Goal: Answer question/provide support: Share knowledge or assist other users

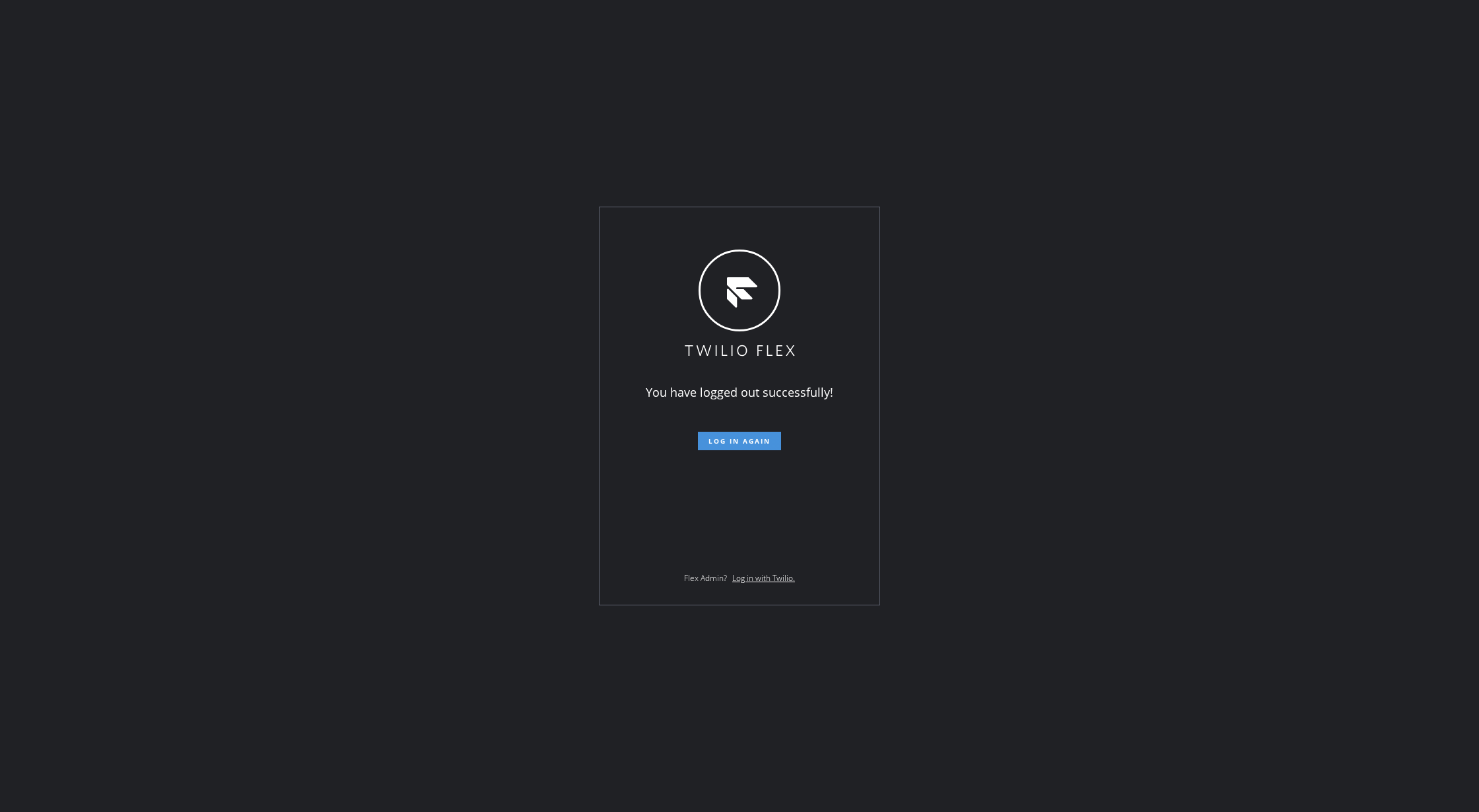
click at [744, 438] on span "Log in again" at bounding box center [740, 441] width 62 height 9
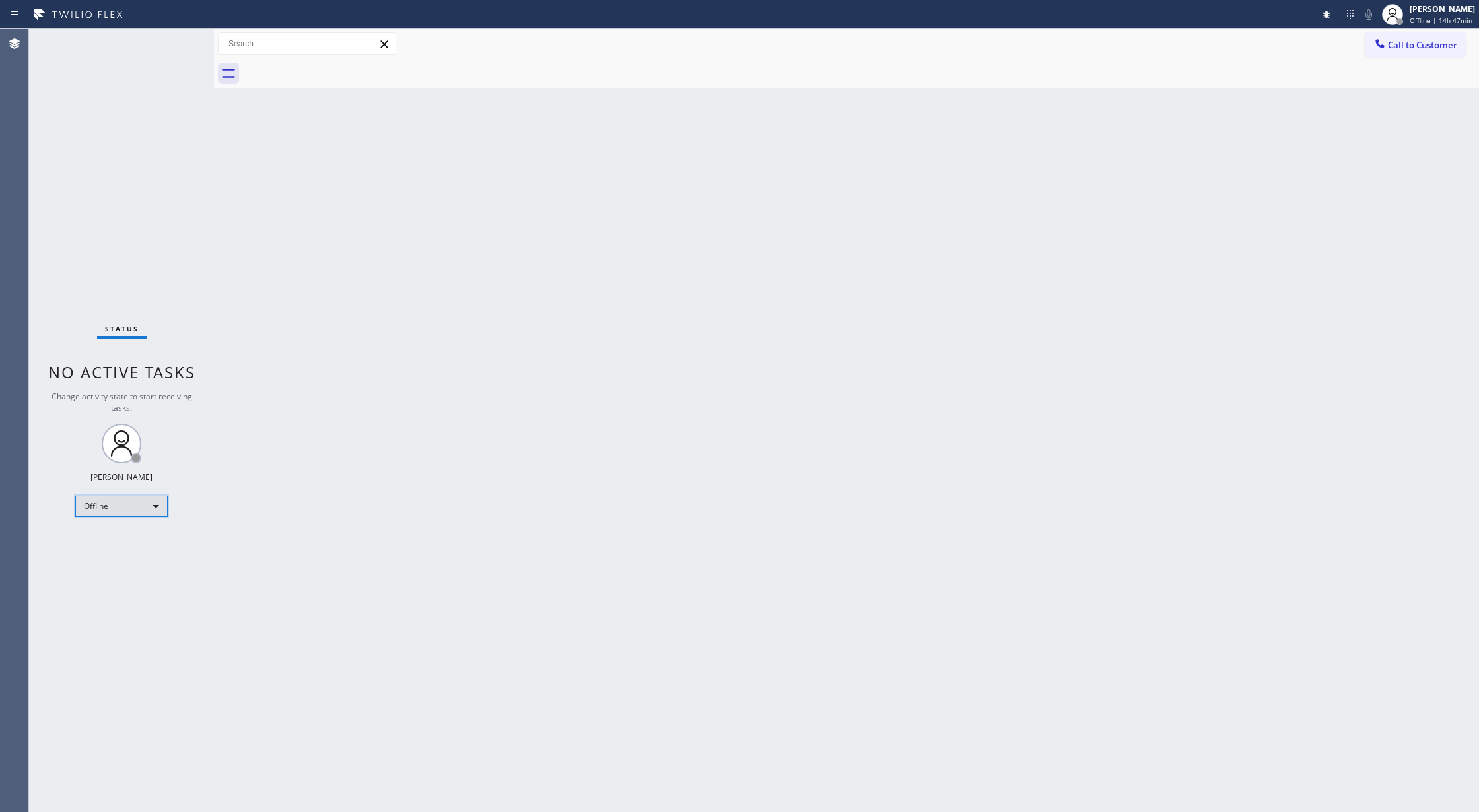
click at [133, 508] on div "Offline" at bounding box center [122, 507] width 93 height 21
click at [121, 558] on li "Unavailable" at bounding box center [120, 558] width 89 height 16
click at [173, 40] on div "Status No active tasks Change activity state to start receiving tasks. Lilibeth…" at bounding box center [122, 420] width 185 height 783
click at [141, 514] on div "Unavailable" at bounding box center [122, 507] width 93 height 21
click at [154, 545] on li "Available" at bounding box center [120, 541] width 89 height 16
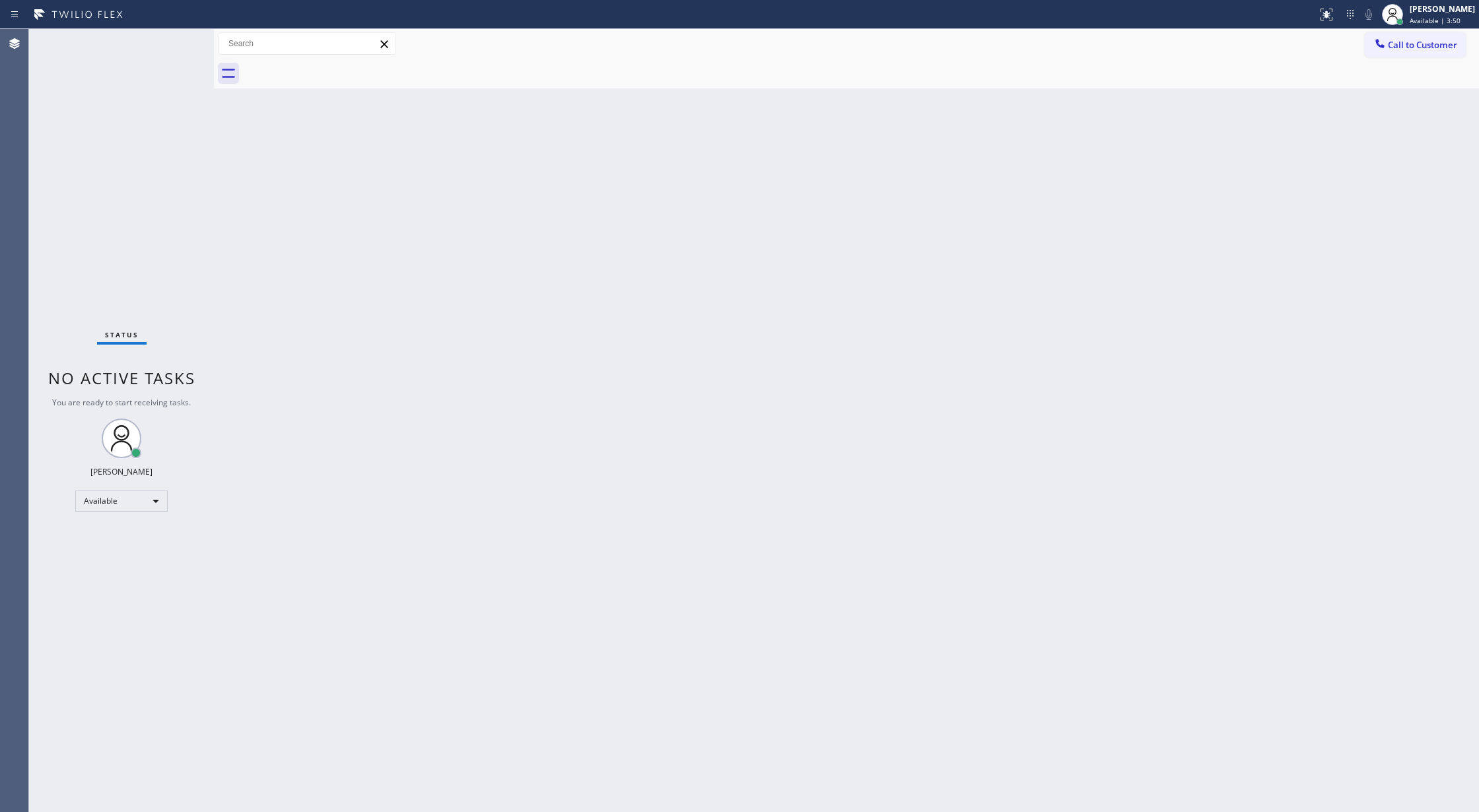
click at [169, 35] on div "Status No active tasks You are ready to start receiving tasks. Lilibeth Pueyo A…" at bounding box center [122, 420] width 185 height 783
drag, startPoint x: 307, startPoint y: 298, endPoint x: 283, endPoint y: 264, distance: 41.6
click at [307, 298] on div "Back to Dashboard Change Sender ID Customers Technicians Select a contact Outbo…" at bounding box center [846, 420] width 1265 height 783
click at [180, 43] on div "Status No active tasks You are ready to start receiving tasks. Lilibeth Pueyo A…" at bounding box center [122, 420] width 185 height 783
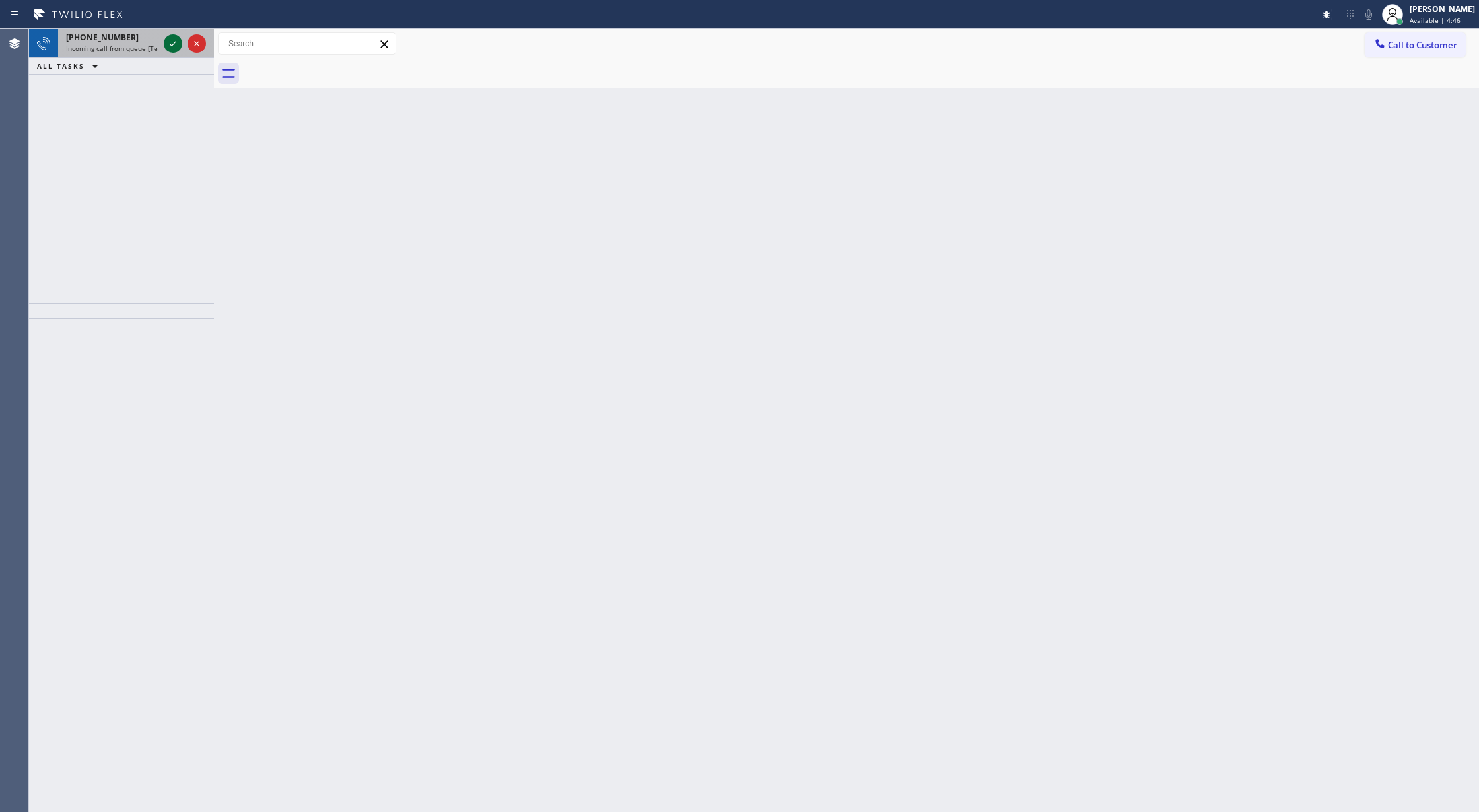
click at [167, 43] on icon at bounding box center [173, 44] width 16 height 16
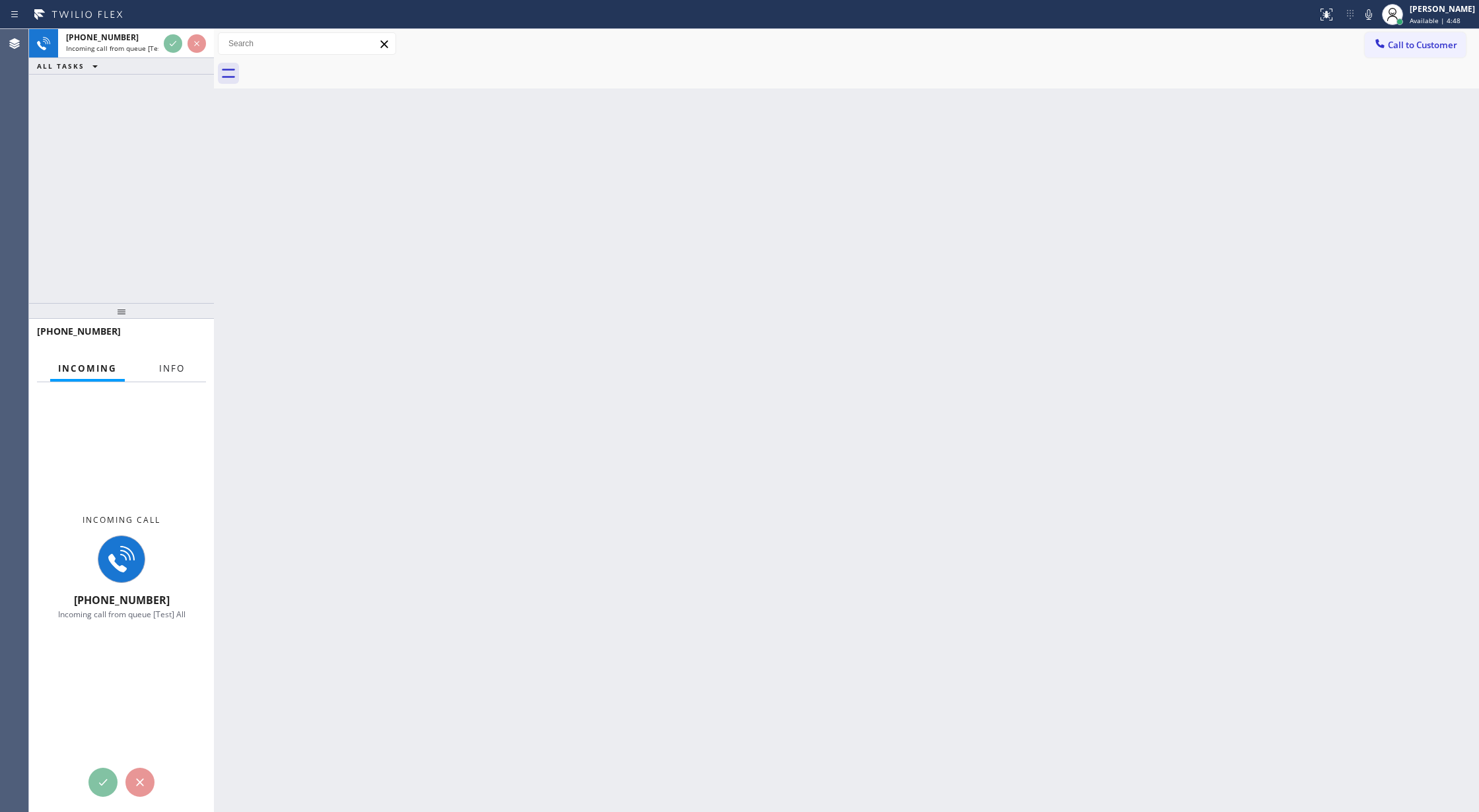
click at [170, 367] on span "Info" at bounding box center [172, 368] width 26 height 12
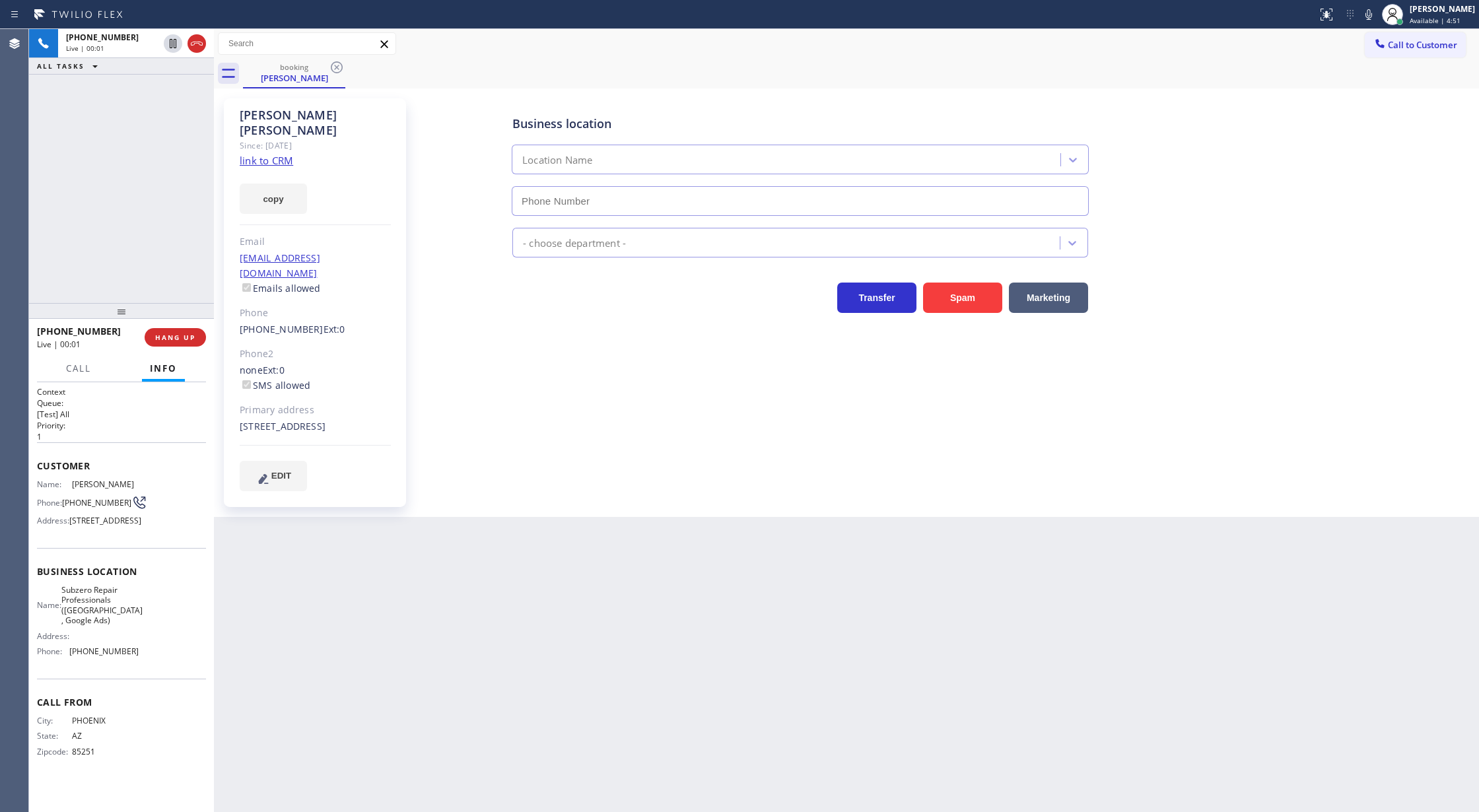
type input "[PHONE_NUMBER]"
click at [259, 154] on link "link to CRM" at bounding box center [266, 160] width 53 height 13
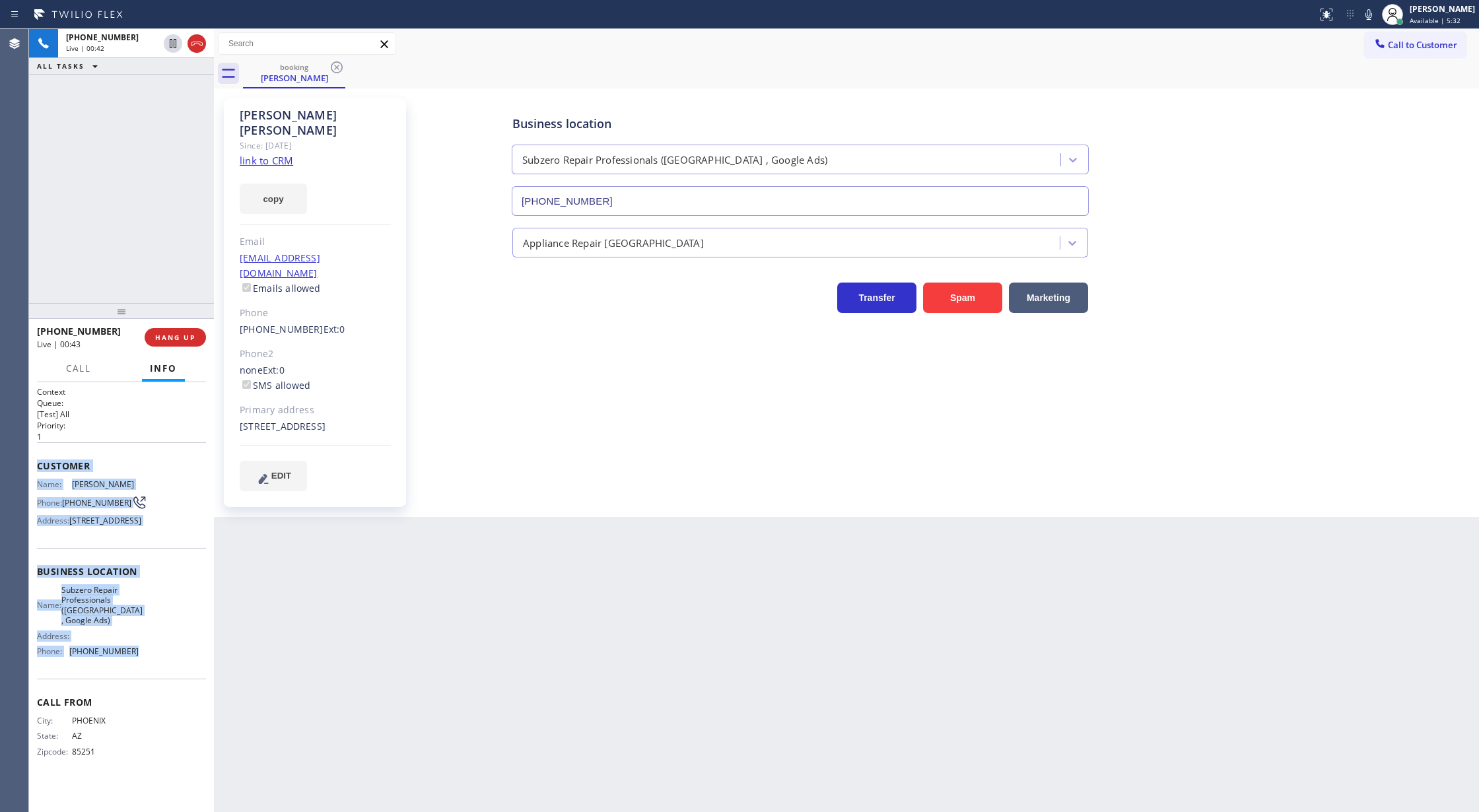
drag, startPoint x: 37, startPoint y: 468, endPoint x: 148, endPoint y: 662, distance: 223.5
click at [148, 662] on div "Context Queue: [Test] All Priority: 1 Customer Name: Greg Romanoski Phone: (602…" at bounding box center [122, 582] width 169 height 392
drag, startPoint x: 199, startPoint y: 45, endPoint x: 238, endPoint y: 172, distance: 132.9
click at [199, 45] on icon at bounding box center [197, 44] width 16 height 16
click at [164, 338] on span "COMPLETE" at bounding box center [172, 337] width 45 height 9
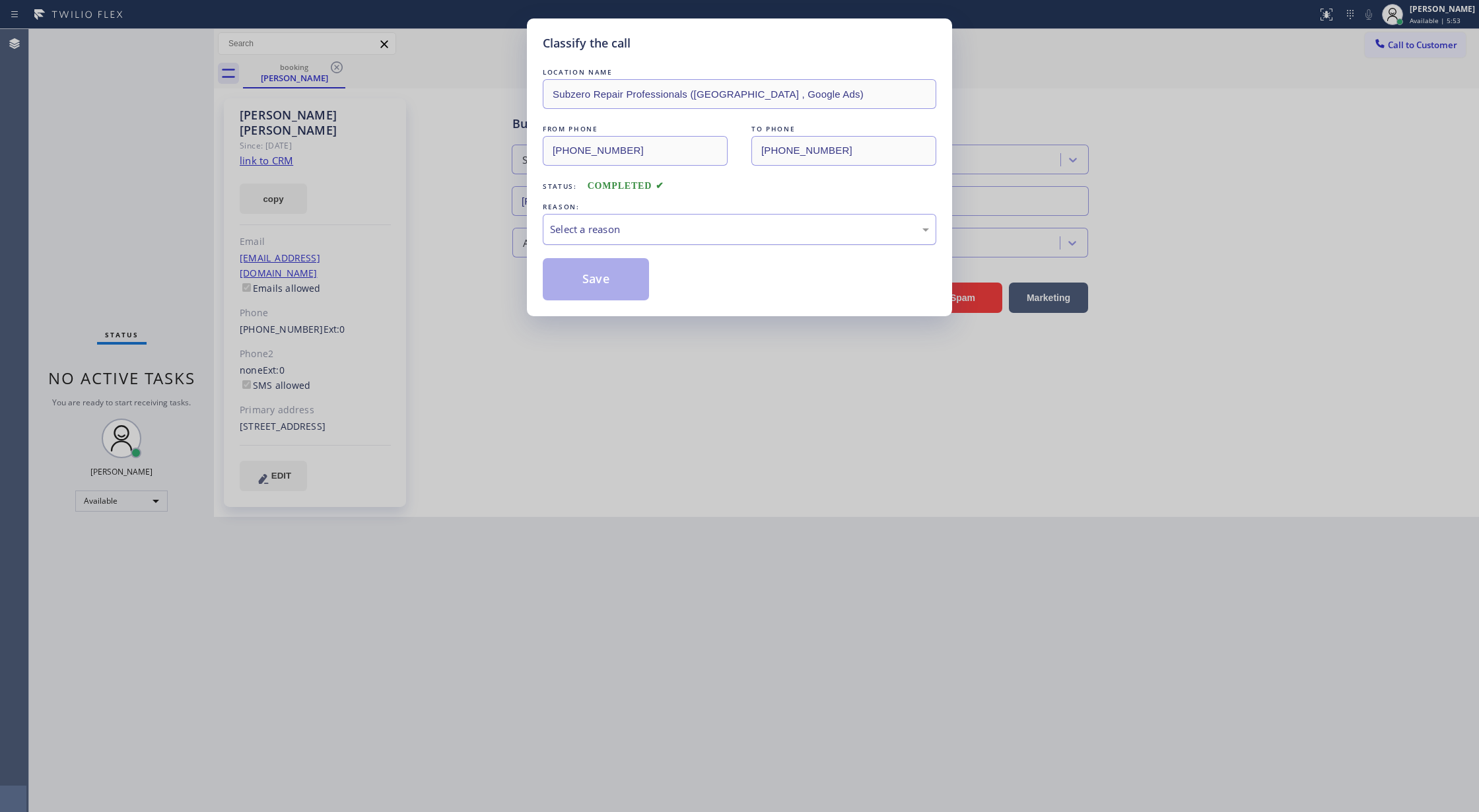
click at [656, 236] on div "Select a reason" at bounding box center [740, 229] width 379 height 15
click at [595, 280] on button "Save" at bounding box center [595, 279] width 106 height 42
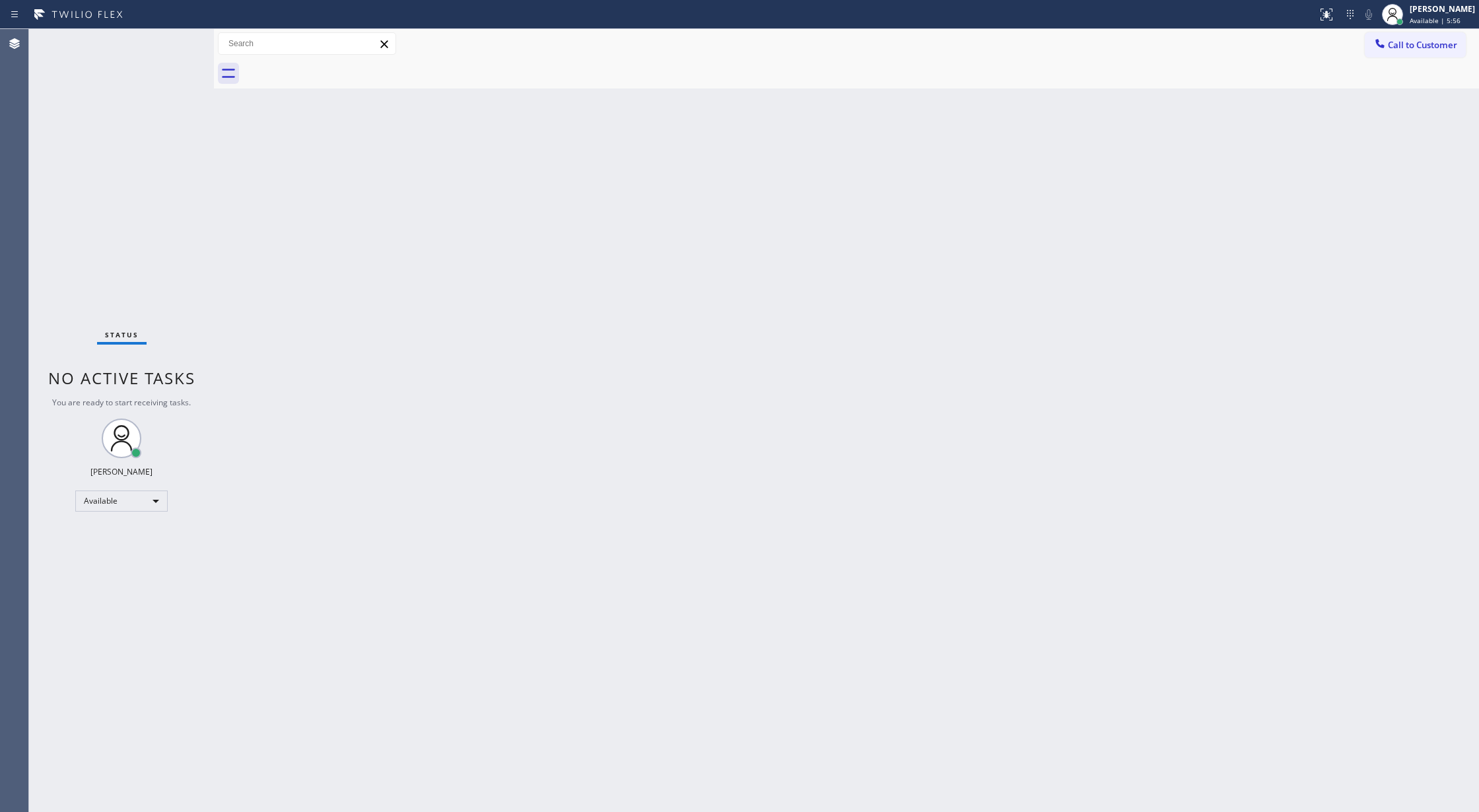
click at [181, 38] on div "Status No active tasks You are ready to start receiving tasks. Lilibeth Pueyo A…" at bounding box center [122, 420] width 185 height 783
click at [175, 43] on div "Status No active tasks You are ready to start receiving tasks. Lilibeth Pueyo A…" at bounding box center [122, 420] width 185 height 783
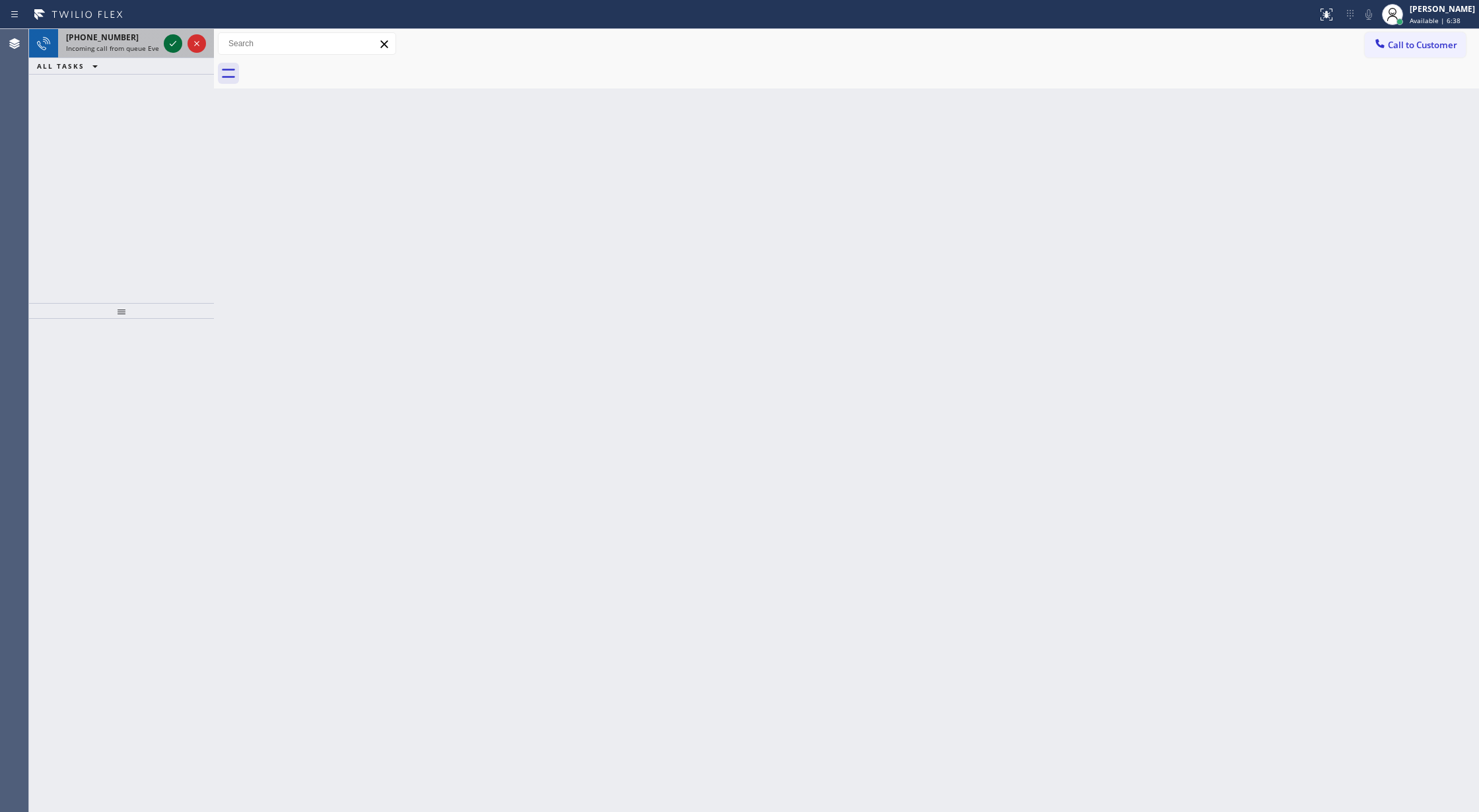
click at [175, 43] on icon at bounding box center [173, 44] width 6 height 5
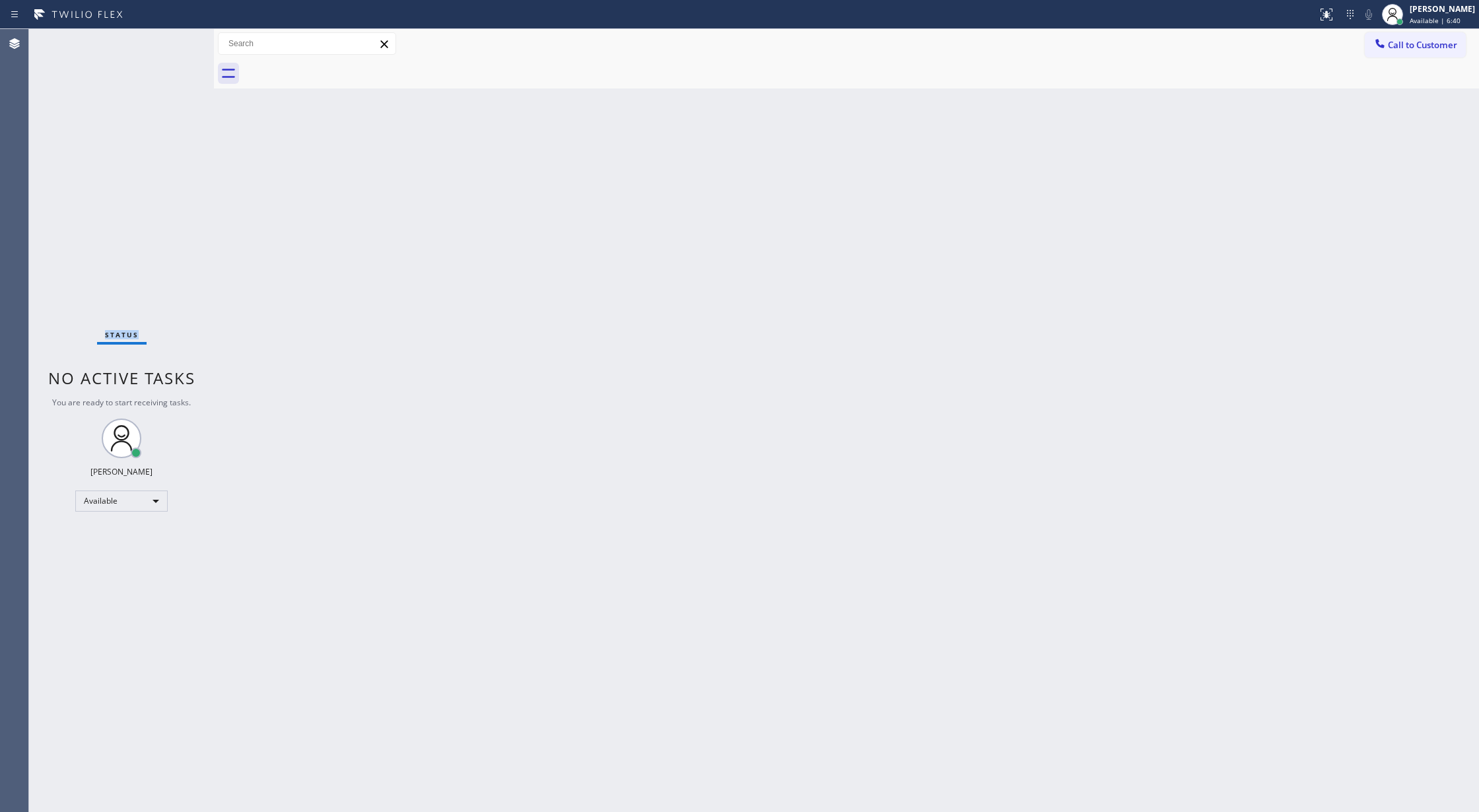
click at [175, 43] on div "Status No active tasks You are ready to start receiving tasks. Lilibeth Pueyo A…" at bounding box center [122, 420] width 185 height 783
drag, startPoint x: 167, startPoint y: 56, endPoint x: 169, endPoint y: 270, distance: 214.0
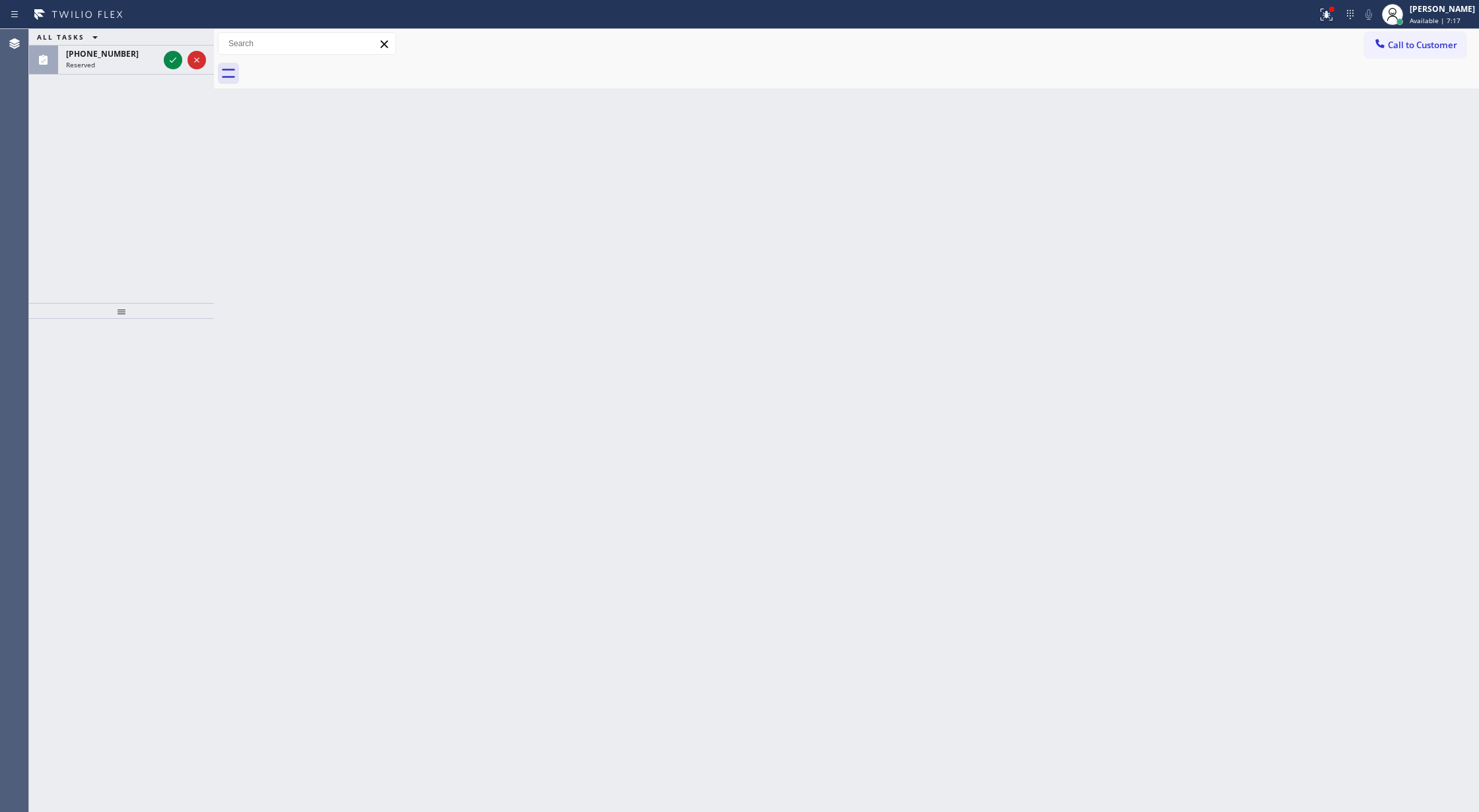
click at [167, 56] on icon at bounding box center [173, 61] width 16 height 16
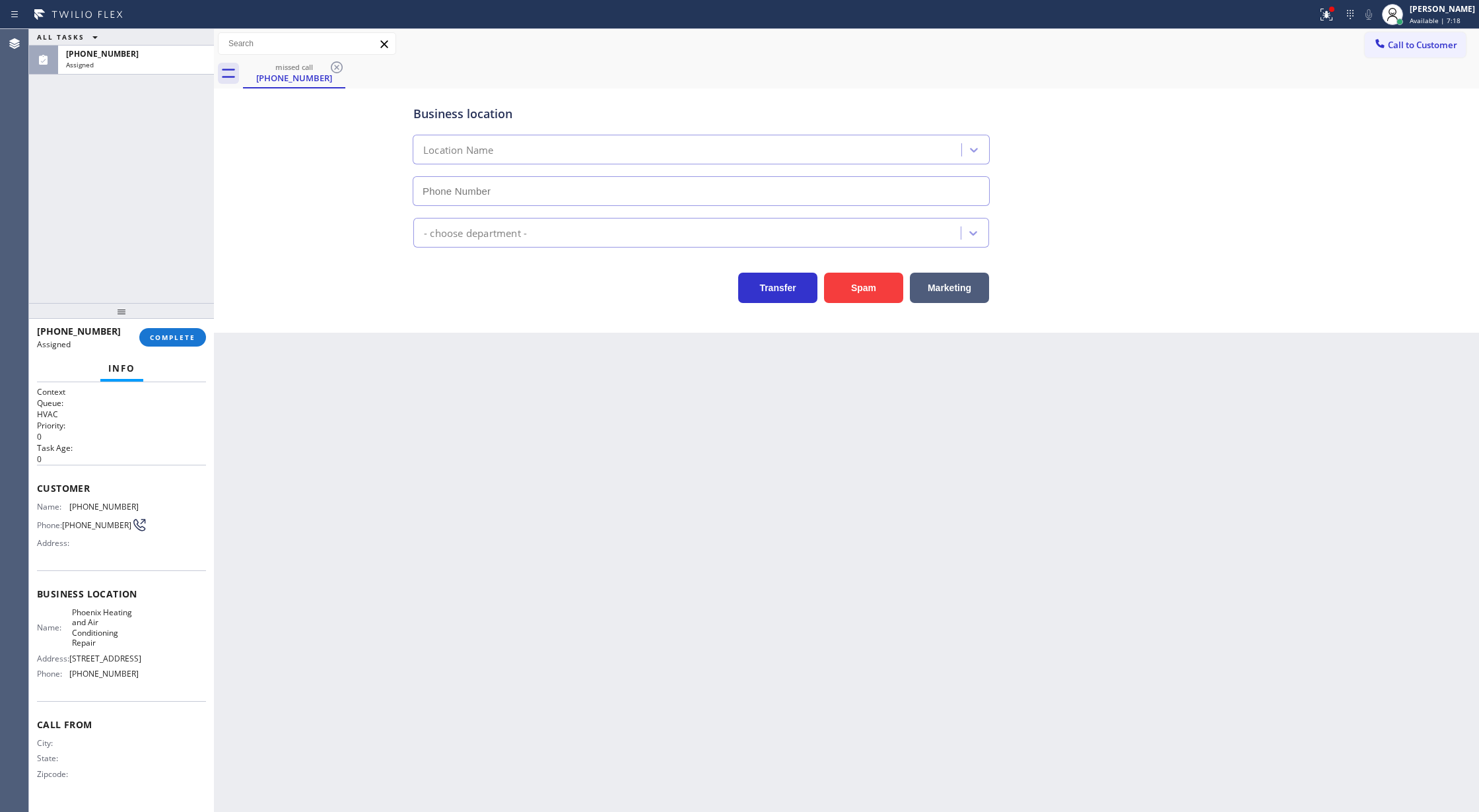
type input "[PHONE_NUMBER]"
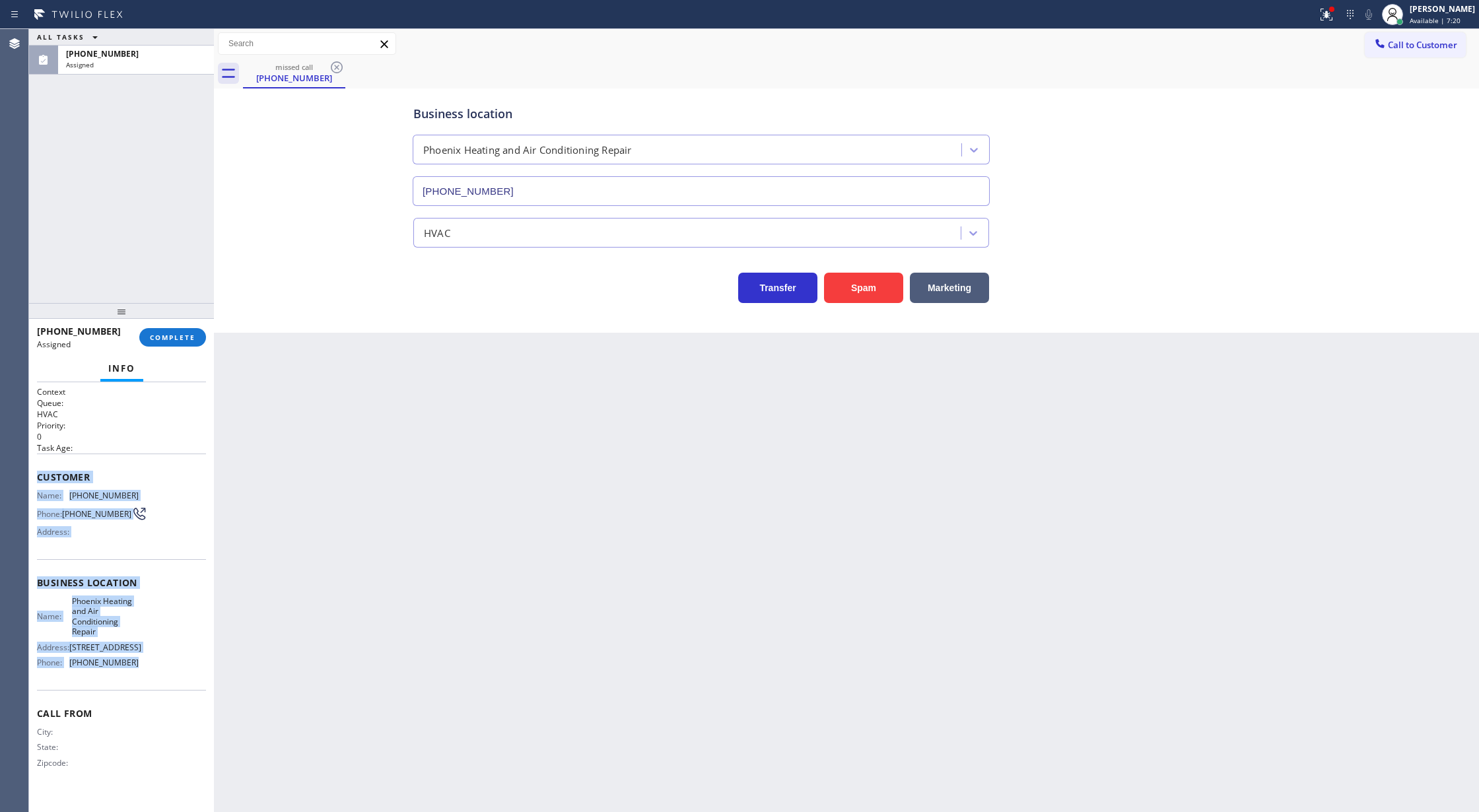
drag, startPoint x: 37, startPoint y: 476, endPoint x: 144, endPoint y: 687, distance: 236.6
click at [144, 687] on div "Context Queue: HVAC Priority: 0 Task Age: Customer Name: (602) 932-9071 Phone: …" at bounding box center [122, 588] width 169 height 403
copy div "Customer Name: (602) 932-9071 Phone: (602) 932-9071 Address: Business location …"
click at [162, 347] on div "(602) 932-9071 Assigned COMPLETE" at bounding box center [122, 337] width 169 height 35
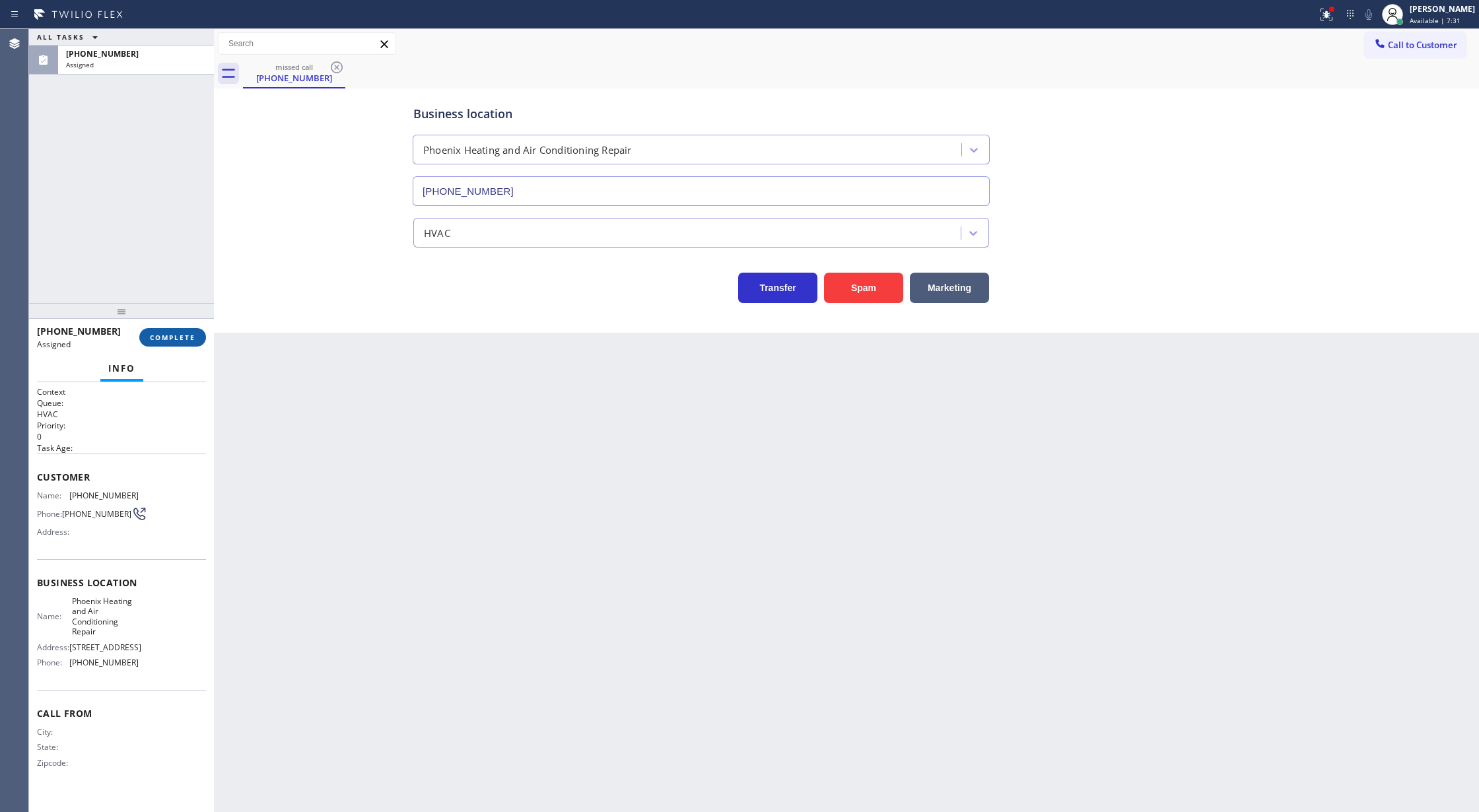
click at [181, 336] on span "COMPLETE" at bounding box center [172, 337] width 45 height 9
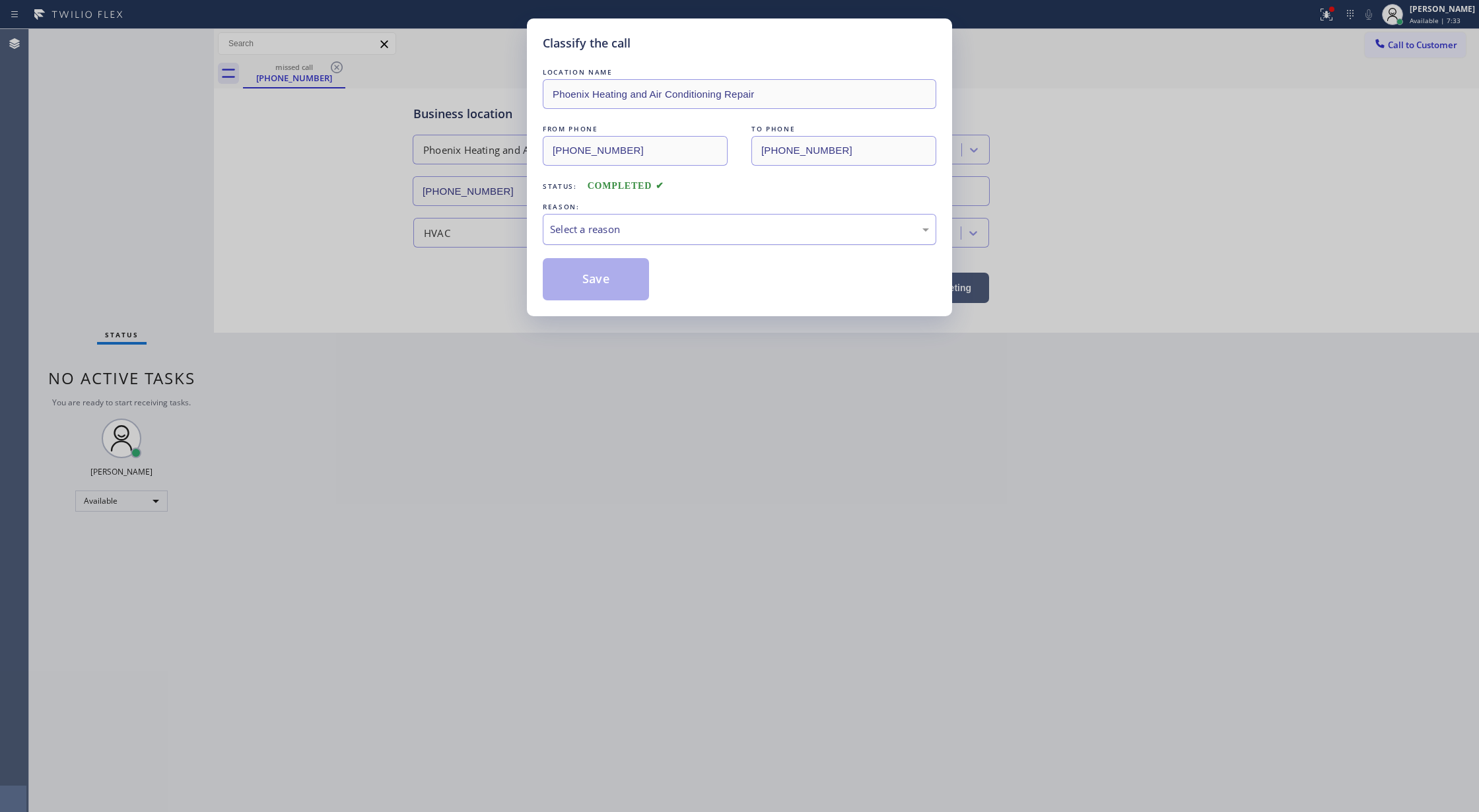
click at [595, 231] on div "Select a reason" at bounding box center [740, 229] width 379 height 15
click at [581, 286] on button "Save" at bounding box center [595, 279] width 106 height 42
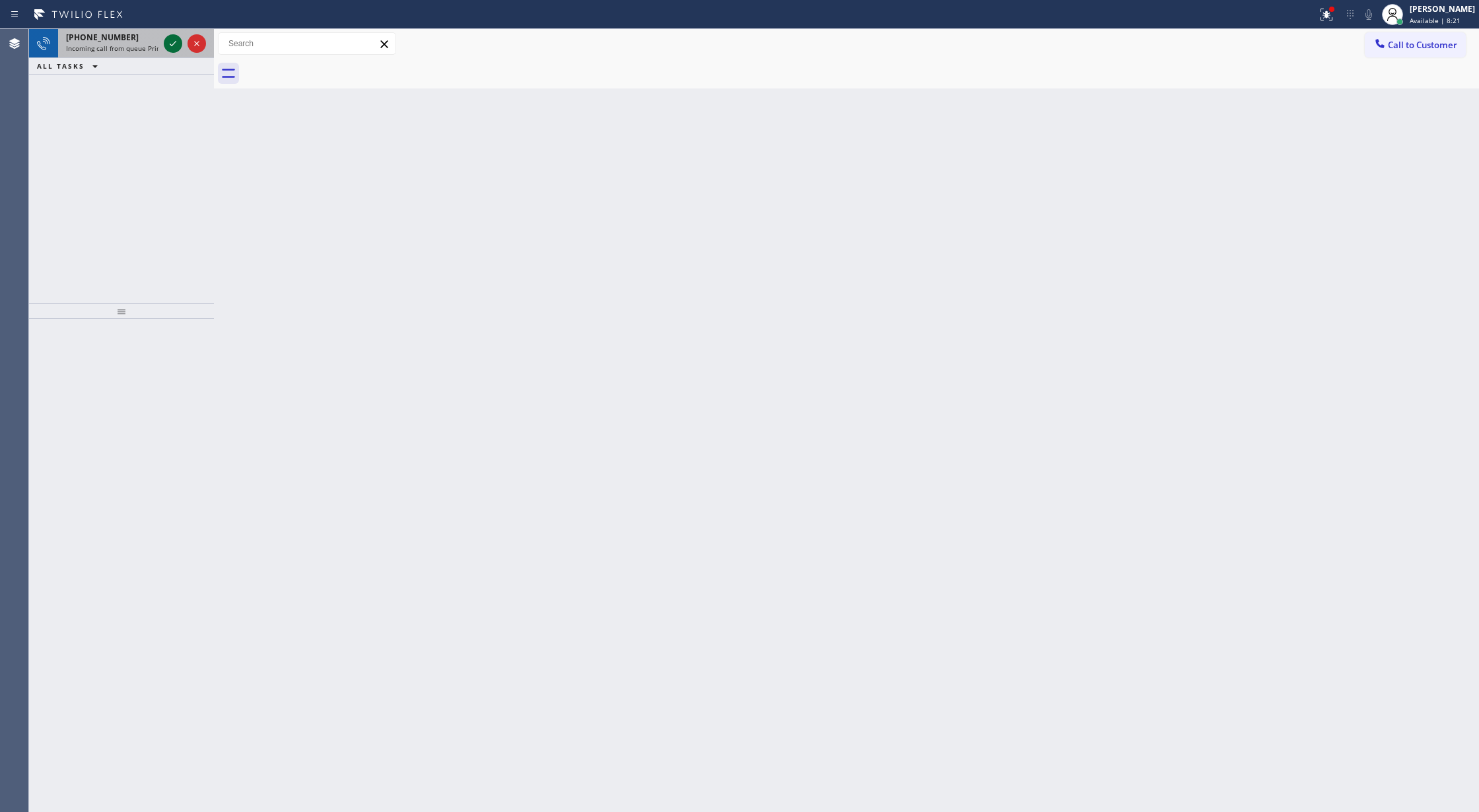
click at [170, 41] on icon at bounding box center [173, 44] width 16 height 16
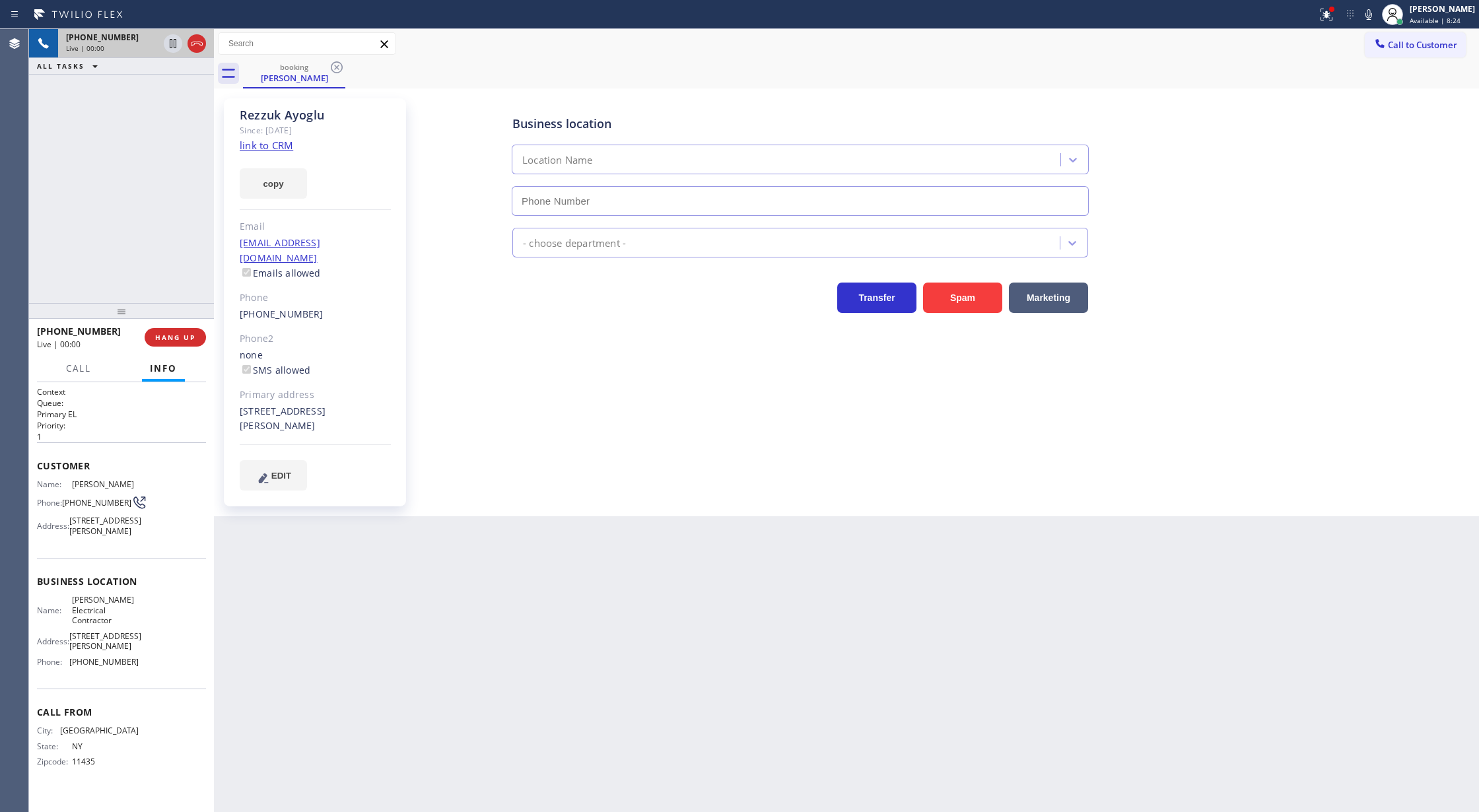
type input "[PHONE_NUMBER]"
click at [270, 150] on link "link to CRM" at bounding box center [266, 145] width 53 height 13
click at [1377, 13] on icon at bounding box center [1369, 14] width 16 height 16
click at [167, 45] on icon at bounding box center [173, 44] width 16 height 16
drag, startPoint x: 1375, startPoint y: 8, endPoint x: 1125, endPoint y: 114, distance: 271.5
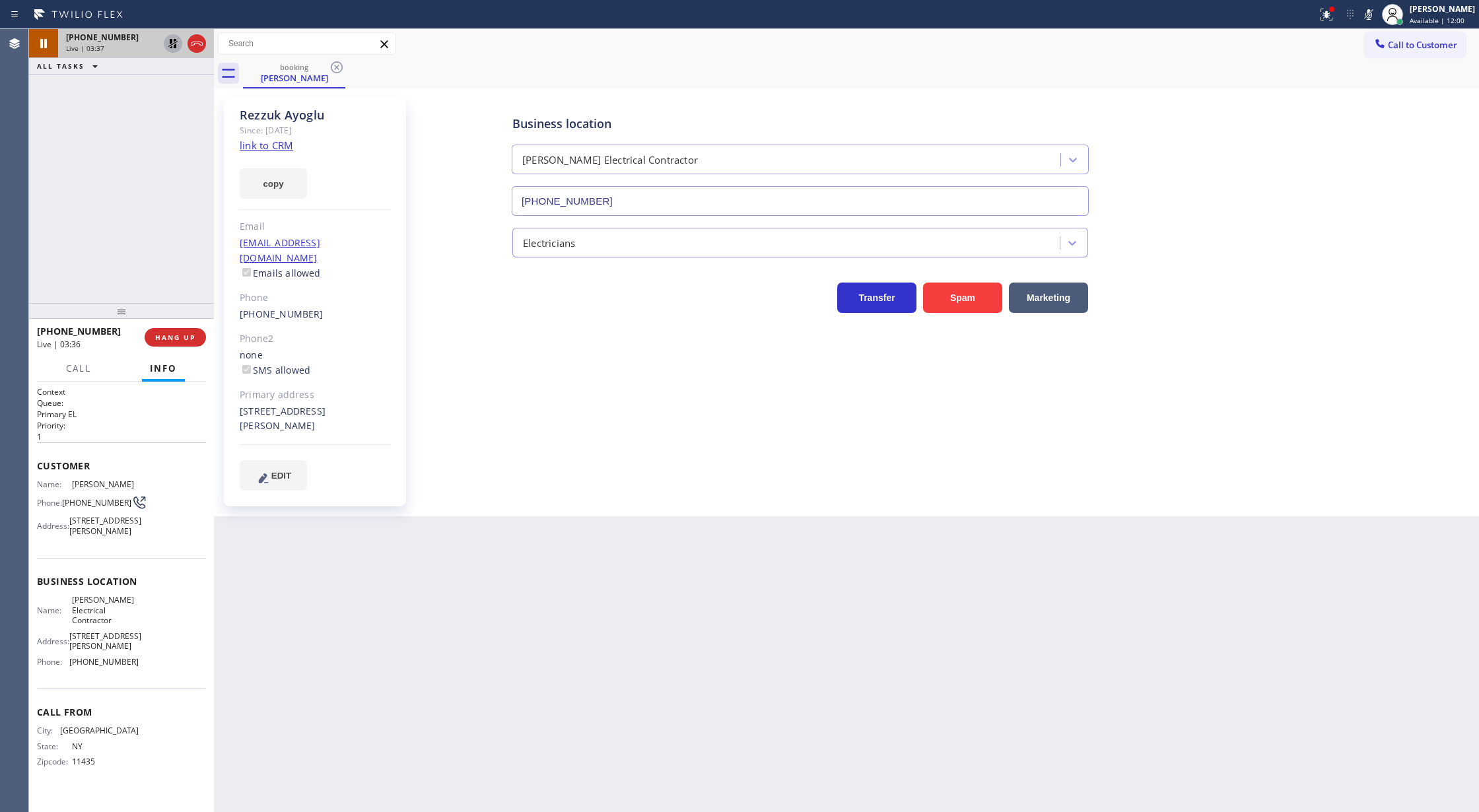
click at [1375, 8] on icon at bounding box center [1369, 14] width 16 height 16
click at [167, 47] on icon at bounding box center [173, 44] width 16 height 16
click at [197, 37] on icon at bounding box center [197, 44] width 16 height 16
click at [173, 339] on span "COMPLETE" at bounding box center [172, 337] width 45 height 9
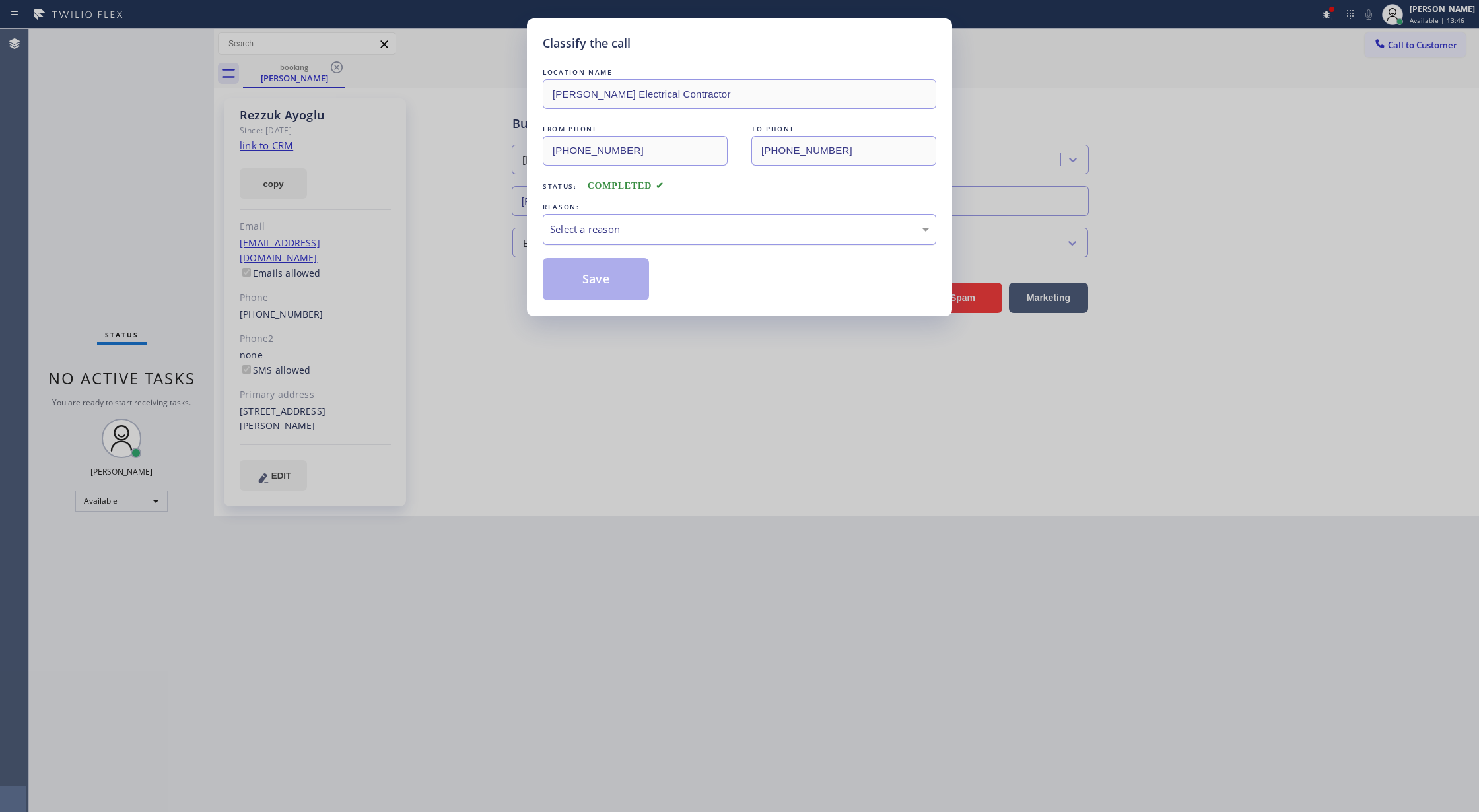
click at [653, 236] on div "Select a reason" at bounding box center [740, 229] width 379 height 15
click at [597, 280] on button "Save" at bounding box center [595, 279] width 106 height 42
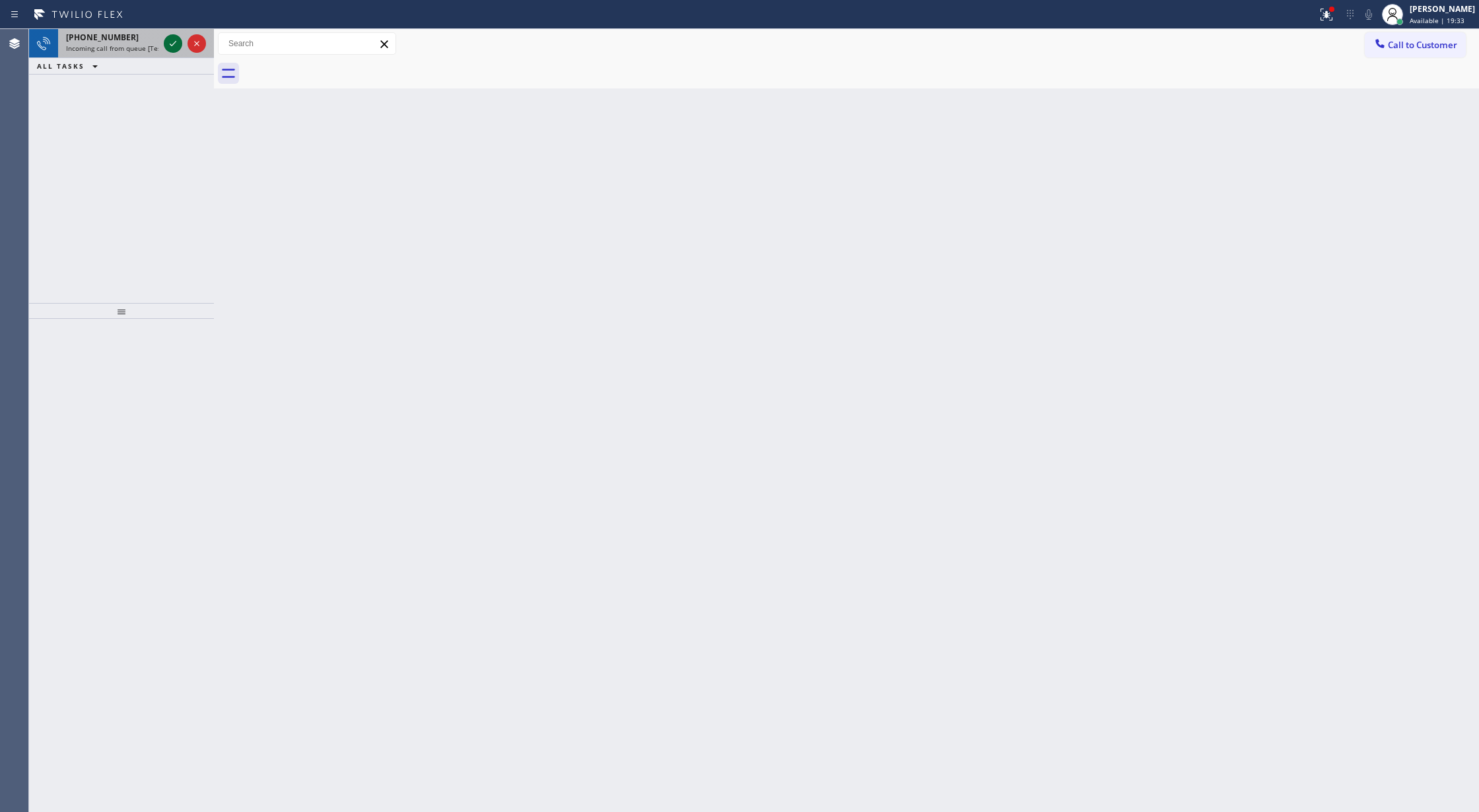
click at [169, 45] on icon at bounding box center [173, 44] width 16 height 16
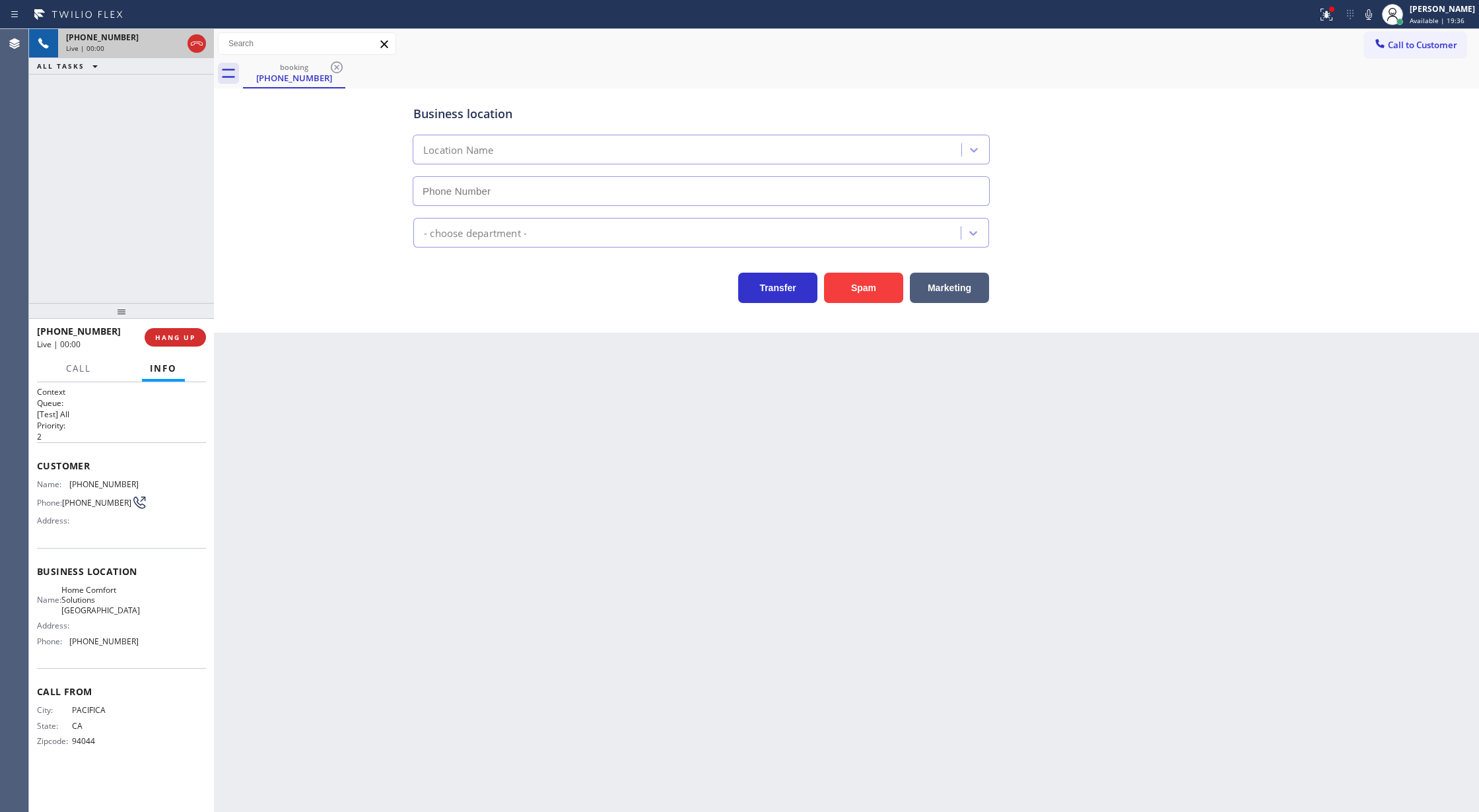
type input "(650) 747-8494"
click at [866, 289] on button "Spam" at bounding box center [863, 288] width 79 height 30
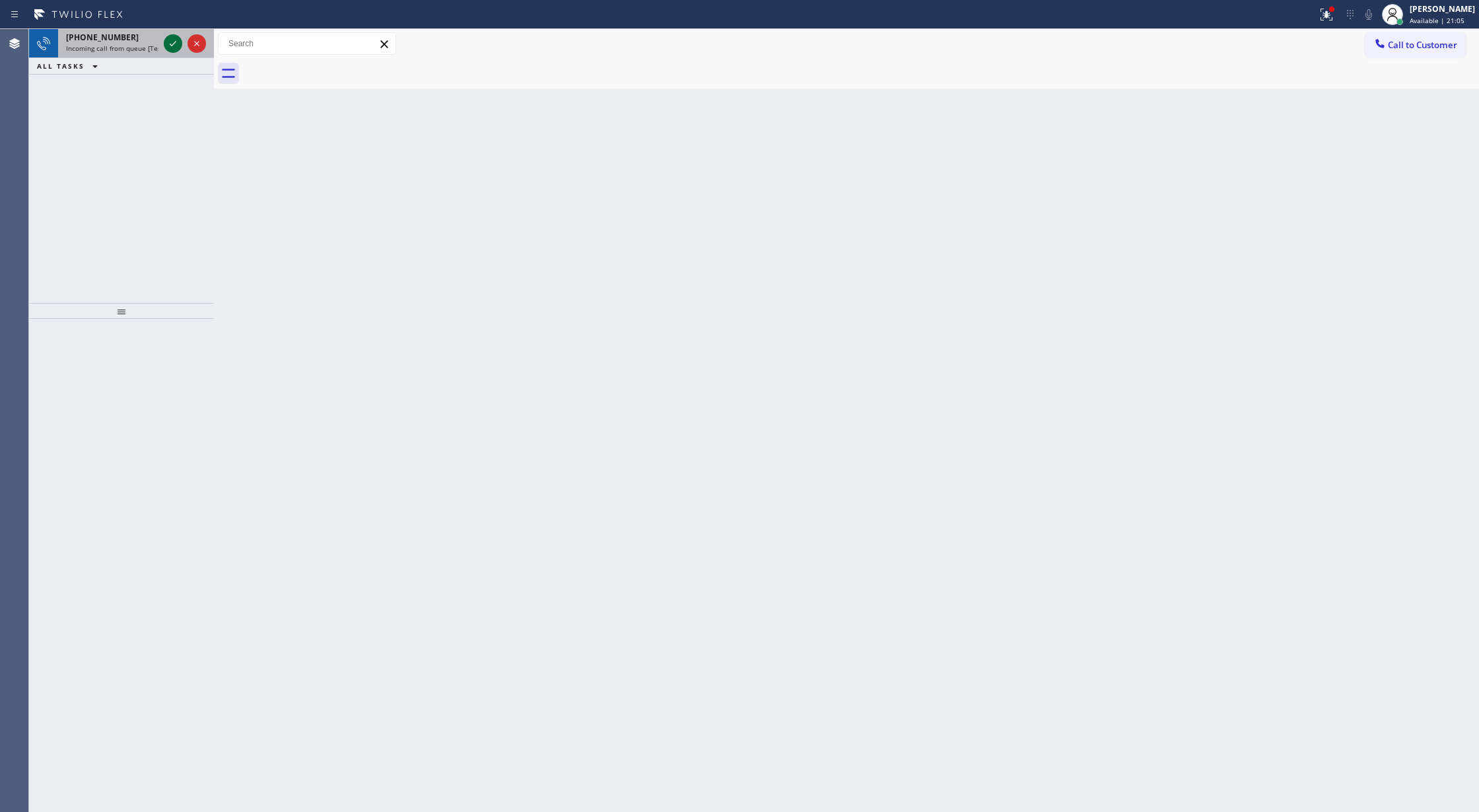
click at [167, 42] on icon at bounding box center [173, 44] width 16 height 16
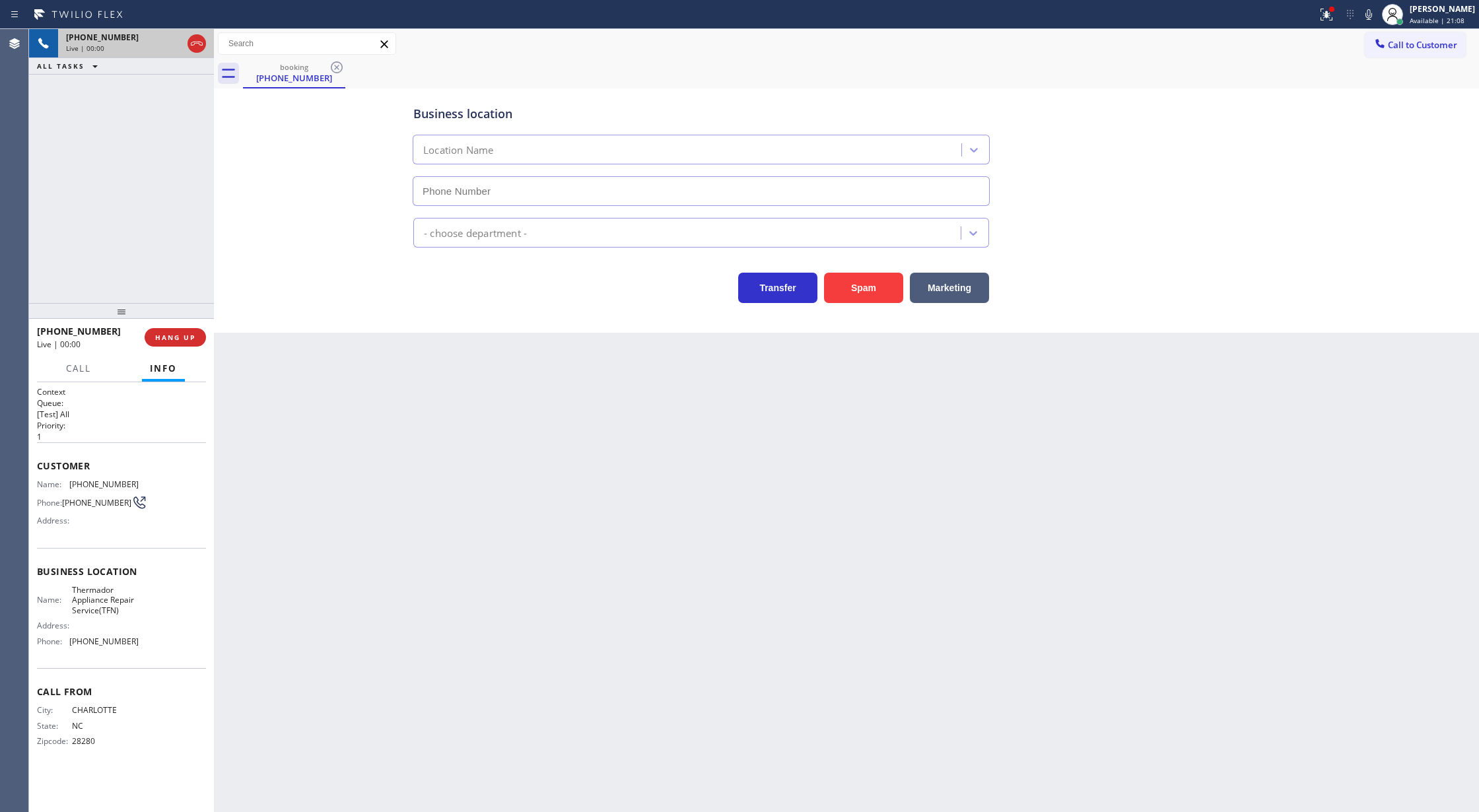
type input "[PHONE_NUMBER]"
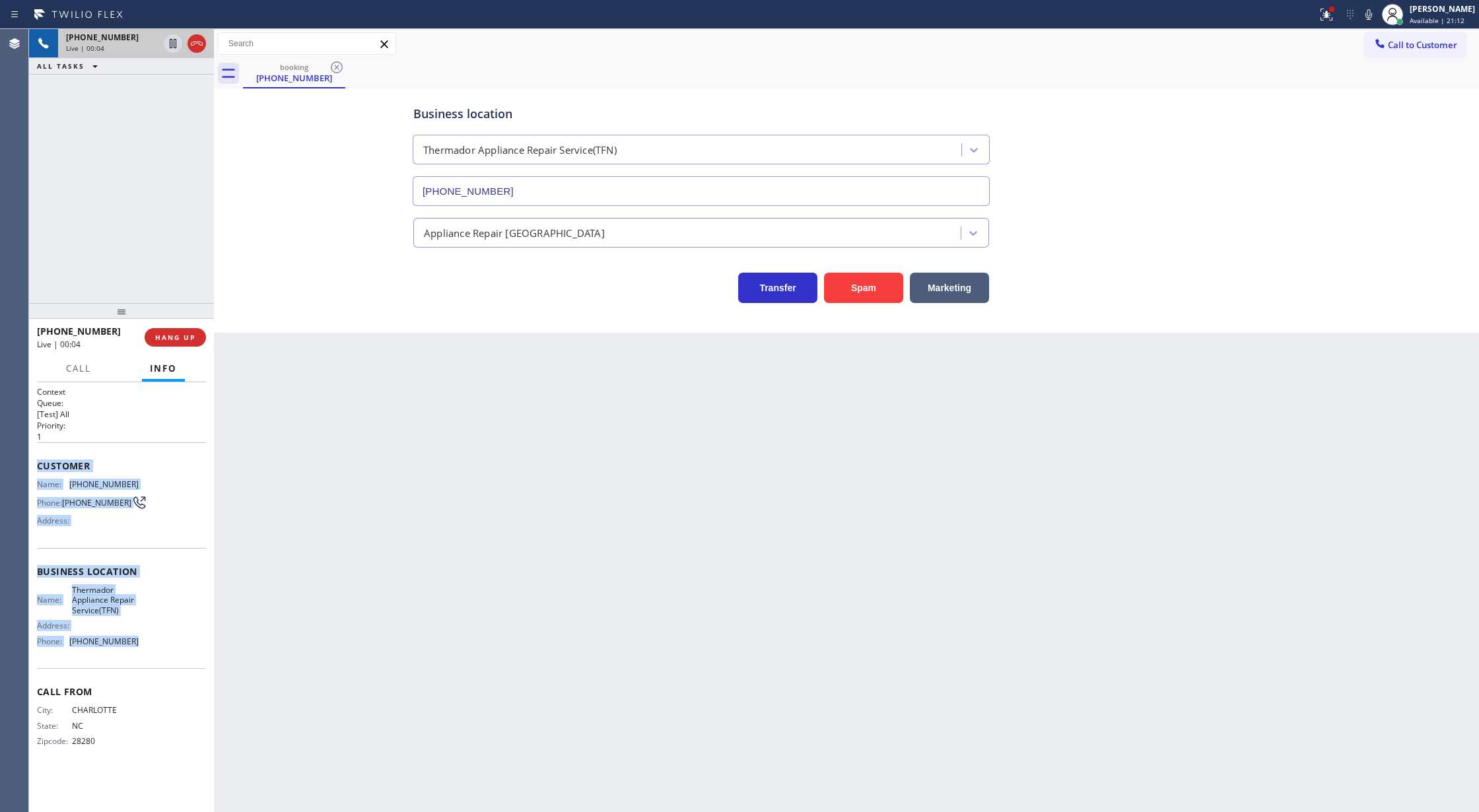
copy div "Customer Name: (704) 807-0919 Phone: (704) 807-0919 Address: Business location …"
drag, startPoint x: 35, startPoint y: 466, endPoint x: 165, endPoint y: 646, distance: 222.0
click at [165, 646] on div "Context Queue: [Test] All Priority: 1 Customer Name: (704) 807-0919 Phone: (704…" at bounding box center [122, 597] width 185 height 430
click at [157, 333] on span "COMPLETE" at bounding box center [172, 337] width 45 height 9
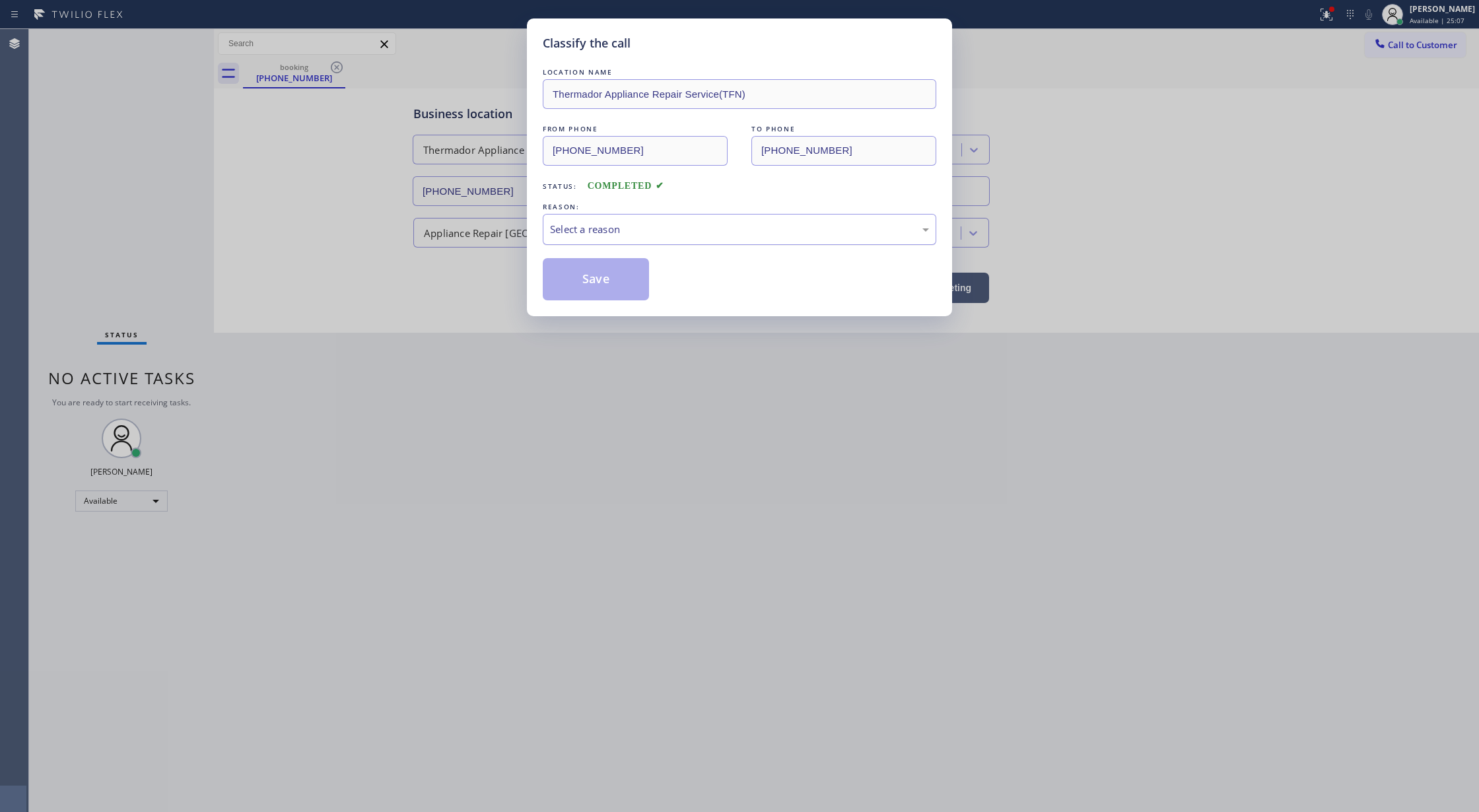
click at [606, 237] on div "Select a reason" at bounding box center [740, 229] width 379 height 15
click at [591, 279] on button "Save" at bounding box center [595, 279] width 106 height 42
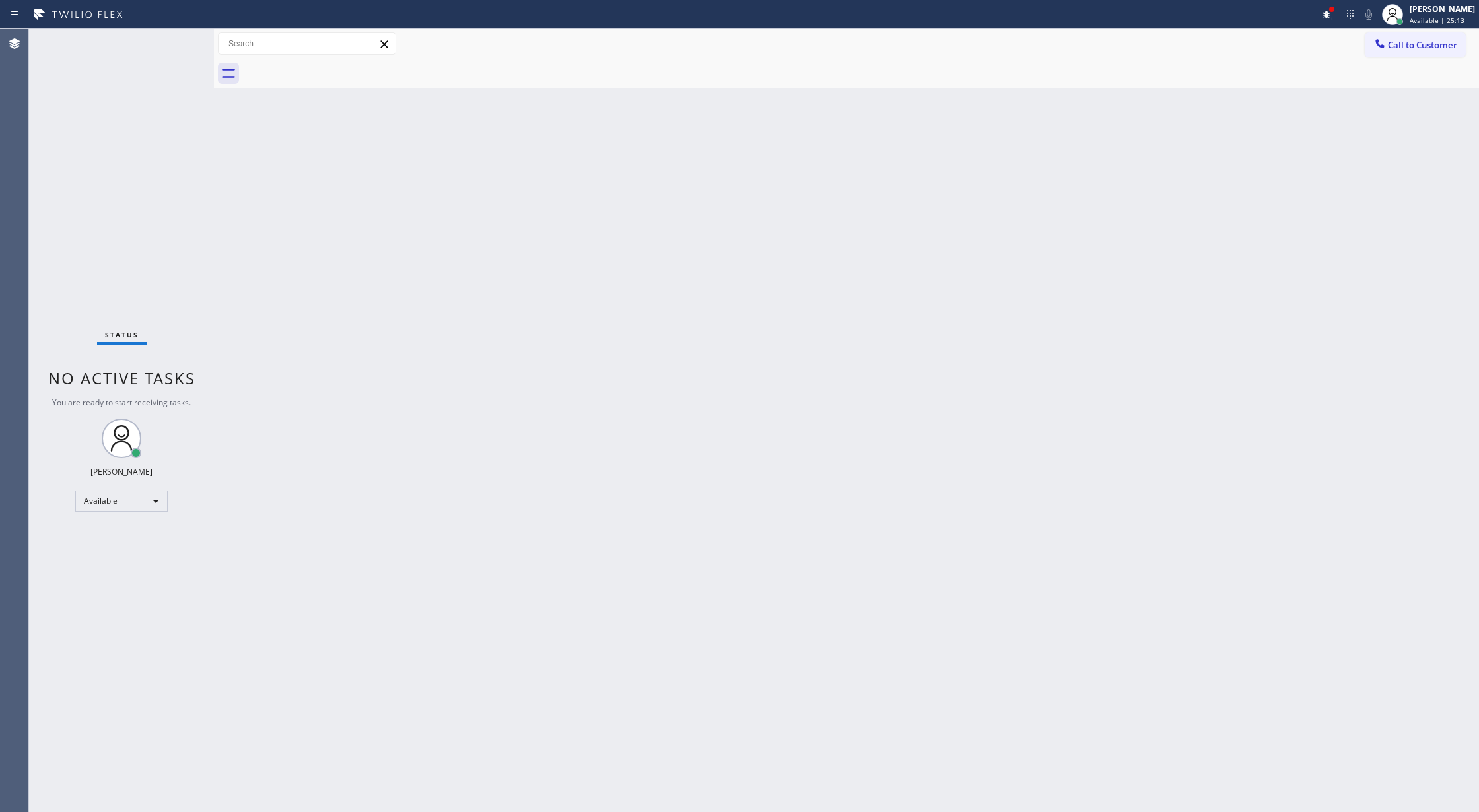
click at [178, 41] on div "Status No active tasks You are ready to start receiving tasks. Lilibeth Pueyo A…" at bounding box center [122, 420] width 185 height 783
click at [170, 59] on icon at bounding box center [173, 61] width 16 height 16
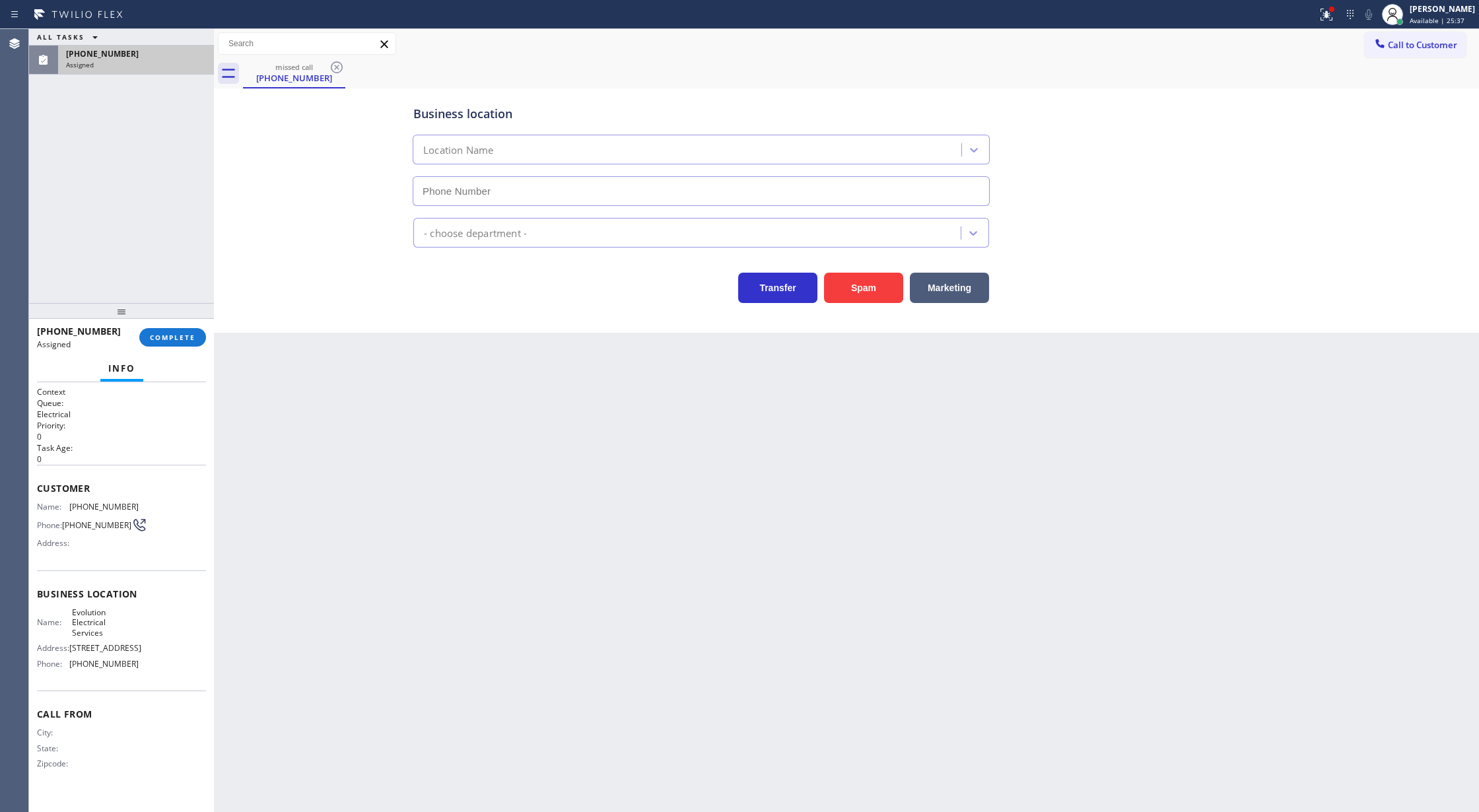
type input "[PHONE_NUMBER]"
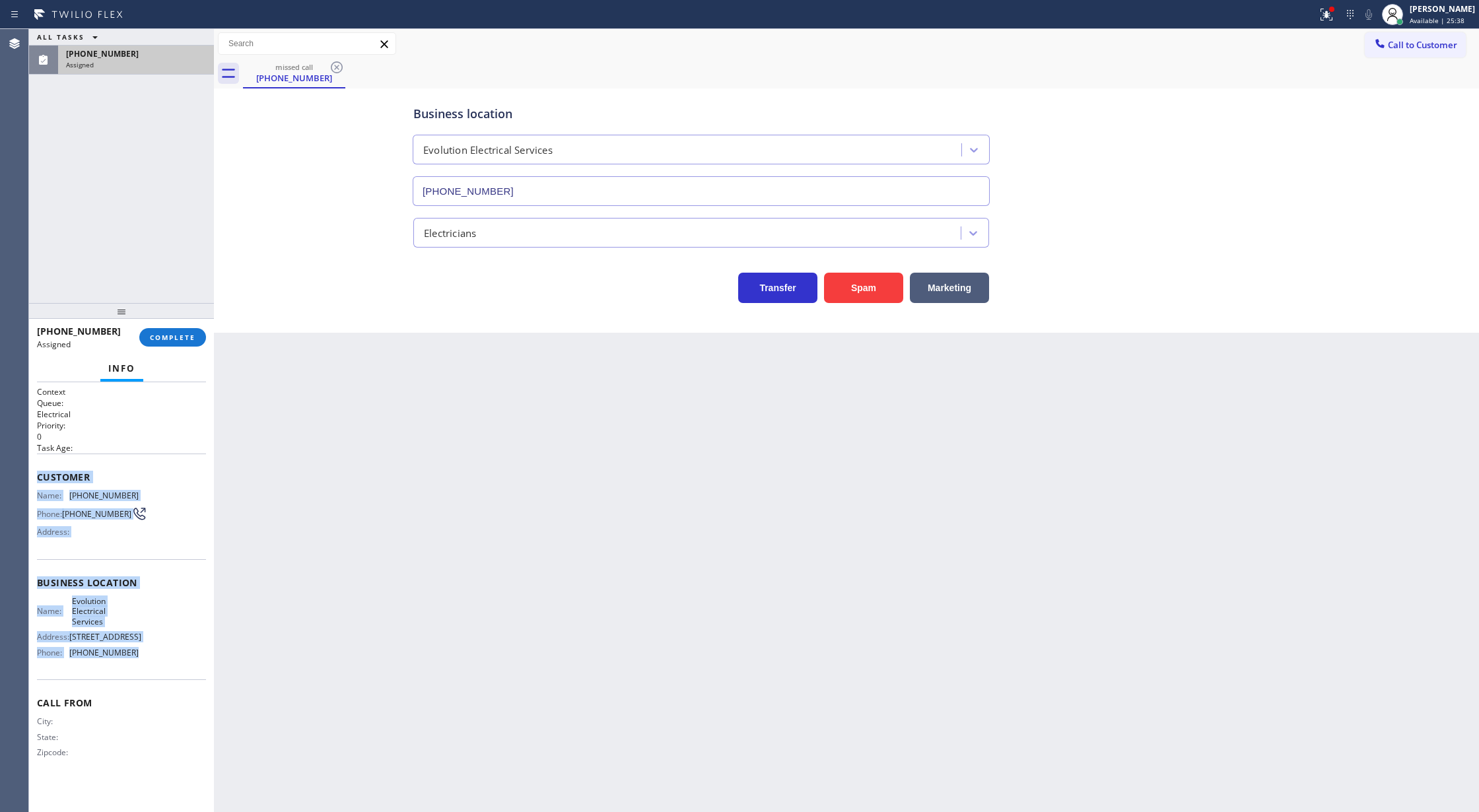
drag, startPoint x: 29, startPoint y: 479, endPoint x: 159, endPoint y: 662, distance: 224.5
click at [159, 662] on div "Context Queue: Electrical Priority: 0 Task Age: Customer Name: (651) 276-5380 P…" at bounding box center [122, 597] width 185 height 430
copy div "Customer Name: (651) 276-5380 Phone: (651) 276-5380 Address: Business location …"
click at [175, 330] on button "COMPLETE" at bounding box center [172, 337] width 67 height 19
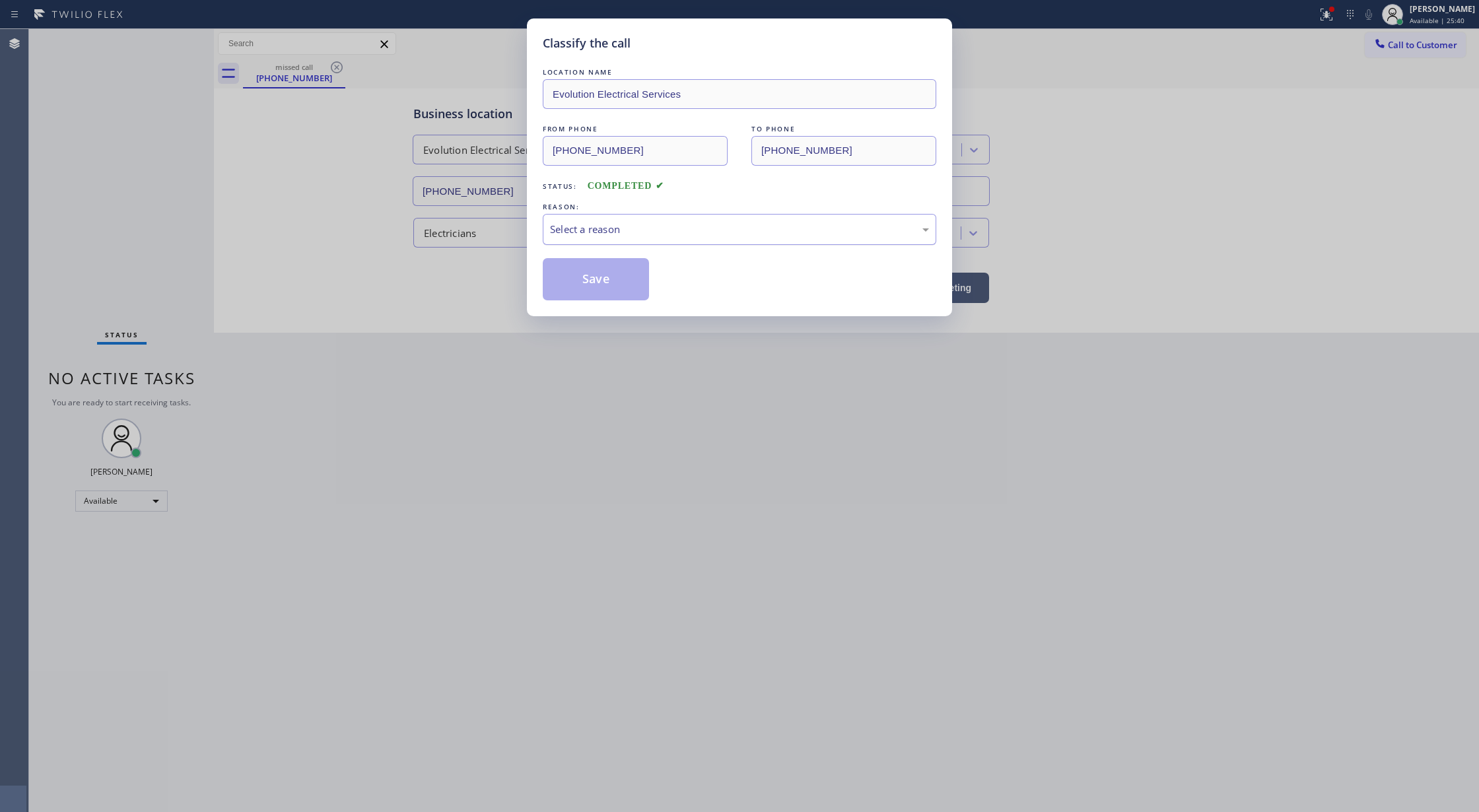
click at [638, 218] on div "Select a reason" at bounding box center [739, 229] width 394 height 31
click at [597, 282] on button "Save" at bounding box center [595, 279] width 106 height 42
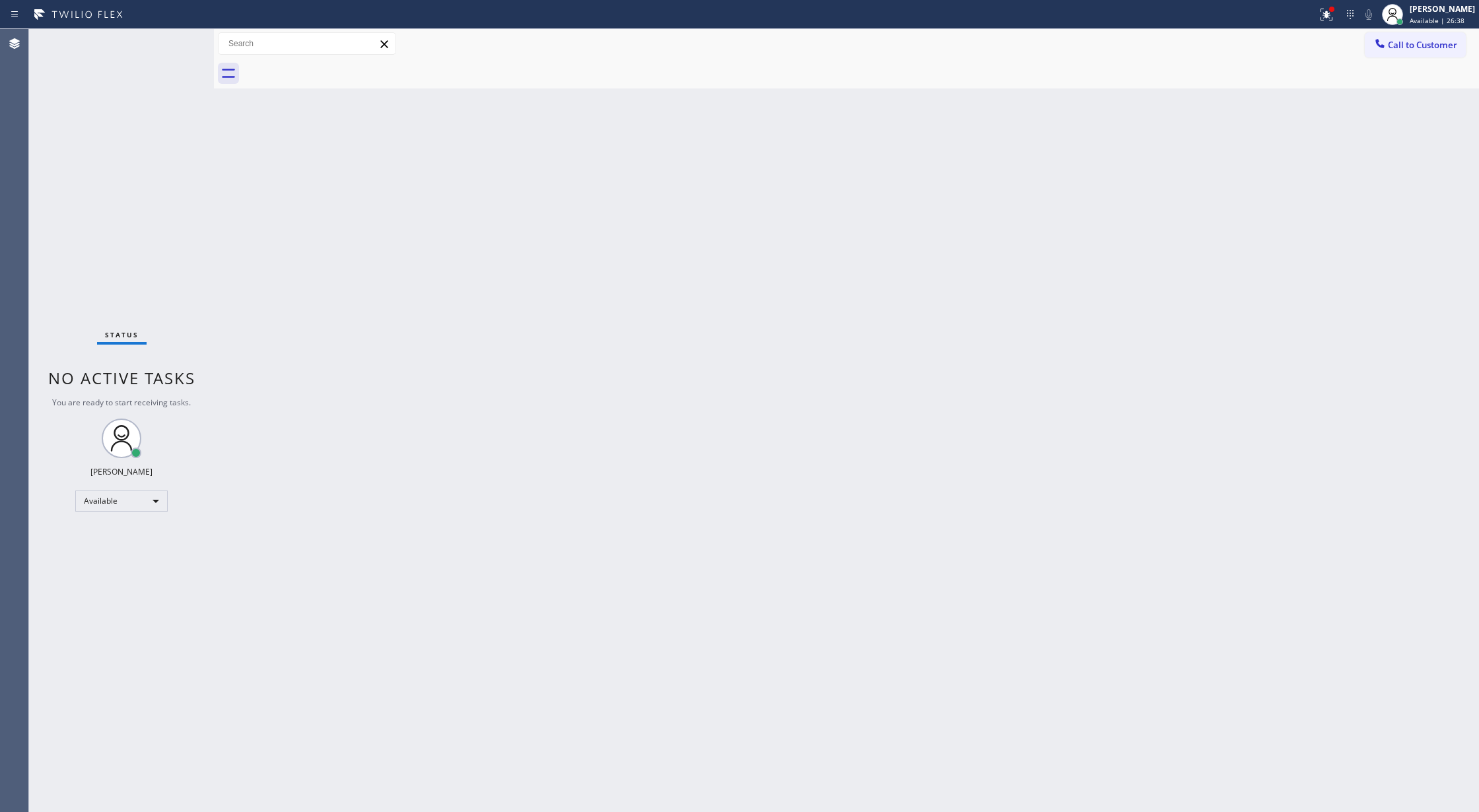
click at [170, 41] on div "Status No active tasks You are ready to start receiving tasks. Lilibeth Pueyo A…" at bounding box center [122, 420] width 185 height 783
drag, startPoint x: 173, startPoint y: 67, endPoint x: 164, endPoint y: 233, distance: 166.2
click at [173, 66] on icon at bounding box center [173, 61] width 16 height 16
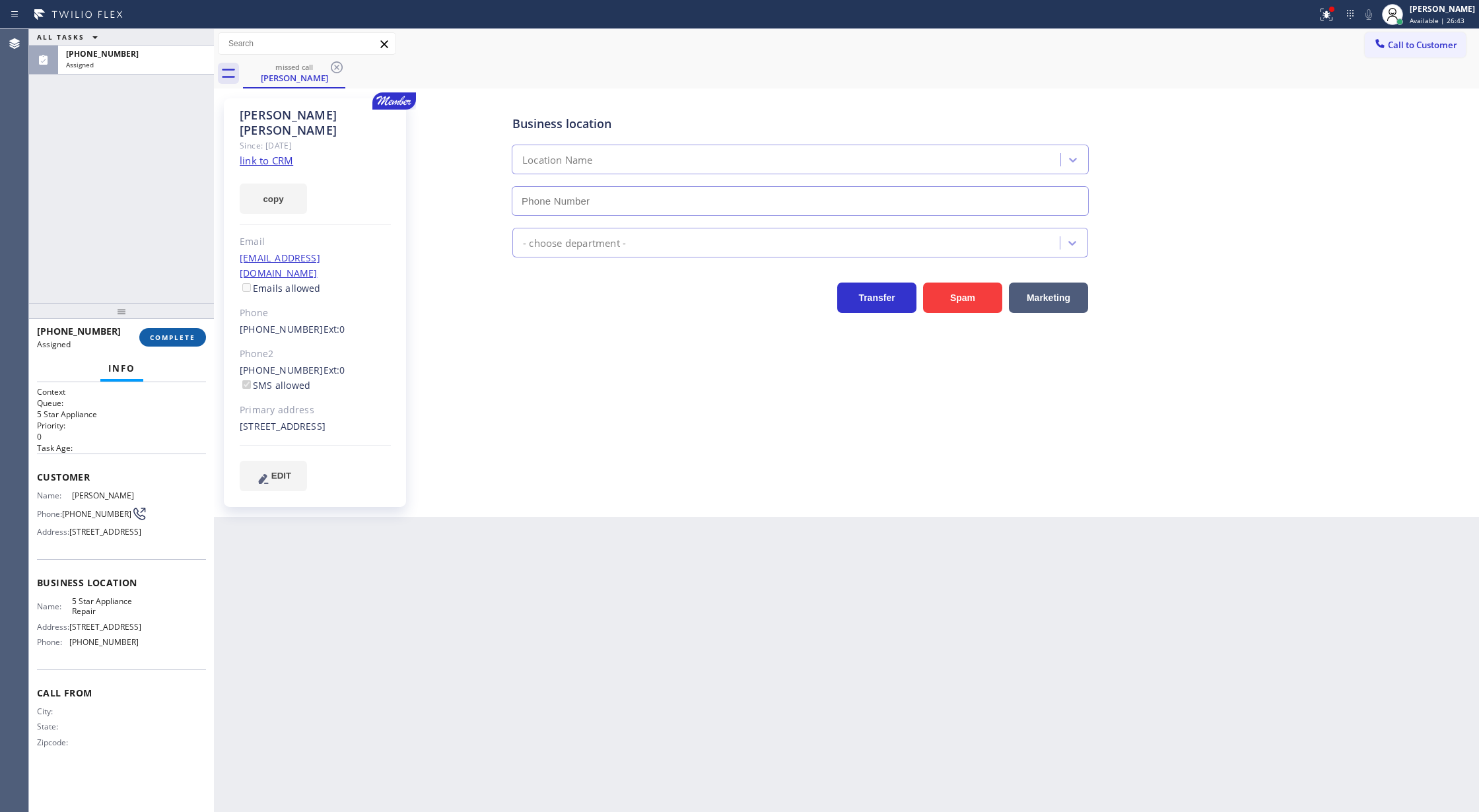
click at [172, 342] on button "COMPLETE" at bounding box center [172, 337] width 67 height 19
type input "[PHONE_NUMBER]"
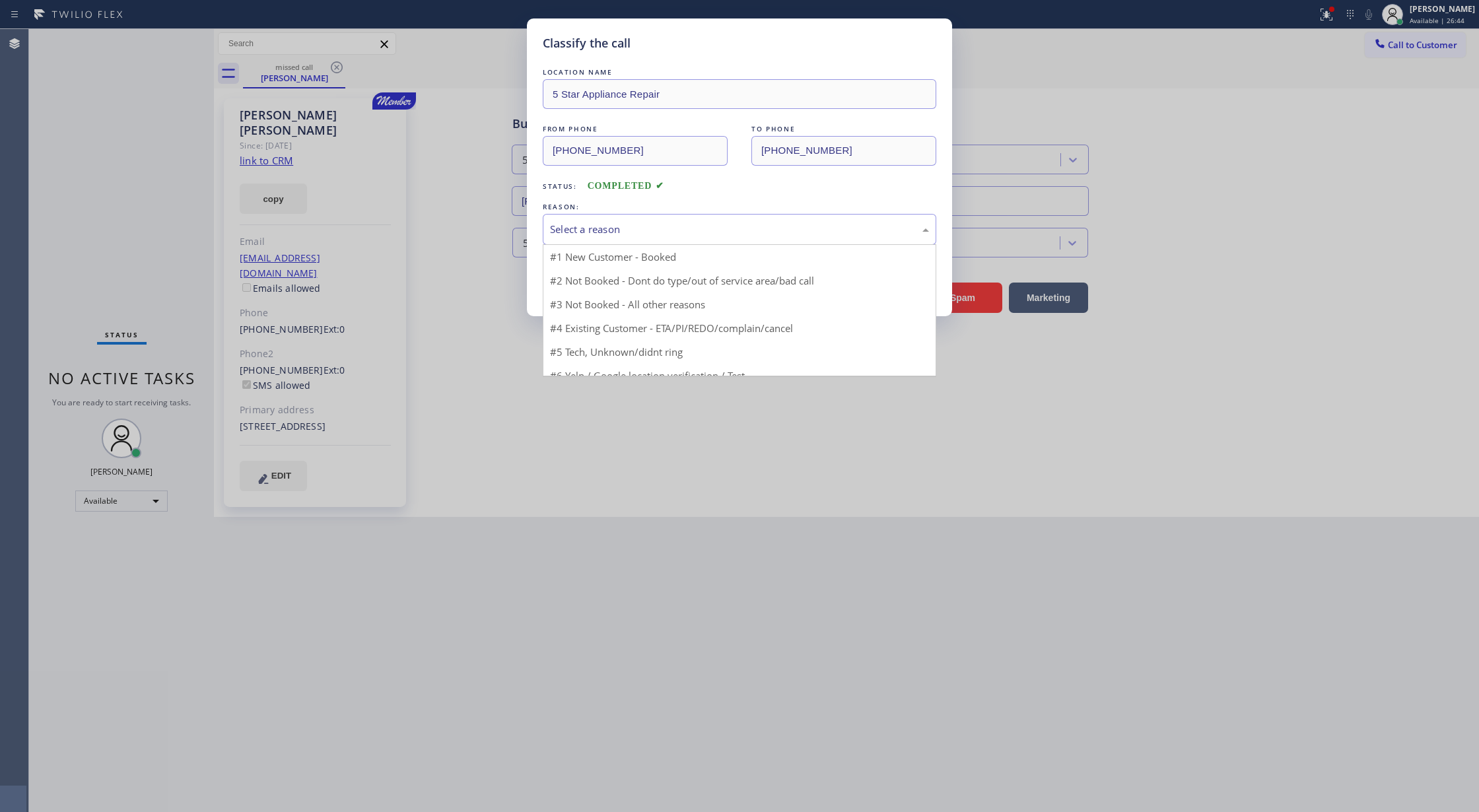
click at [611, 225] on div "Select a reason" at bounding box center [740, 229] width 379 height 15
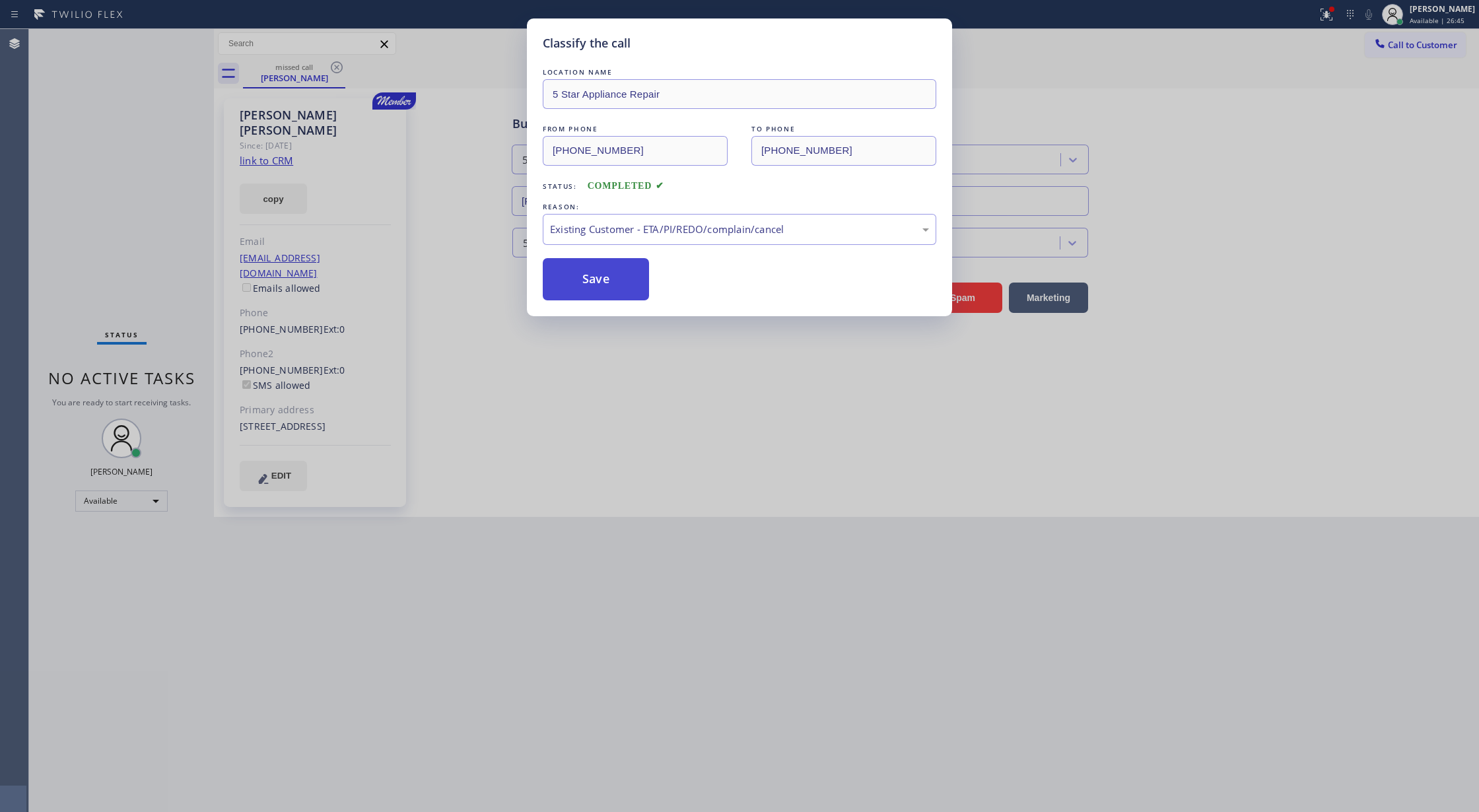
click at [589, 281] on button "Save" at bounding box center [595, 279] width 106 height 42
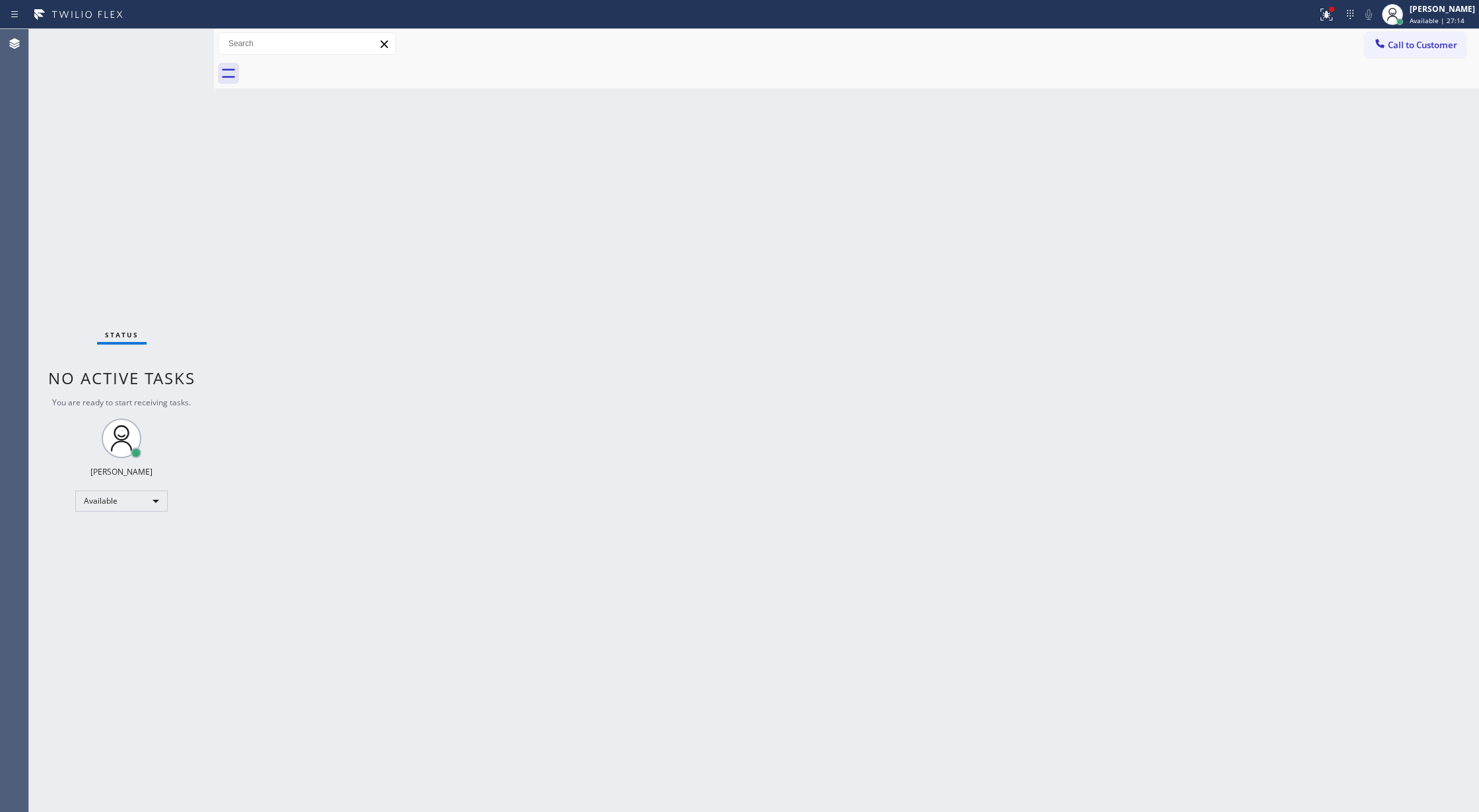
click at [173, 39] on div "Status No active tasks You are ready to start receiving tasks. Lilibeth Pueyo A…" at bounding box center [122, 420] width 185 height 783
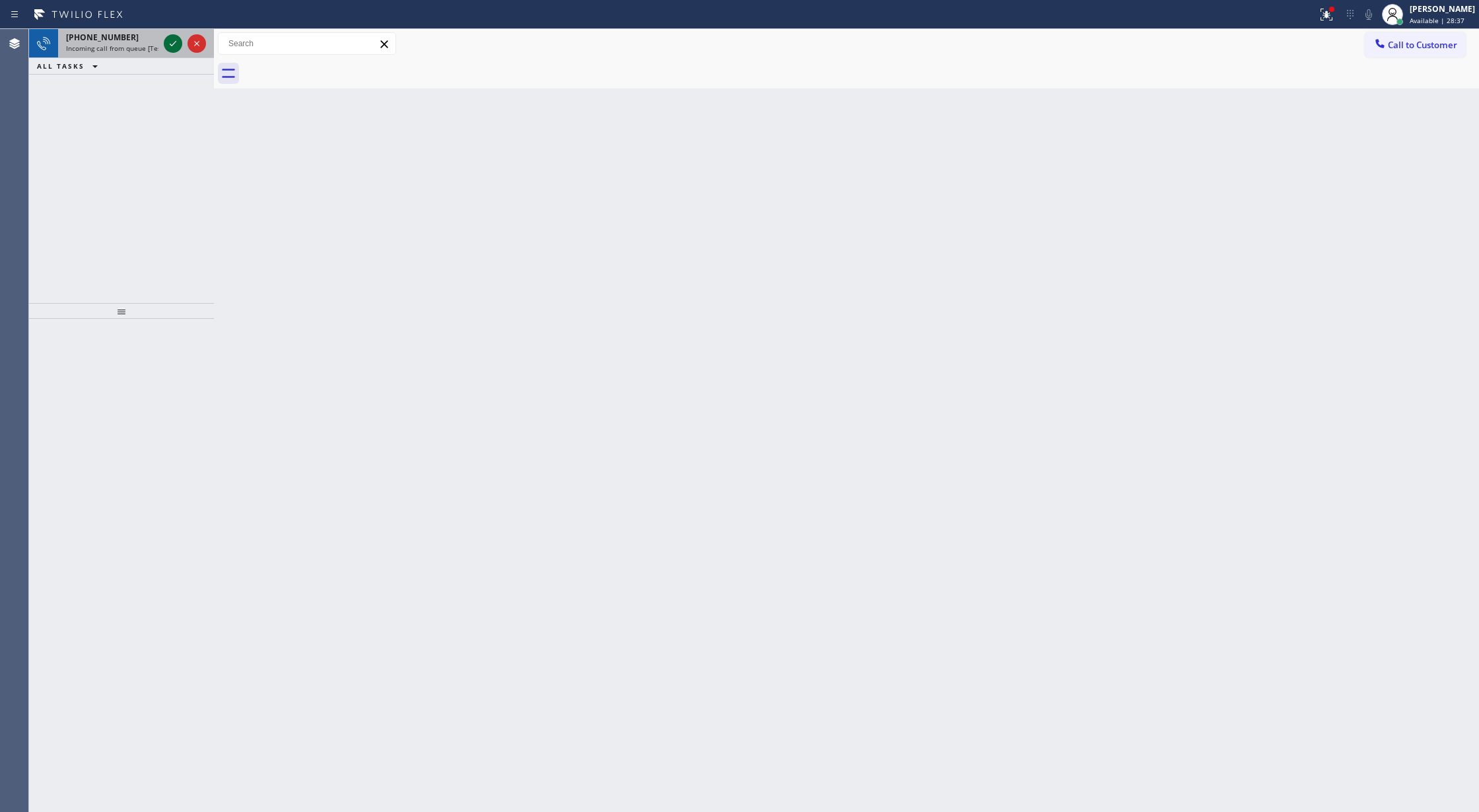
click at [167, 45] on icon at bounding box center [173, 44] width 16 height 16
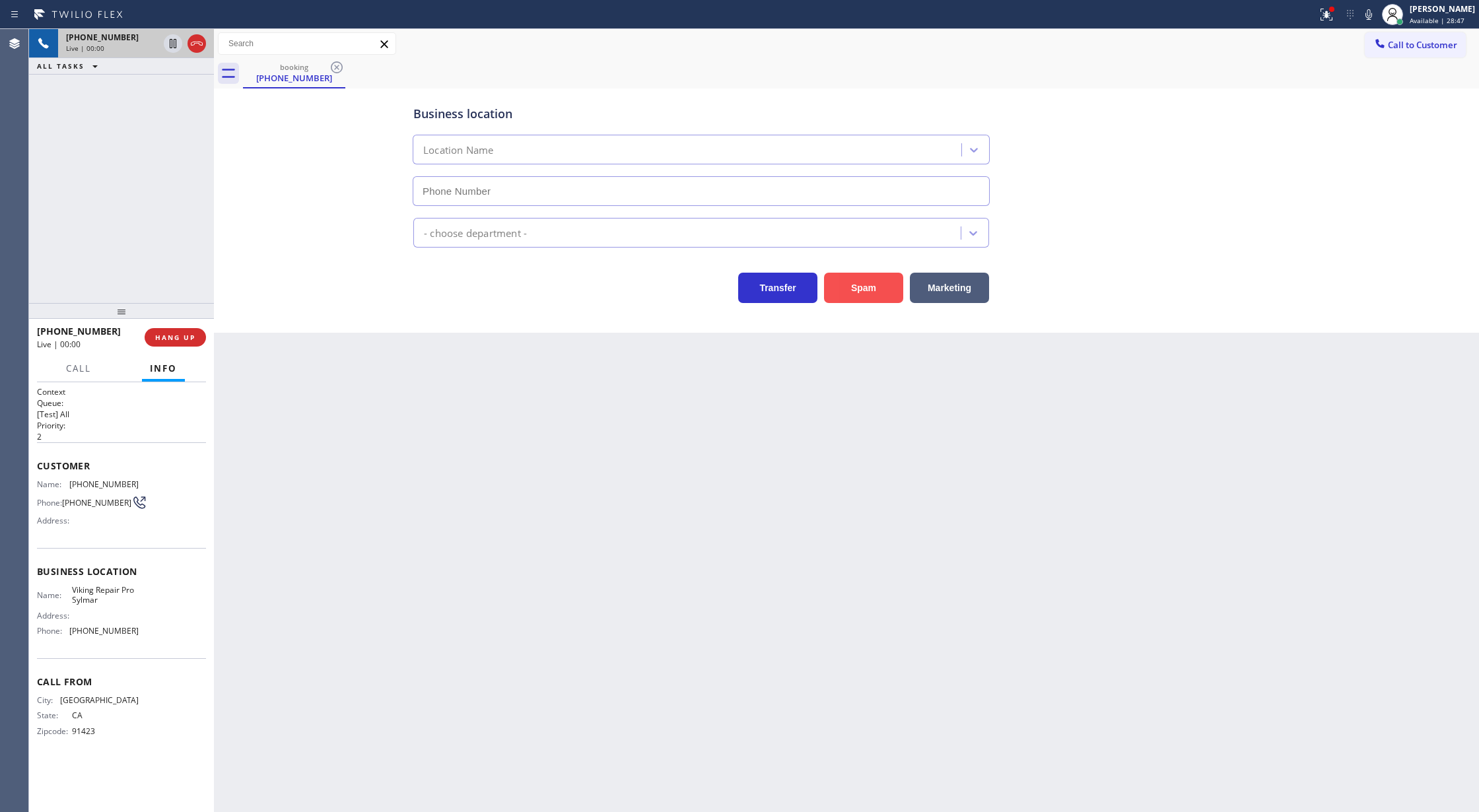
type input "(818) 748-1979"
click at [854, 296] on button "Spam" at bounding box center [863, 288] width 79 height 30
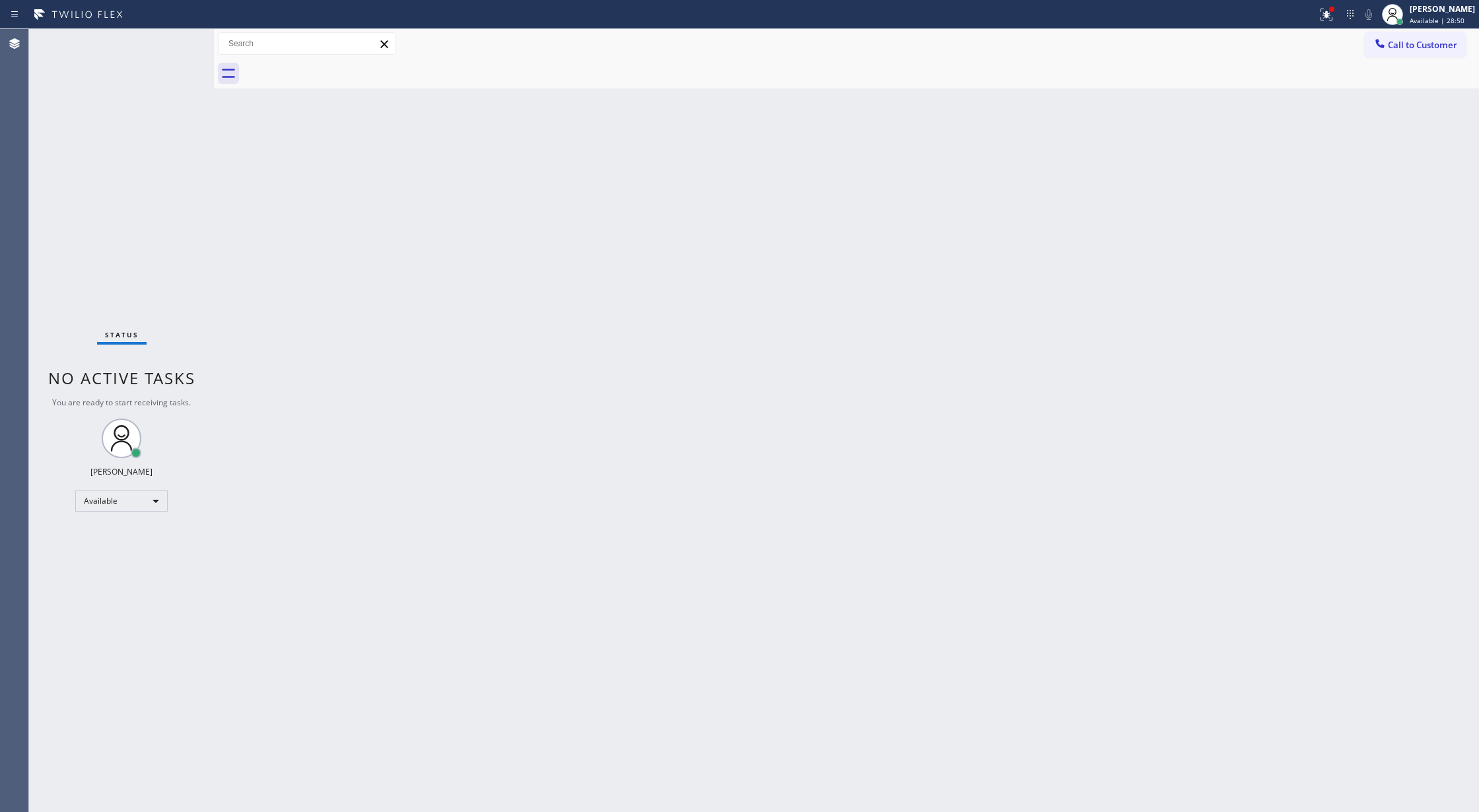
click at [180, 40] on div "Status No active tasks You are ready to start receiving tasks. Lilibeth Pueyo A…" at bounding box center [122, 420] width 185 height 783
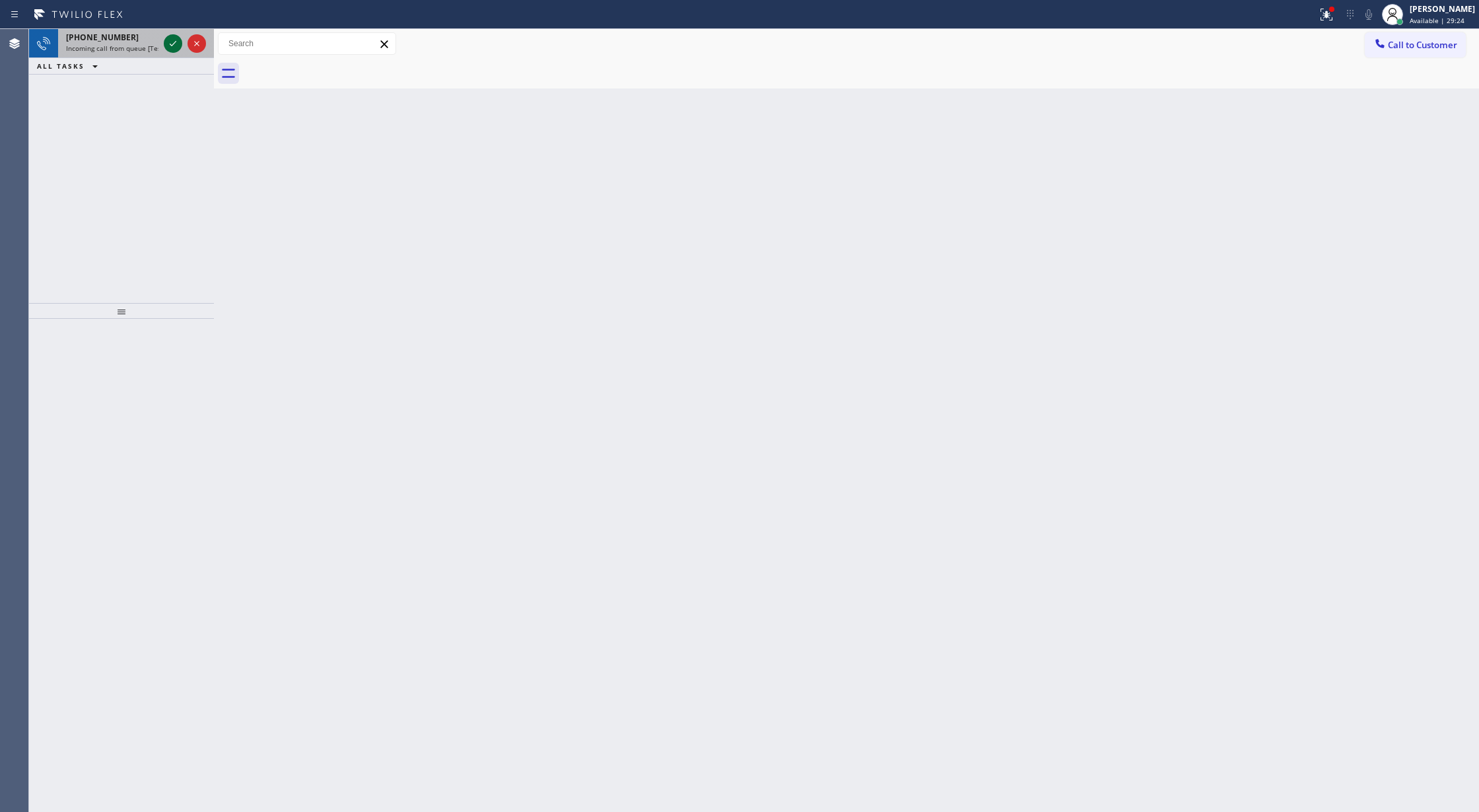
drag, startPoint x: 180, startPoint y: 40, endPoint x: 175, endPoint y: 49, distance: 10.3
click at [180, 40] on icon at bounding box center [173, 44] width 16 height 16
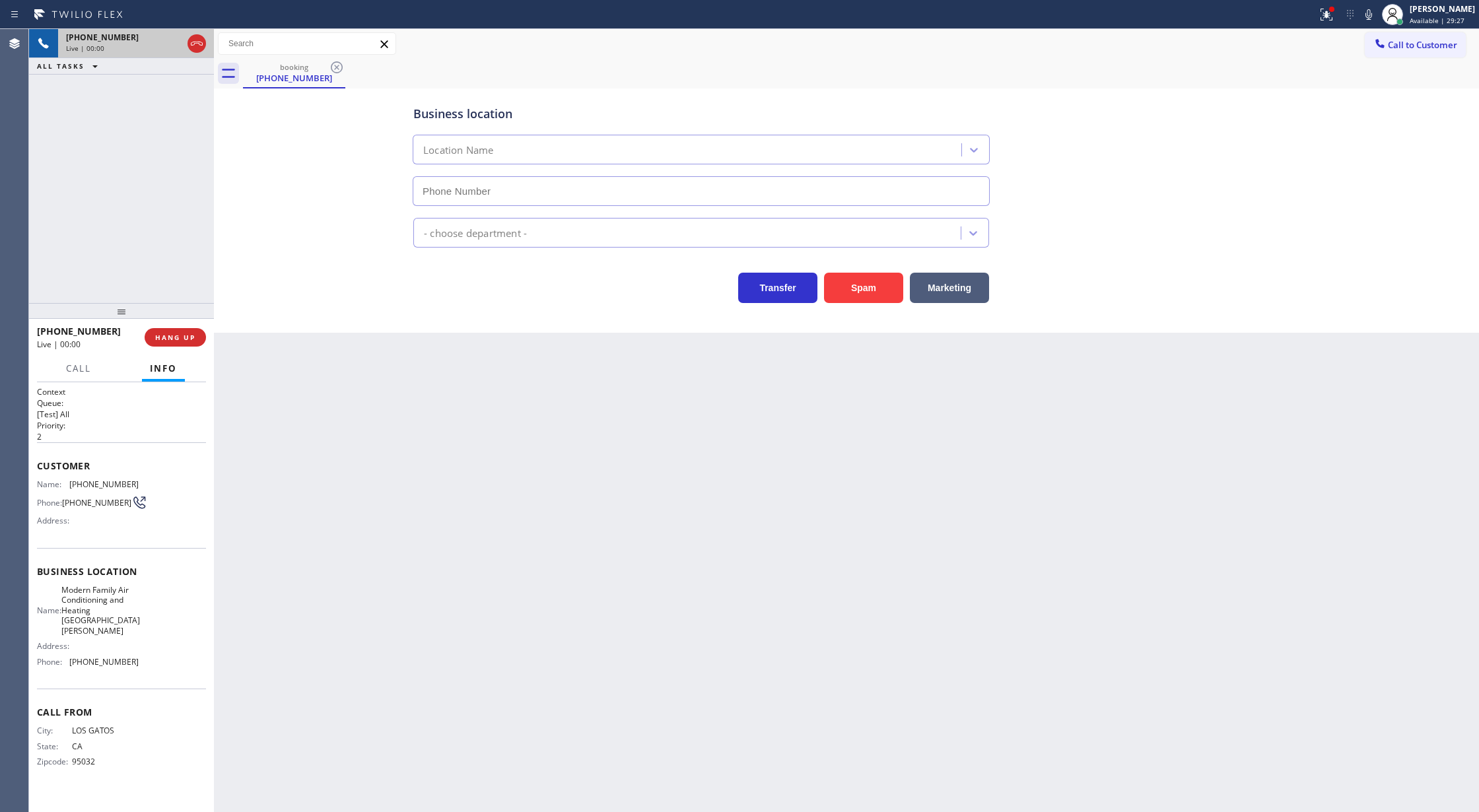
type input "(408) 762-4707"
click at [864, 294] on button "Spam" at bounding box center [863, 288] width 79 height 30
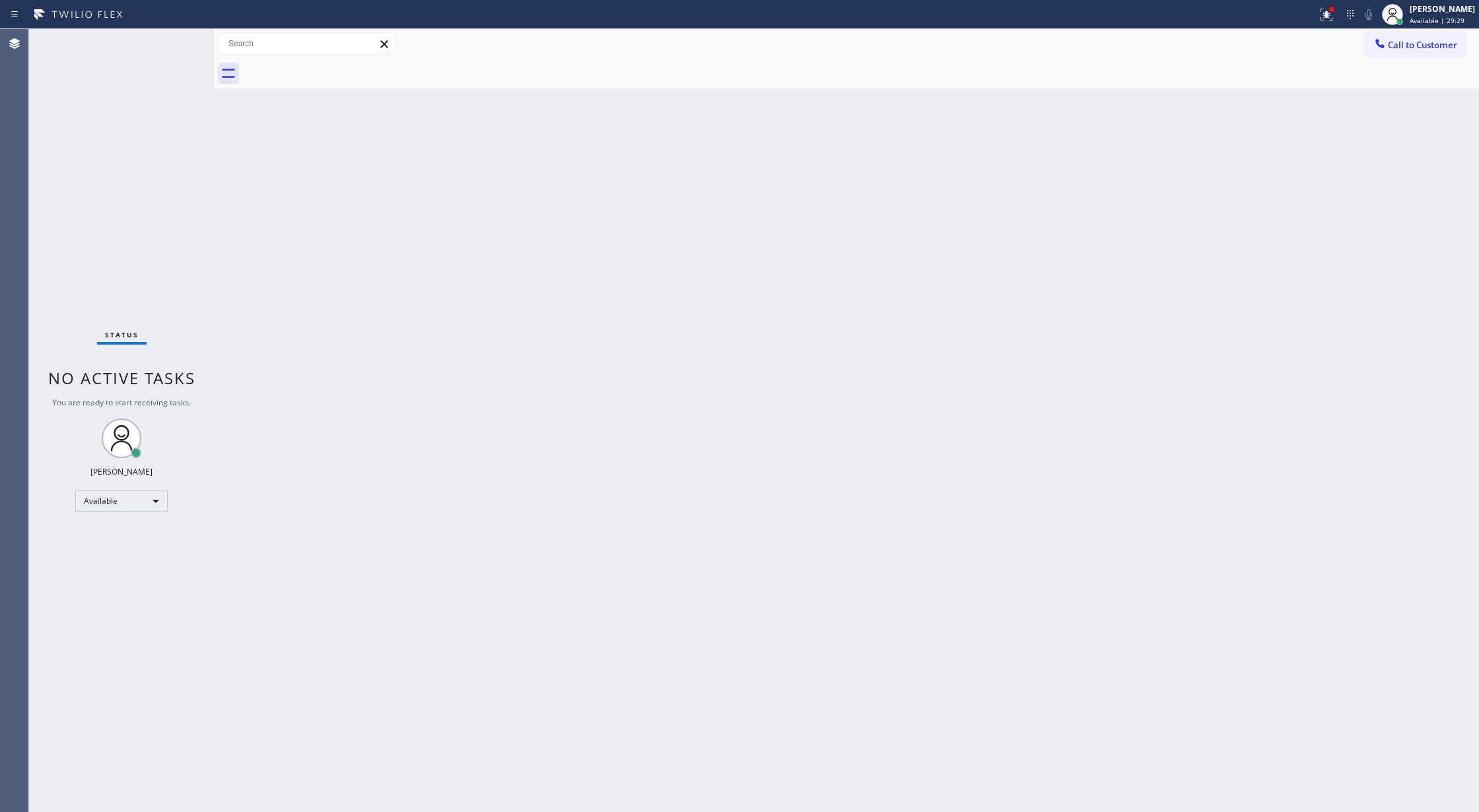
click at [173, 35] on div "Status No active tasks You are ready to start receiving tasks. Lilibeth Pueyo A…" at bounding box center [122, 420] width 185 height 783
click at [175, 37] on div "Status No active tasks You are ready to start receiving tasks. Lilibeth Pueyo A…" at bounding box center [122, 420] width 185 height 783
click at [170, 45] on div "Status No active tasks You are ready to start receiving tasks. Lilibeth Pueyo A…" at bounding box center [122, 420] width 185 height 783
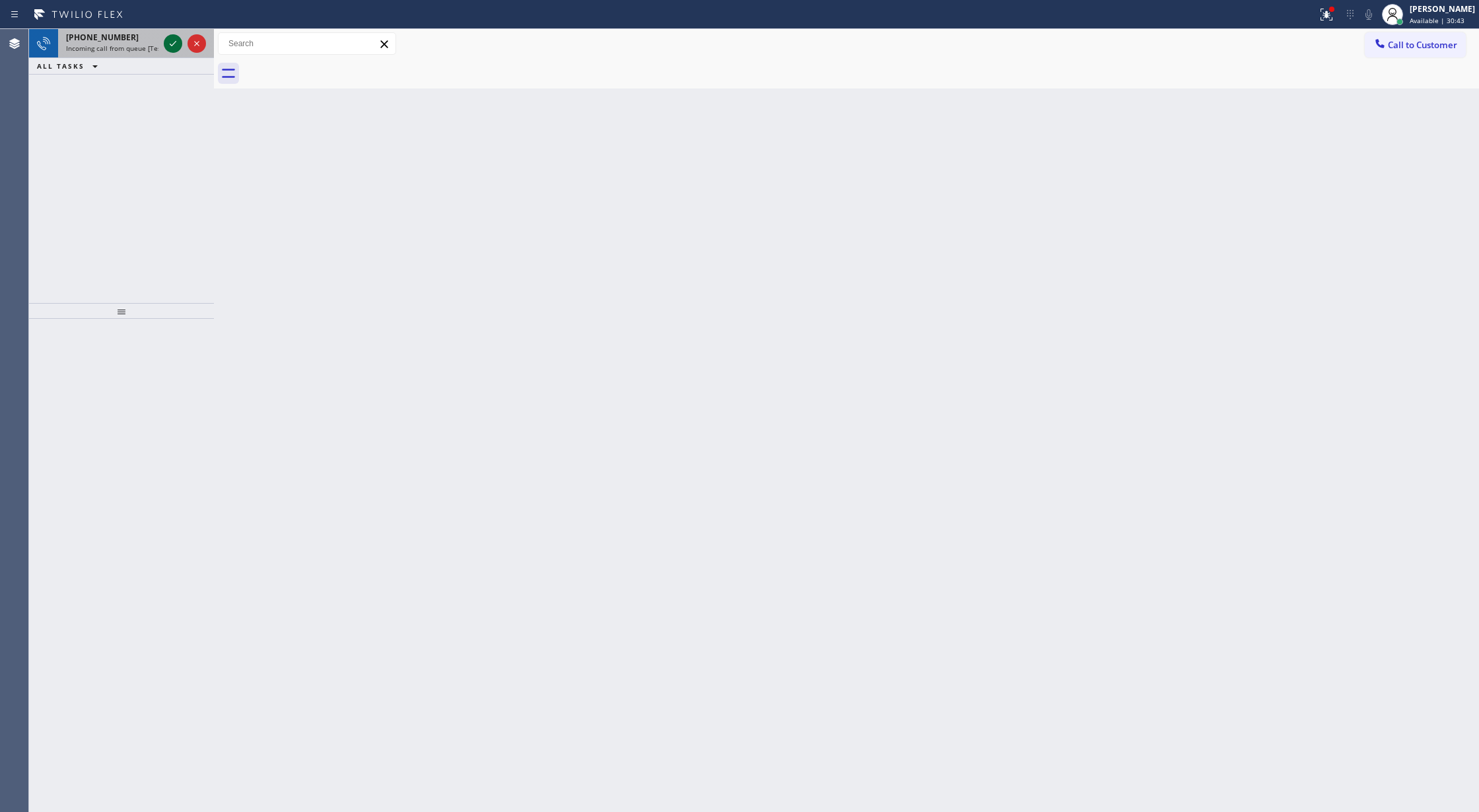
click at [175, 43] on icon at bounding box center [173, 44] width 16 height 16
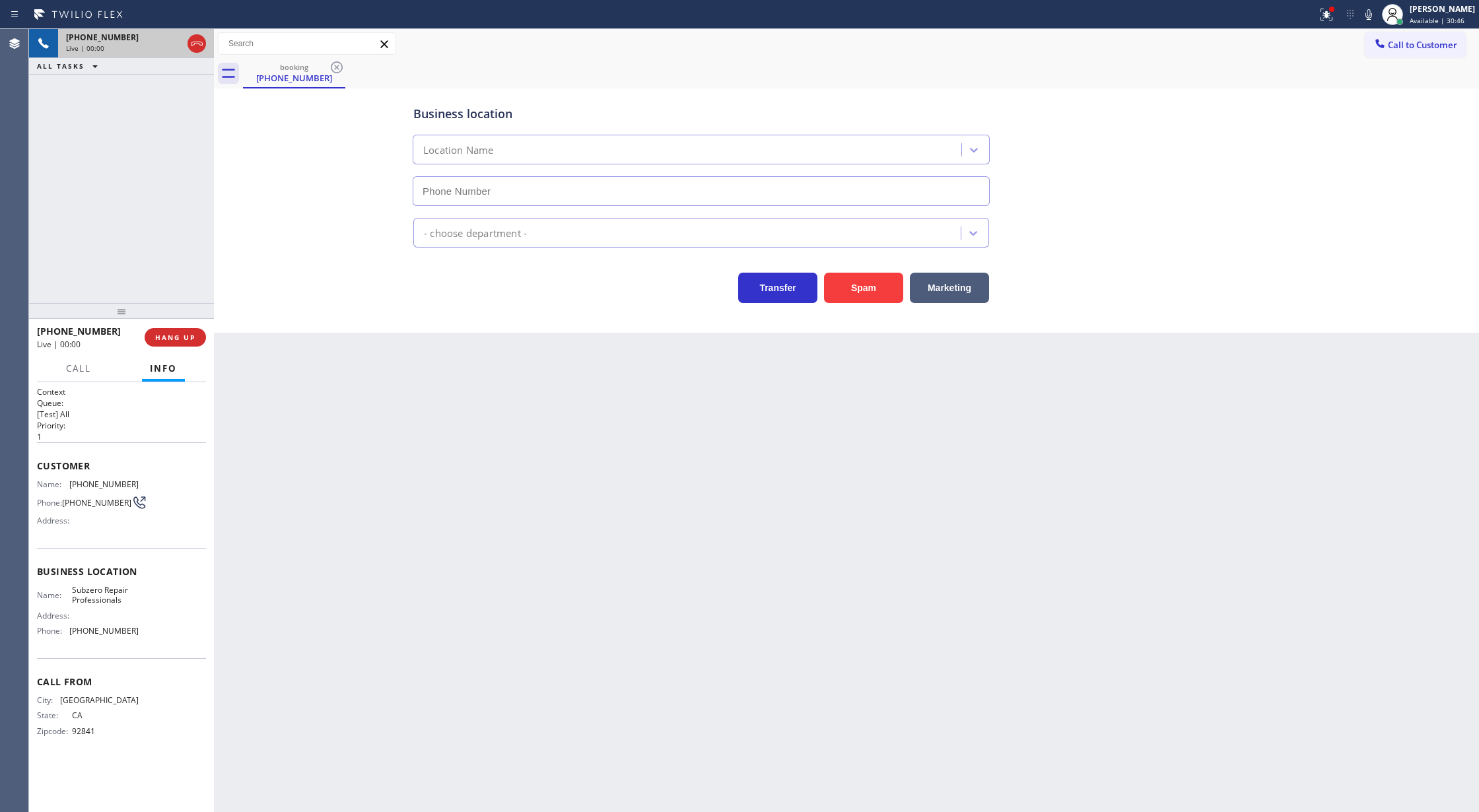
type input "[PHONE_NUMBER]"
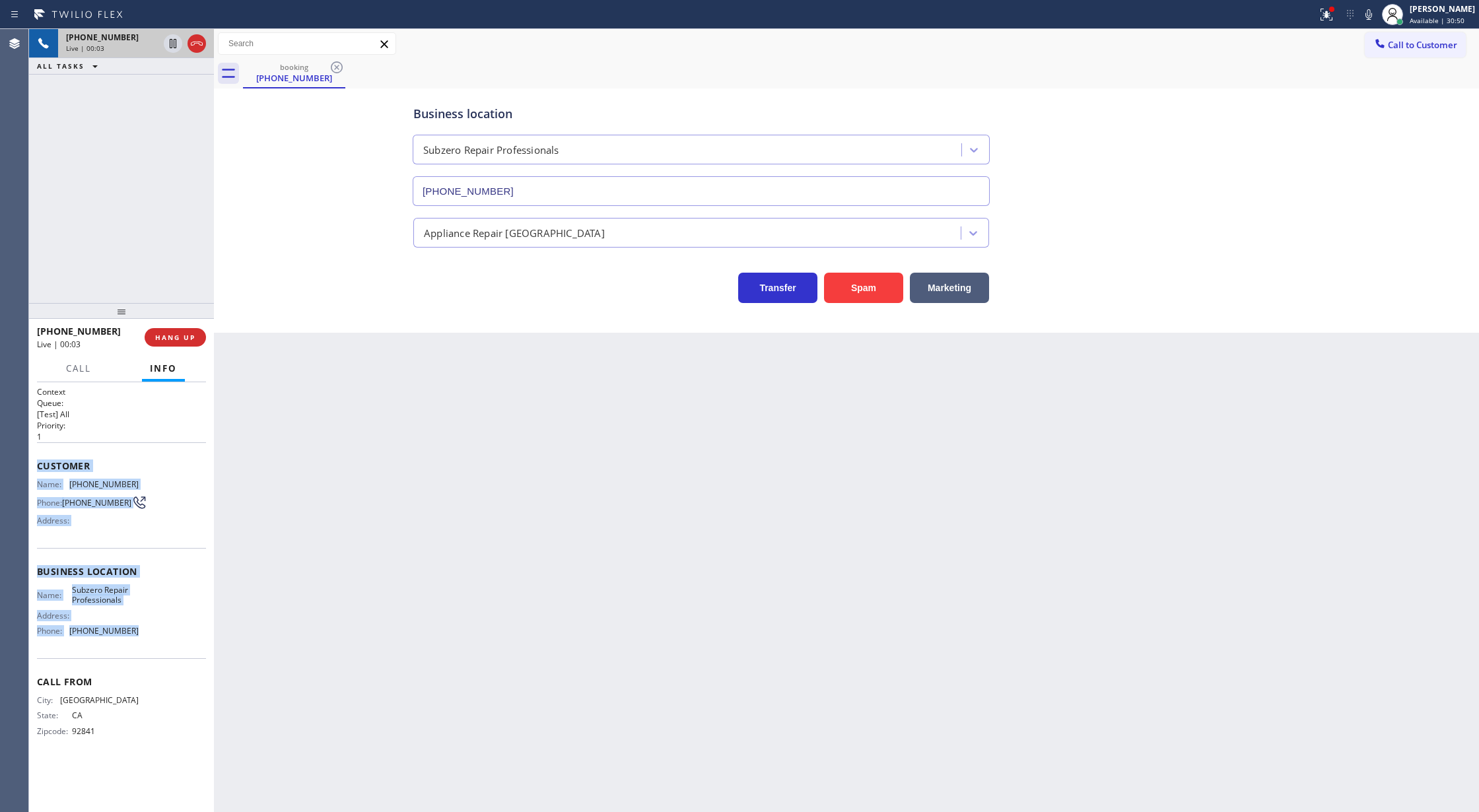
copy div "Customer Name: (714) 906-4055 Phone: (714) 906-4055 Address: Business location …"
drag, startPoint x: 39, startPoint y: 470, endPoint x: 162, endPoint y: 629, distance: 201.0
click at [162, 629] on div "Context Queue: [Test] All Priority: 1 Customer Name: (714) 906-4055 Phone: (714…" at bounding box center [122, 572] width 169 height 371
click at [1372, 14] on icon at bounding box center [1369, 14] width 16 height 16
click at [1370, 12] on icon at bounding box center [1369, 14] width 16 height 16
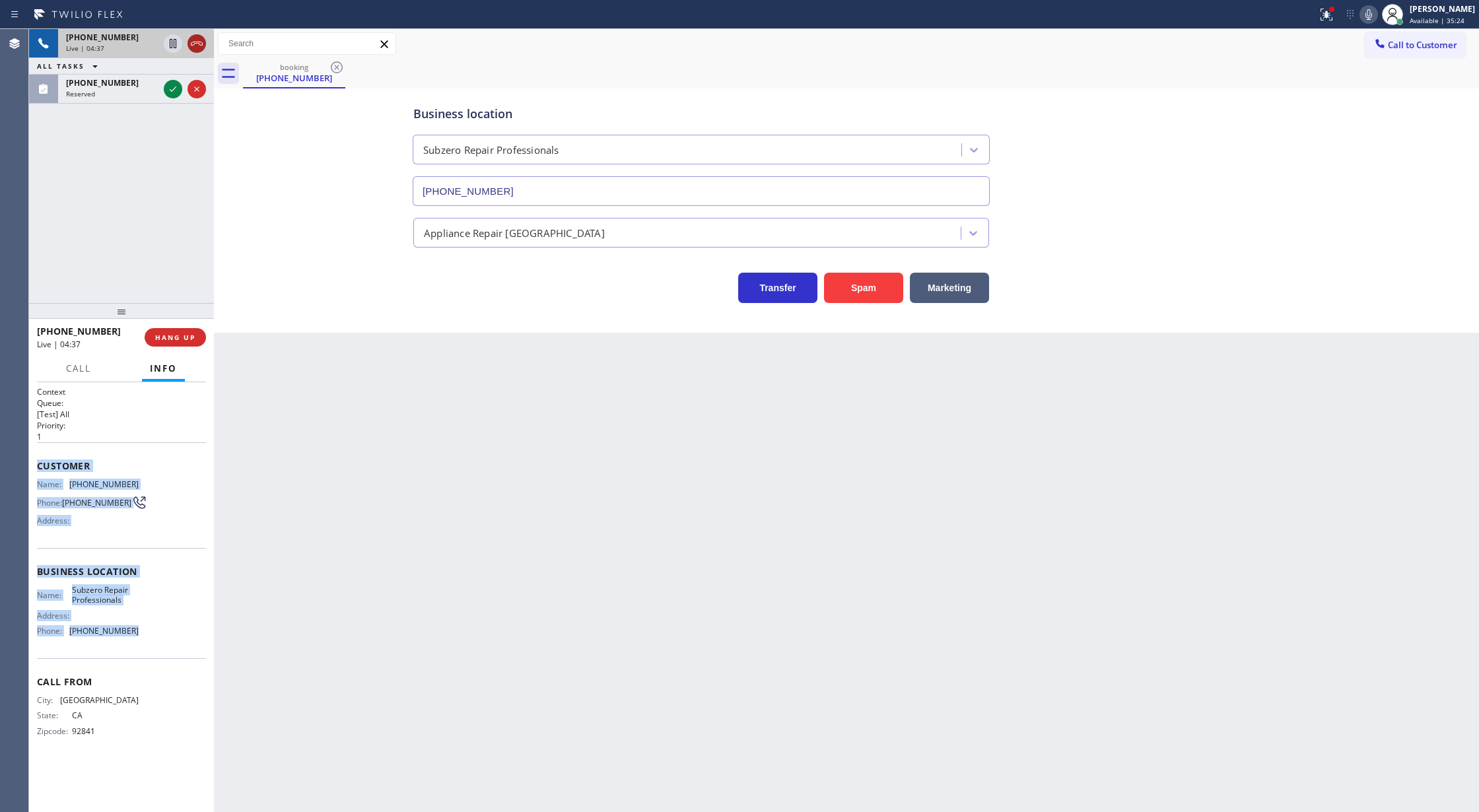
click at [199, 45] on icon at bounding box center [197, 44] width 16 height 16
click at [162, 338] on span "COMPLETE" at bounding box center [172, 337] width 45 height 9
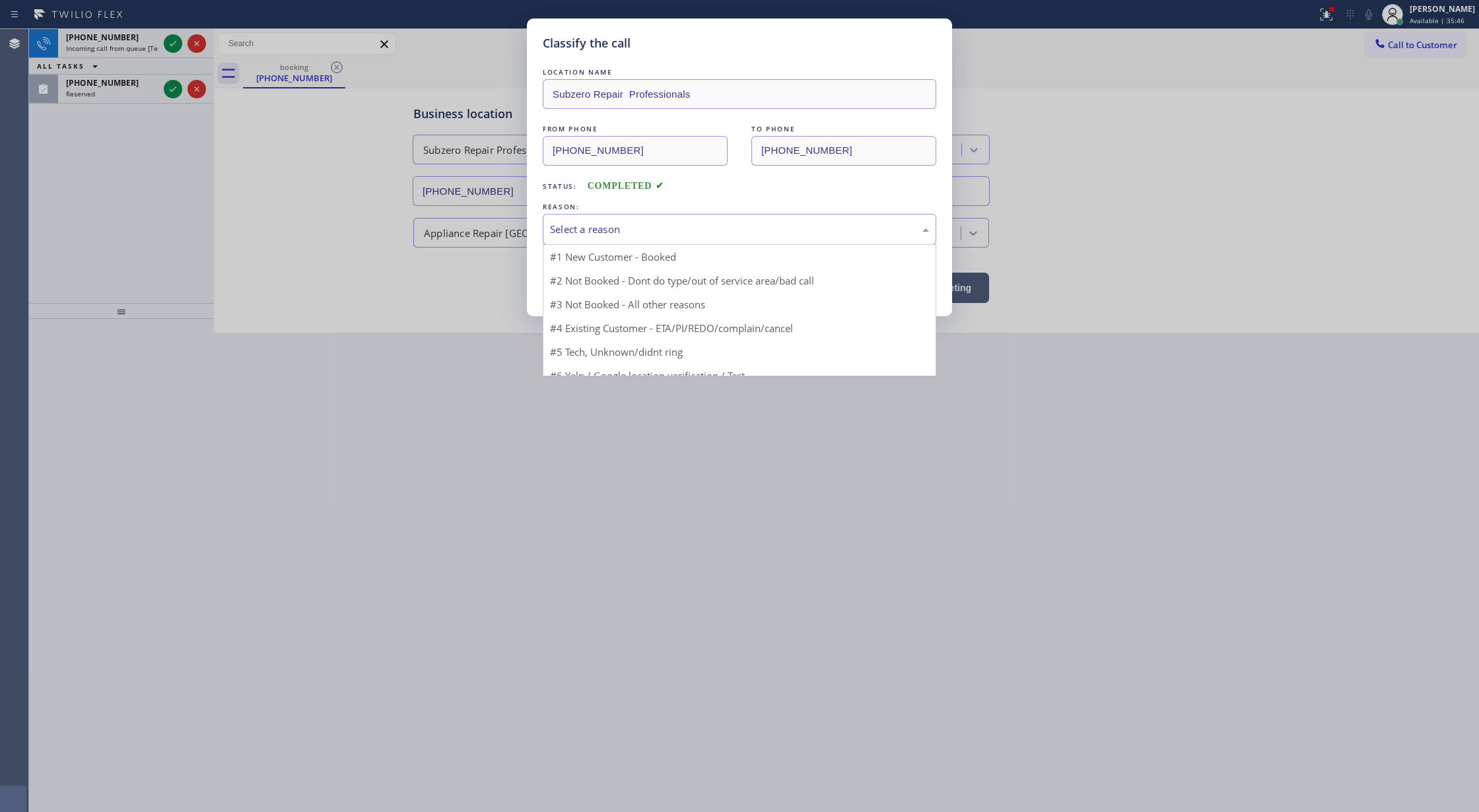
click at [581, 232] on div "Select a reason" at bounding box center [740, 229] width 379 height 15
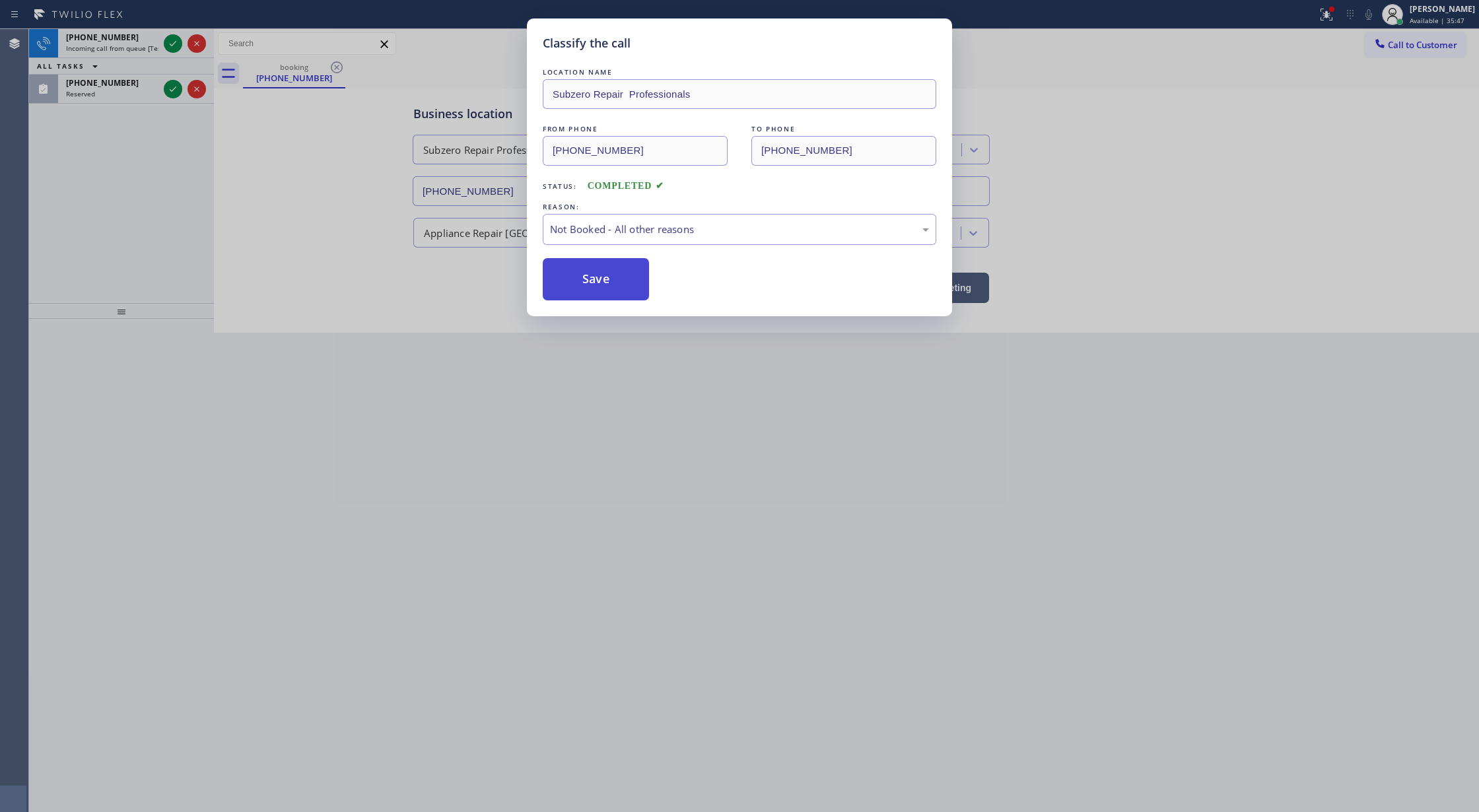
click at [596, 279] on button "Save" at bounding box center [595, 279] width 106 height 42
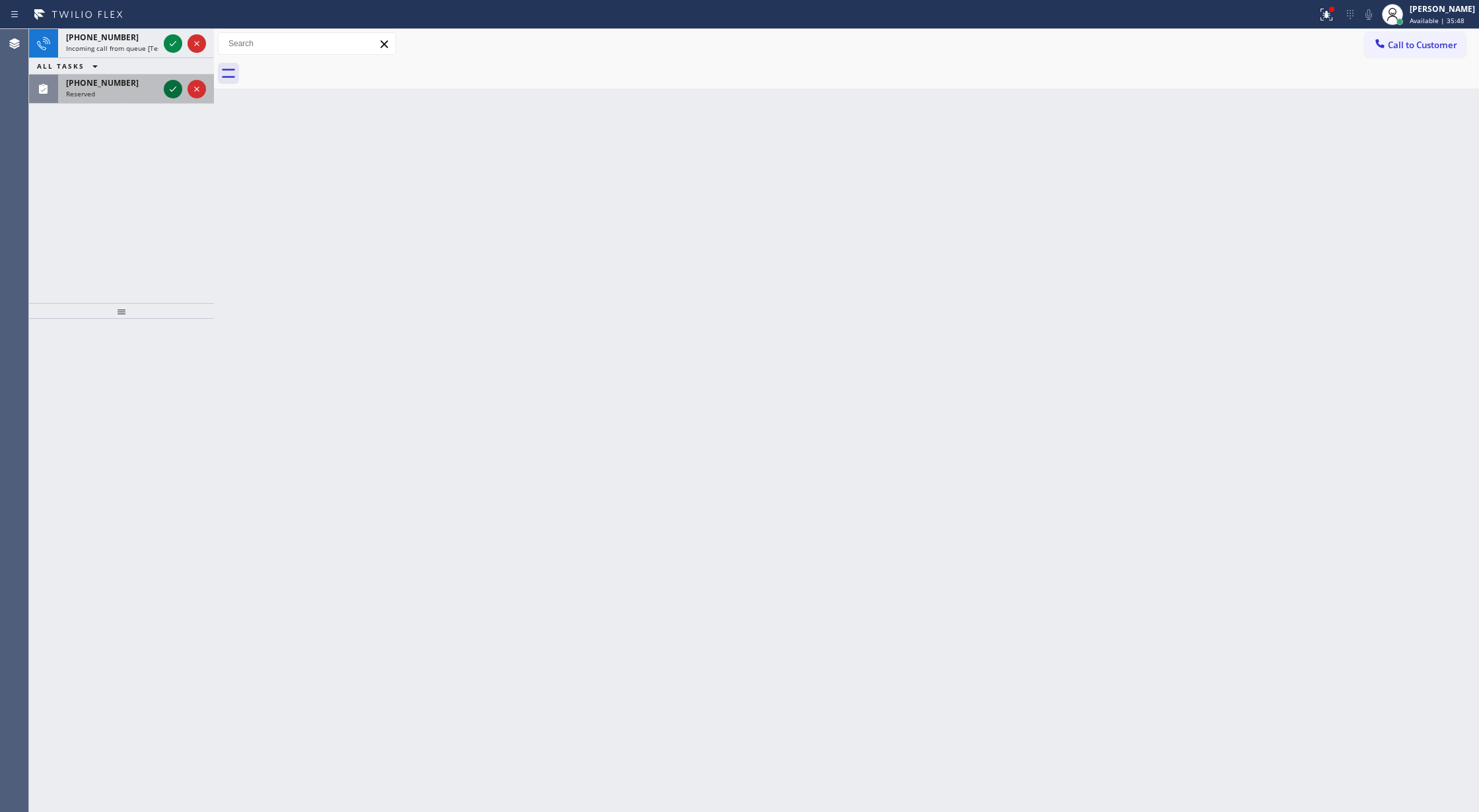
click at [169, 90] on icon at bounding box center [173, 89] width 16 height 16
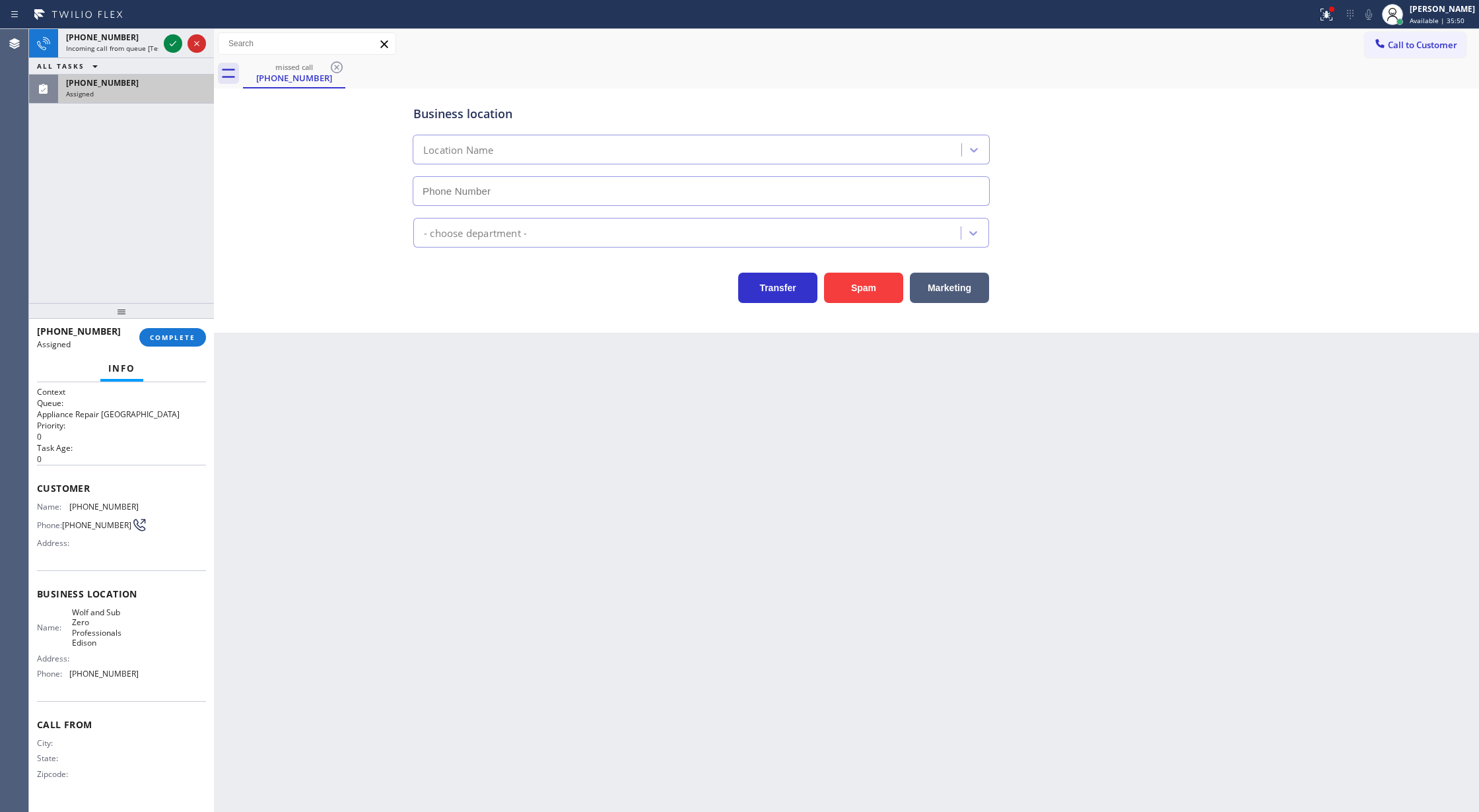
type input "[PHONE_NUMBER]"
click at [162, 339] on span "COMPLETE" at bounding box center [172, 337] width 45 height 9
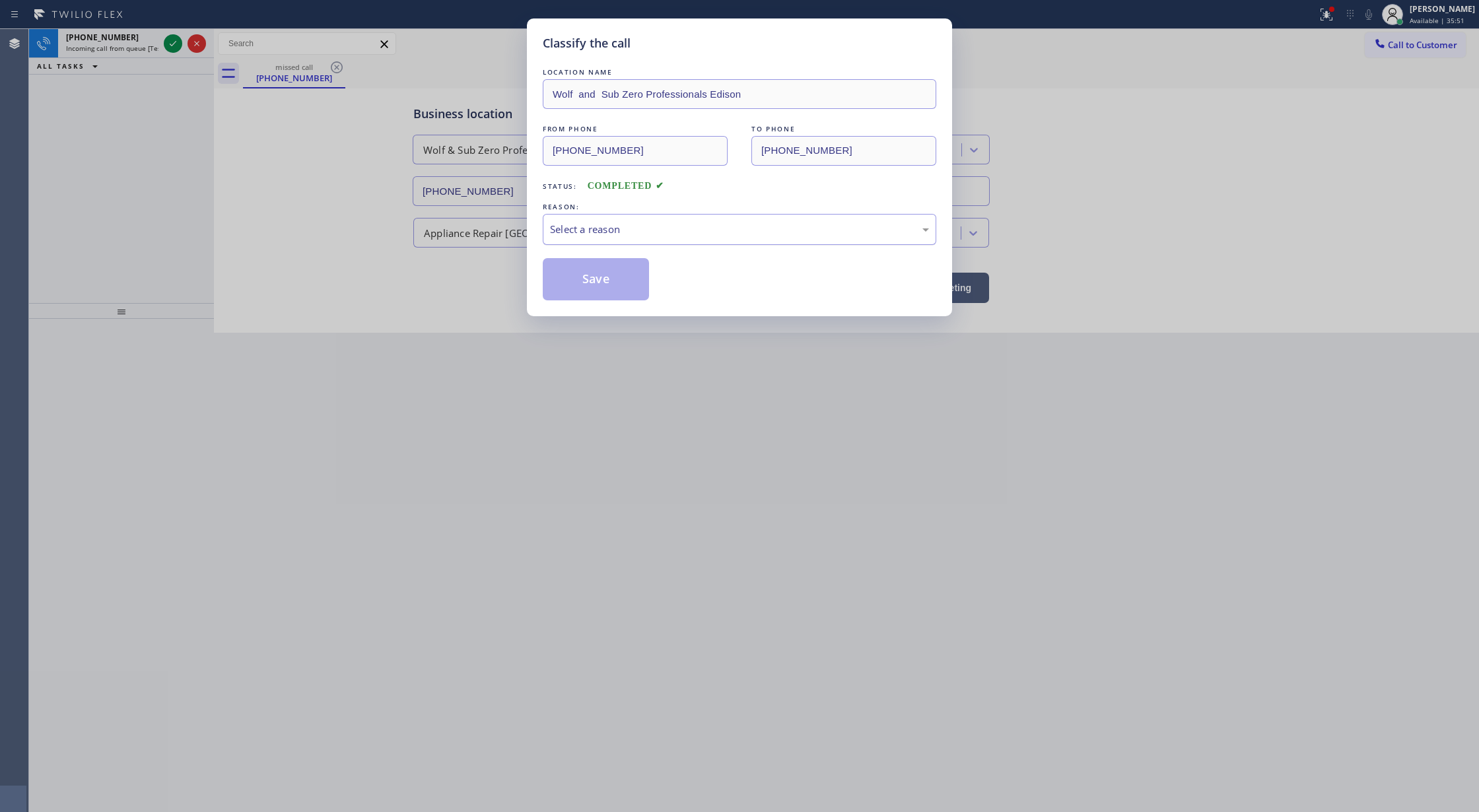
click at [622, 226] on div "Select a reason" at bounding box center [740, 229] width 379 height 15
click at [603, 288] on button "Save" at bounding box center [595, 279] width 106 height 42
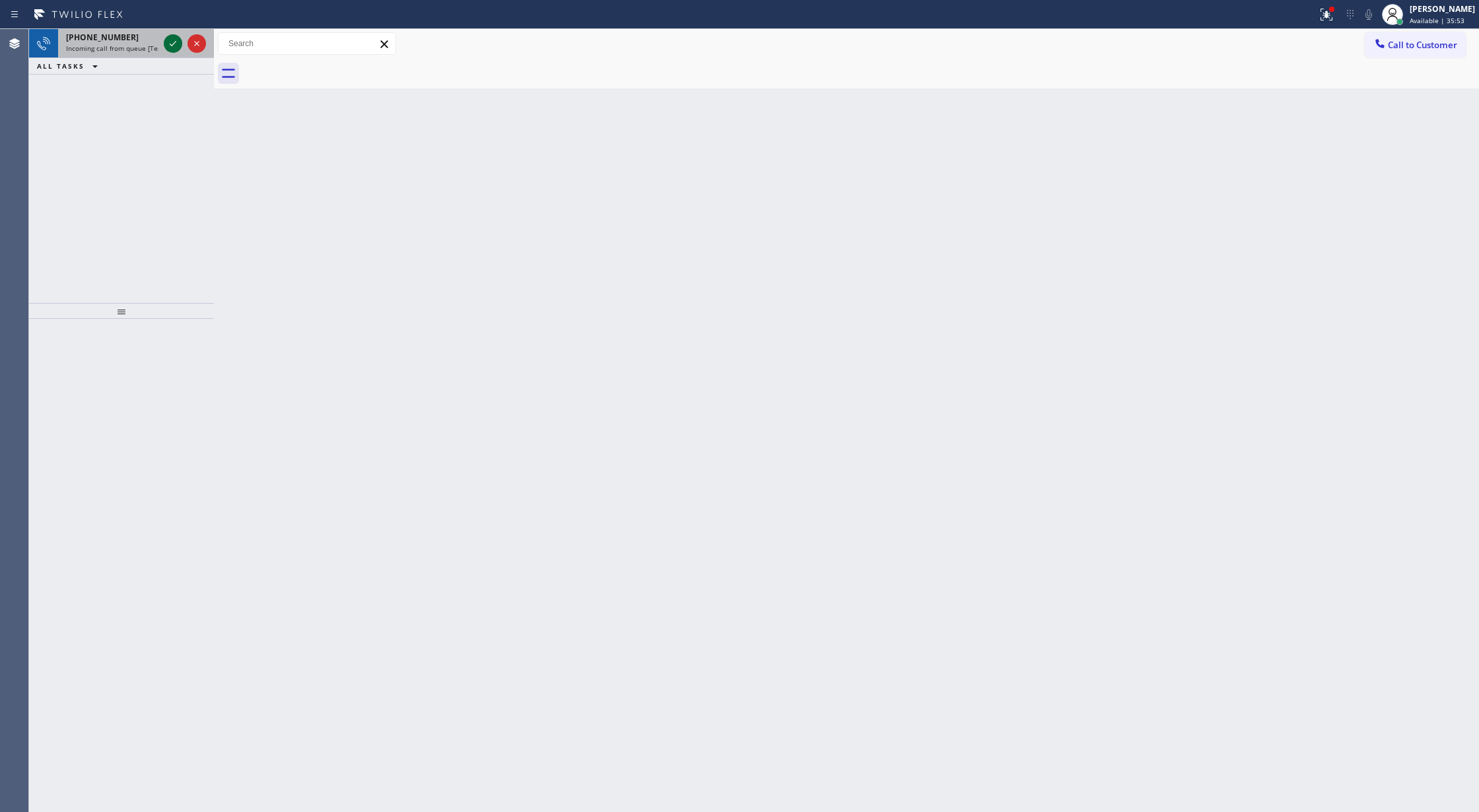
click at [173, 41] on icon at bounding box center [173, 44] width 16 height 16
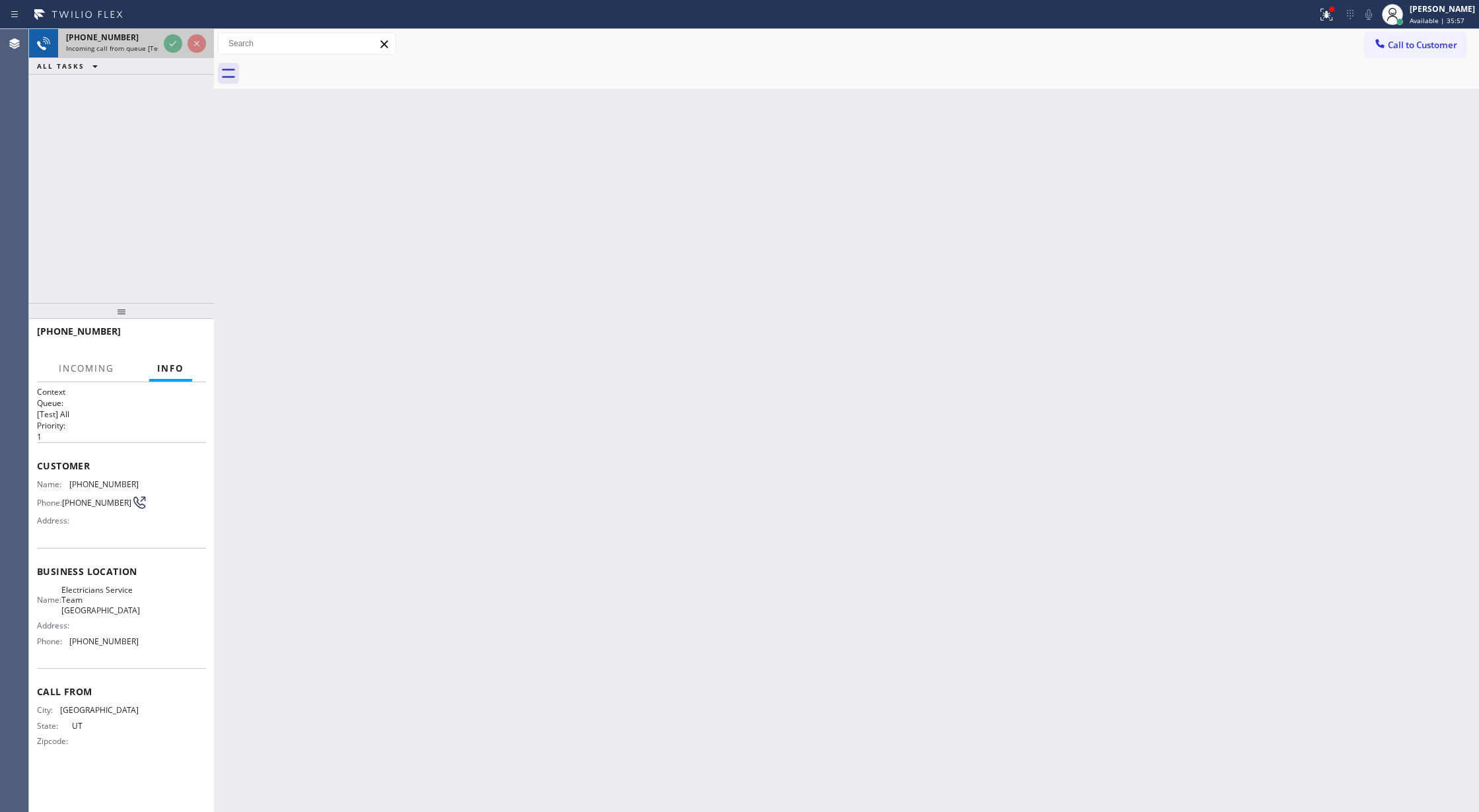
click at [162, 47] on div at bounding box center [184, 44] width 47 height 29
click at [157, 49] on span "Incoming call from queue [Test] All" at bounding box center [120, 48] width 110 height 9
click at [177, 56] on div at bounding box center [184, 44] width 47 height 29
click at [177, 57] on div "+13855951575 Incoming call from queue [Test] All" at bounding box center [122, 44] width 185 height 29
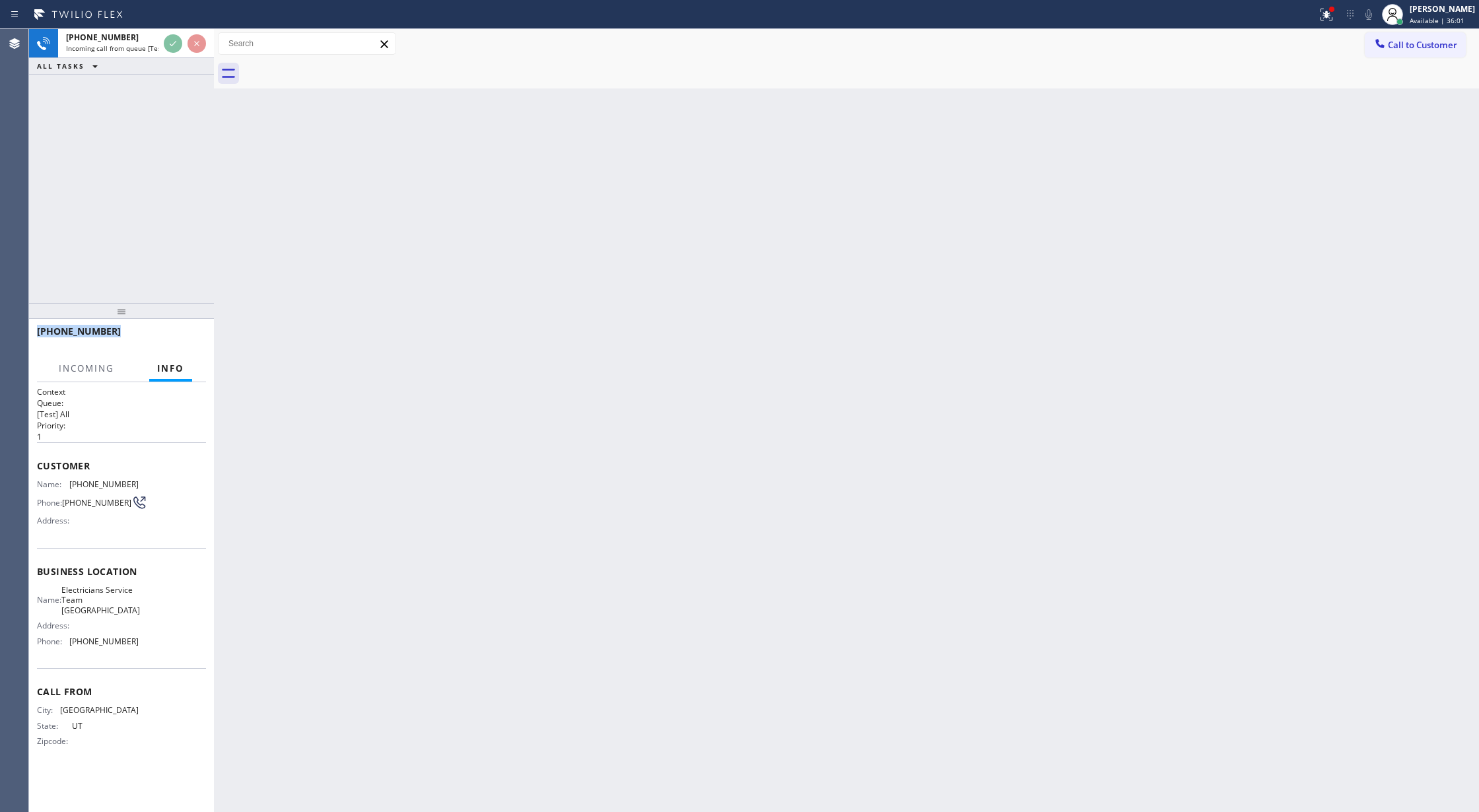
click at [177, 58] on div "ALL TASKS ALL TASKS ACTIVE TASKS TASKS IN WRAP UP" at bounding box center [122, 66] width 185 height 17
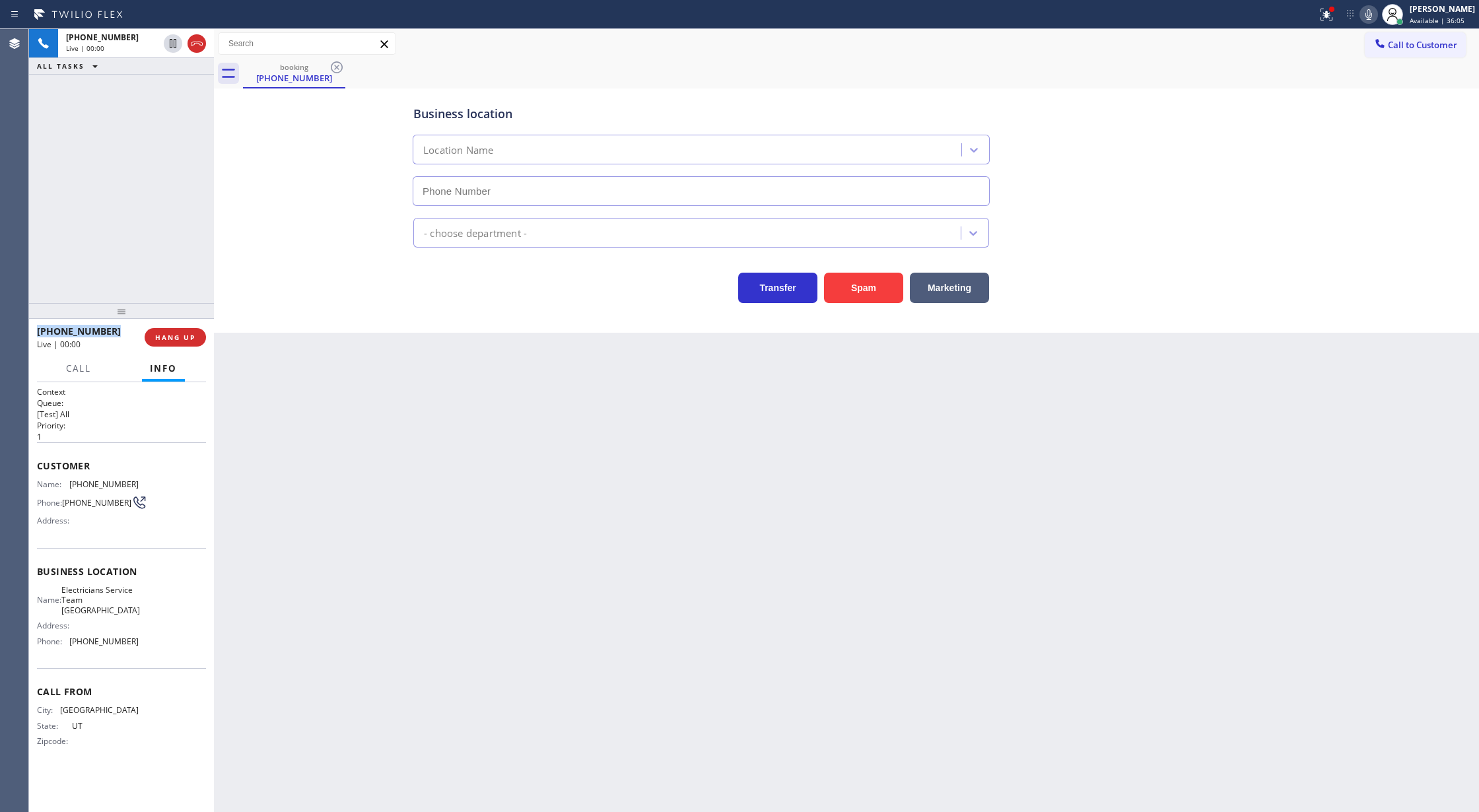
type input "(714) 410-6966"
click at [854, 287] on button "Spam" at bounding box center [863, 288] width 79 height 30
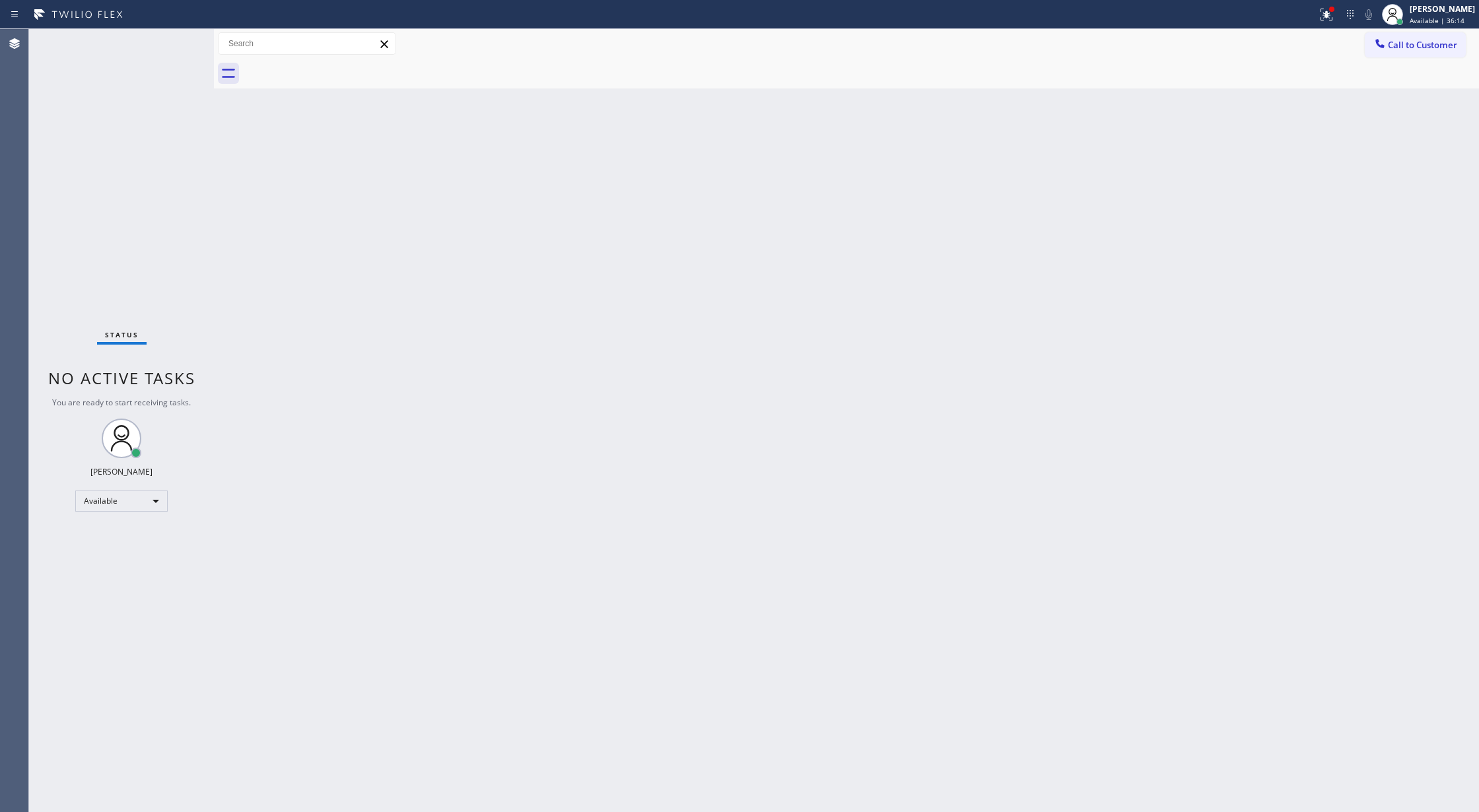
click at [177, 35] on div "Status No active tasks You are ready to start receiving tasks. Lilibeth Pueyo A…" at bounding box center [122, 420] width 185 height 783
drag, startPoint x: 175, startPoint y: 58, endPoint x: 288, endPoint y: 629, distance: 582.1
click at [175, 69] on button at bounding box center [173, 60] width 19 height 19
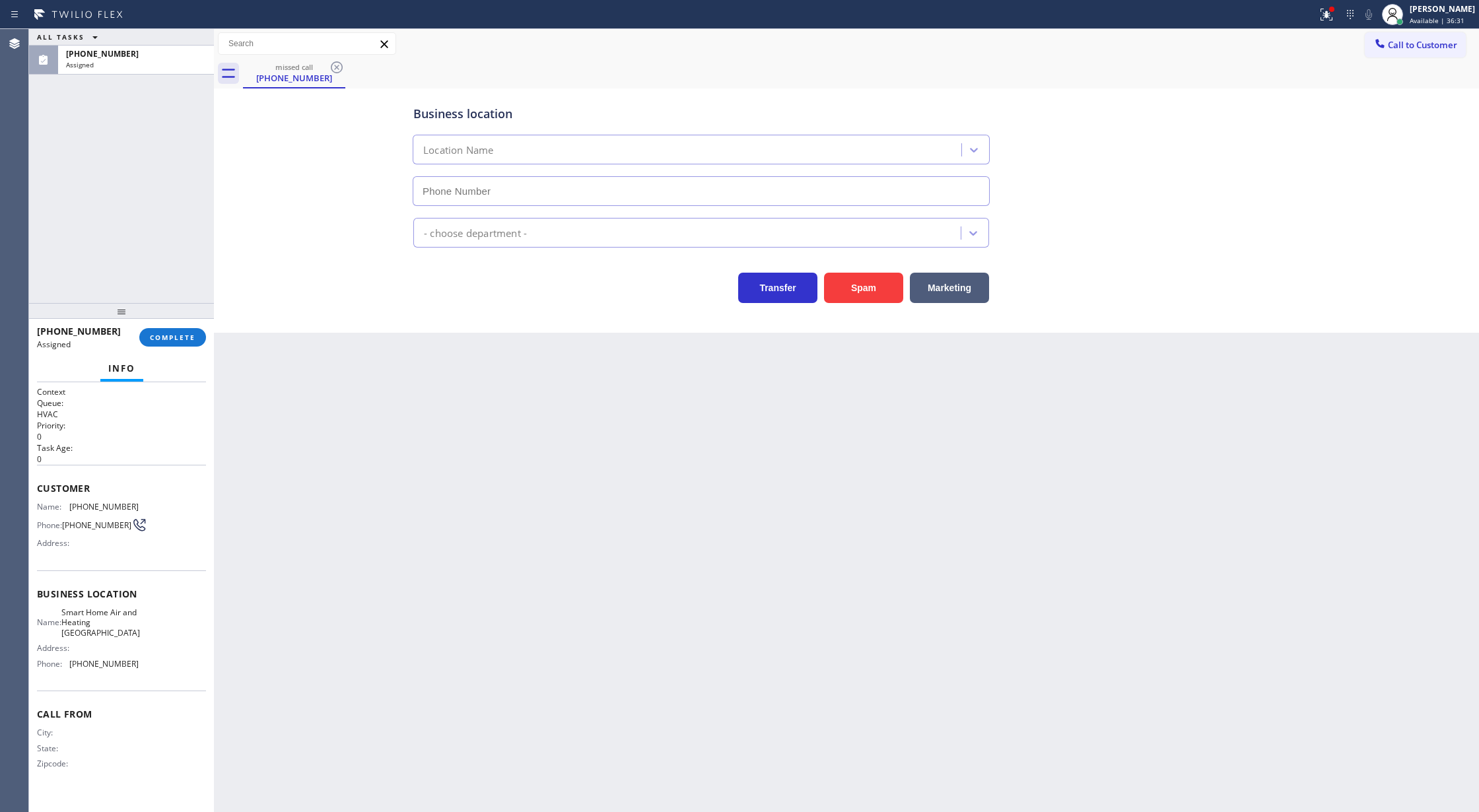
type input "[PHONE_NUMBER]"
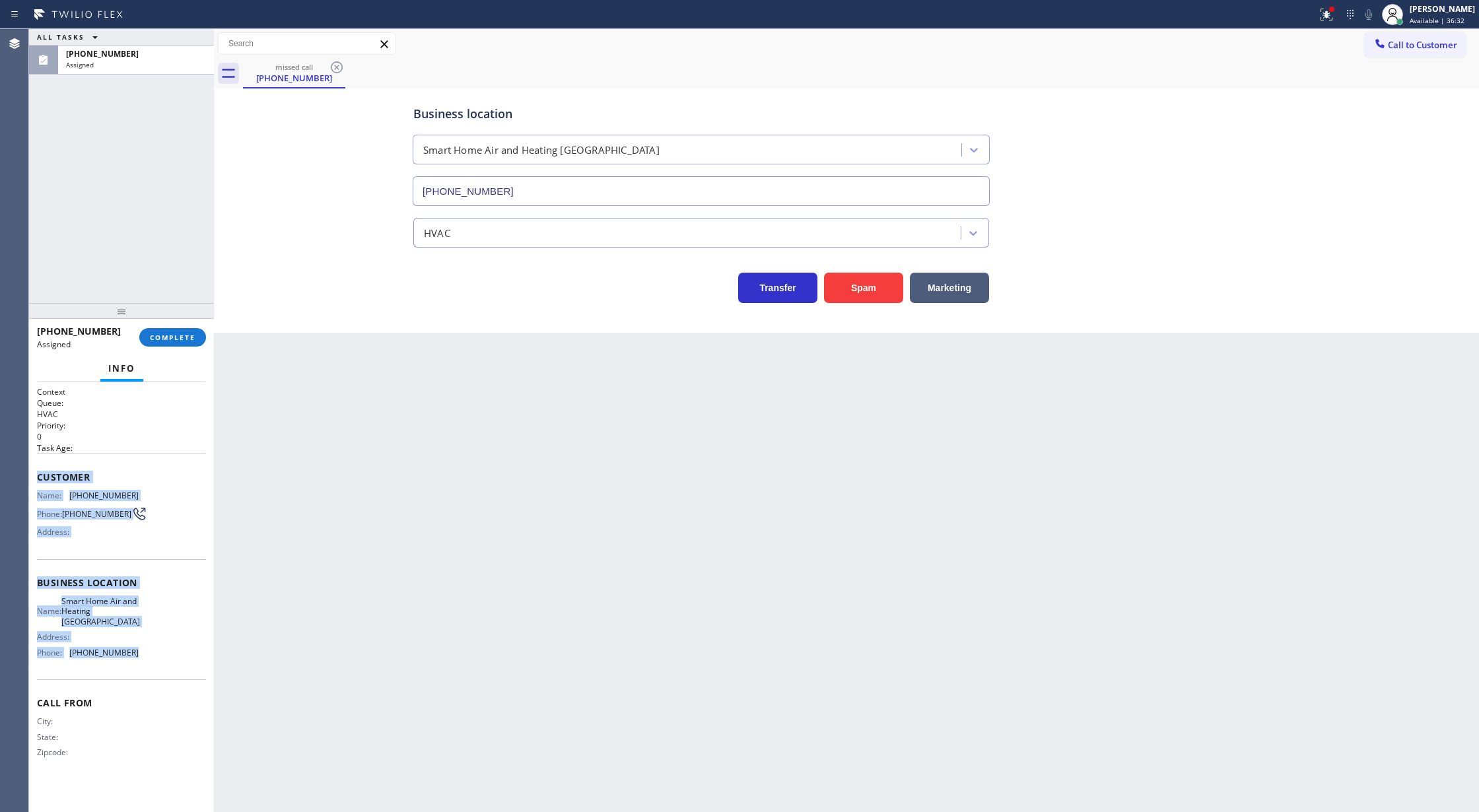
drag, startPoint x: 33, startPoint y: 479, endPoint x: 164, endPoint y: 656, distance: 220.2
click at [164, 656] on div "Context Queue: HVAC Priority: 0 Task Age: Customer Name: (929) 226-9414 Phone: …" at bounding box center [122, 597] width 185 height 430
copy div "Customer Name: (929) 226-9414 Phone: (929) 226-9414 Address: Business location …"
click at [172, 330] on button "COMPLETE" at bounding box center [172, 337] width 67 height 19
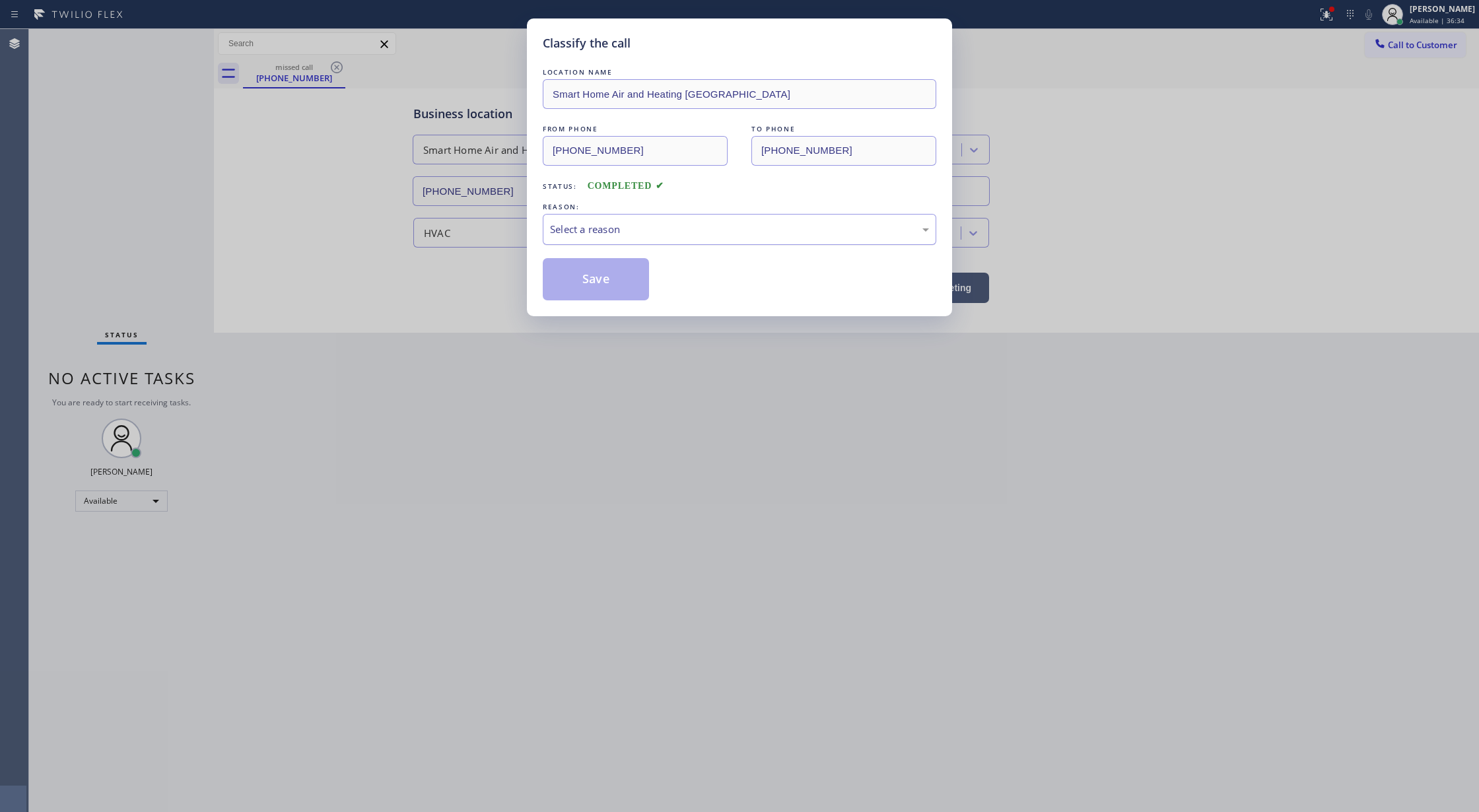
click at [564, 235] on div "Select a reason" at bounding box center [740, 229] width 379 height 15
click at [608, 296] on button "Save" at bounding box center [595, 279] width 106 height 42
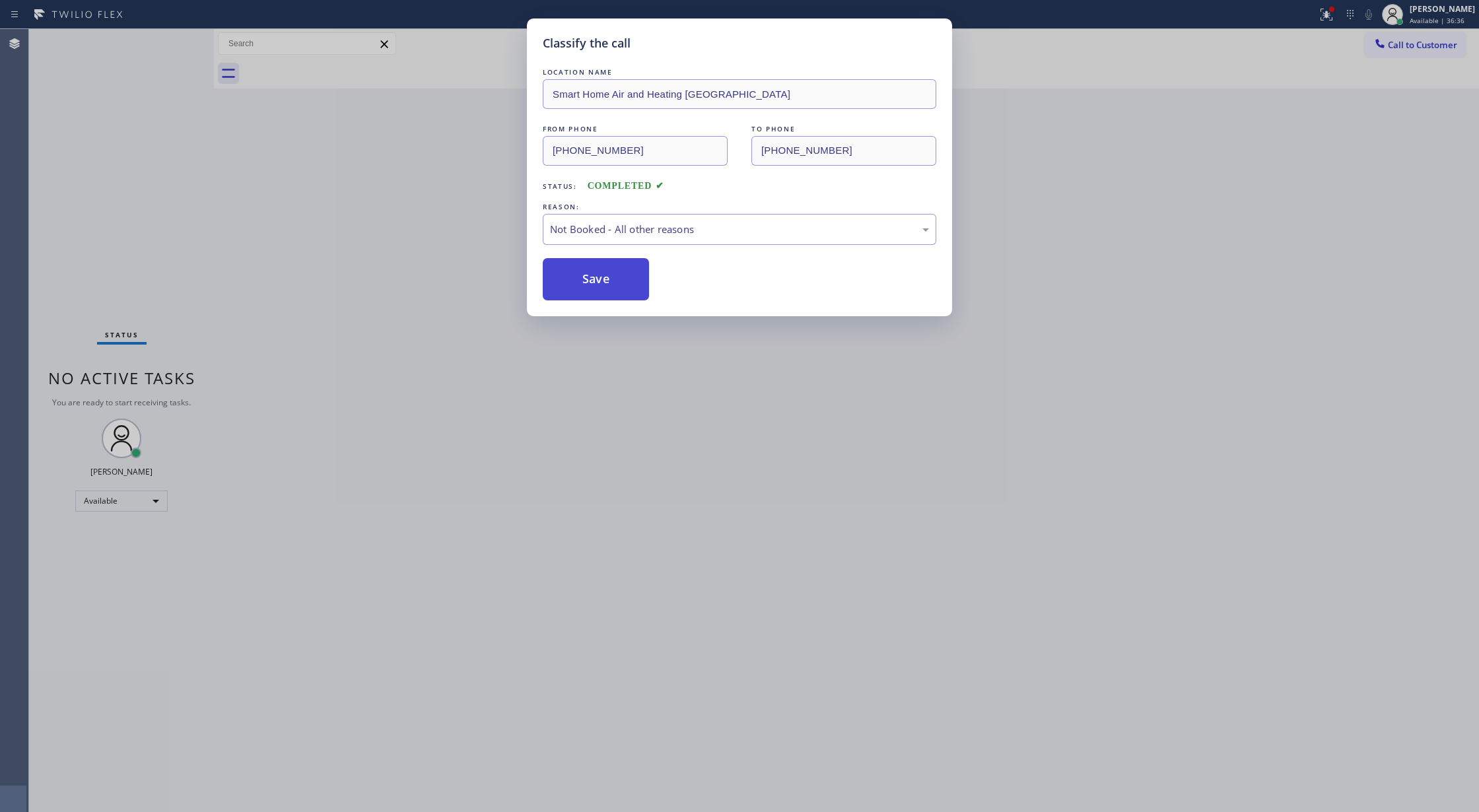
click at [586, 274] on button "Save" at bounding box center [595, 279] width 106 height 42
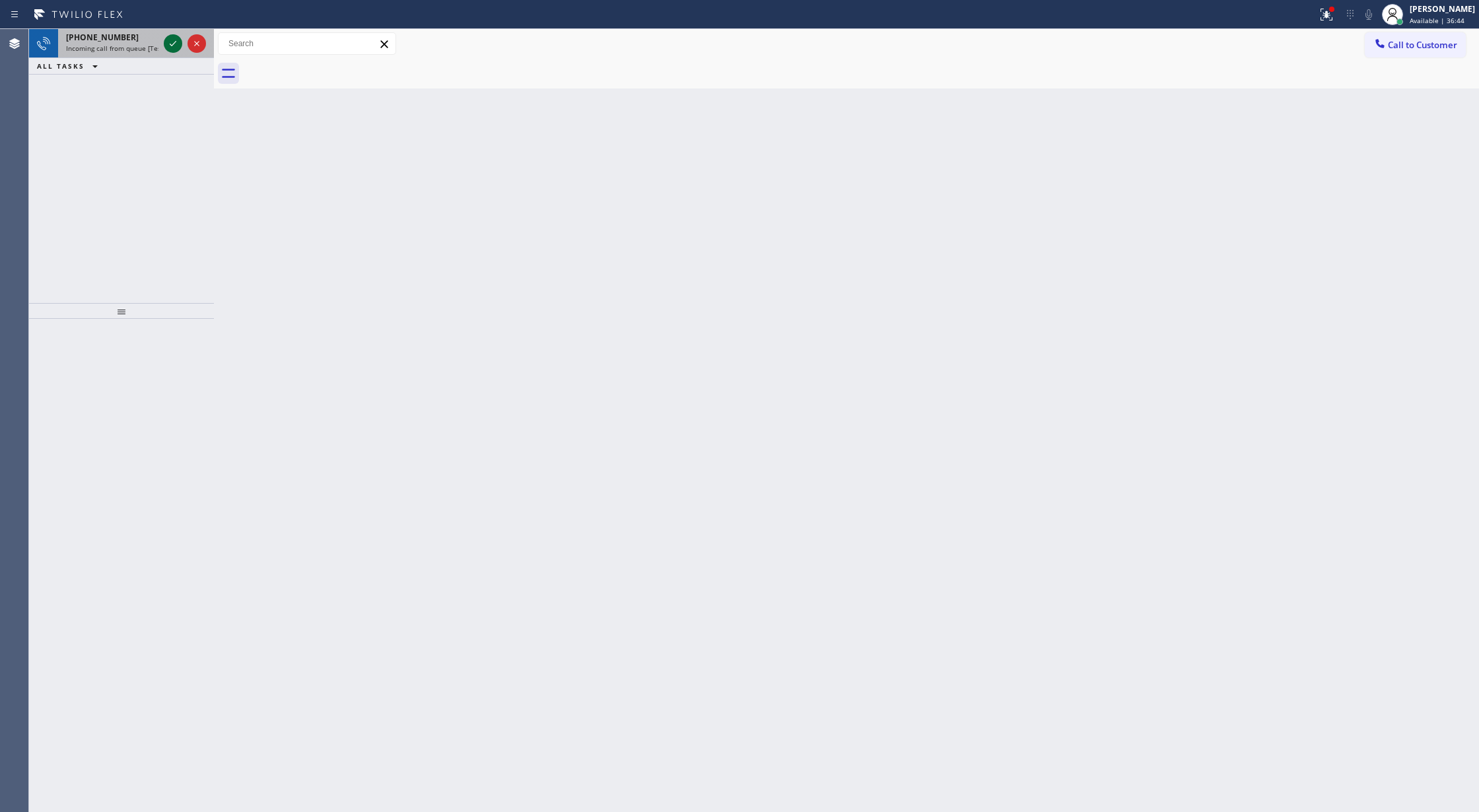
click at [172, 42] on icon at bounding box center [173, 44] width 16 height 16
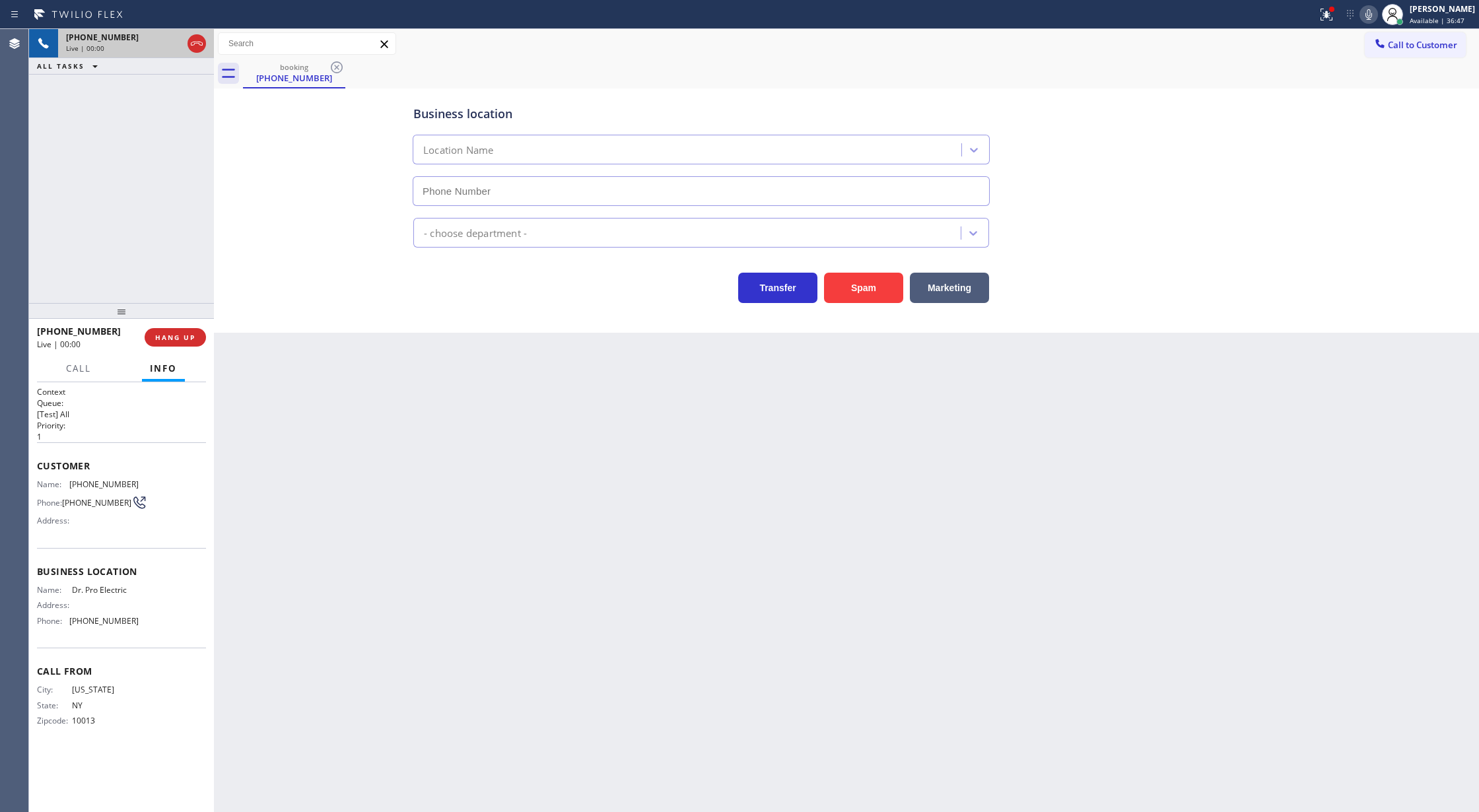
type input "(855) 908-1436"
click at [867, 288] on button "Spam" at bounding box center [863, 288] width 79 height 30
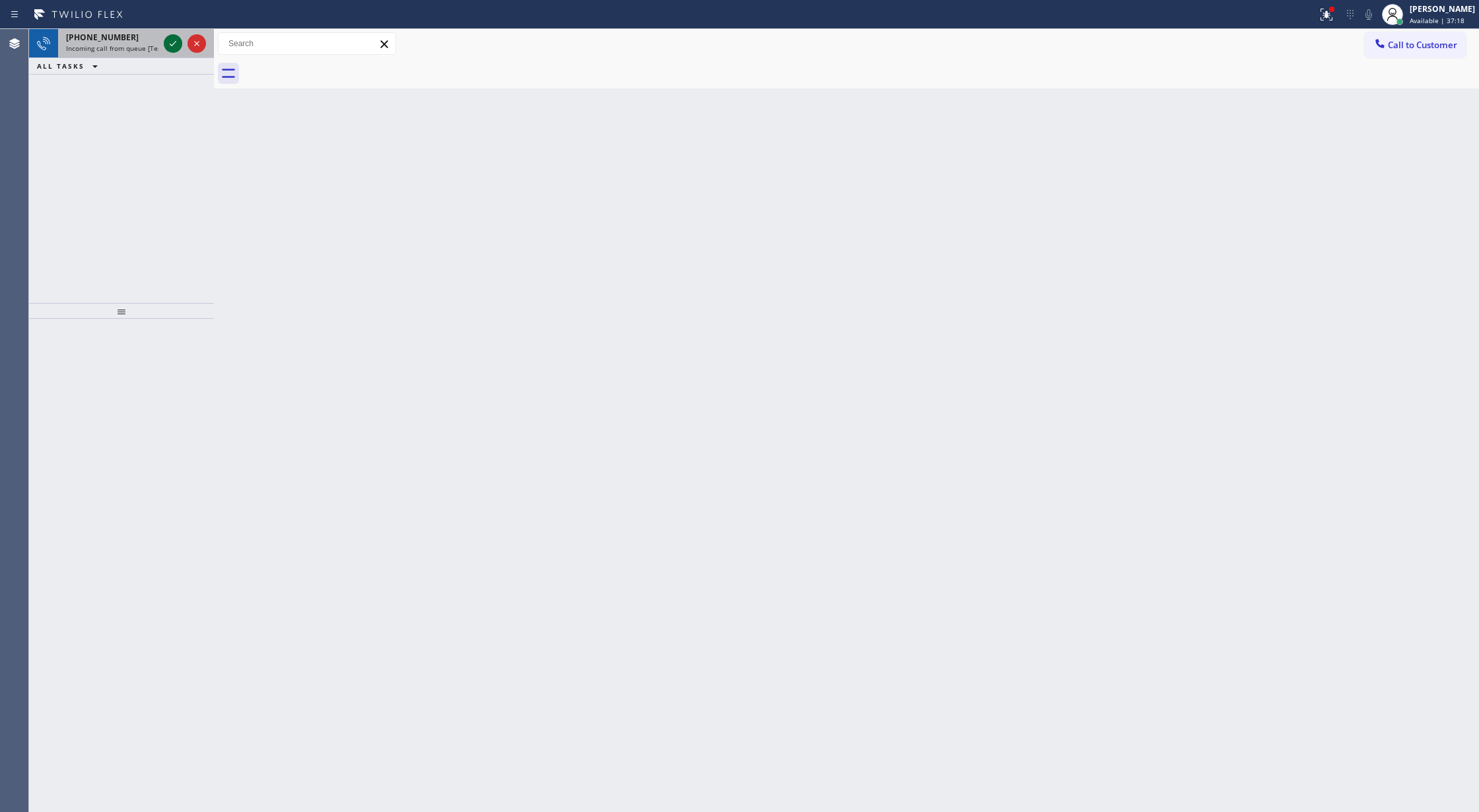
click at [175, 44] on icon at bounding box center [173, 44] width 16 height 16
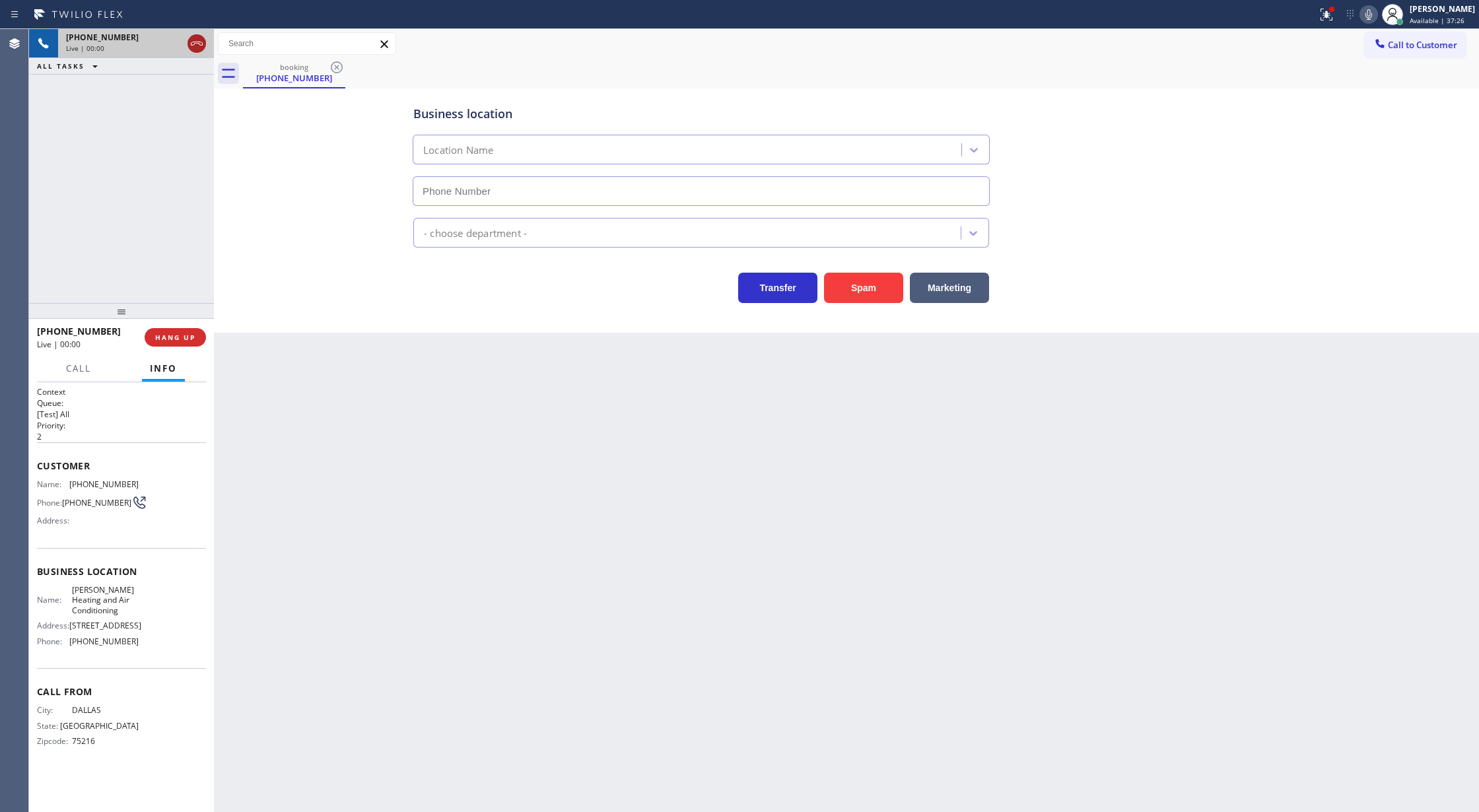
click at [191, 38] on icon at bounding box center [197, 44] width 16 height 16
type input "[PHONE_NUMBER]"
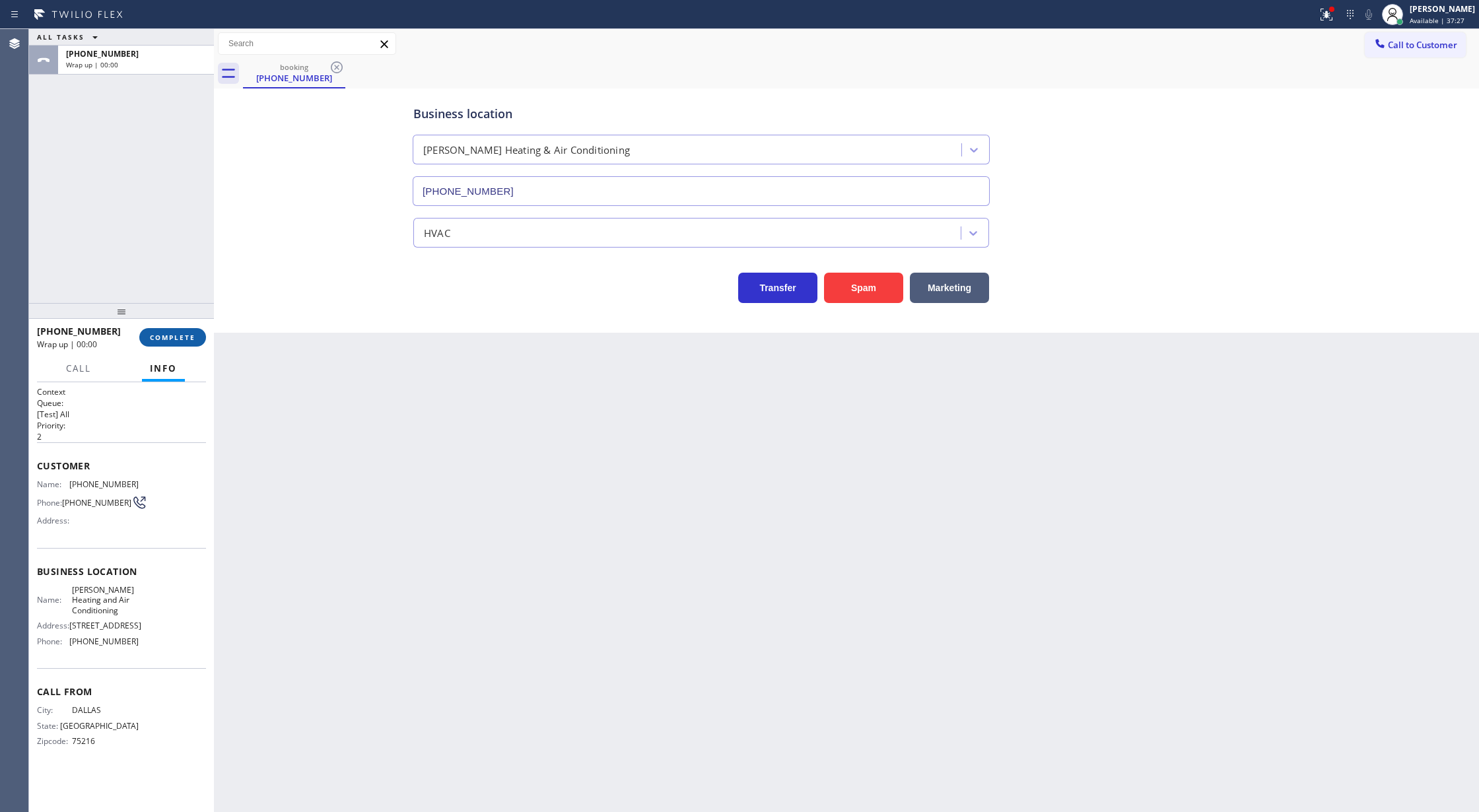
click at [162, 334] on span "COMPLETE" at bounding box center [172, 337] width 45 height 9
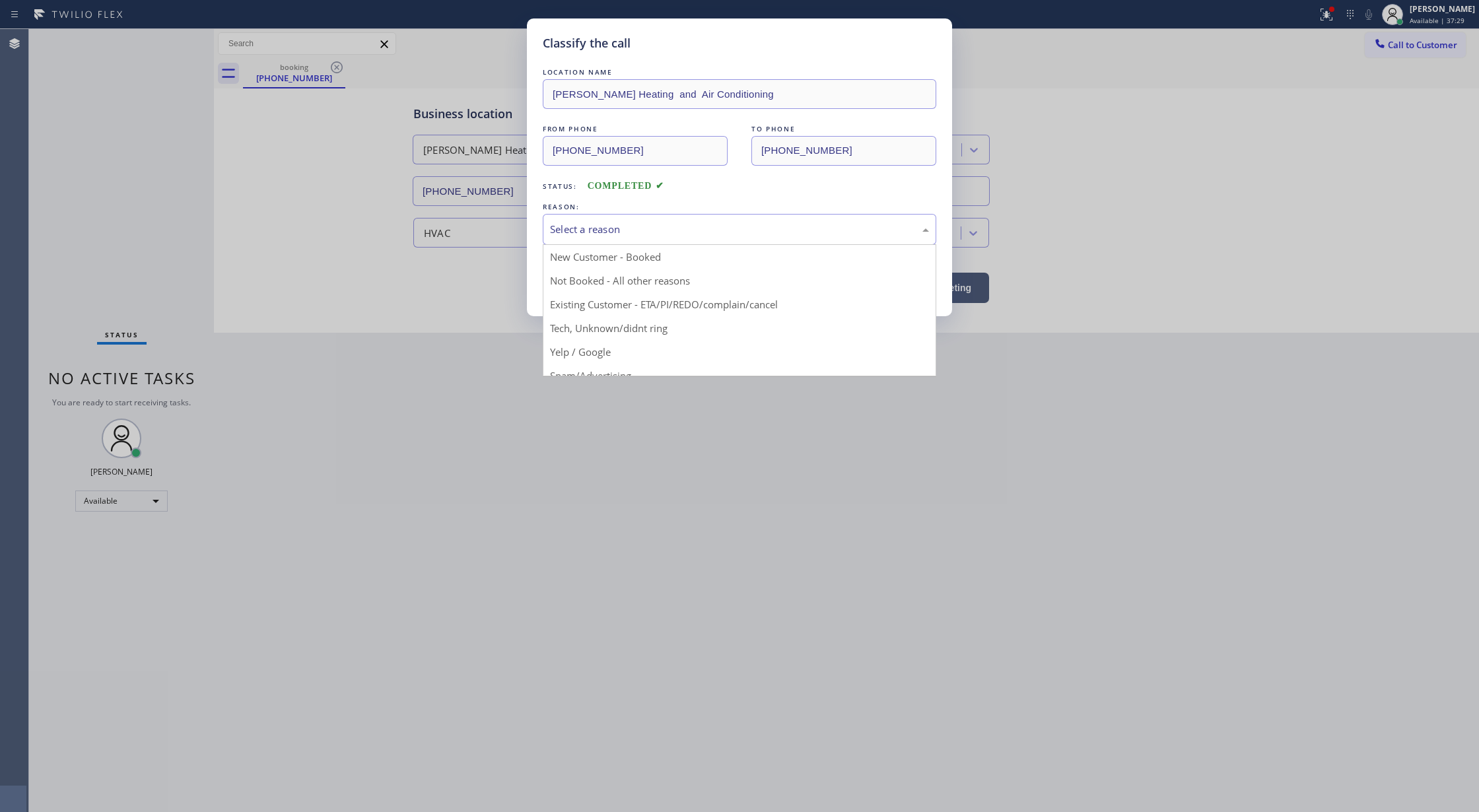
click at [687, 235] on div "Select a reason" at bounding box center [740, 229] width 379 height 15
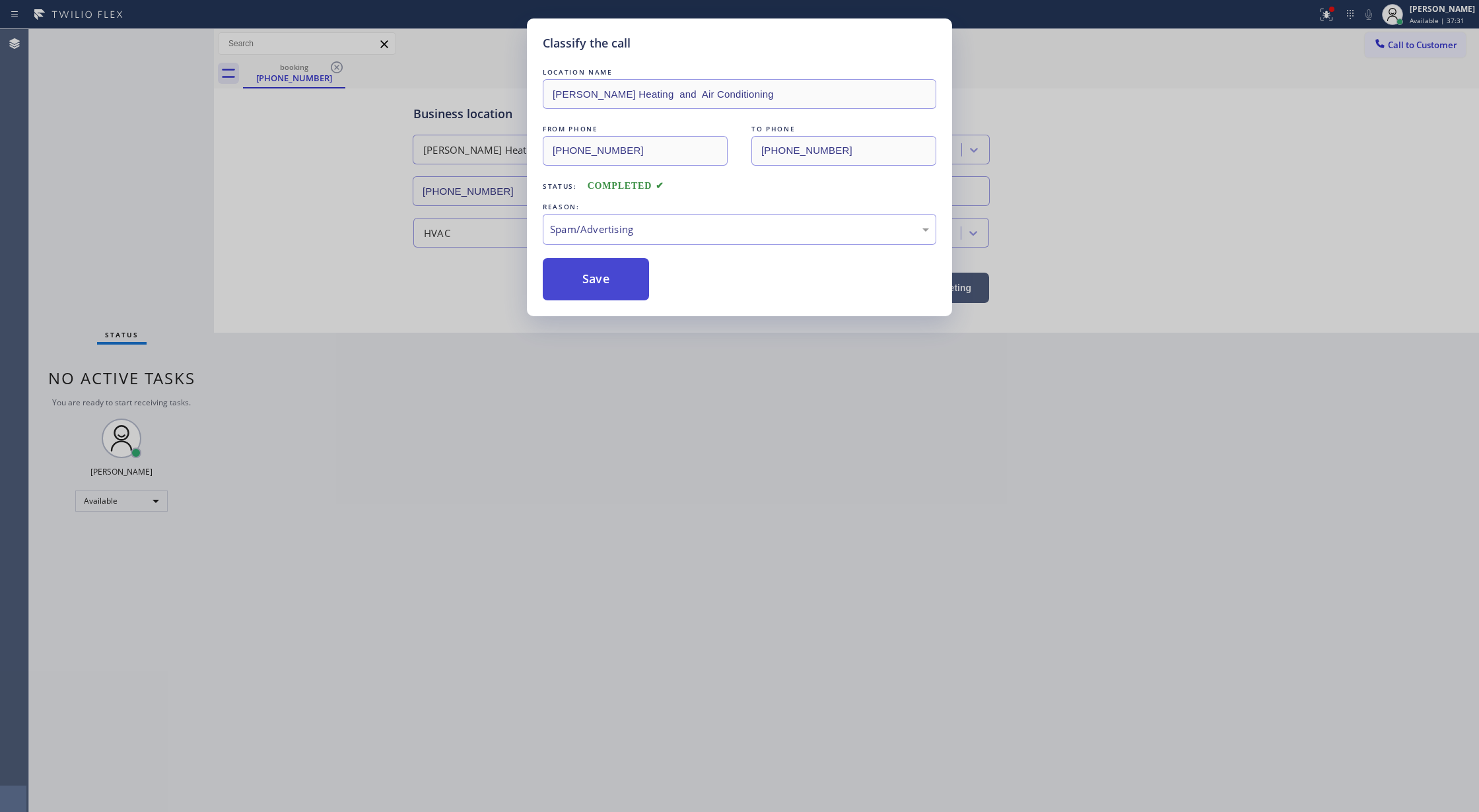
click at [594, 280] on button "Save" at bounding box center [595, 279] width 106 height 42
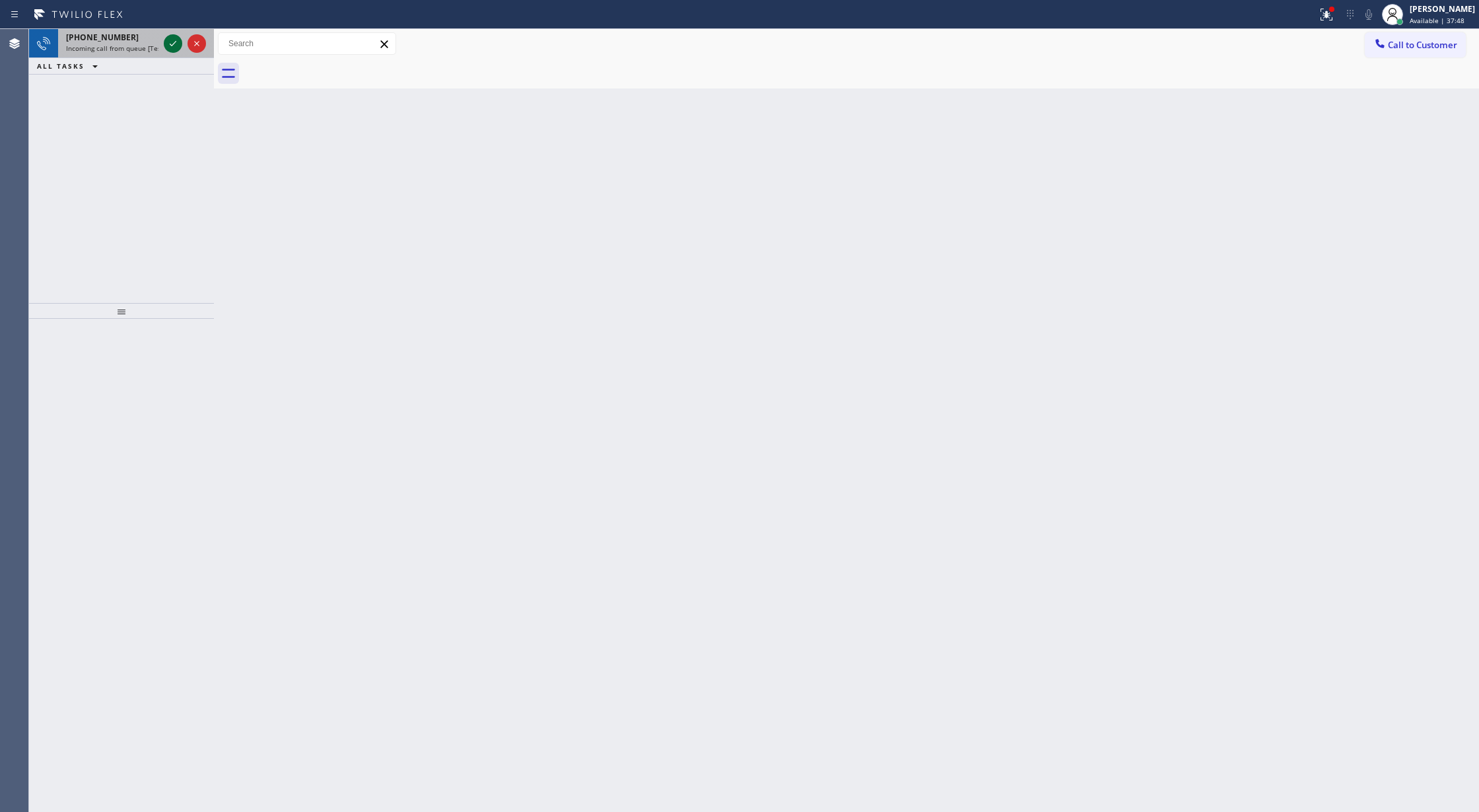
click at [167, 45] on icon at bounding box center [173, 44] width 16 height 16
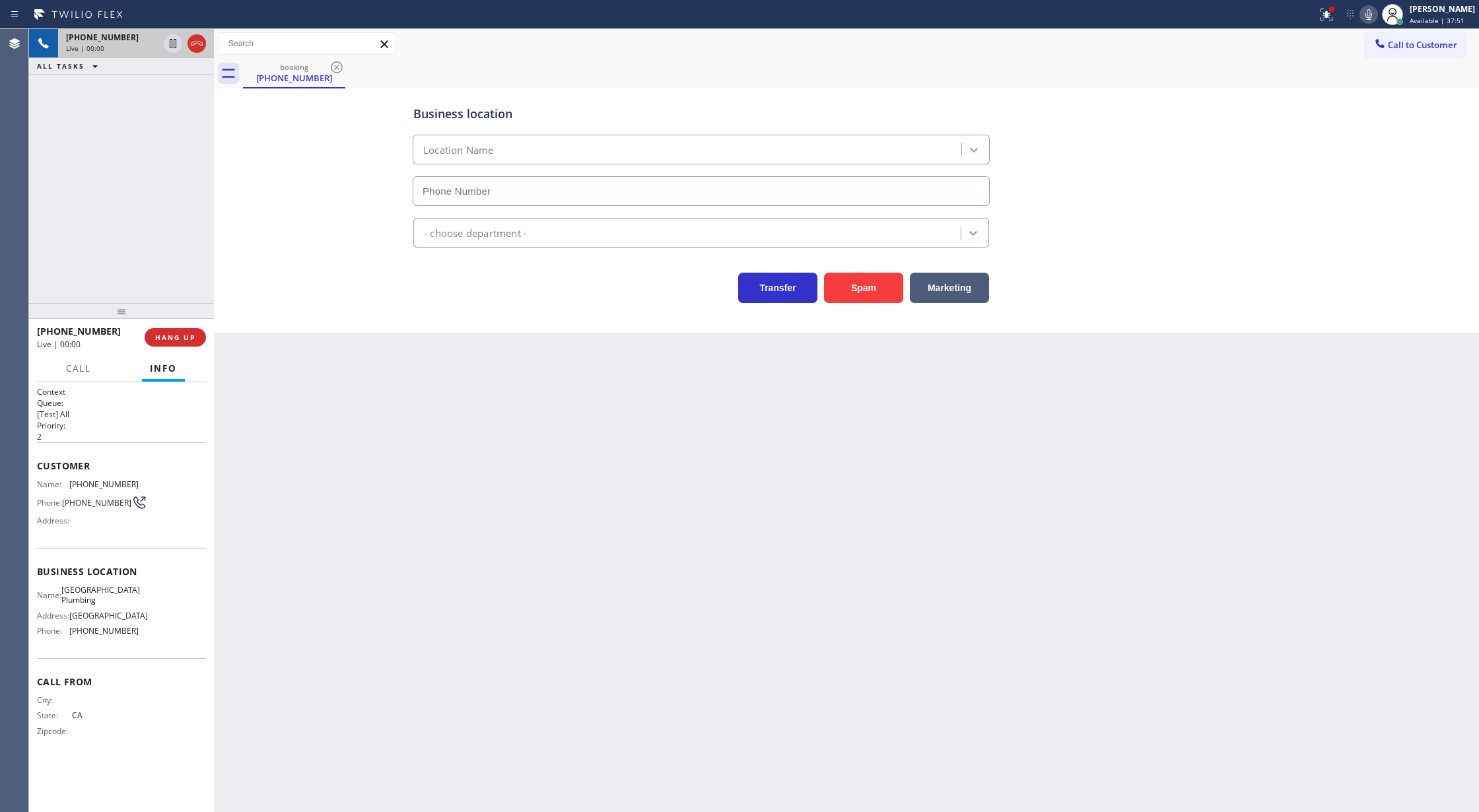
type input "(213) 474-7849"
click at [865, 281] on button "Spam" at bounding box center [863, 288] width 79 height 30
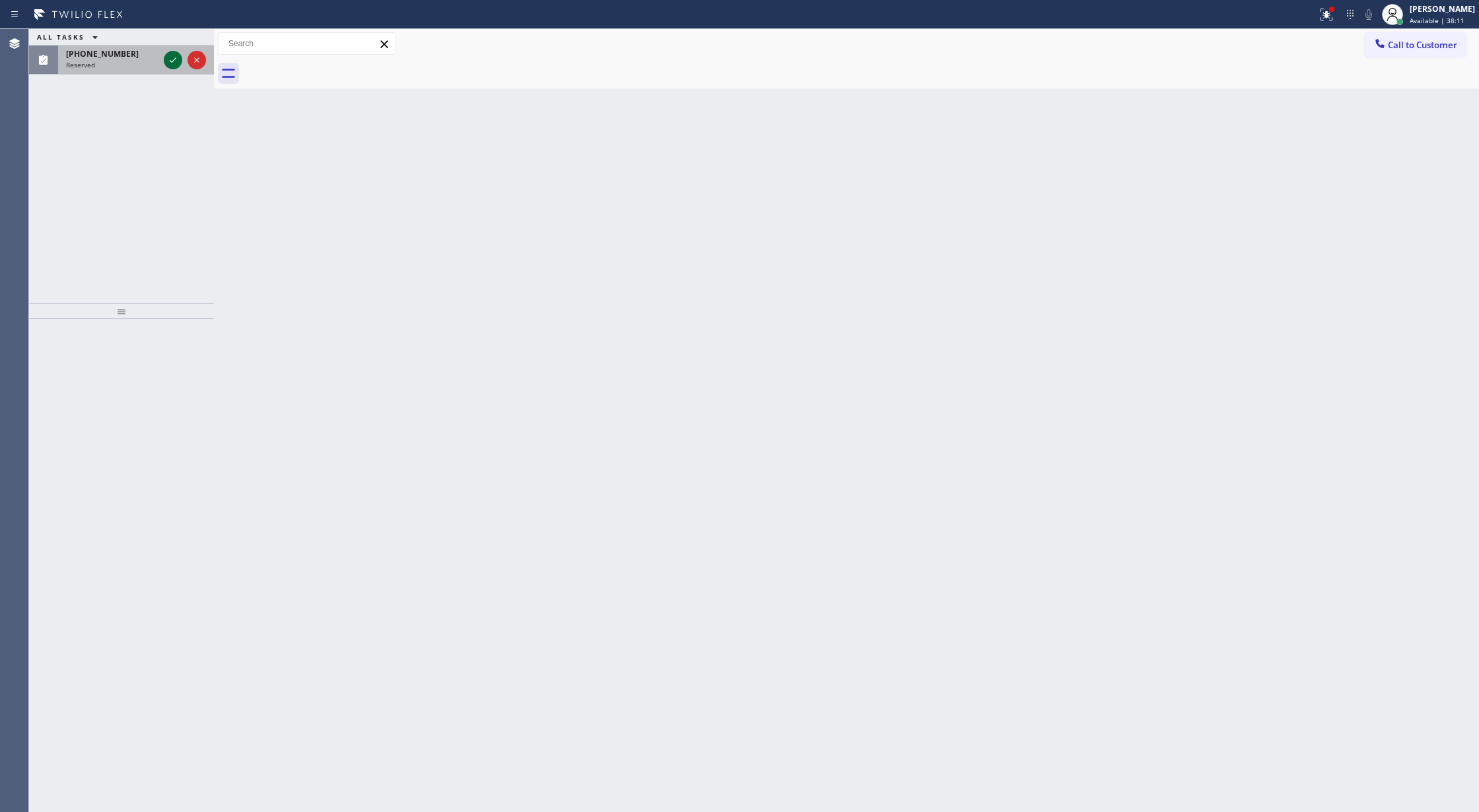
click at [165, 58] on icon at bounding box center [173, 61] width 16 height 16
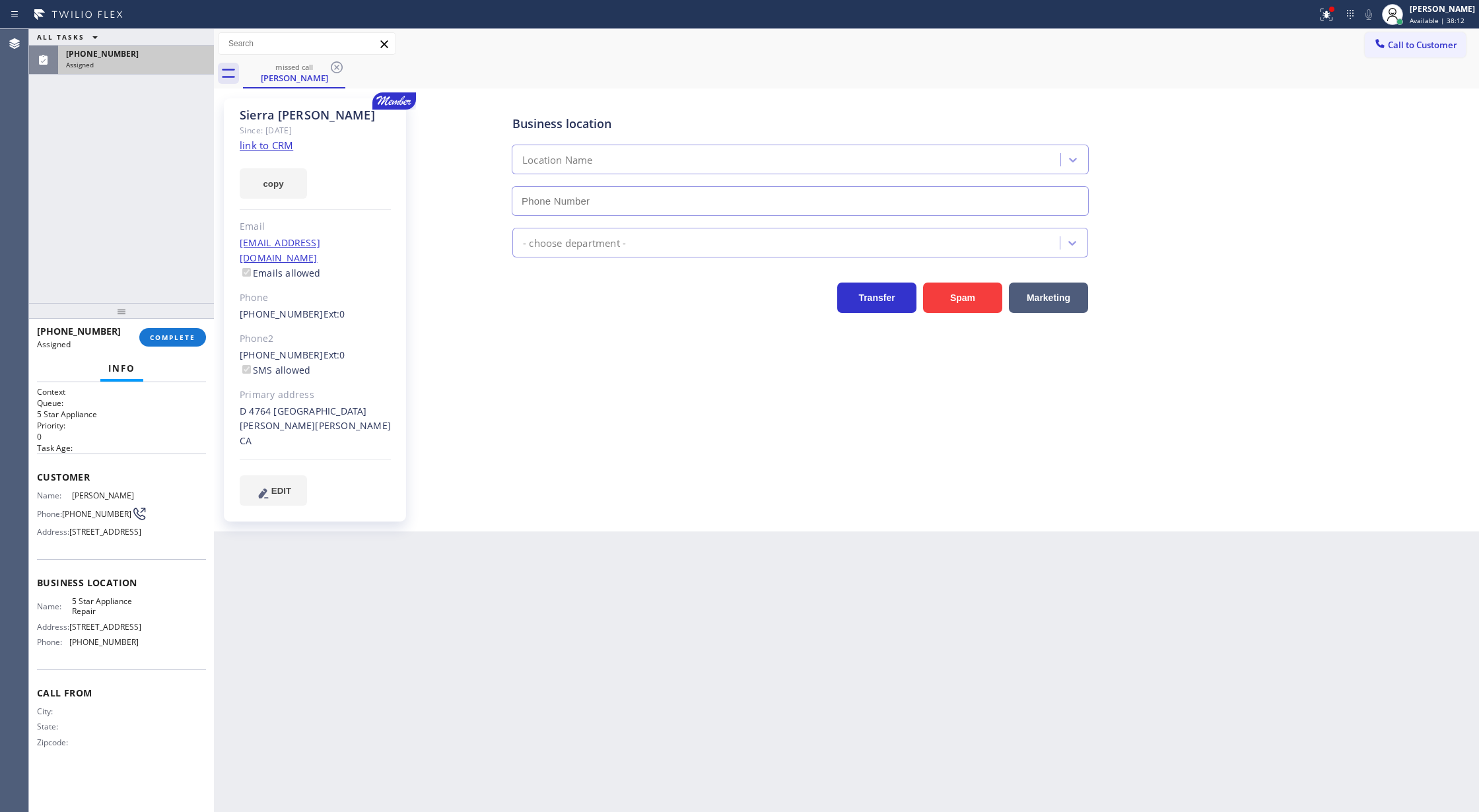
type input "[PHONE_NUMBER]"
click at [175, 336] on span "COMPLETE" at bounding box center [172, 337] width 45 height 9
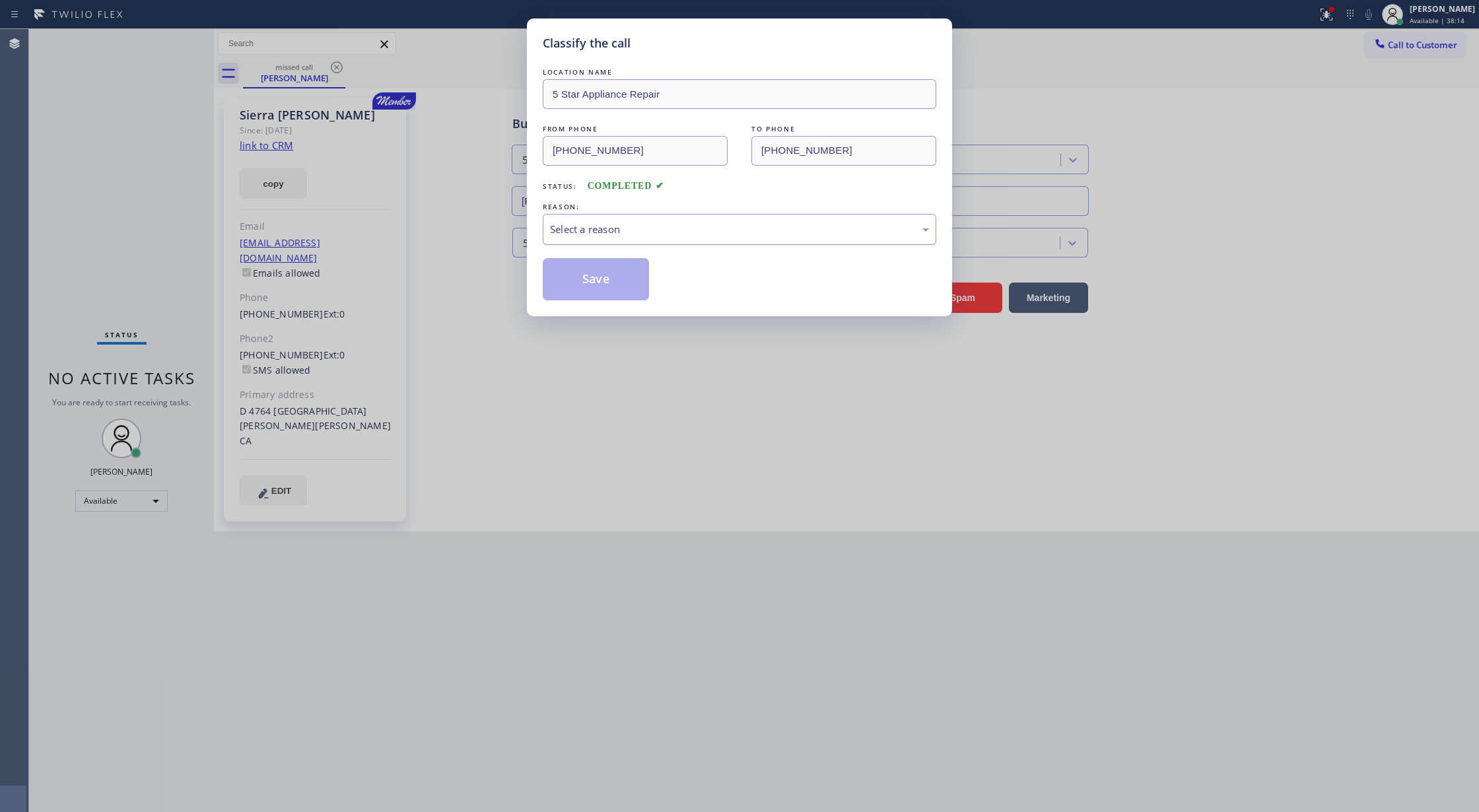
click at [579, 233] on div "Select a reason" at bounding box center [740, 229] width 379 height 15
click at [585, 280] on button "Save" at bounding box center [595, 279] width 106 height 42
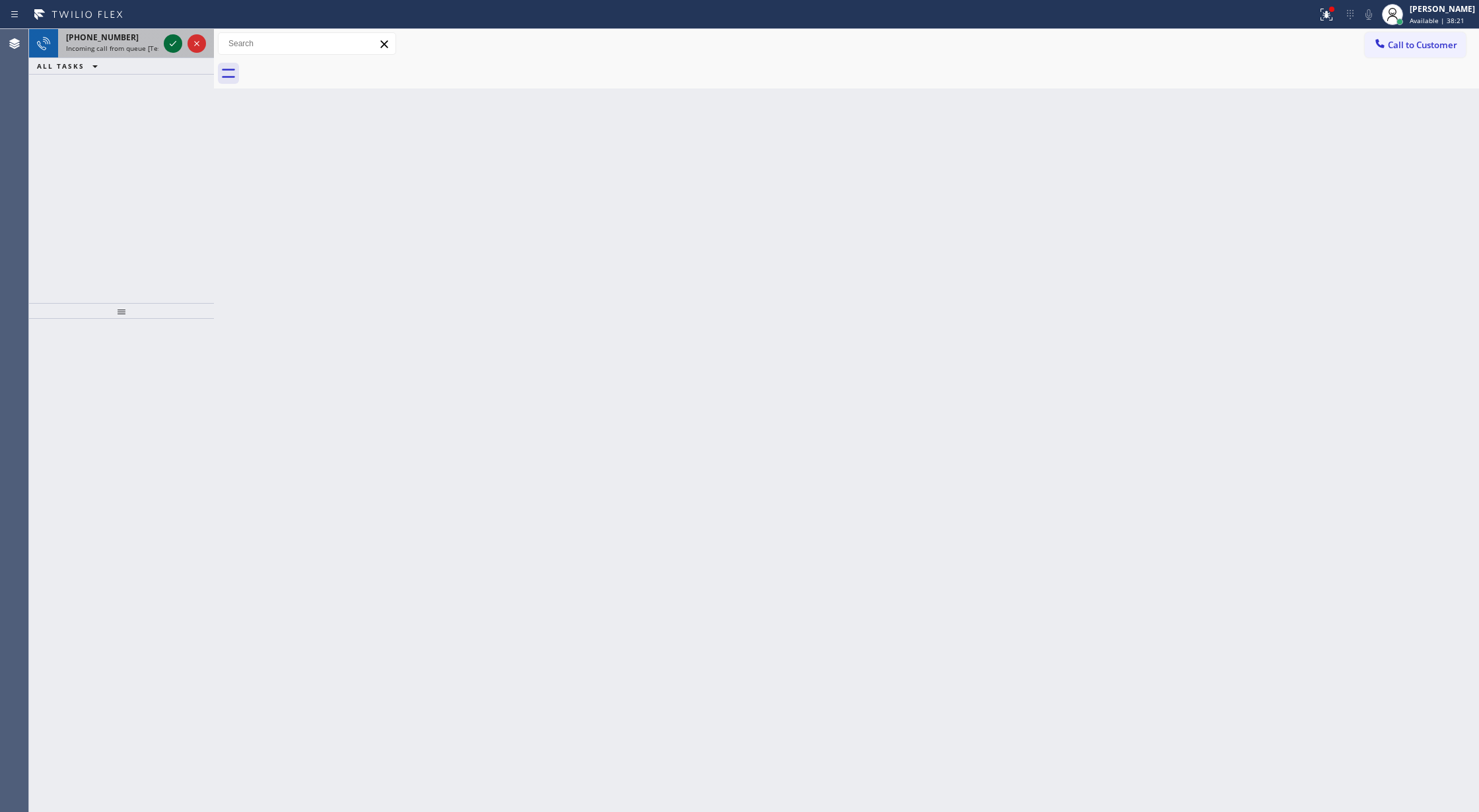
click at [175, 45] on icon at bounding box center [173, 44] width 16 height 16
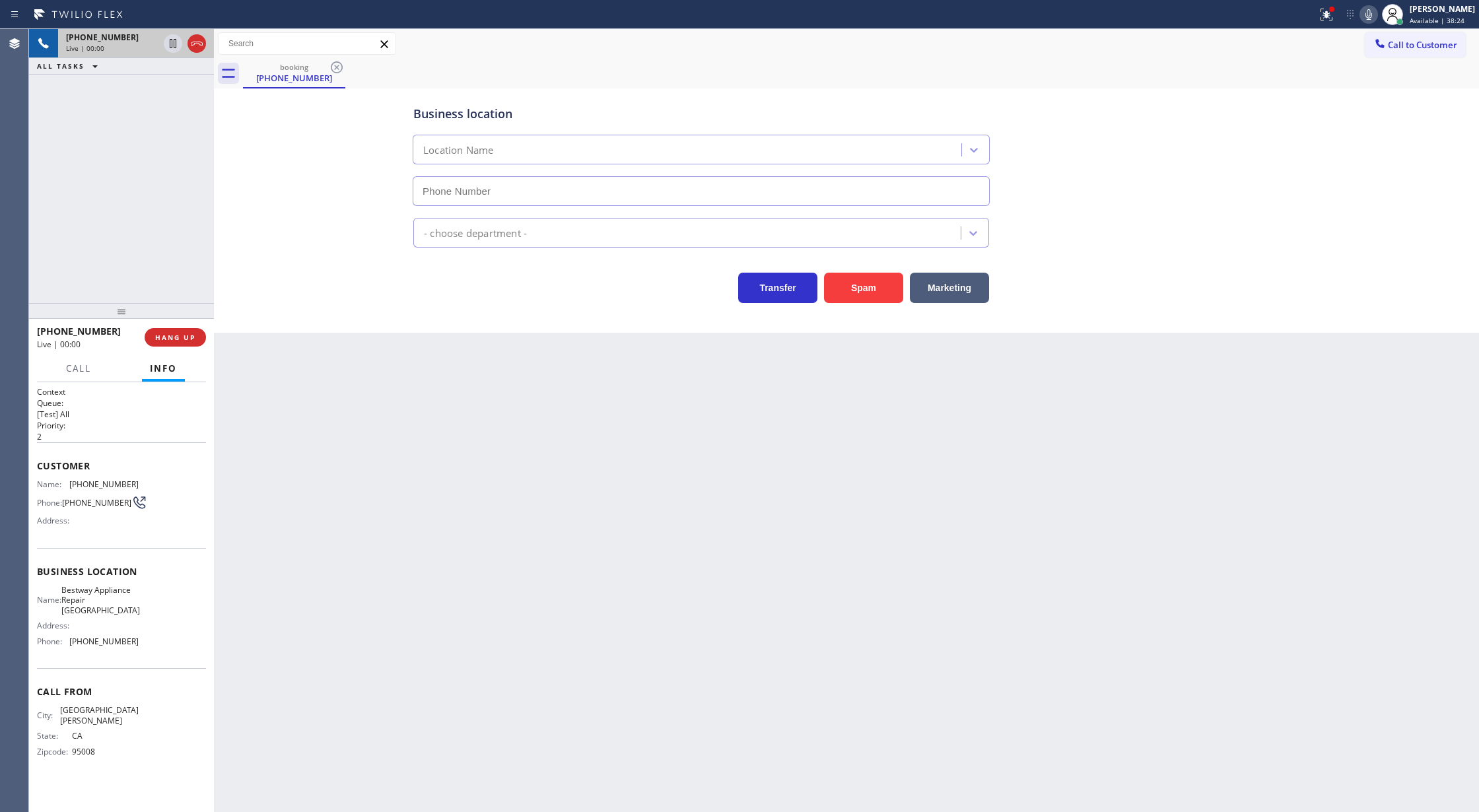
type input "(408) 722-3335"
click at [857, 297] on button "Spam" at bounding box center [863, 288] width 79 height 30
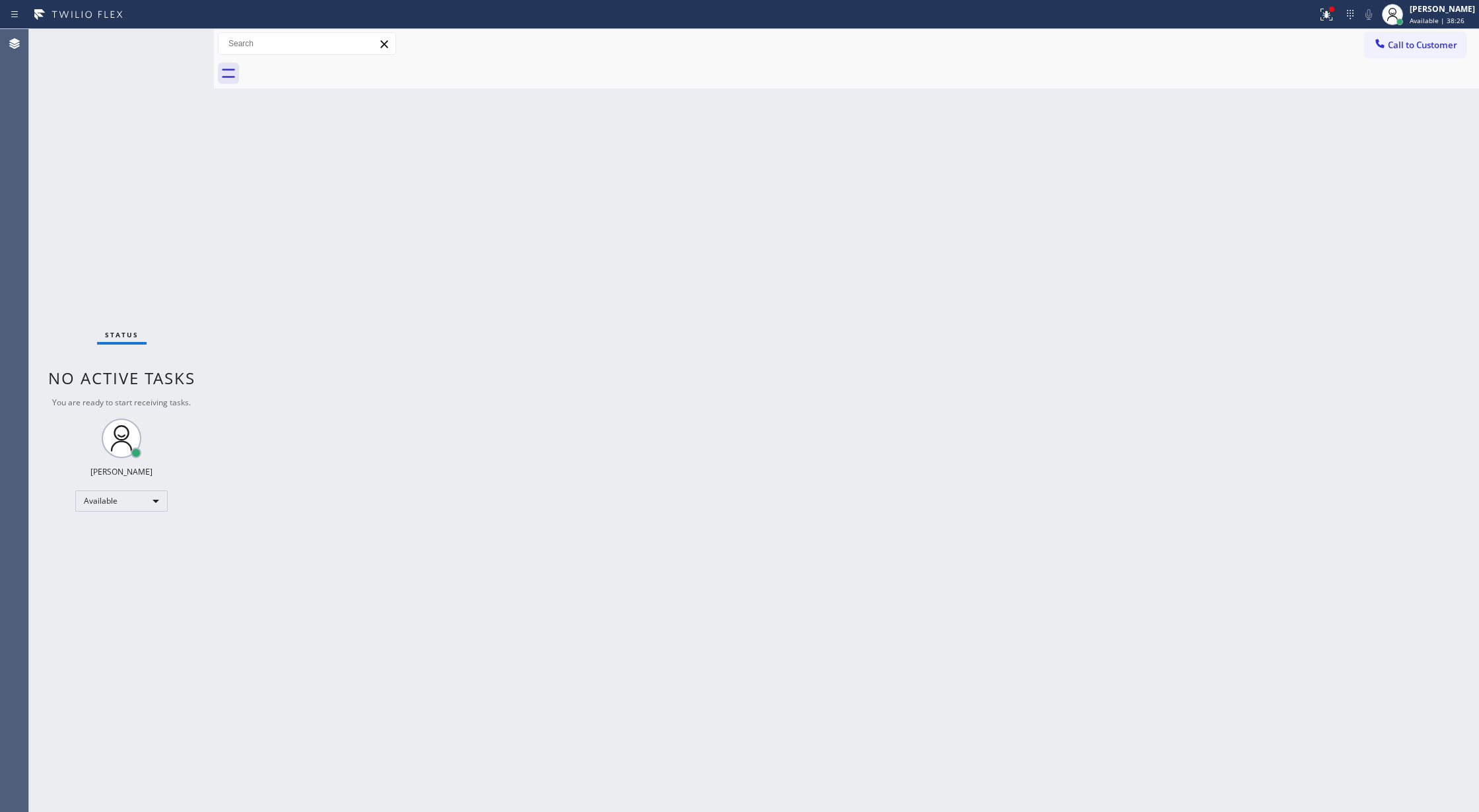
click at [175, 37] on div "Status No active tasks You are ready to start receiving tasks. Lilibeth Pueyo A…" at bounding box center [122, 420] width 185 height 783
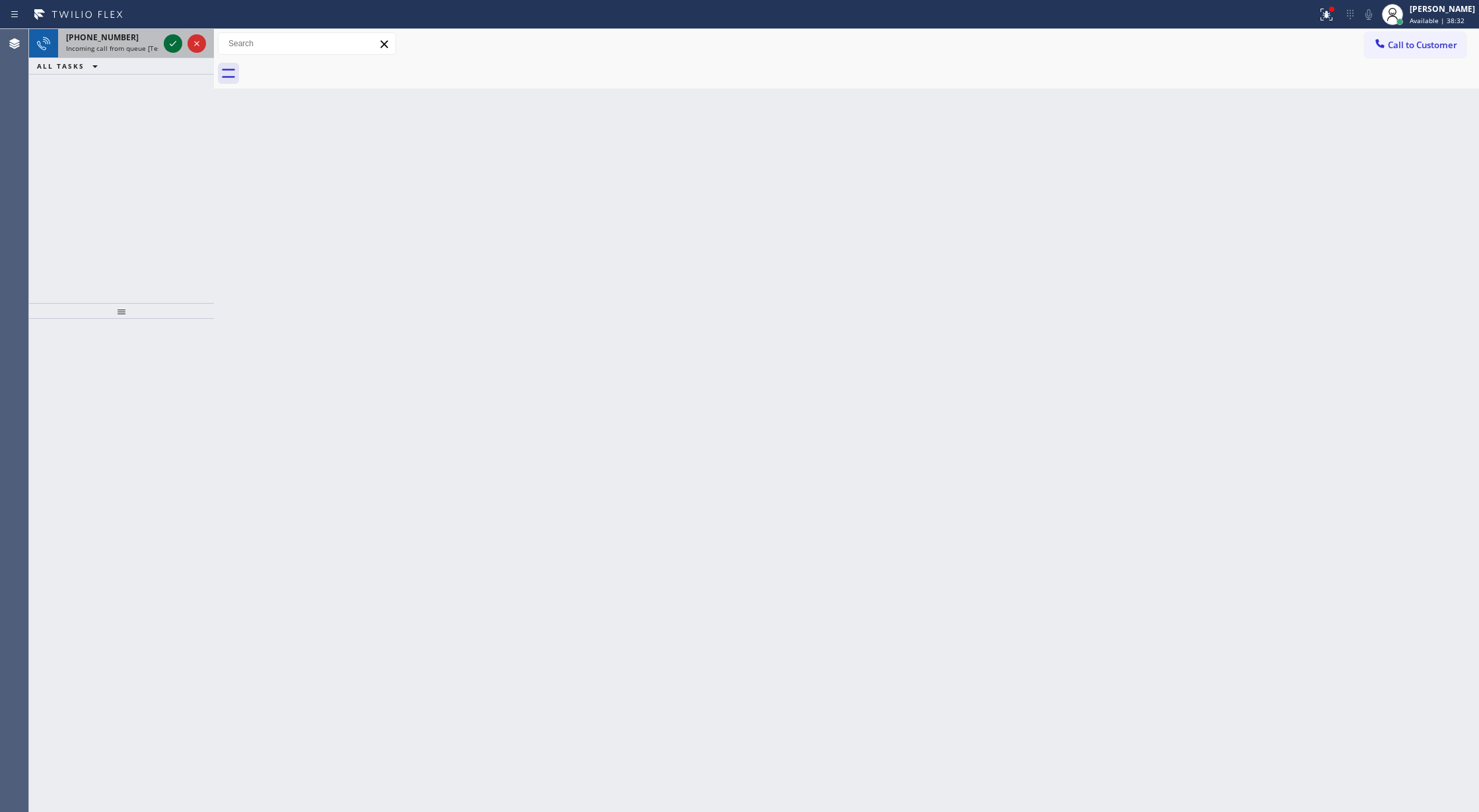
click at [169, 44] on icon at bounding box center [173, 44] width 16 height 16
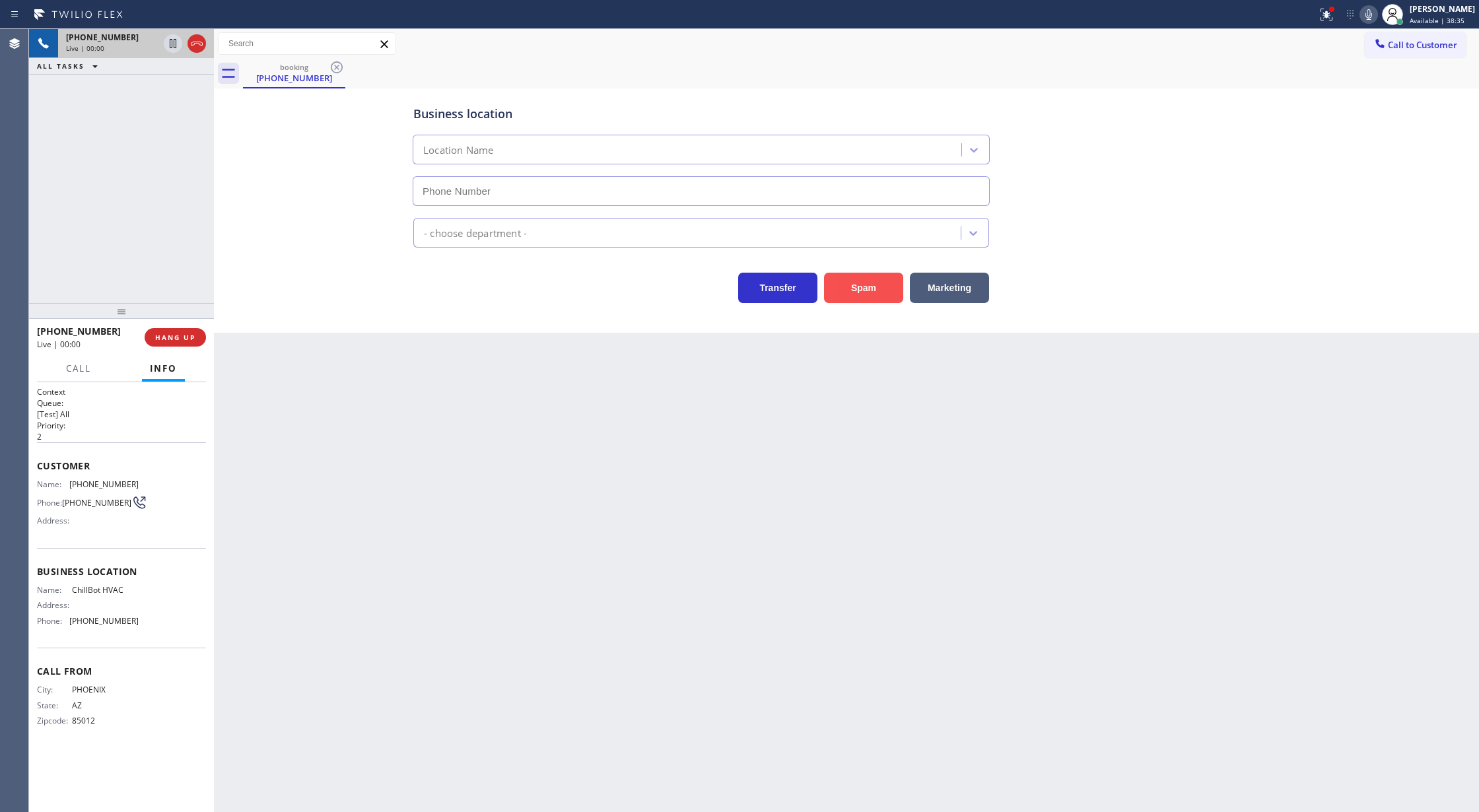
click at [849, 282] on button "Spam" at bounding box center [863, 288] width 79 height 30
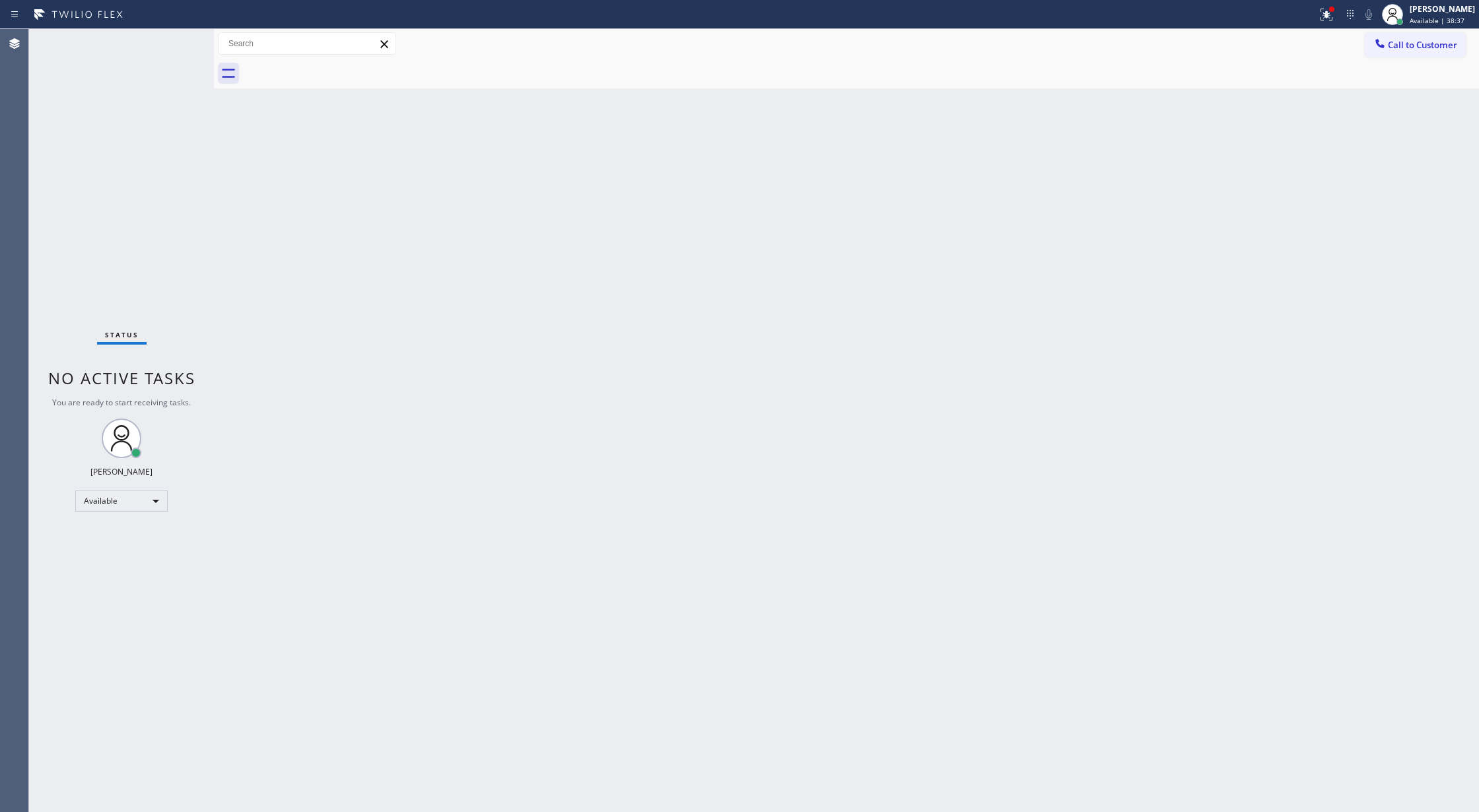
click at [180, 40] on div "Status No active tasks You are ready to start receiving tasks. Lilibeth Pueyo A…" at bounding box center [122, 420] width 185 height 783
click at [185, 48] on div "Status No active tasks You are ready to start receiving tasks. Lilibeth Pueyo A…" at bounding box center [122, 420] width 185 height 783
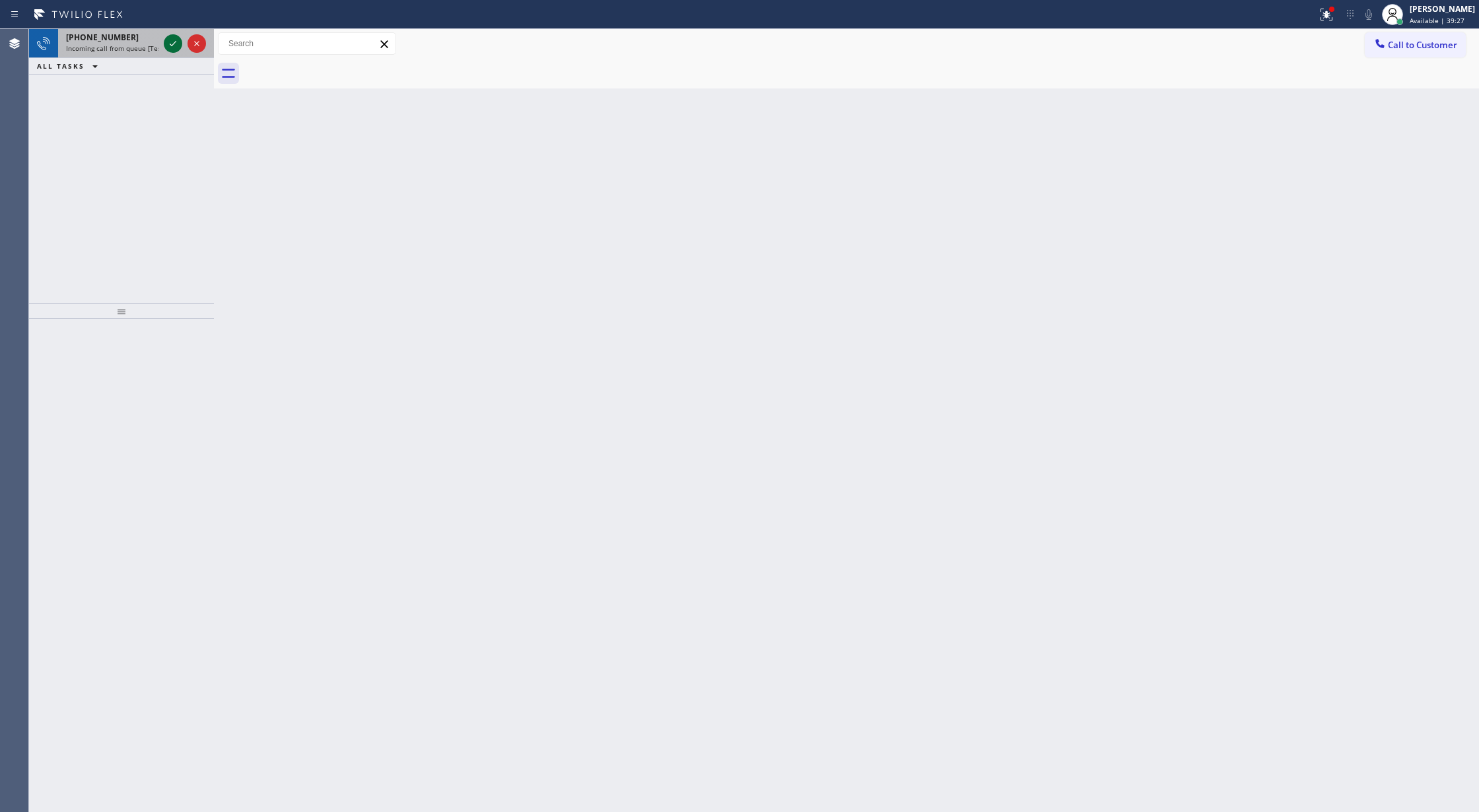
click at [170, 44] on icon at bounding box center [173, 44] width 6 height 5
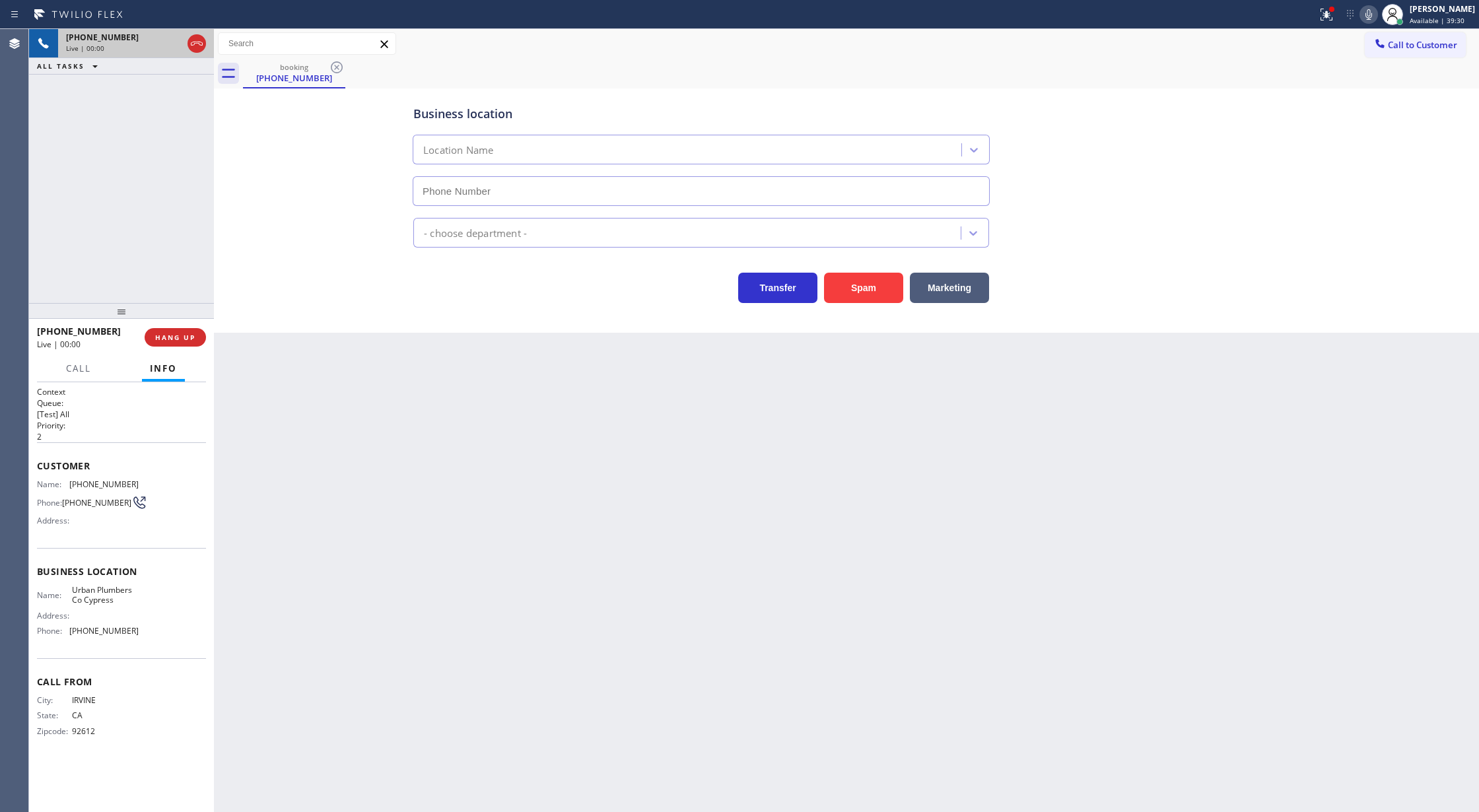
type input "(714) 452-1662"
click at [874, 284] on button "Spam" at bounding box center [863, 288] width 79 height 30
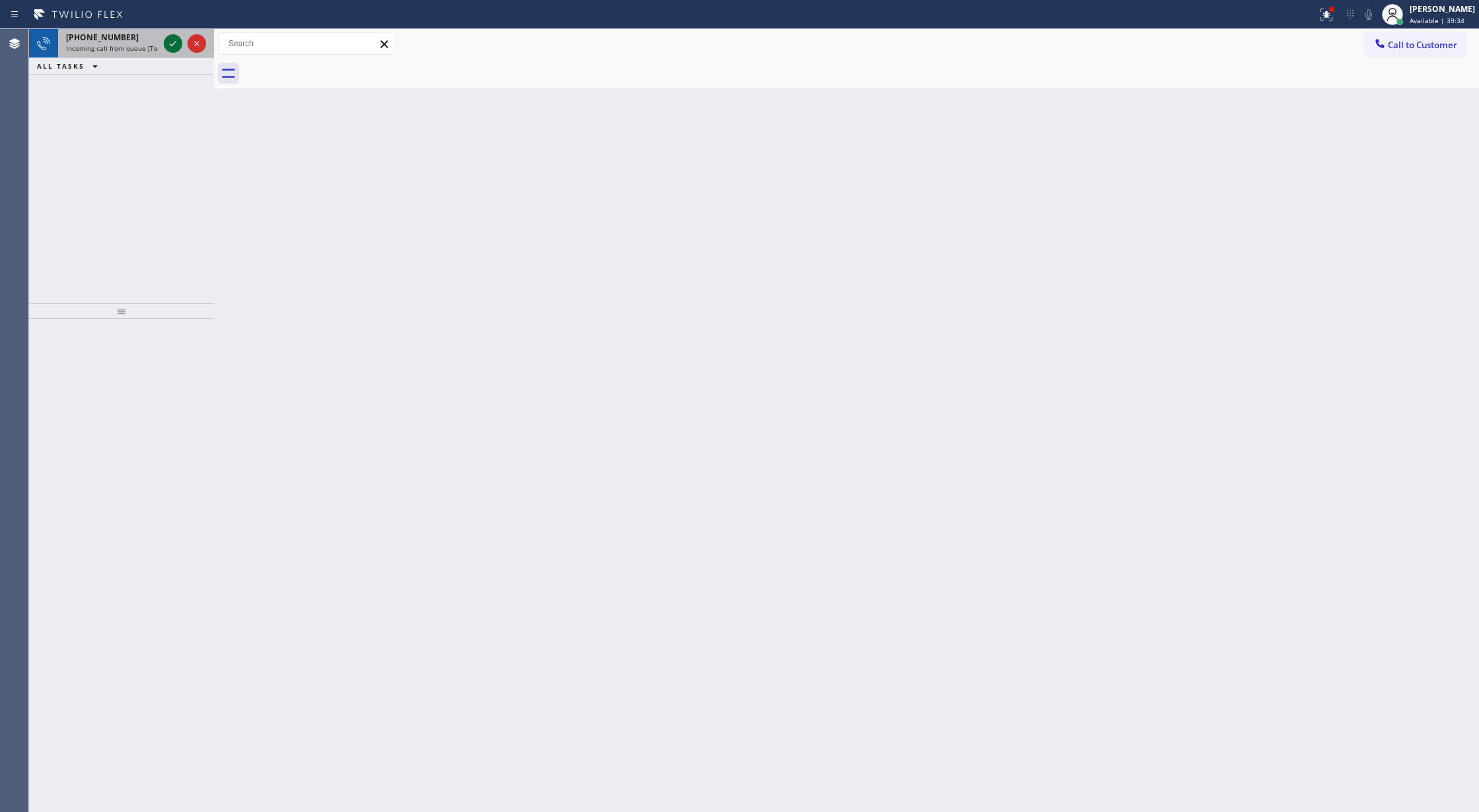
click at [170, 40] on icon at bounding box center [173, 44] width 16 height 16
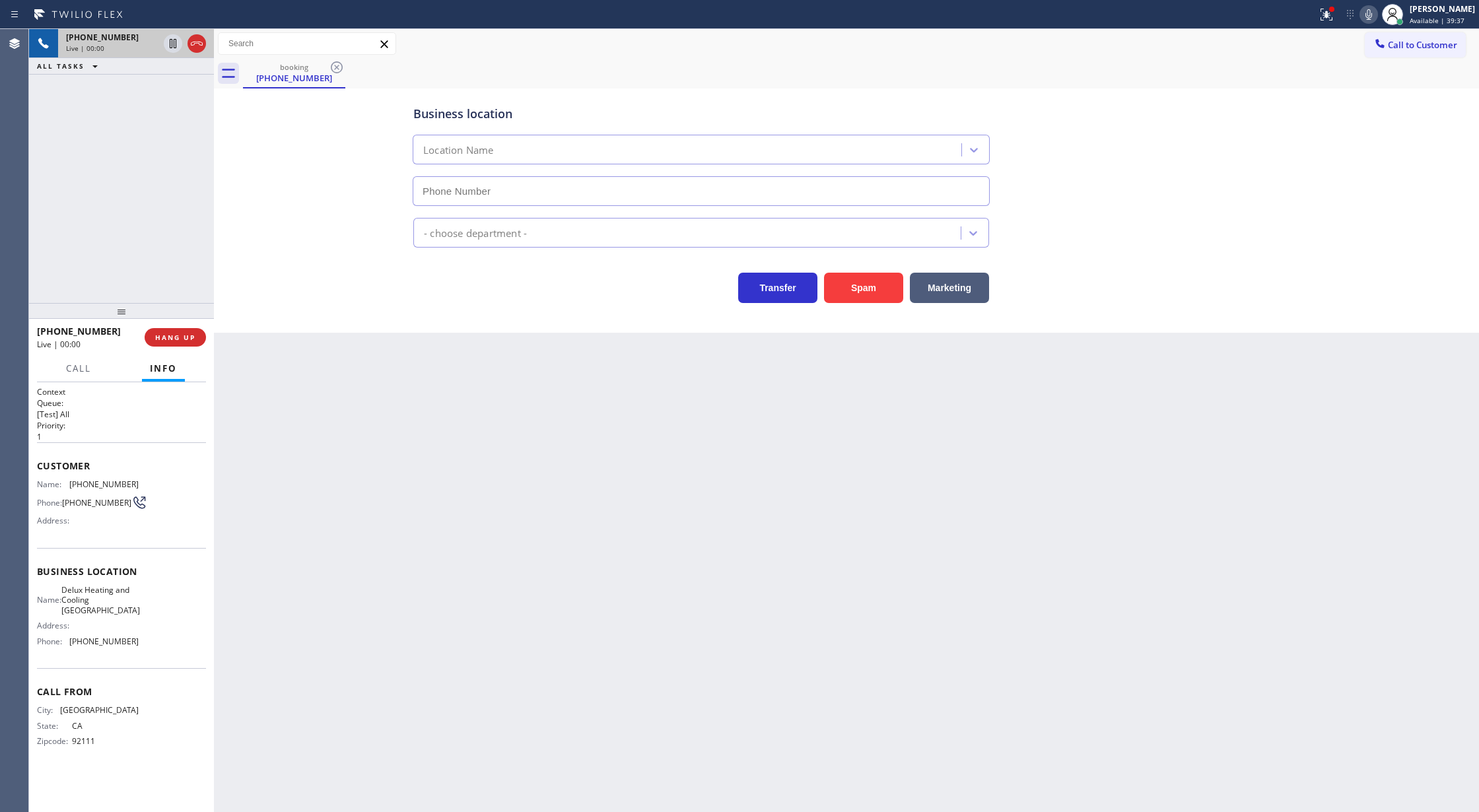
type input "(408) 676-1141"
click at [877, 289] on button "Spam" at bounding box center [863, 288] width 79 height 30
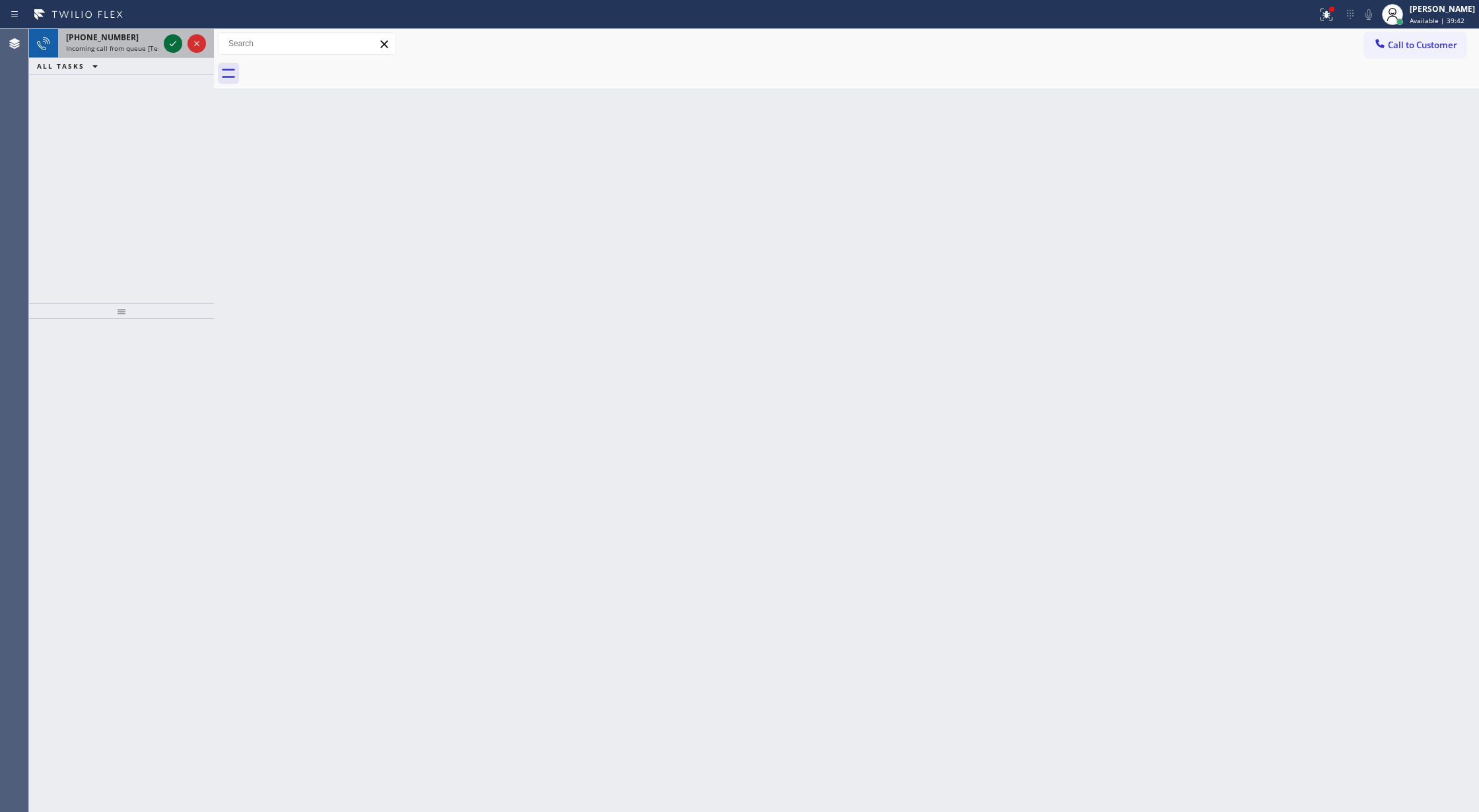
click at [173, 43] on icon at bounding box center [173, 44] width 16 height 16
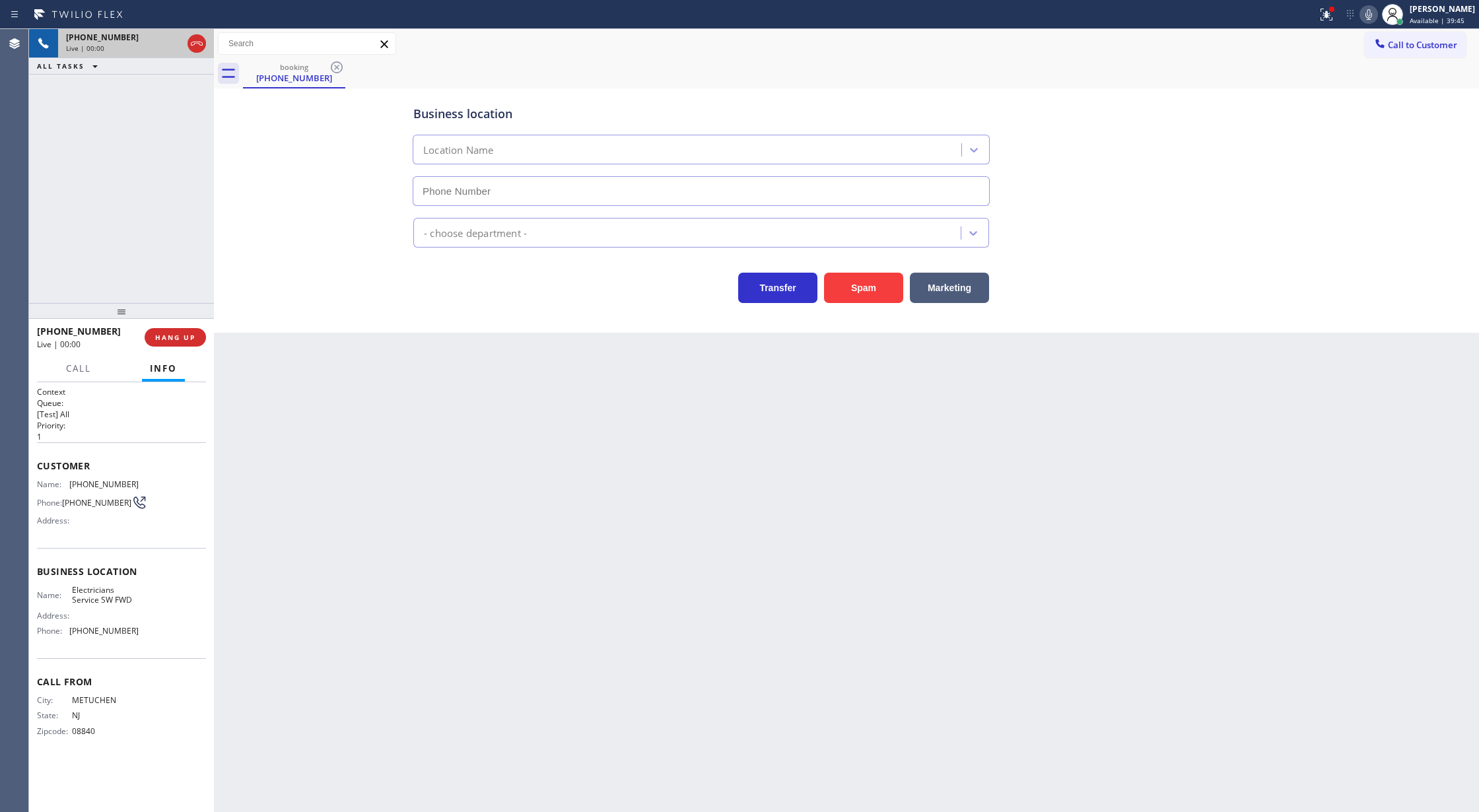
type input "(213) 566-1222"
click at [853, 283] on button "Spam" at bounding box center [863, 288] width 79 height 30
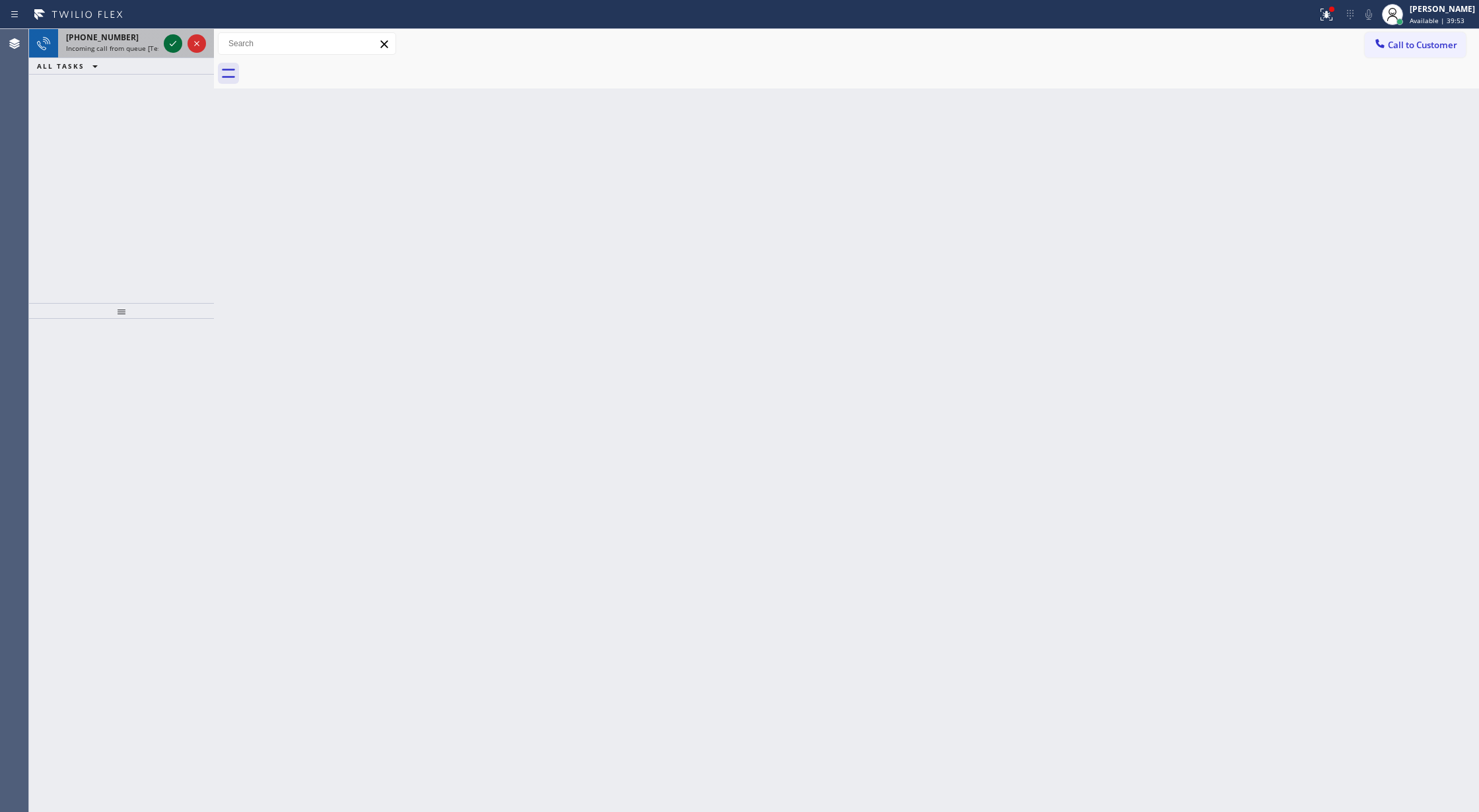
click at [169, 36] on icon at bounding box center [173, 44] width 16 height 16
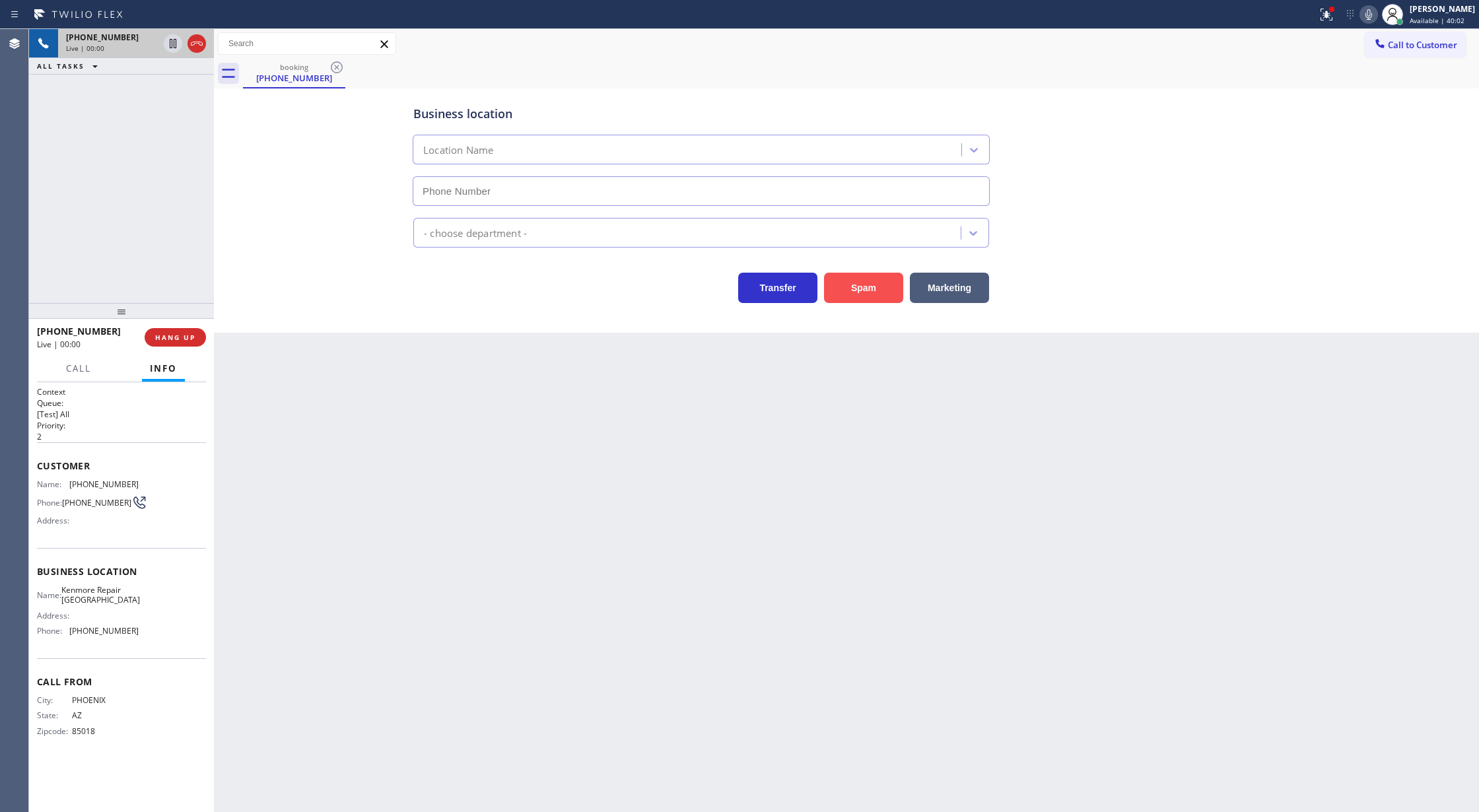
type input "(602) 693-0127"
click at [859, 295] on button "Spam" at bounding box center [863, 288] width 79 height 30
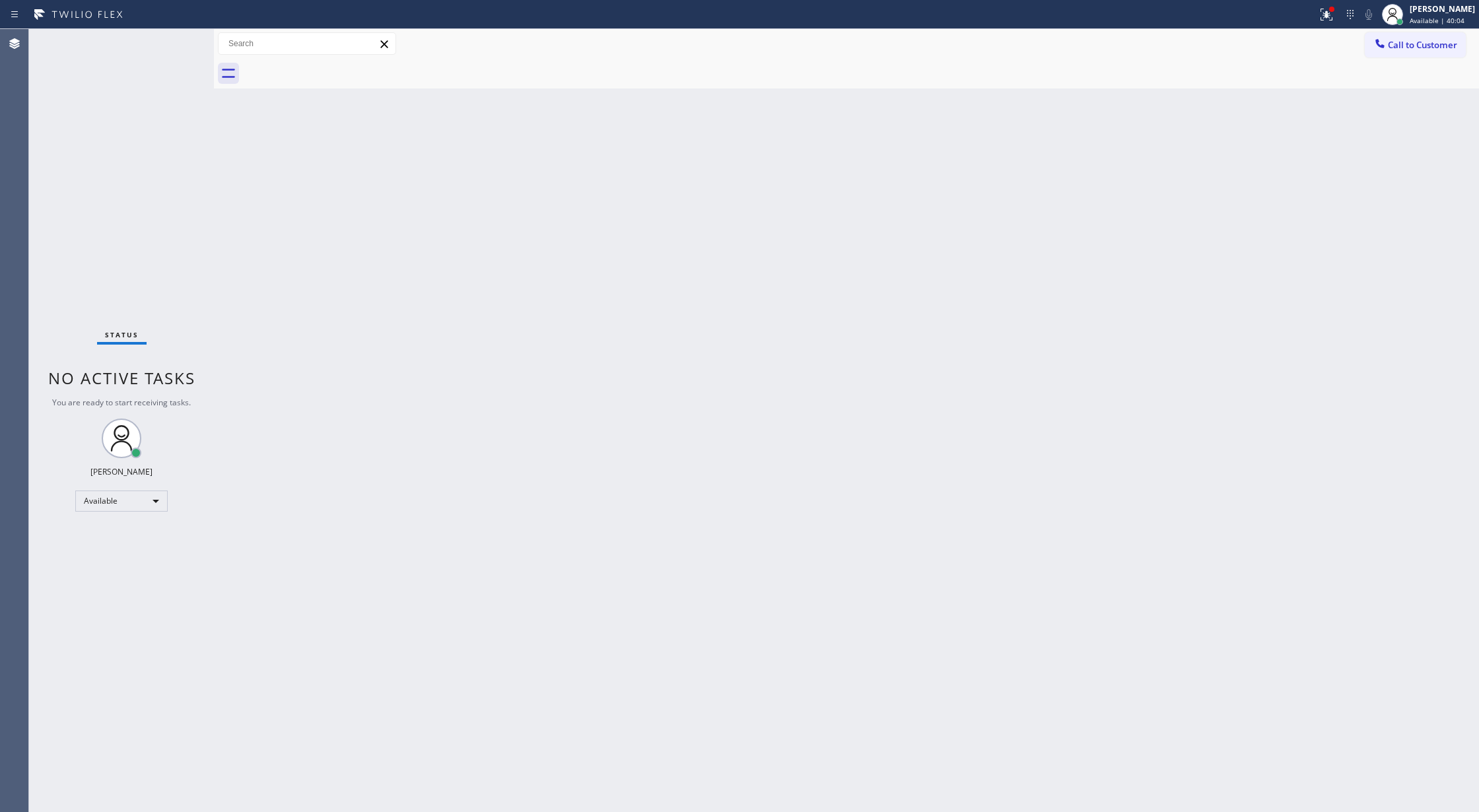
click at [183, 40] on div "Status No active tasks You are ready to start receiving tasks. Lilibeth Pueyo A…" at bounding box center [122, 420] width 185 height 783
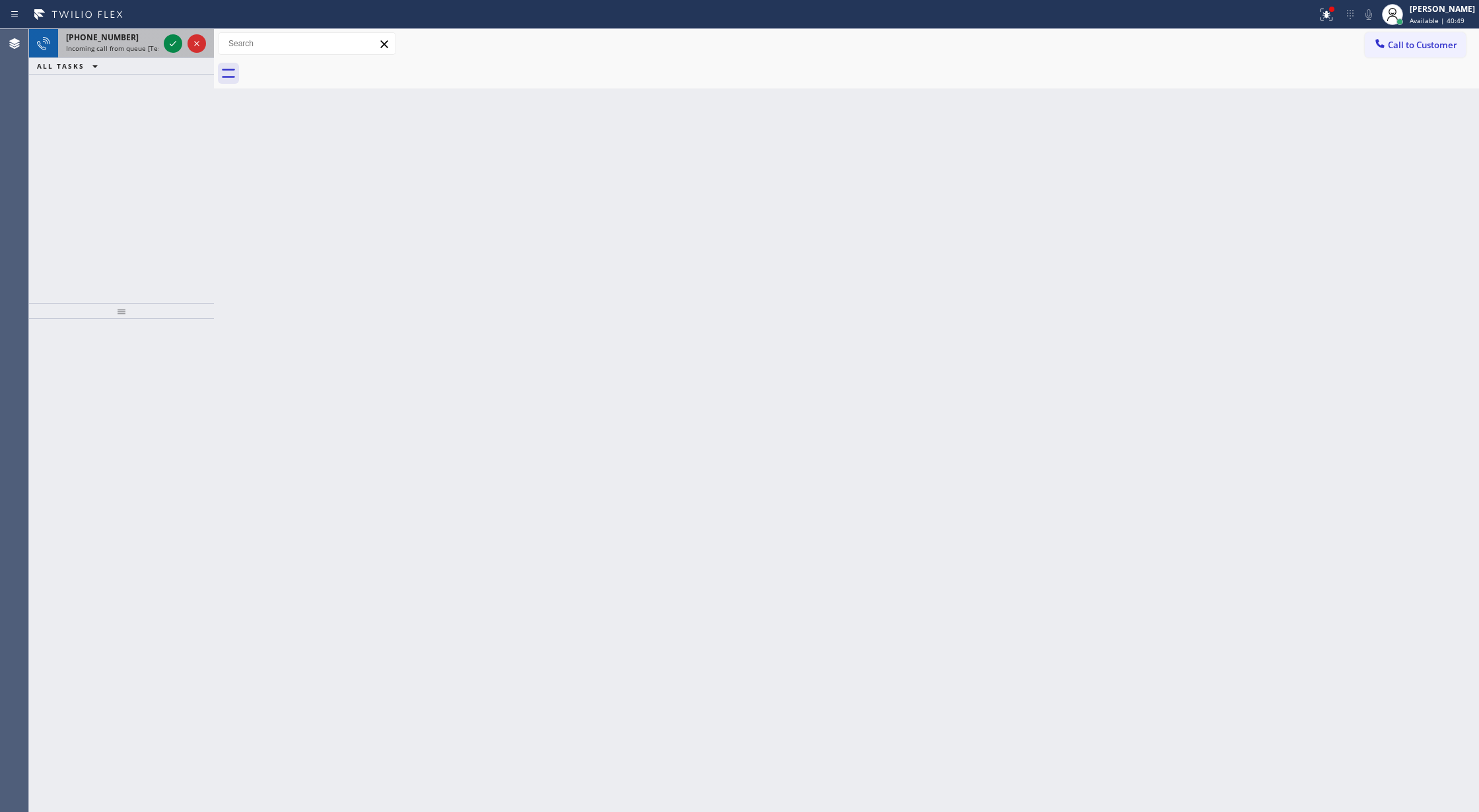
click at [162, 37] on div at bounding box center [184, 44] width 47 height 29
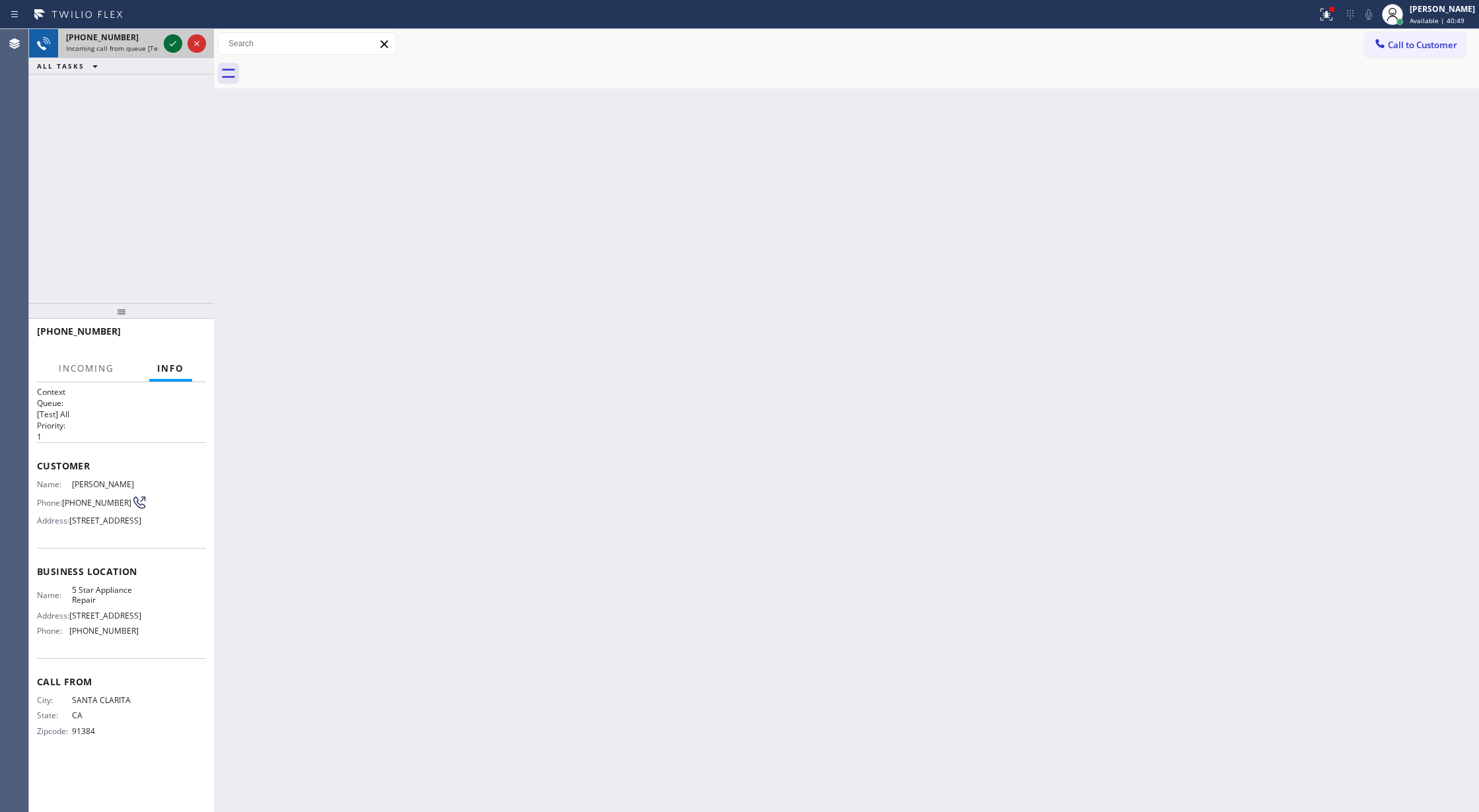
click at [173, 46] on icon at bounding box center [173, 44] width 16 height 16
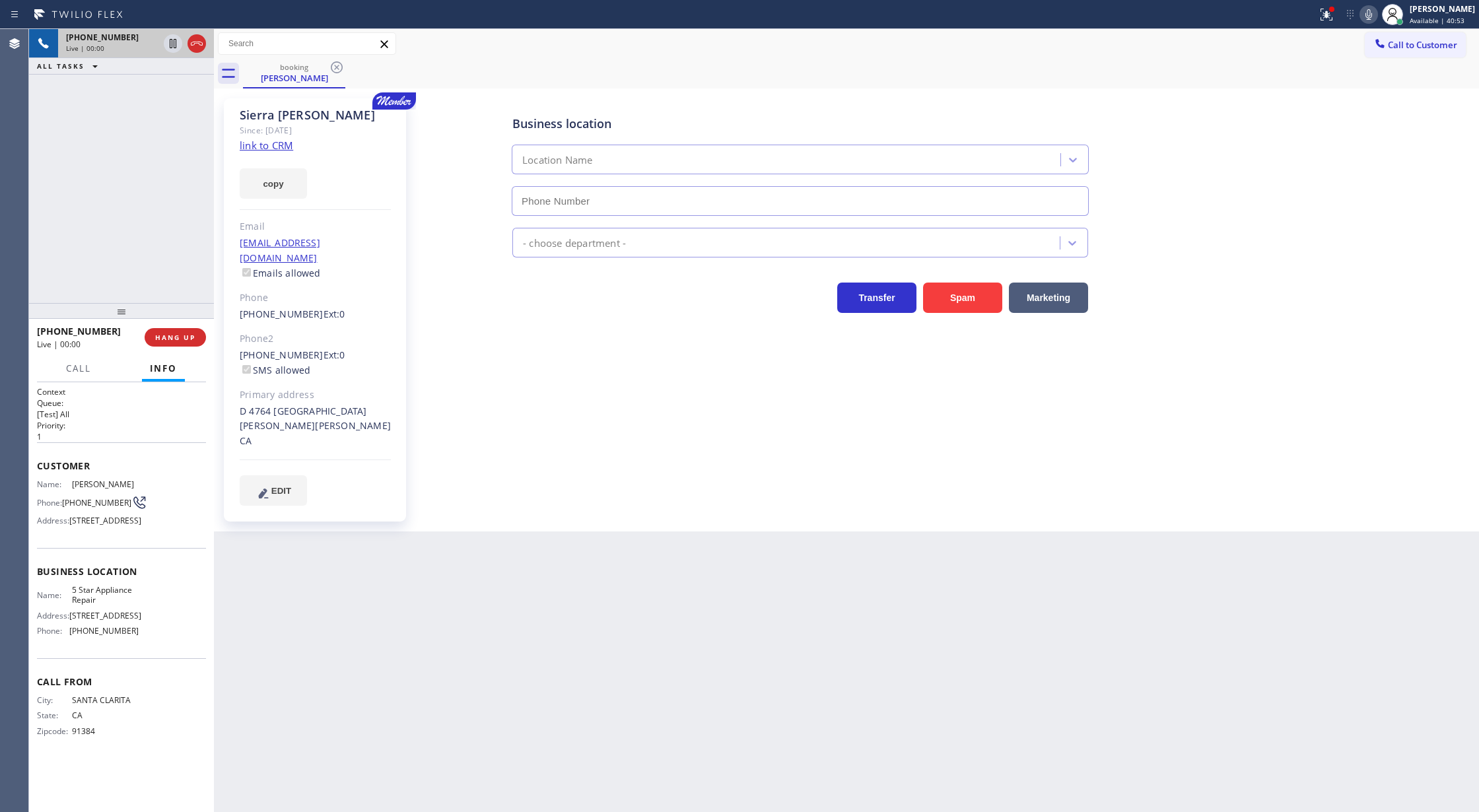
type input "[PHONE_NUMBER]"
click at [263, 148] on link "link to CRM" at bounding box center [266, 145] width 53 height 13
click at [198, 46] on icon at bounding box center [197, 44] width 16 height 16
click at [172, 339] on span "COMPLETE" at bounding box center [172, 337] width 45 height 9
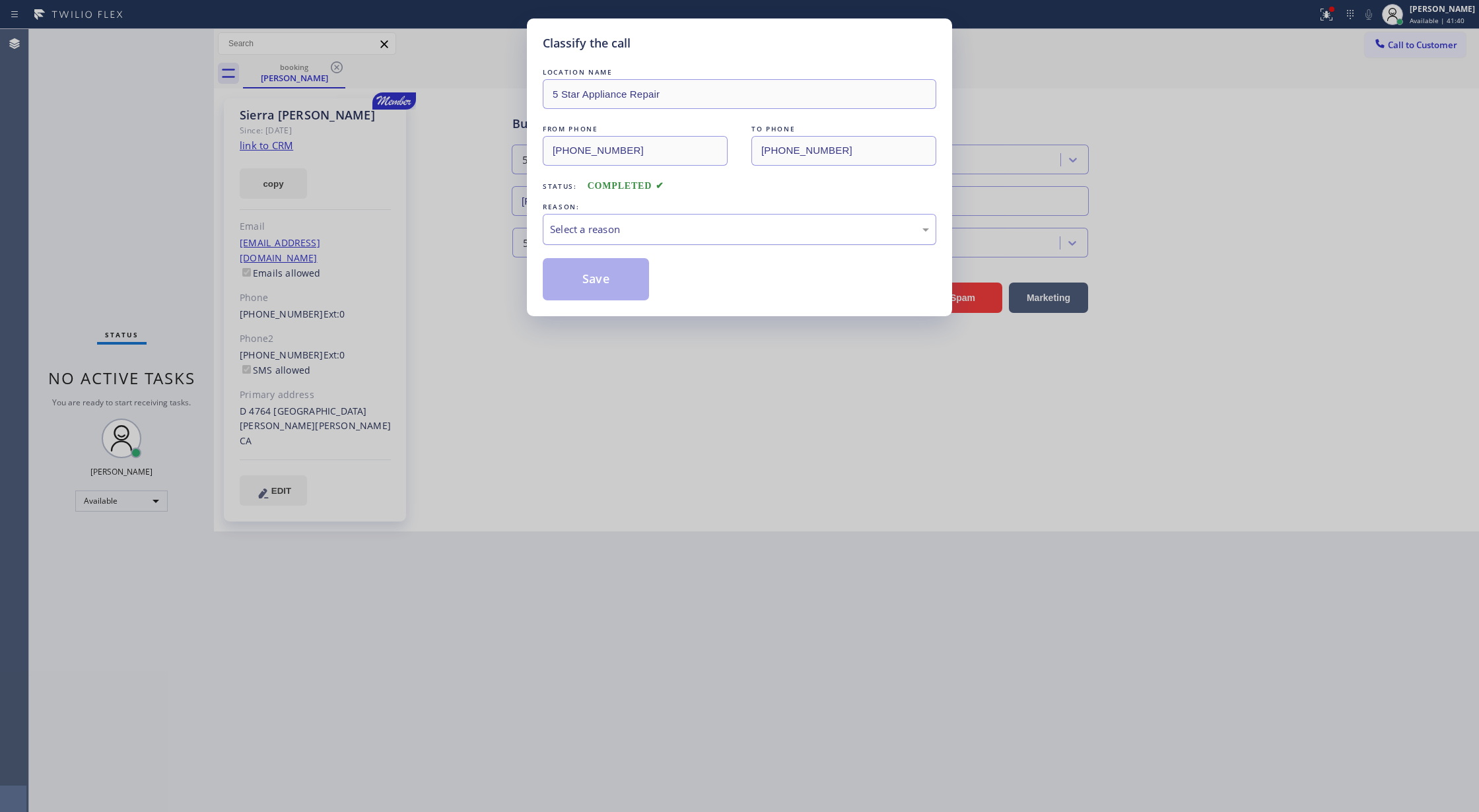
click at [587, 223] on div "Select a reason" at bounding box center [740, 229] width 379 height 15
click at [589, 272] on button "Save" at bounding box center [595, 279] width 106 height 42
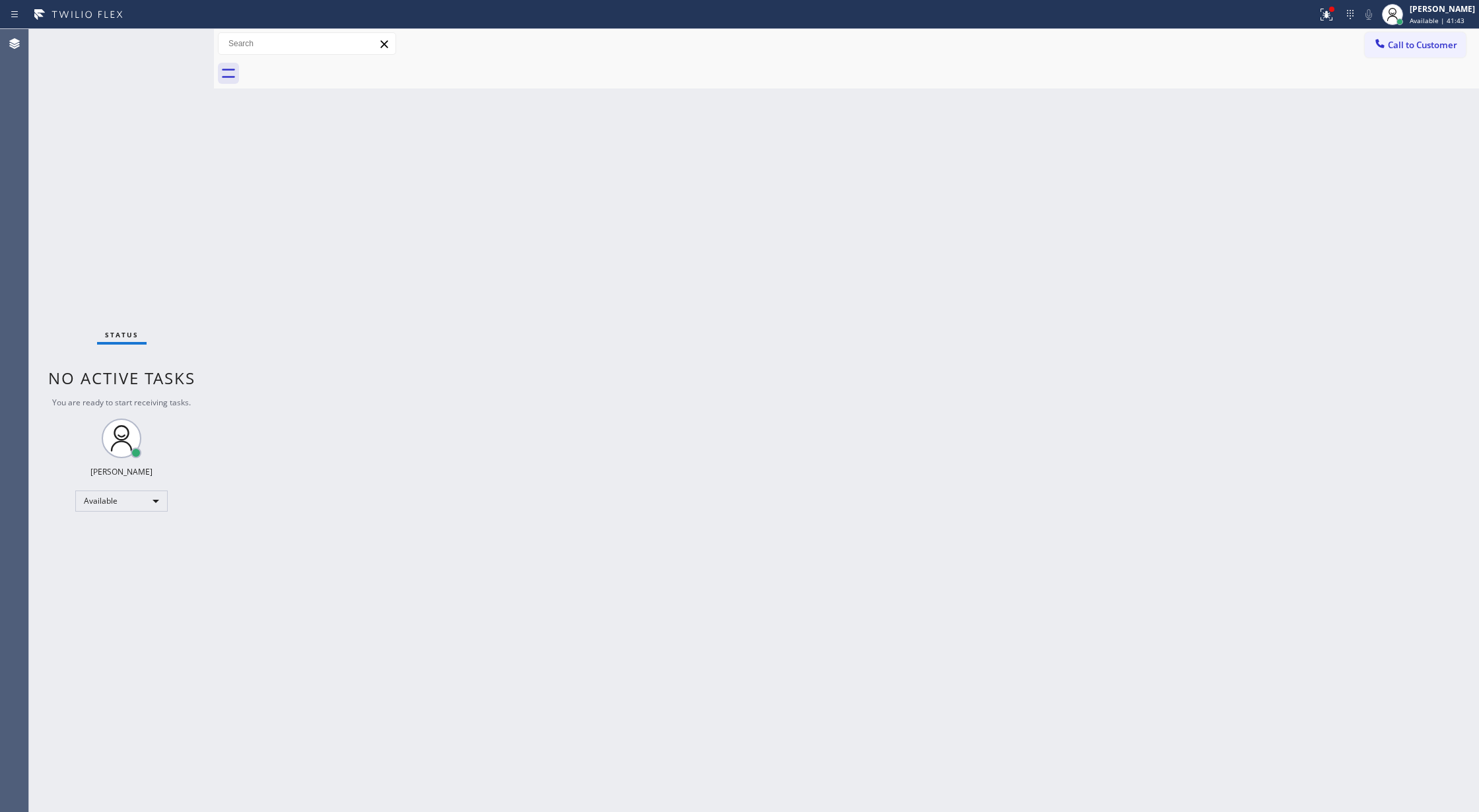
click at [178, 43] on div "Status No active tasks You are ready to start receiving tasks. Lilibeth Pueyo A…" at bounding box center [122, 420] width 185 height 783
click at [175, 38] on div "Status No active tasks You are ready to start receiving tasks. Lilibeth Pueyo A…" at bounding box center [122, 420] width 185 height 783
drag, startPoint x: 175, startPoint y: 38, endPoint x: 130, endPoint y: 63, distance: 51.5
click at [173, 38] on icon at bounding box center [173, 44] width 16 height 16
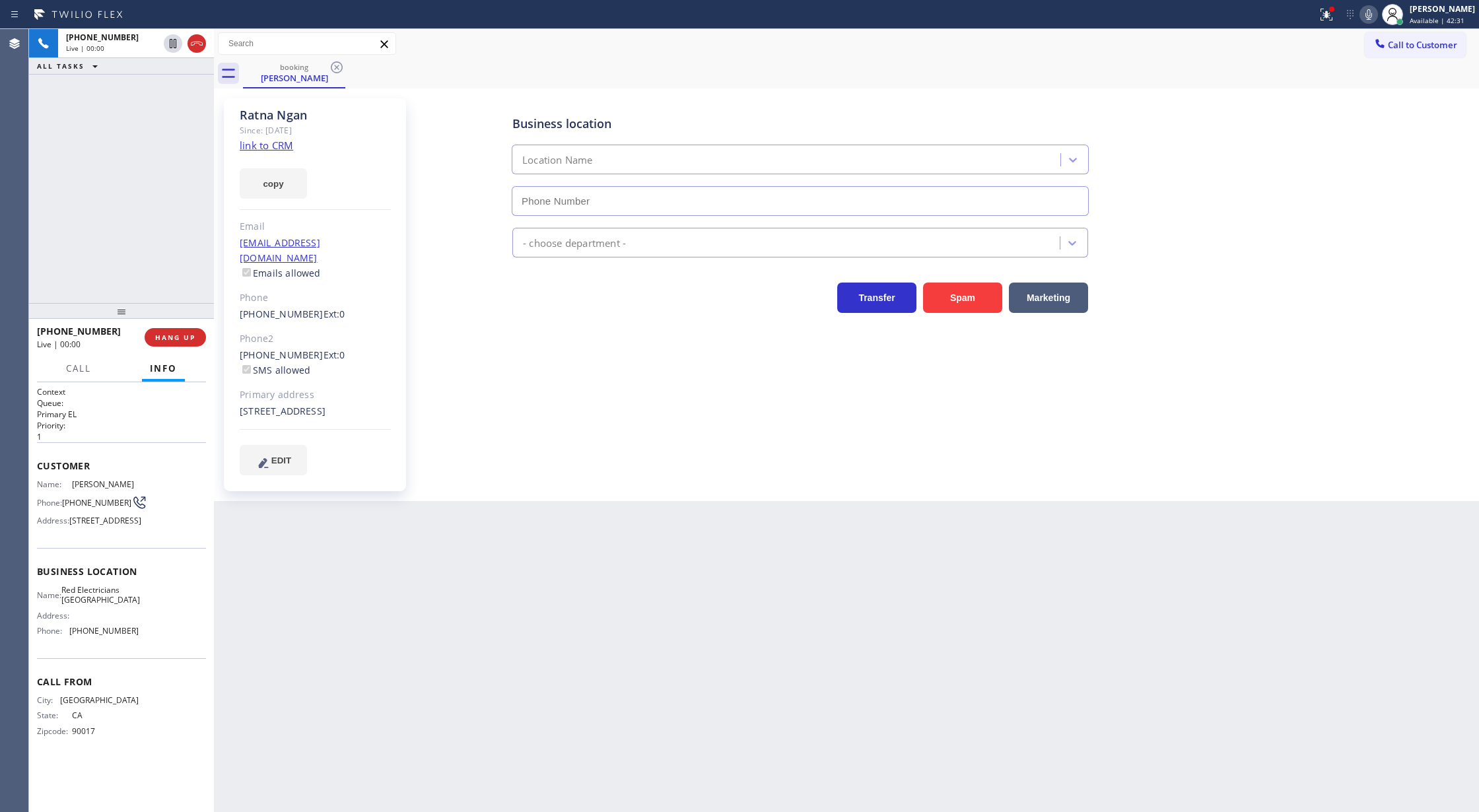
type input "[PHONE_NUMBER]"
click at [252, 147] on link "link to CRM" at bounding box center [266, 145] width 53 height 13
click at [1377, 14] on icon at bounding box center [1369, 14] width 16 height 16
click at [1377, 16] on icon at bounding box center [1369, 14] width 16 height 16
click at [196, 45] on icon at bounding box center [197, 44] width 16 height 16
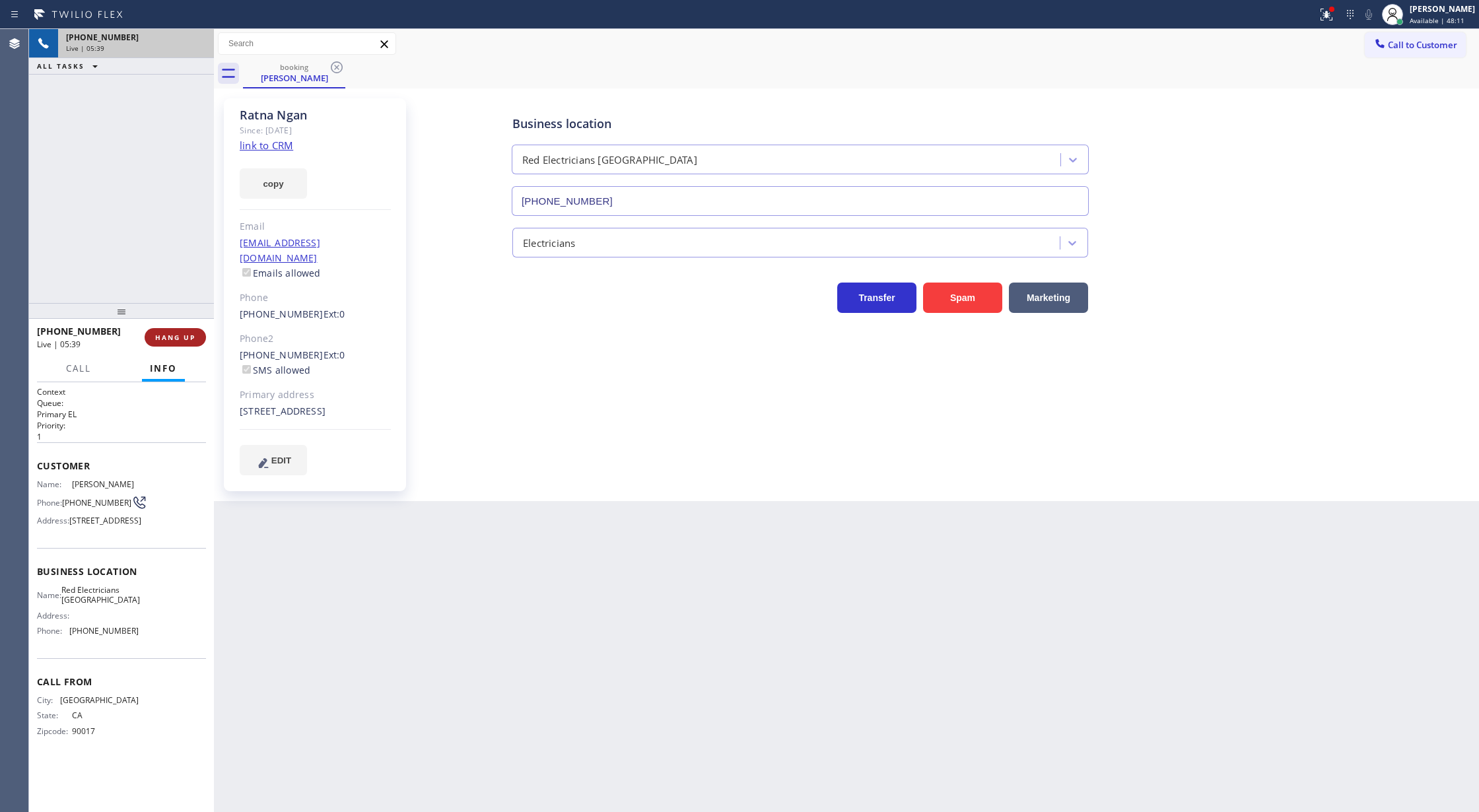
click at [177, 338] on span "HANG UP" at bounding box center [175, 337] width 40 height 9
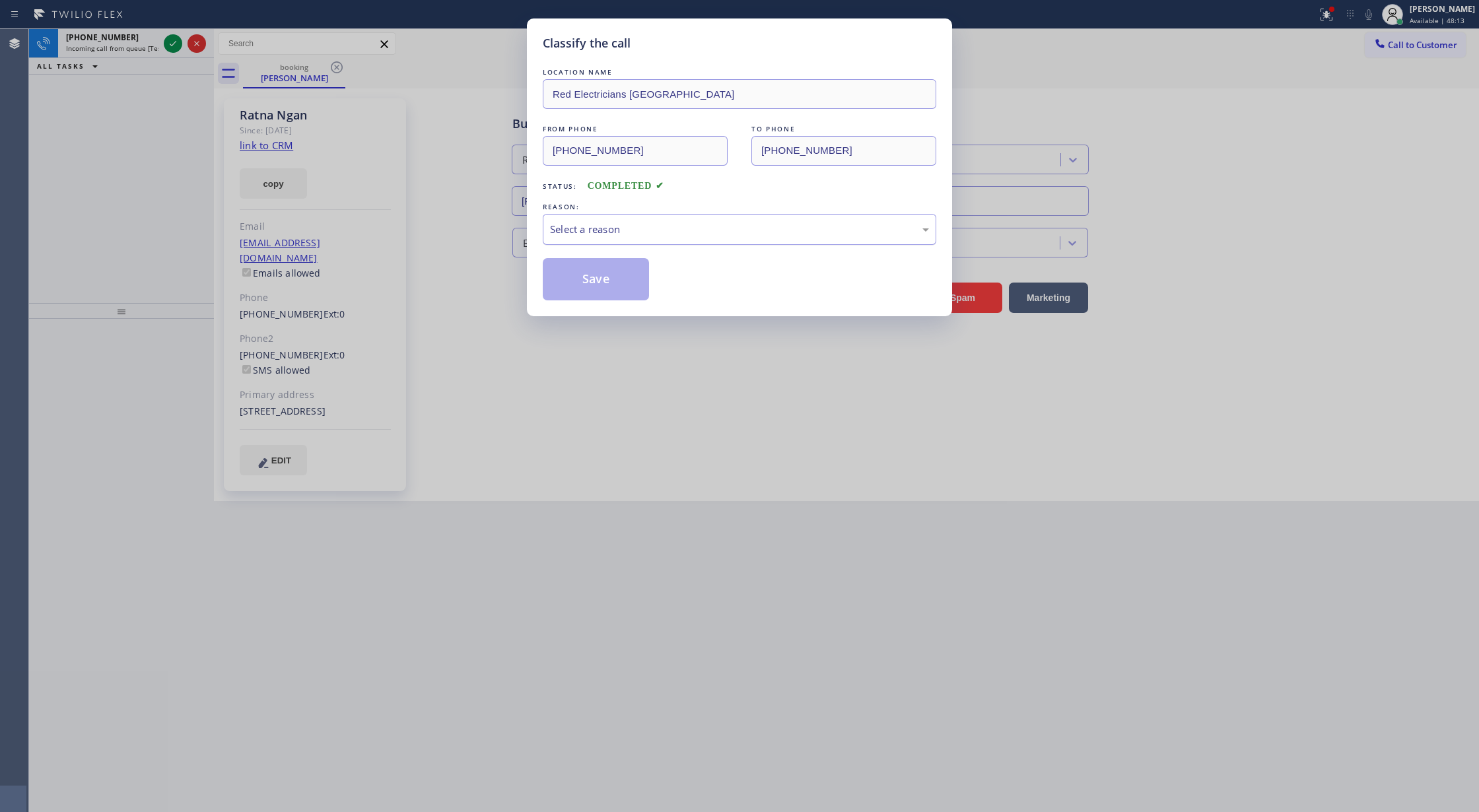
click at [600, 235] on div "Select a reason" at bounding box center [740, 229] width 379 height 15
click at [588, 273] on button "Save" at bounding box center [595, 279] width 106 height 42
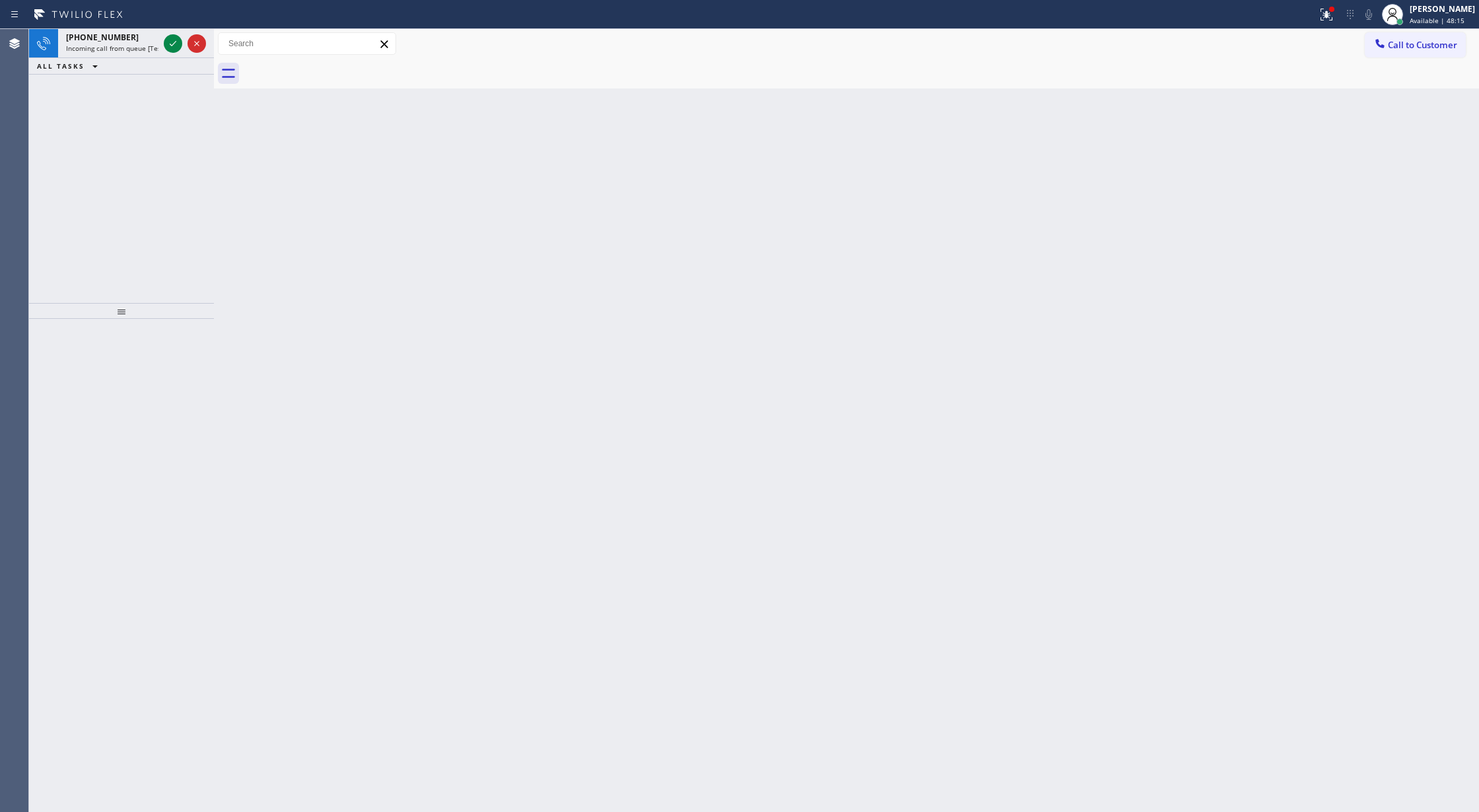
click at [169, 44] on icon at bounding box center [173, 44] width 16 height 16
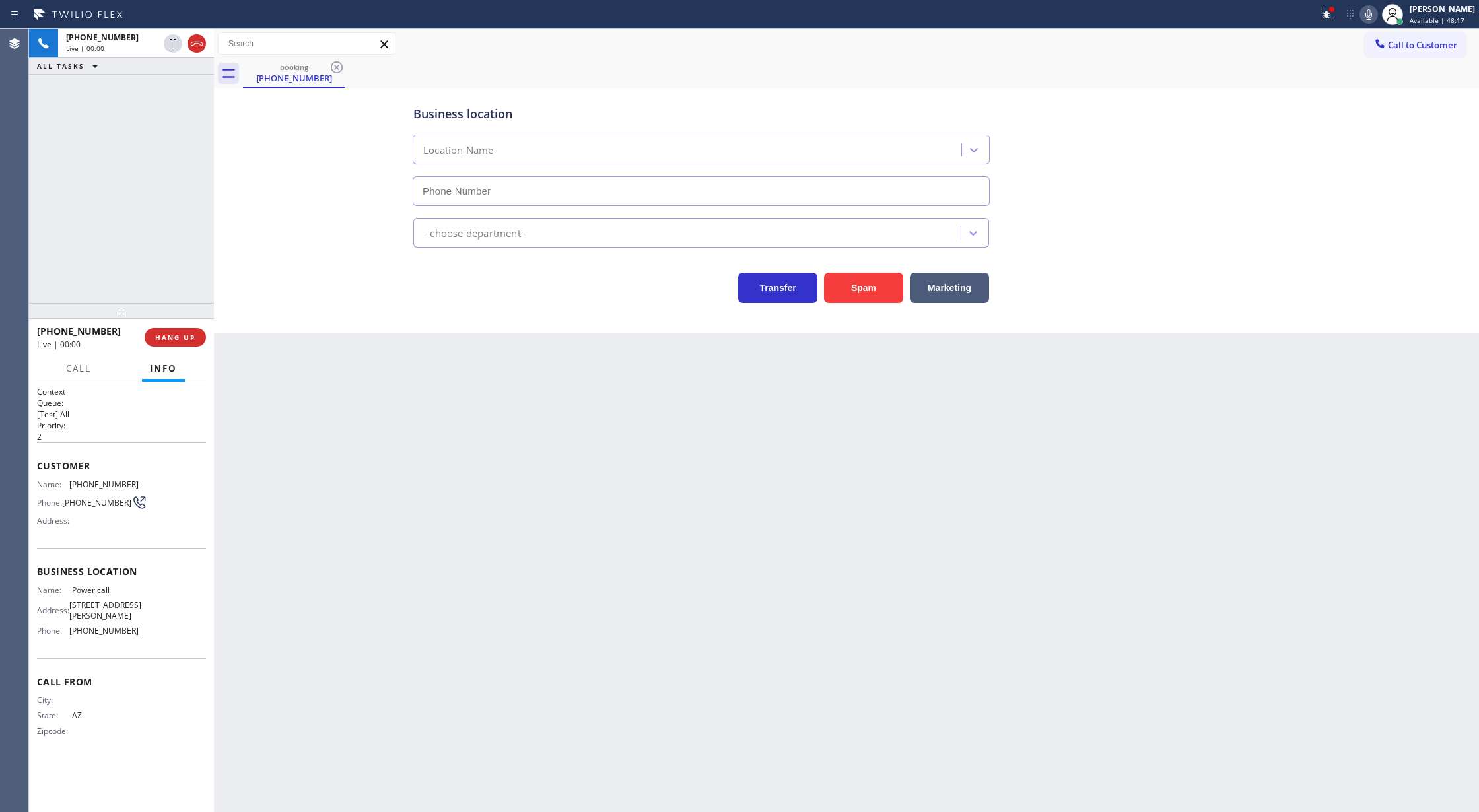
type input "[PHONE_NUMBER]"
click at [189, 40] on icon at bounding box center [197, 44] width 16 height 16
click at [175, 326] on div "+16026664633 Wrap up | 00:00 COMPLETE" at bounding box center [122, 337] width 169 height 35
click at [185, 337] on span "COMPLETE" at bounding box center [172, 337] width 45 height 9
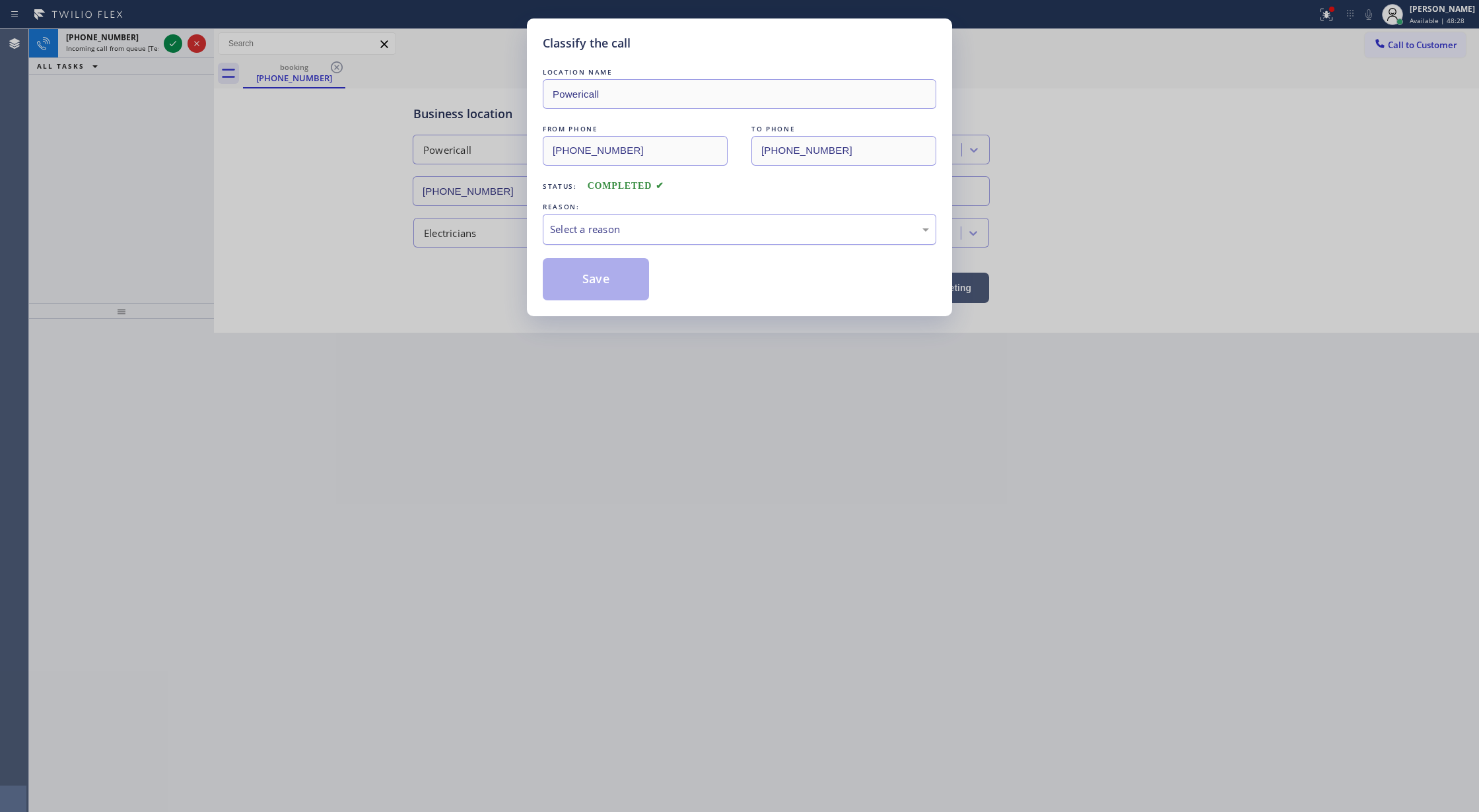
click at [693, 240] on div "Select a reason" at bounding box center [739, 229] width 394 height 31
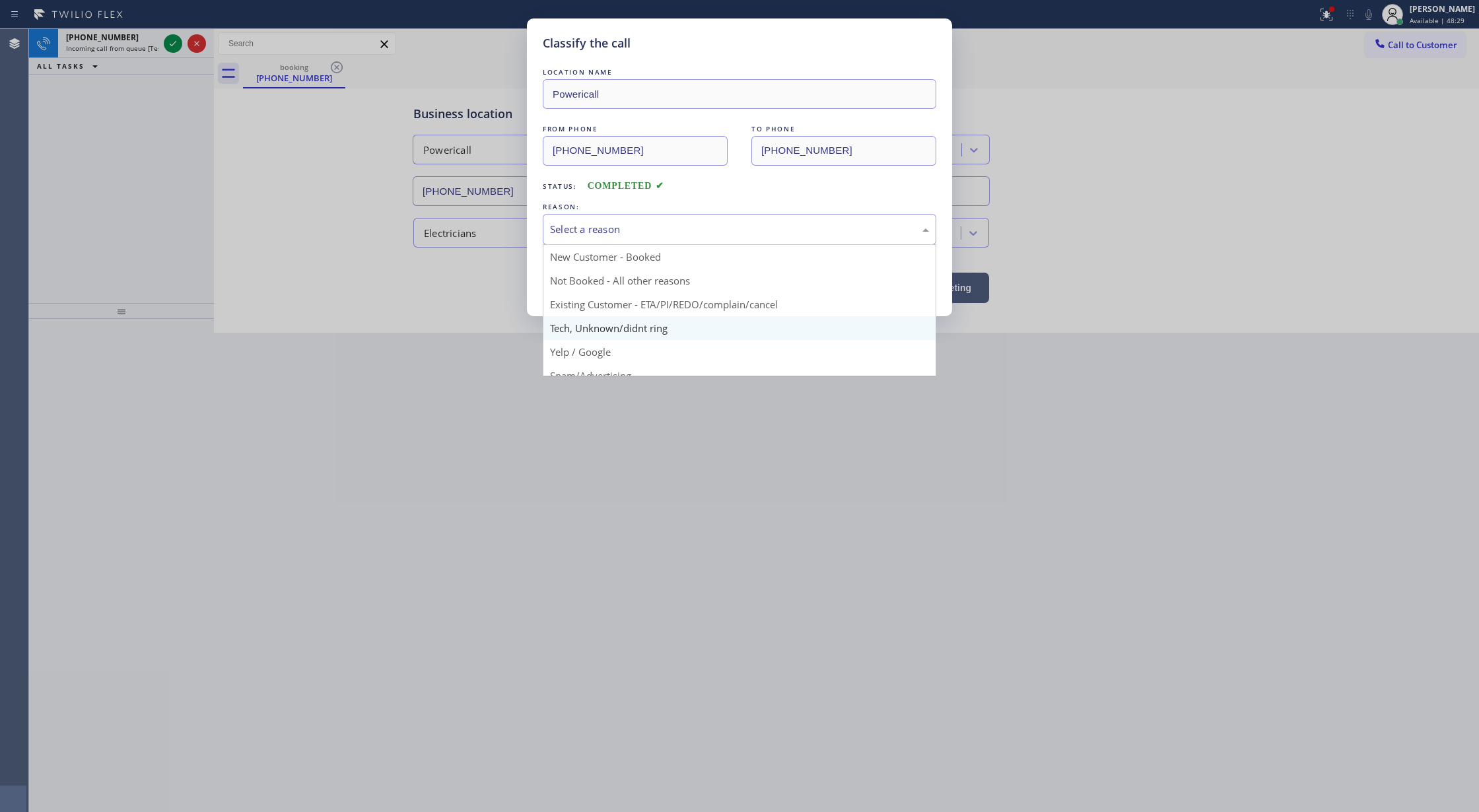
scroll to position [83, 0]
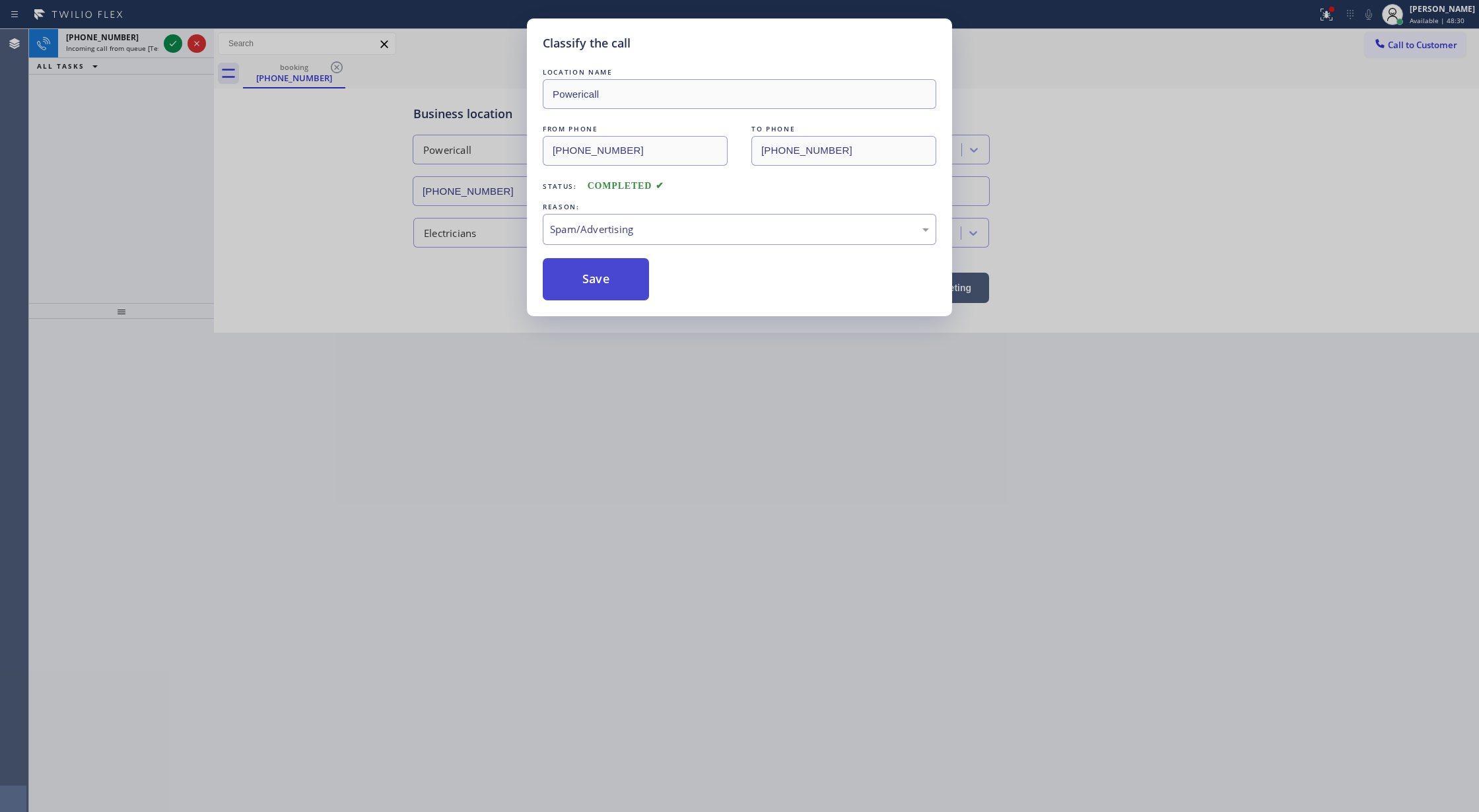
click at [587, 283] on button "Save" at bounding box center [595, 279] width 106 height 42
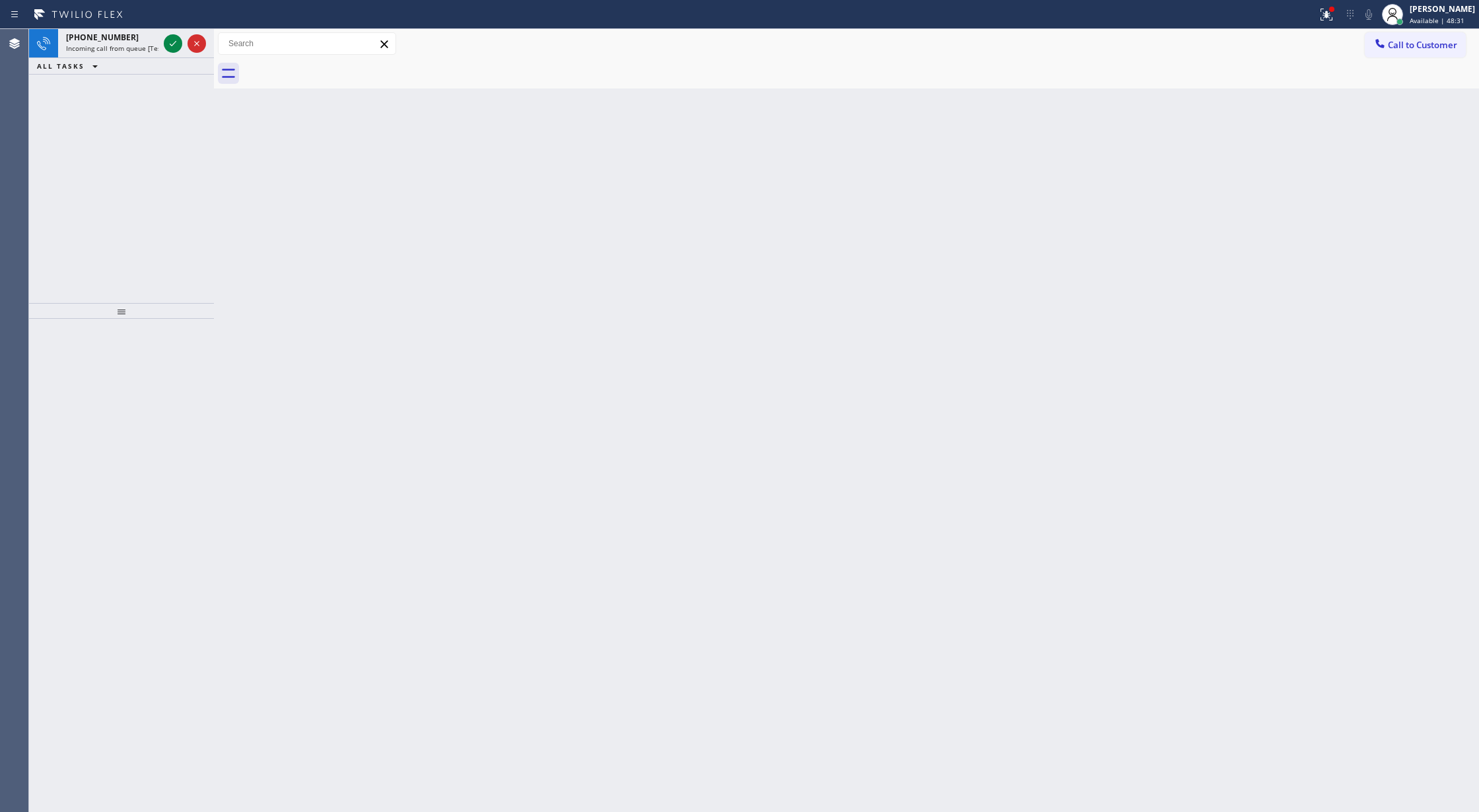
click at [170, 42] on icon at bounding box center [173, 44] width 16 height 16
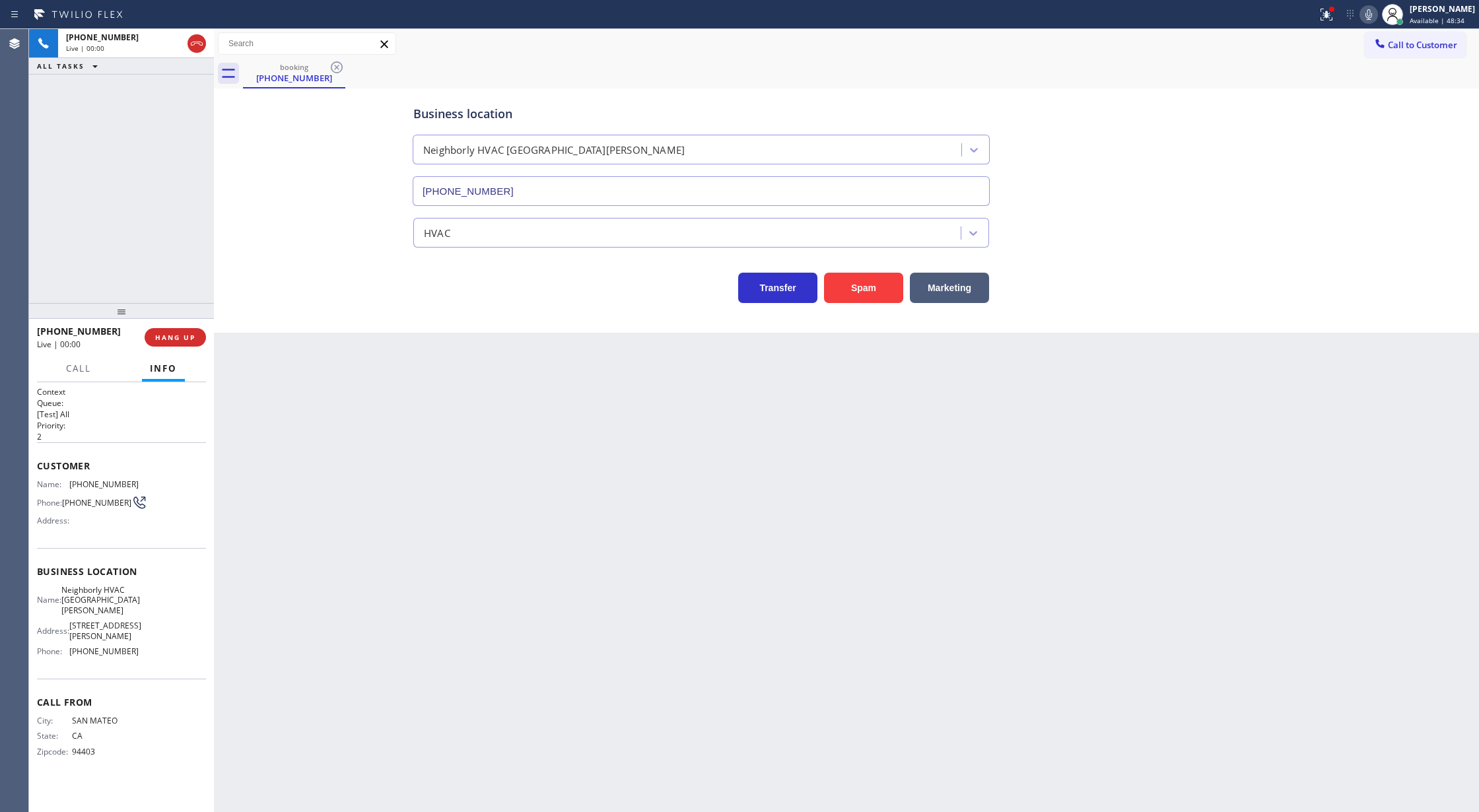
type input "[PHONE_NUMBER]"
click at [173, 336] on span "COMPLETE" at bounding box center [172, 337] width 45 height 9
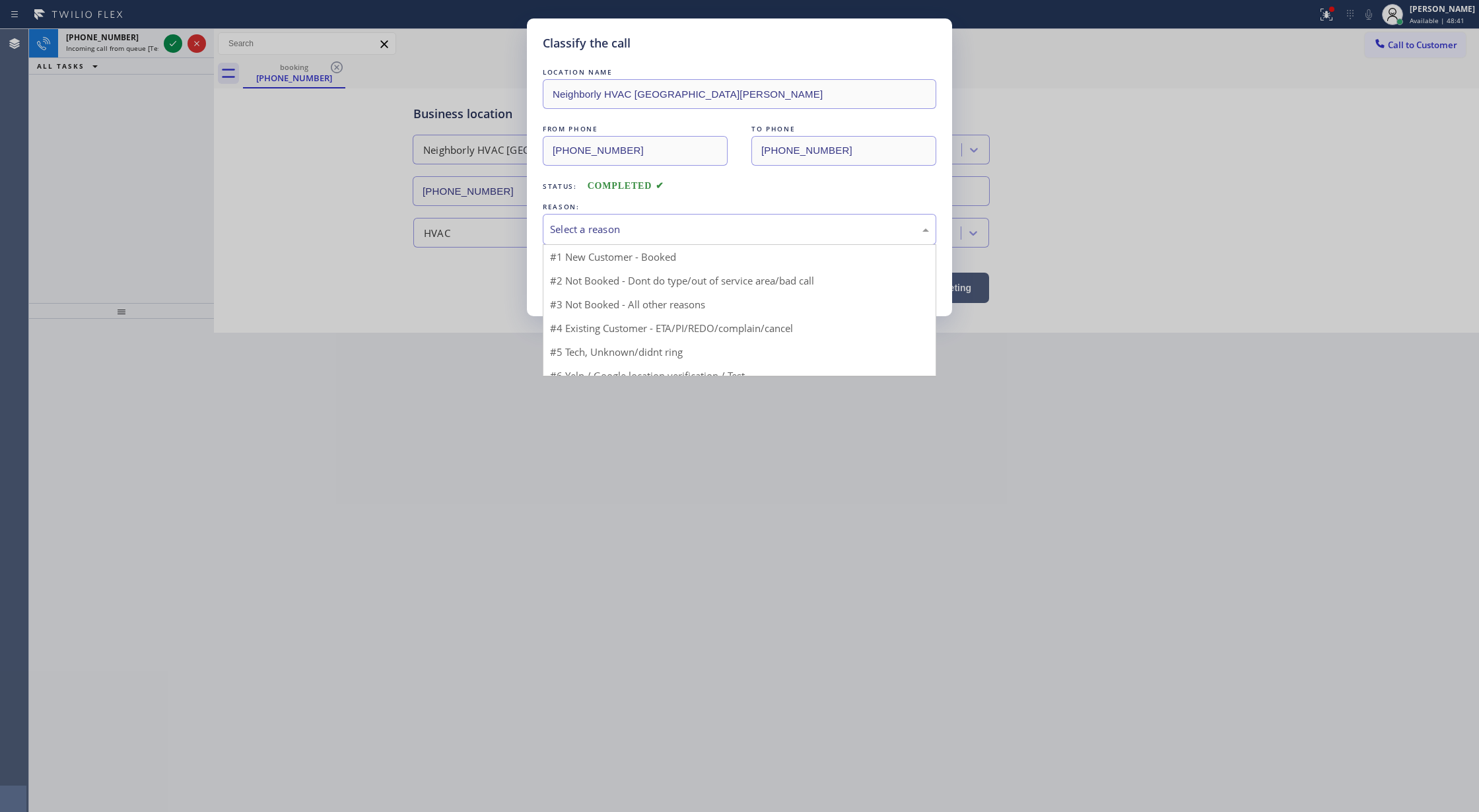
click at [589, 231] on div "Select a reason" at bounding box center [740, 229] width 379 height 15
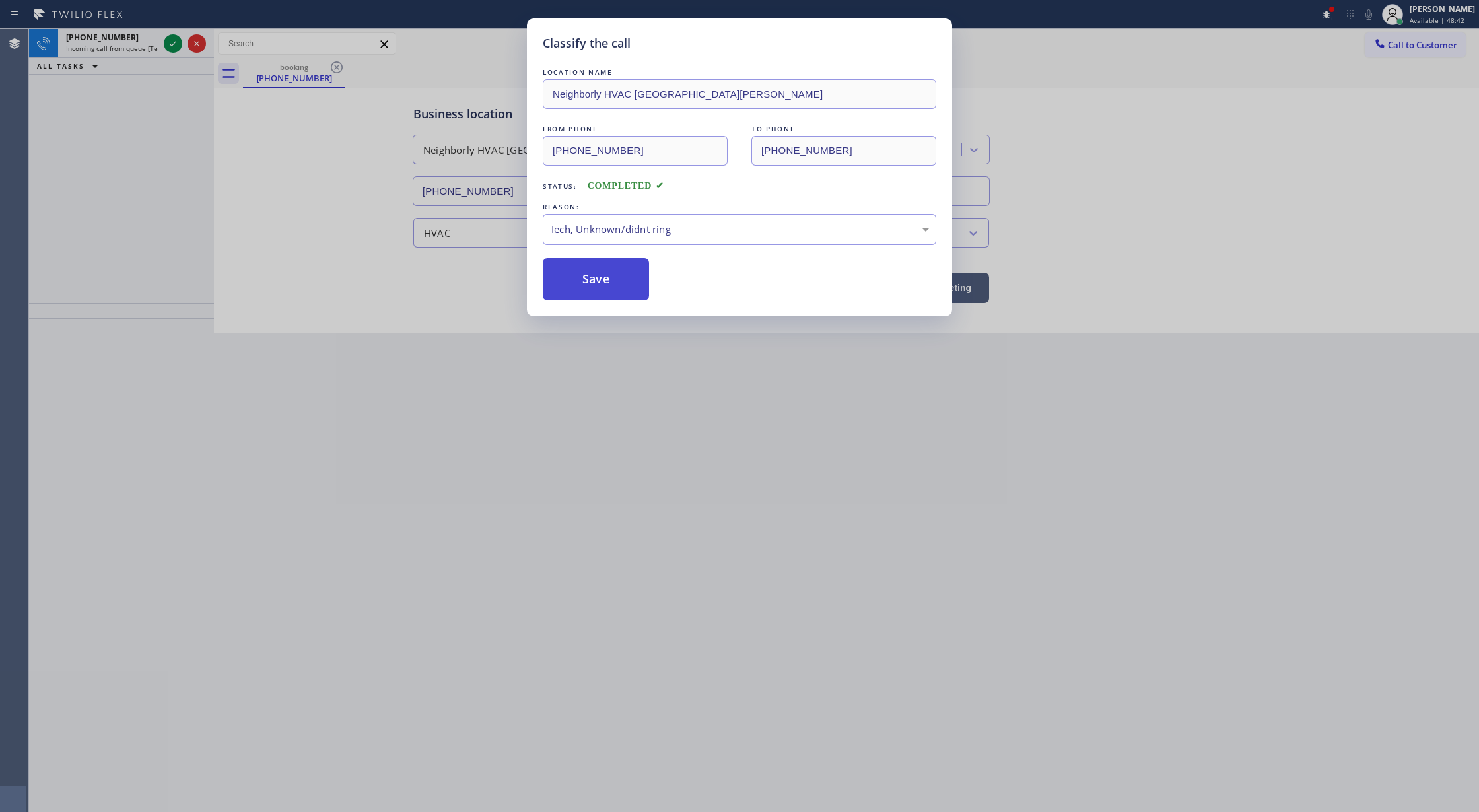
click at [598, 283] on button "Save" at bounding box center [595, 279] width 106 height 42
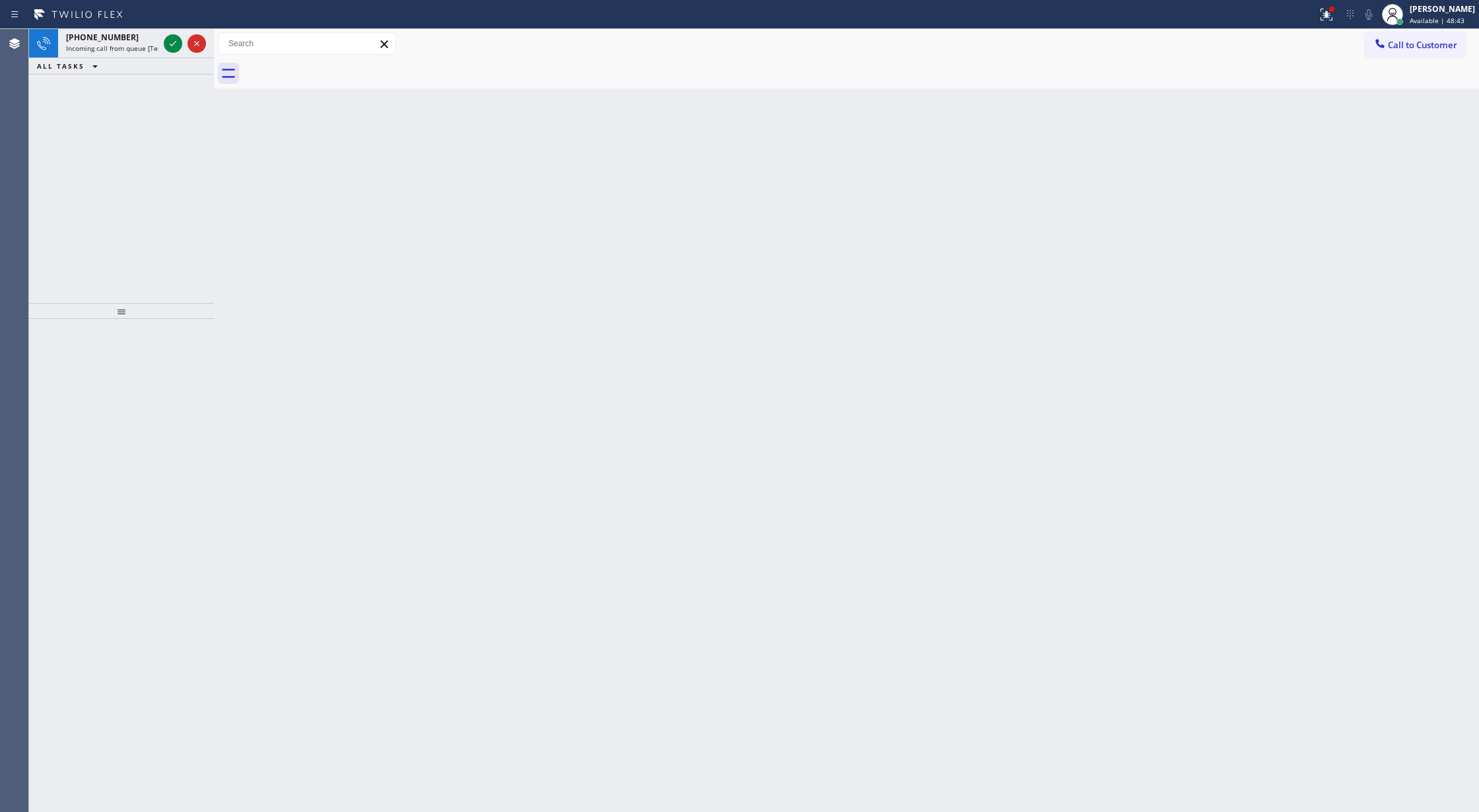
click at [170, 43] on icon at bounding box center [173, 44] width 16 height 16
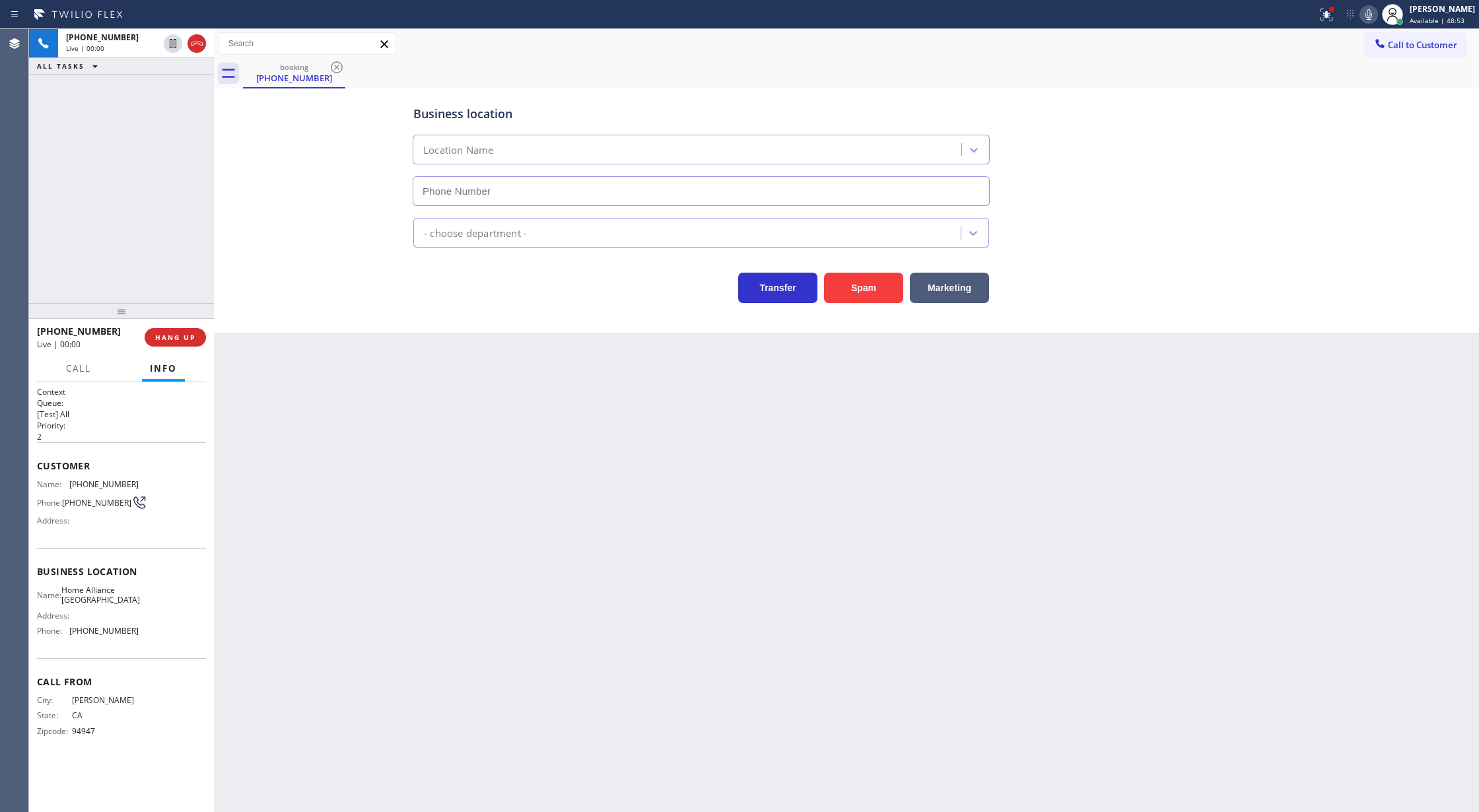
type input "[PHONE_NUMBER]"
click at [150, 336] on span "COMPLETE" at bounding box center [172, 337] width 45 height 9
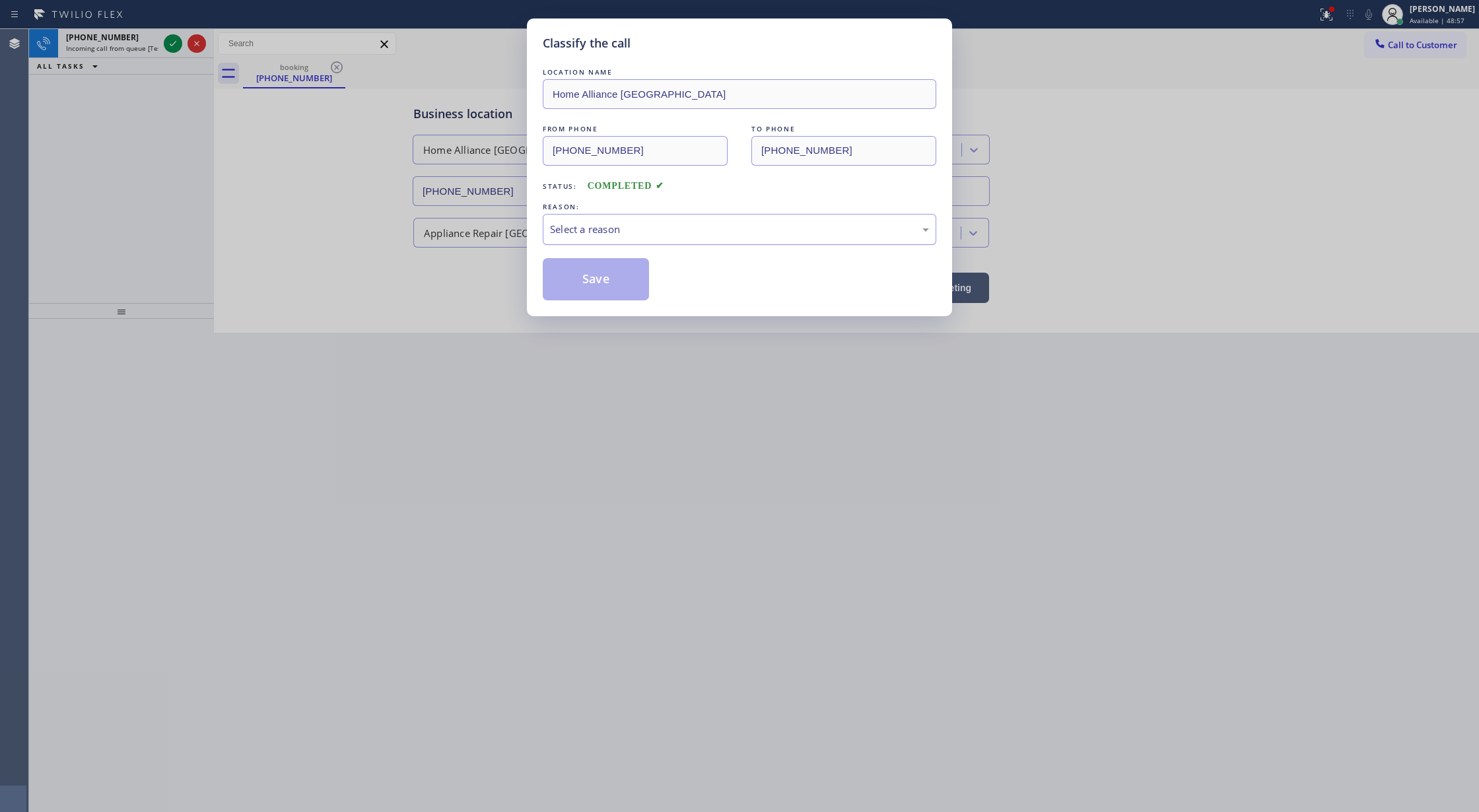
click at [626, 227] on div "Select a reason" at bounding box center [740, 229] width 379 height 15
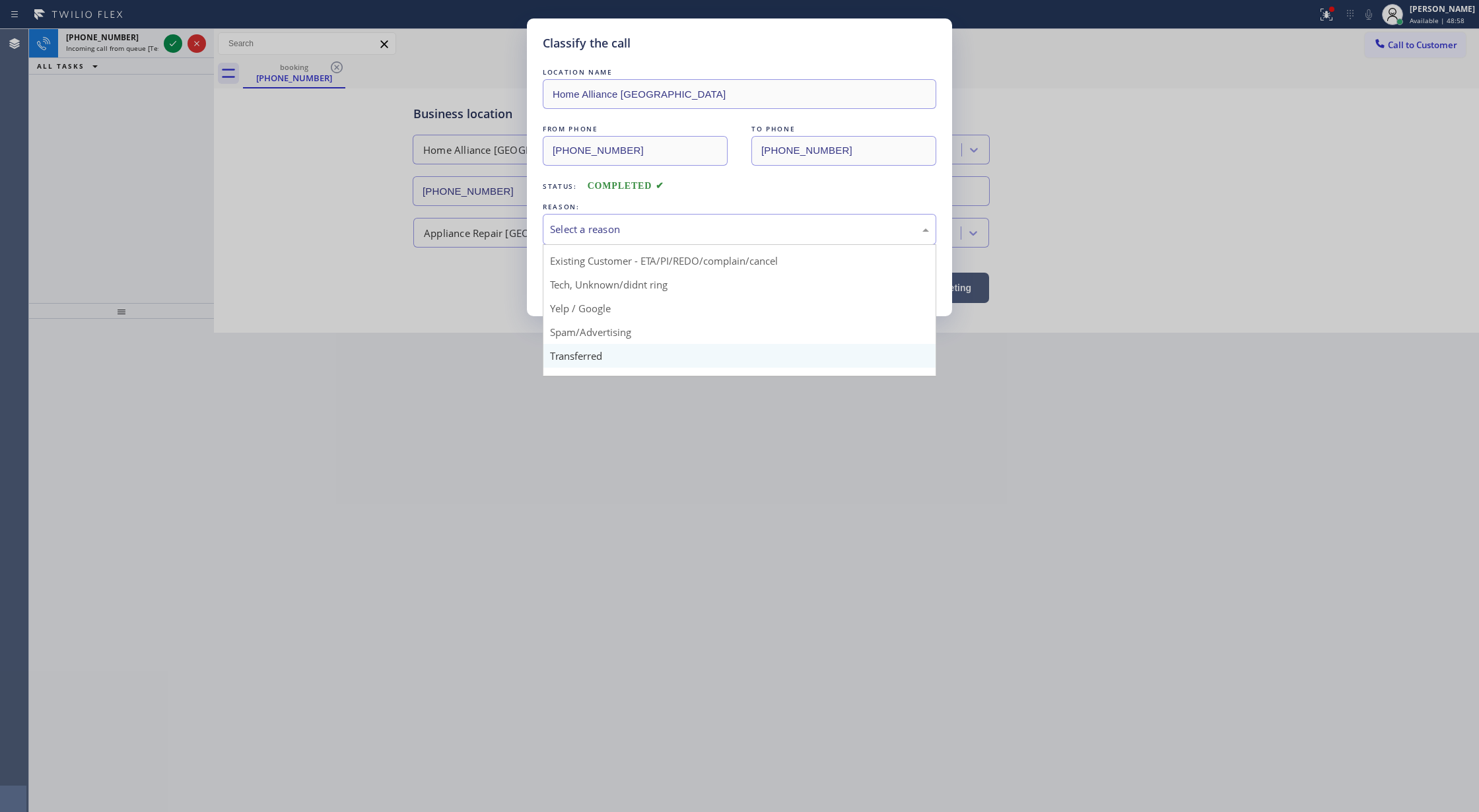
scroll to position [83, 0]
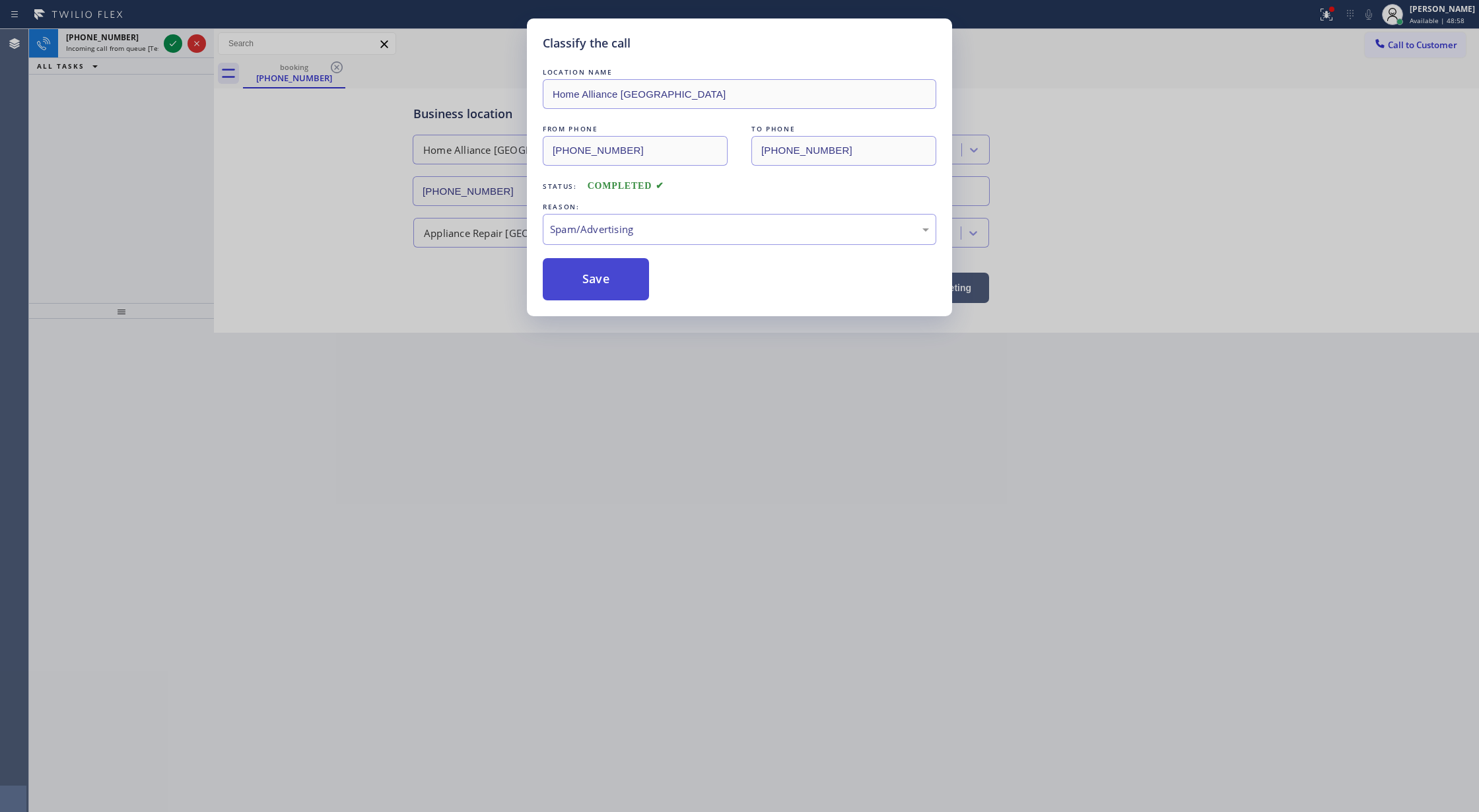
click at [589, 286] on button "Save" at bounding box center [595, 279] width 106 height 42
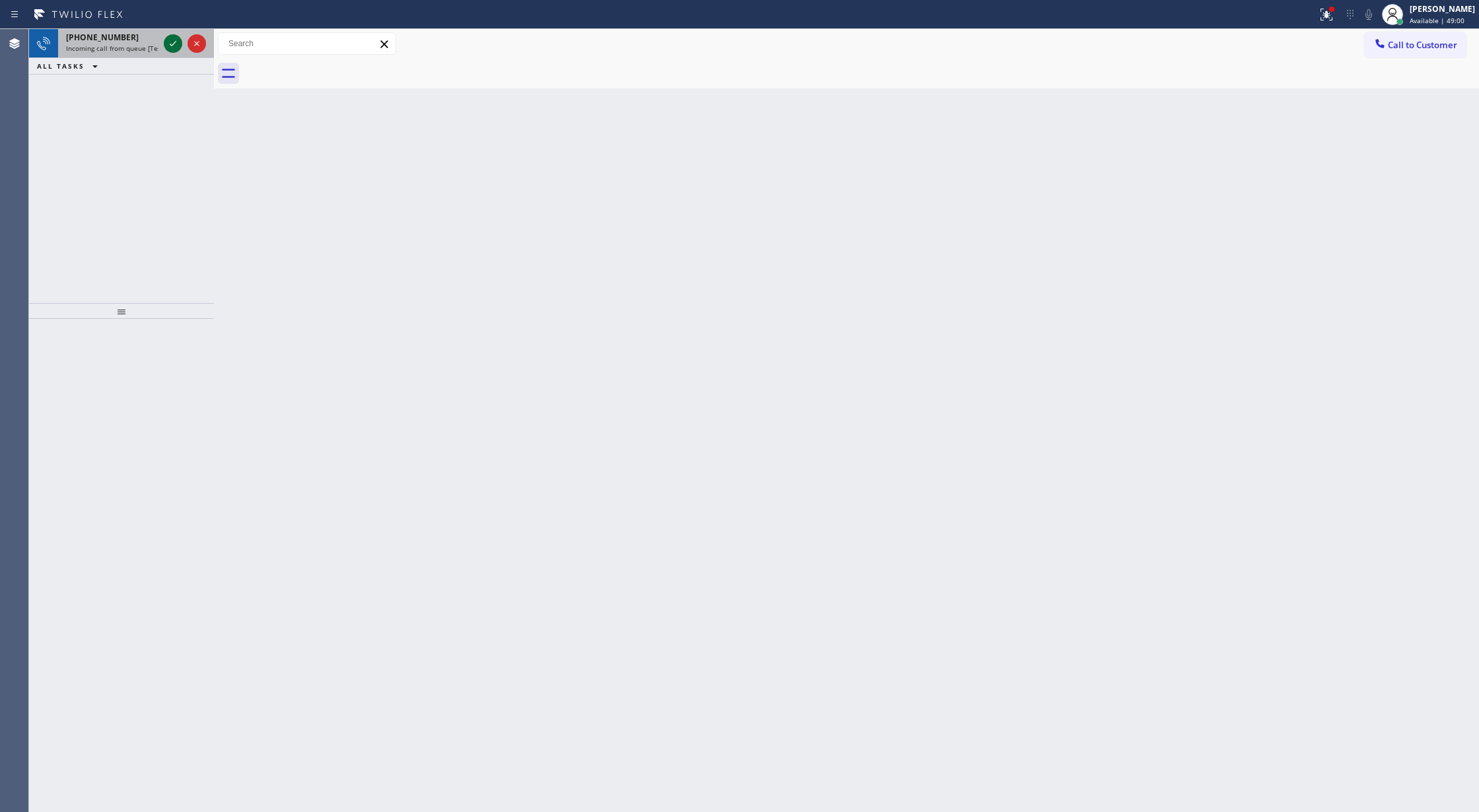
click at [172, 44] on icon at bounding box center [173, 44] width 16 height 16
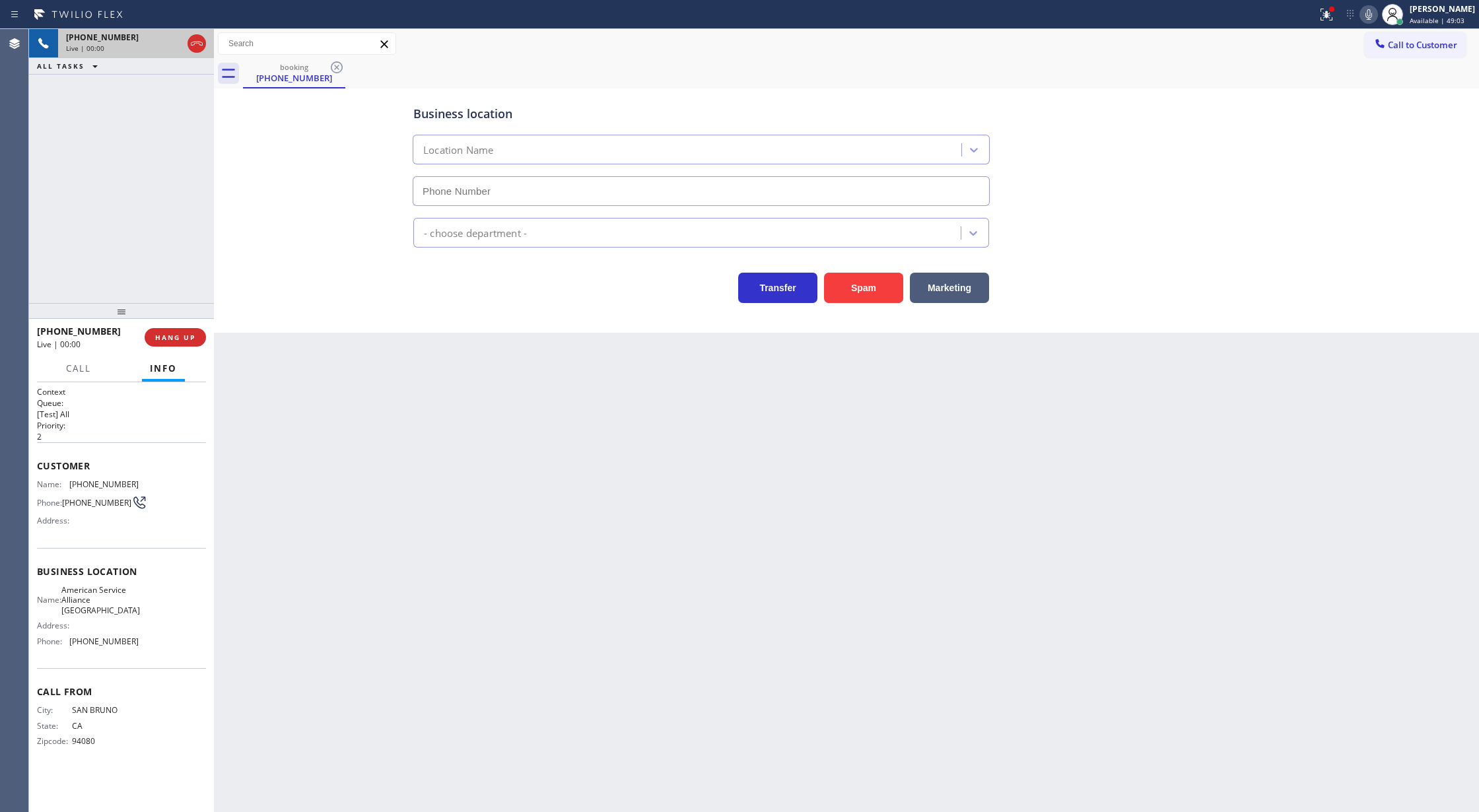
type input "(650) 885-9586"
click at [873, 282] on button "Spam" at bounding box center [863, 288] width 79 height 30
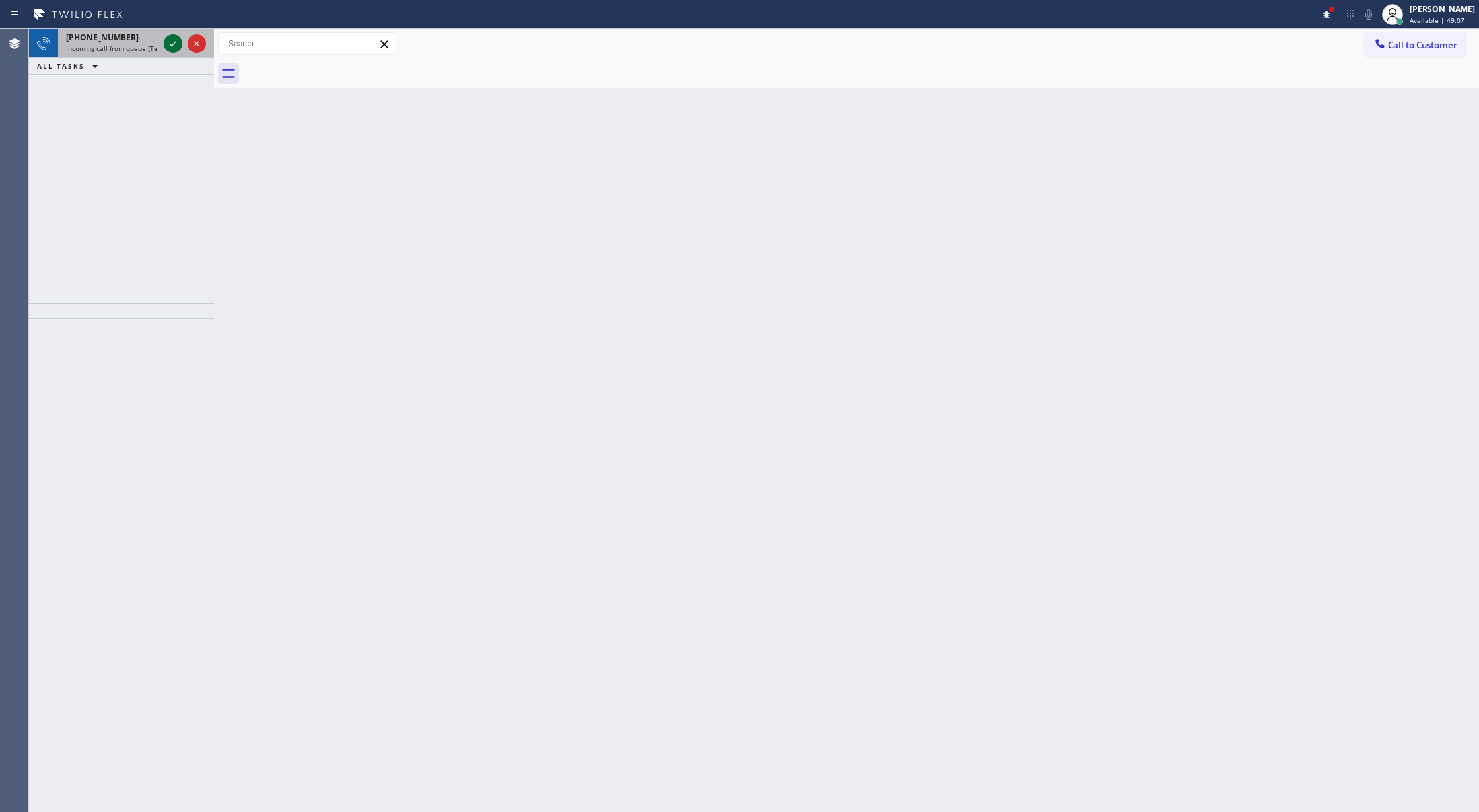
click at [173, 44] on icon at bounding box center [173, 44] width 6 height 5
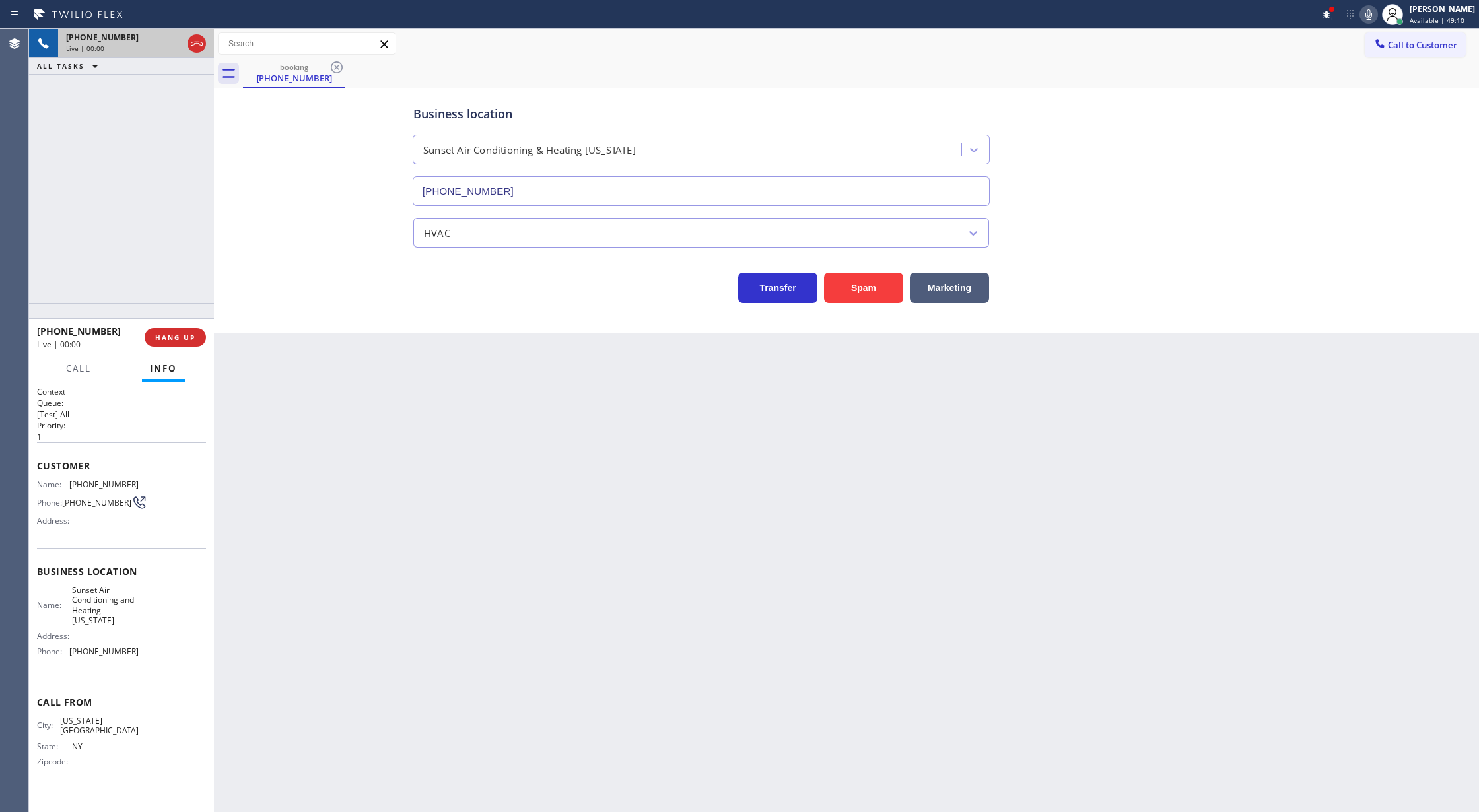
type input "(347) 630-3221"
click at [862, 287] on button "Spam" at bounding box center [863, 288] width 79 height 30
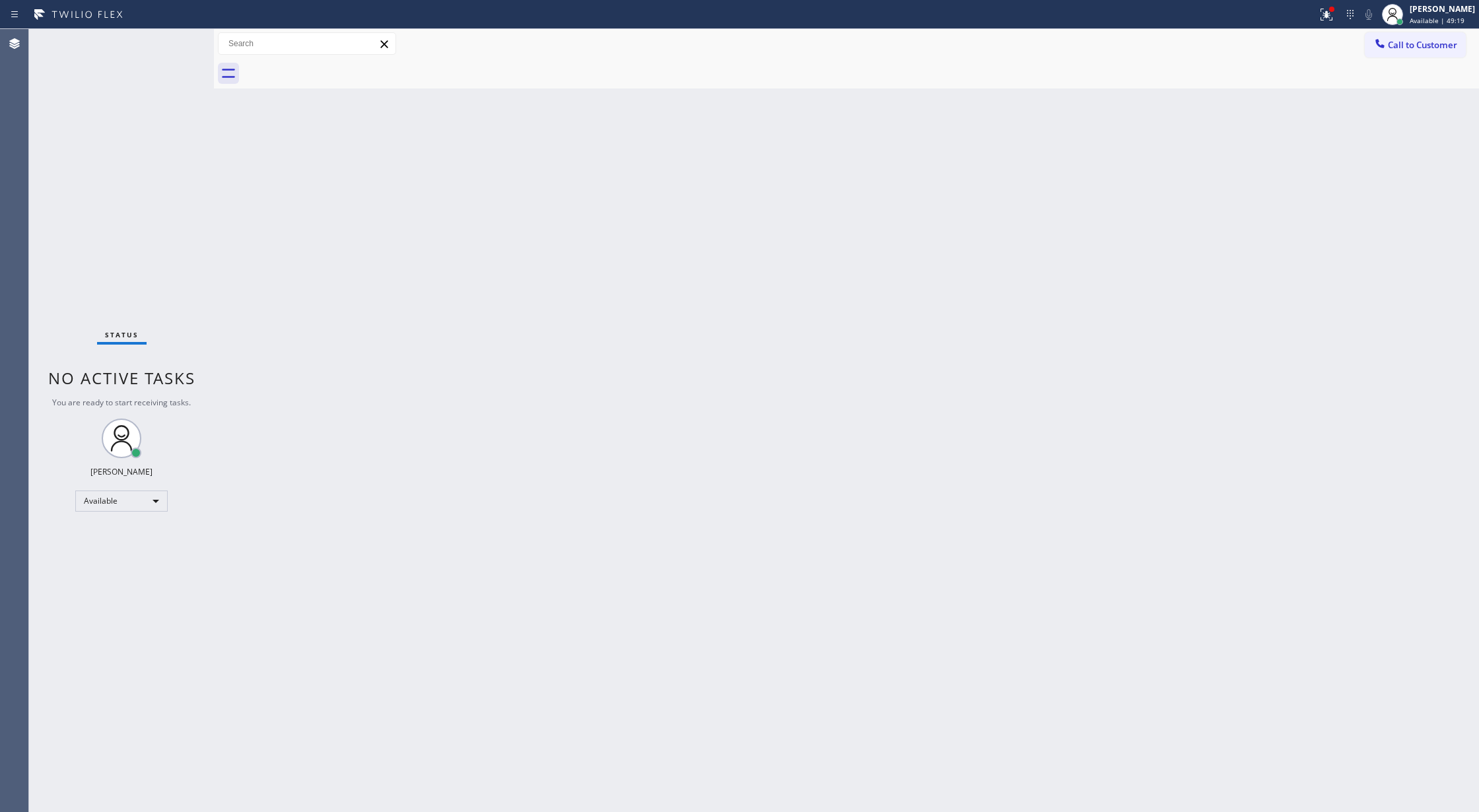
click at [177, 50] on div "Status No active tasks You are ready to start receiving tasks. Lilibeth Pueyo A…" at bounding box center [122, 420] width 185 height 783
click at [185, 45] on div "Status No active tasks You are ready to start receiving tasks. Lilibeth Pueyo A…" at bounding box center [122, 420] width 185 height 783
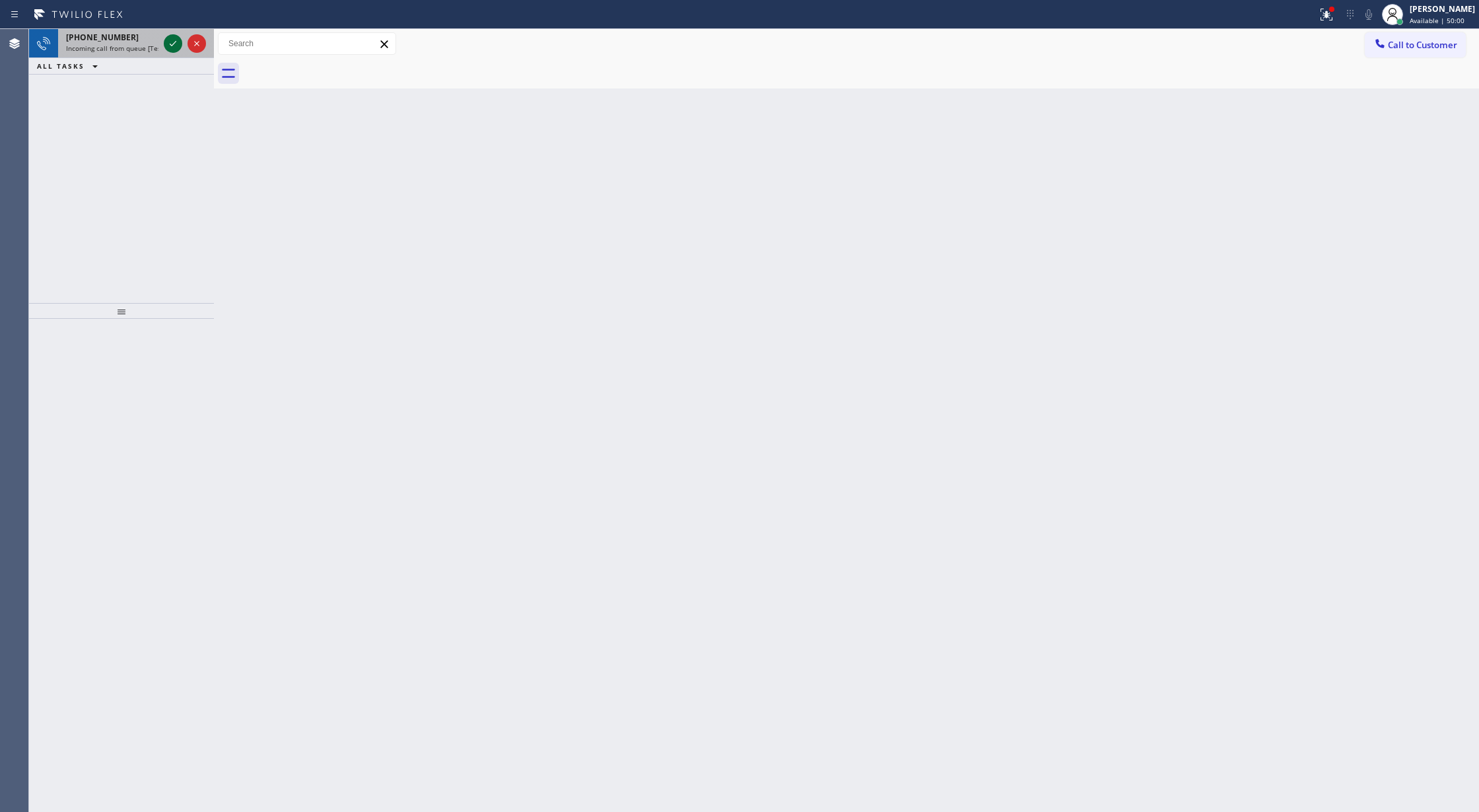
click at [170, 45] on icon at bounding box center [173, 44] width 16 height 16
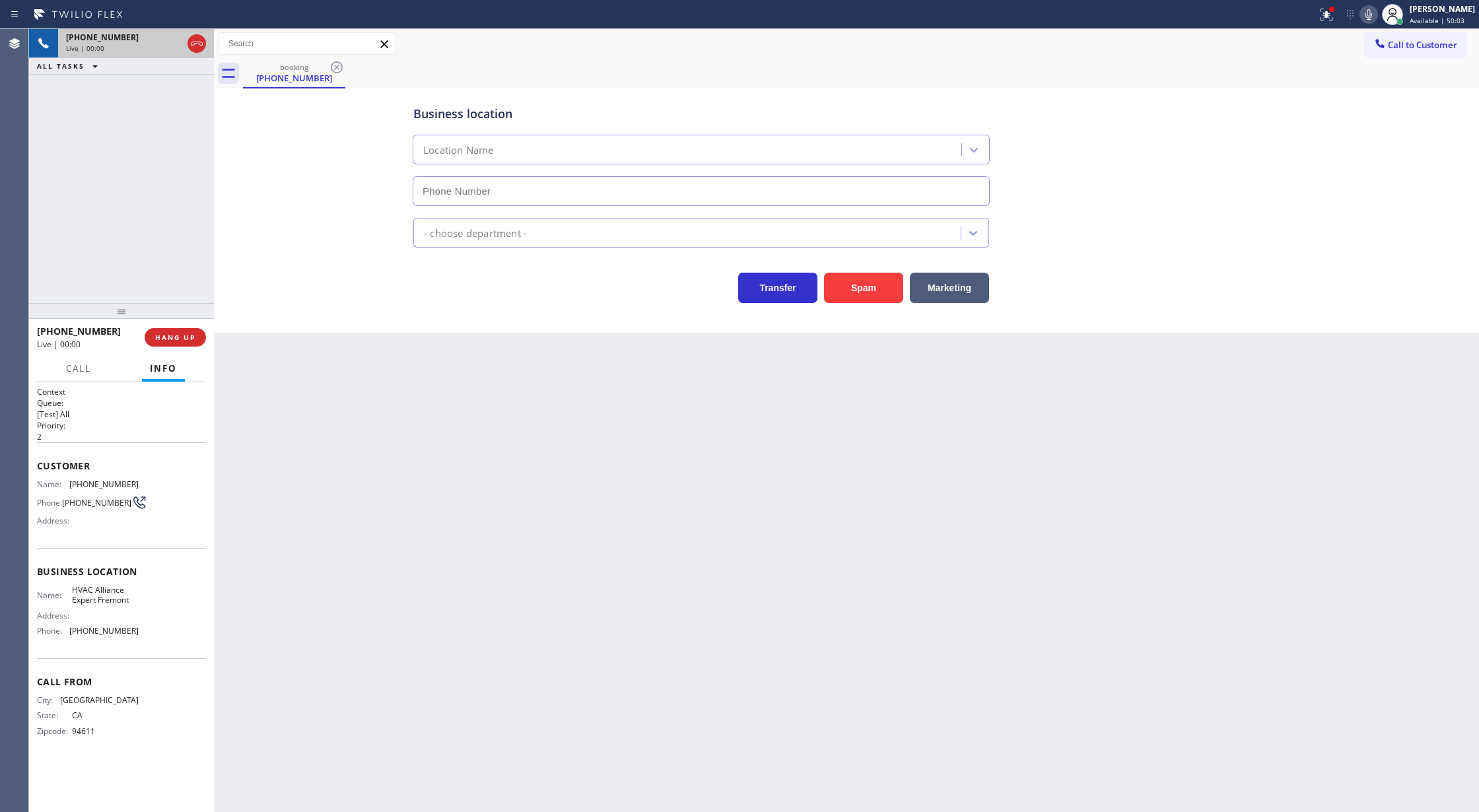
type input "(510) 854-7484"
click at [854, 296] on button "Spam" at bounding box center [863, 288] width 79 height 30
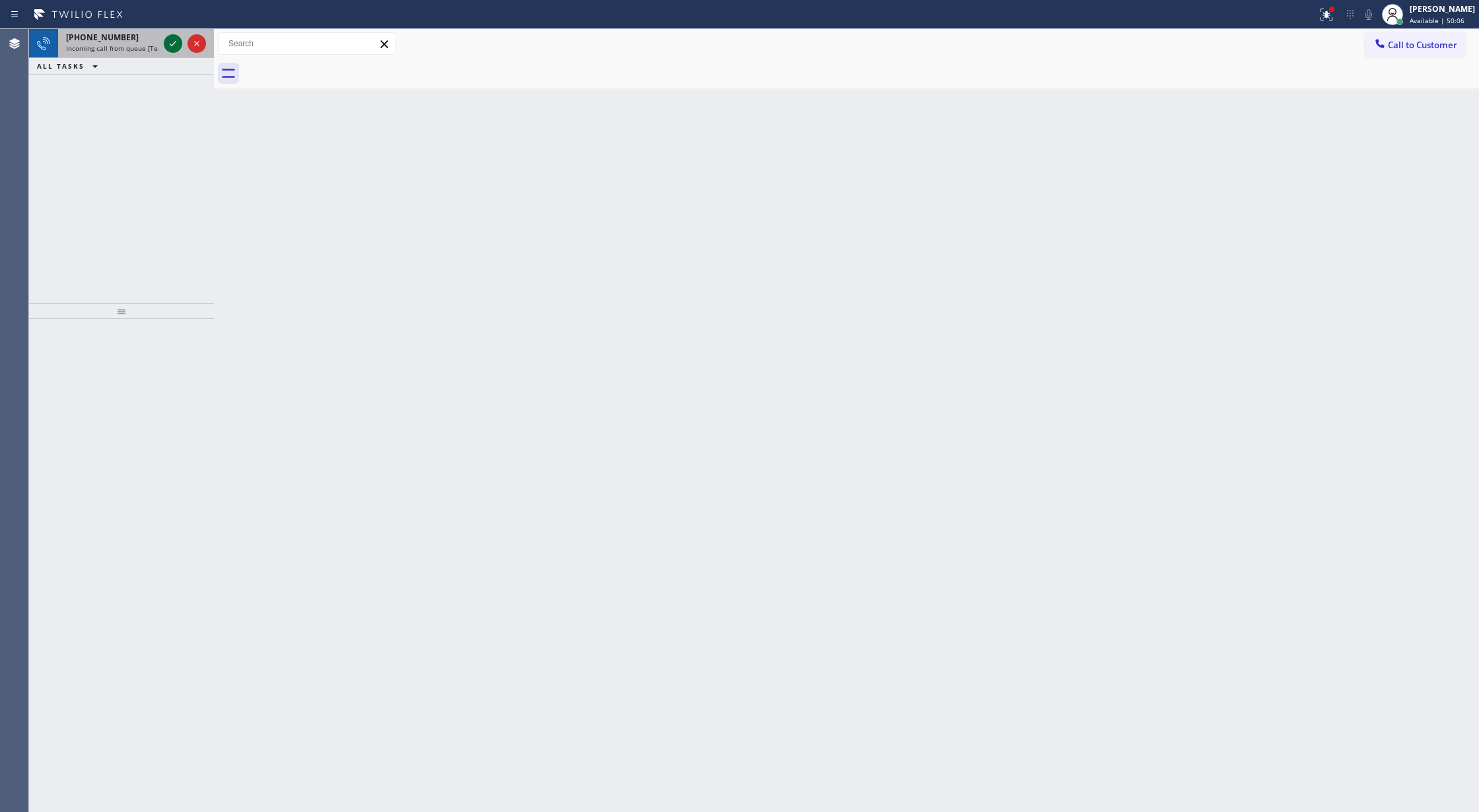
click at [169, 39] on icon at bounding box center [173, 44] width 16 height 16
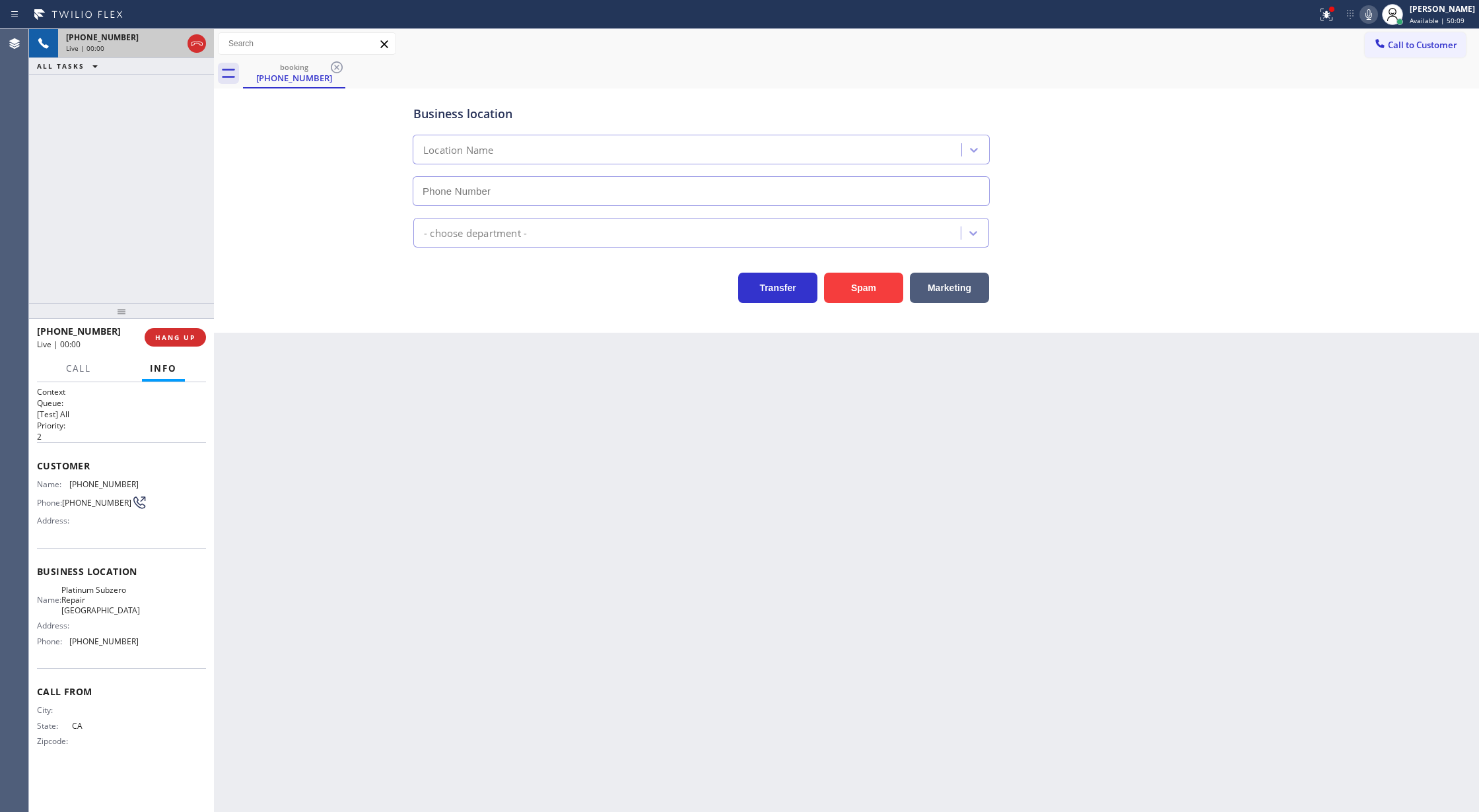
type input "(949) 570-4488"
click at [865, 289] on button "Spam" at bounding box center [863, 288] width 79 height 30
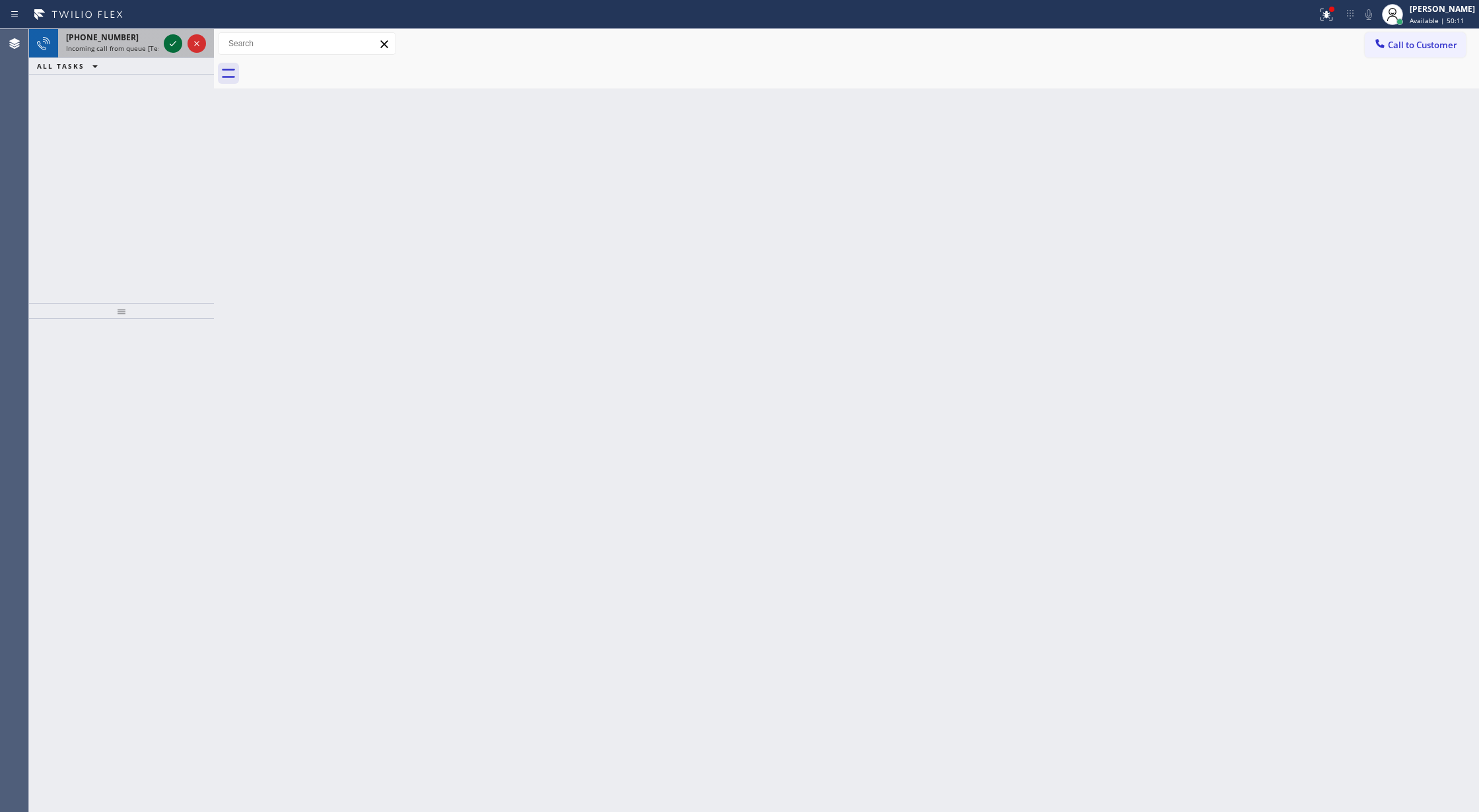
click at [173, 43] on icon at bounding box center [173, 44] width 16 height 16
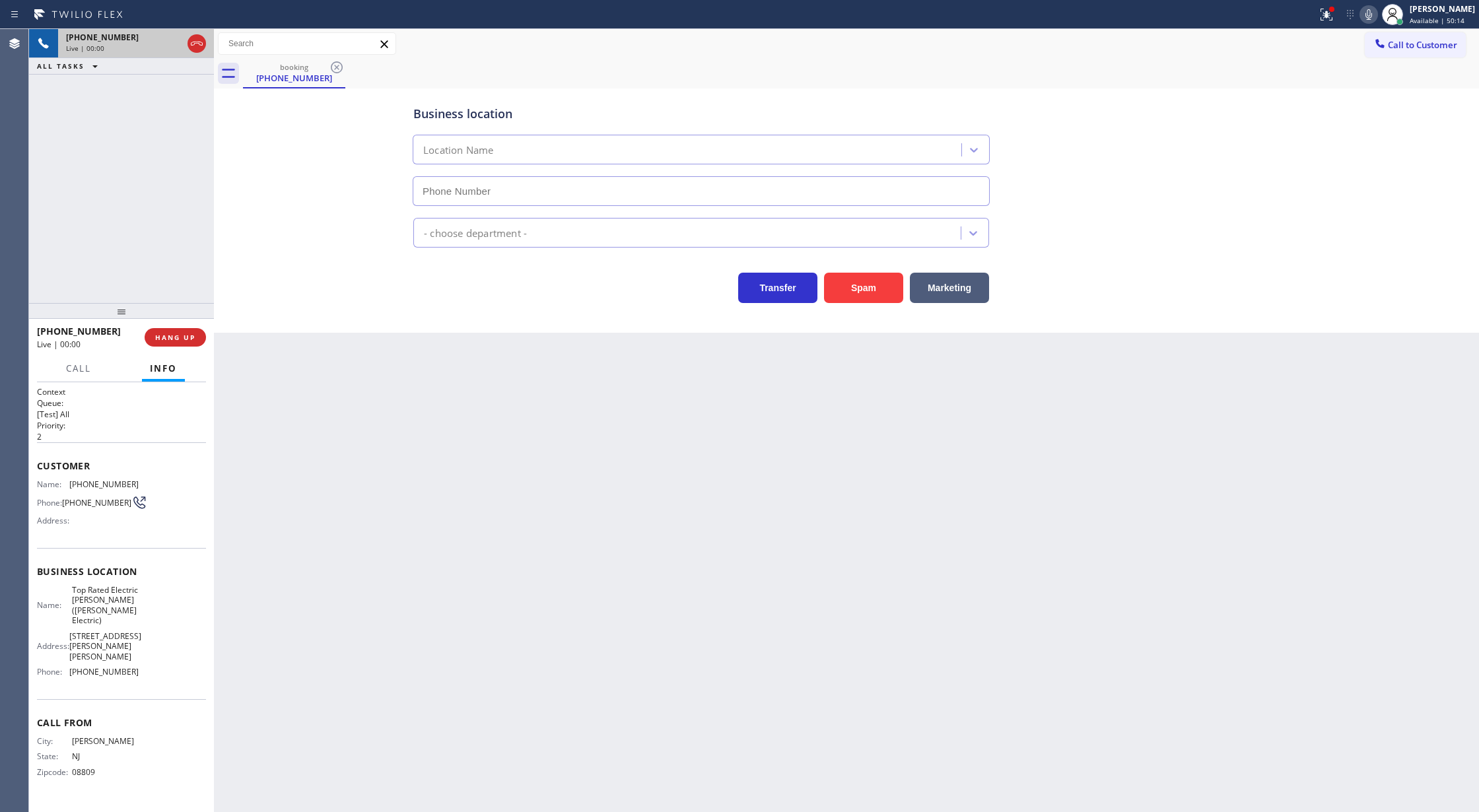
type input "(908) 364-9298"
click at [861, 292] on button "Spam" at bounding box center [863, 288] width 79 height 30
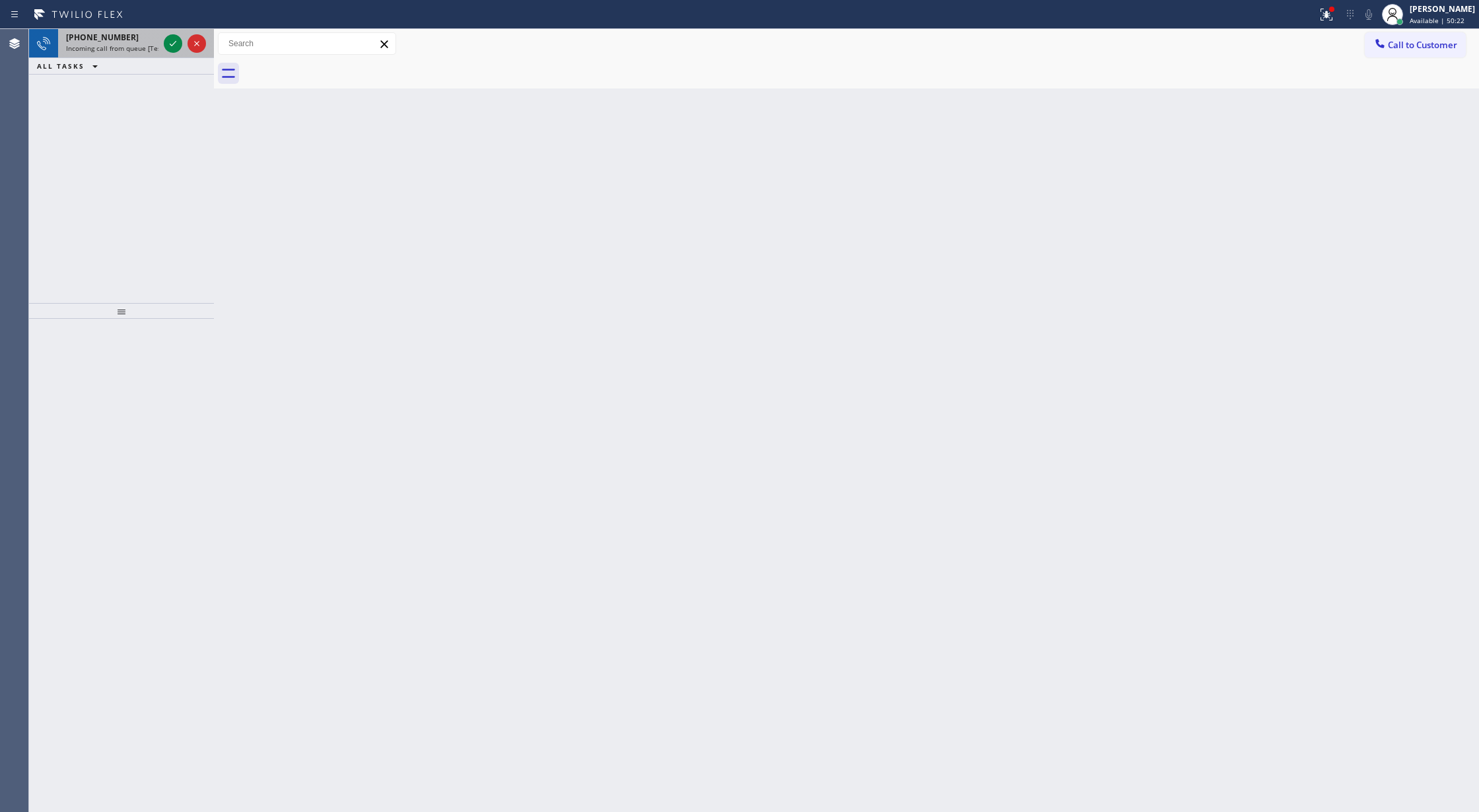
click at [167, 32] on div at bounding box center [184, 44] width 47 height 29
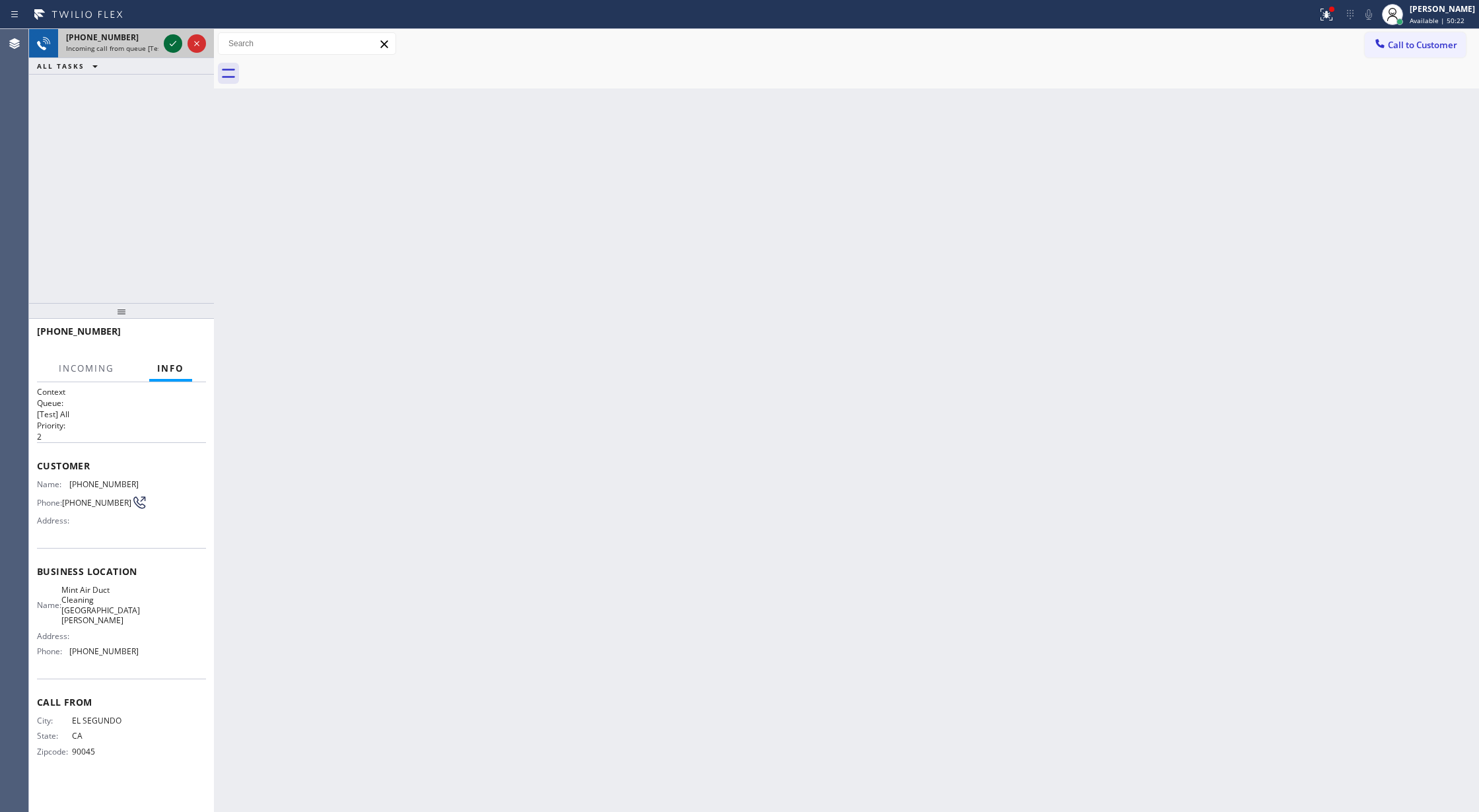
click at [170, 39] on icon at bounding box center [173, 44] width 16 height 16
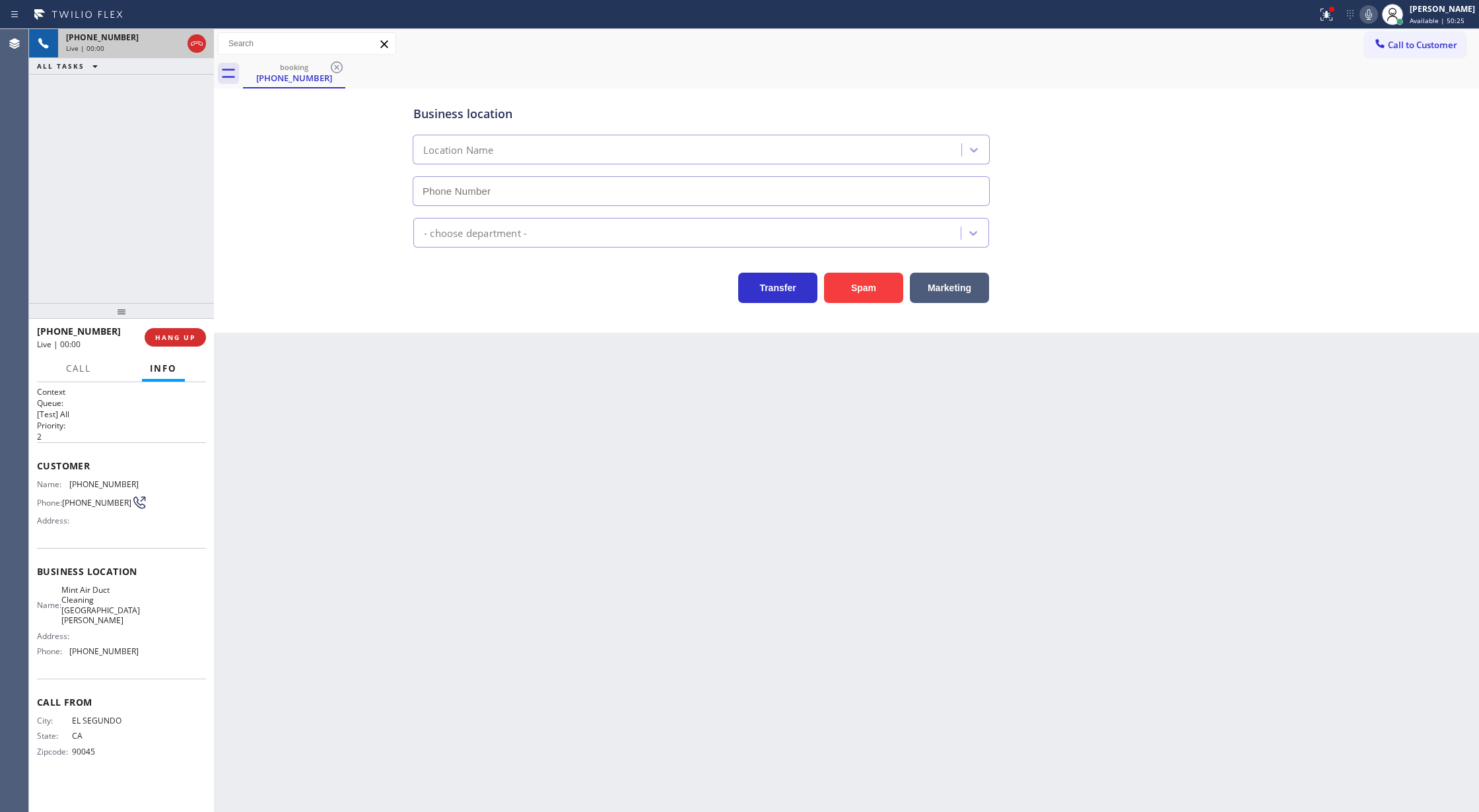
type input "(310) 742-0697"
click at [864, 292] on button "Spam" at bounding box center [863, 288] width 79 height 30
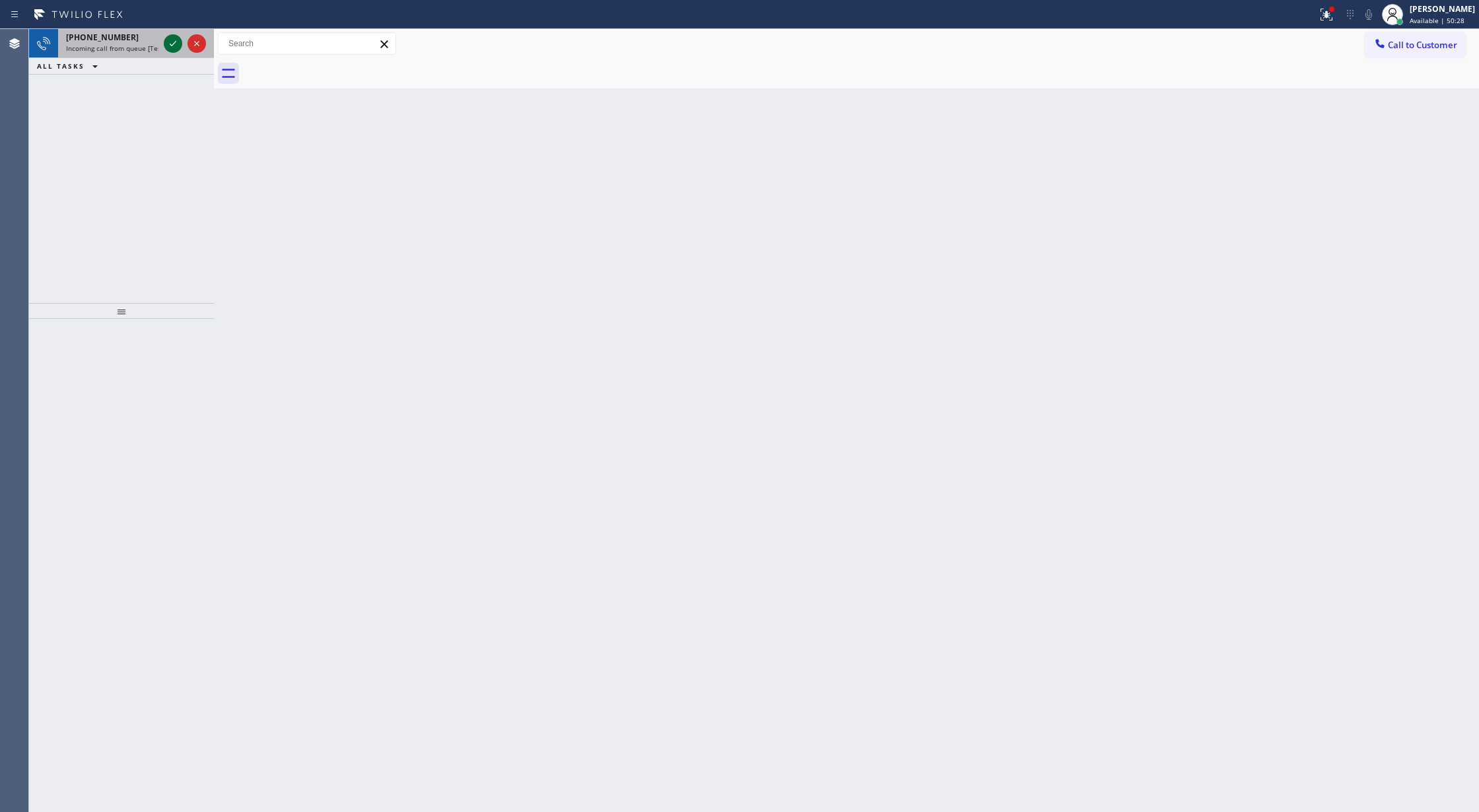
click at [175, 36] on icon at bounding box center [173, 44] width 16 height 16
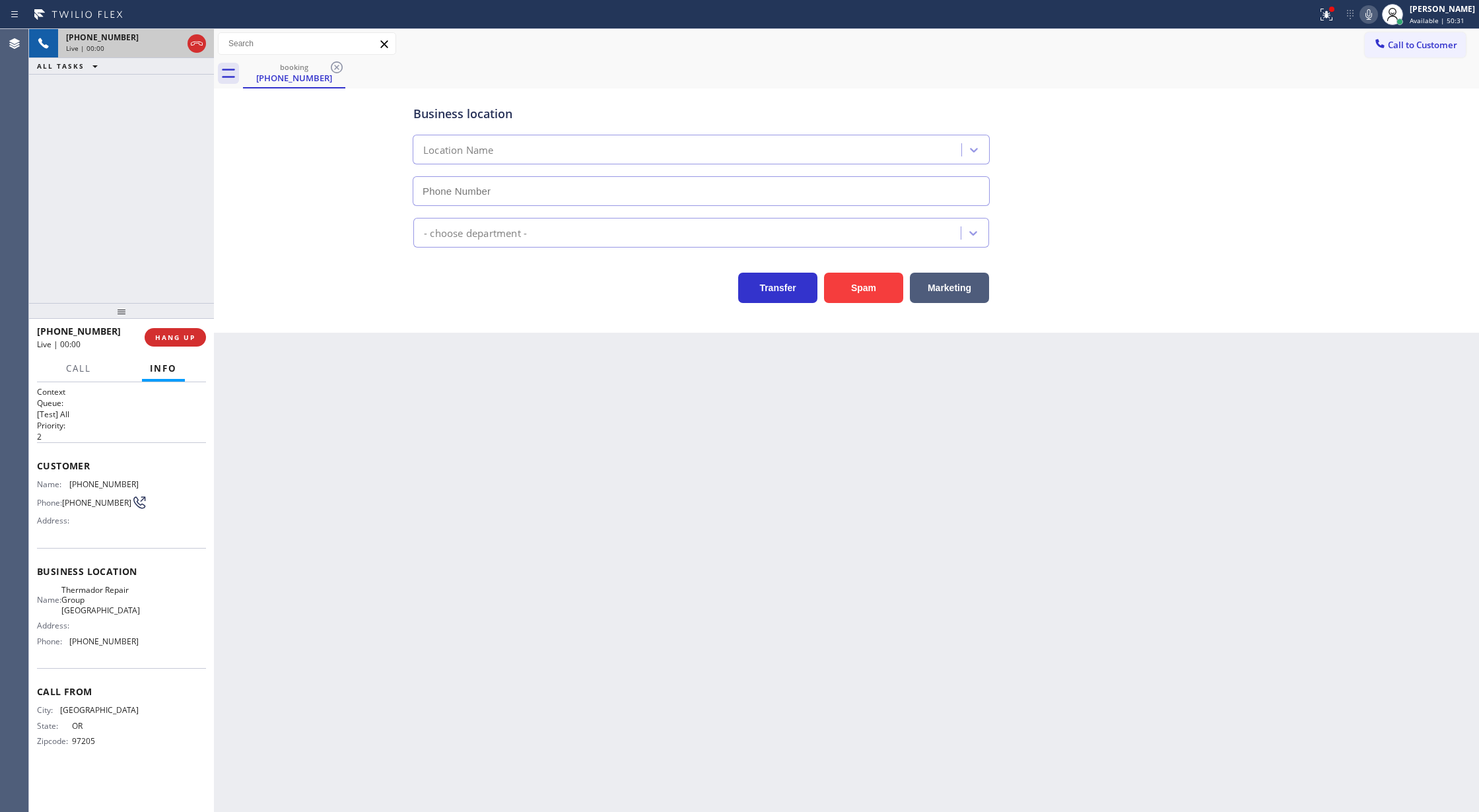
type input "(503) 694-4994"
click at [869, 294] on button "Spam" at bounding box center [863, 288] width 79 height 30
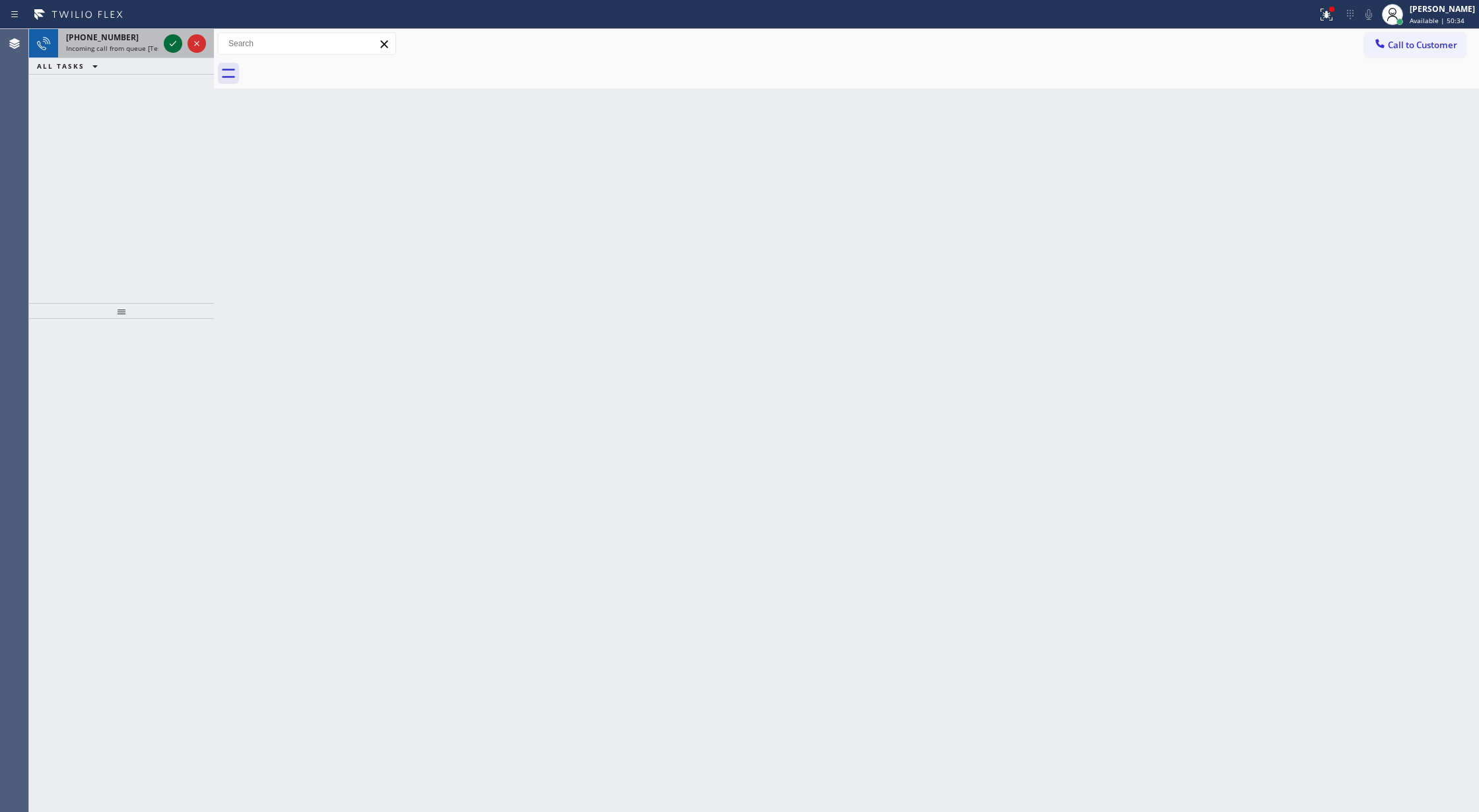
click at [173, 44] on icon at bounding box center [173, 44] width 6 height 5
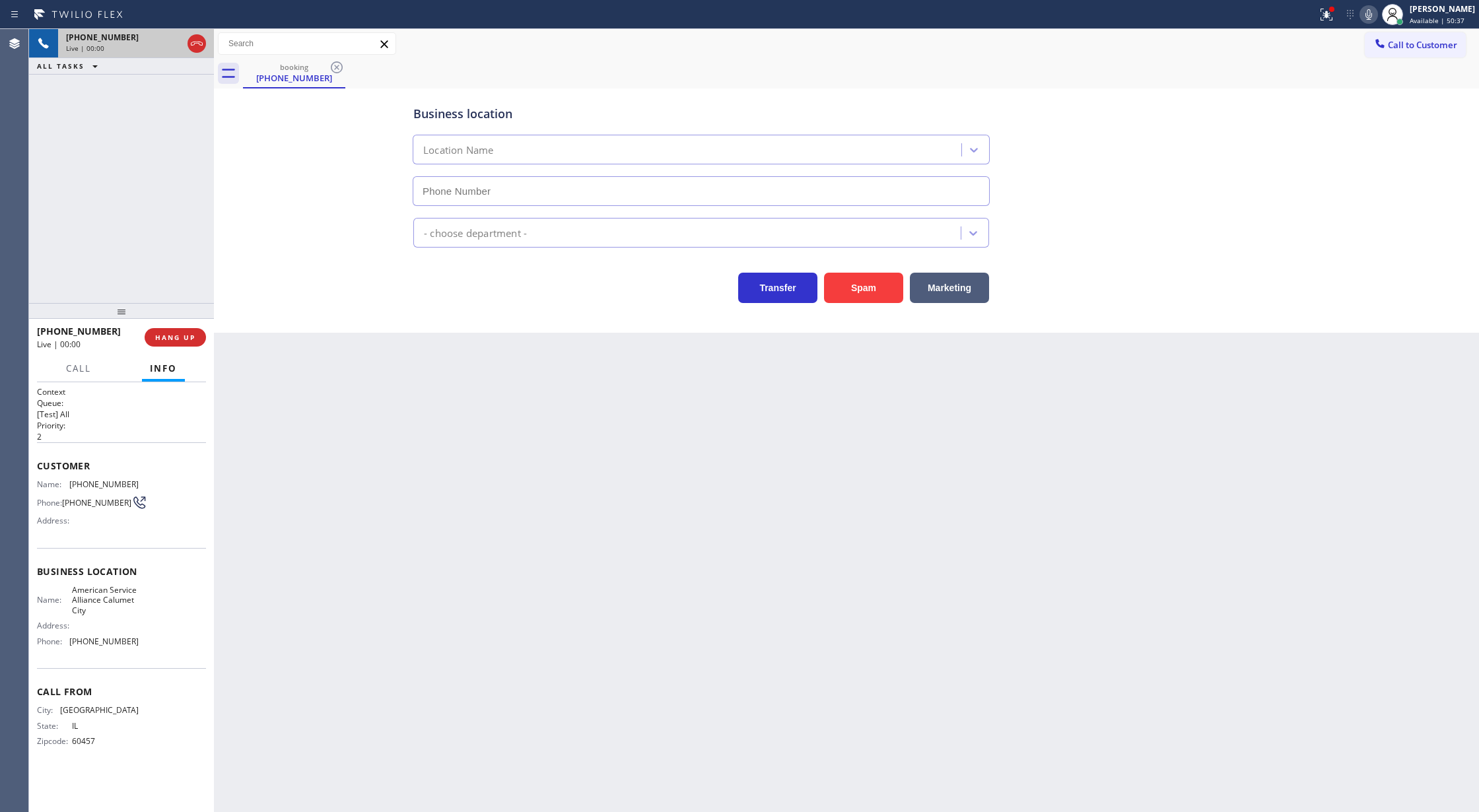
type input "[PHONE_NUMBER]"
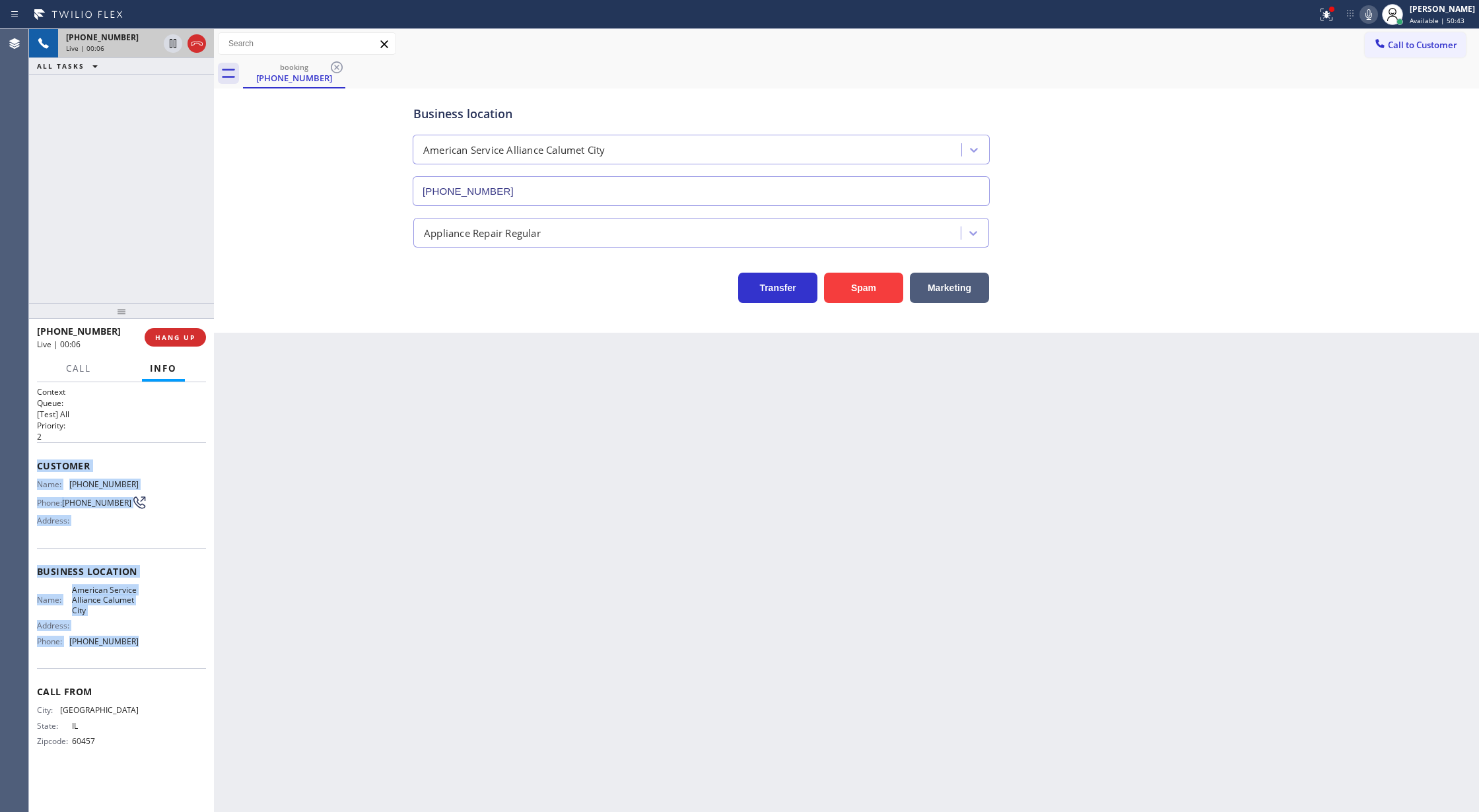
copy div "Customer Name: (708) 582-5507 Phone: (708) 582-5507 Address: Business location …"
drag, startPoint x: 33, startPoint y: 468, endPoint x: 173, endPoint y: 653, distance: 232.0
click at [173, 653] on div "Context Queue: [Test] All Priority: 2 Customer Name: (708) 582-5507 Phone: (708…" at bounding box center [122, 597] width 185 height 430
click at [177, 46] on icon at bounding box center [173, 44] width 16 height 16
click at [1369, 12] on icon at bounding box center [1369, 14] width 16 height 16
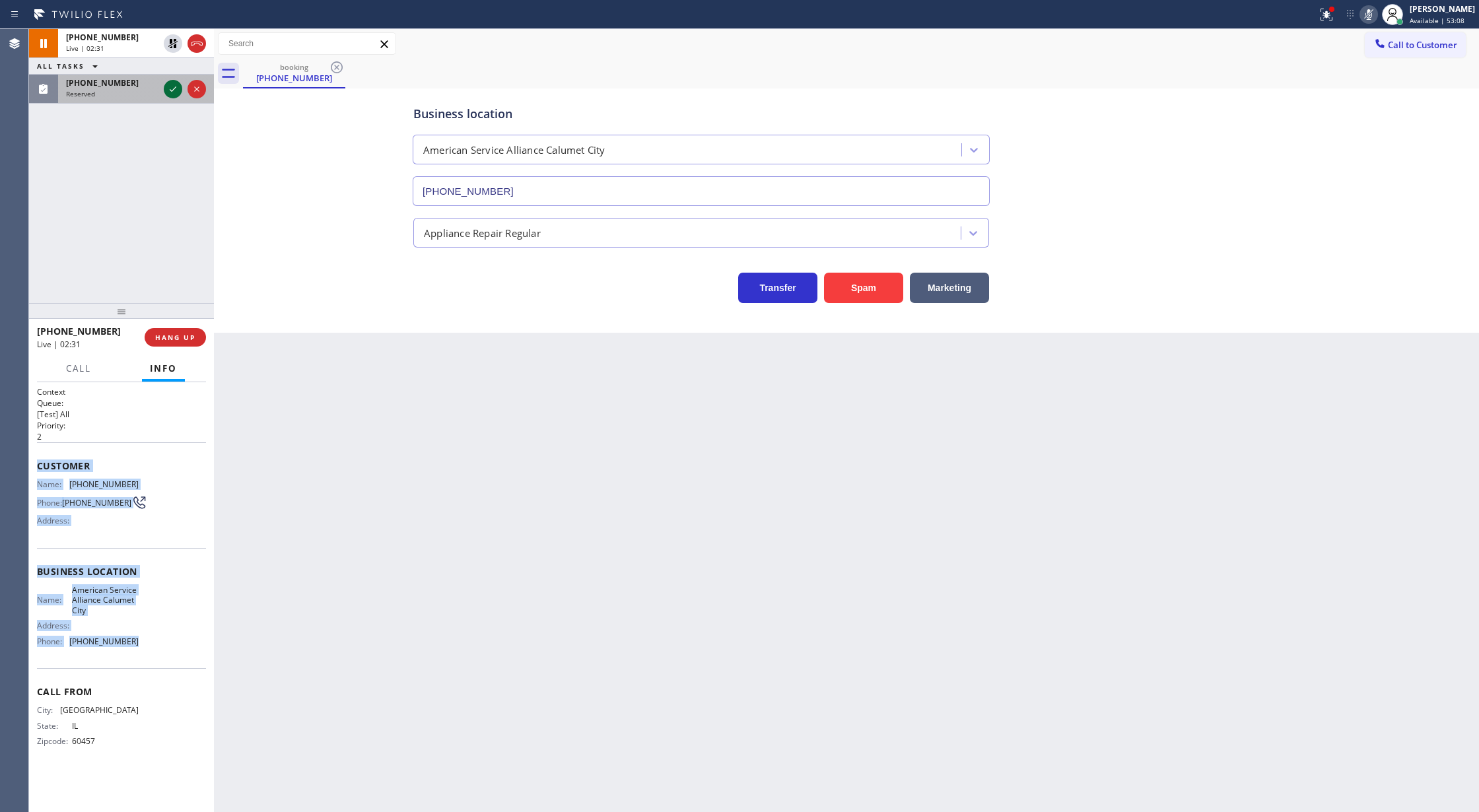
click at [173, 91] on icon at bounding box center [173, 89] width 6 height 5
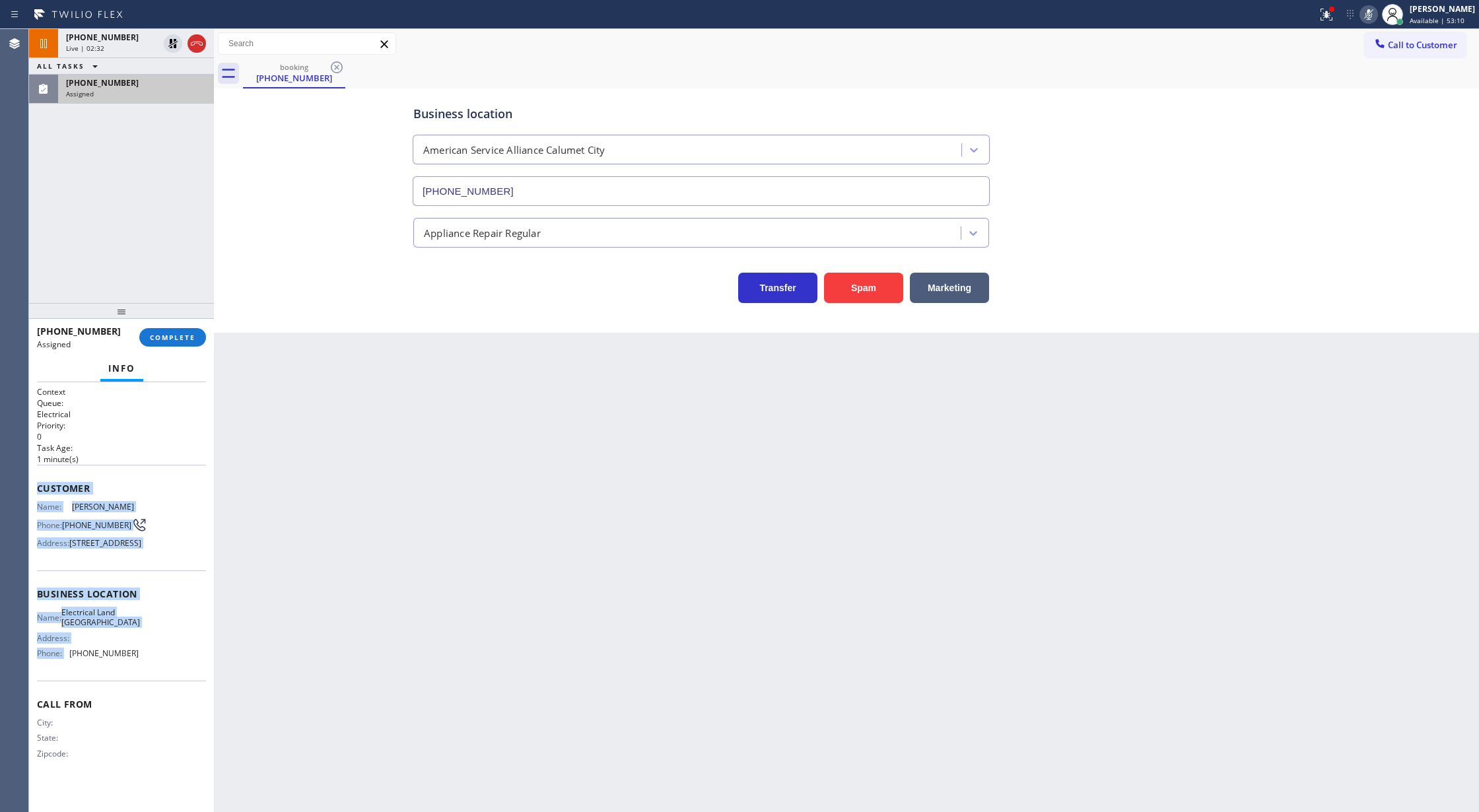
click at [170, 346] on div "(213) 359-5110 Assigned COMPLETE" at bounding box center [122, 337] width 169 height 35
click at [173, 345] on button "COMPLETE" at bounding box center [172, 337] width 67 height 19
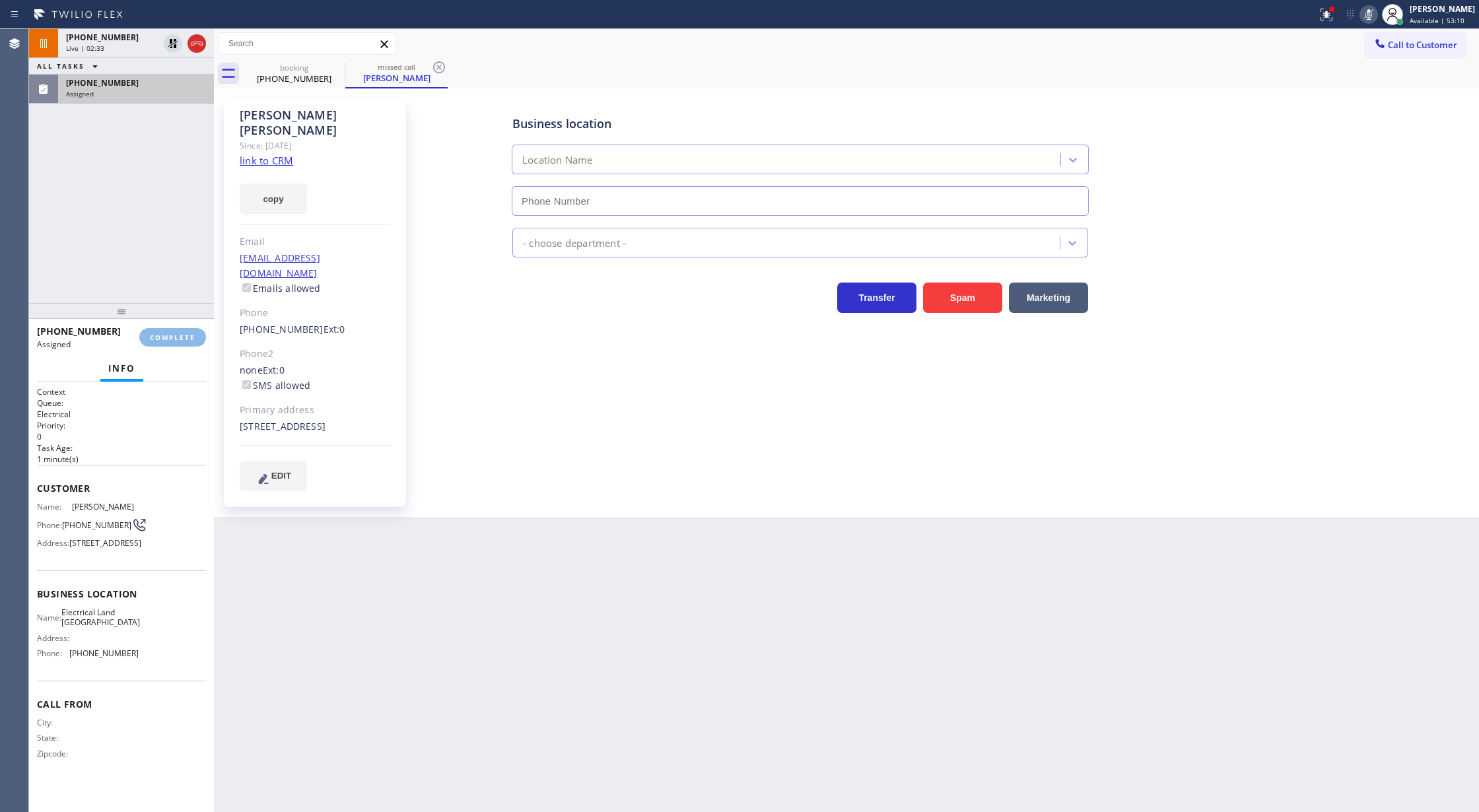
type input "[PHONE_NUMBER]"
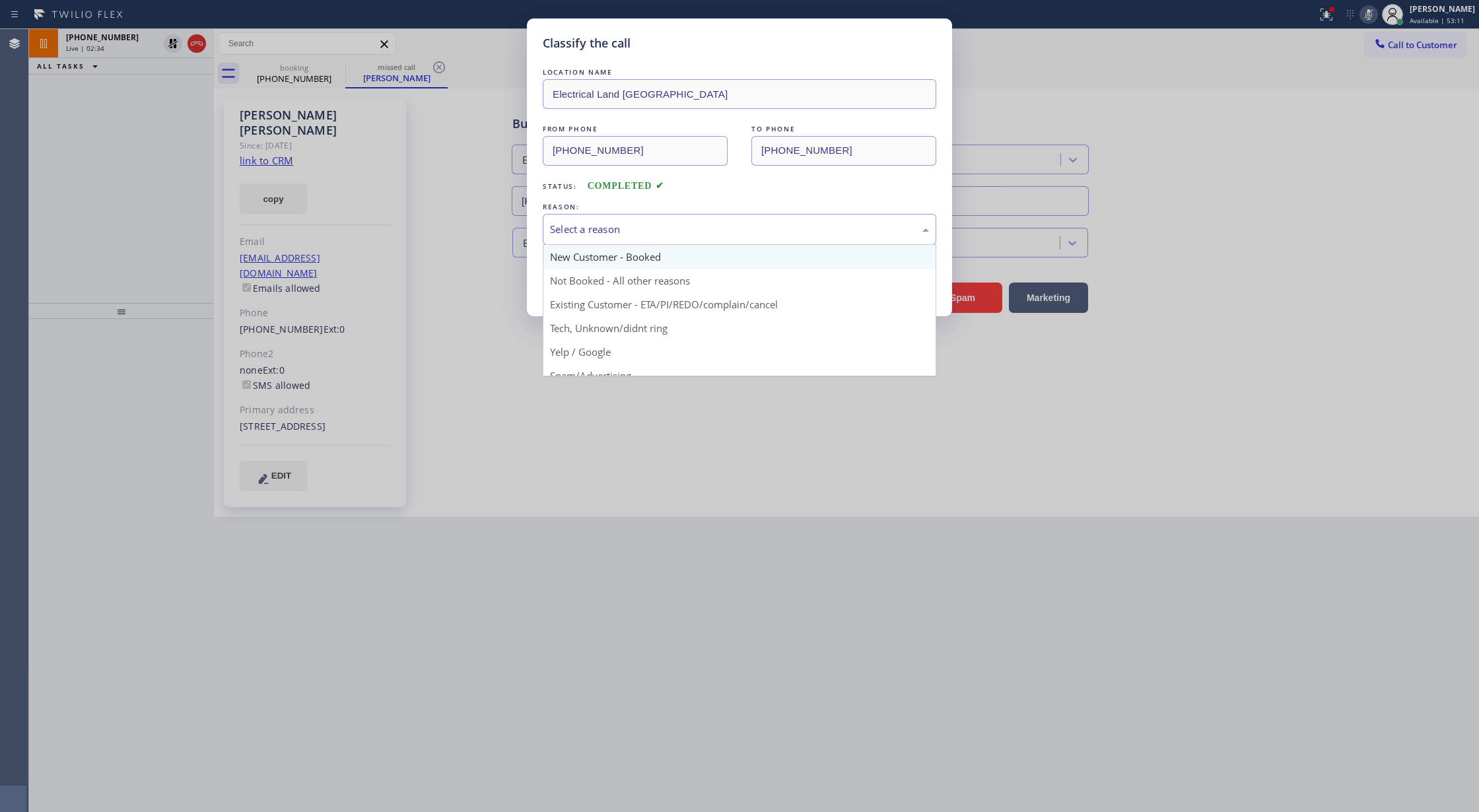
drag, startPoint x: 648, startPoint y: 241, endPoint x: 617, endPoint y: 267, distance: 40.5
click at [647, 240] on div "Select a reason" at bounding box center [739, 229] width 394 height 31
drag, startPoint x: 602, startPoint y: 287, endPoint x: 609, endPoint y: 286, distance: 7.1
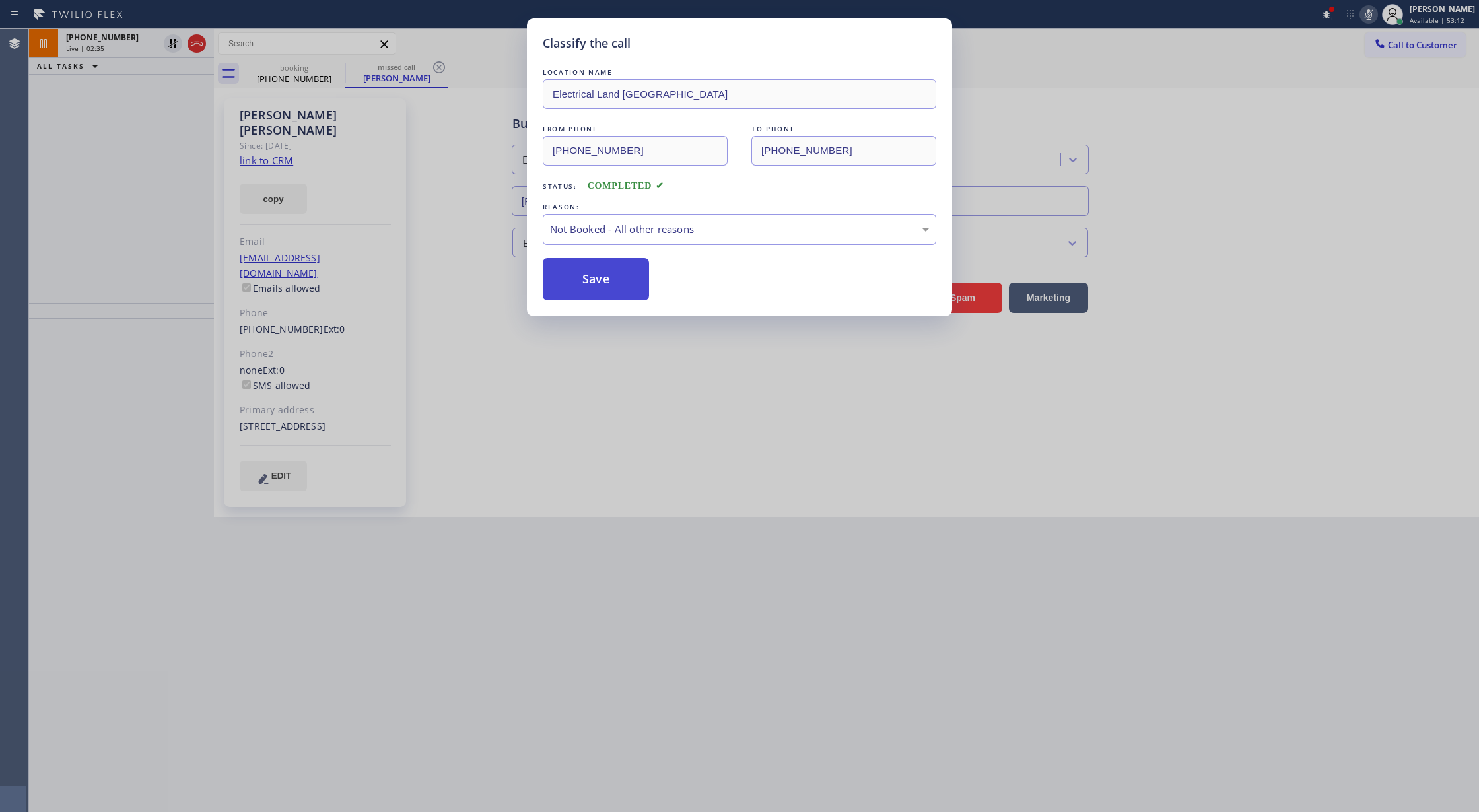
click at [610, 286] on button "Save" at bounding box center [595, 279] width 106 height 42
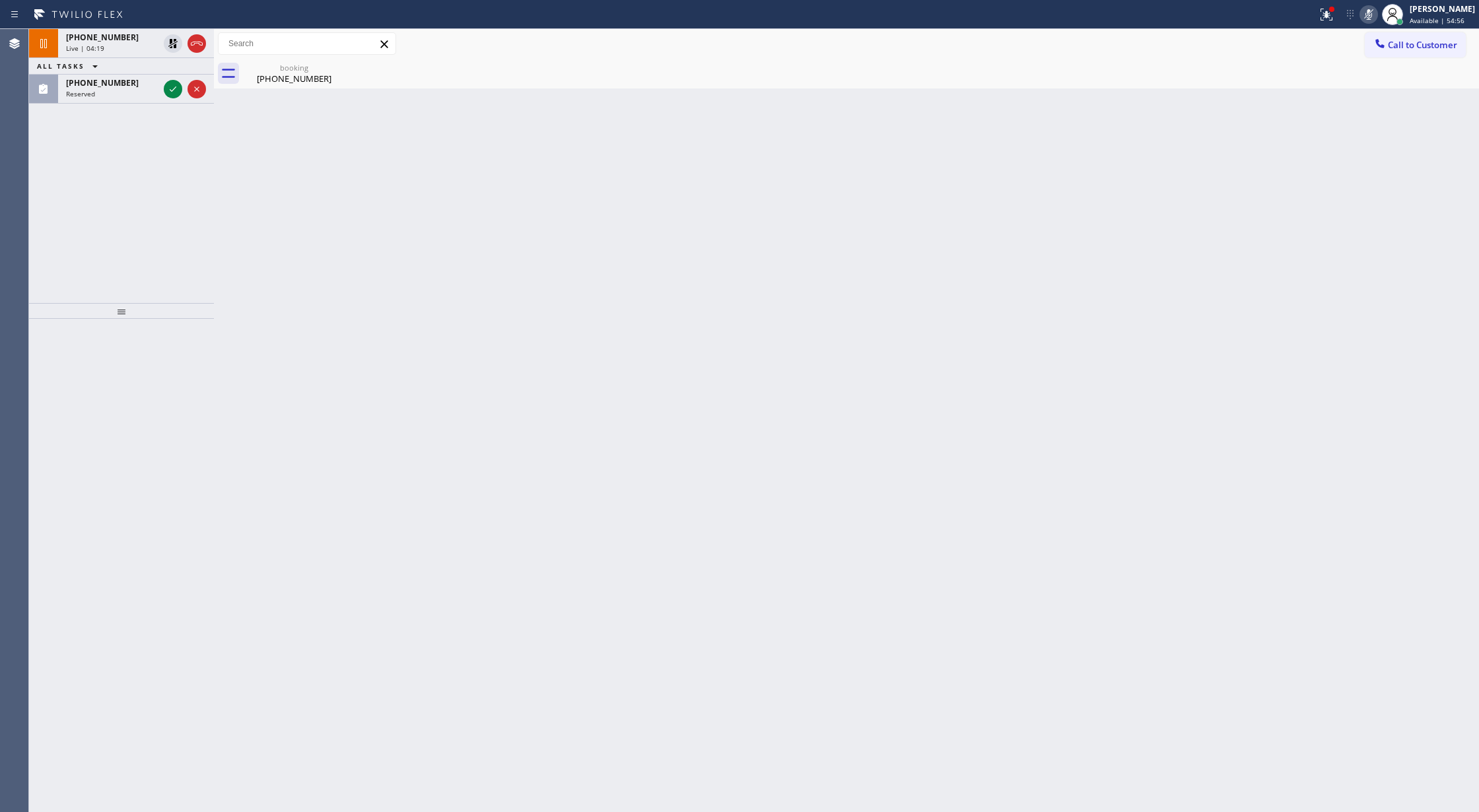
click at [1375, 9] on icon at bounding box center [1369, 14] width 16 height 16
drag, startPoint x: 162, startPoint y: 44, endPoint x: 186, endPoint y: 98, distance: 59.1
click at [162, 44] on div at bounding box center [184, 44] width 47 height 29
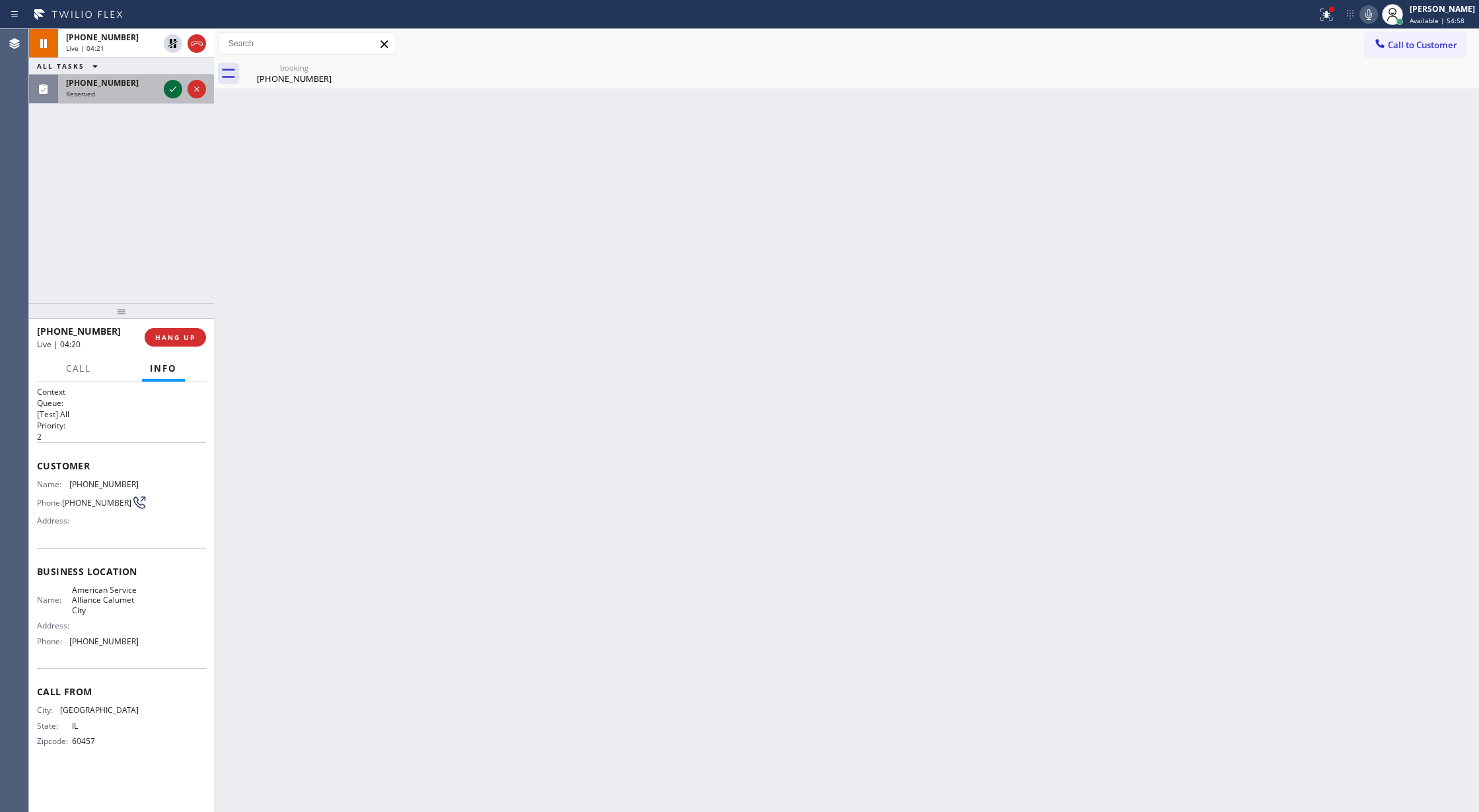
click at [173, 88] on icon at bounding box center [173, 89] width 16 height 16
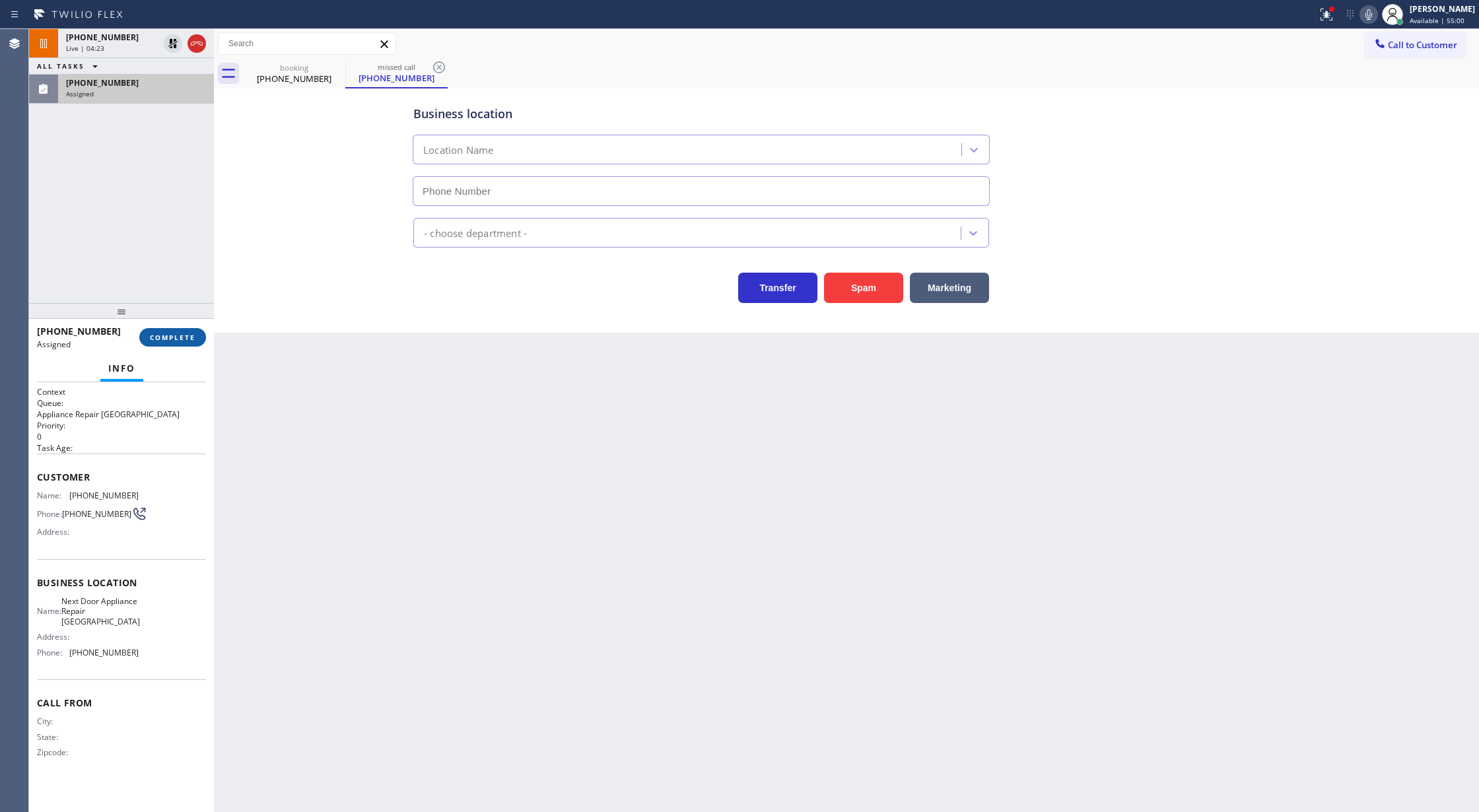
type input "[PHONE_NUMBER]"
click at [178, 337] on span "COMPLETE" at bounding box center [172, 337] width 45 height 9
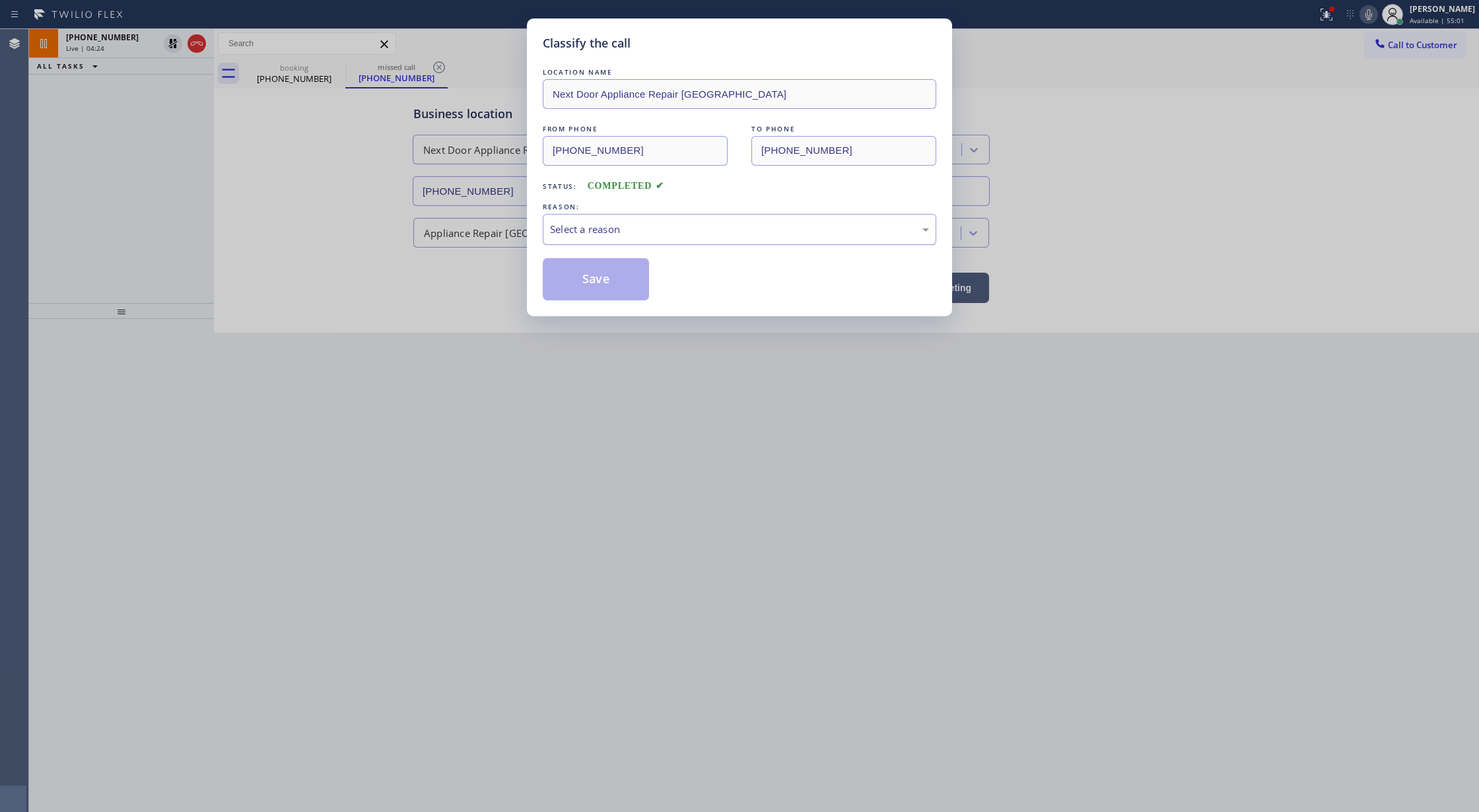
click at [624, 223] on div "Select a reason" at bounding box center [740, 229] width 379 height 15
click at [600, 272] on button "Save" at bounding box center [595, 279] width 106 height 42
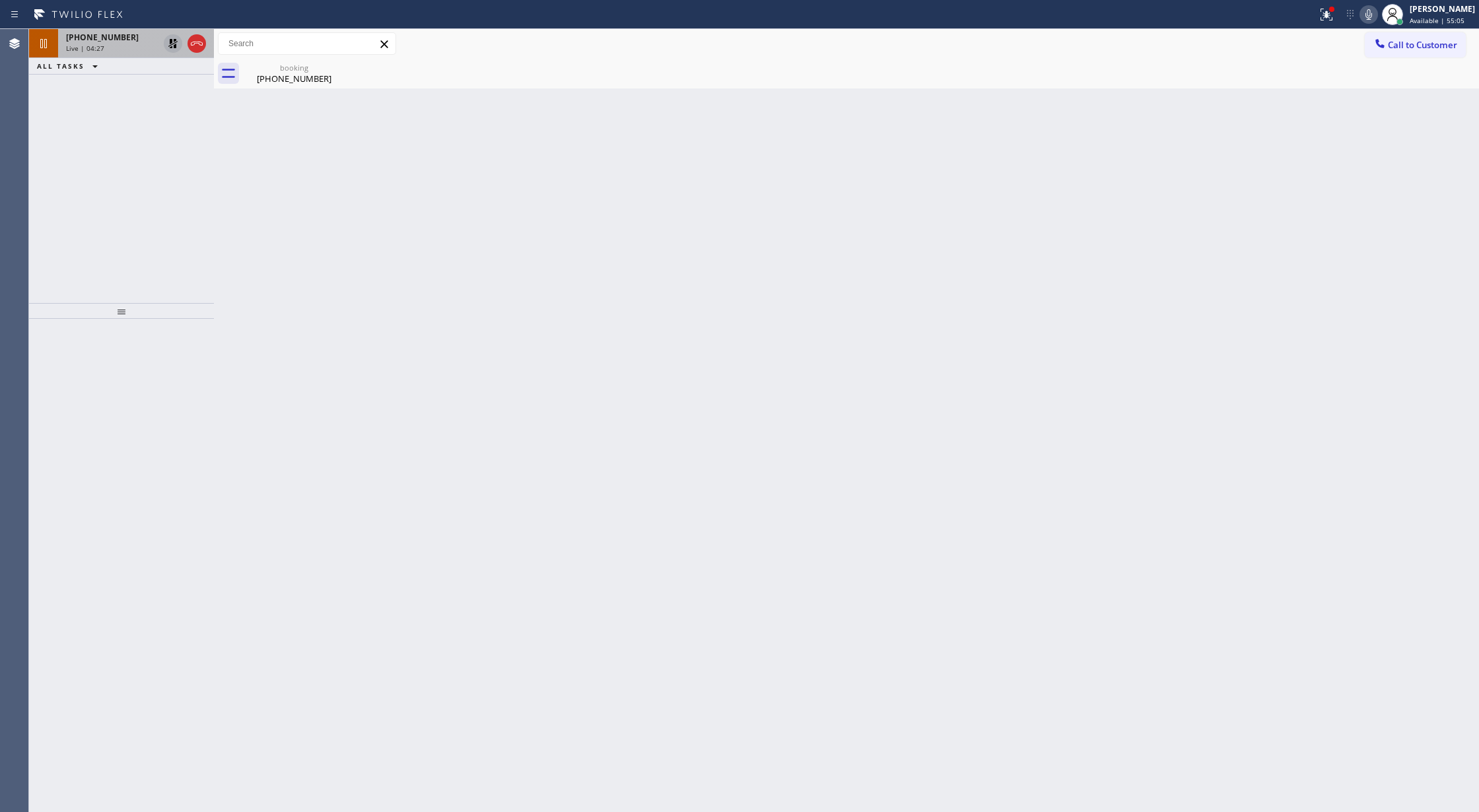
click at [175, 46] on icon at bounding box center [173, 44] width 9 height 9
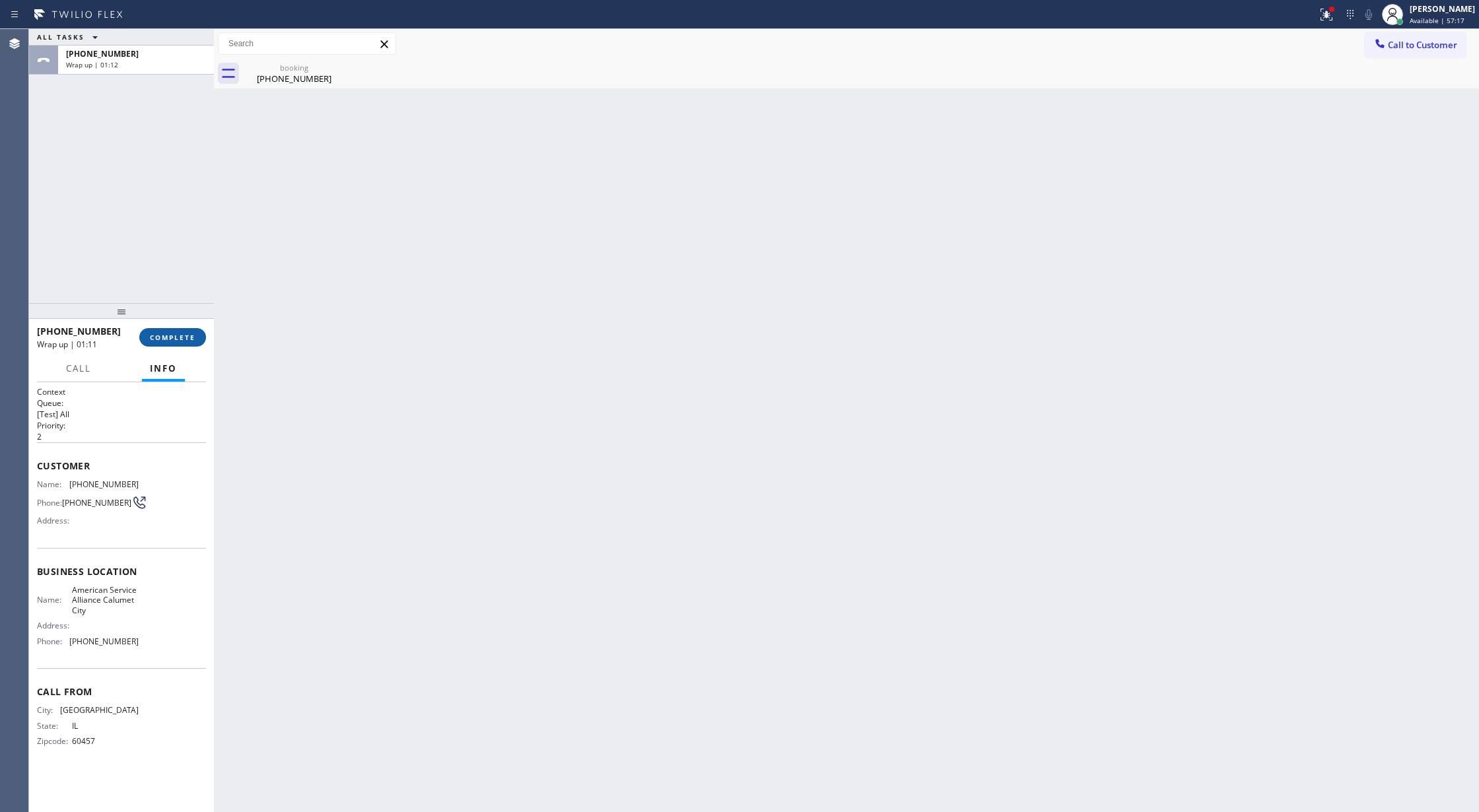
click at [169, 336] on span "COMPLETE" at bounding box center [172, 337] width 45 height 9
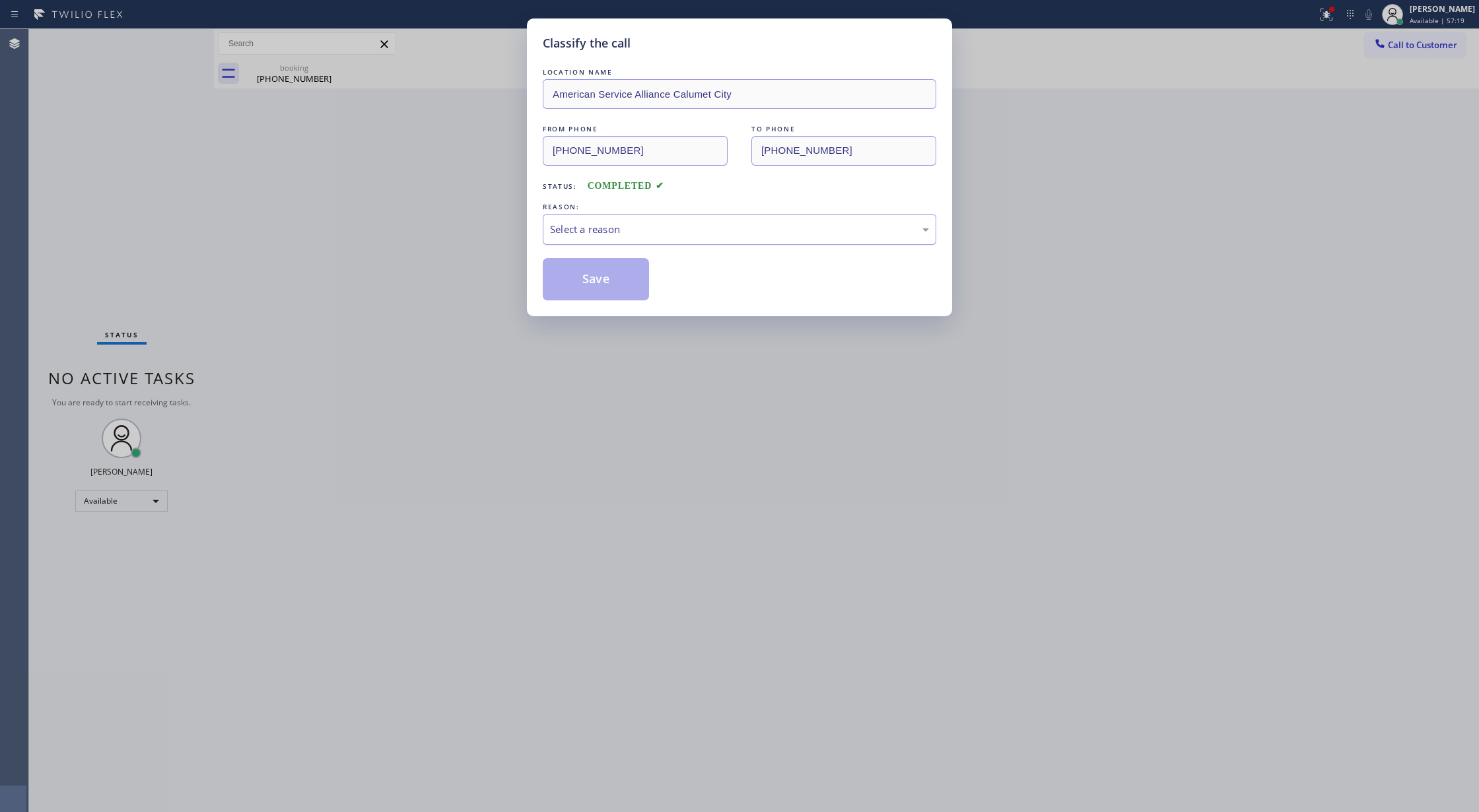
click at [665, 215] on div "Select a reason" at bounding box center [739, 229] width 394 height 31
click at [594, 280] on button "Save" at bounding box center [595, 279] width 106 height 42
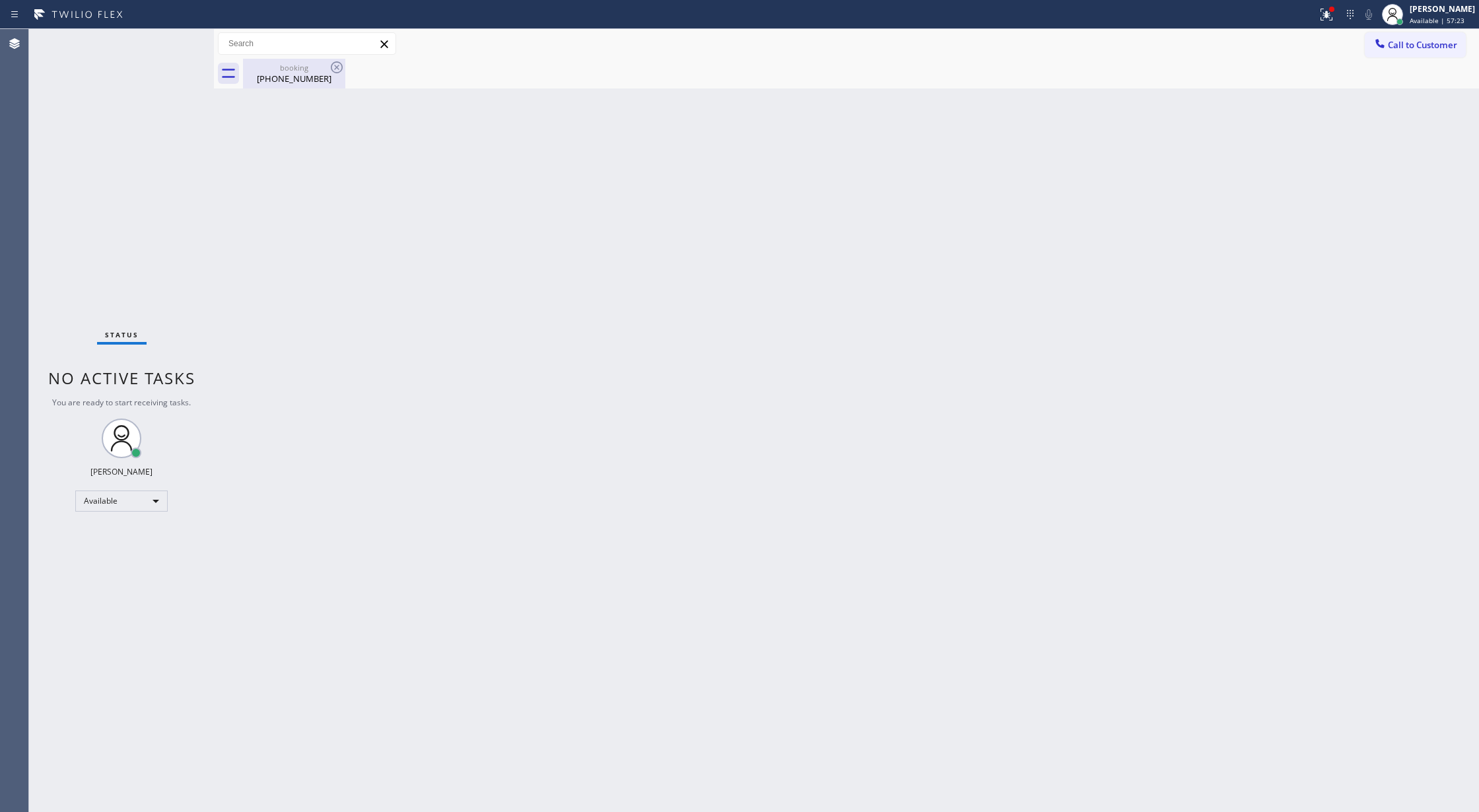
click at [301, 75] on div "[PHONE_NUMBER]" at bounding box center [294, 78] width 100 height 12
click at [167, 47] on div "Status No active tasks You are ready to start receiving tasks. Lilibeth Pueyo A…" at bounding box center [122, 420] width 185 height 783
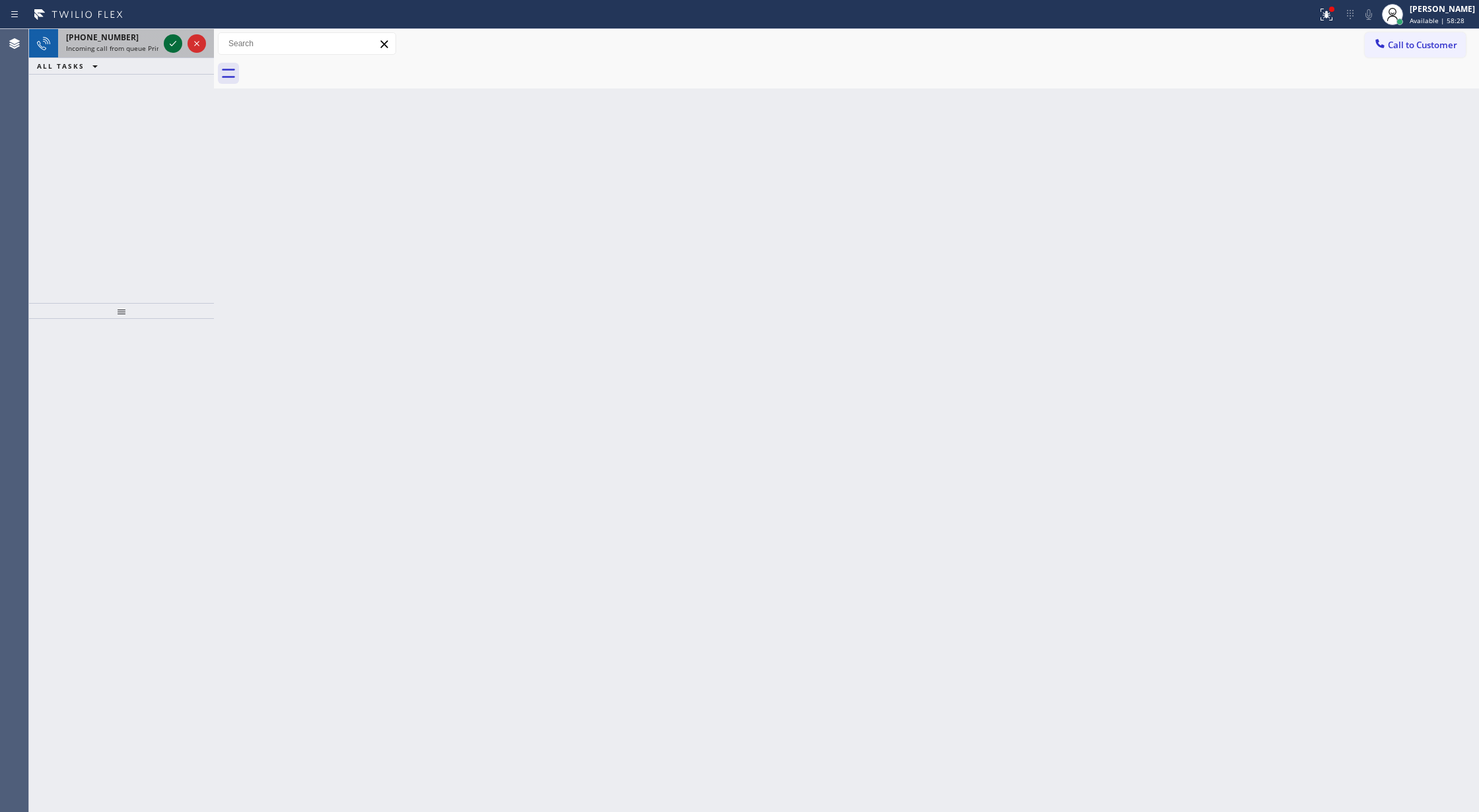
click at [175, 43] on icon at bounding box center [173, 44] width 16 height 16
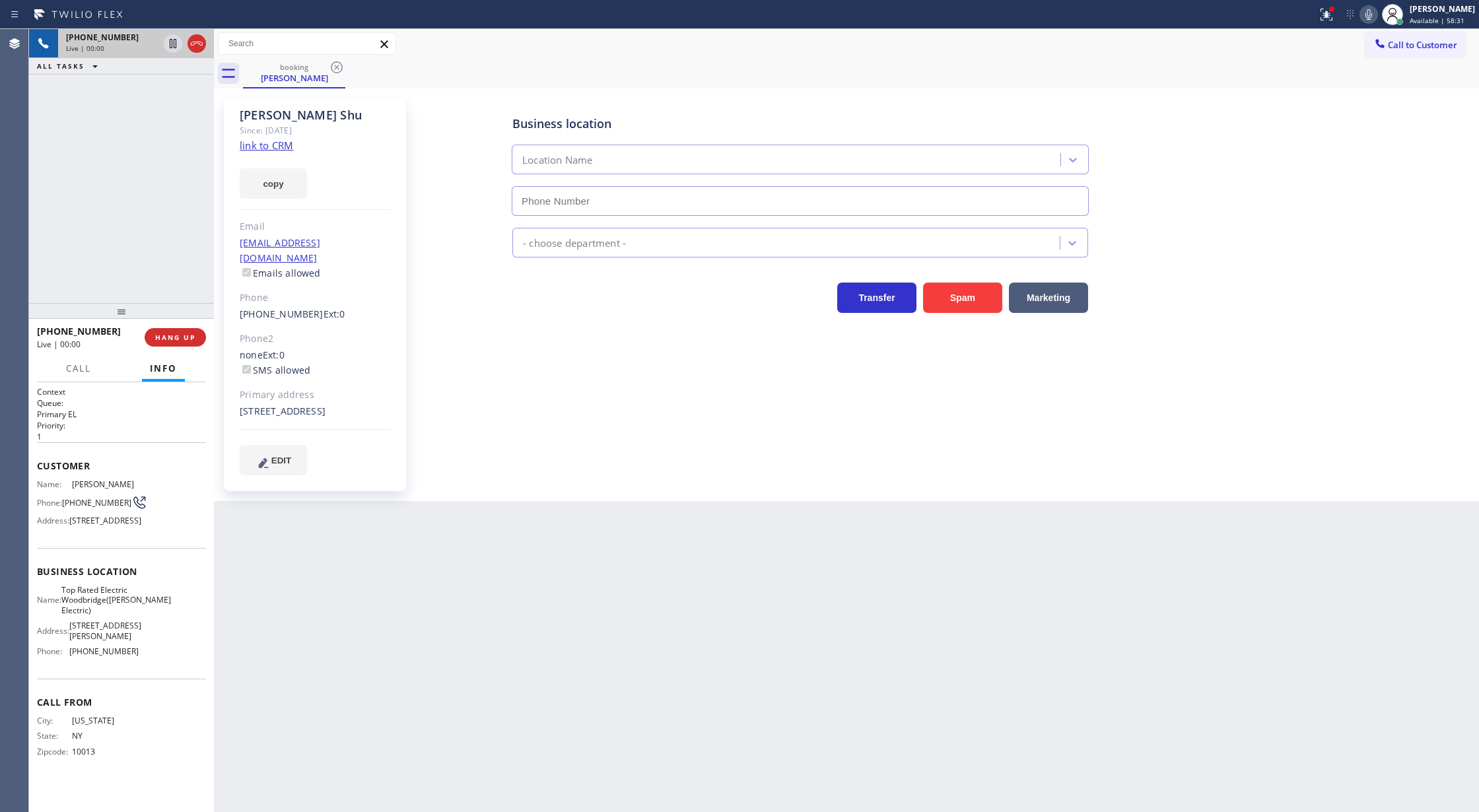
type input "[PHONE_NUMBER]"
click at [969, 298] on button "Spam" at bounding box center [963, 297] width 79 height 30
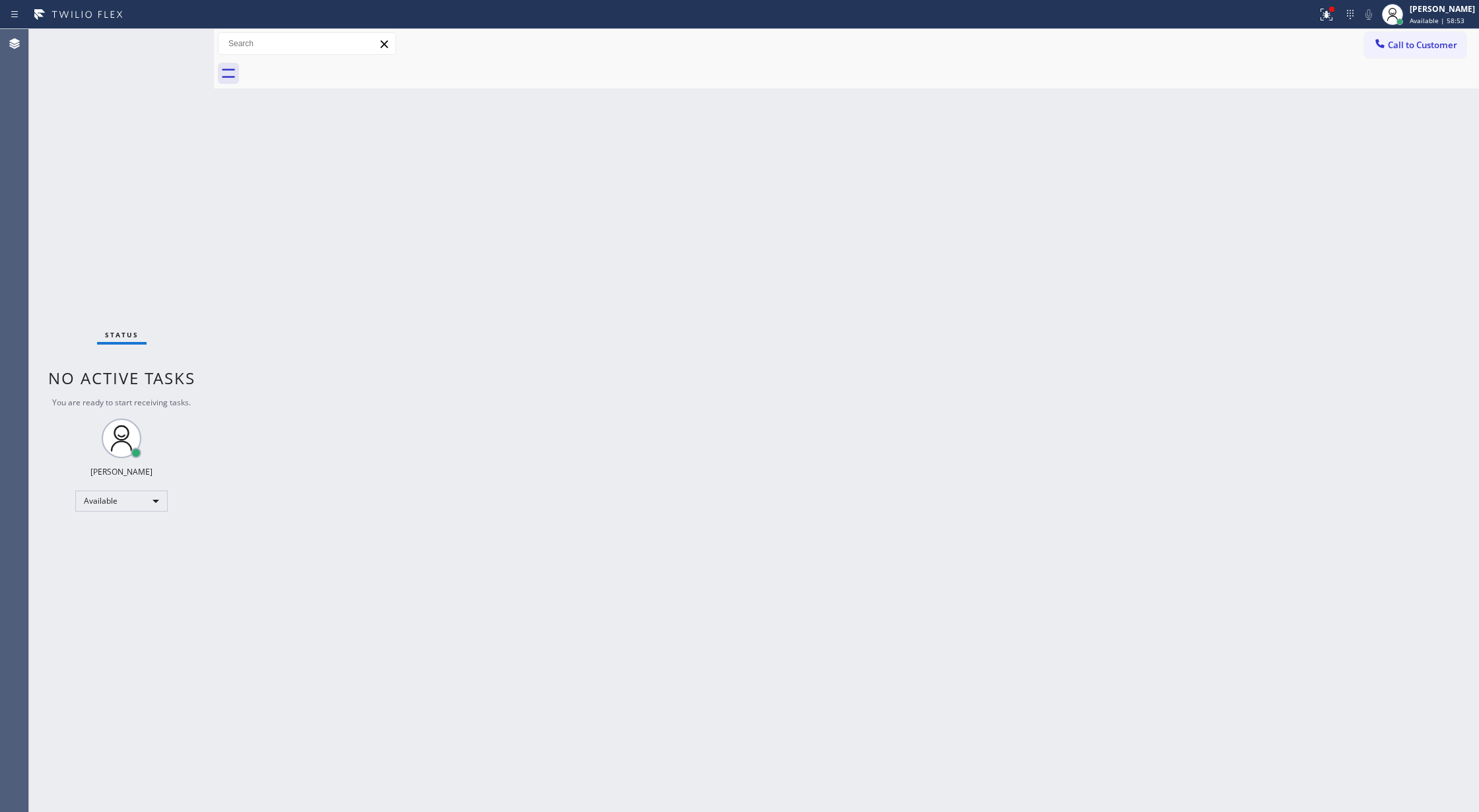
click at [175, 45] on div "Status No active tasks You are ready to start receiving tasks. Lilibeth Pueyo A…" at bounding box center [122, 420] width 185 height 783
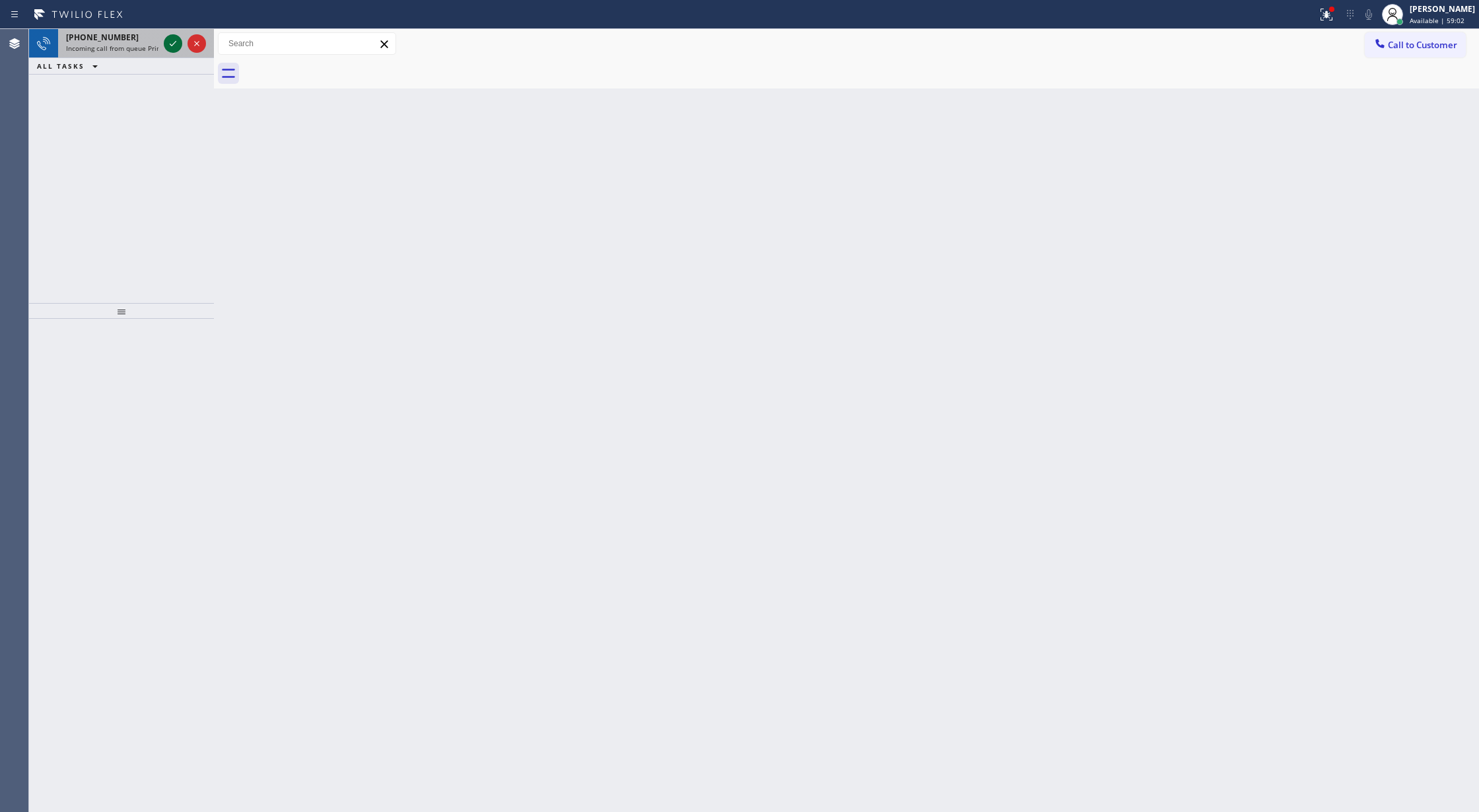
click at [170, 41] on icon at bounding box center [173, 44] width 16 height 16
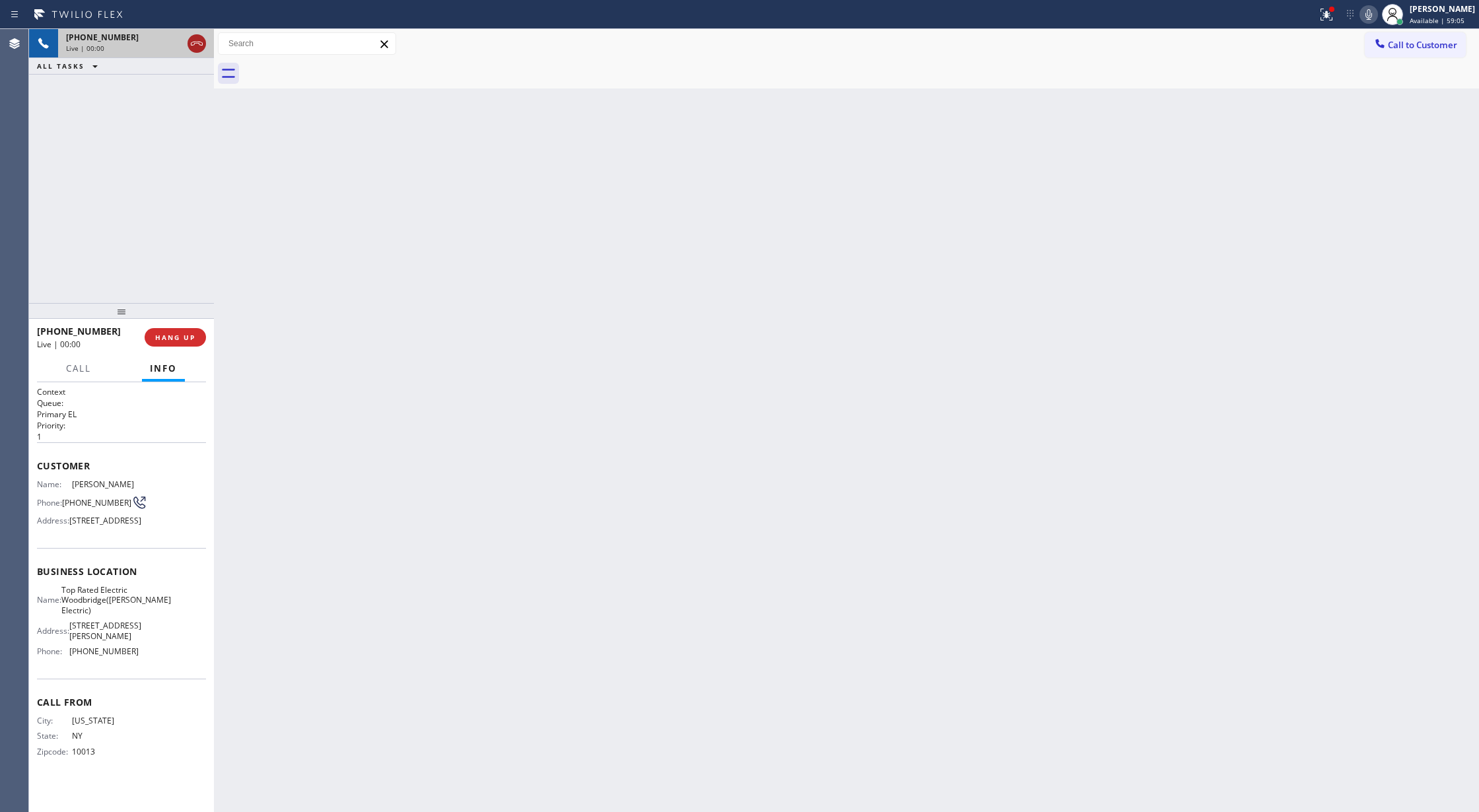
click at [199, 42] on icon at bounding box center [197, 44] width 16 height 16
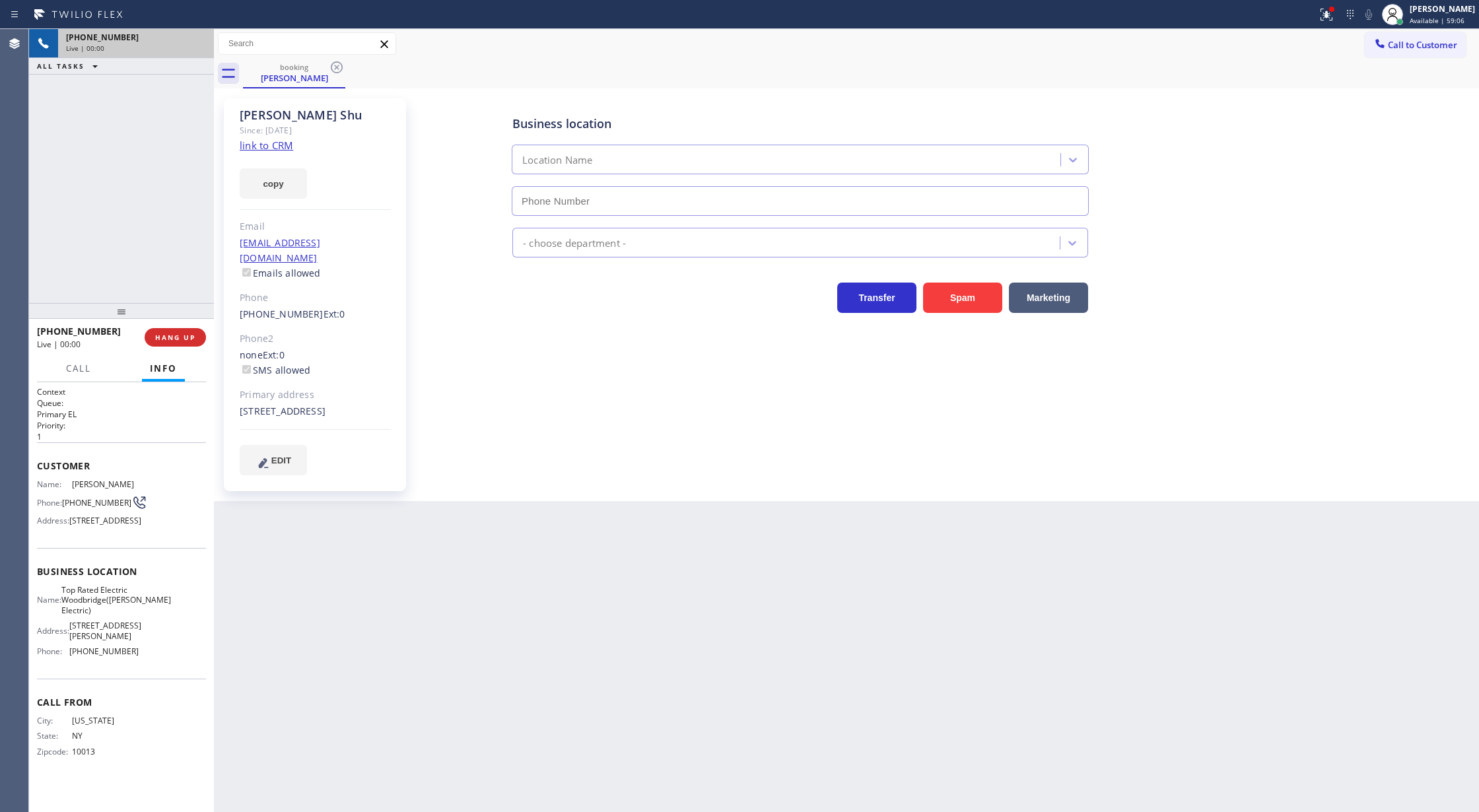
type input "[PHONE_NUMBER]"
click at [181, 337] on span "COMPLETE" at bounding box center [172, 337] width 45 height 9
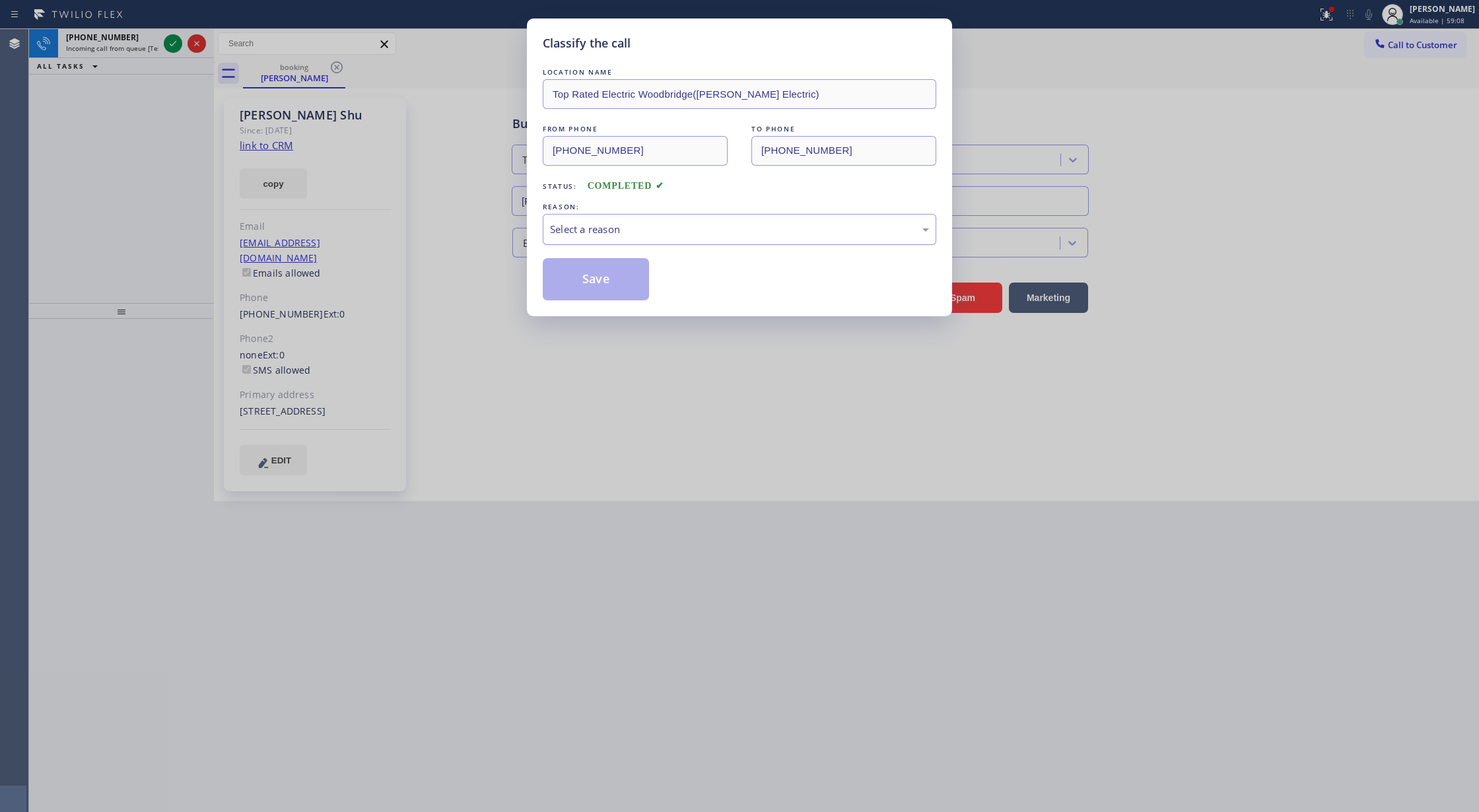
click at [624, 225] on div "Select a reason" at bounding box center [740, 229] width 379 height 15
click at [590, 264] on button "Save" at bounding box center [595, 279] width 106 height 42
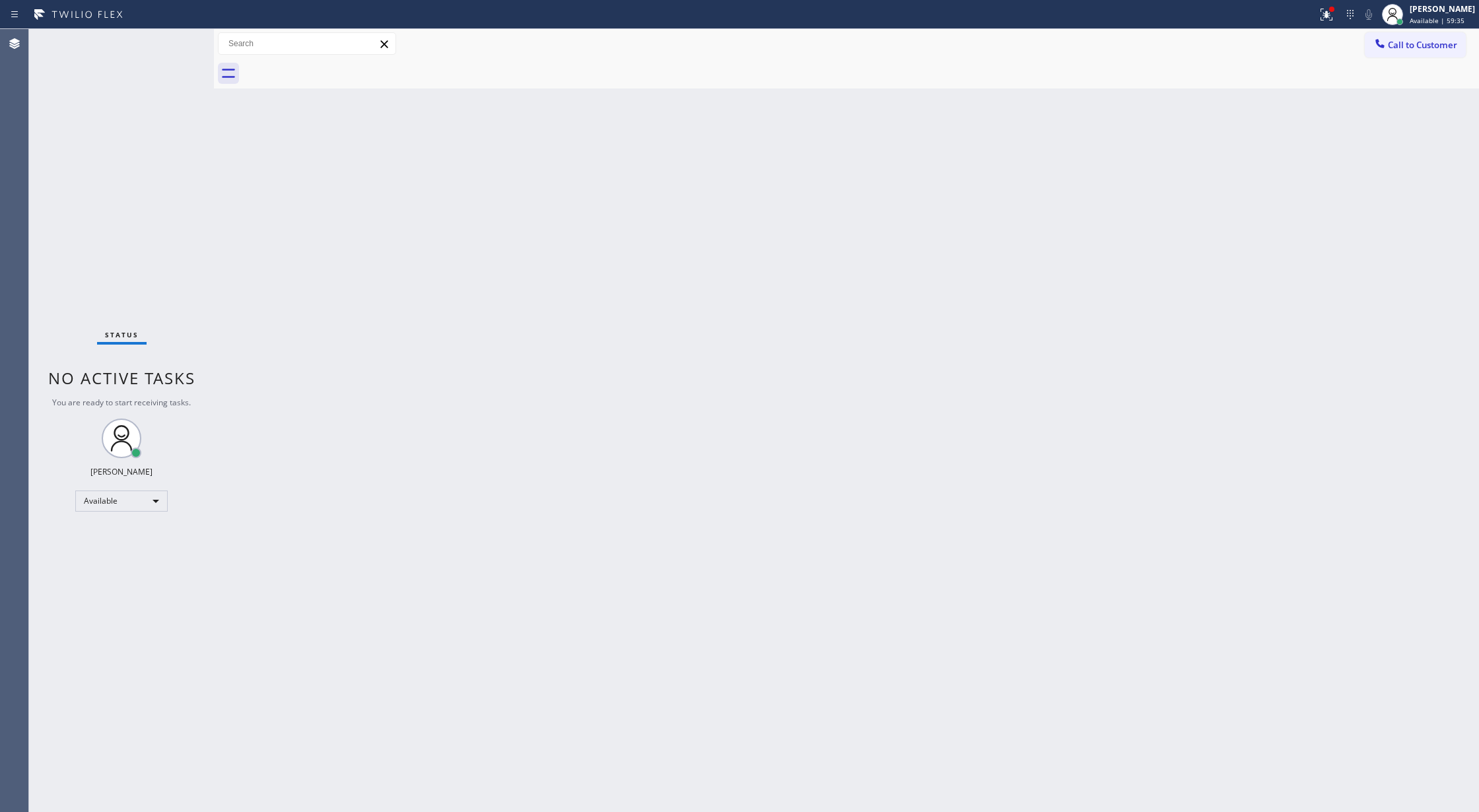
click at [183, 46] on div "Status No active tasks You are ready to start receiving tasks. Lilibeth Pueyo A…" at bounding box center [122, 420] width 185 height 783
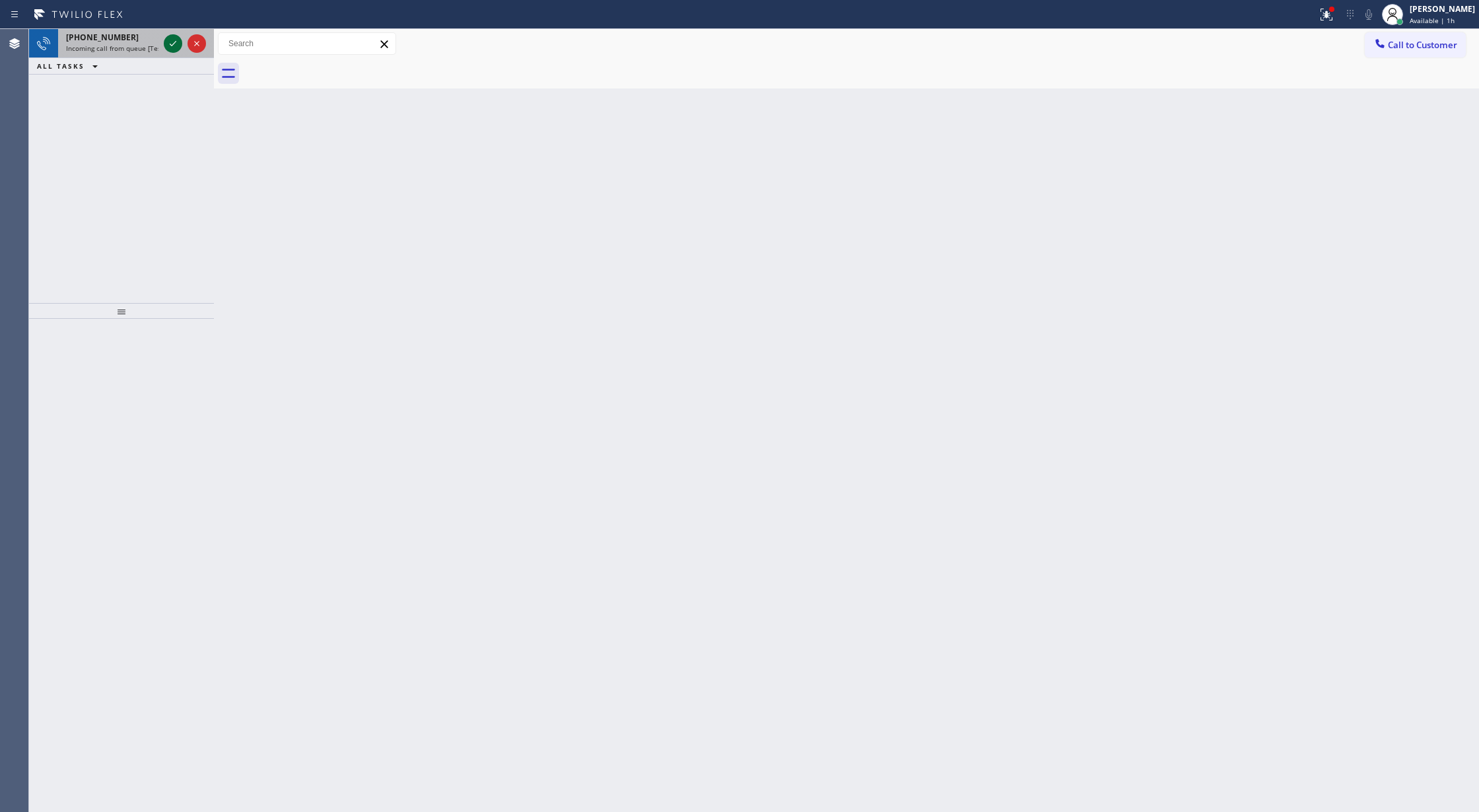
click at [173, 44] on icon at bounding box center [173, 44] width 6 height 5
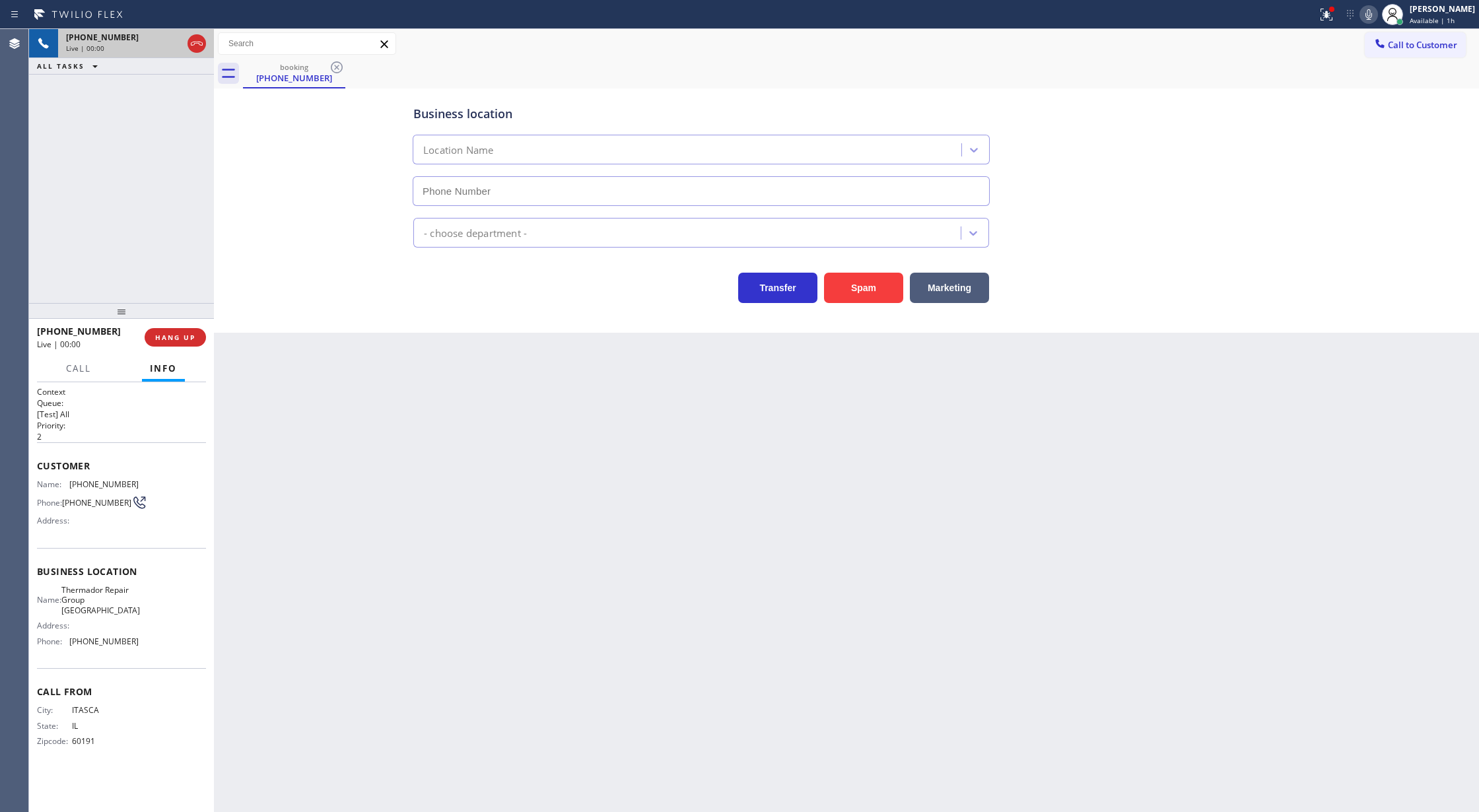
type input "(630) 394-8911"
click at [873, 300] on button "Spam" at bounding box center [863, 288] width 79 height 30
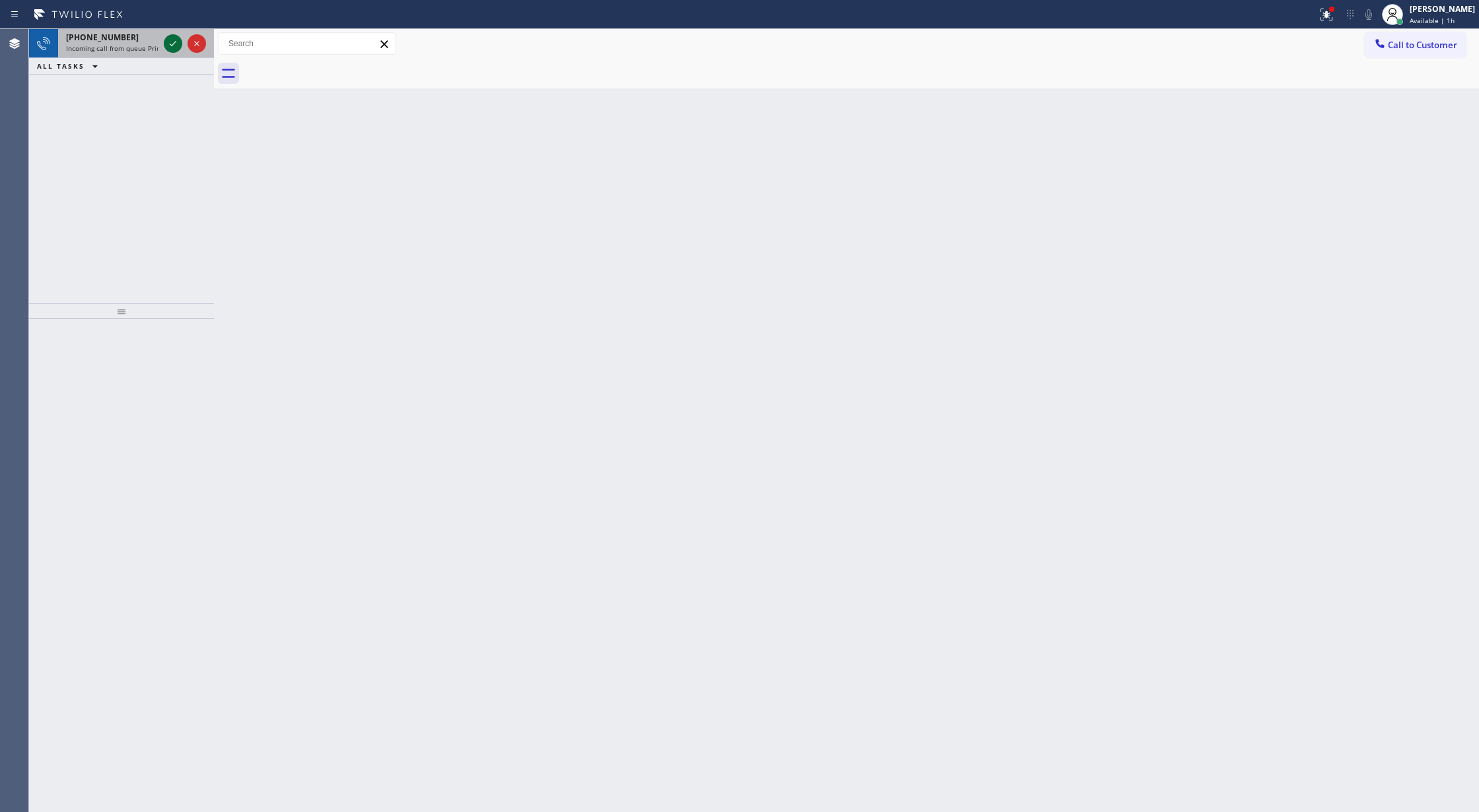
click at [177, 43] on icon at bounding box center [173, 44] width 16 height 16
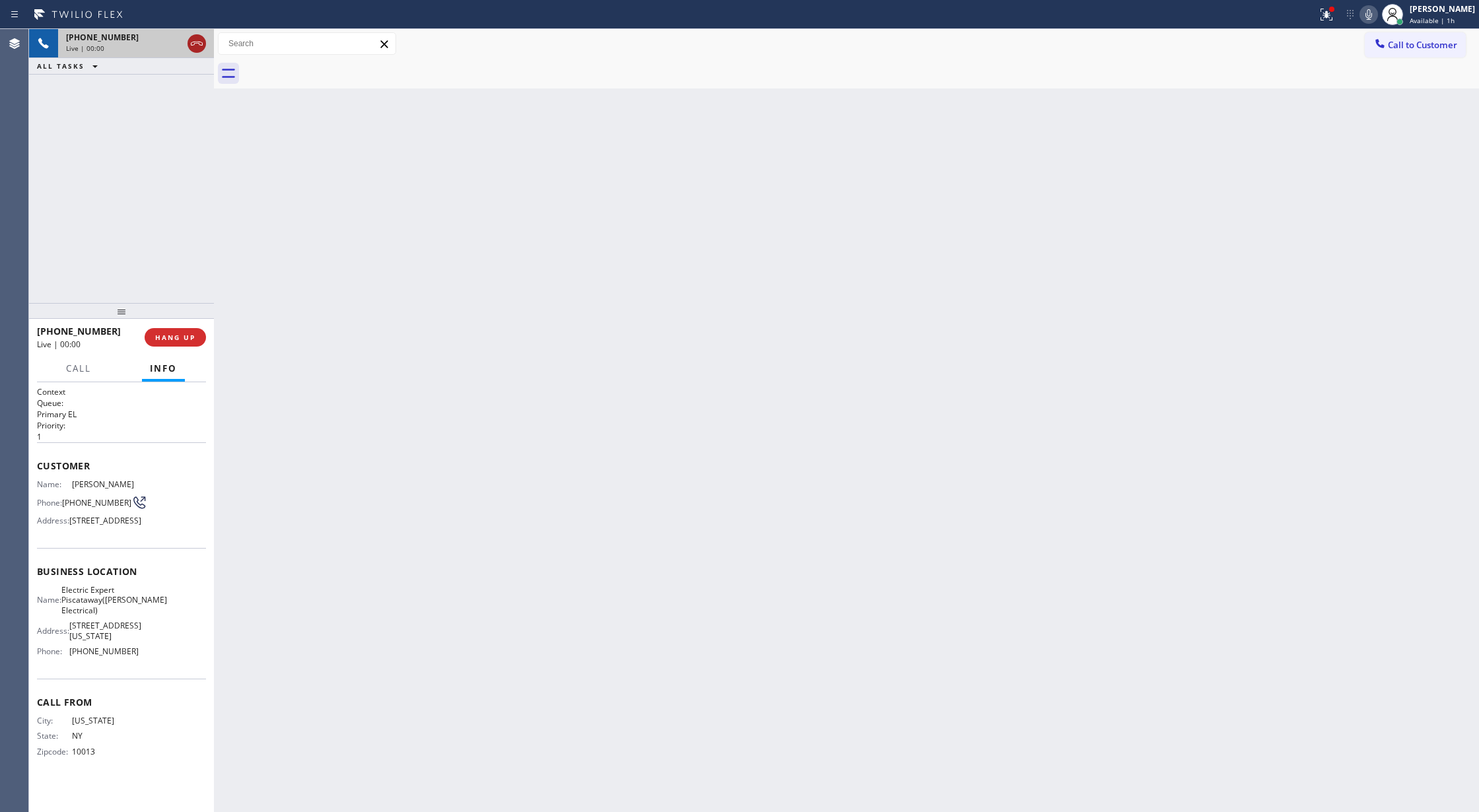
click at [194, 43] on icon at bounding box center [196, 44] width 12 height 4
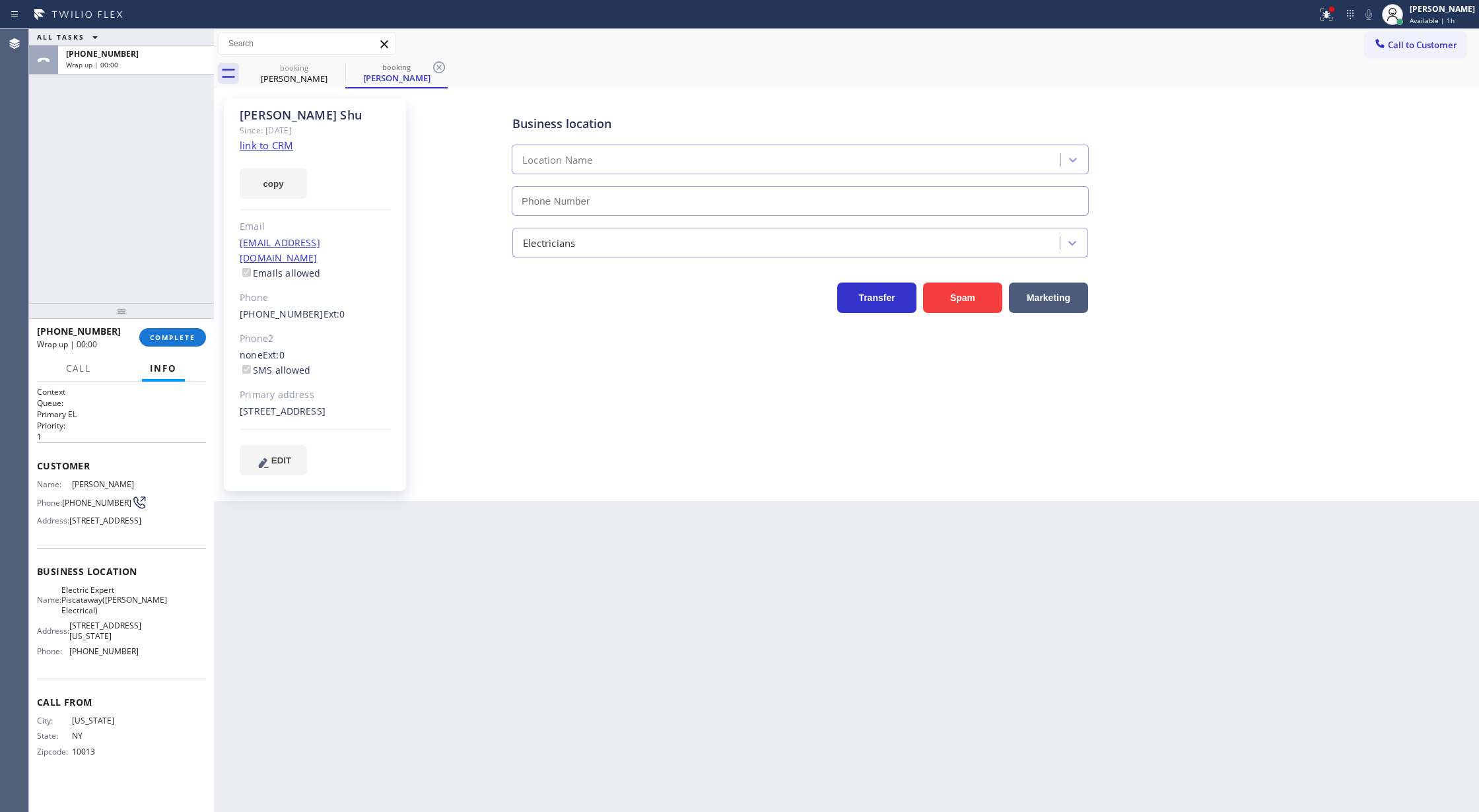
type input "[PHONE_NUMBER]"
click at [279, 140] on link "link to CRM" at bounding box center [266, 145] width 53 height 13
click at [180, 347] on div "+16468752266 Wrap up | 00:15 COMPLETE" at bounding box center [122, 337] width 169 height 35
click at [183, 339] on span "COMPLETE" at bounding box center [172, 337] width 45 height 9
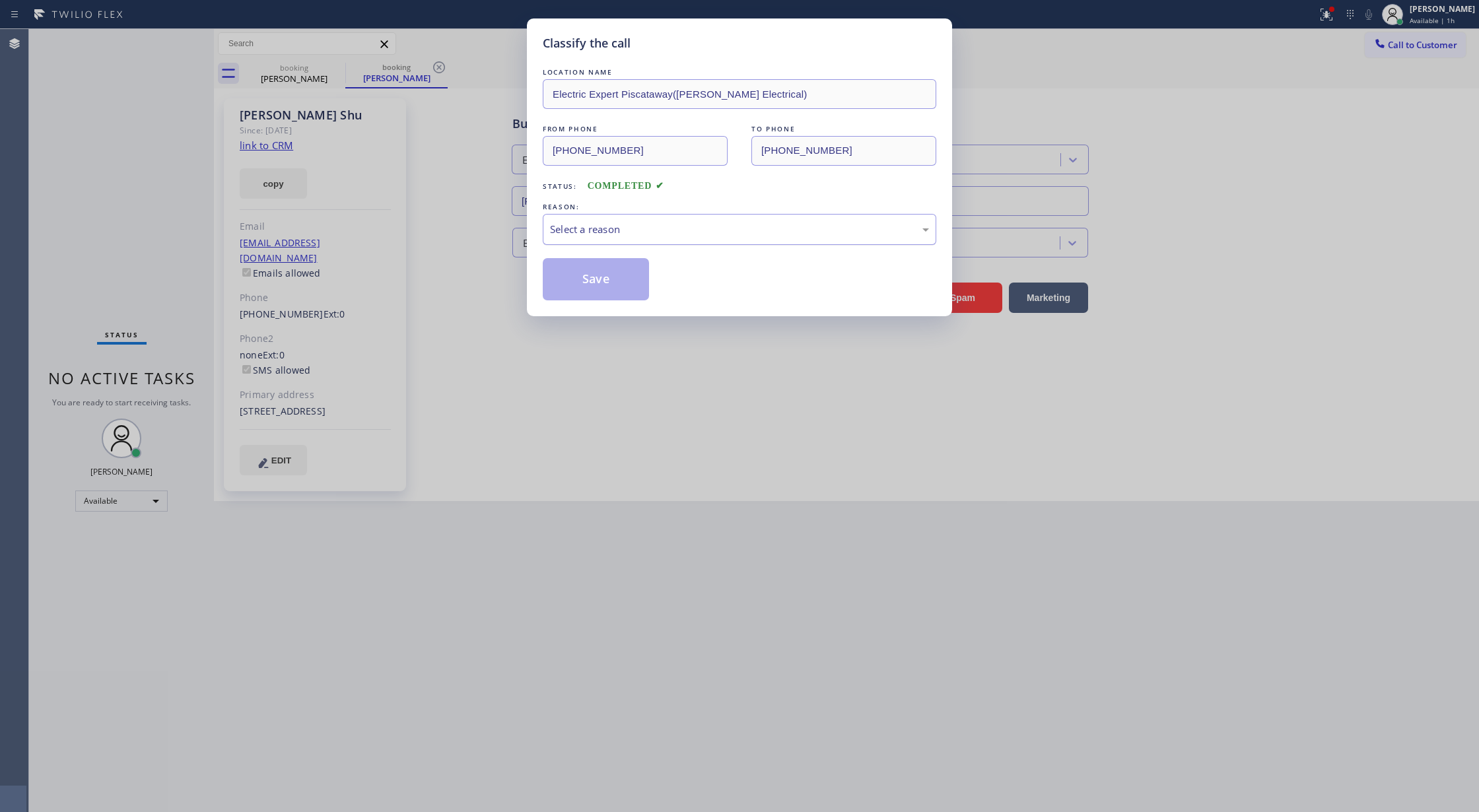
click at [635, 235] on div "Select a reason" at bounding box center [740, 229] width 379 height 15
click at [590, 280] on button "Save" at bounding box center [595, 279] width 106 height 42
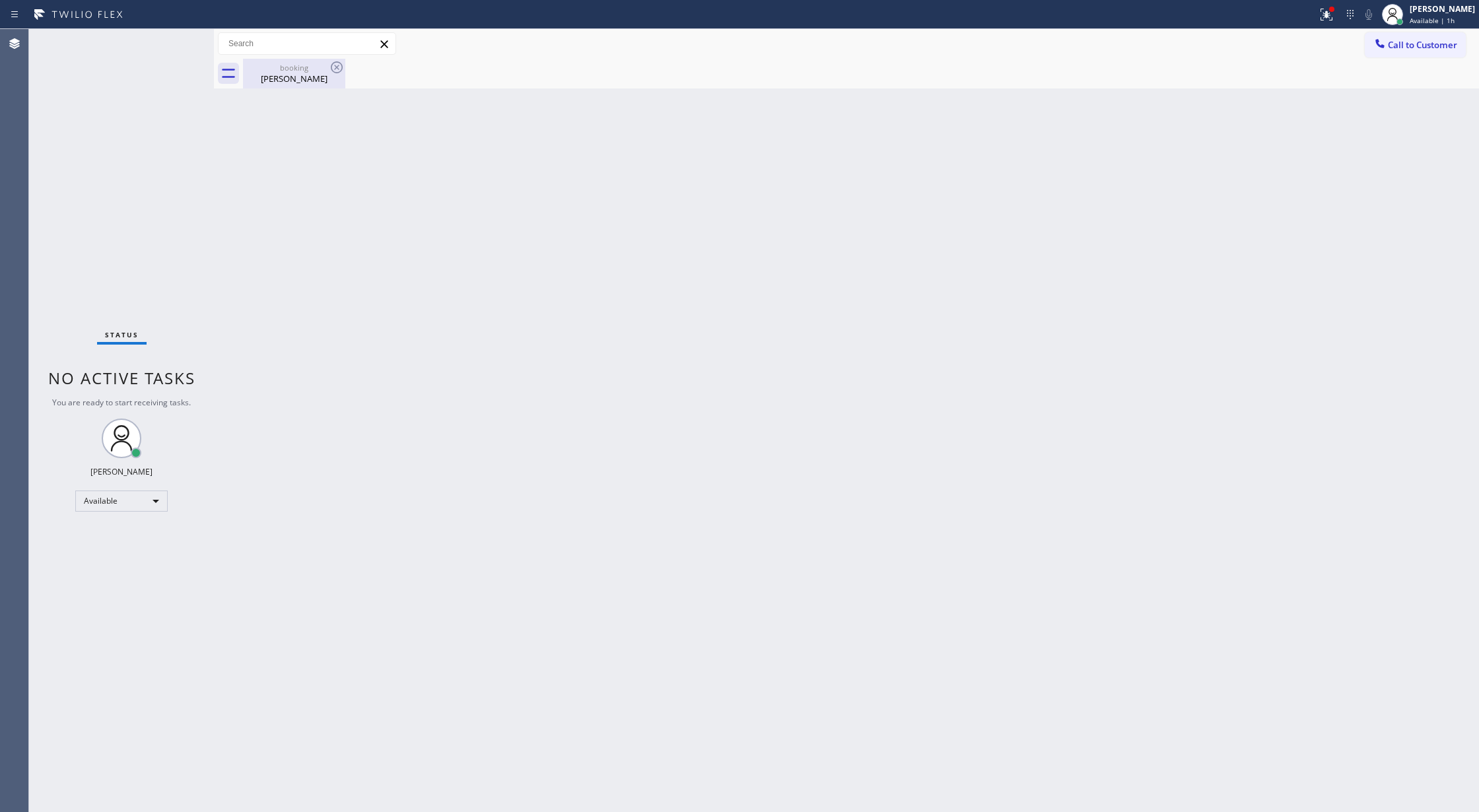
click at [302, 69] on div "booking" at bounding box center [294, 67] width 100 height 10
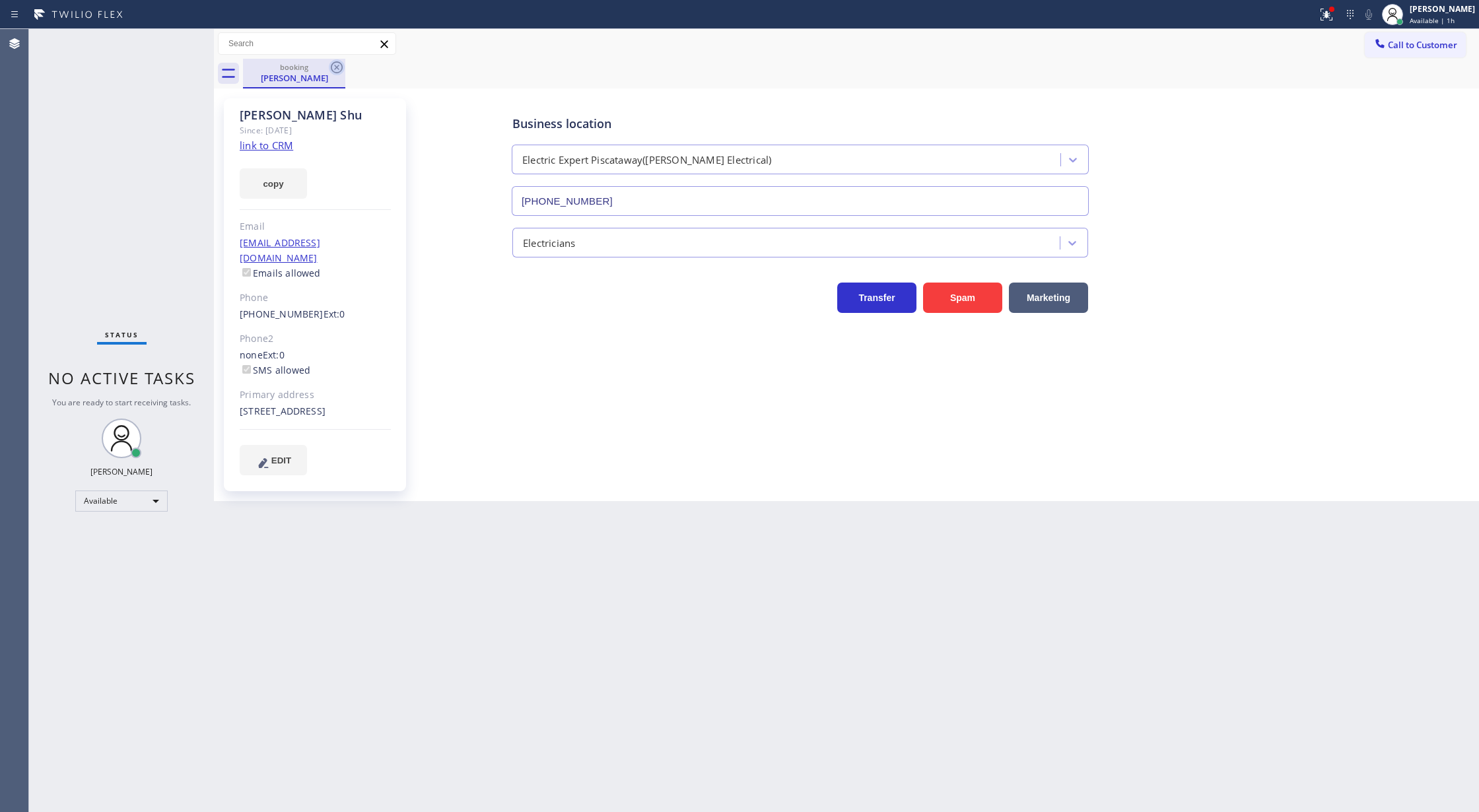
click at [338, 67] on icon at bounding box center [337, 68] width 16 height 16
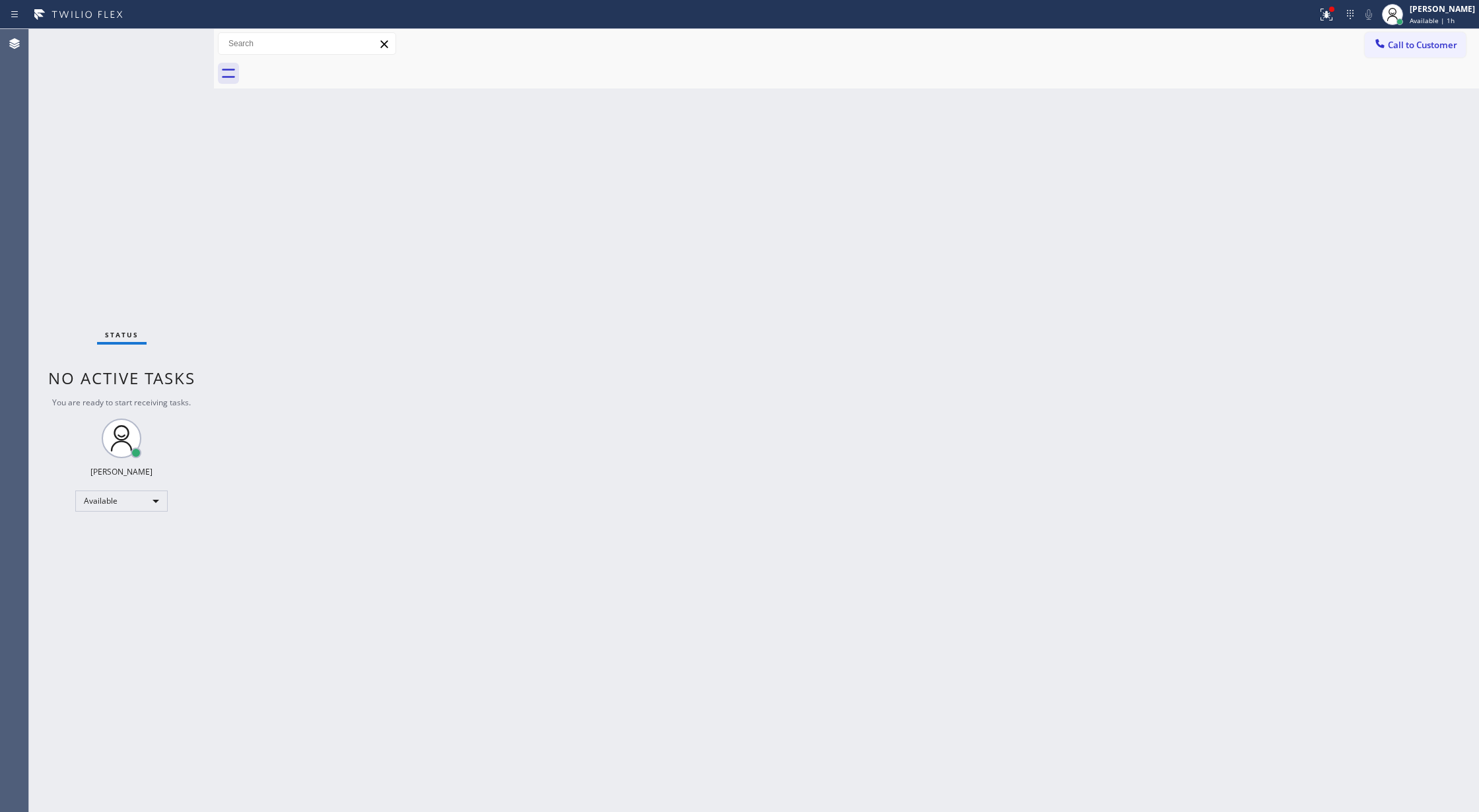
click at [186, 38] on div "Status No active tasks You are ready to start receiving tasks. Lilibeth Pueyo A…" at bounding box center [122, 420] width 185 height 783
click at [180, 44] on div "Status No active tasks You are ready to start receiving tasks. Lilibeth Pueyo A…" at bounding box center [122, 420] width 185 height 783
click at [175, 48] on div "Status No active tasks You are ready to start receiving tasks. Lilibeth Pueyo A…" at bounding box center [122, 420] width 185 height 783
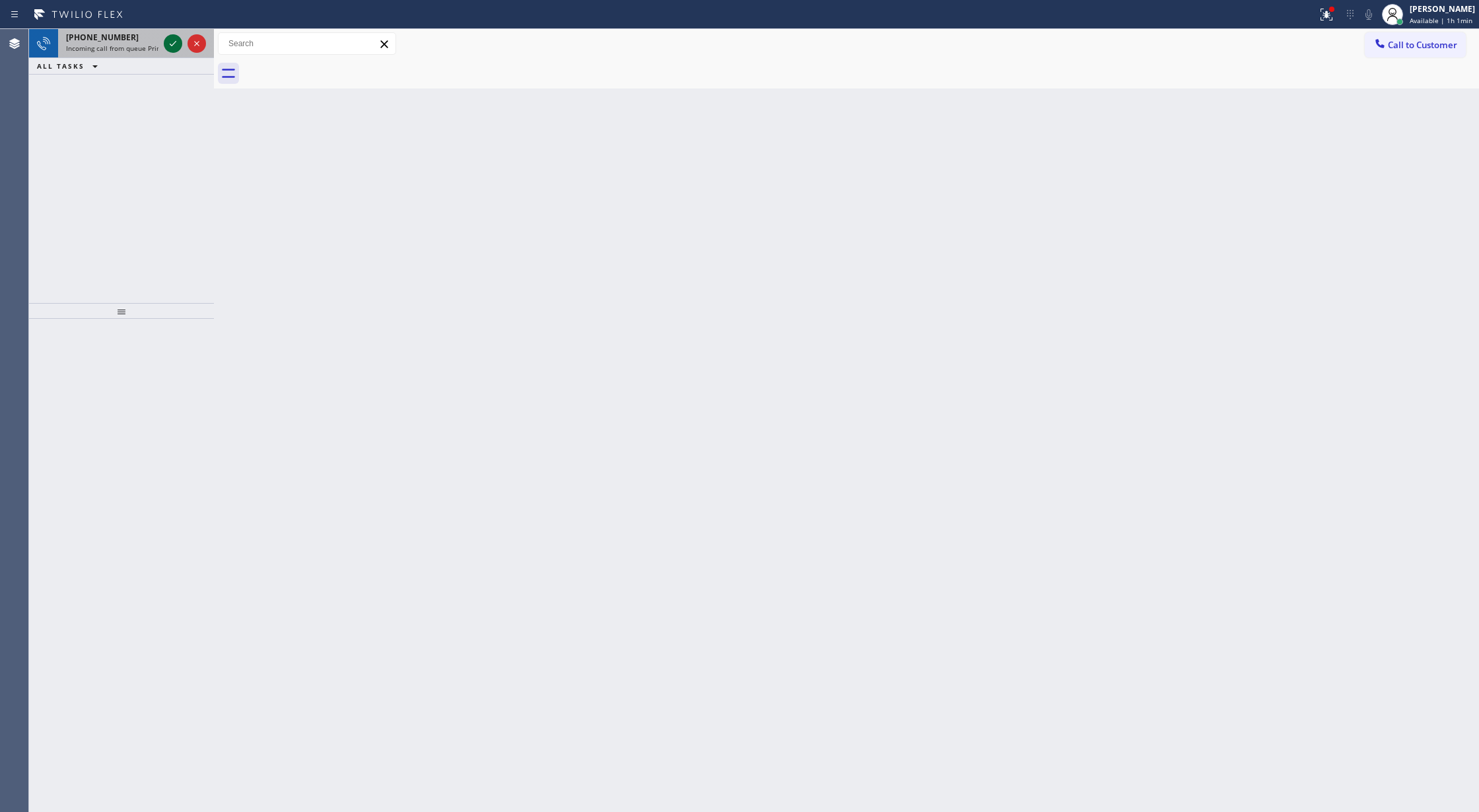
click at [167, 43] on icon at bounding box center [173, 44] width 16 height 16
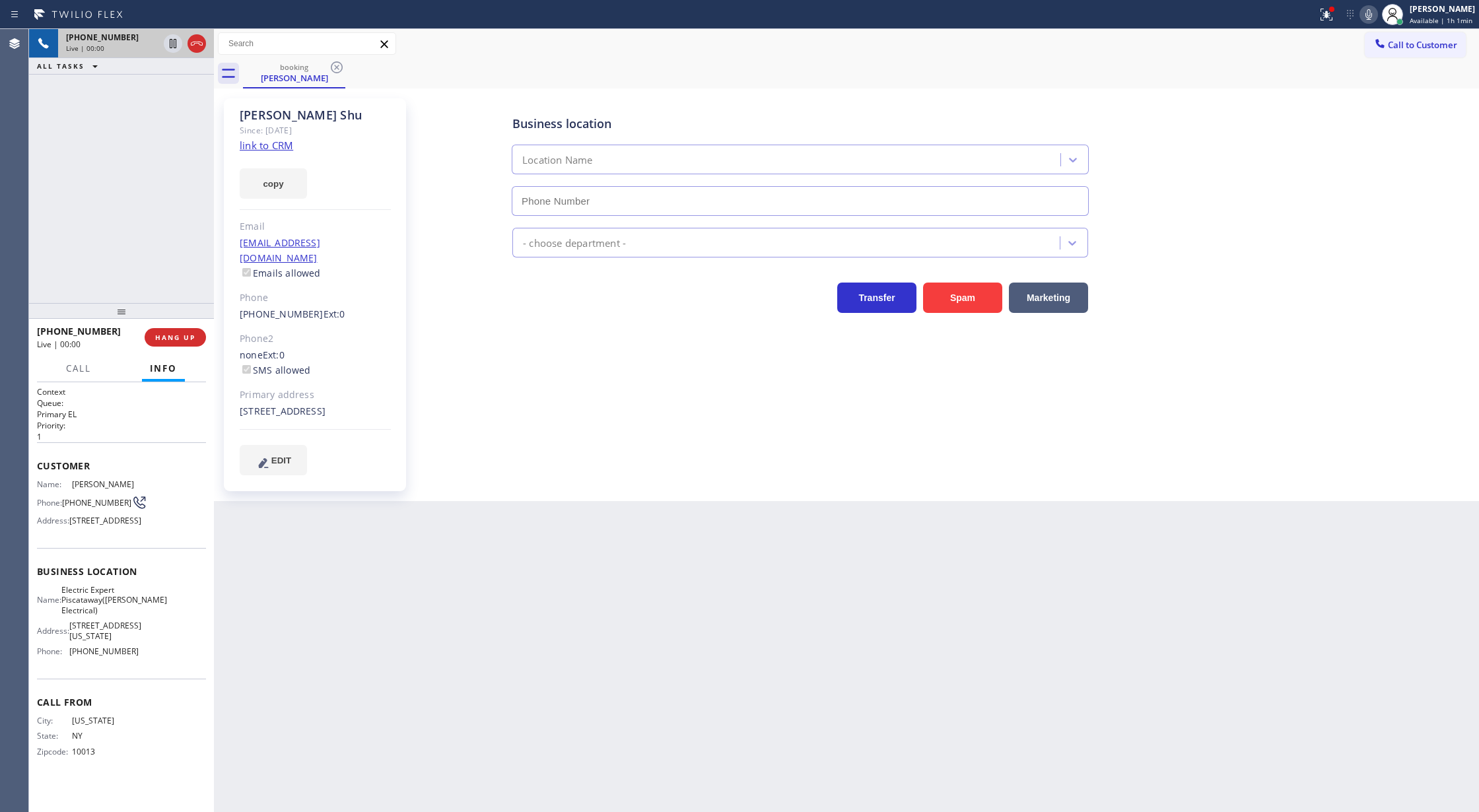
type input "[PHONE_NUMBER]"
drag, startPoint x: 193, startPoint y: 45, endPoint x: 229, endPoint y: 223, distance: 181.6
click at [193, 45] on icon at bounding box center [197, 44] width 16 height 16
click at [175, 345] on button "COMPLETE" at bounding box center [172, 337] width 67 height 19
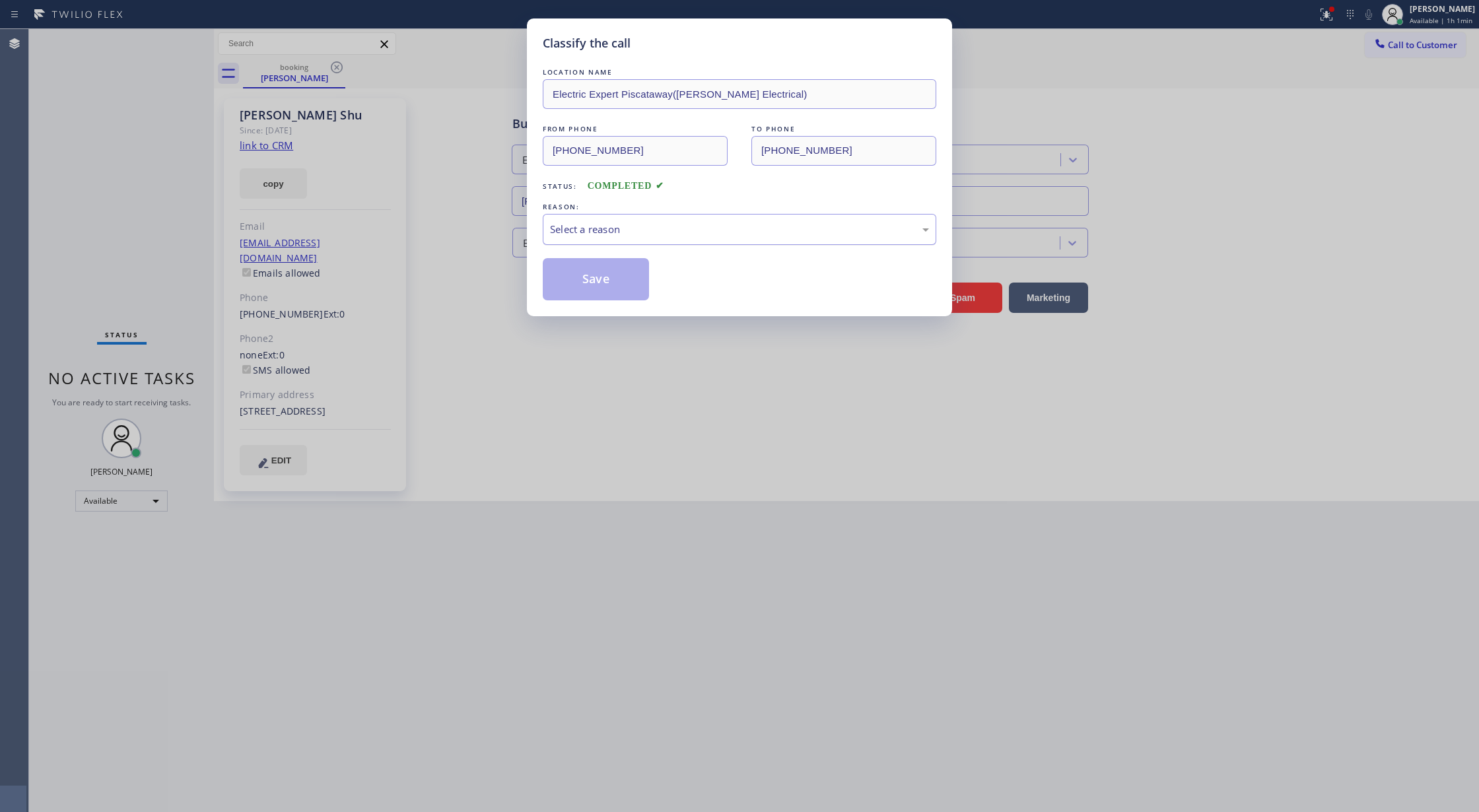
click at [665, 231] on div "Select a reason" at bounding box center [740, 229] width 379 height 15
click at [595, 274] on button "Save" at bounding box center [595, 279] width 106 height 42
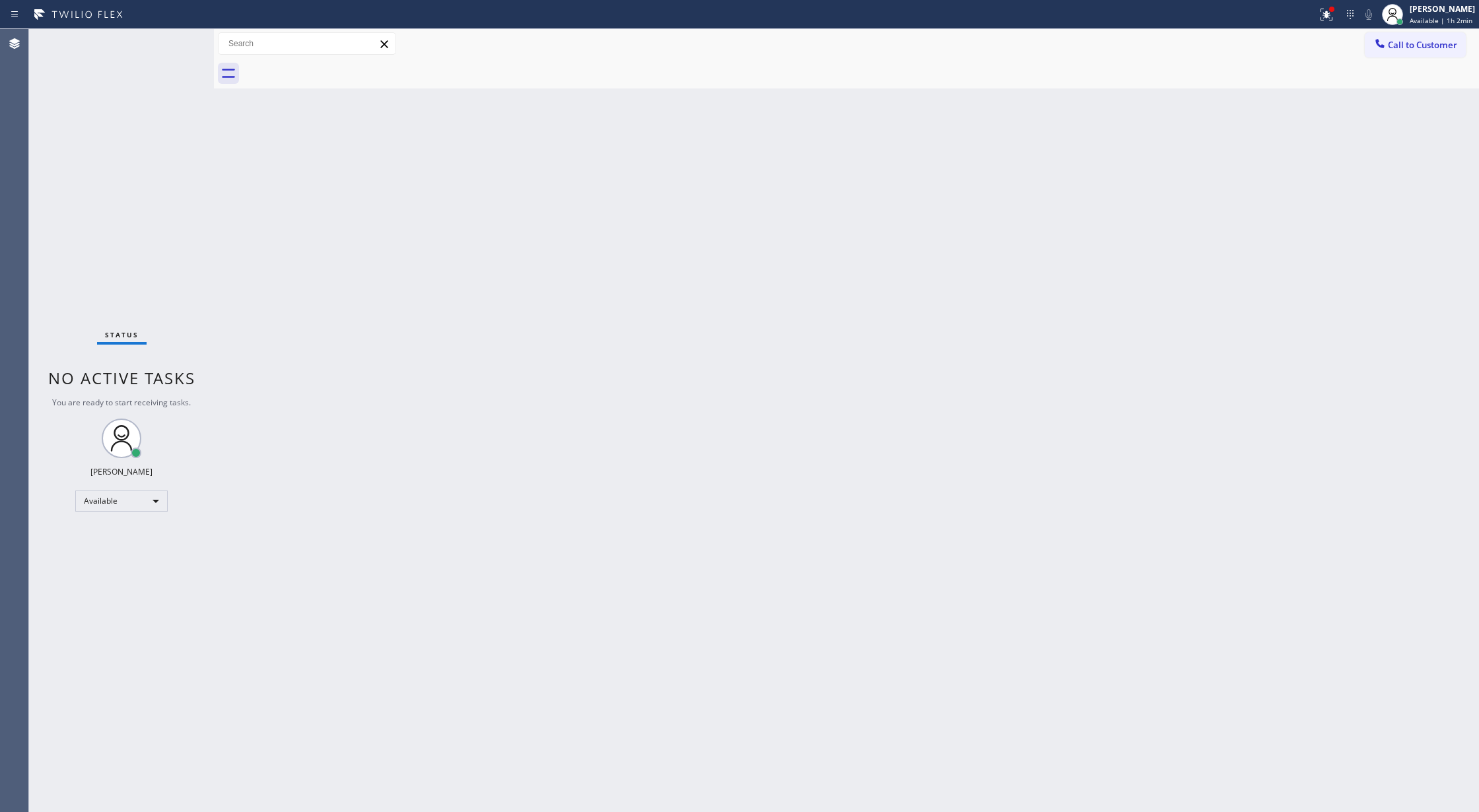
click at [169, 44] on div "Status No active tasks You are ready to start receiving tasks. Lilibeth Pueyo A…" at bounding box center [122, 420] width 185 height 783
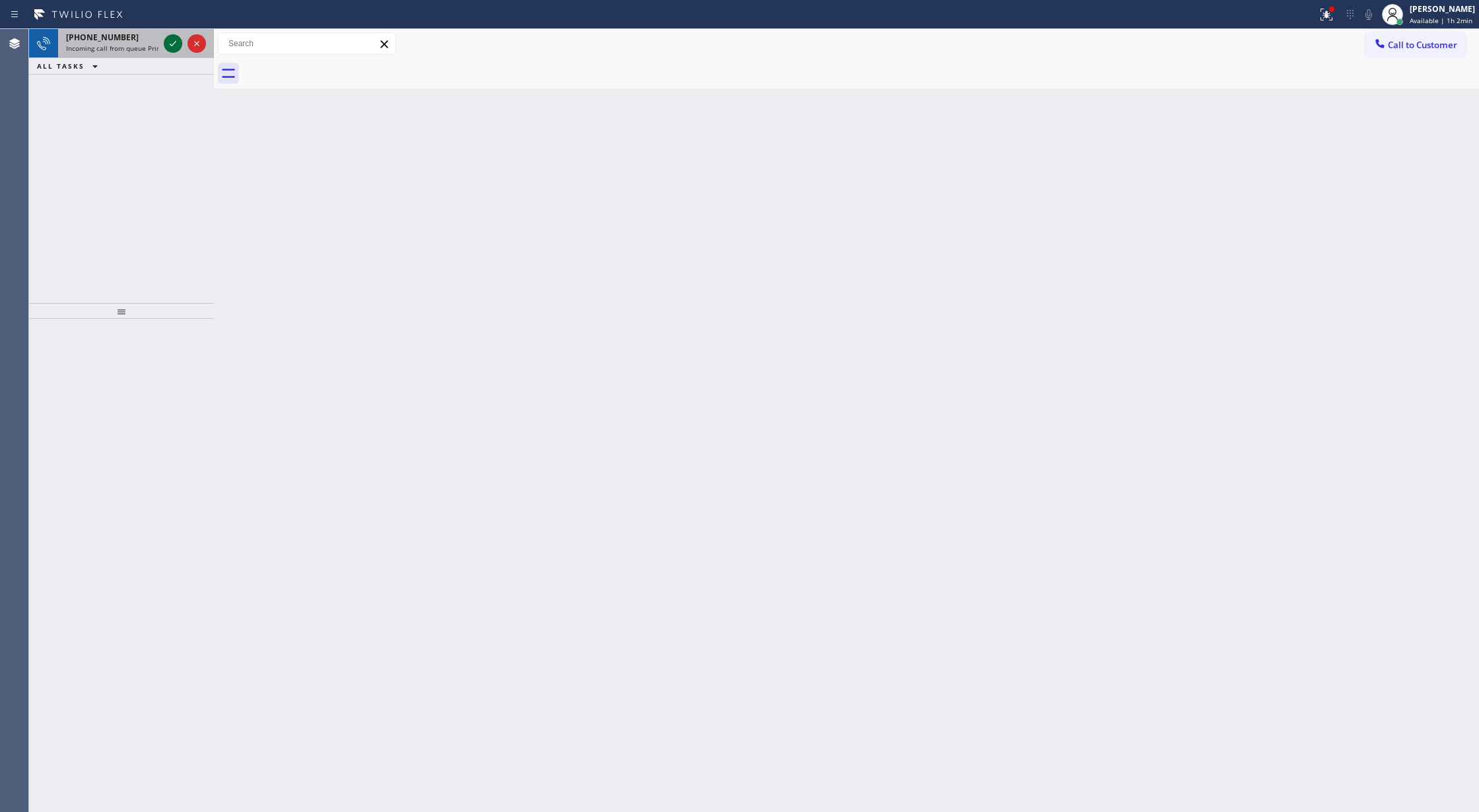
click at [167, 43] on icon at bounding box center [173, 44] width 16 height 16
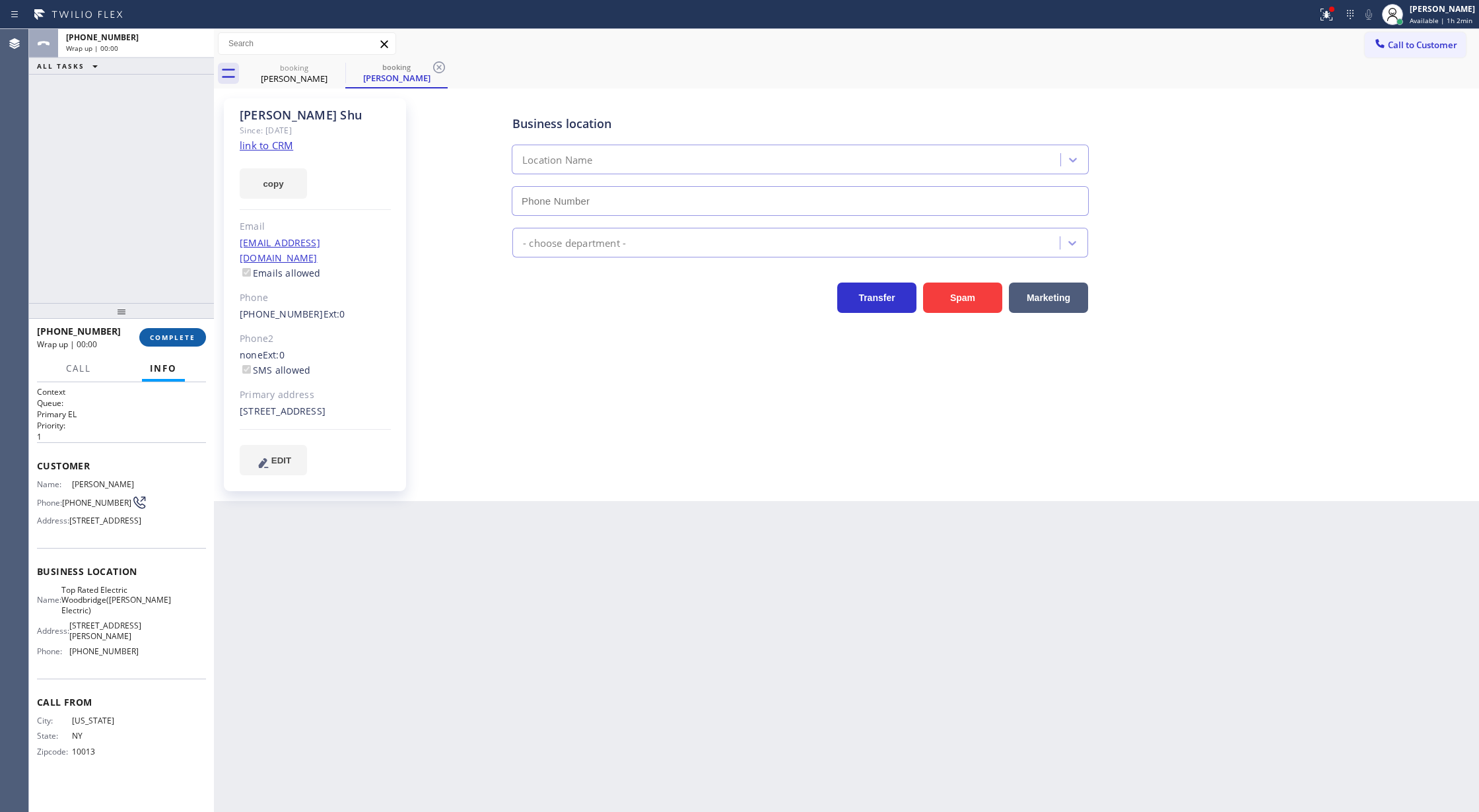
click at [172, 344] on button "COMPLETE" at bounding box center [172, 337] width 67 height 19
type input "[PHONE_NUMBER]"
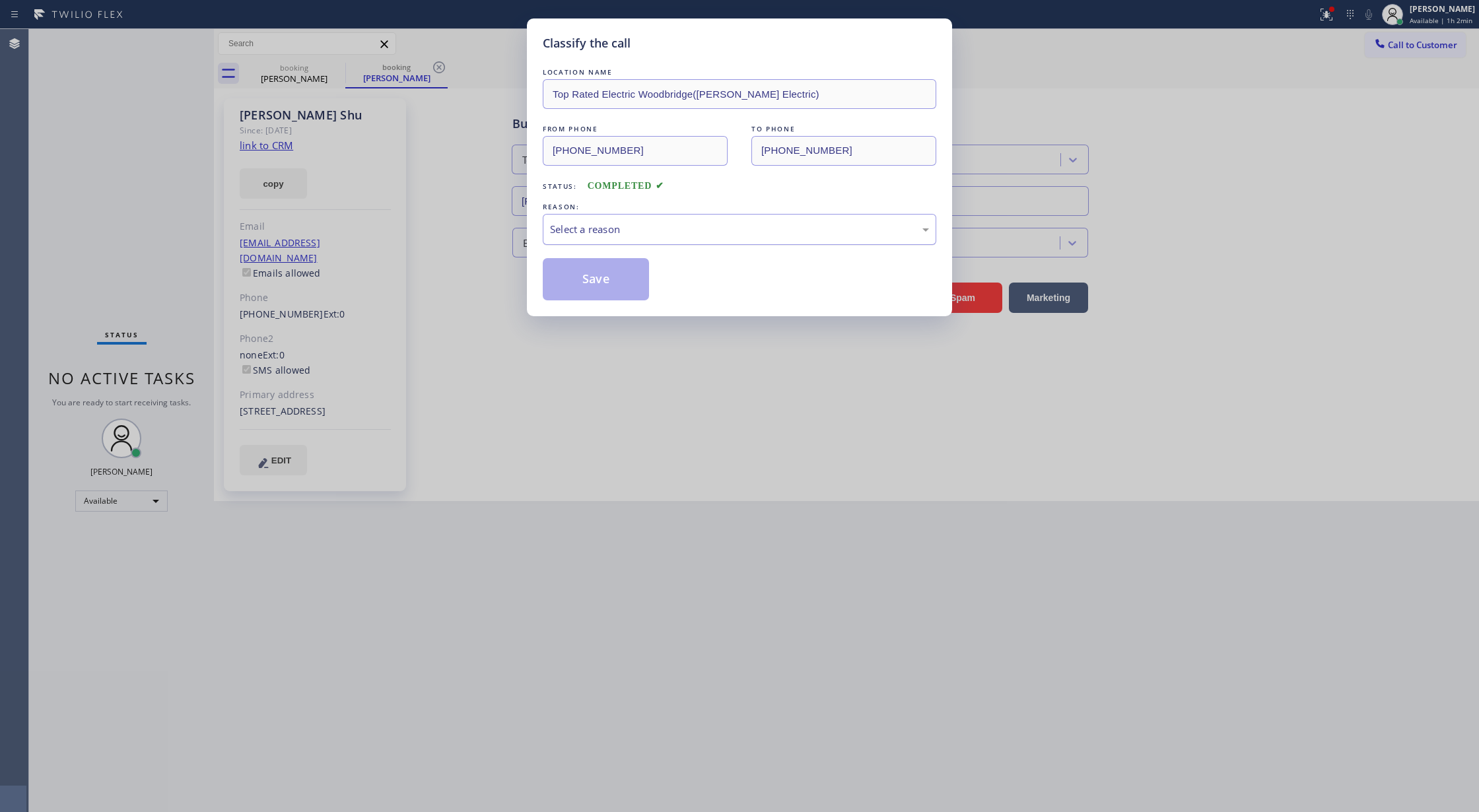
click at [607, 231] on div "Select a reason" at bounding box center [740, 229] width 379 height 15
click at [604, 279] on button "Save" at bounding box center [595, 279] width 106 height 42
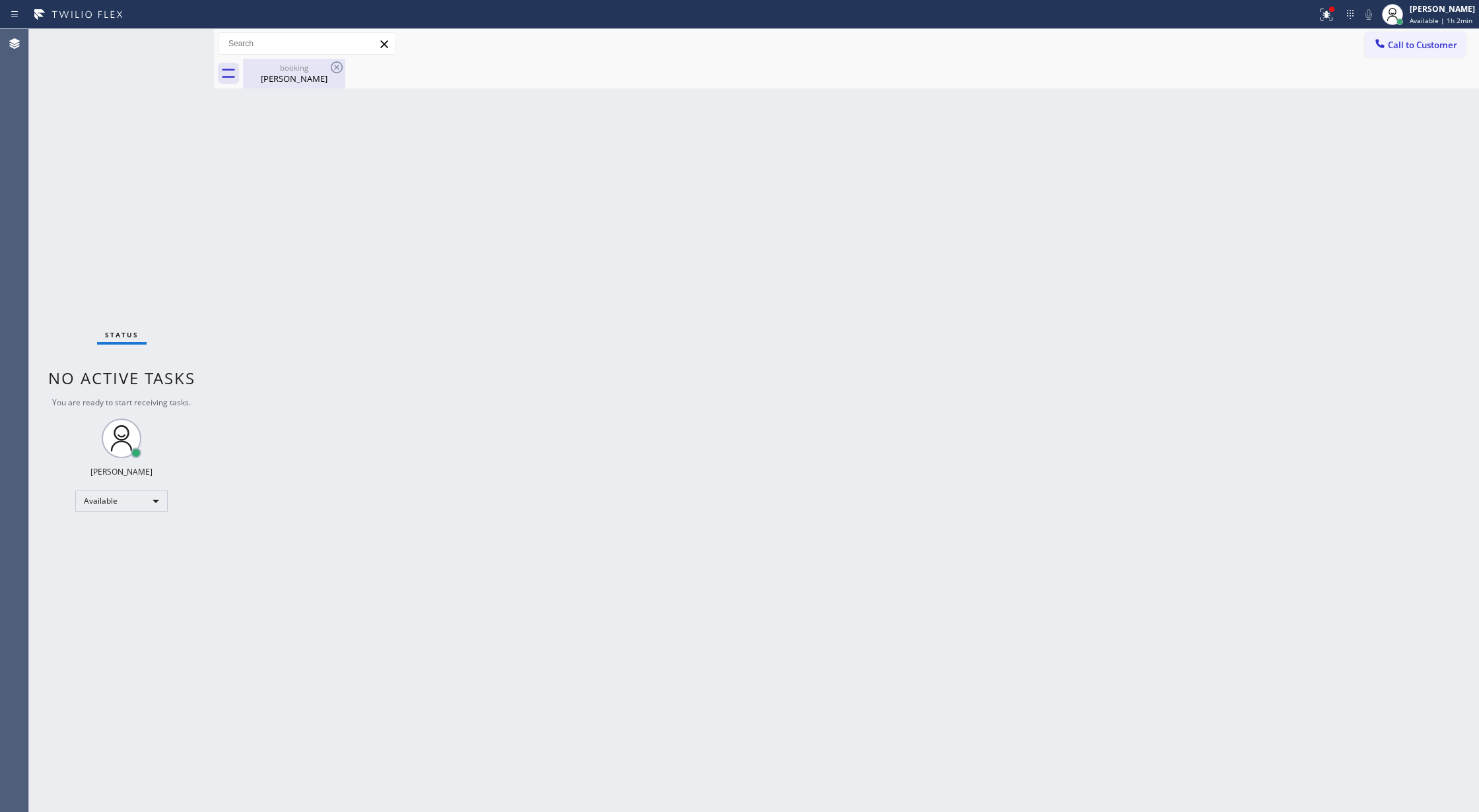
click at [289, 75] on div "Dennis Shu" at bounding box center [294, 78] width 100 height 12
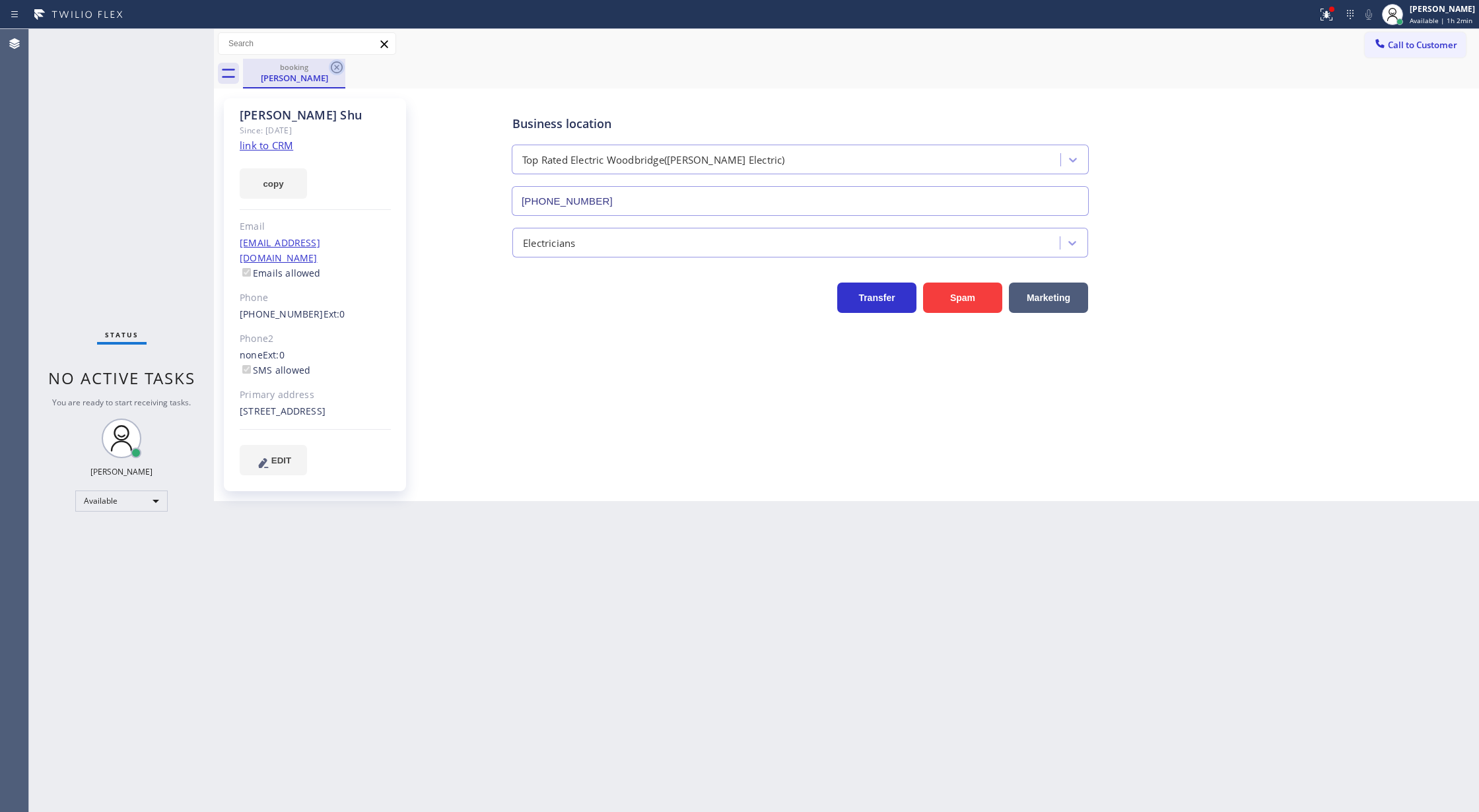
click at [330, 64] on icon at bounding box center [337, 68] width 16 height 16
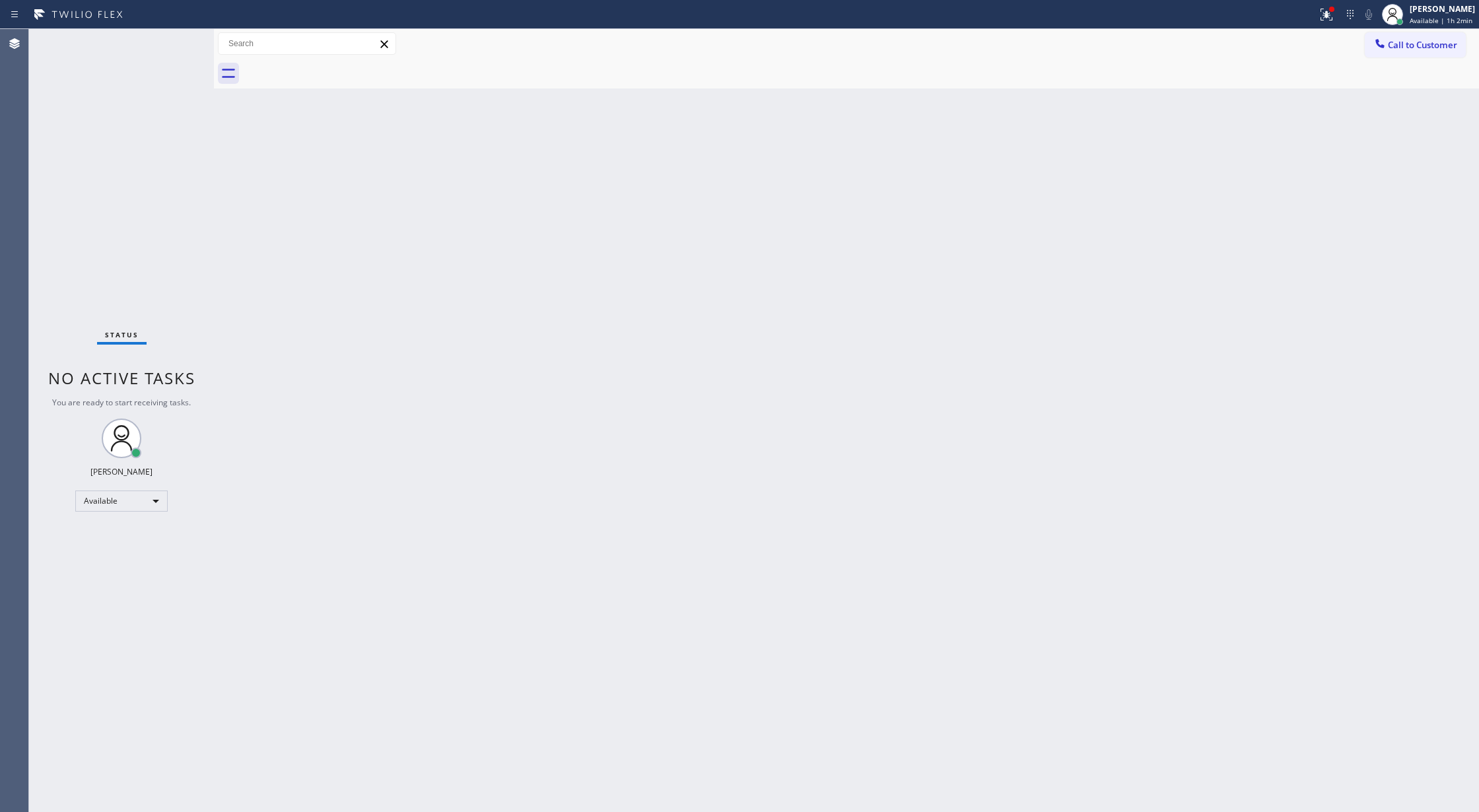
click at [181, 43] on div "Status No active tasks You are ready to start receiving tasks. Lilibeth Pueyo A…" at bounding box center [122, 420] width 185 height 783
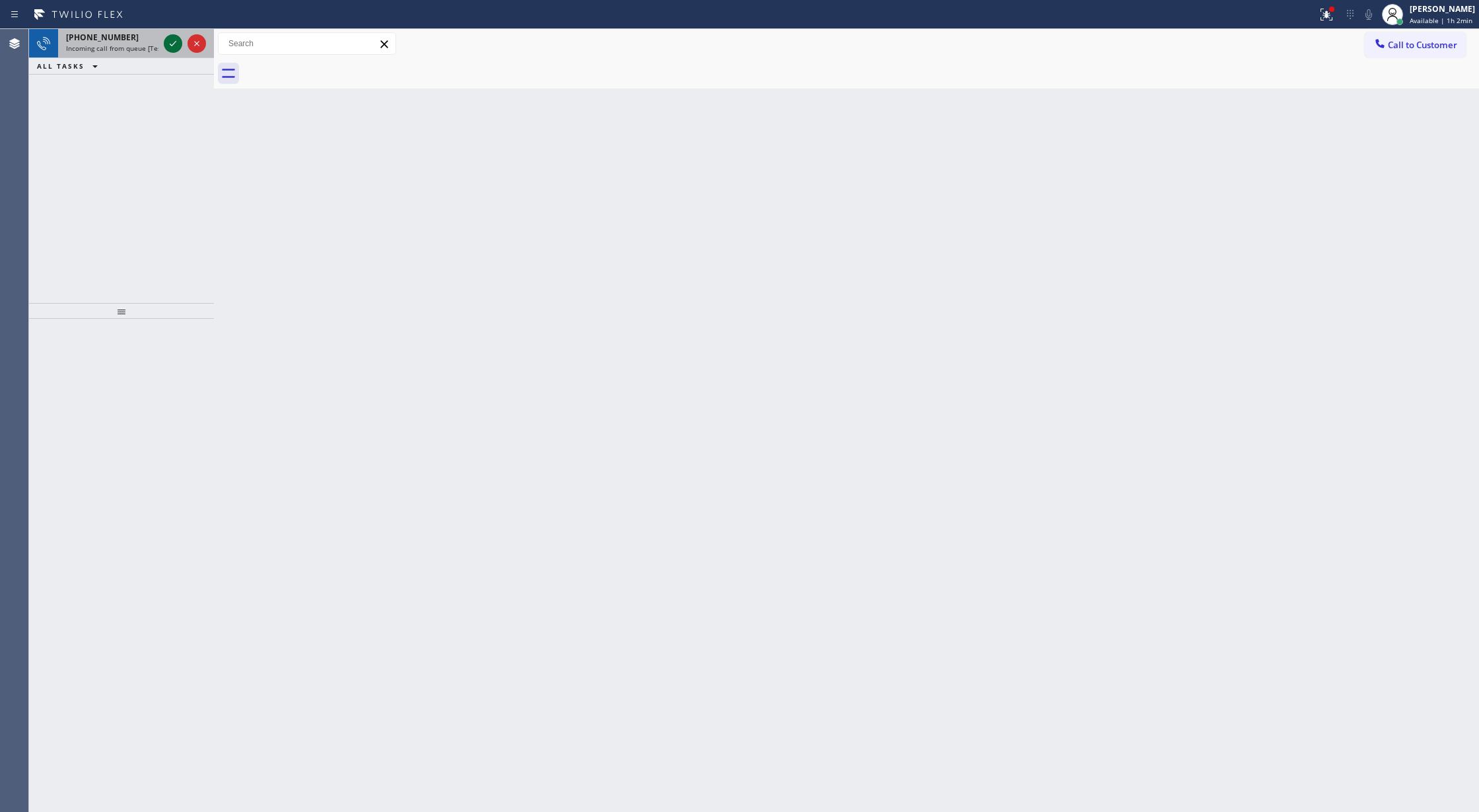
click at [169, 44] on icon at bounding box center [173, 44] width 16 height 16
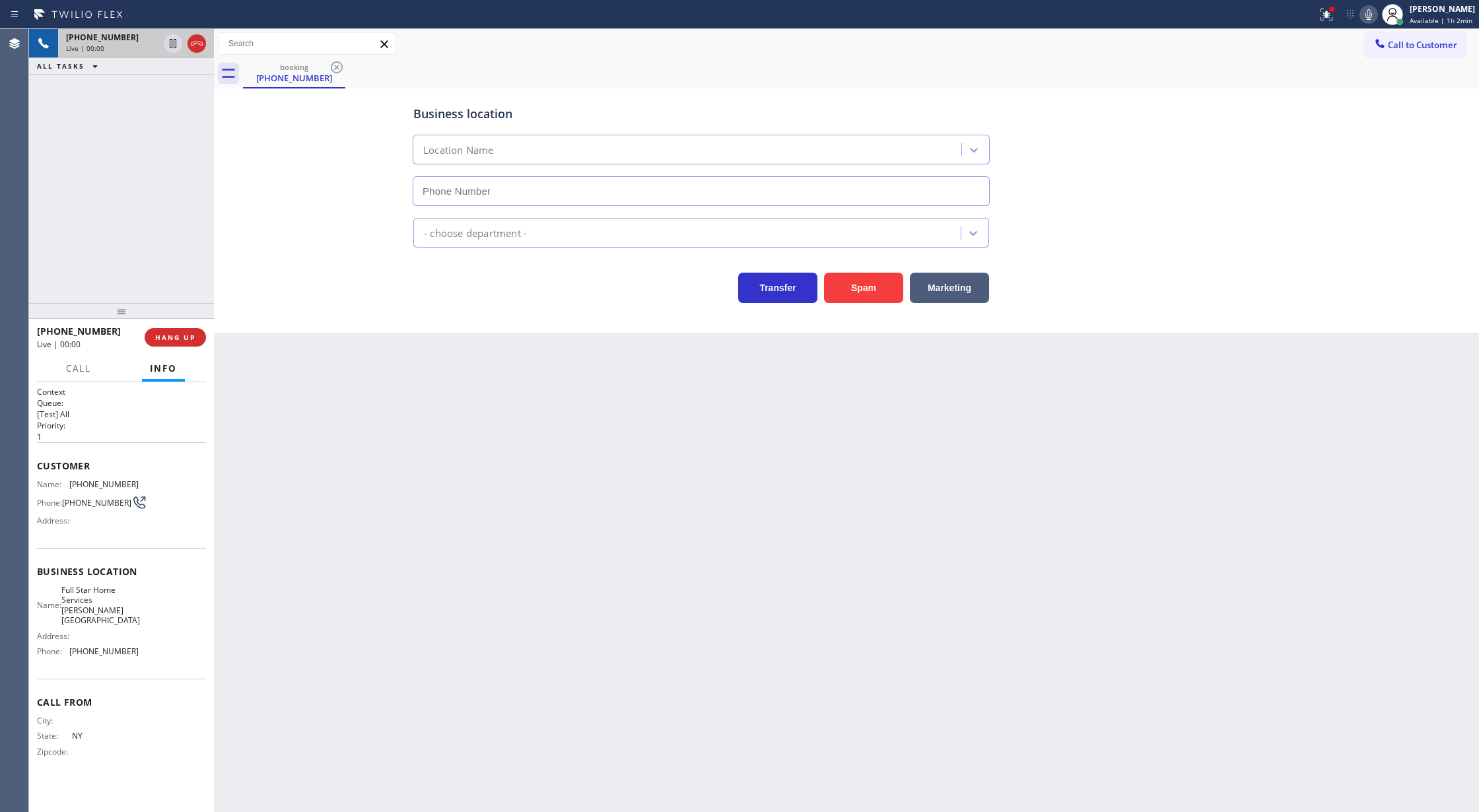
type input "[PHONE_NUMBER]"
click at [194, 46] on icon at bounding box center [197, 44] width 16 height 16
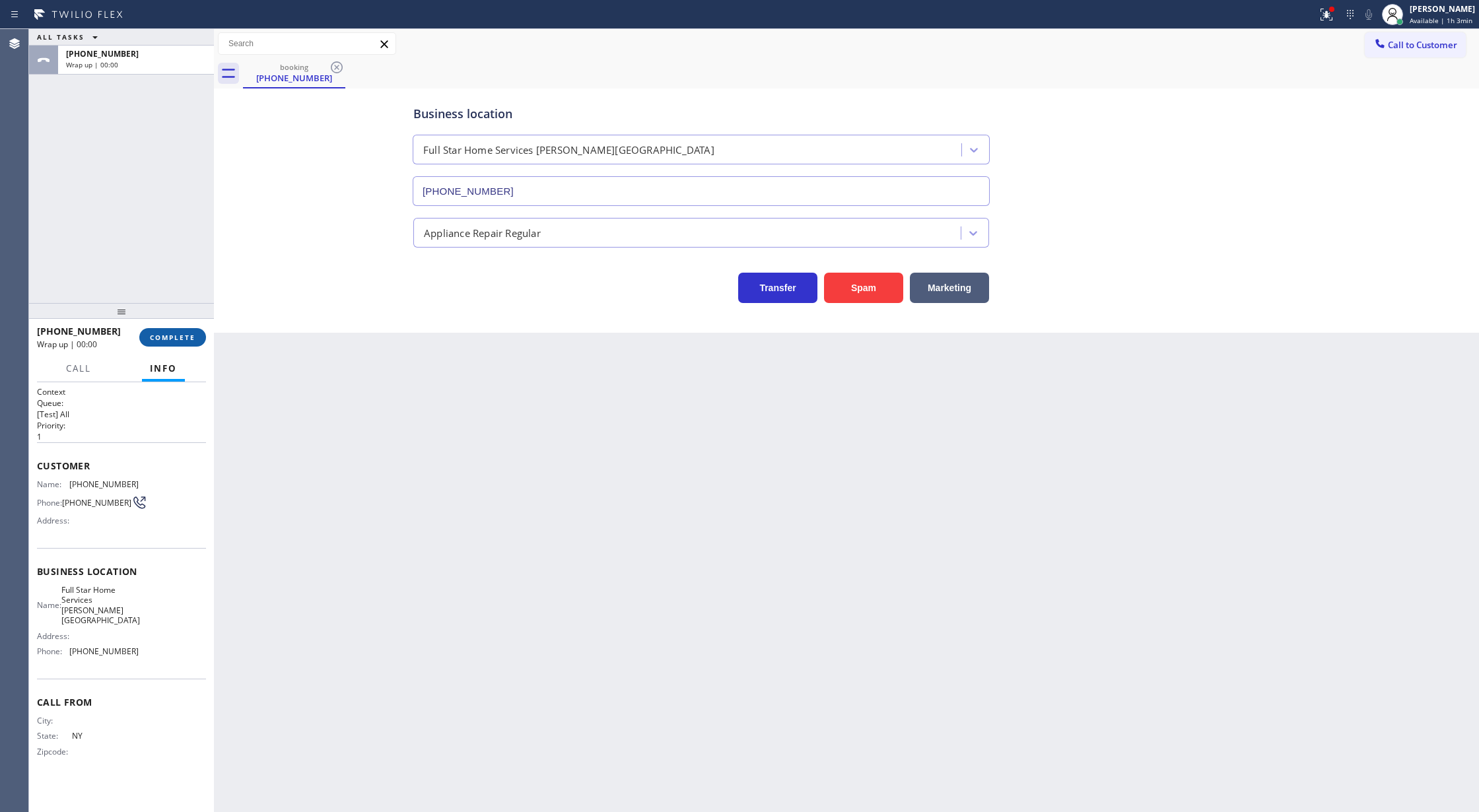
click at [162, 333] on span "COMPLETE" at bounding box center [172, 337] width 45 height 9
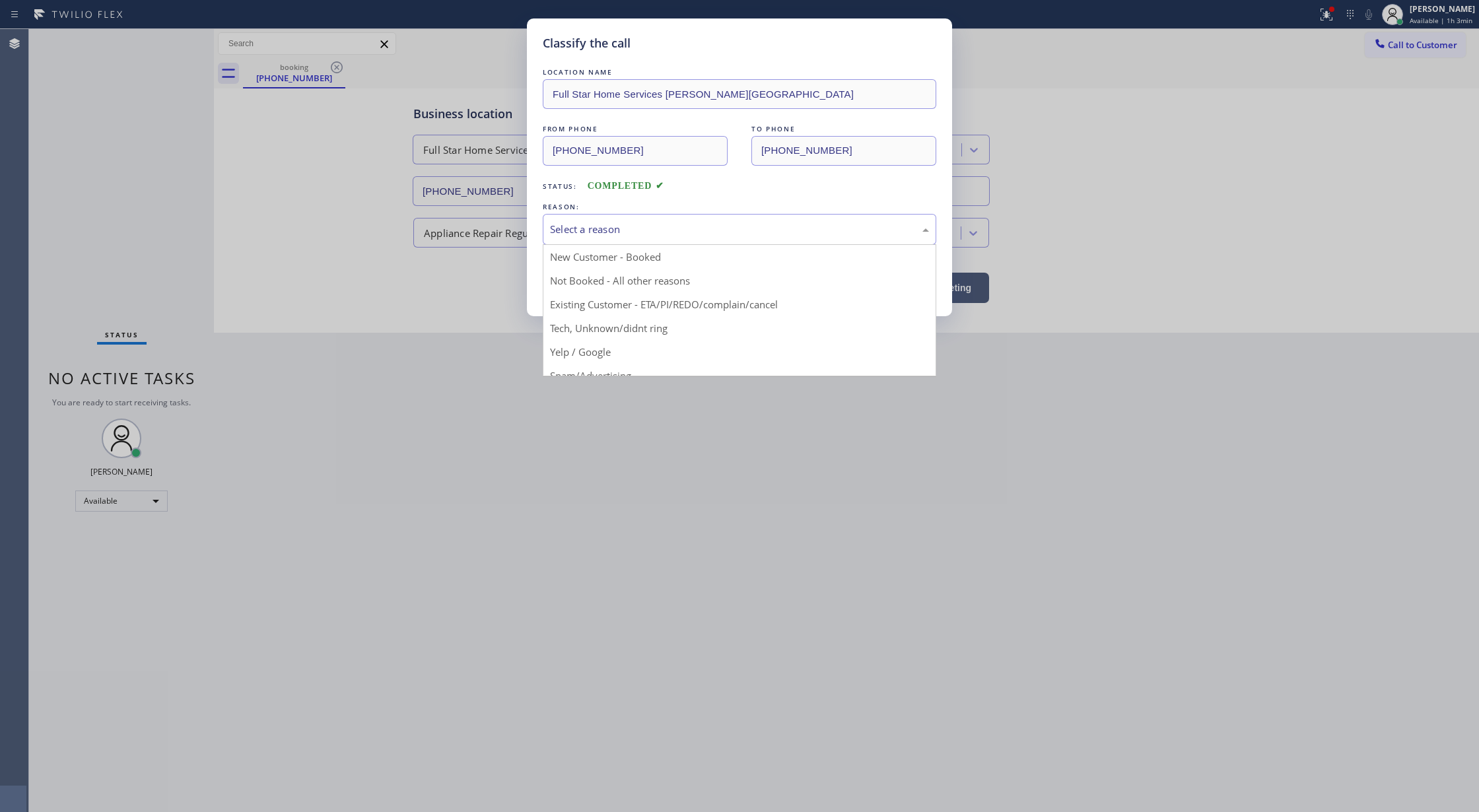
click at [626, 240] on div "Select a reason" at bounding box center [739, 229] width 394 height 31
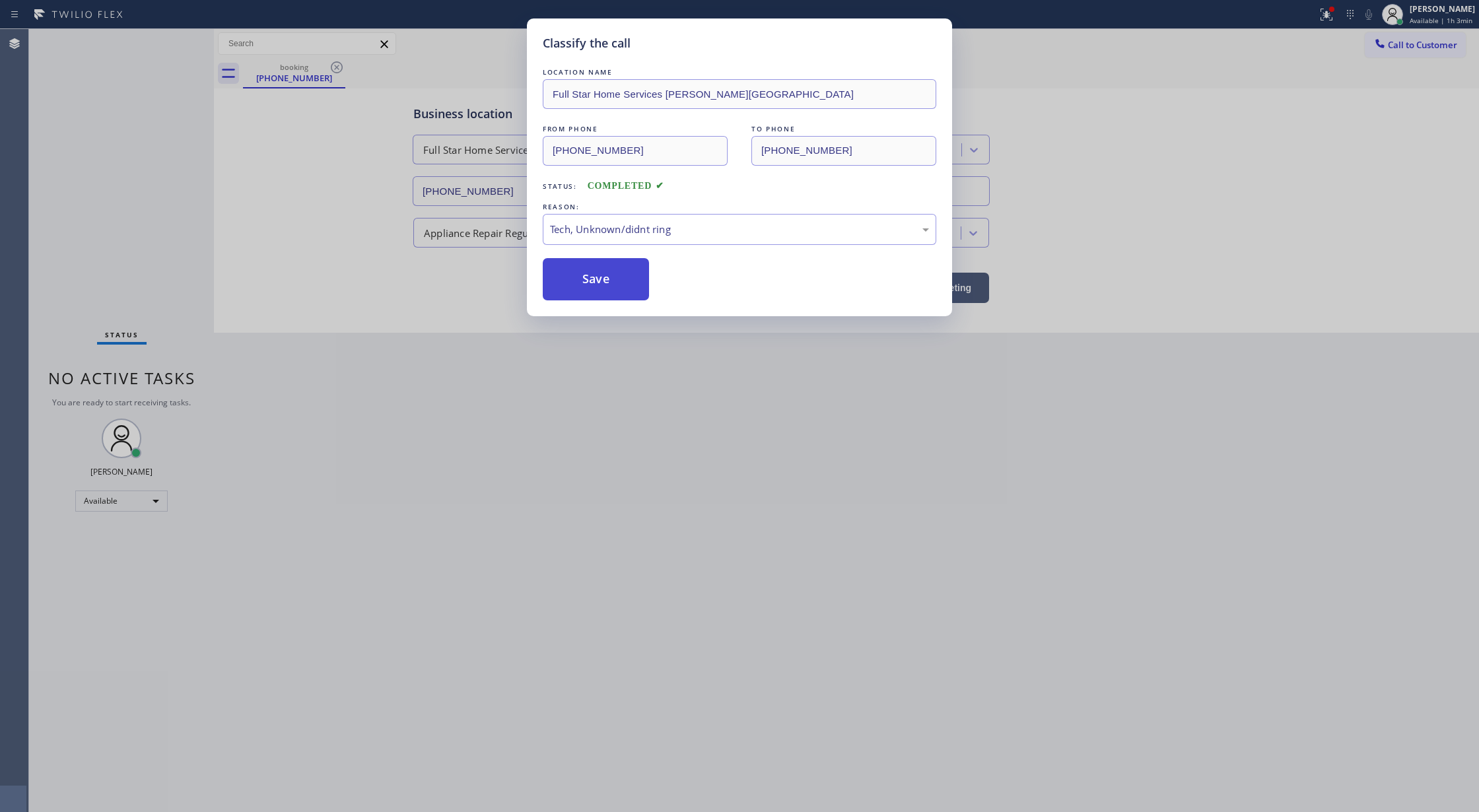
click at [600, 276] on button "Save" at bounding box center [595, 279] width 106 height 42
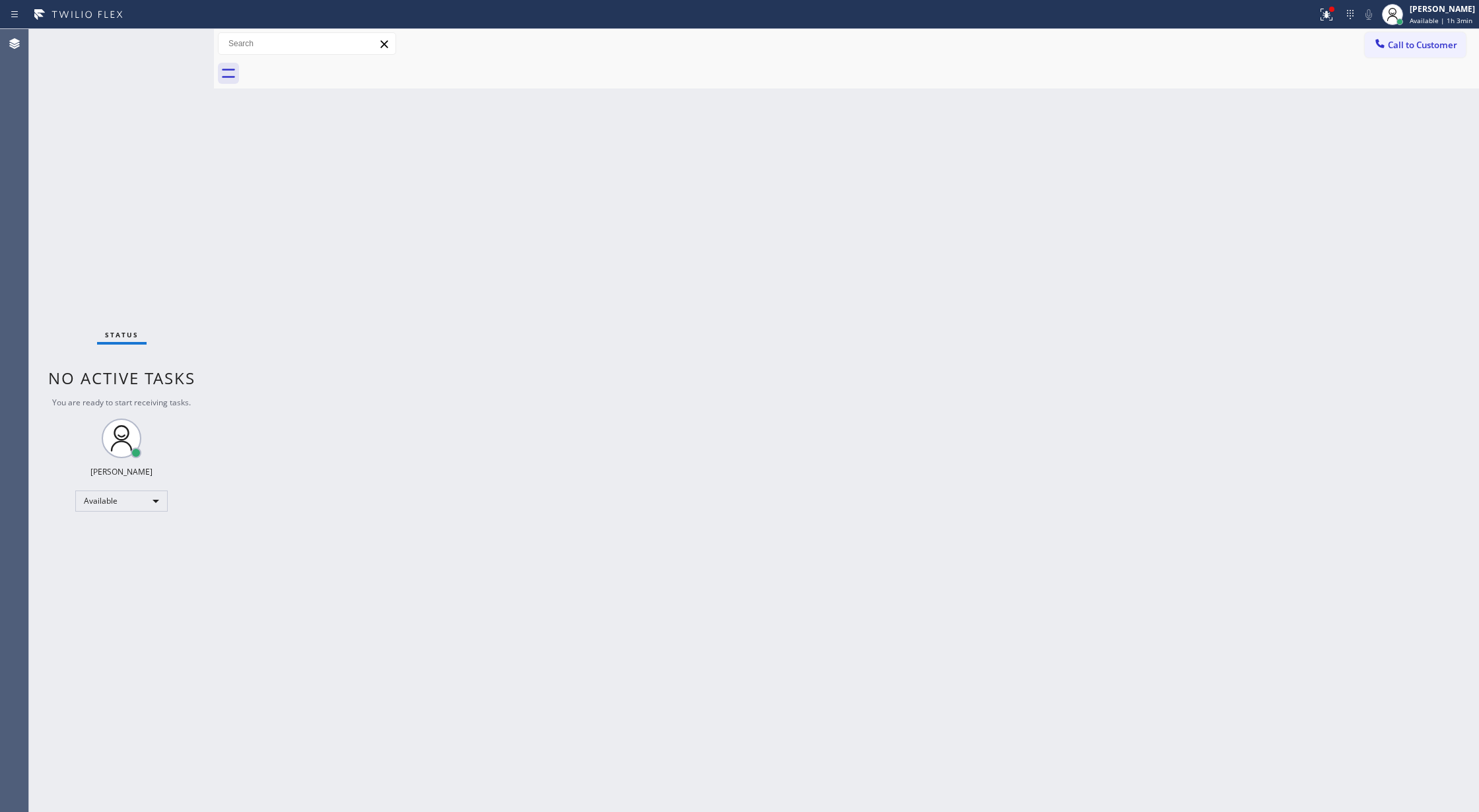
click at [188, 44] on div "Status No active tasks You are ready to start receiving tasks. Lilibeth Pueyo A…" at bounding box center [122, 420] width 185 height 783
click at [185, 42] on div "Status No active tasks You are ready to start receiving tasks. Lilibeth Pueyo A…" at bounding box center [122, 420] width 185 height 783
click at [183, 40] on div "Status No active tasks You are ready to start receiving tasks. Lilibeth Pueyo A…" at bounding box center [122, 420] width 185 height 783
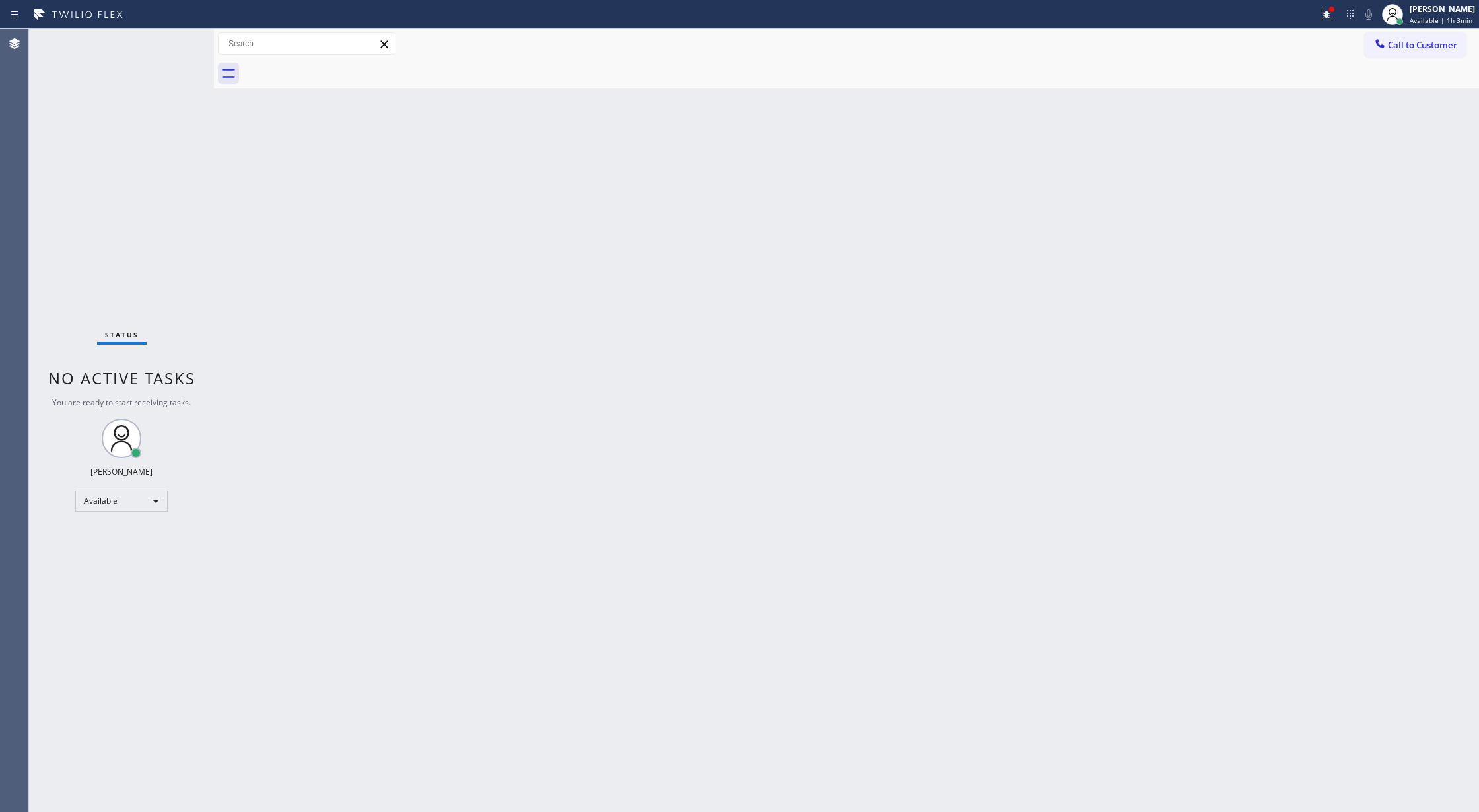
click at [178, 44] on div "Status No active tasks You are ready to start receiving tasks. Lilibeth Pueyo A…" at bounding box center [122, 420] width 185 height 783
click at [180, 42] on div "Status No active tasks You are ready to start receiving tasks. Lilibeth Pueyo A…" at bounding box center [122, 420] width 185 height 783
click at [180, 36] on div "Status No active tasks You are ready to start receiving tasks. Lilibeth Pueyo A…" at bounding box center [122, 420] width 185 height 783
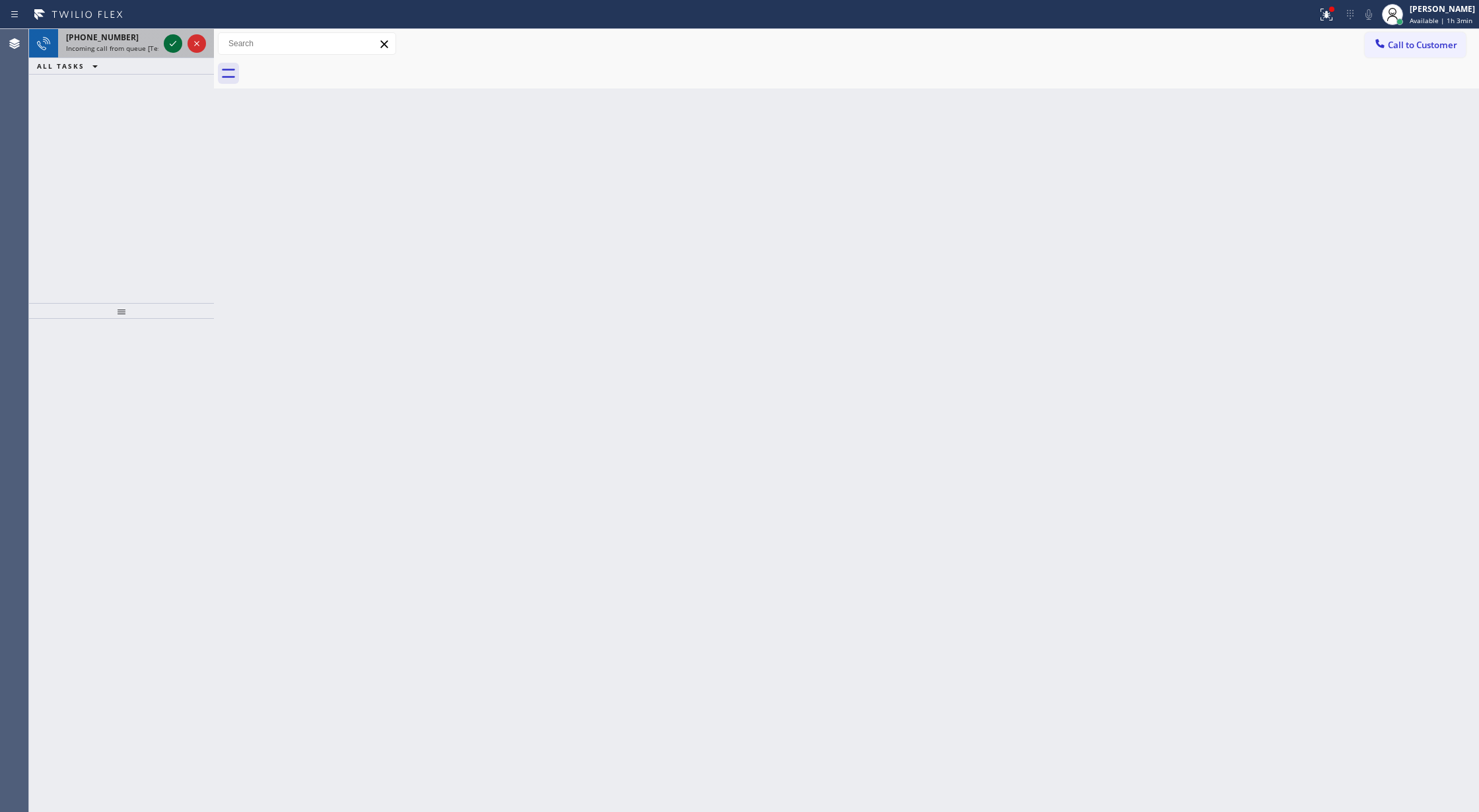
click at [175, 43] on icon at bounding box center [173, 44] width 16 height 16
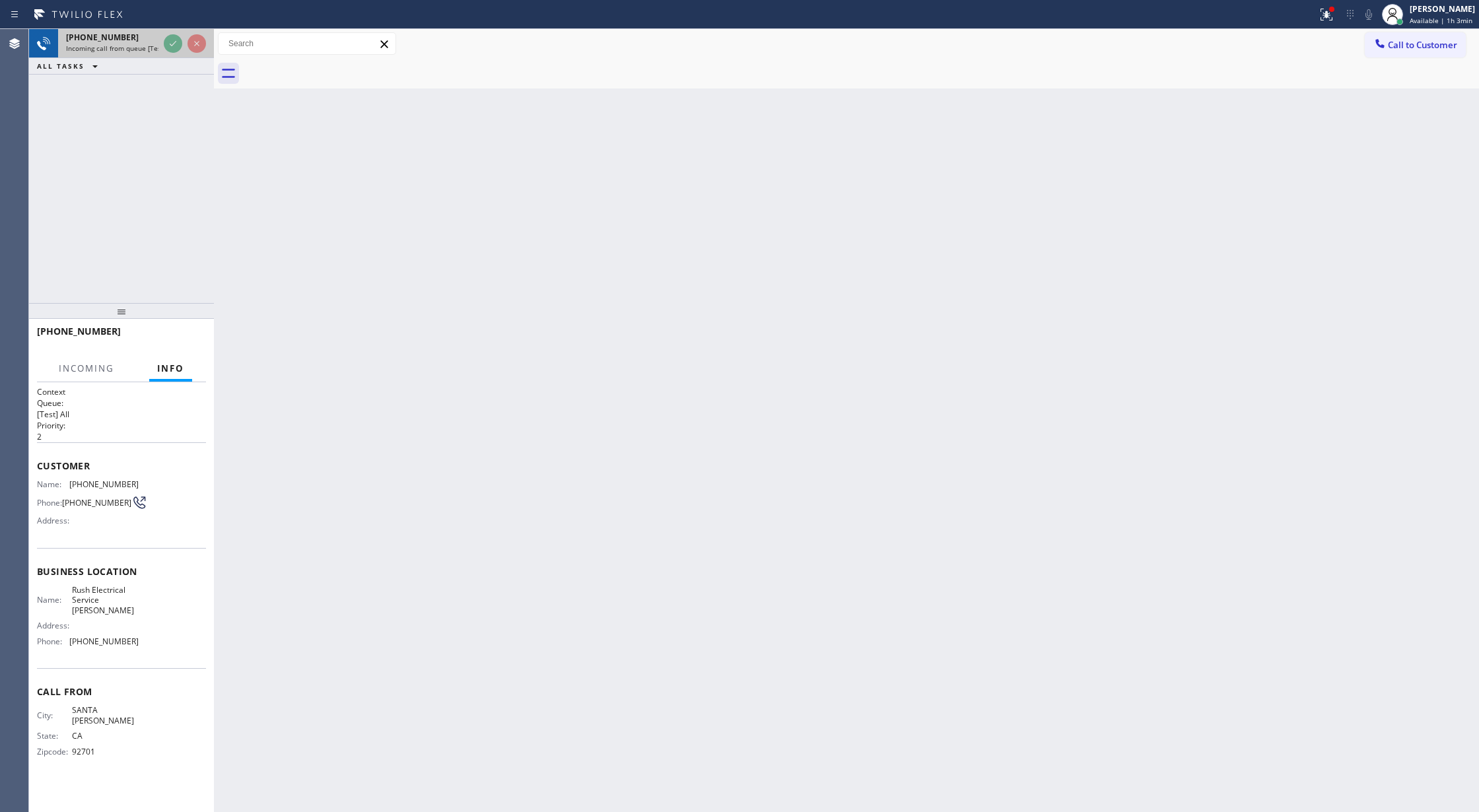
click at [177, 55] on div at bounding box center [184, 44] width 47 height 29
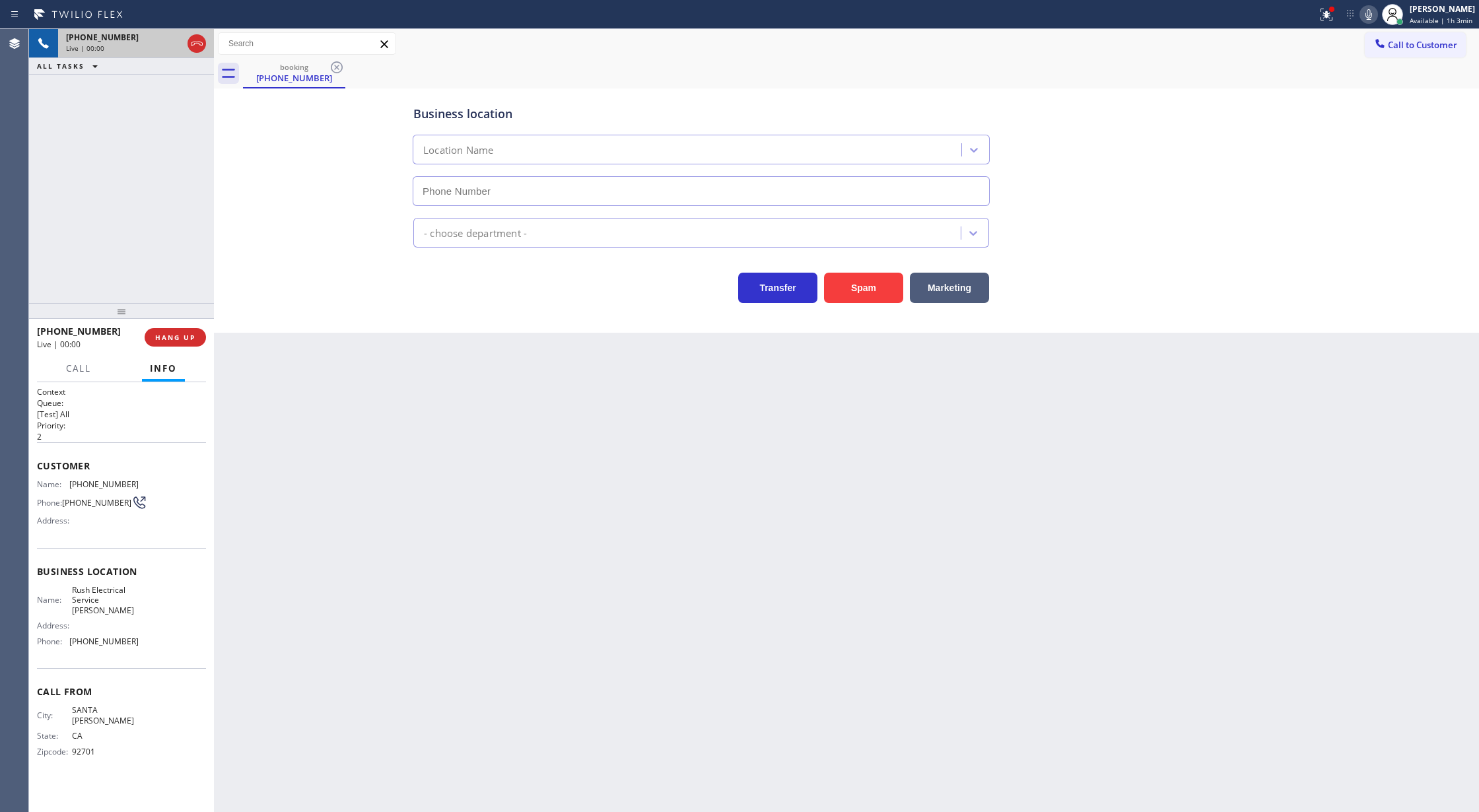
type input "(714) 706-1686"
click at [867, 293] on button "Spam" at bounding box center [863, 288] width 79 height 30
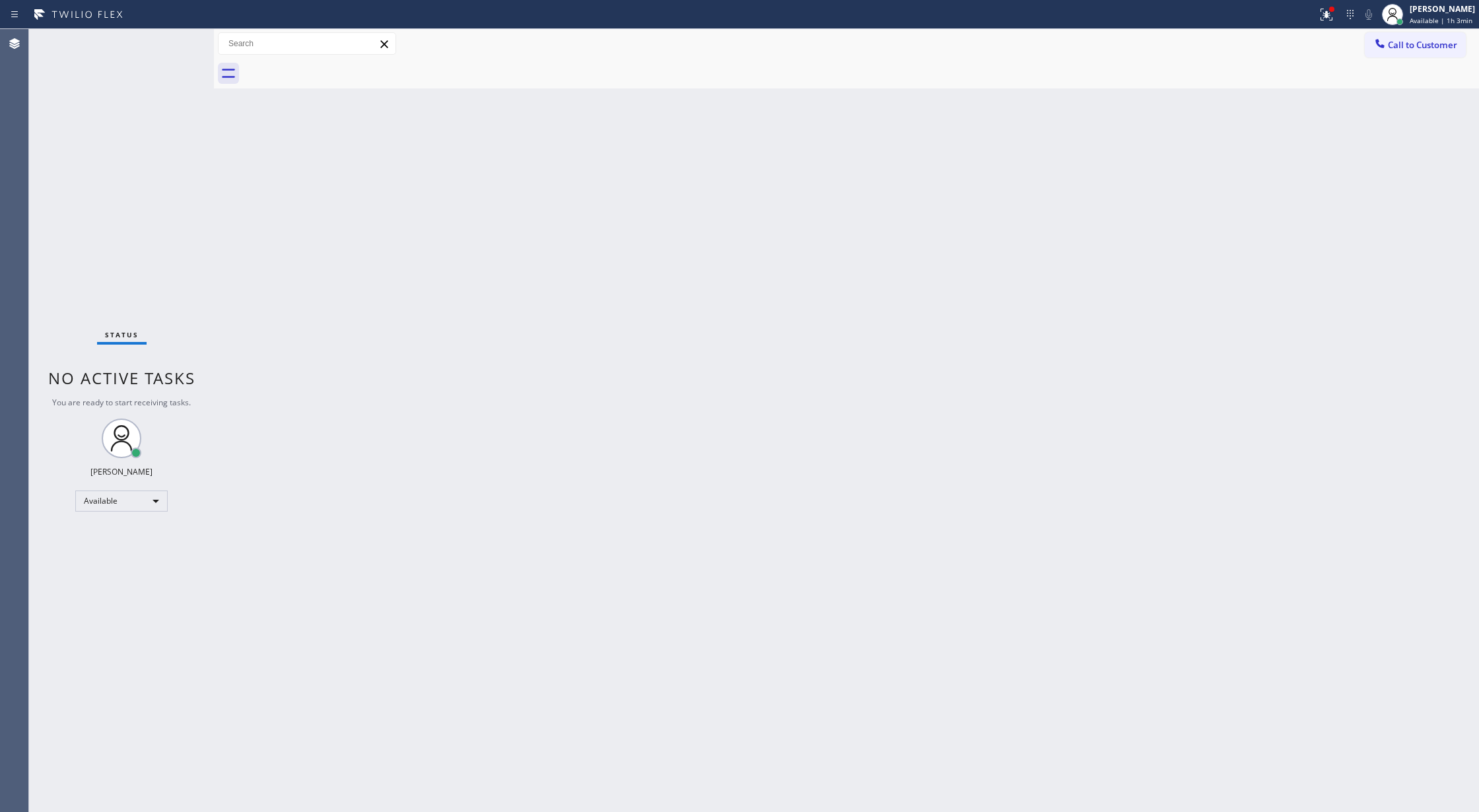
click at [177, 45] on div "Status No active tasks You are ready to start receiving tasks. Lilibeth Pueyo A…" at bounding box center [122, 420] width 185 height 783
click at [175, 39] on div "Status No active tasks You are ready to start receiving tasks. Lilibeth Pueyo A…" at bounding box center [122, 420] width 185 height 783
click at [177, 42] on div "Status No active tasks You are ready to start receiving tasks. Lilibeth Pueyo A…" at bounding box center [122, 420] width 185 height 783
click at [177, 37] on div "Status No active tasks You are ready to start receiving tasks. Lilibeth Pueyo A…" at bounding box center [122, 420] width 185 height 783
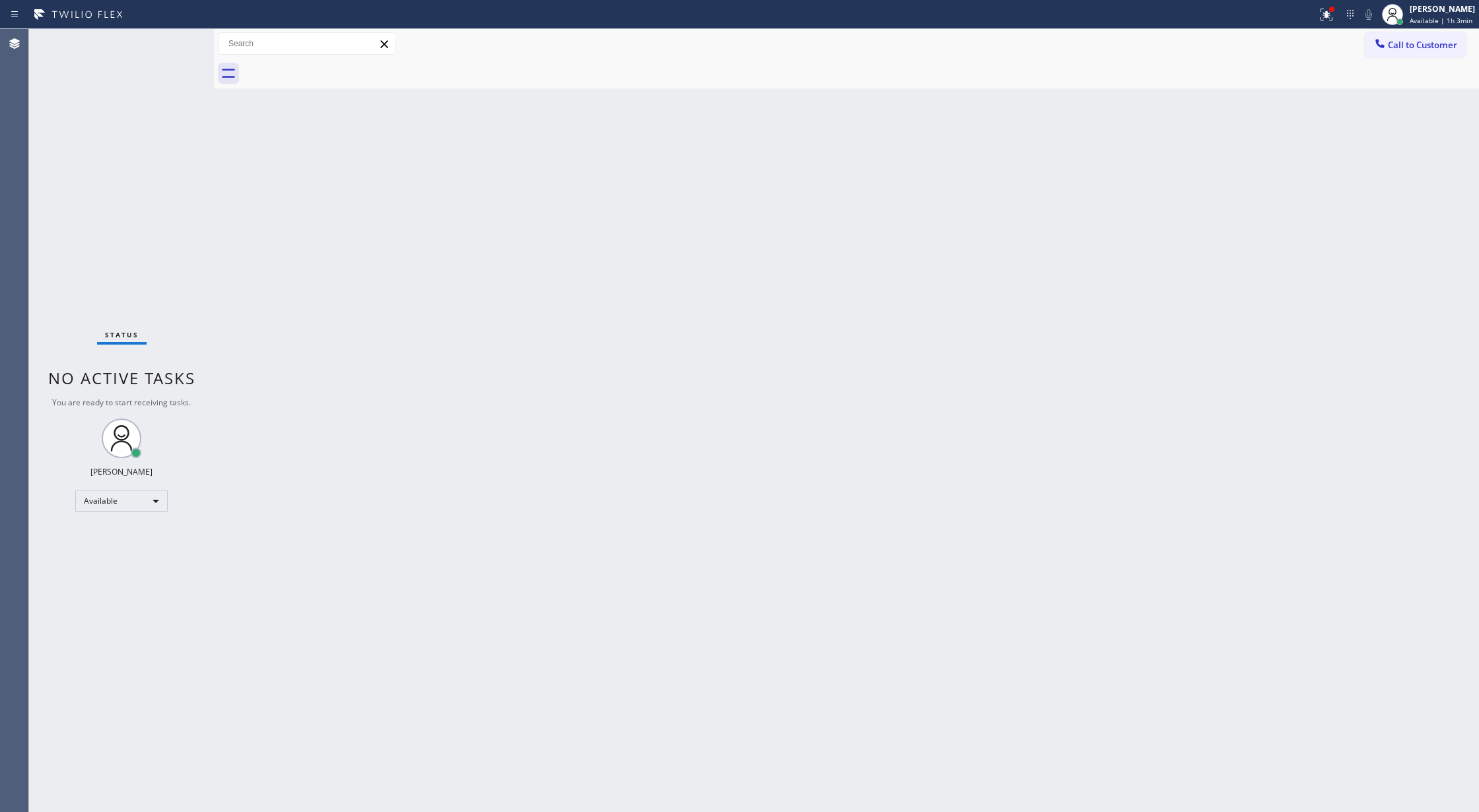
click at [178, 37] on div "Status No active tasks You are ready to start receiving tasks. Lilibeth Pueyo A…" at bounding box center [122, 420] width 185 height 783
click at [183, 35] on div "Status No active tasks You are ready to start receiving tasks. Lilibeth Pueyo A…" at bounding box center [122, 420] width 185 height 783
click at [183, 35] on div "Status No active tasks You are ready to start receiving tasks. Lilibeth Pueyo A…" at bounding box center [122, 420] width 185 height 783
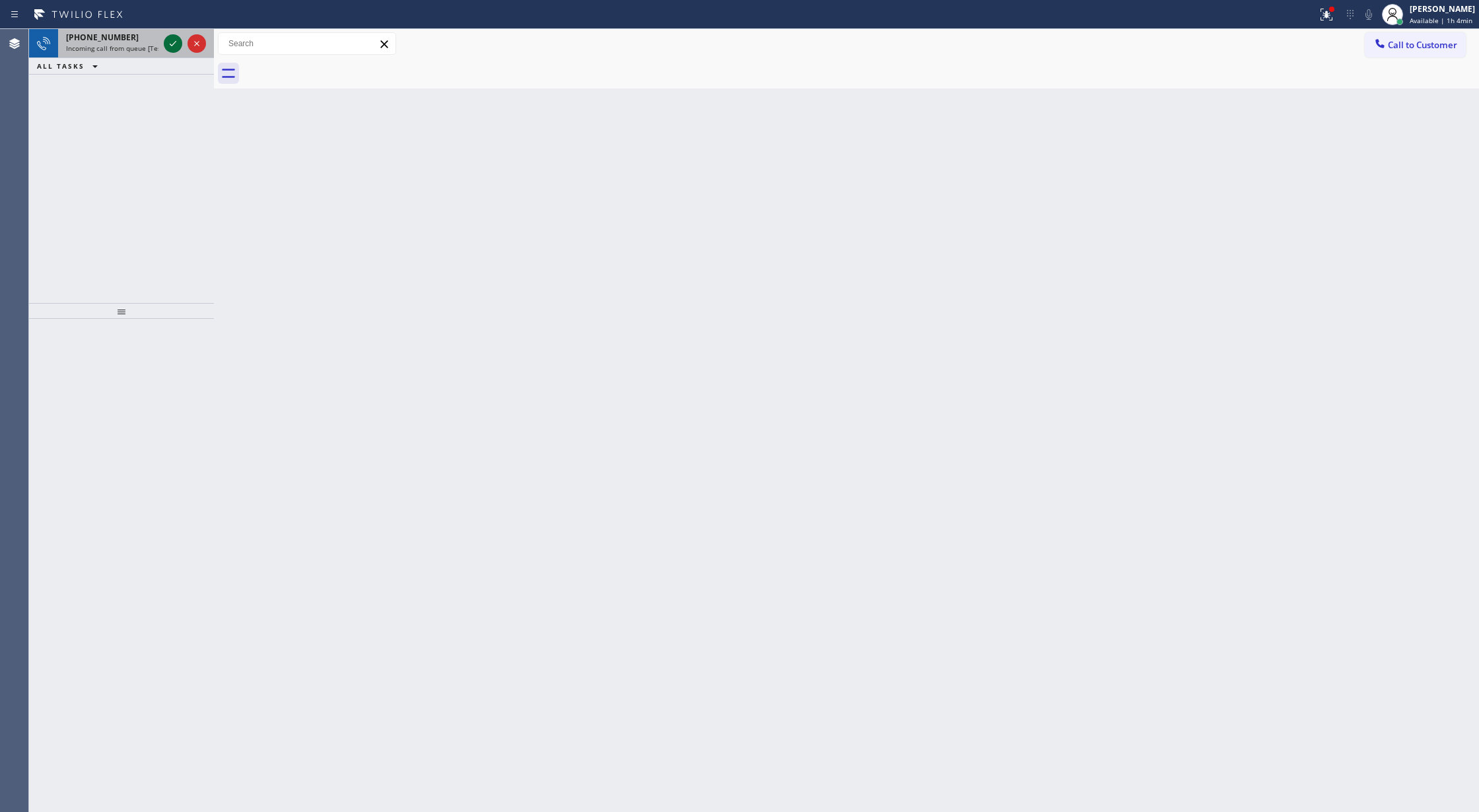
click at [173, 44] on icon at bounding box center [173, 44] width 6 height 5
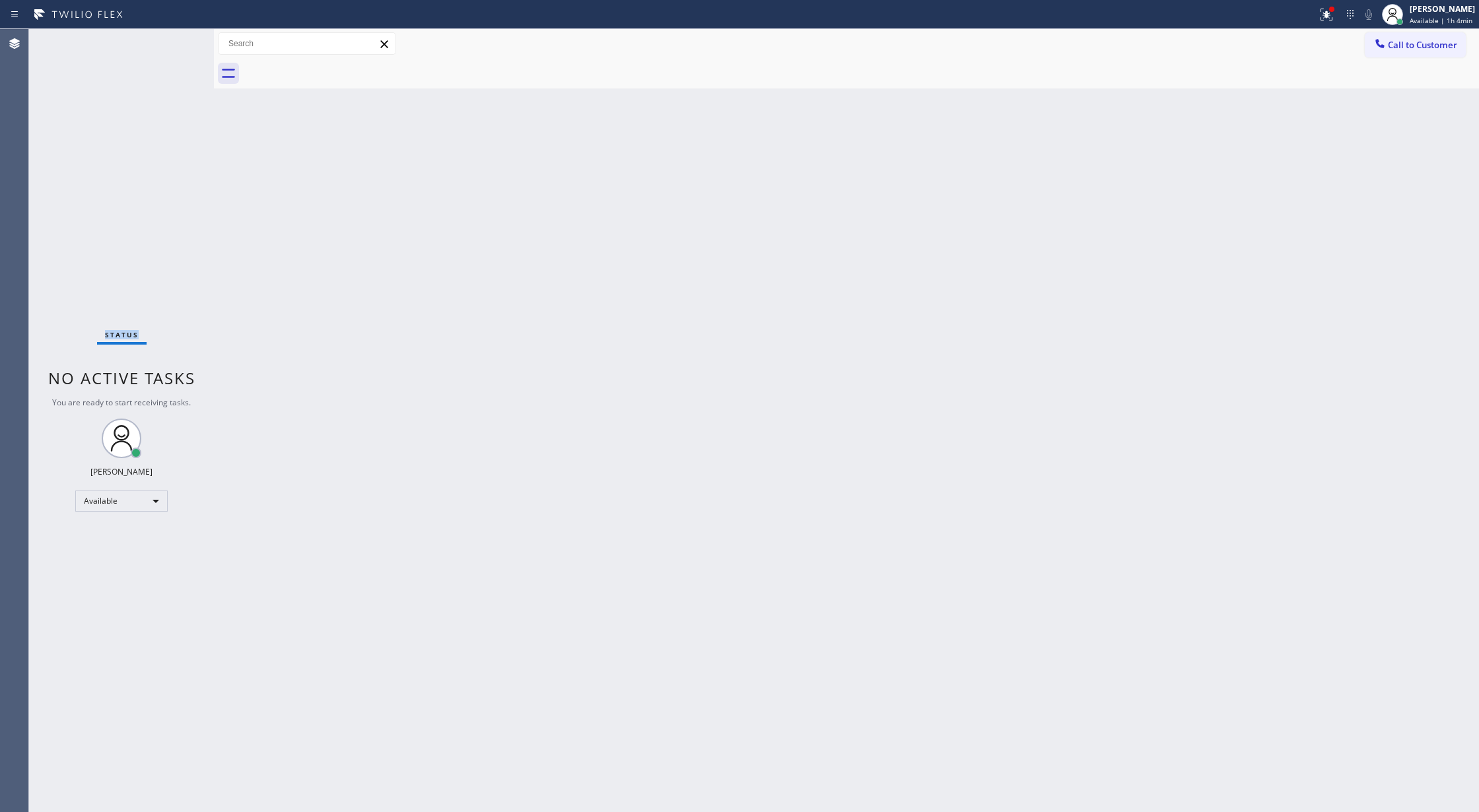
click at [173, 44] on div "Status No active tasks You are ready to start receiving tasks. Lilibeth Pueyo A…" at bounding box center [122, 420] width 185 height 783
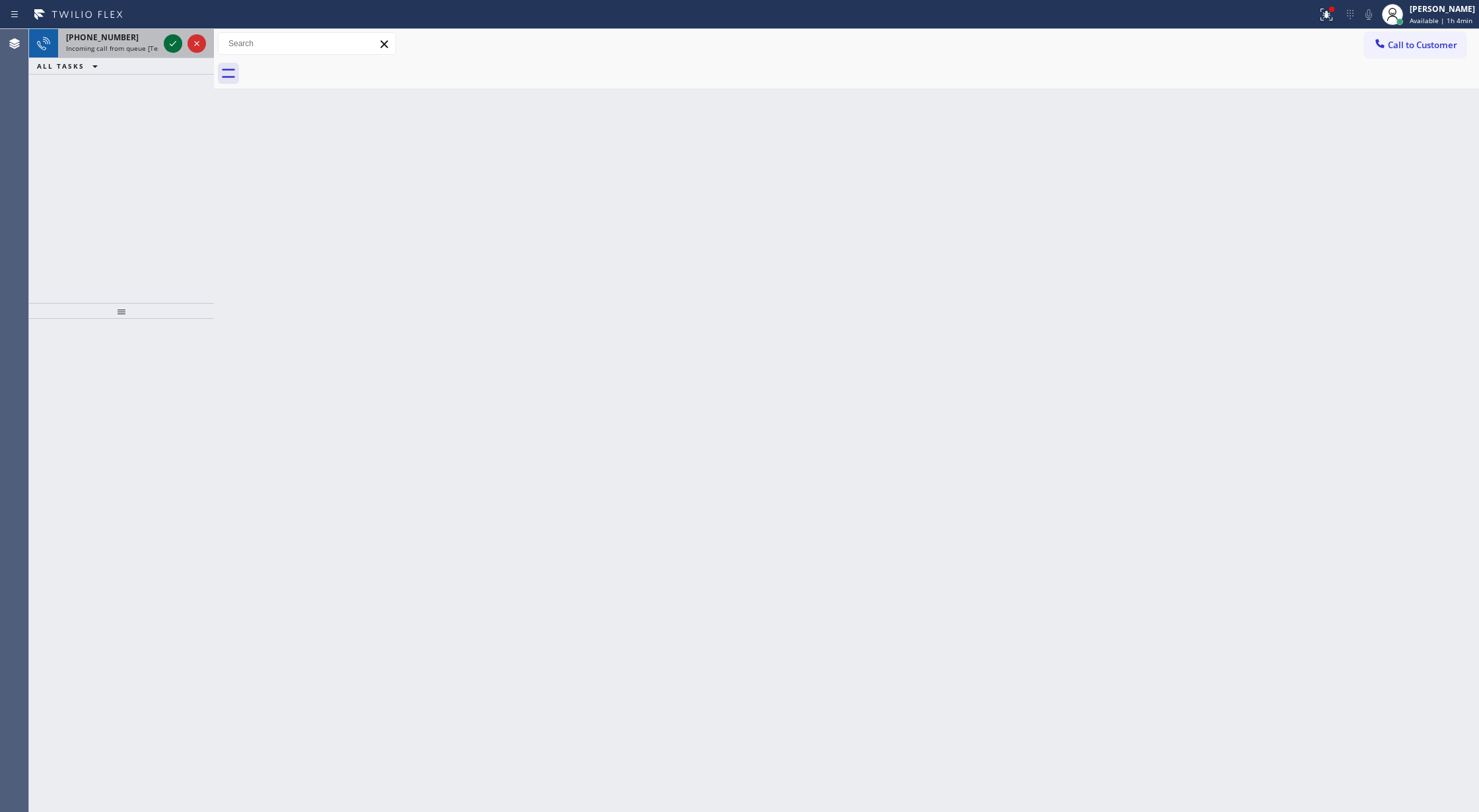
click at [170, 48] on icon at bounding box center [173, 44] width 16 height 16
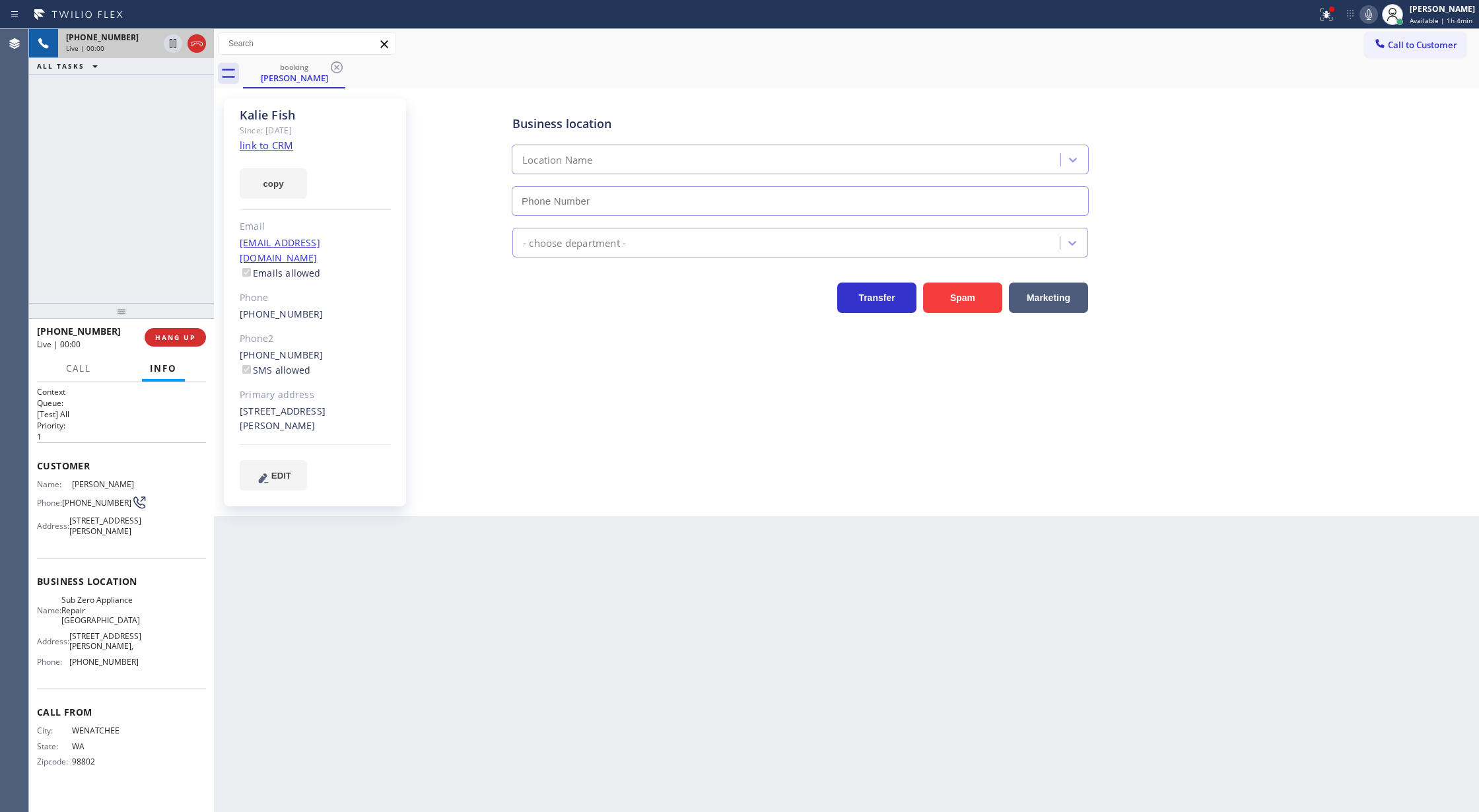
type input "[PHONE_NUMBER]"
click at [267, 144] on link "link to CRM" at bounding box center [266, 145] width 53 height 13
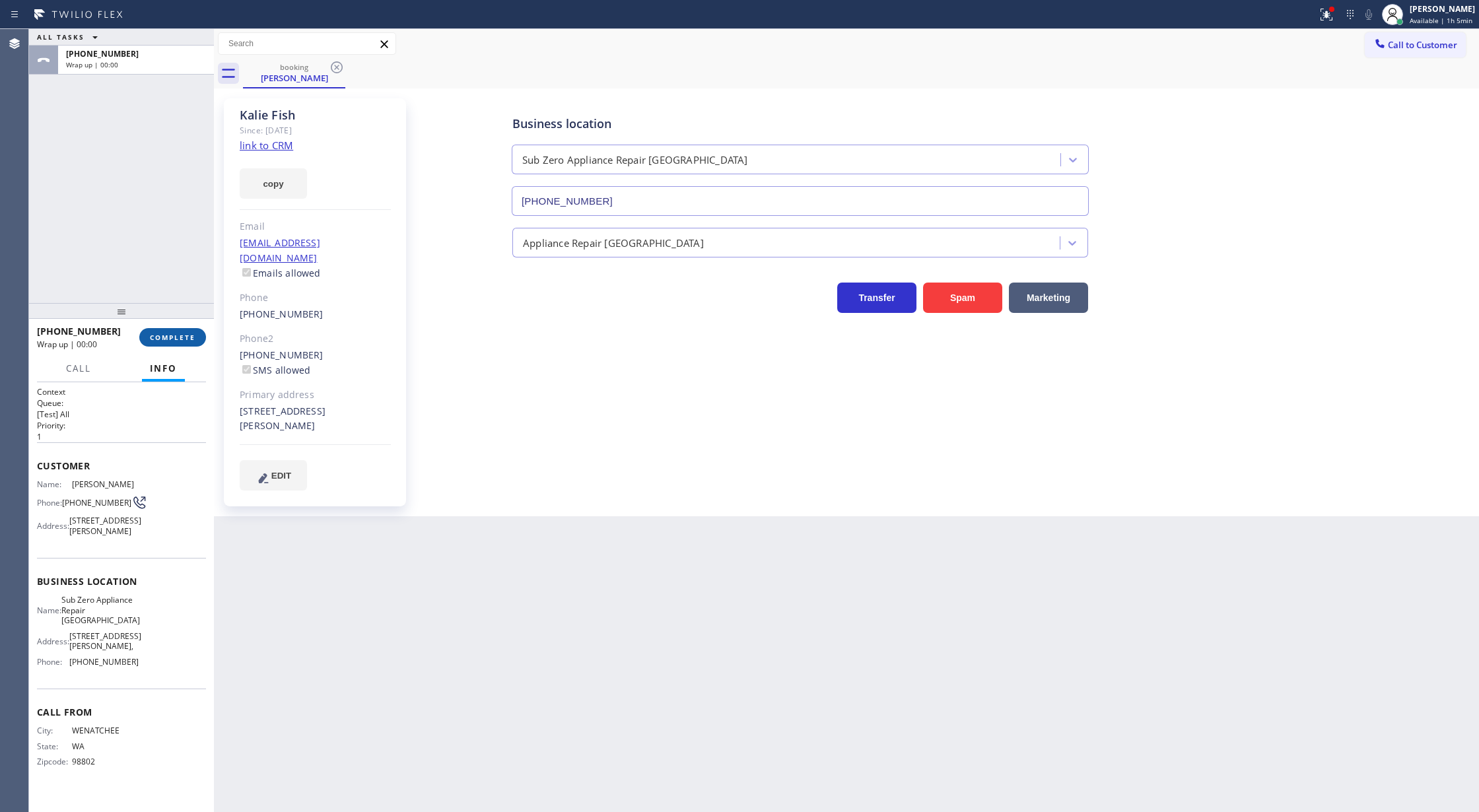
click at [177, 338] on span "COMPLETE" at bounding box center [172, 337] width 45 height 9
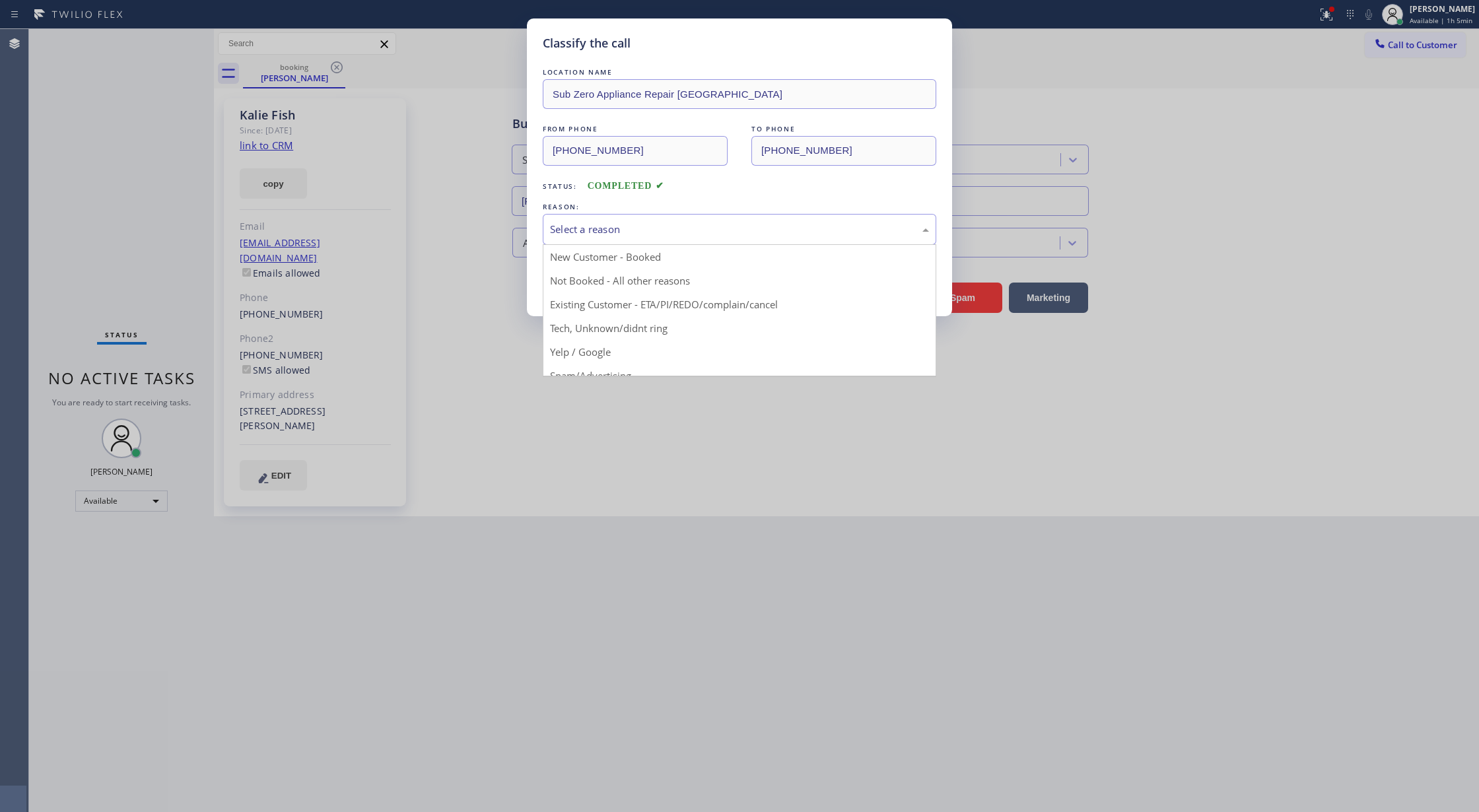
click at [629, 244] on div "Select a reason" at bounding box center [739, 229] width 394 height 31
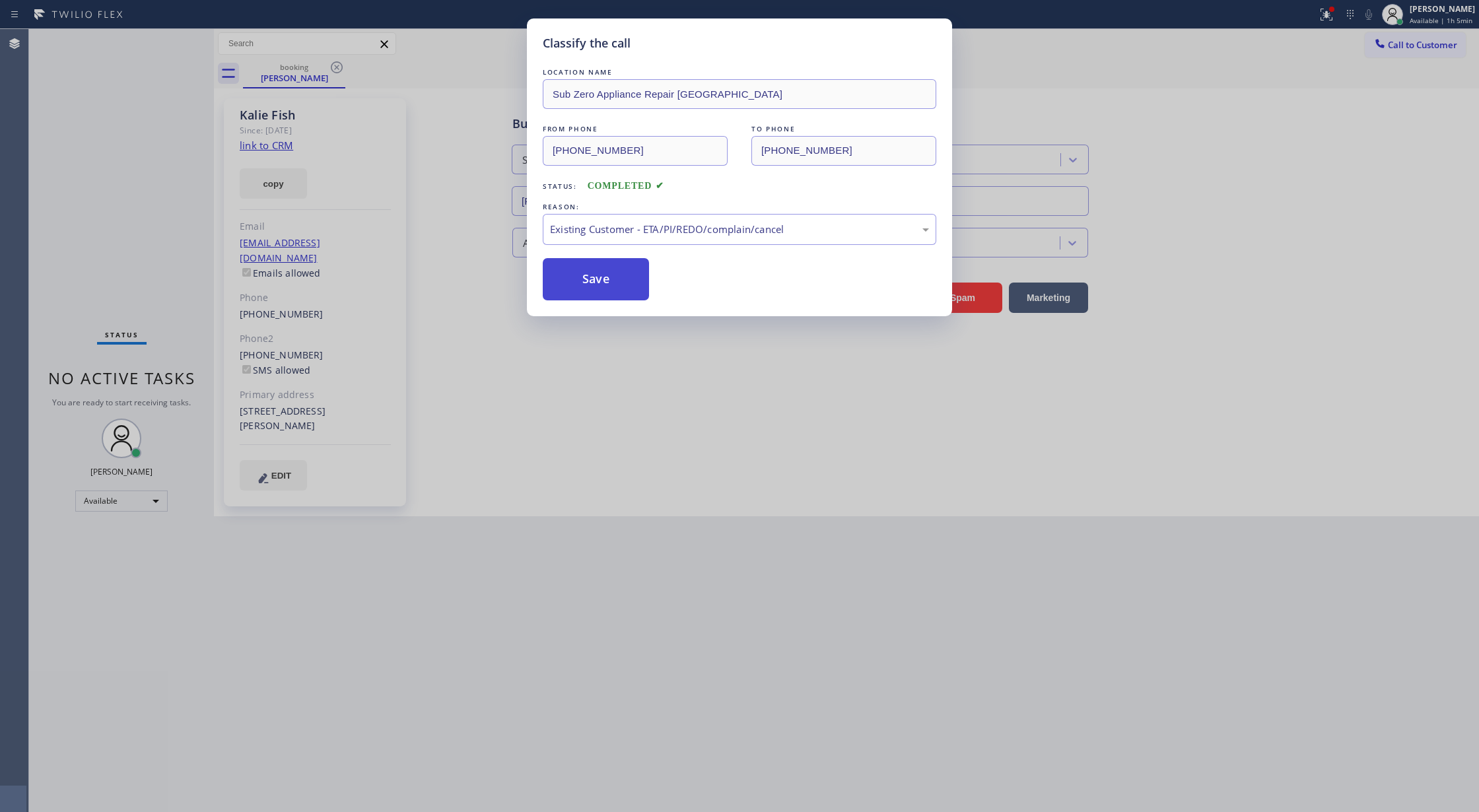
click at [603, 272] on button "Save" at bounding box center [595, 279] width 106 height 42
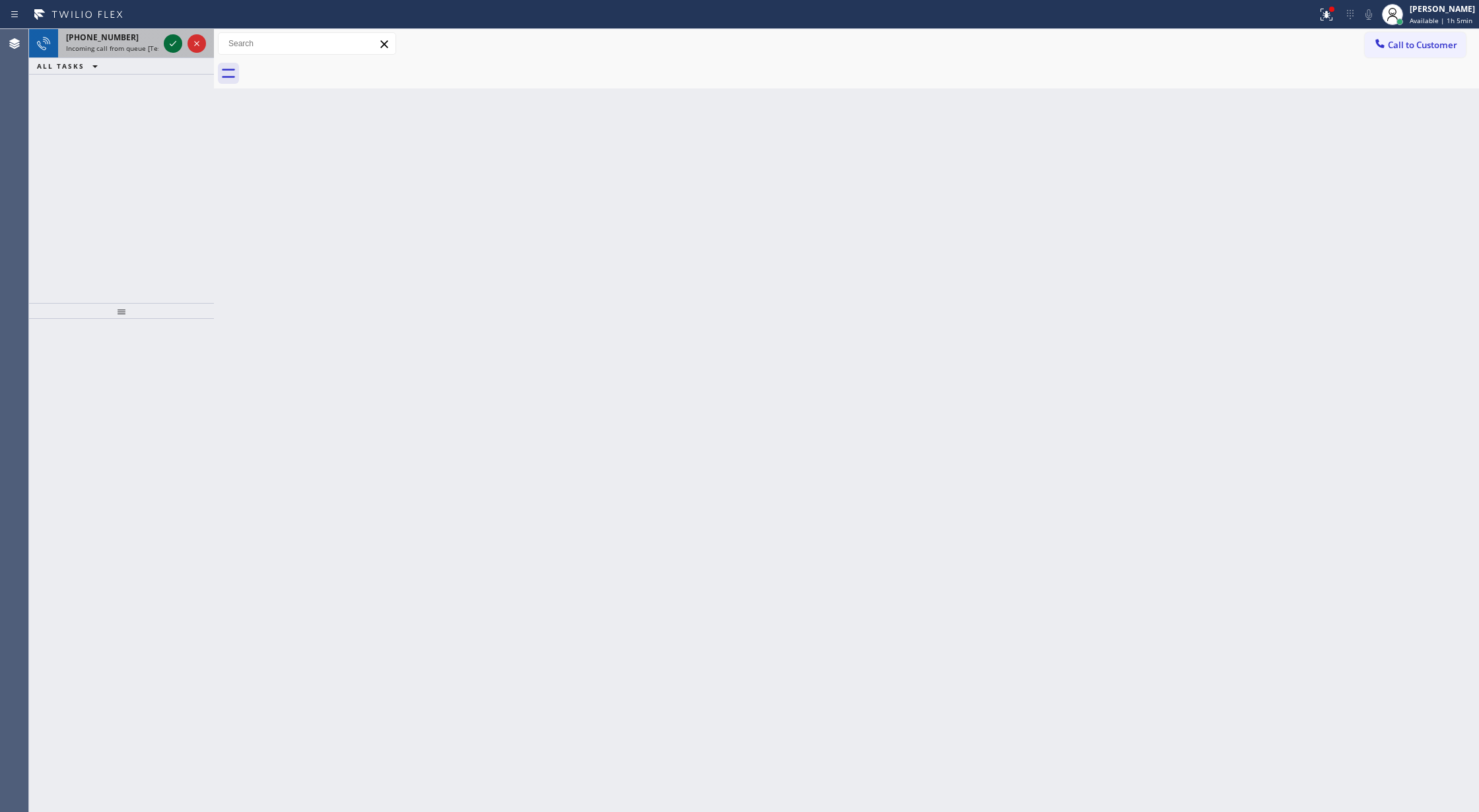
click at [175, 44] on icon at bounding box center [173, 44] width 16 height 16
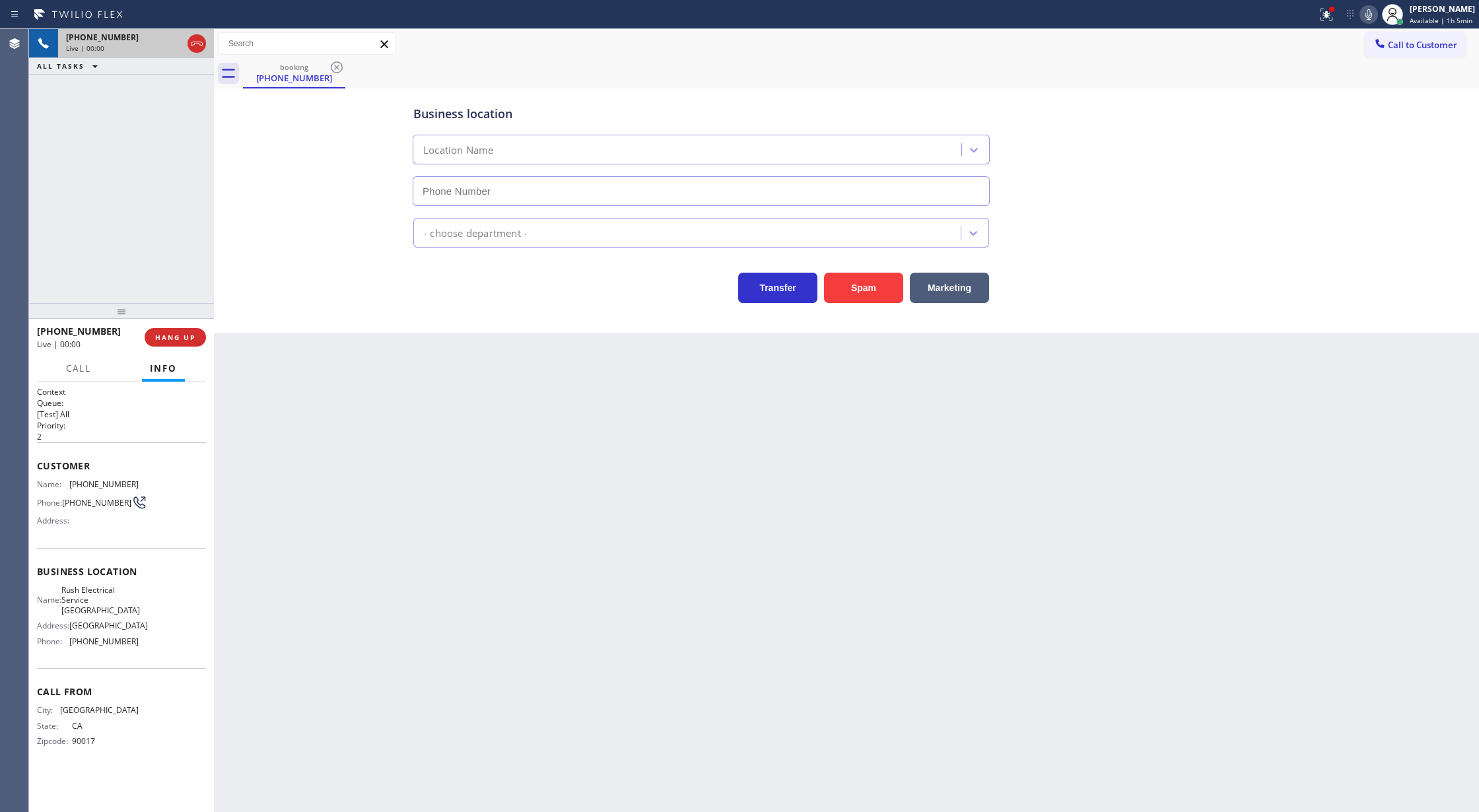
type input "[PHONE_NUMBER]"
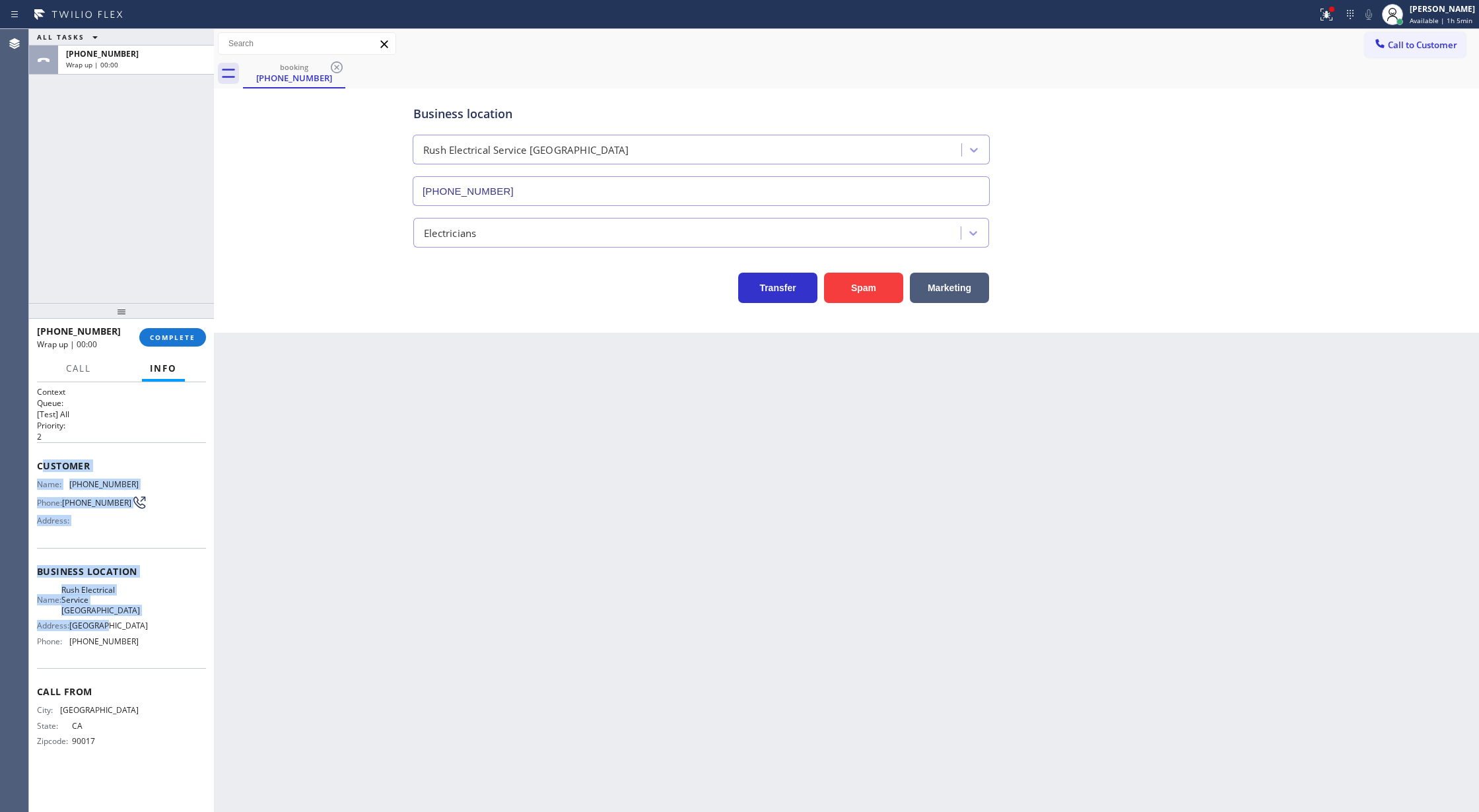
drag, startPoint x: 44, startPoint y: 471, endPoint x: 173, endPoint y: 594, distance: 178.2
click at [167, 613] on div "Context Queue: [Test] All Priority: 2 Customer Name: (626) 325-1743 Phone: (626…" at bounding box center [122, 577] width 169 height 382
click at [162, 334] on span "COMPLETE" at bounding box center [172, 337] width 45 height 9
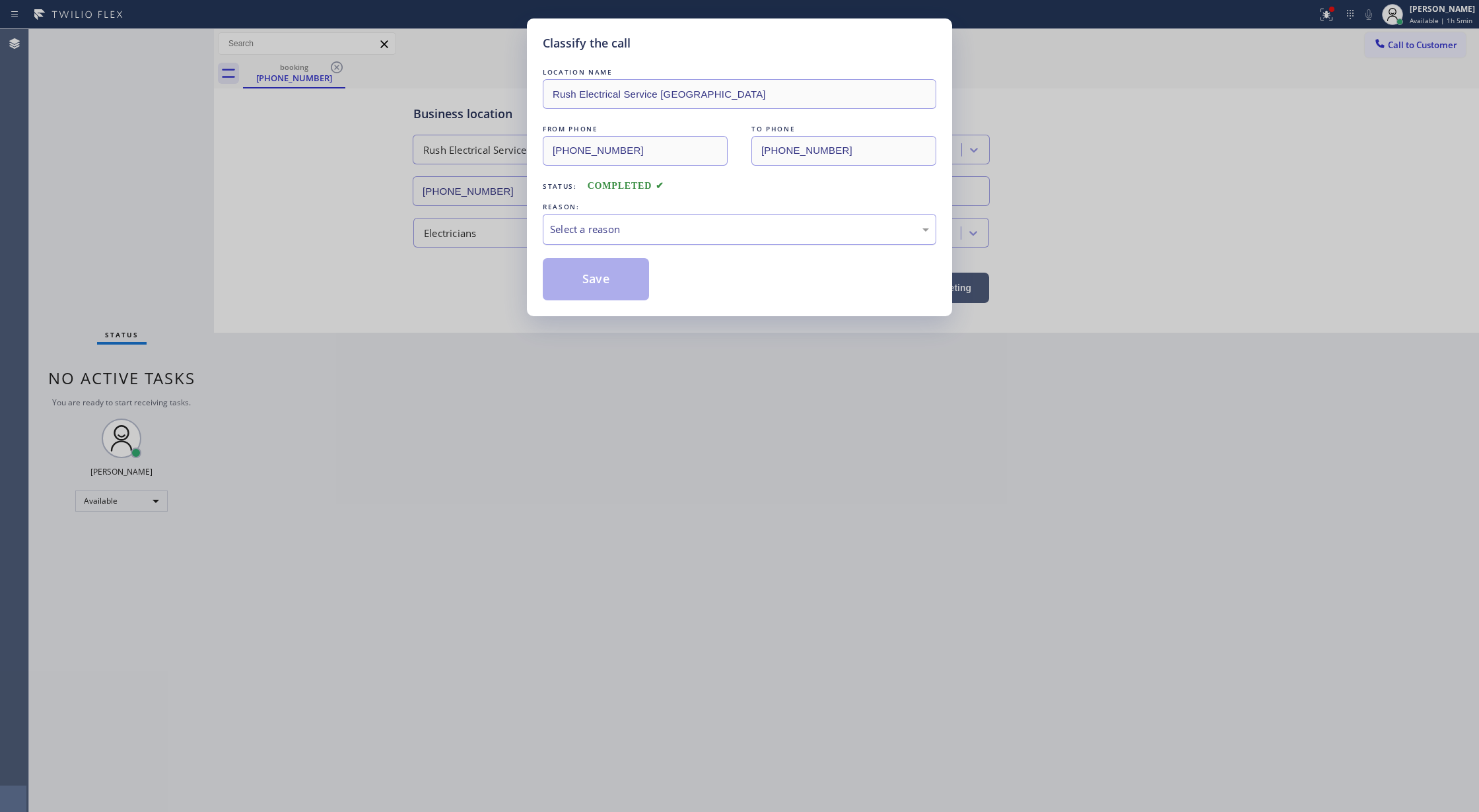
click at [662, 219] on div "Select a reason" at bounding box center [739, 229] width 394 height 31
click at [598, 296] on button "Save" at bounding box center [595, 279] width 106 height 42
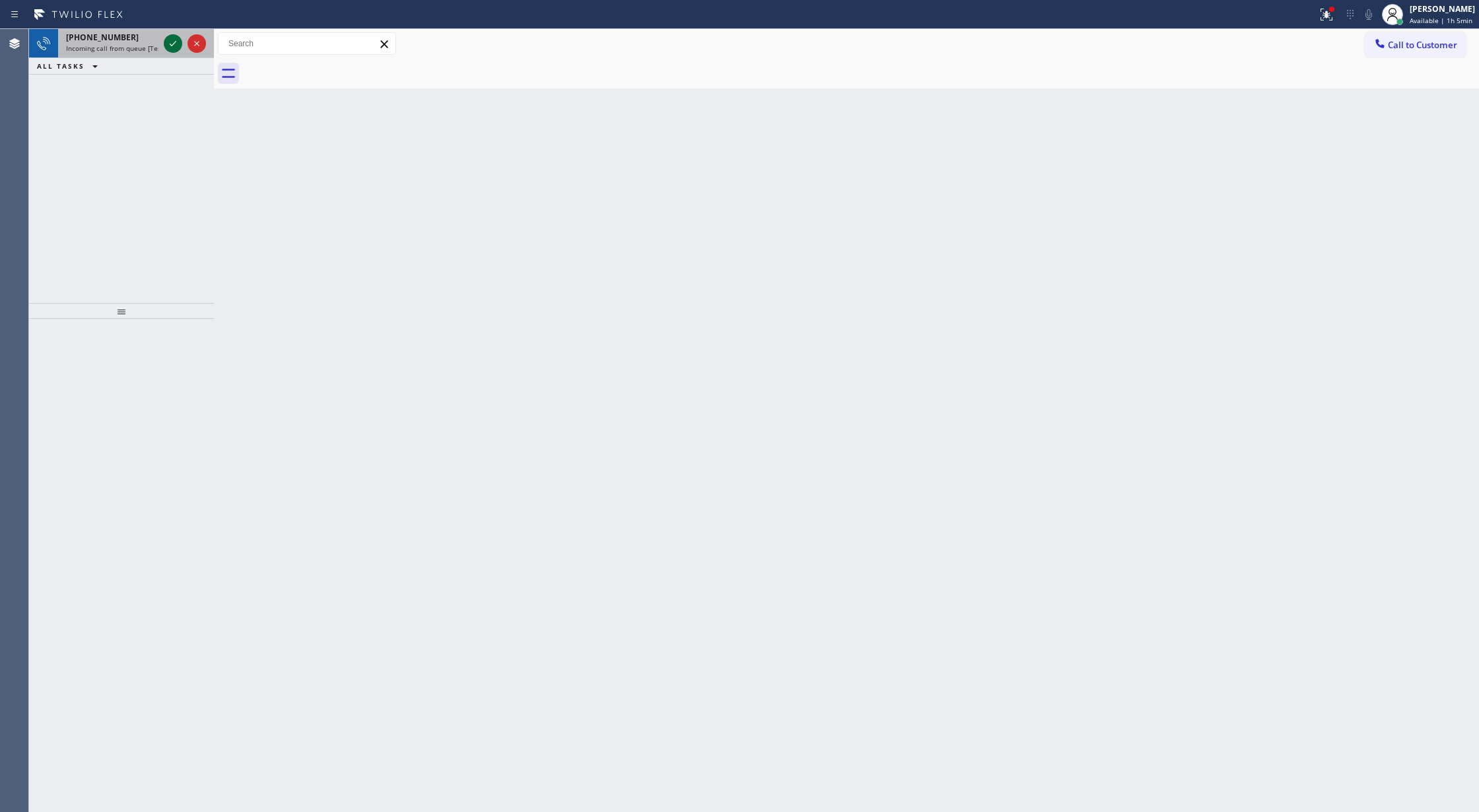
click at [172, 44] on icon at bounding box center [173, 44] width 16 height 16
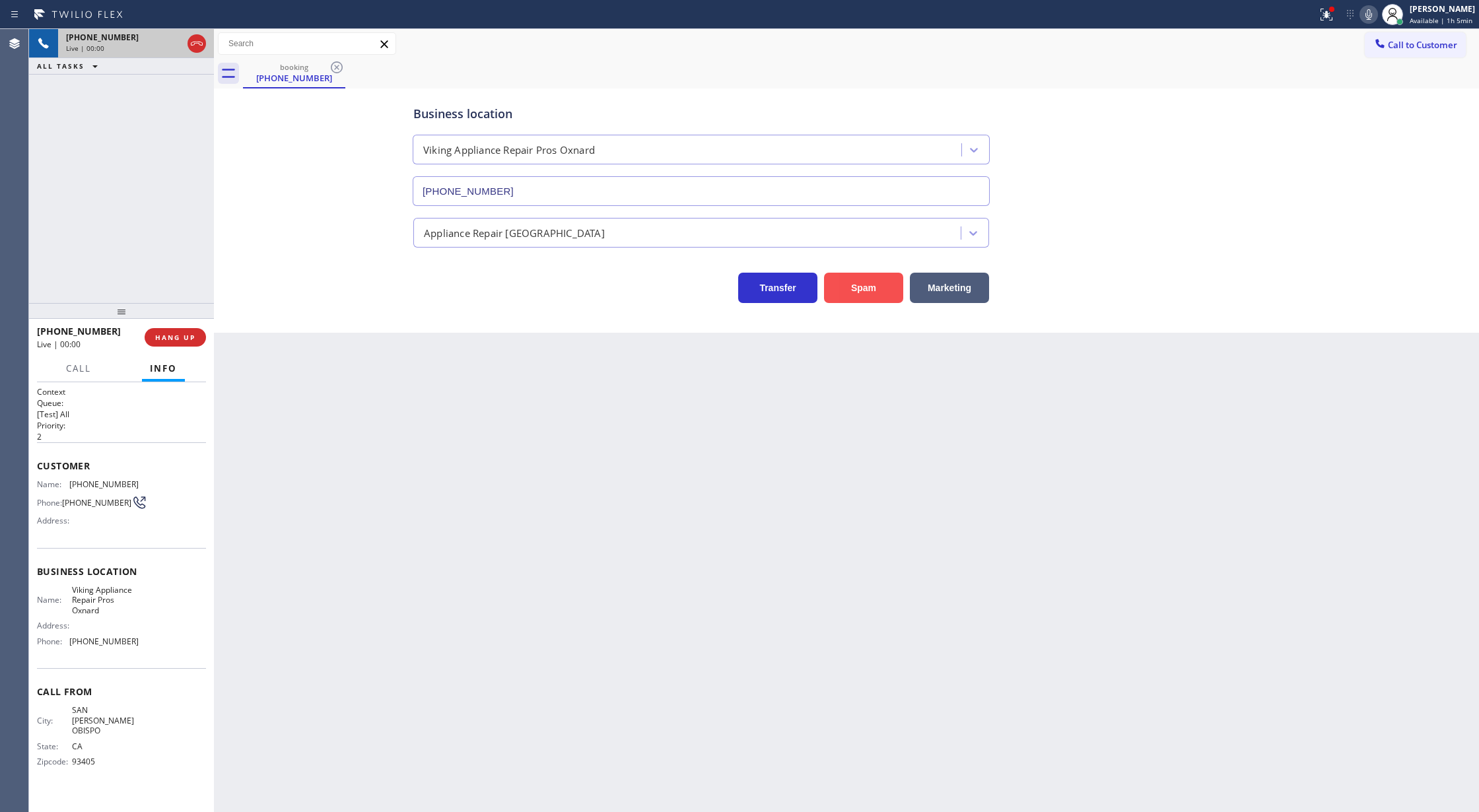
type input "(805) 549-5999"
click at [858, 290] on button "Spam" at bounding box center [863, 288] width 79 height 30
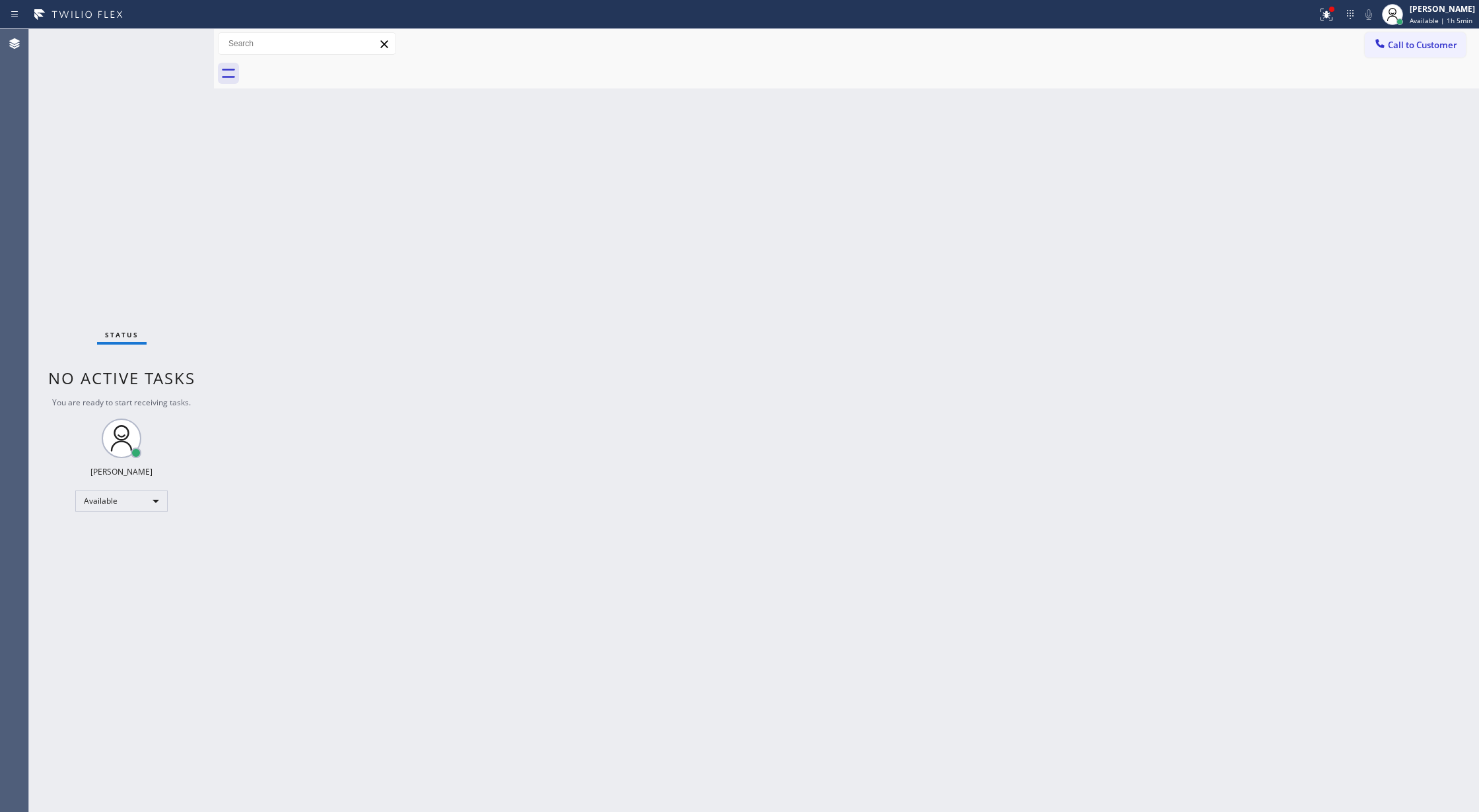
click at [175, 35] on div "Status No active tasks You are ready to start receiving tasks. Lilibeth Pueyo A…" at bounding box center [122, 420] width 185 height 783
click at [175, 42] on div "Status No active tasks You are ready to start receiving tasks. Lilibeth Pueyo A…" at bounding box center [122, 420] width 185 height 783
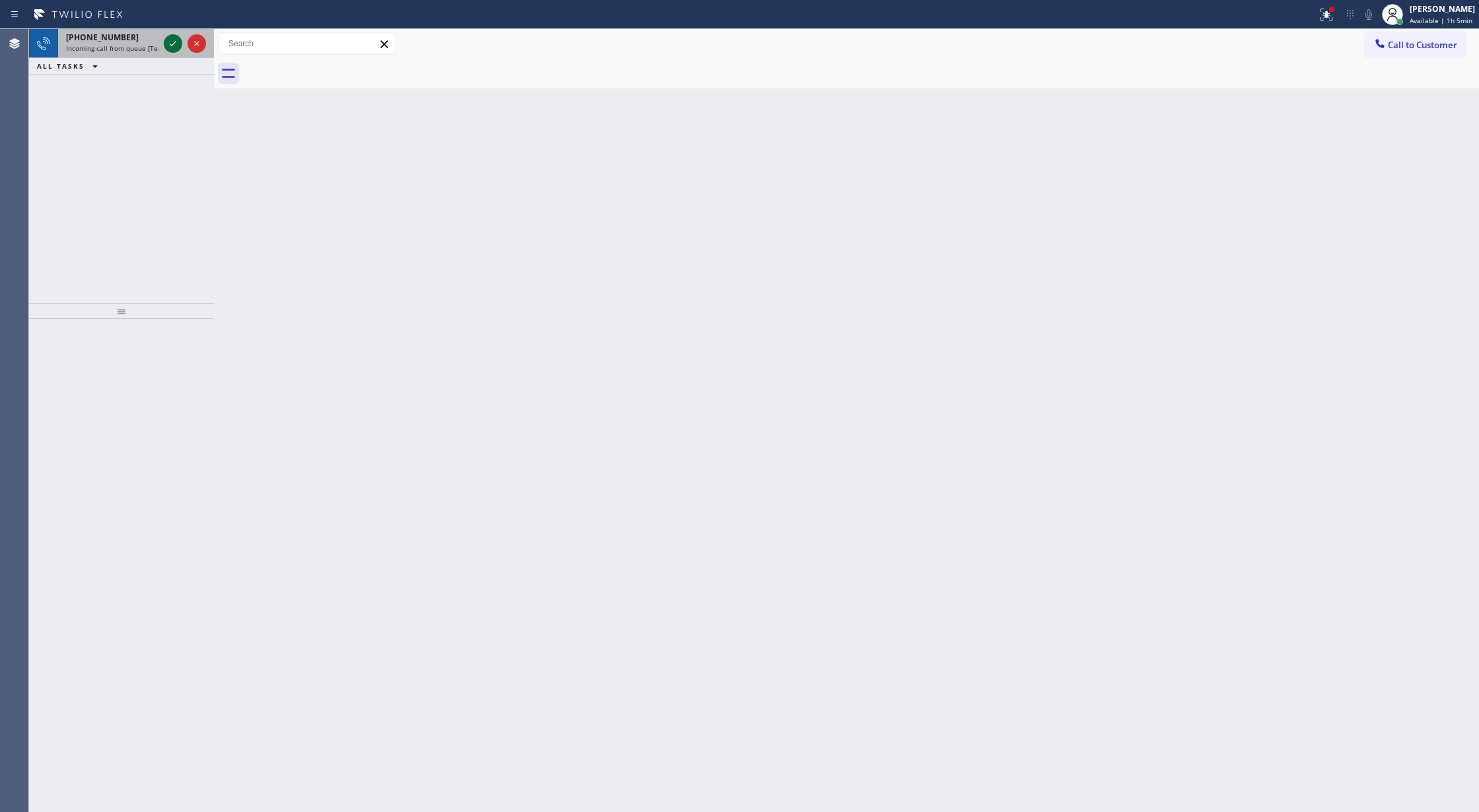
click at [175, 42] on icon at bounding box center [173, 44] width 16 height 16
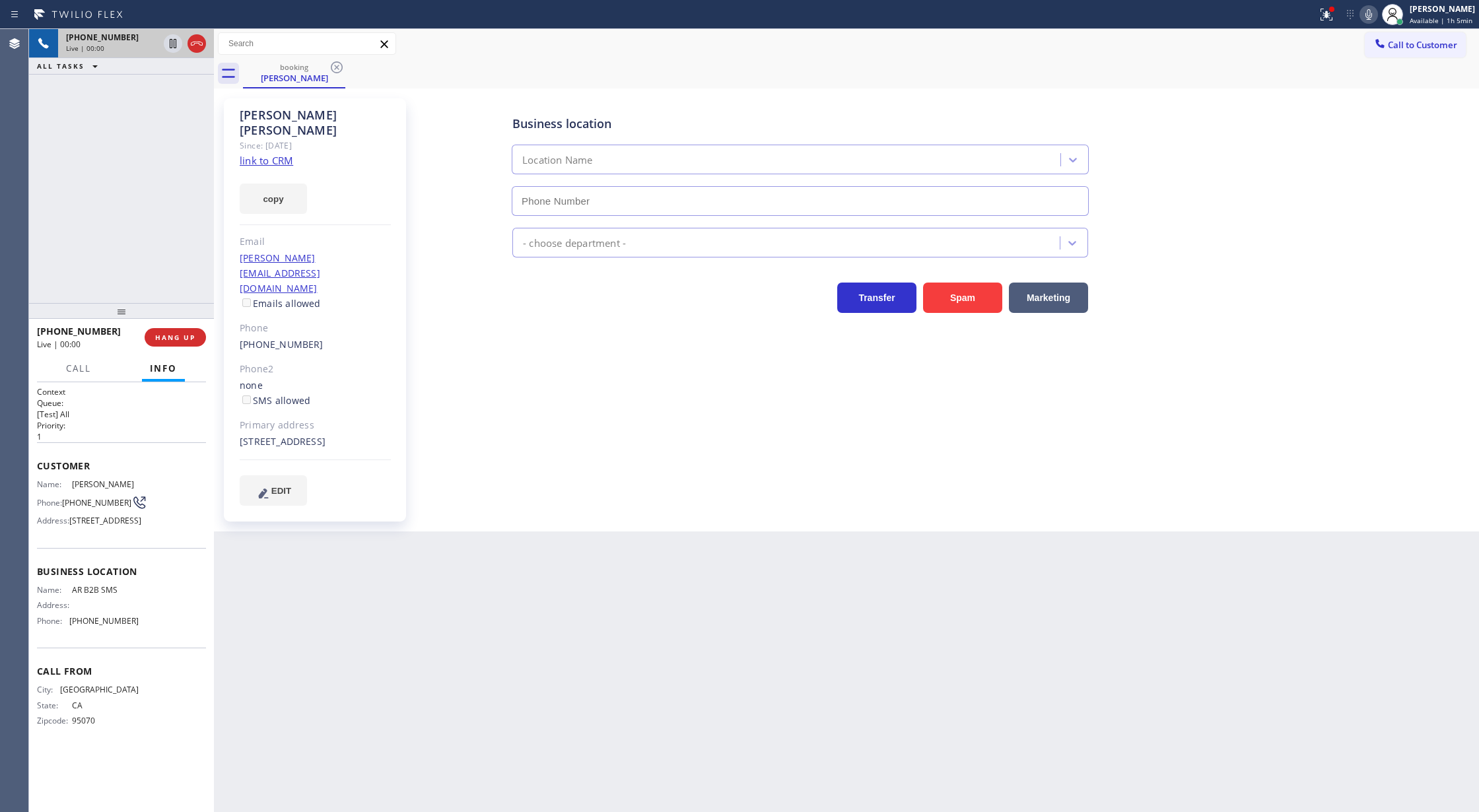
type input "[PHONE_NUMBER]"
click at [251, 154] on link "link to CRM" at bounding box center [266, 160] width 53 height 13
click at [196, 42] on icon at bounding box center [196, 44] width 12 height 4
click at [173, 336] on span "COMPLETE" at bounding box center [172, 337] width 45 height 9
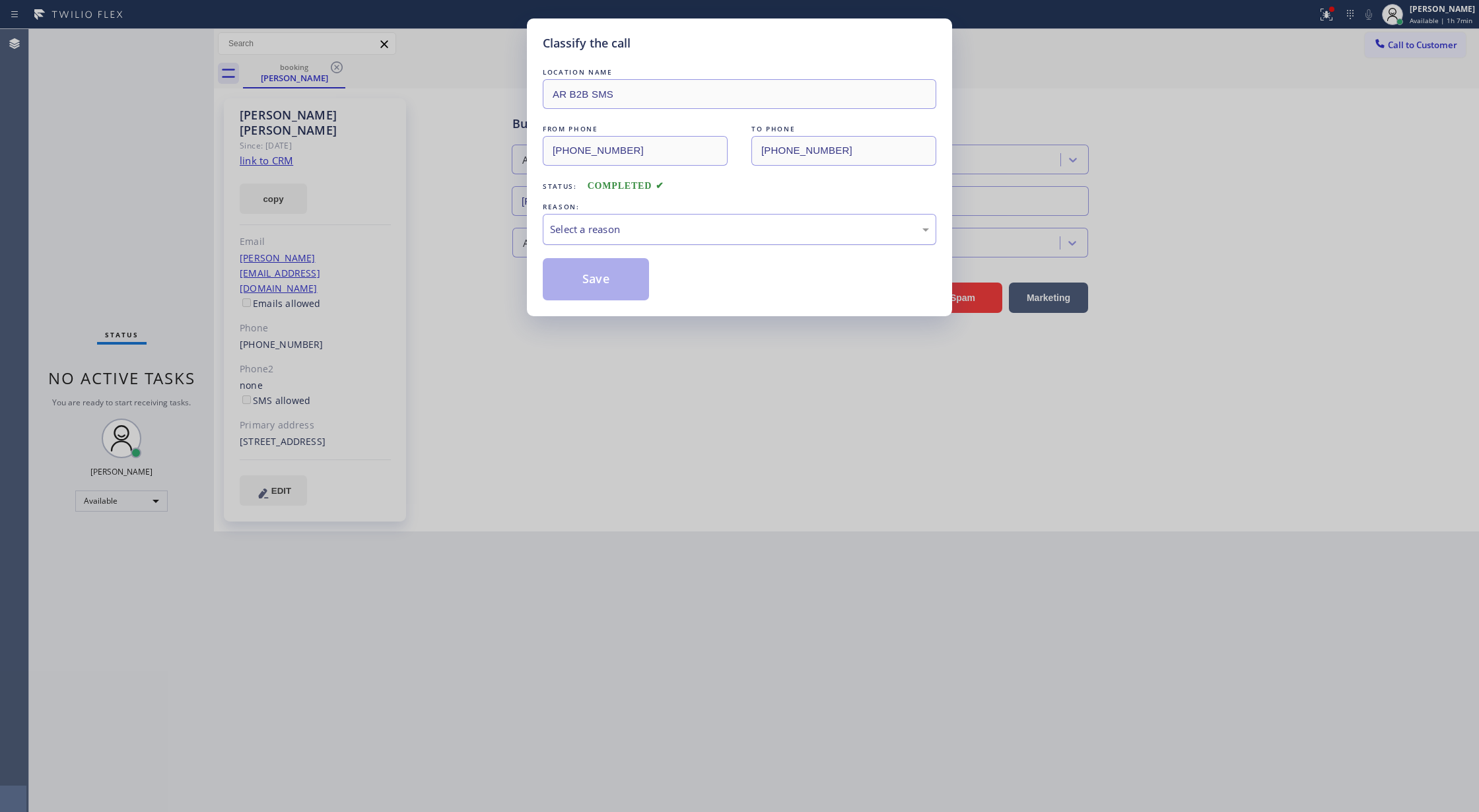
click at [622, 233] on div "Select a reason" at bounding box center [740, 229] width 379 height 15
click at [588, 279] on button "Save" at bounding box center [595, 279] width 106 height 42
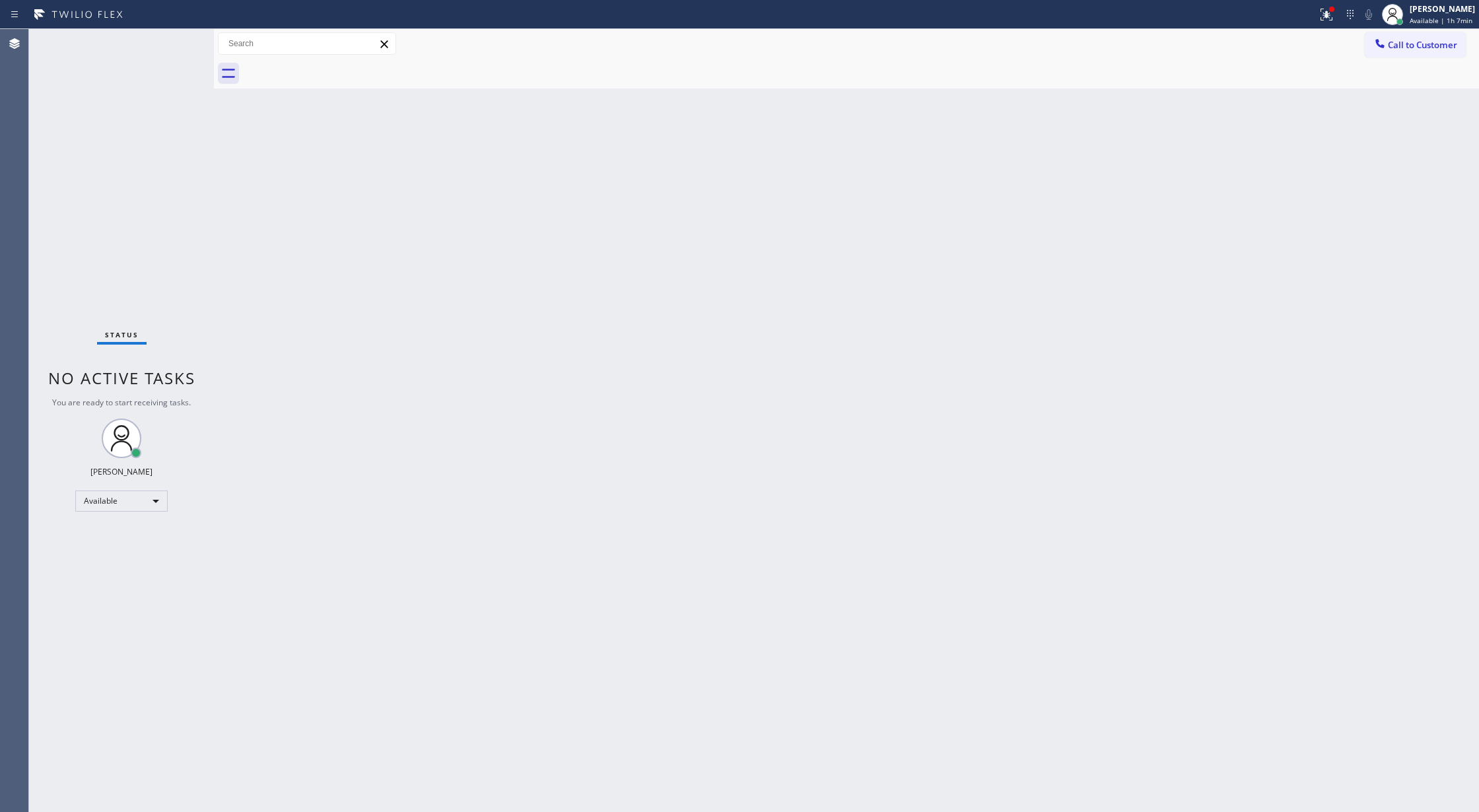
click at [175, 38] on div "Status No active tasks You are ready to start receiving tasks. Lilibeth Pueyo A…" at bounding box center [122, 420] width 185 height 783
click at [183, 49] on div "Status No active tasks You are ready to start receiving tasks. Lilibeth Pueyo A…" at bounding box center [122, 420] width 185 height 783
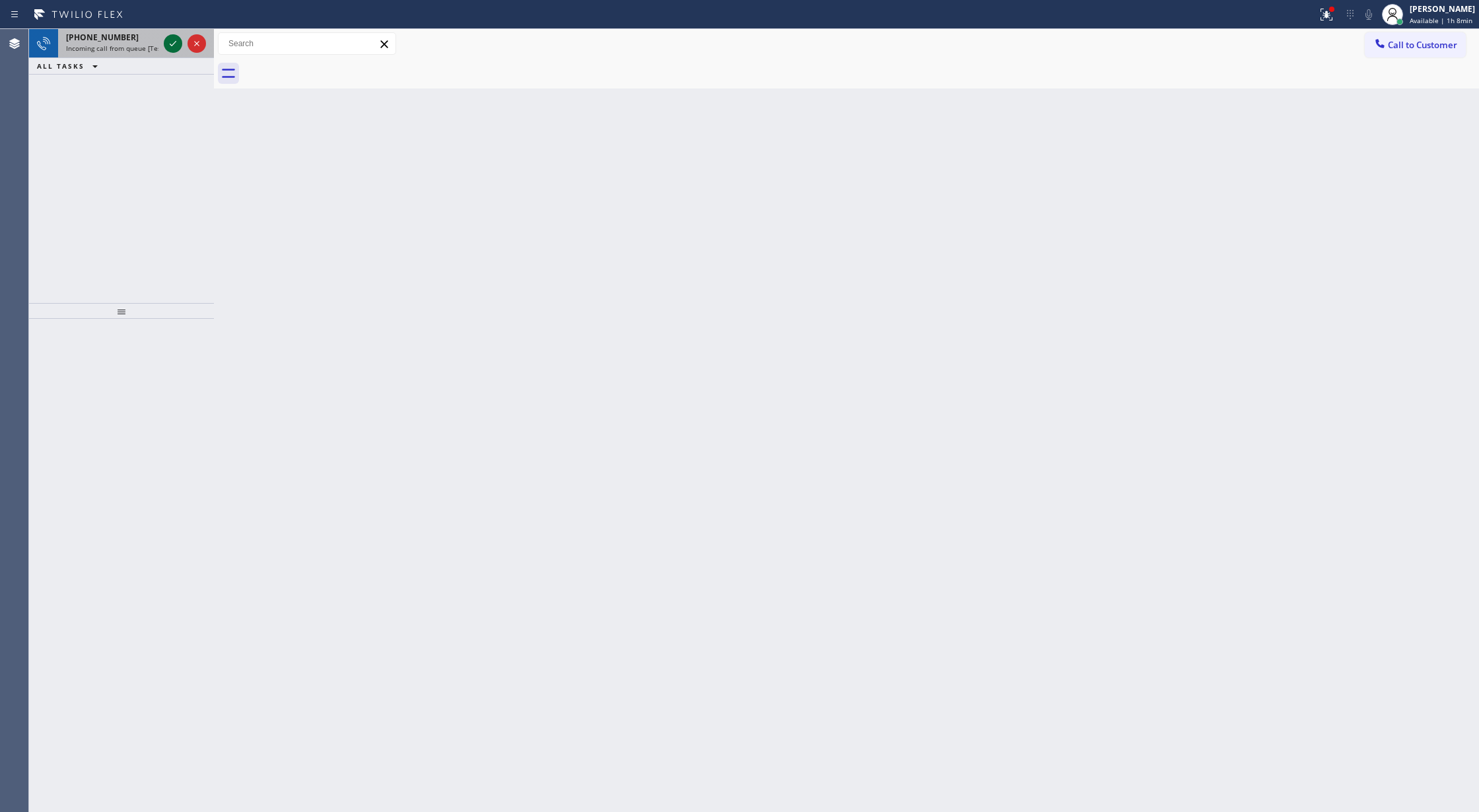
click at [169, 45] on icon at bounding box center [173, 44] width 16 height 16
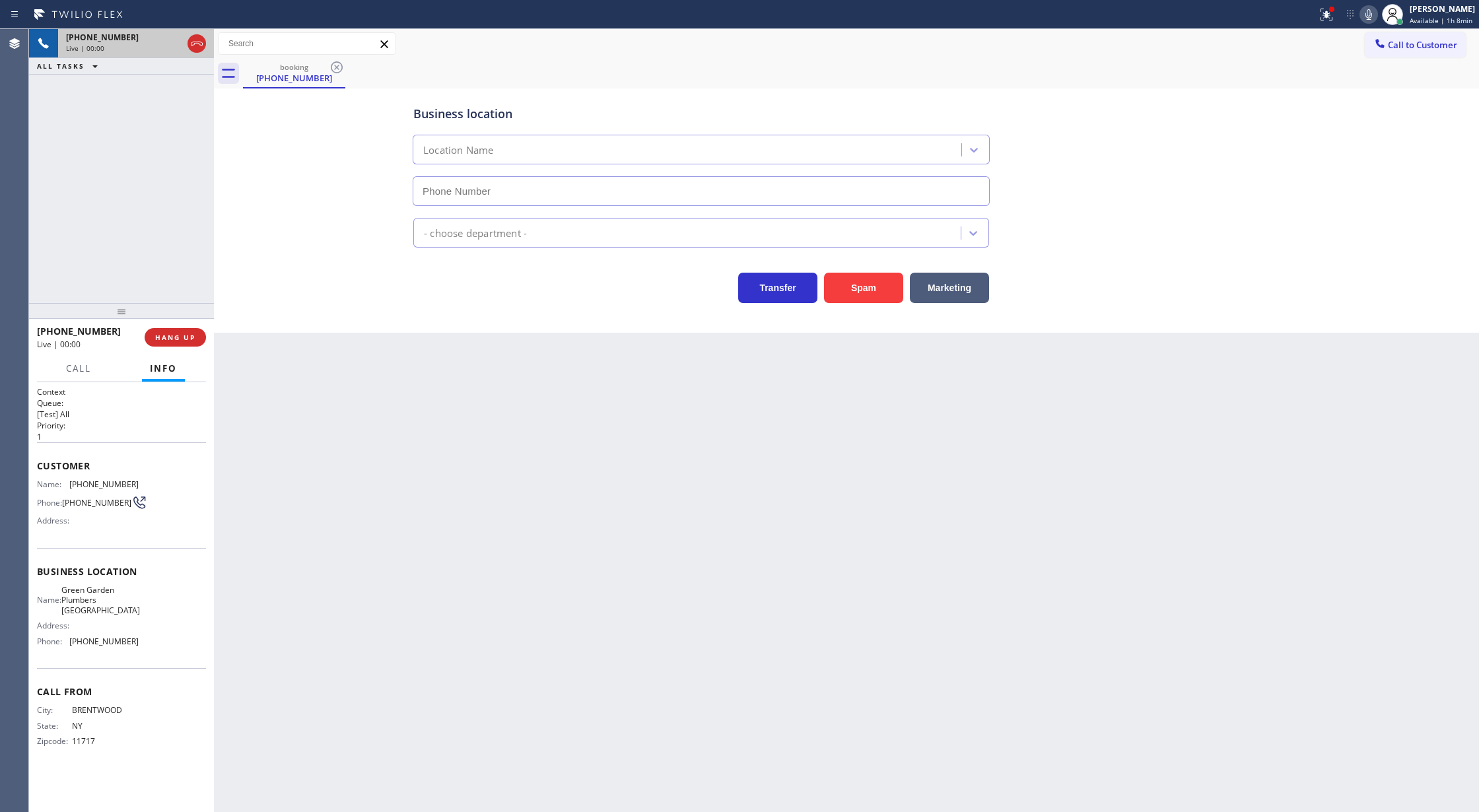
type input "[PHONE_NUMBER]"
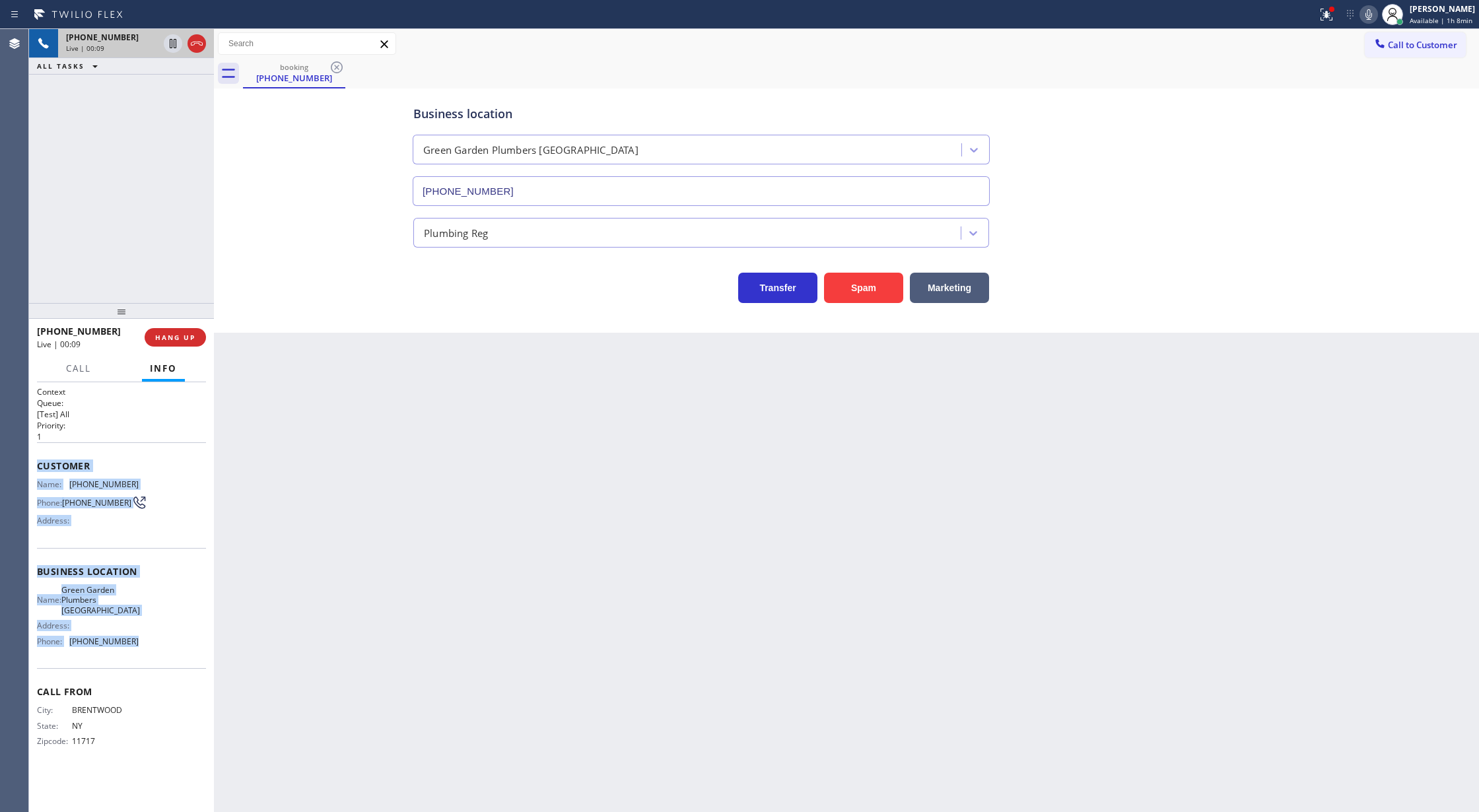
drag, startPoint x: 37, startPoint y: 465, endPoint x: 158, endPoint y: 651, distance: 221.9
click at [158, 651] on div "Context Queue: [Test] All Priority: 1 Customer Name: (631) 365-9376 Phone: (631…" at bounding box center [122, 577] width 169 height 382
drag, startPoint x: 195, startPoint y: 41, endPoint x: 213, endPoint y: 95, distance: 56.9
click at [195, 41] on icon at bounding box center [197, 44] width 16 height 16
click at [177, 338] on span "COMPLETE" at bounding box center [172, 337] width 45 height 9
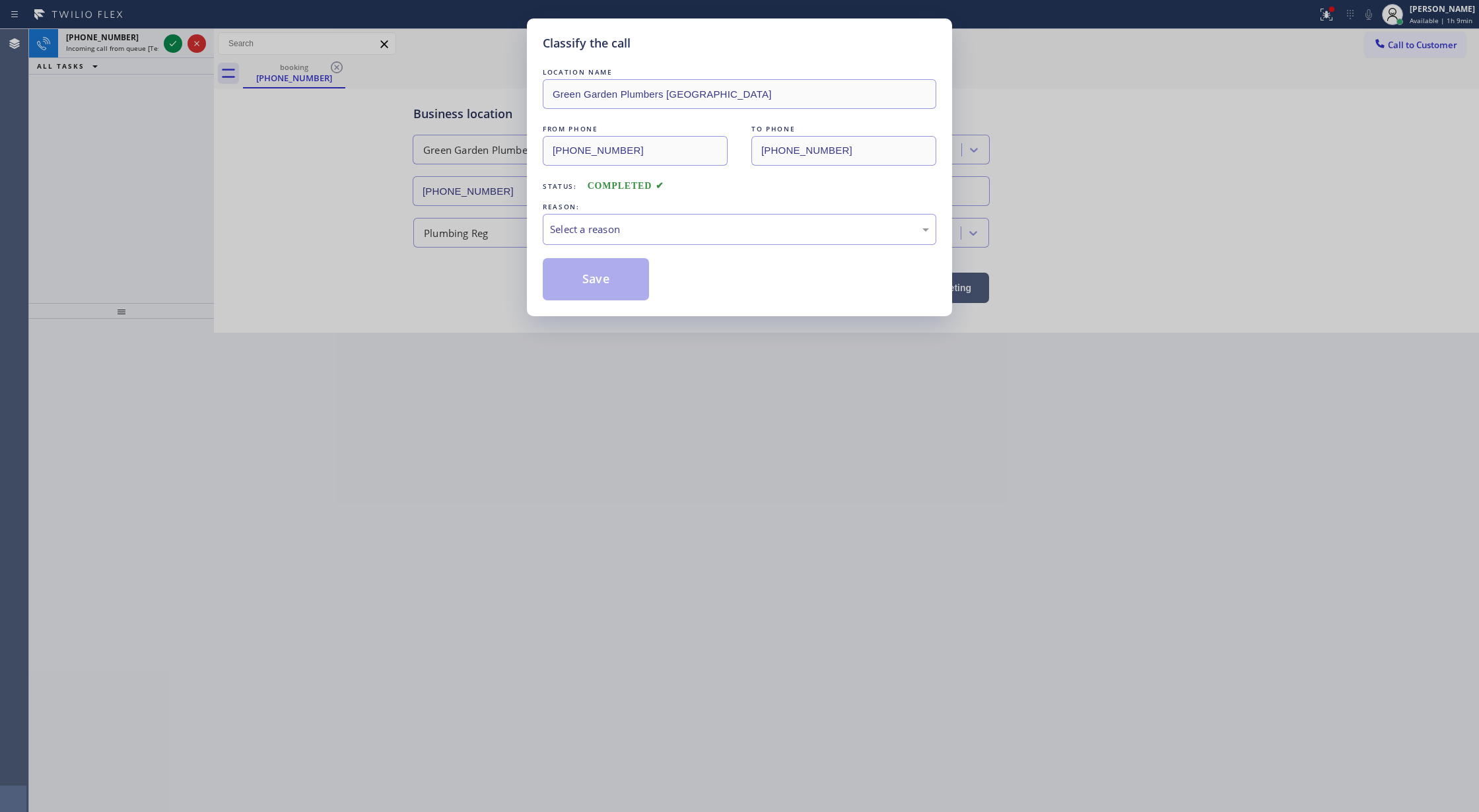
click at [671, 249] on div "LOCATION NAME Green Garden Plumbers Laguna Hills FROM PHONE (631) 365-9376 TO P…" at bounding box center [739, 183] width 394 height 235
click at [624, 223] on div "Select a reason" at bounding box center [740, 229] width 379 height 15
click at [589, 280] on button "Save" at bounding box center [595, 279] width 106 height 42
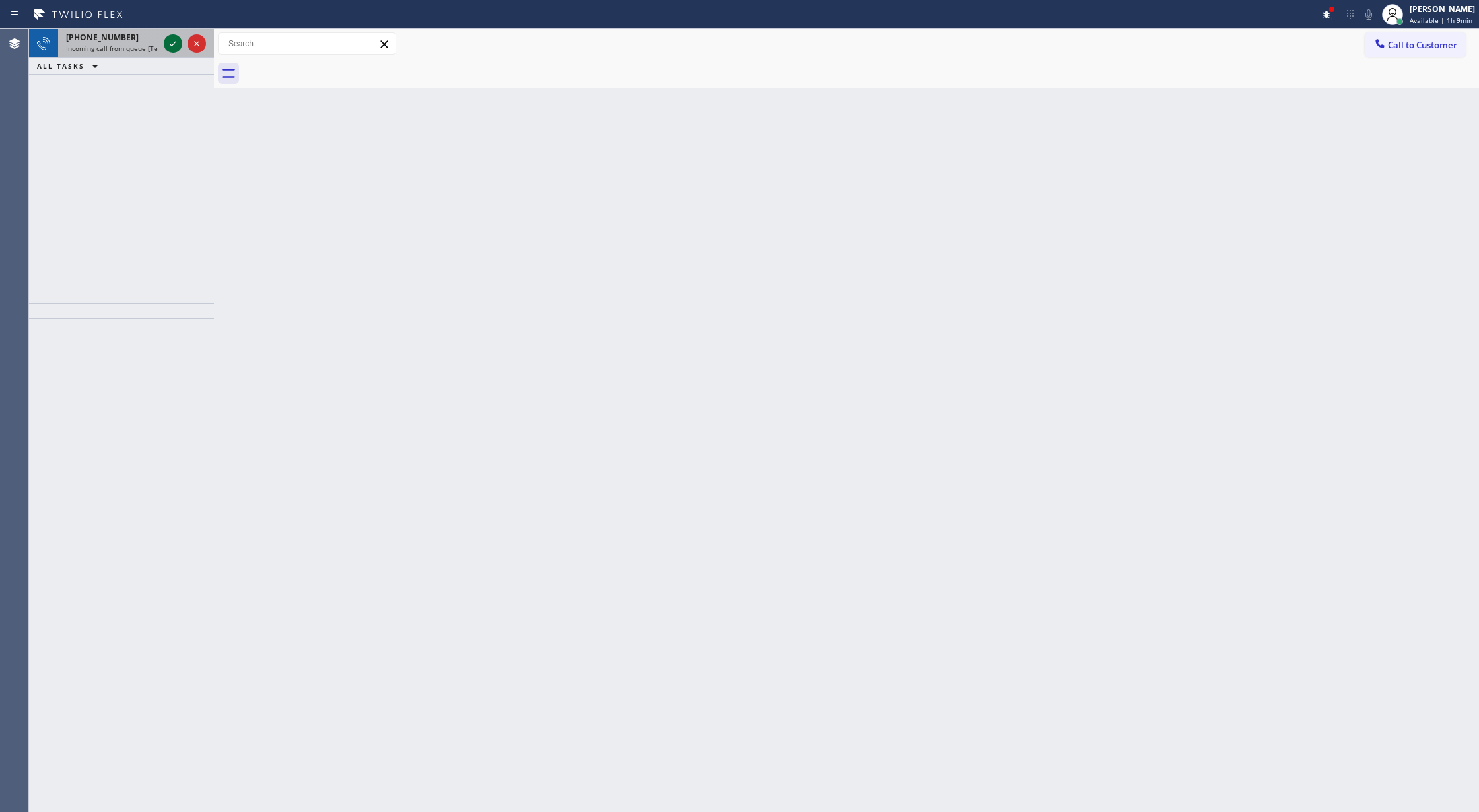
click at [175, 45] on icon at bounding box center [173, 44] width 16 height 16
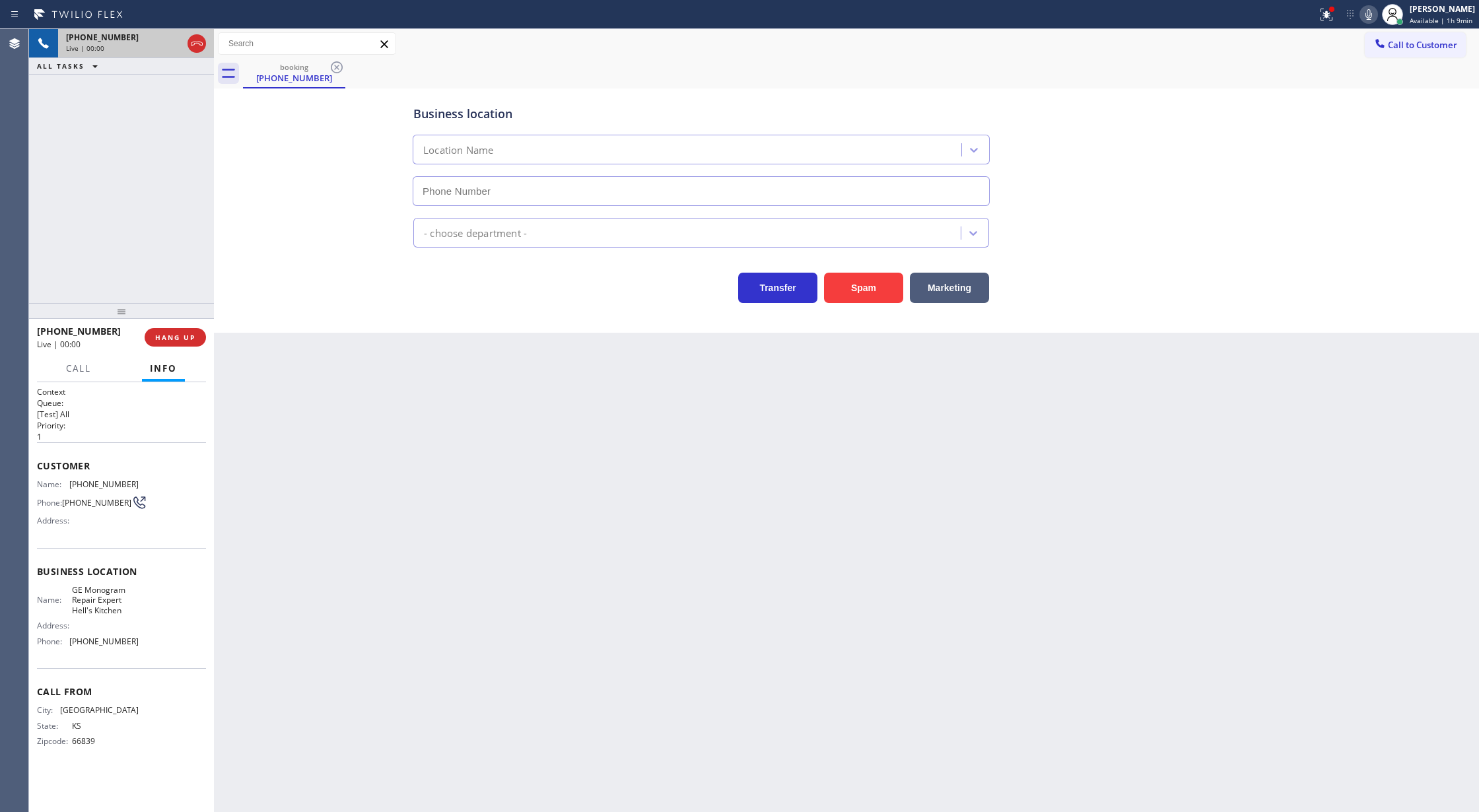
type input "[PHONE_NUMBER]"
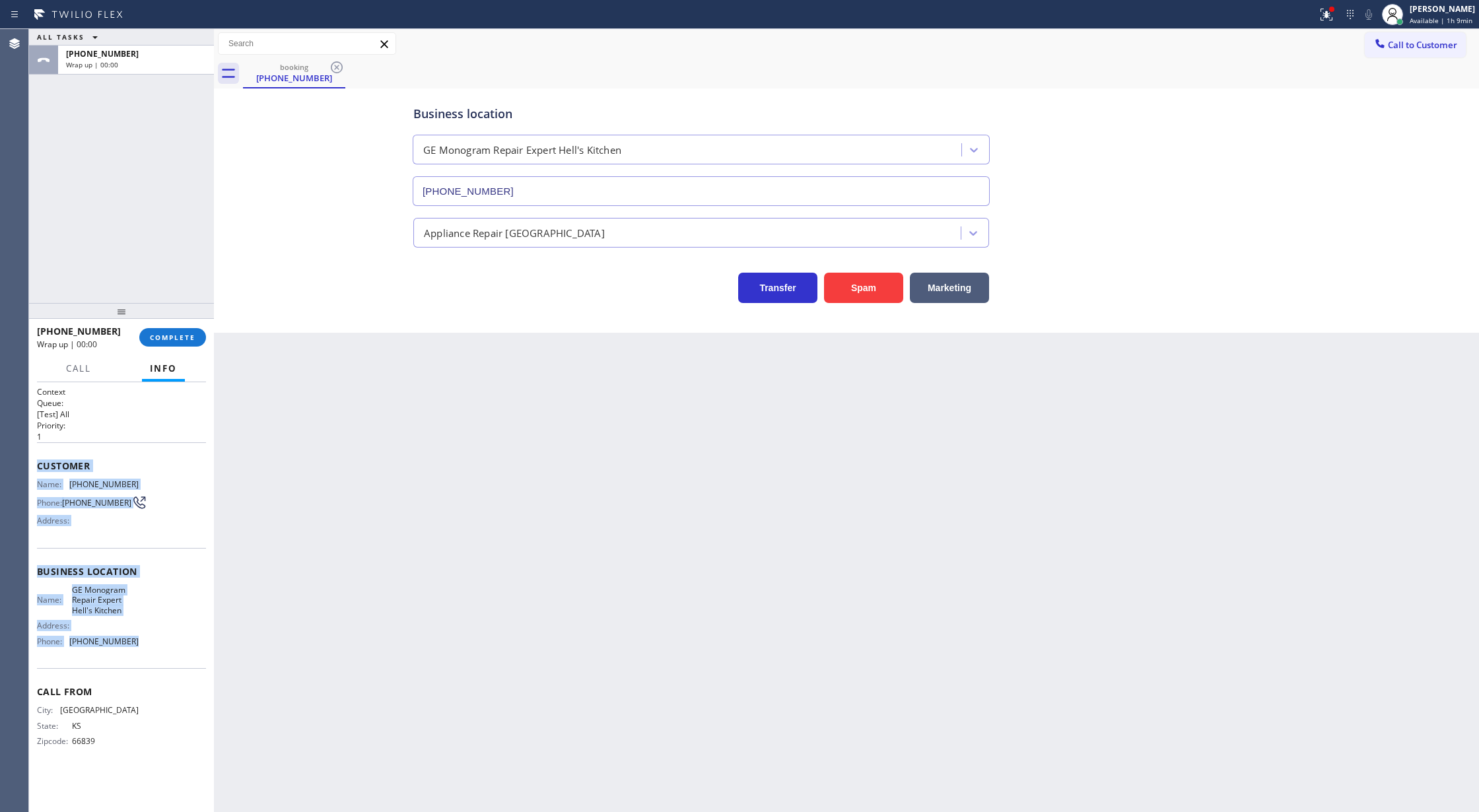
drag, startPoint x: 36, startPoint y: 466, endPoint x: 173, endPoint y: 642, distance: 223.0
click at [173, 642] on div "Context Queue: [Test] All Priority: 1 Customer Name: (620) 203-8432 Phone: (620…" at bounding box center [122, 597] width 185 height 430
click at [887, 288] on button "Spam" at bounding box center [863, 288] width 79 height 30
click at [175, 345] on button "COMPLETE" at bounding box center [172, 337] width 67 height 19
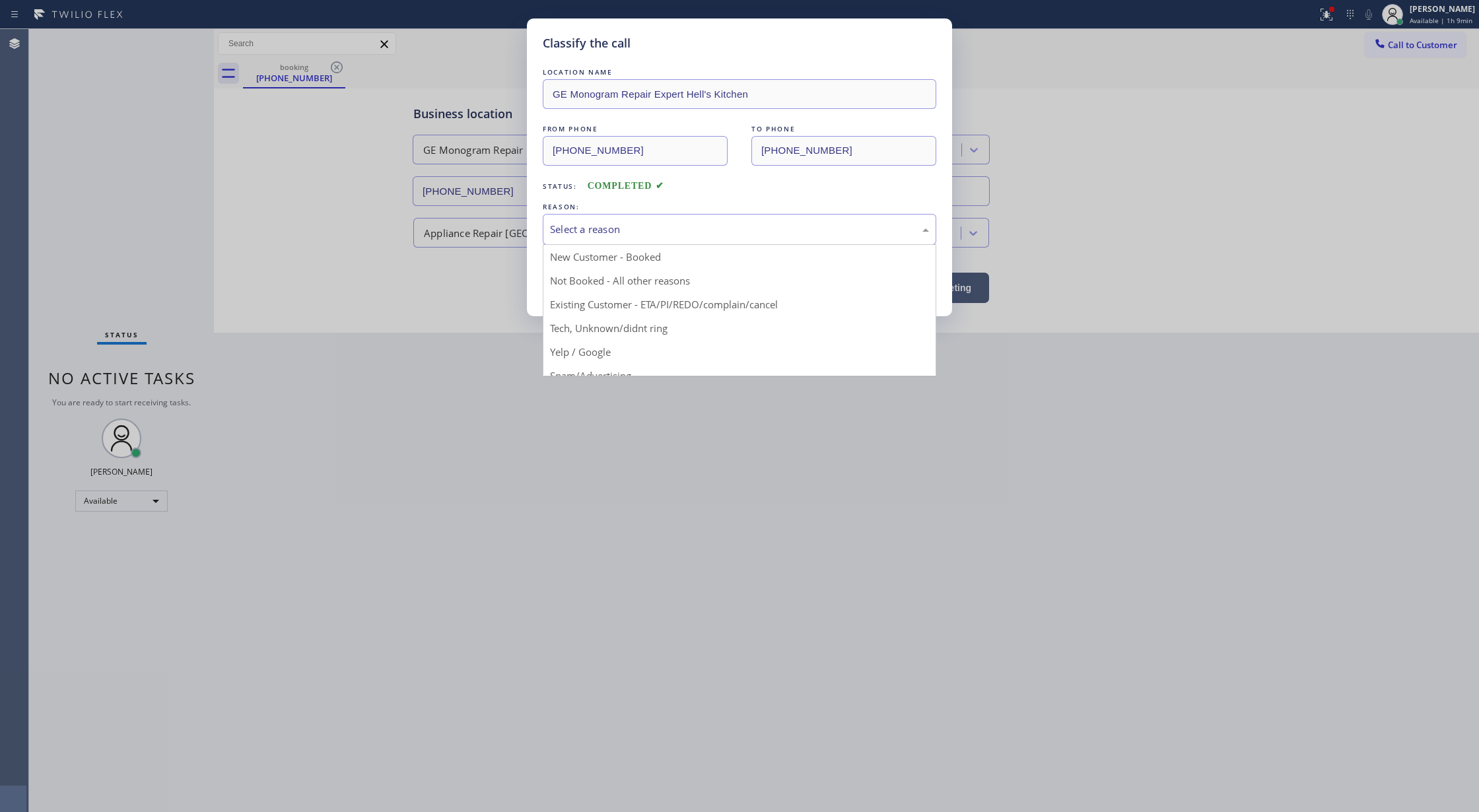
click at [648, 229] on div "Select a reason" at bounding box center [740, 229] width 379 height 15
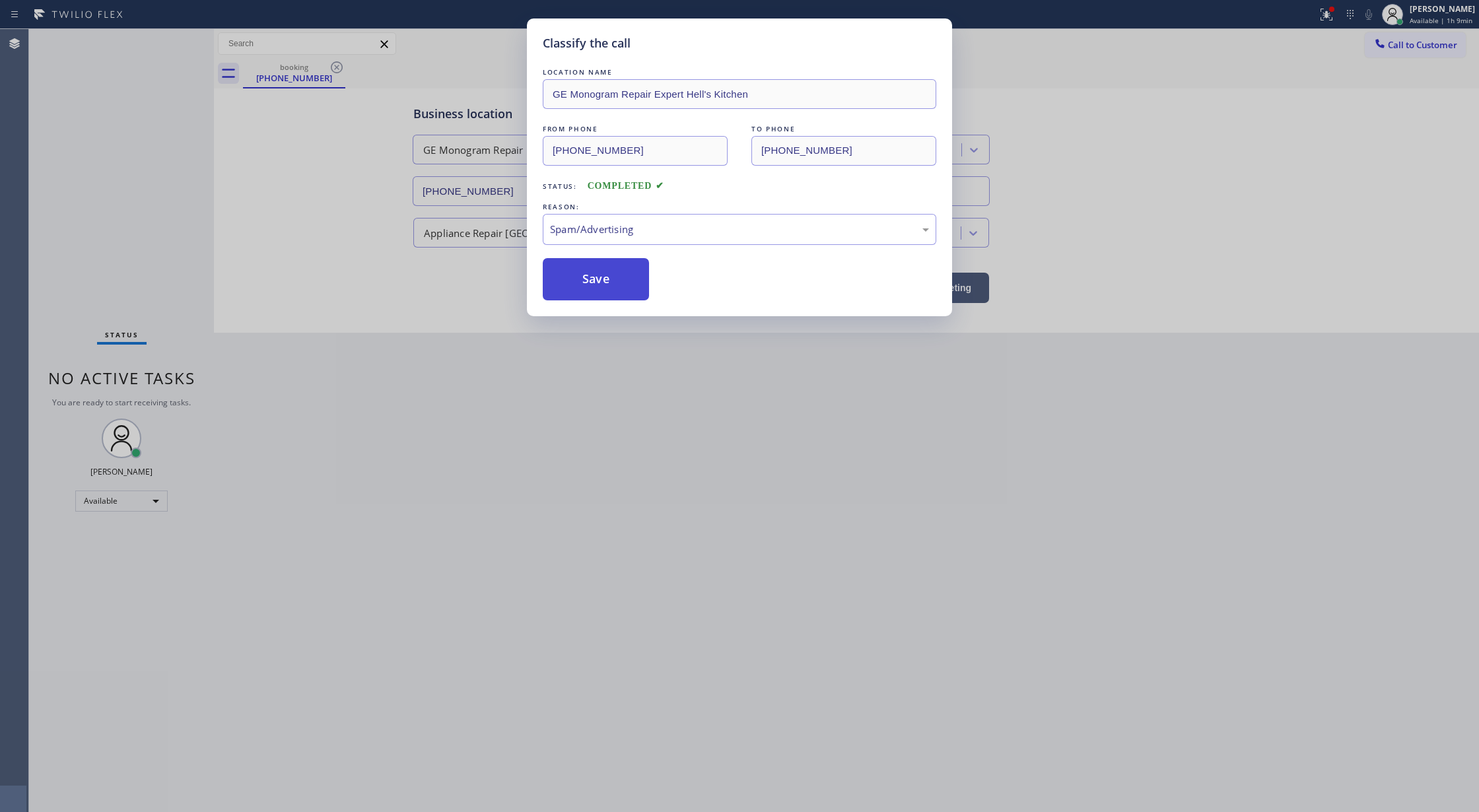
click at [588, 282] on button "Save" at bounding box center [595, 279] width 106 height 42
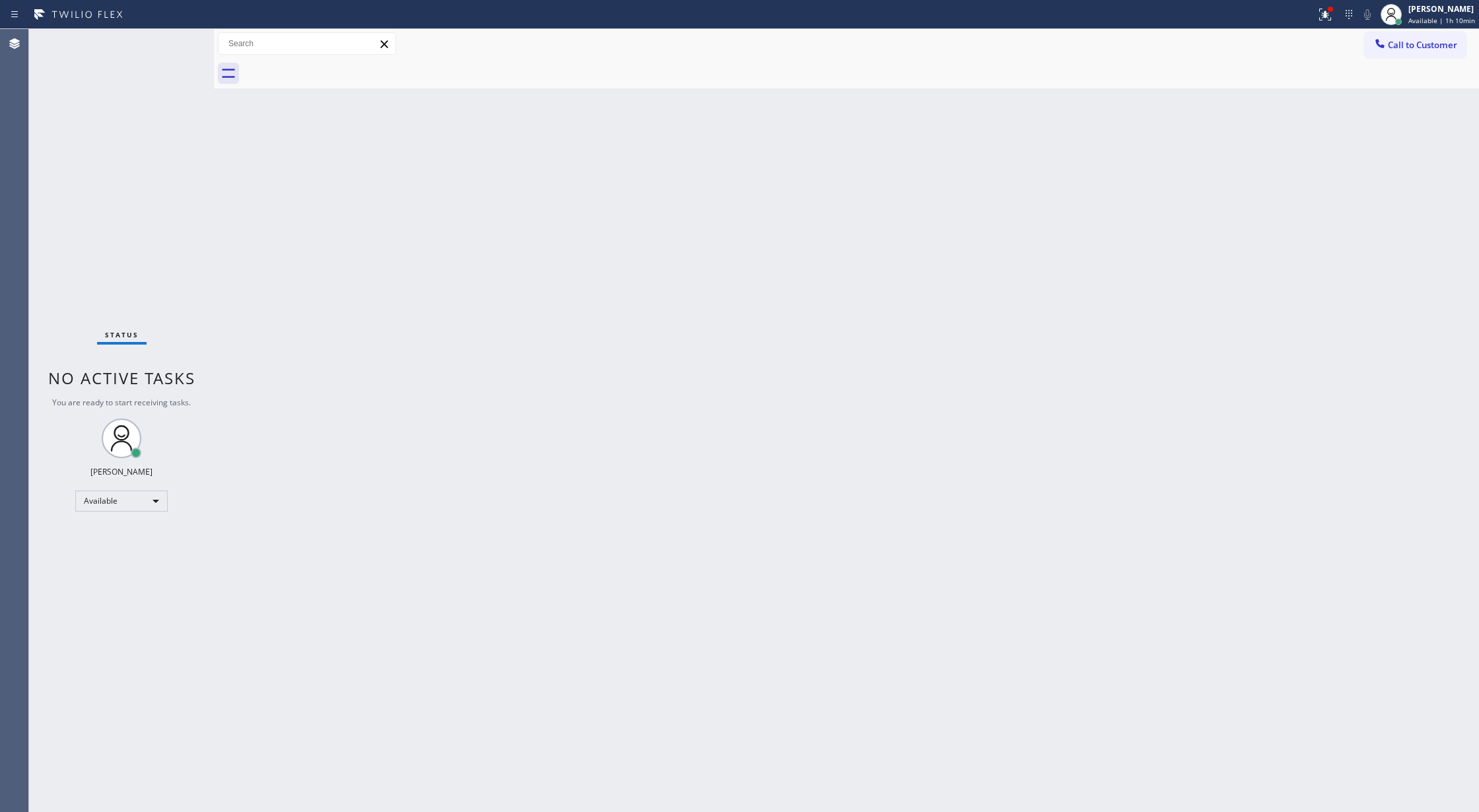
click at [167, 41] on div "Status No active tasks You are ready to start receiving tasks. Lilibeth Pueyo A…" at bounding box center [122, 420] width 185 height 783
click at [173, 40] on div "Status No active tasks You are ready to start receiving tasks. Lilibeth Pueyo A…" at bounding box center [122, 420] width 185 height 783
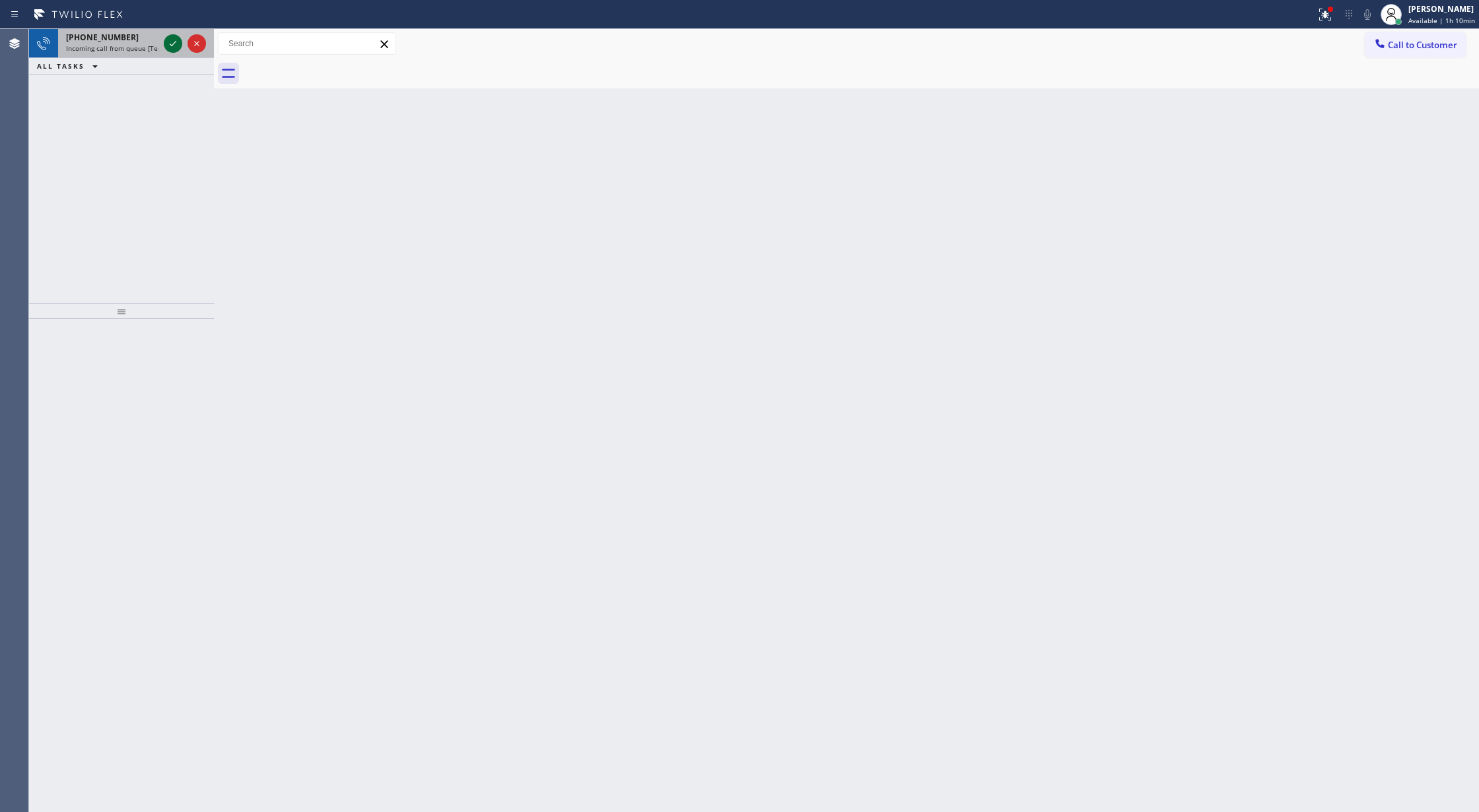
click at [173, 45] on icon at bounding box center [173, 44] width 16 height 16
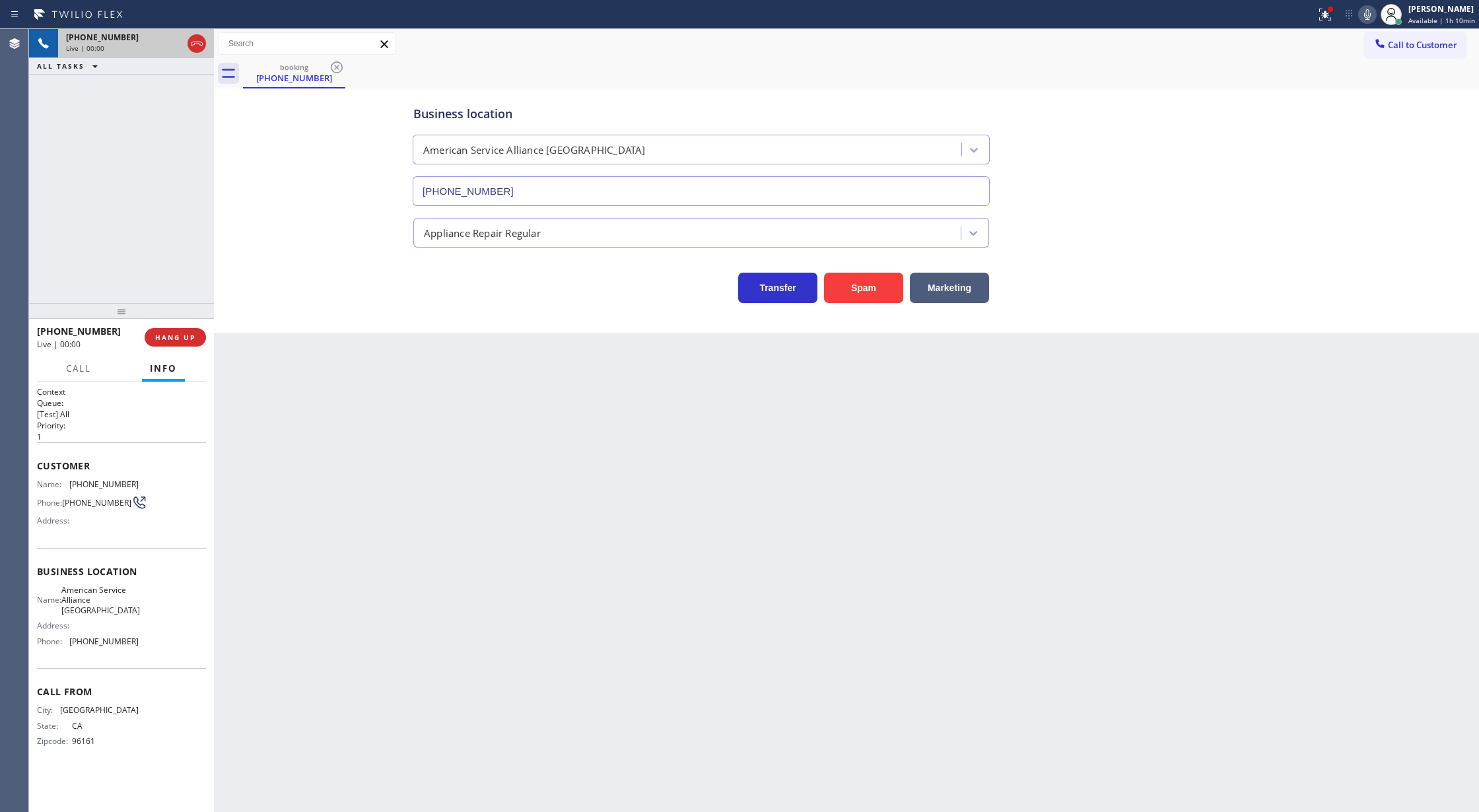
type input "[PHONE_NUMBER]"
drag, startPoint x: 36, startPoint y: 467, endPoint x: 60, endPoint y: 447, distance: 31.2
click at [46, 467] on div "Context Queue: [Test] All Priority: 1 Customer Name: (530) 213-4550 Phone: (530…" at bounding box center [122, 597] width 185 height 430
click at [167, 336] on span "COMPLETE" at bounding box center [172, 337] width 45 height 9
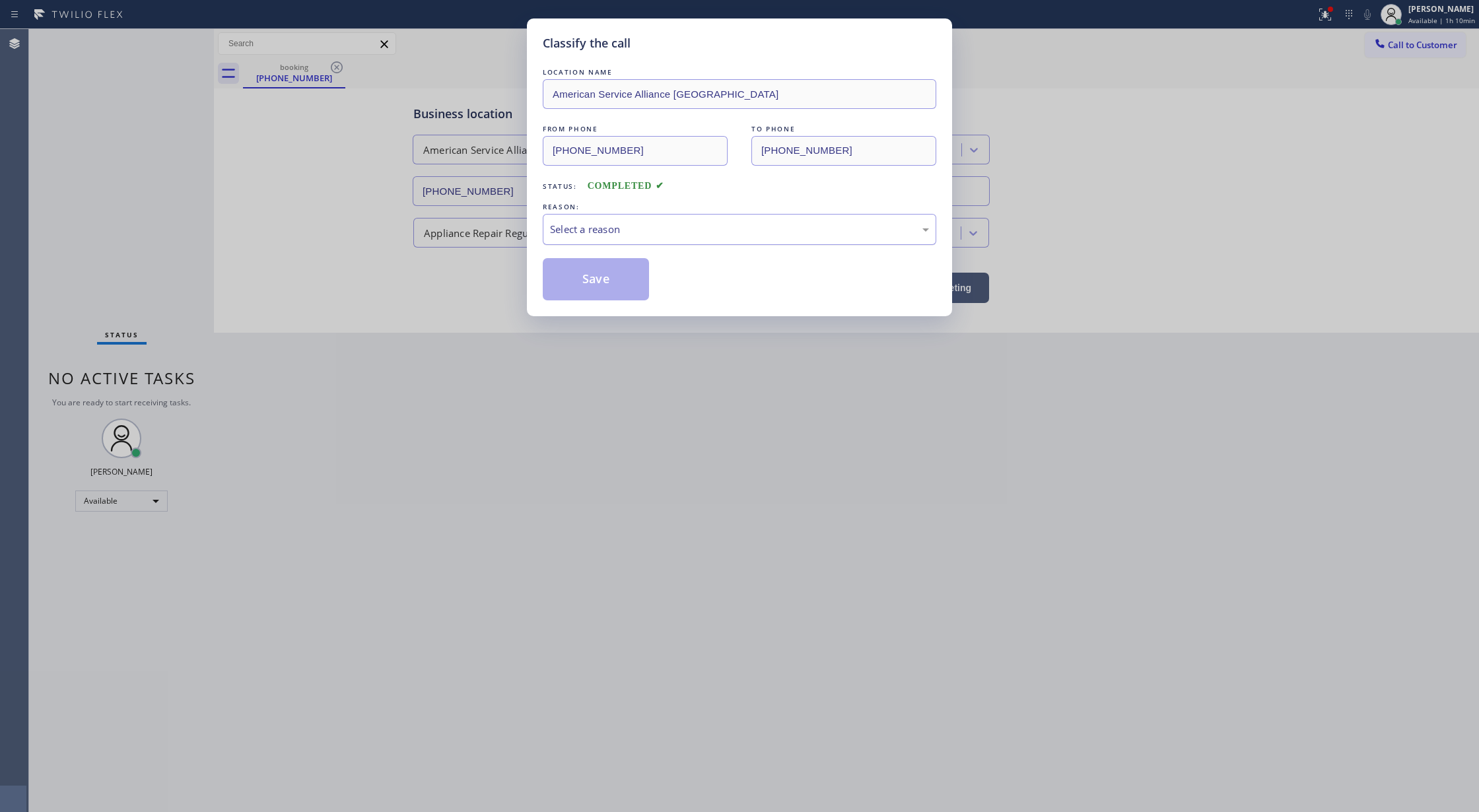
click at [665, 231] on div "Select a reason" at bounding box center [740, 229] width 379 height 15
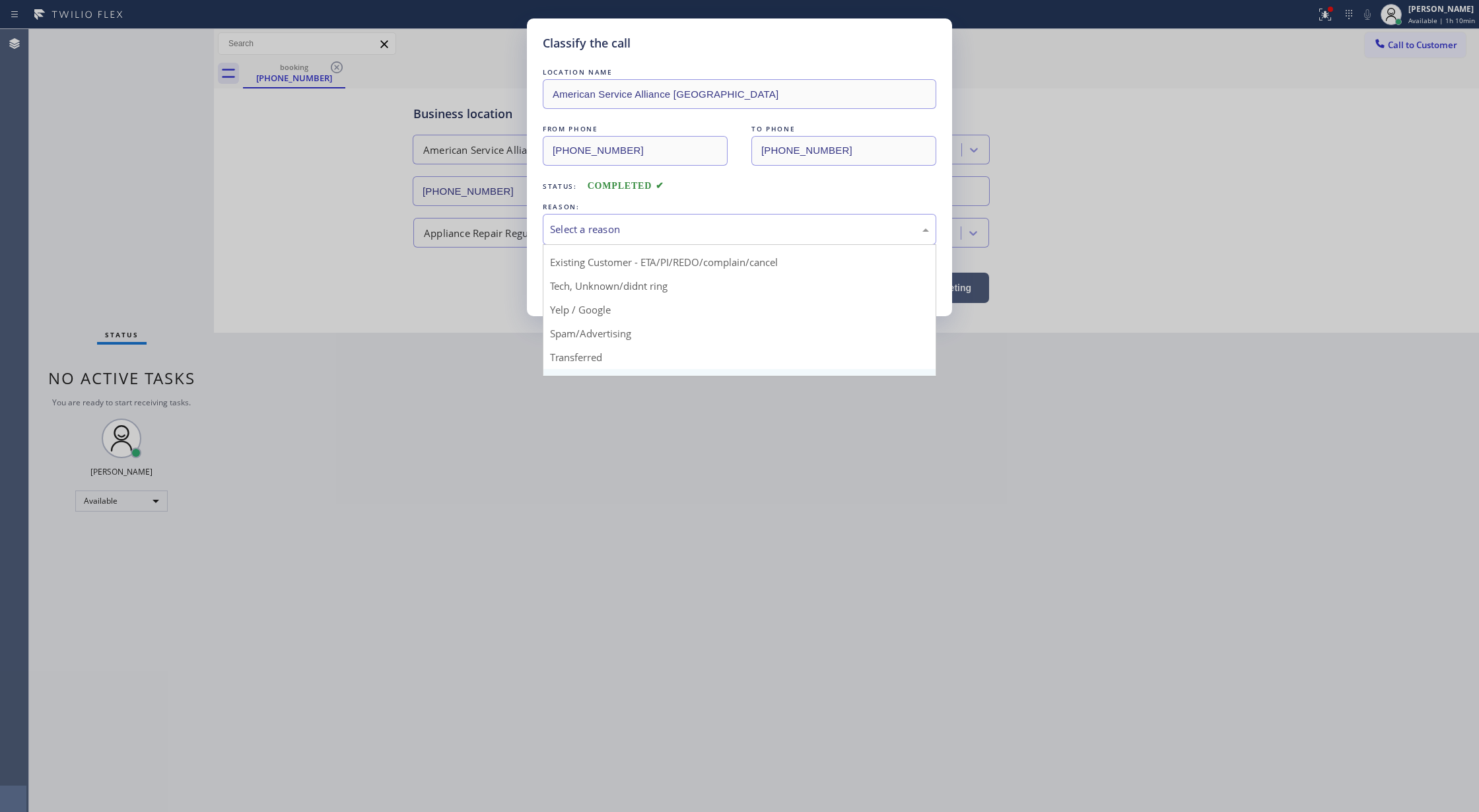
scroll to position [83, 0]
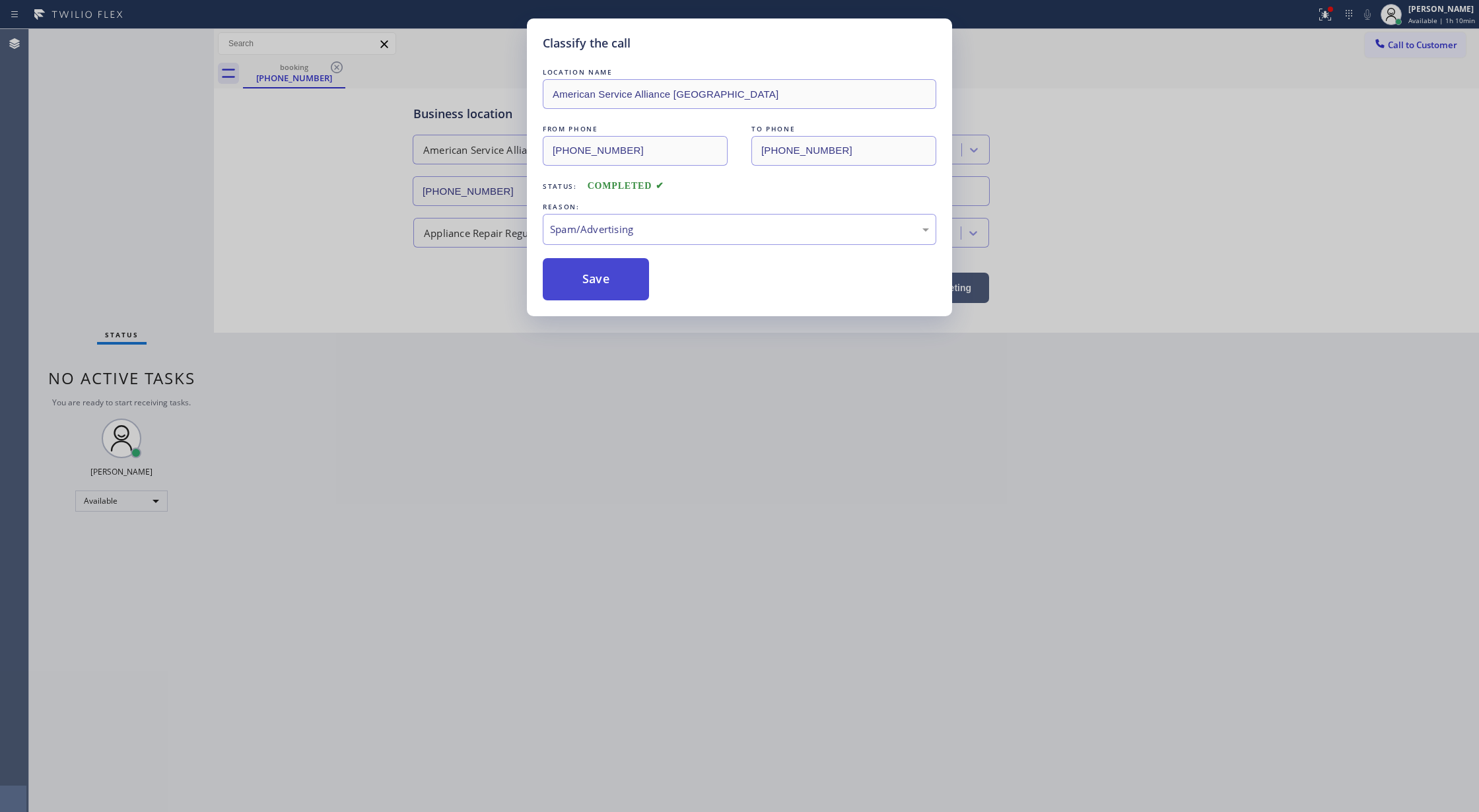
click at [593, 278] on button "Save" at bounding box center [595, 279] width 106 height 42
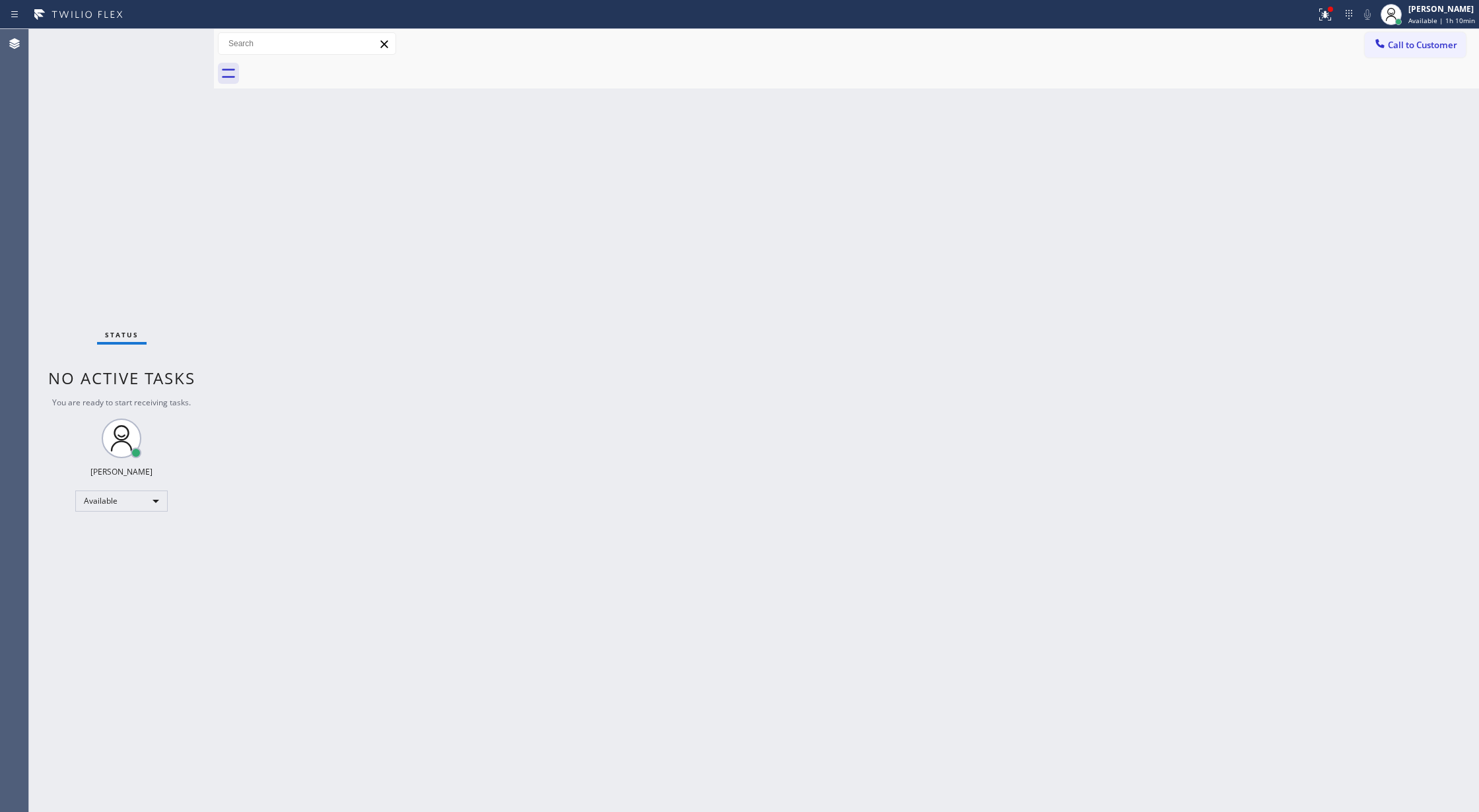
click at [180, 40] on div "Status No active tasks You are ready to start receiving tasks. Lilibeth Pueyo A…" at bounding box center [122, 420] width 185 height 783
click at [180, 39] on div "Status No active tasks You are ready to start receiving tasks. Lilibeth Pueyo A…" at bounding box center [122, 420] width 185 height 783
click at [177, 39] on div "Status No active tasks You are ready to start receiving tasks. Lilibeth Pueyo A…" at bounding box center [122, 420] width 185 height 783
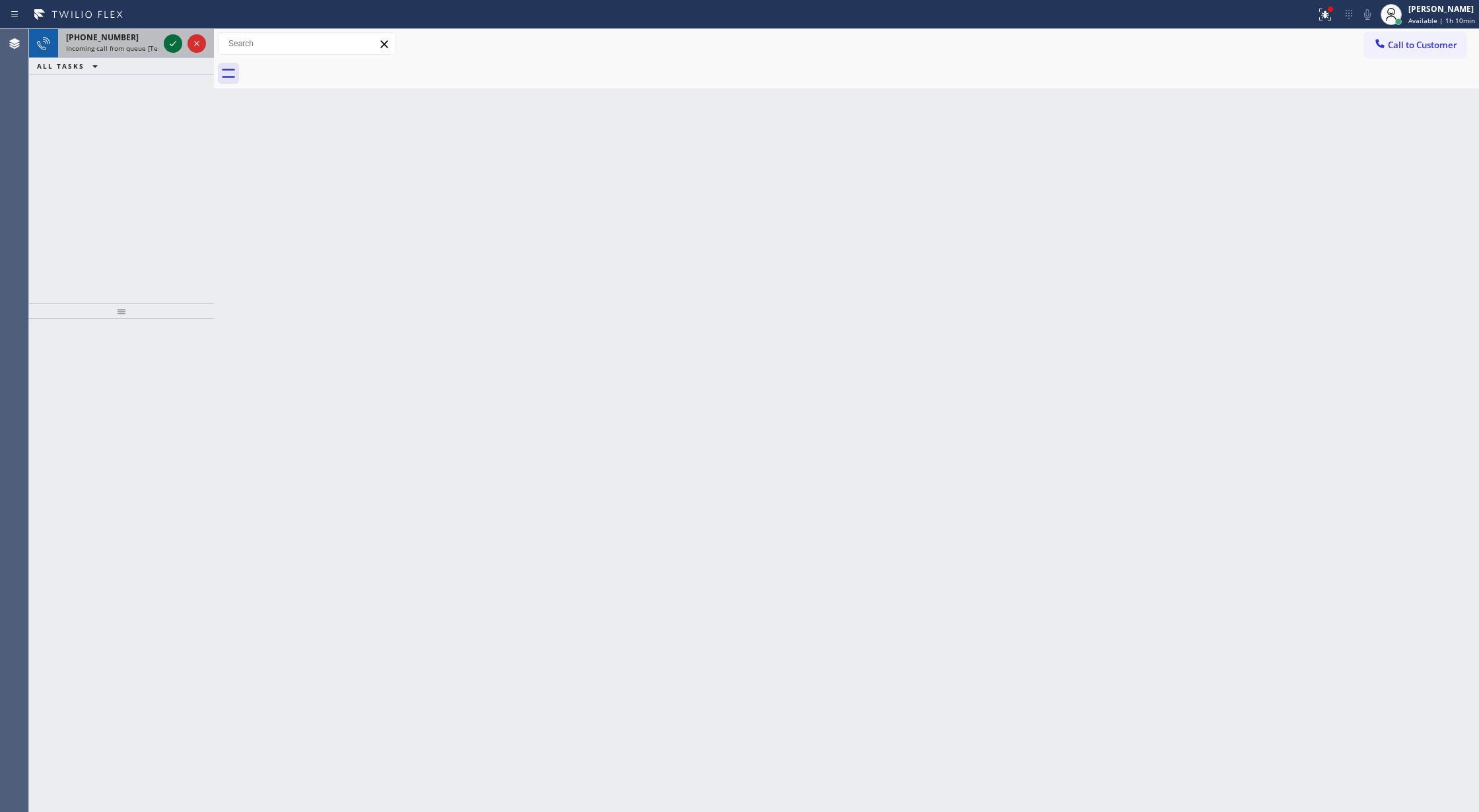
click at [175, 45] on icon at bounding box center [173, 44] width 16 height 16
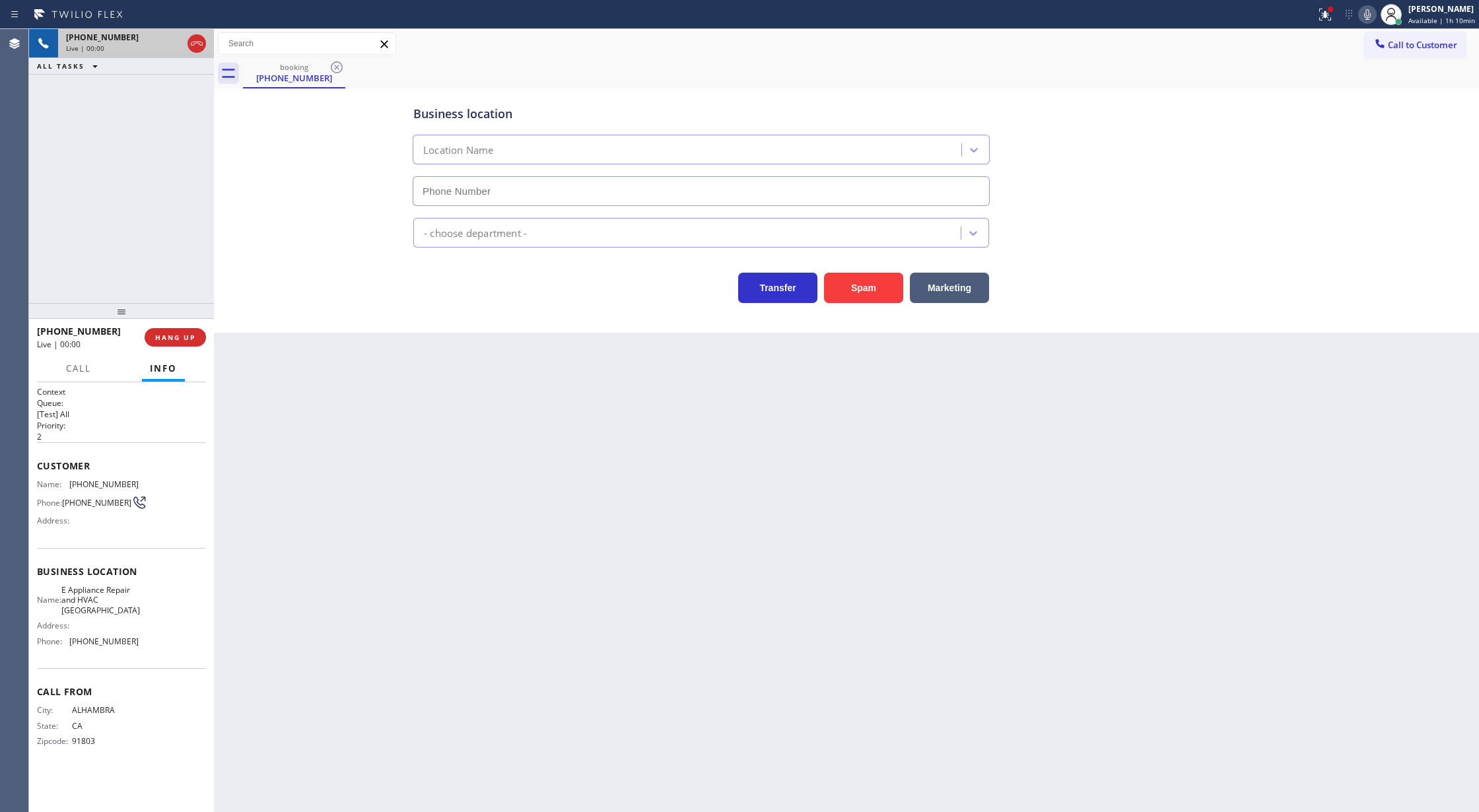
type input "(626) 508-7272"
click at [869, 278] on button "Spam" at bounding box center [863, 288] width 79 height 30
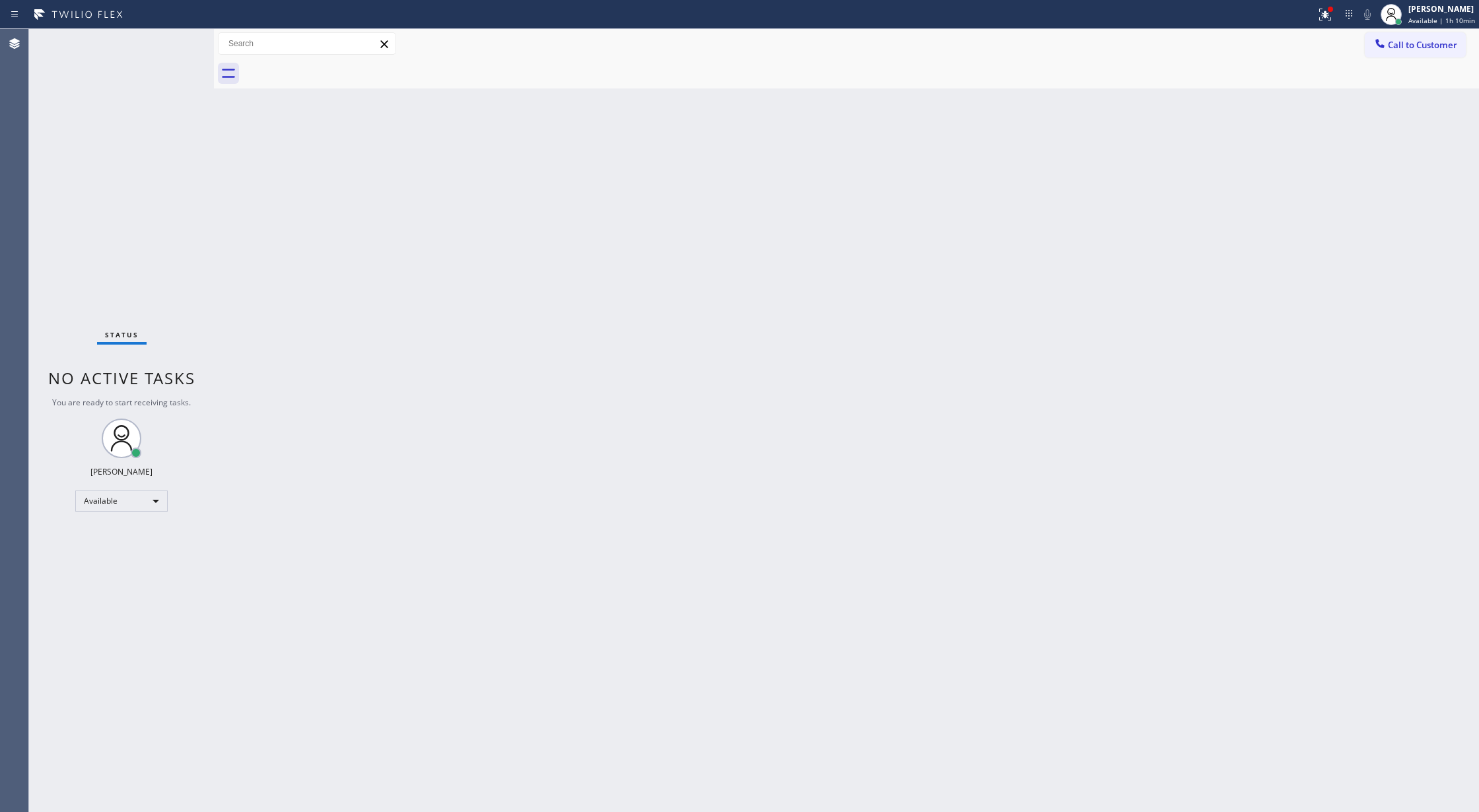
click at [181, 42] on div "Status No active tasks You are ready to start receiving tasks. Lilibeth Pueyo A…" at bounding box center [122, 420] width 185 height 783
click at [177, 41] on div "Status No active tasks You are ready to start receiving tasks. Lilibeth Pueyo A…" at bounding box center [122, 420] width 185 height 783
click at [178, 40] on div "Status No active tasks You are ready to start receiving tasks. Lilibeth Pueyo A…" at bounding box center [122, 420] width 185 height 783
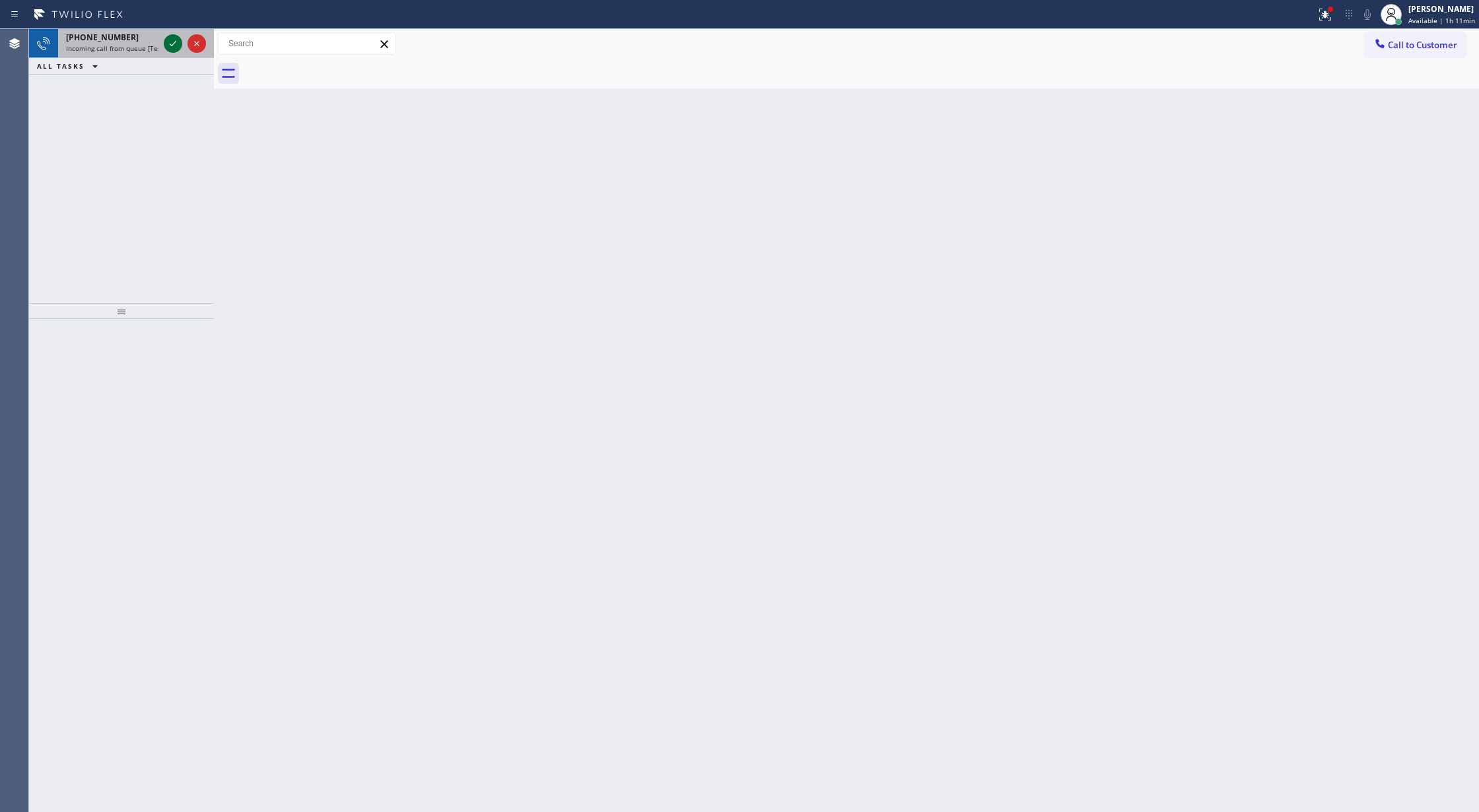
click at [178, 40] on icon at bounding box center [173, 44] width 16 height 16
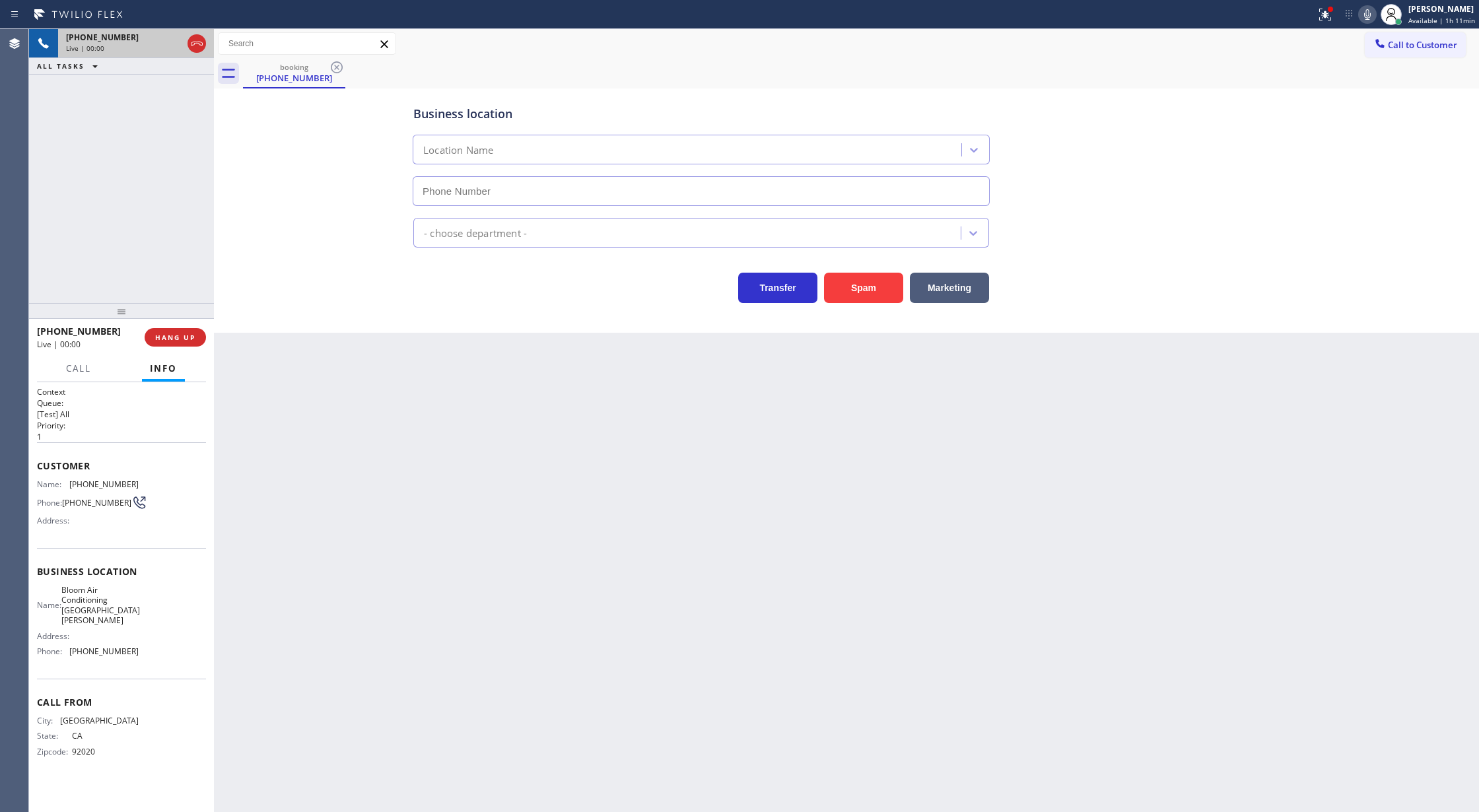
type input "(310) 361-4818"
click at [878, 285] on button "Spam" at bounding box center [863, 288] width 79 height 30
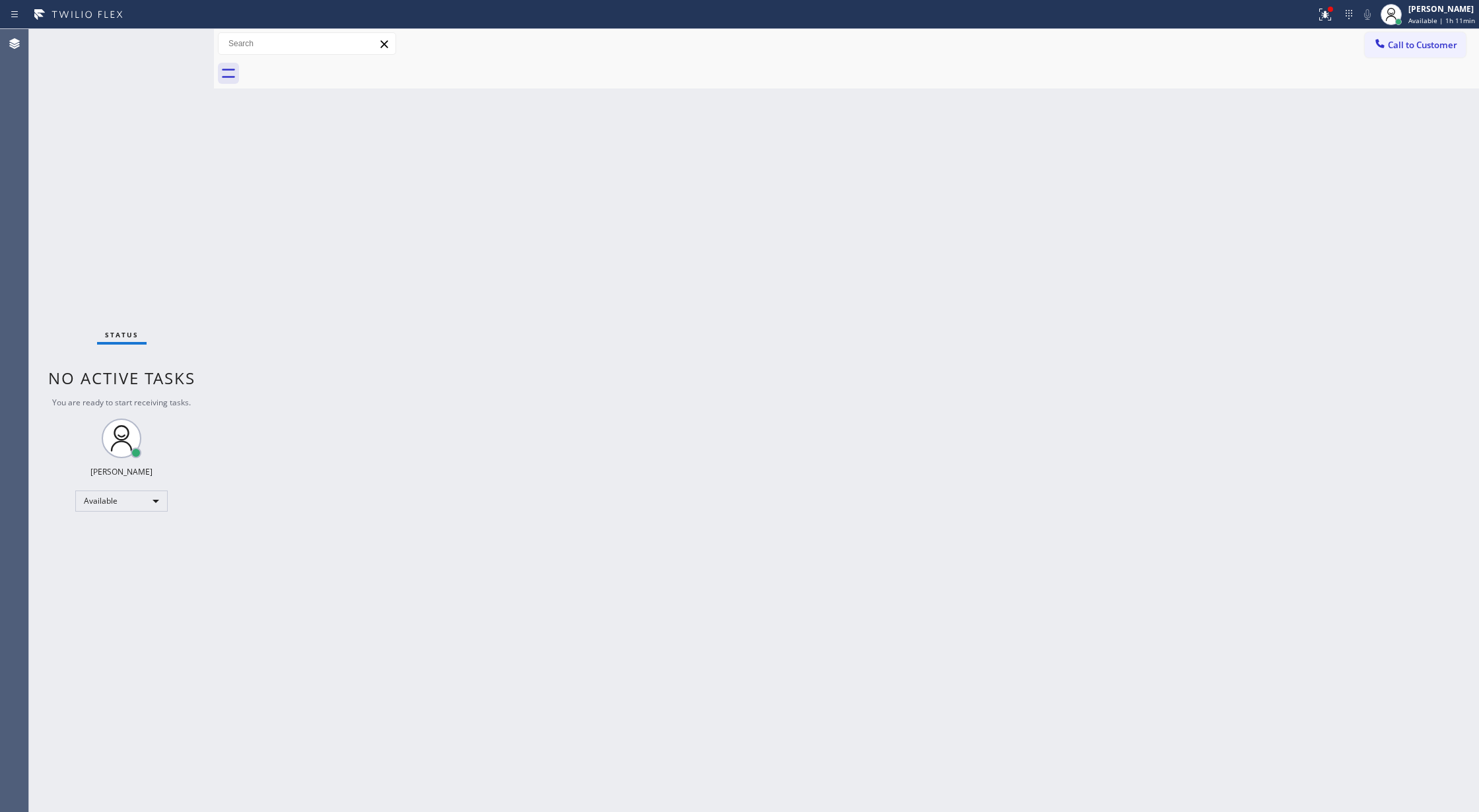
click at [177, 36] on div "Status No active tasks You are ready to start receiving tasks. Lilibeth Pueyo A…" at bounding box center [122, 420] width 185 height 783
click at [177, 41] on div "Status No active tasks You are ready to start receiving tasks. Lilibeth Pueyo A…" at bounding box center [122, 420] width 185 height 783
click at [170, 45] on div "Status No active tasks You are ready to start receiving tasks. Lilibeth Pueyo A…" at bounding box center [122, 420] width 185 height 783
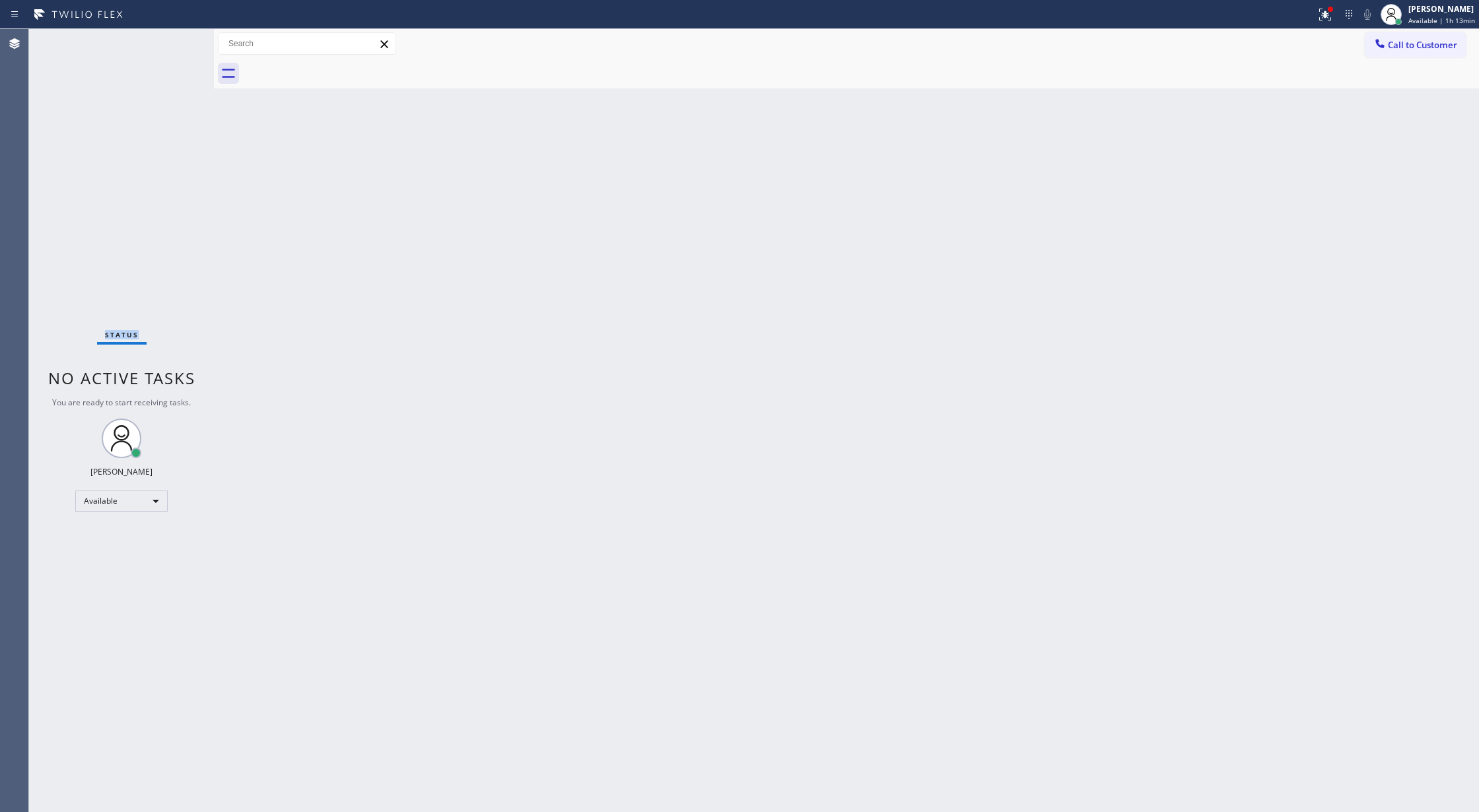
click at [170, 45] on div "Status No active tasks You are ready to start receiving tasks. Lilibeth Pueyo A…" at bounding box center [122, 420] width 185 height 783
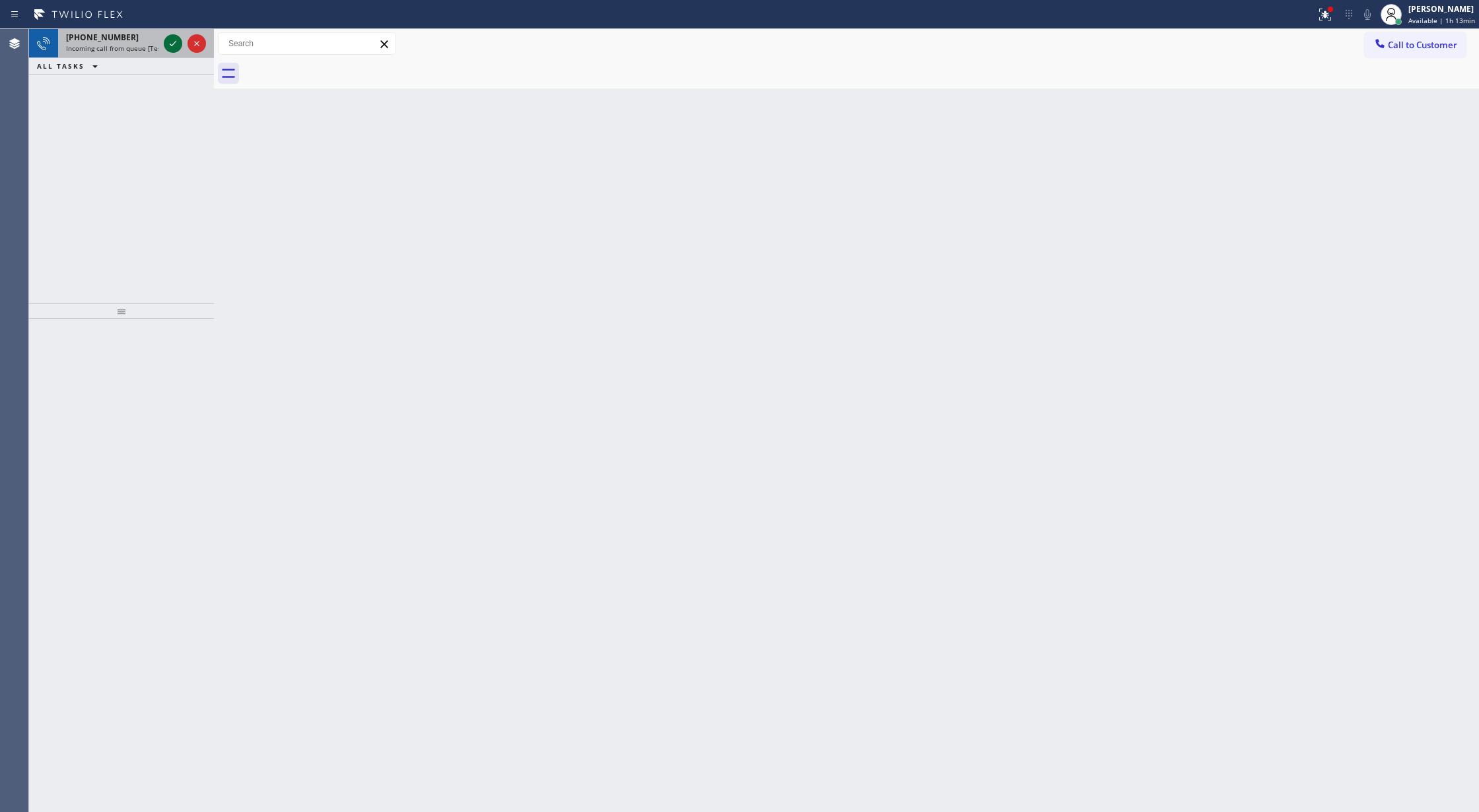
click at [167, 40] on icon at bounding box center [173, 44] width 16 height 16
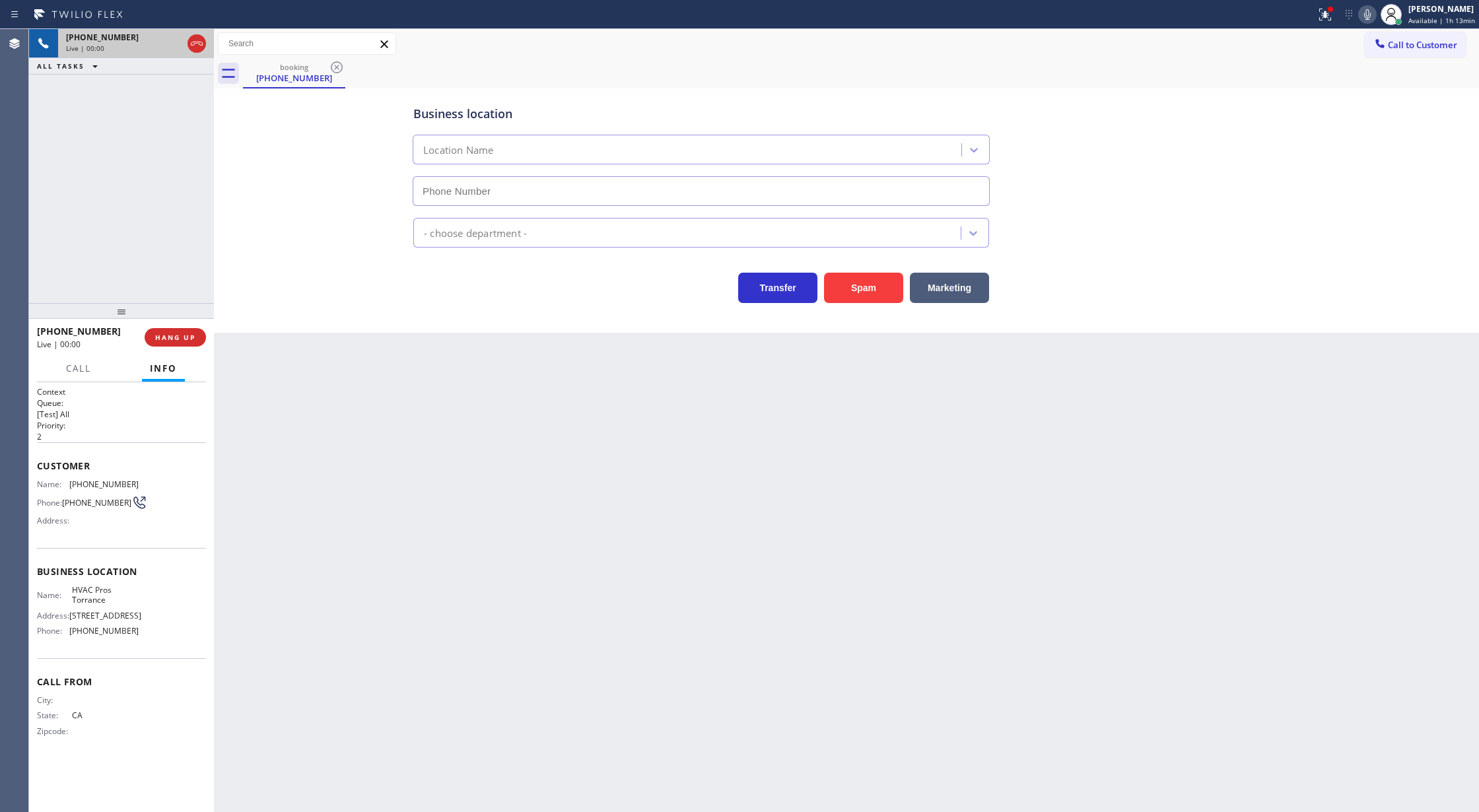
type input "[PHONE_NUMBER]"
click at [199, 46] on icon at bounding box center [197, 44] width 16 height 16
click at [165, 338] on span "COMPLETE" at bounding box center [172, 337] width 45 height 9
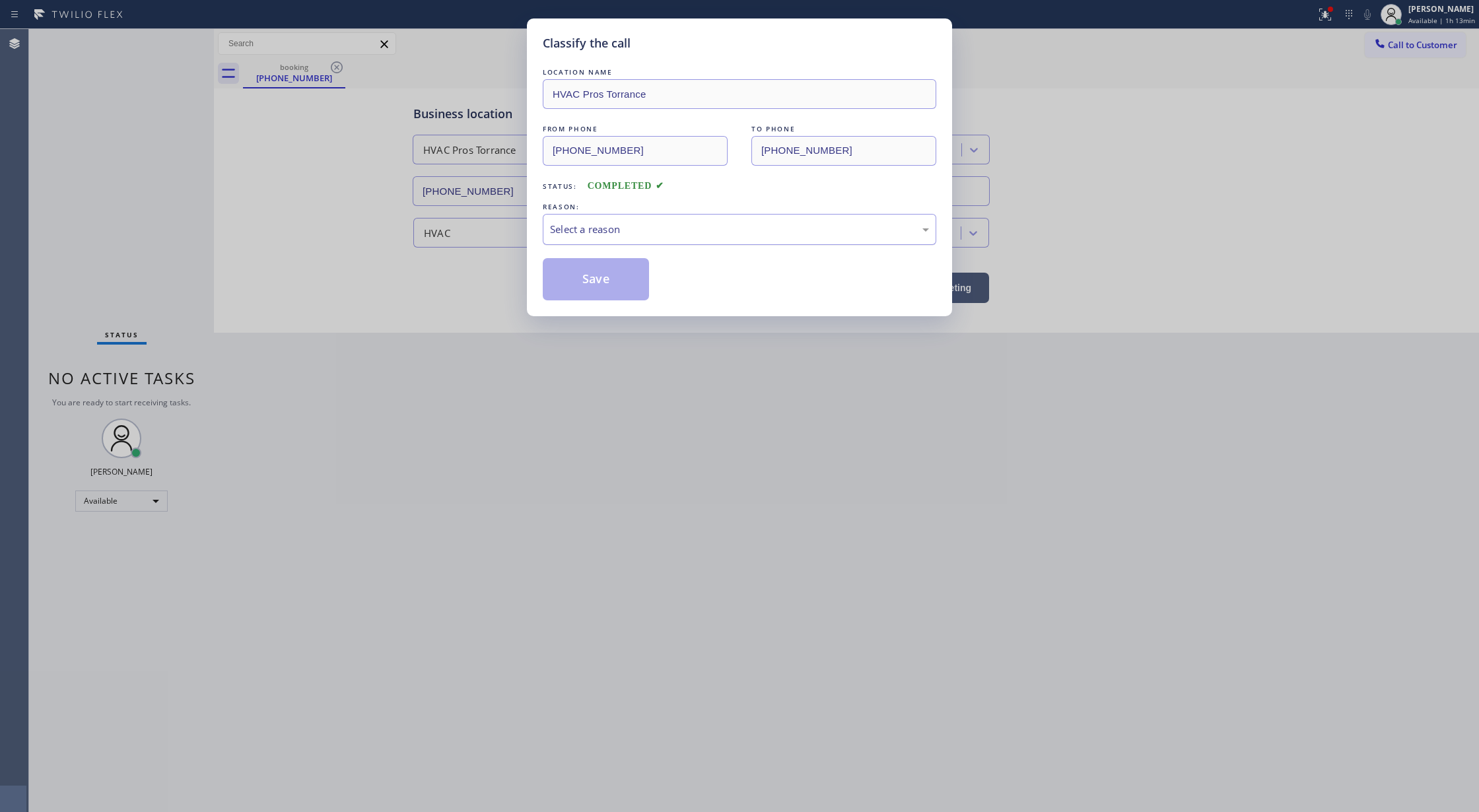
click at [674, 236] on div "Select a reason" at bounding box center [740, 229] width 379 height 15
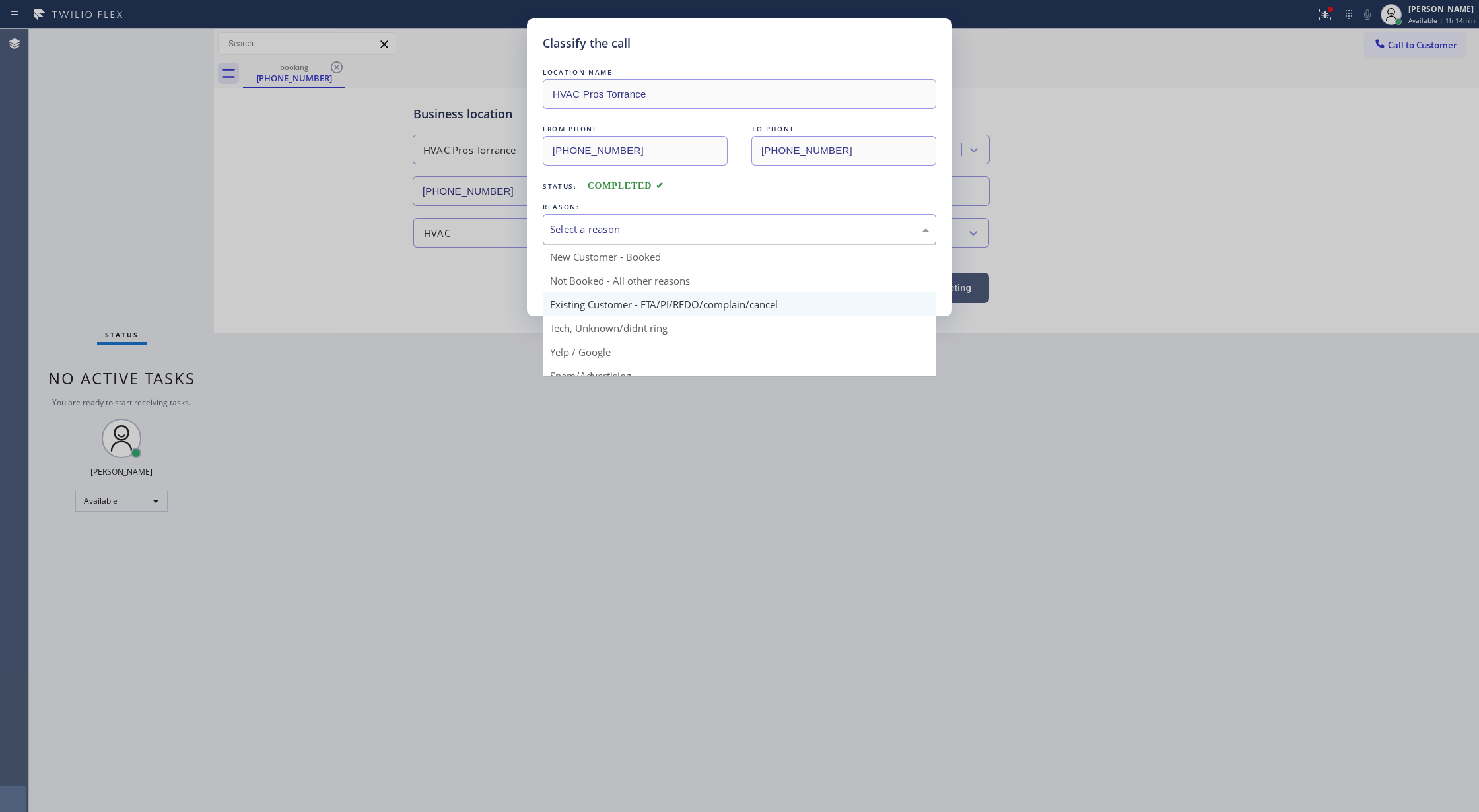
scroll to position [83, 0]
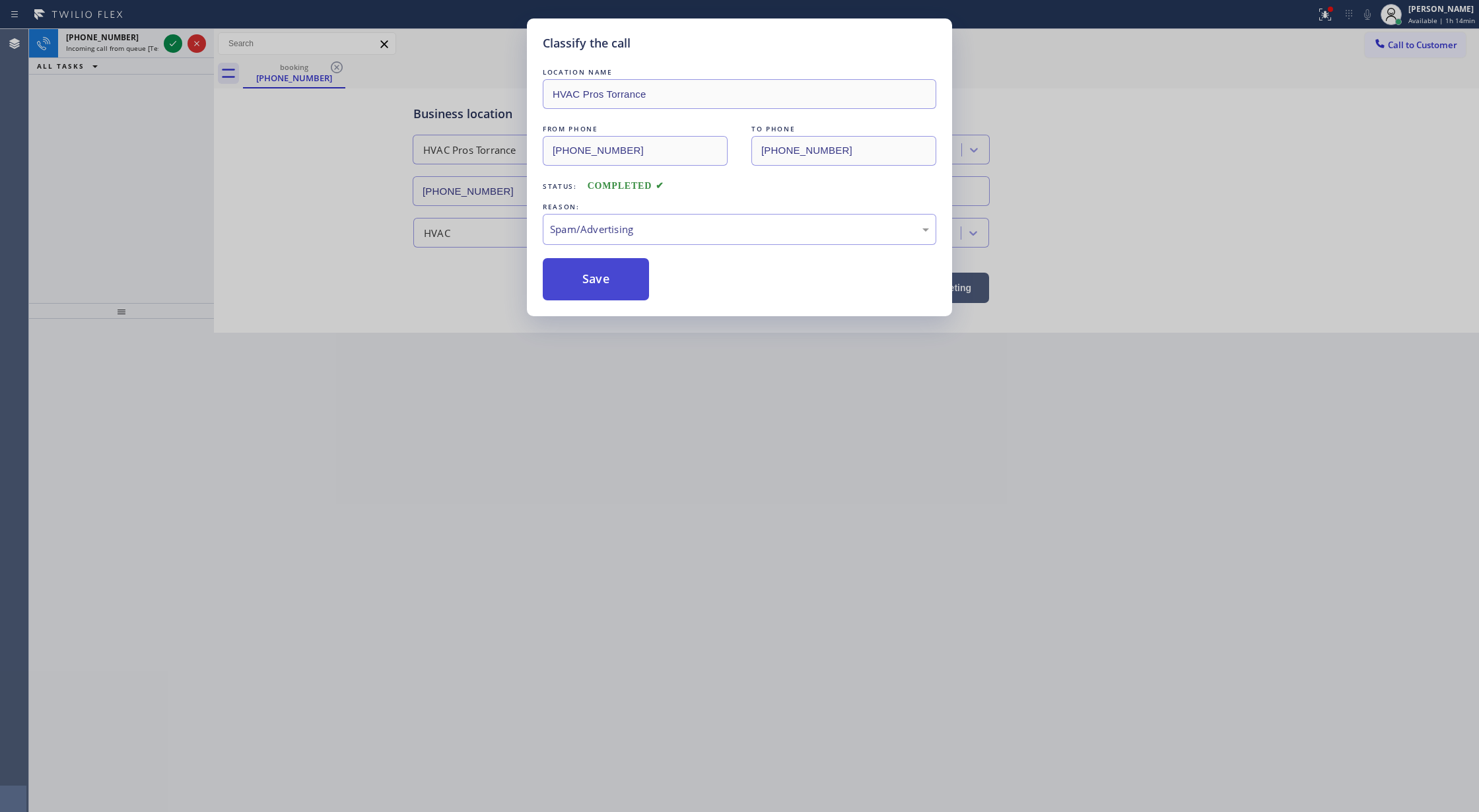
click at [584, 284] on button "Save" at bounding box center [595, 279] width 106 height 42
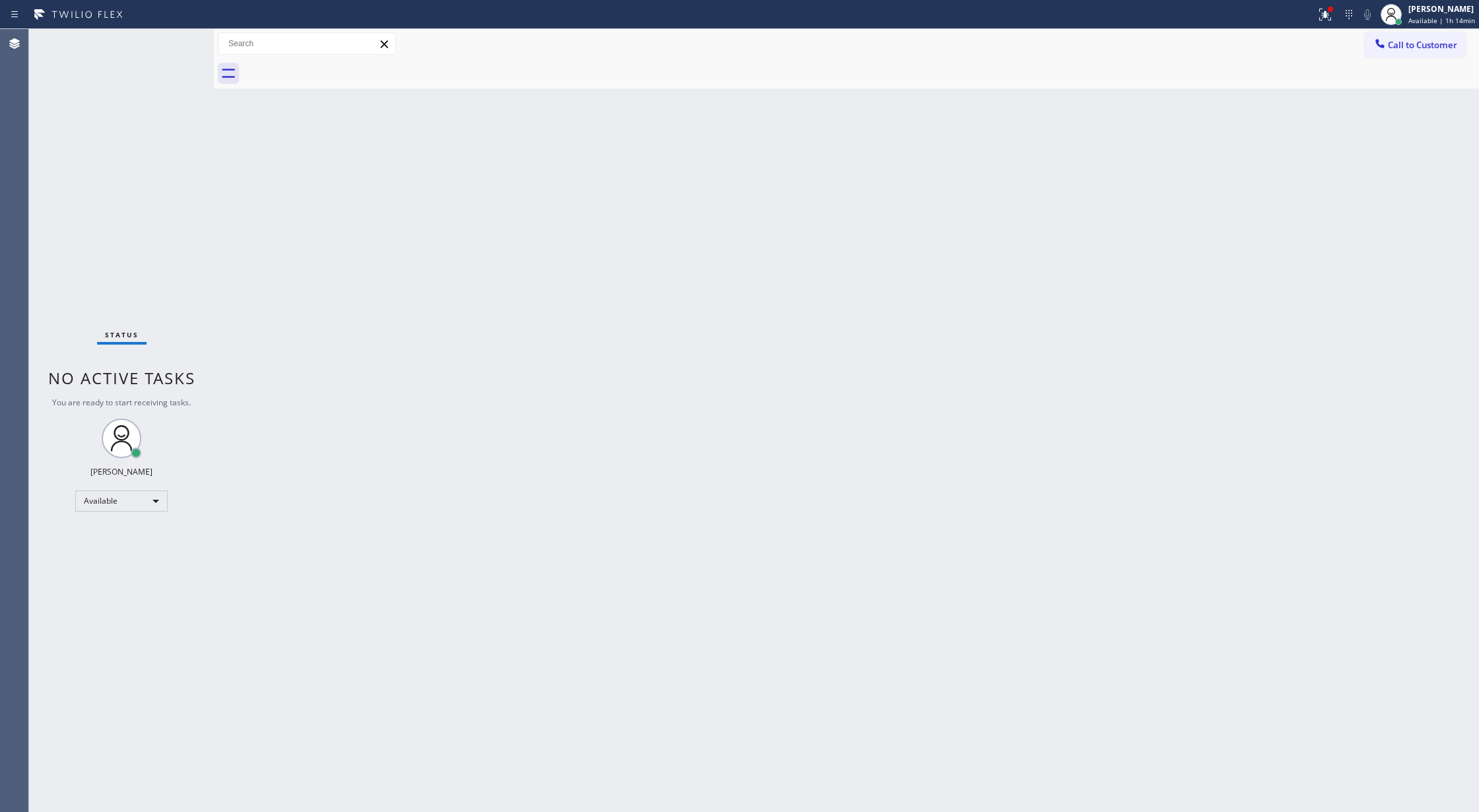
click at [169, 46] on div "Status No active tasks You are ready to start receiving tasks. Lilibeth Pueyo A…" at bounding box center [122, 420] width 185 height 783
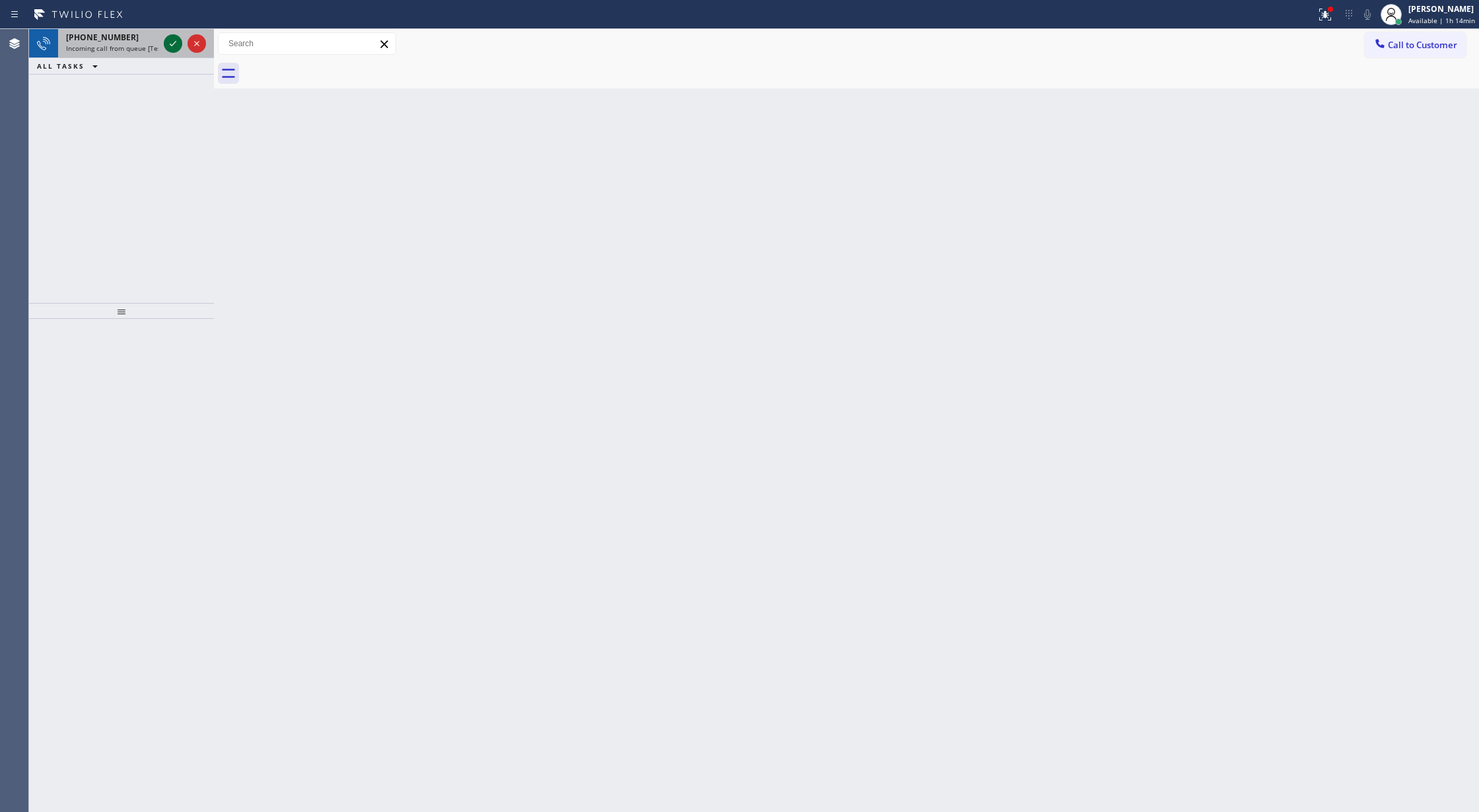
click at [173, 41] on icon at bounding box center [173, 44] width 16 height 16
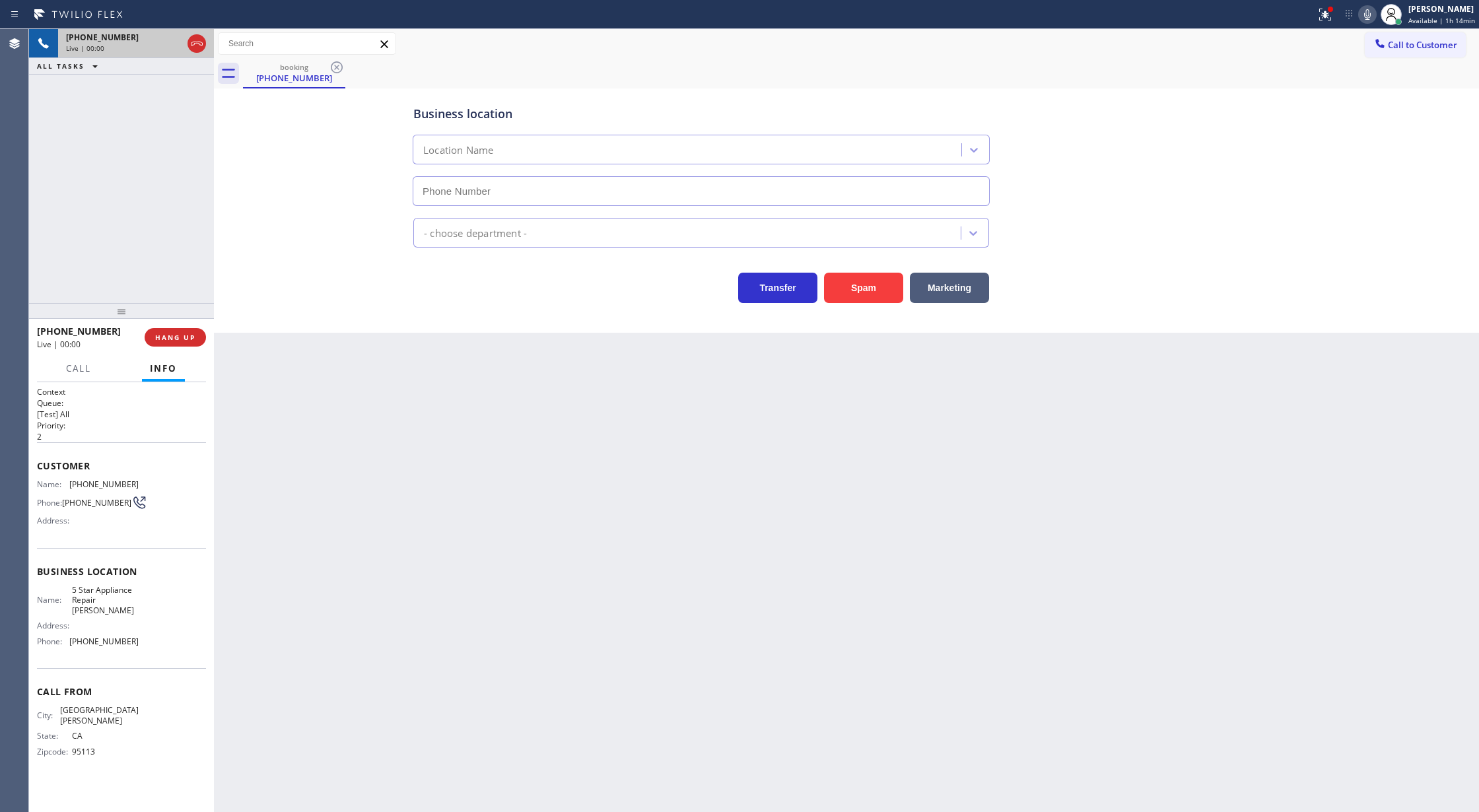
type input "(408) 351-1282"
click at [856, 283] on button "Spam" at bounding box center [863, 288] width 79 height 30
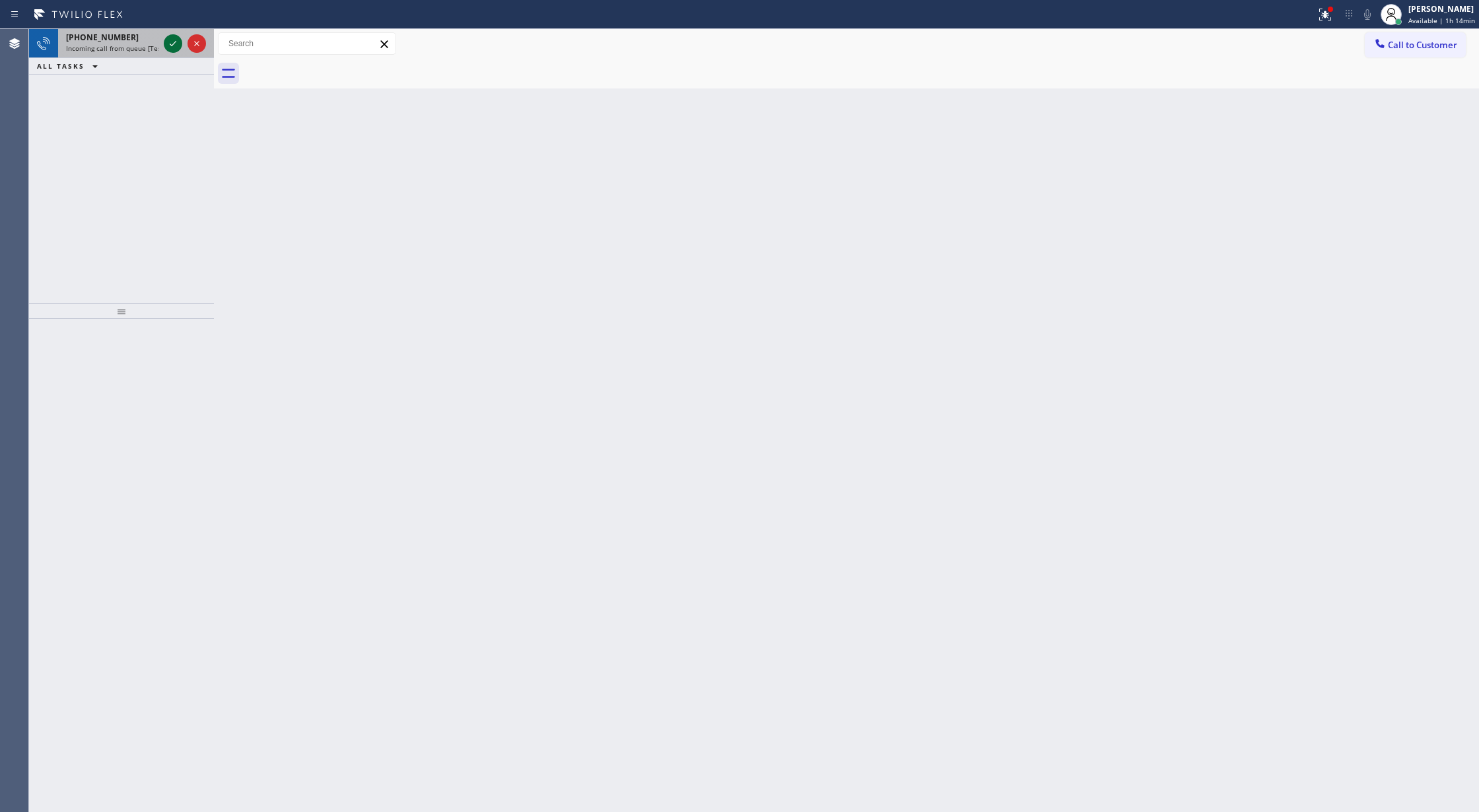
click at [175, 42] on icon at bounding box center [173, 44] width 16 height 16
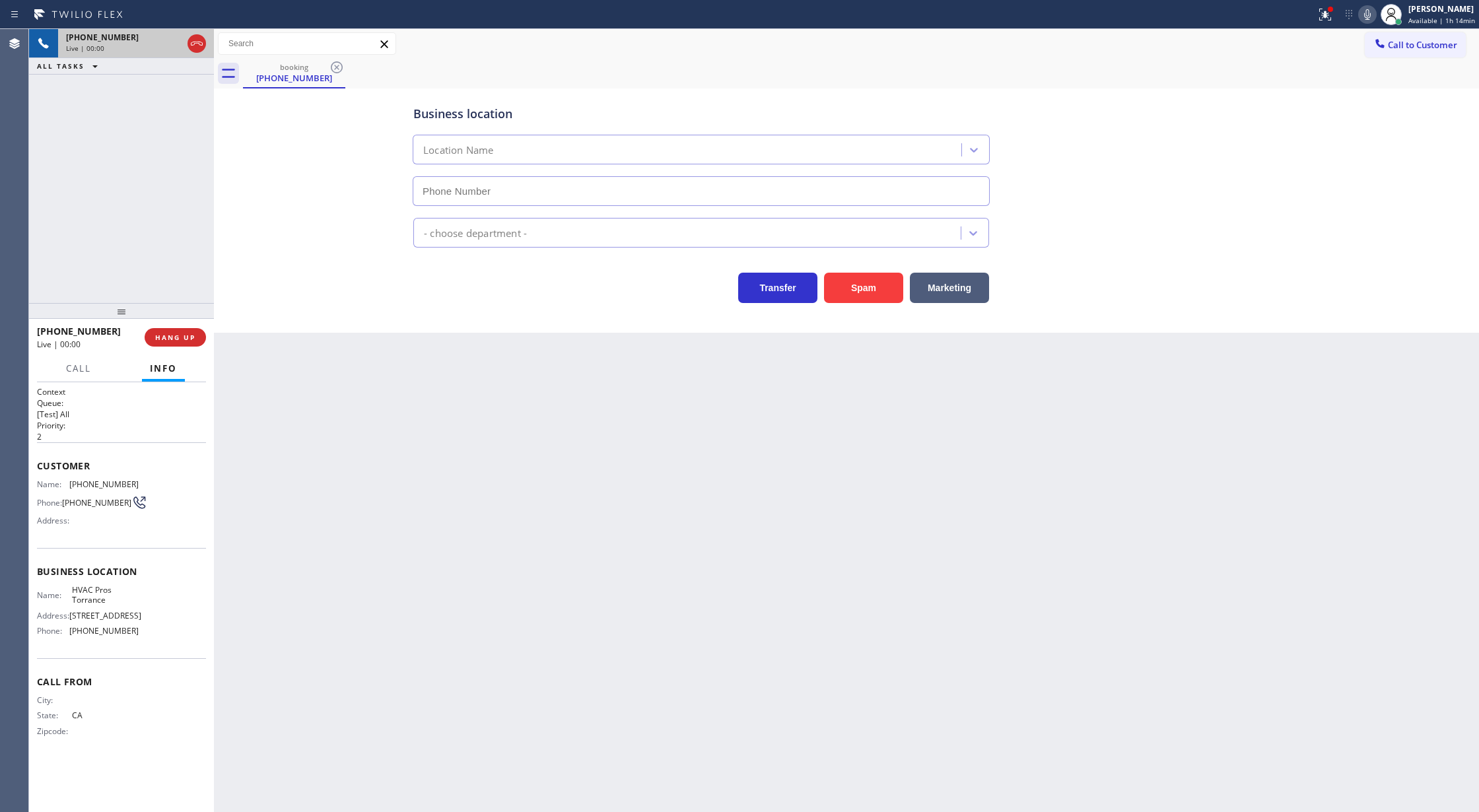
type input "[PHONE_NUMBER]"
click at [880, 280] on button "Spam" at bounding box center [863, 288] width 79 height 30
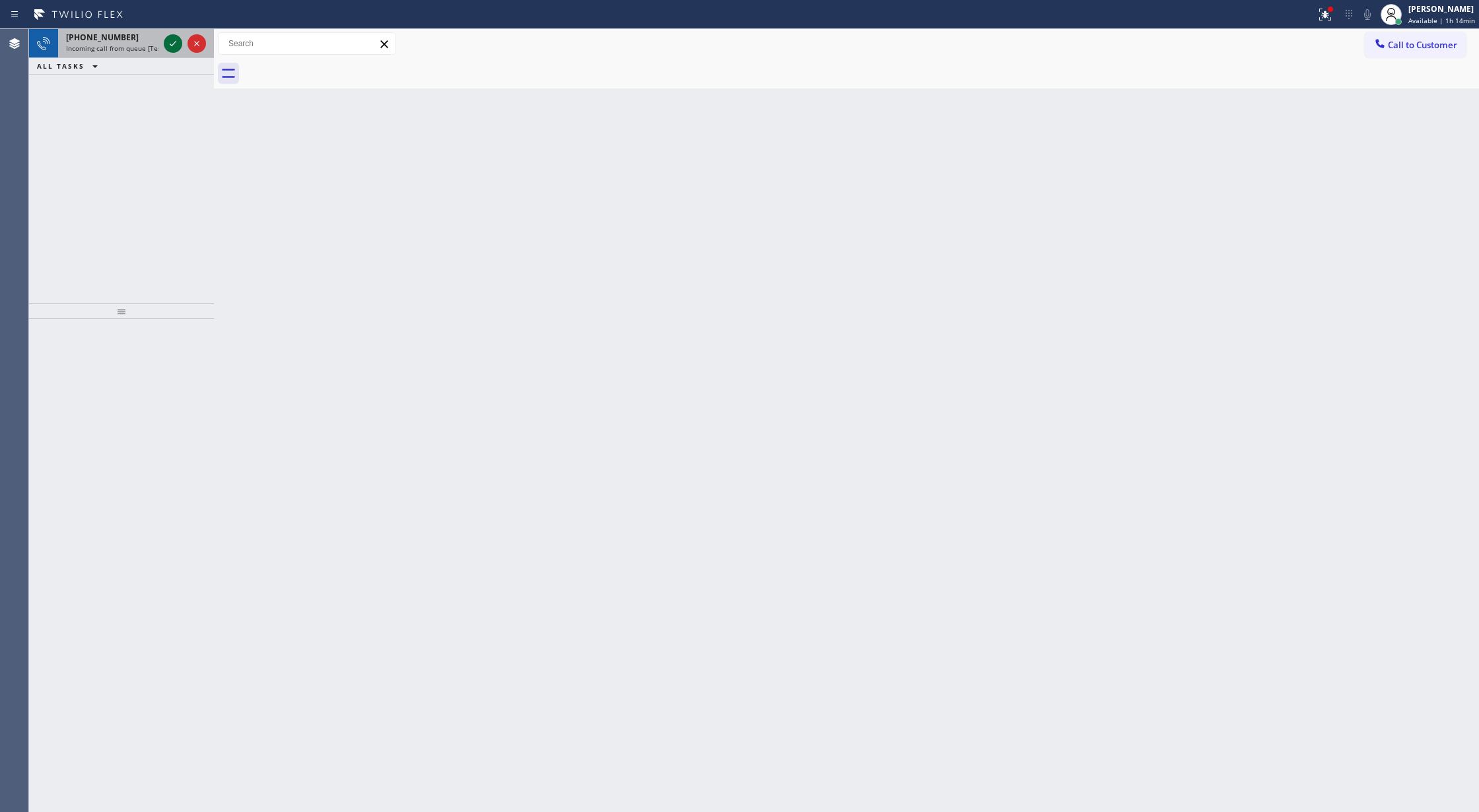
click at [173, 44] on icon at bounding box center [173, 44] width 16 height 16
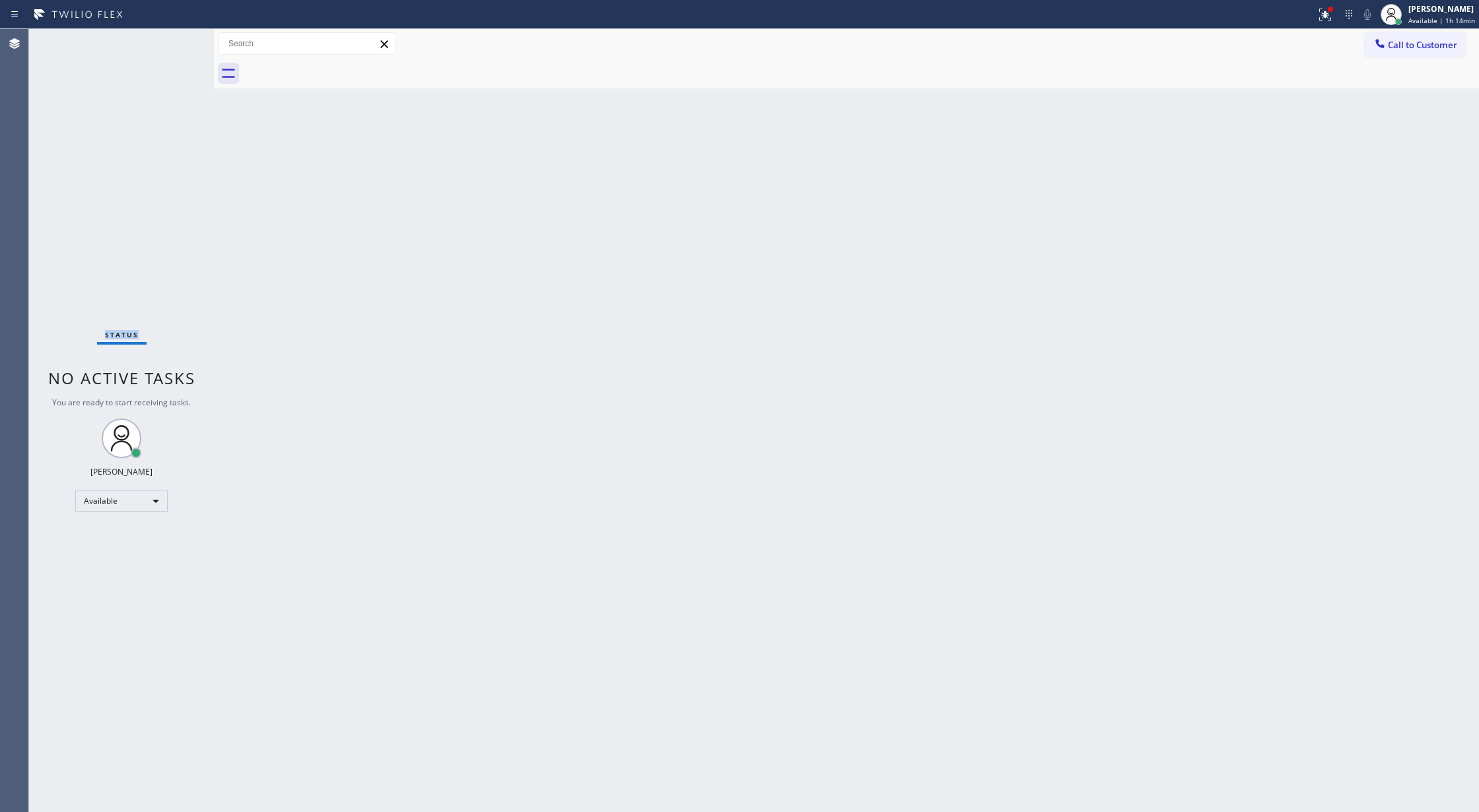
click at [172, 43] on div "Status No active tasks You are ready to start receiving tasks. Lilibeth Pueyo A…" at bounding box center [122, 420] width 185 height 783
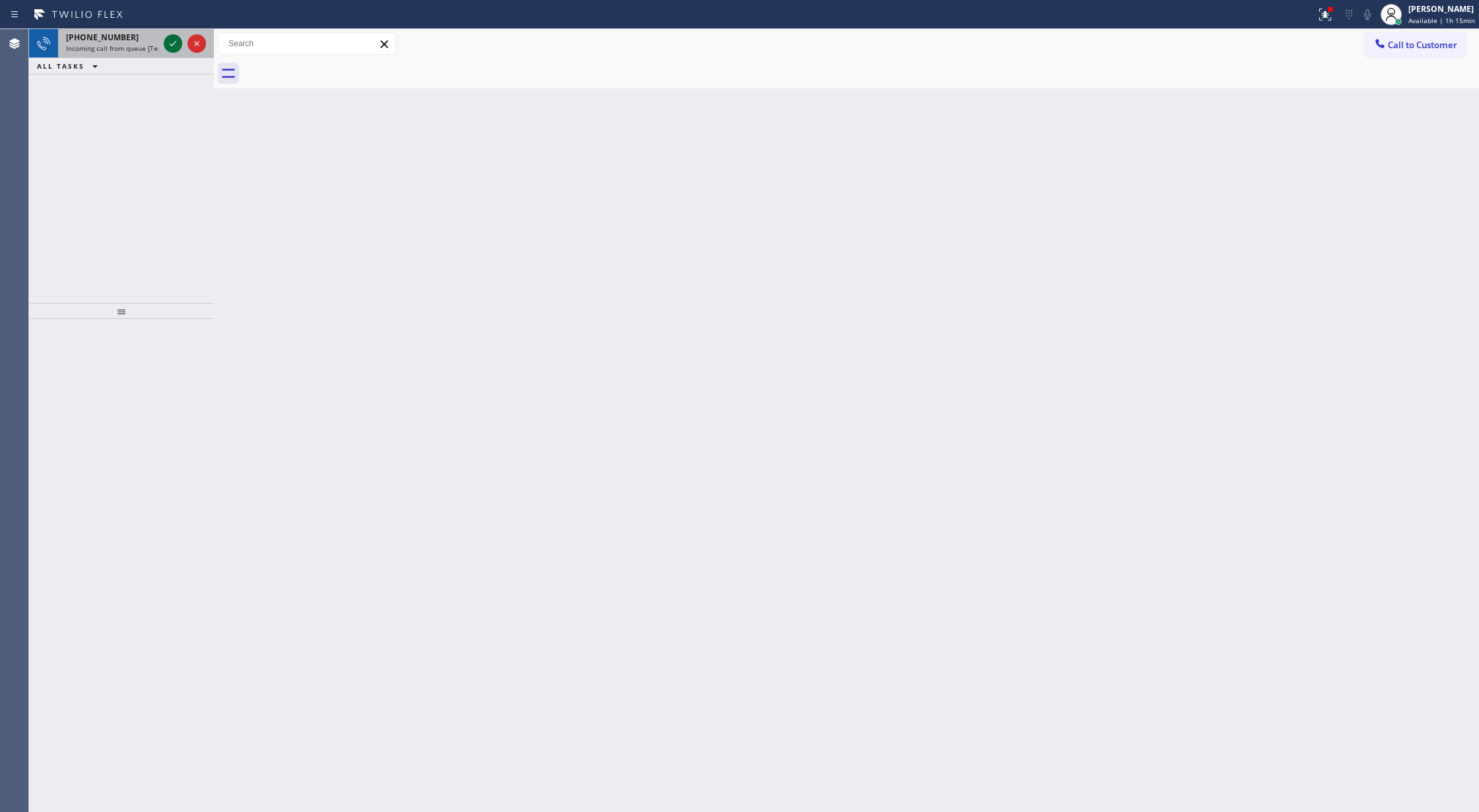
click at [173, 44] on icon at bounding box center [173, 44] width 6 height 5
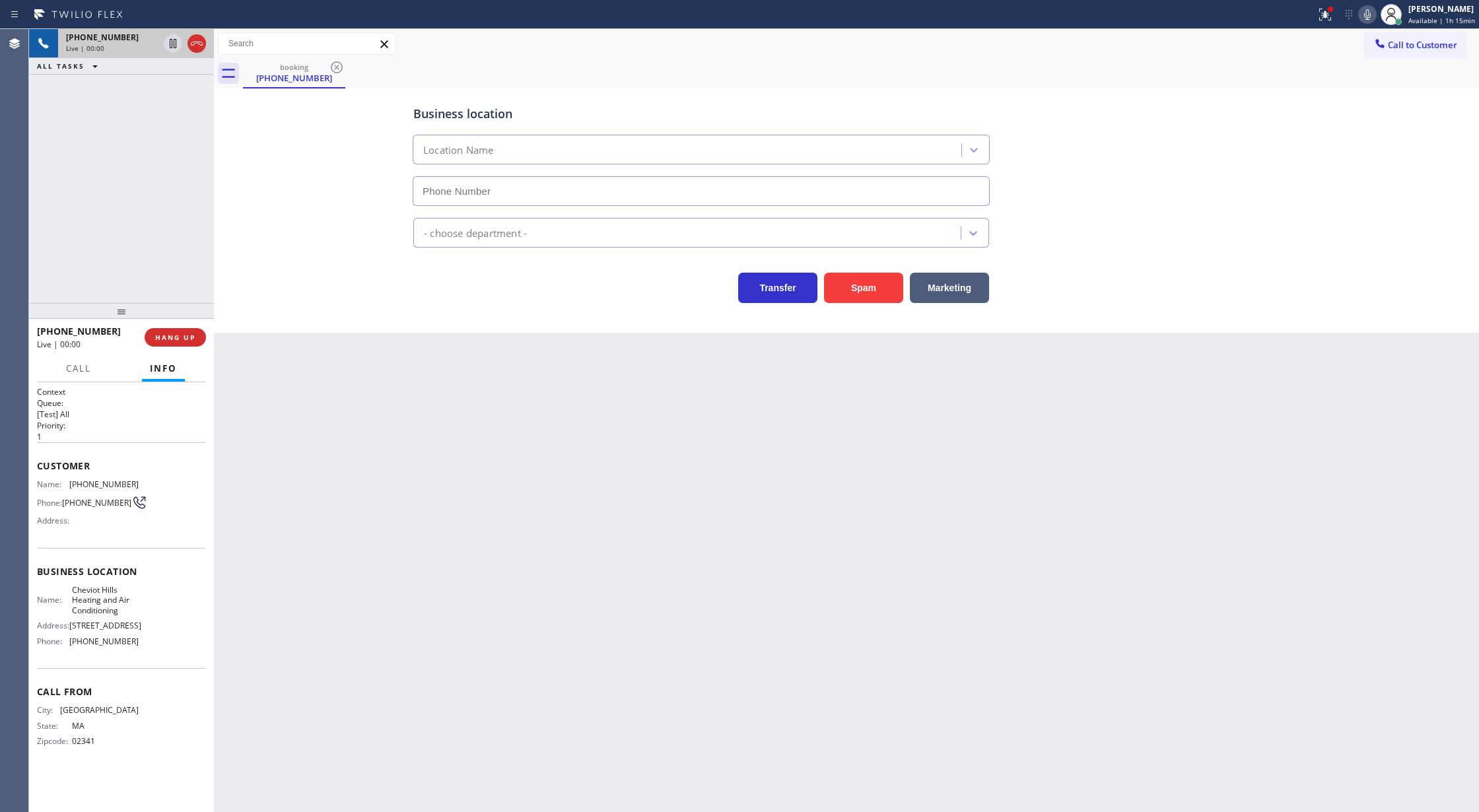
type input "(310) 340-1698"
click at [861, 285] on button "Spam" at bounding box center [863, 288] width 79 height 30
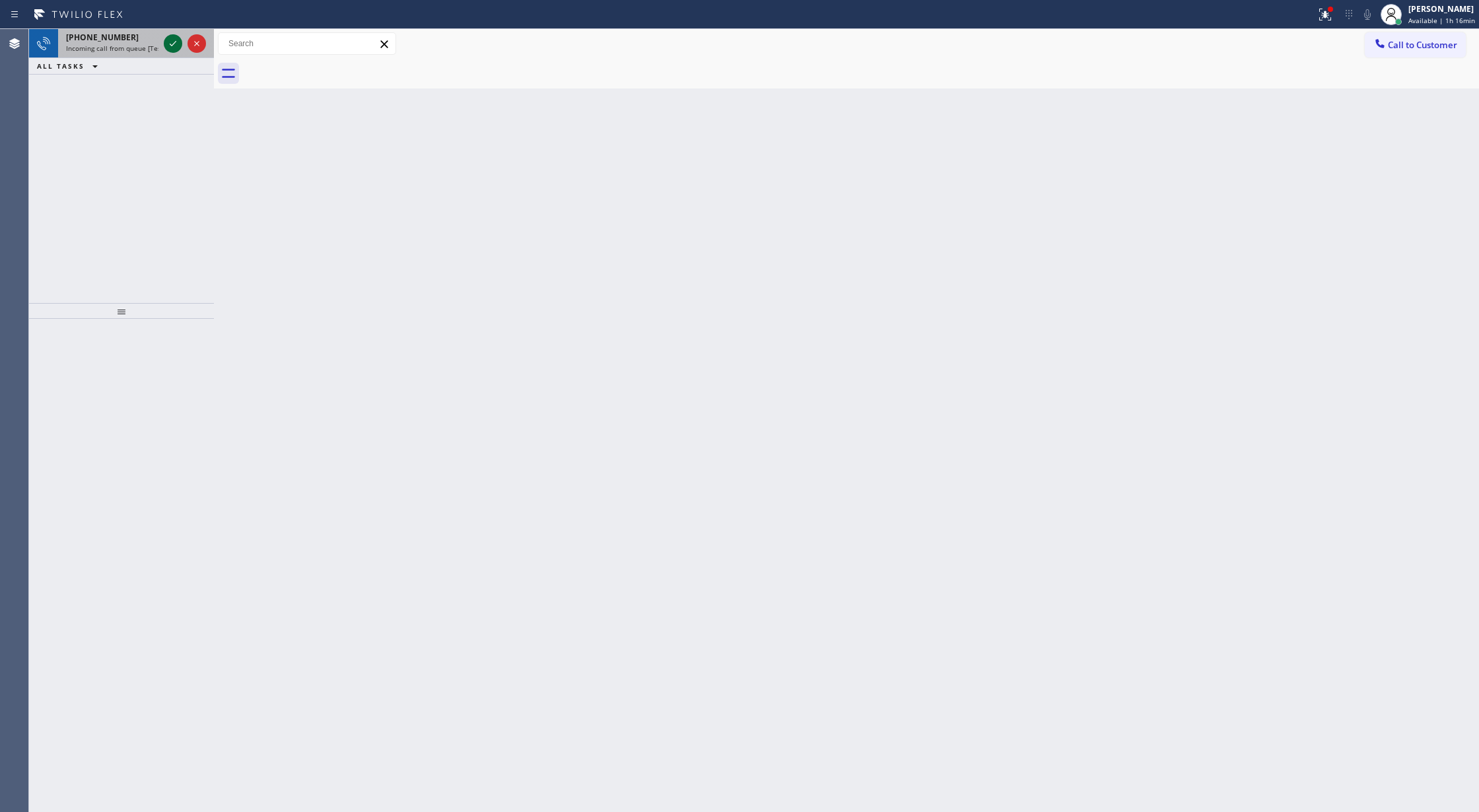
click at [167, 43] on icon at bounding box center [173, 44] width 16 height 16
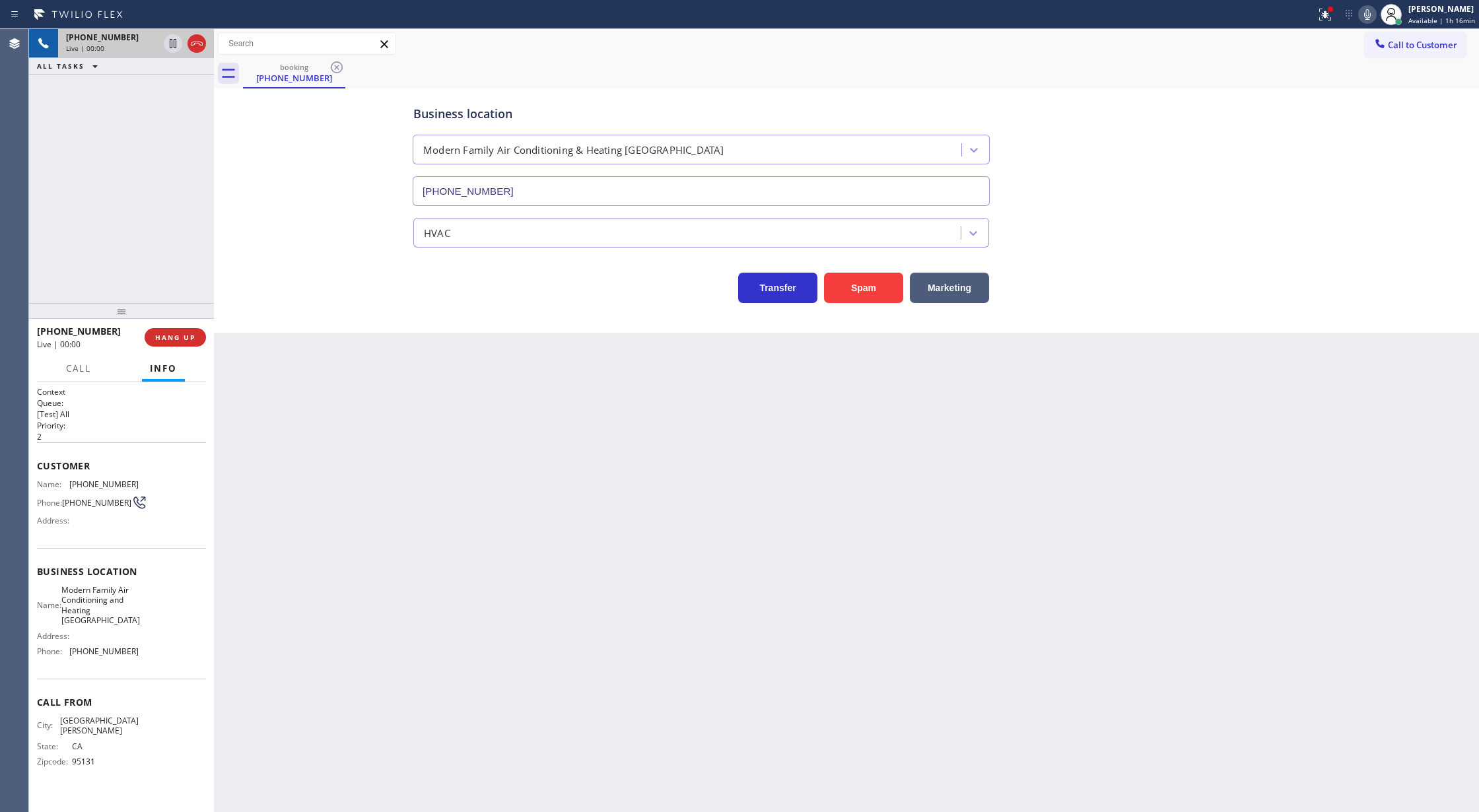
type input "(408) 762-4646"
click at [859, 298] on button "Spam" at bounding box center [863, 288] width 79 height 30
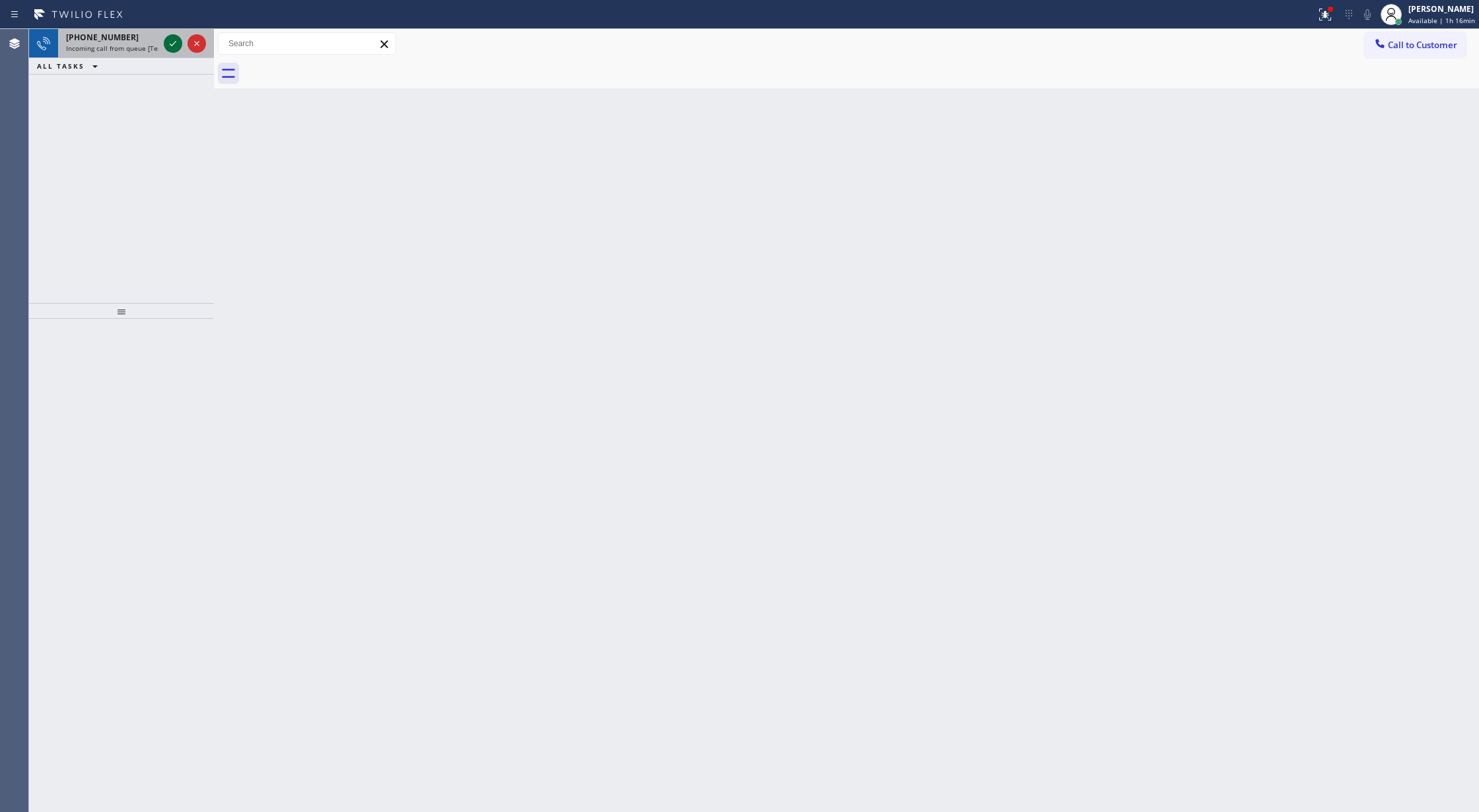
click at [175, 53] on div at bounding box center [184, 44] width 47 height 29
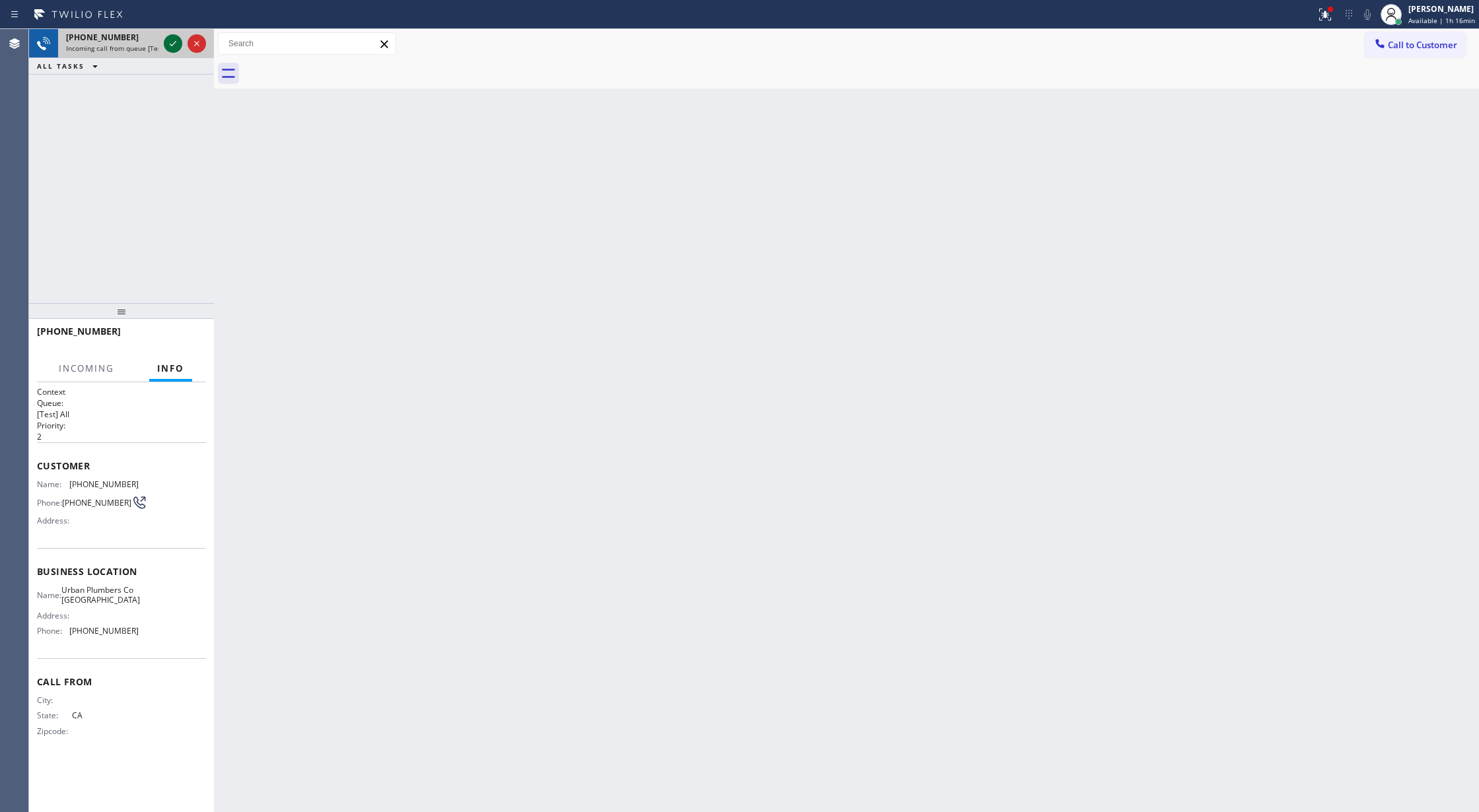
click at [170, 42] on icon at bounding box center [173, 44] width 16 height 16
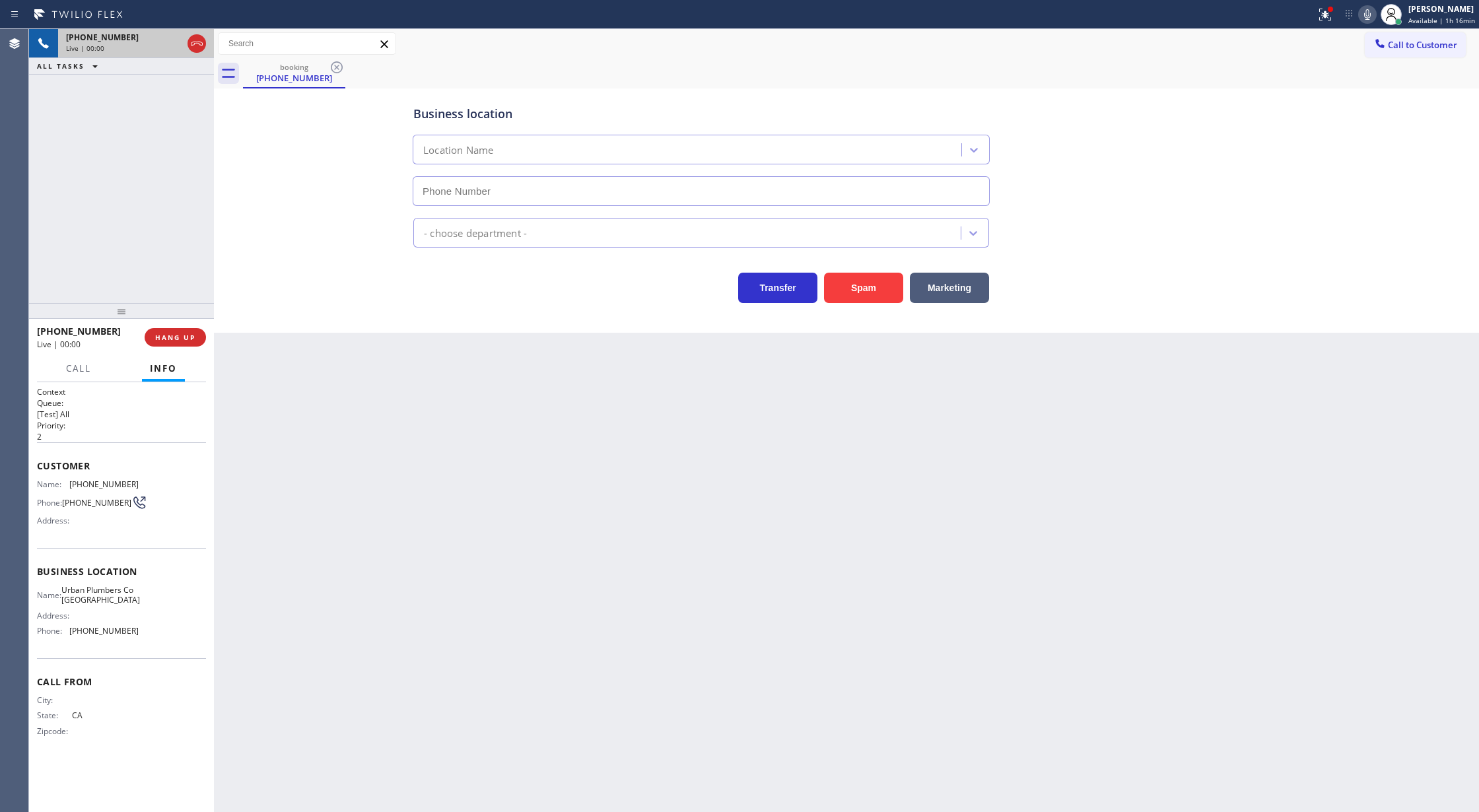
type input "(949) 649-4334"
click at [880, 286] on button "Spam" at bounding box center [863, 288] width 79 height 30
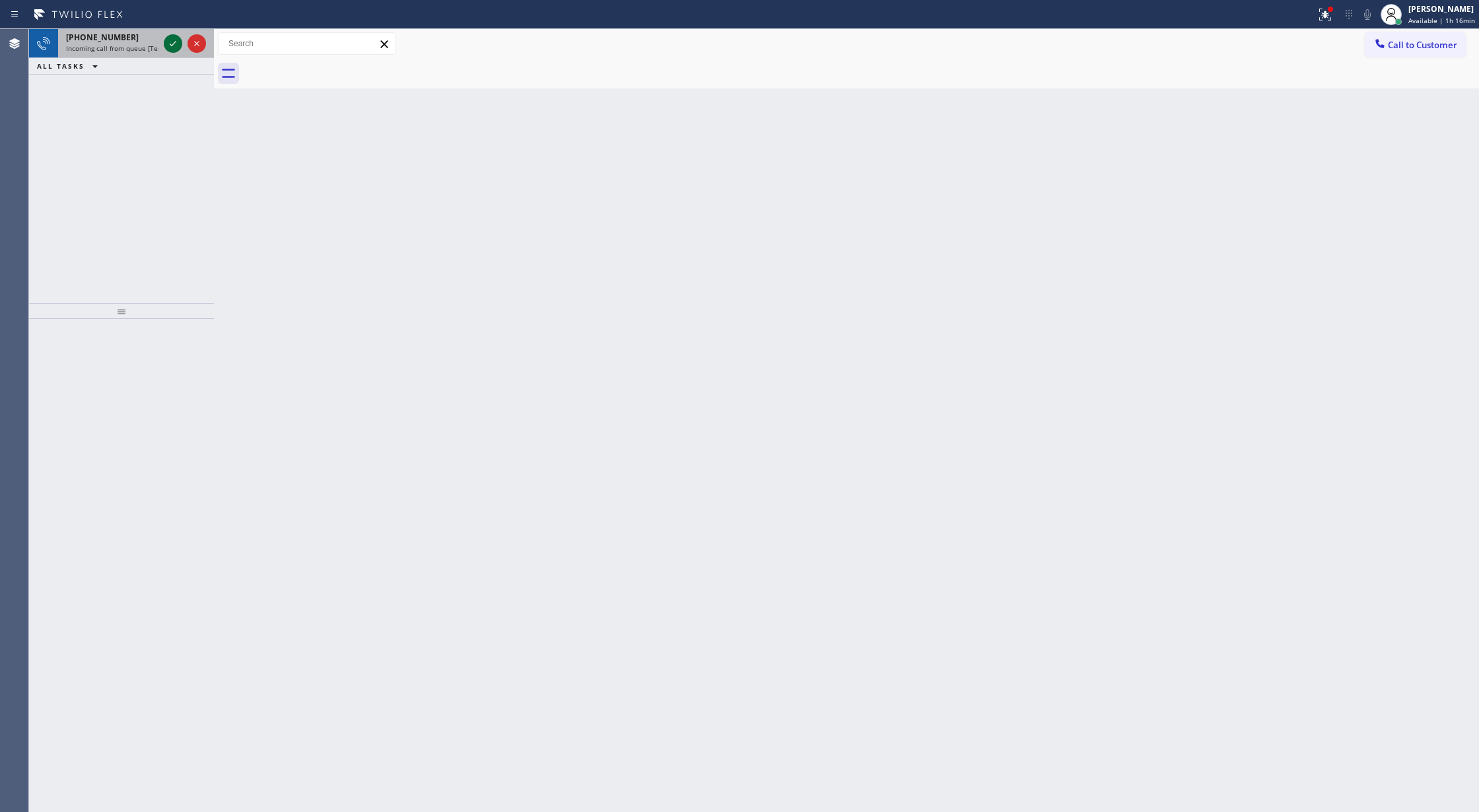
click at [167, 37] on icon at bounding box center [173, 44] width 16 height 16
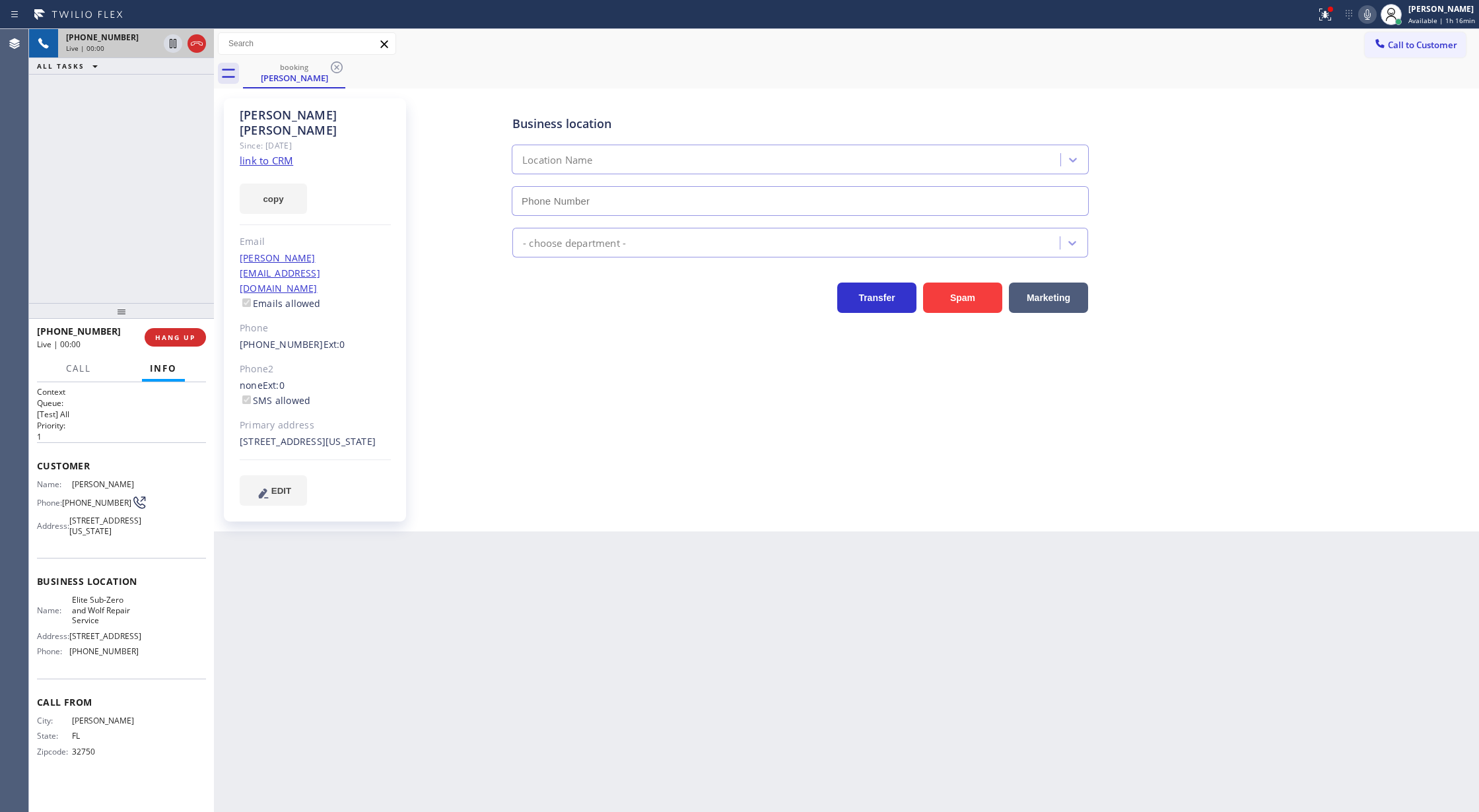
type input "[PHONE_NUMBER]"
click at [270, 154] on link "link to CRM" at bounding box center [266, 160] width 53 height 13
click at [1367, 17] on icon at bounding box center [1368, 14] width 16 height 16
click at [173, 44] on icon at bounding box center [173, 44] width 16 height 16
click at [175, 91] on icon at bounding box center [173, 89] width 16 height 16
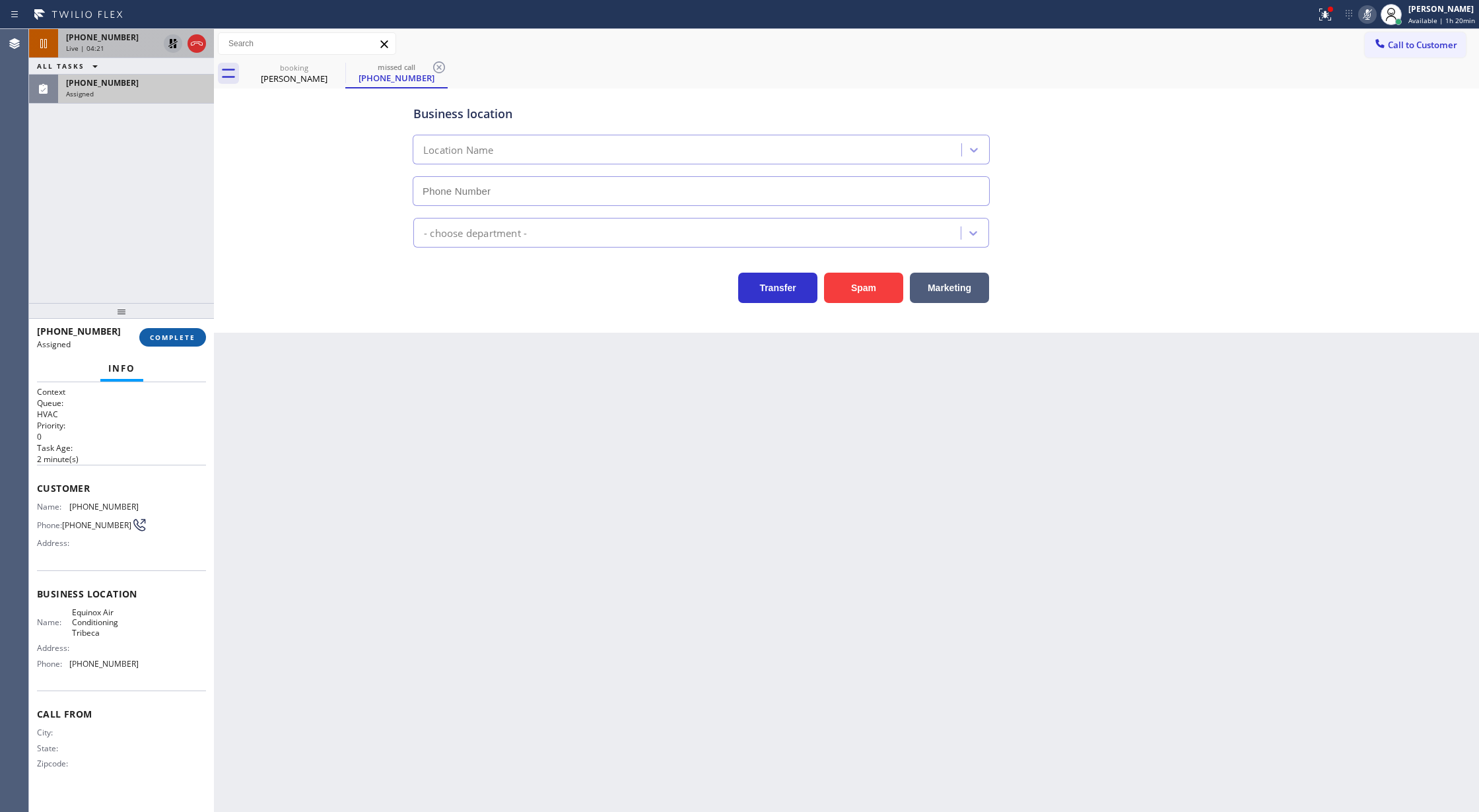
click at [175, 336] on span "COMPLETE" at bounding box center [172, 337] width 45 height 9
type input "[PHONE_NUMBER]"
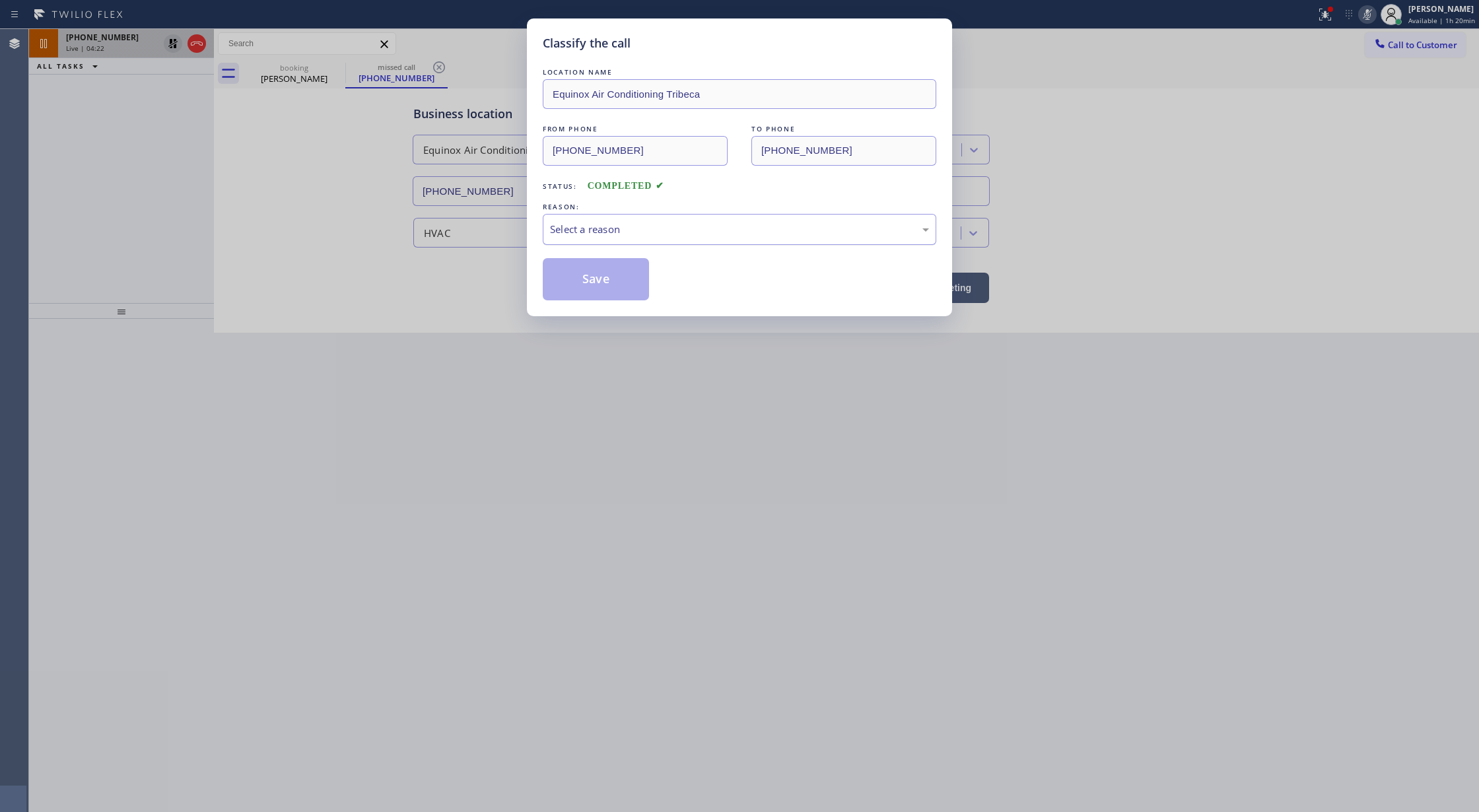
click at [615, 228] on div "Select a reason" at bounding box center [740, 229] width 379 height 15
click at [604, 280] on button "Save" at bounding box center [595, 279] width 106 height 42
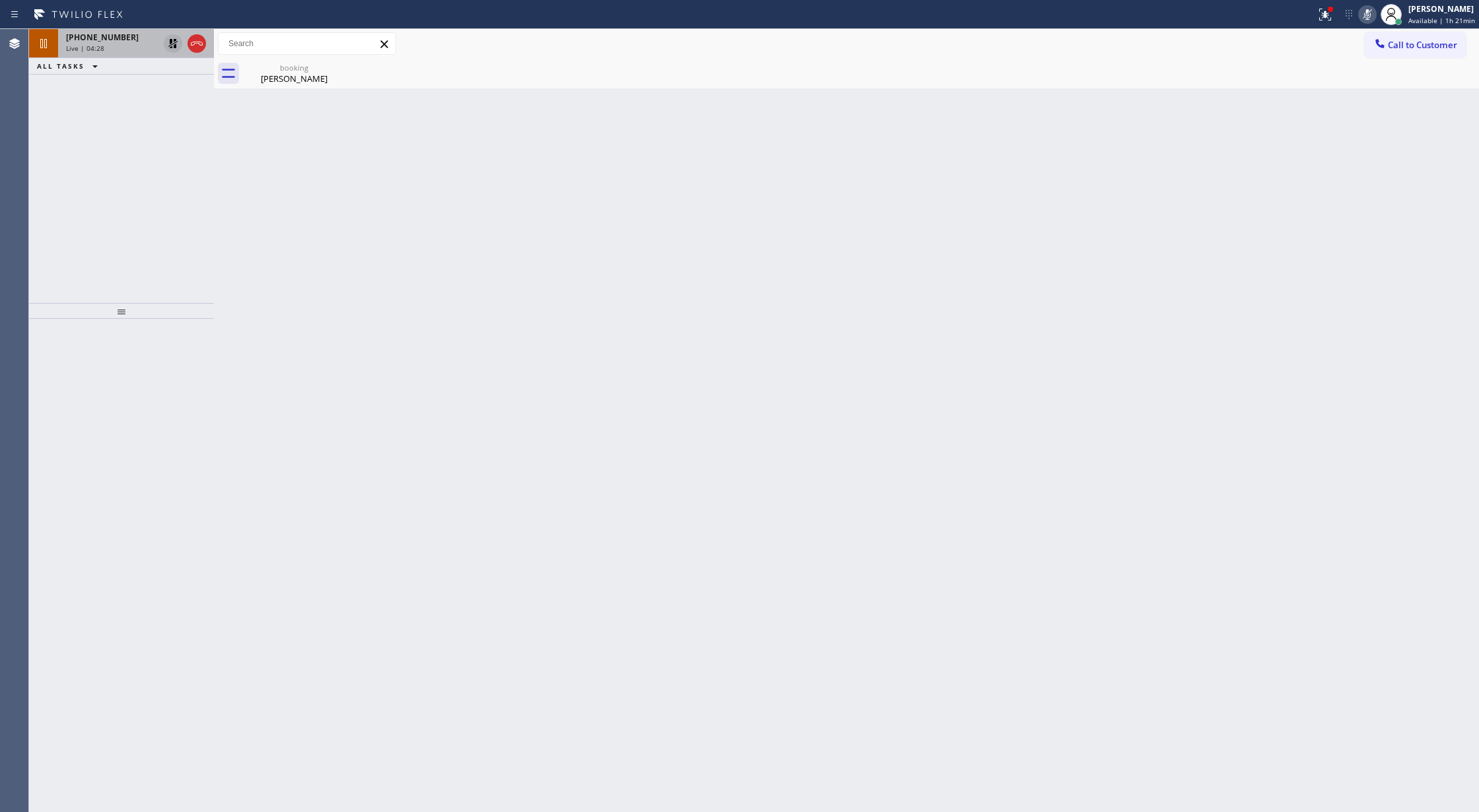
click at [1361, 9] on icon at bounding box center [1368, 14] width 16 height 16
click at [173, 46] on icon at bounding box center [173, 44] width 16 height 16
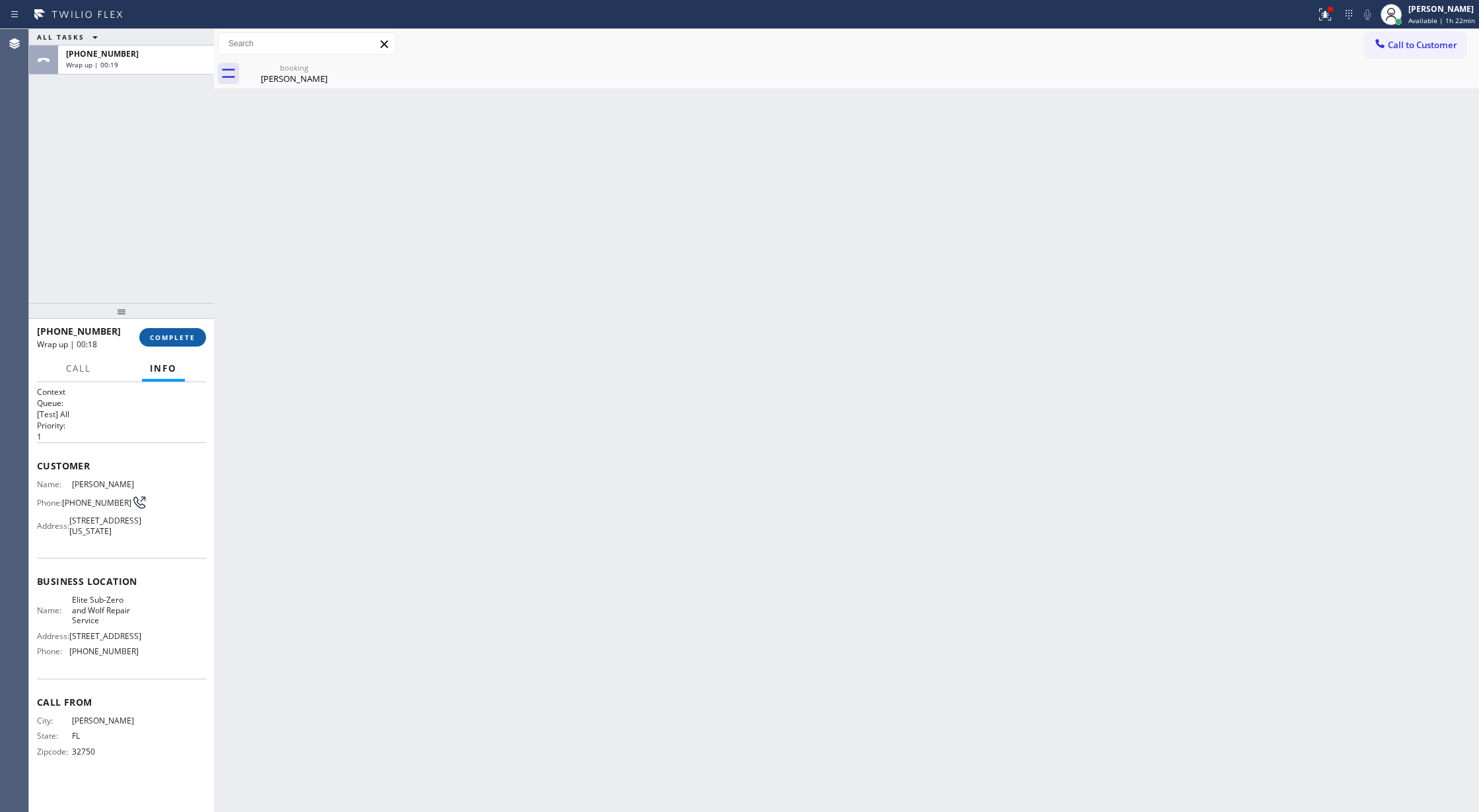
click at [175, 331] on button "COMPLETE" at bounding box center [172, 337] width 67 height 19
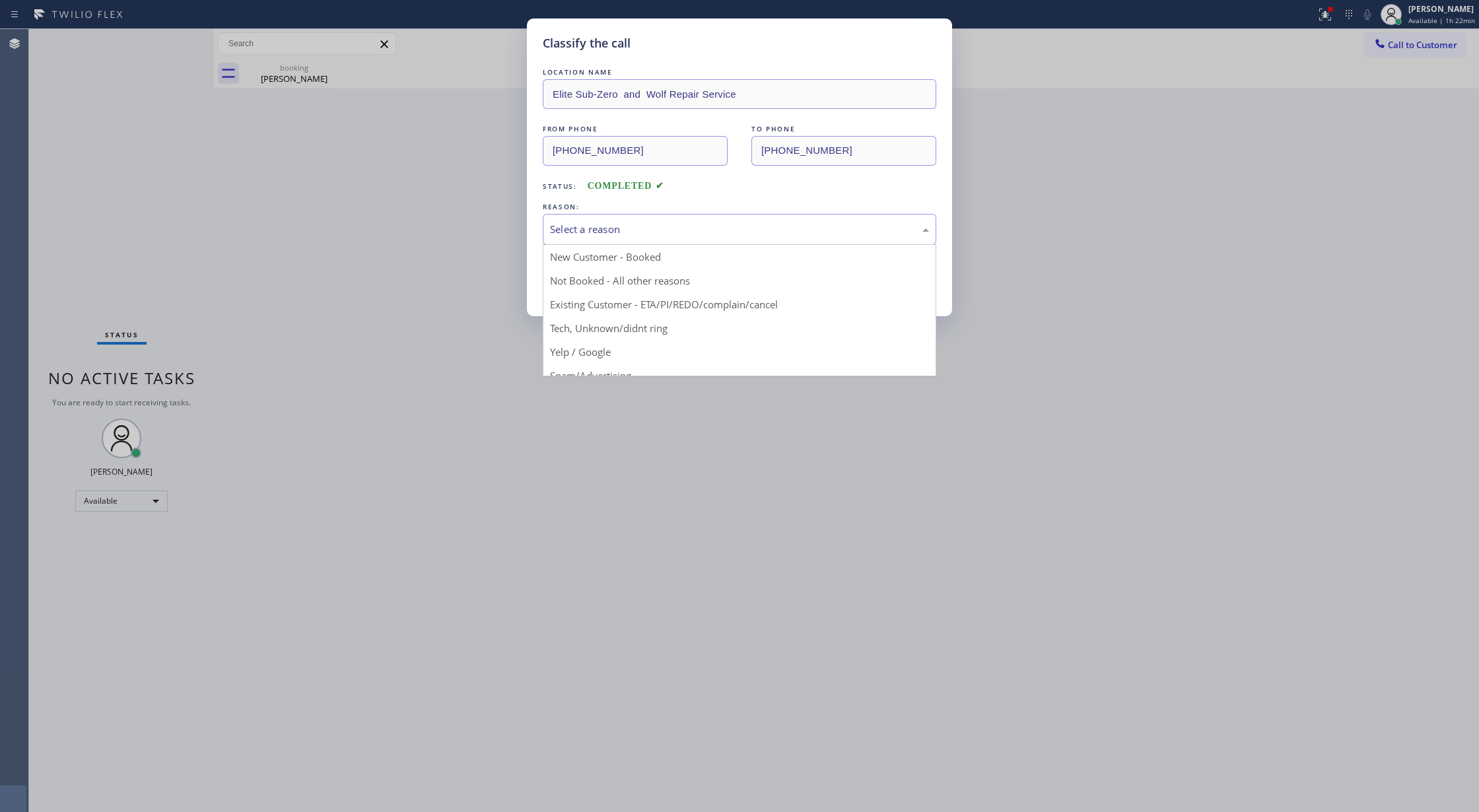
click at [576, 228] on div "Select a reason" at bounding box center [740, 229] width 379 height 15
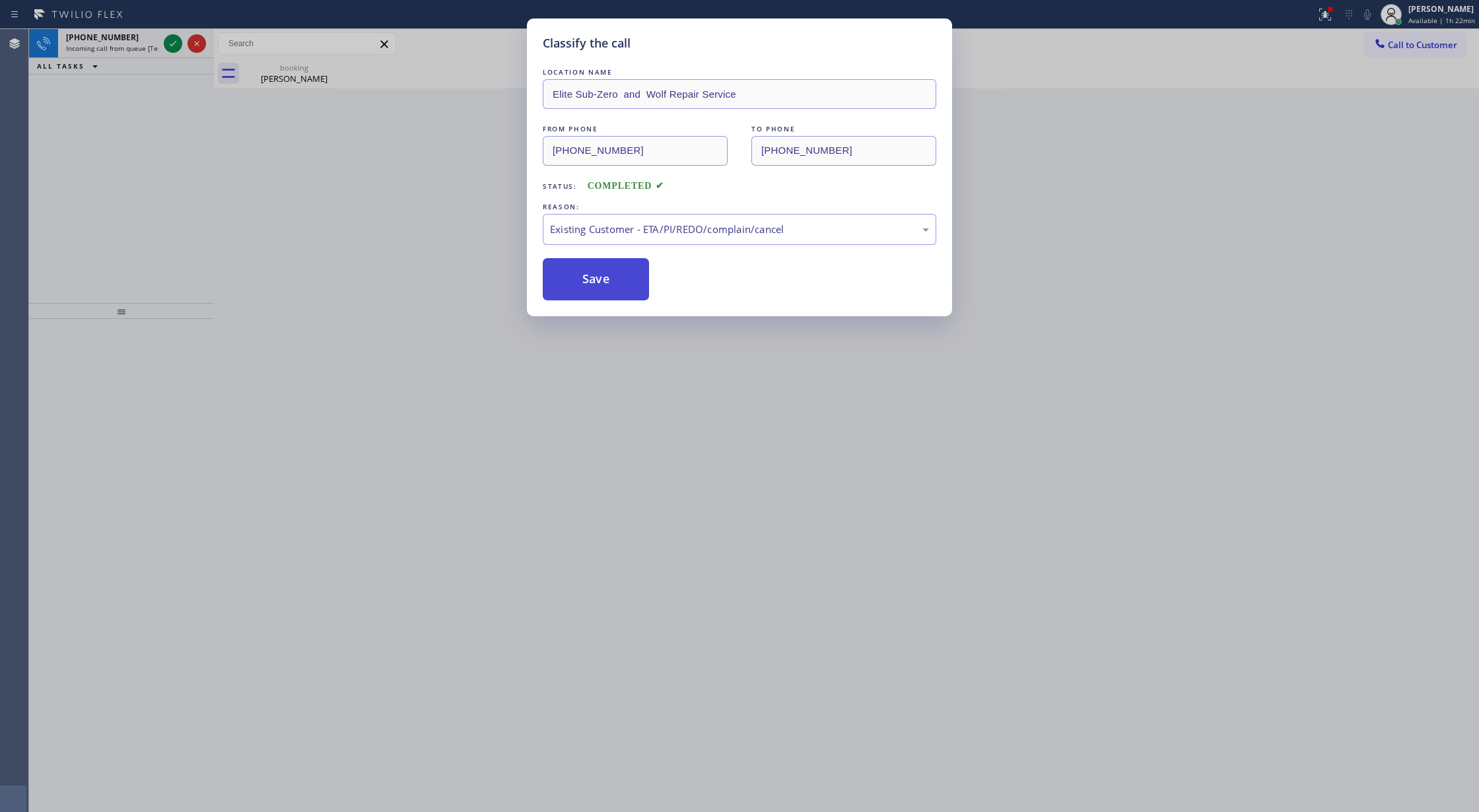
click at [597, 279] on button "Save" at bounding box center [595, 279] width 106 height 42
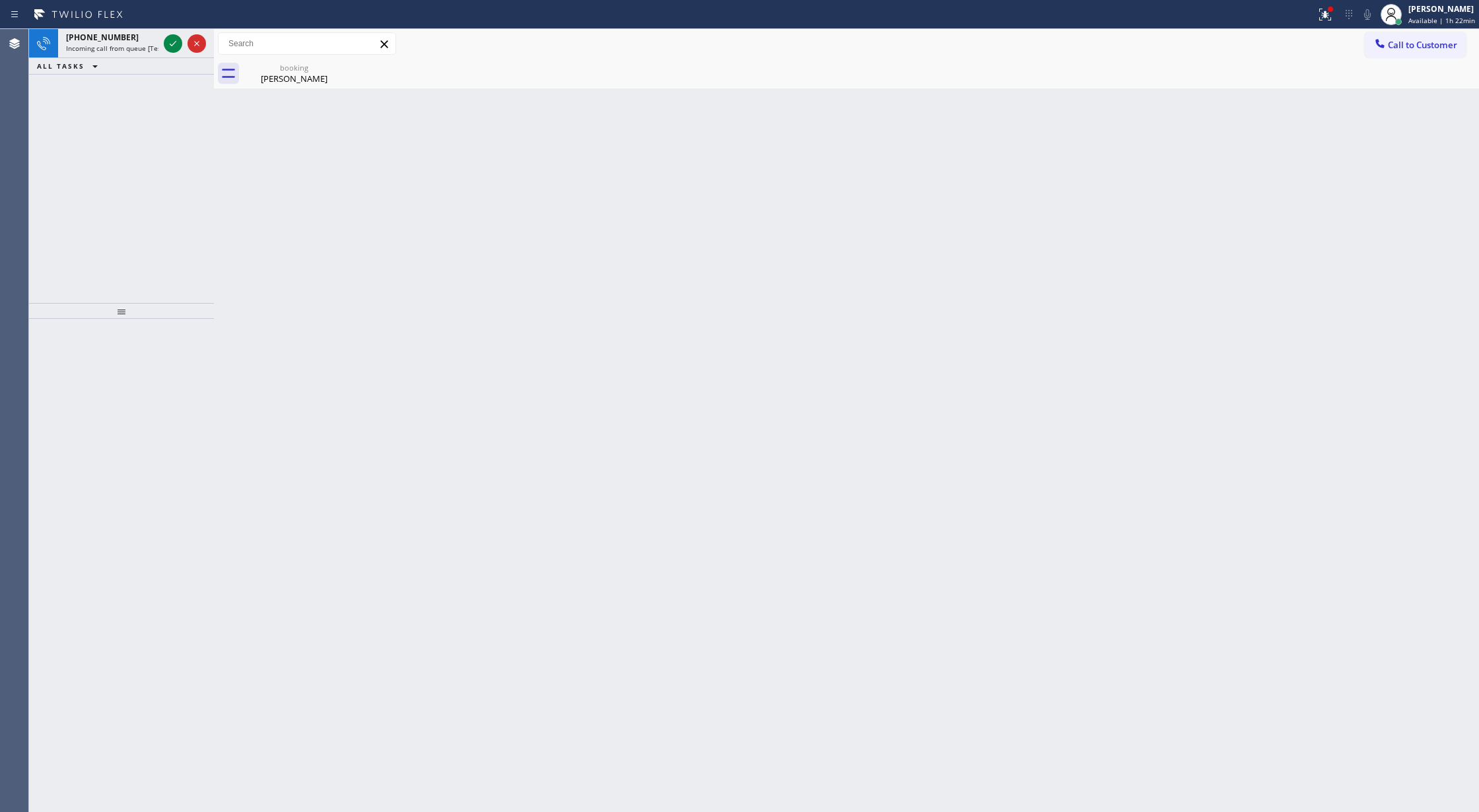
click at [169, 40] on icon at bounding box center [173, 44] width 16 height 16
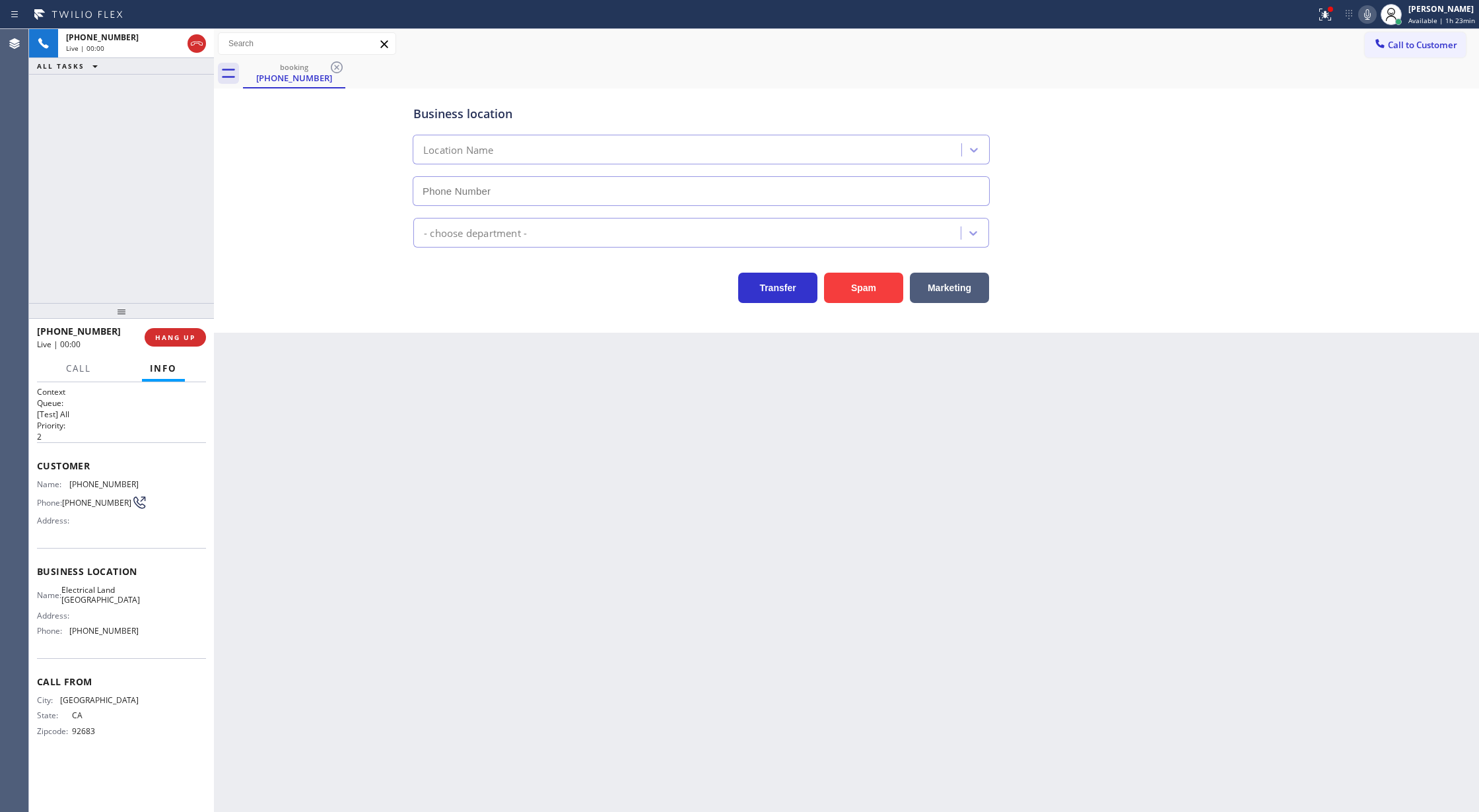
type input "[PHONE_NUMBER]"
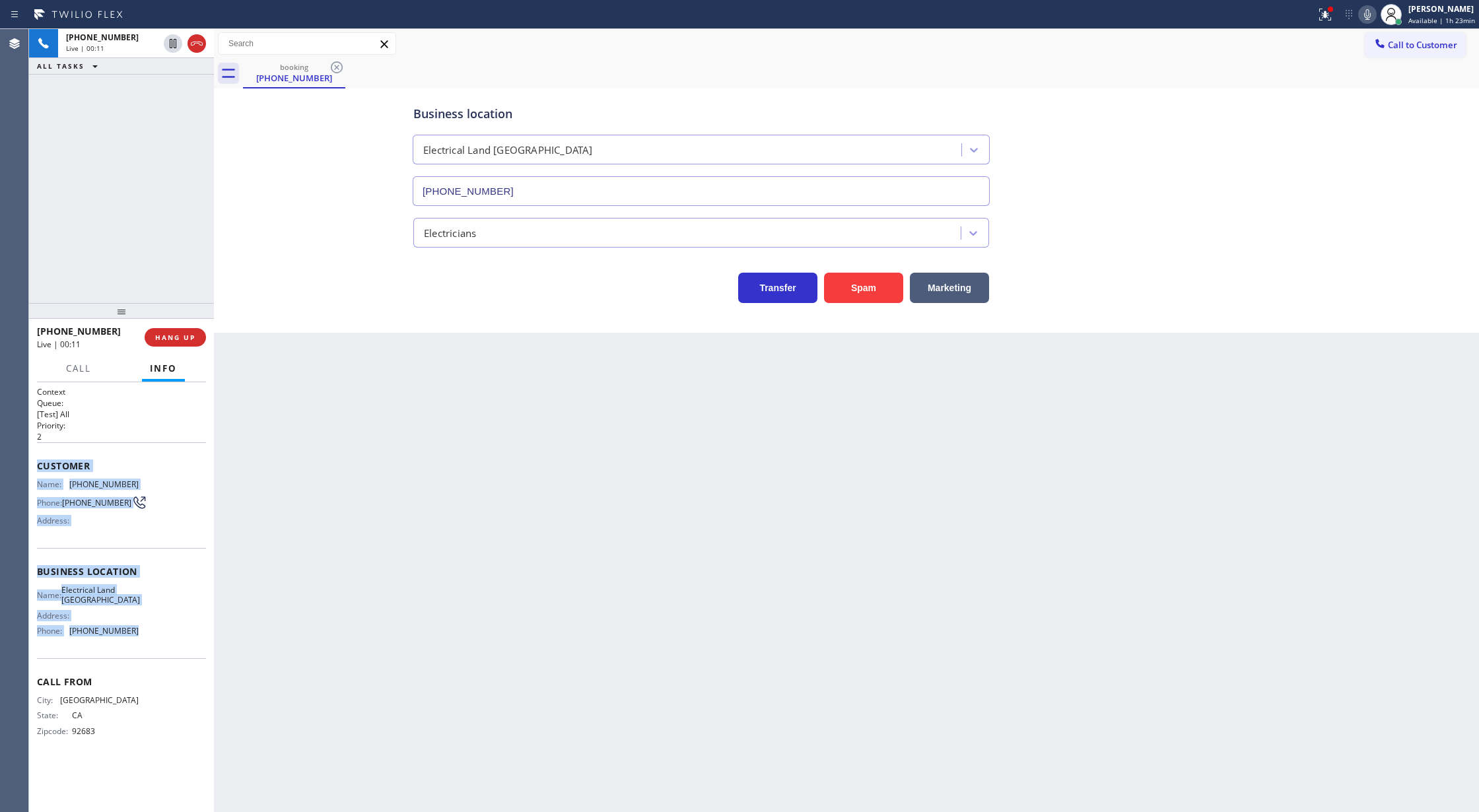
copy div "Customer Name: (714) 657-8122 Phone: (714) 657-8122 Address: Business location …"
drag, startPoint x: 35, startPoint y: 466, endPoint x: 145, endPoint y: 642, distance: 207.5
click at [145, 642] on div "Context Queue: [Test] All Priority: 2 Customer Name: (714) 657-8122 Phone: (714…" at bounding box center [122, 597] width 185 height 430
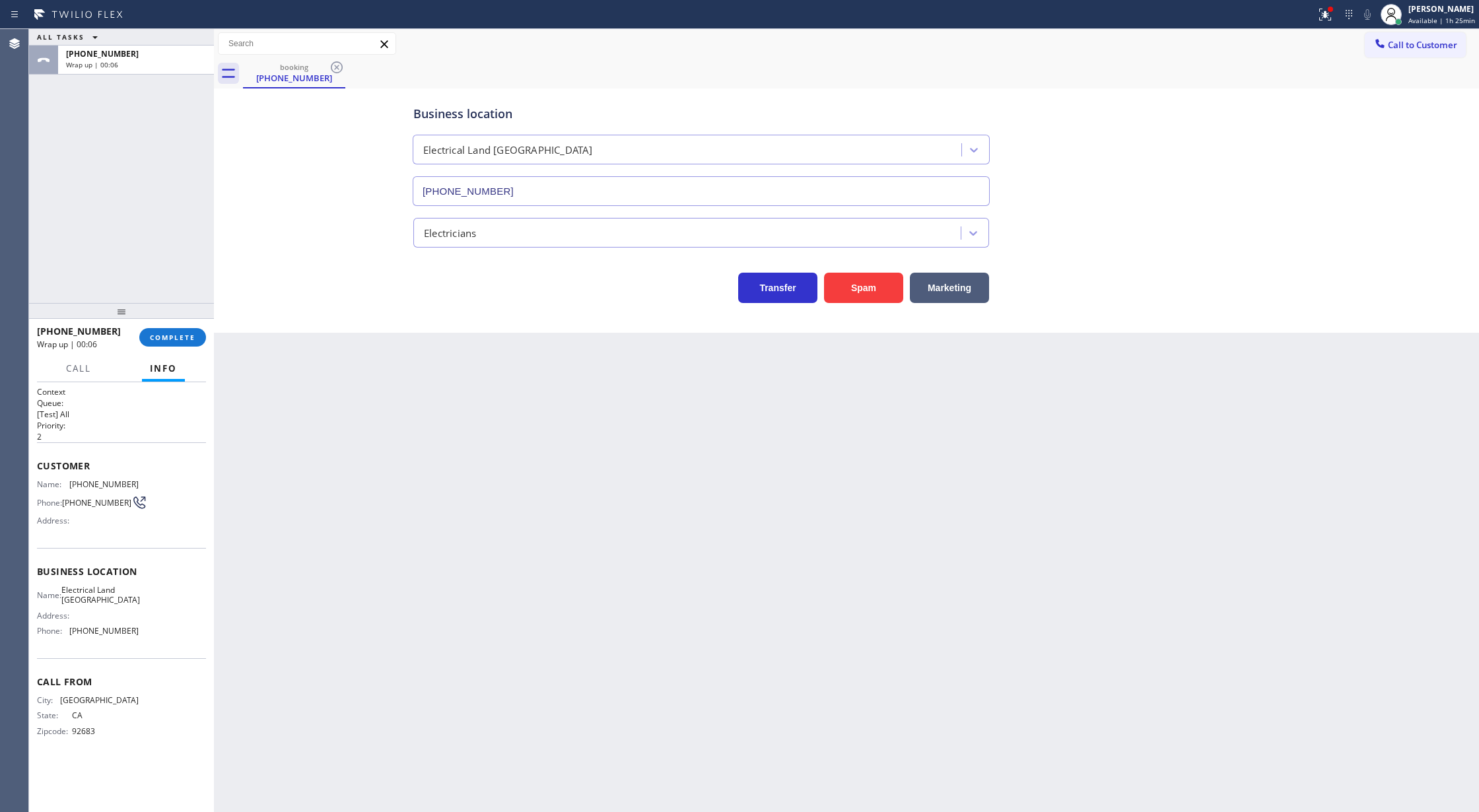
click at [181, 394] on h1 "Context" at bounding box center [122, 392] width 169 height 12
click at [177, 333] on span "COMPLETE" at bounding box center [172, 337] width 45 height 9
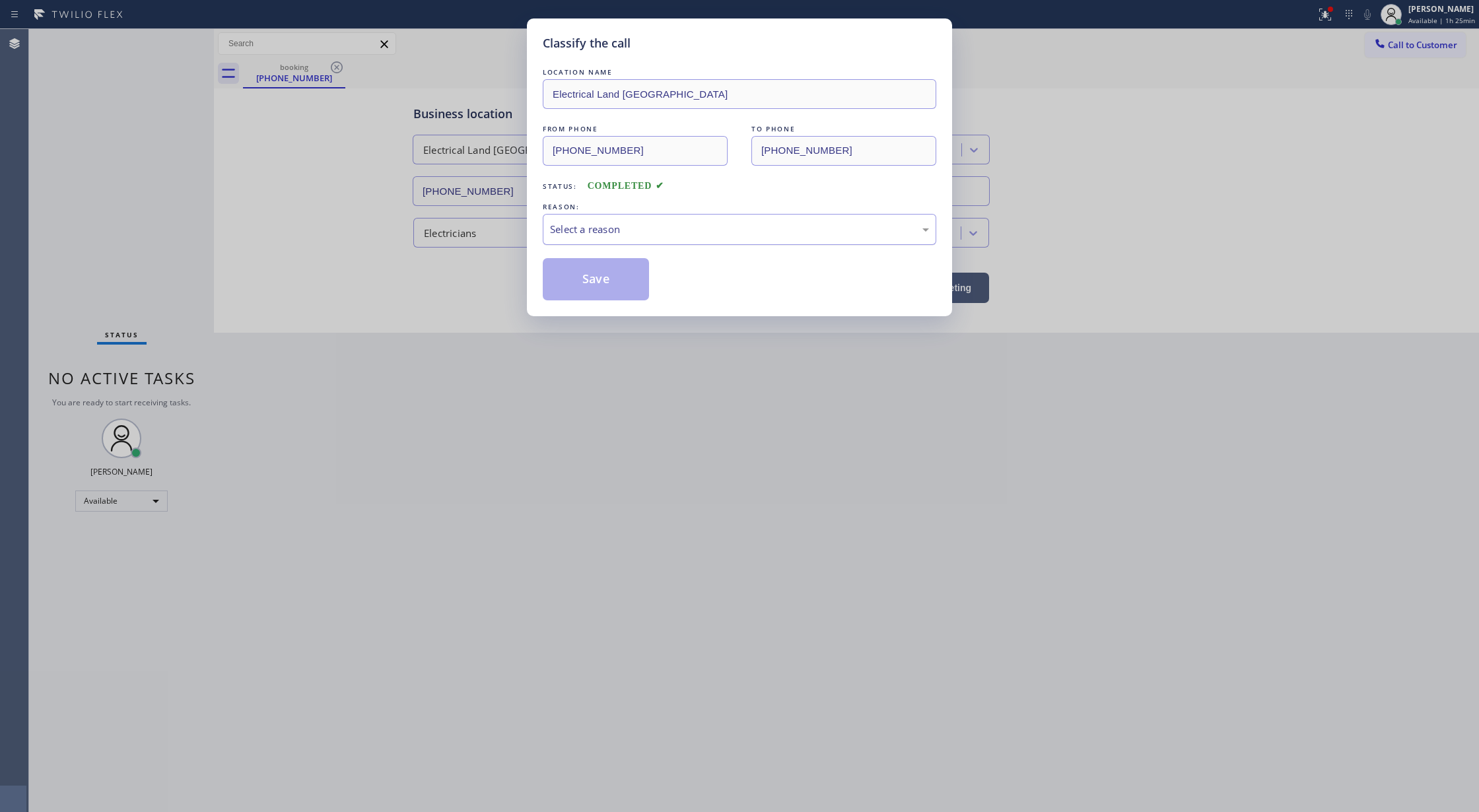
click at [610, 235] on div "Select a reason" at bounding box center [740, 229] width 379 height 15
click at [587, 287] on button "Save" at bounding box center [595, 279] width 106 height 42
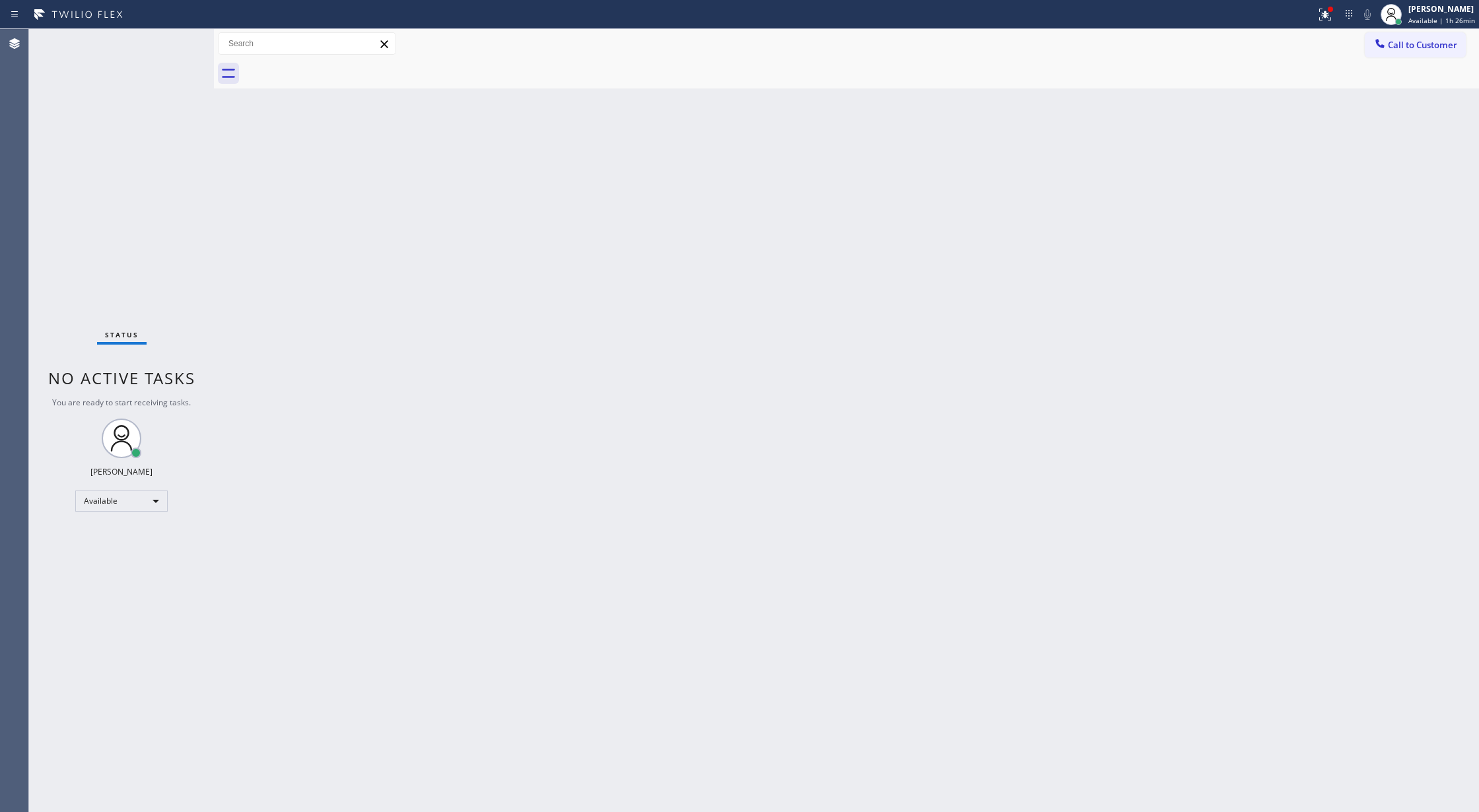
drag, startPoint x: 1413, startPoint y: 37, endPoint x: 1375, endPoint y: 66, distance: 47.8
click at [1413, 37] on button "Call to Customer" at bounding box center [1415, 45] width 101 height 25
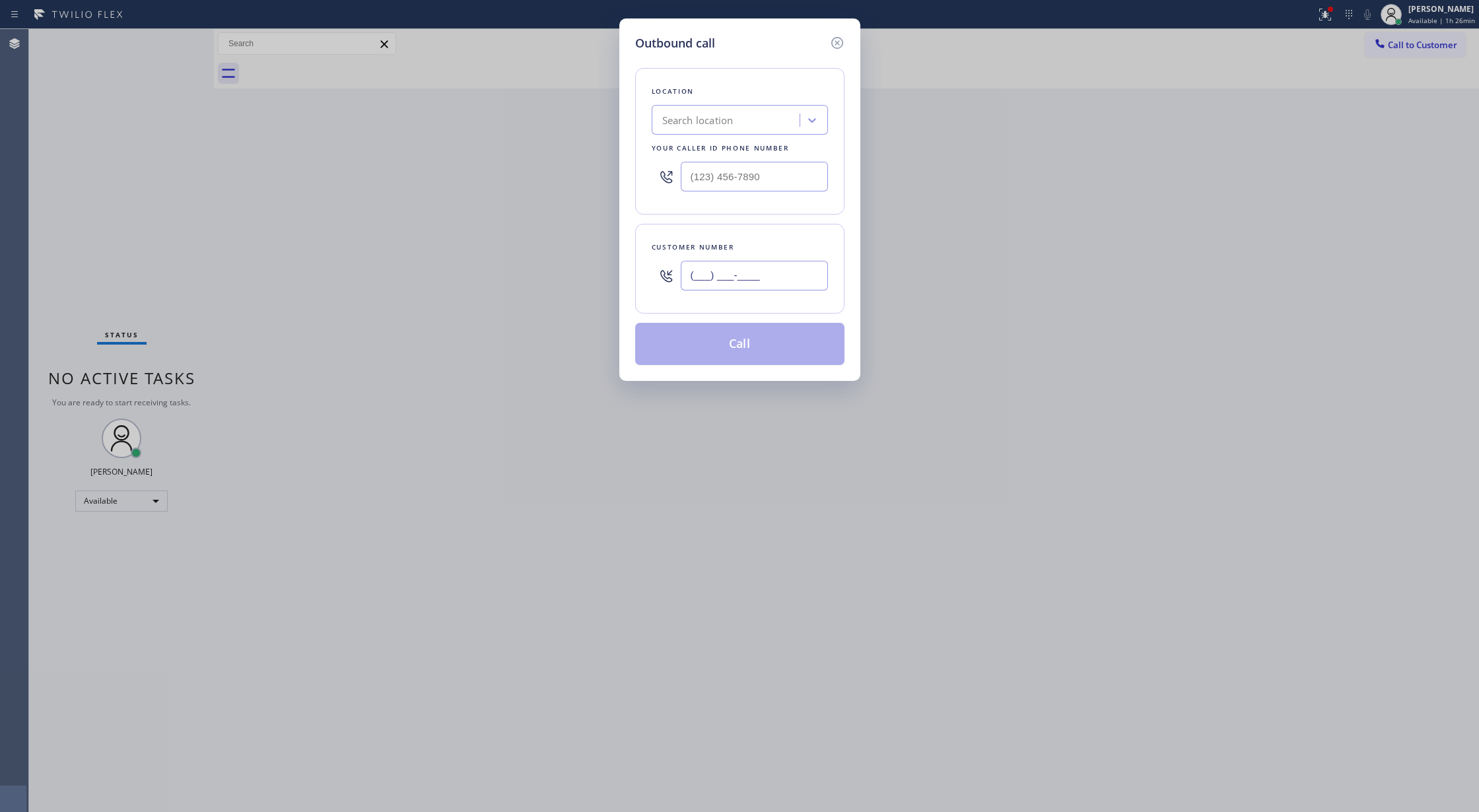
click at [687, 279] on input "(___) ___-____" at bounding box center [753, 275] width 147 height 29
paste input "714) 657-8122"
type input "[PHONE_NUMBER]"
click at [727, 119] on div "Search location" at bounding box center [698, 120] width 71 height 15
click at [706, 183] on input "(___) ___-____" at bounding box center [753, 176] width 147 height 29
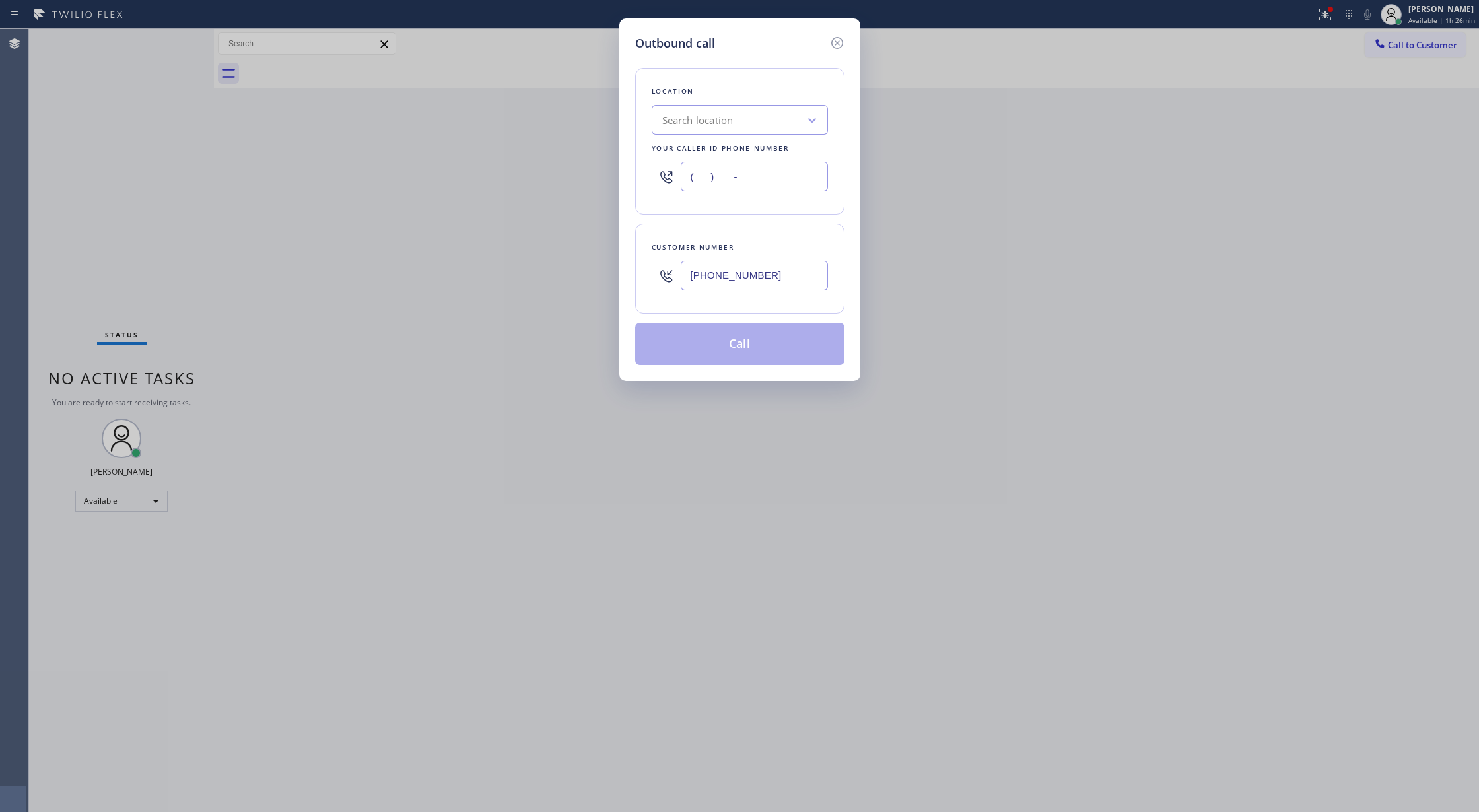
paste input "714) 463-1717"
type input "[PHONE_NUMBER]"
click at [734, 345] on button "Call" at bounding box center [739, 344] width 209 height 42
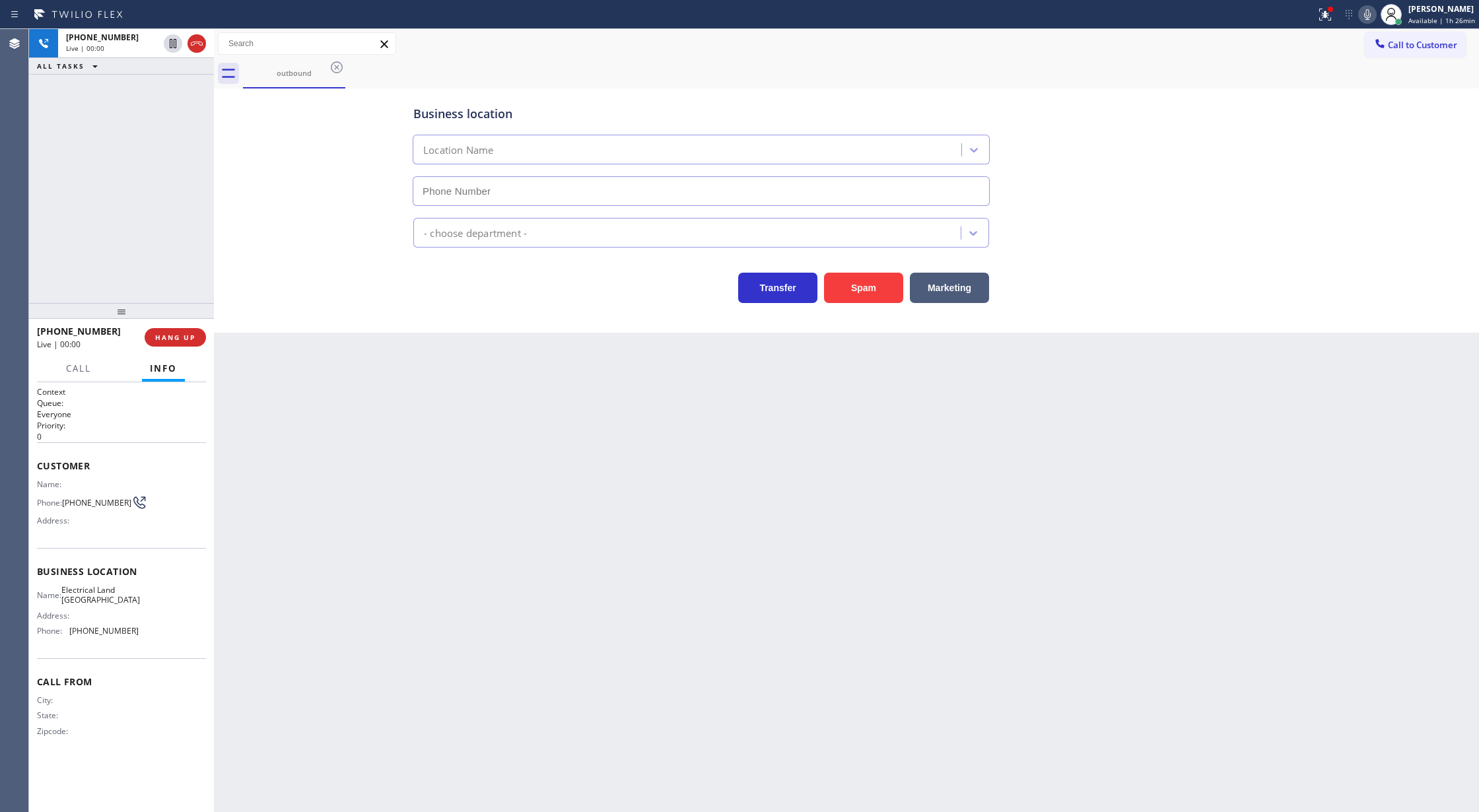
type input "[PHONE_NUMBER]"
click at [197, 44] on icon at bounding box center [197, 44] width 16 height 16
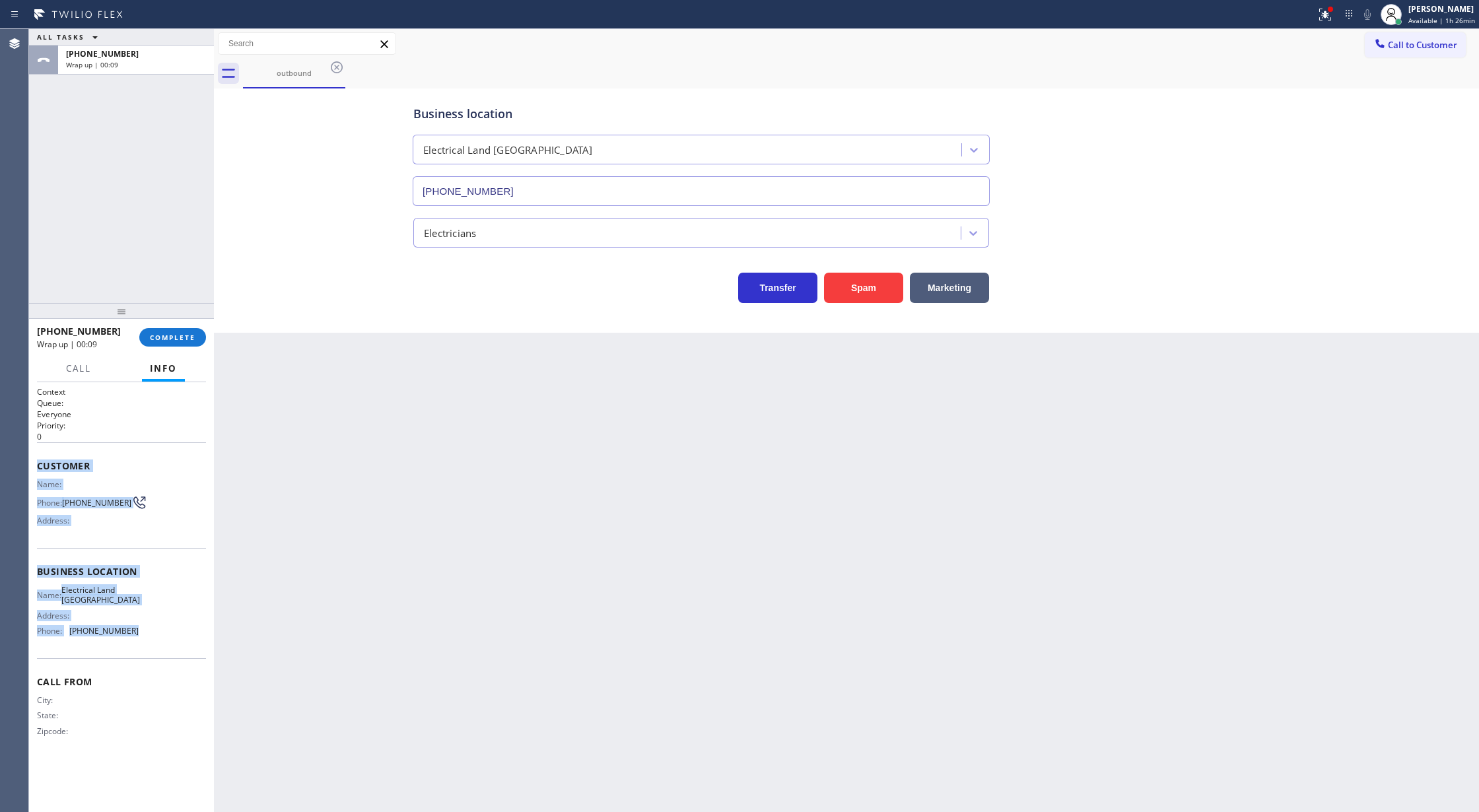
copy div "Customer Name: Phone: (714) 657-8122 Address: Business location Name: Electrica…"
drag, startPoint x: 33, startPoint y: 468, endPoint x: 154, endPoint y: 639, distance: 209.5
click at [154, 639] on div "Context Queue: Everyone Priority: 0 Customer Name: Phone: (714) 657-8122 Addres…" at bounding box center [122, 597] width 185 height 430
click at [159, 334] on span "COMPLETE" at bounding box center [172, 337] width 45 height 9
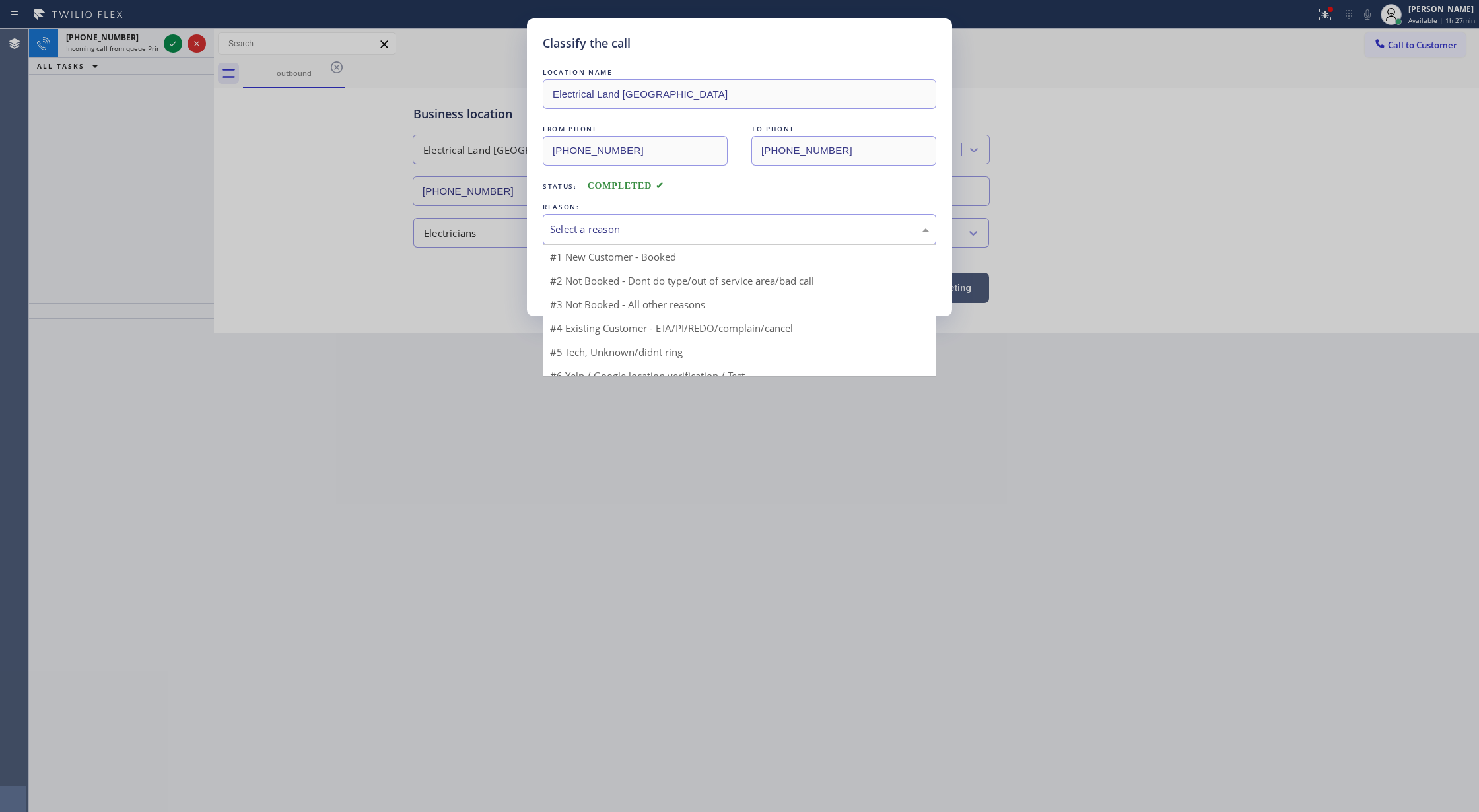
click at [616, 230] on div "Select a reason" at bounding box center [740, 229] width 379 height 15
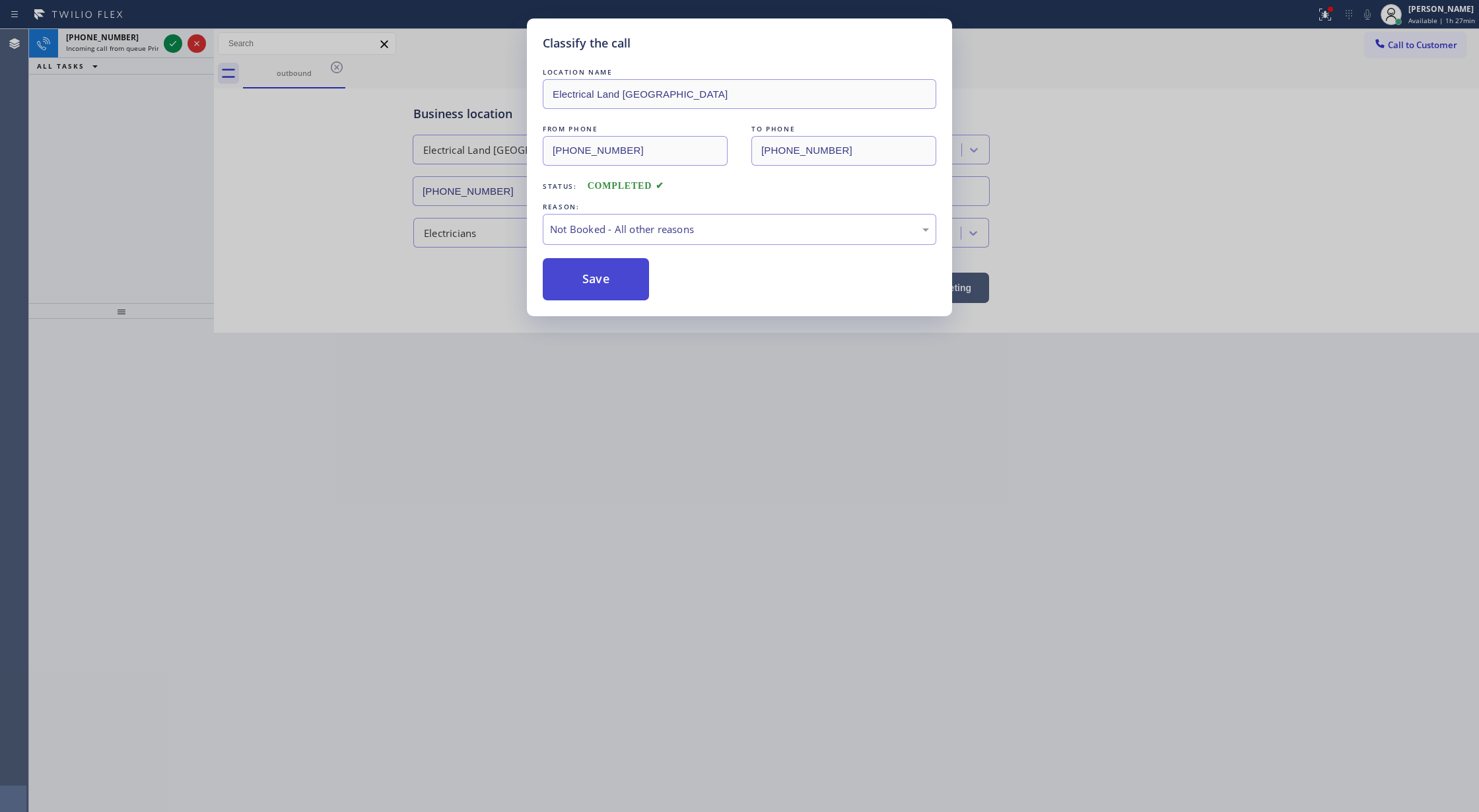
click at [603, 283] on button "Save" at bounding box center [595, 279] width 106 height 42
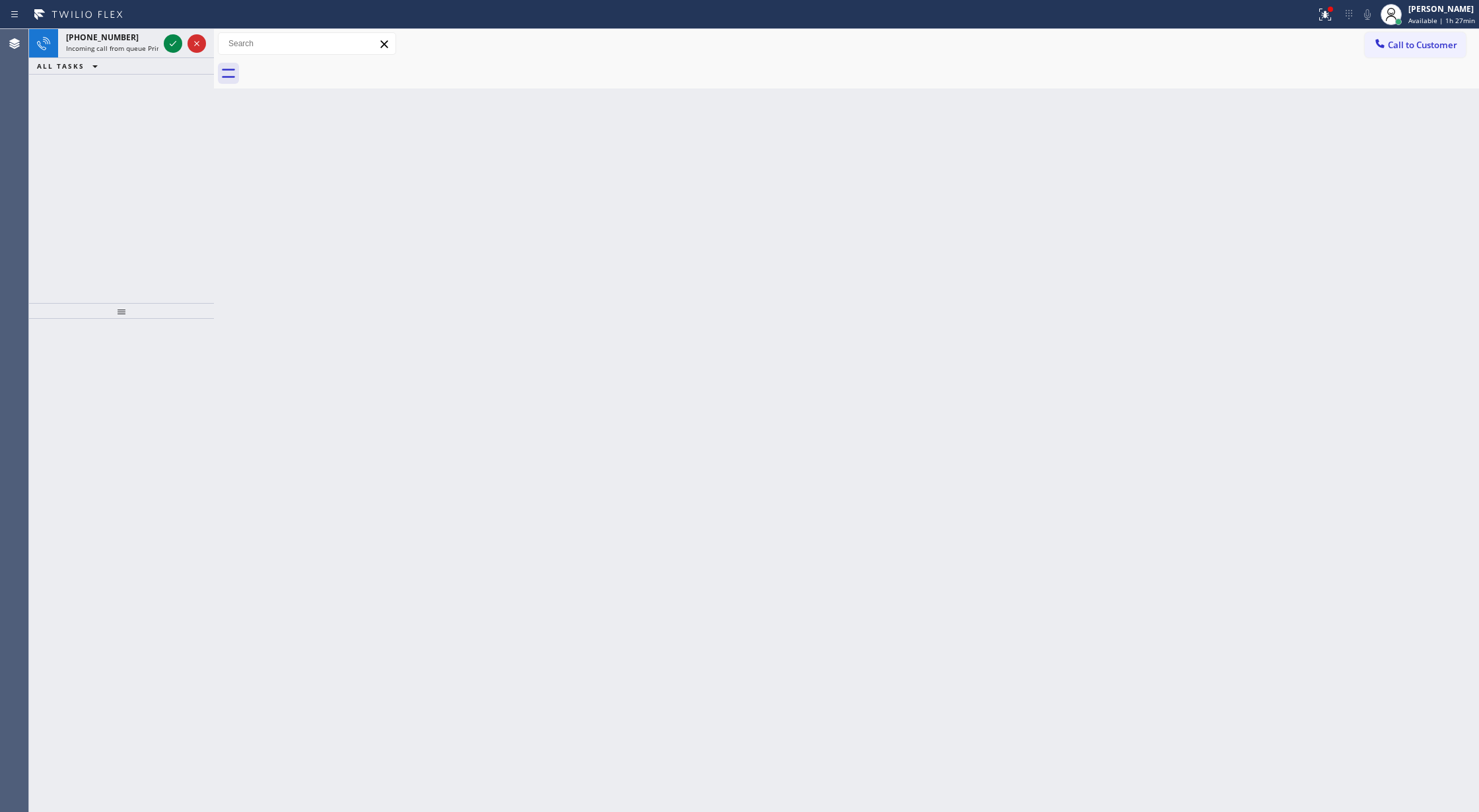
click at [175, 43] on icon at bounding box center [173, 44] width 16 height 16
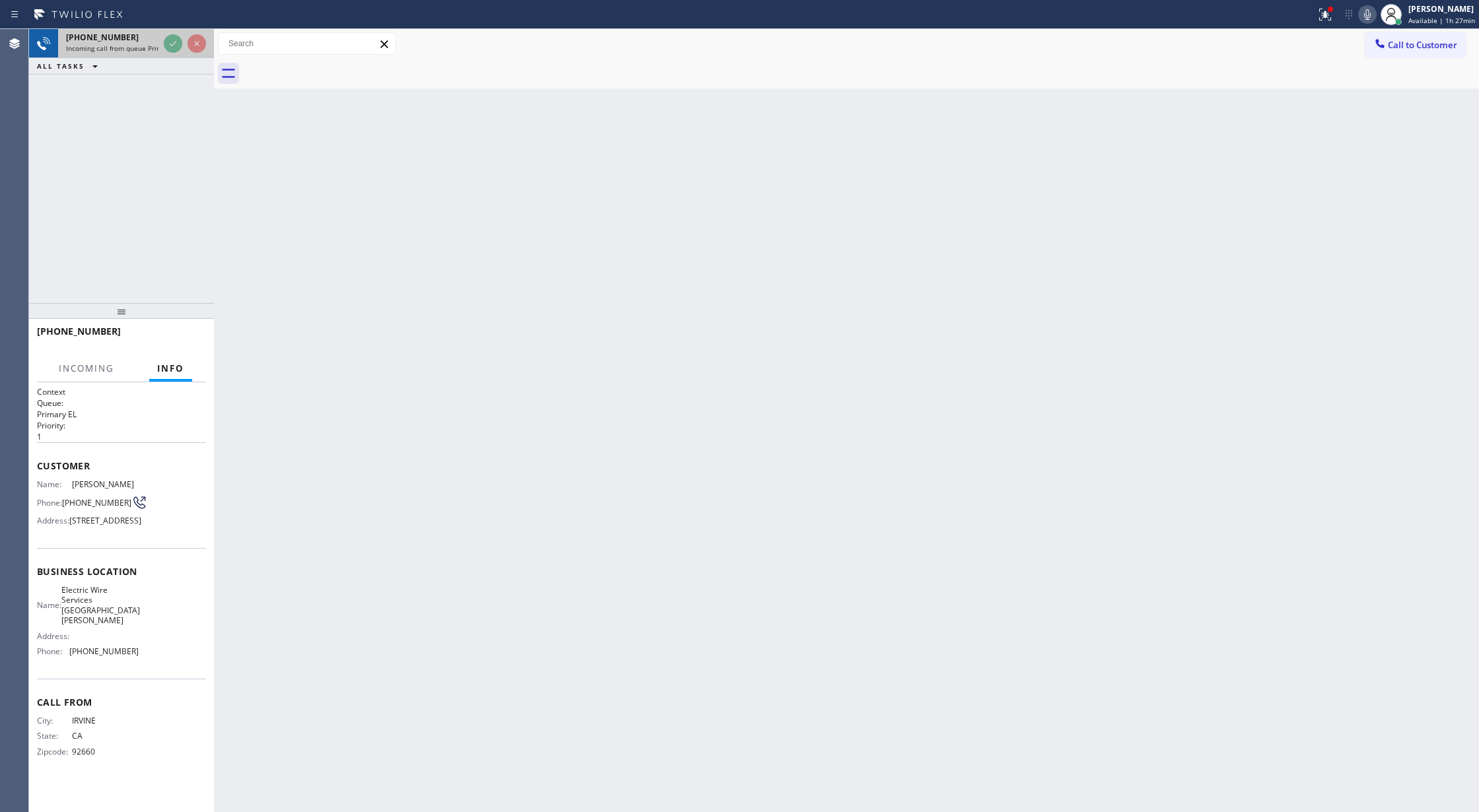
click at [175, 43] on icon at bounding box center [173, 44] width 16 height 16
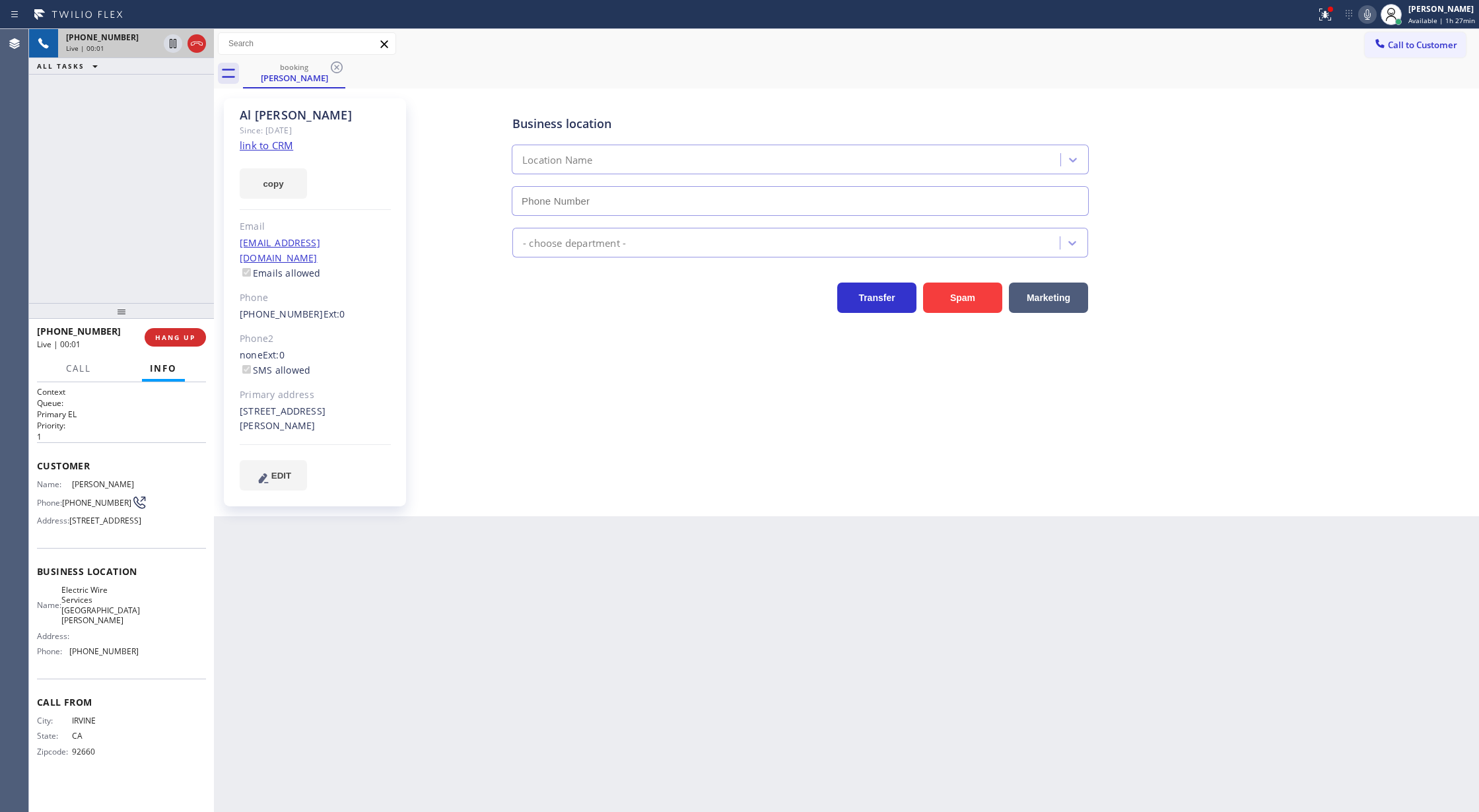
type input "(714) 707-6834"
click at [270, 146] on link "link to CRM" at bounding box center [266, 145] width 53 height 13
drag, startPoint x: 1375, startPoint y: 12, endPoint x: 1283, endPoint y: 173, distance: 185.4
click at [1375, 12] on icon at bounding box center [1368, 14] width 16 height 16
click at [1375, 16] on icon at bounding box center [1368, 14] width 16 height 16
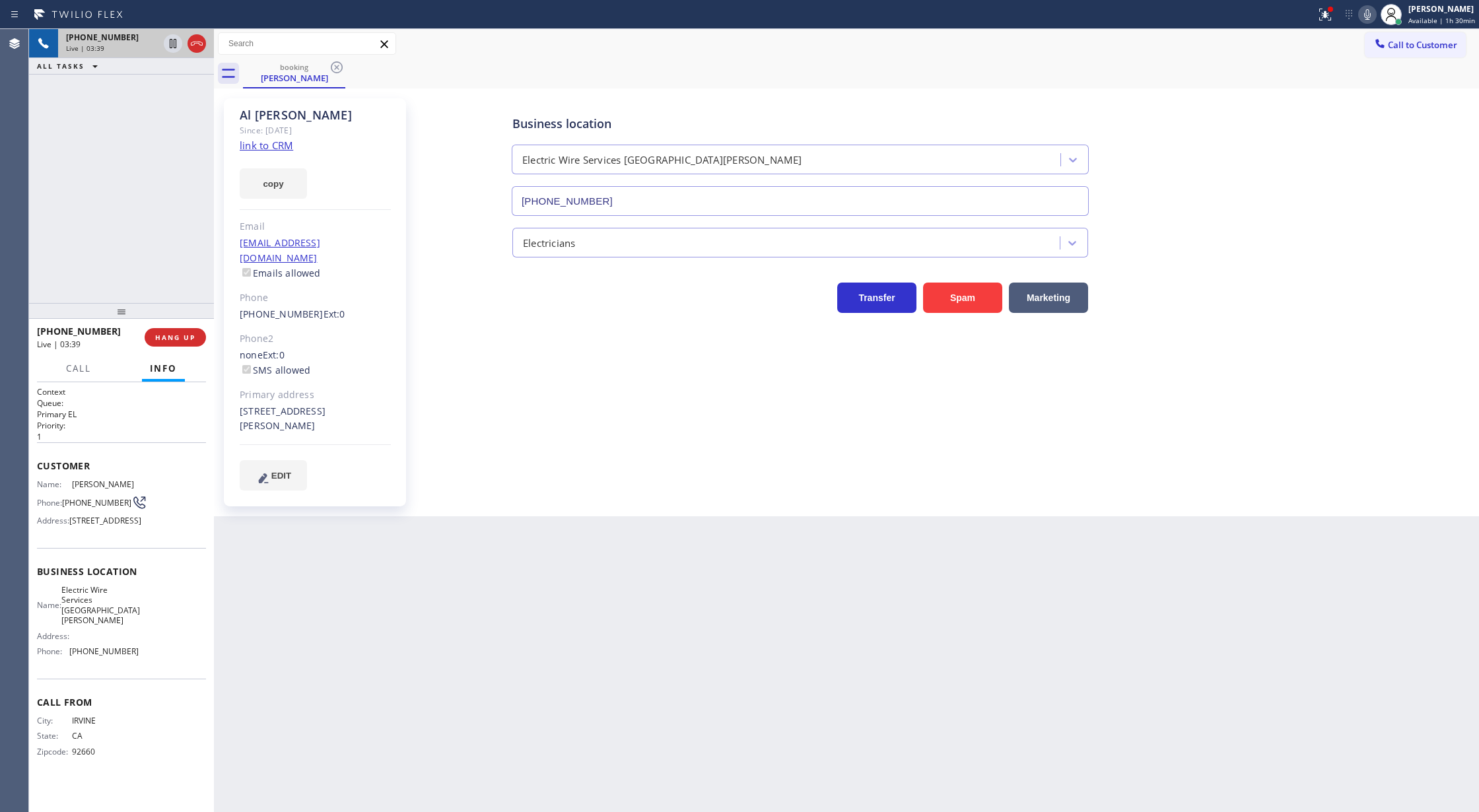
click at [77, 381] on div at bounding box center [78, 380] width 41 height 3
click at [66, 367] on span "Call" at bounding box center [78, 368] width 25 height 12
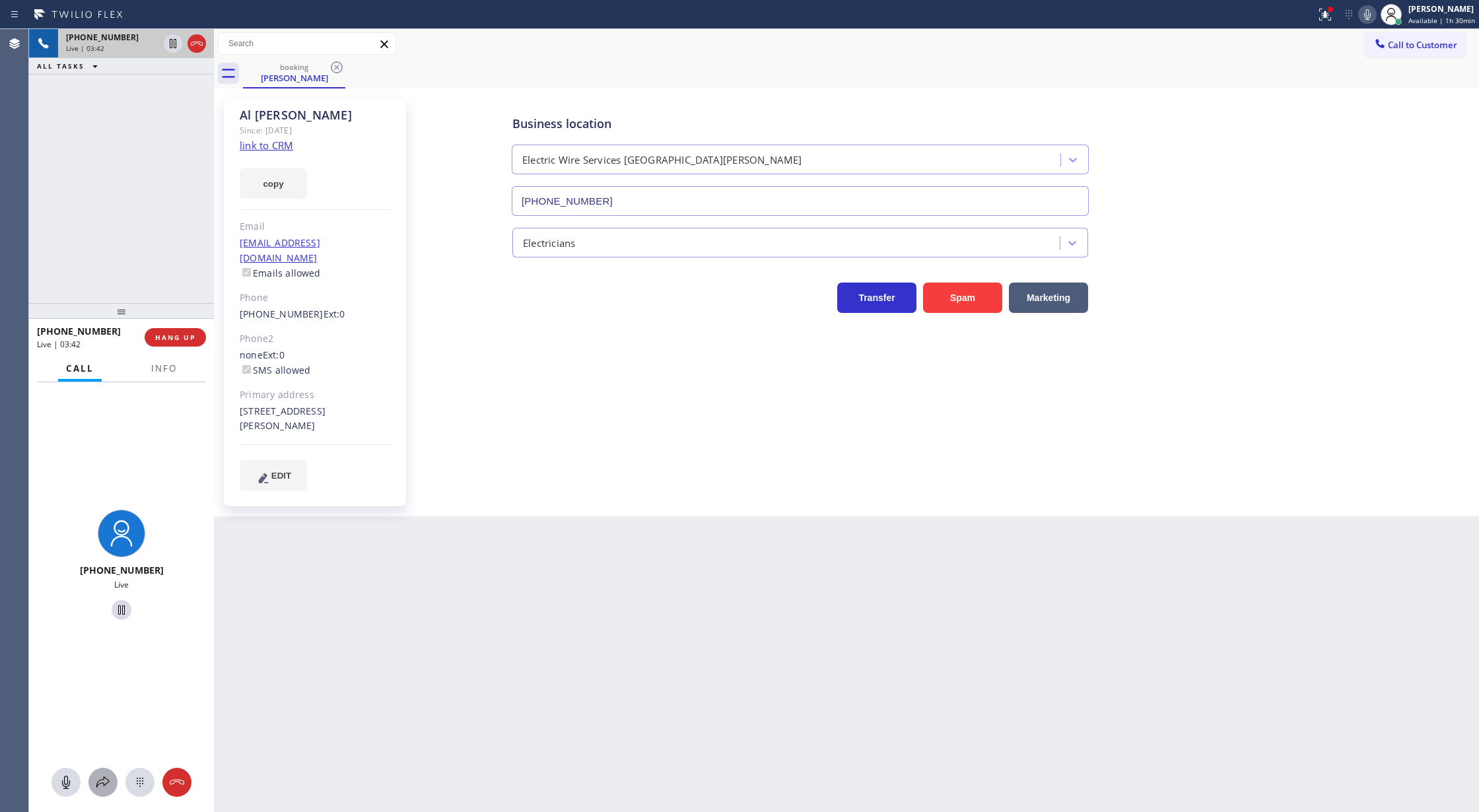
click at [93, 780] on div at bounding box center [102, 783] width 29 height 16
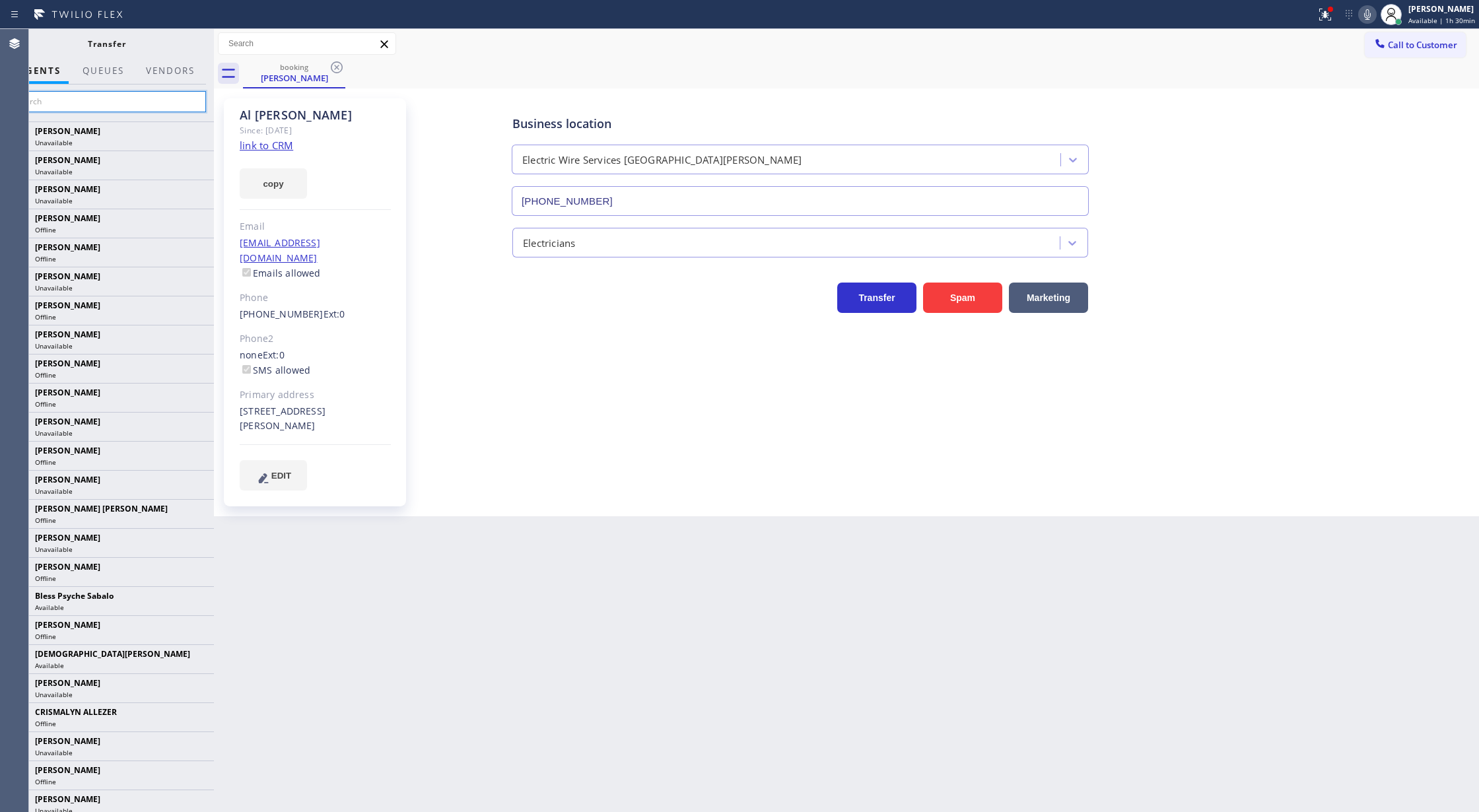
click at [61, 107] on input "text" at bounding box center [106, 102] width 199 height 21
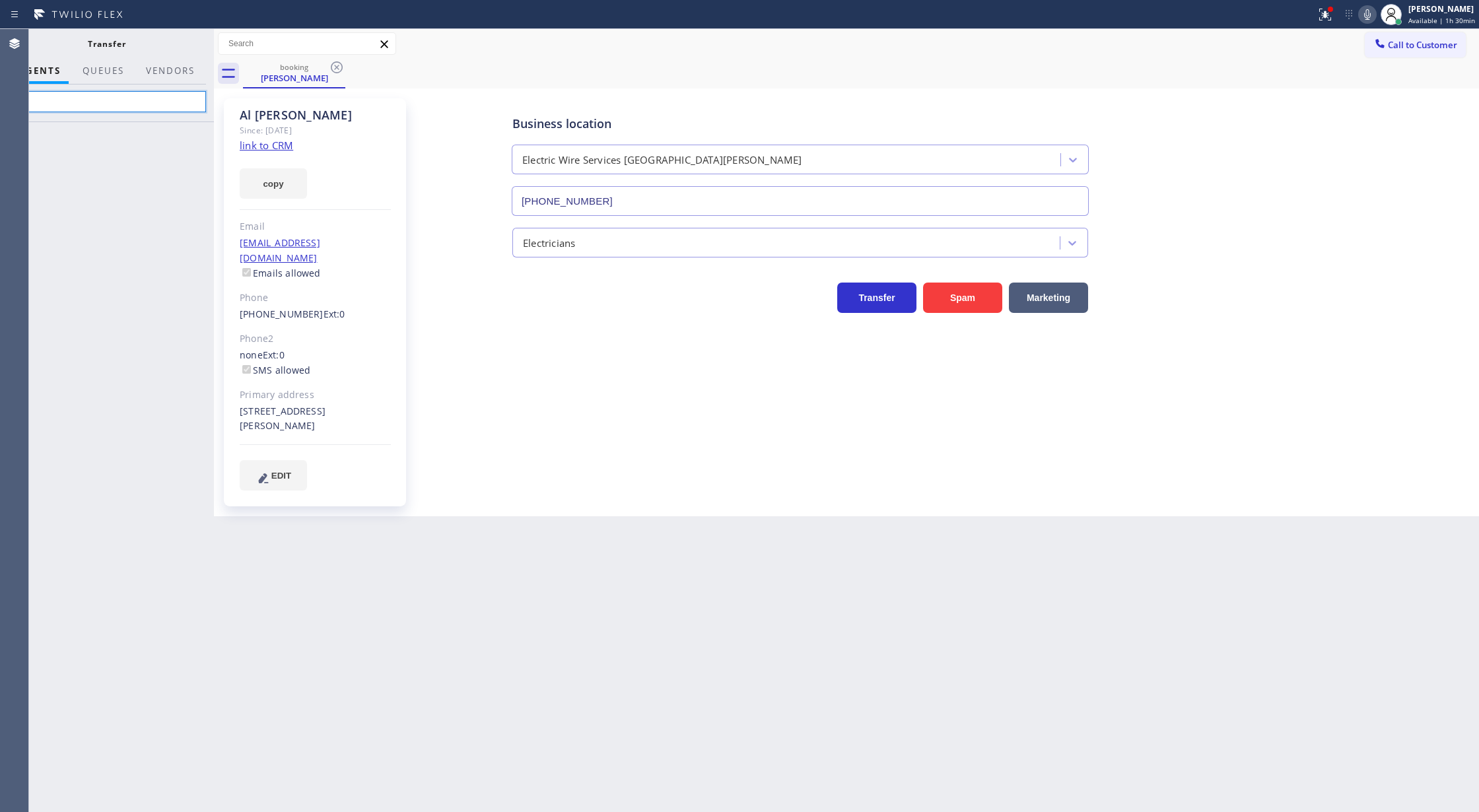
type input "s"
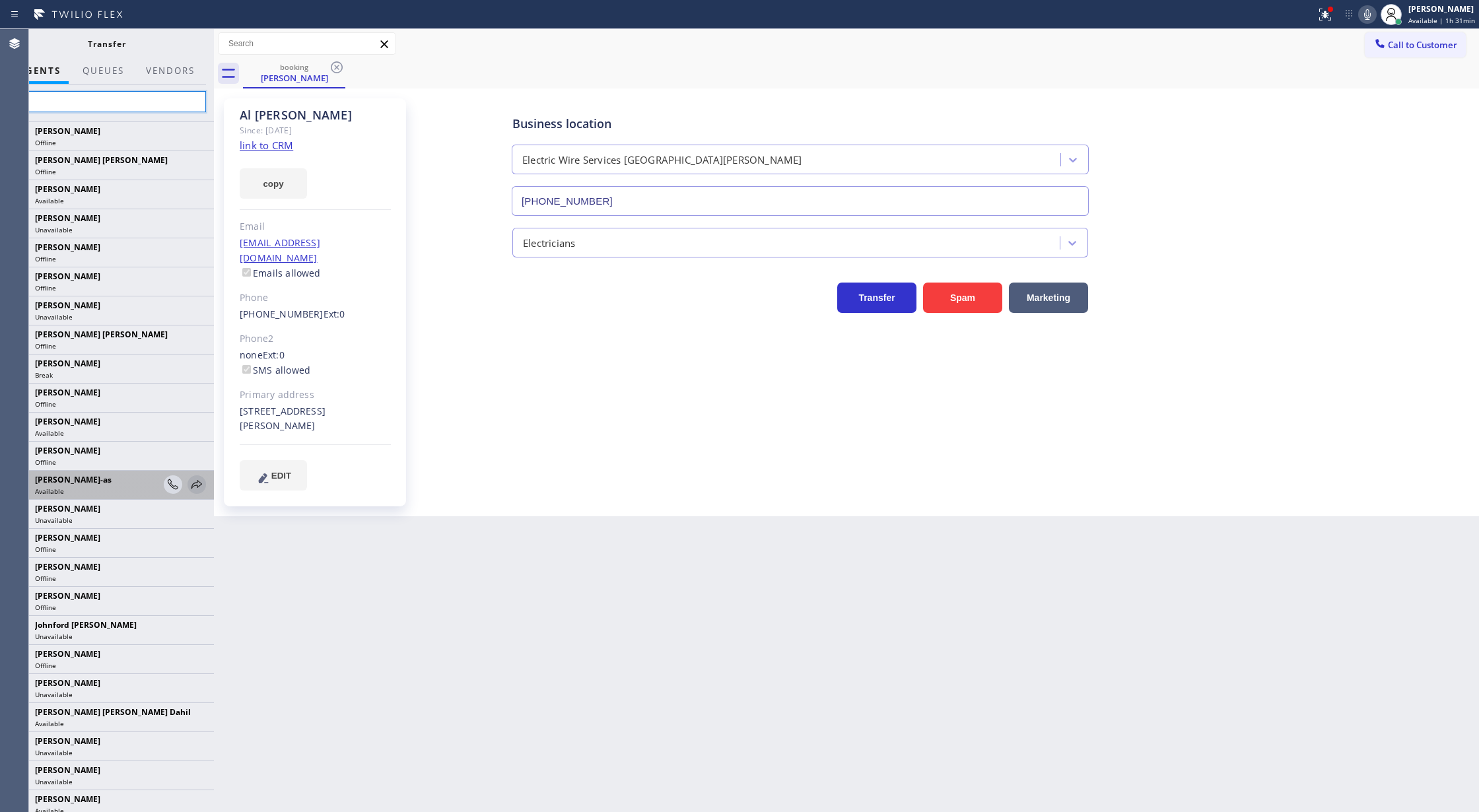
type input "j"
click at [189, 489] on icon at bounding box center [197, 484] width 16 height 16
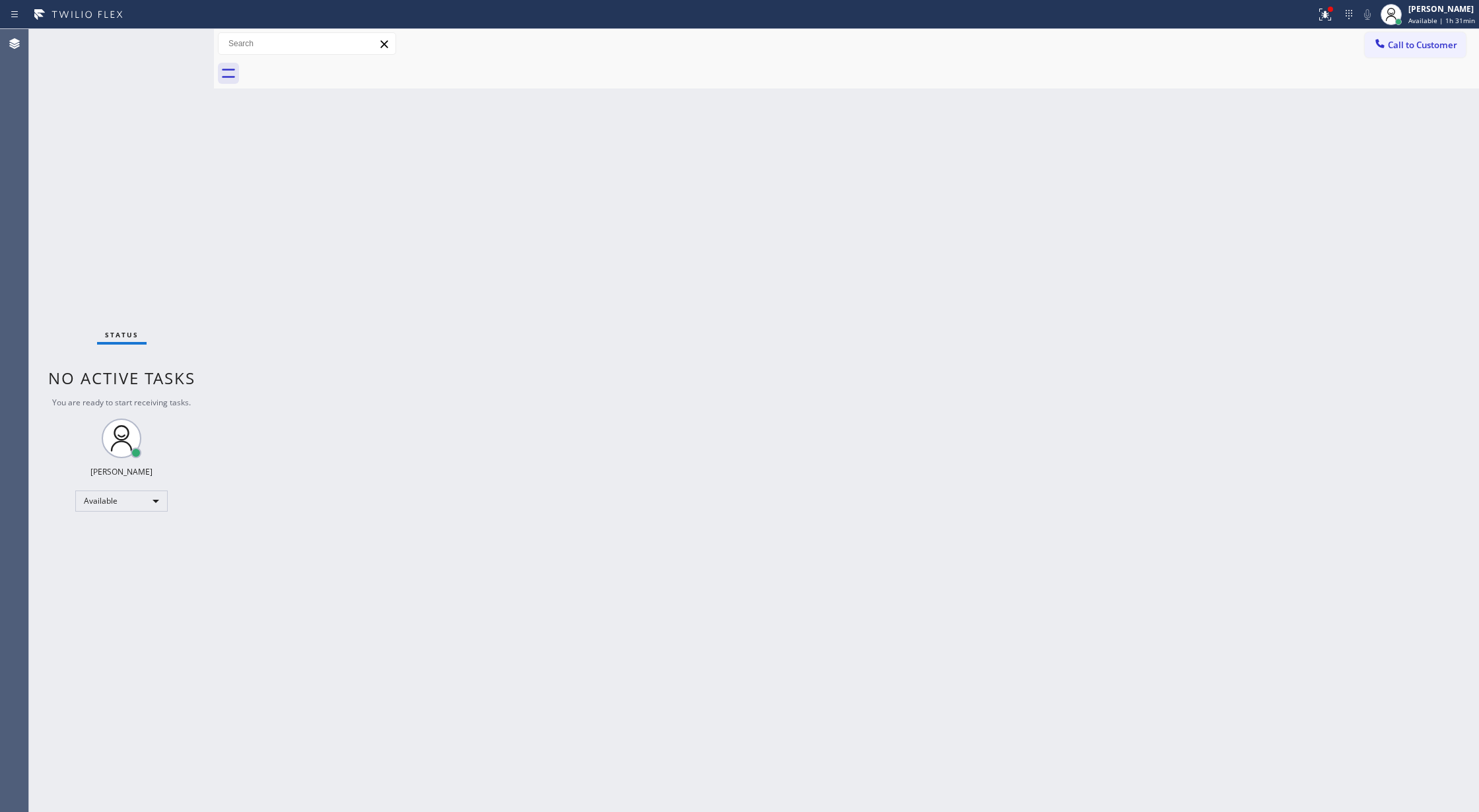
click at [328, 457] on div "Back to Dashboard Change Sender ID Customers Technicians Select a contact Outbo…" at bounding box center [846, 420] width 1265 height 783
drag, startPoint x: 1406, startPoint y: 45, endPoint x: 1081, endPoint y: 191, distance: 356.3
click at [1406, 45] on span "Call to Customer" at bounding box center [1423, 45] width 69 height 12
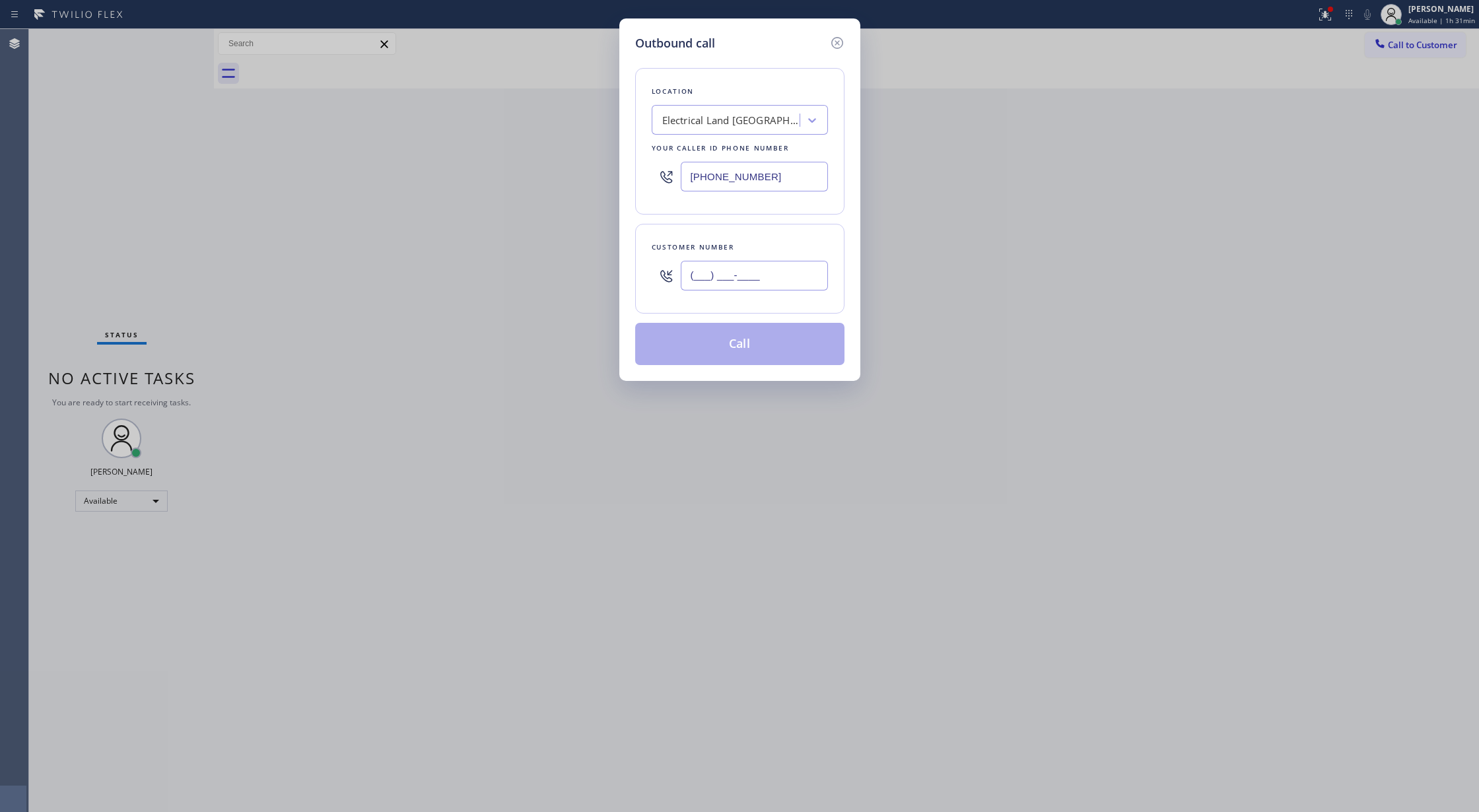
click at [698, 270] on input "(___) ___-____" at bounding box center [753, 275] width 147 height 29
paste input "714) 657-8122"
type input "[PHONE_NUMBER]"
click at [737, 334] on button "Call" at bounding box center [739, 344] width 209 height 42
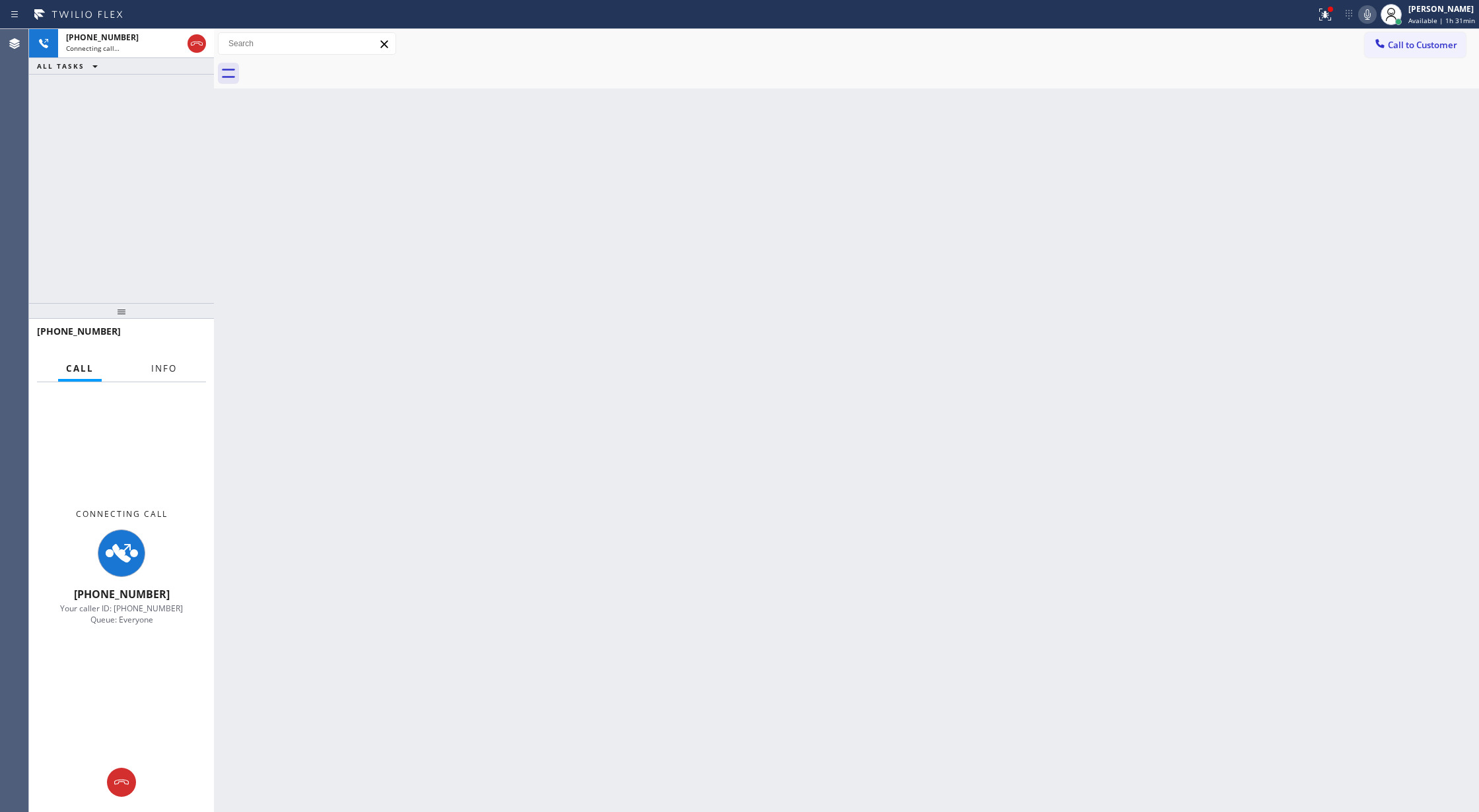
click at [156, 360] on button "Info" at bounding box center [164, 369] width 42 height 26
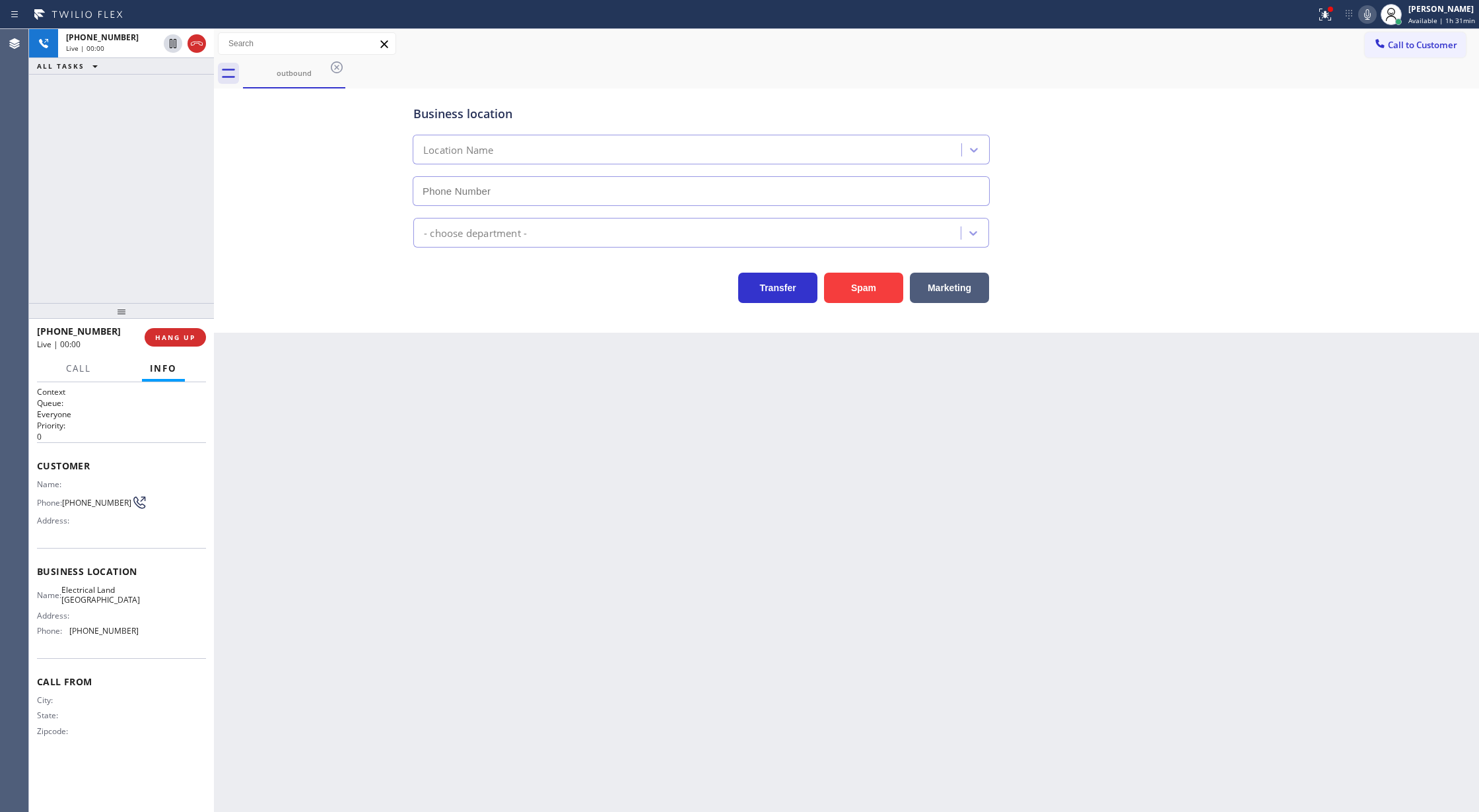
type input "[PHONE_NUMBER]"
click at [195, 40] on icon at bounding box center [197, 44] width 16 height 16
click at [175, 341] on span "COMPLETE" at bounding box center [172, 337] width 45 height 9
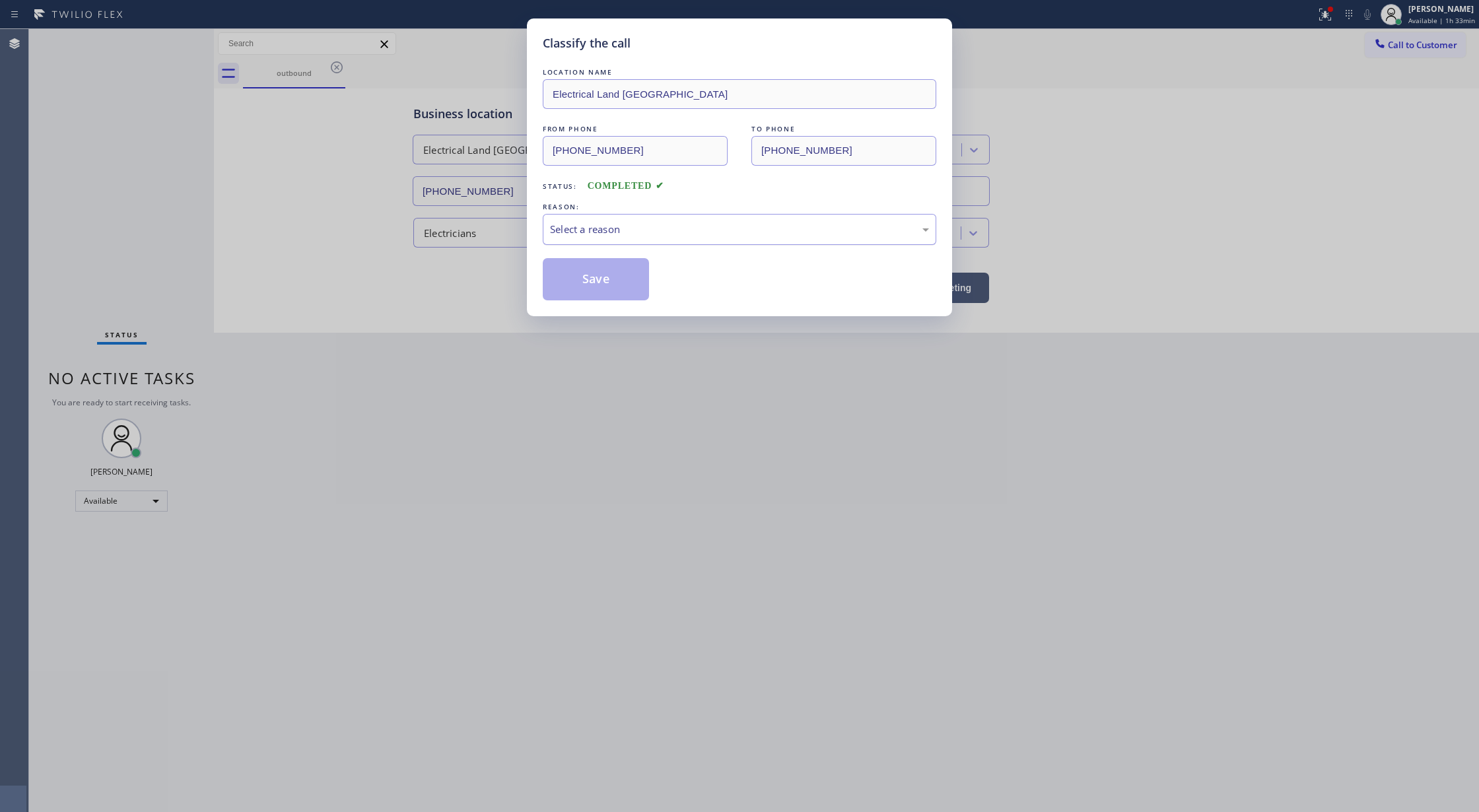
click at [624, 239] on div "Select a reason" at bounding box center [739, 229] width 394 height 31
click at [590, 287] on button "Save" at bounding box center [595, 279] width 106 height 42
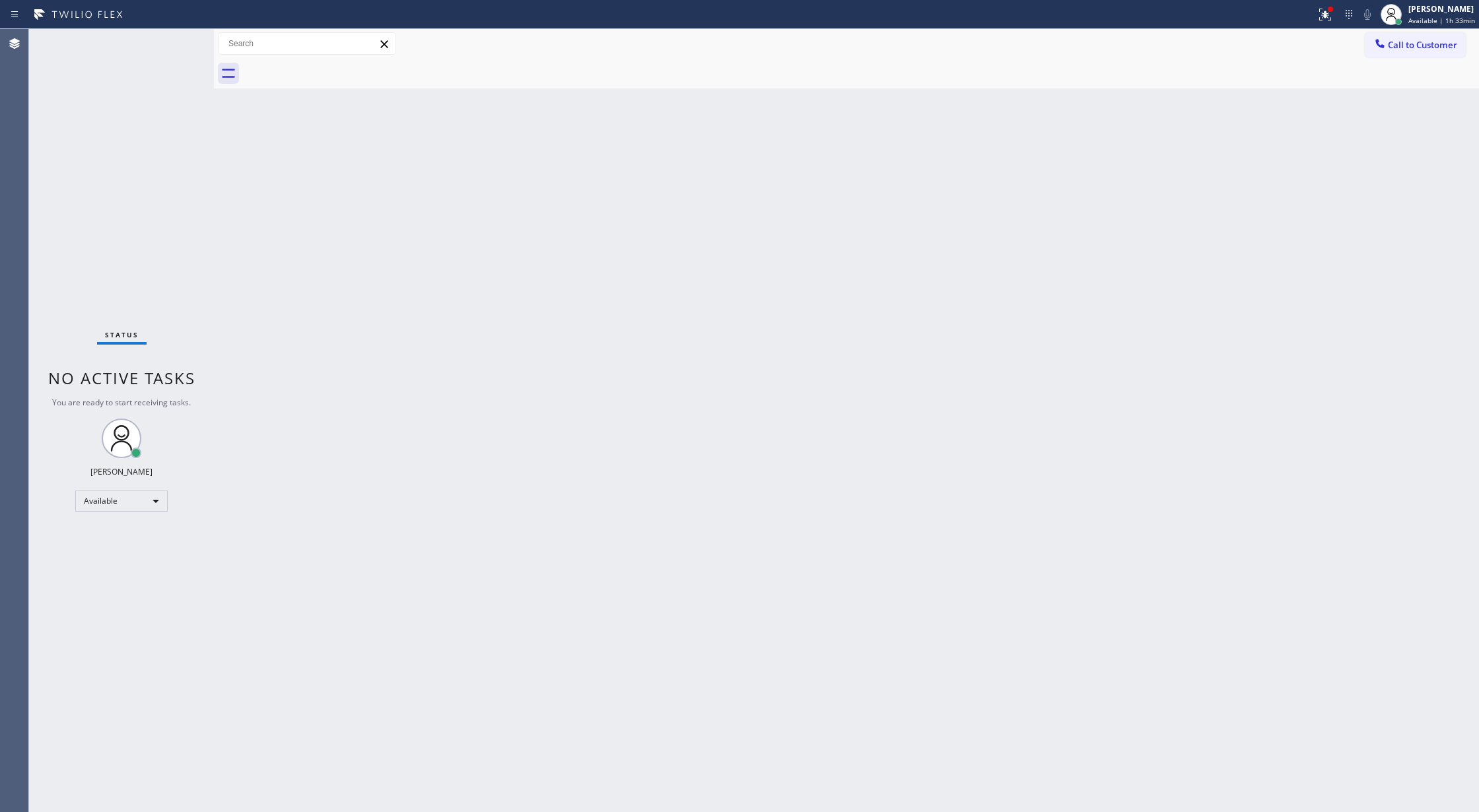
click at [207, 200] on div "Status No active tasks You are ready to start receiving tasks. Lilibeth Pueyo A…" at bounding box center [122, 420] width 185 height 783
click at [183, 33] on div "Status No active tasks You are ready to start receiving tasks. Lilibeth Pueyo A…" at bounding box center [122, 420] width 185 height 783
click at [177, 41] on div "Status No active tasks You are ready to start receiving tasks. Lilibeth Pueyo A…" at bounding box center [122, 420] width 185 height 783
click at [178, 51] on div "Status No active tasks You are ready to start receiving tasks. Lilibeth Pueyo A…" at bounding box center [122, 420] width 185 height 783
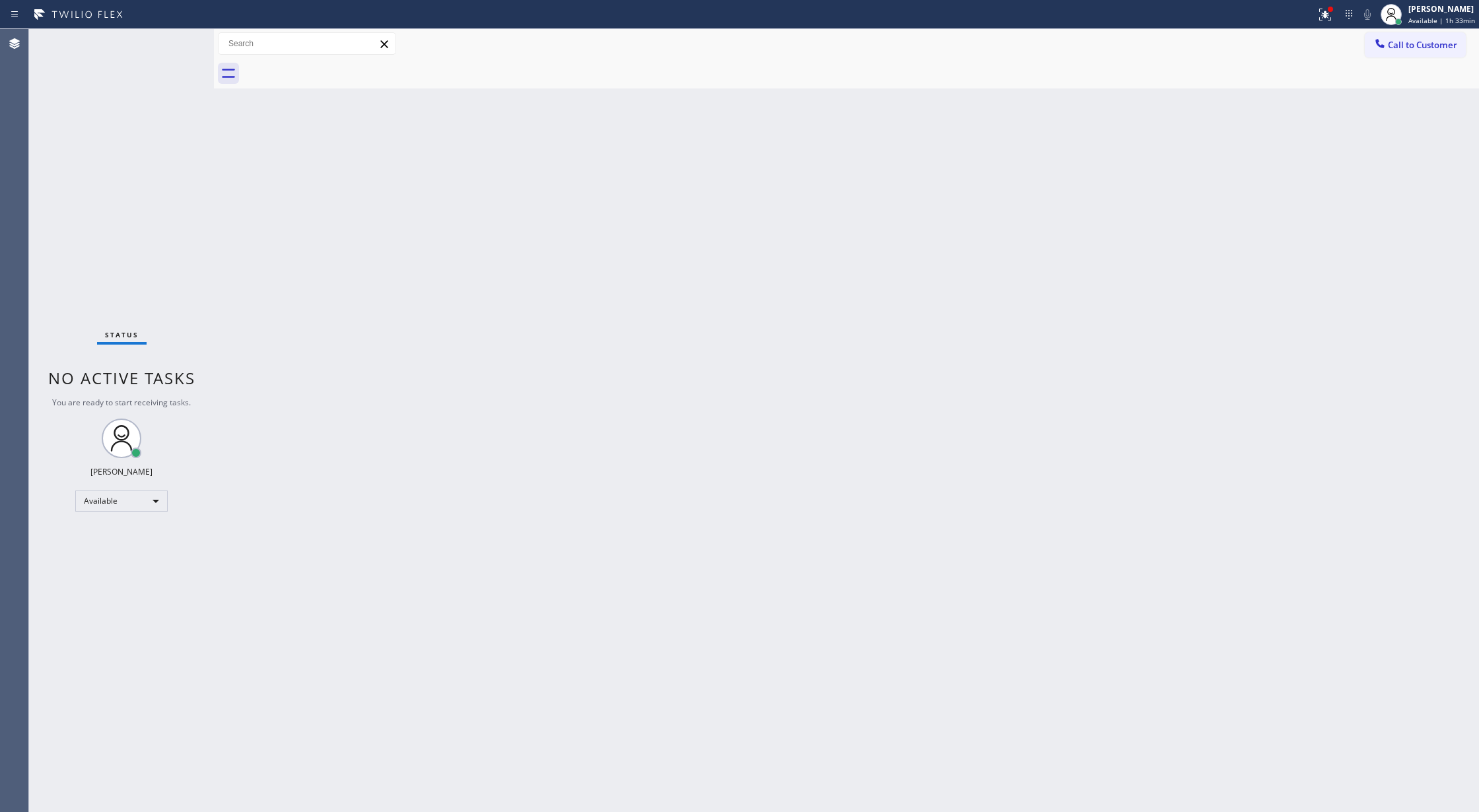
click at [175, 42] on div "Status No active tasks You are ready to start receiving tasks. Lilibeth Pueyo A…" at bounding box center [122, 420] width 185 height 783
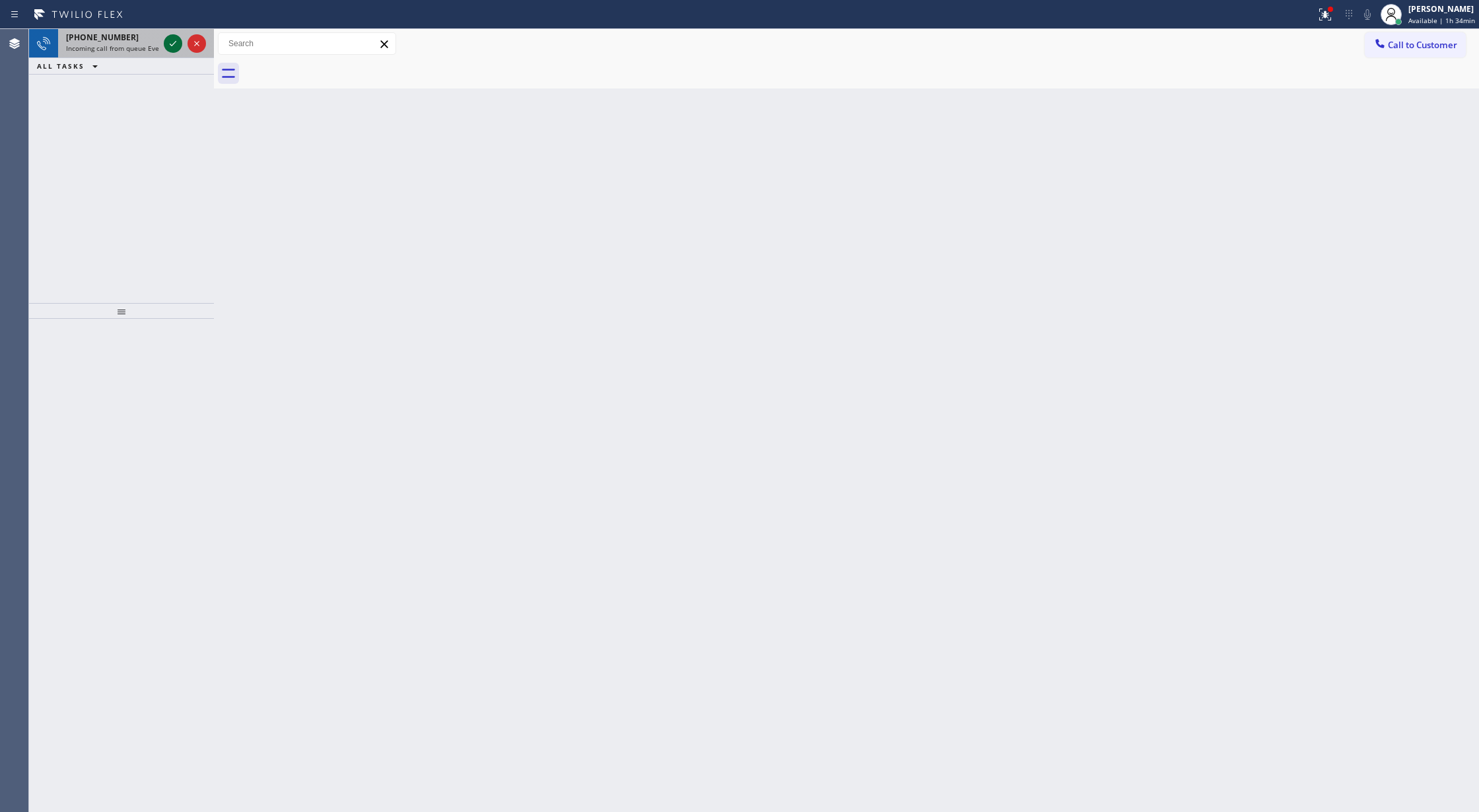
click at [175, 40] on icon at bounding box center [173, 44] width 16 height 16
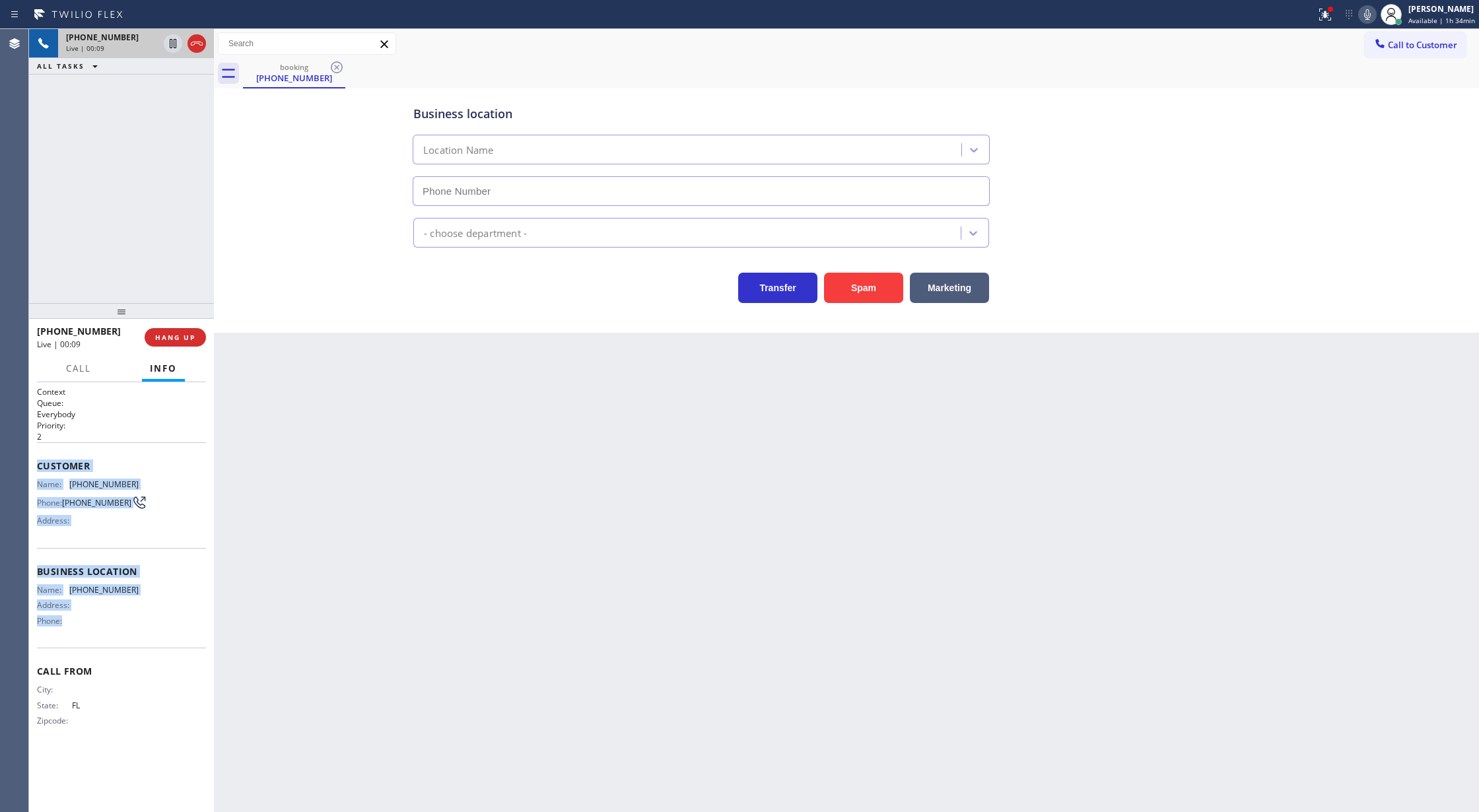
copy div "Customer Name: (954) 997-0850 Phone: (954) 997-0850 Address: Business location …"
drag, startPoint x: 33, startPoint y: 466, endPoint x: 142, endPoint y: 619, distance: 187.9
click at [142, 619] on div "Context Queue: Everybody Priority: 2 Customer Name: (954) 997-0850 Phone: (954)…" at bounding box center [122, 597] width 185 height 430
drag, startPoint x: 1373, startPoint y: 17, endPoint x: 1173, endPoint y: 432, distance: 460.7
click at [1370, 16] on icon at bounding box center [1368, 14] width 16 height 16
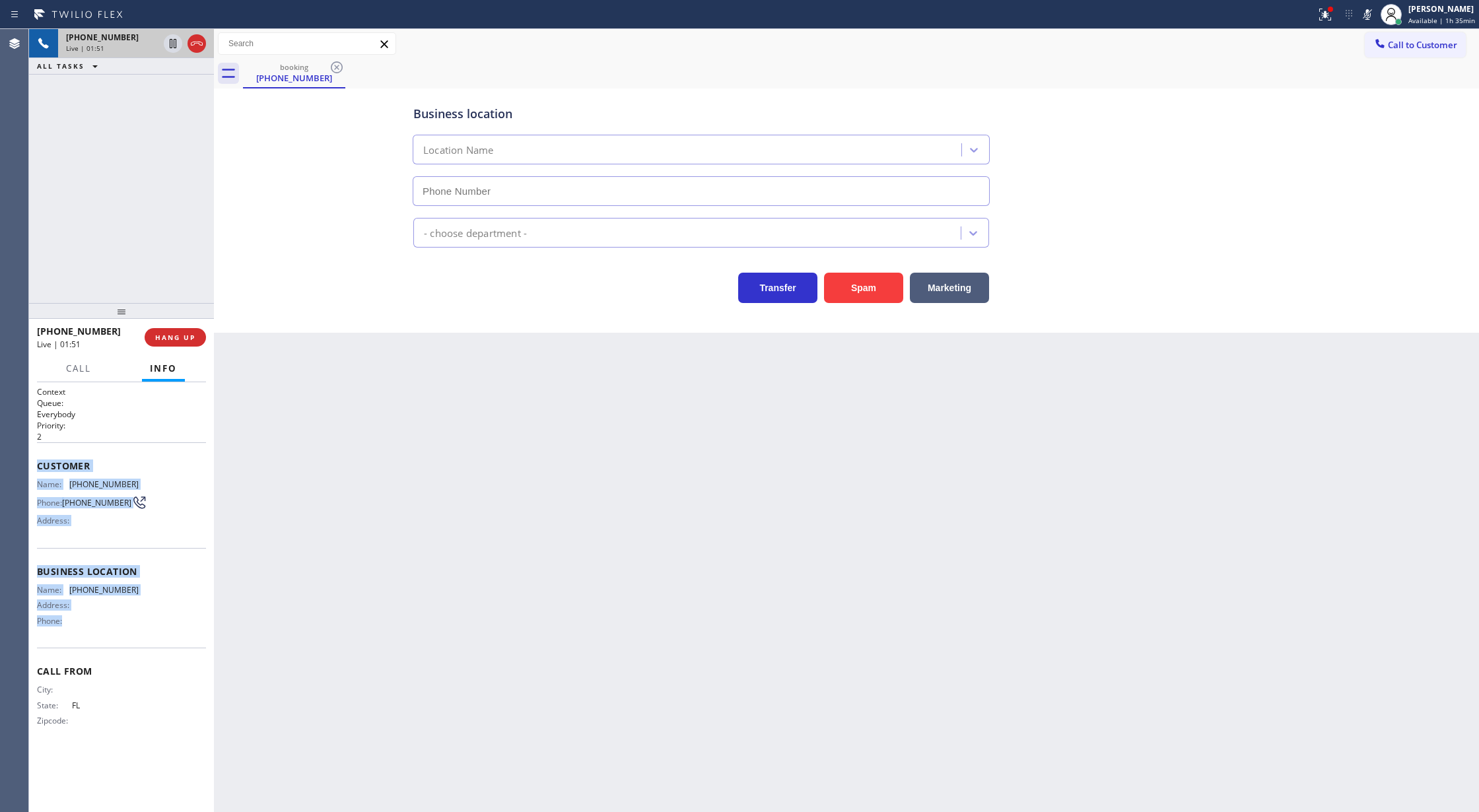
drag, startPoint x: 1373, startPoint y: 12, endPoint x: 1119, endPoint y: 208, distance: 320.8
click at [1373, 12] on icon at bounding box center [1368, 14] width 16 height 16
click at [77, 369] on span "Call" at bounding box center [78, 368] width 25 height 12
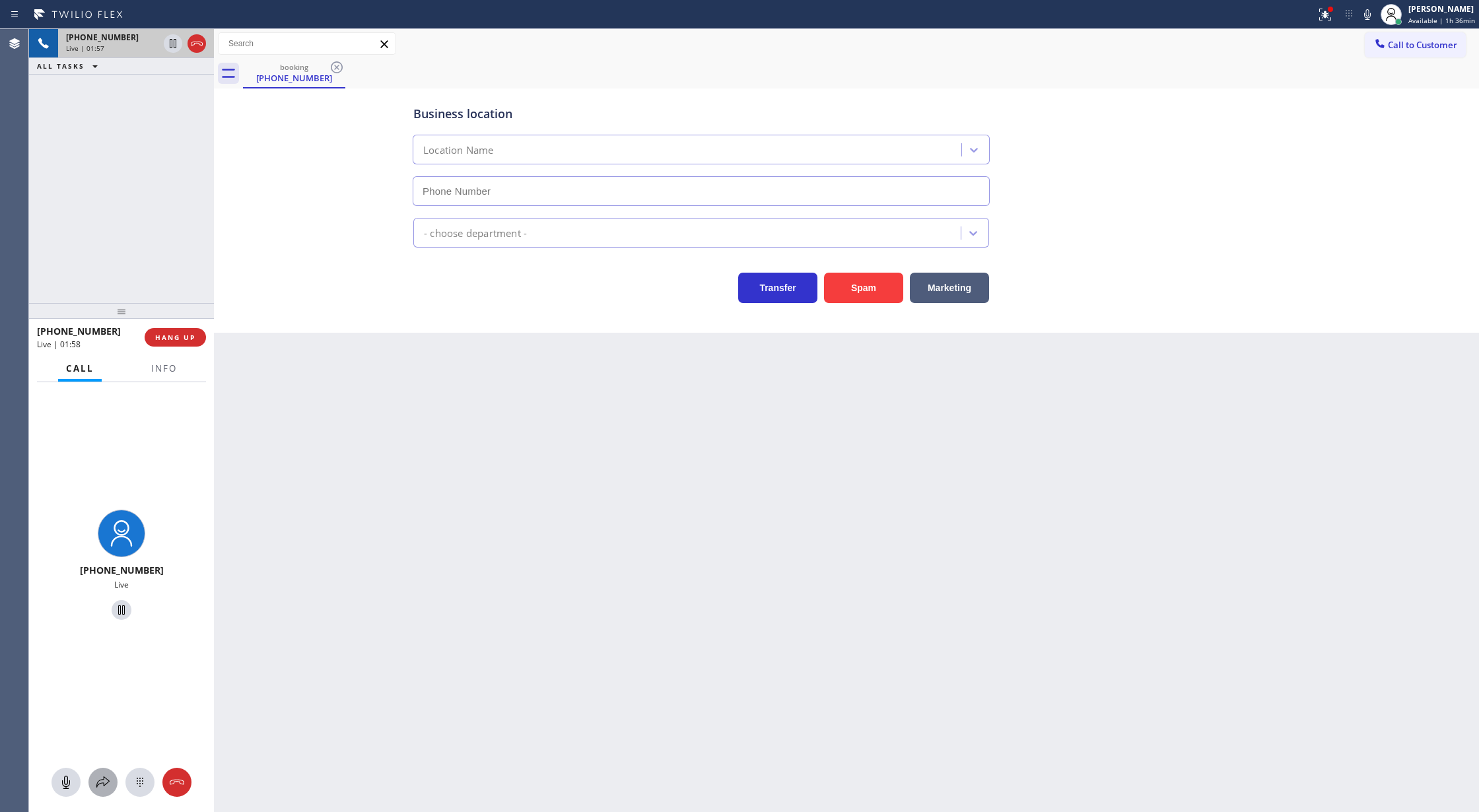
click at [104, 780] on icon at bounding box center [103, 783] width 16 height 16
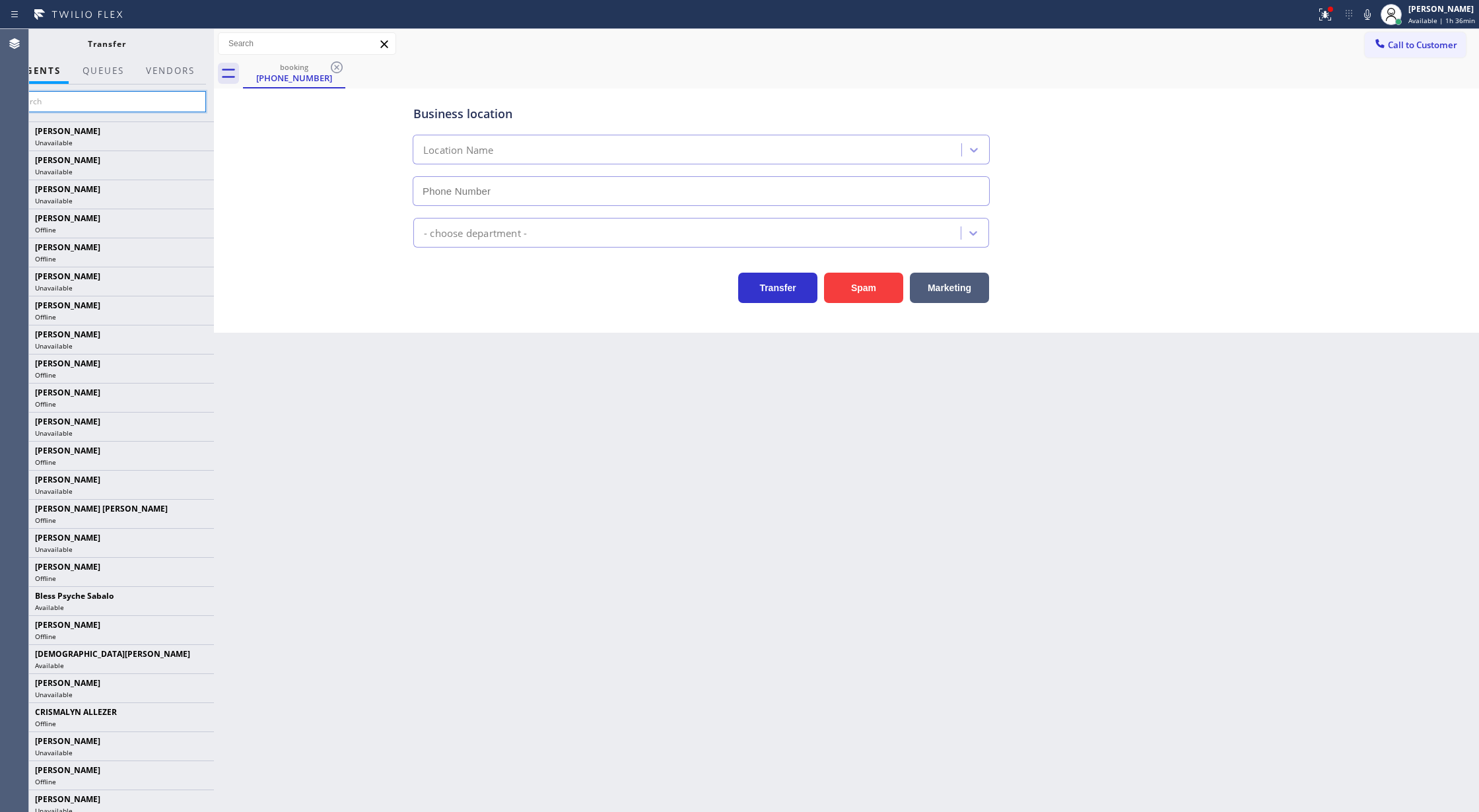
click at [72, 103] on input "text" at bounding box center [106, 102] width 199 height 21
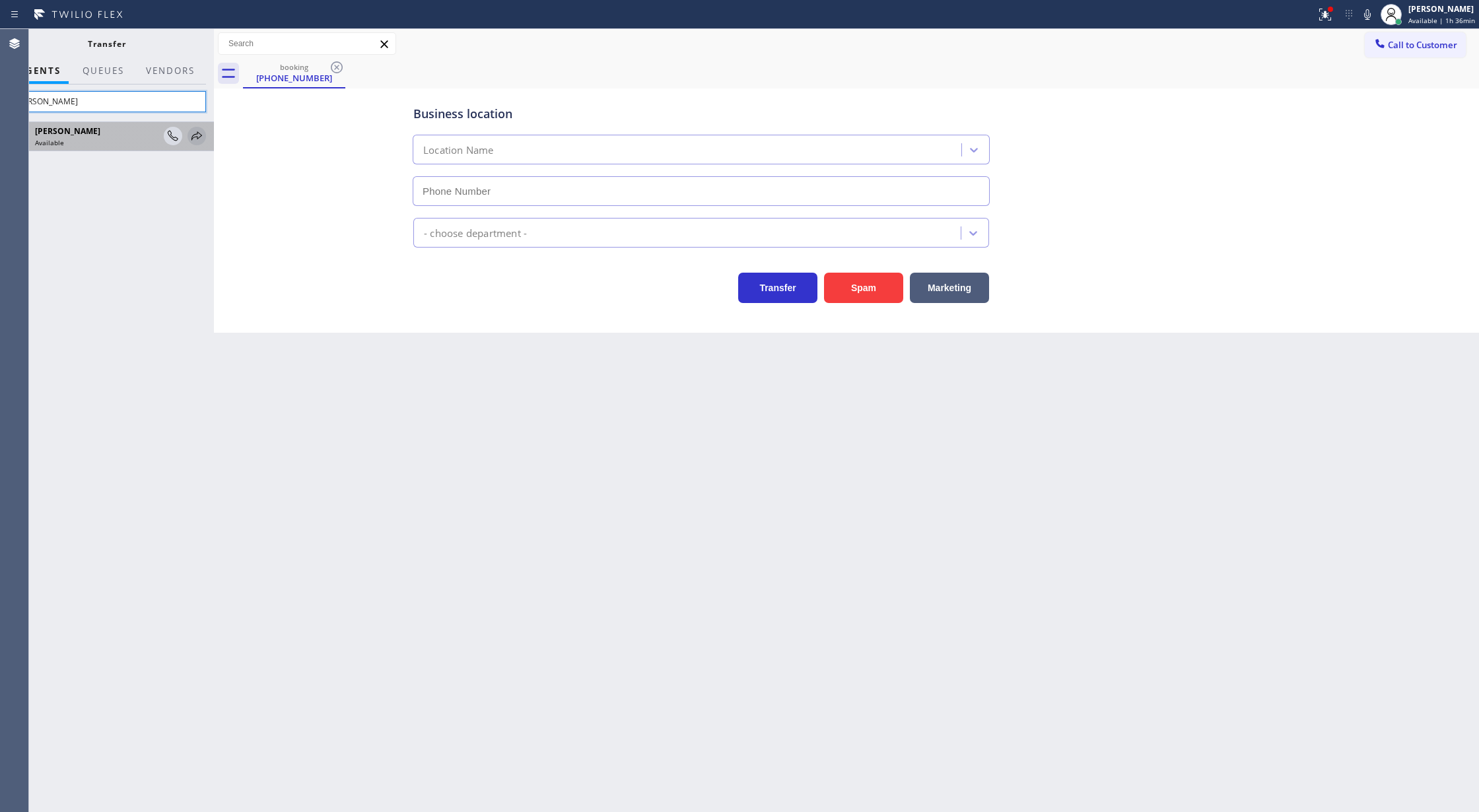
type input "kate"
click at [191, 136] on icon at bounding box center [197, 136] width 16 height 16
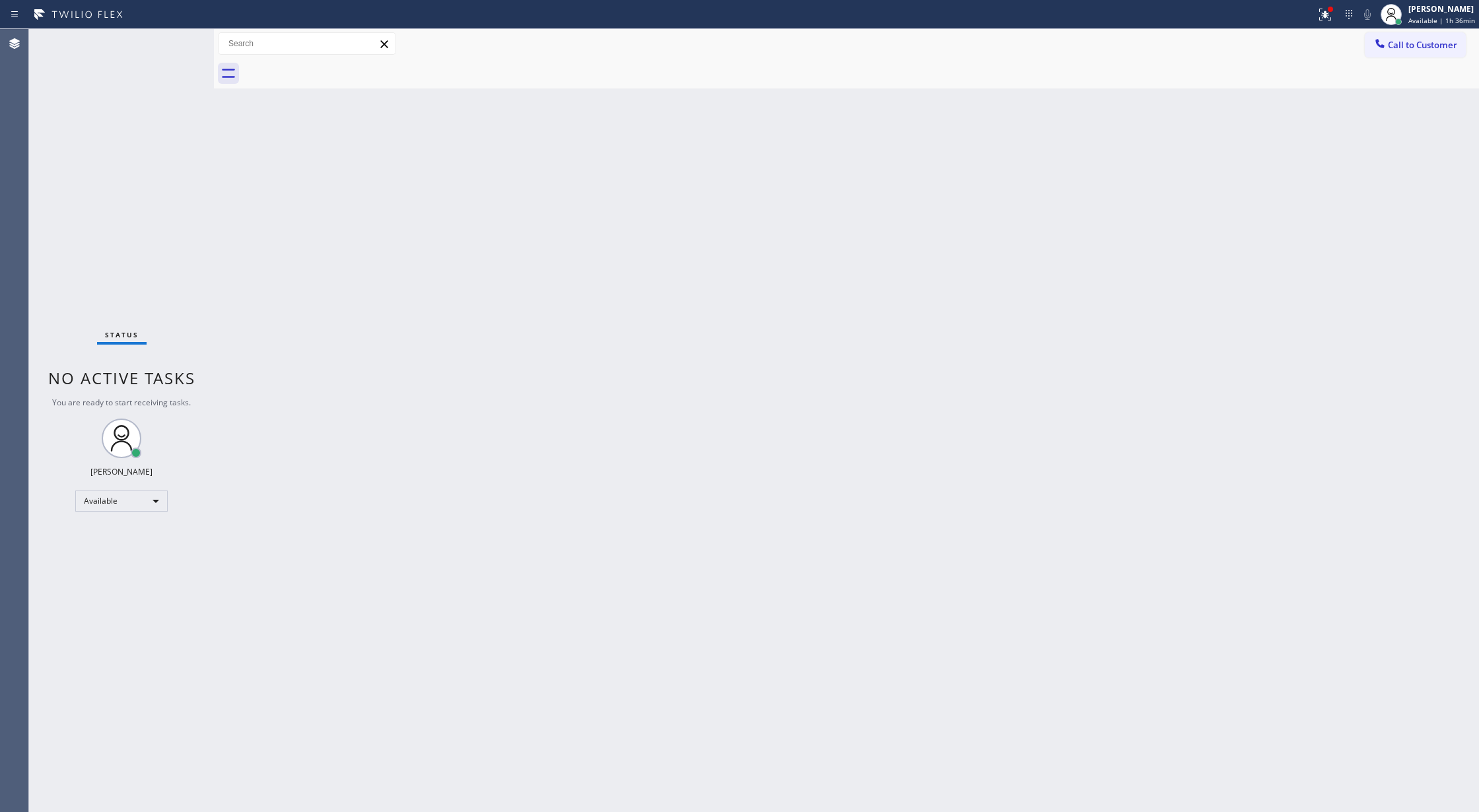
click at [186, 45] on div "Status No active tasks You are ready to start receiving tasks. Lilibeth Pueyo A…" at bounding box center [122, 420] width 185 height 783
click at [181, 51] on div "Status No active tasks You are ready to start receiving tasks. Lilibeth Pueyo A…" at bounding box center [122, 420] width 185 height 783
click at [183, 40] on div "Status No active tasks You are ready to start receiving tasks. Lilibeth Pueyo A…" at bounding box center [122, 420] width 185 height 783
click at [183, 38] on div "Status No active tasks You are ready to start receiving tasks. Lilibeth Pueyo A…" at bounding box center [122, 420] width 185 height 783
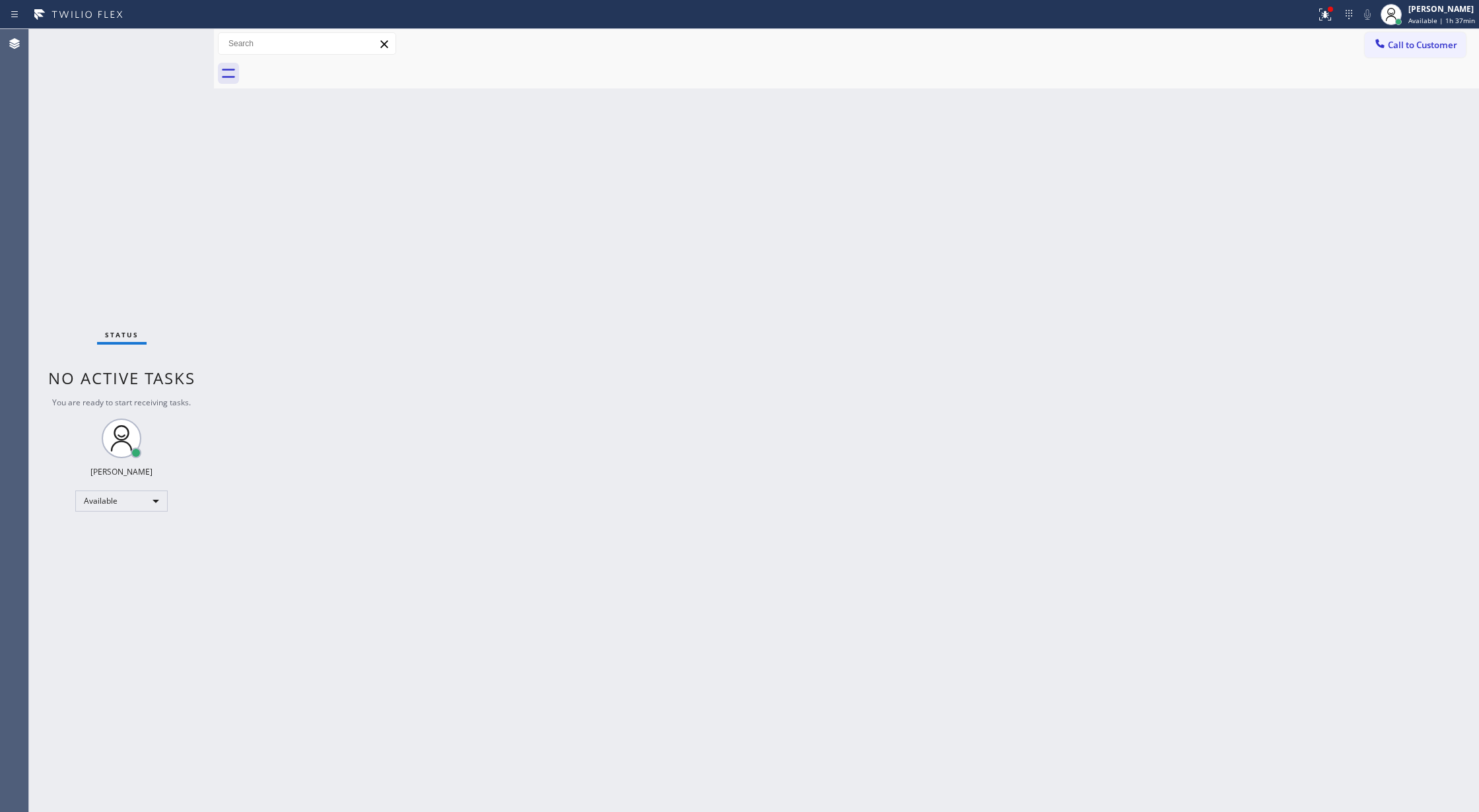
click at [180, 42] on div "Status No active tasks You are ready to start receiving tasks. Lilibeth Pueyo A…" at bounding box center [122, 420] width 185 height 783
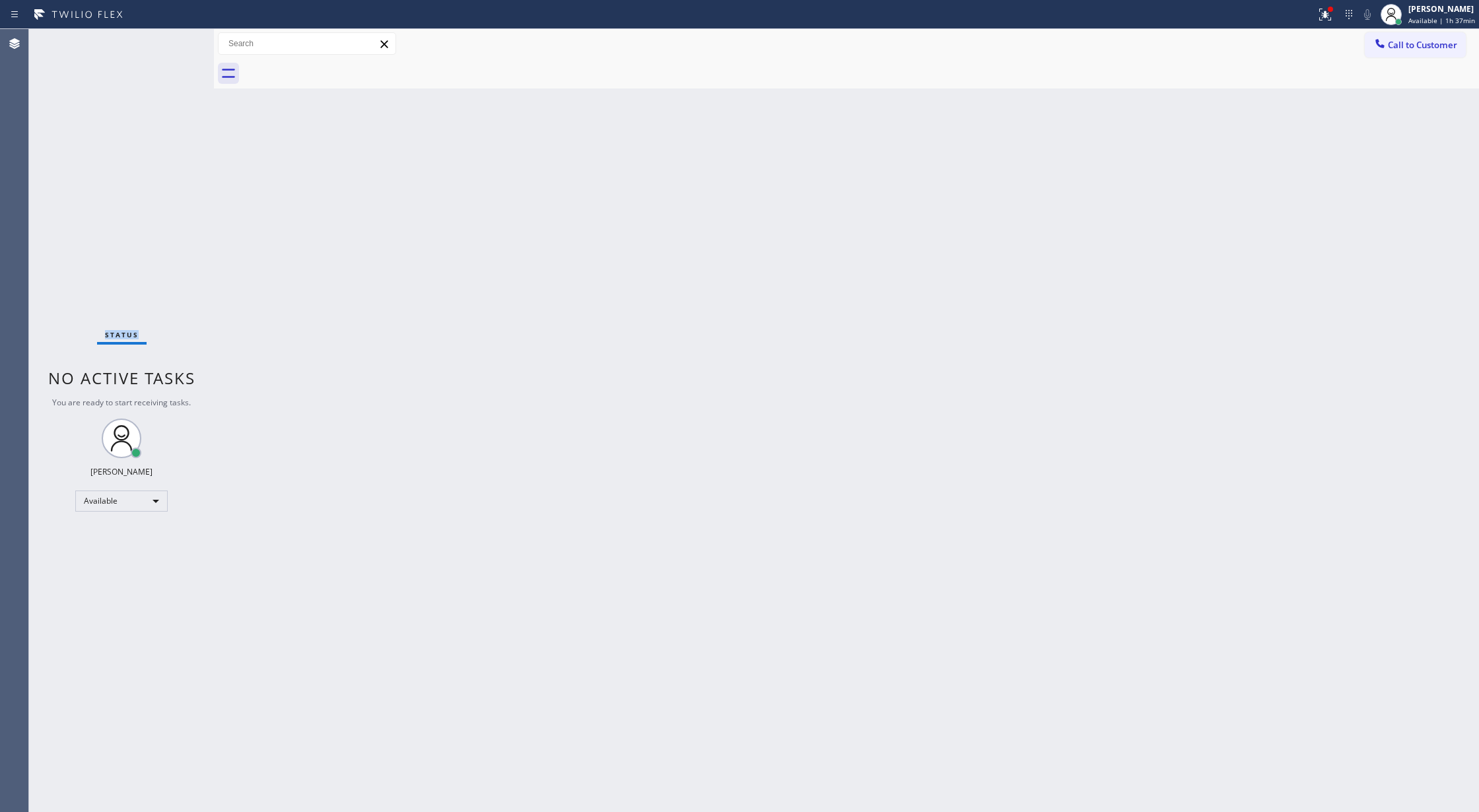
click at [183, 40] on div "Status No active tasks You are ready to start receiving tasks. Lilibeth Pueyo A…" at bounding box center [122, 420] width 185 height 783
click at [183, 45] on div "Status No active tasks You are ready to start receiving tasks. Lilibeth Pueyo A…" at bounding box center [122, 420] width 185 height 783
click at [183, 43] on div "Status No active tasks You are ready to start receiving tasks. Lilibeth Pueyo A…" at bounding box center [122, 420] width 185 height 783
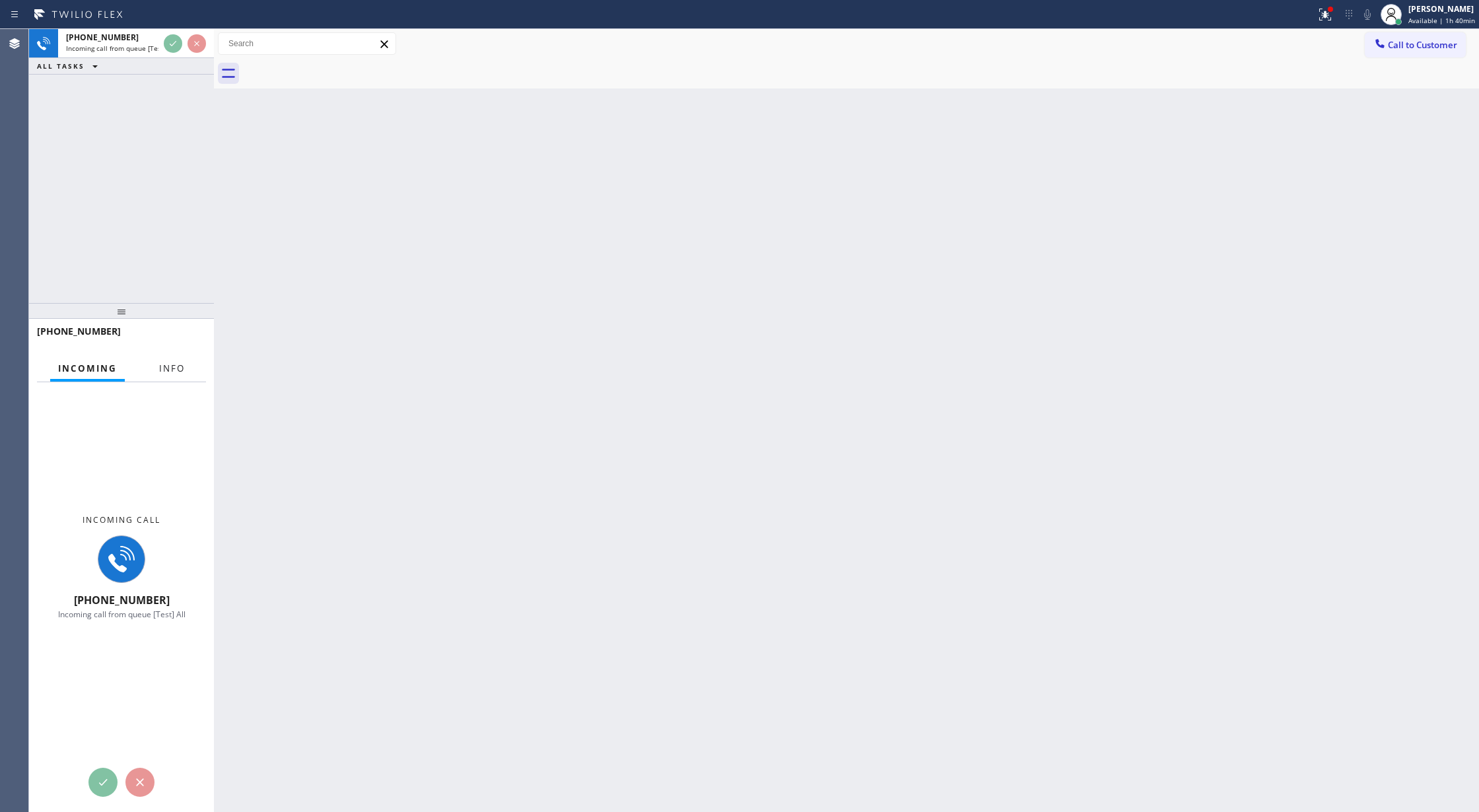
click at [165, 370] on span "Info" at bounding box center [172, 368] width 26 height 12
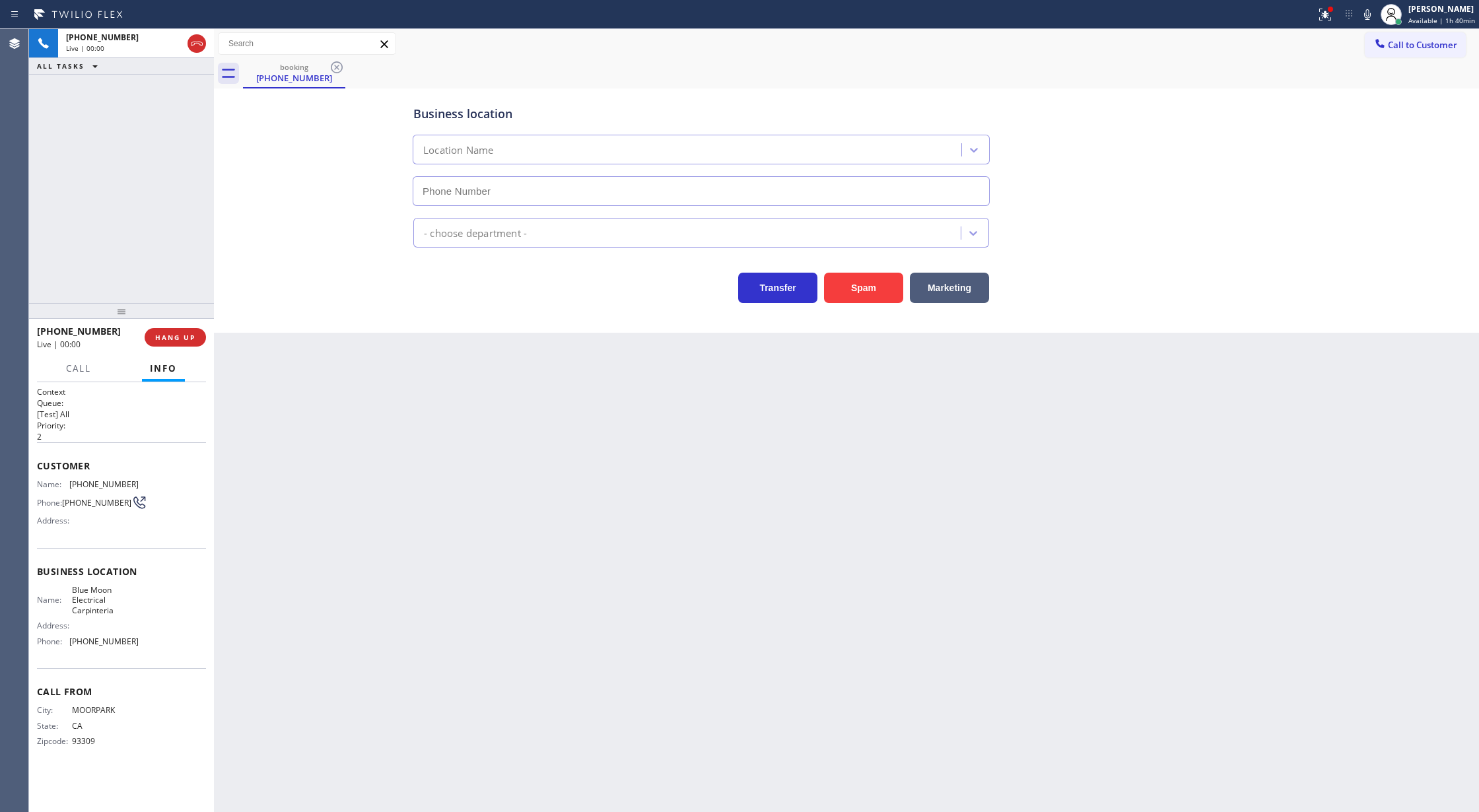
type input "[PHONE_NUMBER]"
drag, startPoint x: 164, startPoint y: 341, endPoint x: 251, endPoint y: 344, distance: 87.1
click at [164, 341] on span "HANG UP" at bounding box center [175, 337] width 40 height 9
click at [175, 344] on button "HANG UP" at bounding box center [175, 337] width 61 height 19
click at [197, 339] on button "COMPLETE" at bounding box center [172, 337] width 67 height 19
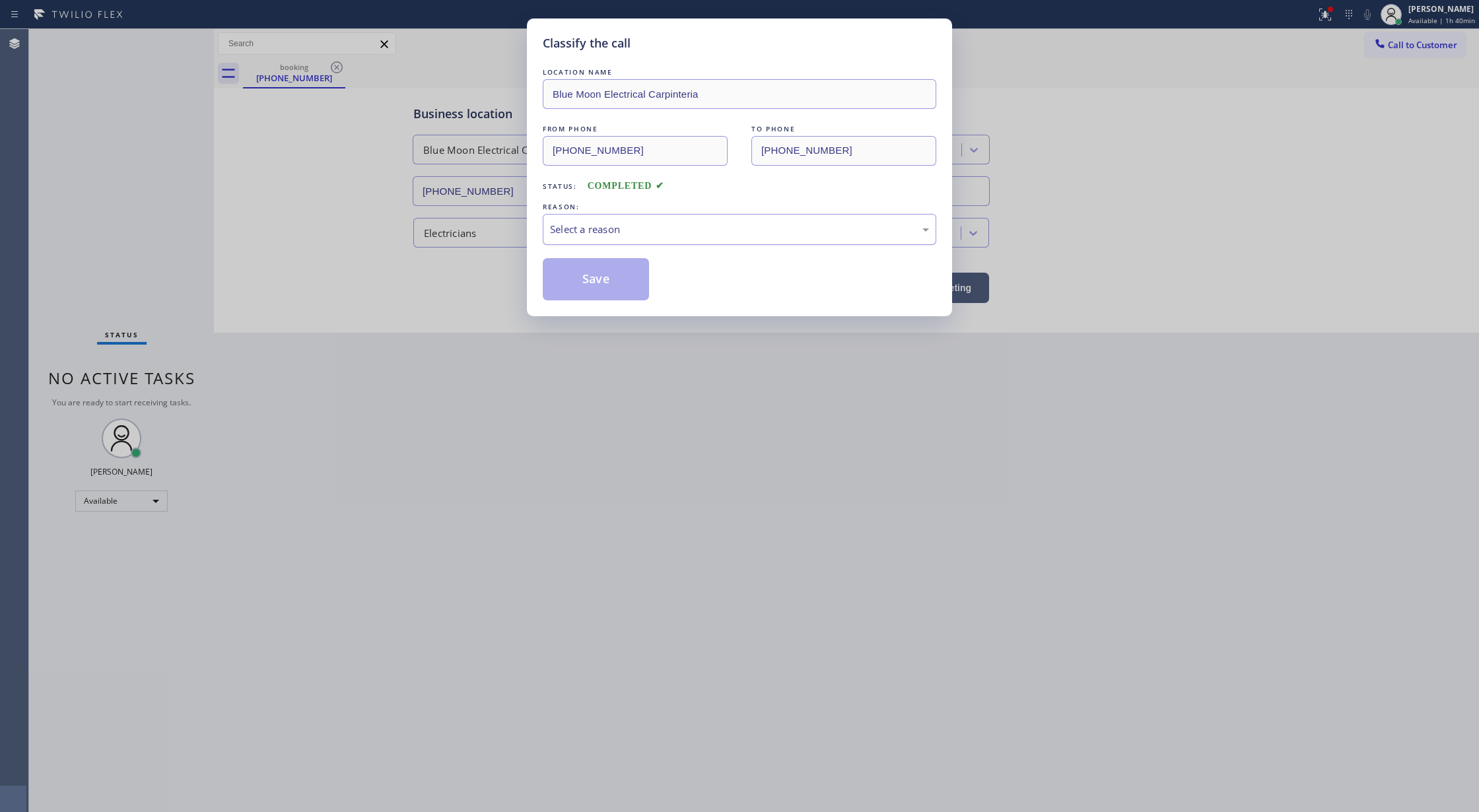
drag, startPoint x: 681, startPoint y: 231, endPoint x: 679, endPoint y: 238, distance: 7.3
click at [679, 237] on div "Select a reason" at bounding box center [740, 229] width 379 height 15
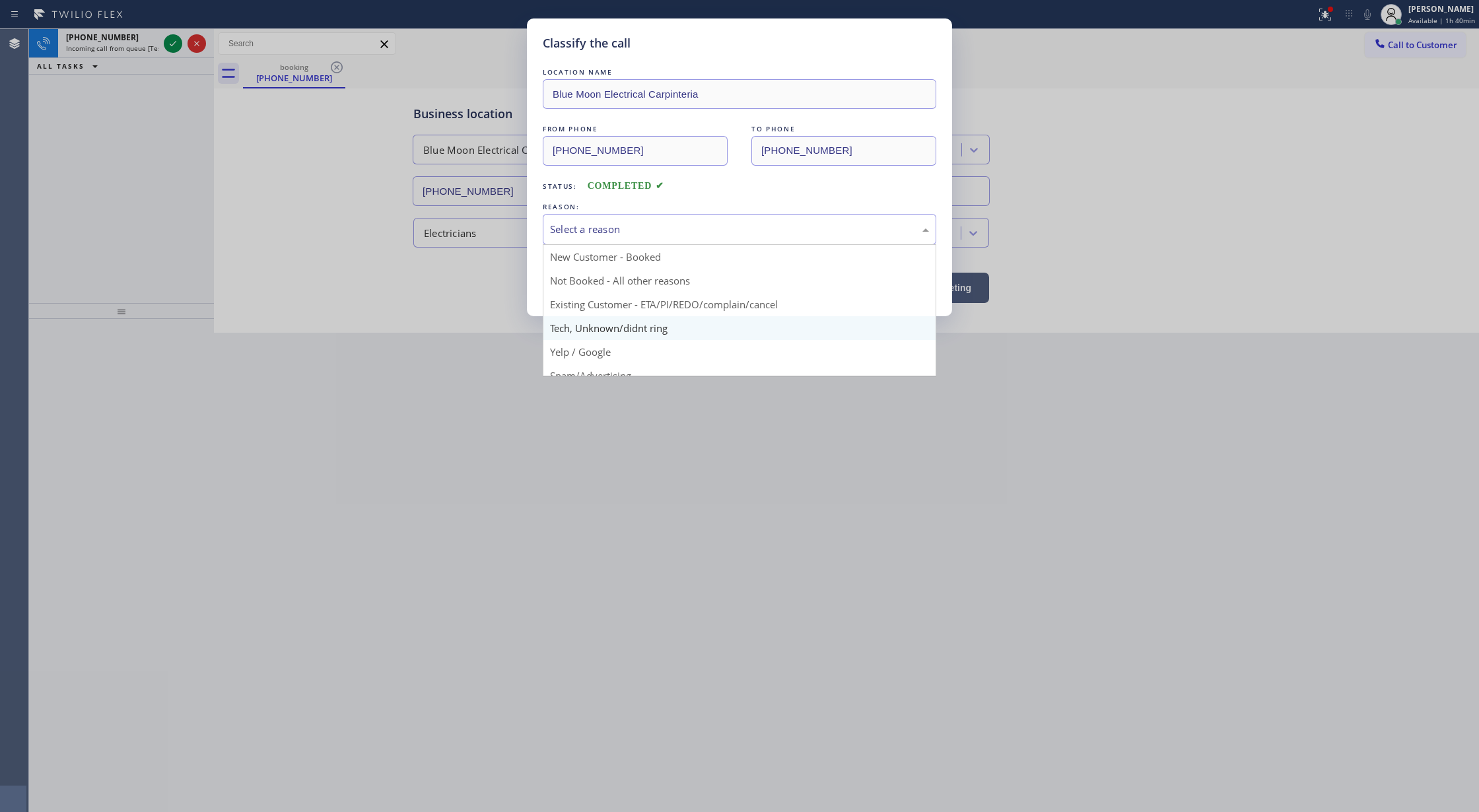
scroll to position [83, 0]
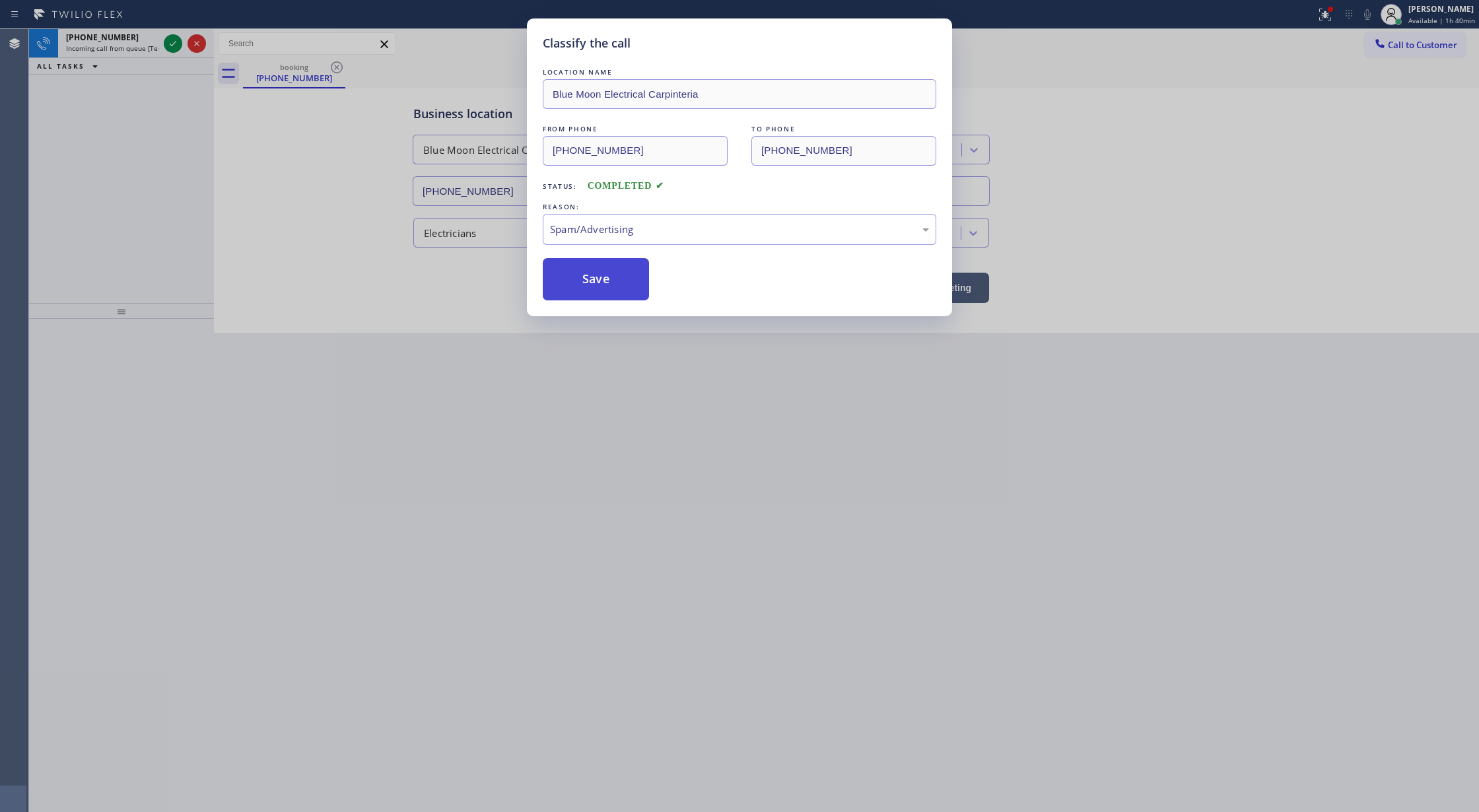
click at [589, 268] on button "Save" at bounding box center [595, 279] width 106 height 42
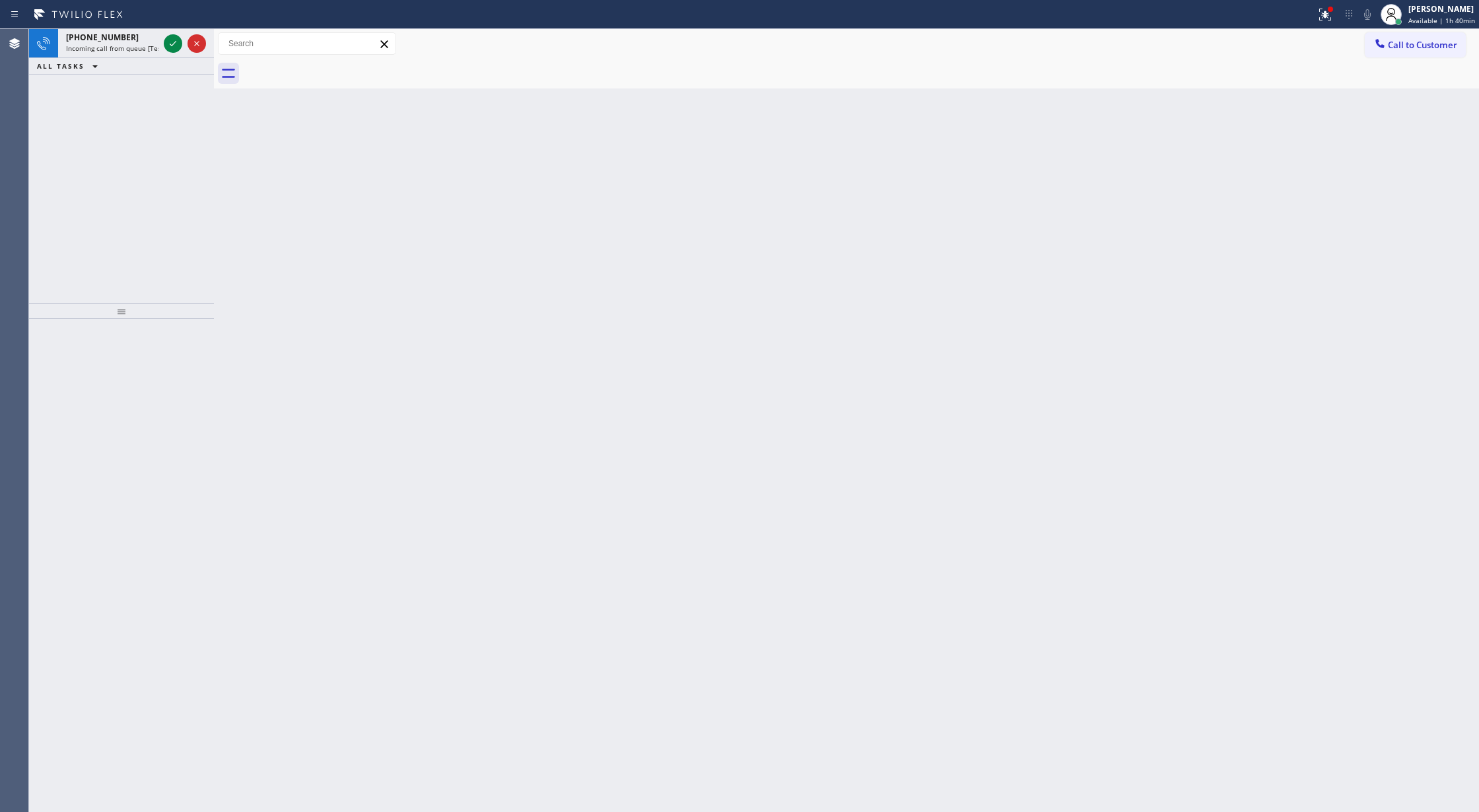
click at [173, 42] on icon at bounding box center [173, 44] width 16 height 16
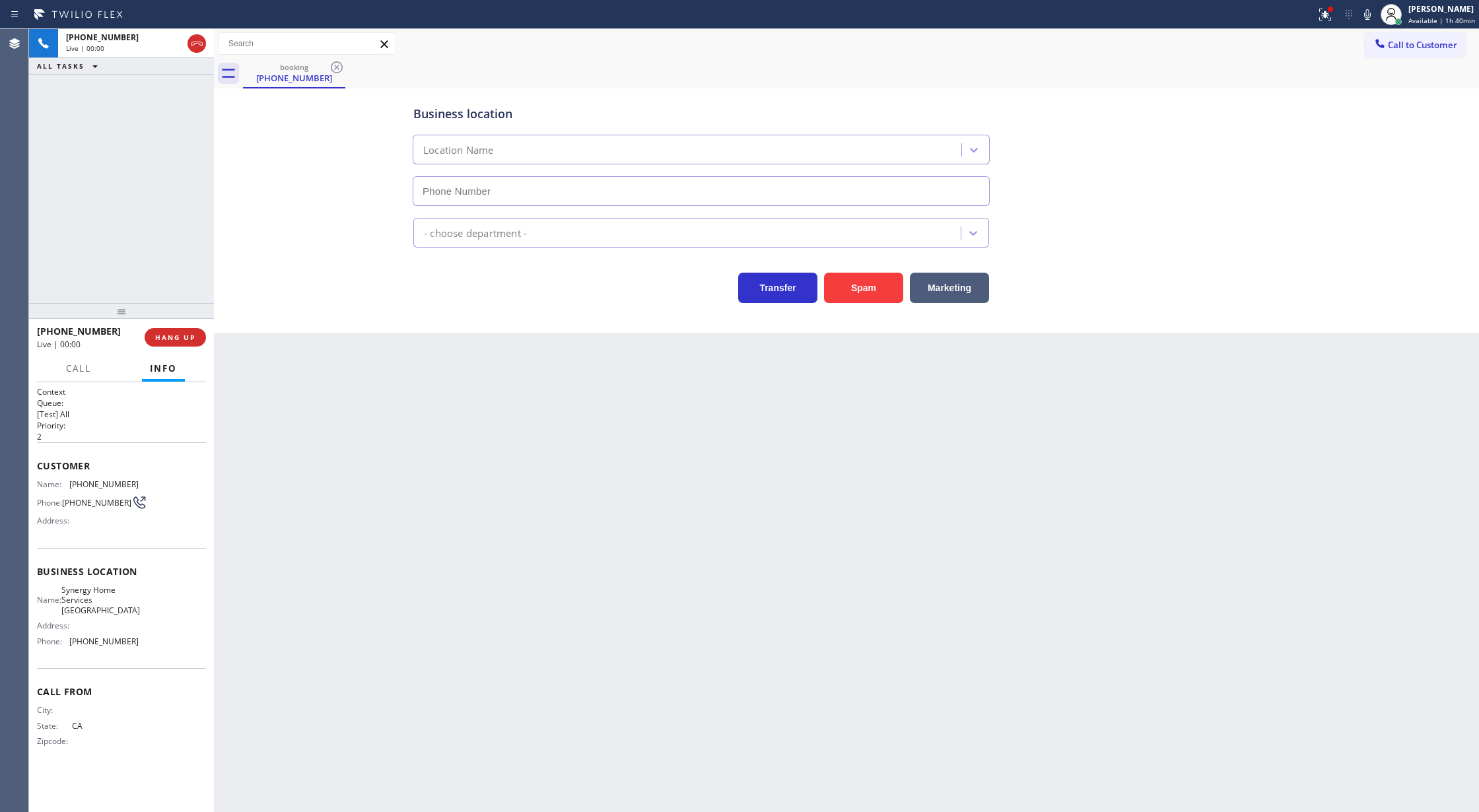
type input "(415) 548-9009"
click at [865, 290] on button "Spam" at bounding box center [863, 288] width 79 height 30
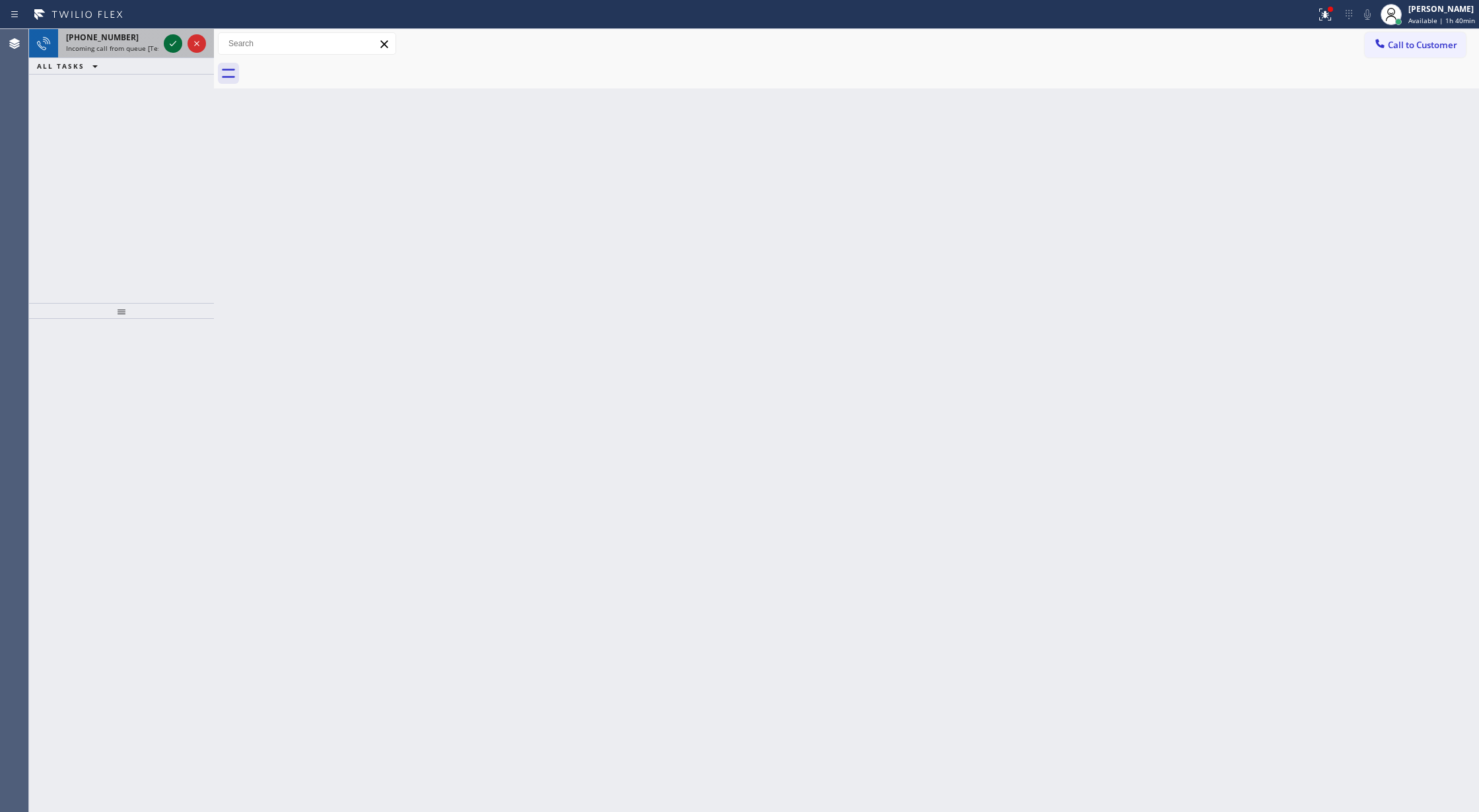
click at [173, 40] on icon at bounding box center [173, 44] width 16 height 16
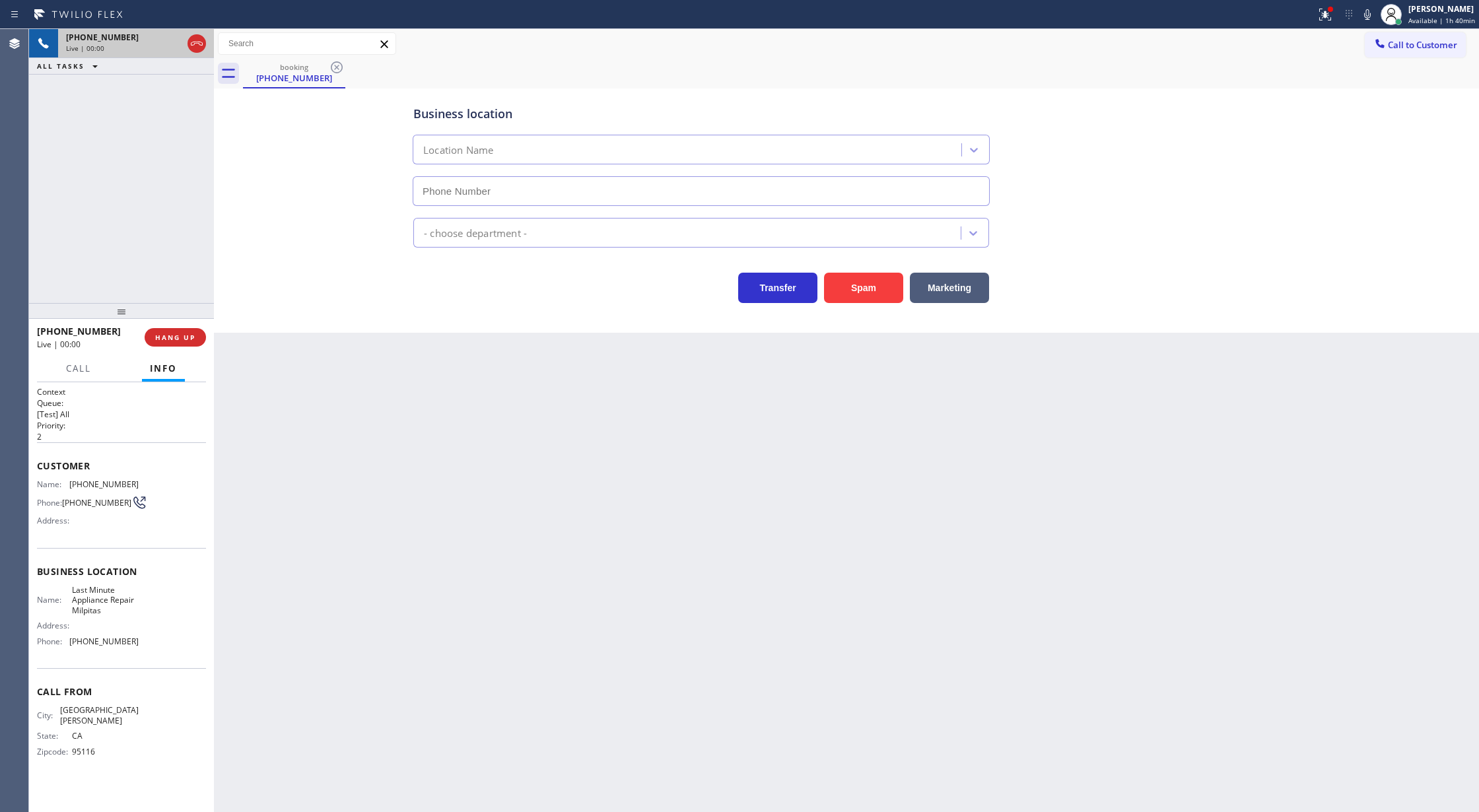
type input "(408) 762-4174"
click at [869, 288] on button "Spam" at bounding box center [863, 288] width 79 height 30
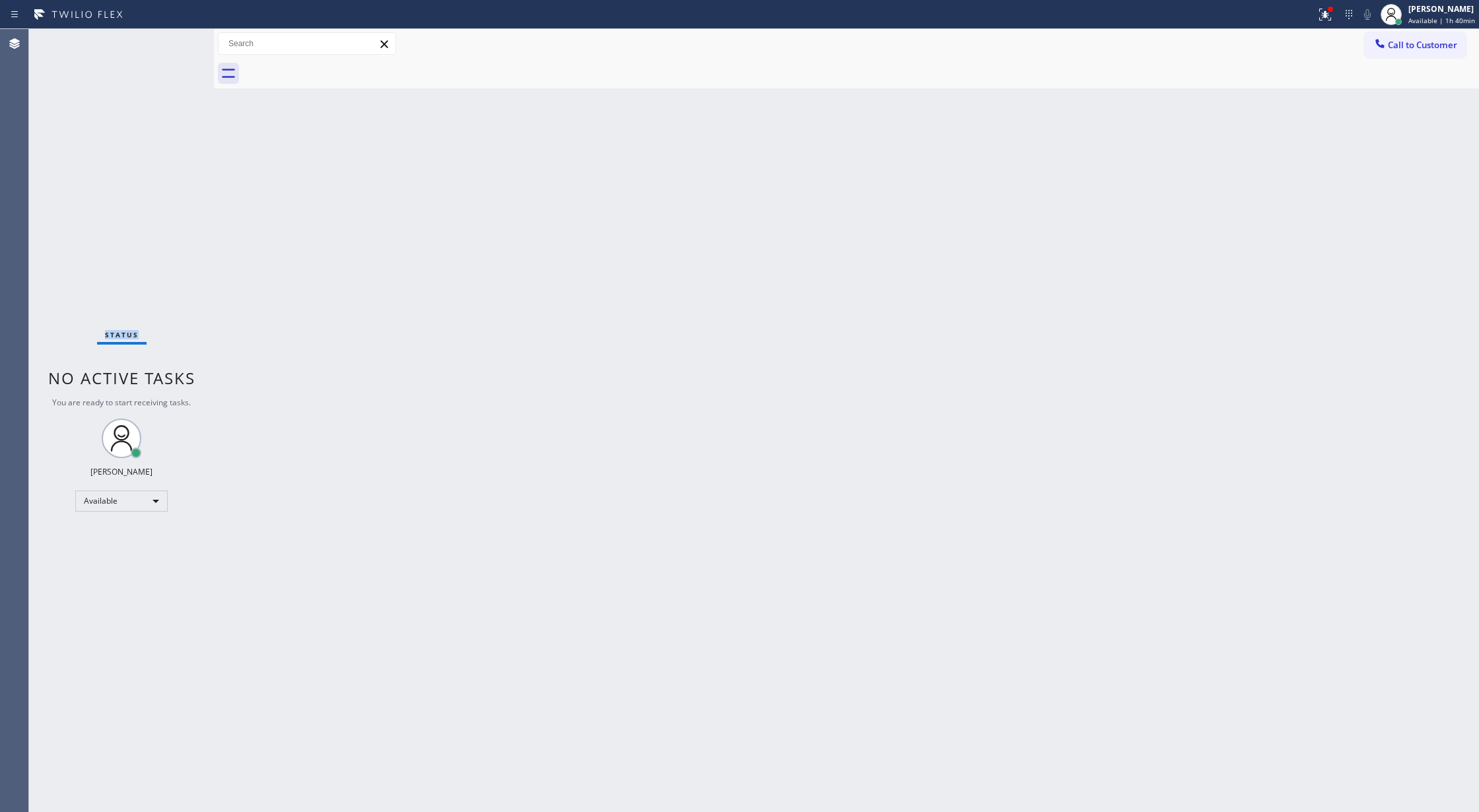
click at [175, 37] on div "Status No active tasks You are ready to start receiving tasks. Lilibeth Pueyo A…" at bounding box center [122, 420] width 185 height 783
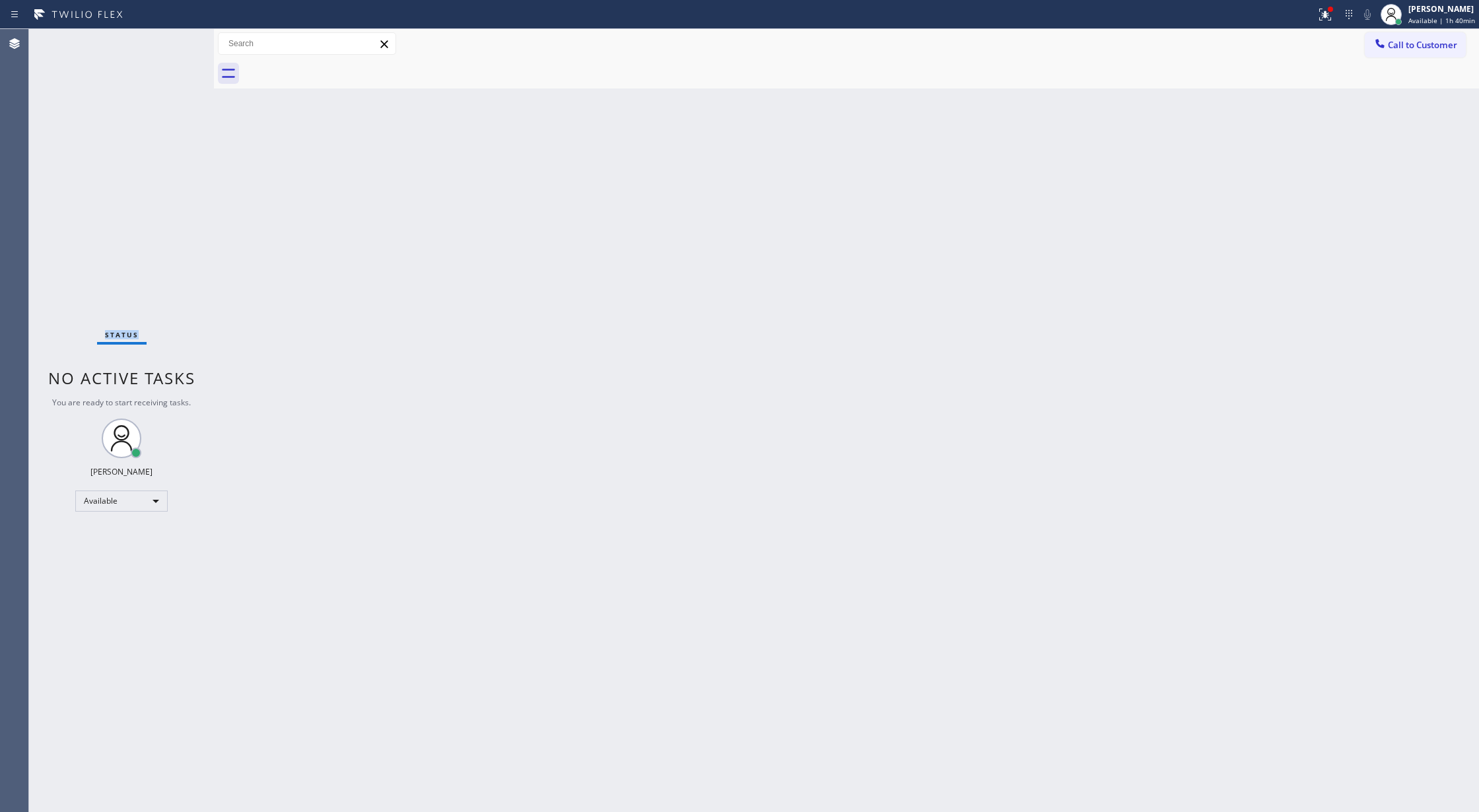
click at [175, 37] on div "Status No active tasks You are ready to start receiving tasks. Lilibeth Pueyo A…" at bounding box center [122, 420] width 185 height 783
click at [177, 40] on div "Status No active tasks You are ready to start receiving tasks. Lilibeth Pueyo A…" at bounding box center [122, 420] width 185 height 783
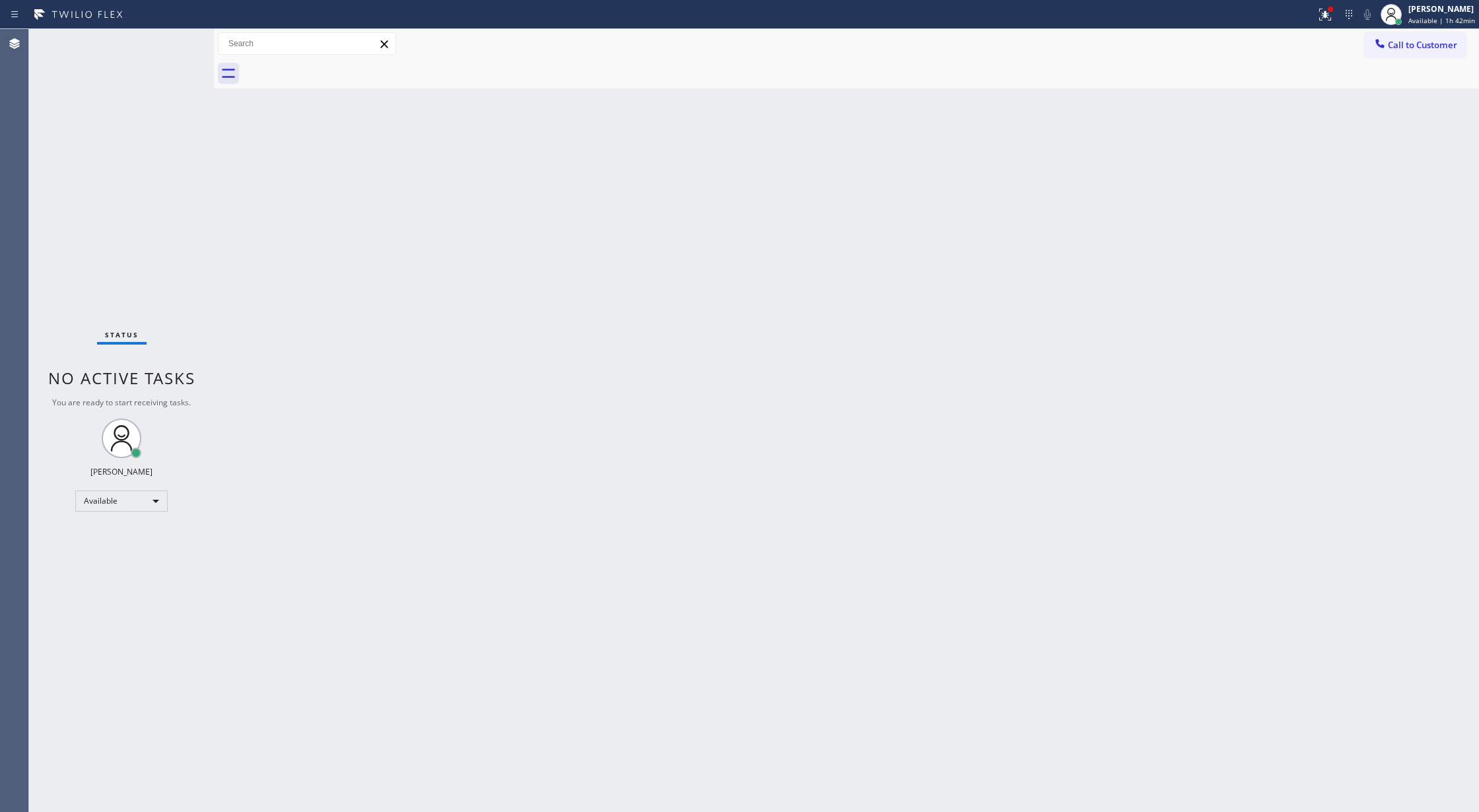
click at [172, 45] on div "Status No active tasks You are ready to start receiving tasks. Lilibeth Pueyo A…" at bounding box center [122, 420] width 185 height 783
click at [172, 44] on div "Status No active tasks You are ready to start receiving tasks. Lilibeth Pueyo A…" at bounding box center [122, 420] width 185 height 783
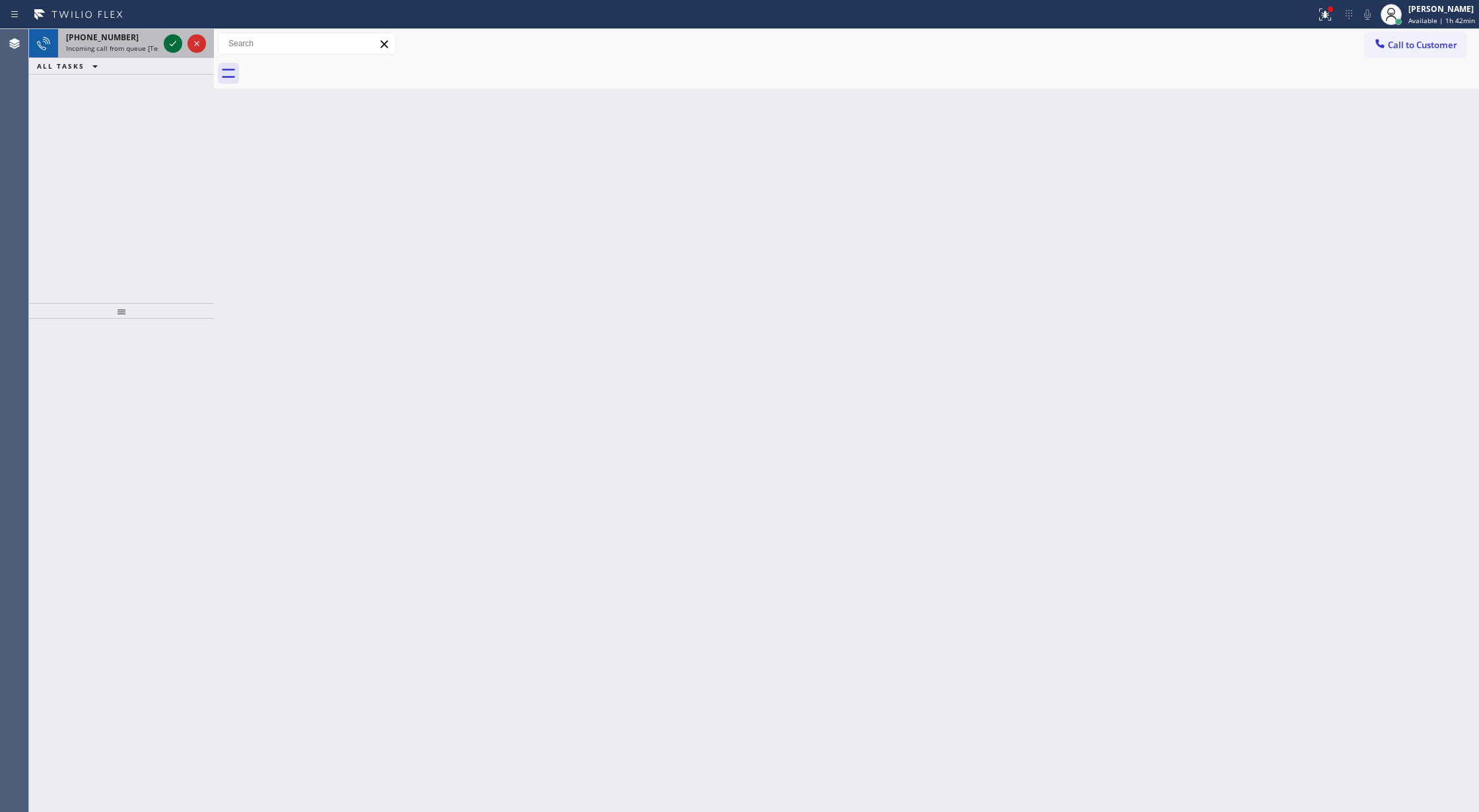
click at [169, 43] on icon at bounding box center [173, 44] width 16 height 16
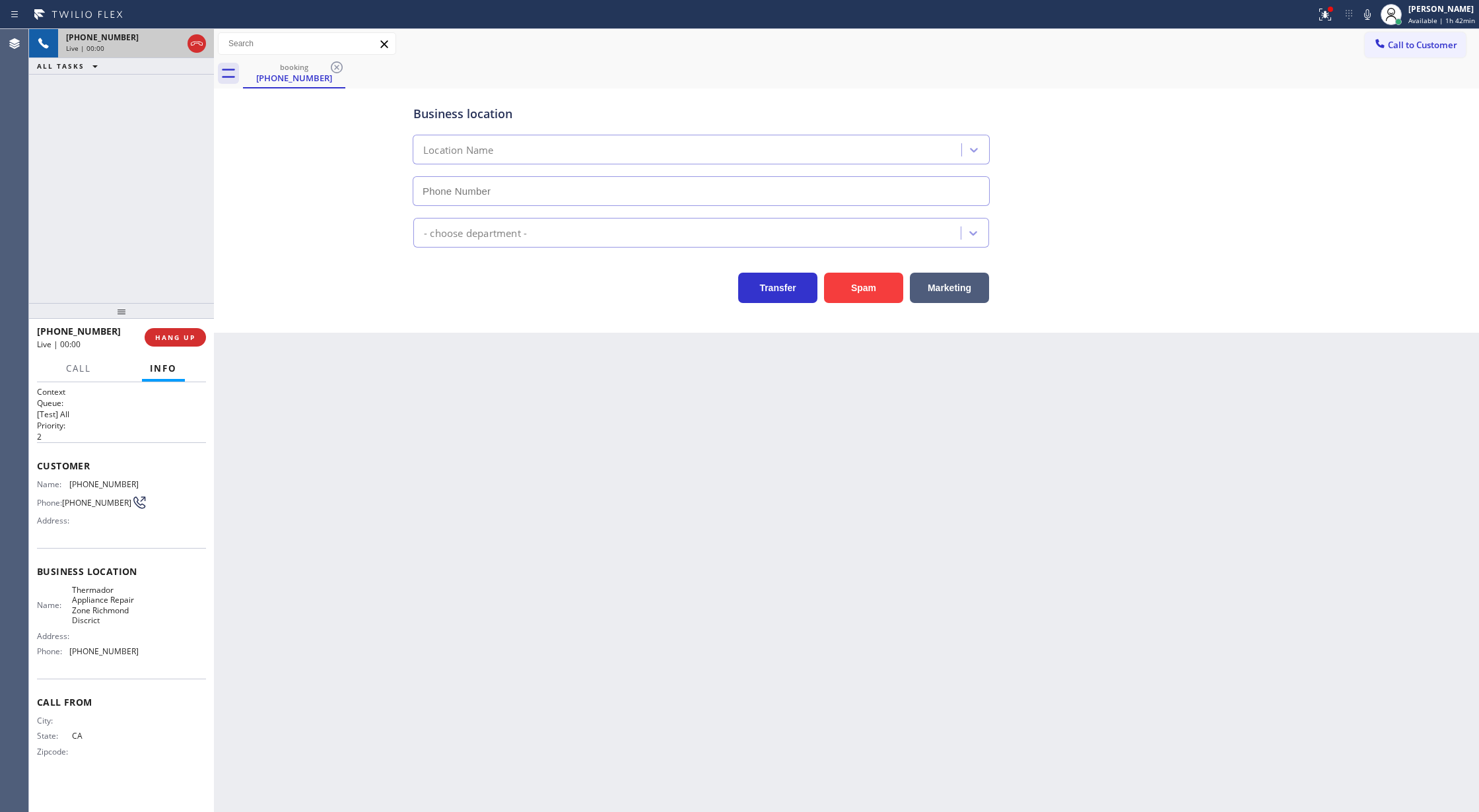
type input "(415) 727-6909"
click at [849, 287] on button "Spam" at bounding box center [863, 288] width 79 height 30
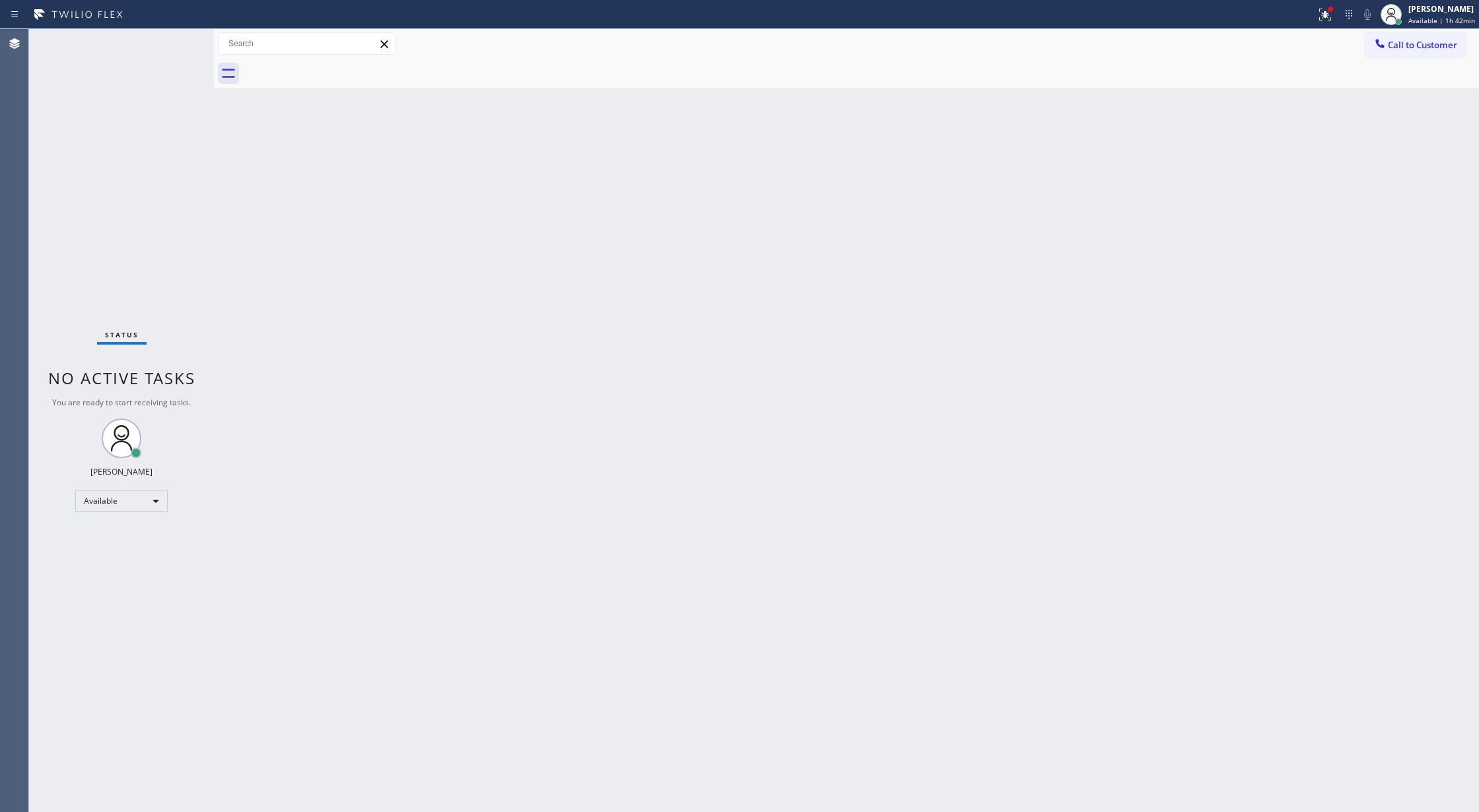
click at [183, 43] on div "Status No active tasks You are ready to start receiving tasks. Lilibeth Pueyo A…" at bounding box center [122, 420] width 185 height 783
click at [167, 50] on div "Status No active tasks You are ready to start receiving tasks. Lilibeth Pueyo A…" at bounding box center [122, 420] width 185 height 783
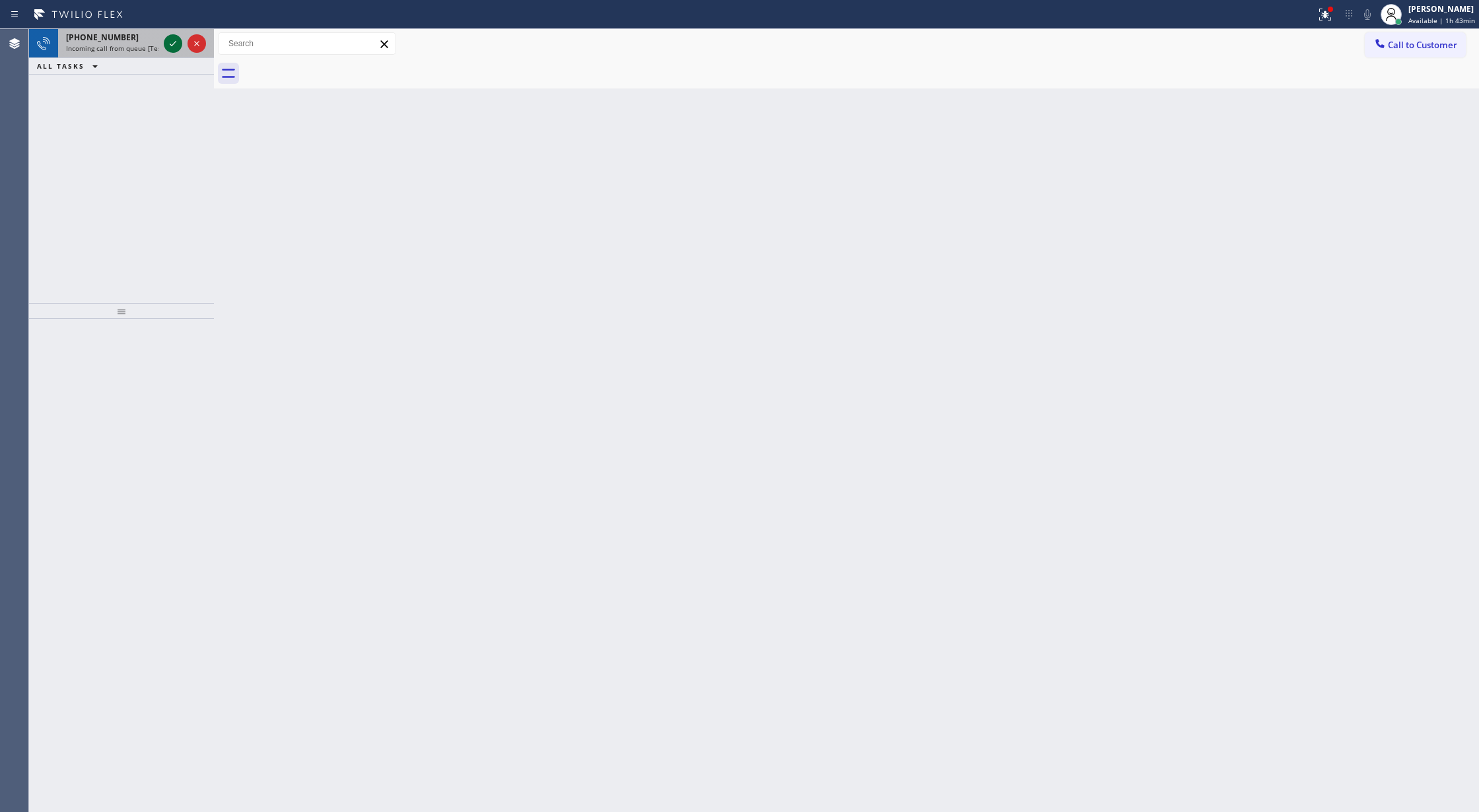
click at [170, 39] on icon at bounding box center [173, 44] width 16 height 16
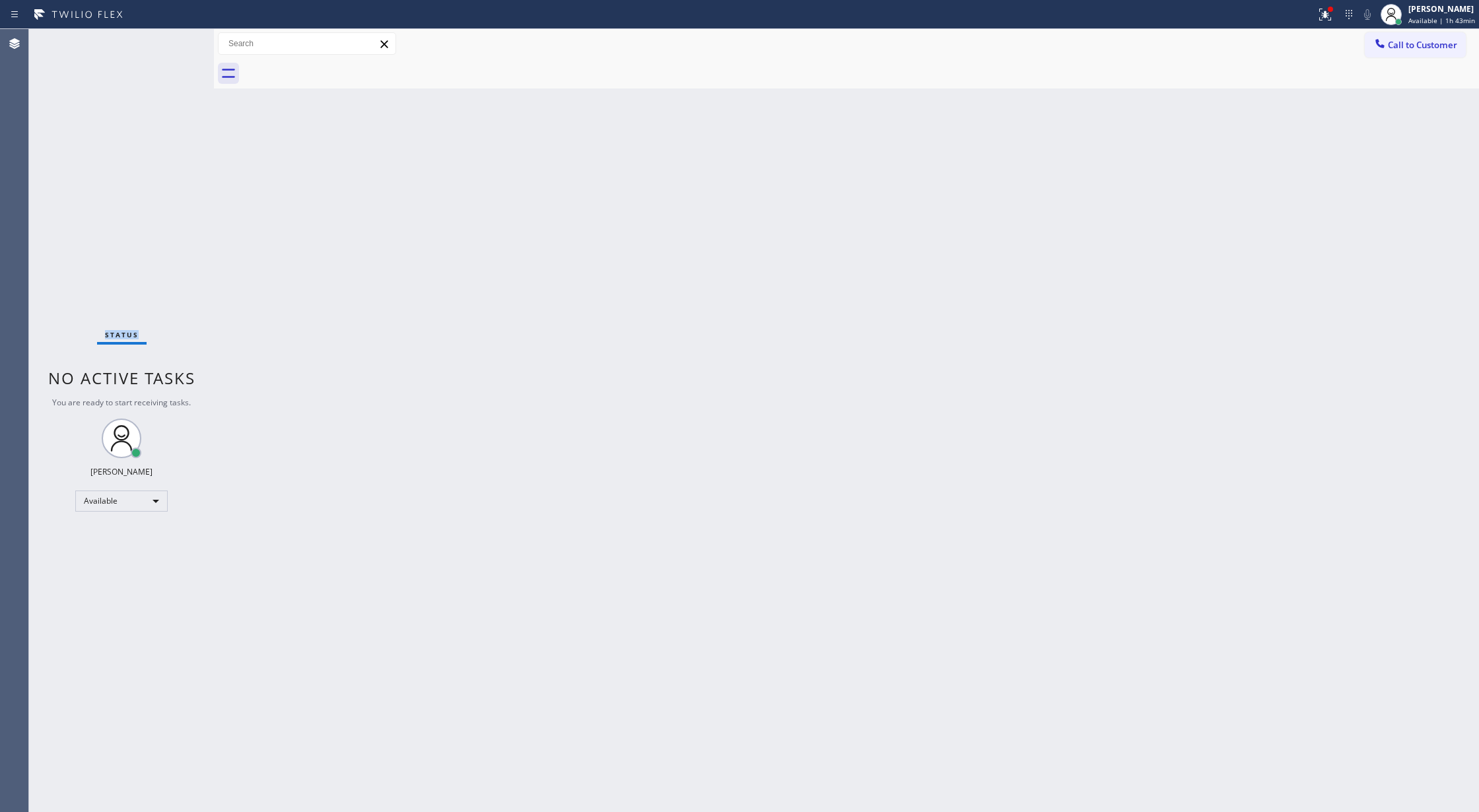
click at [170, 39] on div "Status No active tasks You are ready to start receiving tasks. Lilibeth Pueyo A…" at bounding box center [122, 420] width 185 height 783
click at [169, 42] on div "Status No active tasks You are ready to start receiving tasks. Lilibeth Pueyo A…" at bounding box center [122, 420] width 185 height 783
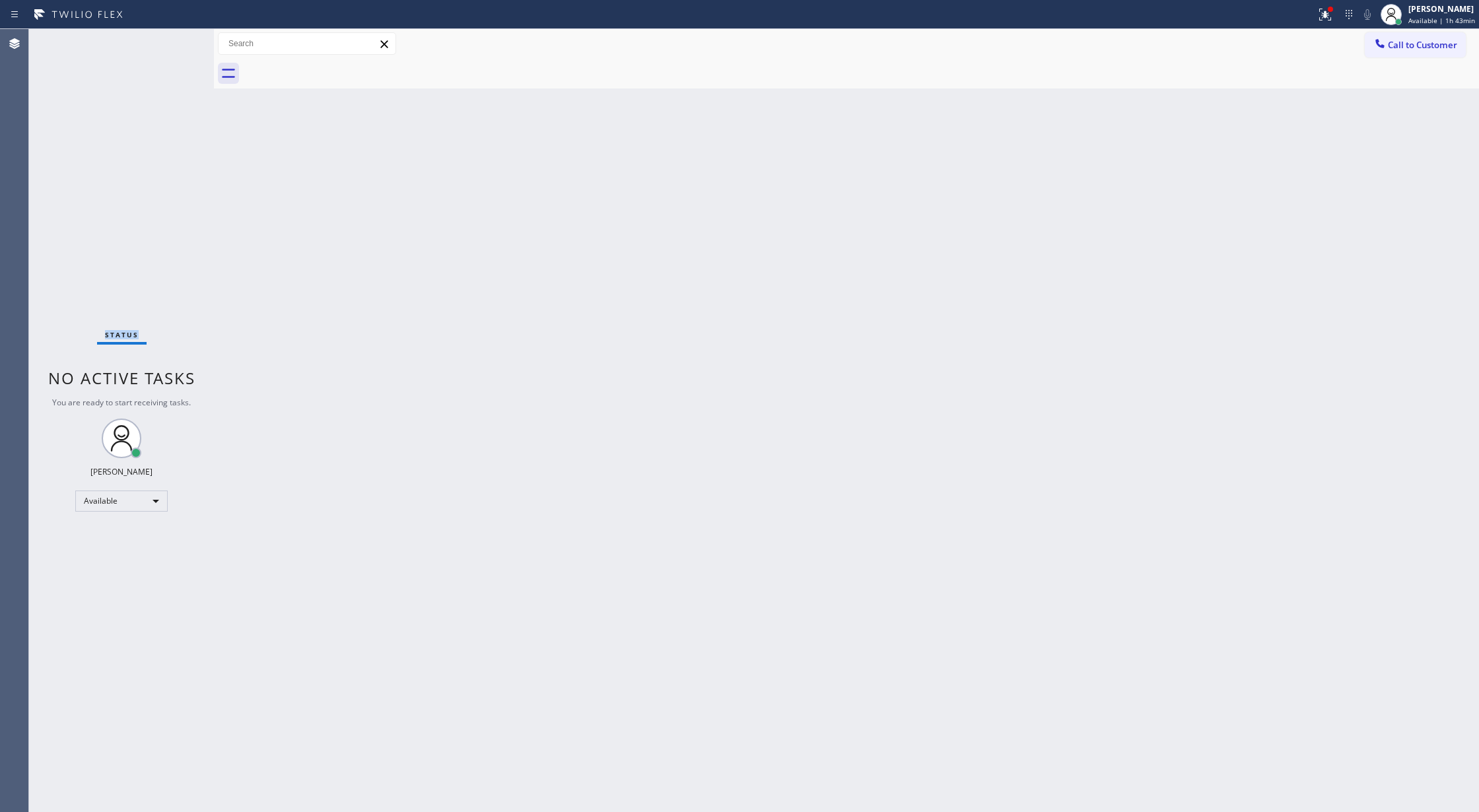
click at [169, 42] on div "Status No active tasks You are ready to start receiving tasks. Lilibeth Pueyo A…" at bounding box center [122, 420] width 185 height 783
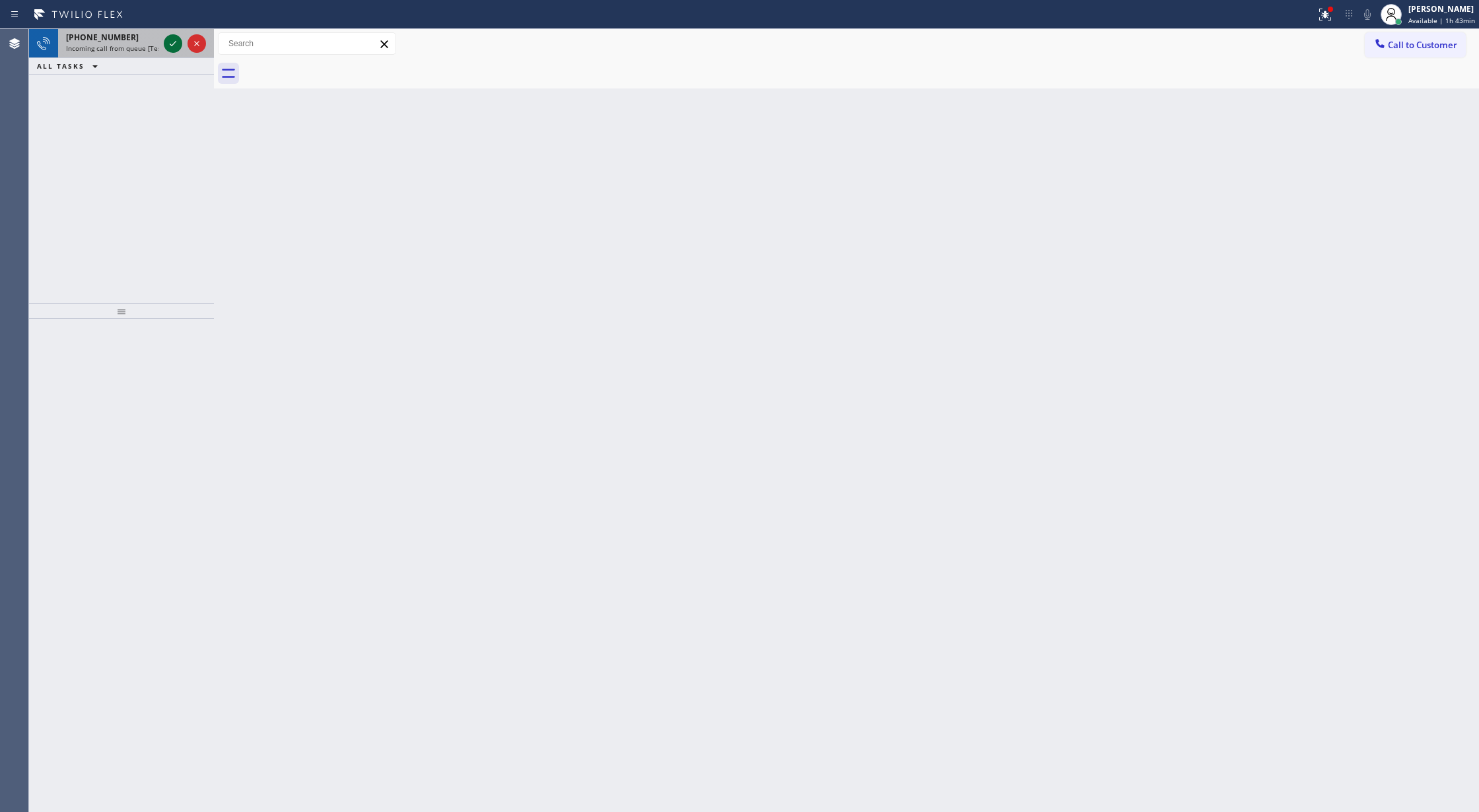
click at [173, 38] on icon at bounding box center [173, 44] width 16 height 16
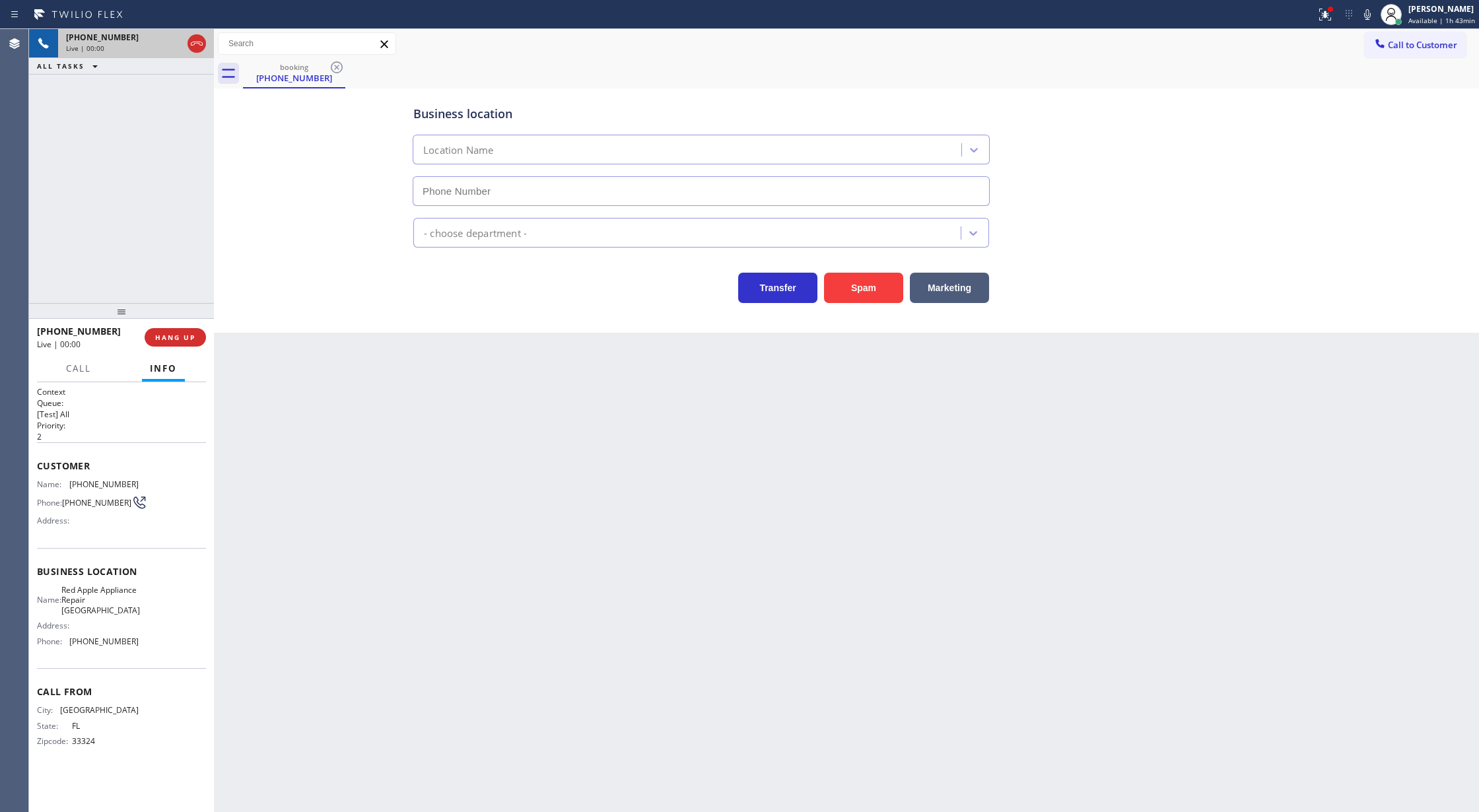
type input "(954) 807-2454"
click at [858, 287] on button "Spam" at bounding box center [863, 288] width 79 height 30
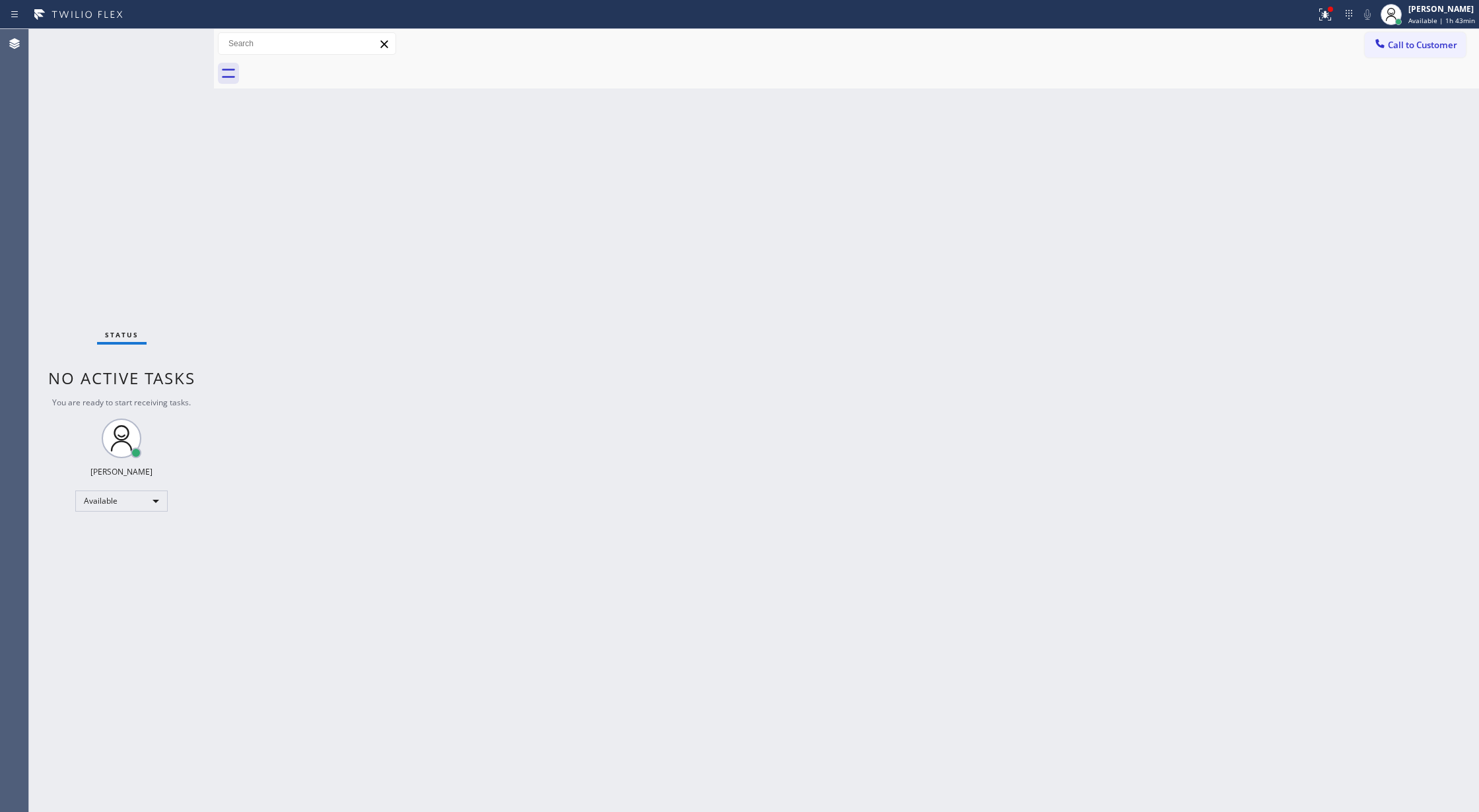
click at [173, 39] on div "Status No active tasks You are ready to start receiving tasks. Lilibeth Pueyo A…" at bounding box center [122, 420] width 185 height 783
click at [177, 38] on div "Status No active tasks You are ready to start receiving tasks. Lilibeth Pueyo A…" at bounding box center [122, 420] width 185 height 783
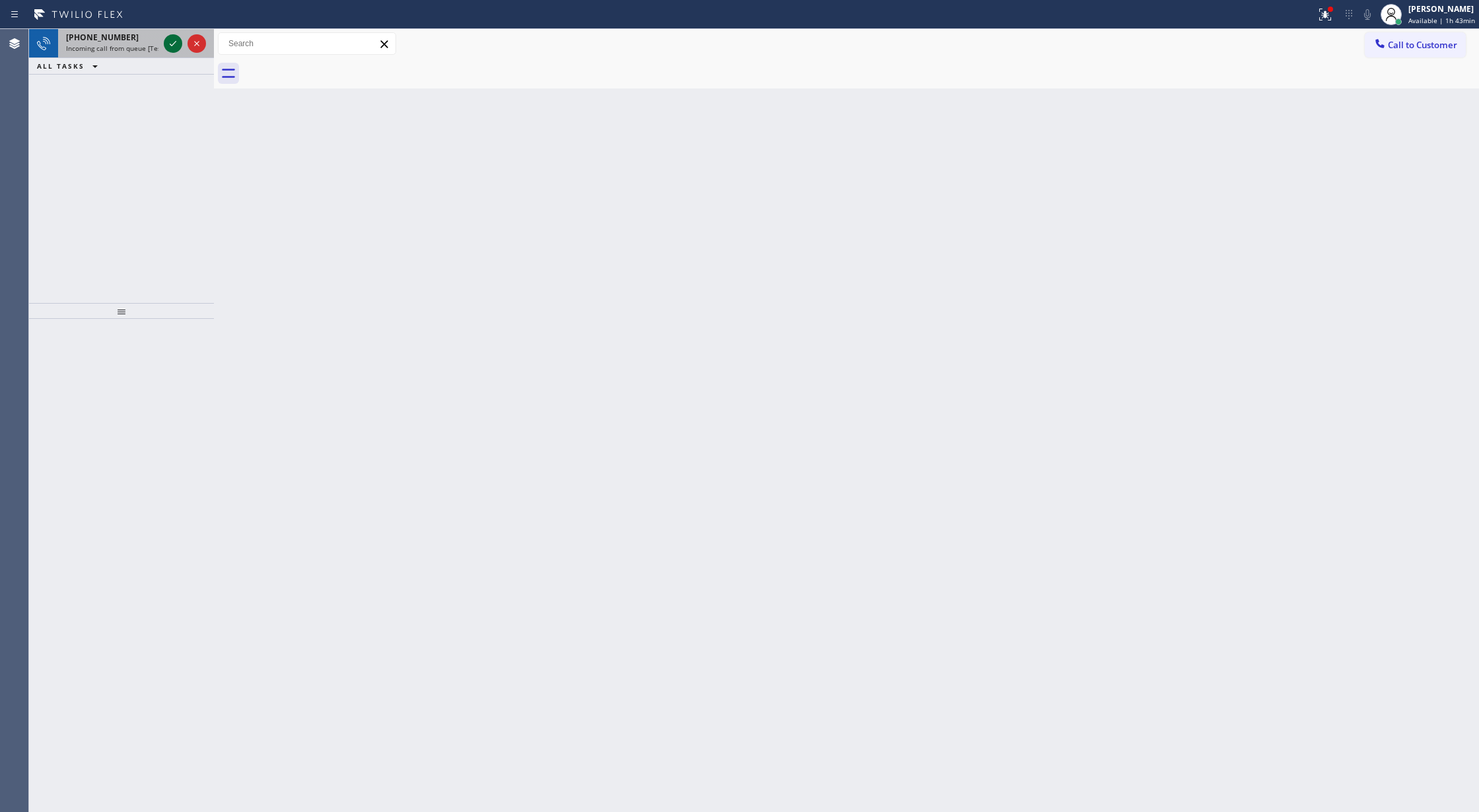
click at [173, 42] on icon at bounding box center [173, 44] width 16 height 16
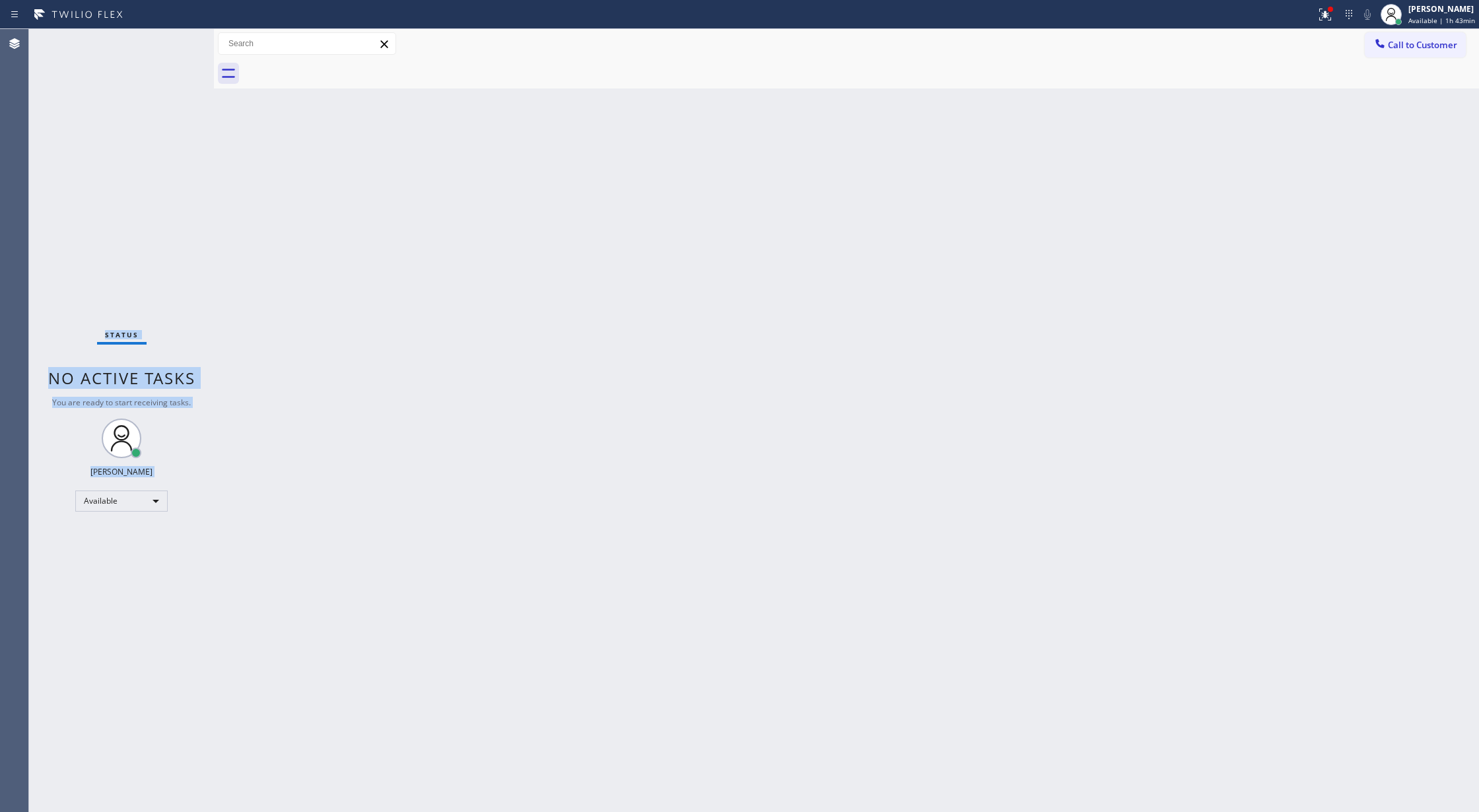
click at [173, 42] on div "Status No active tasks You are ready to start receiving tasks. Lilibeth Pueyo A…" at bounding box center [122, 420] width 185 height 783
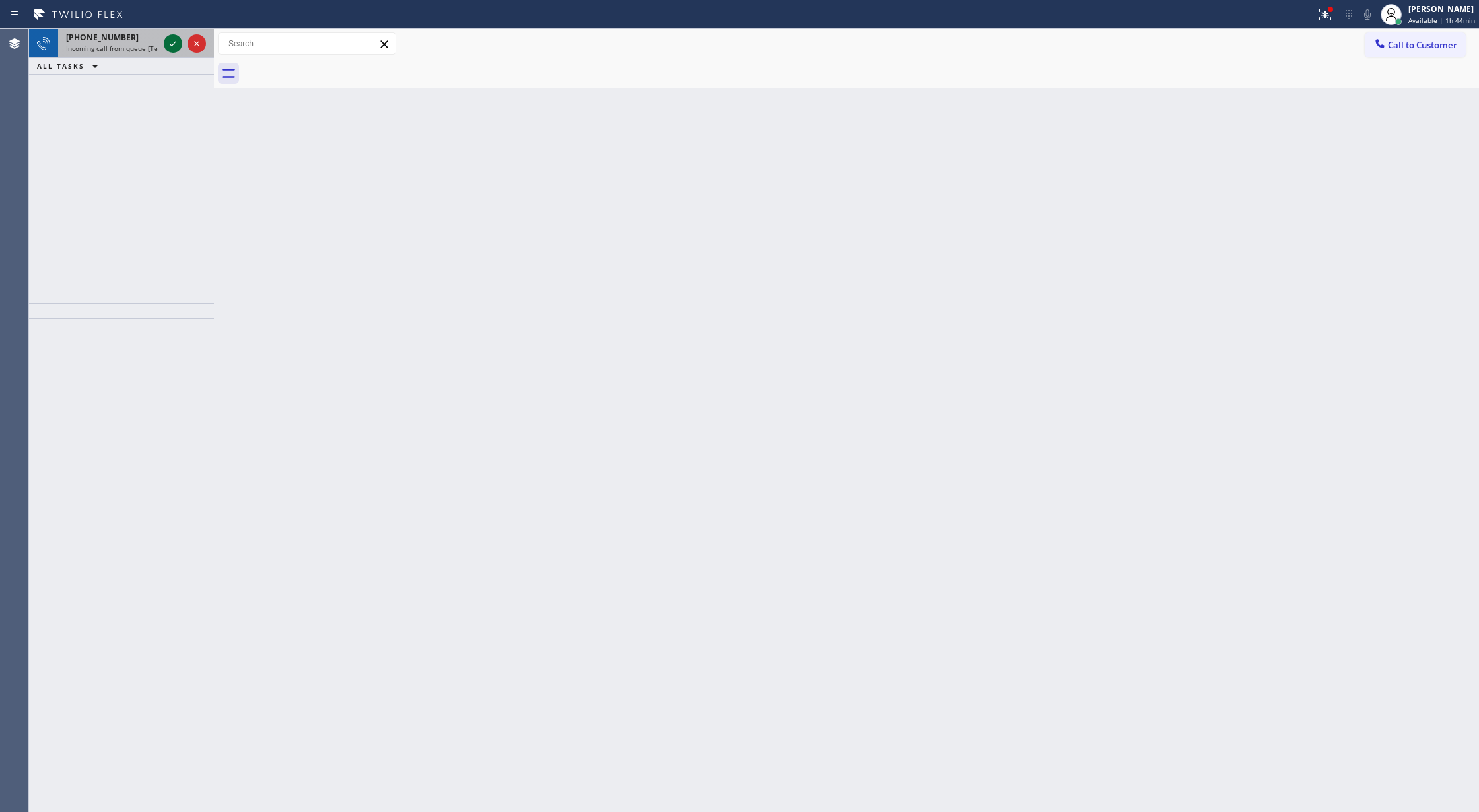
click at [180, 44] on icon at bounding box center [173, 44] width 16 height 16
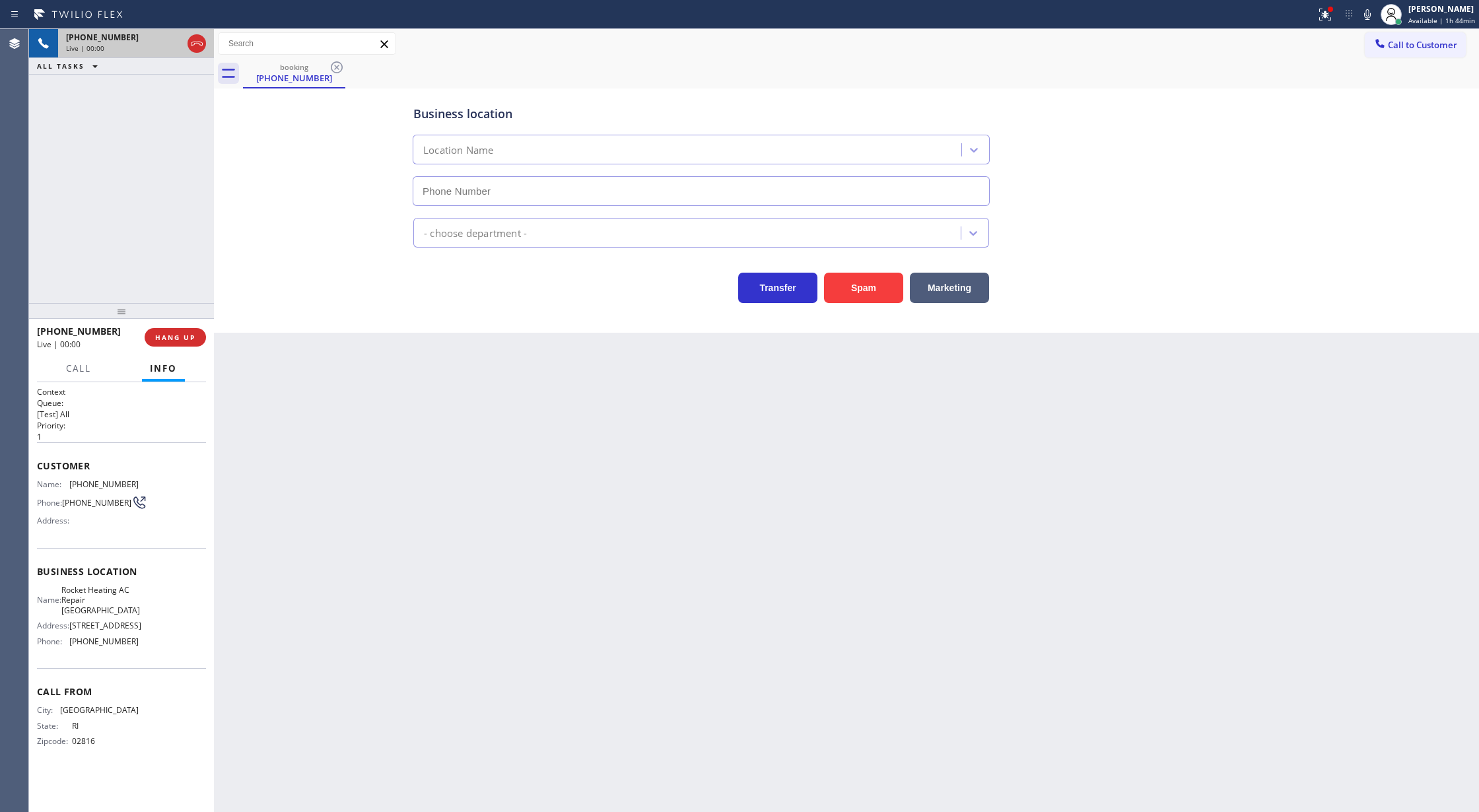
type input "(310) 340-6912"
click at [875, 289] on button "Spam" at bounding box center [863, 288] width 79 height 30
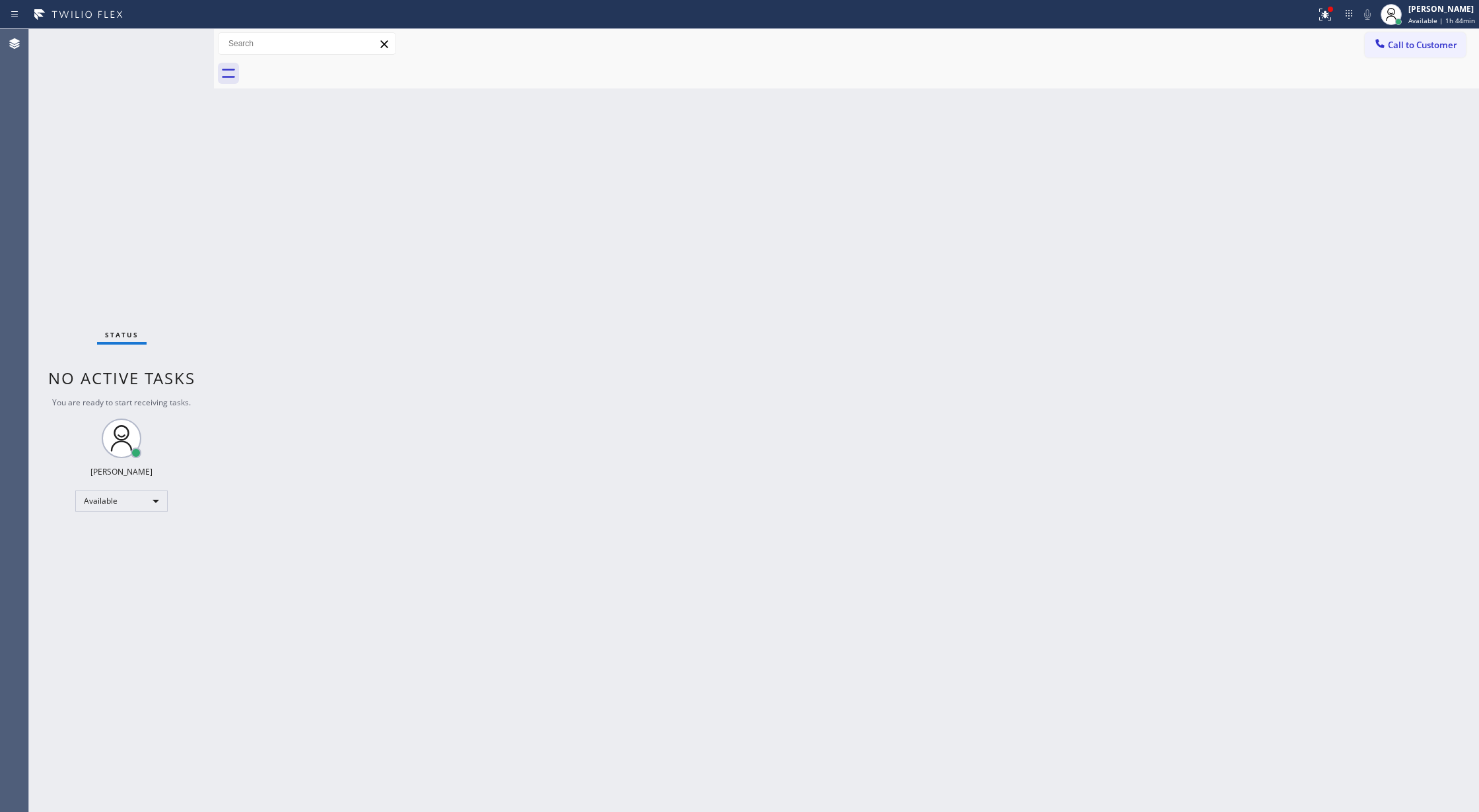
click at [180, 44] on div "Status No active tasks You are ready to start receiving tasks. Lilibeth Pueyo A…" at bounding box center [122, 420] width 185 height 783
click at [178, 37] on div "Status No active tasks You are ready to start receiving tasks. Lilibeth Pueyo A…" at bounding box center [122, 420] width 185 height 783
click at [183, 41] on div "Status No active tasks You are ready to start receiving tasks. Lilibeth Pueyo A…" at bounding box center [122, 420] width 185 height 783
click at [178, 37] on div "Status No active tasks You are ready to start receiving tasks. Lilibeth Pueyo A…" at bounding box center [122, 420] width 185 height 783
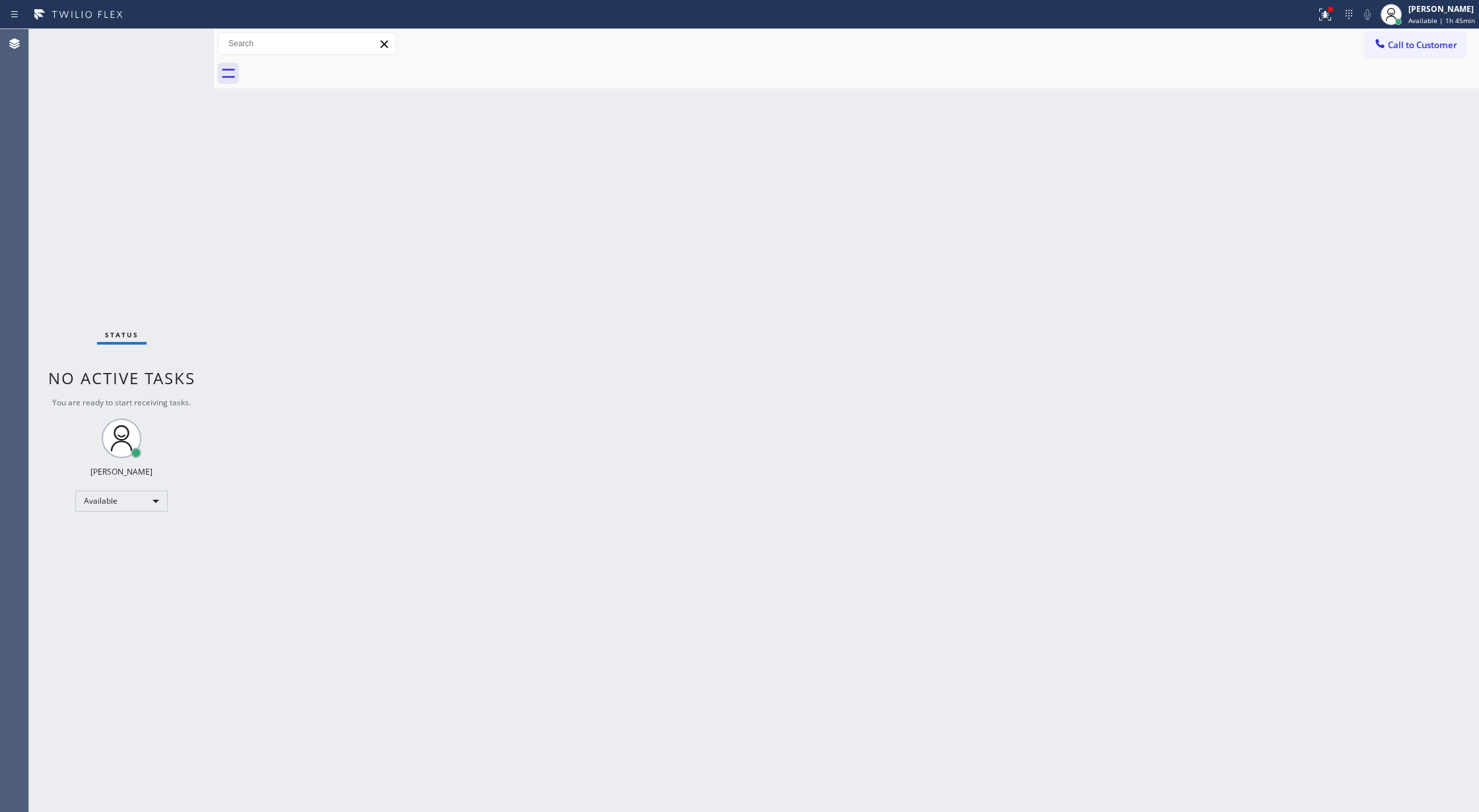
click at [178, 37] on div "Status No active tasks You are ready to start receiving tasks. Lilibeth Pueyo A…" at bounding box center [122, 420] width 185 height 783
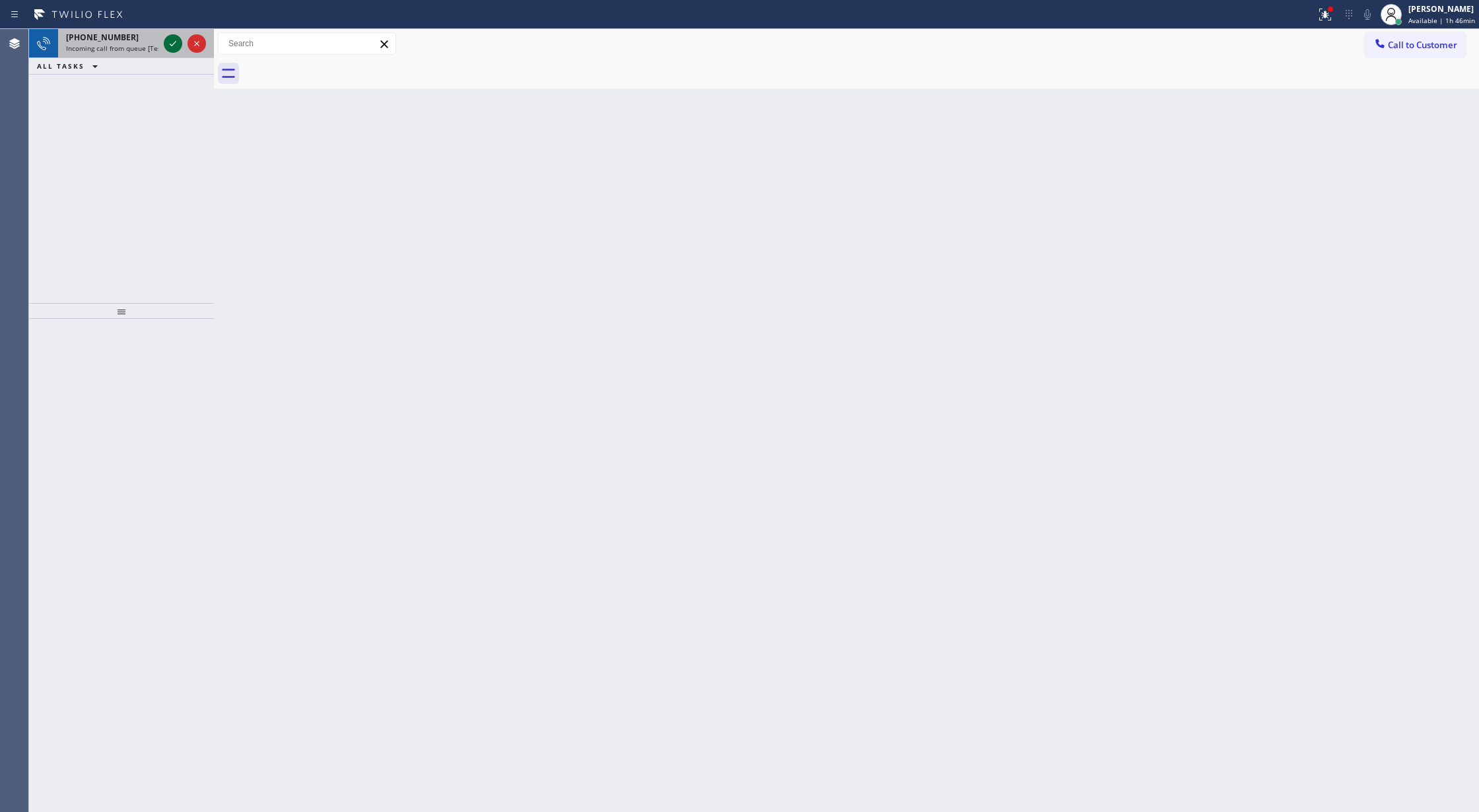
click at [165, 39] on icon at bounding box center [173, 44] width 16 height 16
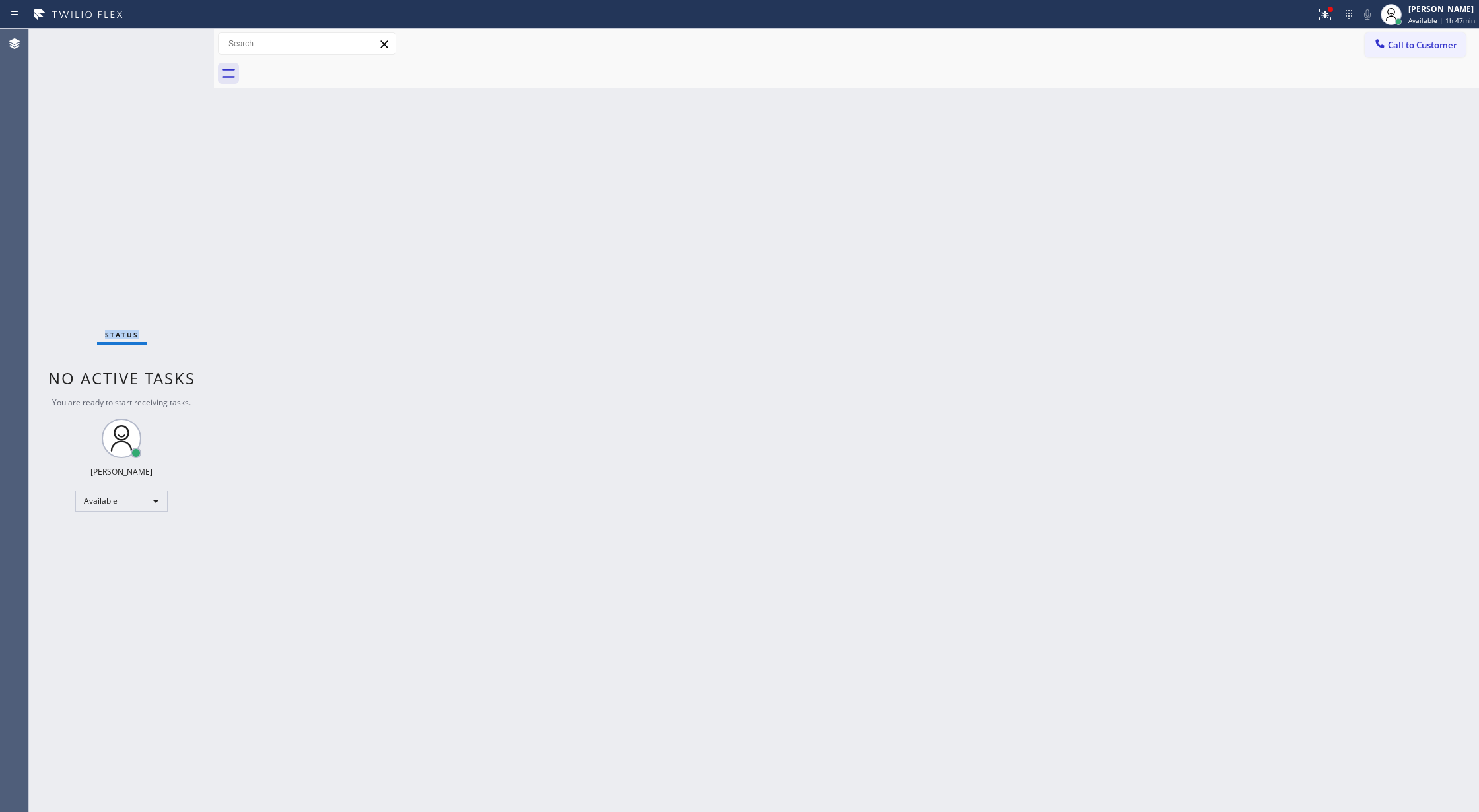
click at [167, 42] on div "Status No active tasks You are ready to start receiving tasks. Lilibeth Pueyo A…" at bounding box center [122, 420] width 185 height 783
click at [167, 41] on div "Status No active tasks You are ready to start receiving tasks. Lilibeth Pueyo A…" at bounding box center [122, 420] width 185 height 783
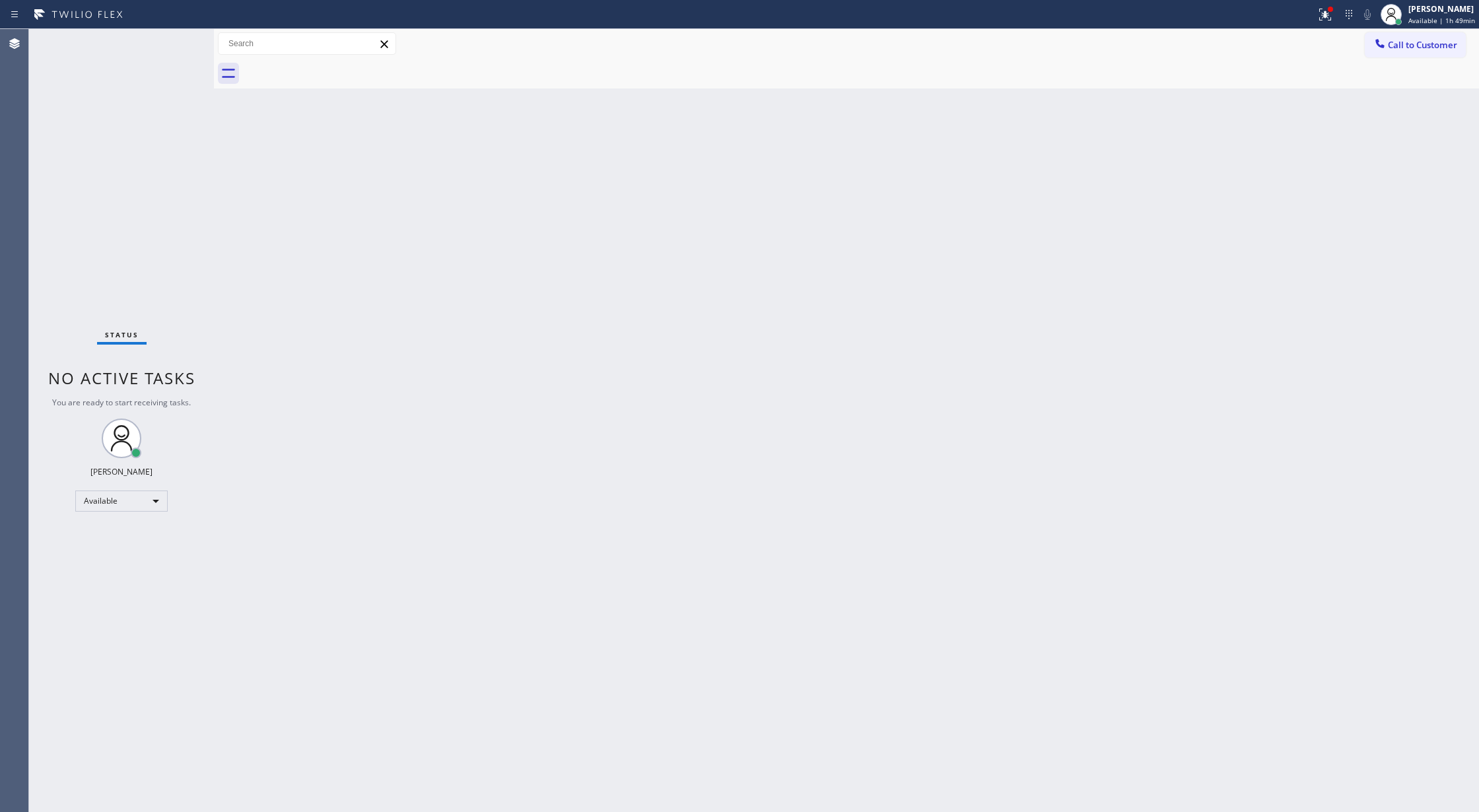
click at [181, 44] on div "Status No active tasks You are ready to start receiving tasks. Lilibeth Pueyo A…" at bounding box center [122, 420] width 185 height 783
click at [180, 45] on div "Status No active tasks You are ready to start receiving tasks. Lilibeth Pueyo A…" at bounding box center [122, 420] width 185 height 783
click at [165, 45] on div "Status No active tasks You are ready to start receiving tasks. Lilibeth Pueyo A…" at bounding box center [122, 420] width 185 height 783
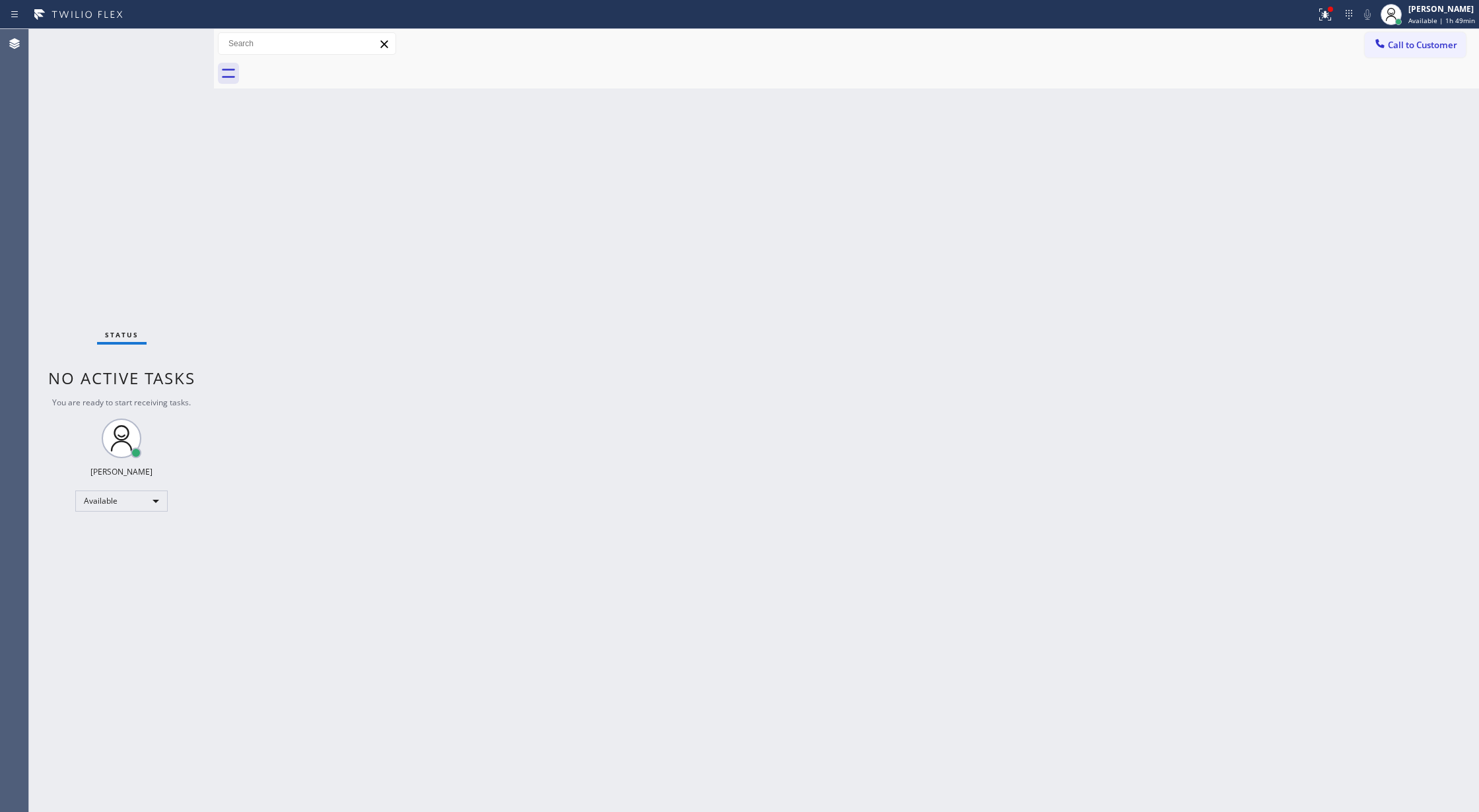
click at [165, 45] on div "Status No active tasks You are ready to start receiving tasks. Lilibeth Pueyo A…" at bounding box center [122, 420] width 185 height 783
click at [167, 45] on div "Status No active tasks You are ready to start receiving tasks. Lilibeth Pueyo A…" at bounding box center [122, 420] width 185 height 783
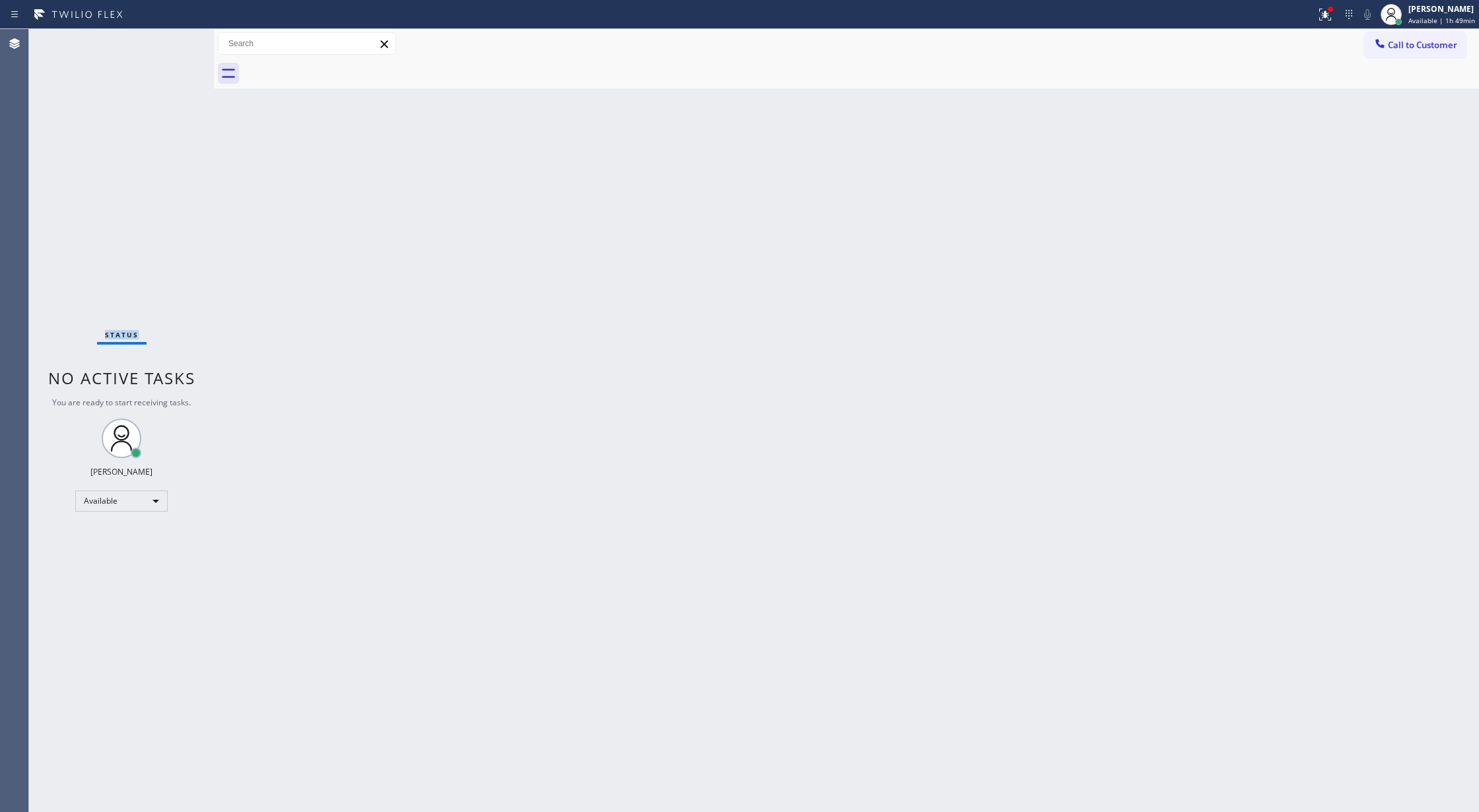
click at [167, 45] on div "Status No active tasks You are ready to start receiving tasks. Lilibeth Pueyo A…" at bounding box center [122, 420] width 185 height 783
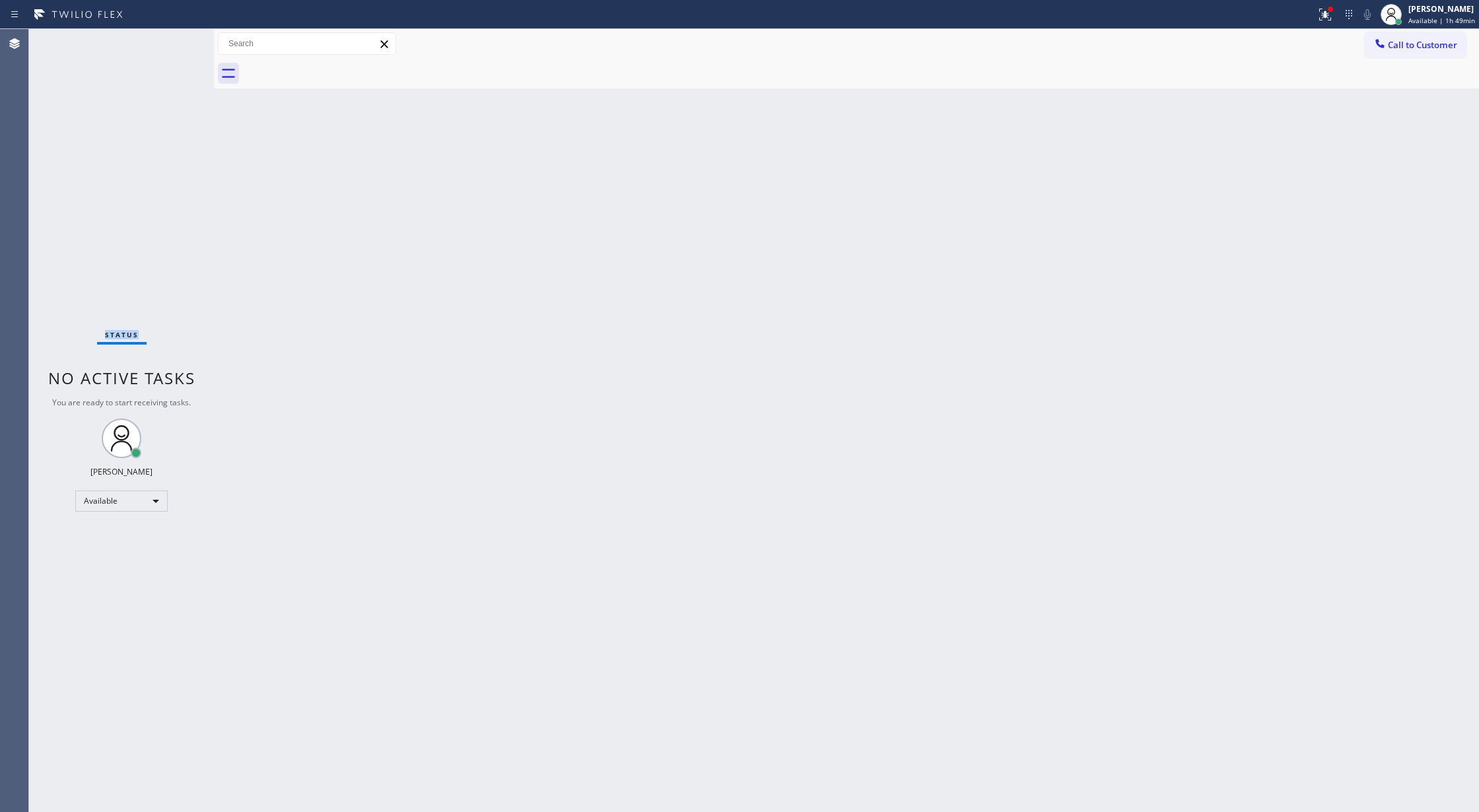
click at [167, 47] on div "Status No active tasks You are ready to start receiving tasks. Lilibeth Pueyo A…" at bounding box center [122, 420] width 185 height 783
click at [167, 39] on div "Status No active tasks You are ready to start receiving tasks. Lilibeth Pueyo A…" at bounding box center [122, 420] width 185 height 783
click at [170, 38] on div "Status No active tasks You are ready to start receiving tasks. Lilibeth Pueyo A…" at bounding box center [122, 420] width 185 height 783
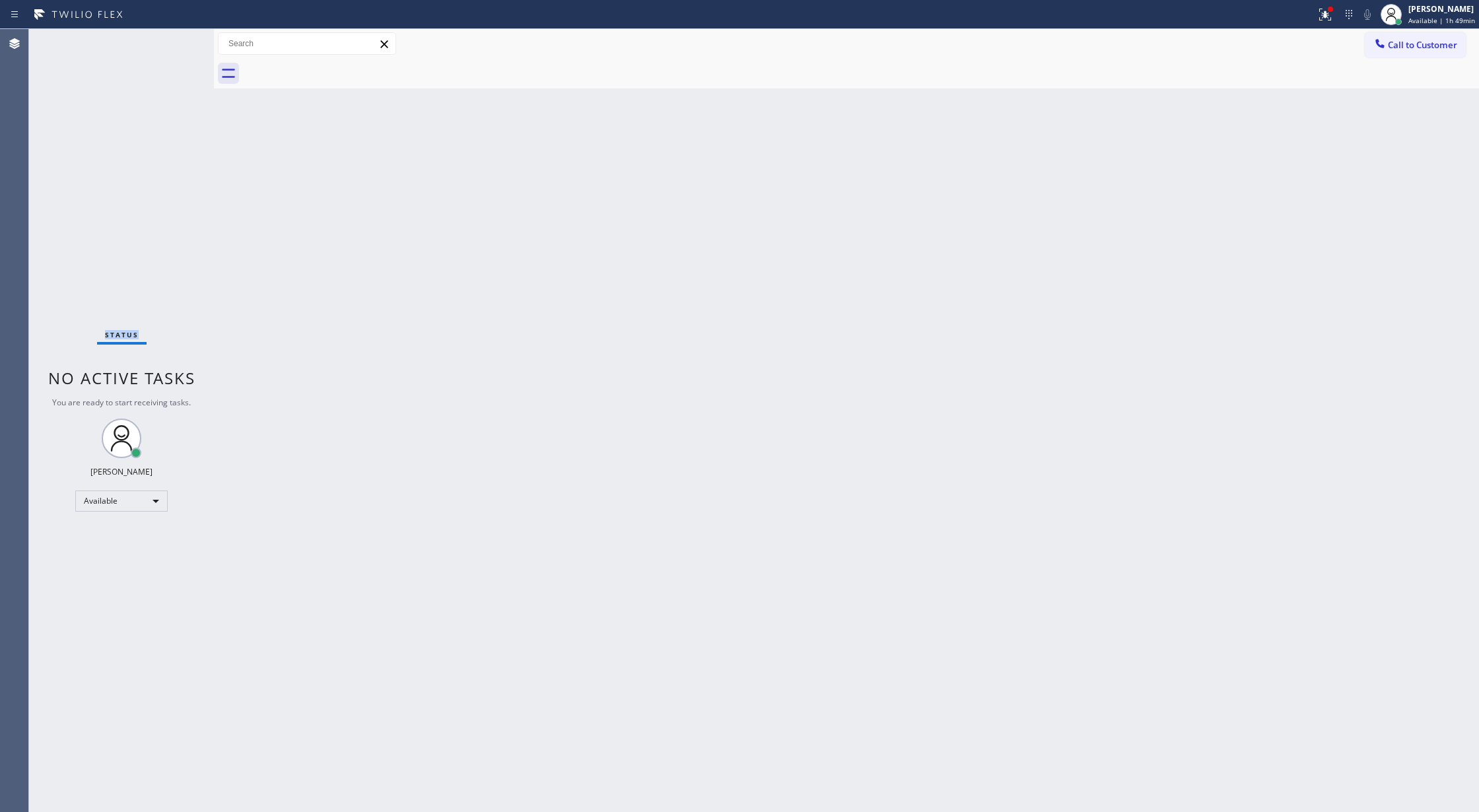
click at [170, 38] on div "Status No active tasks You are ready to start receiving tasks. Lilibeth Pueyo A…" at bounding box center [122, 420] width 185 height 783
click at [172, 40] on div "Status No active tasks You are ready to start receiving tasks. Lilibeth Pueyo A…" at bounding box center [122, 420] width 185 height 783
click at [170, 41] on div "Status No active tasks You are ready to start receiving tasks. Lilibeth Pueyo A…" at bounding box center [122, 420] width 185 height 783
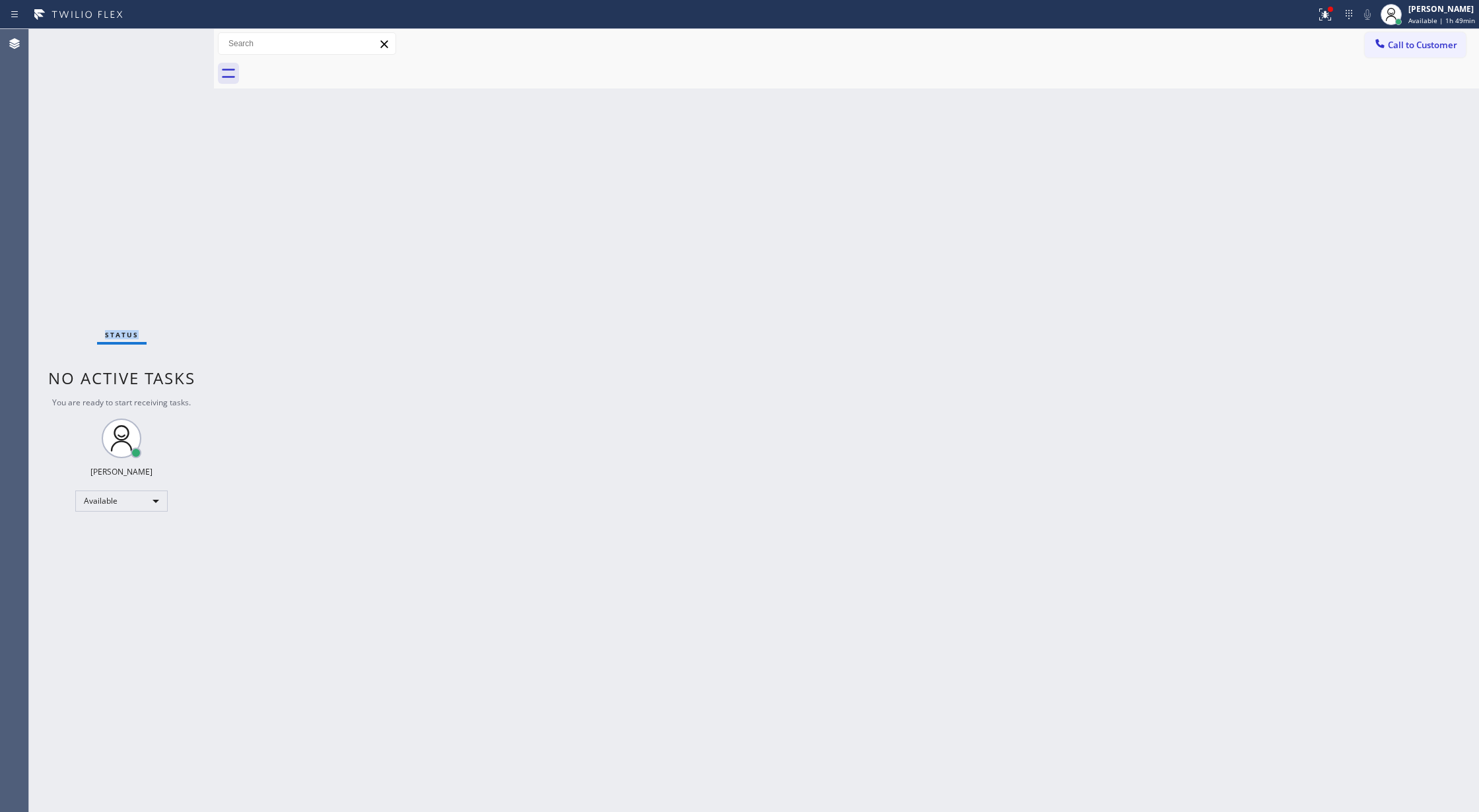
click at [169, 45] on div "Status No active tasks You are ready to start receiving tasks. Lilibeth Pueyo A…" at bounding box center [122, 420] width 185 height 783
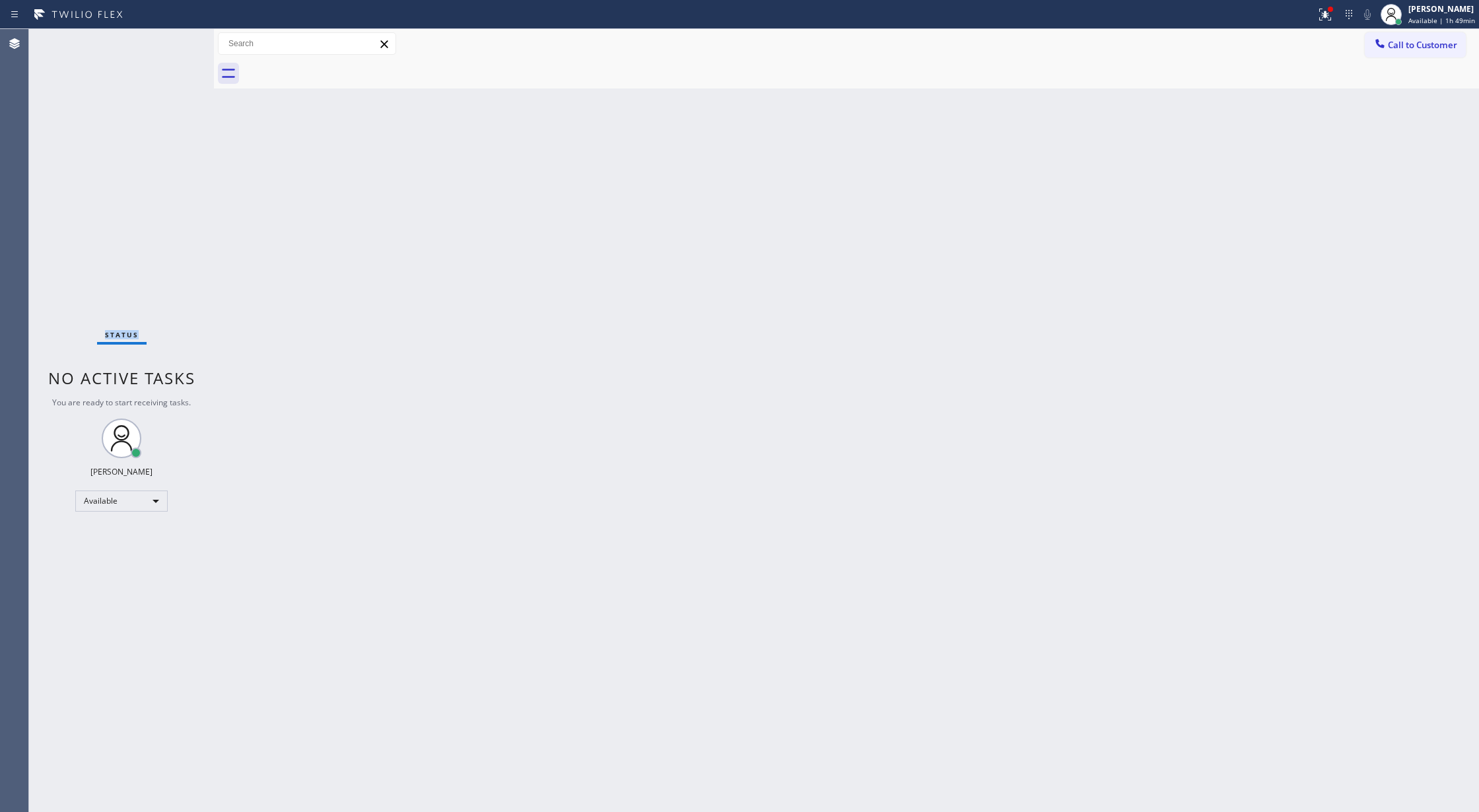
click at [172, 45] on div "Status No active tasks You are ready to start receiving tasks. Lilibeth Pueyo A…" at bounding box center [122, 420] width 185 height 783
drag, startPoint x: 229, startPoint y: 287, endPoint x: 231, endPoint y: 275, distance: 12.2
click at [231, 279] on div "Back to Dashboard Change Sender ID Customers Technicians Select a contact Outbo…" at bounding box center [846, 420] width 1265 height 783
click at [173, 35] on div "Status No active tasks You are ready to start receiving tasks. Lilibeth Pueyo A…" at bounding box center [122, 420] width 185 height 783
click at [173, 39] on div "Status No active tasks You are ready to start receiving tasks. Lilibeth Pueyo A…" at bounding box center [122, 420] width 185 height 783
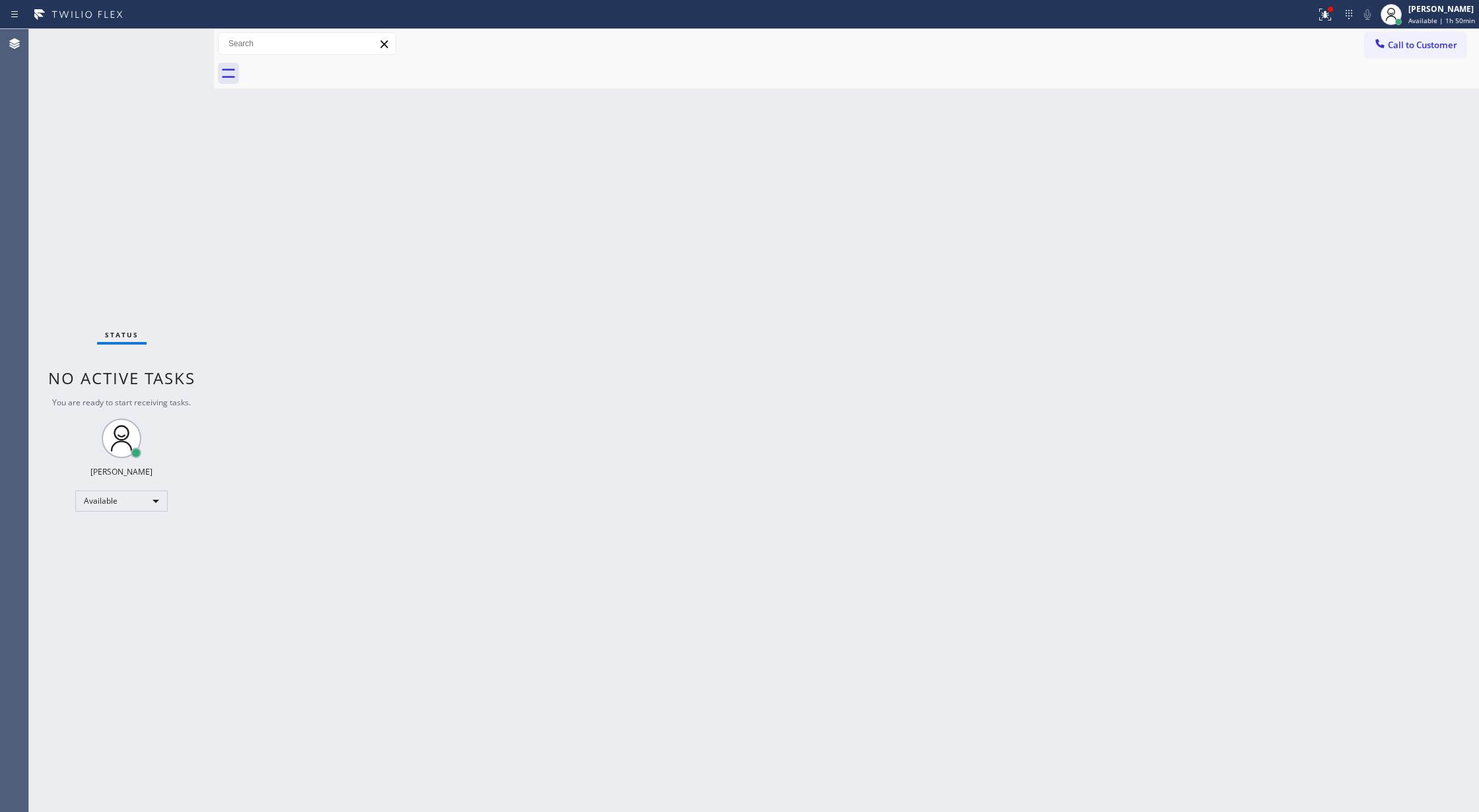
click at [183, 42] on div "Status No active tasks You are ready to start receiving tasks. Lilibeth Pueyo A…" at bounding box center [122, 420] width 185 height 783
click at [178, 38] on div "Status No active tasks You are ready to start receiving tasks. Lilibeth Pueyo A…" at bounding box center [122, 420] width 185 height 783
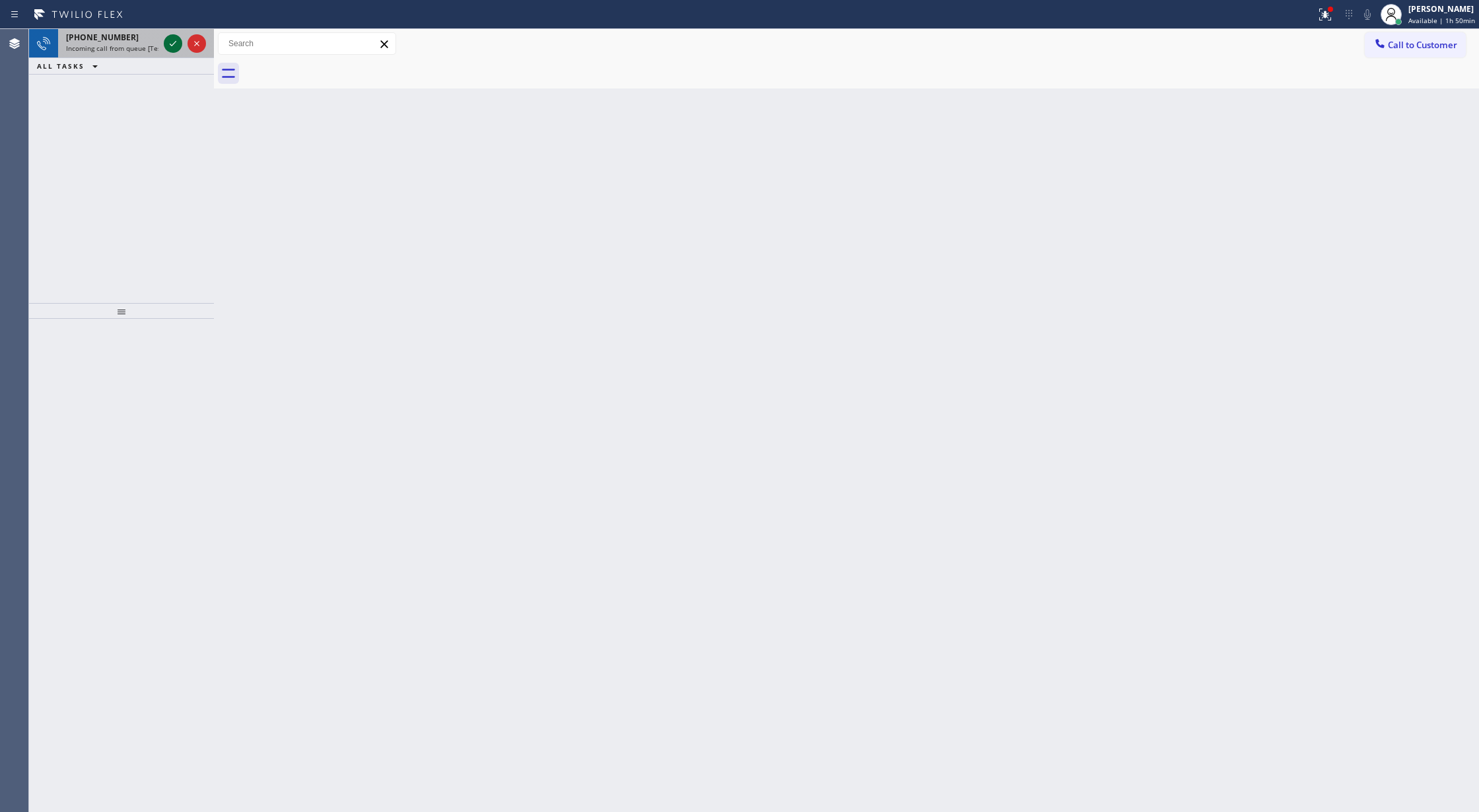
click at [178, 38] on icon at bounding box center [173, 44] width 16 height 16
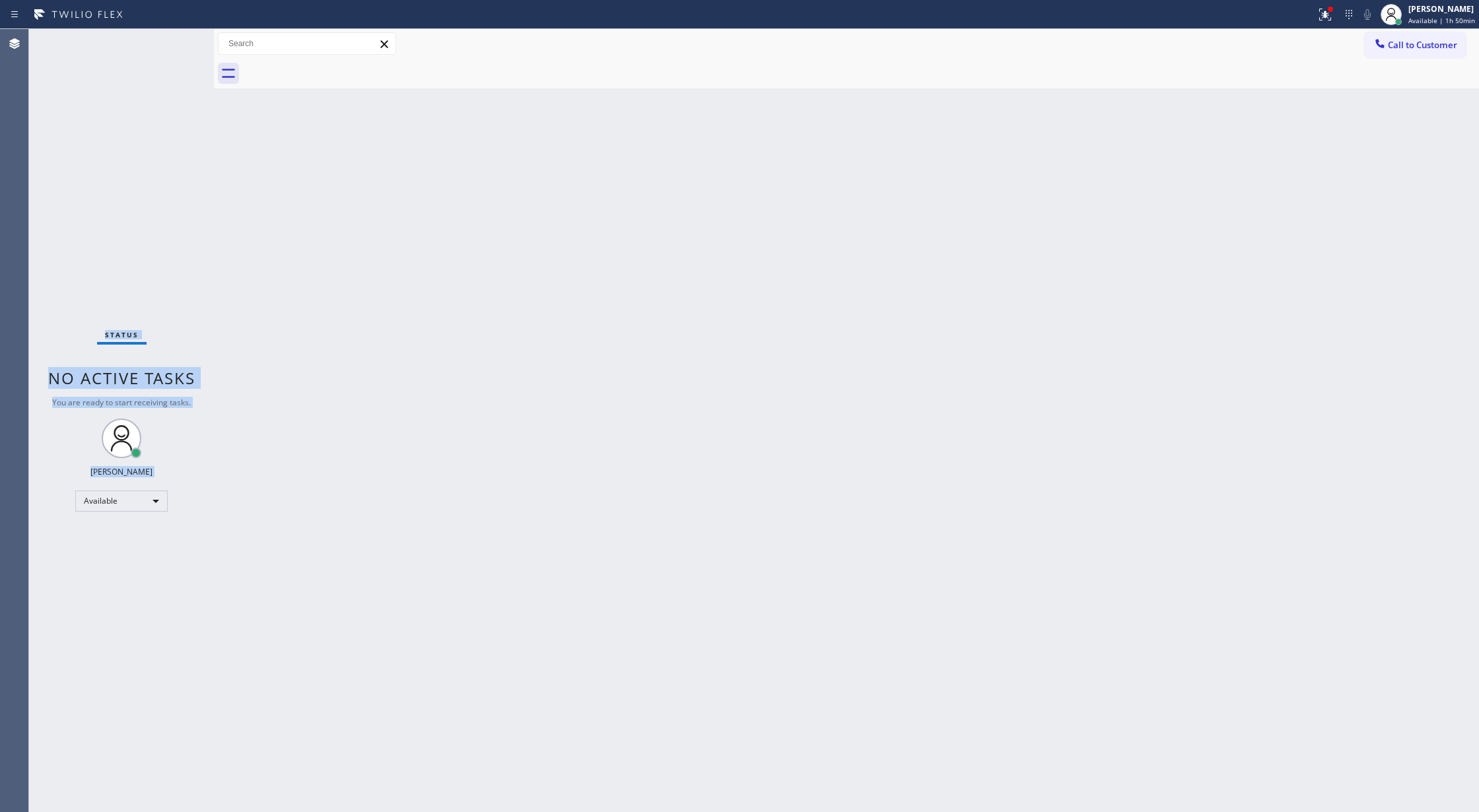
click at [170, 45] on div "Status No active tasks You are ready to start receiving tasks. Lilibeth Pueyo A…" at bounding box center [122, 420] width 185 height 783
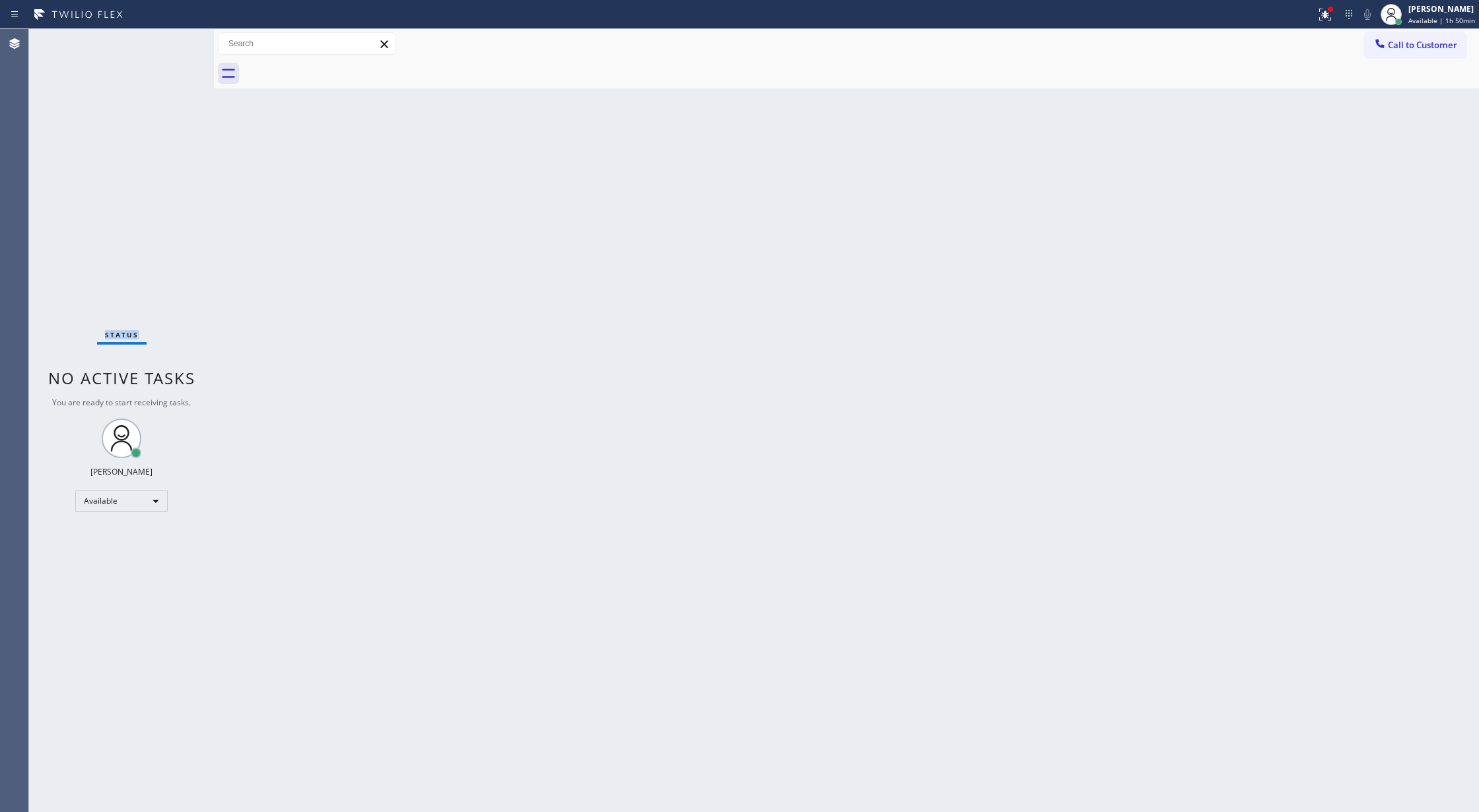
click at [170, 45] on div "Status No active tasks You are ready to start receiving tasks. Lilibeth Pueyo A…" at bounding box center [122, 420] width 185 height 783
click at [170, 45] on icon at bounding box center [173, 44] width 16 height 16
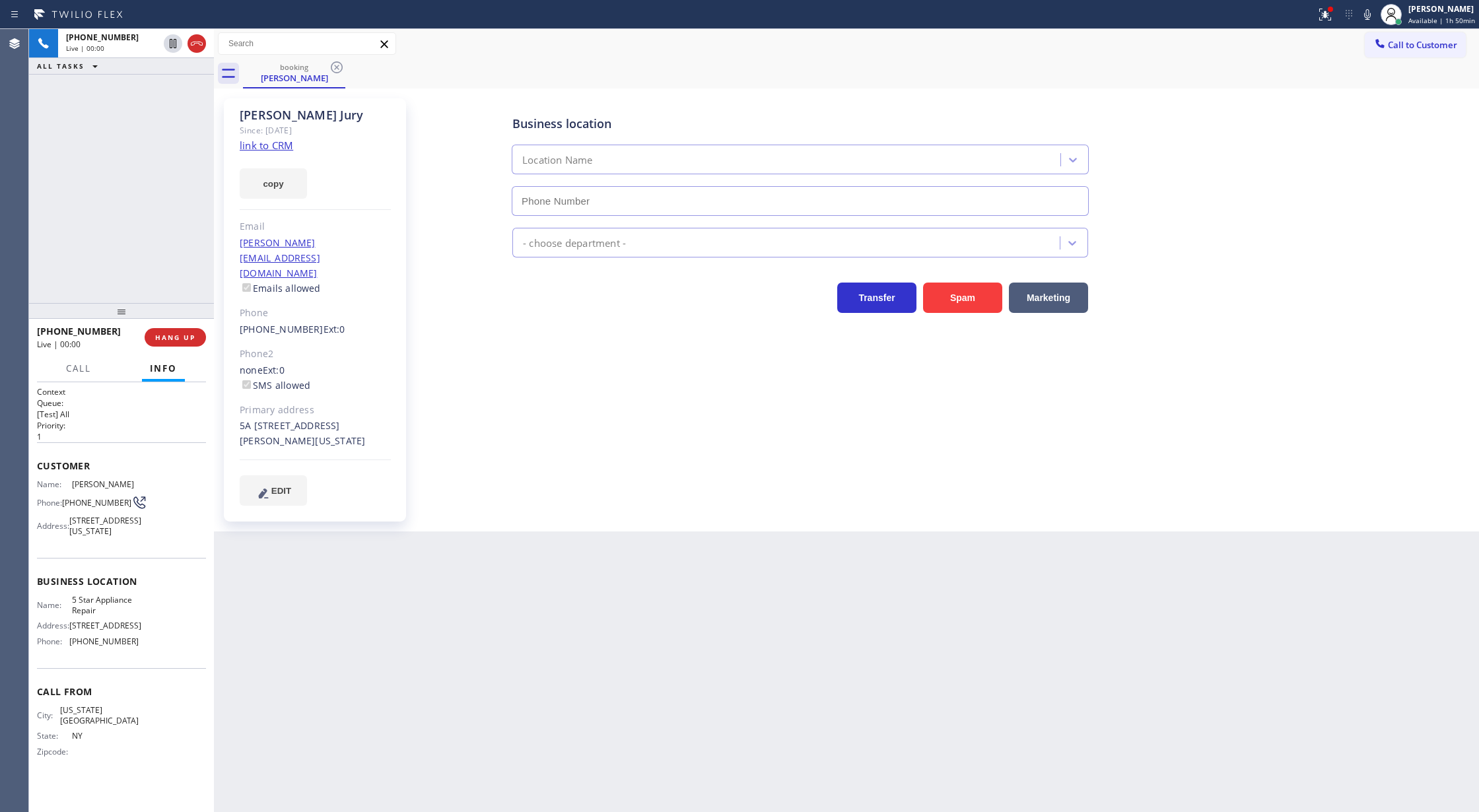
type input "[PHONE_NUMBER]"
click at [277, 147] on link "link to CRM" at bounding box center [266, 145] width 53 height 13
click at [170, 328] on div "+19296920065 Wrap up | 00:25 COMPLETE" at bounding box center [122, 337] width 169 height 35
click at [173, 338] on span "COMPLETE" at bounding box center [172, 337] width 45 height 9
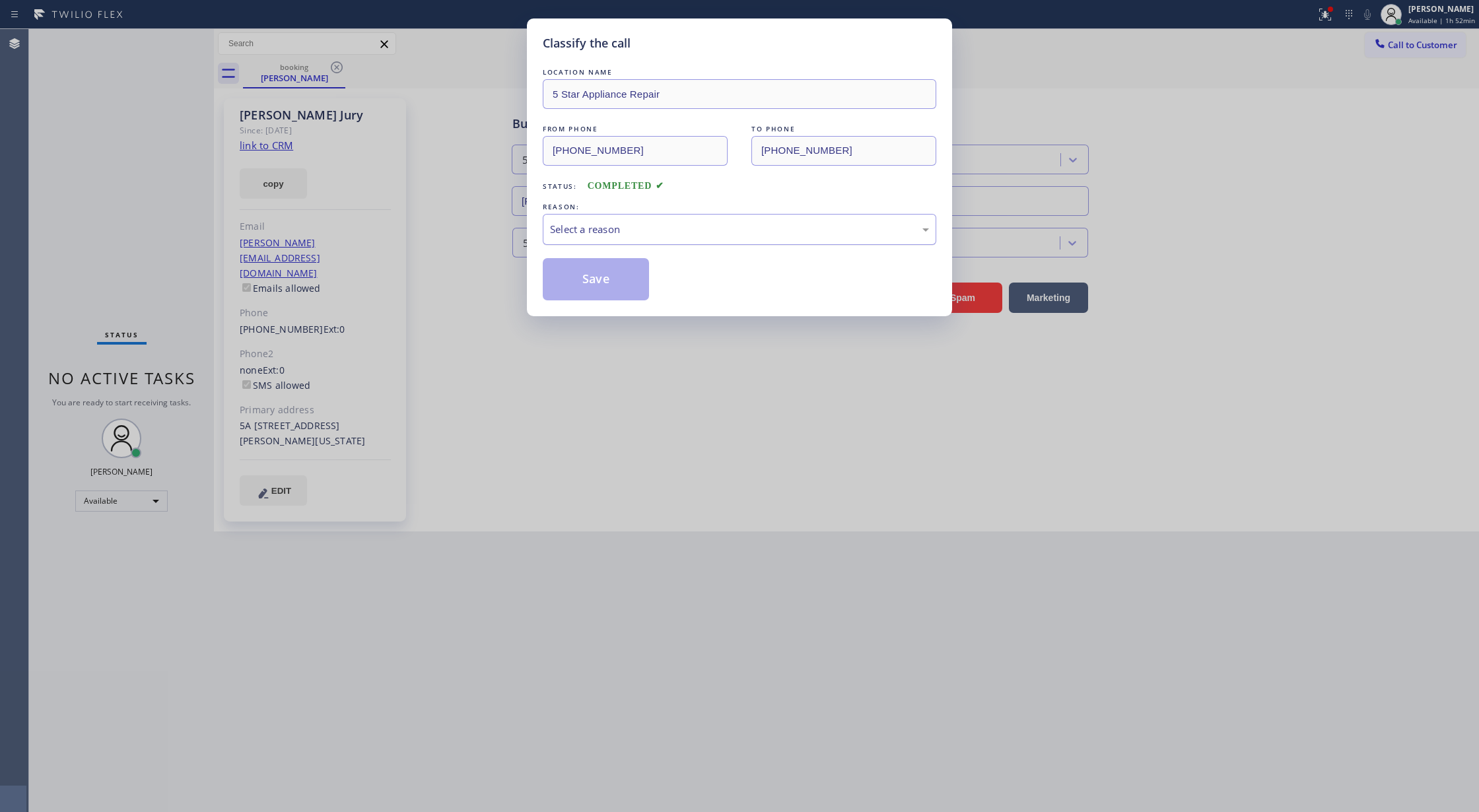
click at [717, 227] on div "Select a reason" at bounding box center [740, 229] width 379 height 15
click at [604, 285] on button "Save" at bounding box center [595, 279] width 106 height 42
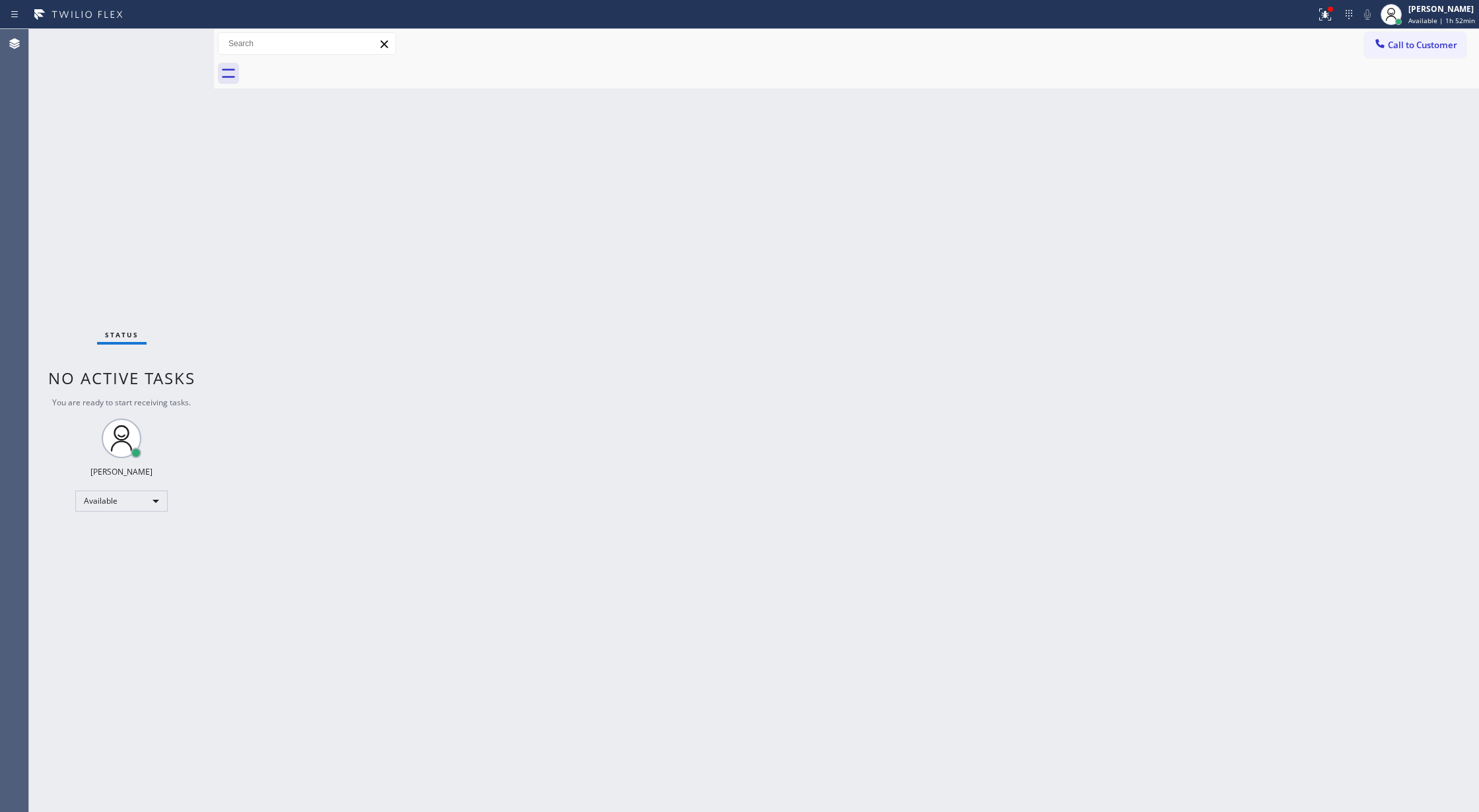
click at [173, 44] on div "Status No active tasks You are ready to start receiving tasks. Lilibeth Pueyo A…" at bounding box center [122, 420] width 185 height 783
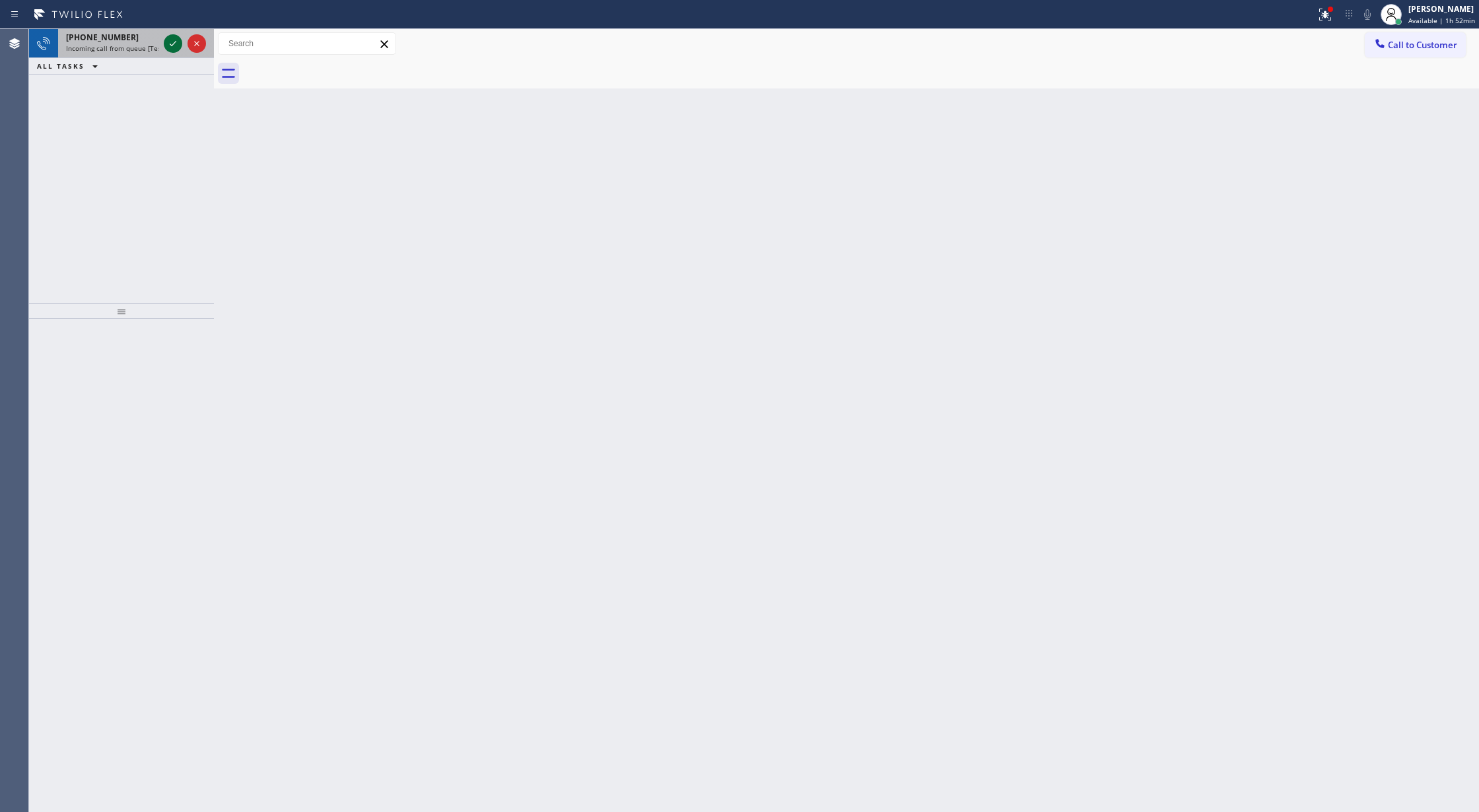
click at [173, 44] on icon at bounding box center [173, 44] width 16 height 16
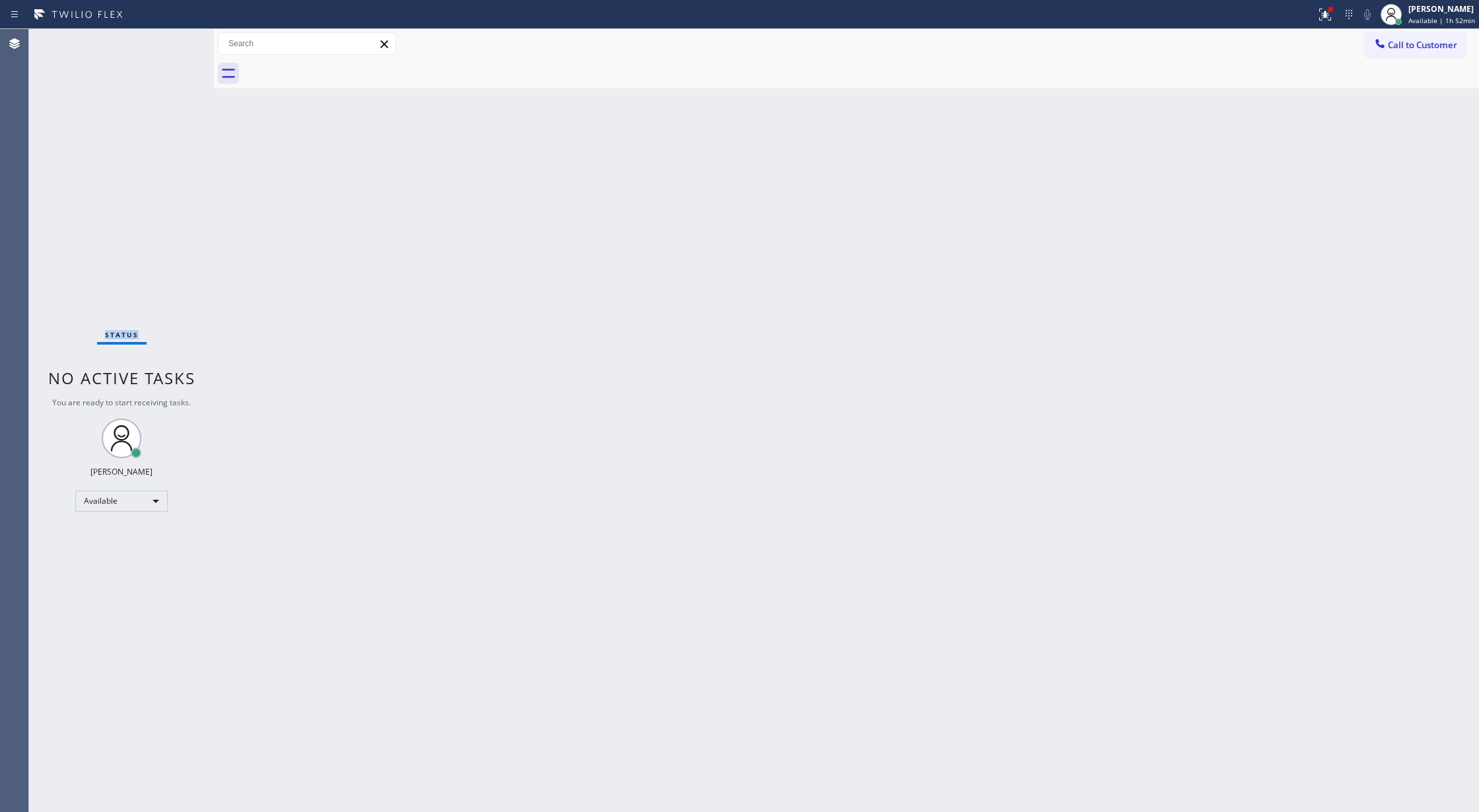
click at [173, 44] on div "Status No active tasks You are ready to start receiving tasks. Lilibeth Pueyo A…" at bounding box center [122, 420] width 185 height 783
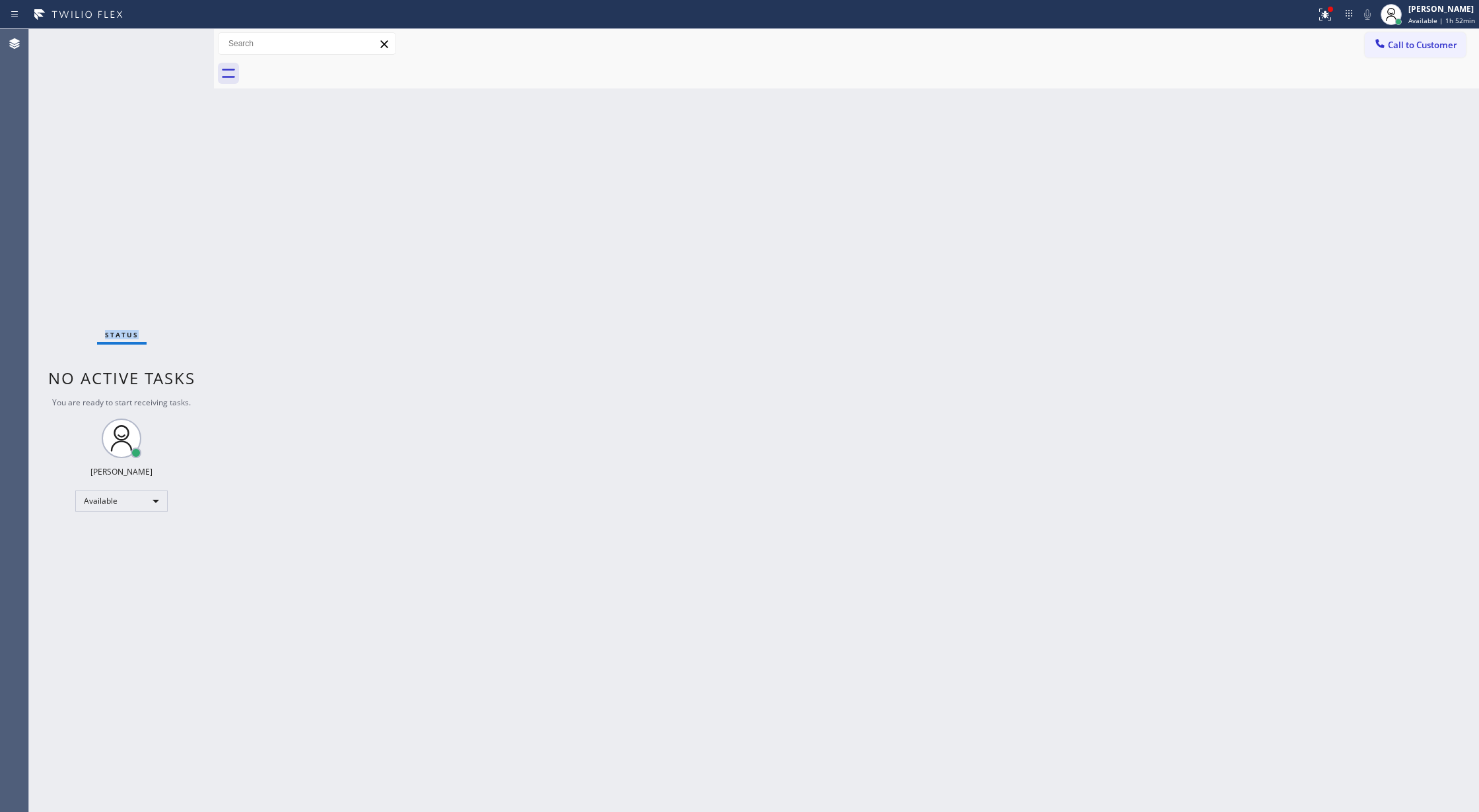
click at [173, 44] on div "Status No active tasks You are ready to start receiving tasks. Lilibeth Pueyo A…" at bounding box center [122, 420] width 185 height 783
click at [177, 42] on div "Status No active tasks You are ready to start receiving tasks. Lilibeth Pueyo A…" at bounding box center [122, 420] width 185 height 783
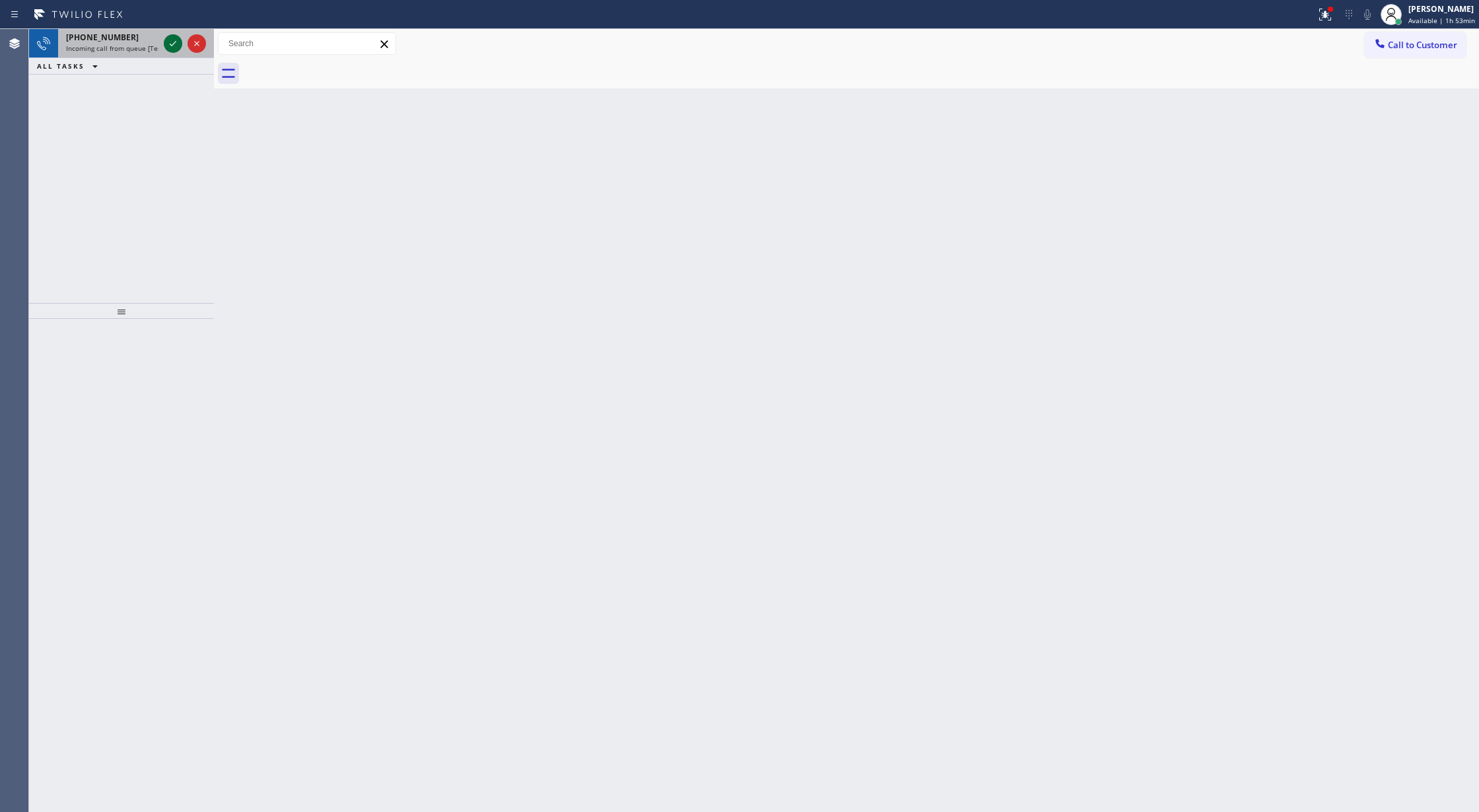
click at [170, 46] on icon at bounding box center [173, 44] width 16 height 16
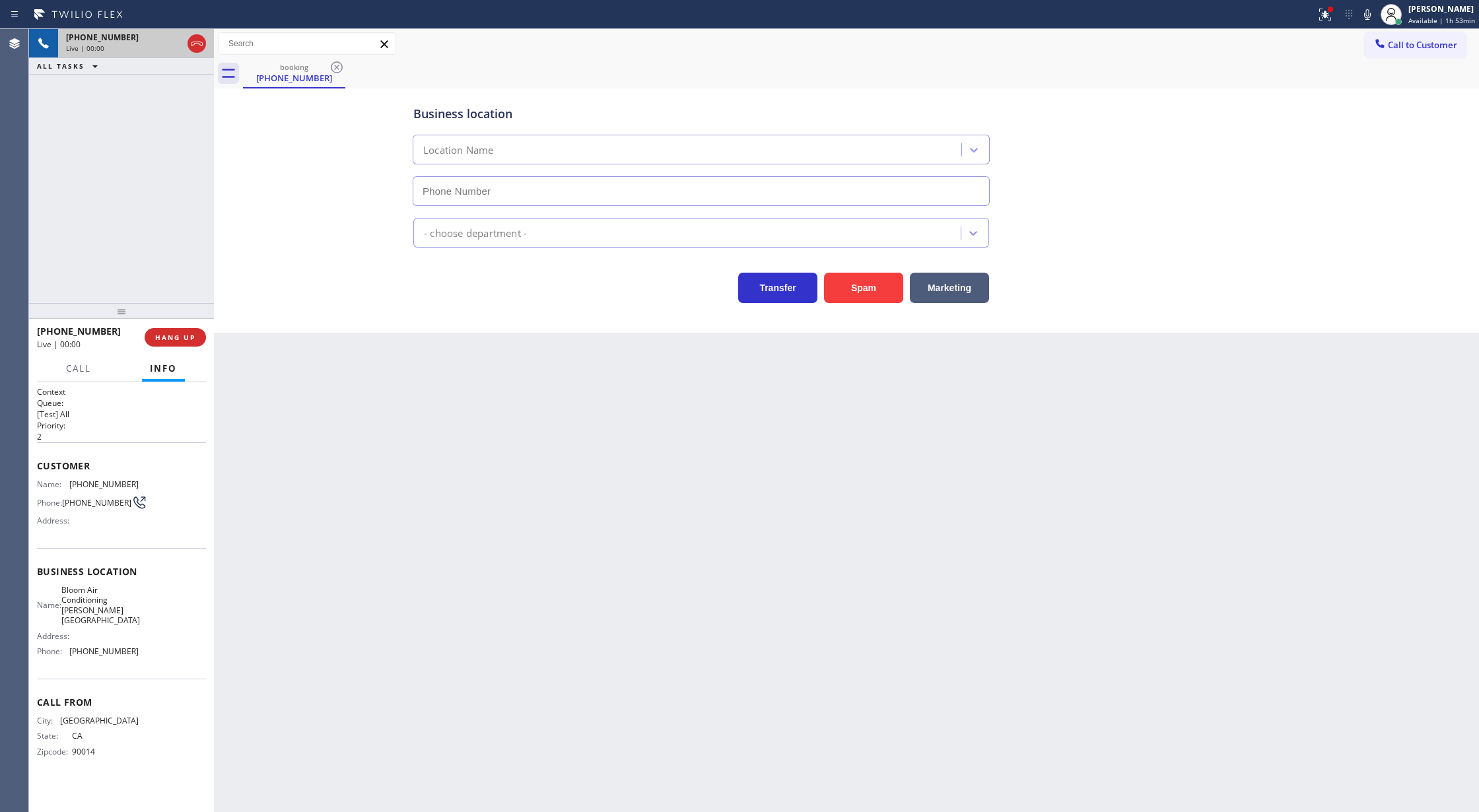
type input "(213) 460-5731"
click at [849, 295] on button "Spam" at bounding box center [863, 288] width 79 height 30
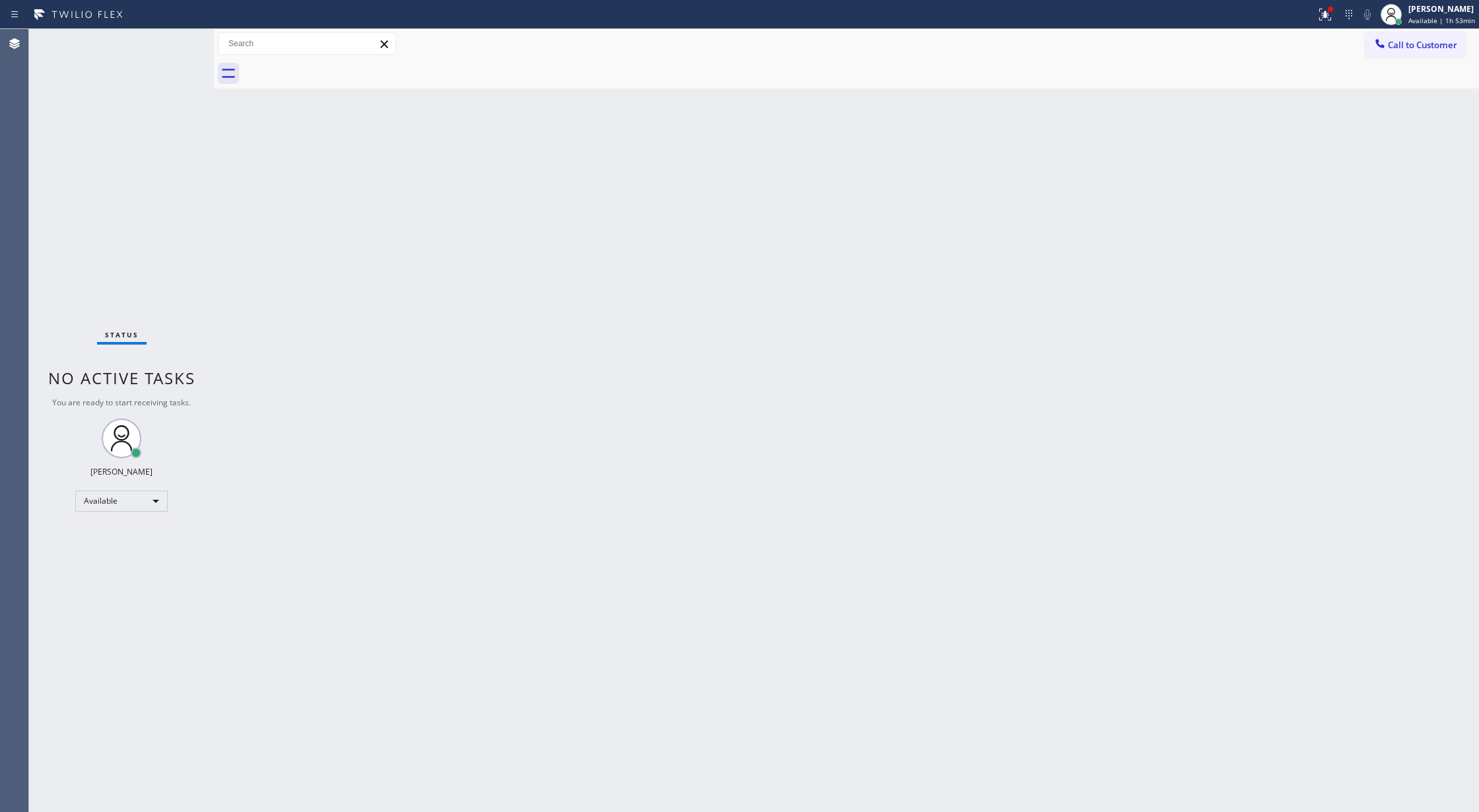
click at [180, 40] on div "Status No active tasks You are ready to start receiving tasks. Lilibeth Pueyo A…" at bounding box center [122, 420] width 185 height 783
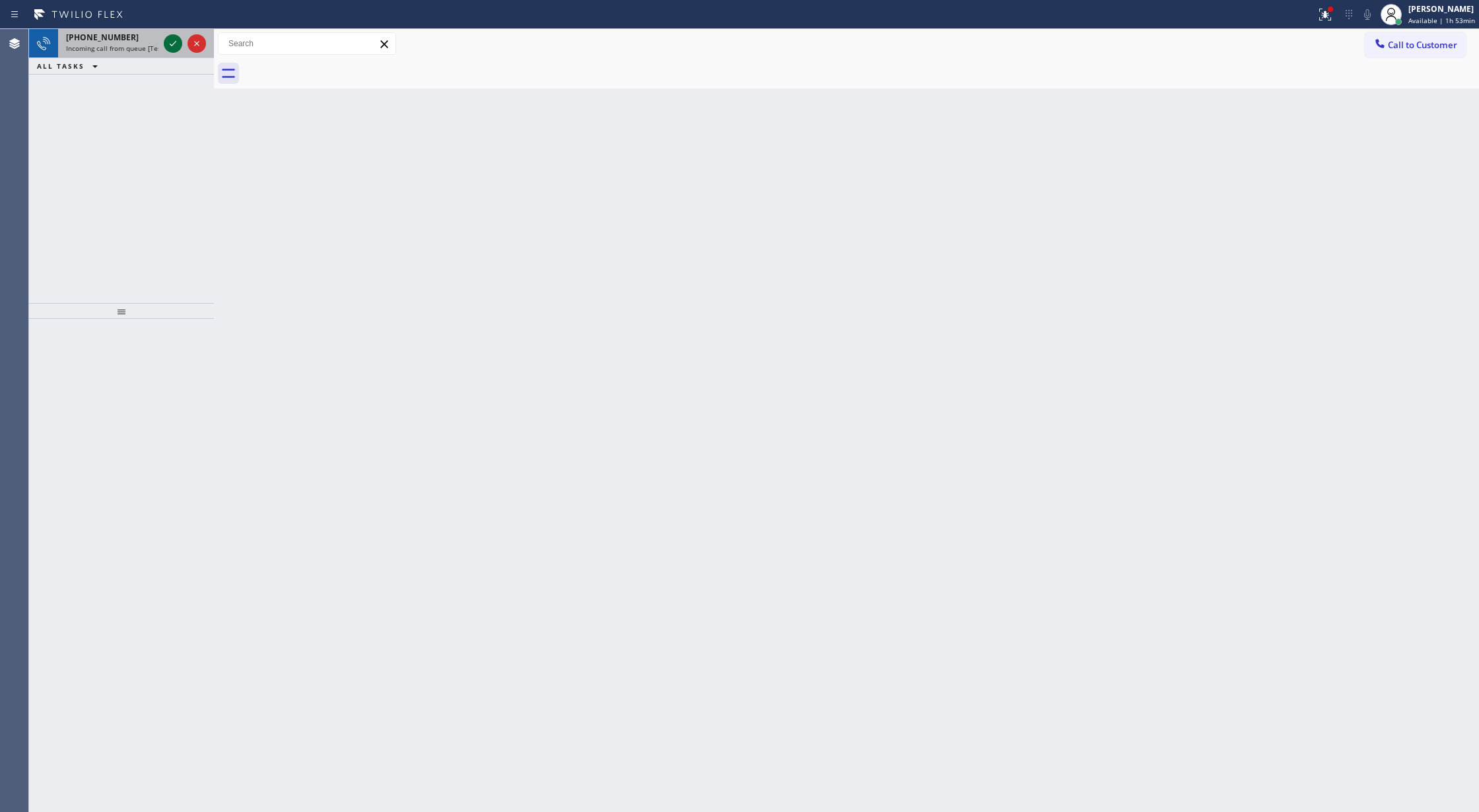
click at [173, 45] on icon at bounding box center [173, 44] width 16 height 16
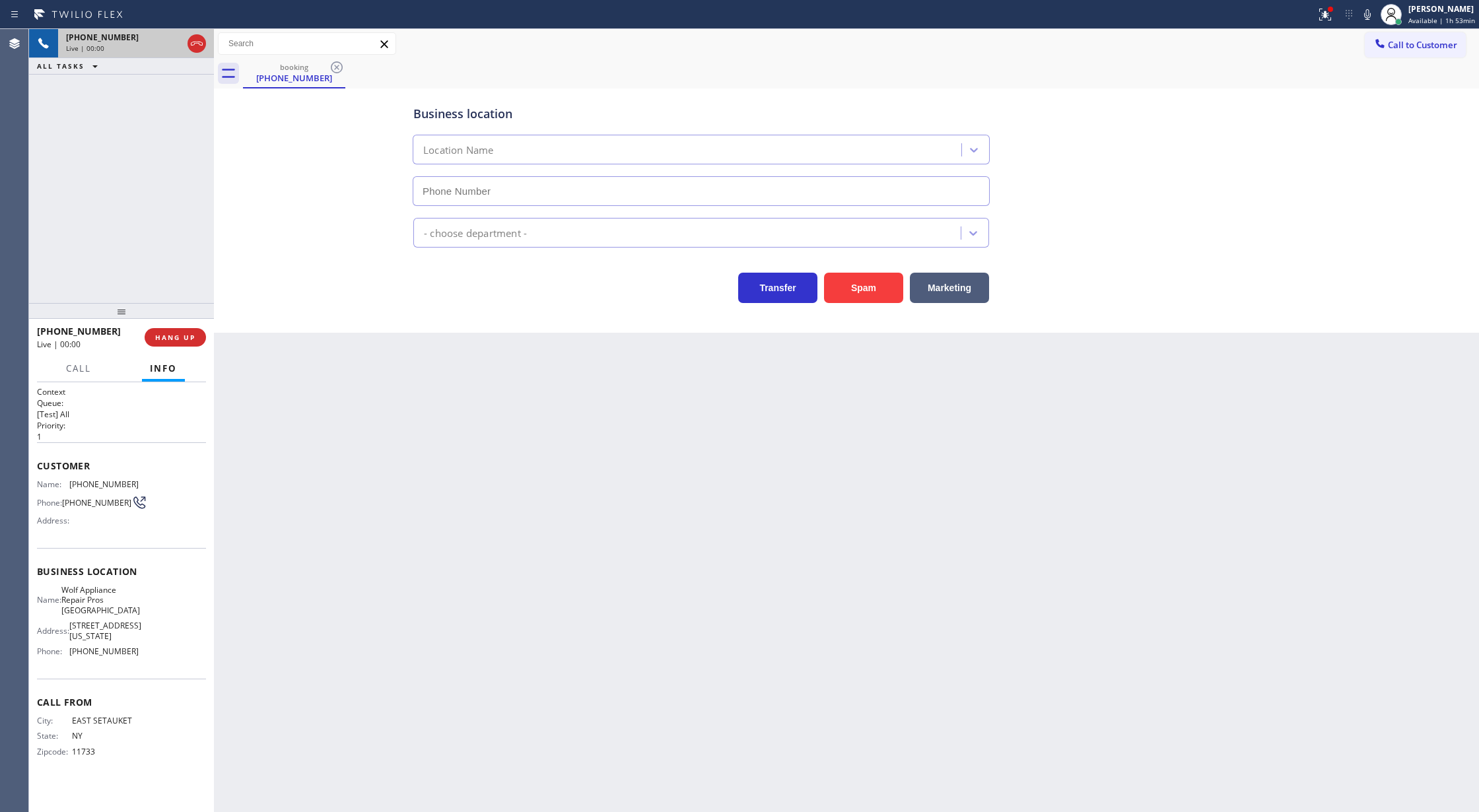
type input "(720) 552-5408"
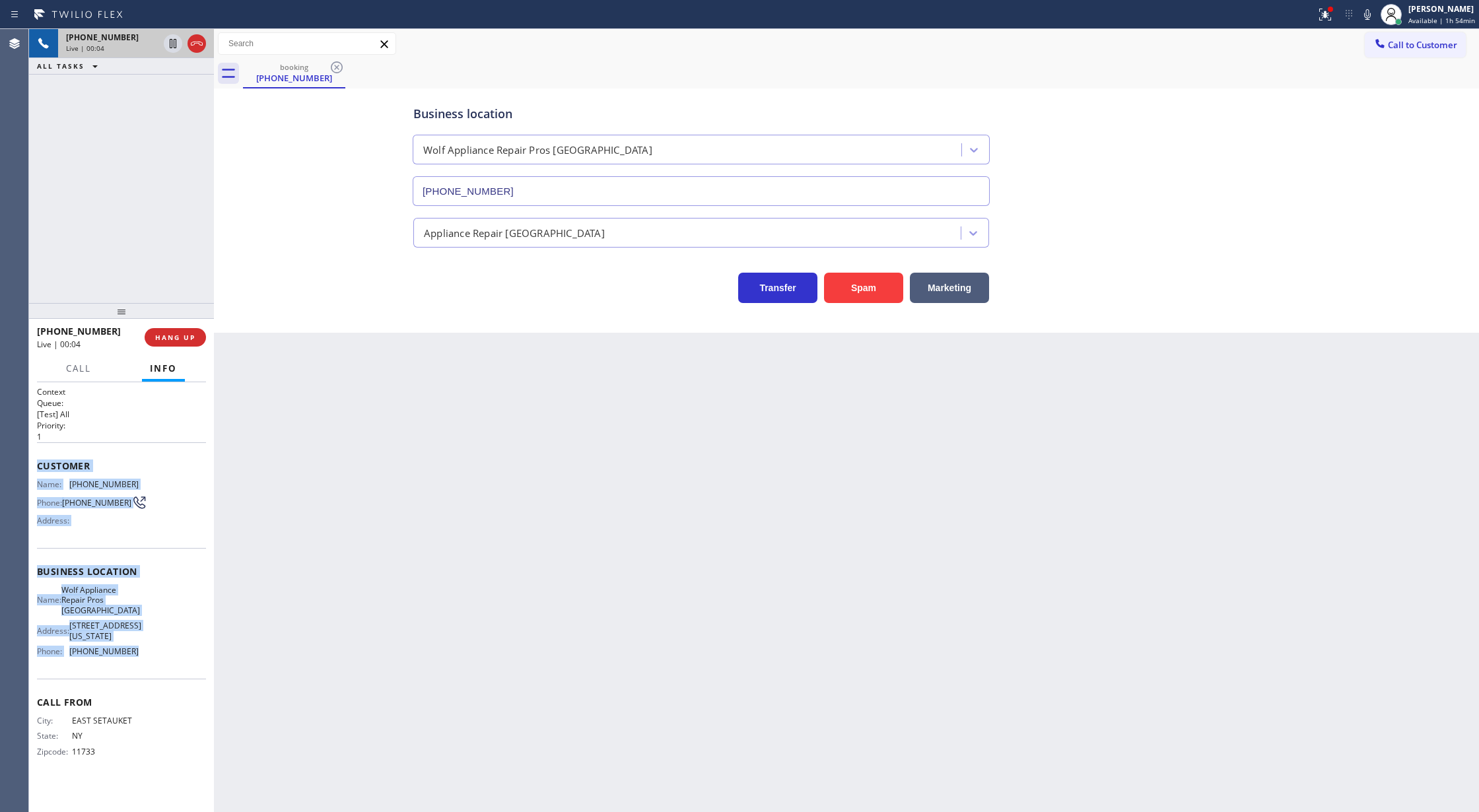
copy div "Customer Name: (516) 246-8838 Phone: (516) 246-8838 Address: Business location …"
drag, startPoint x: 35, startPoint y: 463, endPoint x: 177, endPoint y: 655, distance: 238.8
click at [177, 655] on div "Context Queue: [Test] All Priority: 1 Customer Name: (516) 246-8838 Phone: (516…" at bounding box center [122, 597] width 185 height 430
click at [865, 300] on button "Spam" at bounding box center [863, 288] width 79 height 30
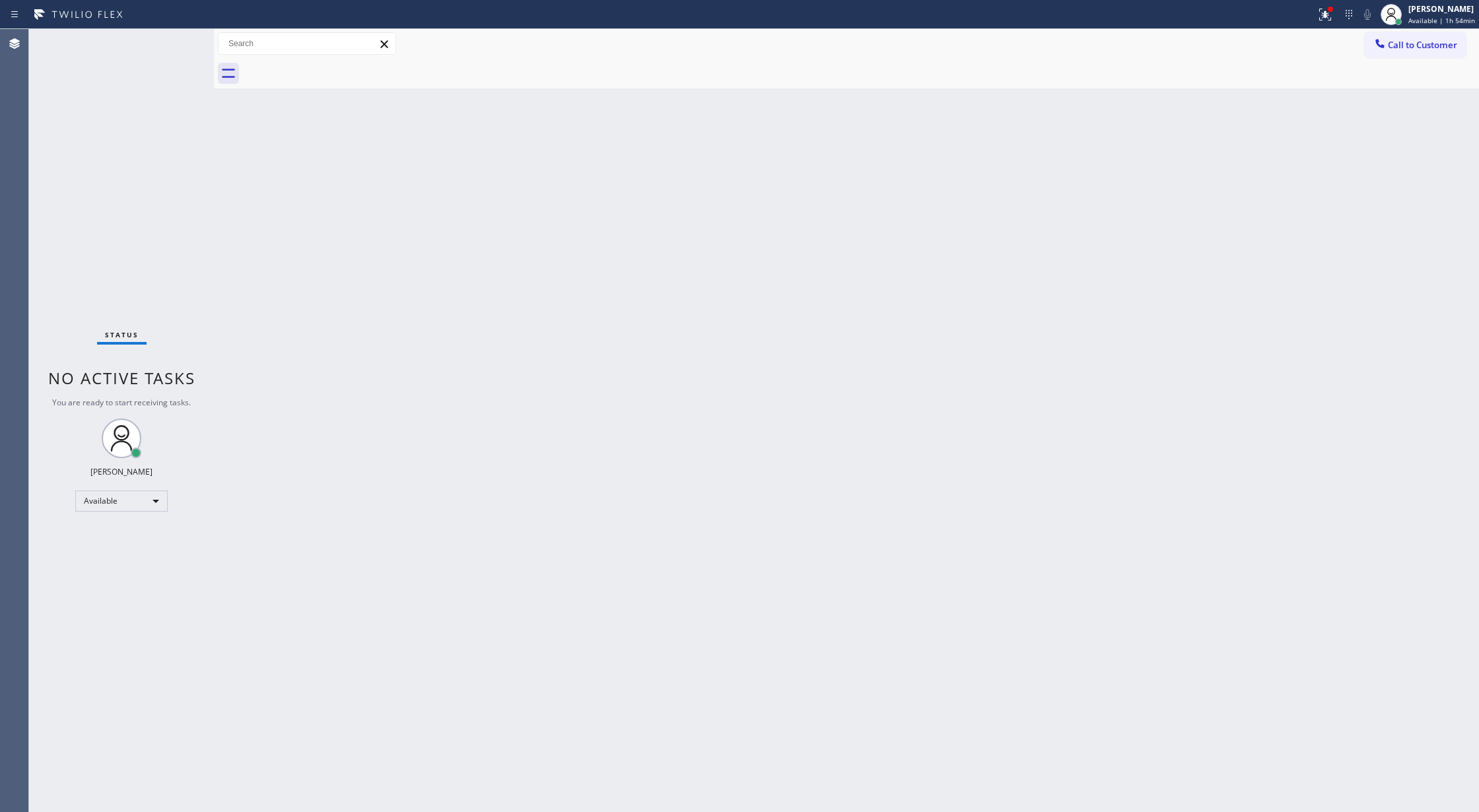
click at [183, 39] on div "Status No active tasks You are ready to start receiving tasks. Lilibeth Pueyo A…" at bounding box center [122, 420] width 185 height 783
click at [183, 39] on div at bounding box center [184, 44] width 47 height 29
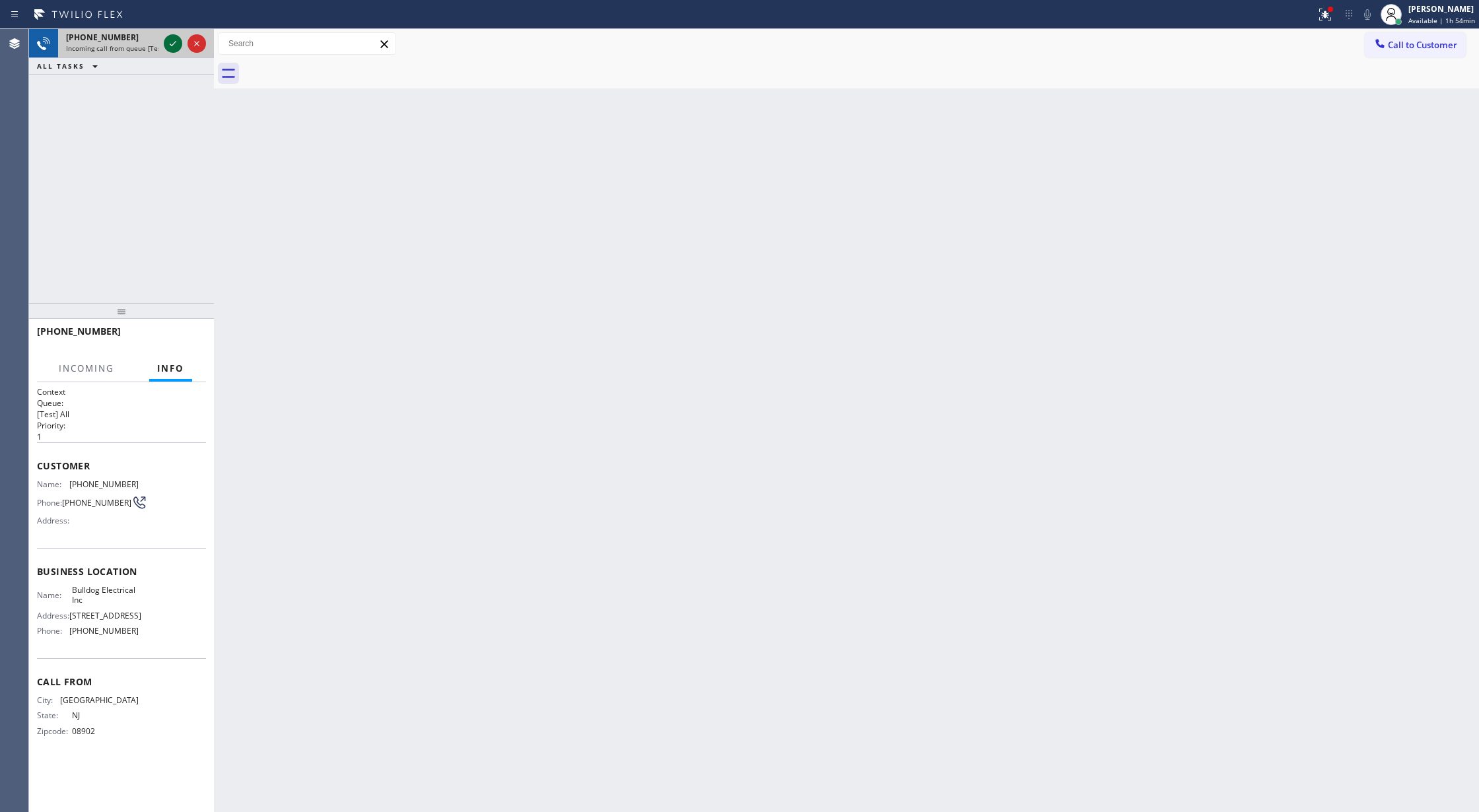
click at [167, 42] on icon at bounding box center [173, 44] width 16 height 16
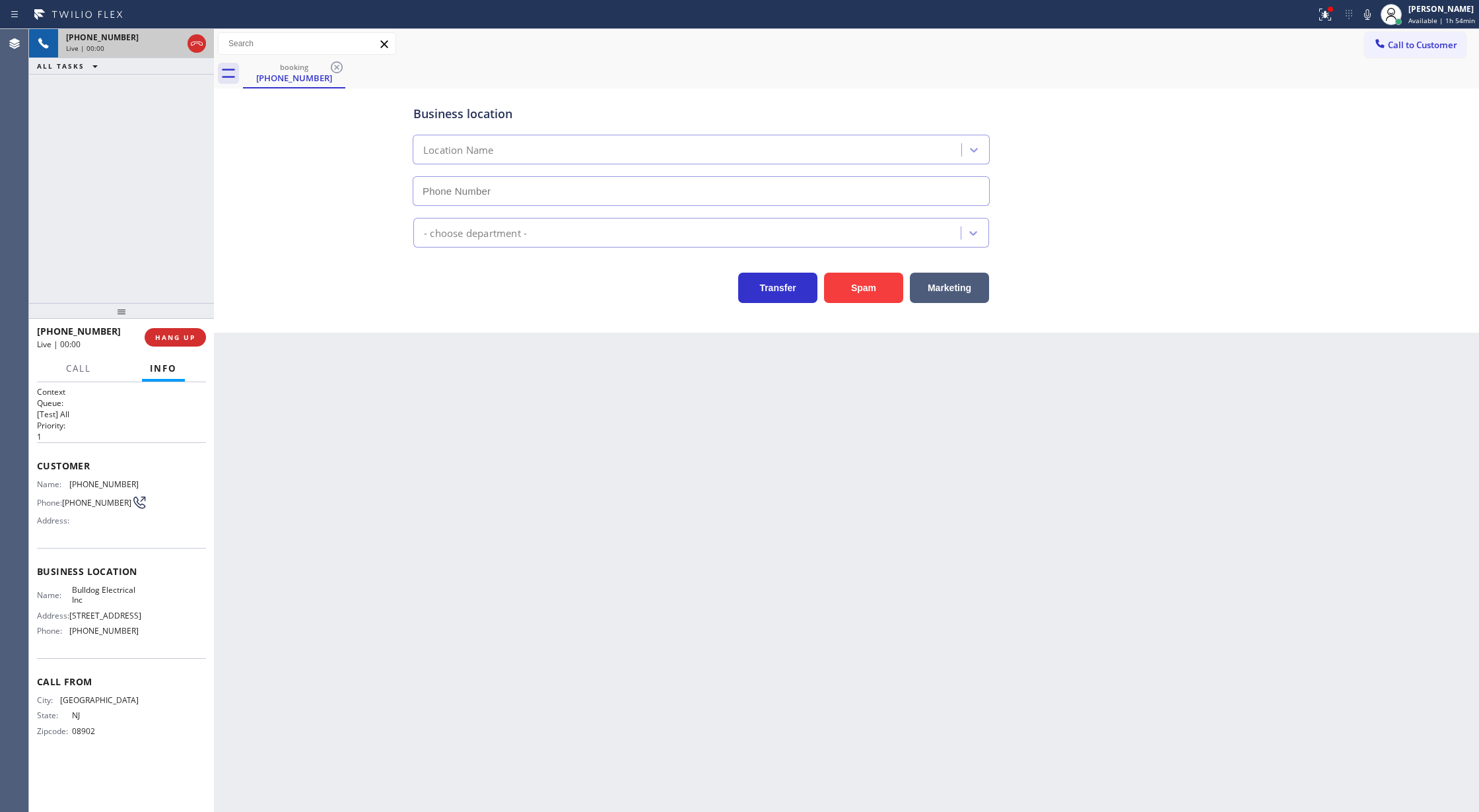
type input "[PHONE_NUMBER]"
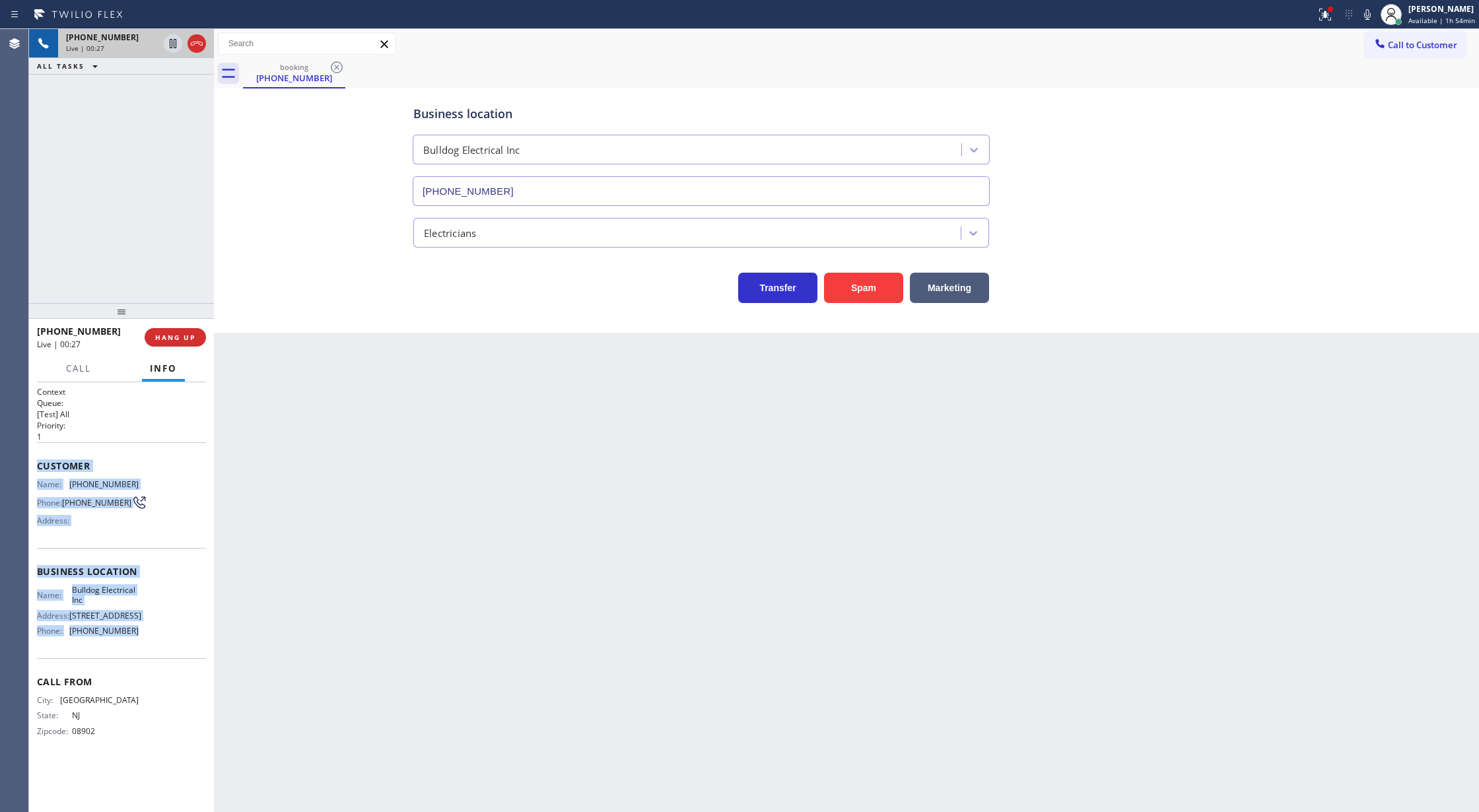
drag, startPoint x: 33, startPoint y: 468, endPoint x: 150, endPoint y: 647, distance: 213.8
click at [150, 647] on div "Context Queue: [Test] All Priority: 1 Customer Name: (732) 707-3777 Phone: (732…" at bounding box center [122, 597] width 185 height 430
click at [1369, 17] on icon at bounding box center [1368, 14] width 16 height 16
click at [1370, 13] on rect at bounding box center [1367, 13] width 9 height 9
click at [157, 334] on span "COMPLETE" at bounding box center [172, 337] width 45 height 9
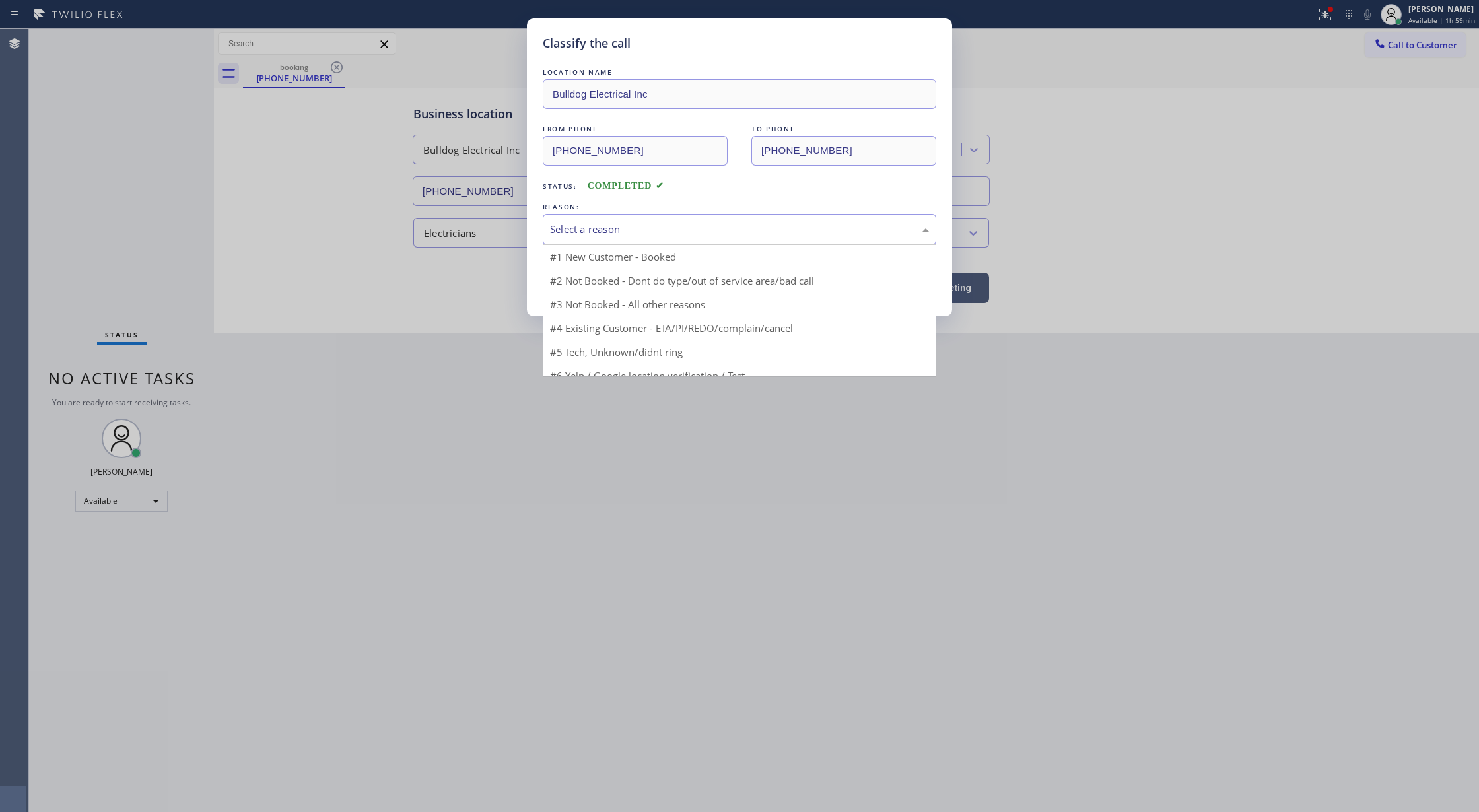
click at [601, 232] on div "Select a reason" at bounding box center [740, 229] width 379 height 15
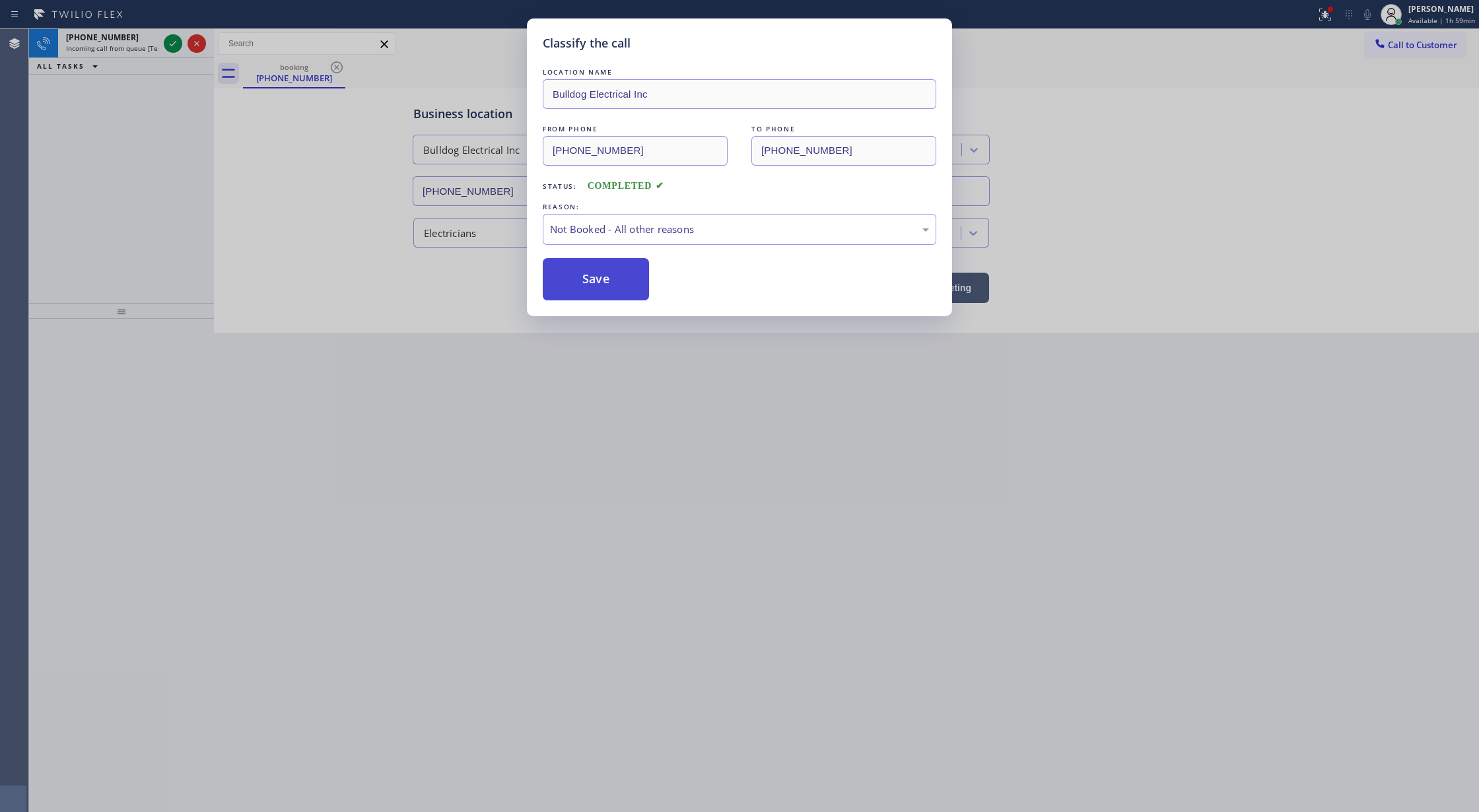
click at [576, 289] on button "Save" at bounding box center [595, 279] width 106 height 42
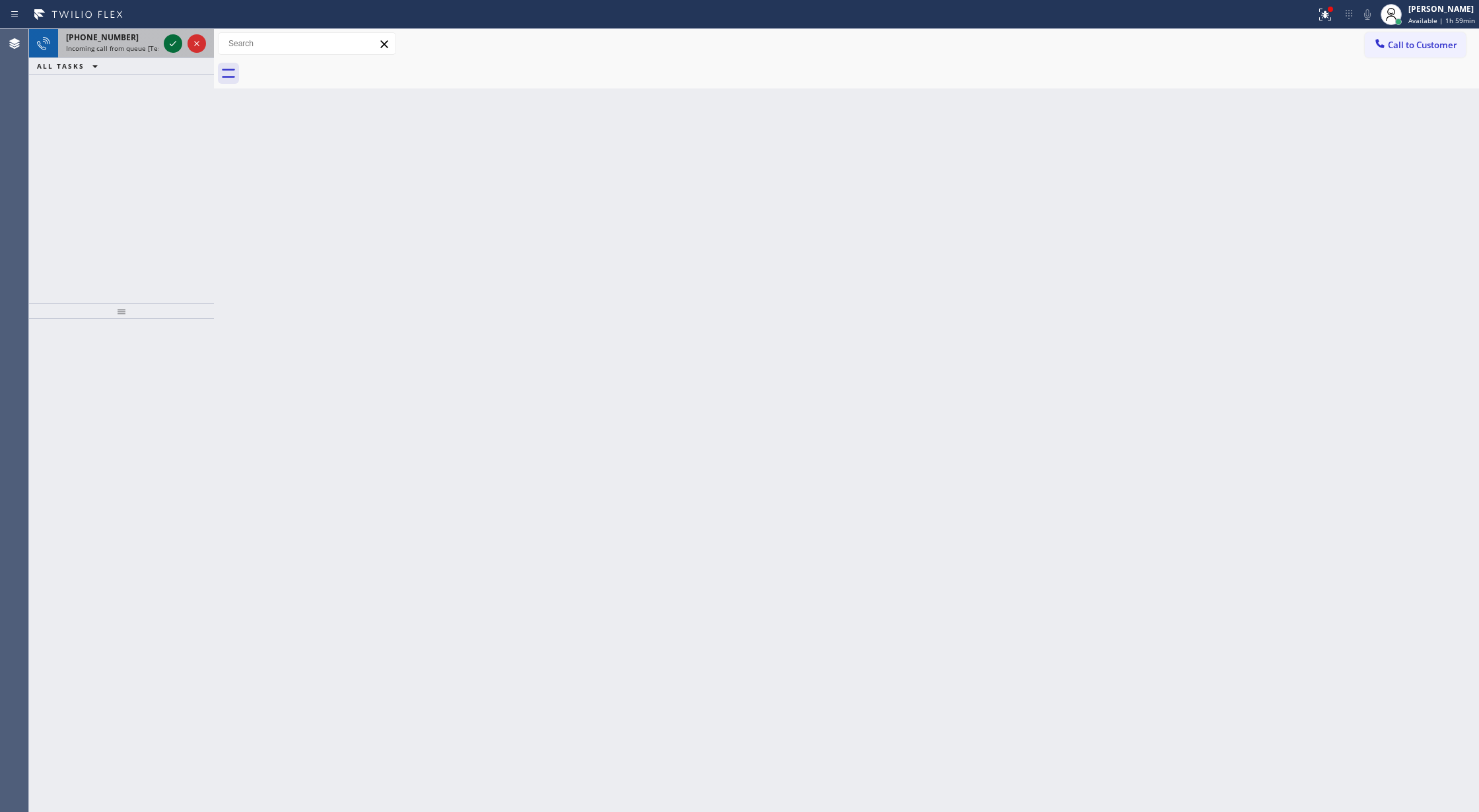
click at [167, 42] on icon at bounding box center [173, 44] width 16 height 16
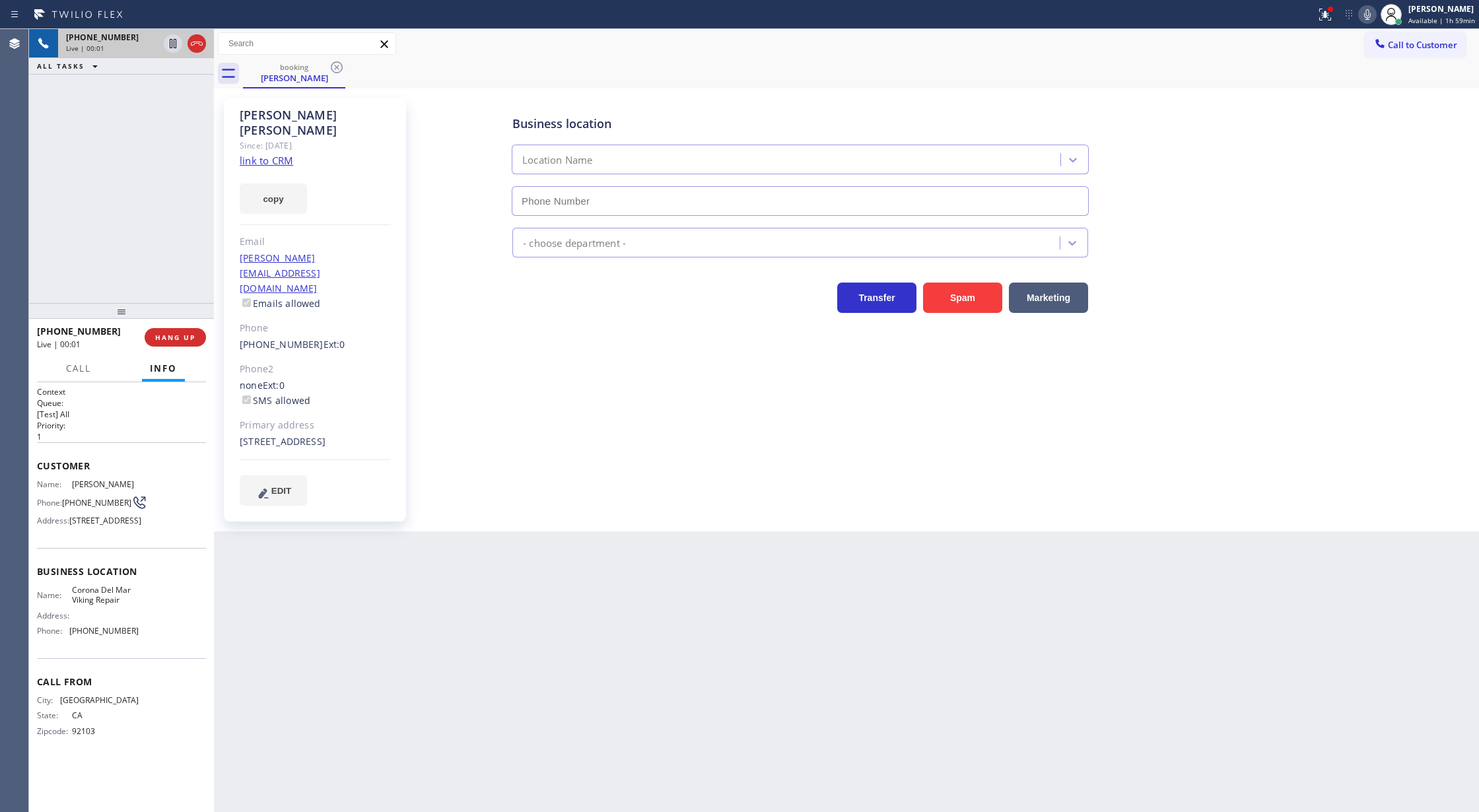
type input "[PHONE_NUMBER]"
click at [254, 154] on link "link to CRM" at bounding box center [266, 160] width 53 height 13
click at [1372, 12] on icon at bounding box center [1369, 14] width 16 height 16
click at [1372, 14] on rect at bounding box center [1369, 13] width 9 height 9
drag, startPoint x: 195, startPoint y: 43, endPoint x: 226, endPoint y: 172, distance: 132.7
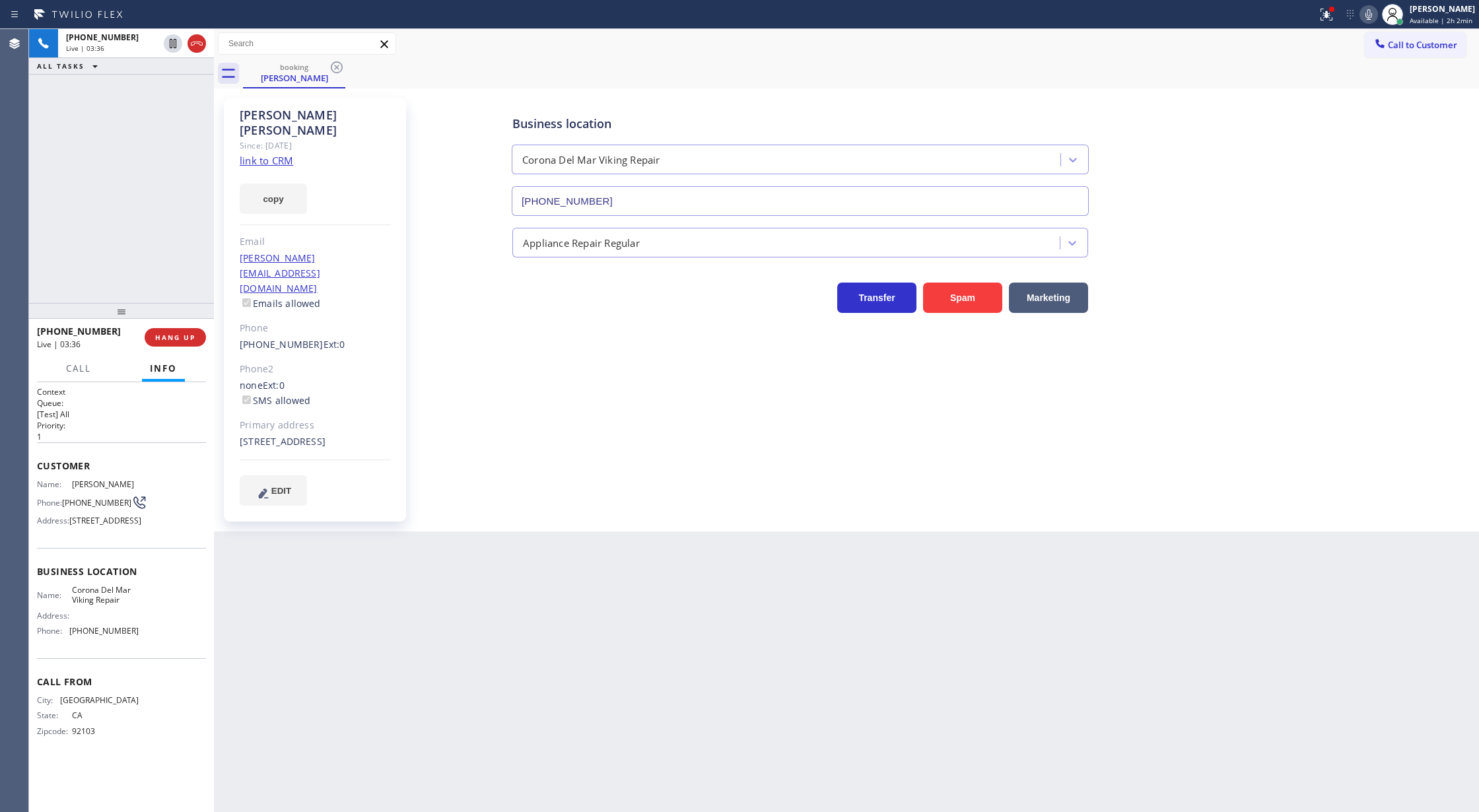
click at [195, 43] on icon at bounding box center [196, 44] width 12 height 4
click at [185, 333] on span "COMPLETE" at bounding box center [172, 337] width 45 height 9
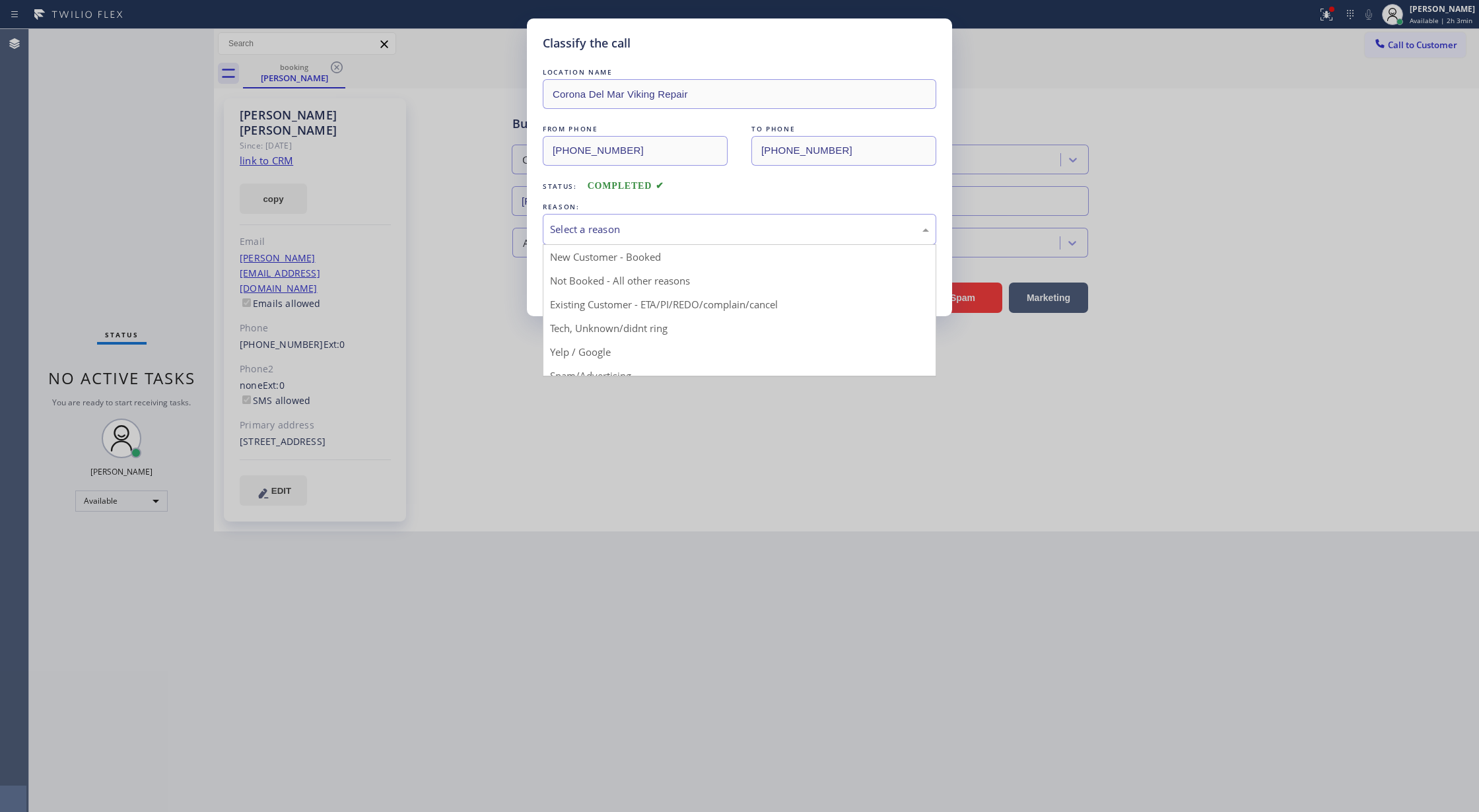
click at [616, 228] on div "Select a reason" at bounding box center [740, 229] width 379 height 15
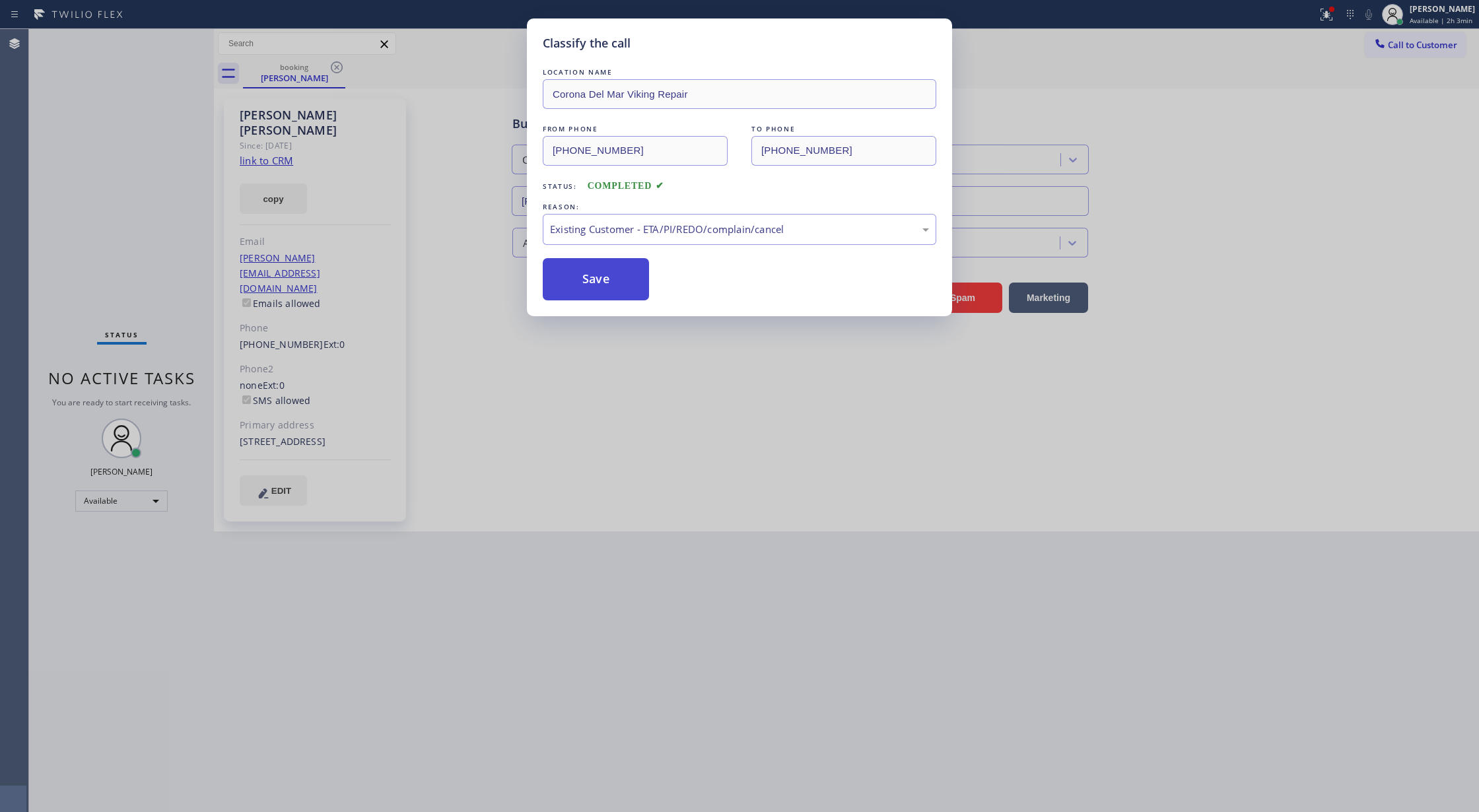
click at [585, 278] on button "Save" at bounding box center [595, 279] width 106 height 42
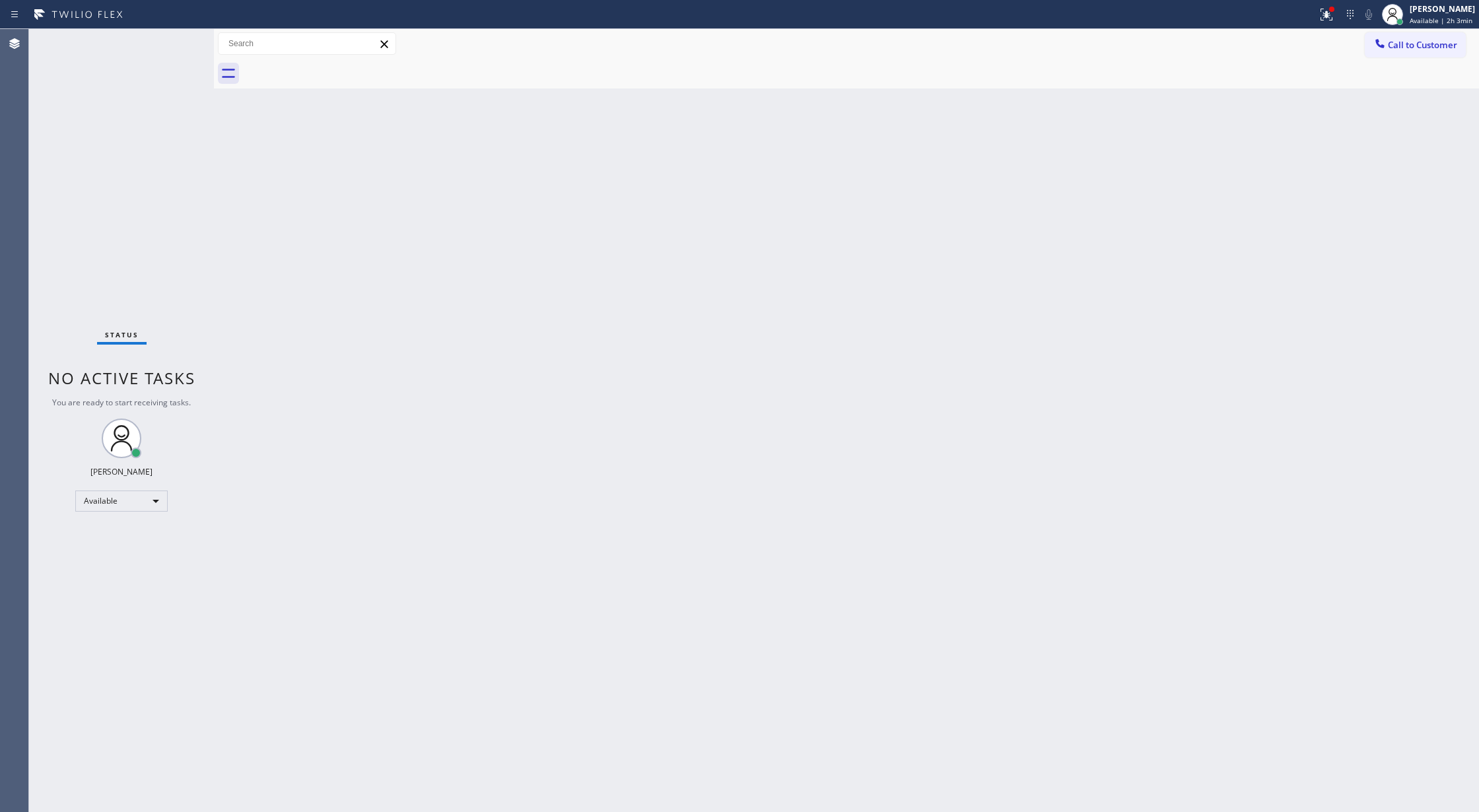
click at [178, 36] on div "Status No active tasks You are ready to start receiving tasks. Lilibeth Pueyo A…" at bounding box center [122, 420] width 185 height 783
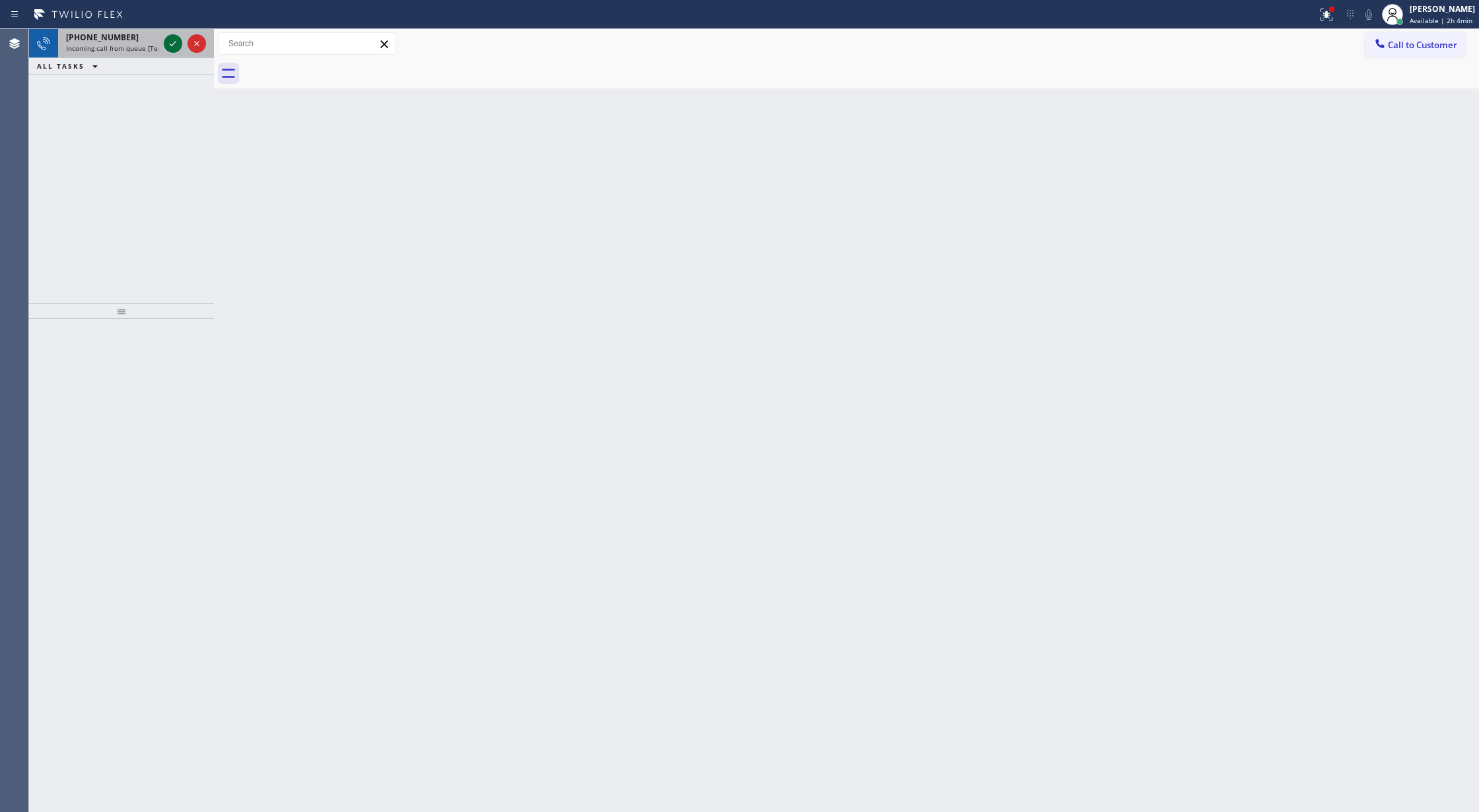
click at [175, 37] on icon at bounding box center [173, 44] width 16 height 16
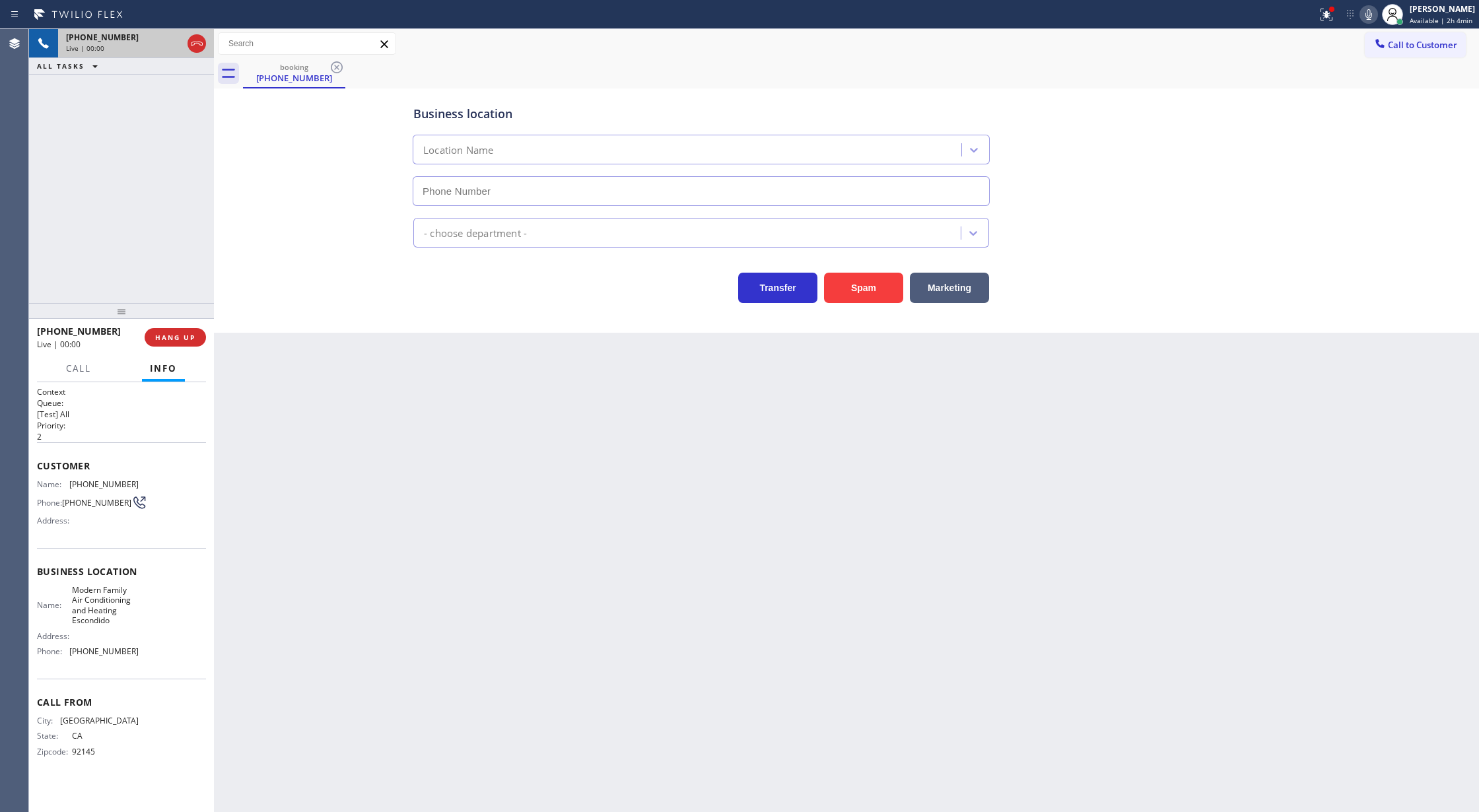
type input "(858) 879-8144"
click at [857, 294] on button "Spam" at bounding box center [863, 288] width 79 height 30
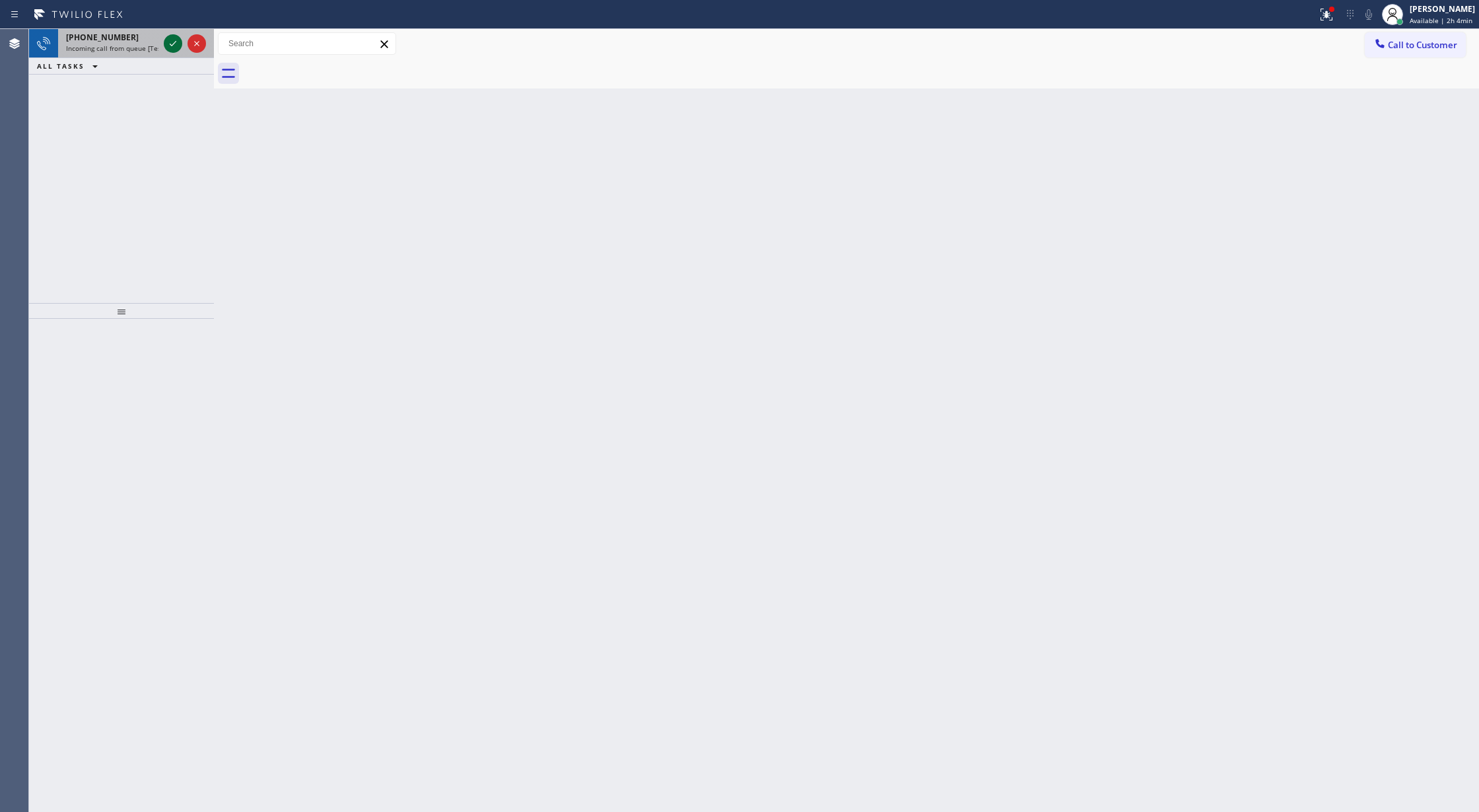
click at [170, 42] on icon at bounding box center [173, 44] width 16 height 16
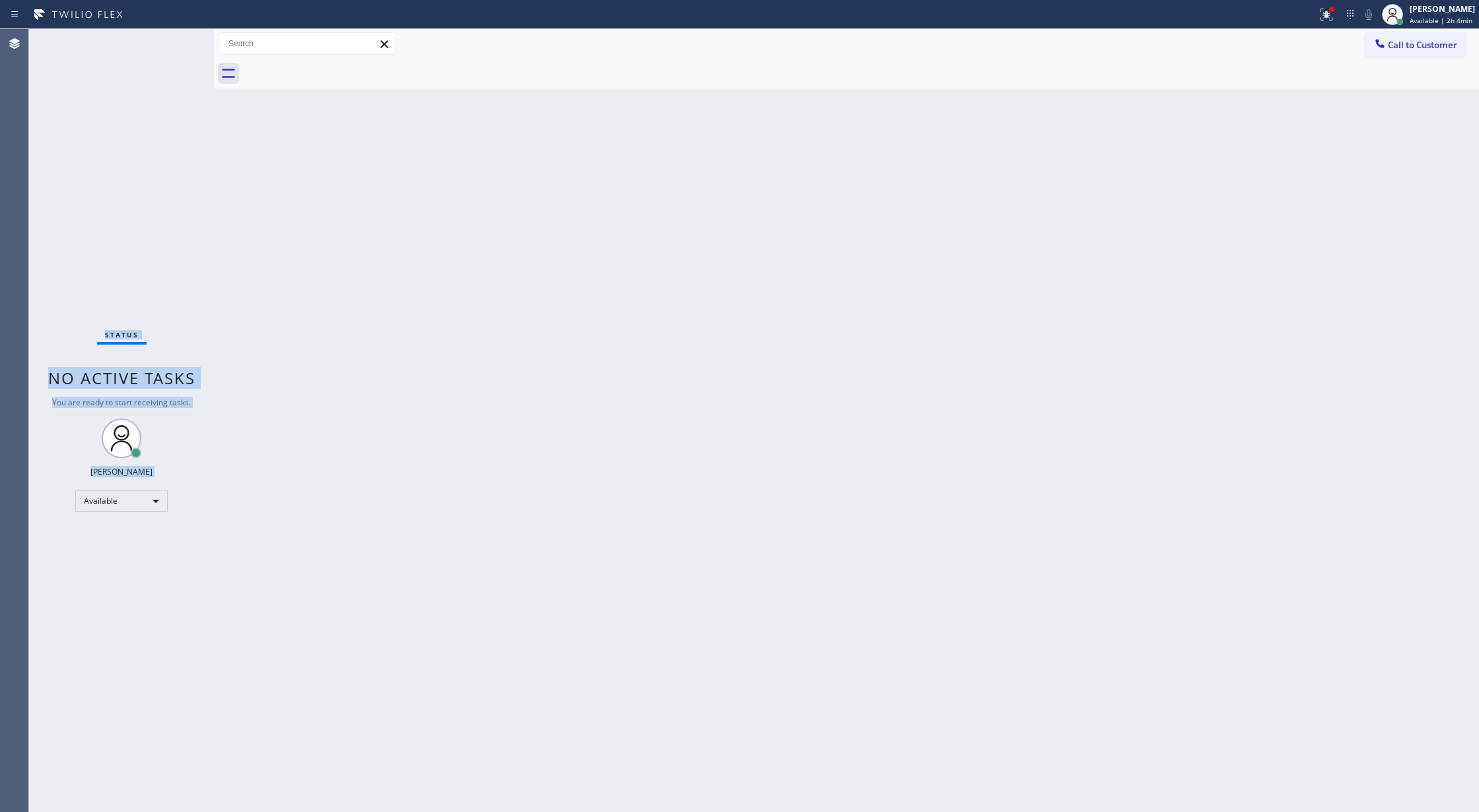
click at [170, 42] on div "Status No active tasks You are ready to start receiving tasks. Lilibeth Pueyo A…" at bounding box center [122, 420] width 185 height 783
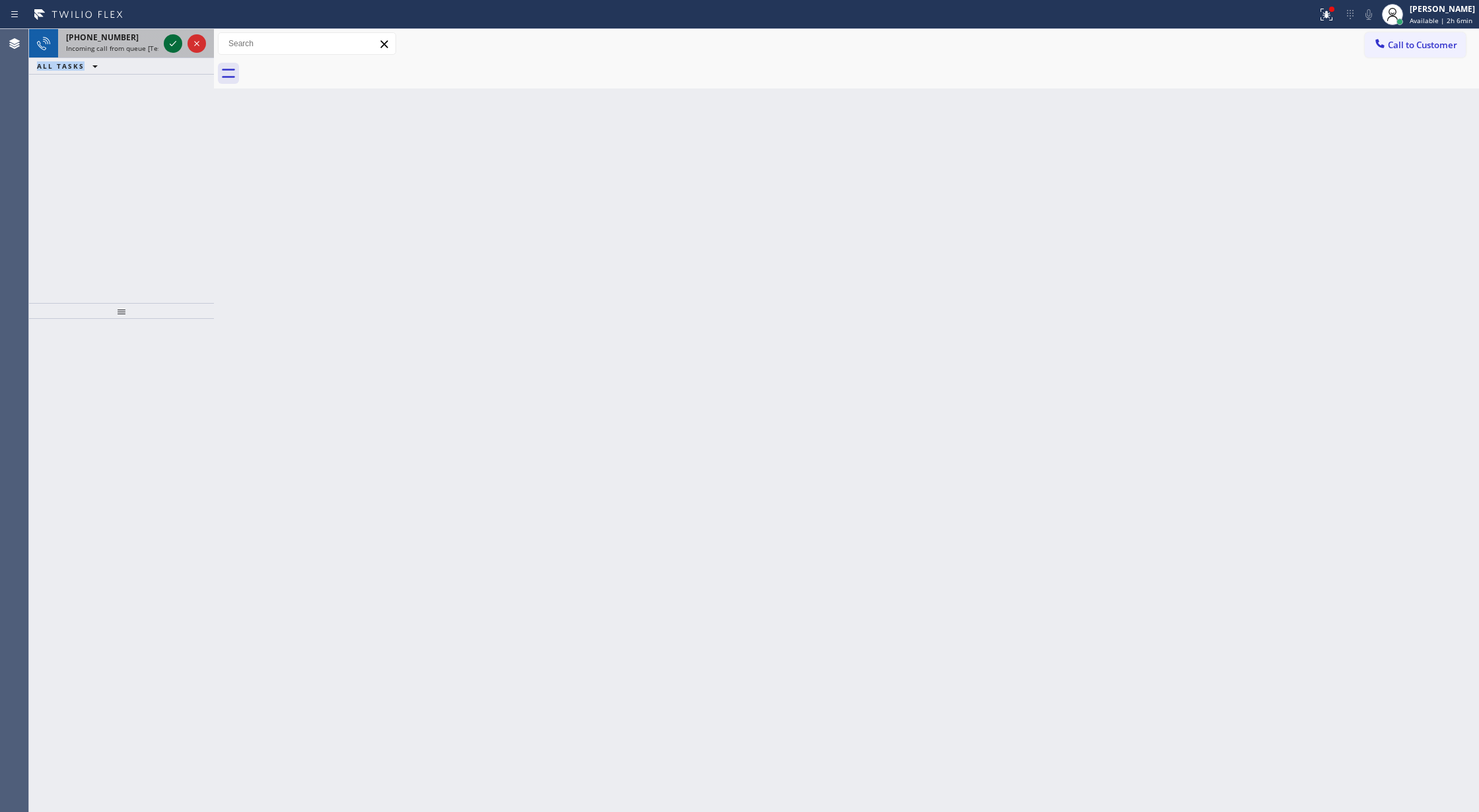
click at [167, 43] on icon at bounding box center [173, 44] width 16 height 16
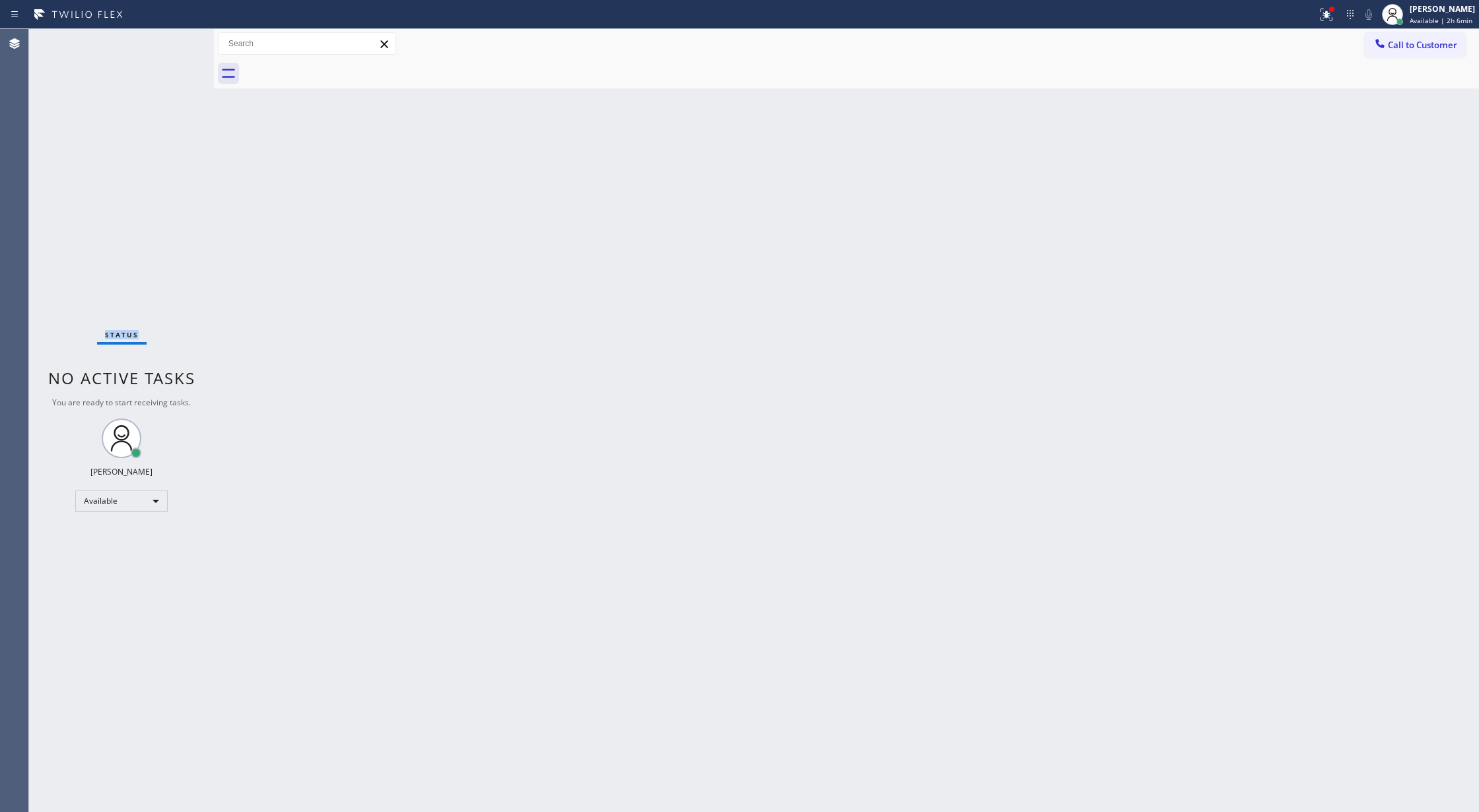
click at [167, 43] on div "Status No active tasks You are ready to start receiving tasks. Lilibeth Pueyo A…" at bounding box center [122, 420] width 185 height 783
click at [178, 39] on div "Status No active tasks You are ready to start receiving tasks. Lilibeth Pueyo A…" at bounding box center [122, 420] width 185 height 783
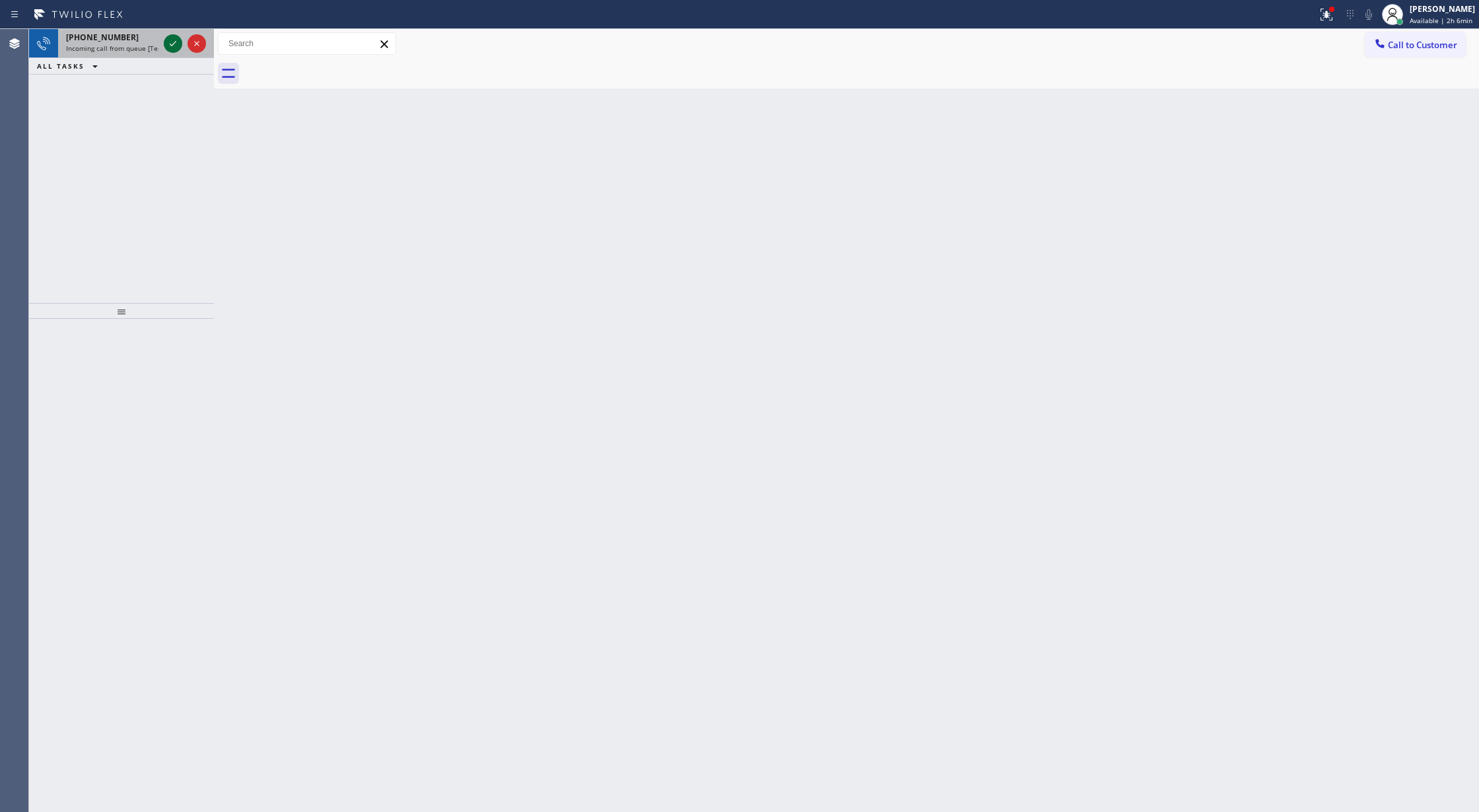
drag, startPoint x: 175, startPoint y: 47, endPoint x: 152, endPoint y: 69, distance: 31.8
click at [173, 55] on div at bounding box center [184, 44] width 47 height 29
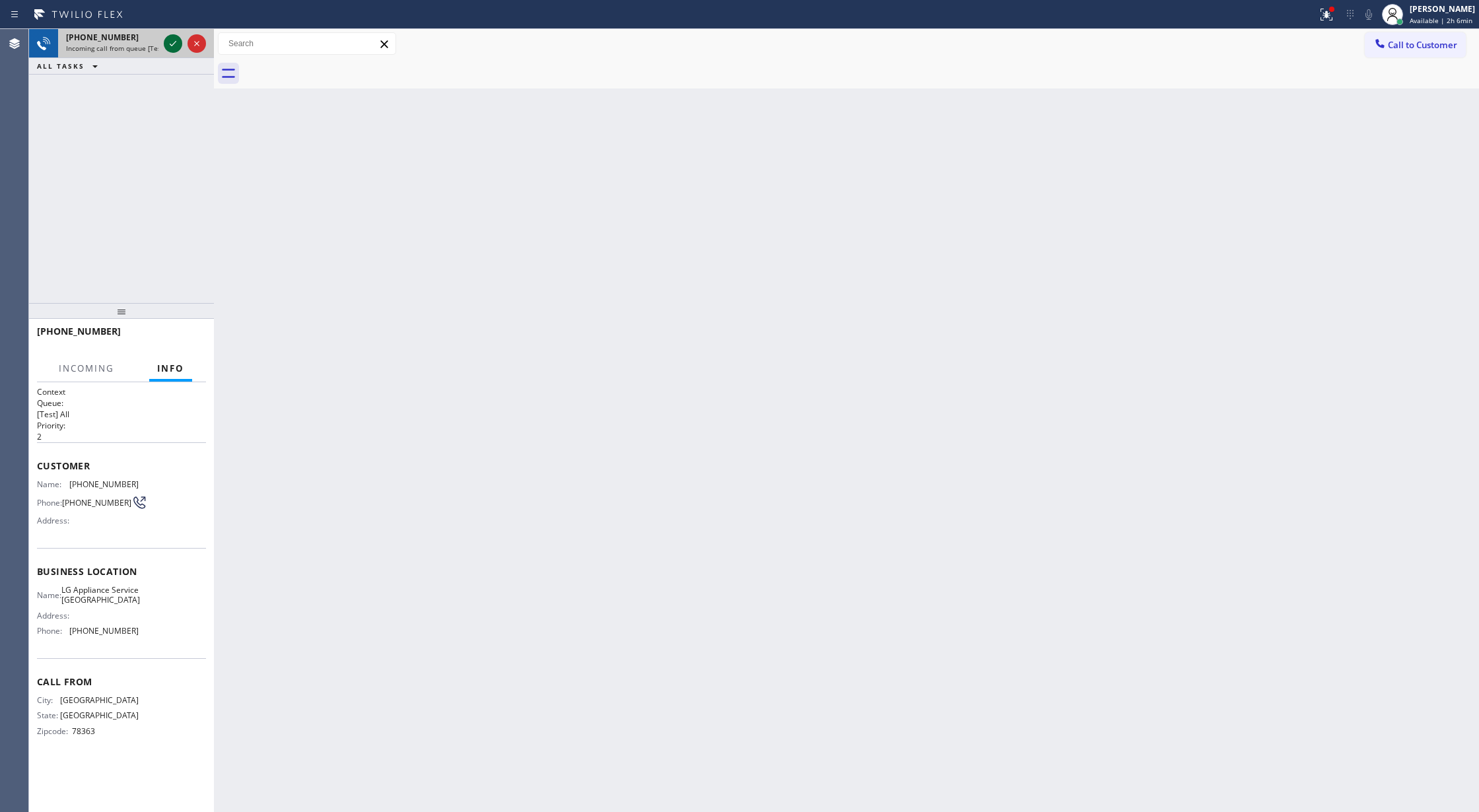
click at [167, 43] on icon at bounding box center [173, 44] width 16 height 16
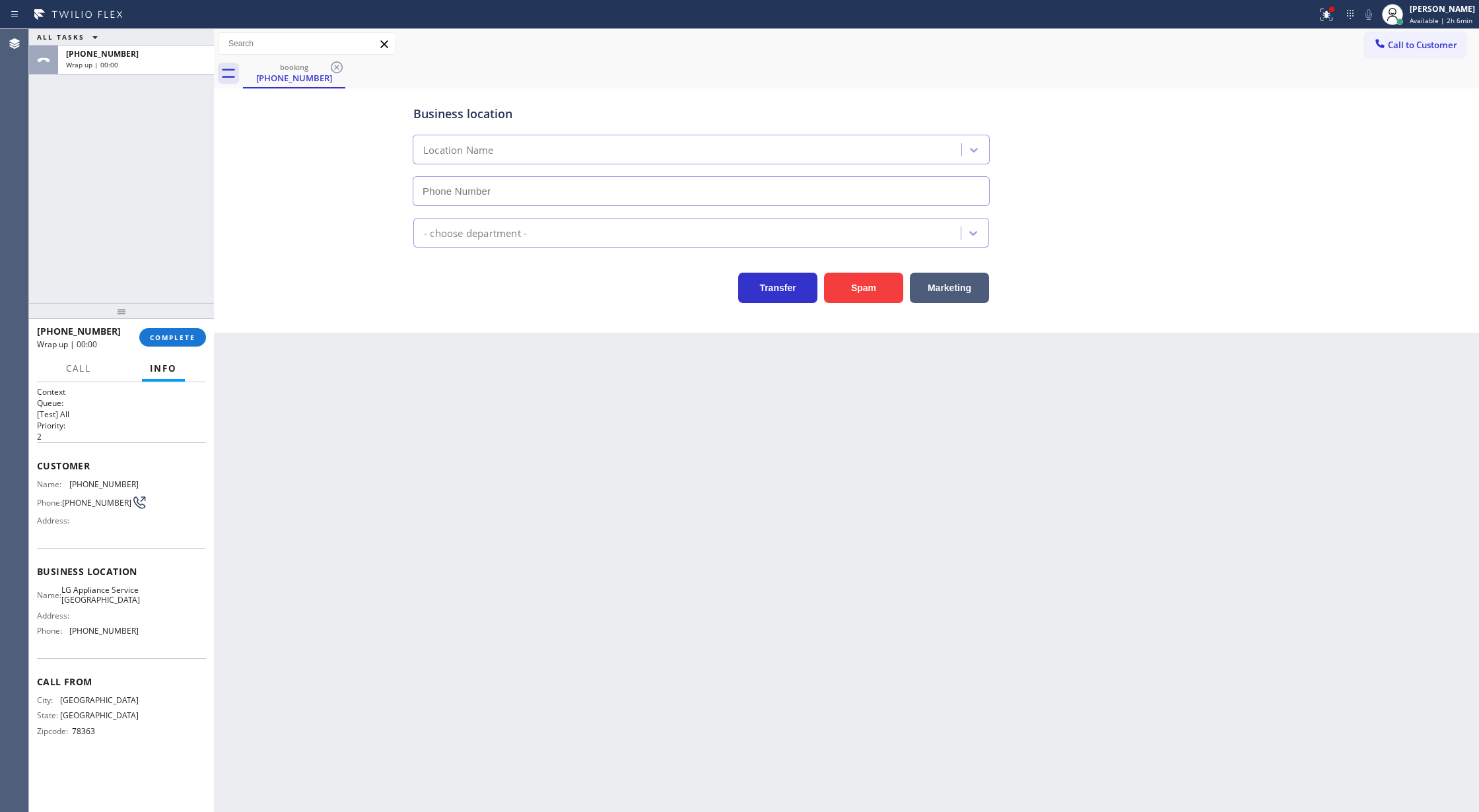
type input "[PHONE_NUMBER]"
click at [177, 333] on span "COMPLETE" at bounding box center [172, 337] width 45 height 9
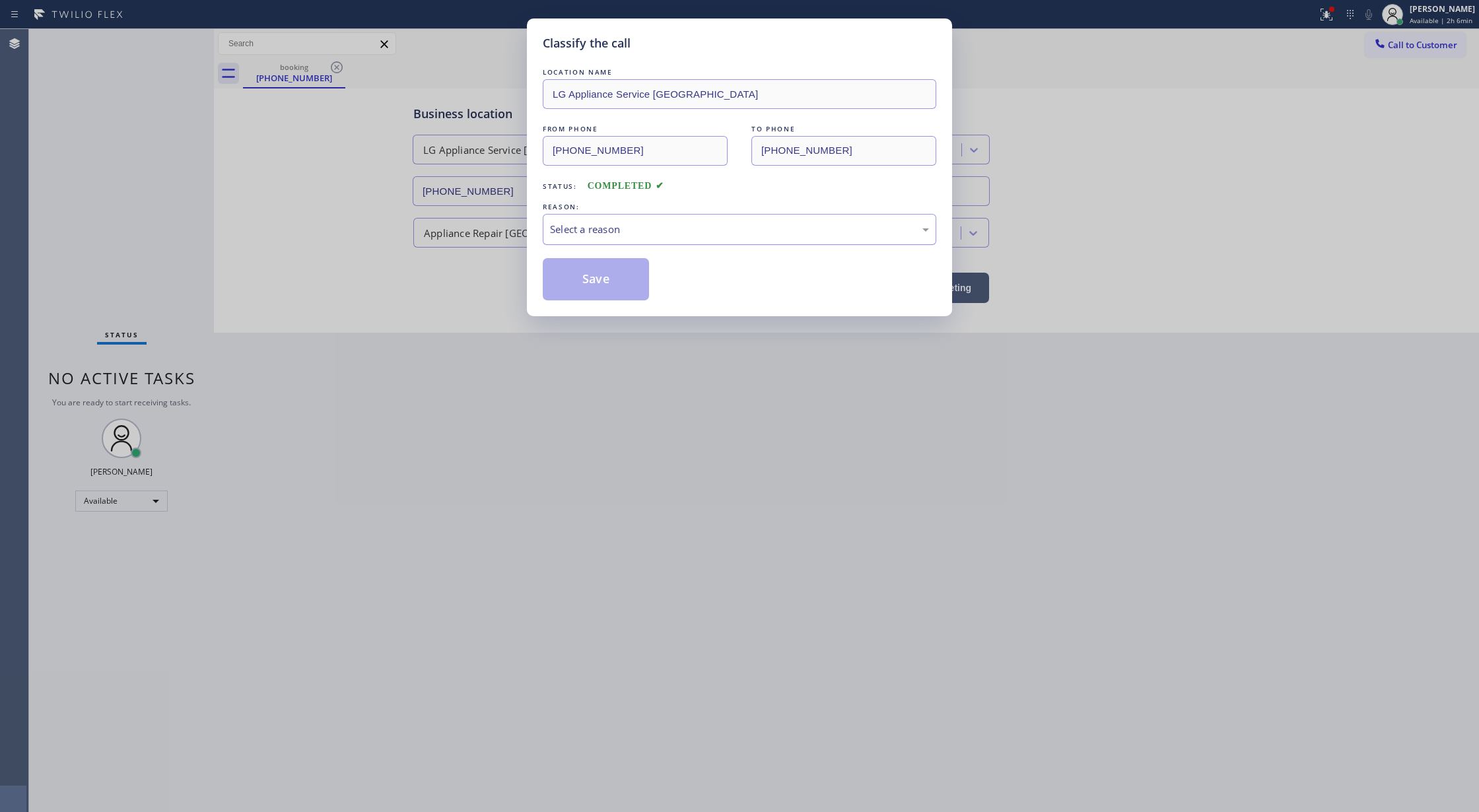
click at [642, 231] on div "Select a reason" at bounding box center [740, 229] width 379 height 15
click at [587, 284] on button "Save" at bounding box center [595, 279] width 106 height 42
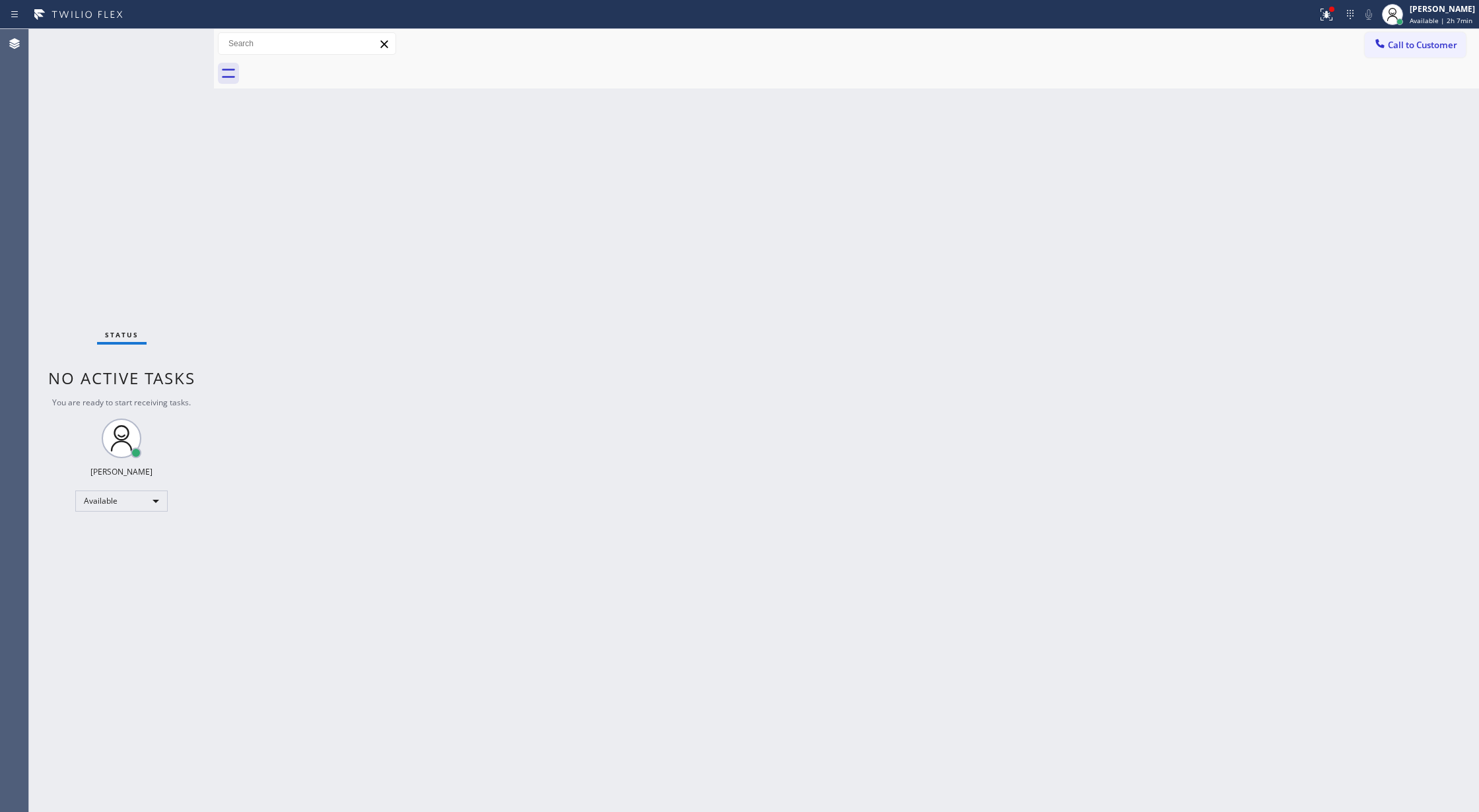
click at [172, 48] on div "Status No active tasks You are ready to start receiving tasks. Lilibeth Pueyo A…" at bounding box center [122, 420] width 185 height 783
click at [175, 41] on div "Status No active tasks You are ready to start receiving tasks. Lilibeth Pueyo A…" at bounding box center [122, 420] width 185 height 783
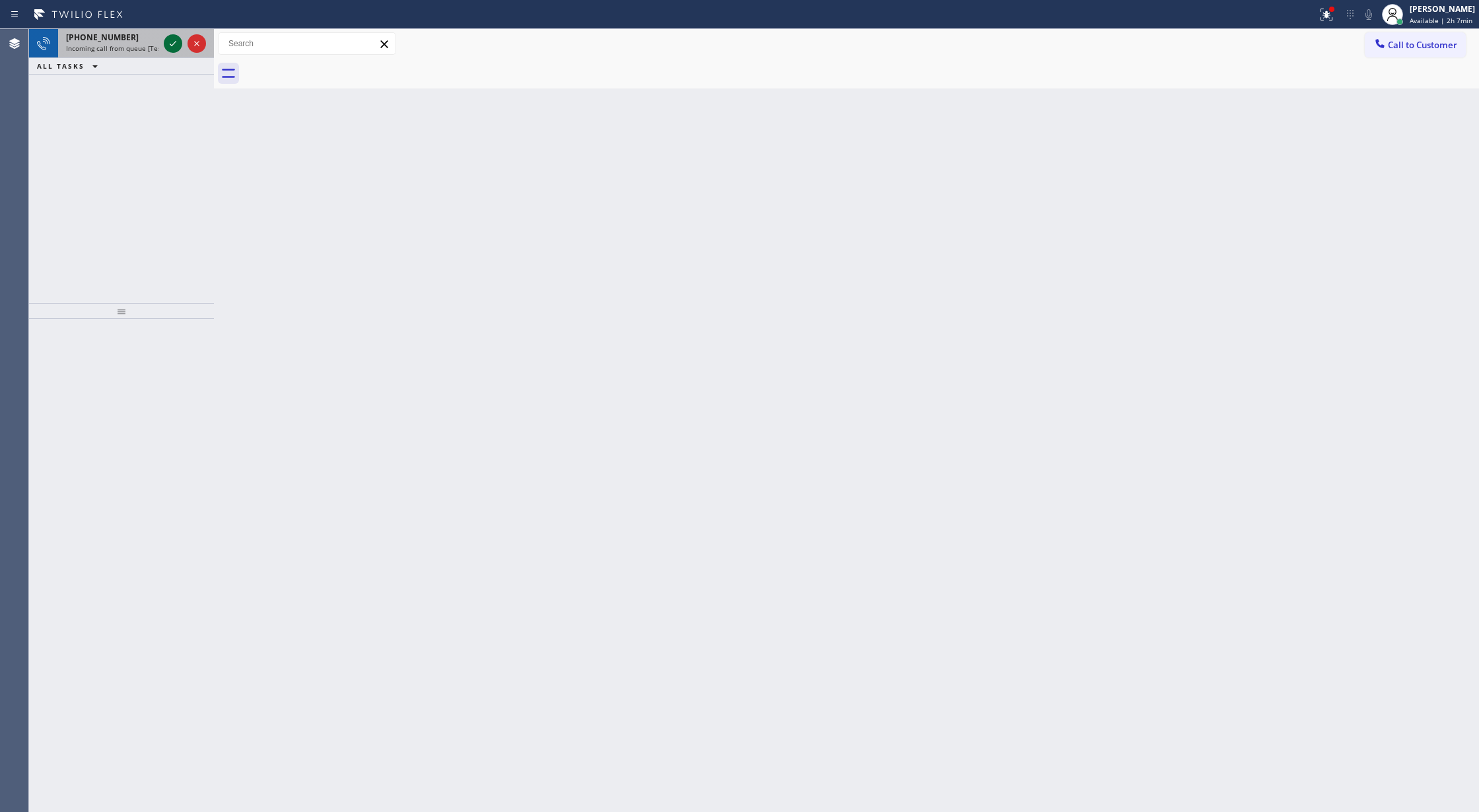
click at [175, 41] on icon at bounding box center [173, 44] width 6 height 5
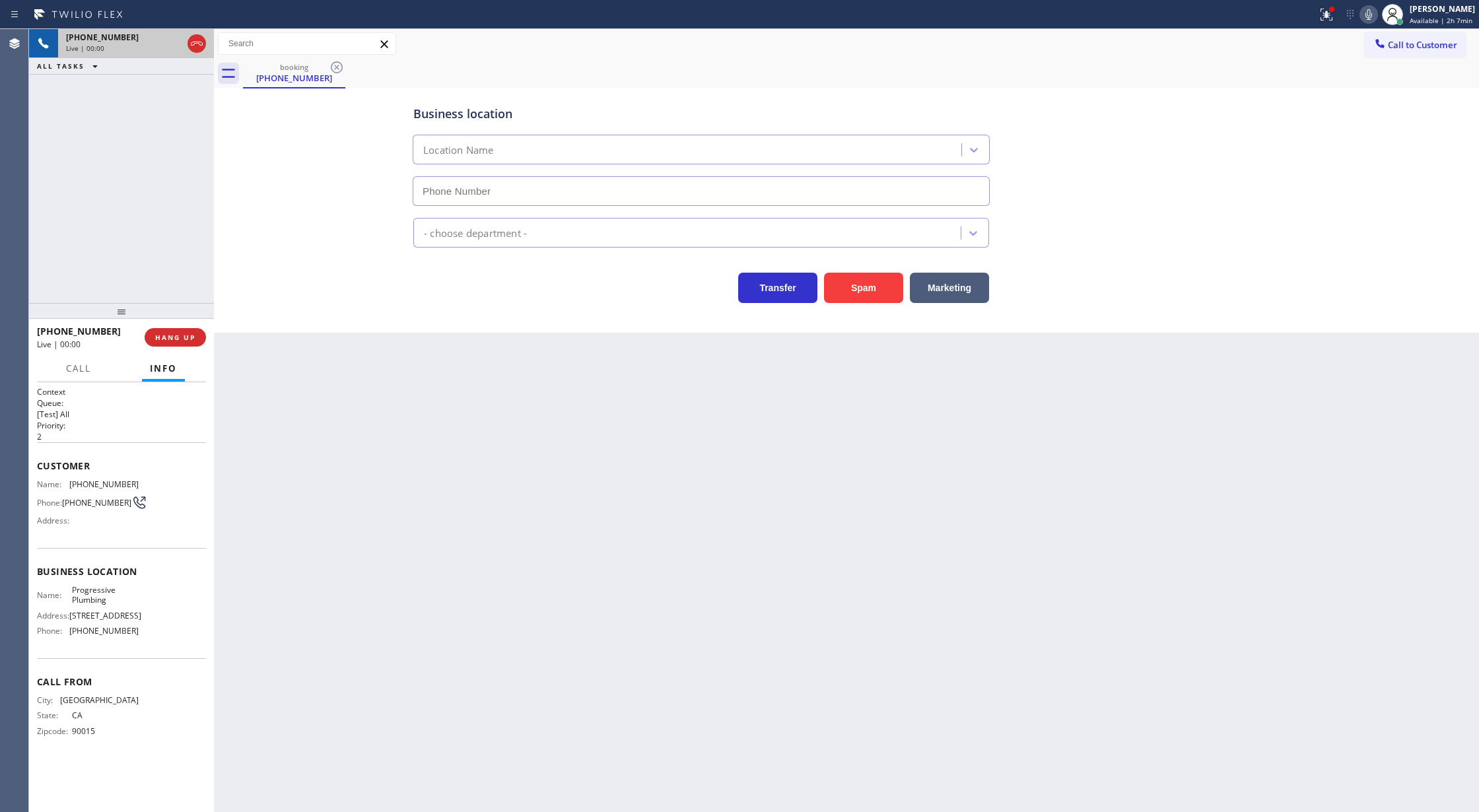
type input "(213) 205-0134"
click at [858, 283] on button "Spam" at bounding box center [863, 288] width 79 height 30
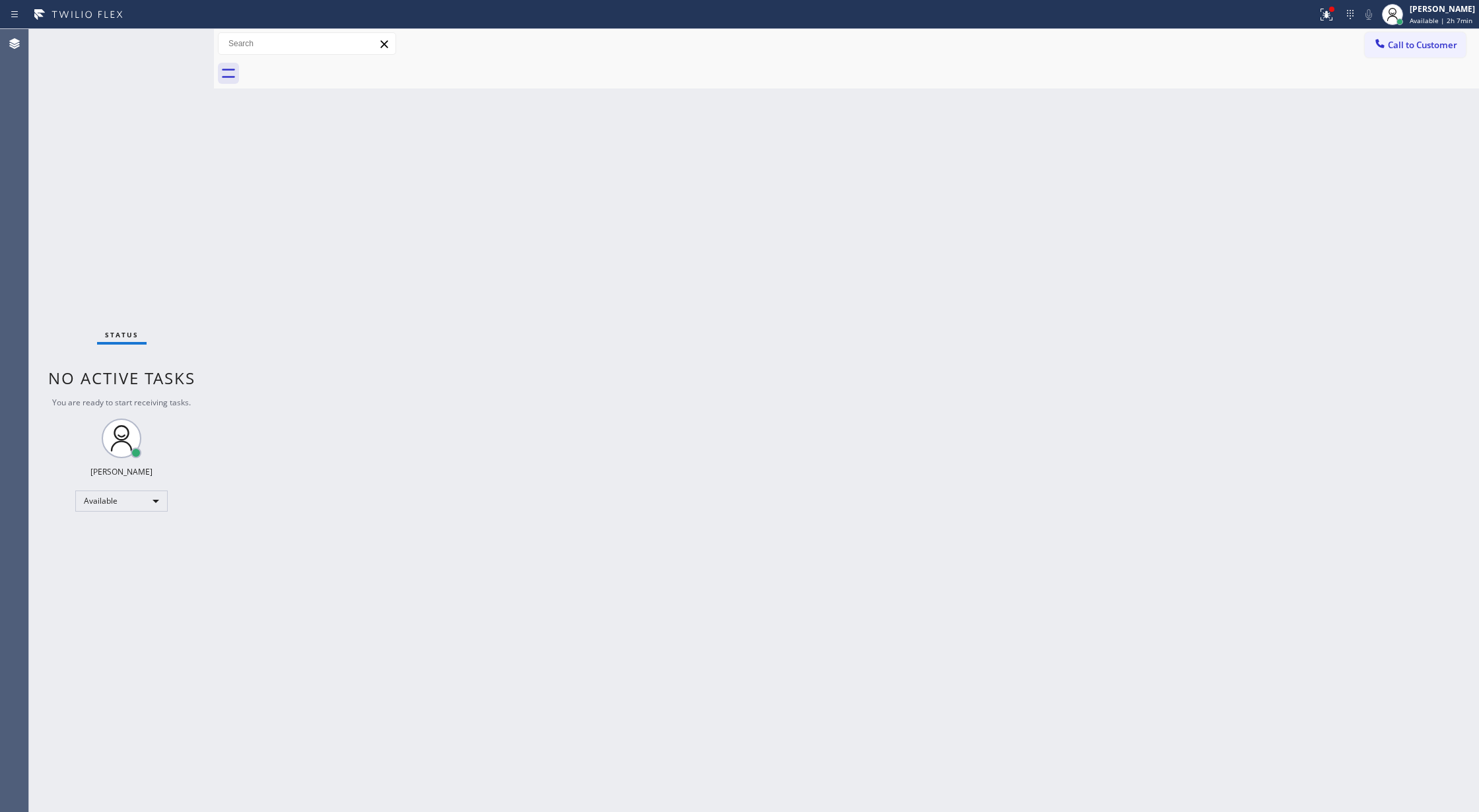
click at [177, 37] on div "Status No active tasks You are ready to start receiving tasks. Lilibeth Pueyo A…" at bounding box center [122, 420] width 185 height 783
click at [167, 42] on div "Status No active tasks You are ready to start receiving tasks. Lilibeth Pueyo A…" at bounding box center [122, 420] width 185 height 783
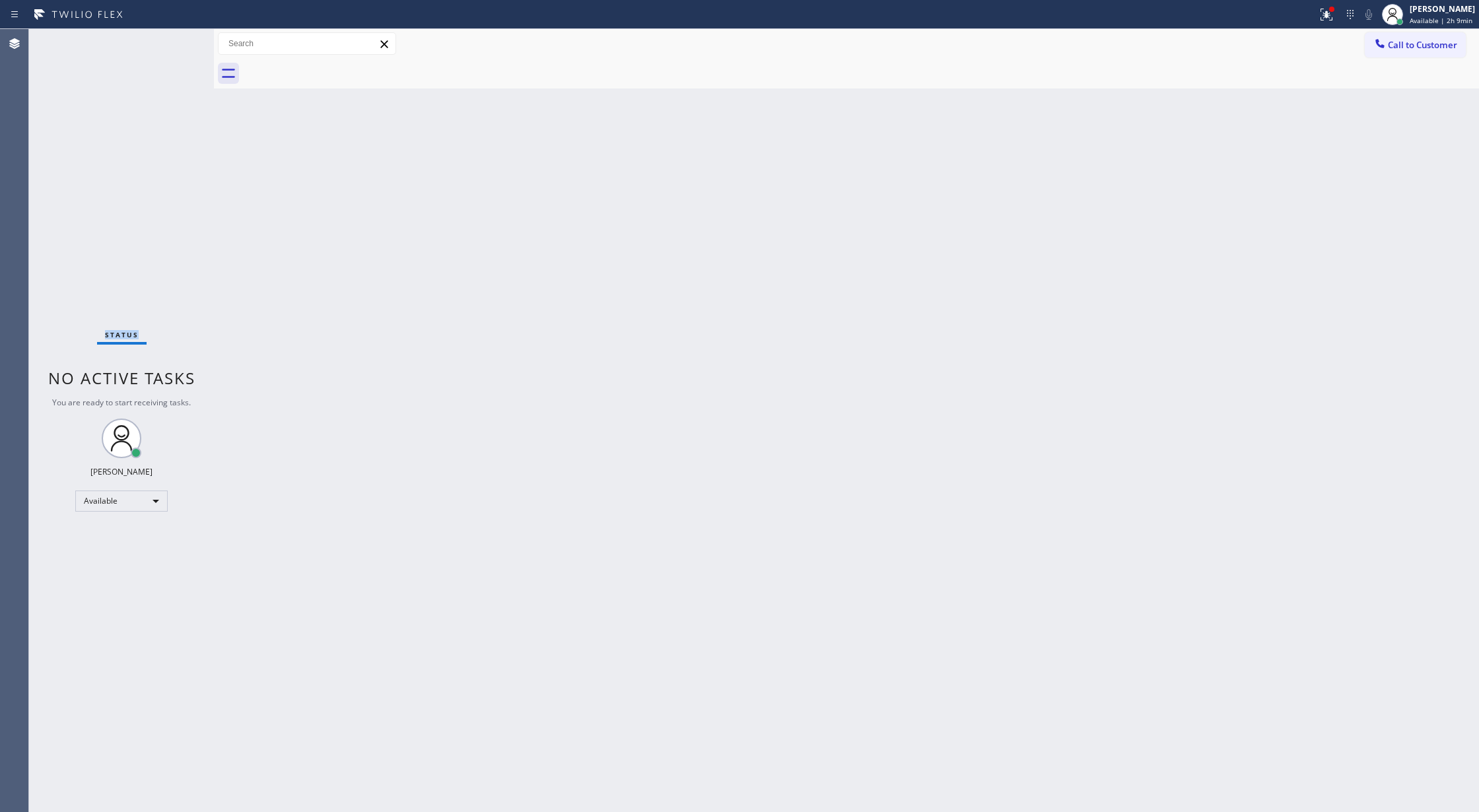
click at [167, 42] on div "Status No active tasks You are ready to start receiving tasks. Lilibeth Pueyo A…" at bounding box center [122, 420] width 185 height 783
click at [180, 40] on div "Status No active tasks You are ready to start receiving tasks. Lilibeth Pueyo A…" at bounding box center [122, 420] width 185 height 783
click at [178, 45] on div "Status No active tasks You are ready to start receiving tasks. Lilibeth Pueyo A…" at bounding box center [122, 420] width 185 height 783
click at [177, 42] on div "Status No active tasks You are ready to start receiving tasks. Lilibeth Pueyo A…" at bounding box center [122, 420] width 185 height 783
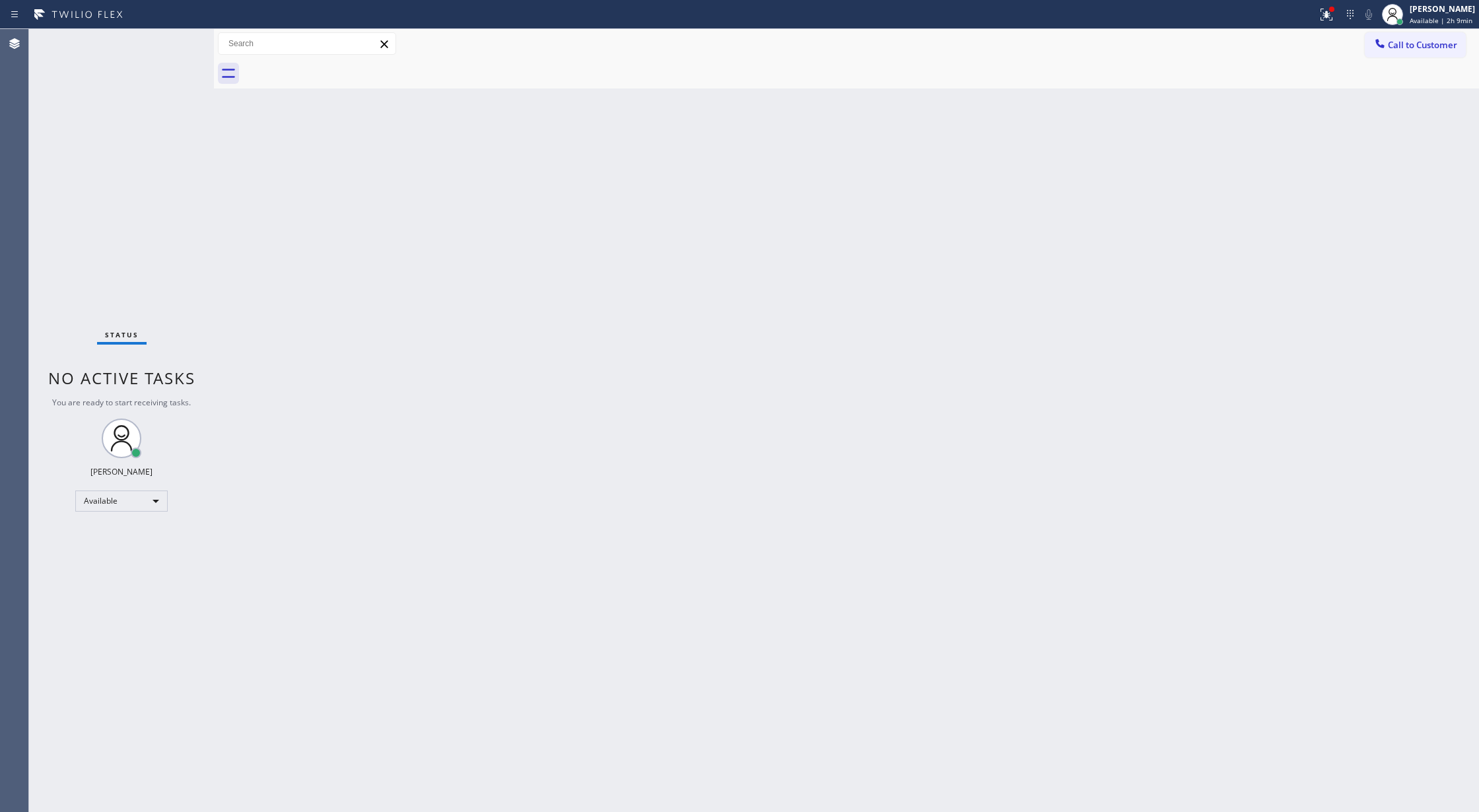
click at [177, 42] on div "Status No active tasks You are ready to start receiving tasks. Lilibeth Pueyo A…" at bounding box center [122, 420] width 185 height 783
click at [149, 502] on div "Available" at bounding box center [122, 501] width 93 height 21
click at [147, 574] on li "Break" at bounding box center [120, 569] width 89 height 16
click at [175, 44] on div "Status No active tasks Change activity state to start receiving tasks. Lilibeth…" at bounding box center [122, 420] width 185 height 783
click at [177, 40] on div "Status No active tasks Change activity state to start receiving tasks. Lilibeth…" at bounding box center [122, 420] width 185 height 783
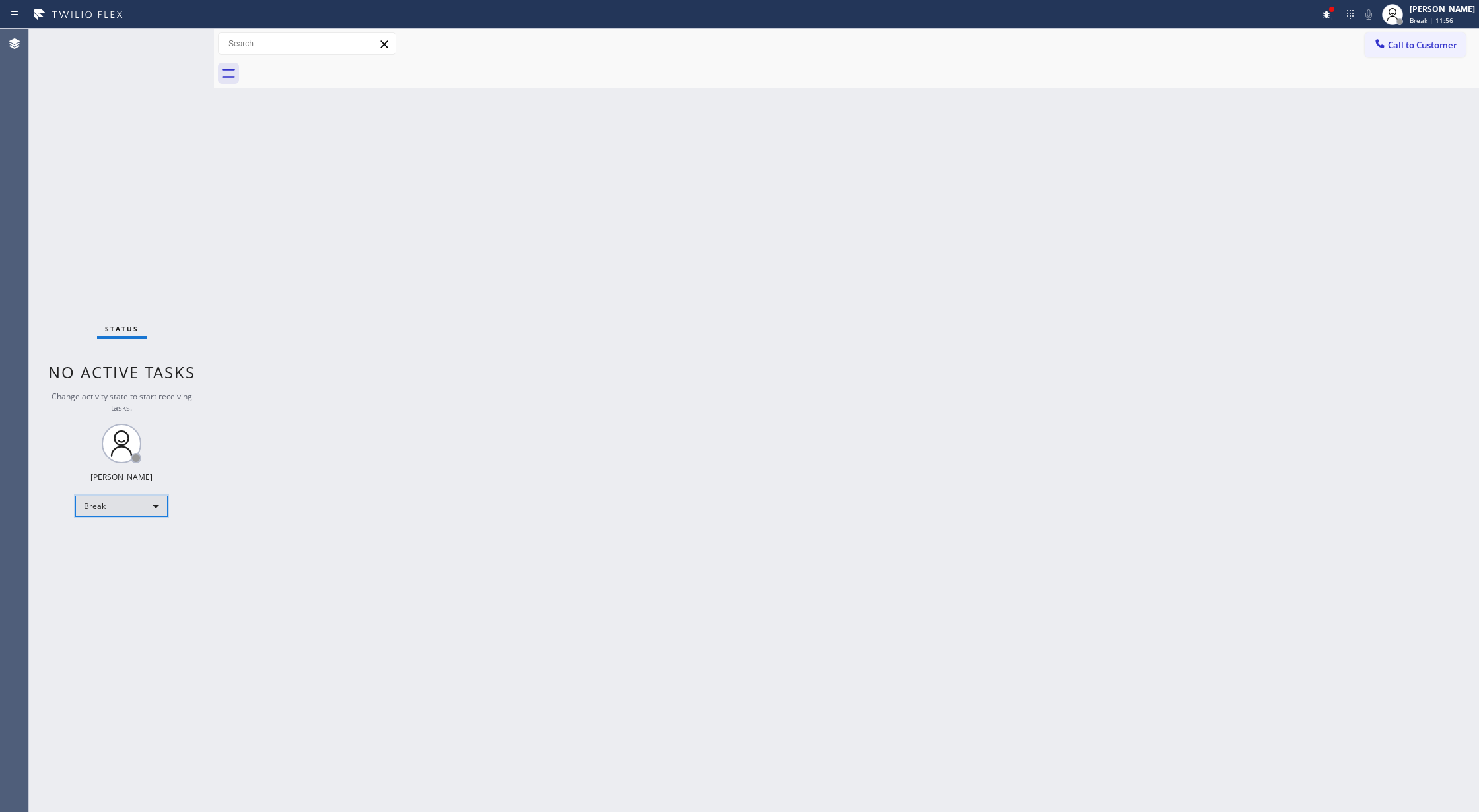
click at [151, 506] on div "Break" at bounding box center [122, 507] width 93 height 21
click at [135, 545] on li "Available" at bounding box center [120, 541] width 89 height 16
click at [175, 35] on div "Status No active tasks You are ready to start receiving tasks. Lilibeth Pueyo A…" at bounding box center [122, 420] width 185 height 783
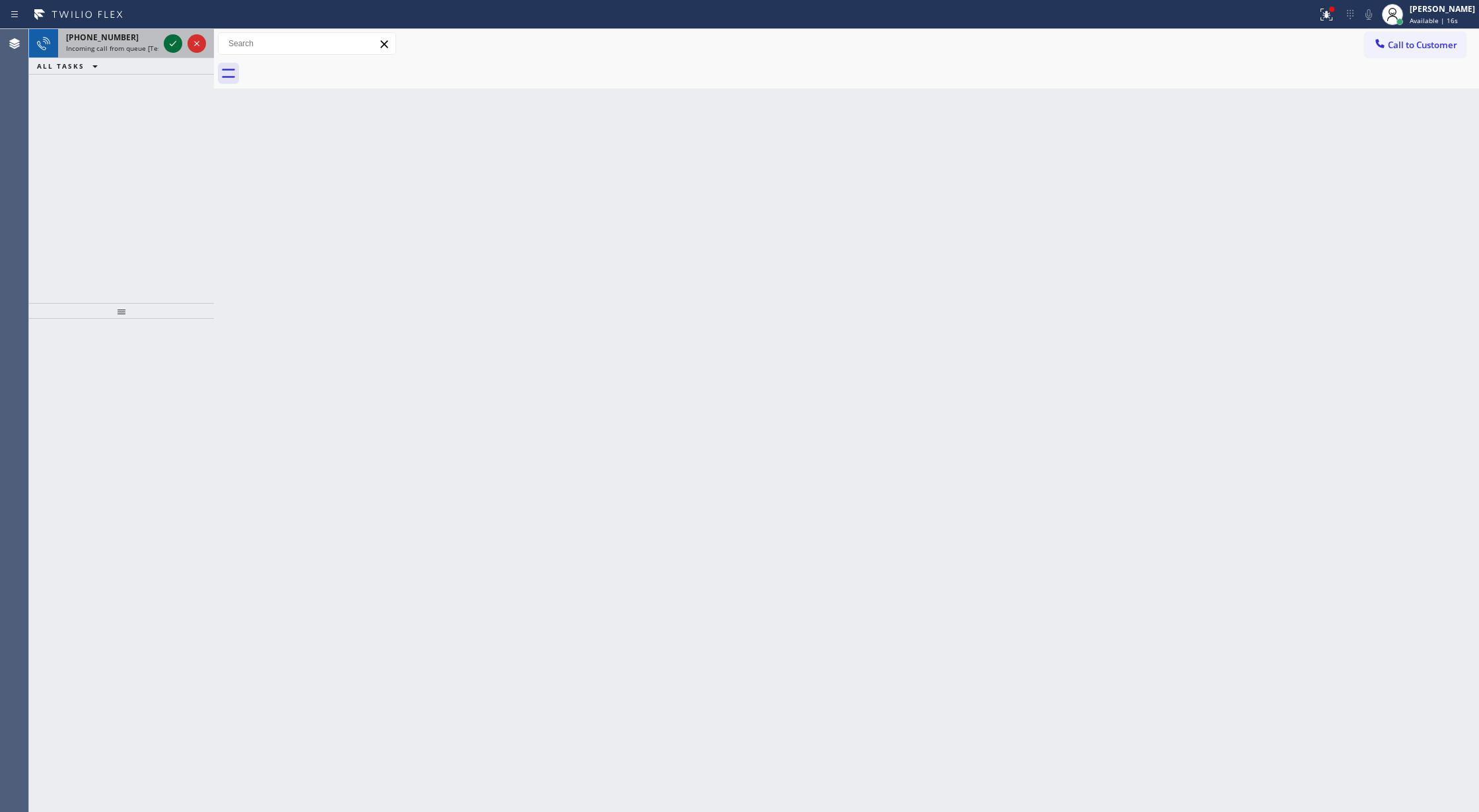
drag, startPoint x: 175, startPoint y: 33, endPoint x: 170, endPoint y: 43, distance: 11.2
click at [175, 33] on div at bounding box center [184, 44] width 47 height 29
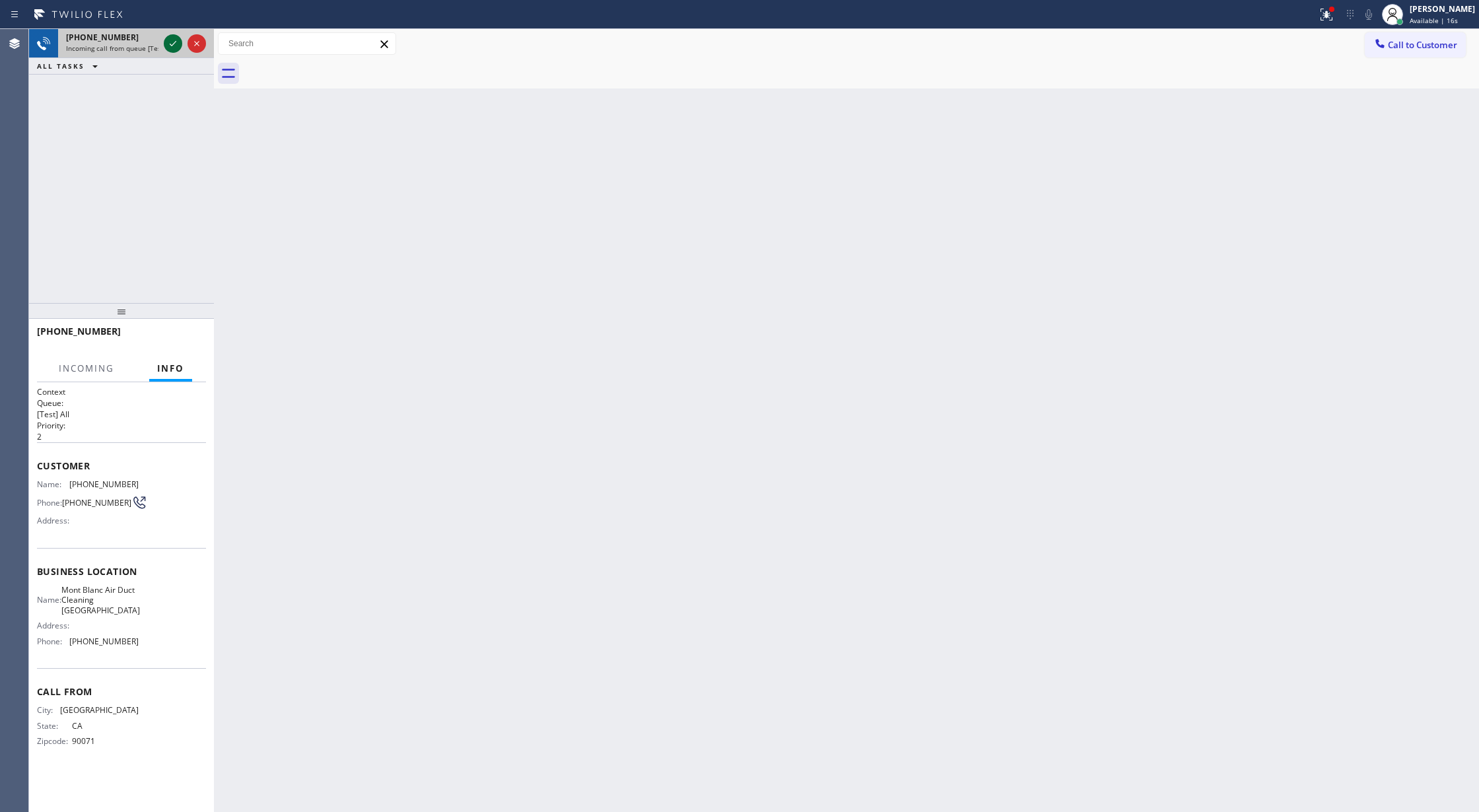
click at [170, 43] on icon at bounding box center [173, 44] width 16 height 16
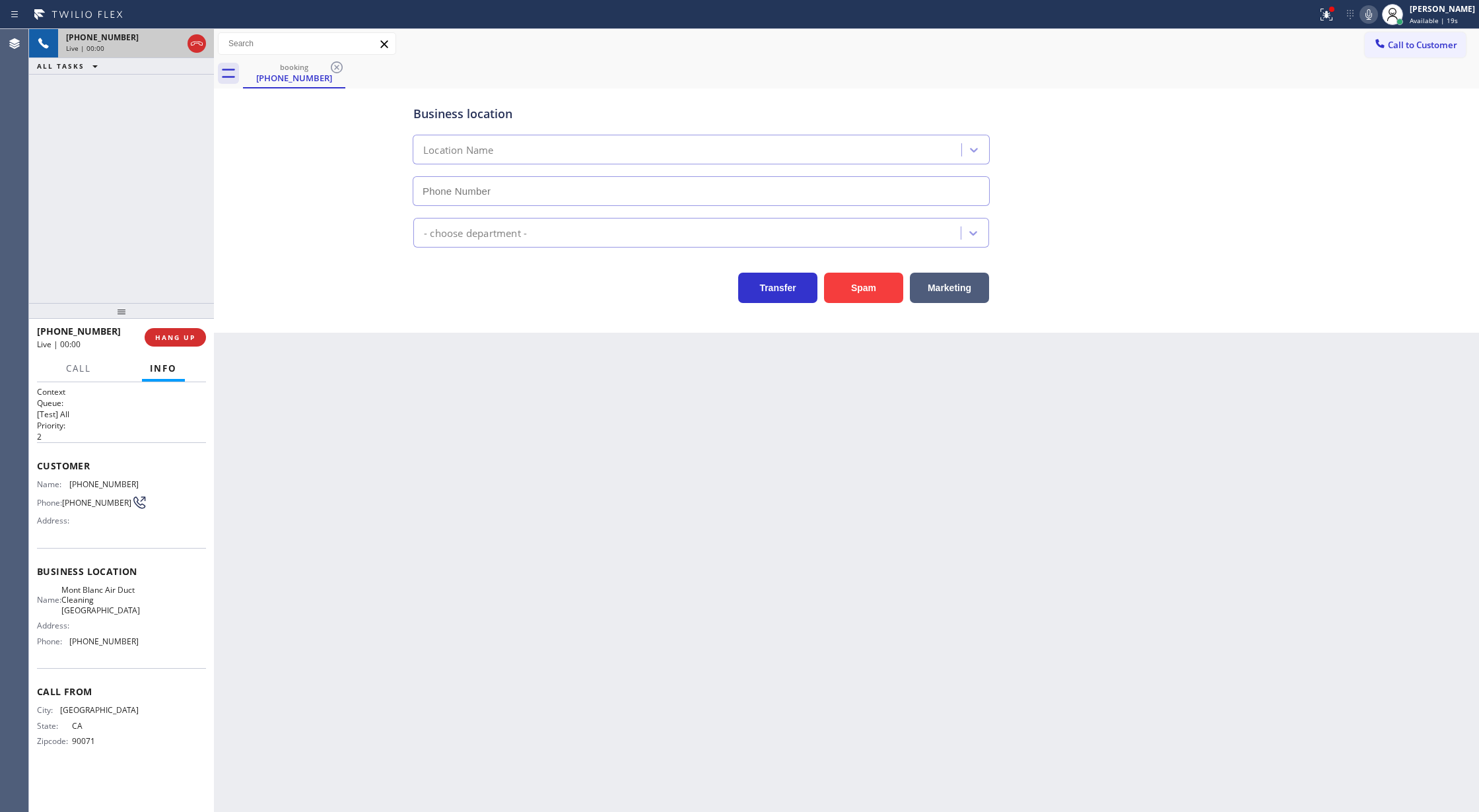
type input "[PHONE_NUMBER]"
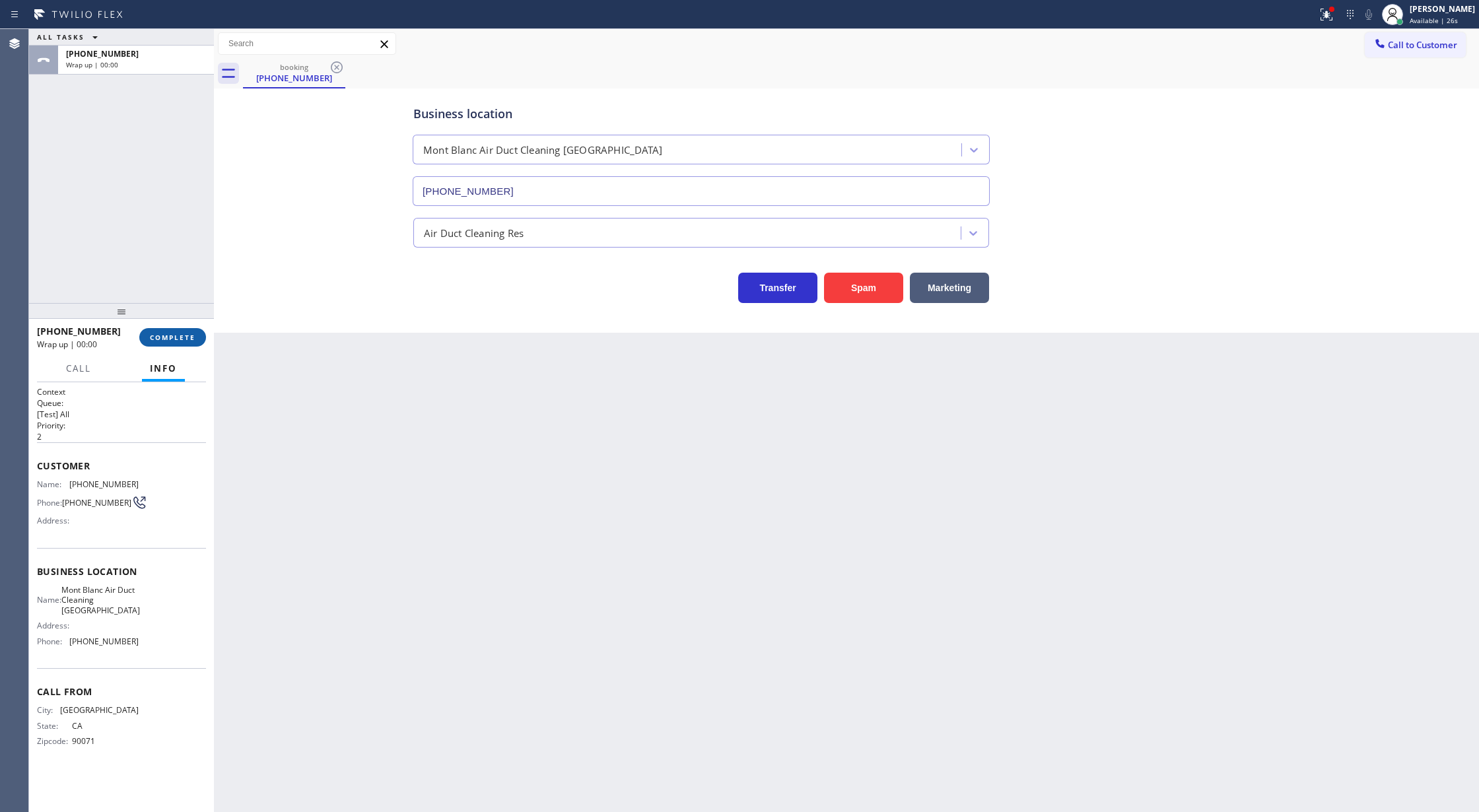
click at [180, 337] on span "COMPLETE" at bounding box center [172, 337] width 45 height 9
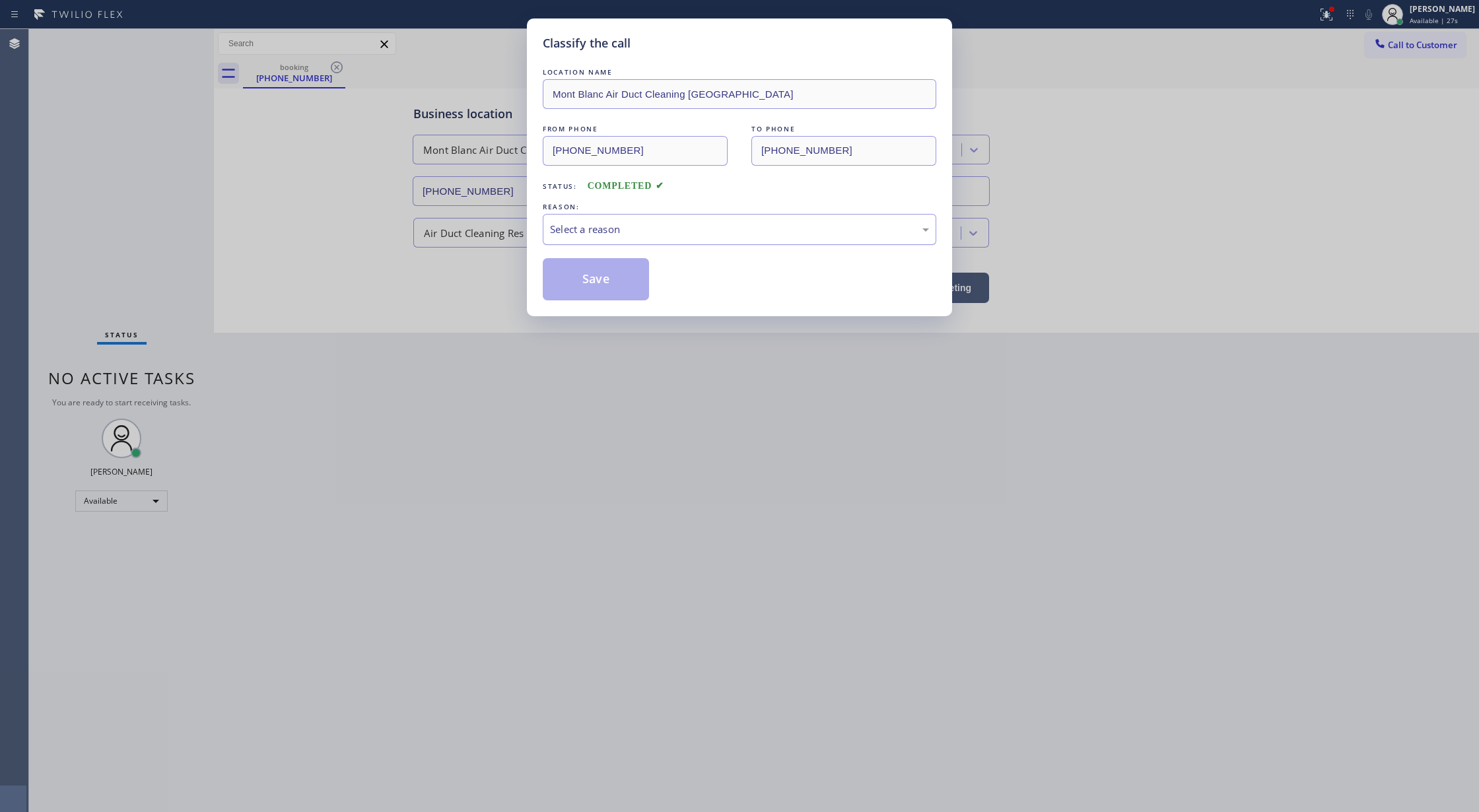
click at [678, 229] on div "Select a reason" at bounding box center [740, 229] width 379 height 15
click at [590, 278] on button "Save" at bounding box center [595, 279] width 106 height 42
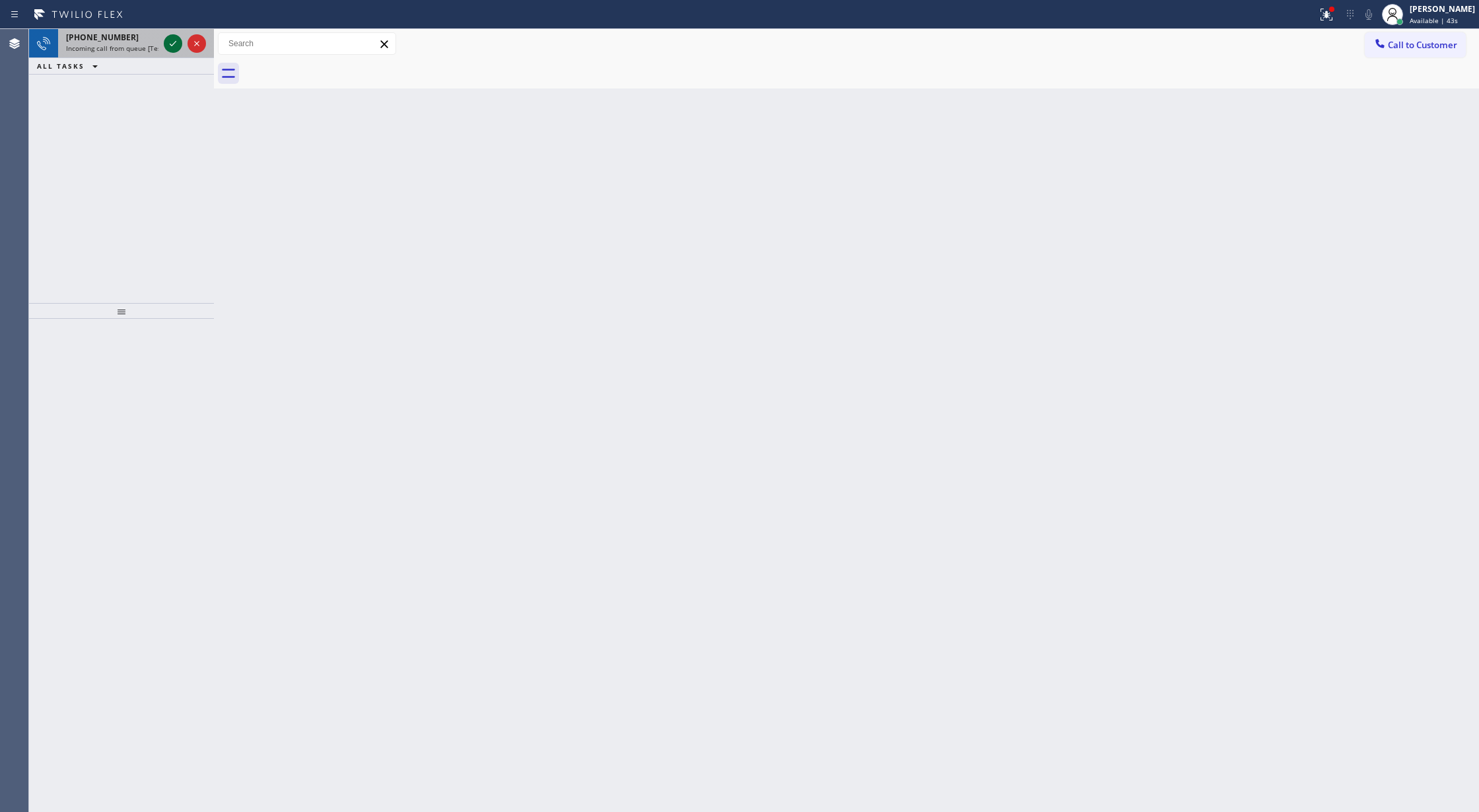
click at [175, 45] on icon at bounding box center [173, 44] width 16 height 16
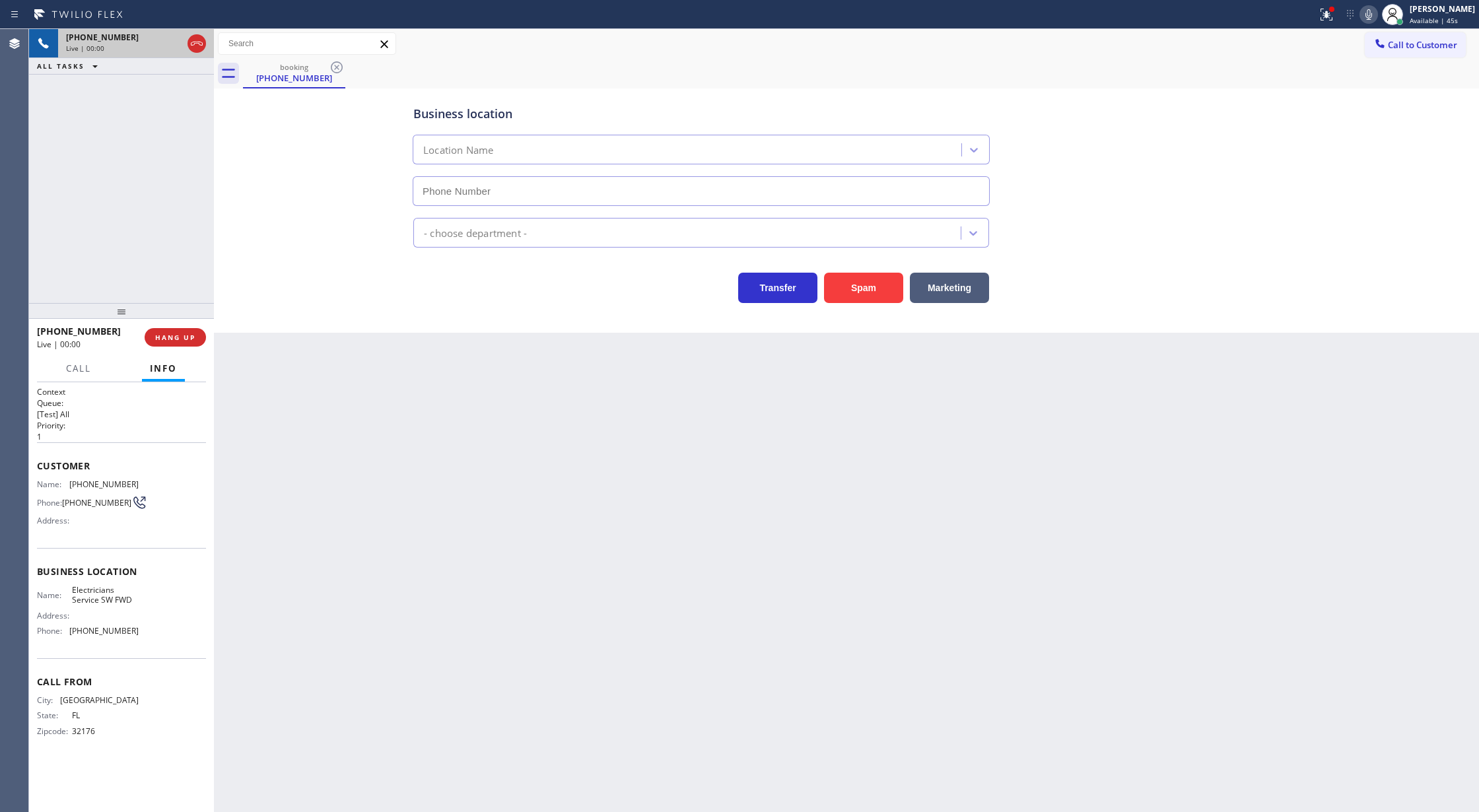
type input "(213) 566-1222"
click at [862, 288] on button "Spam" at bounding box center [863, 288] width 79 height 30
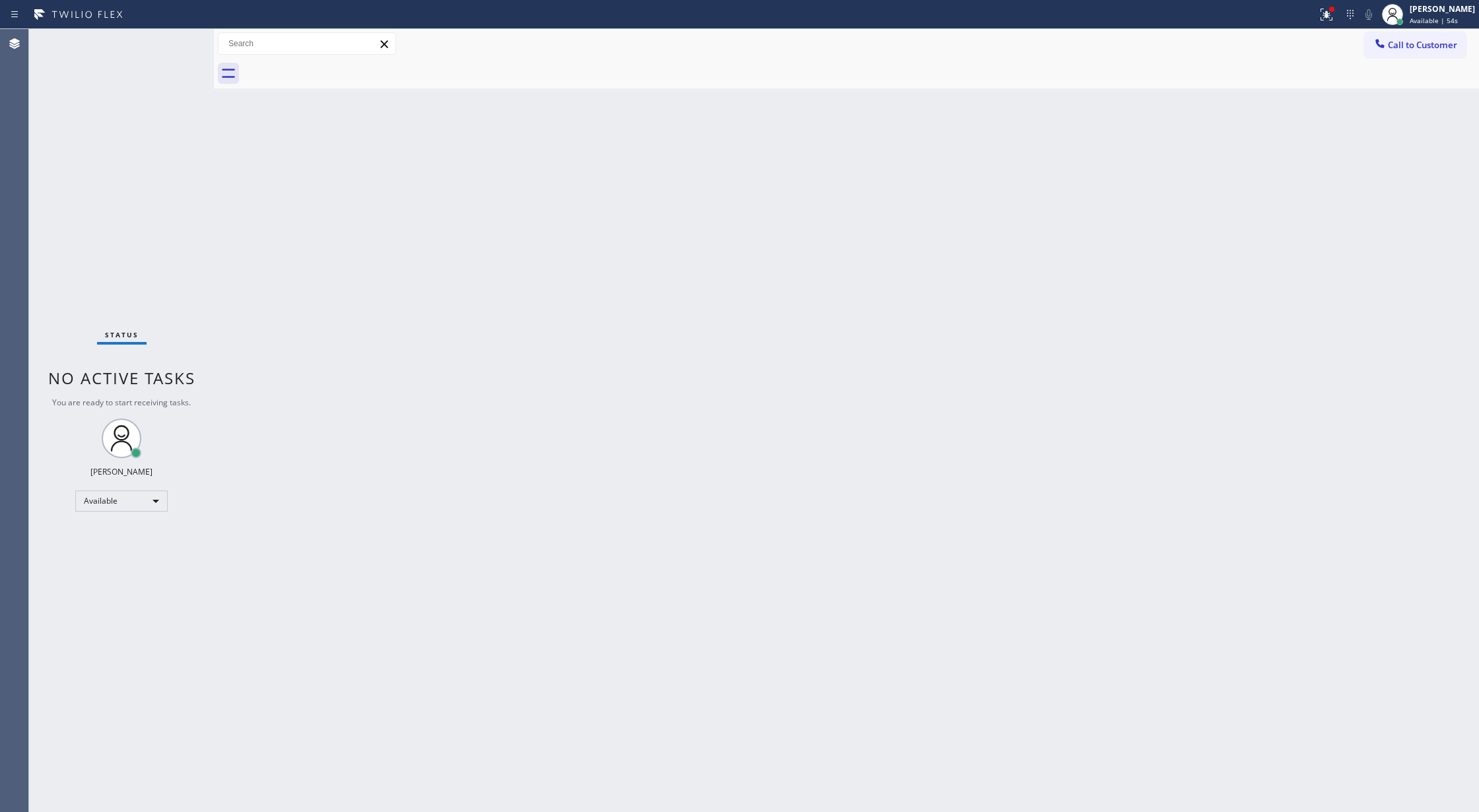
click at [162, 45] on div "Status No active tasks You are ready to start receiving tasks. Lilibeth Pueyo A…" at bounding box center [122, 420] width 185 height 783
click at [173, 40] on div "Status No active tasks You are ready to start receiving tasks. Lilibeth Pueyo A…" at bounding box center [122, 420] width 185 height 783
click at [175, 38] on div "Status No active tasks You are ready to start receiving tasks. Lilibeth Pueyo A…" at bounding box center [122, 420] width 185 height 783
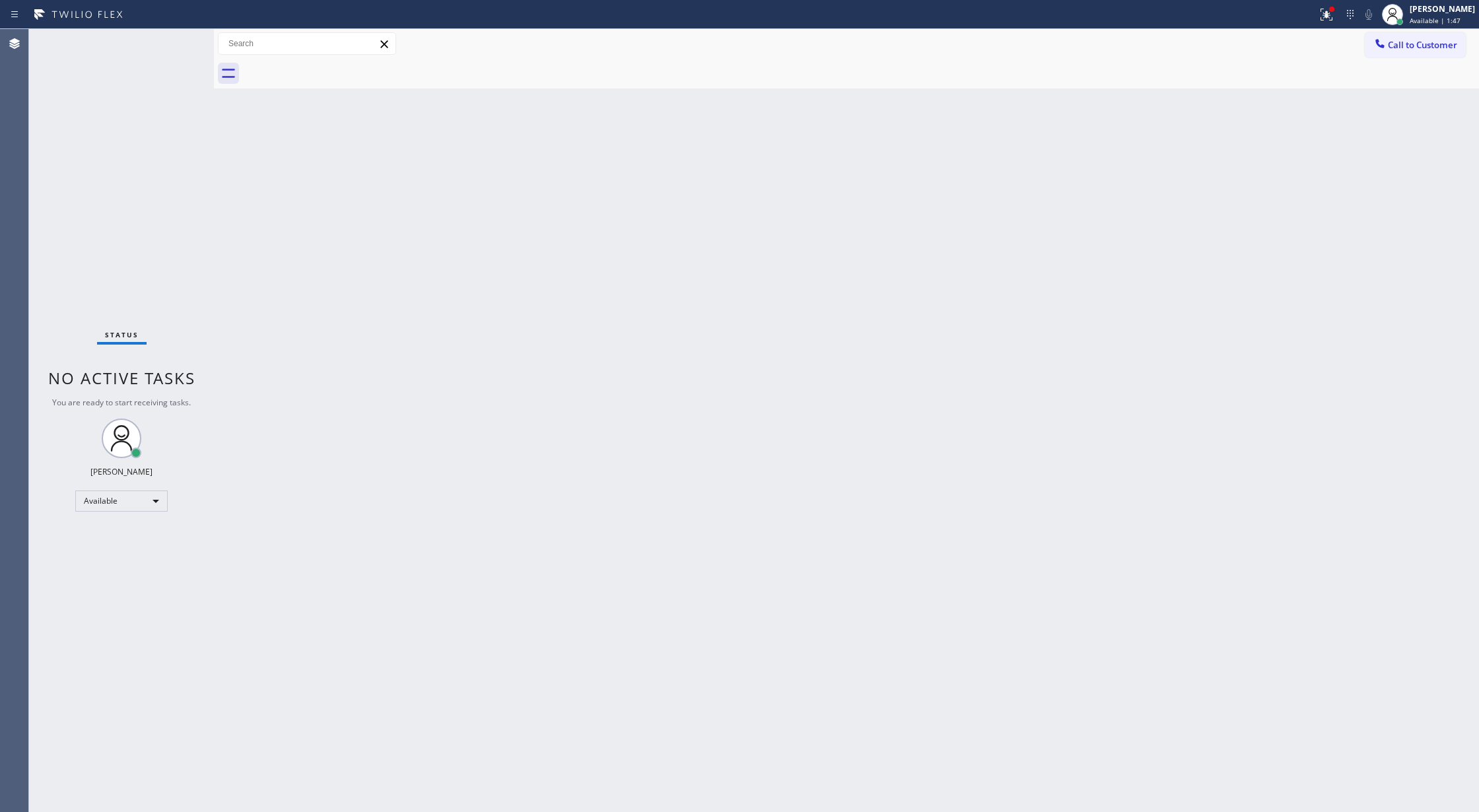
click at [175, 43] on div "Status No active tasks You are ready to start receiving tasks. Lilibeth Pueyo A…" at bounding box center [122, 420] width 185 height 783
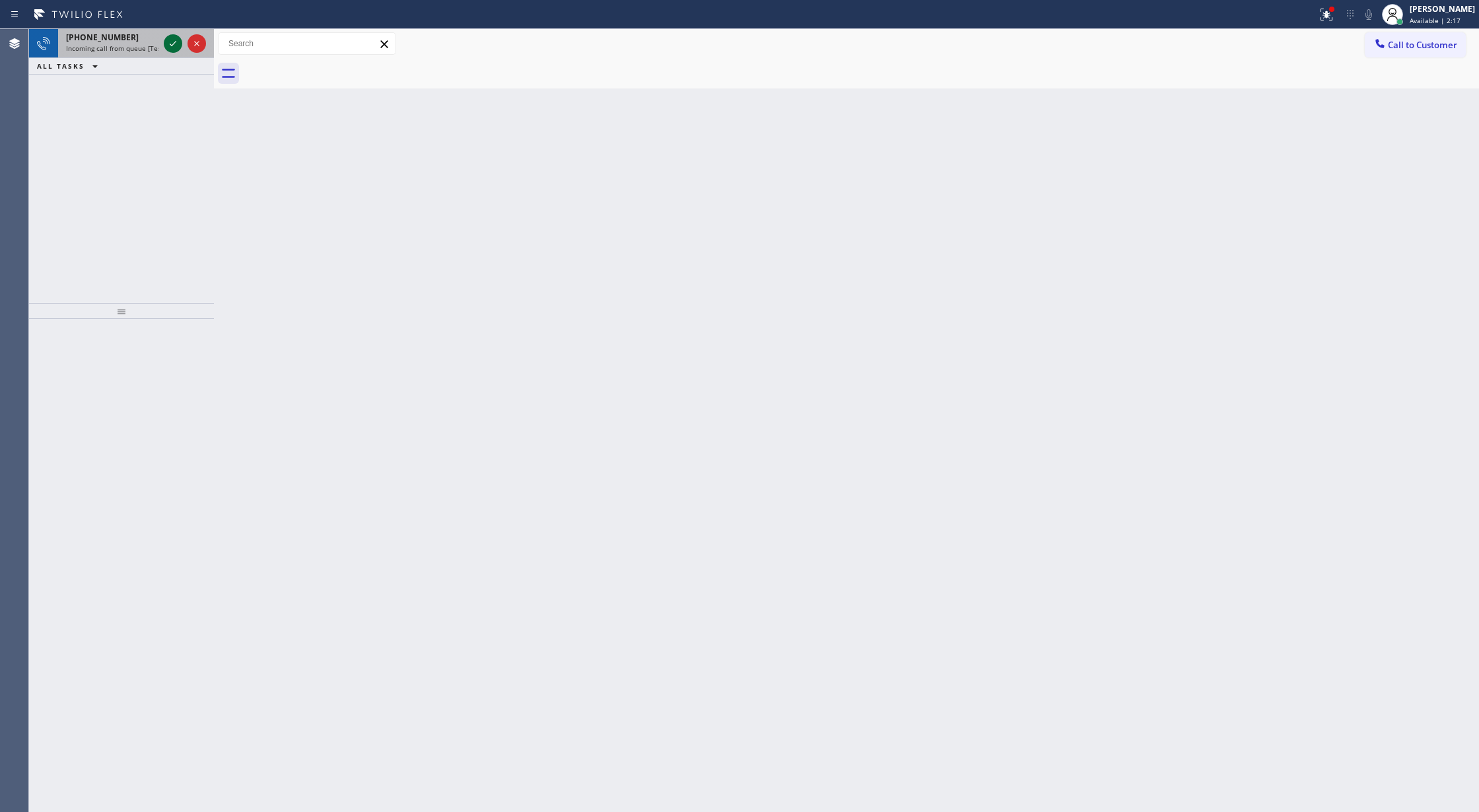
click at [175, 44] on icon at bounding box center [173, 44] width 16 height 16
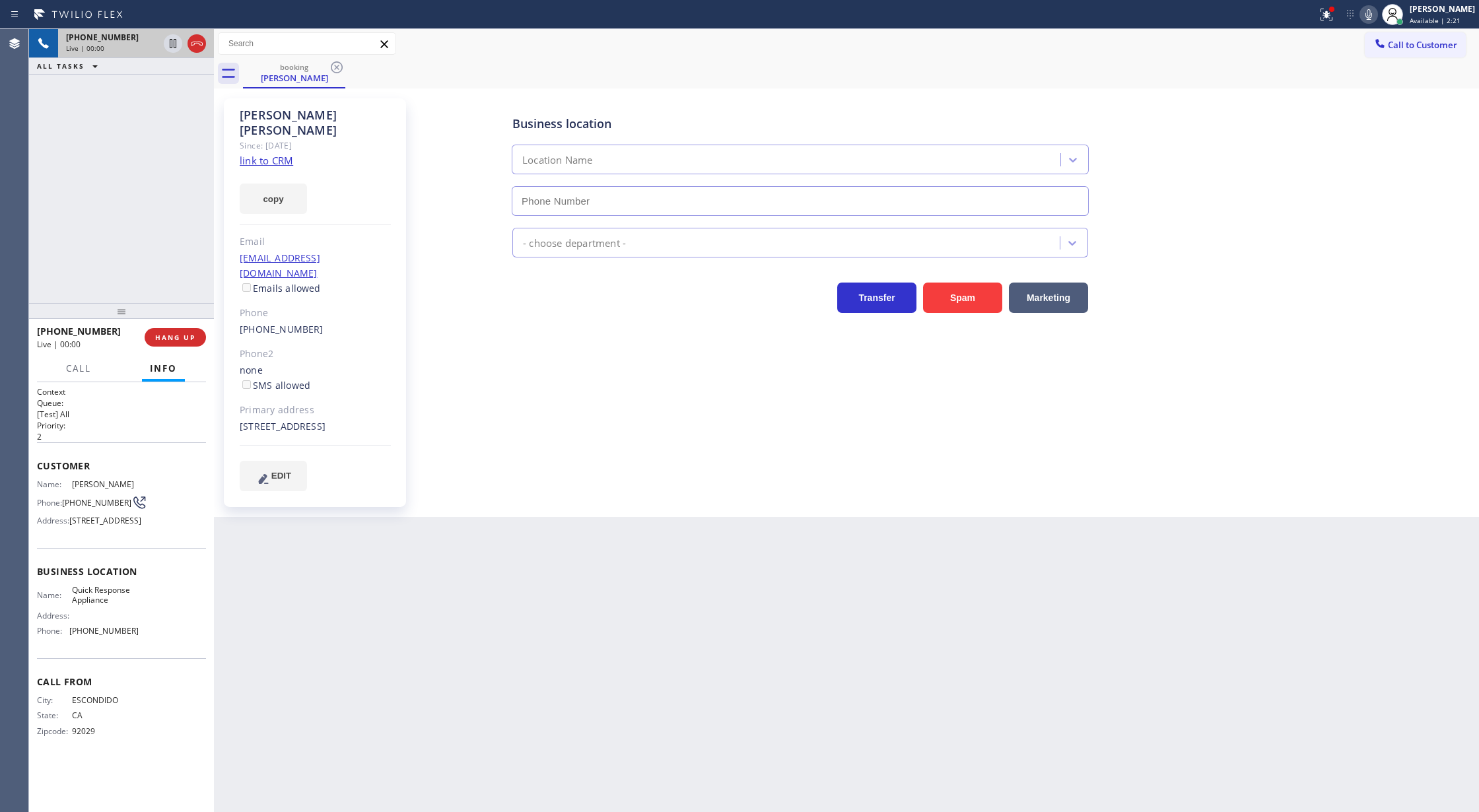
type input "[PHONE_NUMBER]"
click at [257, 154] on link "link to CRM" at bounding box center [266, 160] width 53 height 13
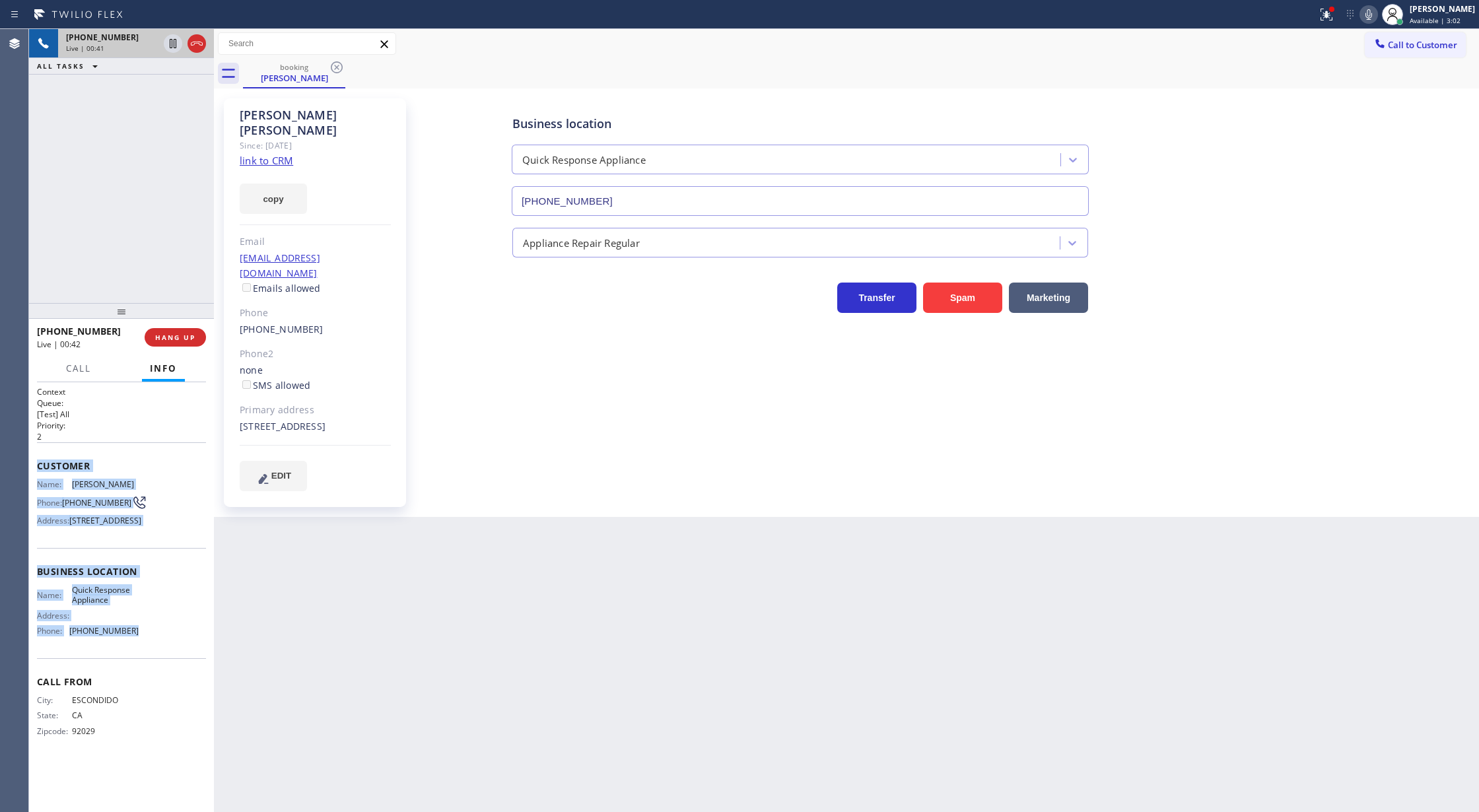
drag, startPoint x: 35, startPoint y: 467, endPoint x: 150, endPoint y: 651, distance: 217.0
click at [150, 651] on div "Context Queue: [Test] All Priority: 2 Customer Name: Dan Whitman Phone: (760) 6…" at bounding box center [122, 597] width 185 height 430
click at [169, 330] on button "COMPLETE" at bounding box center [172, 337] width 67 height 19
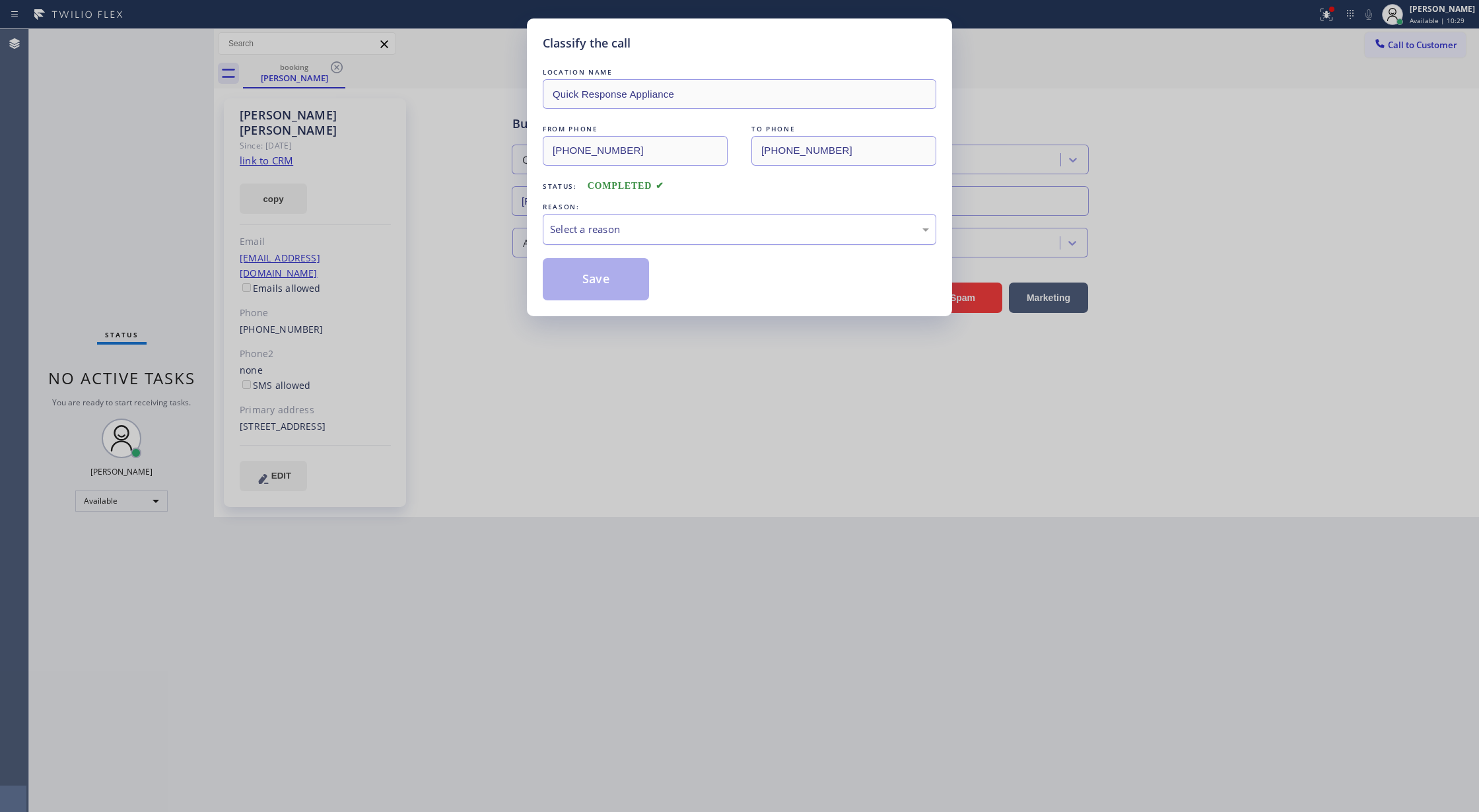
click at [627, 232] on div "Select a reason" at bounding box center [740, 229] width 379 height 15
click at [587, 291] on button "Save" at bounding box center [595, 279] width 106 height 42
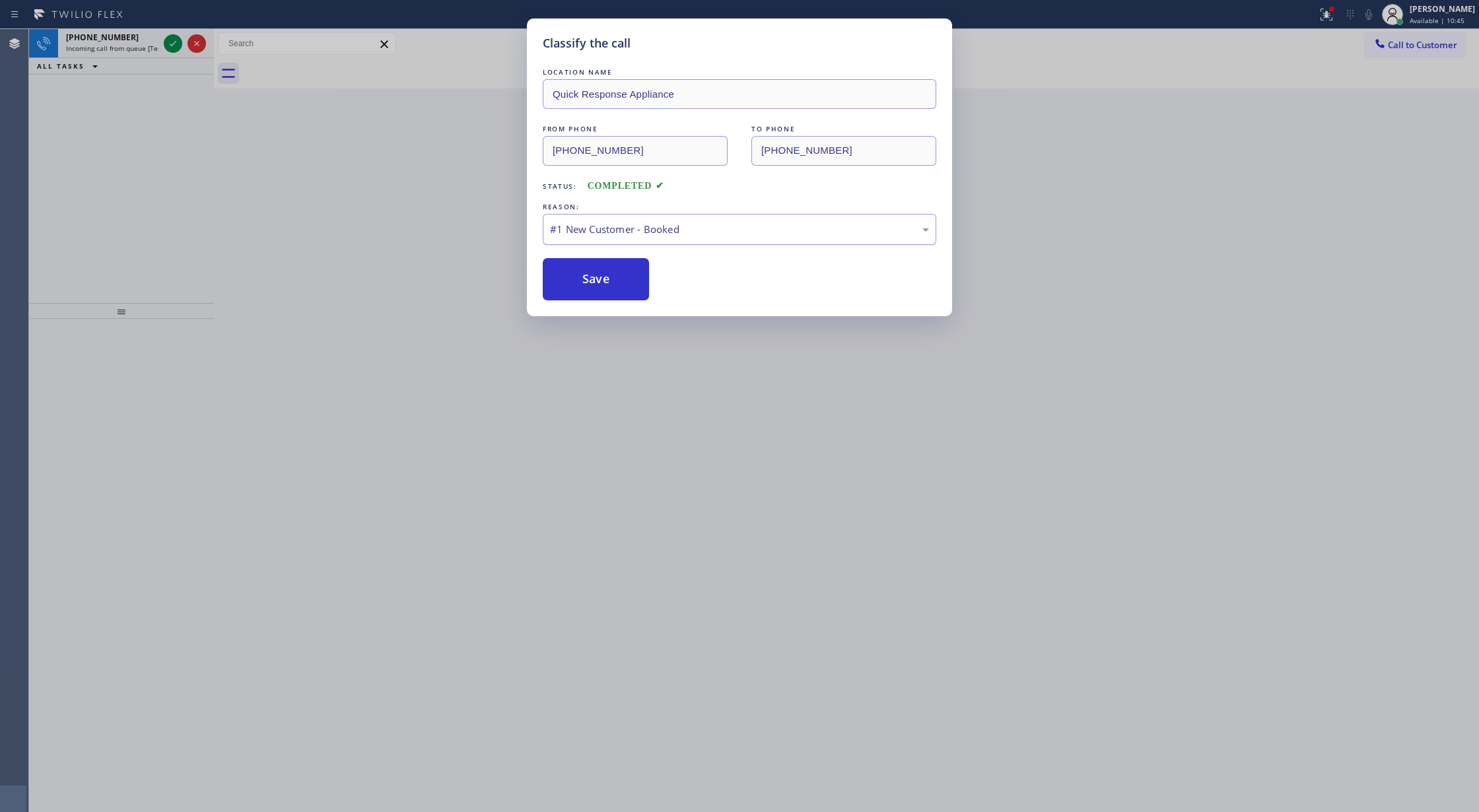
click at [624, 231] on div "#1 New Customer - Booked" at bounding box center [740, 229] width 379 height 15
click at [602, 277] on button "Save" at bounding box center [595, 279] width 106 height 42
click at [175, 46] on div "Classify the call LOCATION NAME Quick Response Appliance FROM PHONE (760) 644-7…" at bounding box center [739, 406] width 1479 height 812
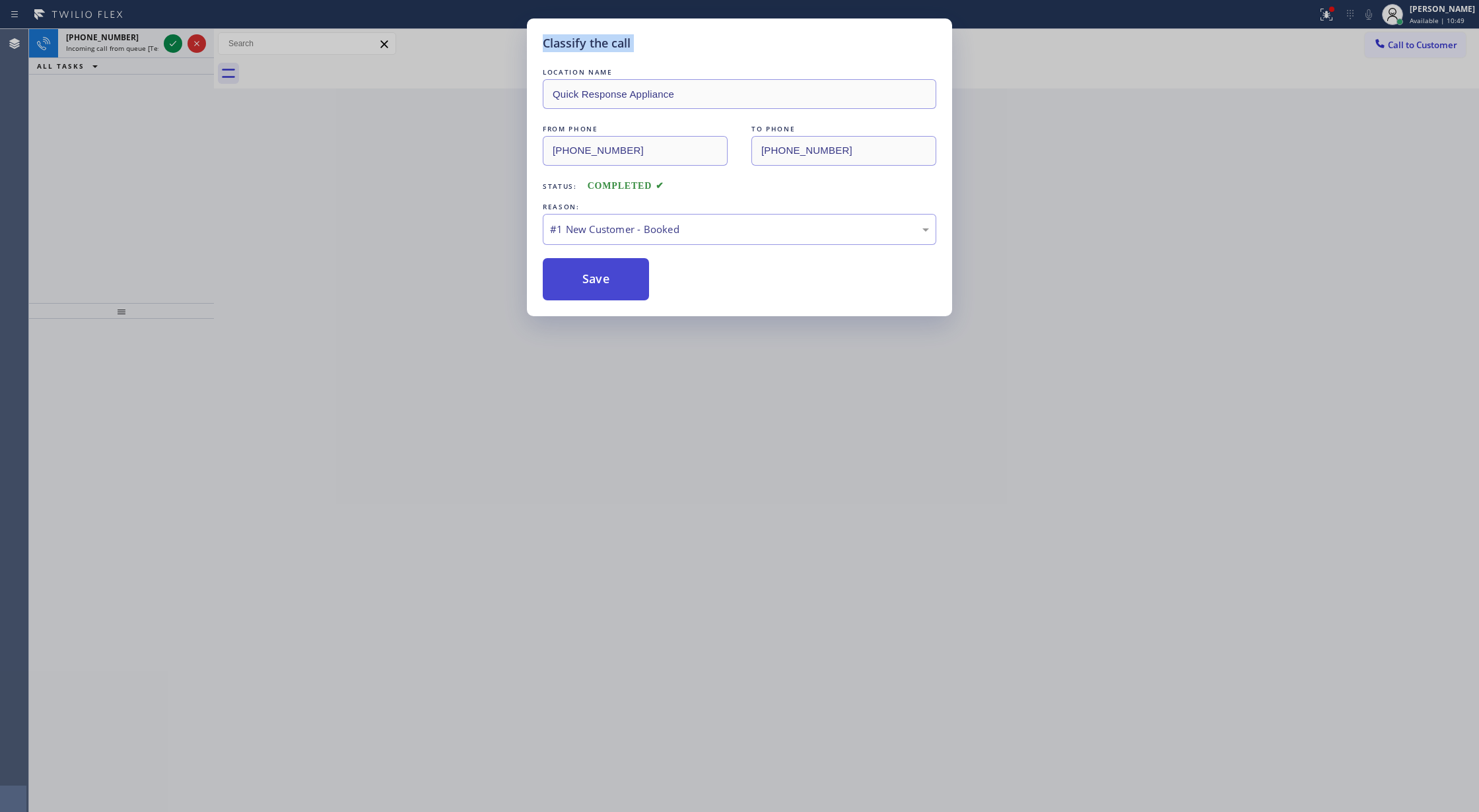
click at [589, 286] on button "Save" at bounding box center [595, 279] width 106 height 42
click at [589, 285] on button "Save" at bounding box center [595, 279] width 106 height 42
click at [591, 285] on button "Save" at bounding box center [595, 279] width 106 height 42
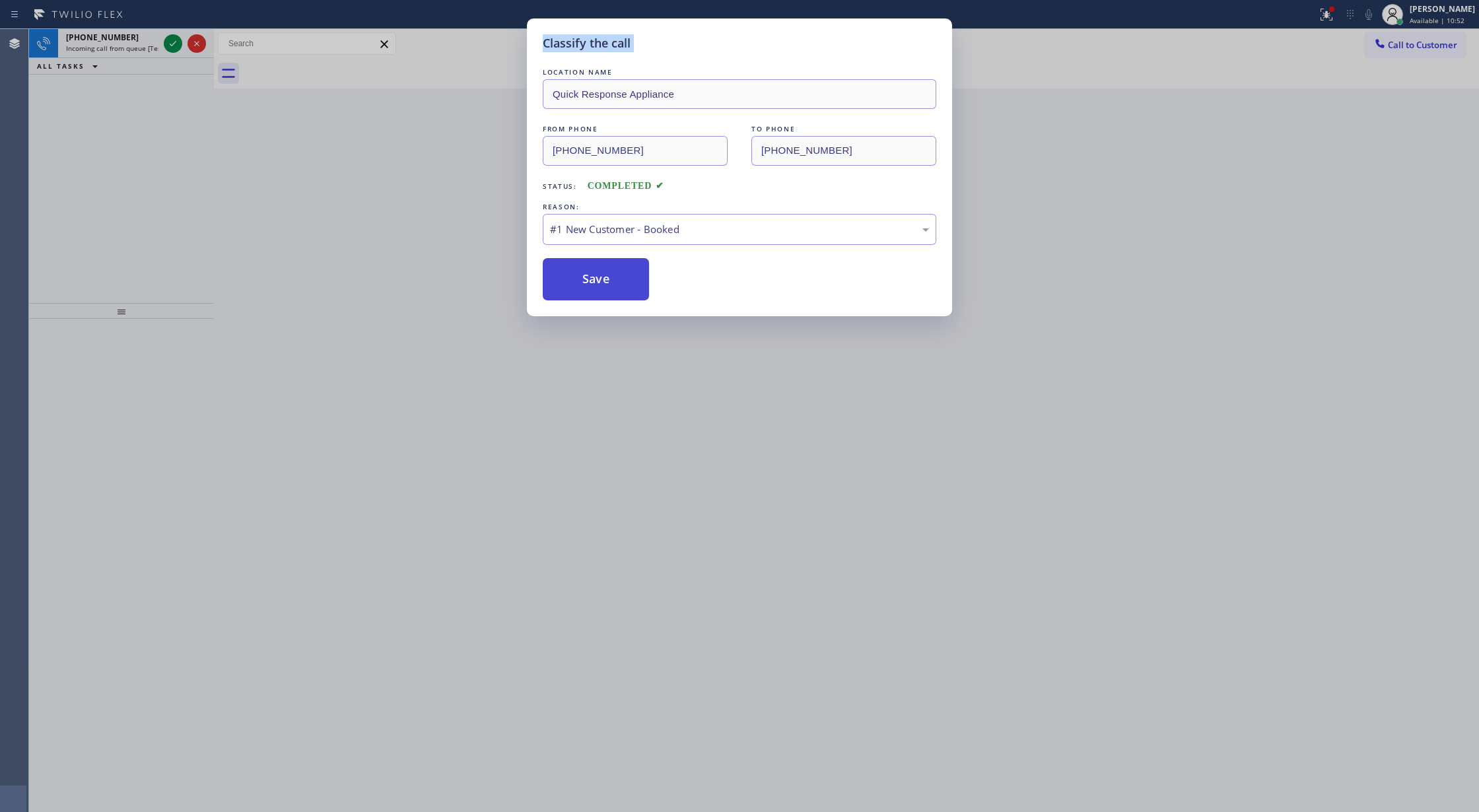
click at [592, 284] on button "Save" at bounding box center [595, 279] width 106 height 42
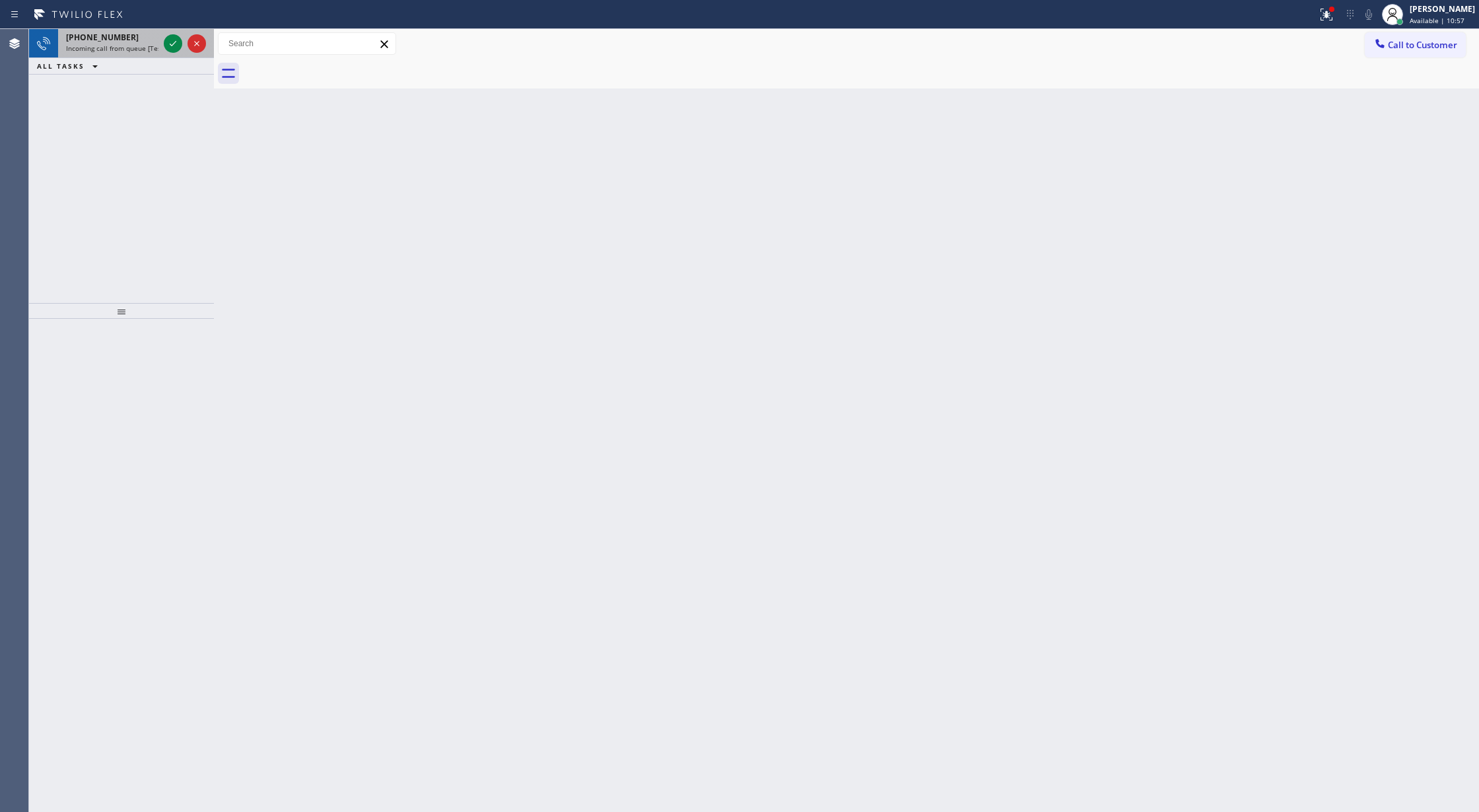
click at [177, 52] on div at bounding box center [184, 44] width 47 height 29
click at [175, 48] on icon at bounding box center [173, 44] width 16 height 16
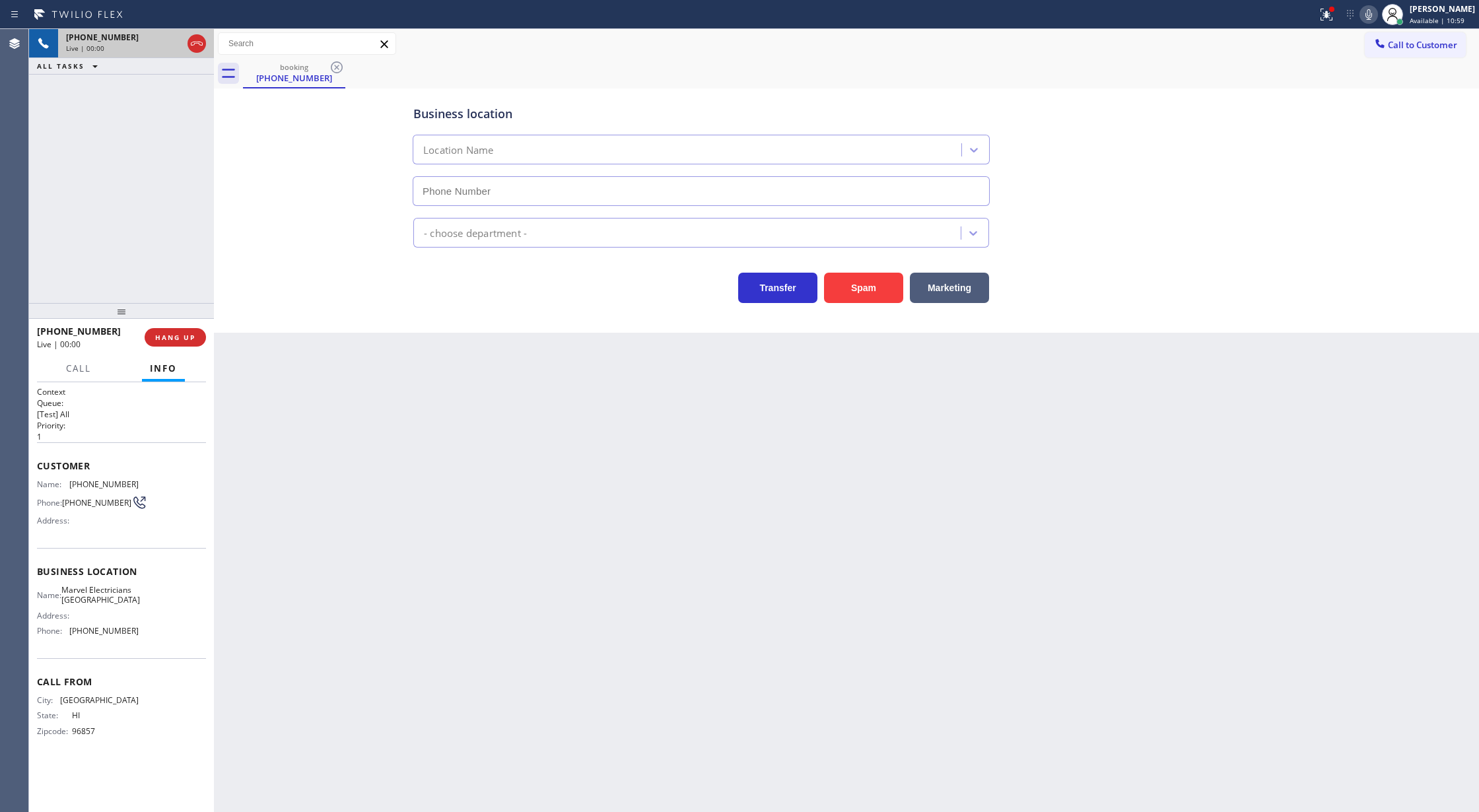
type input "[PHONE_NUMBER]"
click at [188, 40] on div at bounding box center [197, 44] width 19 height 16
click at [175, 337] on span "COMPLETE" at bounding box center [172, 337] width 45 height 9
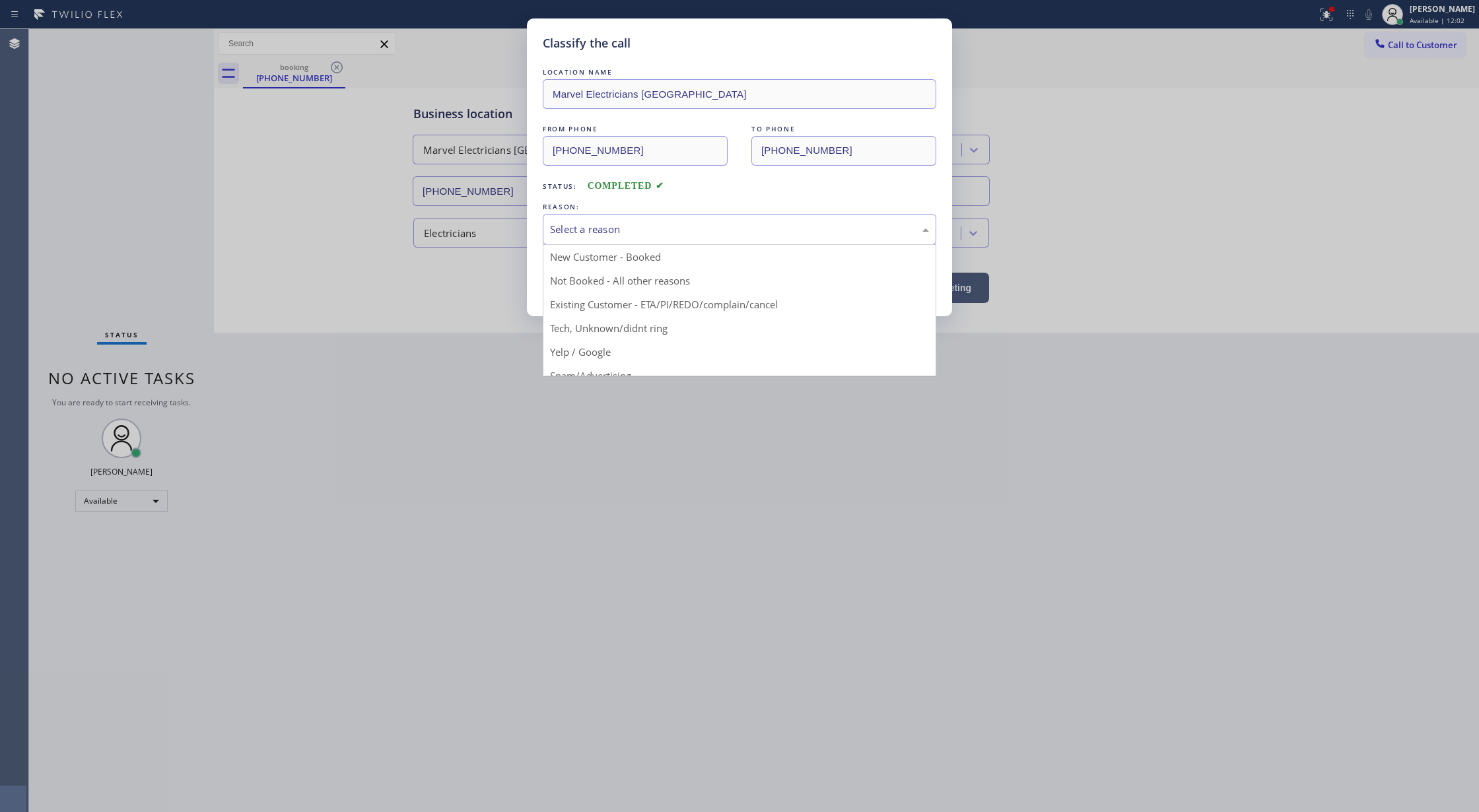
click at [603, 228] on div "Select a reason" at bounding box center [740, 229] width 379 height 15
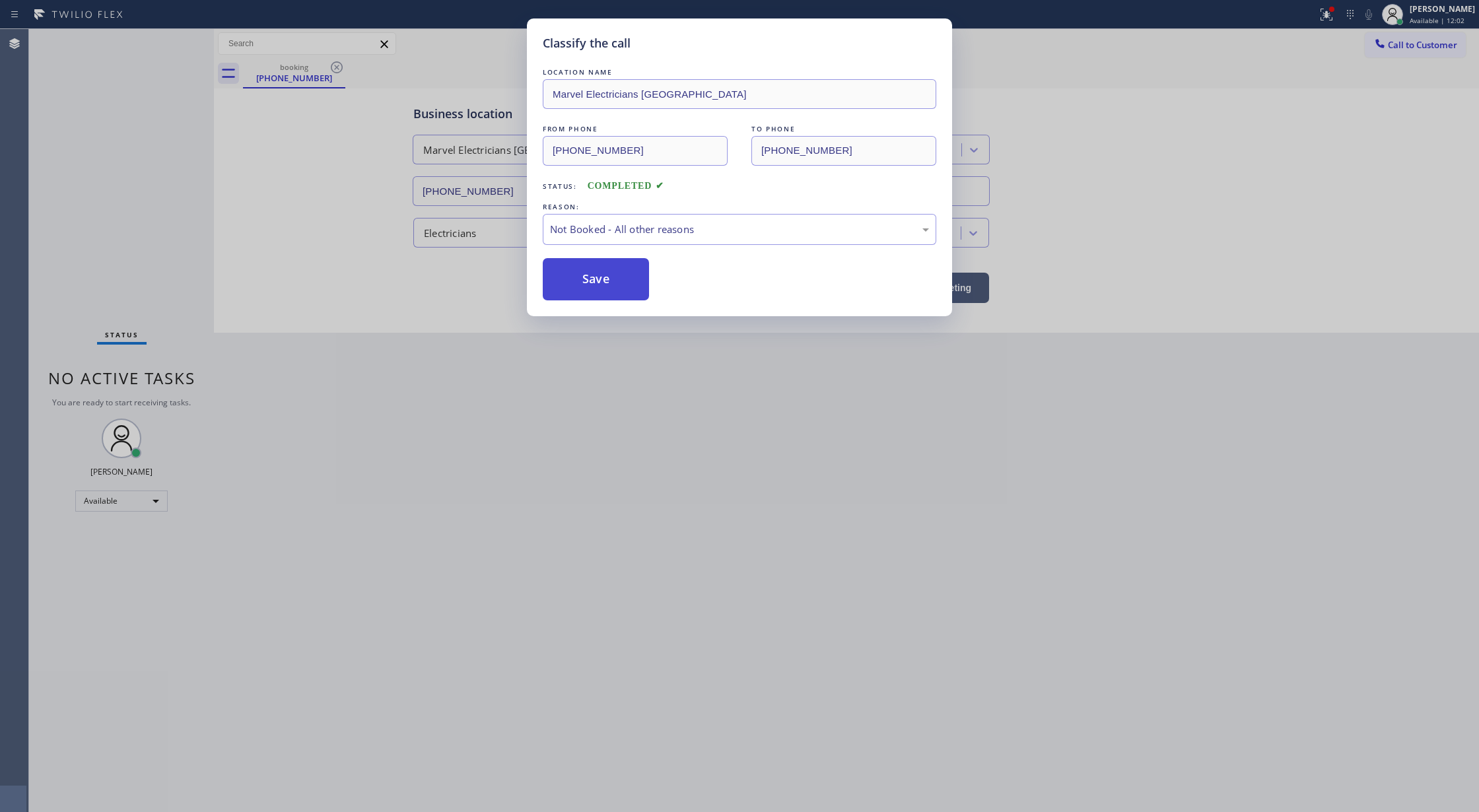
click at [600, 278] on button "Save" at bounding box center [595, 279] width 106 height 42
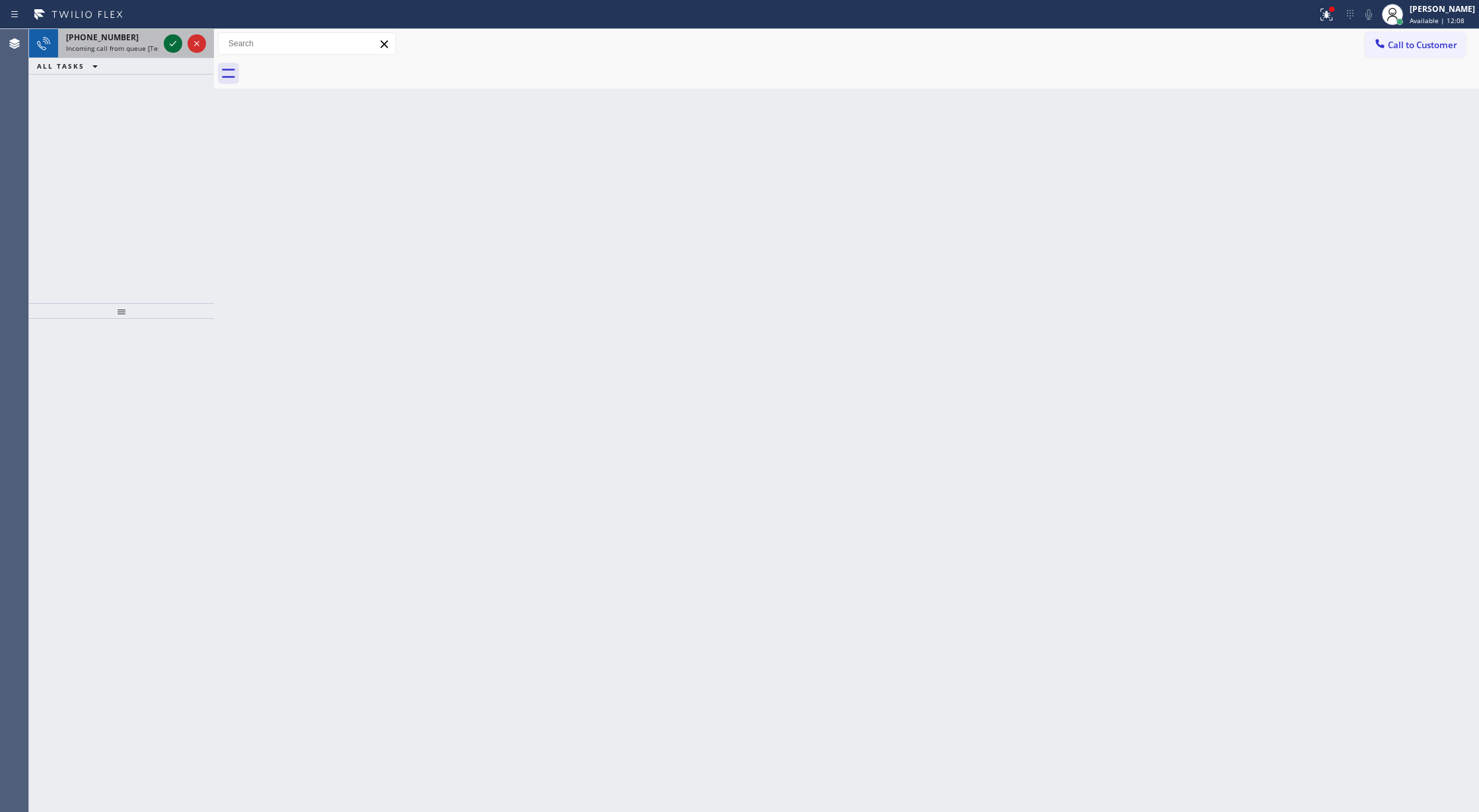
click at [167, 44] on icon at bounding box center [173, 44] width 16 height 16
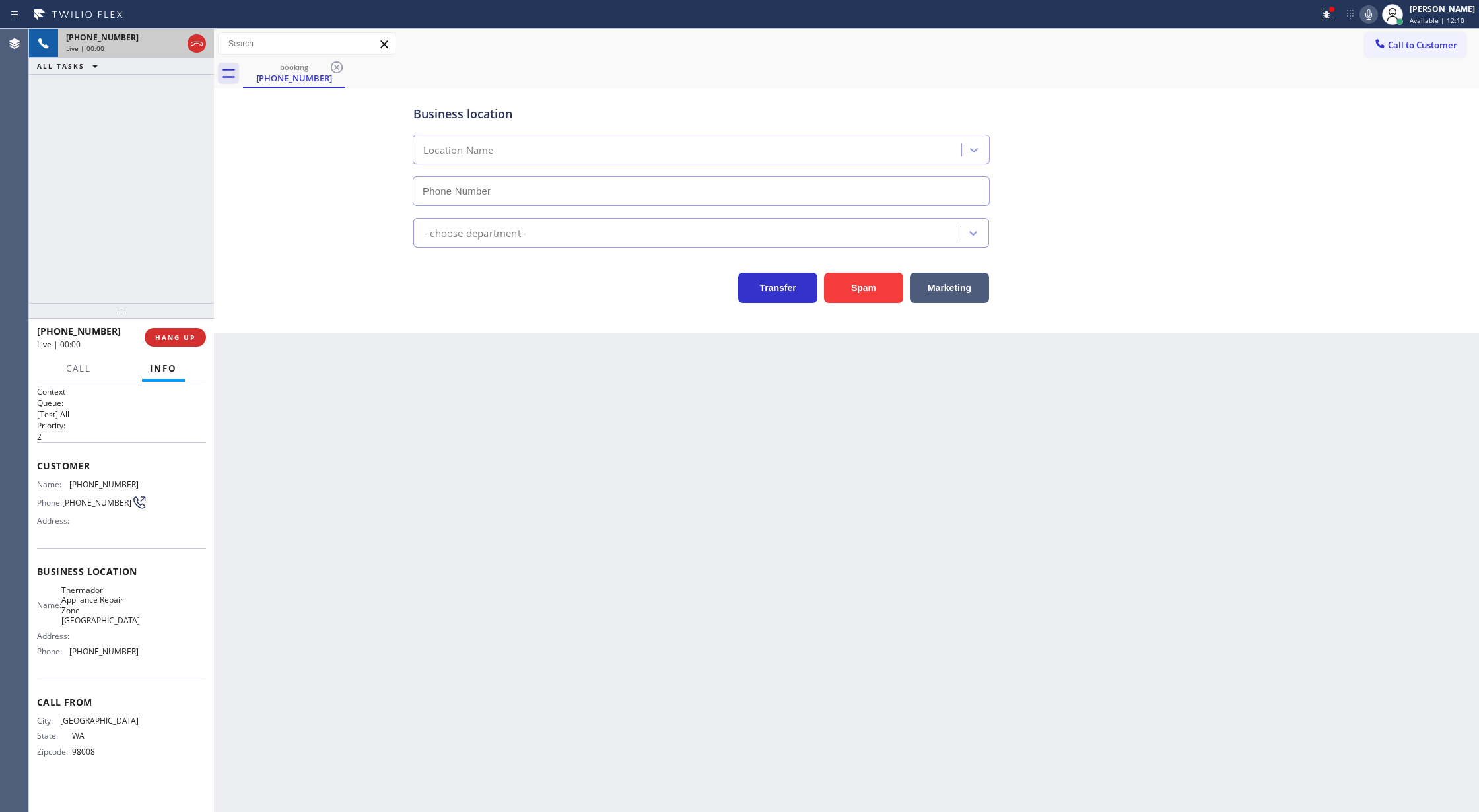
type input "(425) 242-3889"
click at [857, 277] on button "Spam" at bounding box center [863, 288] width 79 height 30
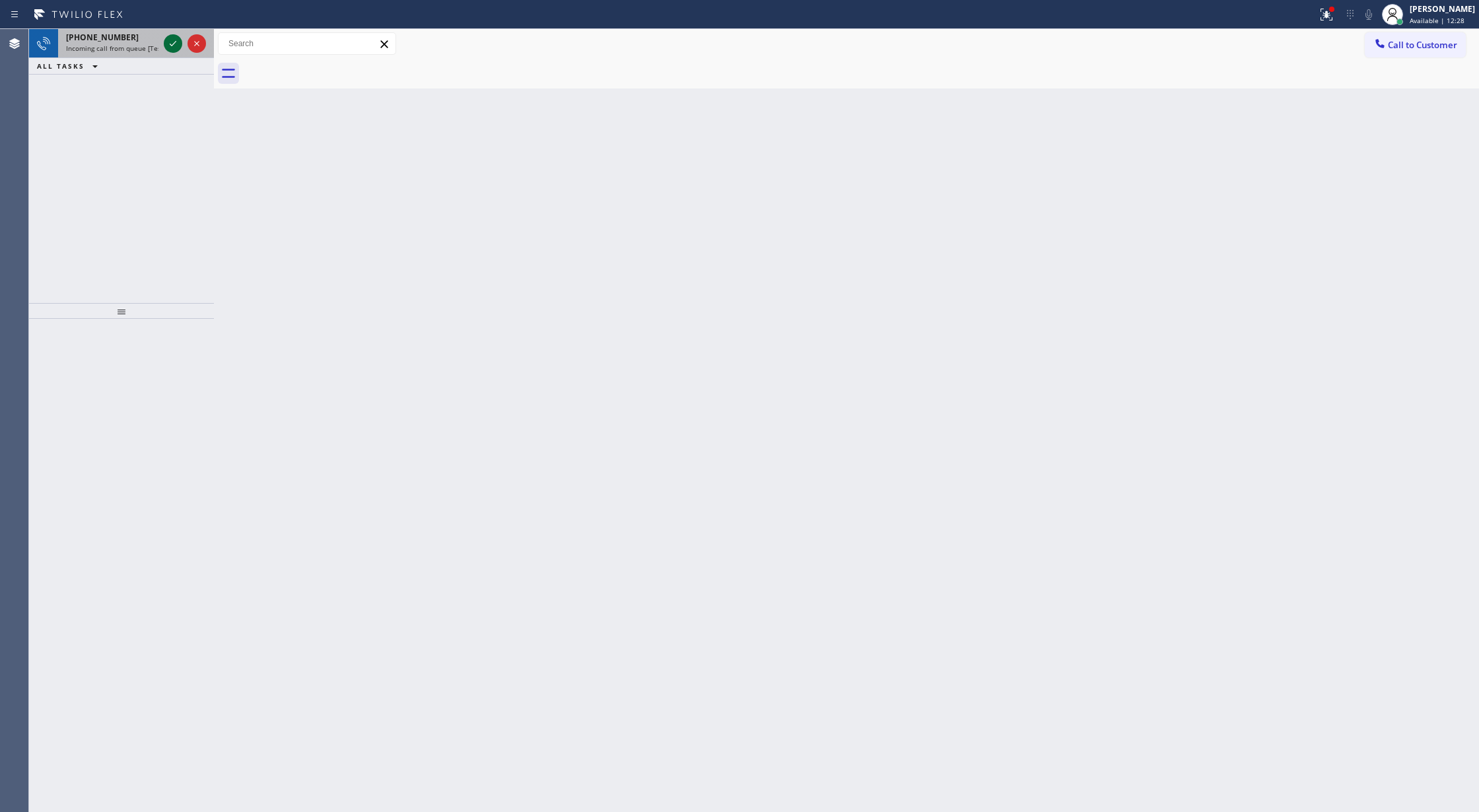
drag, startPoint x: 165, startPoint y: 49, endPoint x: 170, endPoint y: 44, distance: 7.1
click at [165, 49] on icon at bounding box center [173, 44] width 16 height 16
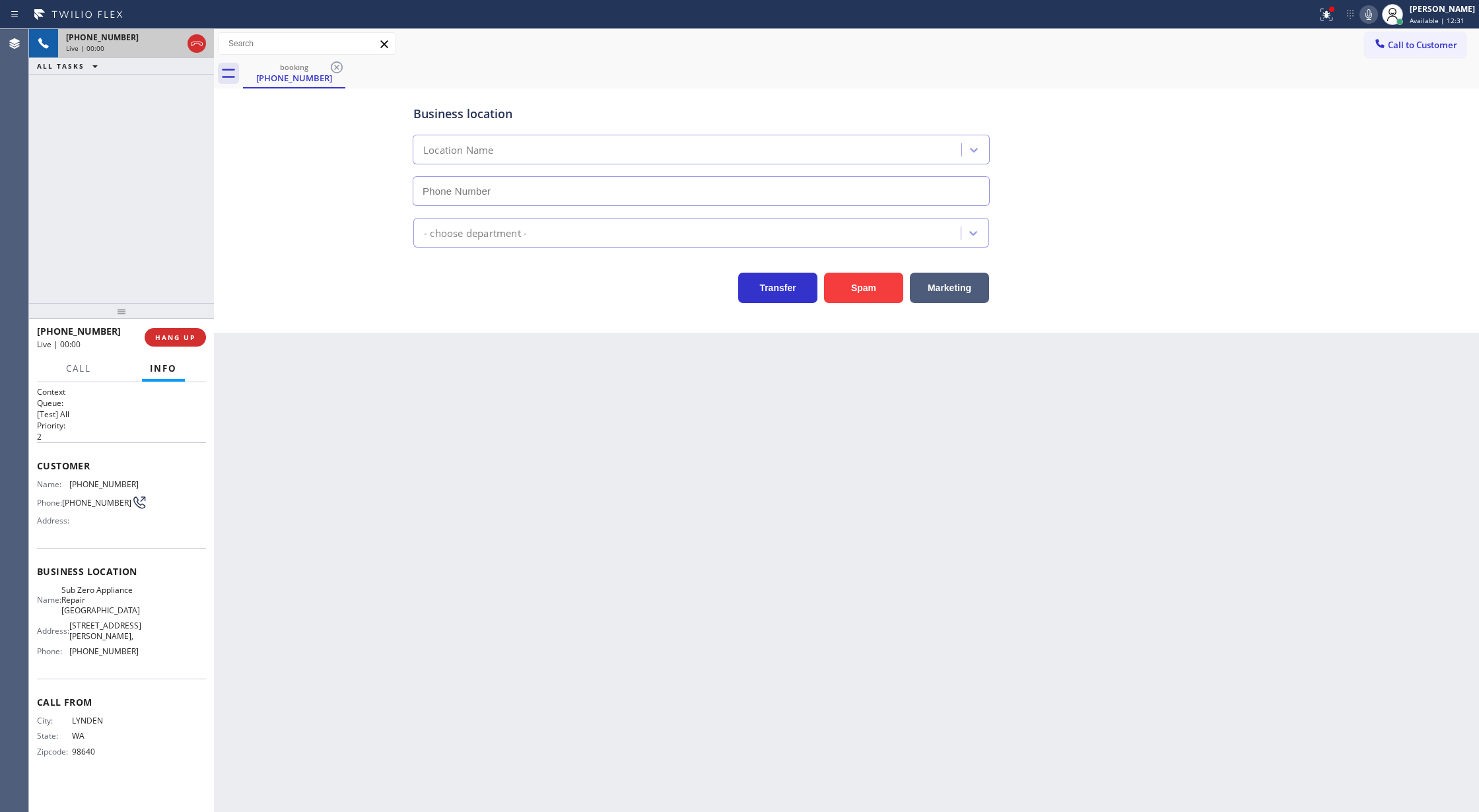
type input "[PHONE_NUMBER]"
click at [862, 279] on button "Spam" at bounding box center [863, 288] width 79 height 30
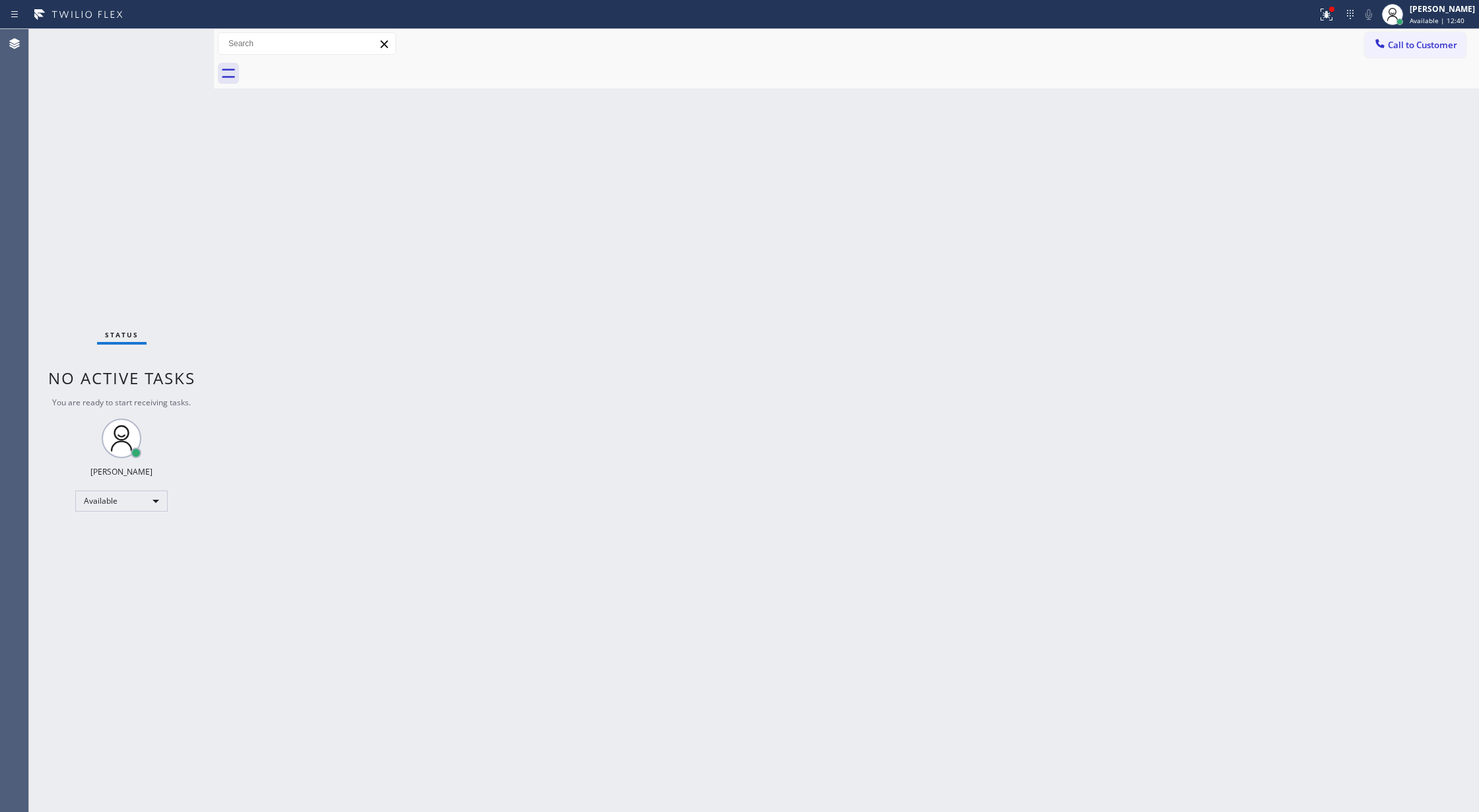
click at [173, 27] on div "Status report Issues detected These issues could affect your workflow. Please c…" at bounding box center [739, 14] width 1479 height 29
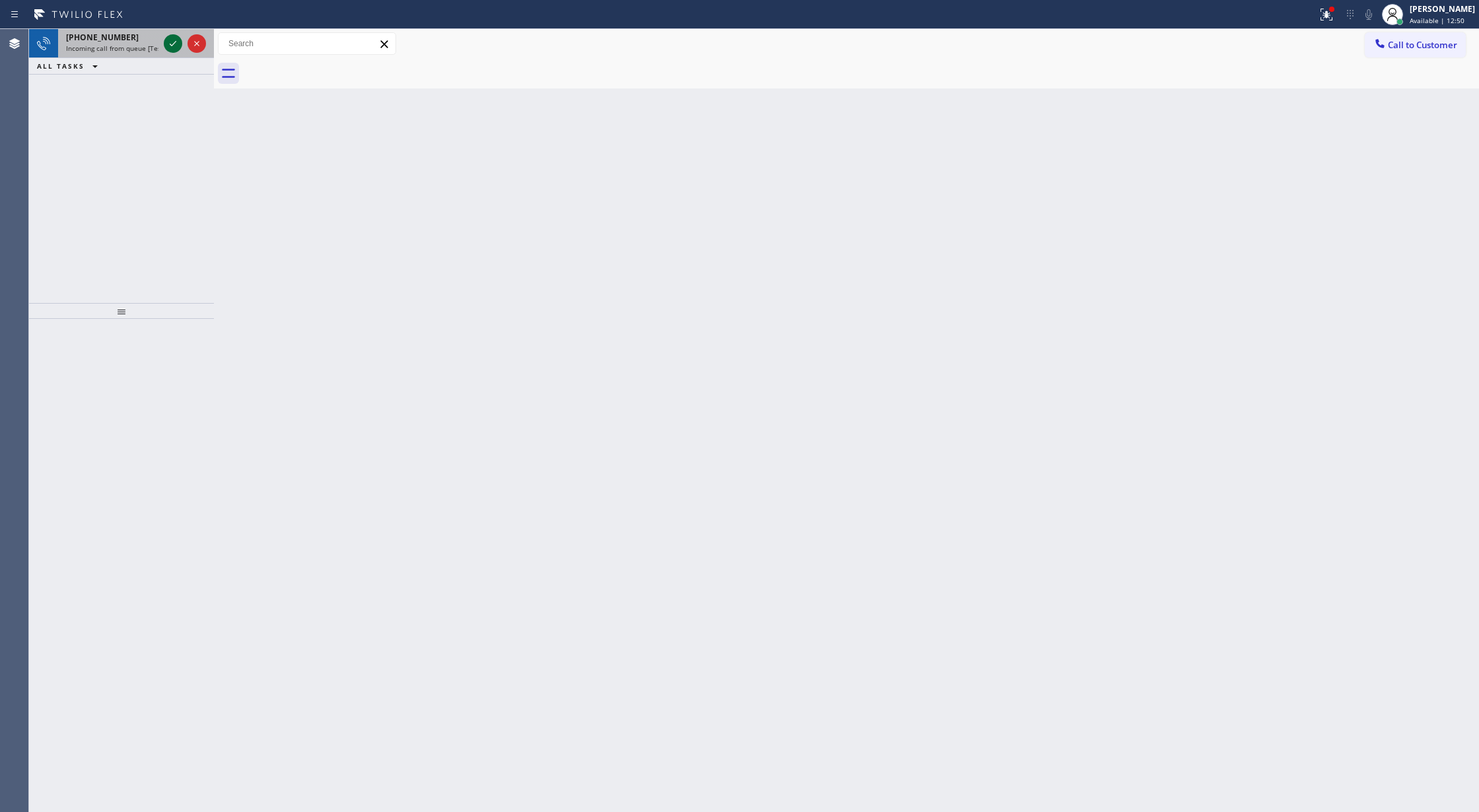
click at [169, 48] on icon at bounding box center [173, 44] width 16 height 16
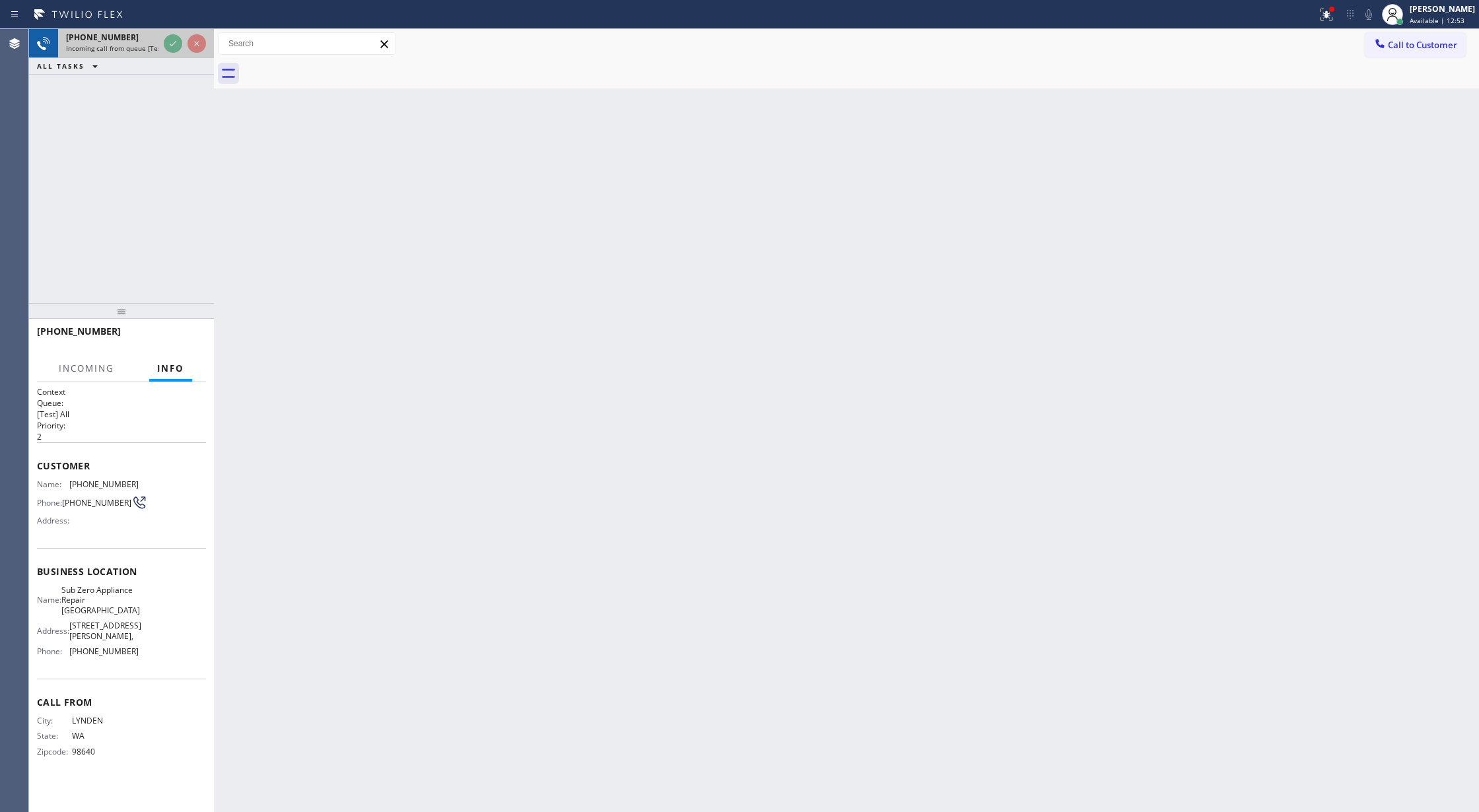
click at [162, 48] on div at bounding box center [184, 44] width 47 height 29
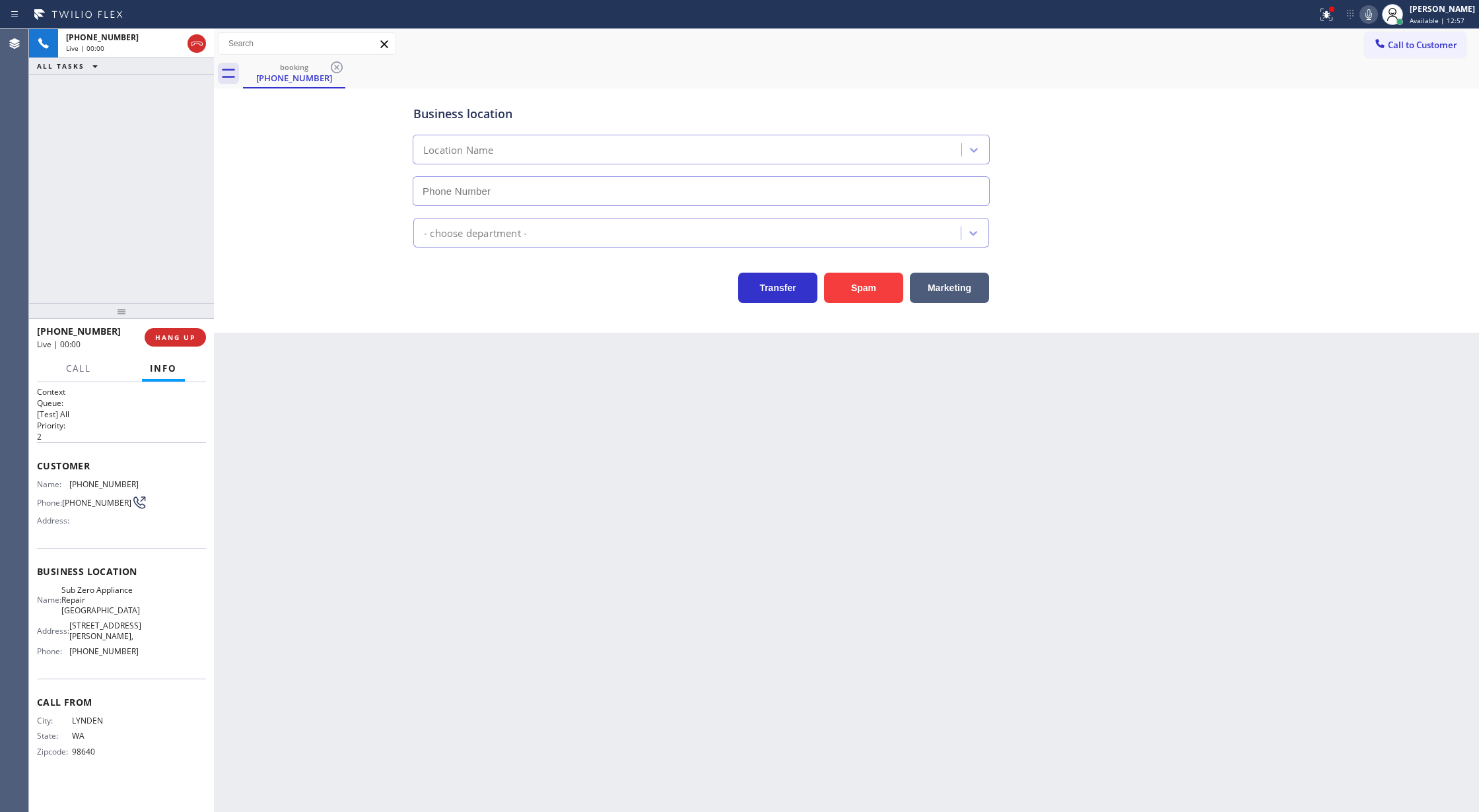
type input "[PHONE_NUMBER]"
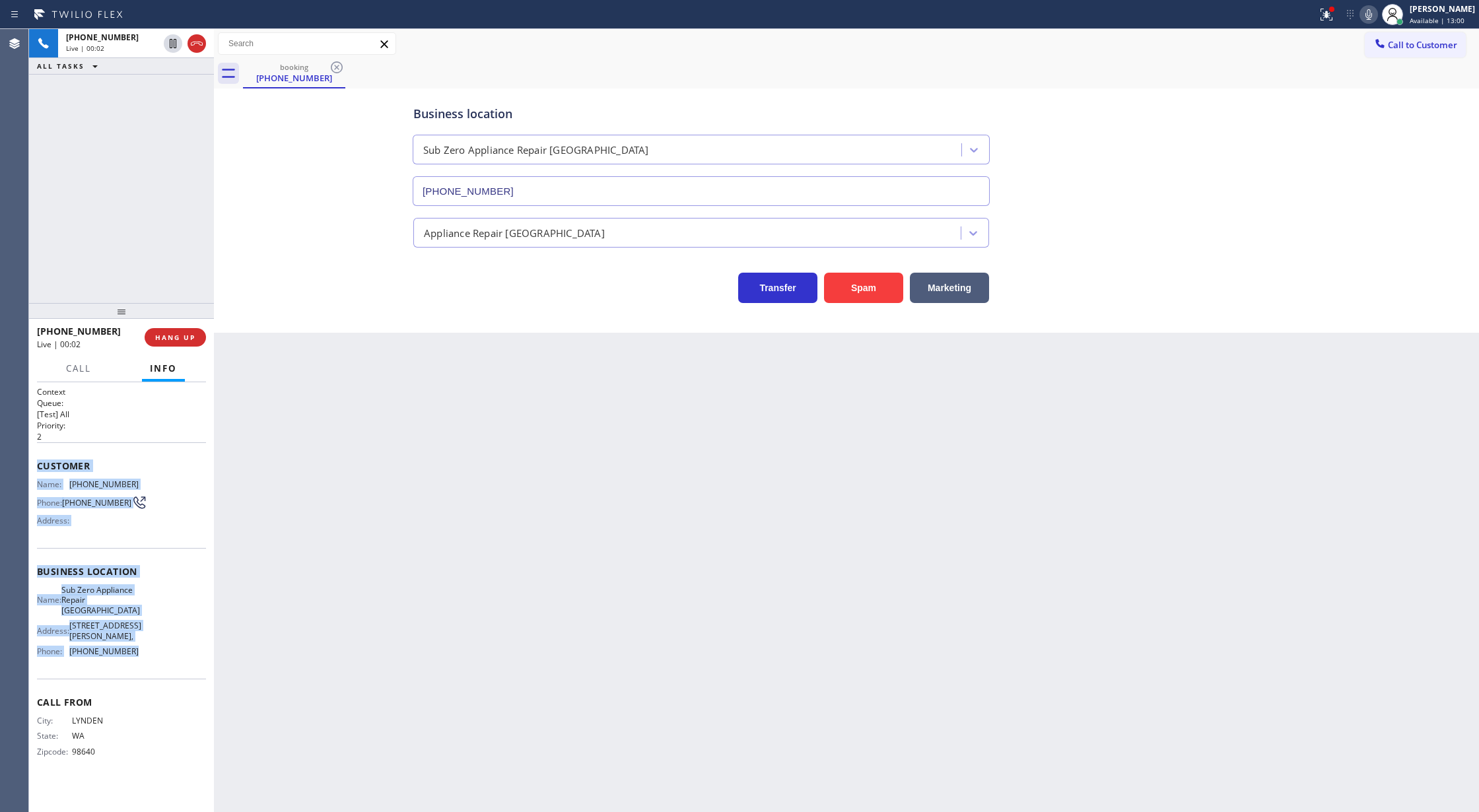
drag, startPoint x: 39, startPoint y: 466, endPoint x: 162, endPoint y: 645, distance: 217.2
click at [162, 645] on div "Context Queue: [Test] All Priority: 2 Customer Name: (360) 325-6683 Phone: (360…" at bounding box center [122, 582] width 169 height 392
click at [192, 43] on icon at bounding box center [197, 44] width 16 height 16
click at [173, 333] on span "COMPLETE" at bounding box center [172, 337] width 45 height 9
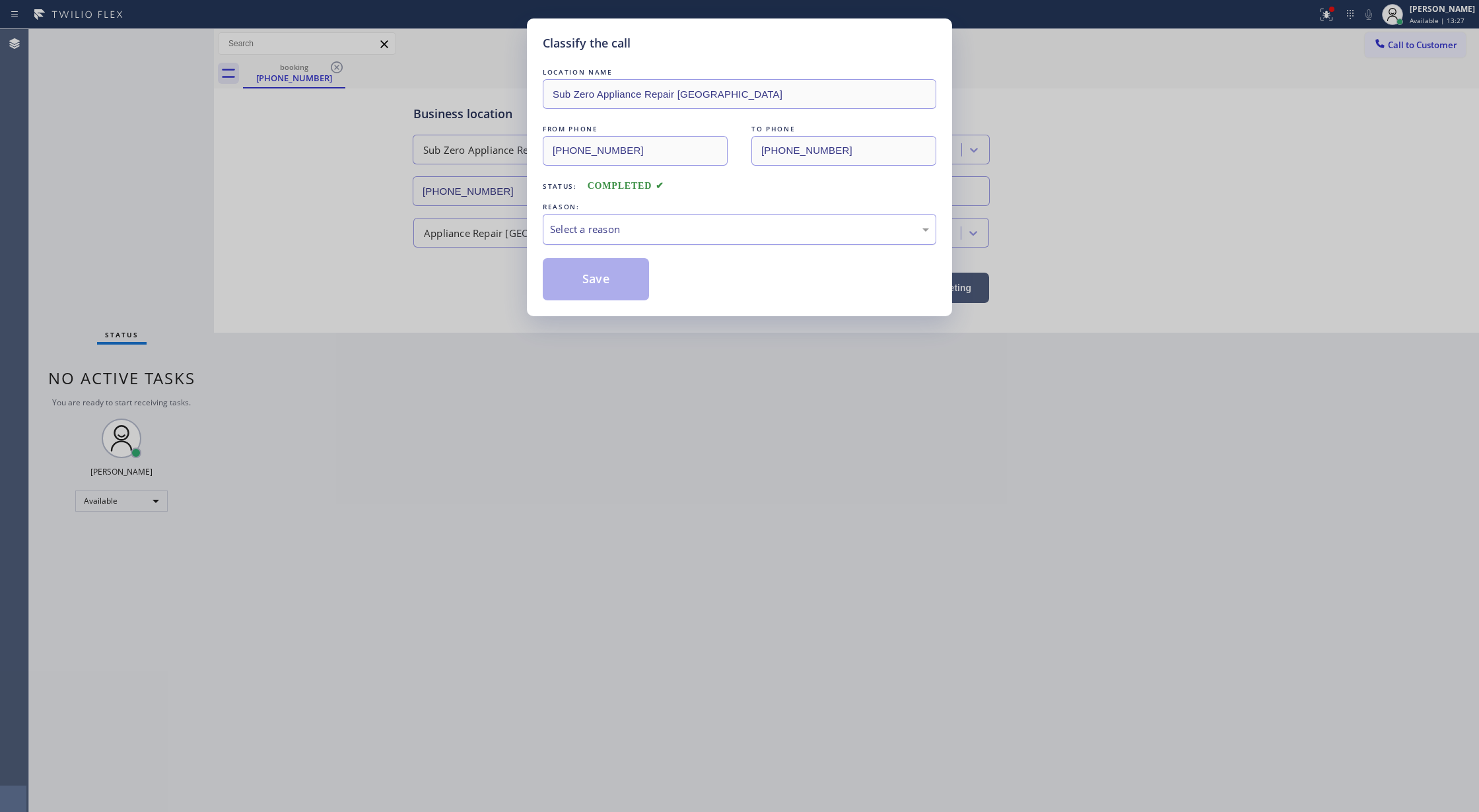
click at [640, 222] on div "Select a reason" at bounding box center [740, 229] width 379 height 15
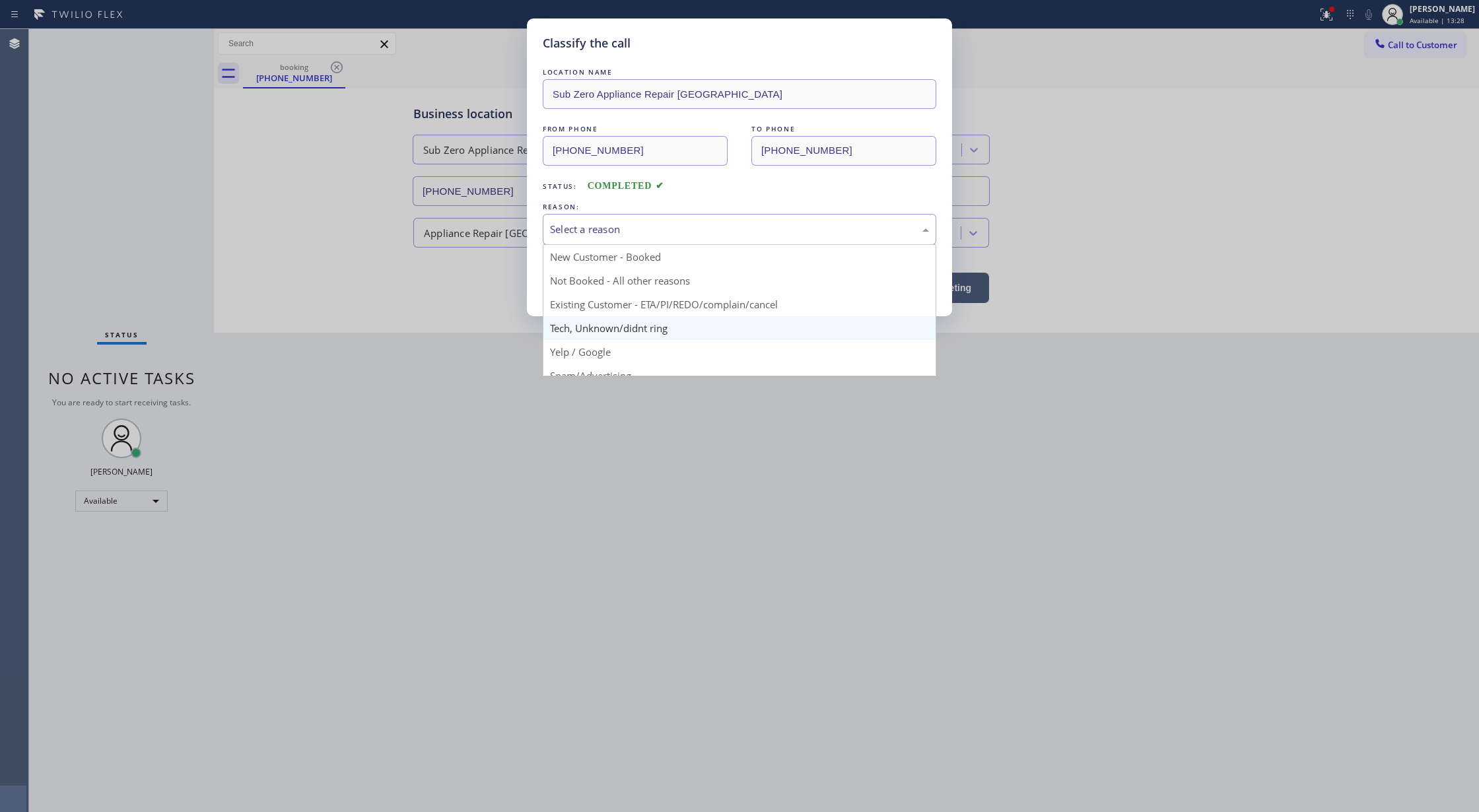
scroll to position [83, 0]
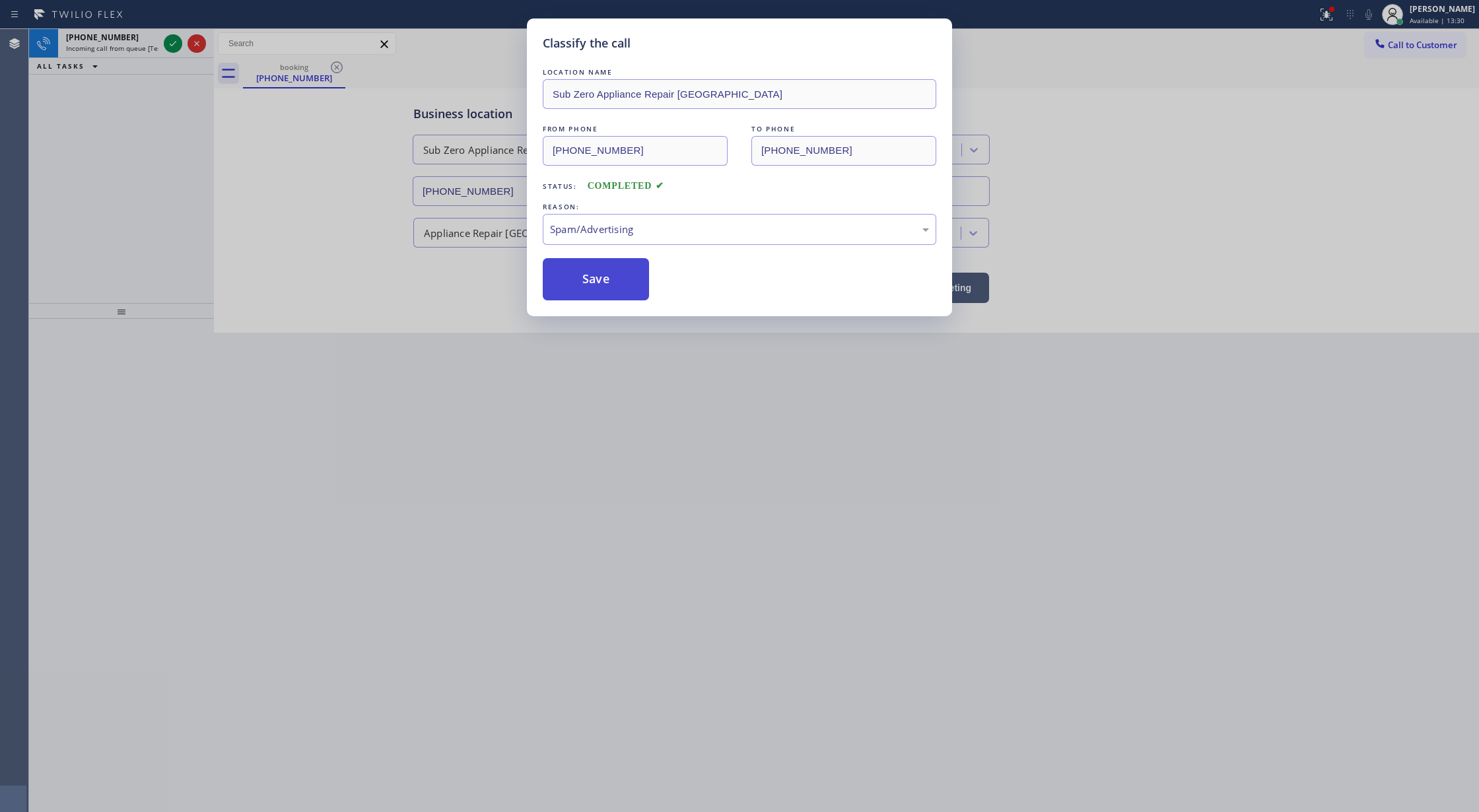
click at [591, 281] on button "Save" at bounding box center [595, 279] width 106 height 42
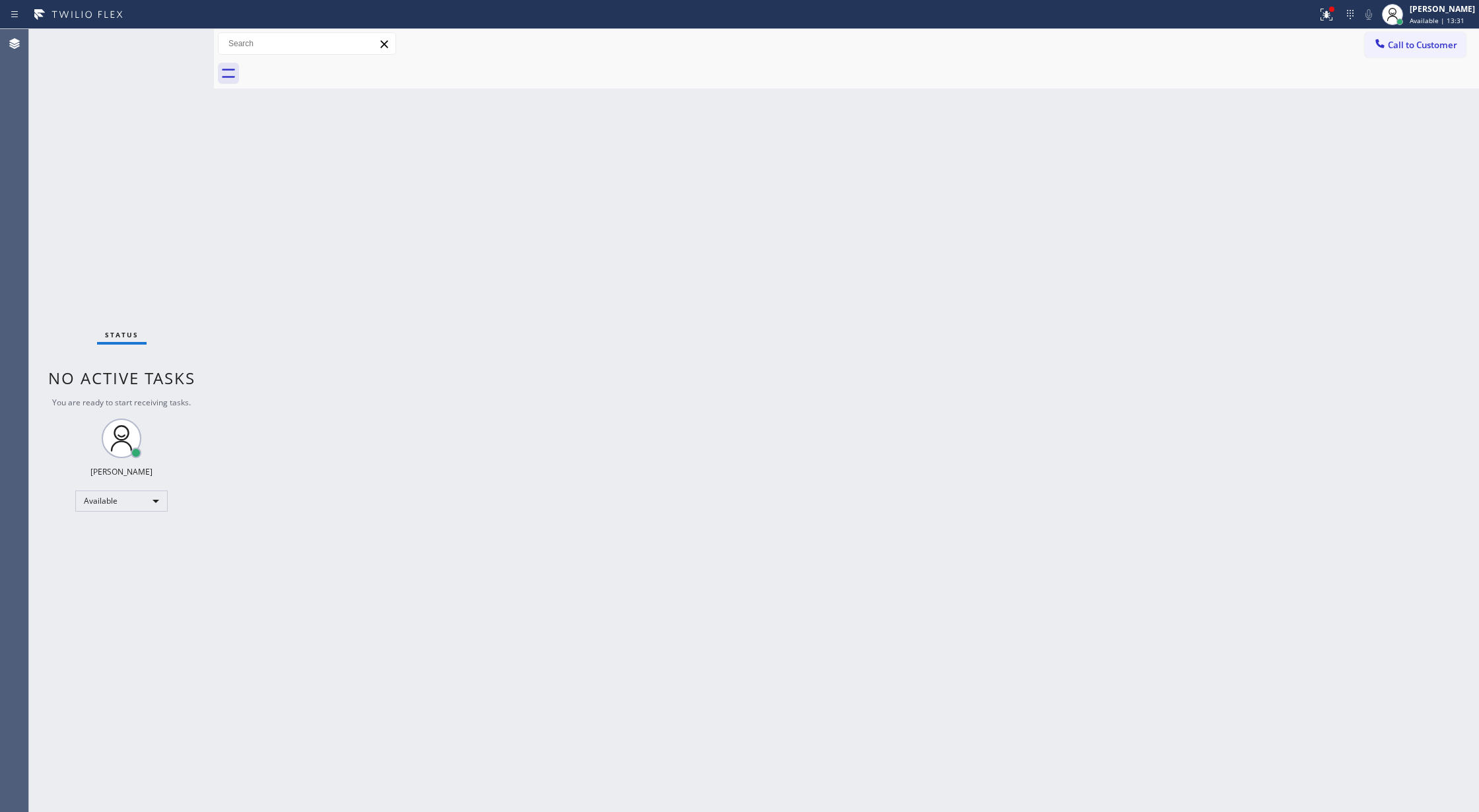
click at [170, 40] on div "Status No active tasks You are ready to start receiving tasks. Lilibeth Pueyo A…" at bounding box center [122, 420] width 185 height 783
click at [170, 49] on div "Status No active tasks You are ready to start receiving tasks. Lilibeth Pueyo A…" at bounding box center [122, 420] width 185 height 783
click at [170, 51] on div "Status No active tasks You are ready to start receiving tasks. Lilibeth Pueyo A…" at bounding box center [122, 420] width 185 height 783
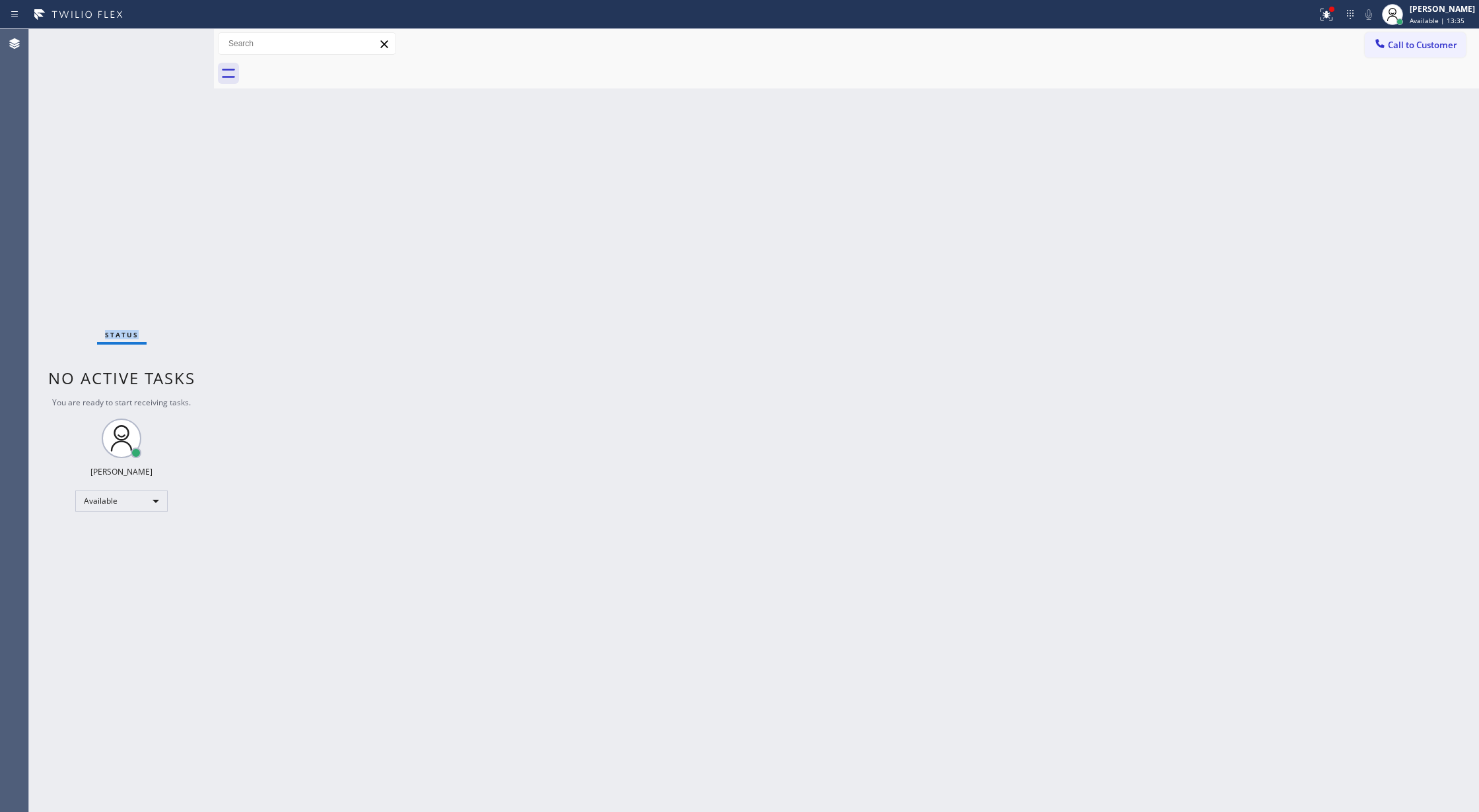
click at [178, 45] on div "Status No active tasks You are ready to start receiving tasks. Lilibeth Pueyo A…" at bounding box center [122, 420] width 185 height 783
click at [175, 36] on div "Status No active tasks You are ready to start receiving tasks. Lilibeth Pueyo A…" at bounding box center [122, 420] width 185 height 783
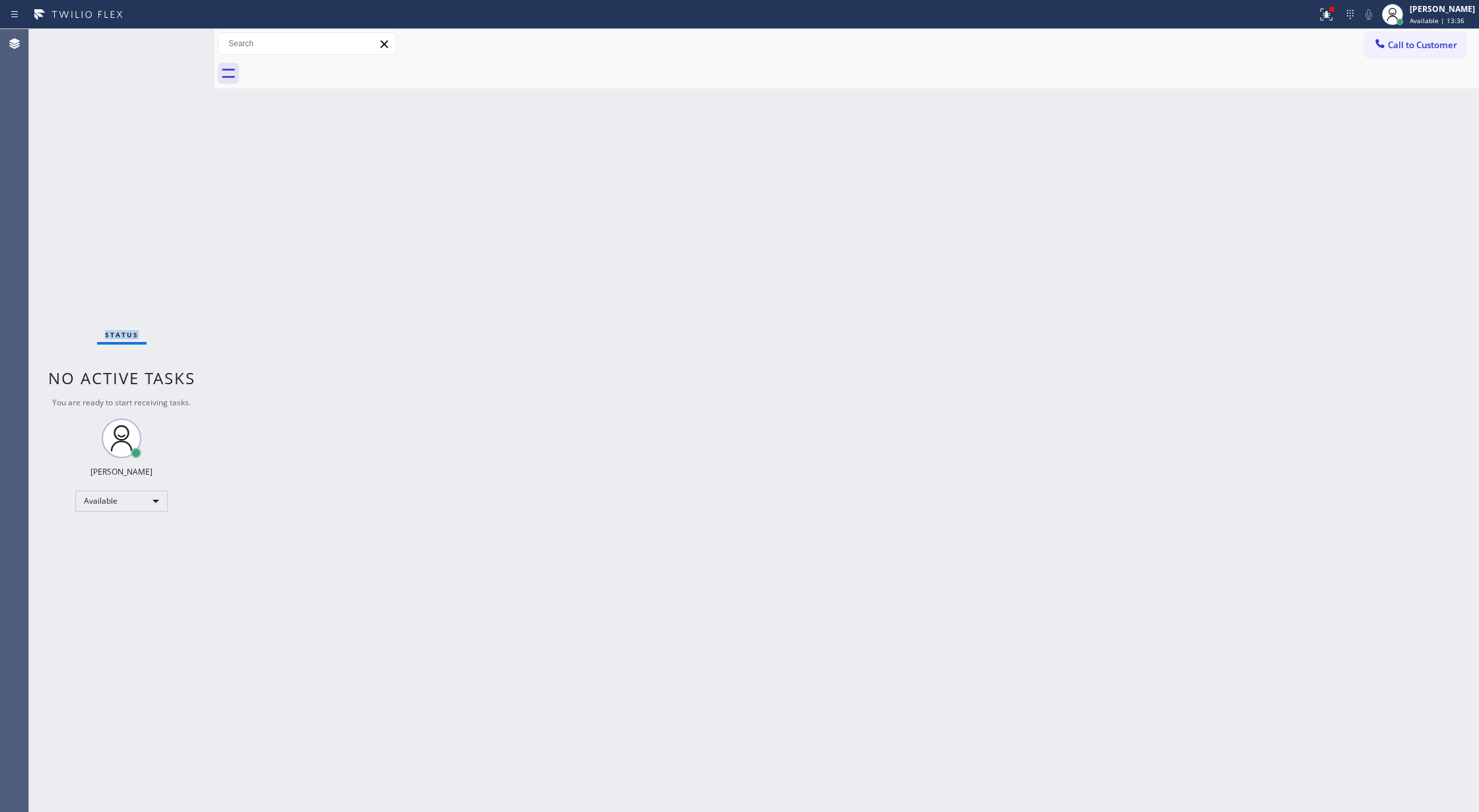
click at [175, 36] on div "Status No active tasks You are ready to start receiving tasks. Lilibeth Pueyo A…" at bounding box center [122, 420] width 185 height 783
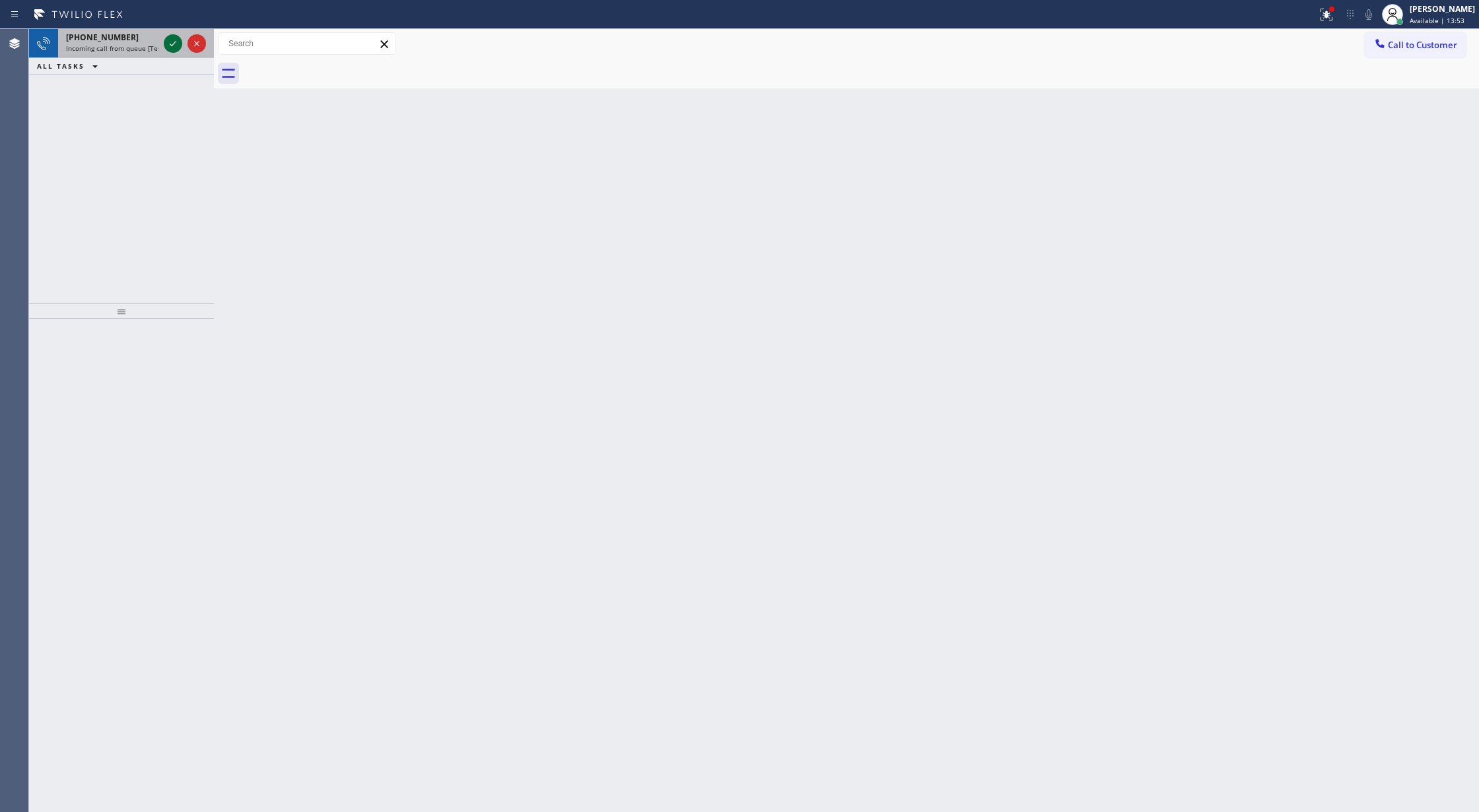
click at [173, 41] on icon at bounding box center [173, 44] width 16 height 16
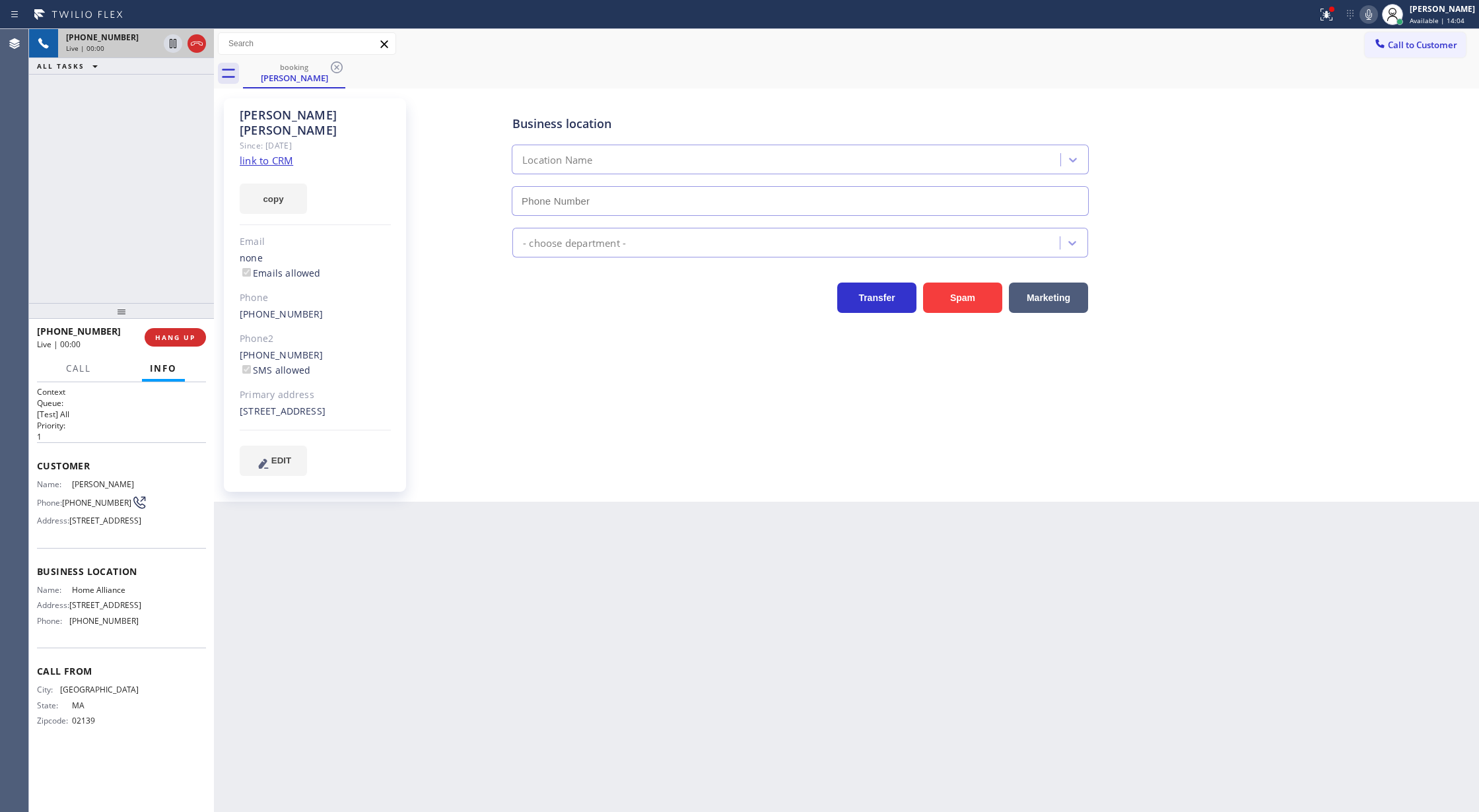
type input "[PHONE_NUMBER]"
click at [267, 154] on link "link to CRM" at bounding box center [266, 160] width 53 height 13
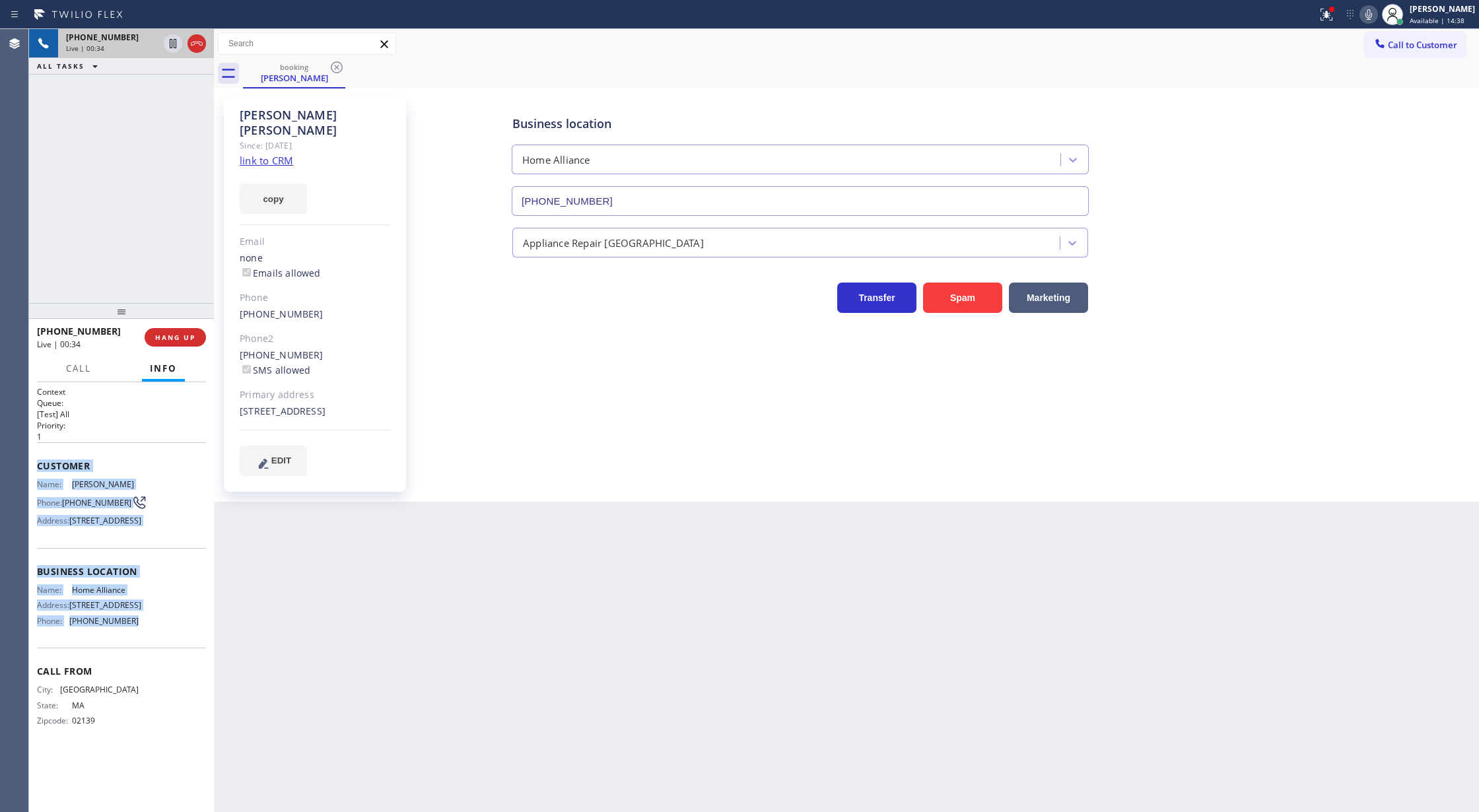
drag, startPoint x: 32, startPoint y: 468, endPoint x: 139, endPoint y: 650, distance: 211.1
click at [139, 650] on div "Context Queue: [Test] All Priority: 1 Customer Name: Carol Goss Phone: (617) 90…" at bounding box center [122, 597] width 185 height 430
click at [1377, 12] on icon at bounding box center [1369, 14] width 16 height 16
click at [142, 330] on button "COMPLETE" at bounding box center [172, 337] width 67 height 19
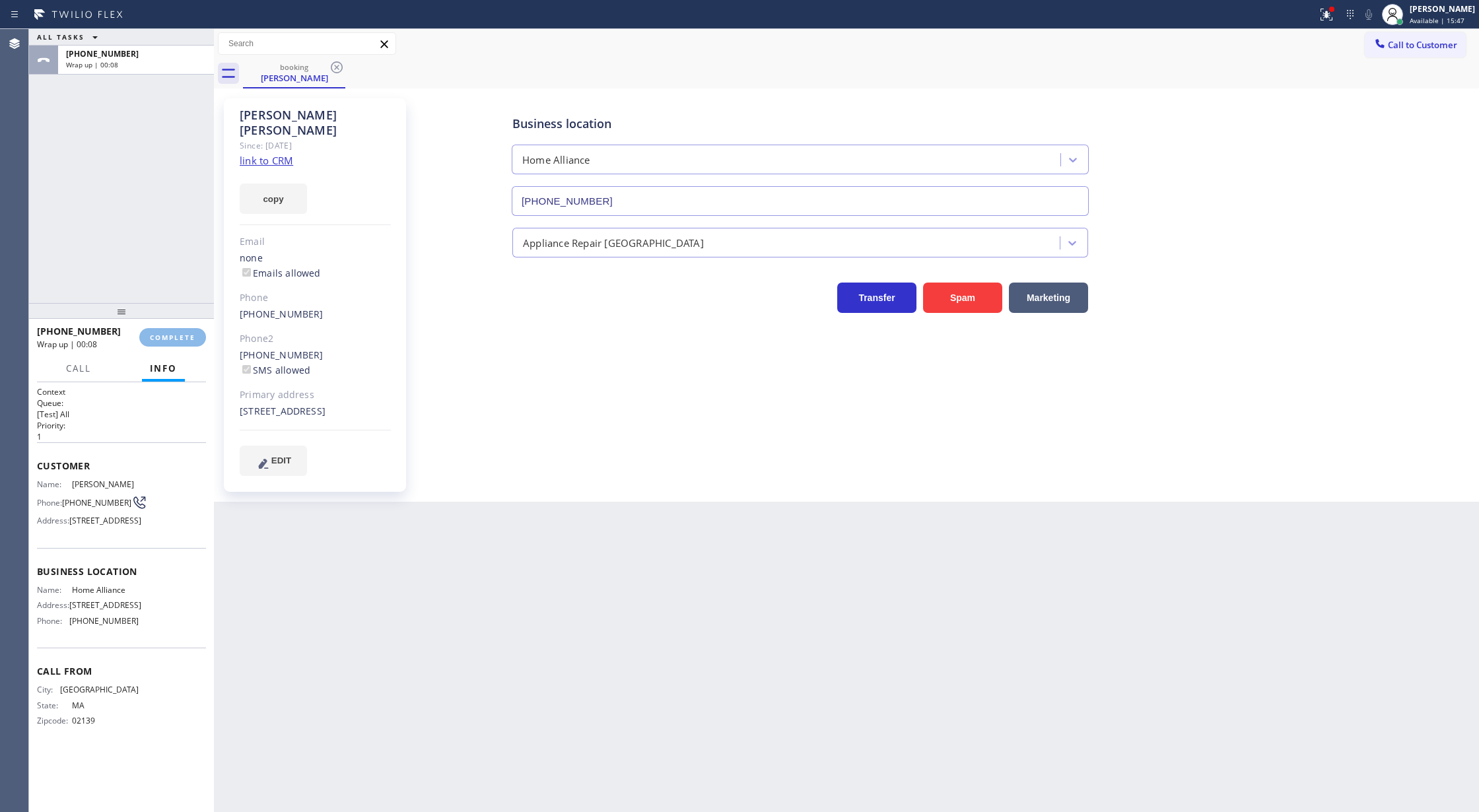
click at [151, 328] on div "+16179019863 Wrap up | 00:08 COMPLETE" at bounding box center [122, 337] width 169 height 35
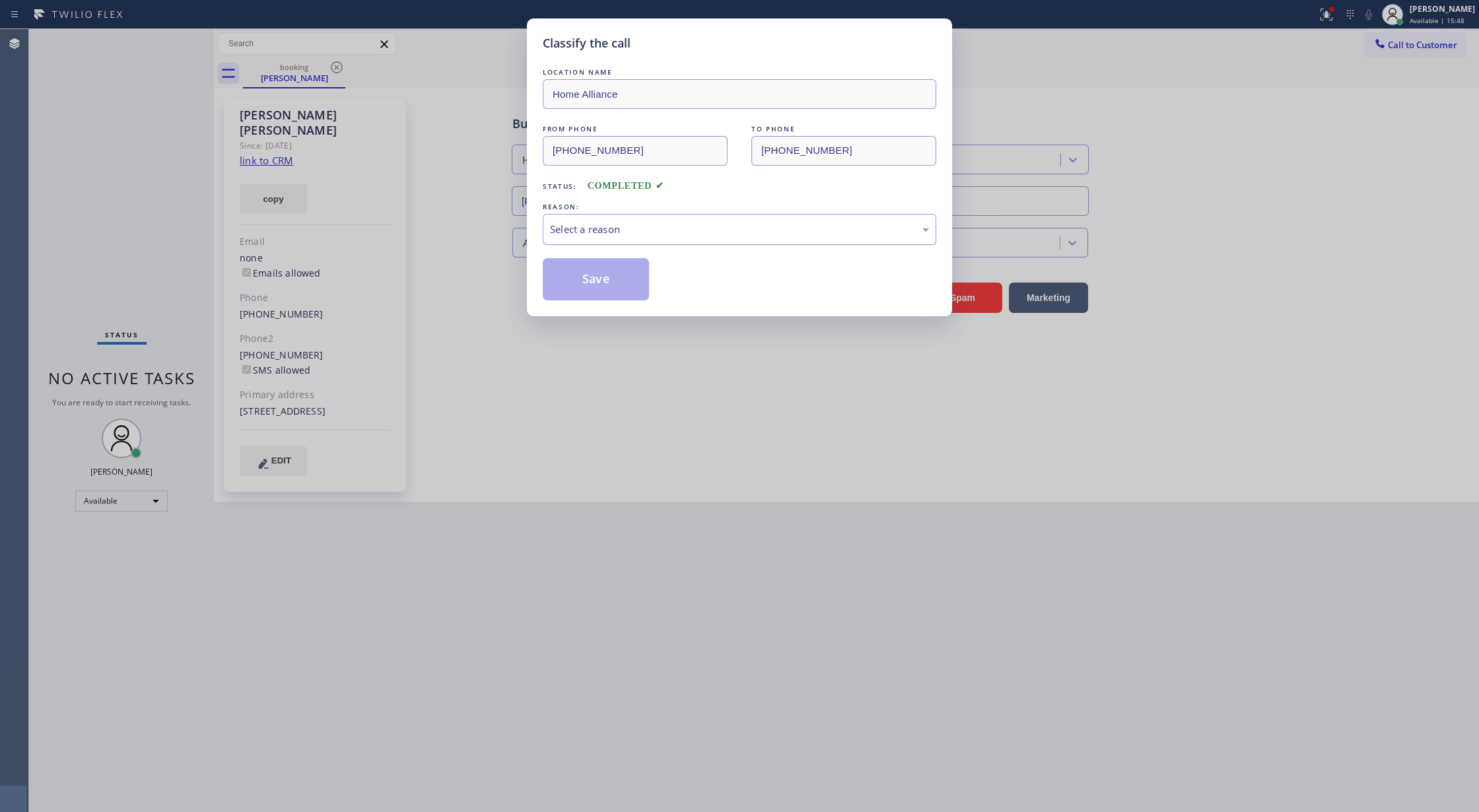
click at [601, 240] on div "Select a reason" at bounding box center [739, 229] width 394 height 31
click at [589, 284] on button "Save" at bounding box center [595, 279] width 106 height 42
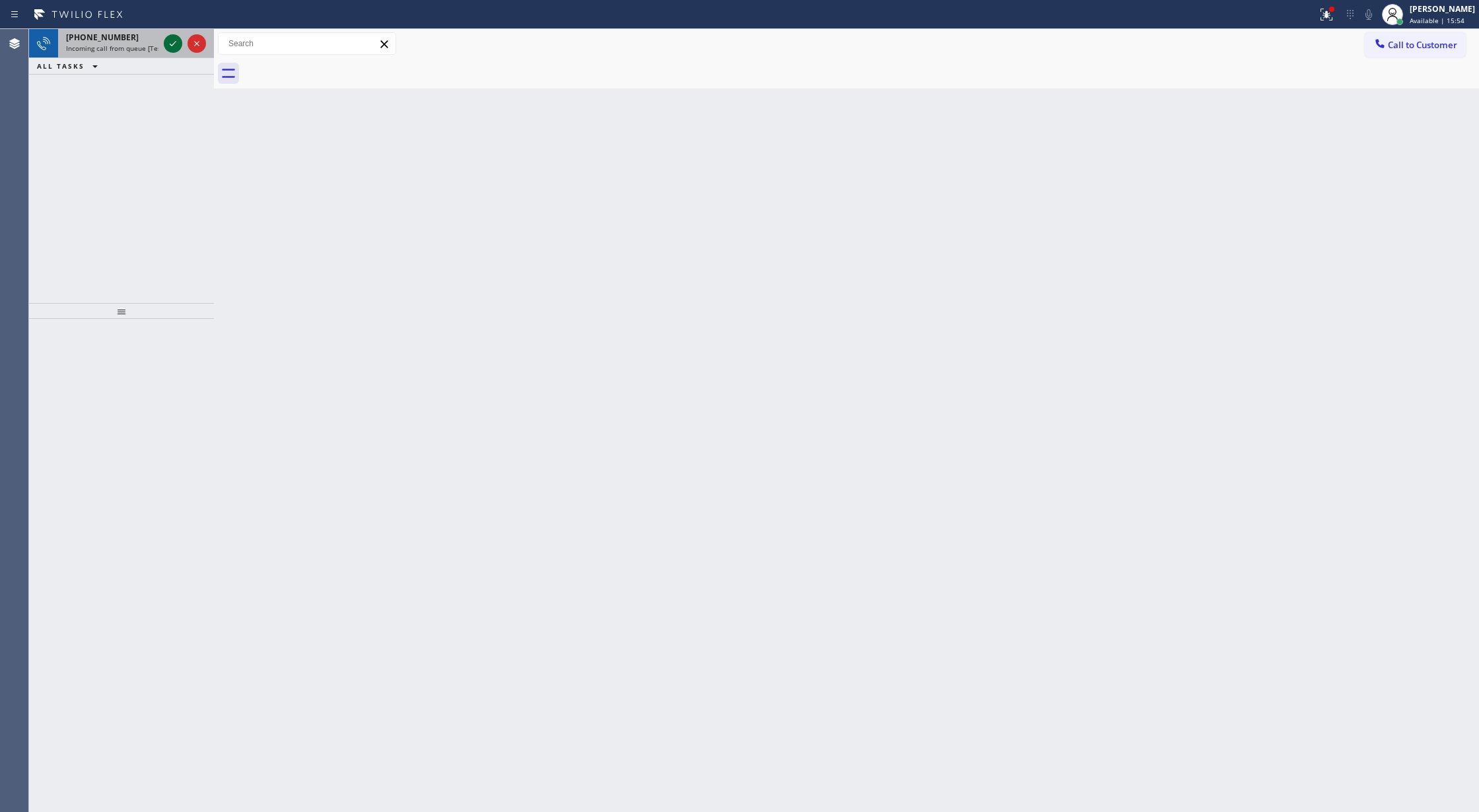
click at [170, 43] on icon at bounding box center [173, 44] width 16 height 16
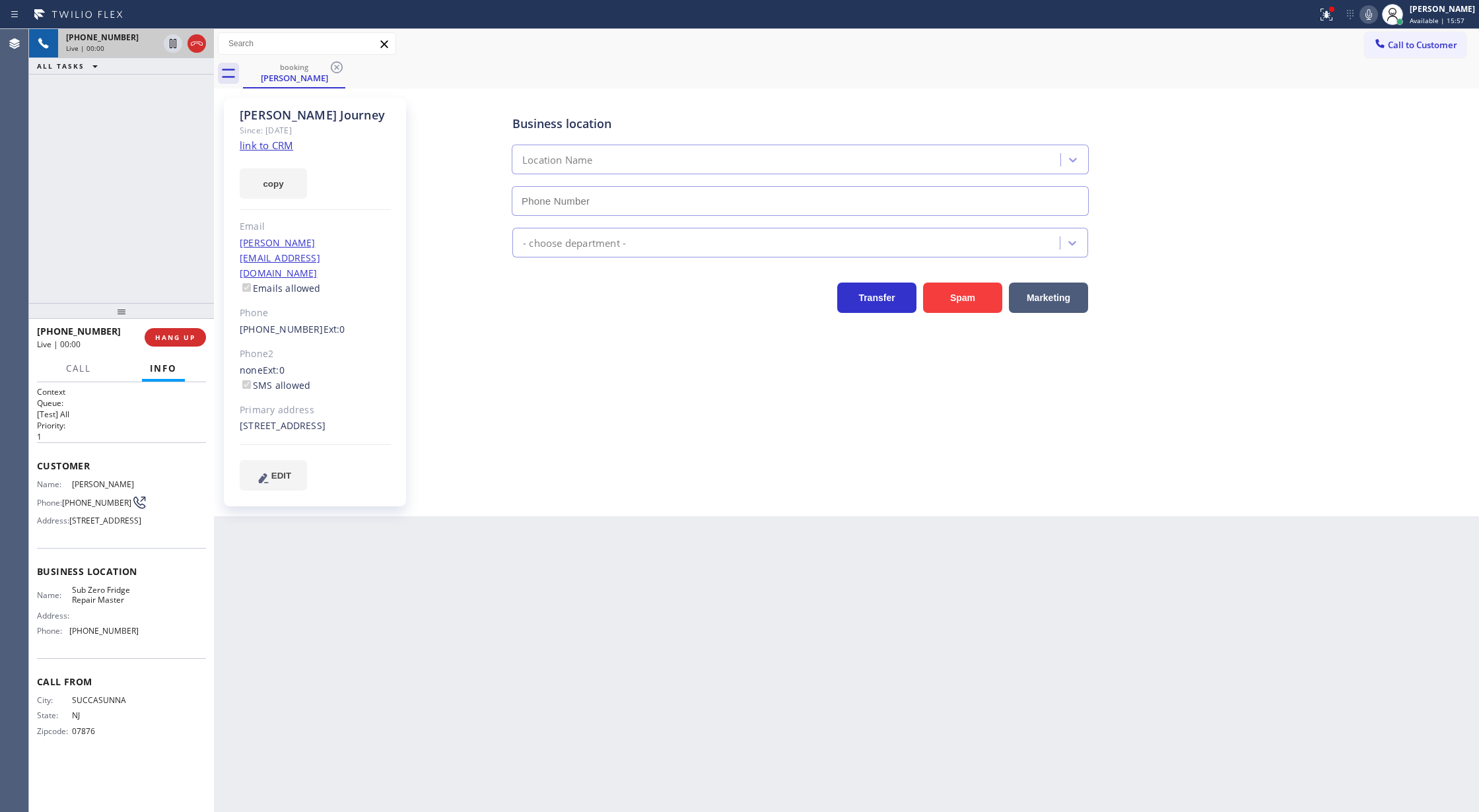
type input "[PHONE_NUMBER]"
click at [256, 146] on link "link to CRM" at bounding box center [266, 145] width 53 height 13
drag, startPoint x: 1380, startPoint y: 19, endPoint x: 1345, endPoint y: 63, distance: 56.2
click at [1377, 19] on icon at bounding box center [1369, 14] width 16 height 16
click at [1372, 12] on icon at bounding box center [1368, 14] width 6 height 11
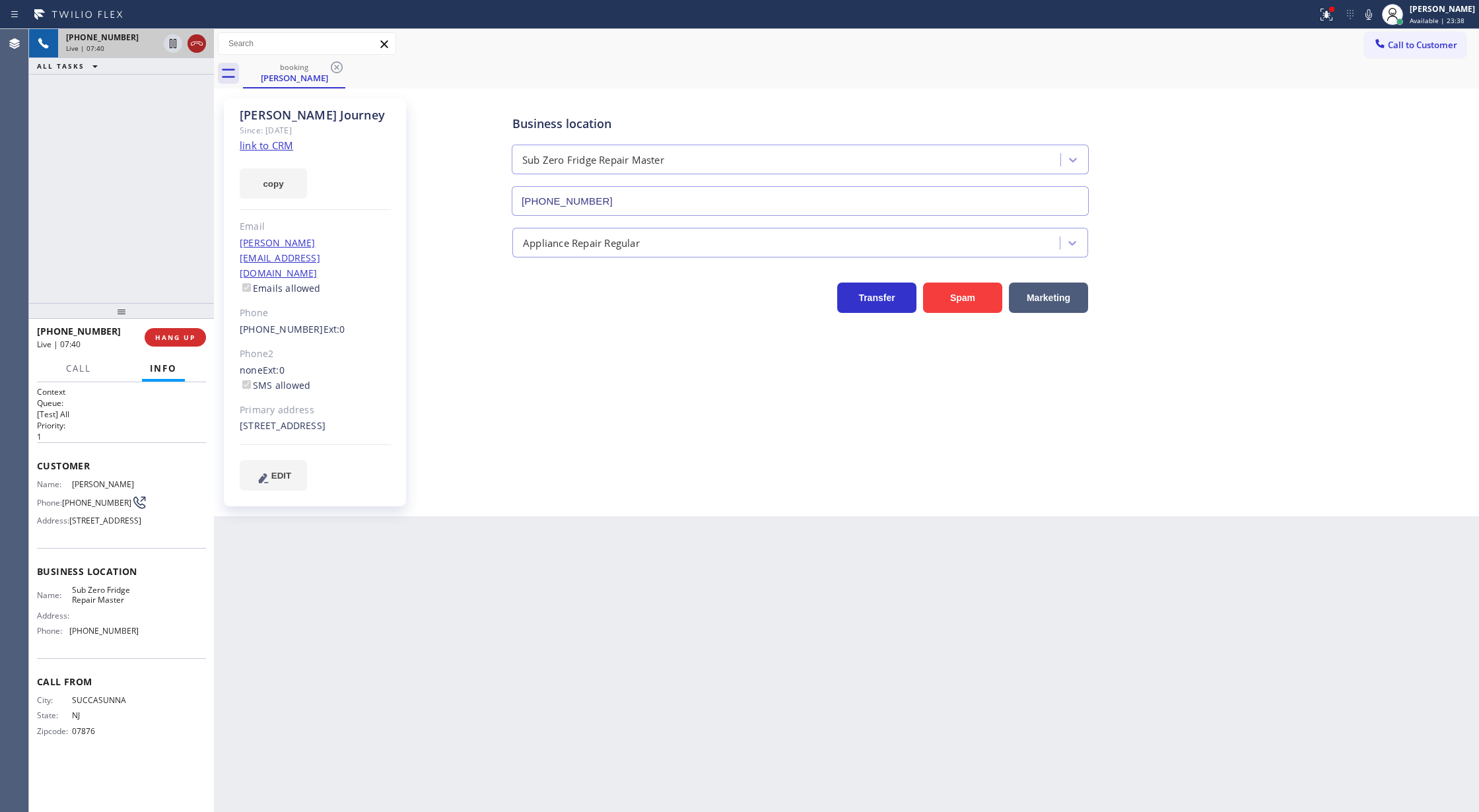
click at [195, 46] on icon at bounding box center [197, 44] width 16 height 16
click at [165, 339] on span "COMPLETE" at bounding box center [172, 337] width 45 height 9
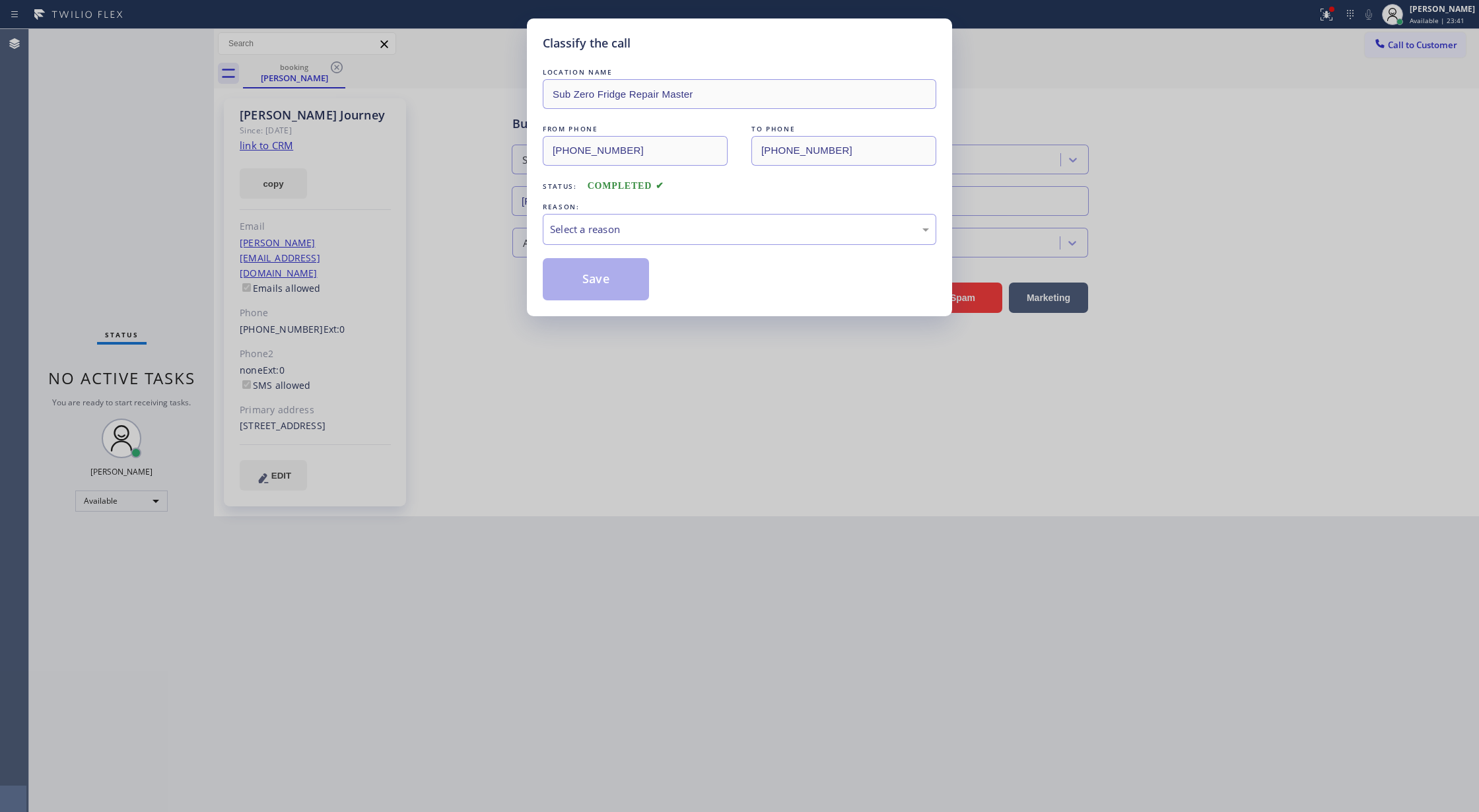
click at [752, 251] on div "LOCATION NAME Sub Zero Fridge Repair Master FROM PHONE (973) 479-4482 TO PHONE …" at bounding box center [739, 183] width 394 height 235
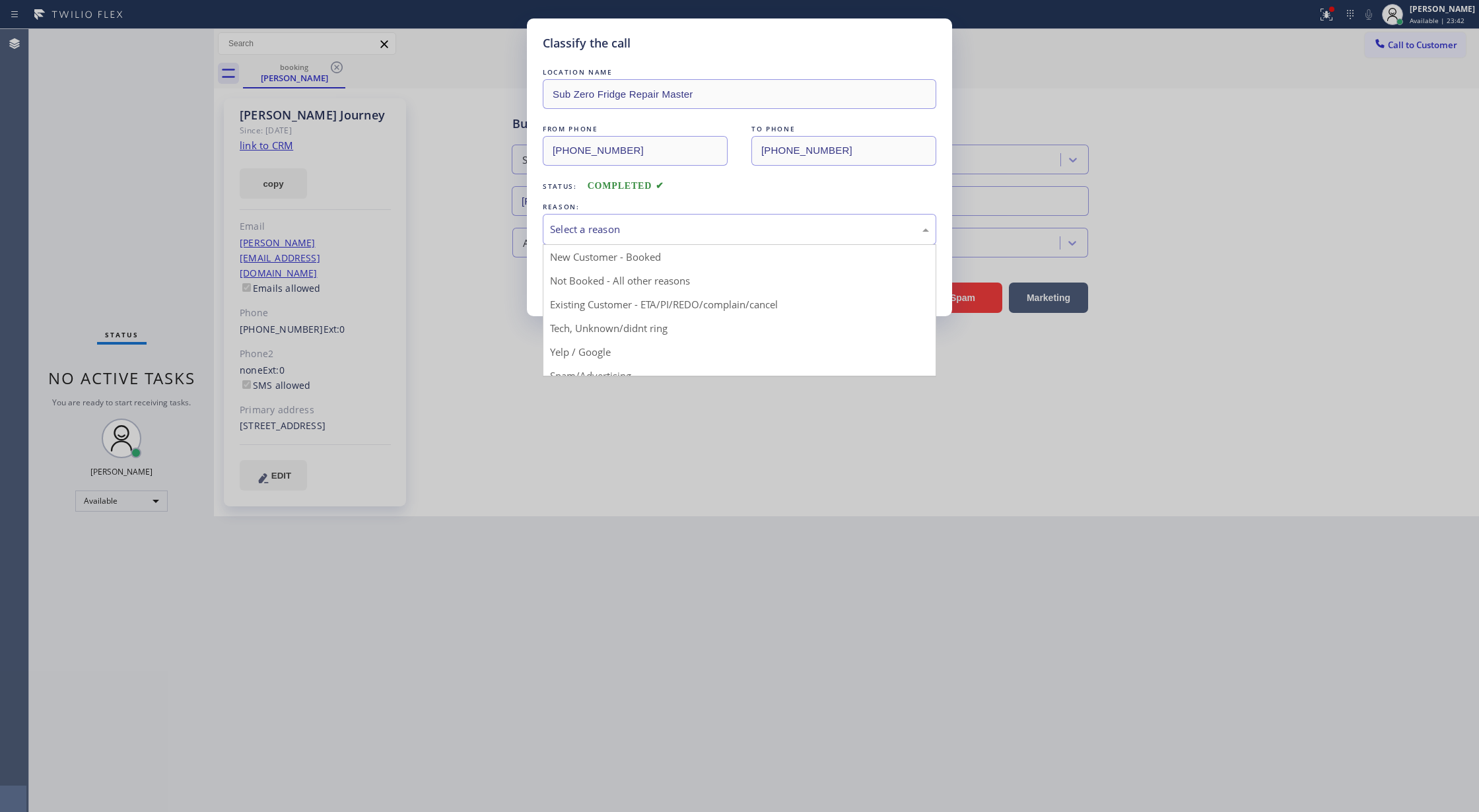
click at [734, 240] on div "Select a reason" at bounding box center [739, 229] width 394 height 31
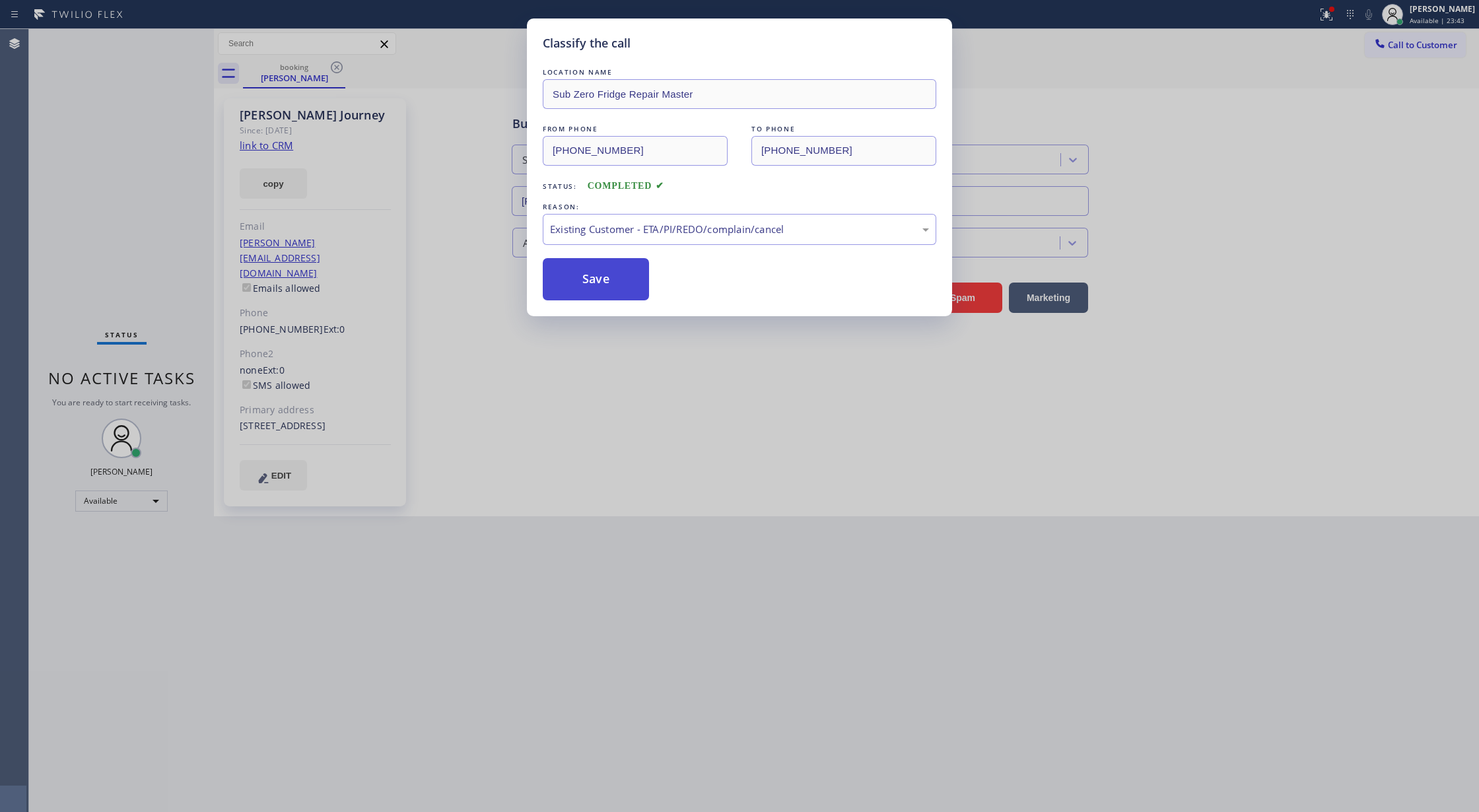
click at [598, 271] on button "Save" at bounding box center [595, 279] width 106 height 42
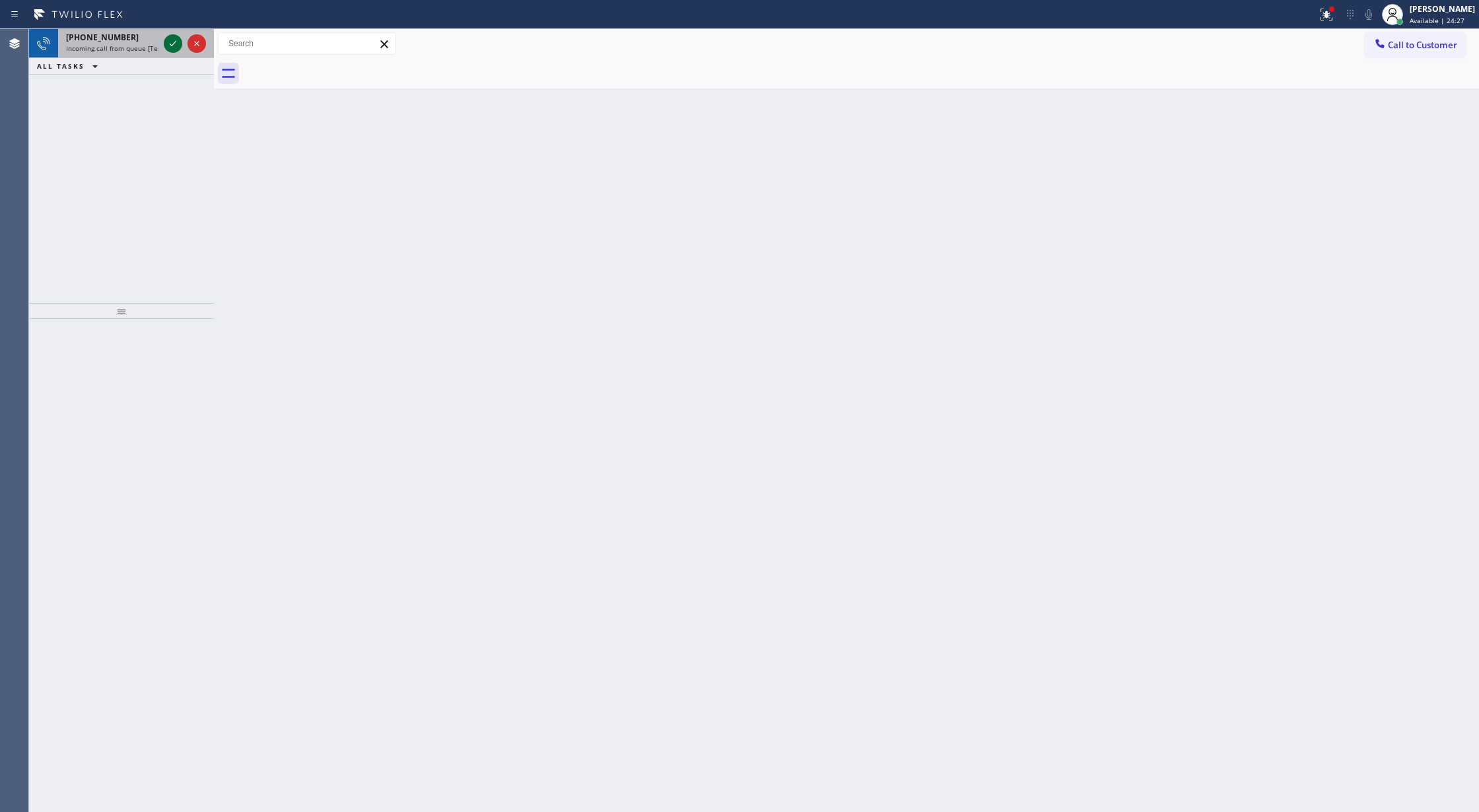
click at [170, 45] on icon at bounding box center [173, 44] width 6 height 5
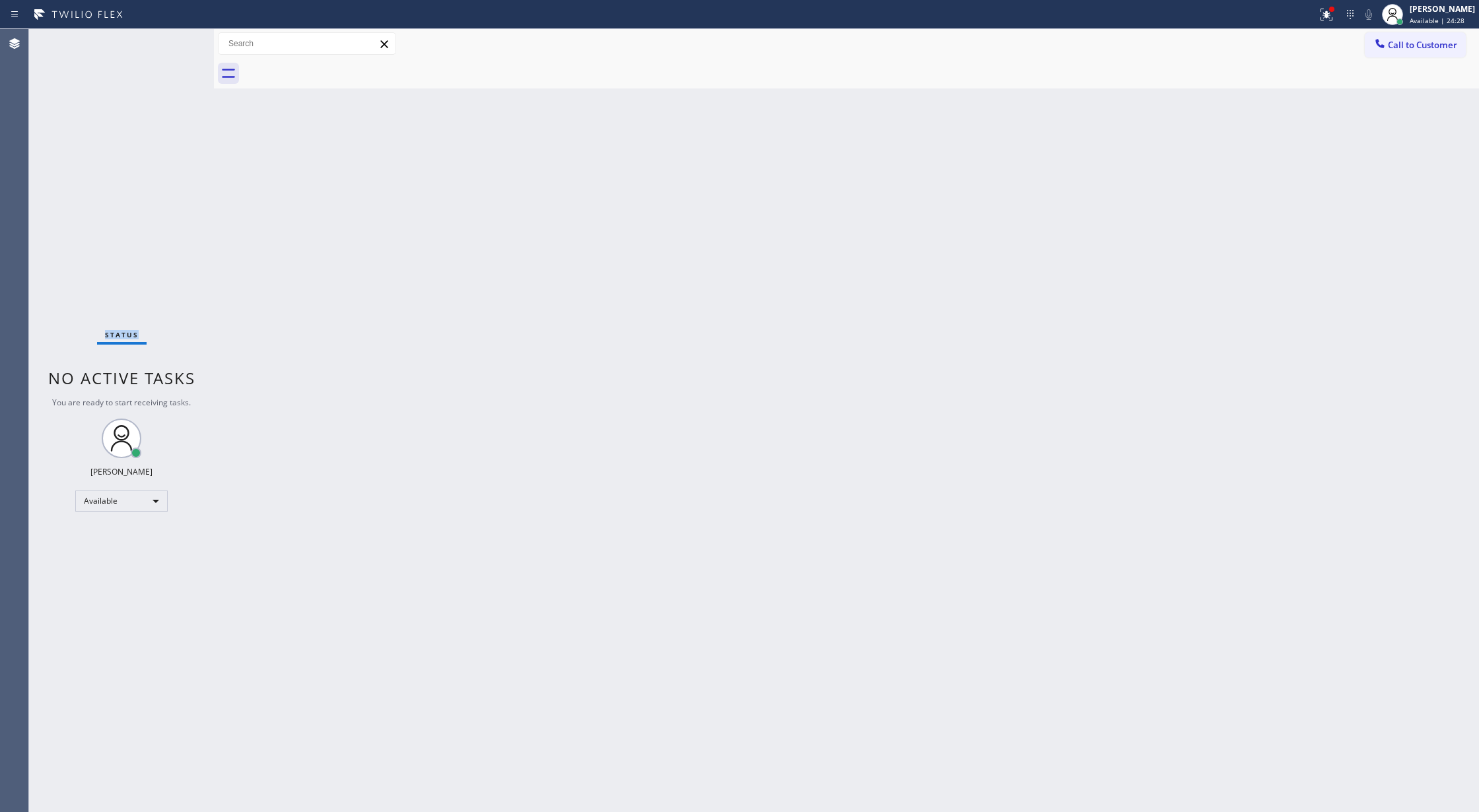
click at [170, 45] on div "Status No active tasks You are ready to start receiving tasks. Lilibeth Pueyo A…" at bounding box center [122, 420] width 185 height 783
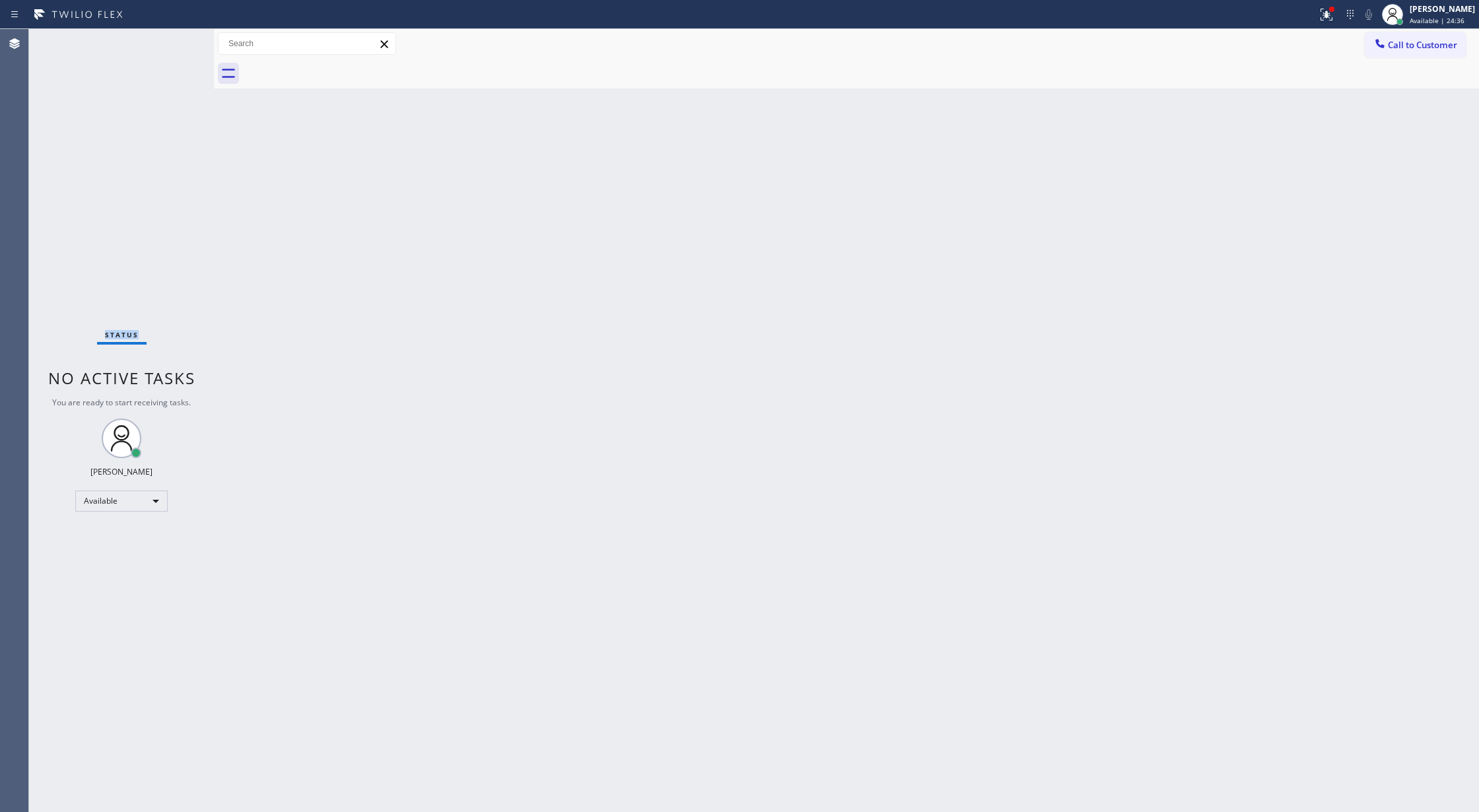
click at [181, 46] on div "Status No active tasks You are ready to start receiving tasks. Lilibeth Pueyo A…" at bounding box center [122, 420] width 185 height 783
click at [170, 43] on div "Status No active tasks You are ready to start receiving tasks. Lilibeth Pueyo A…" at bounding box center [122, 420] width 185 height 783
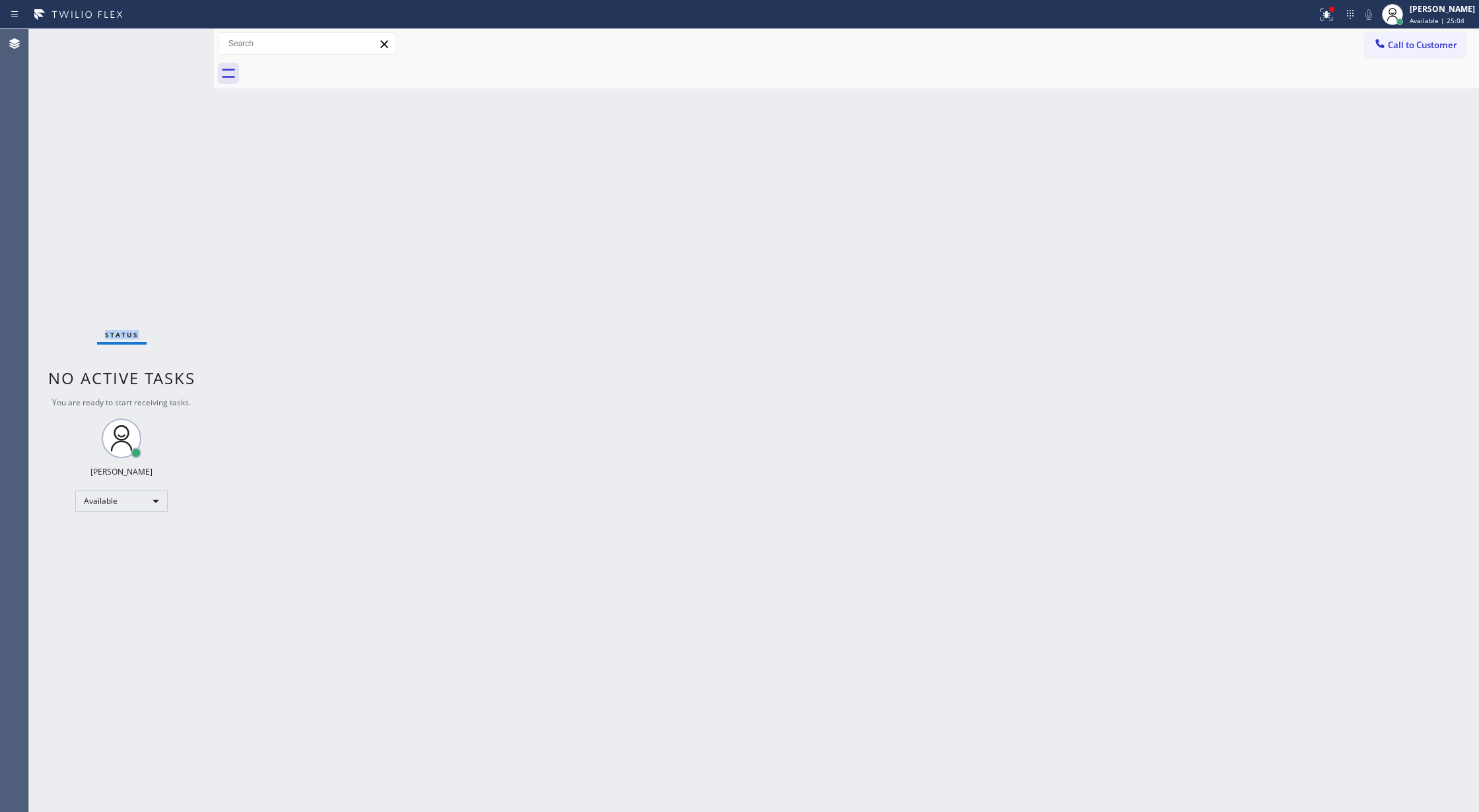
click at [170, 43] on div "Status No active tasks You are ready to start receiving tasks. Lilibeth Pueyo A…" at bounding box center [122, 420] width 185 height 783
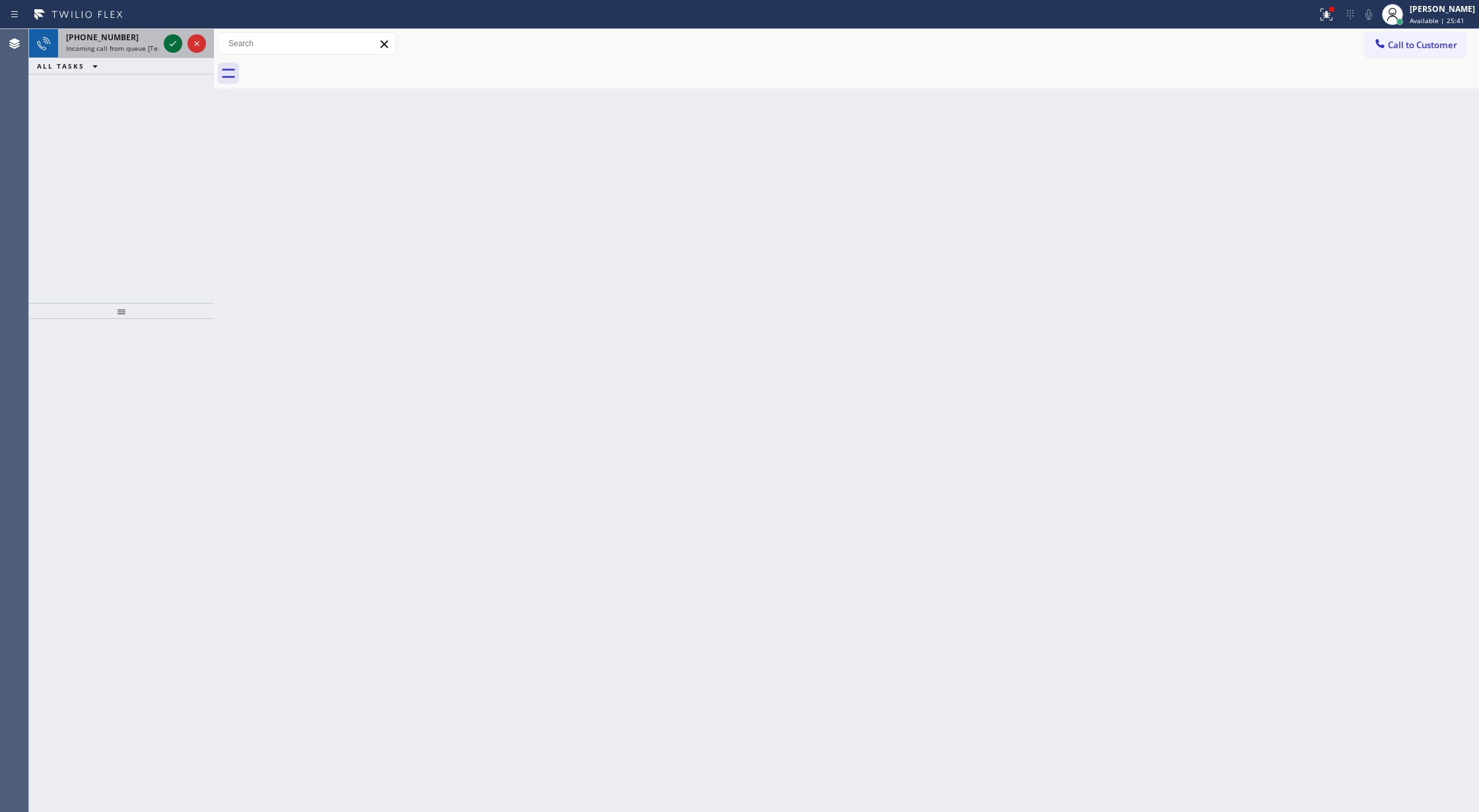
click at [172, 35] on button at bounding box center [173, 44] width 19 height 19
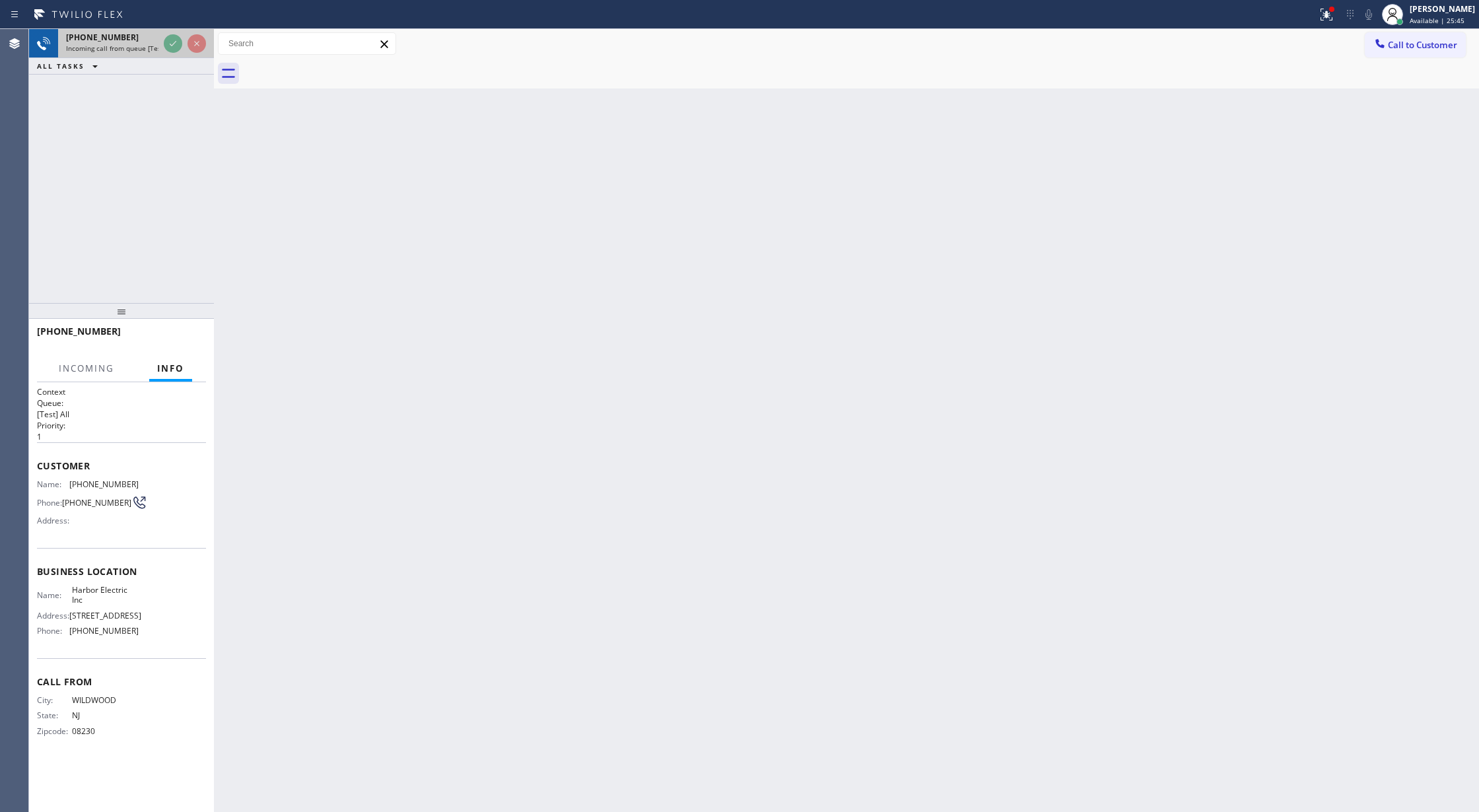
click at [173, 54] on div at bounding box center [184, 44] width 47 height 29
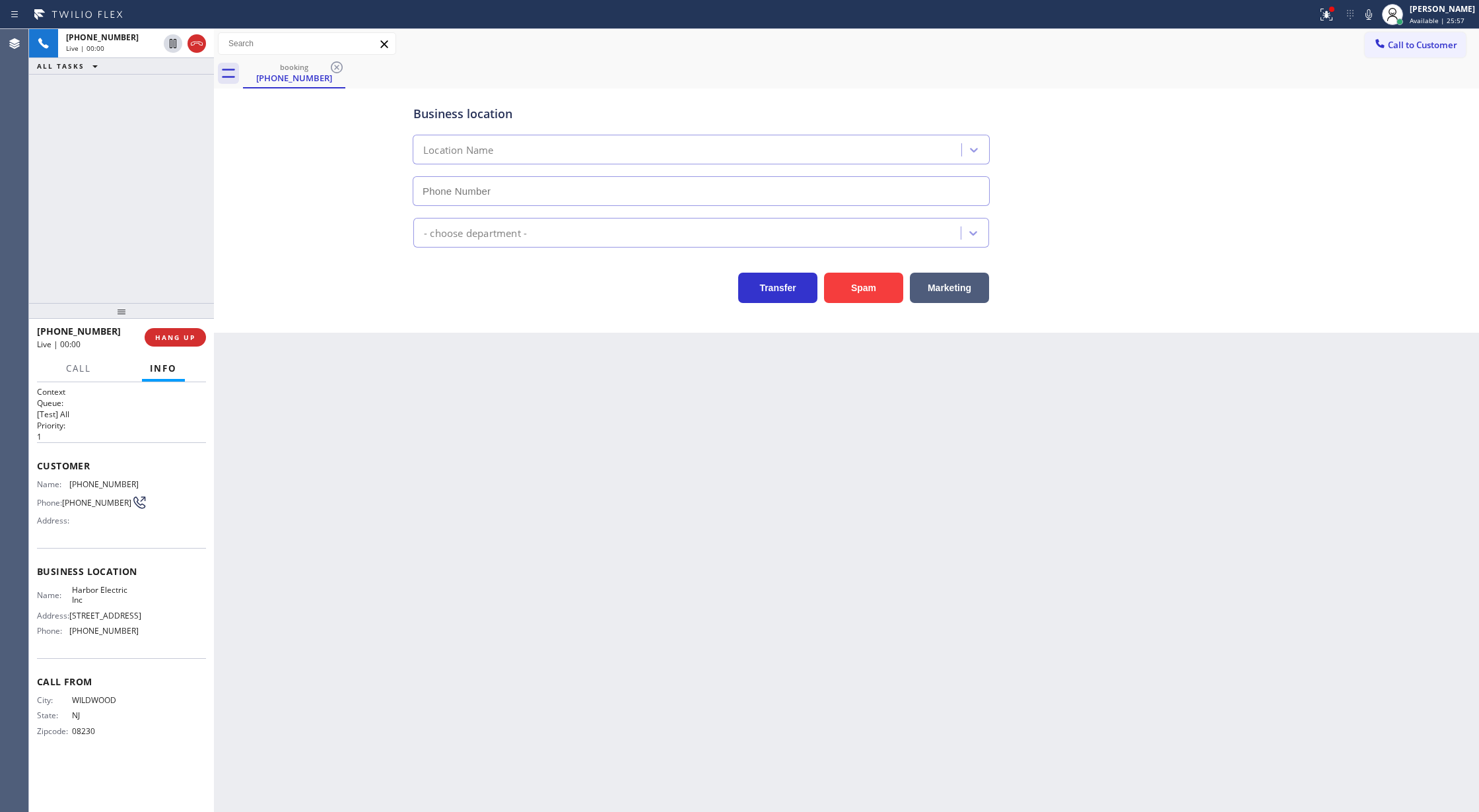
type input "[PHONE_NUMBER]"
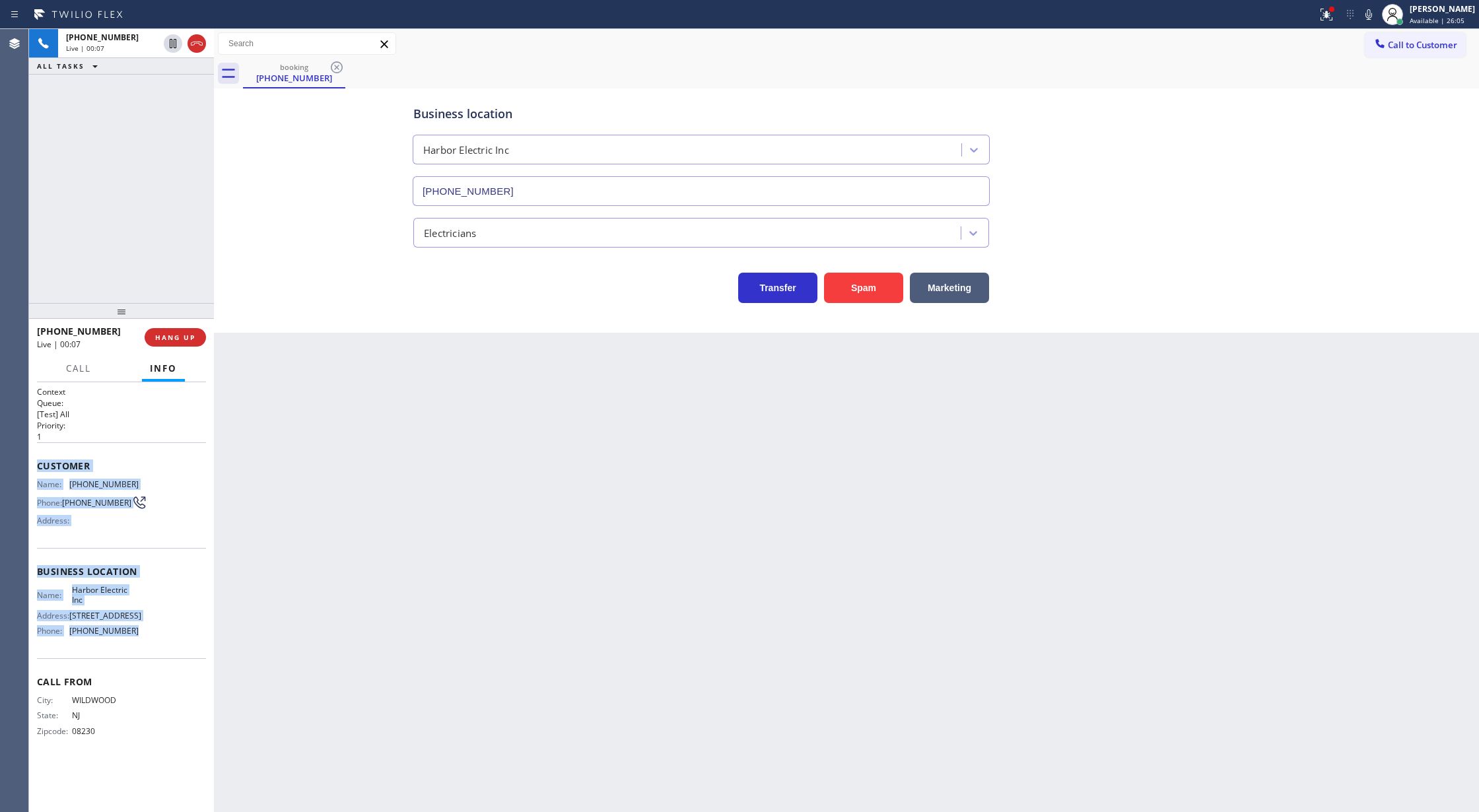
drag, startPoint x: 37, startPoint y: 461, endPoint x: 158, endPoint y: 669, distance: 240.6
click at [158, 669] on div "Context Queue: [Test] All Priority: 1 Customer Name: (609) 425-2679 Phone: (609…" at bounding box center [122, 572] width 169 height 371
click at [159, 501] on div "Name: (609) 425-2679 Phone: (609) 425-2679 Address:" at bounding box center [122, 505] width 169 height 53
drag, startPoint x: 35, startPoint y: 463, endPoint x: 153, endPoint y: 658, distance: 227.9
click at [153, 658] on div "Context Queue: [Test] All Priority: 1 Customer Name: (609) 425-2679 Phone: (609…" at bounding box center [122, 597] width 185 height 430
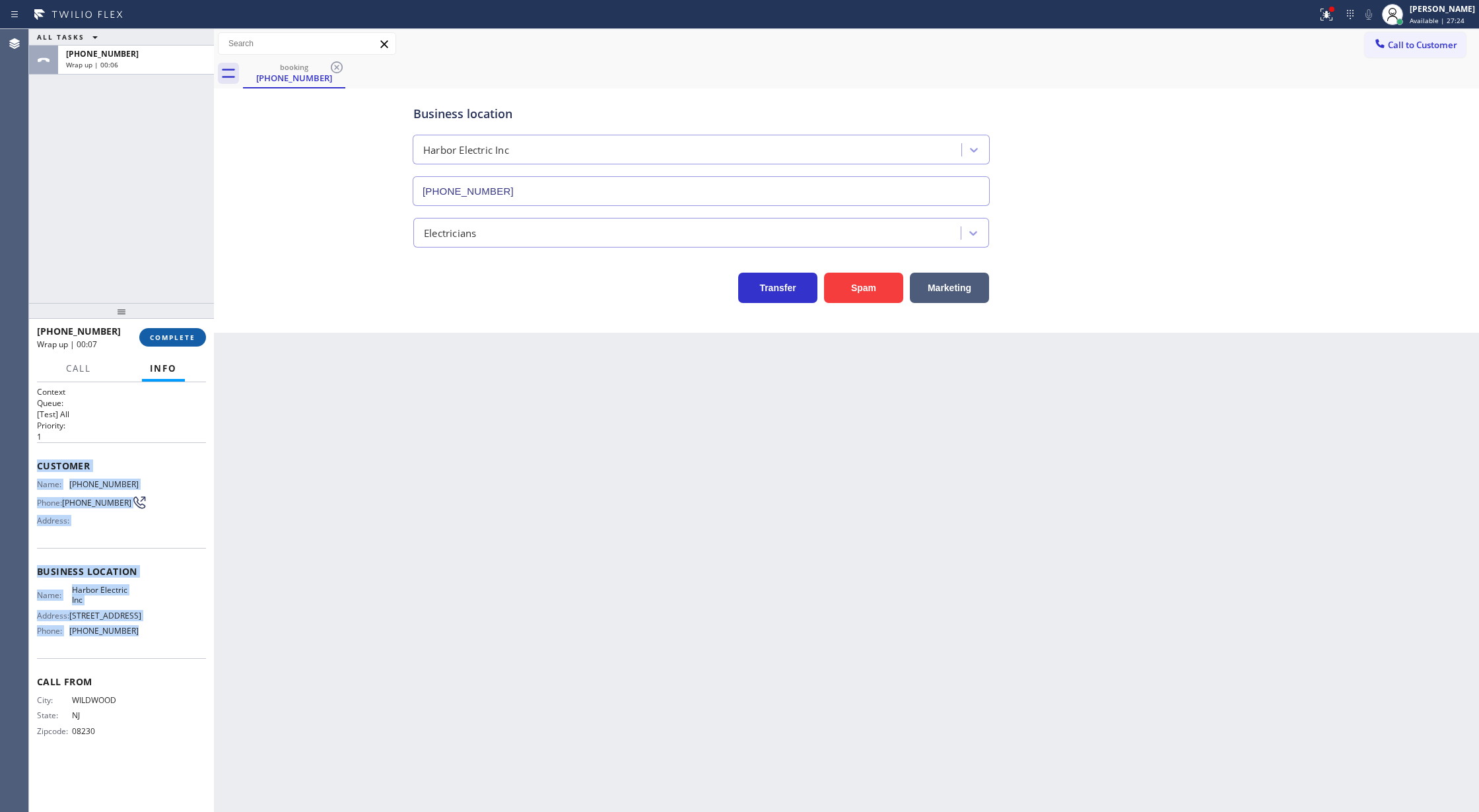
click at [175, 330] on button "COMPLETE" at bounding box center [172, 337] width 67 height 19
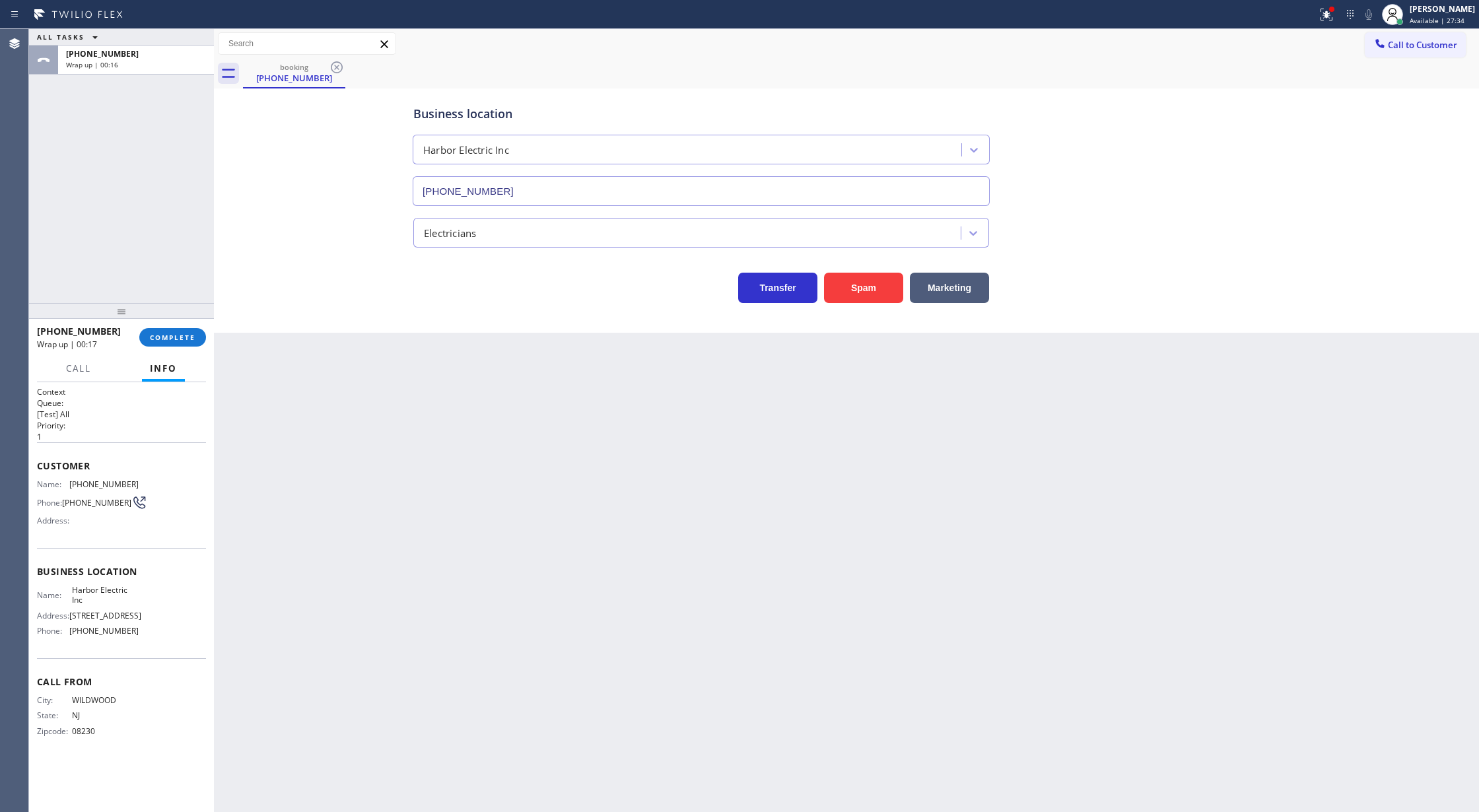
click at [164, 326] on div "+16094252679 Wrap up | 00:17 COMPLETE" at bounding box center [122, 337] width 169 height 35
click at [167, 331] on button "COMPLETE" at bounding box center [172, 337] width 67 height 19
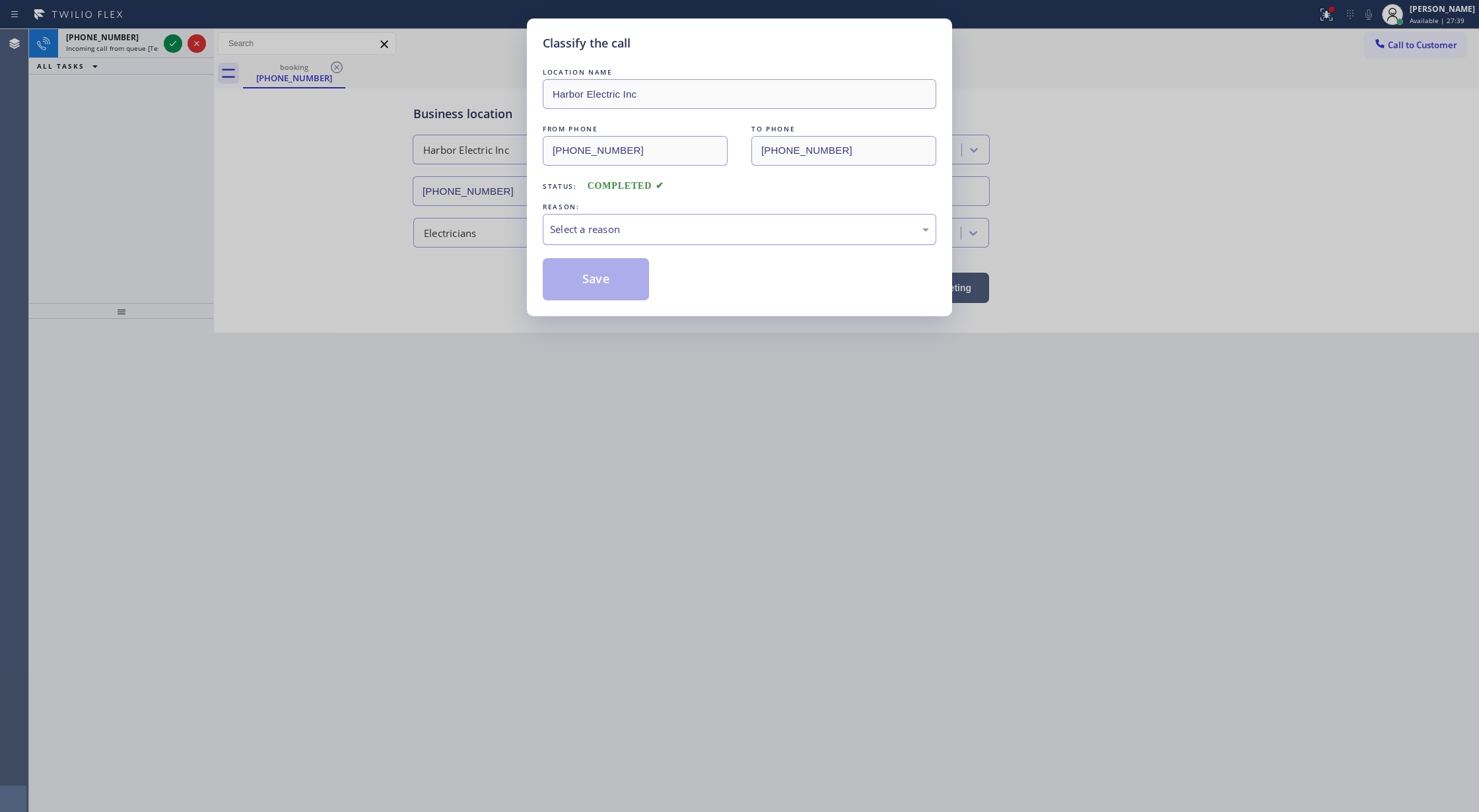
click at [605, 227] on div "Select a reason" at bounding box center [740, 229] width 379 height 15
click at [585, 277] on button "Save" at bounding box center [595, 279] width 106 height 42
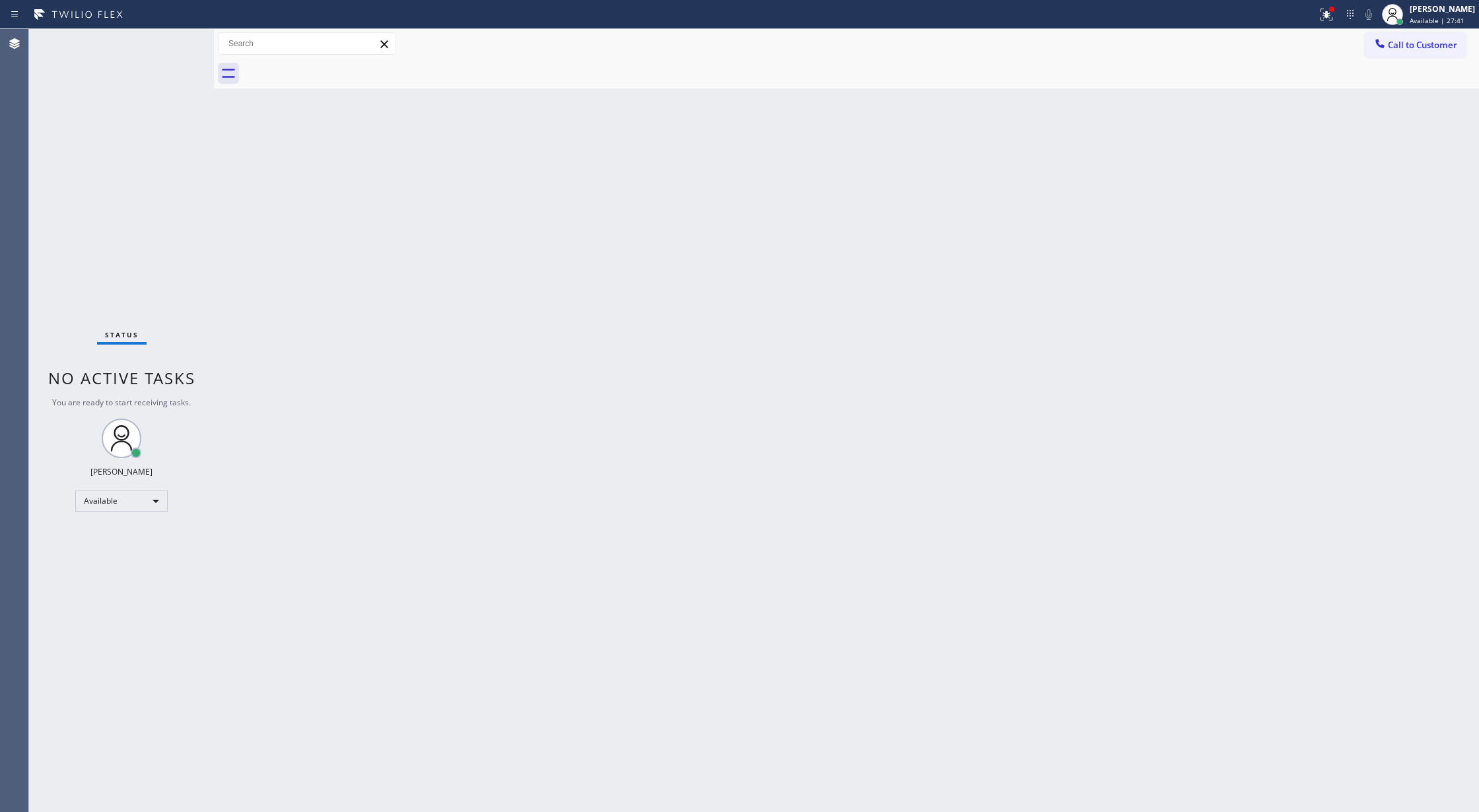
click at [172, 47] on div "Status No active tasks You are ready to start receiving tasks. Lilibeth Pueyo A…" at bounding box center [122, 420] width 185 height 783
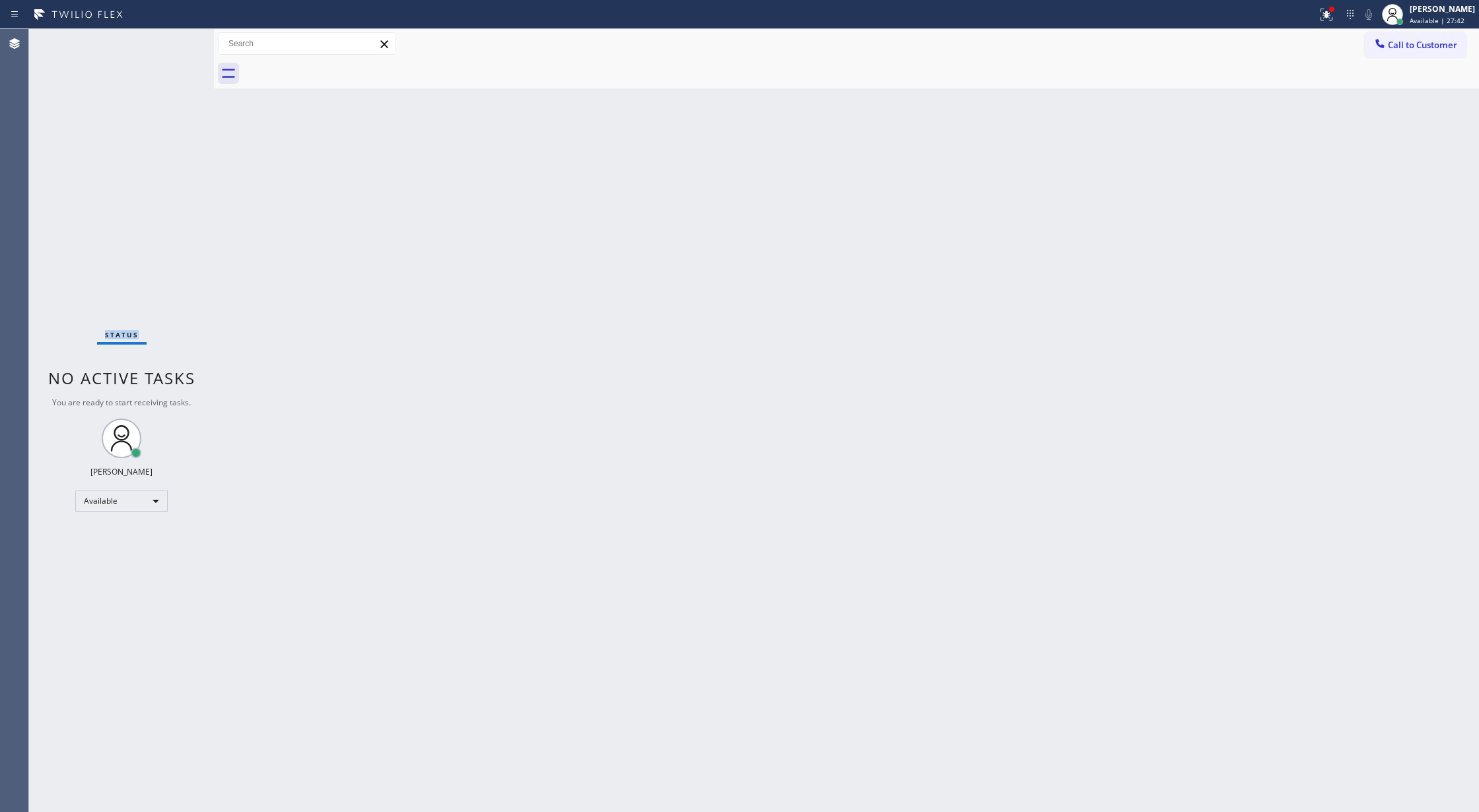
click at [172, 47] on div "Status No active tasks You are ready to start receiving tasks. Lilibeth Pueyo A…" at bounding box center [122, 420] width 185 height 783
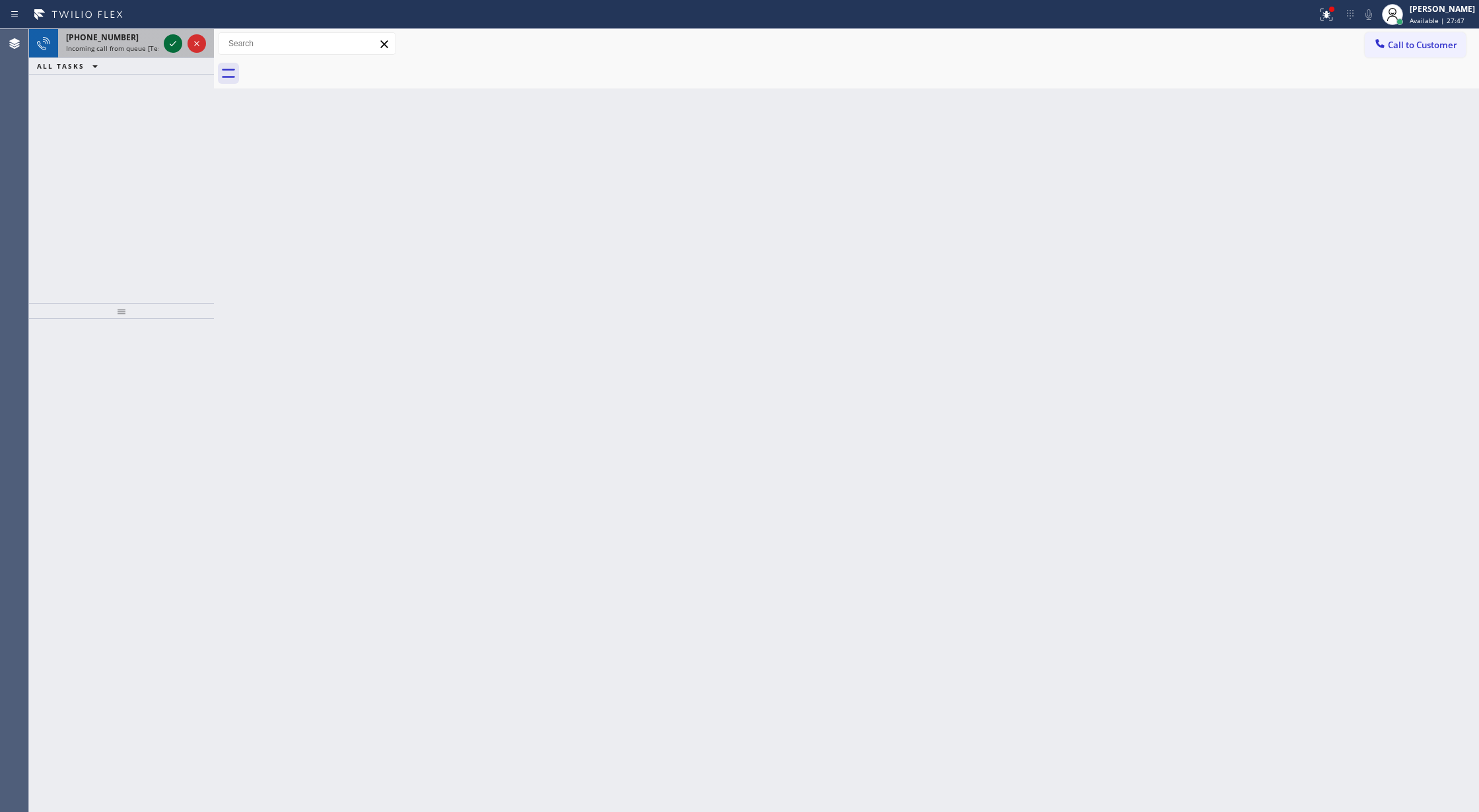
click at [172, 47] on icon at bounding box center [173, 44] width 16 height 16
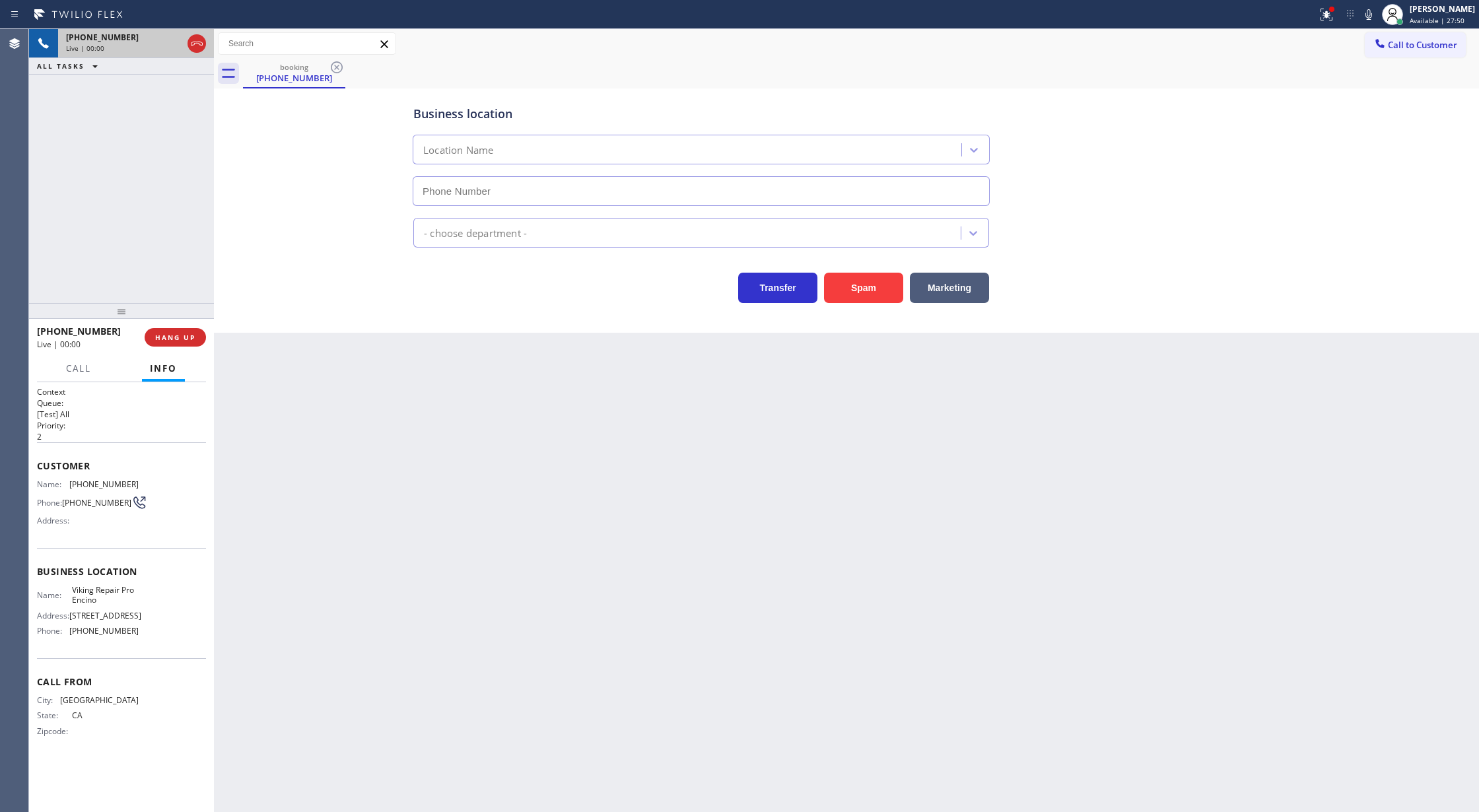
type input "(747) 271-5533"
click at [869, 295] on button "Spam" at bounding box center [863, 288] width 79 height 30
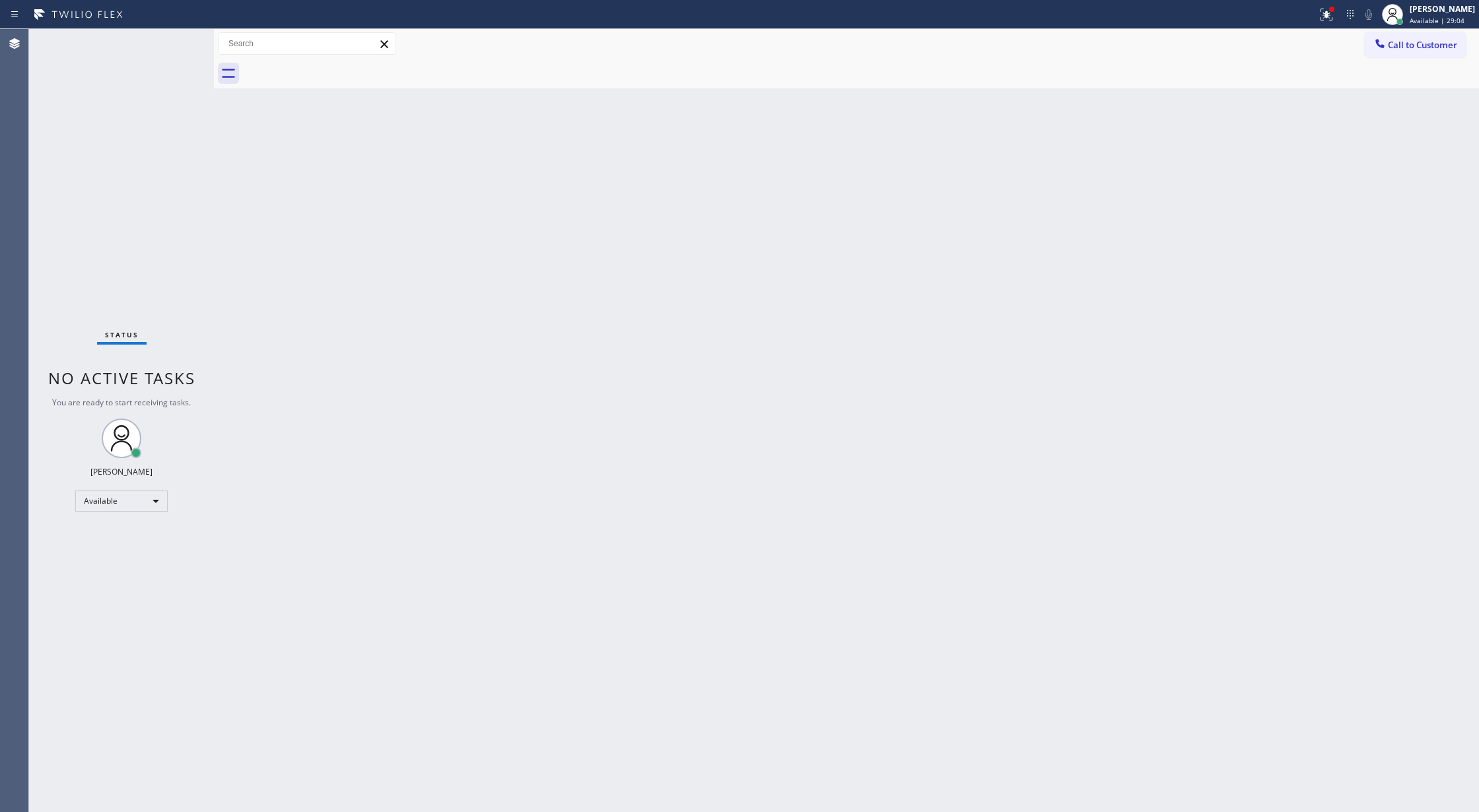
click at [180, 41] on div "Status No active tasks You are ready to start receiving tasks. Lilibeth Pueyo A…" at bounding box center [122, 420] width 185 height 783
click at [178, 42] on div "Status No active tasks You are ready to start receiving tasks. Lilibeth Pueyo A…" at bounding box center [122, 420] width 185 height 783
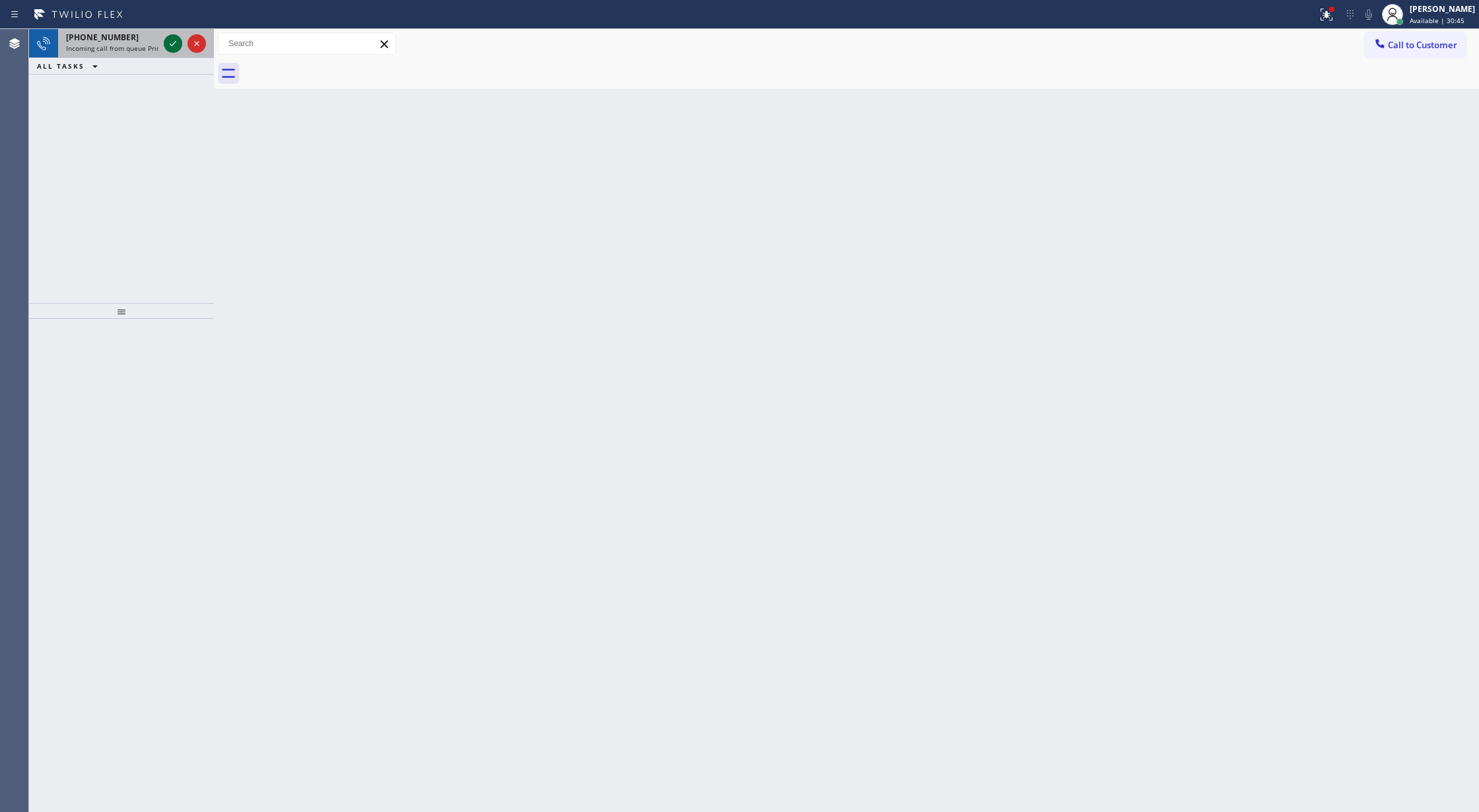
click at [178, 42] on icon at bounding box center [173, 44] width 16 height 16
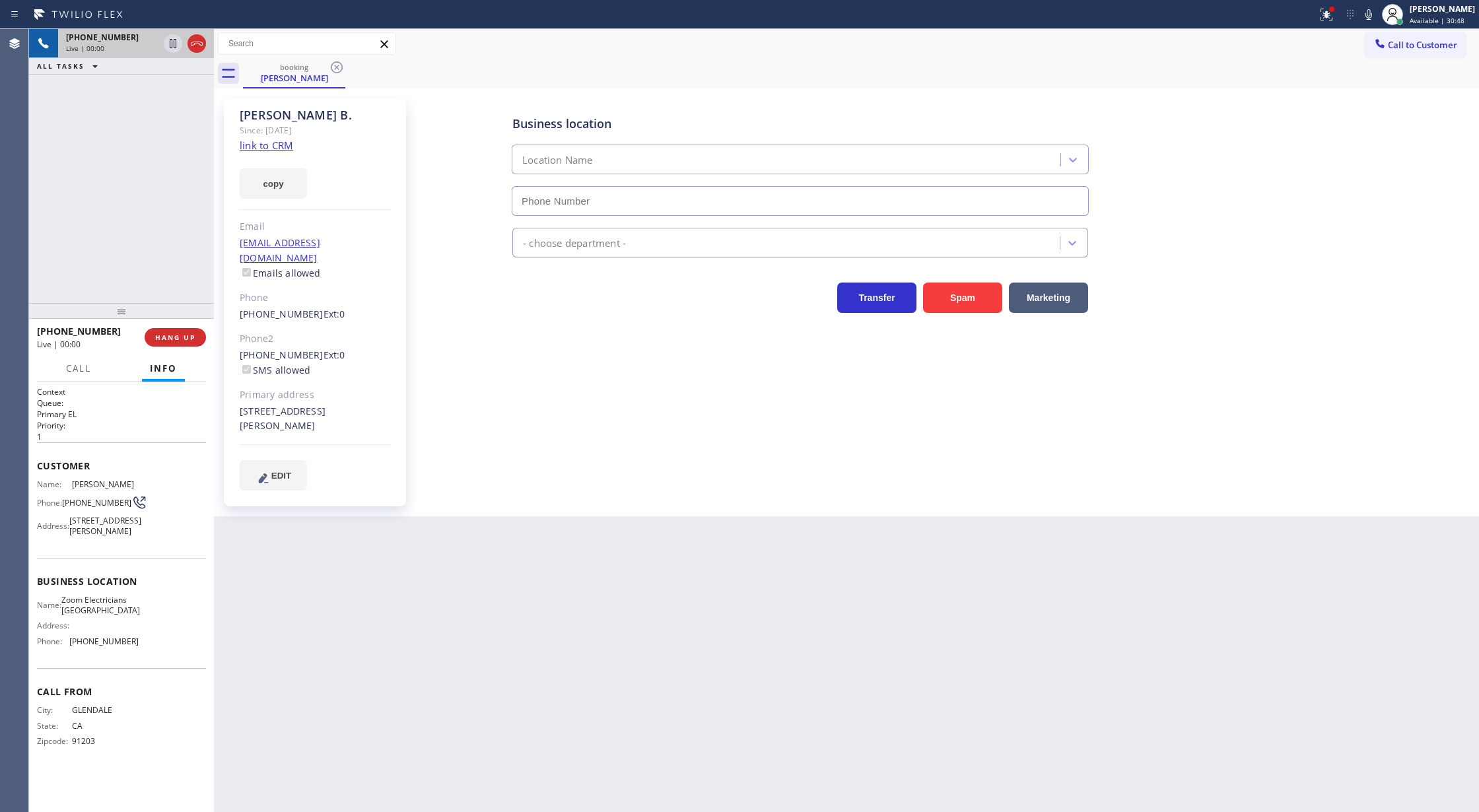
type input "[PHONE_NUMBER]"
click at [272, 143] on link "link to CRM" at bounding box center [266, 145] width 53 height 13
click at [1373, 16] on icon at bounding box center [1369, 14] width 16 height 16
click at [1377, 8] on icon at bounding box center [1369, 14] width 16 height 16
click at [1375, 21] on icon at bounding box center [1369, 14] width 16 height 16
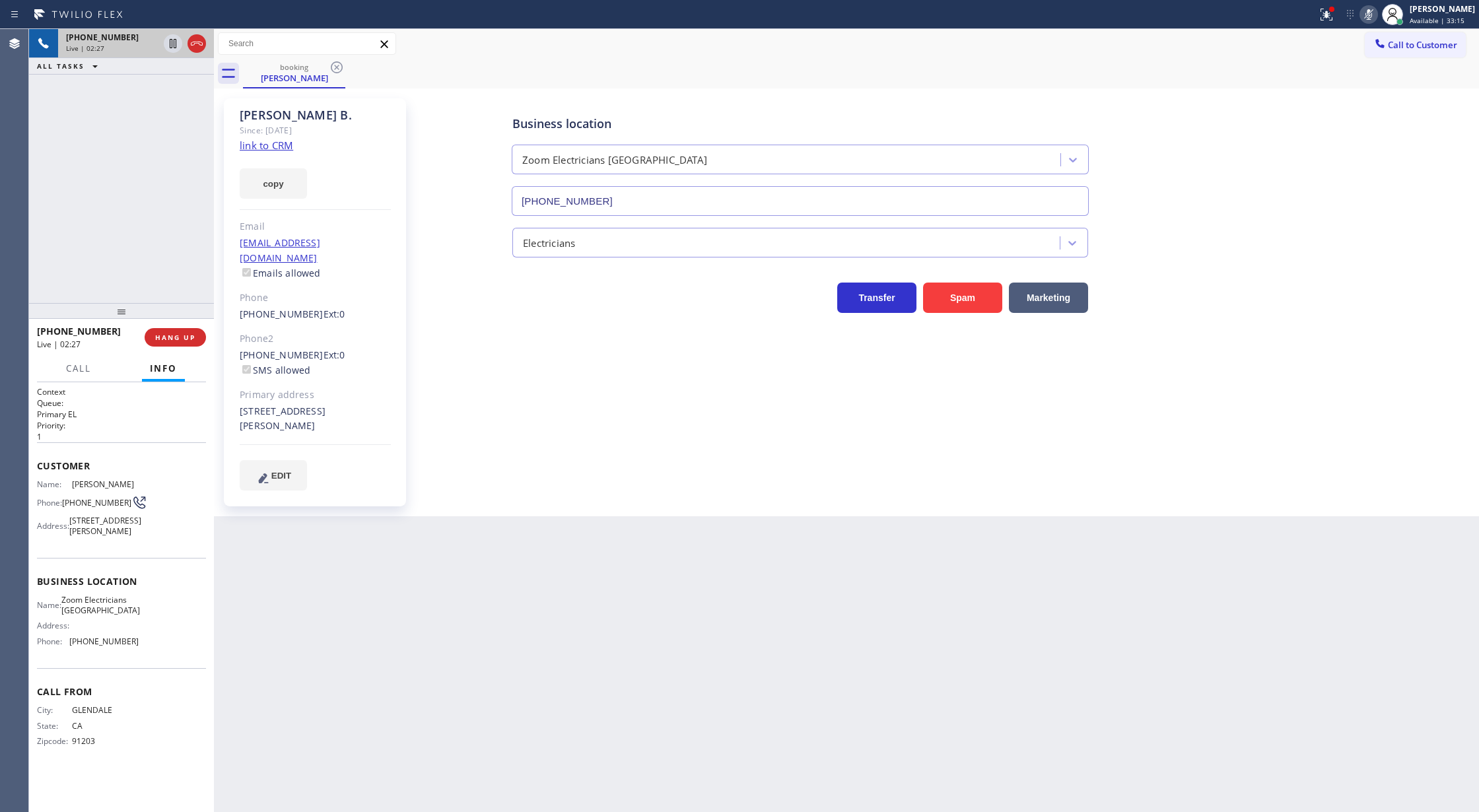
click at [1375, 21] on icon at bounding box center [1369, 14] width 16 height 16
click at [1370, 17] on icon at bounding box center [1369, 14] width 16 height 16
click at [1377, 16] on icon at bounding box center [1369, 14] width 16 height 16
click at [193, 40] on icon at bounding box center [197, 44] width 16 height 16
click at [165, 334] on span "COMPLETE" at bounding box center [172, 337] width 45 height 9
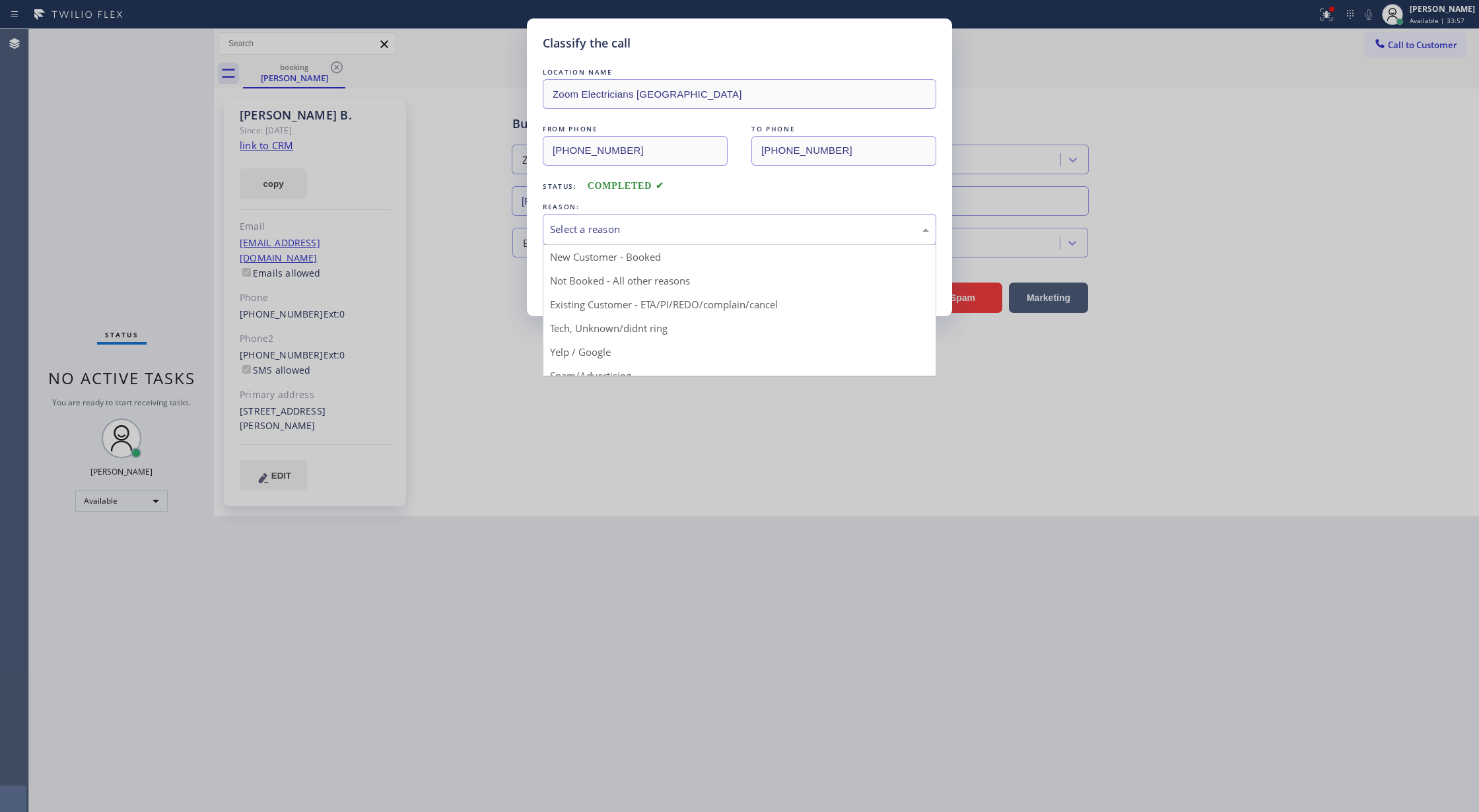
click at [682, 244] on div "Select a reason" at bounding box center [739, 229] width 394 height 31
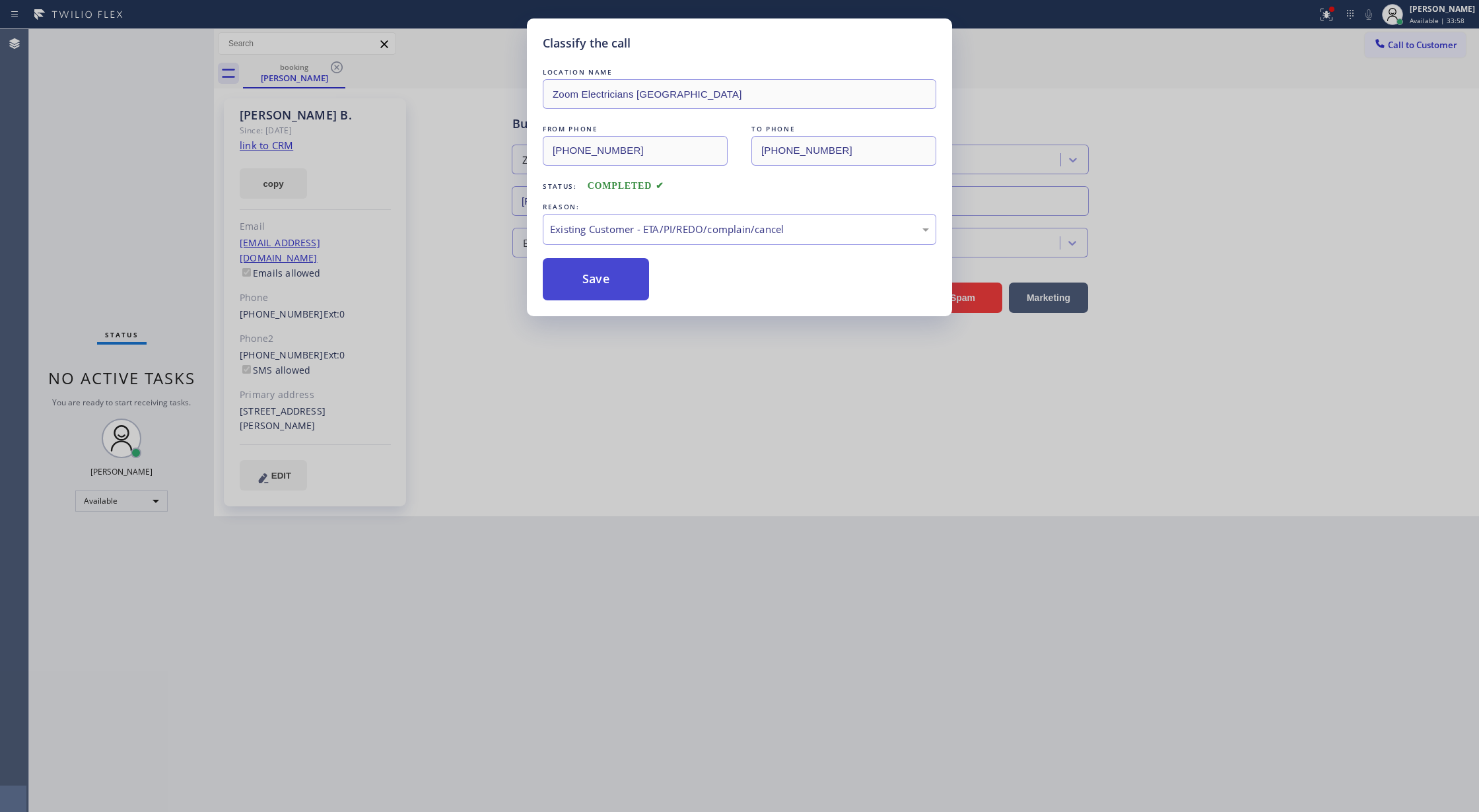
click at [600, 268] on button "Save" at bounding box center [595, 279] width 106 height 42
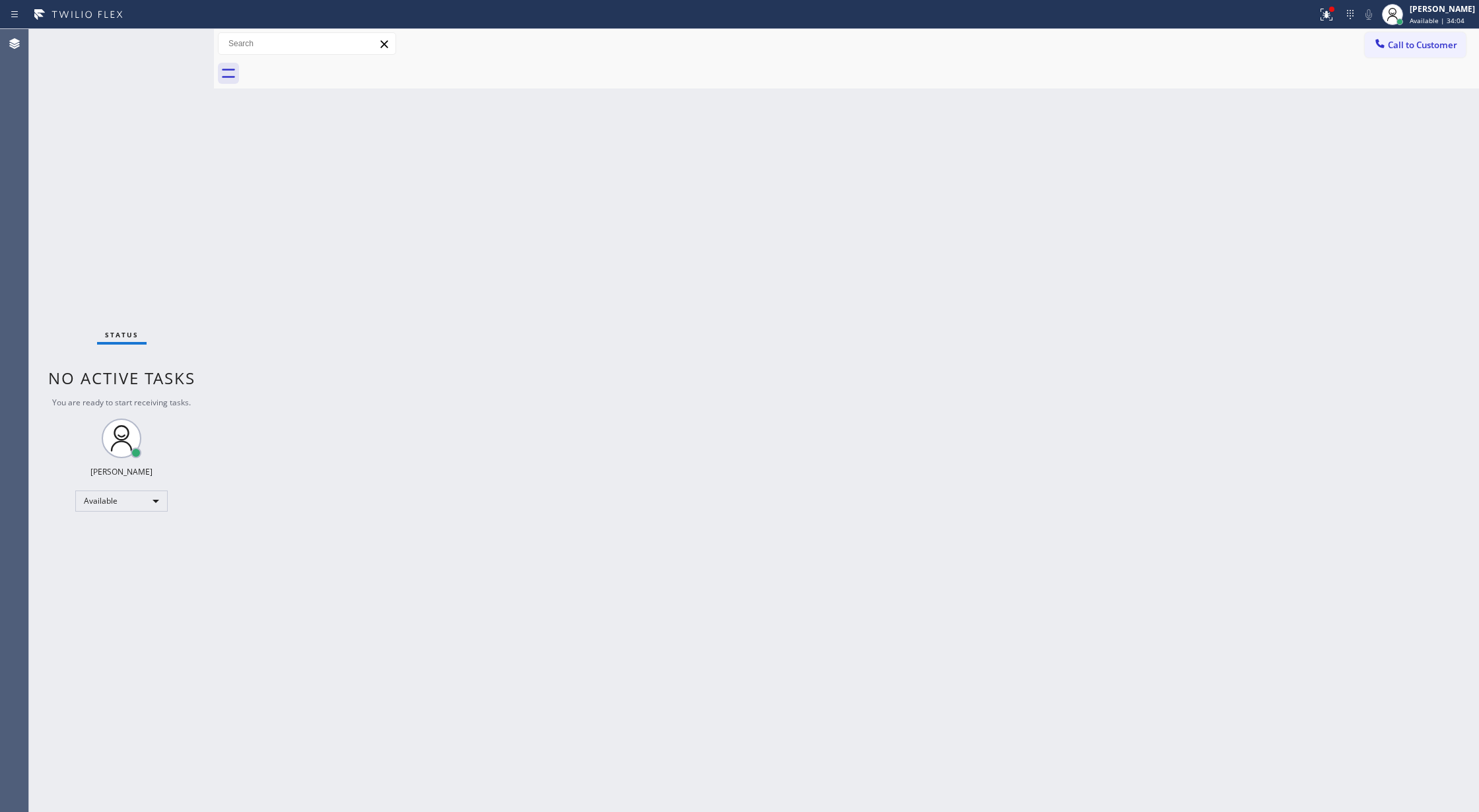
click at [170, 45] on div "Status No active tasks You are ready to start receiving tasks. Lilibeth Pueyo A…" at bounding box center [122, 420] width 185 height 783
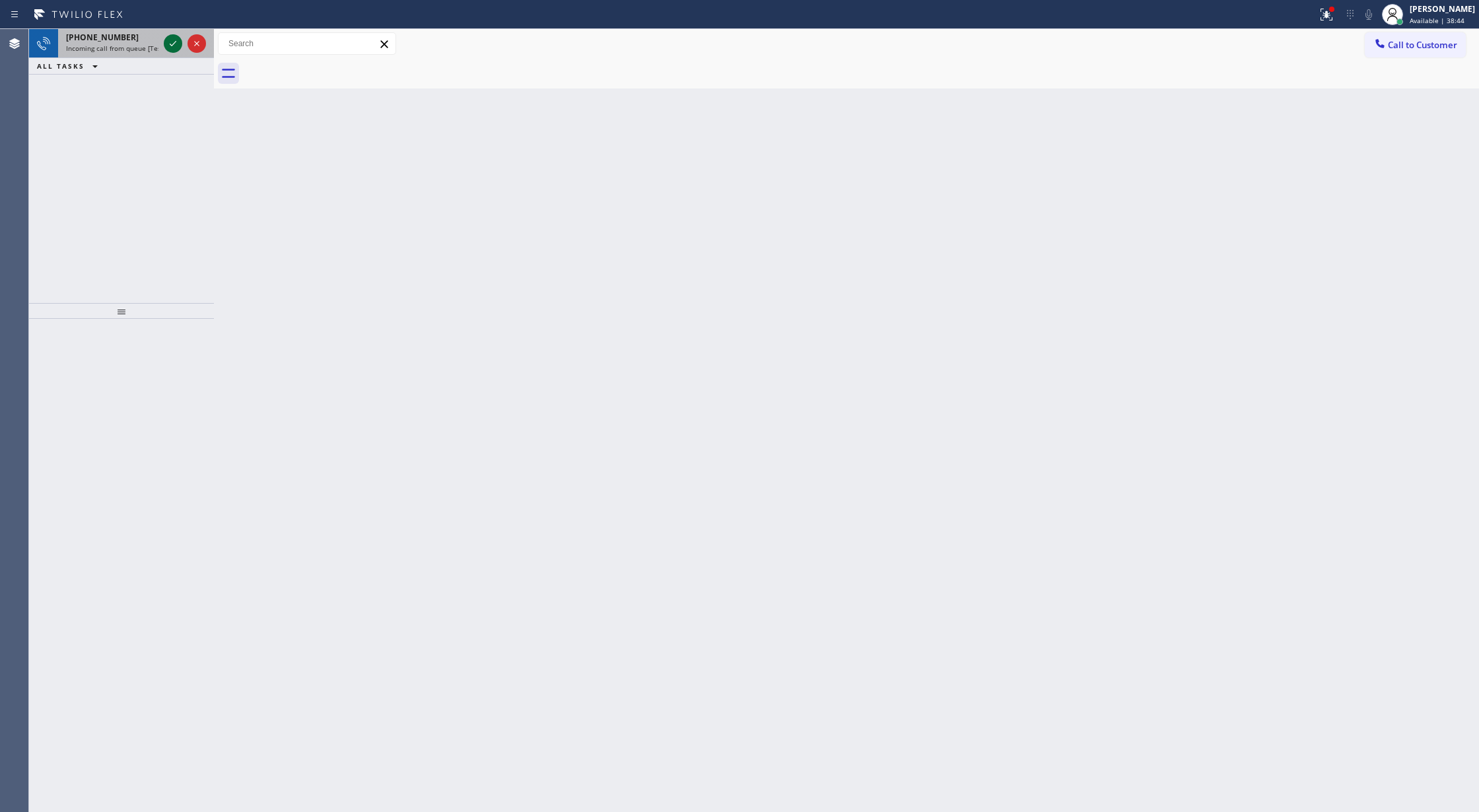
click at [175, 45] on icon at bounding box center [173, 44] width 16 height 16
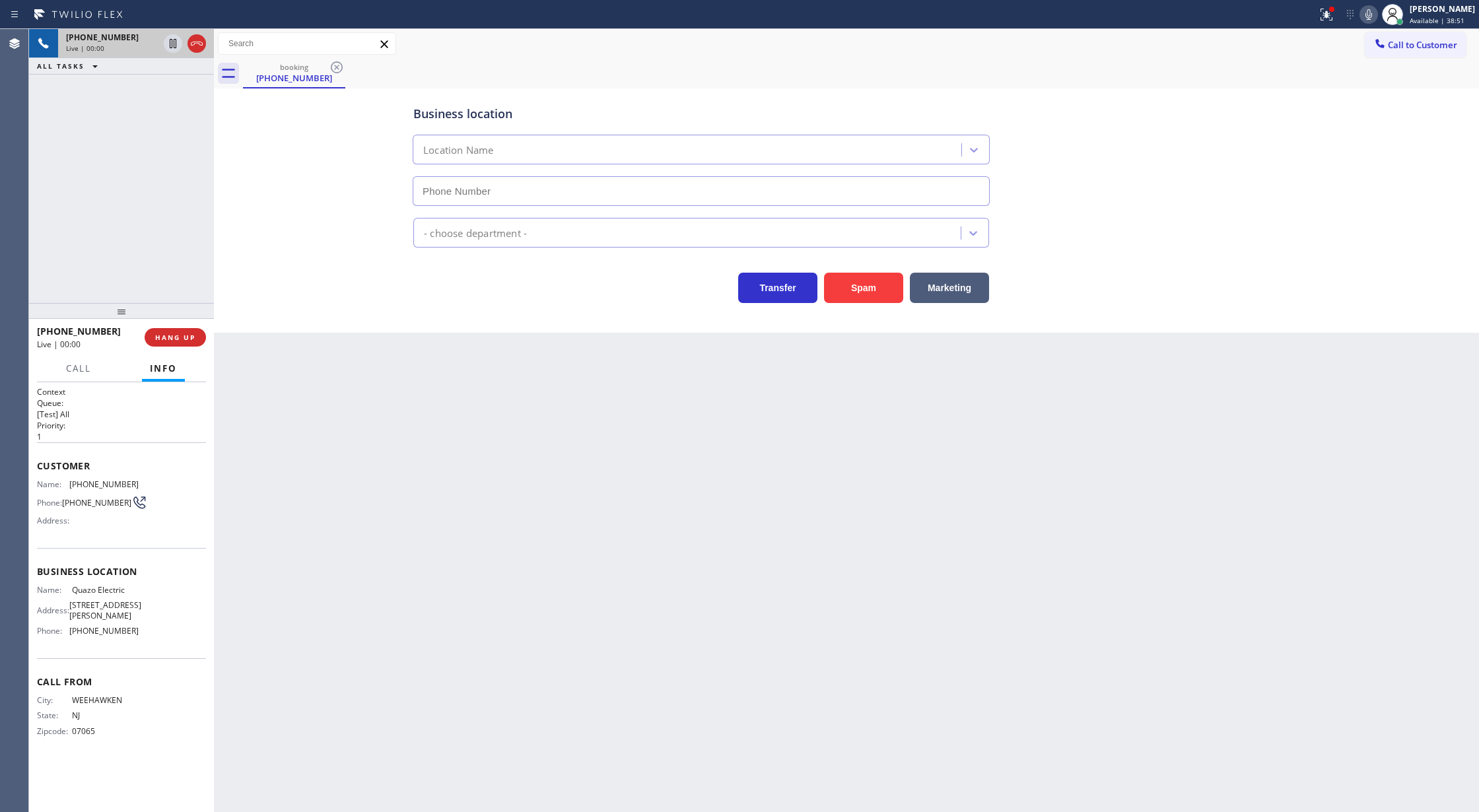
type input "[PHONE_NUMBER]"
drag, startPoint x: 1381, startPoint y: 16, endPoint x: 1175, endPoint y: 412, distance: 446.4
click at [1377, 16] on icon at bounding box center [1369, 14] width 16 height 16
click at [199, 50] on icon at bounding box center [197, 44] width 16 height 16
click at [175, 341] on span "COMPLETE" at bounding box center [172, 337] width 45 height 9
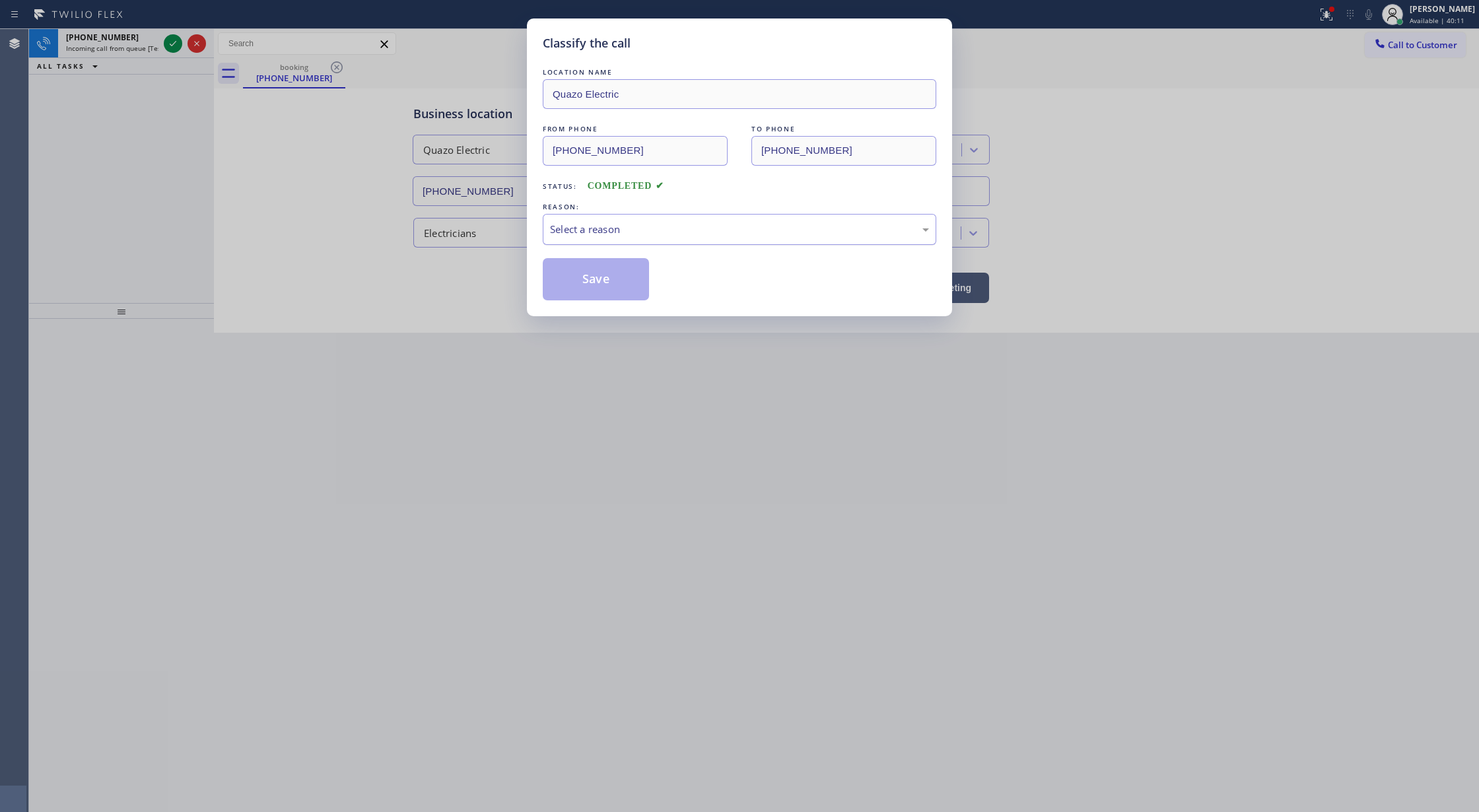
click at [609, 239] on div "Select a reason" at bounding box center [739, 229] width 394 height 31
click at [598, 285] on button "Save" at bounding box center [595, 279] width 106 height 42
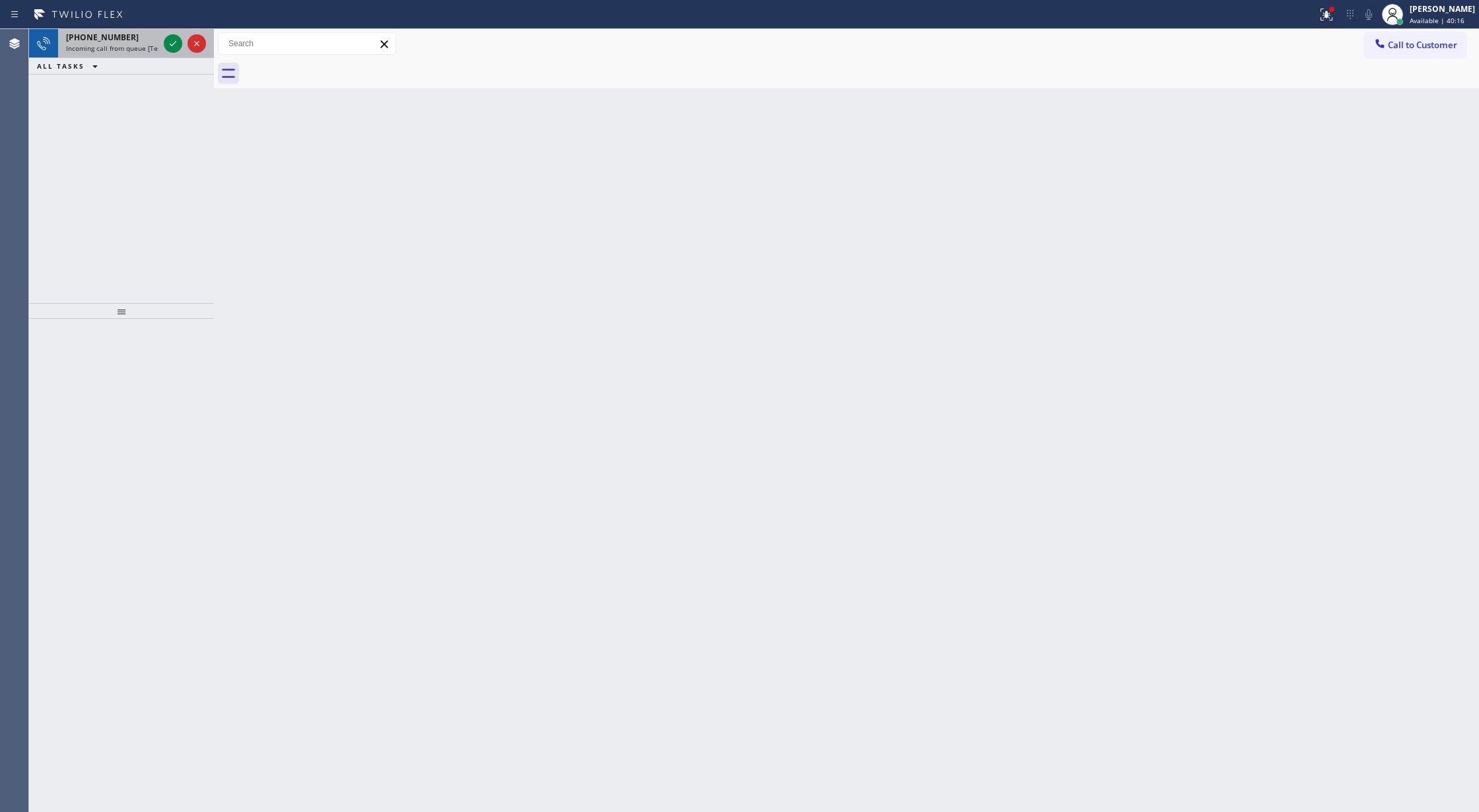
click at [161, 38] on div at bounding box center [184, 44] width 47 height 29
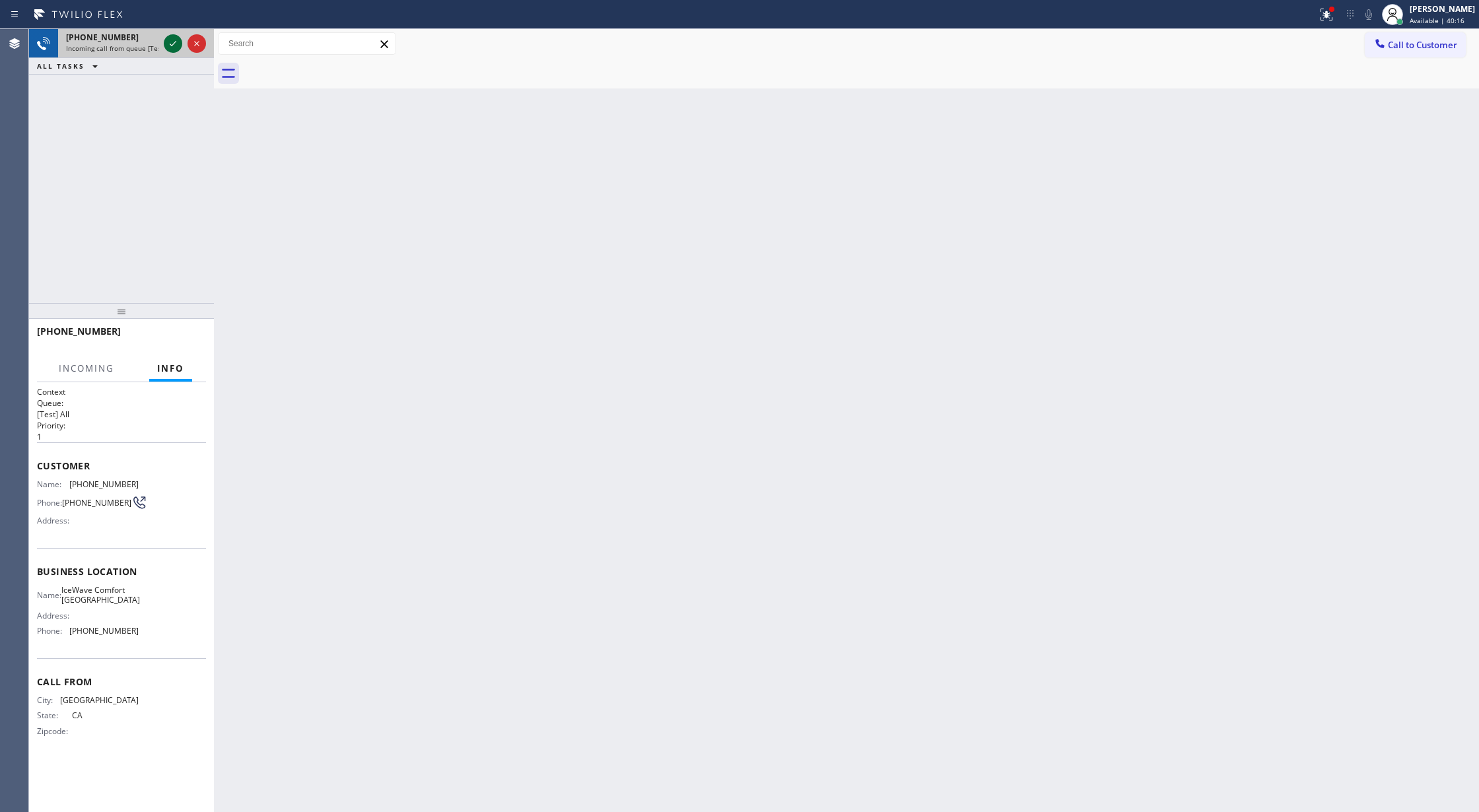
click at [167, 44] on icon at bounding box center [173, 44] width 16 height 16
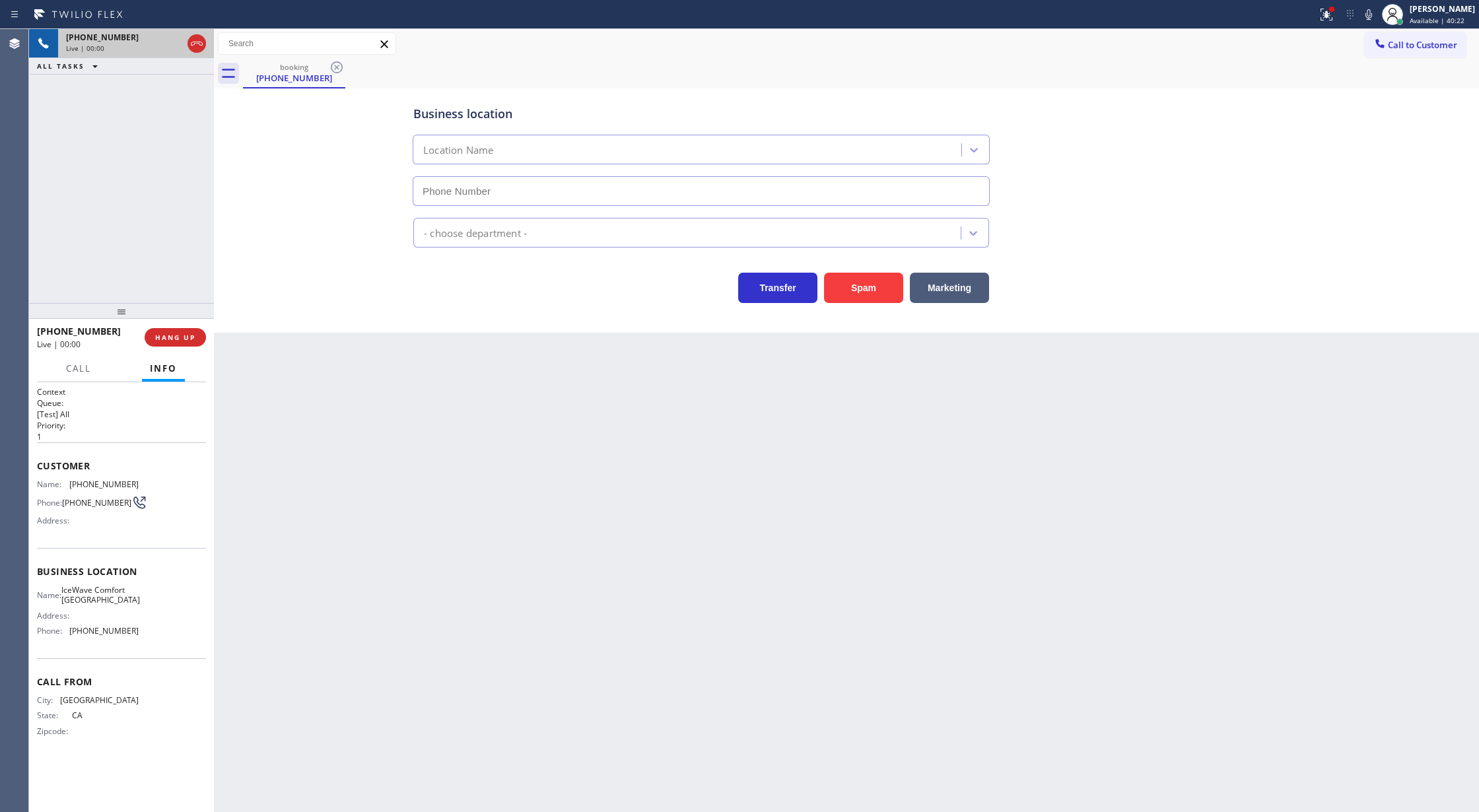
type input "[PHONE_NUMBER]"
click at [165, 330] on button "COMPLETE" at bounding box center [172, 337] width 67 height 19
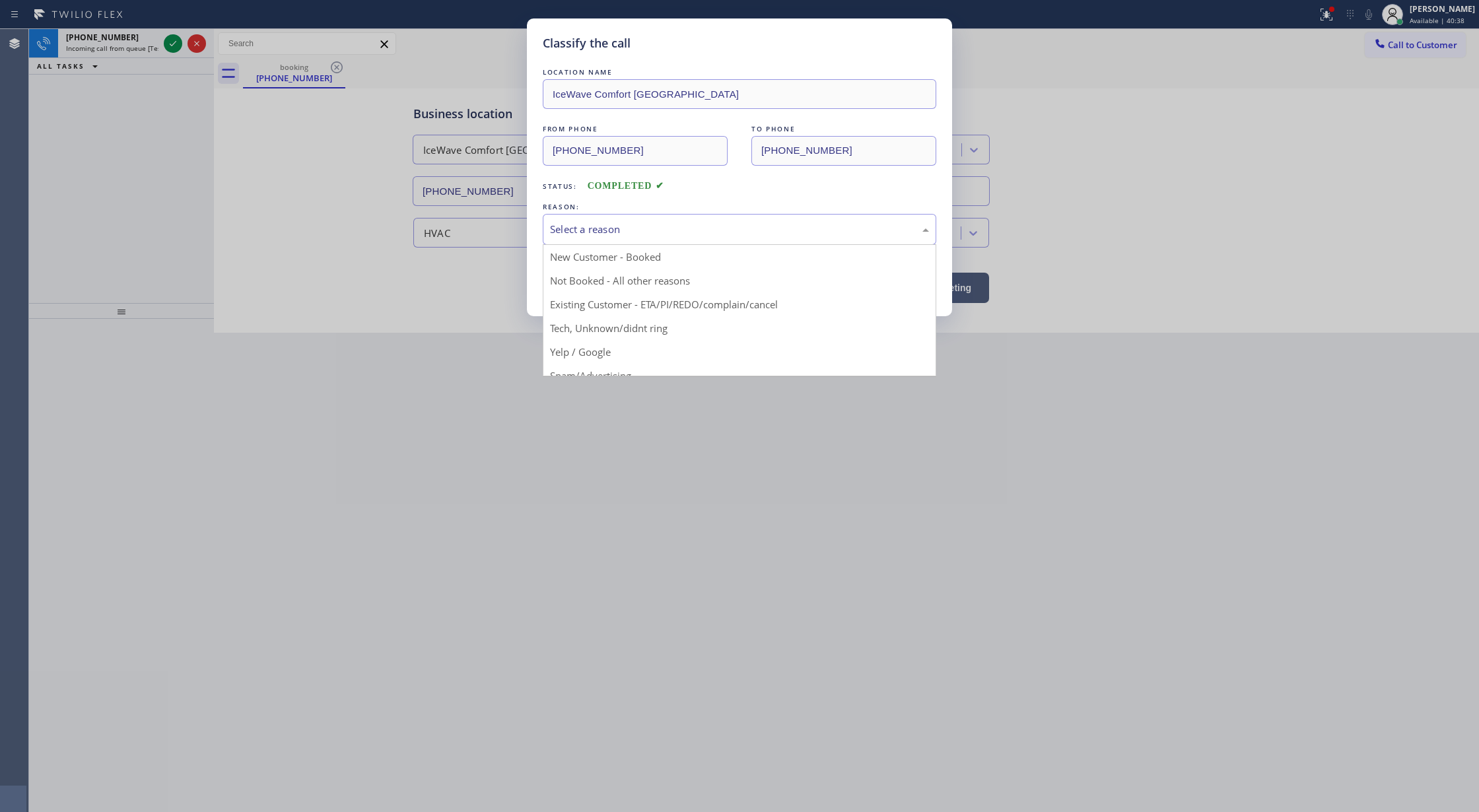
click at [666, 222] on div "Select a reason" at bounding box center [740, 229] width 379 height 15
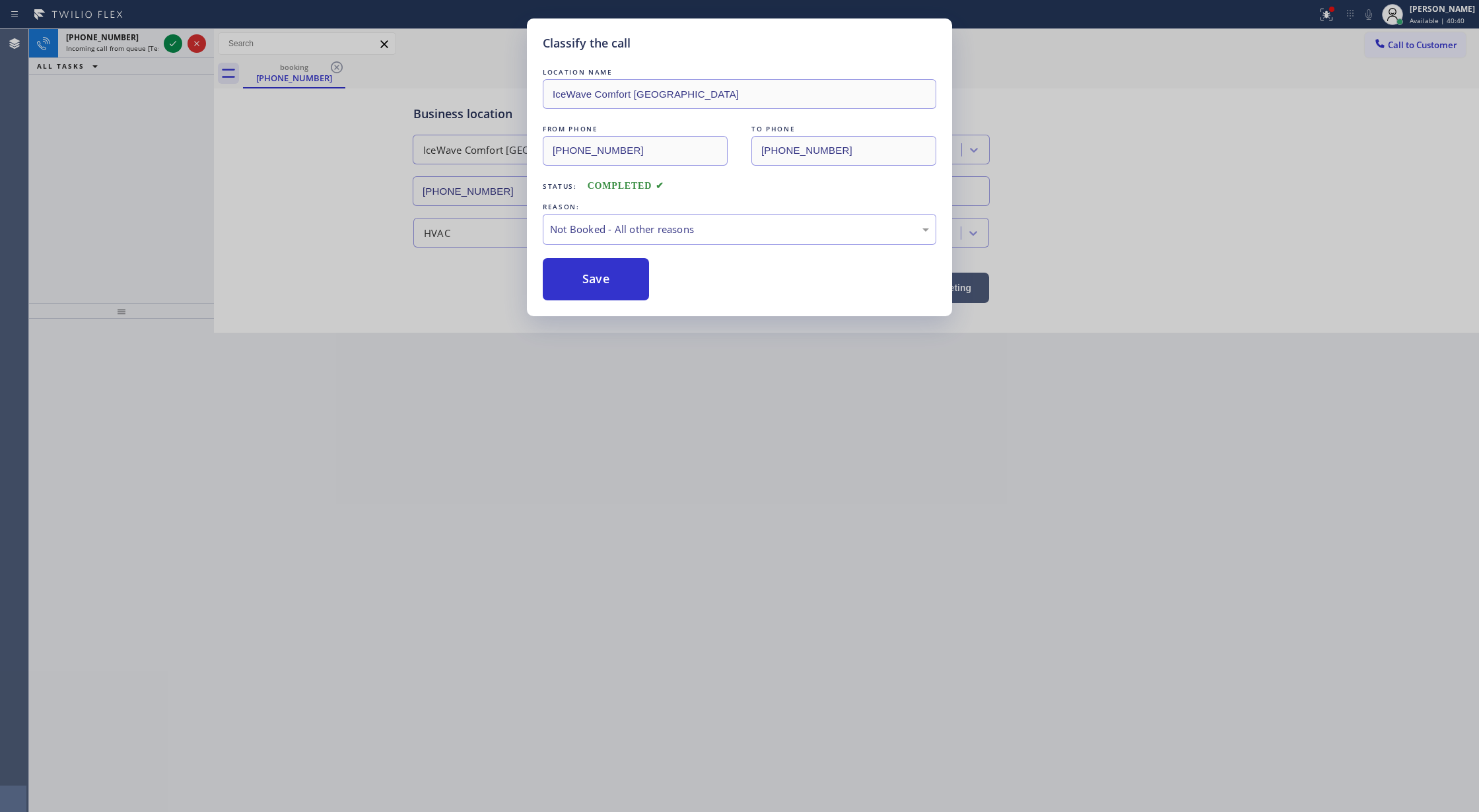
click at [598, 280] on button "Save" at bounding box center [595, 279] width 106 height 42
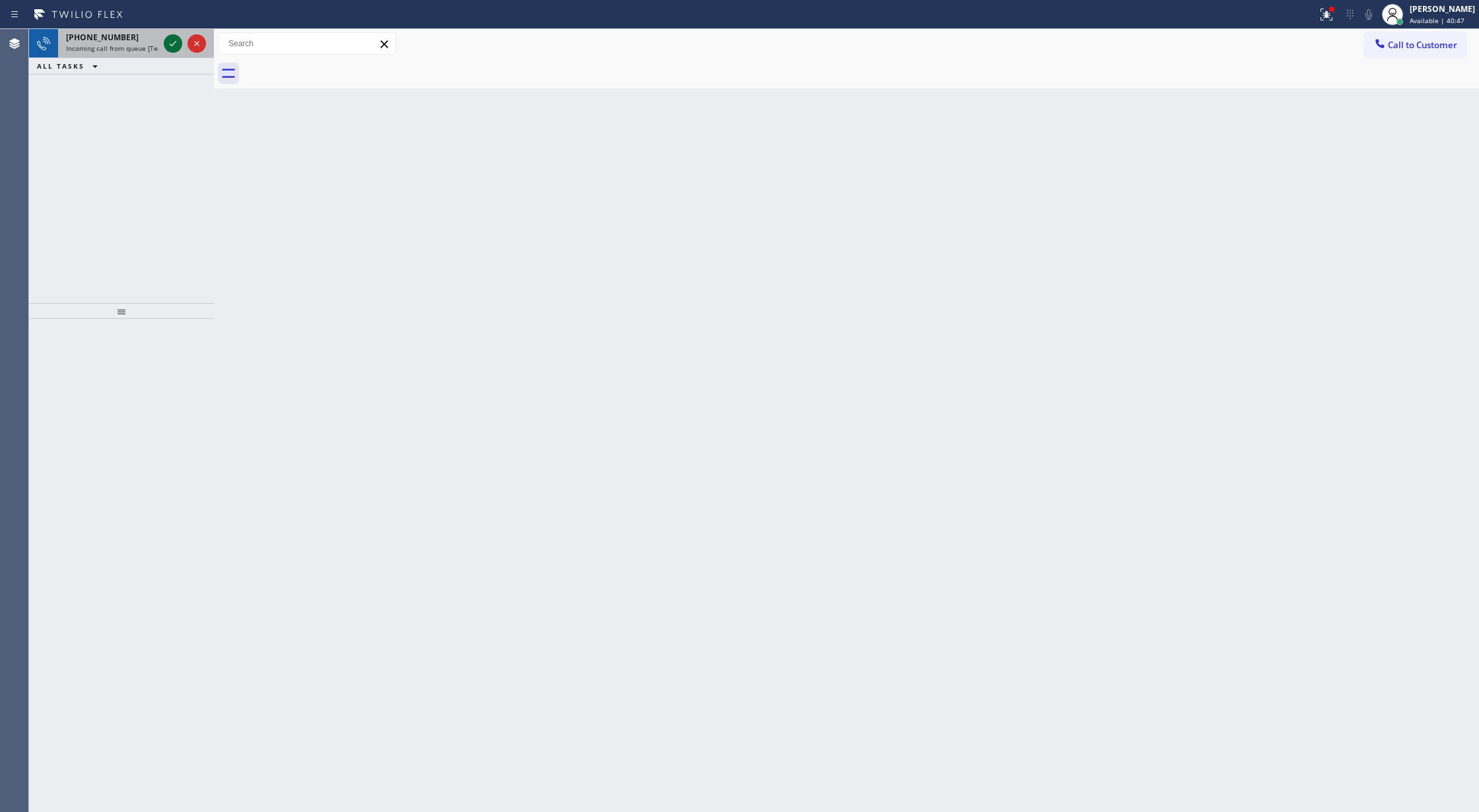
click at [167, 40] on icon at bounding box center [173, 44] width 16 height 16
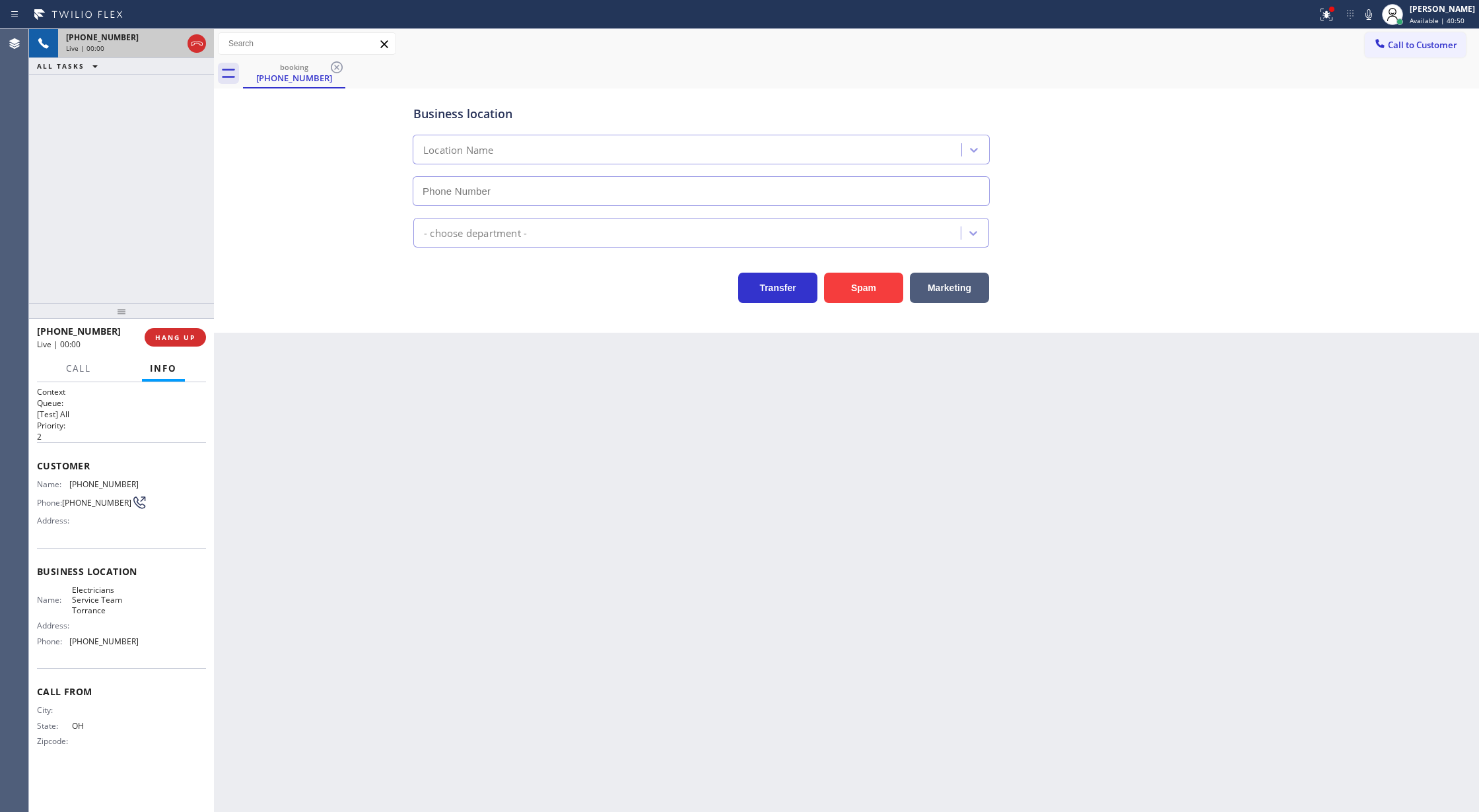
type input "(424) 349-7844"
click at [869, 282] on button "Spam" at bounding box center [863, 288] width 79 height 30
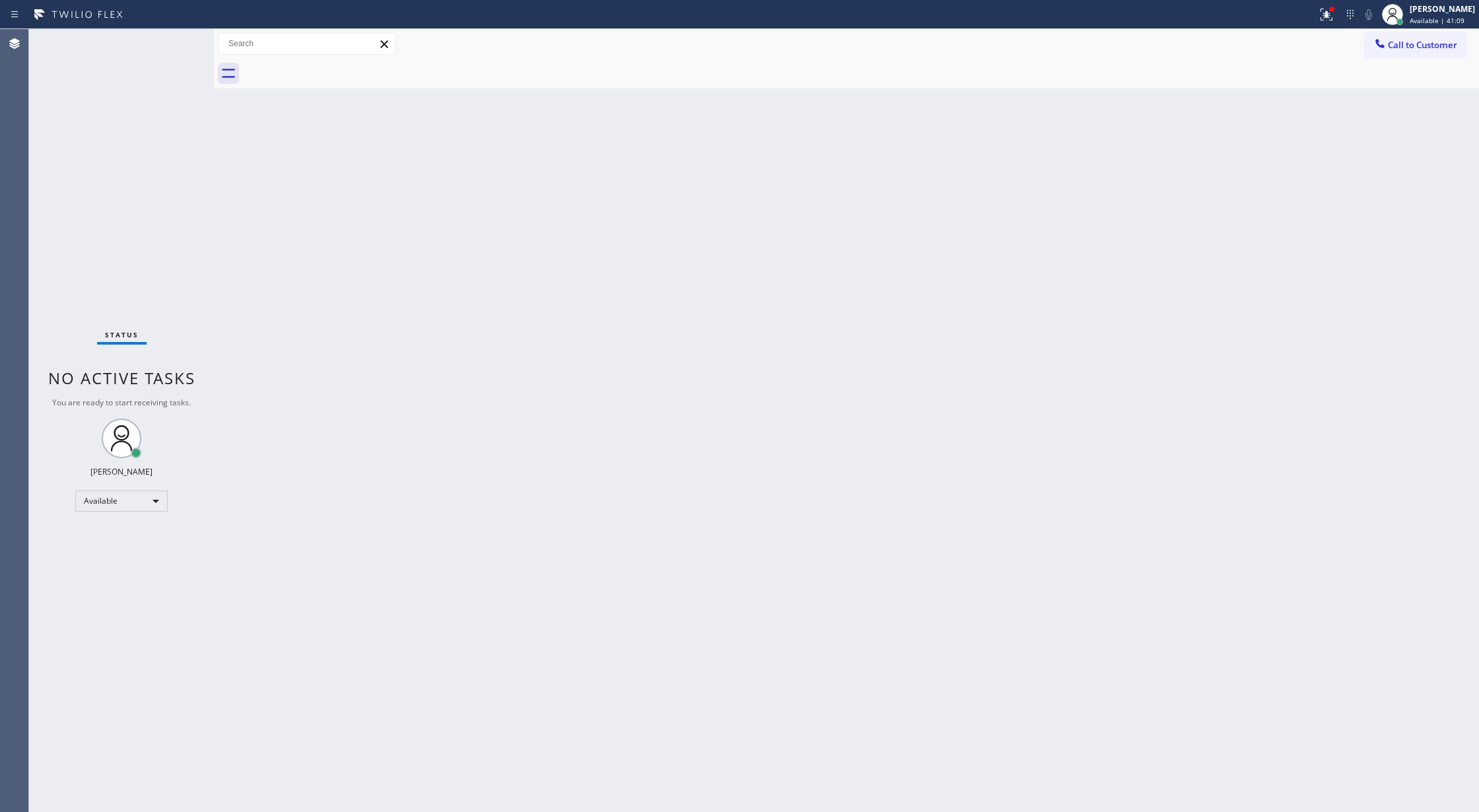
click at [169, 53] on div "Status No active tasks You are ready to start receiving tasks. Lilibeth Pueyo A…" at bounding box center [122, 420] width 185 height 783
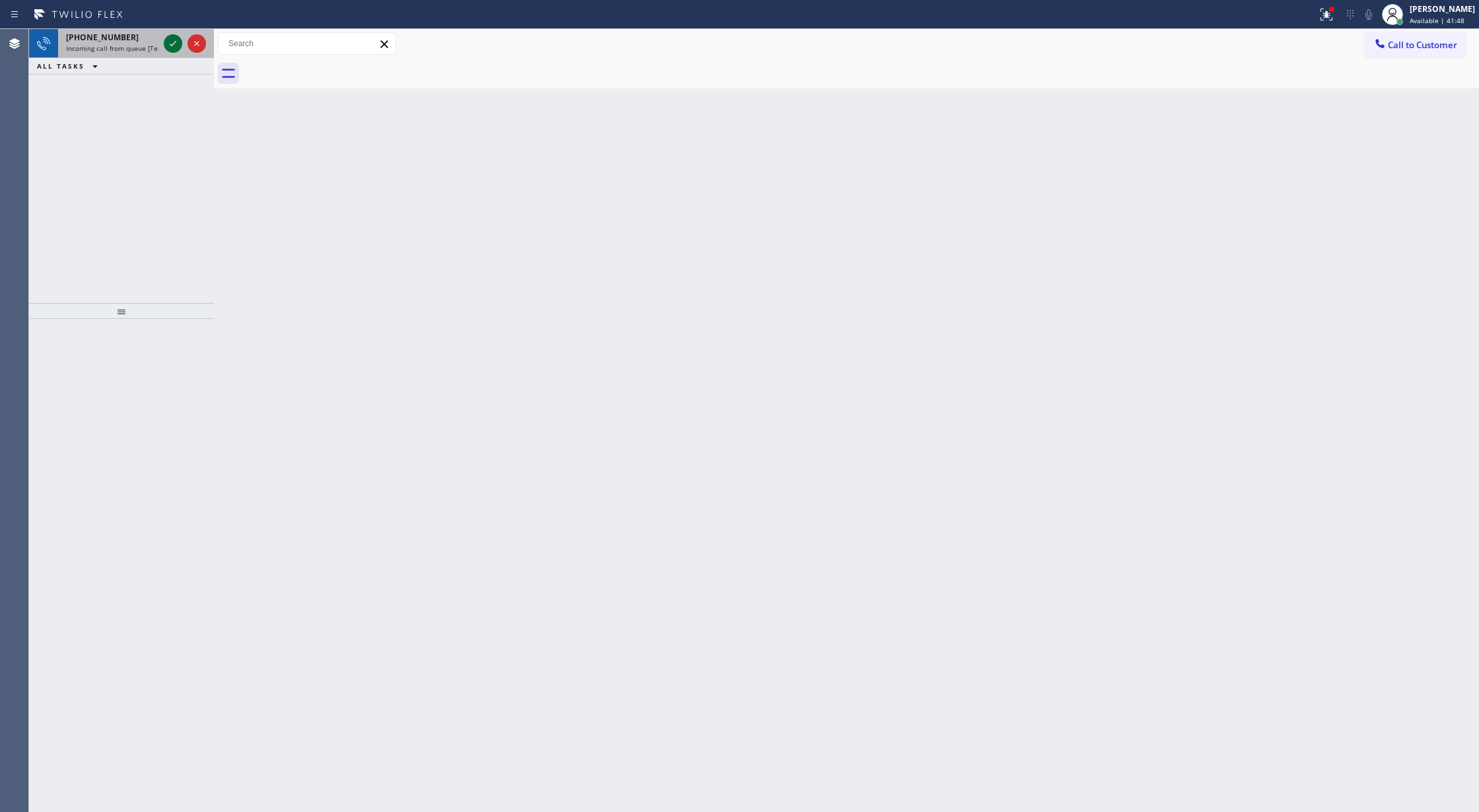
click at [173, 48] on icon at bounding box center [173, 44] width 16 height 16
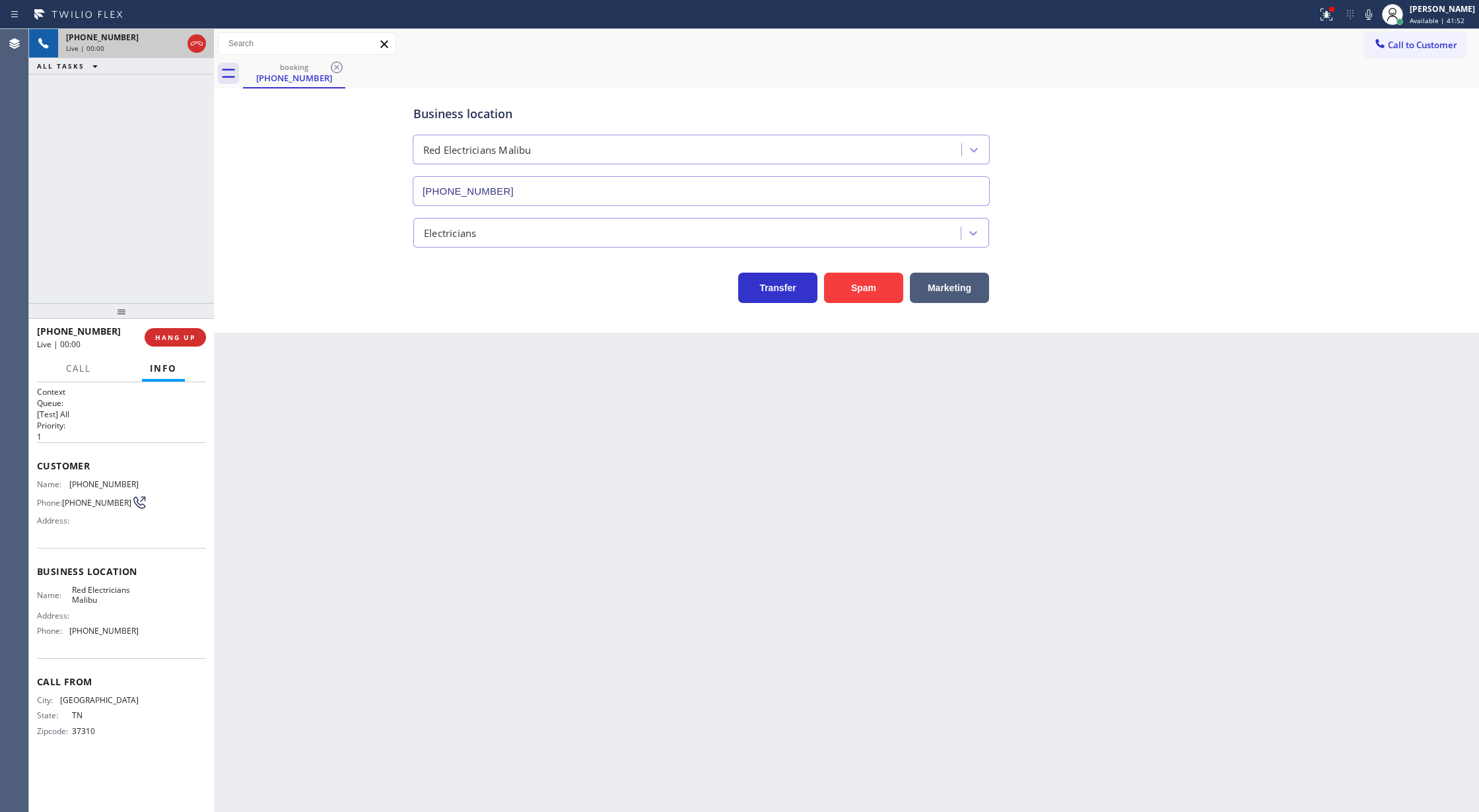
type input "[PHONE_NUMBER]"
click at [154, 346] on div "[PHONE_NUMBER] Wrap up | 00:01 COMPLETE" at bounding box center [122, 337] width 169 height 35
click at [164, 346] on button "COMPLETE" at bounding box center [172, 337] width 67 height 19
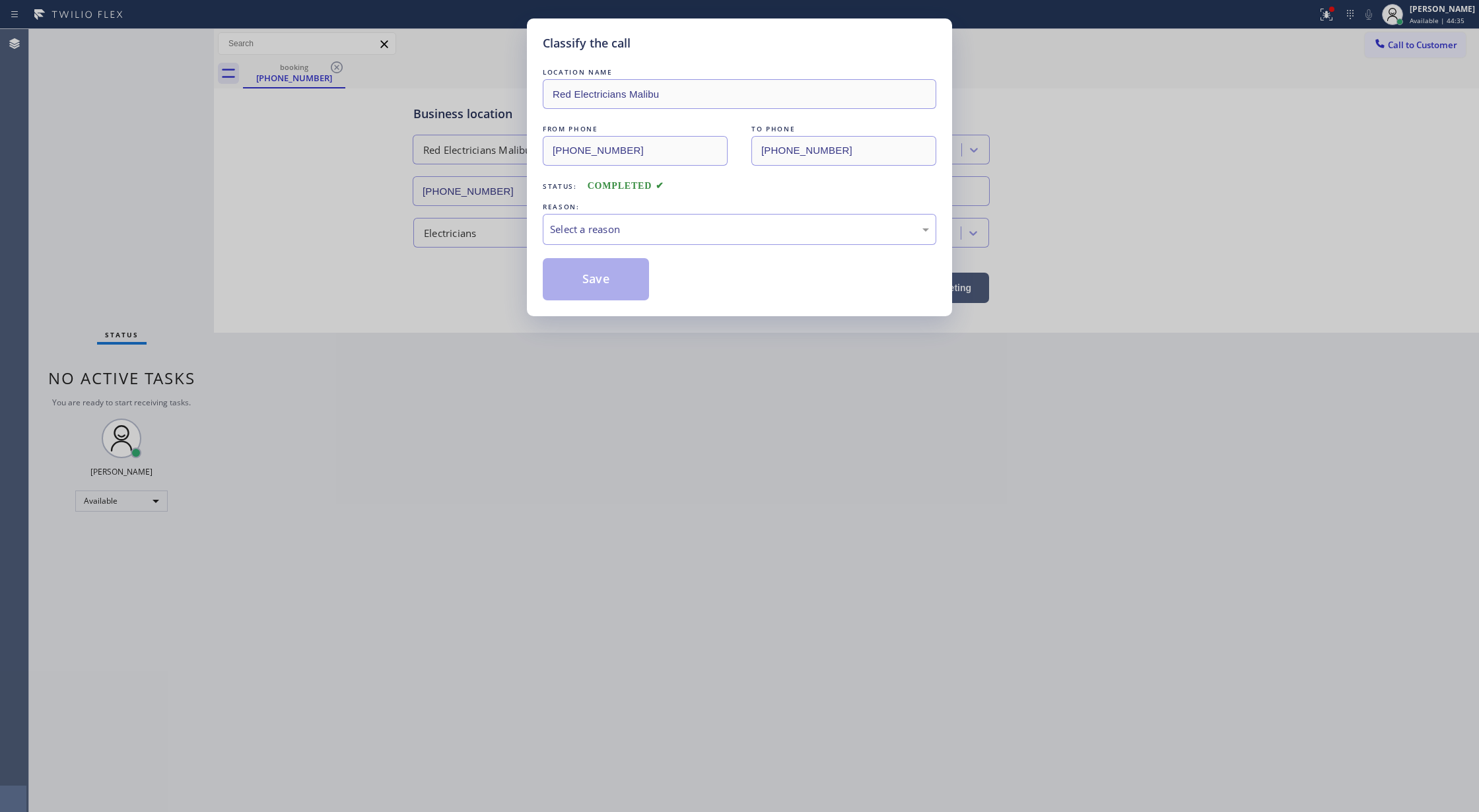
click at [233, 430] on div "Classify the call LOCATION NAME Red Electricians Malibu FROM PHONE [PHONE_NUMBE…" at bounding box center [739, 406] width 1479 height 812
click at [600, 303] on div "Classify the call LOCATION NAME Red Electricians Malibu FROM PHONE [PHONE_NUMBE…" at bounding box center [739, 167] width 425 height 297
click at [597, 308] on div "Classify the call LOCATION NAME Red Electricians Malibu FROM PHONE [PHONE_NUMBE…" at bounding box center [739, 167] width 425 height 297
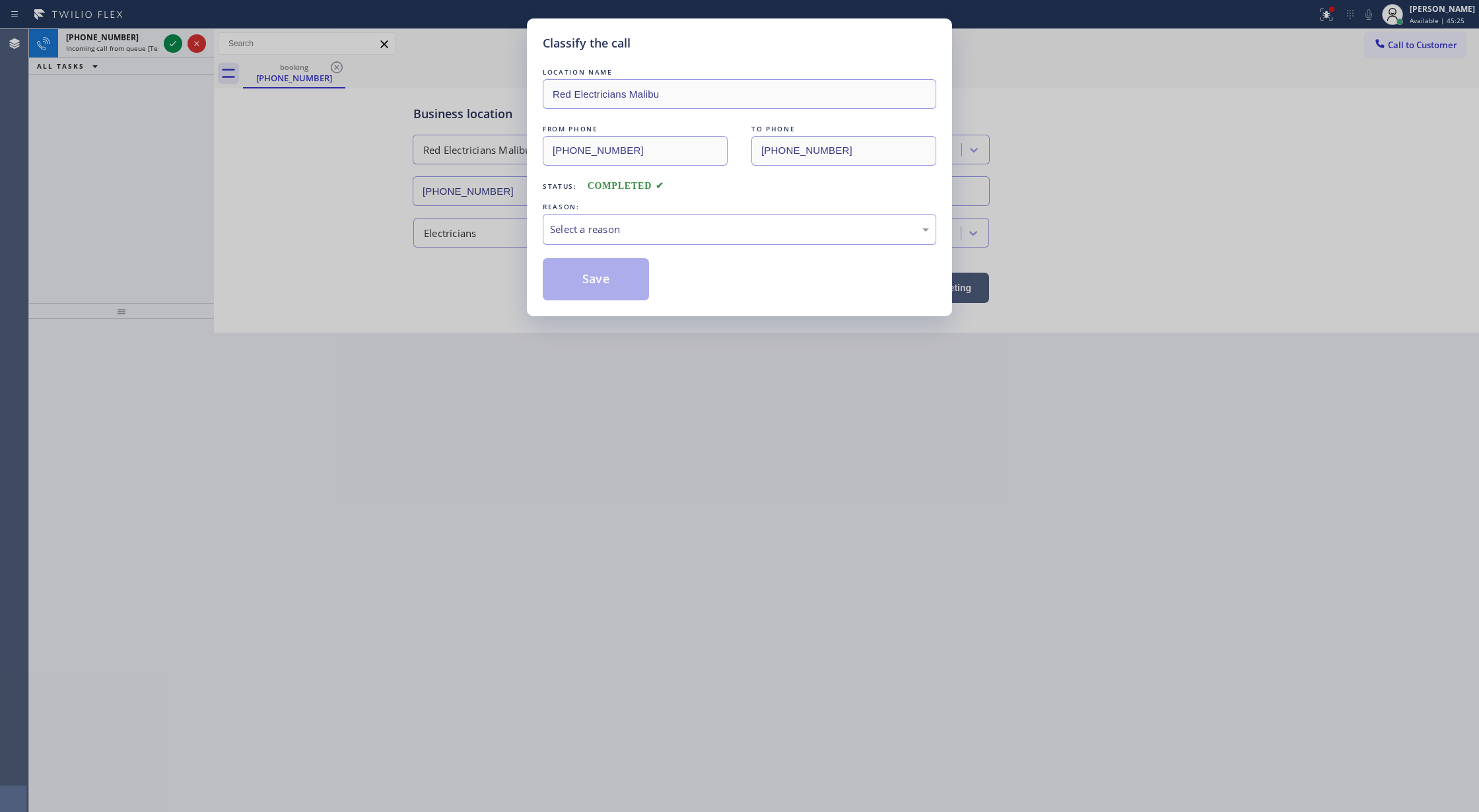
click at [594, 233] on div "Select a reason" at bounding box center [740, 229] width 379 height 15
click at [586, 281] on button "Save" at bounding box center [595, 279] width 106 height 42
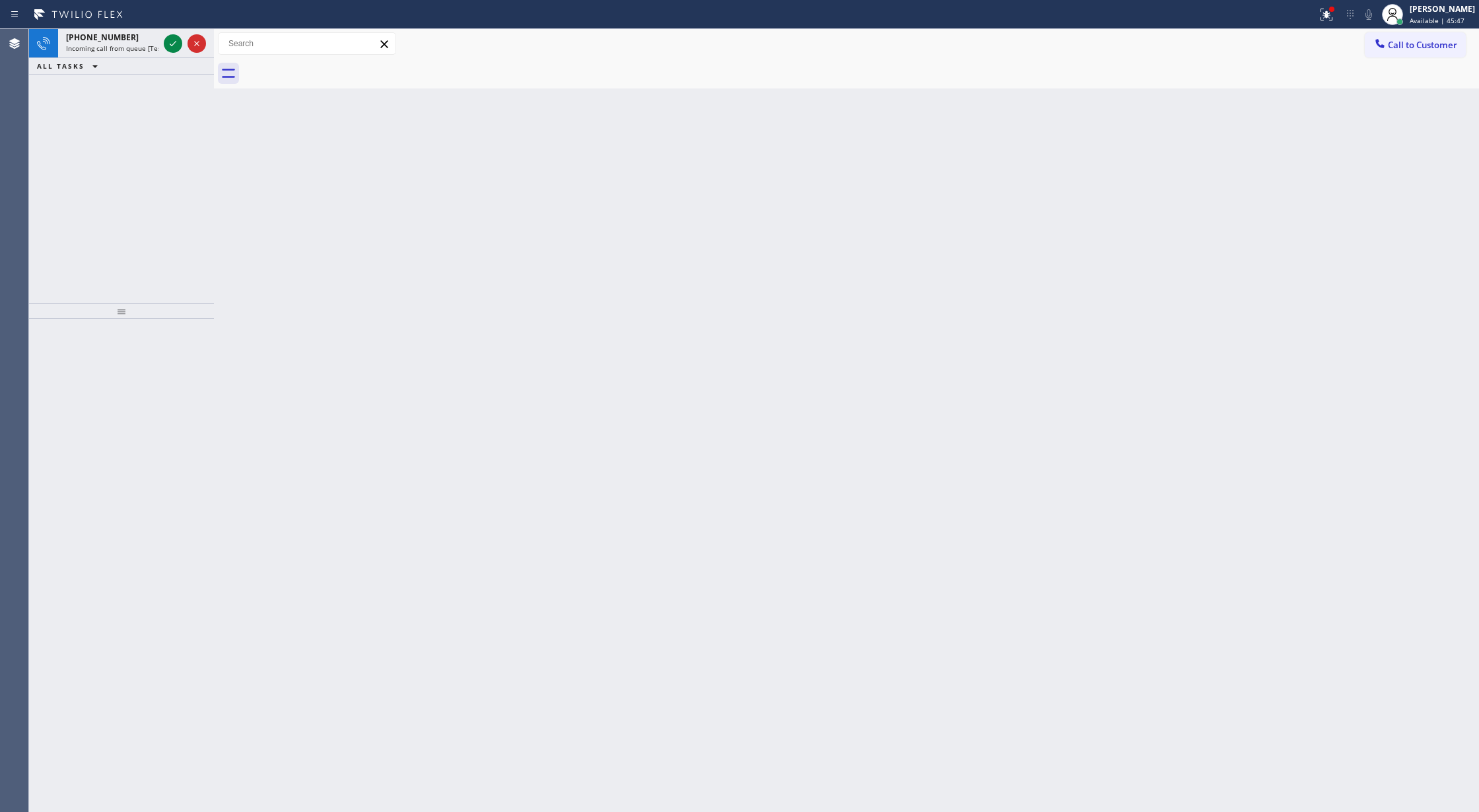
click at [183, 46] on div at bounding box center [184, 44] width 47 height 29
click at [297, 73] on div at bounding box center [861, 73] width 1236 height 29
click at [330, 67] on div at bounding box center [861, 73] width 1236 height 29
click at [170, 37] on icon at bounding box center [173, 44] width 16 height 16
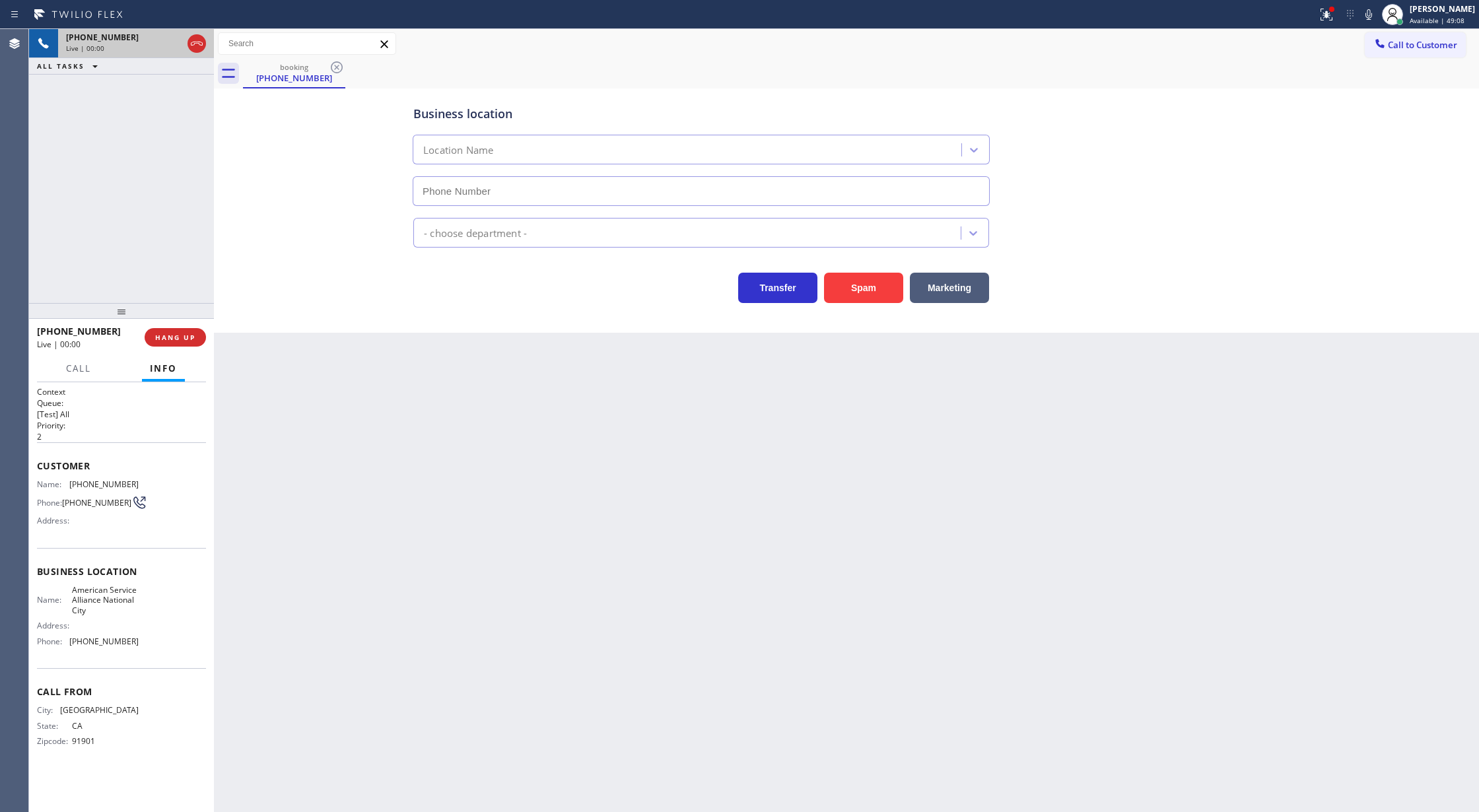
type input "[PHONE_NUMBER]"
drag, startPoint x: 735, startPoint y: 83, endPoint x: 724, endPoint y: 98, distance: 18.6
click at [735, 88] on div "booking [PHONE_NUMBER] Call to Customer Outbound call Location Search location …" at bounding box center [846, 181] width 1265 height 304
click at [434, 198] on input "[PHONE_NUMBER]" at bounding box center [701, 191] width 577 height 29
click at [474, 262] on div "Transfer Spam Marketing" at bounding box center [846, 281] width 872 height 42
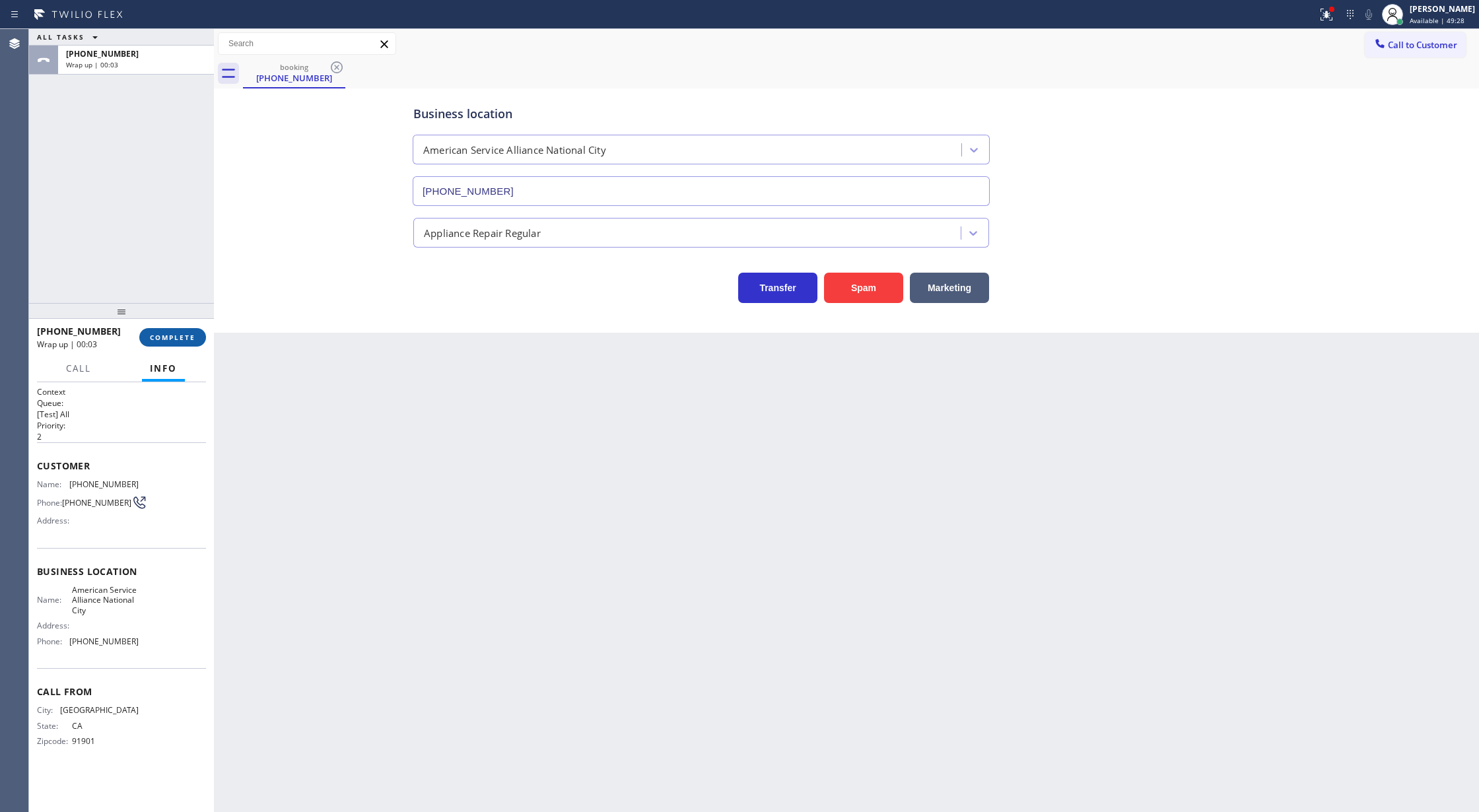
click at [158, 329] on button "COMPLETE" at bounding box center [172, 337] width 67 height 19
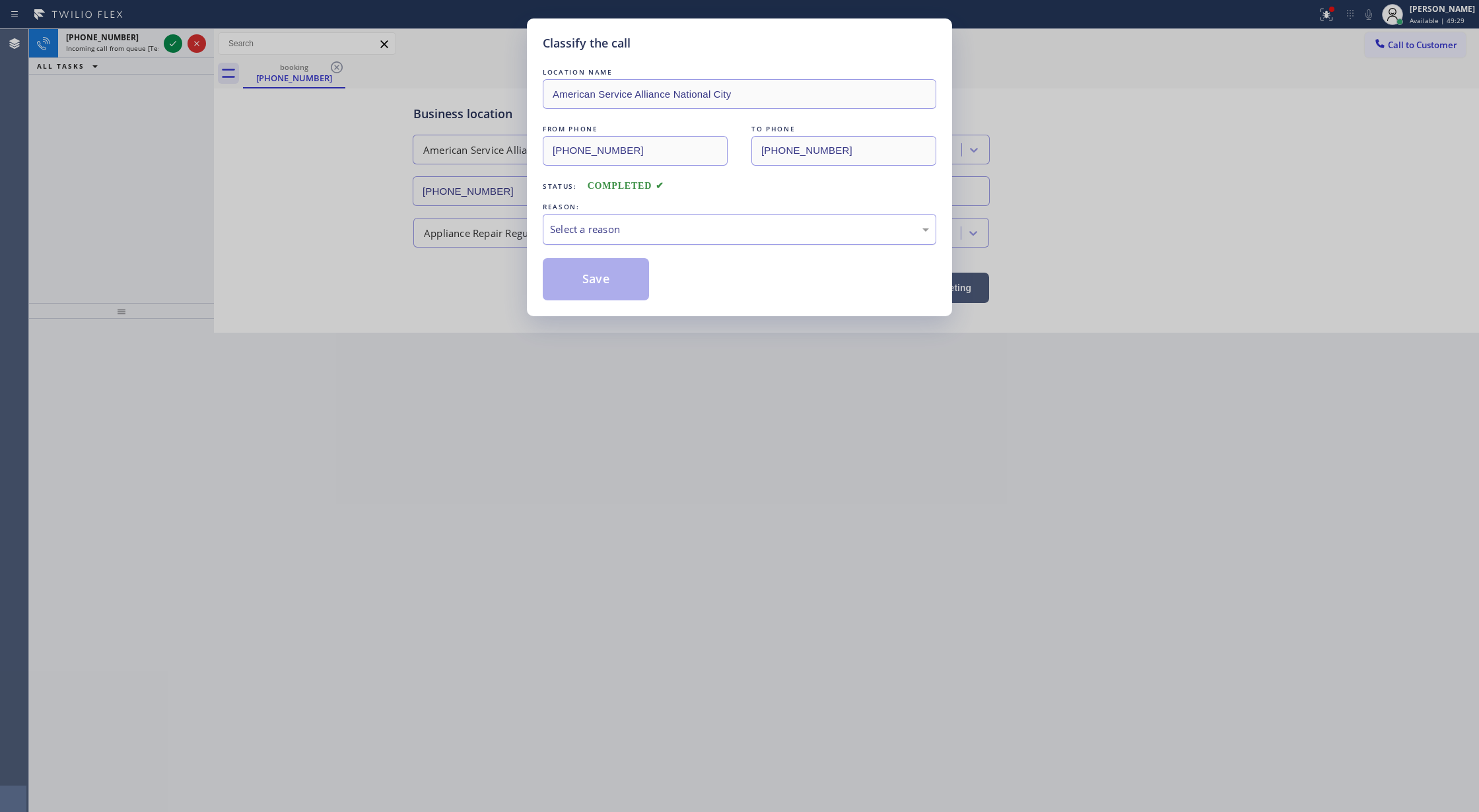
click at [571, 224] on div "Select a reason" at bounding box center [740, 229] width 379 height 15
click at [585, 288] on button "Save" at bounding box center [595, 279] width 106 height 42
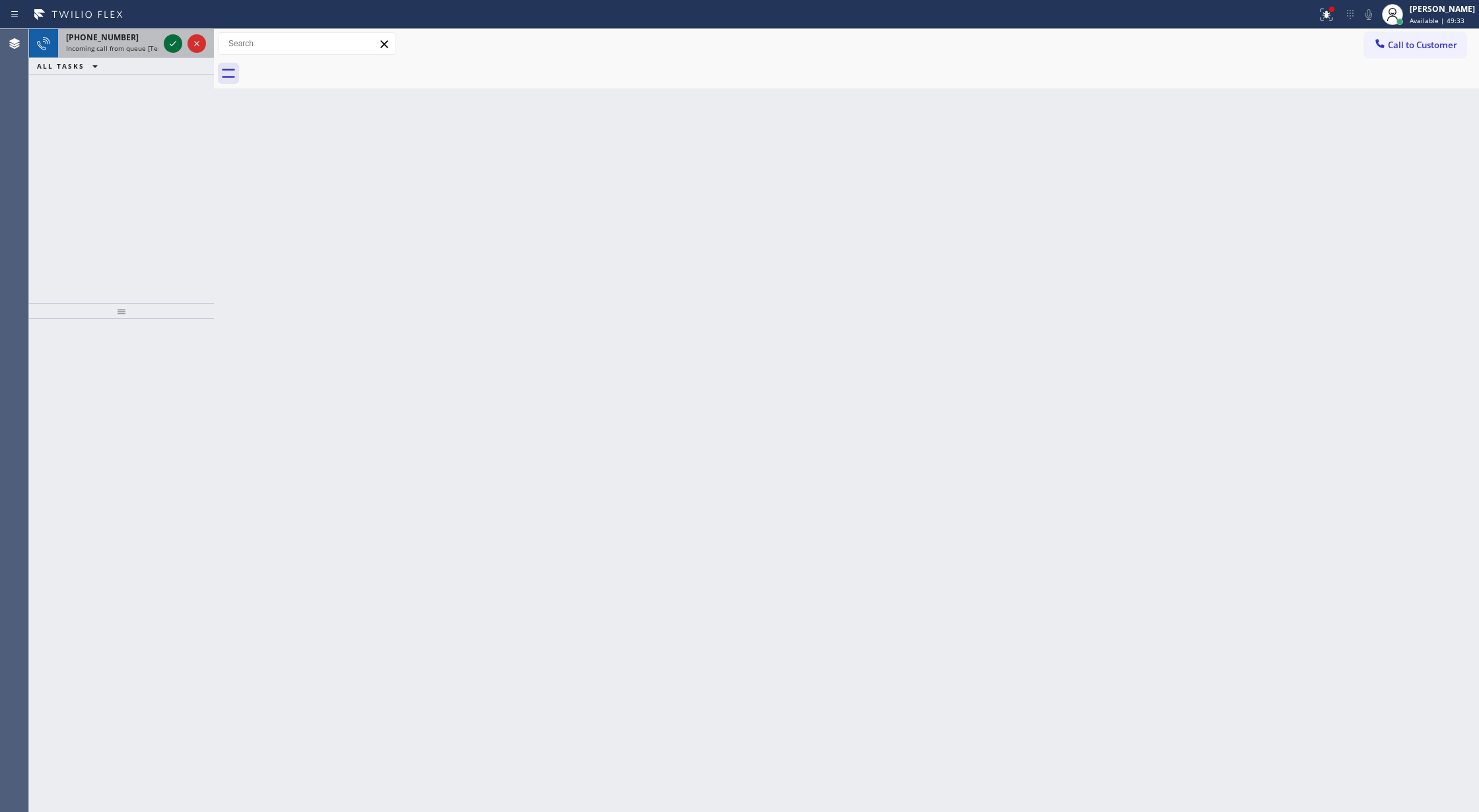
click at [170, 48] on icon at bounding box center [173, 44] width 16 height 16
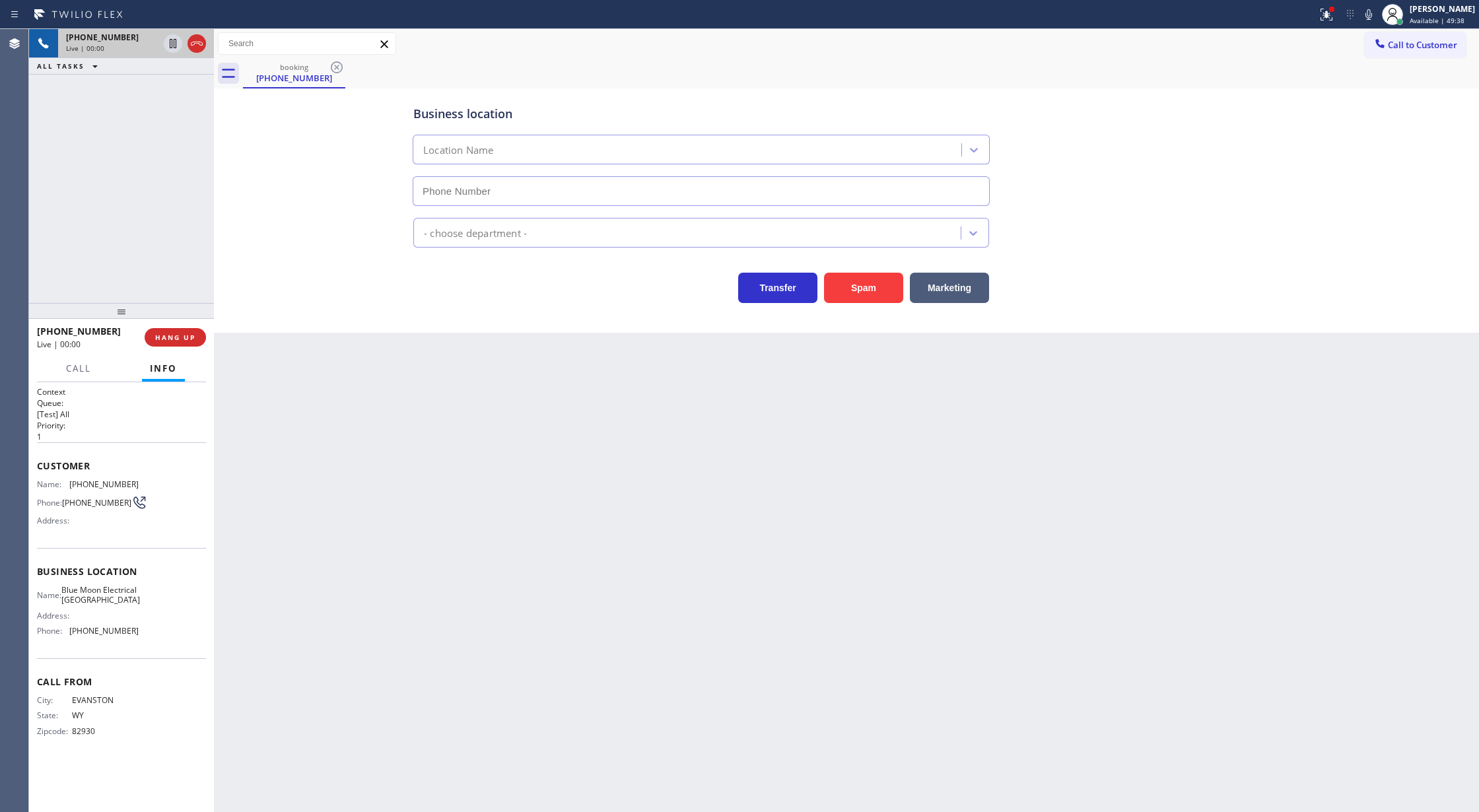
type input "[PHONE_NUMBER]"
click at [853, 287] on button "Spam" at bounding box center [863, 288] width 79 height 30
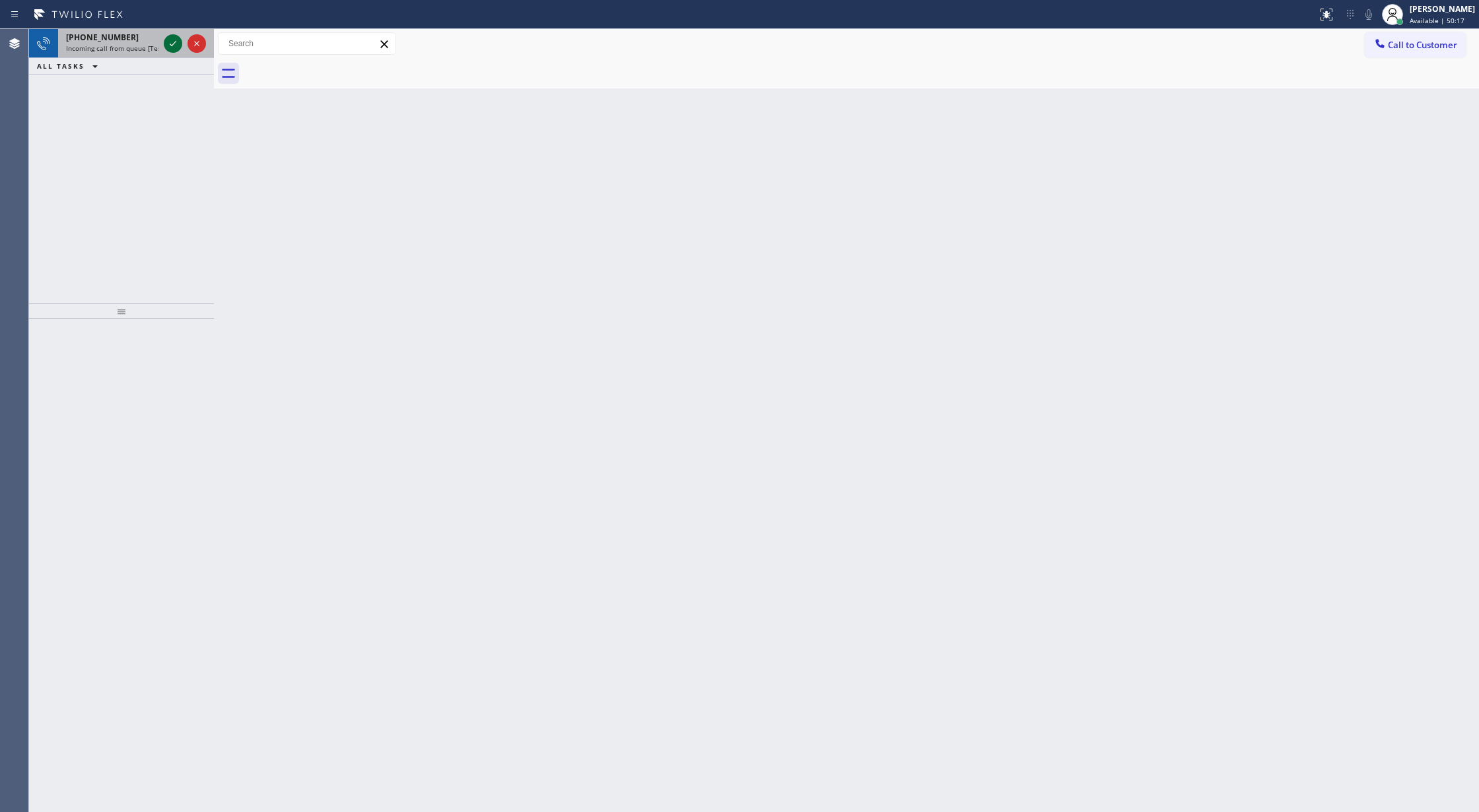
click at [175, 45] on icon at bounding box center [173, 44] width 16 height 16
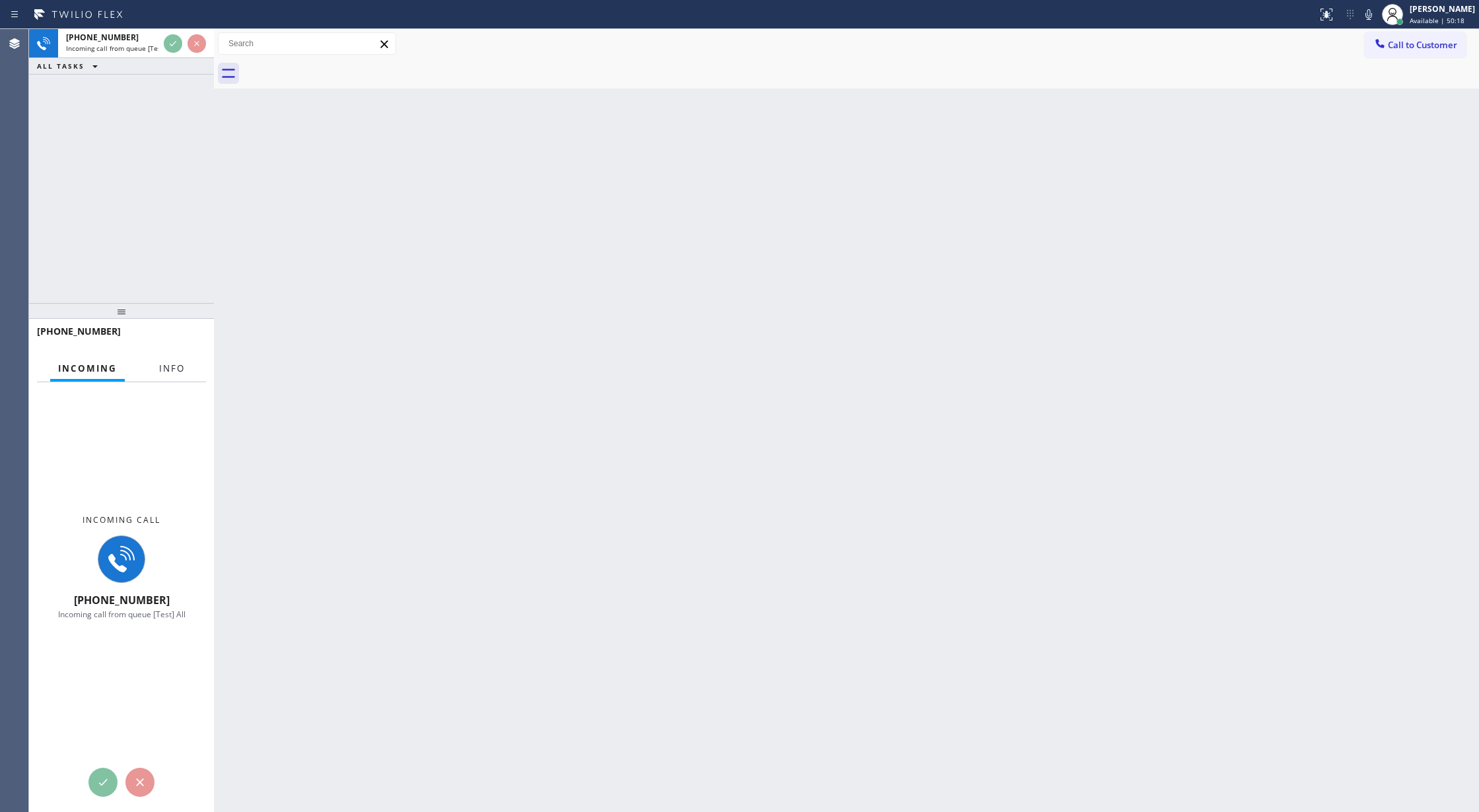
click at [159, 373] on span "Info" at bounding box center [172, 368] width 26 height 12
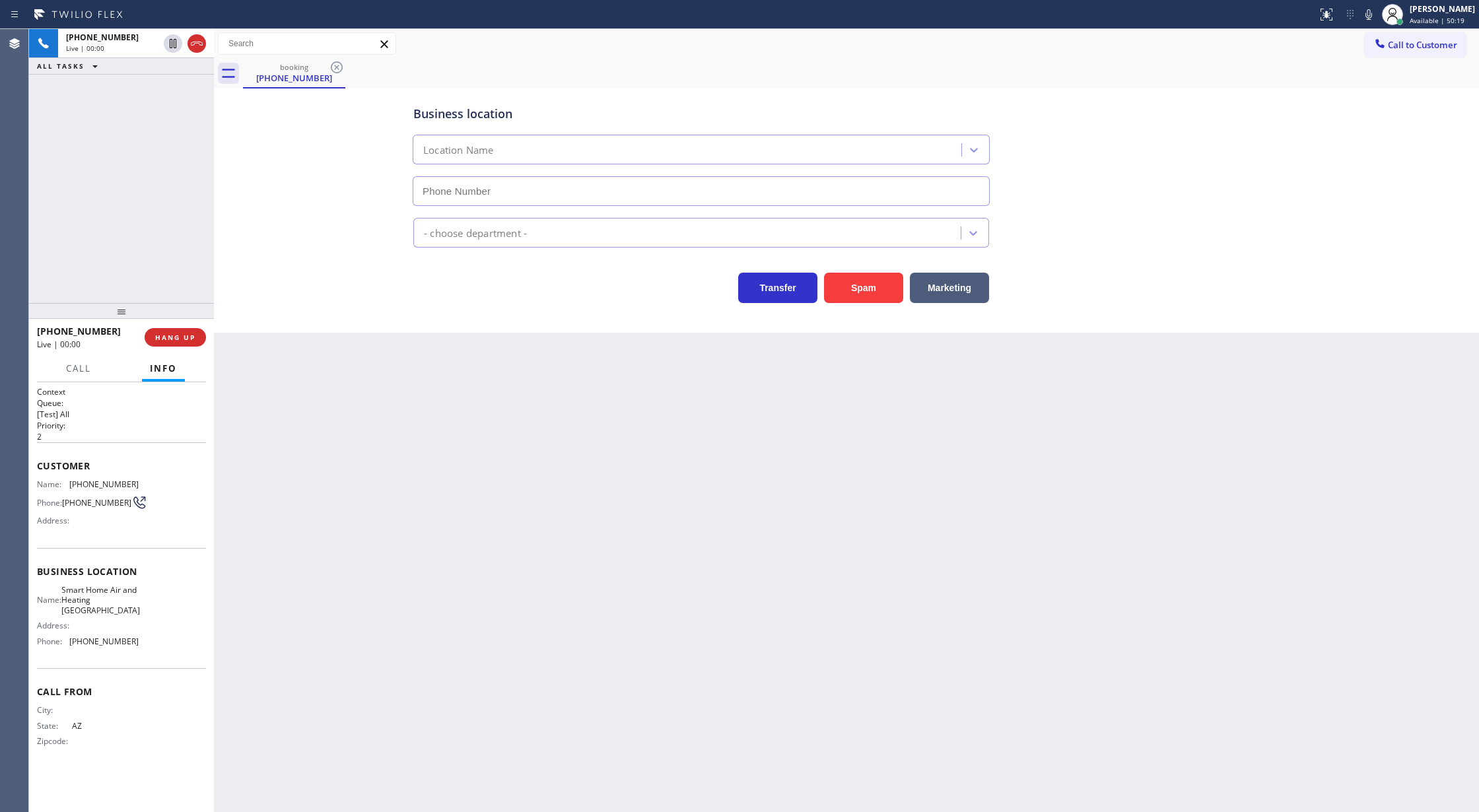
type input "(602) 671-2868"
click at [861, 288] on button "Spam" at bounding box center [863, 288] width 79 height 30
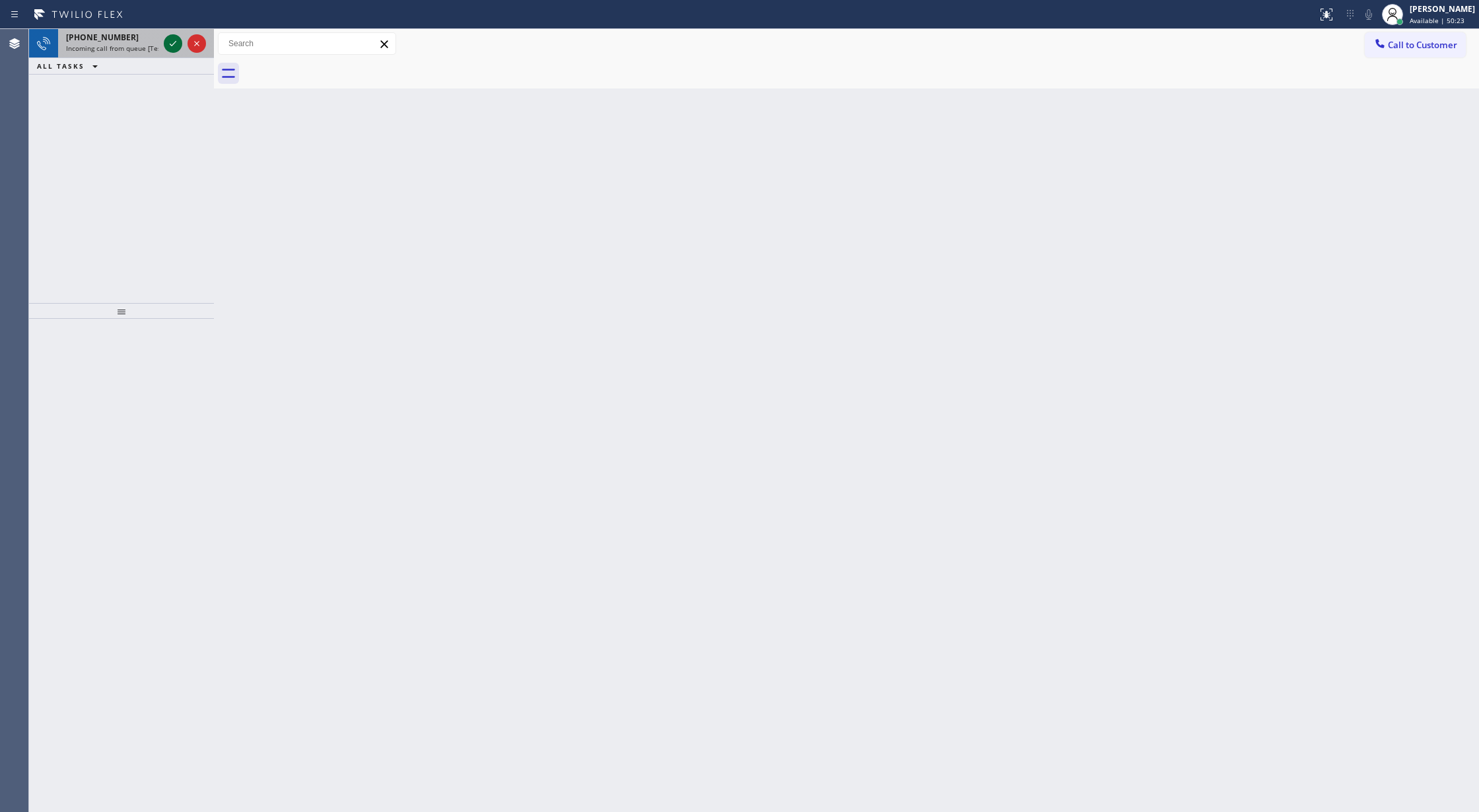
click at [169, 41] on icon at bounding box center [173, 44] width 16 height 16
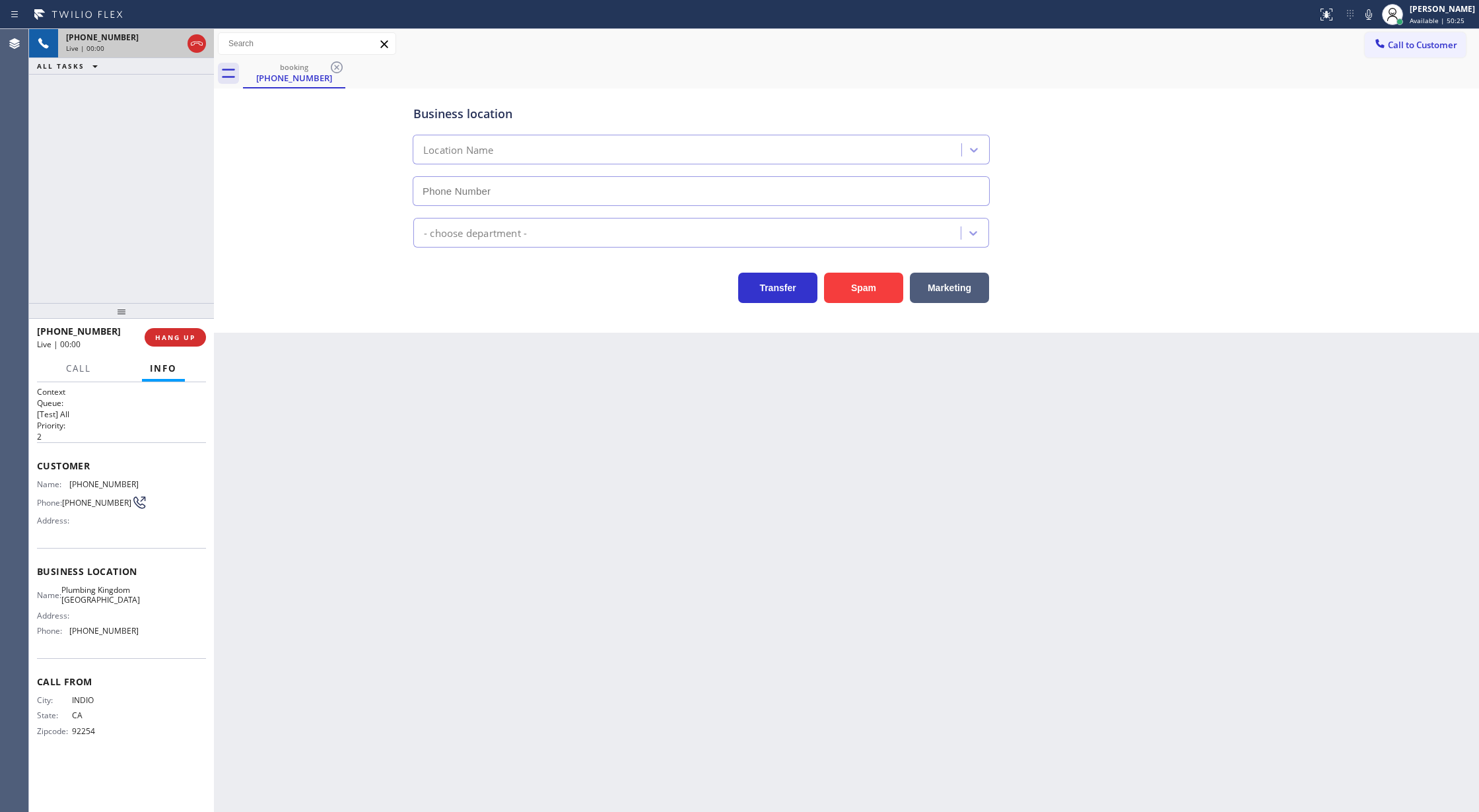
type input "(760) 388-6988"
click at [854, 294] on button "Spam" at bounding box center [863, 288] width 79 height 30
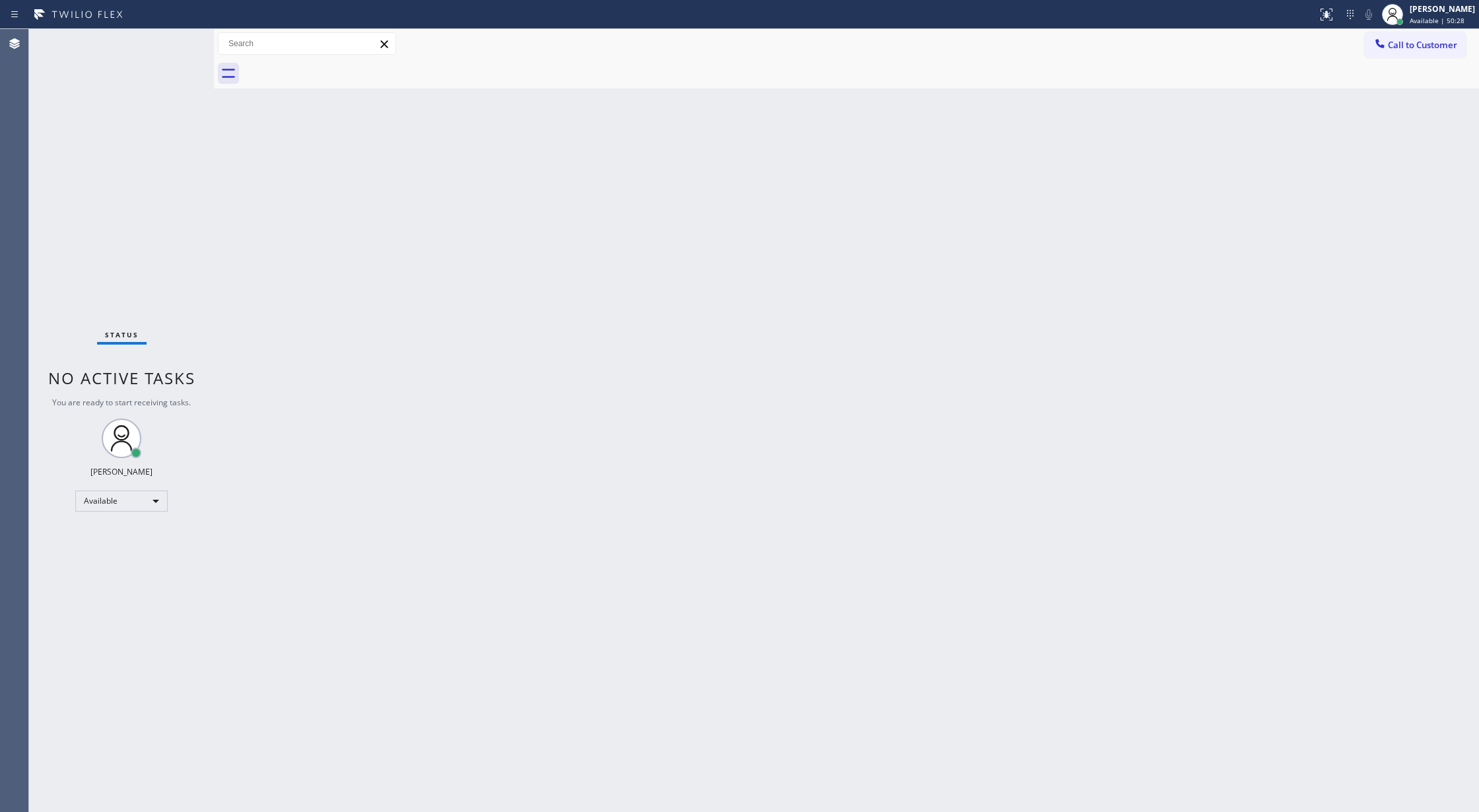
click at [167, 40] on div "Status No active tasks You are ready to start receiving tasks. Lilibeth Pueyo A…" at bounding box center [122, 420] width 185 height 783
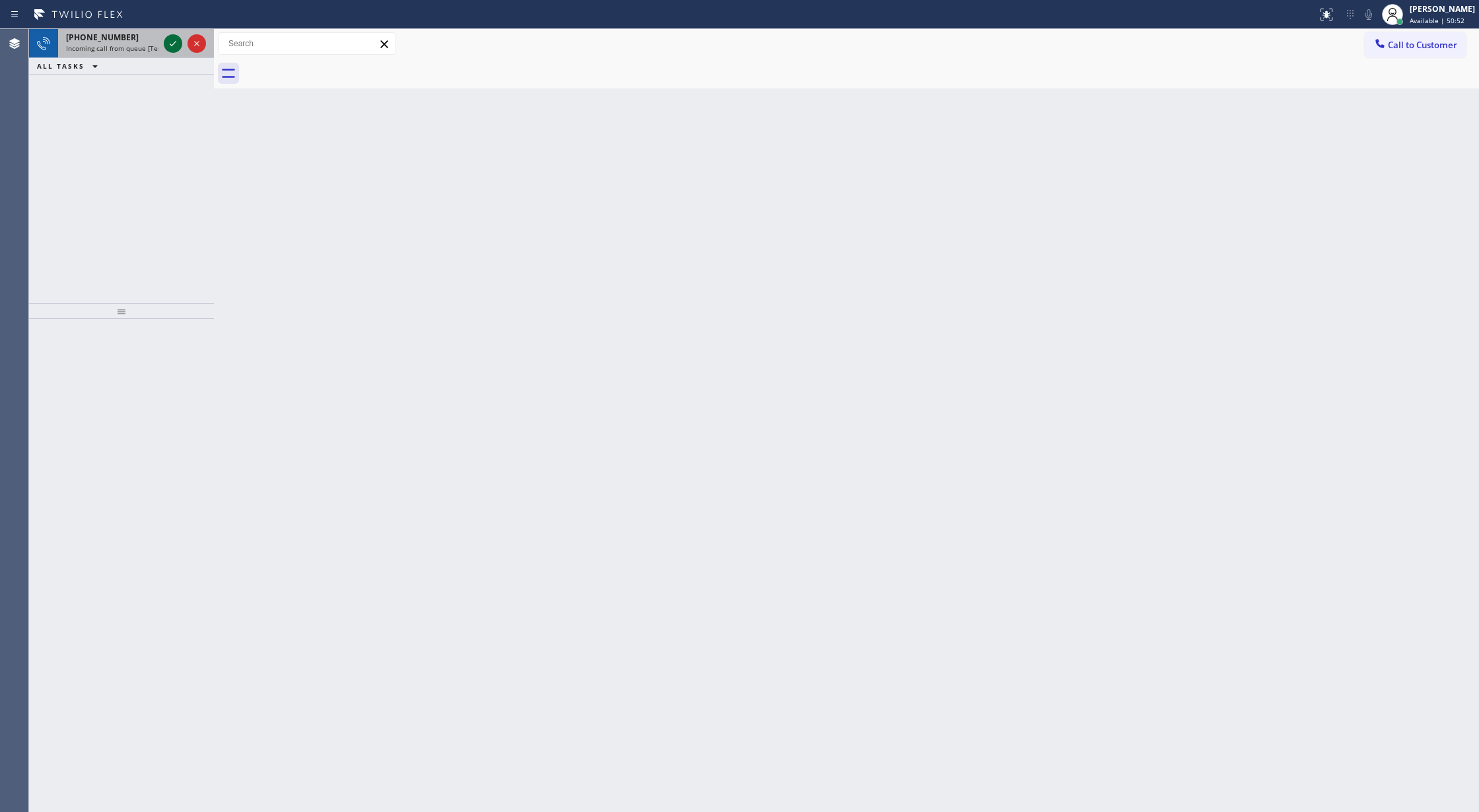
click at [169, 44] on icon at bounding box center [173, 44] width 16 height 16
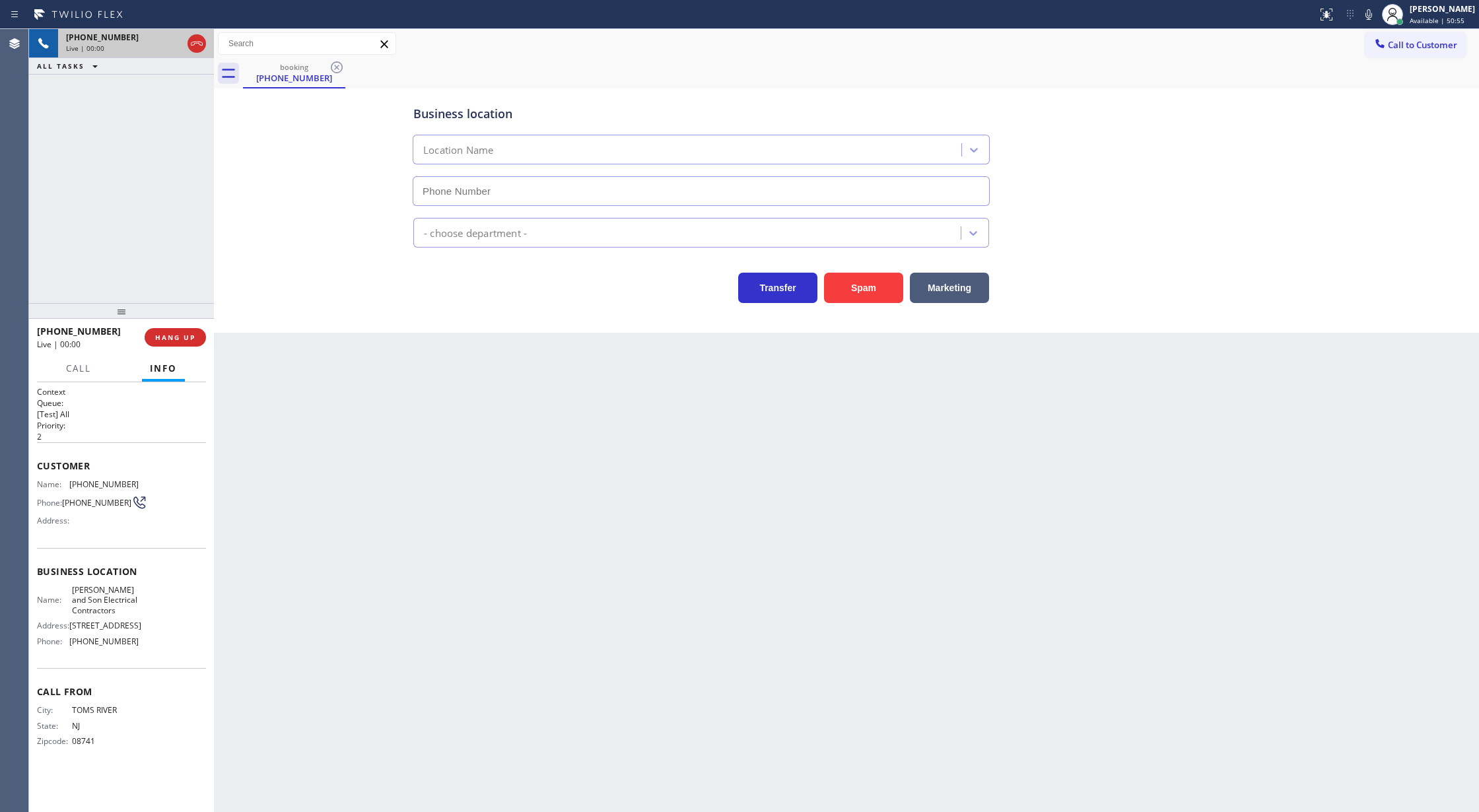
type input "(732) 838-6971"
click at [881, 289] on button "Spam" at bounding box center [863, 288] width 79 height 30
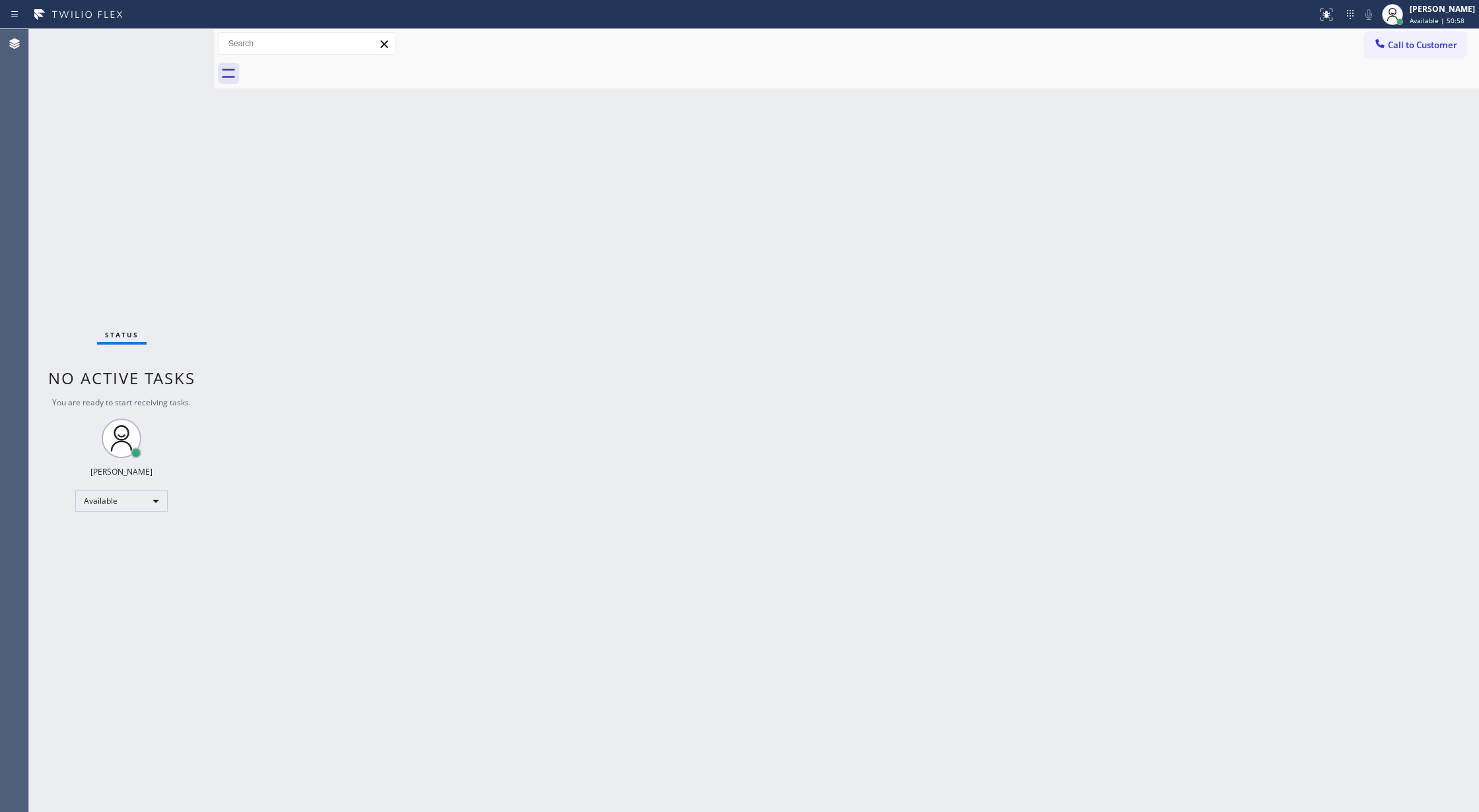
click at [177, 40] on div "Status No active tasks You are ready to start receiving tasks. Lilibeth Pueyo A…" at bounding box center [122, 420] width 185 height 783
click at [175, 43] on div "Status No active tasks You are ready to start receiving tasks. Lilibeth Pueyo A…" at bounding box center [122, 420] width 185 height 783
click at [180, 43] on div "Status No active tasks You are ready to start receiving tasks. Lilibeth Pueyo A…" at bounding box center [122, 420] width 185 height 783
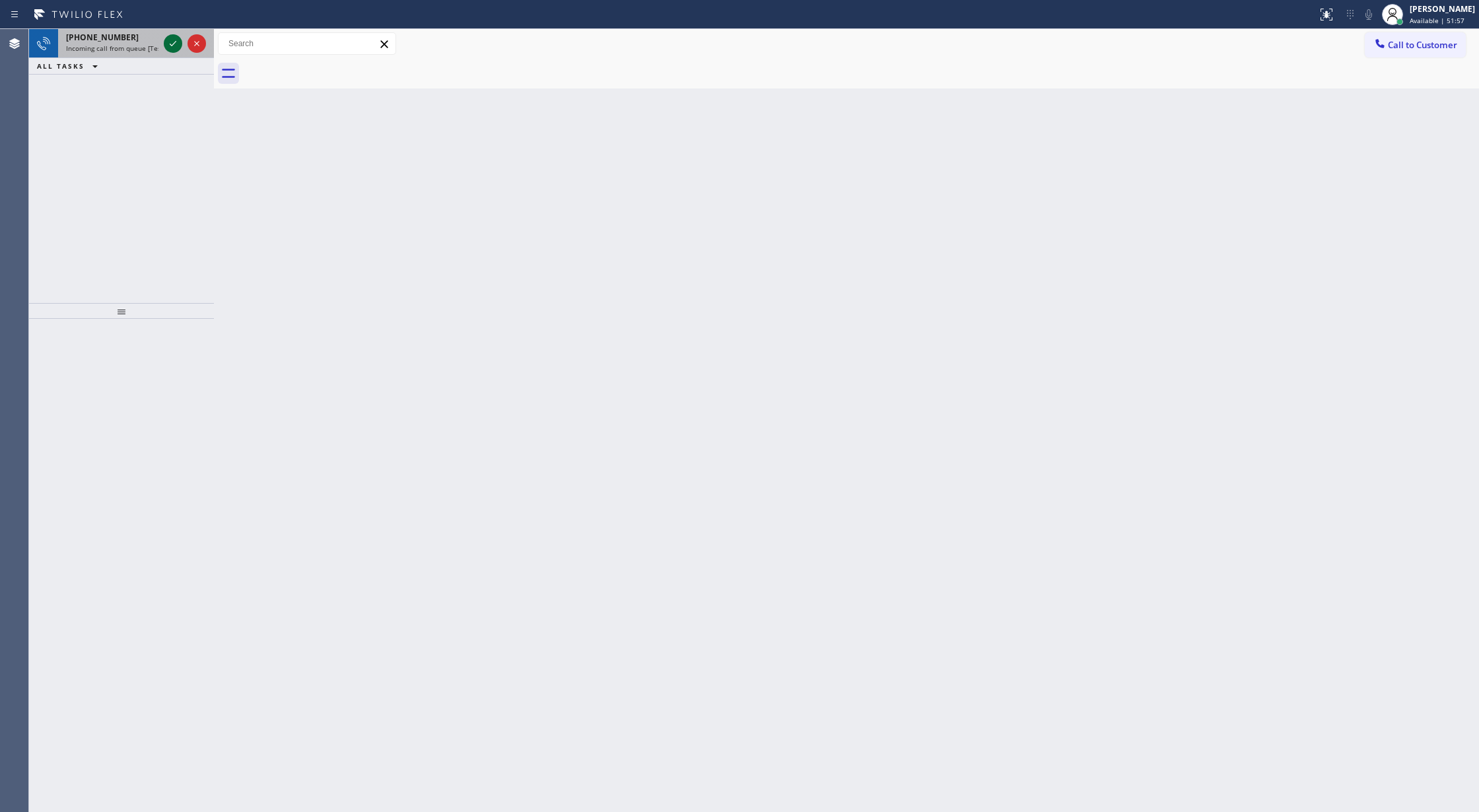
click at [175, 44] on icon at bounding box center [173, 44] width 16 height 16
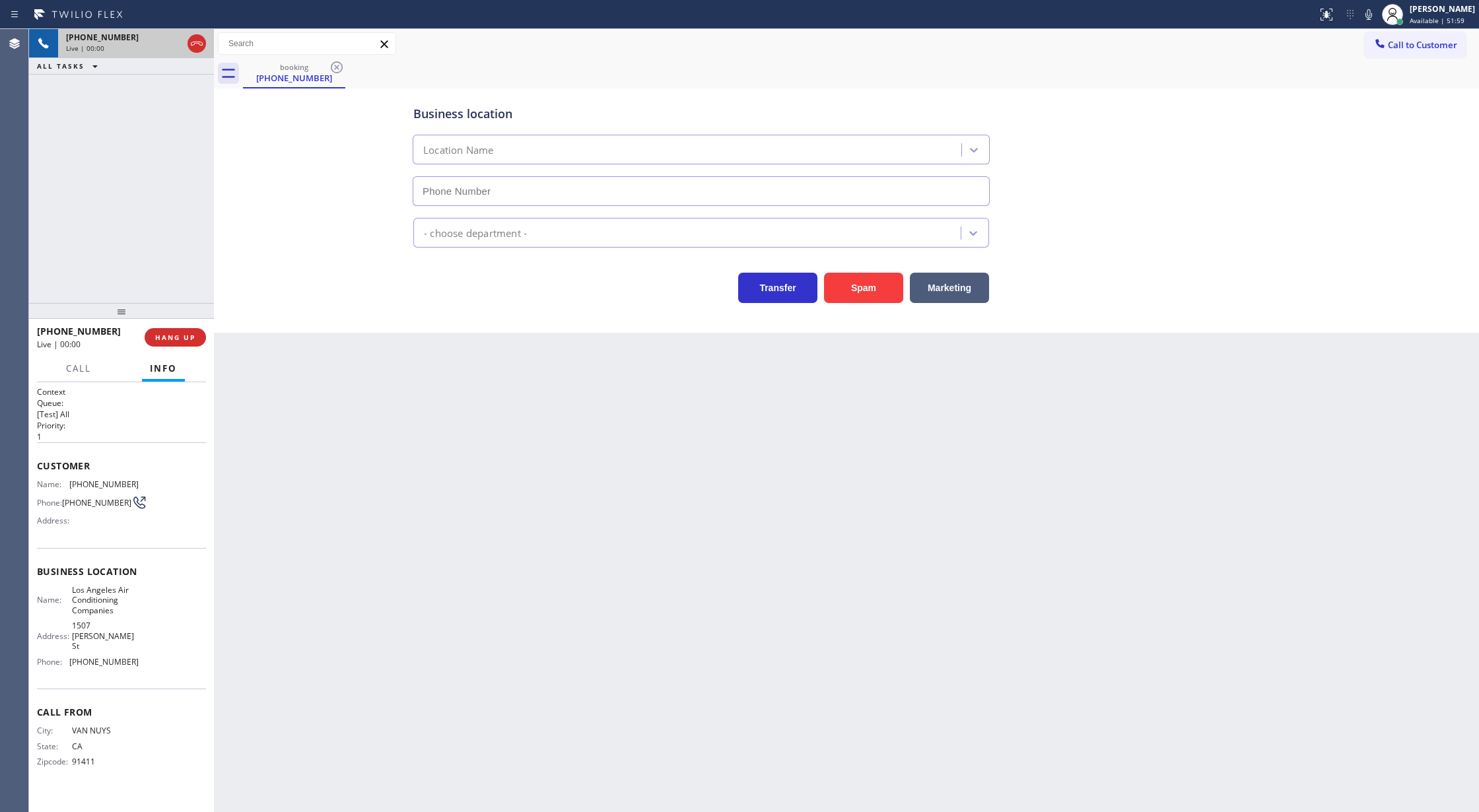
type input "(213) 725-2114"
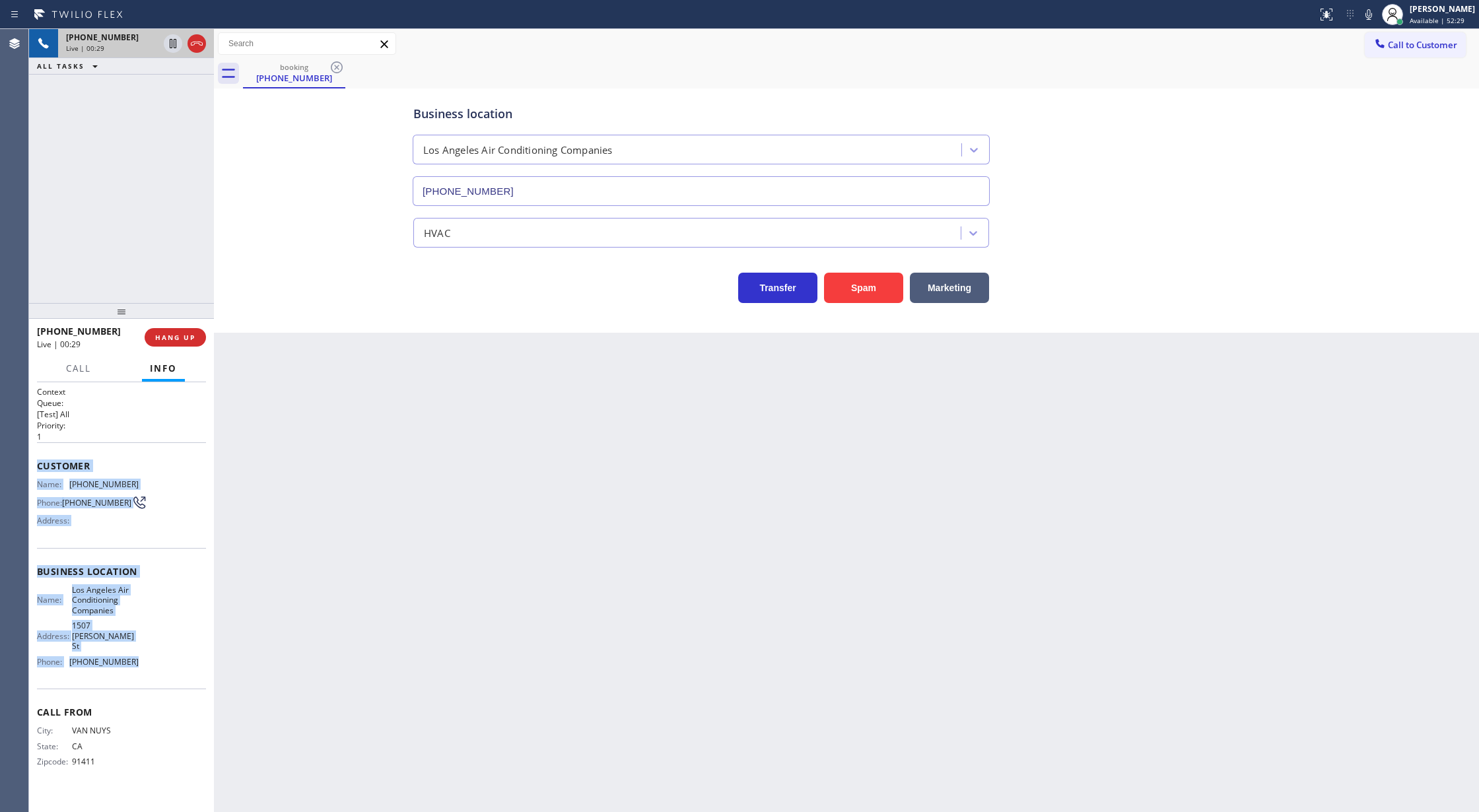
copy div "Customer Name: (818) 808-5656 Phone: (818) 808-5656 Address: Business location …"
drag, startPoint x: 38, startPoint y: 468, endPoint x: 183, endPoint y: 648, distance: 231.1
click at [183, 648] on div "Context Queue: [Test] All Priority: 1 Customer Name: (818) 808-5656 Phone: (818…" at bounding box center [122, 588] width 169 height 402
click at [1375, 14] on icon at bounding box center [1369, 14] width 16 height 16
click at [175, 45] on icon at bounding box center [173, 44] width 6 height 9
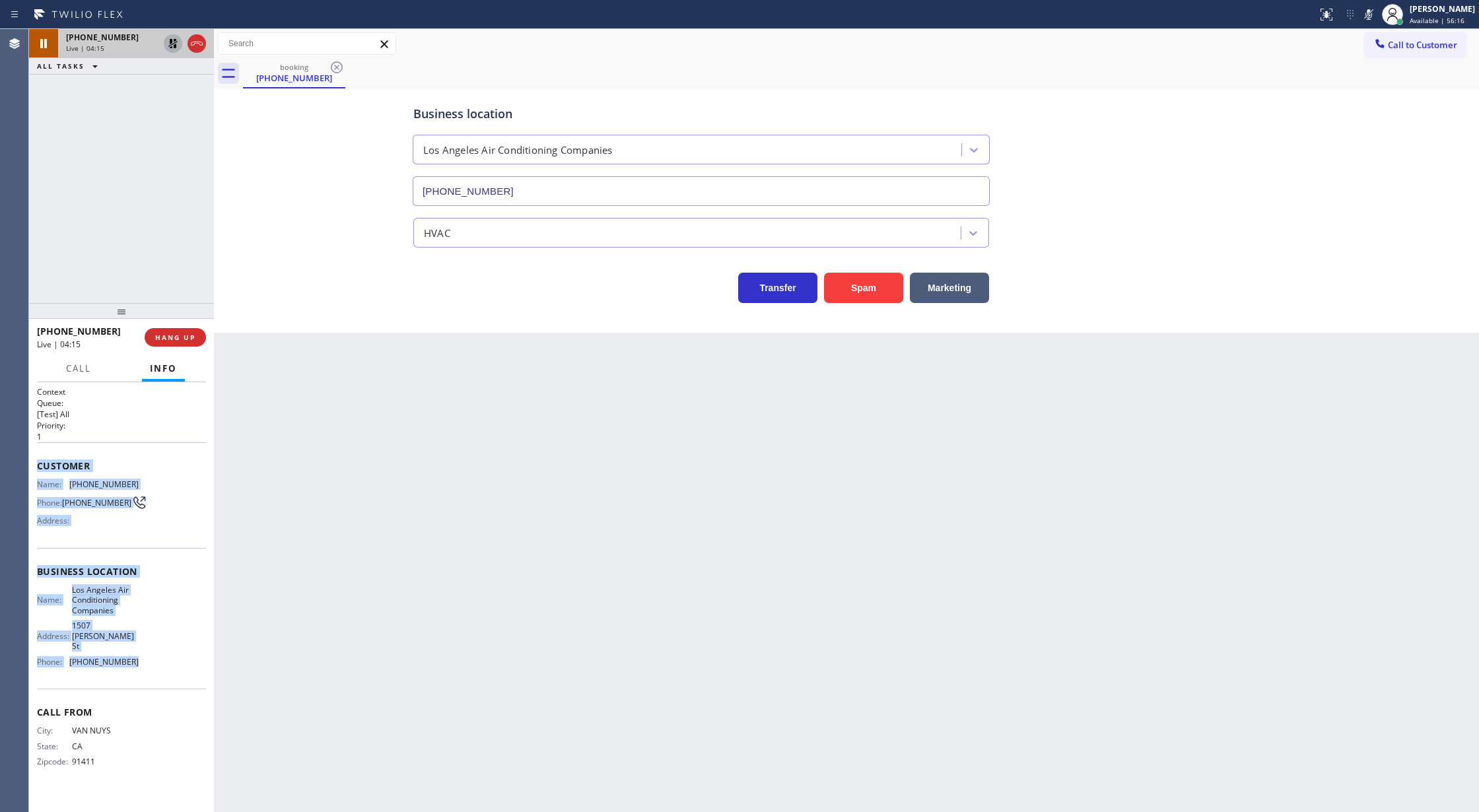
drag, startPoint x: 1377, startPoint y: 20, endPoint x: 1070, endPoint y: 69, distance: 310.9
click at [1376, 21] on icon at bounding box center [1369, 14] width 16 height 16
click at [173, 40] on icon at bounding box center [173, 44] width 16 height 16
drag, startPoint x: 1382, startPoint y: 14, endPoint x: 1253, endPoint y: 109, distance: 160.2
click at [1377, 17] on icon at bounding box center [1369, 14] width 16 height 16
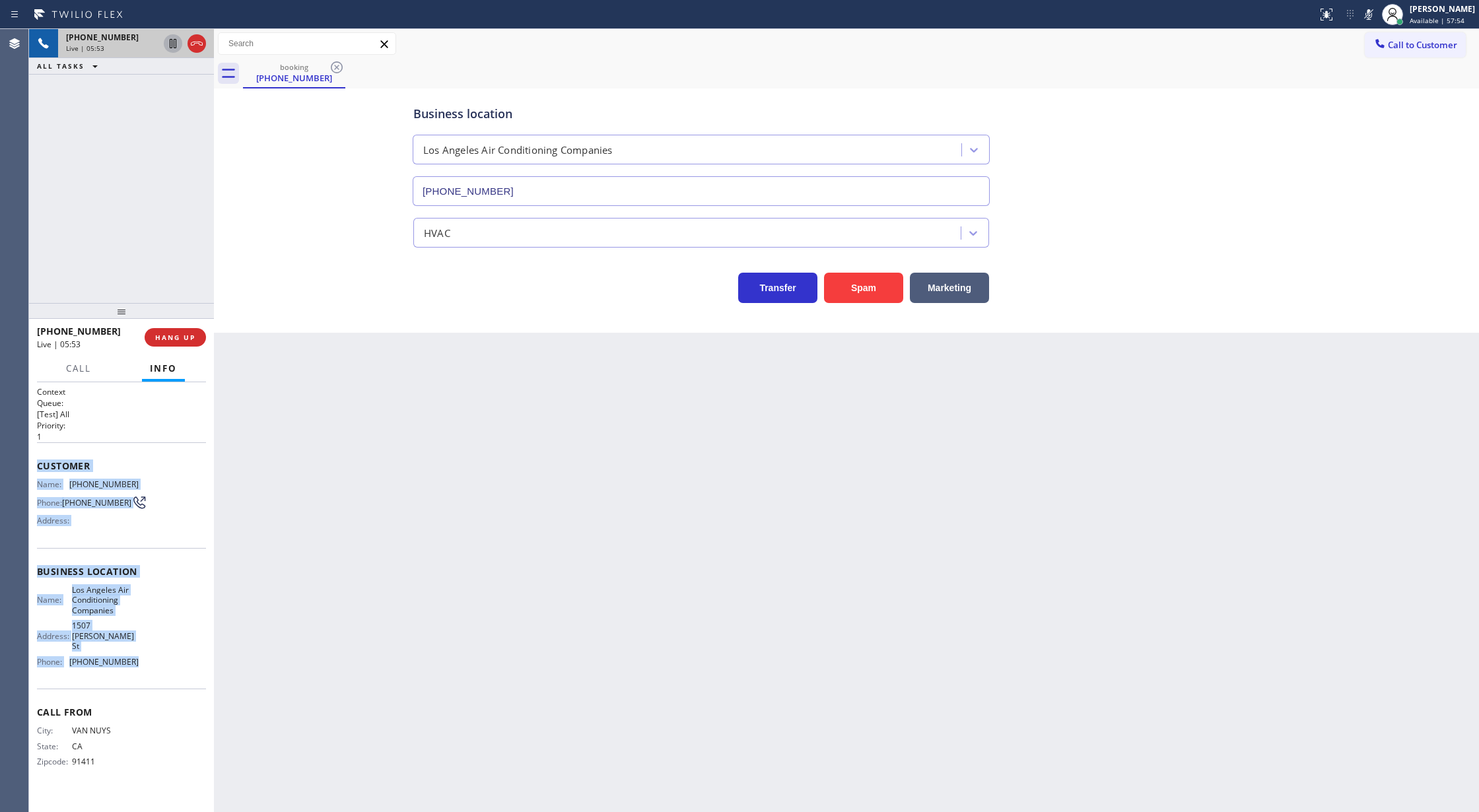
click at [1374, 13] on icon at bounding box center [1369, 14] width 16 height 16
drag, startPoint x: 1375, startPoint y: 12, endPoint x: 1331, endPoint y: 68, distance: 71.2
click at [1375, 12] on icon at bounding box center [1369, 14] width 16 height 16
click at [1372, 13] on icon at bounding box center [1368, 14] width 6 height 11
click at [192, 43] on icon at bounding box center [197, 44] width 16 height 16
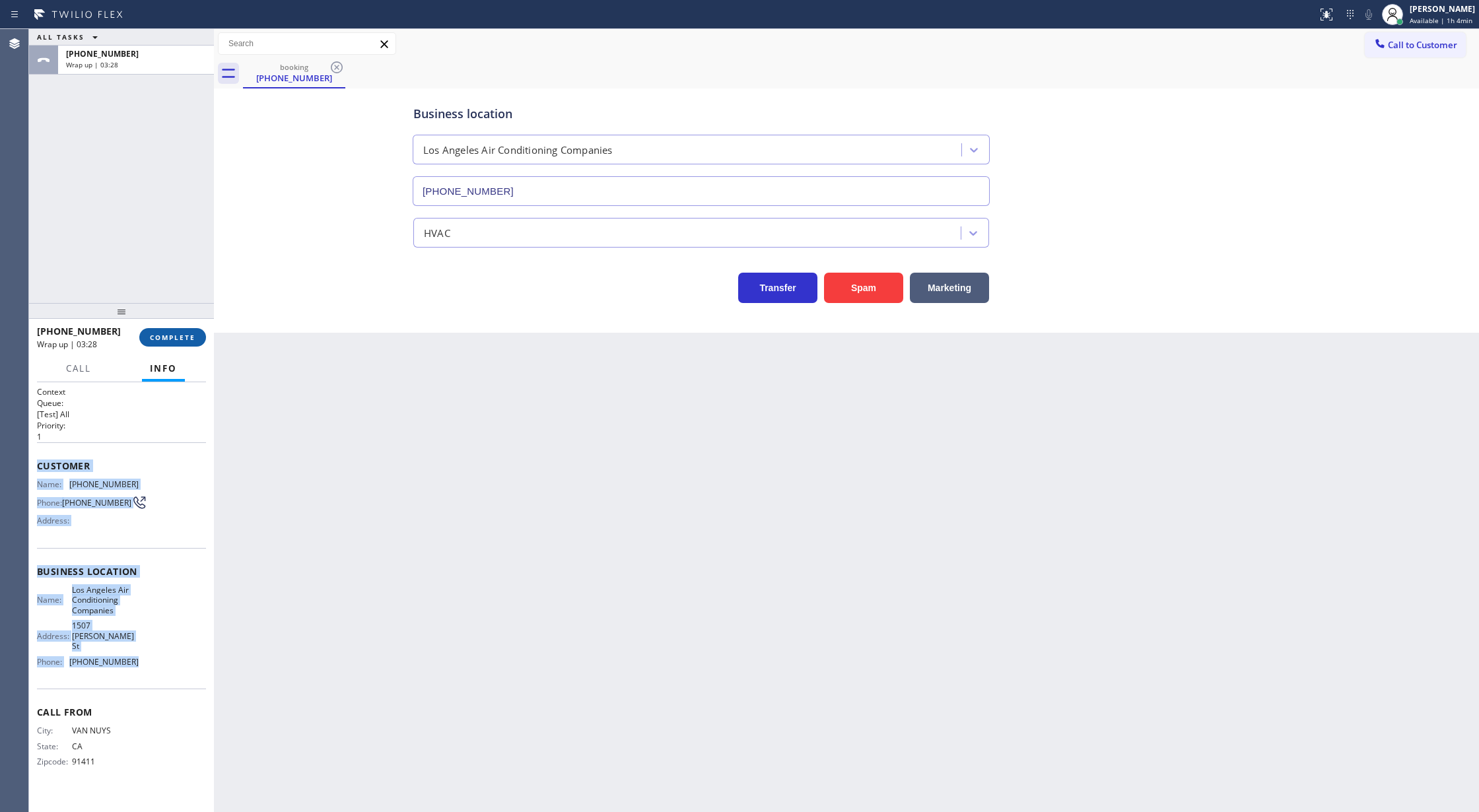
click at [175, 341] on span "COMPLETE" at bounding box center [172, 337] width 45 height 9
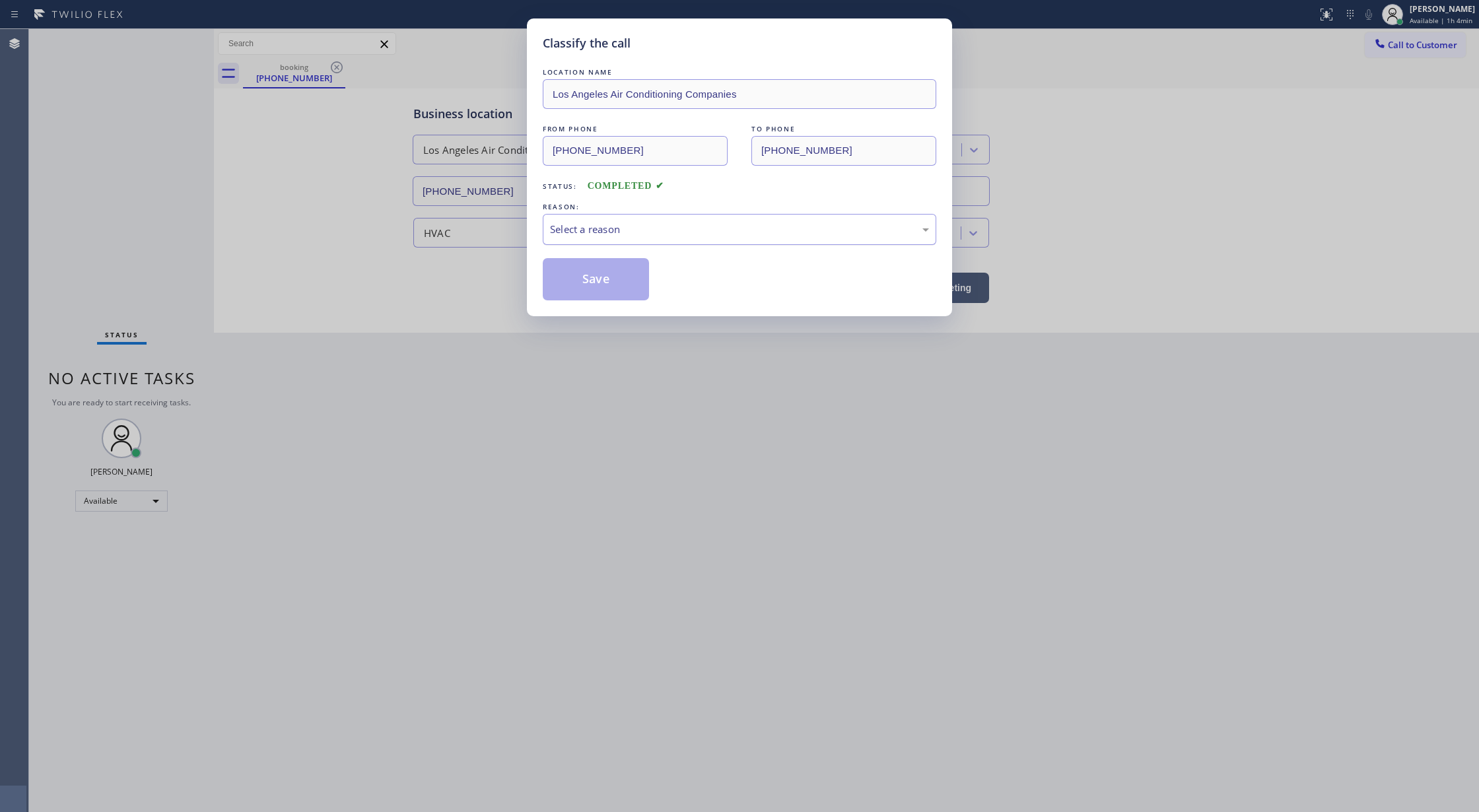
click at [698, 219] on div "Select a reason" at bounding box center [739, 229] width 394 height 31
click at [576, 294] on button "Save" at bounding box center [595, 279] width 106 height 42
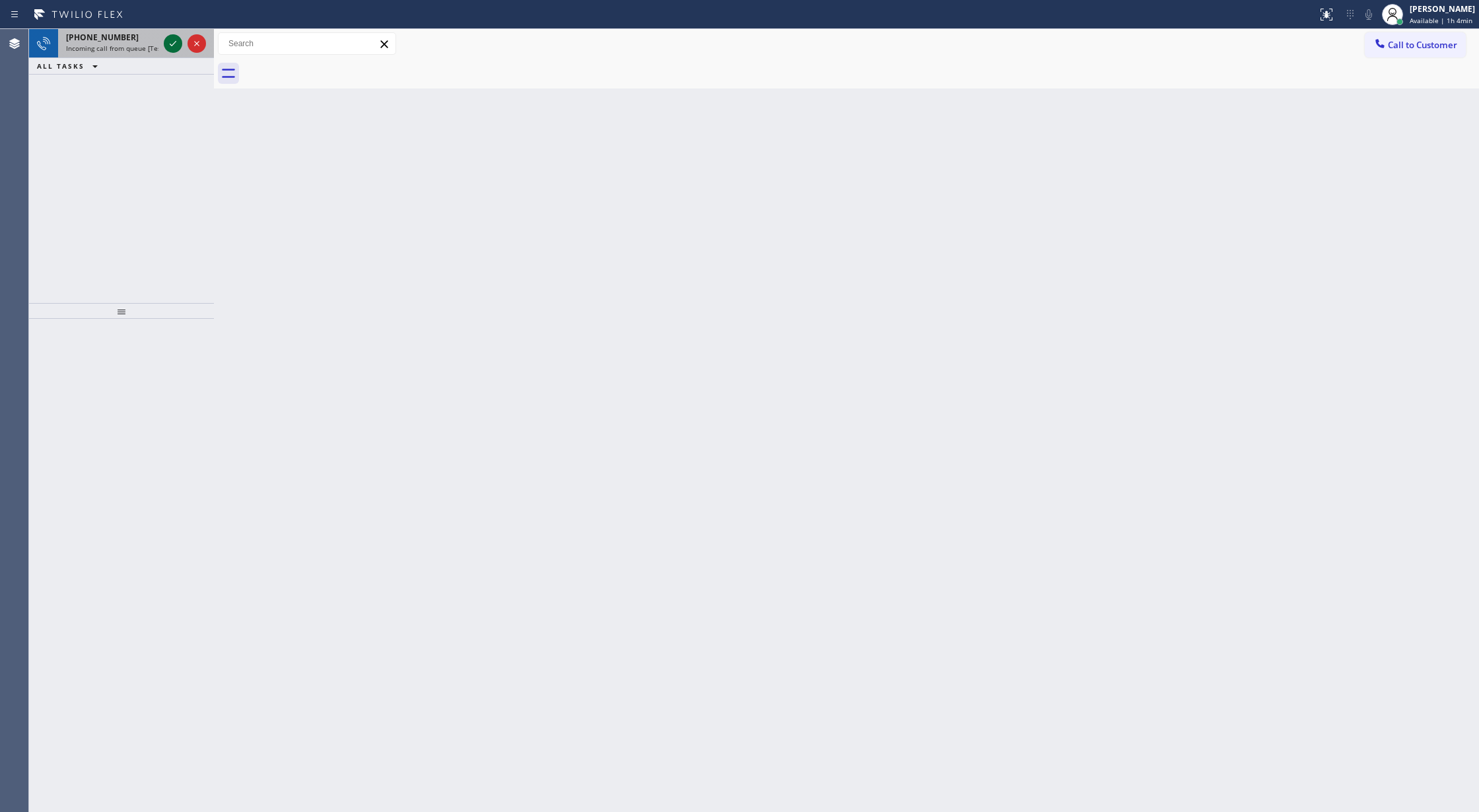
click at [175, 44] on icon at bounding box center [173, 44] width 16 height 16
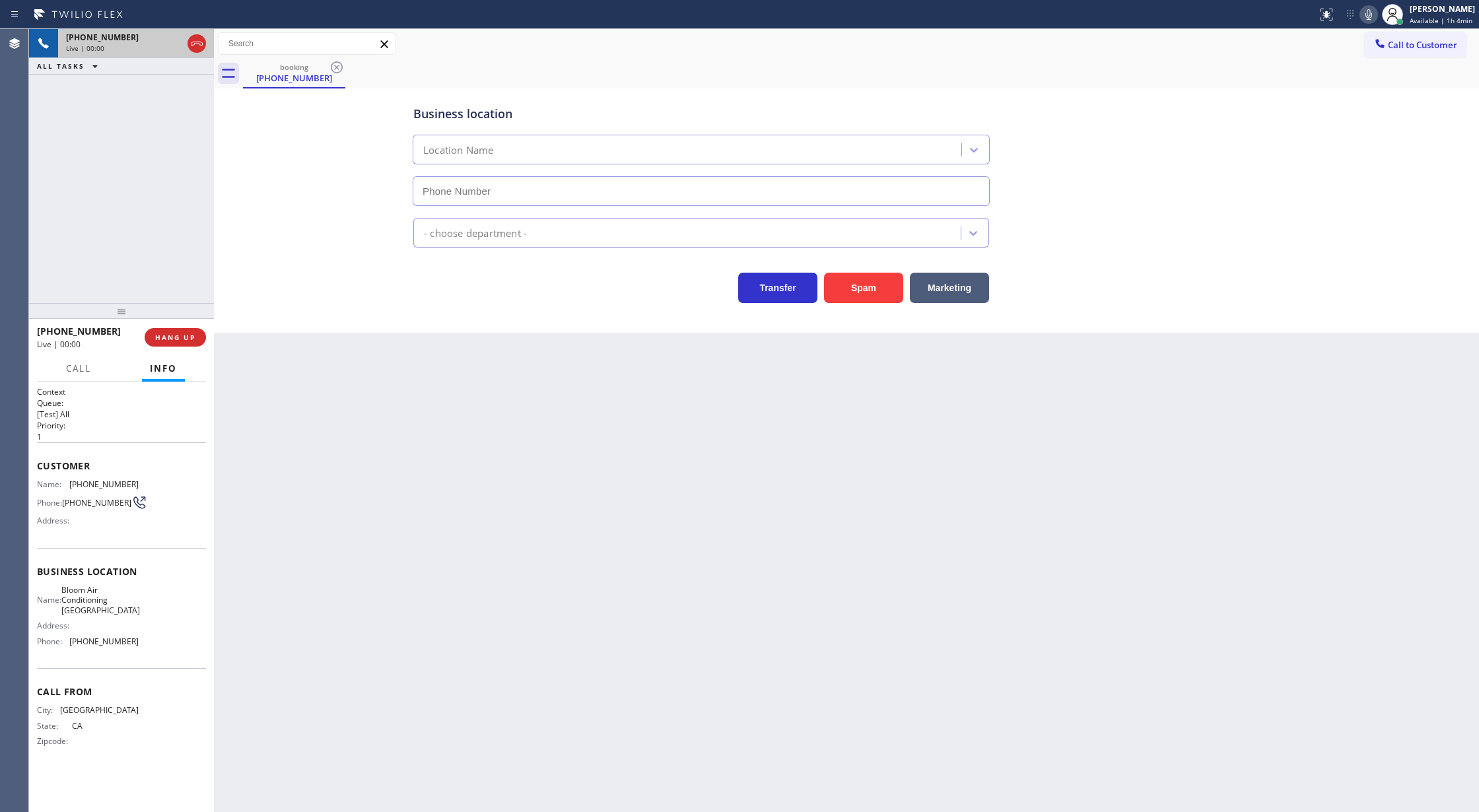
type input "(619) 330-3334"
click at [850, 288] on button "Spam" at bounding box center [863, 288] width 79 height 30
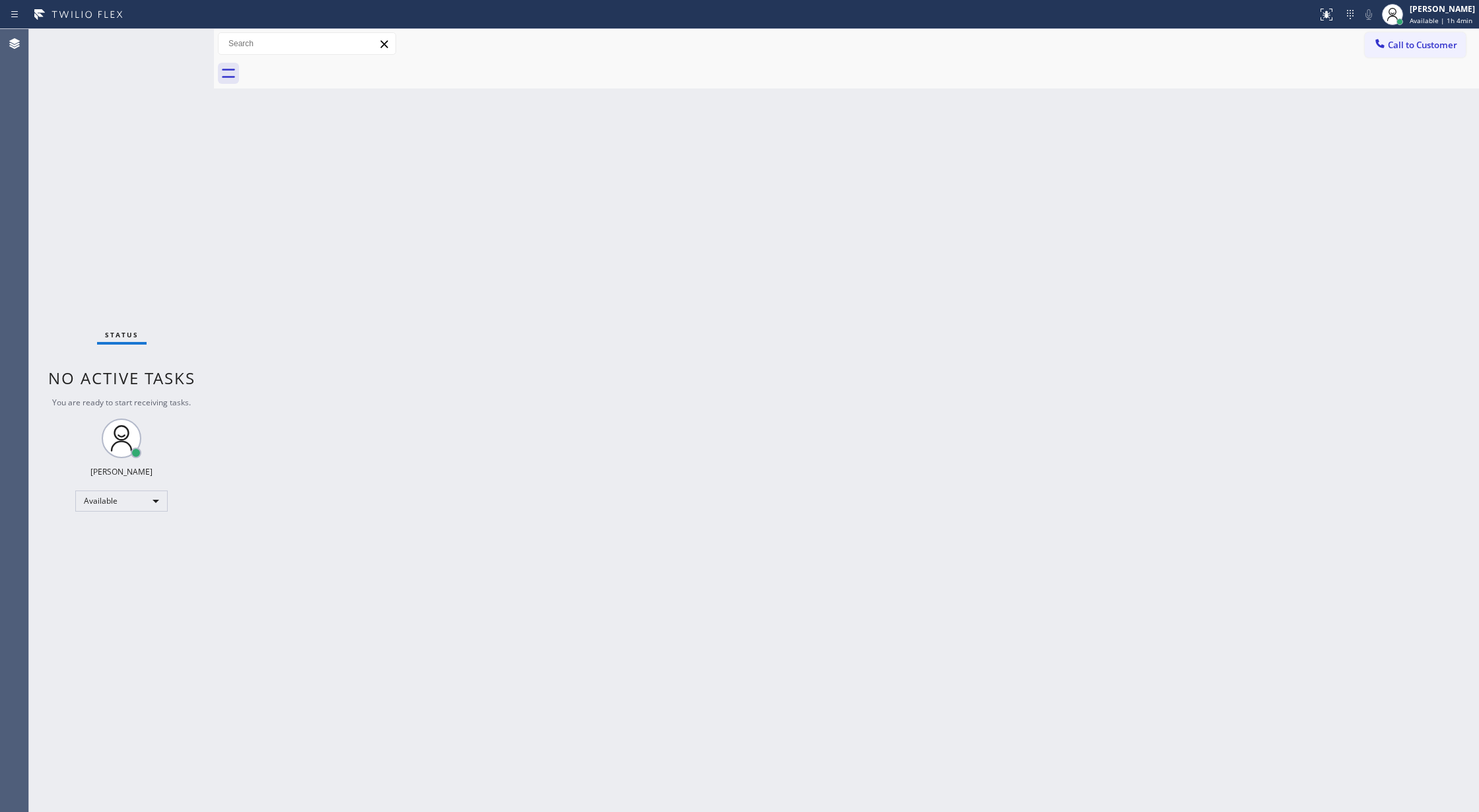
click at [180, 42] on div "Status No active tasks You are ready to start receiving tasks. Lilibeth Pueyo A…" at bounding box center [122, 420] width 185 height 783
click at [164, 50] on div "Status No active tasks You are ready to start receiving tasks. Lilibeth Pueyo A…" at bounding box center [122, 420] width 185 height 783
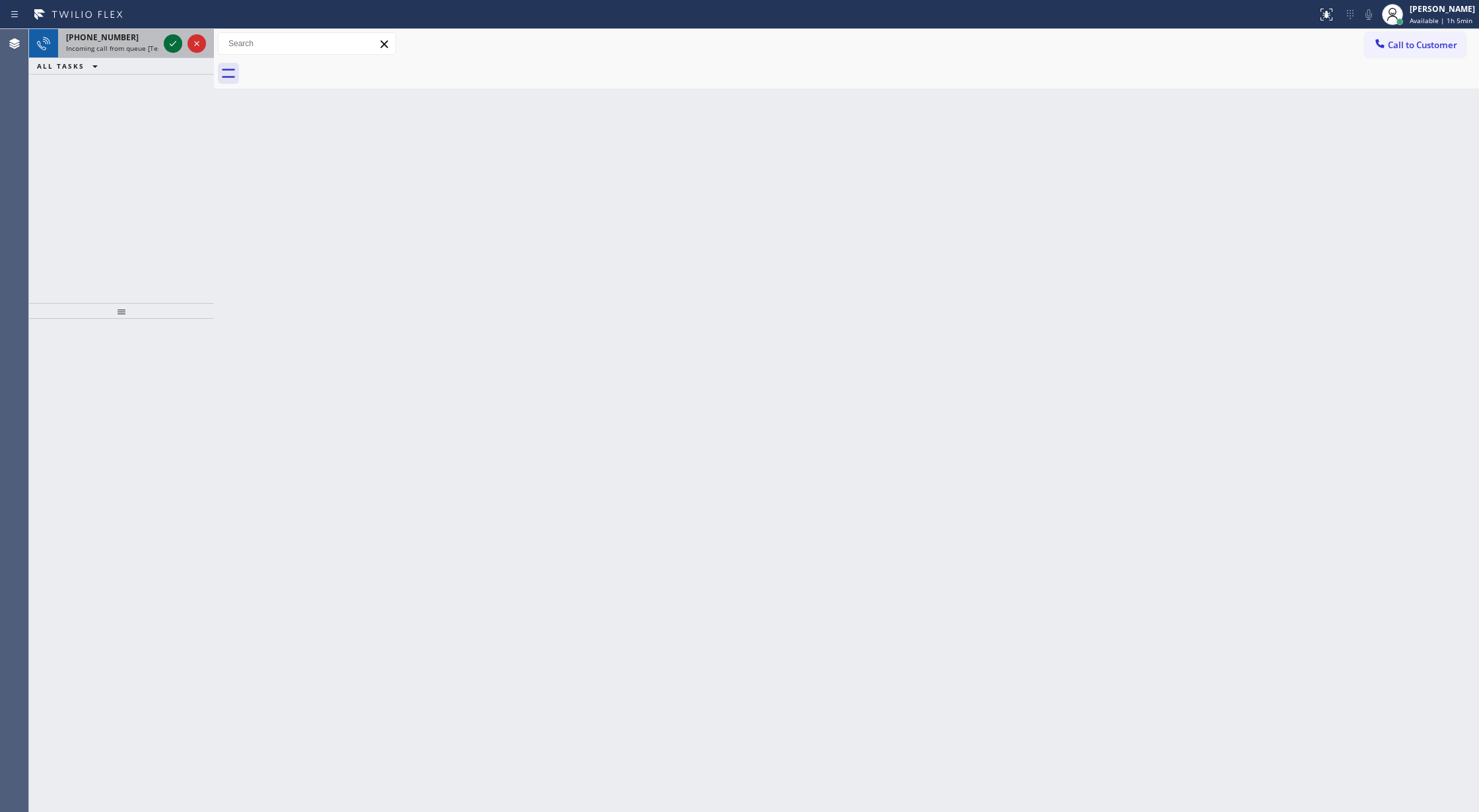
click at [167, 45] on icon at bounding box center [173, 44] width 16 height 16
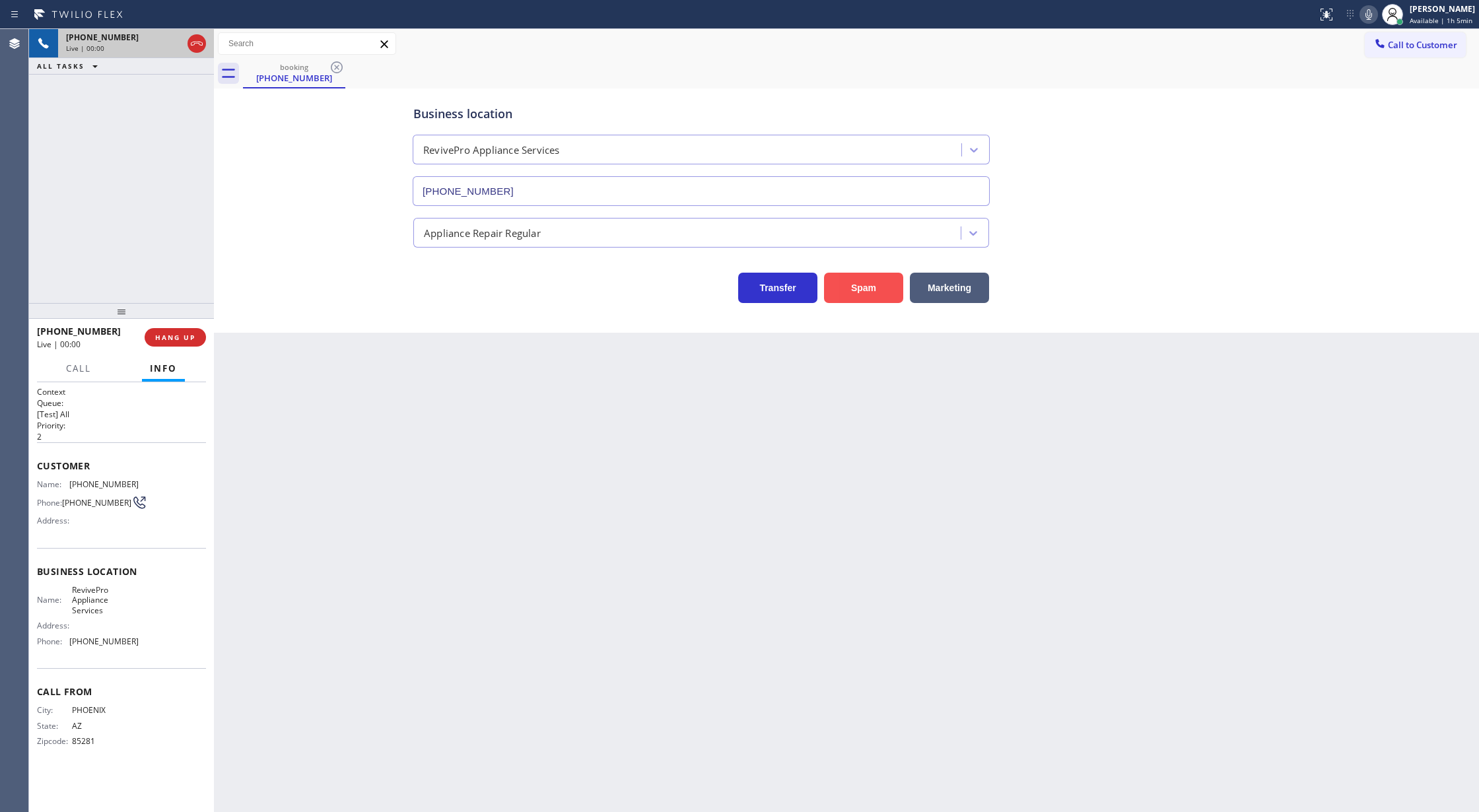
type input "(480) 725-3048"
click at [870, 288] on button "Spam" at bounding box center [863, 288] width 79 height 30
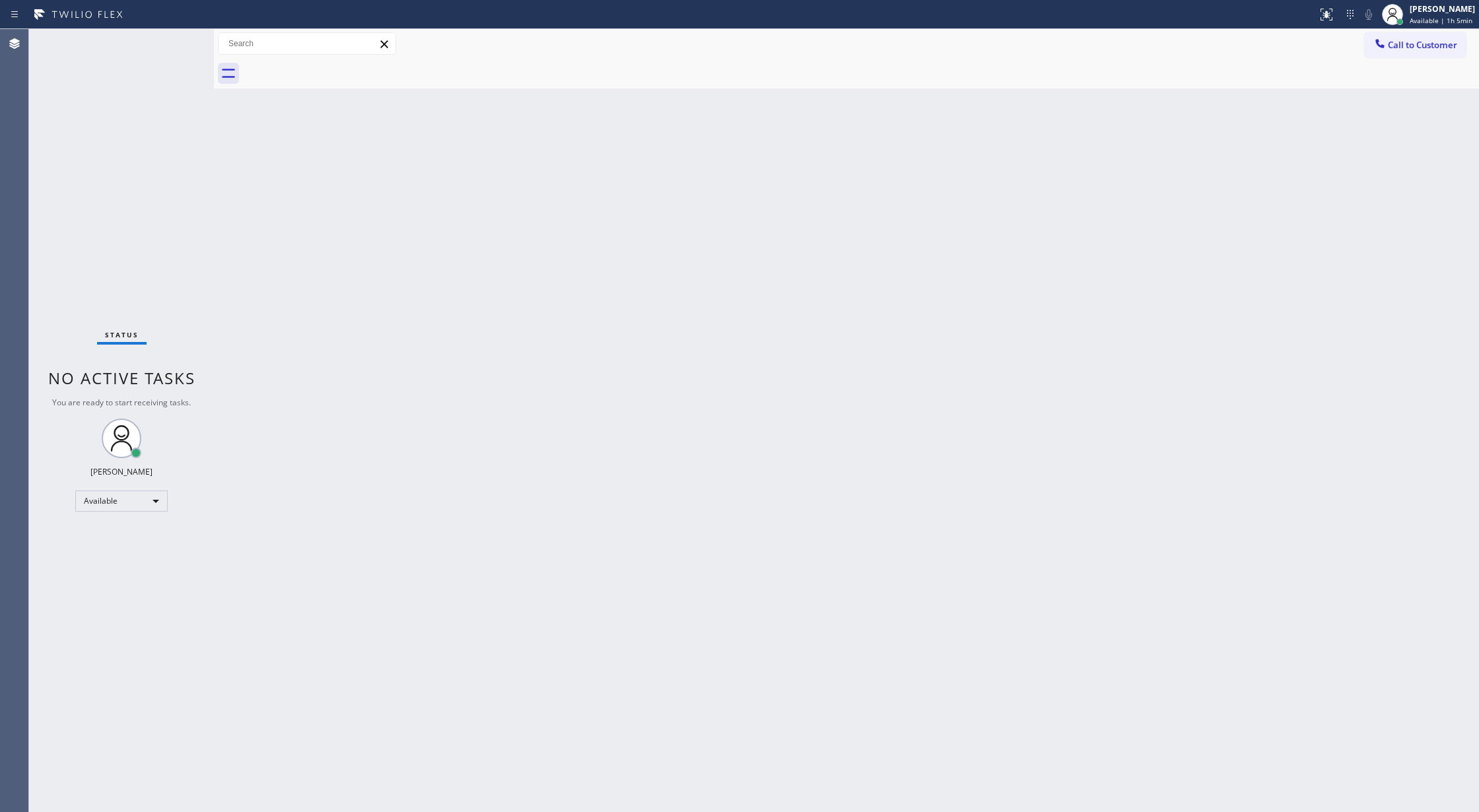
click at [183, 45] on div "Status No active tasks You are ready to start receiving tasks. Lilibeth Pueyo A…" at bounding box center [122, 420] width 185 height 783
click at [183, 43] on div "Status No active tasks You are ready to start receiving tasks. Lilibeth Pueyo A…" at bounding box center [122, 420] width 185 height 783
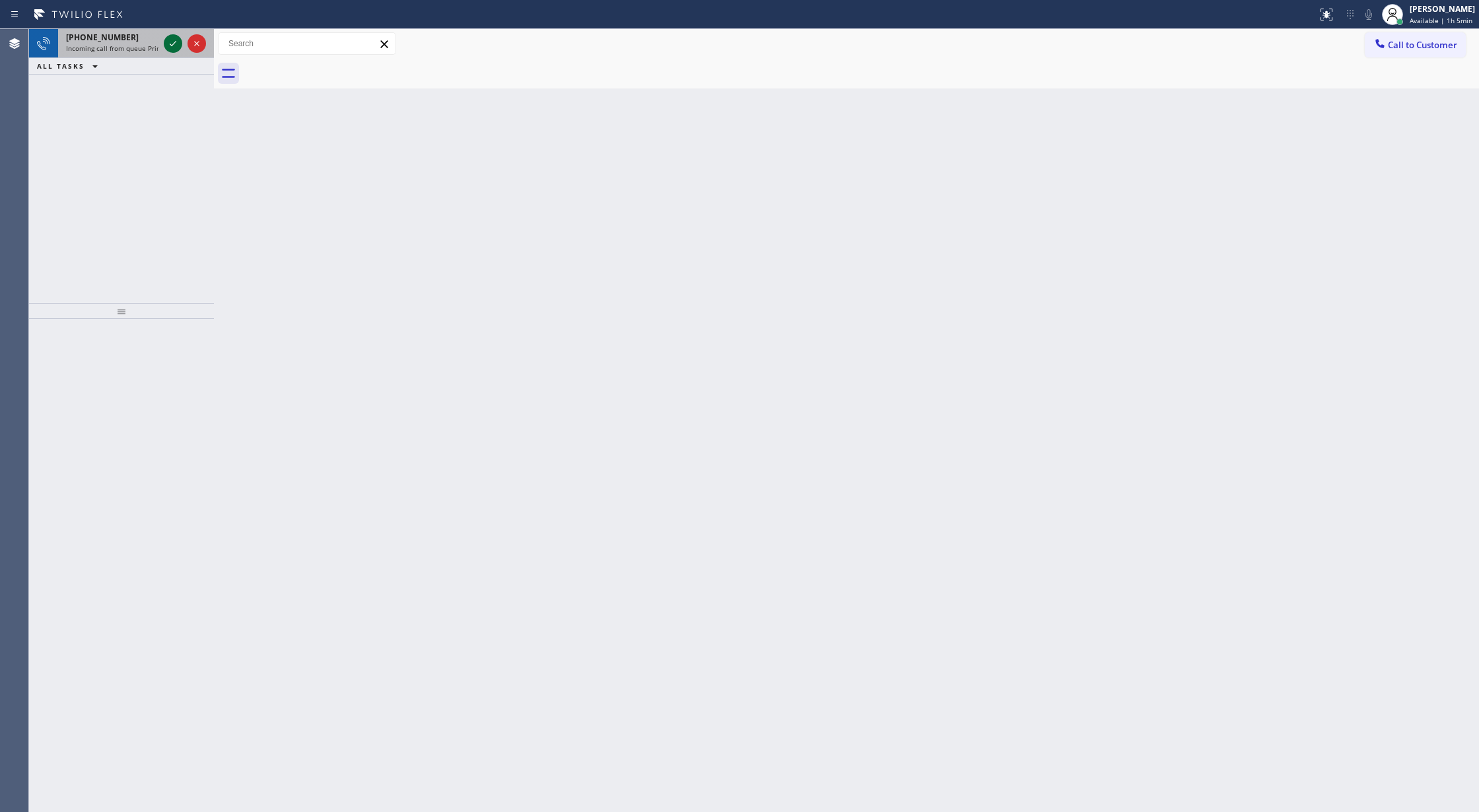
click at [170, 43] on icon at bounding box center [173, 44] width 16 height 16
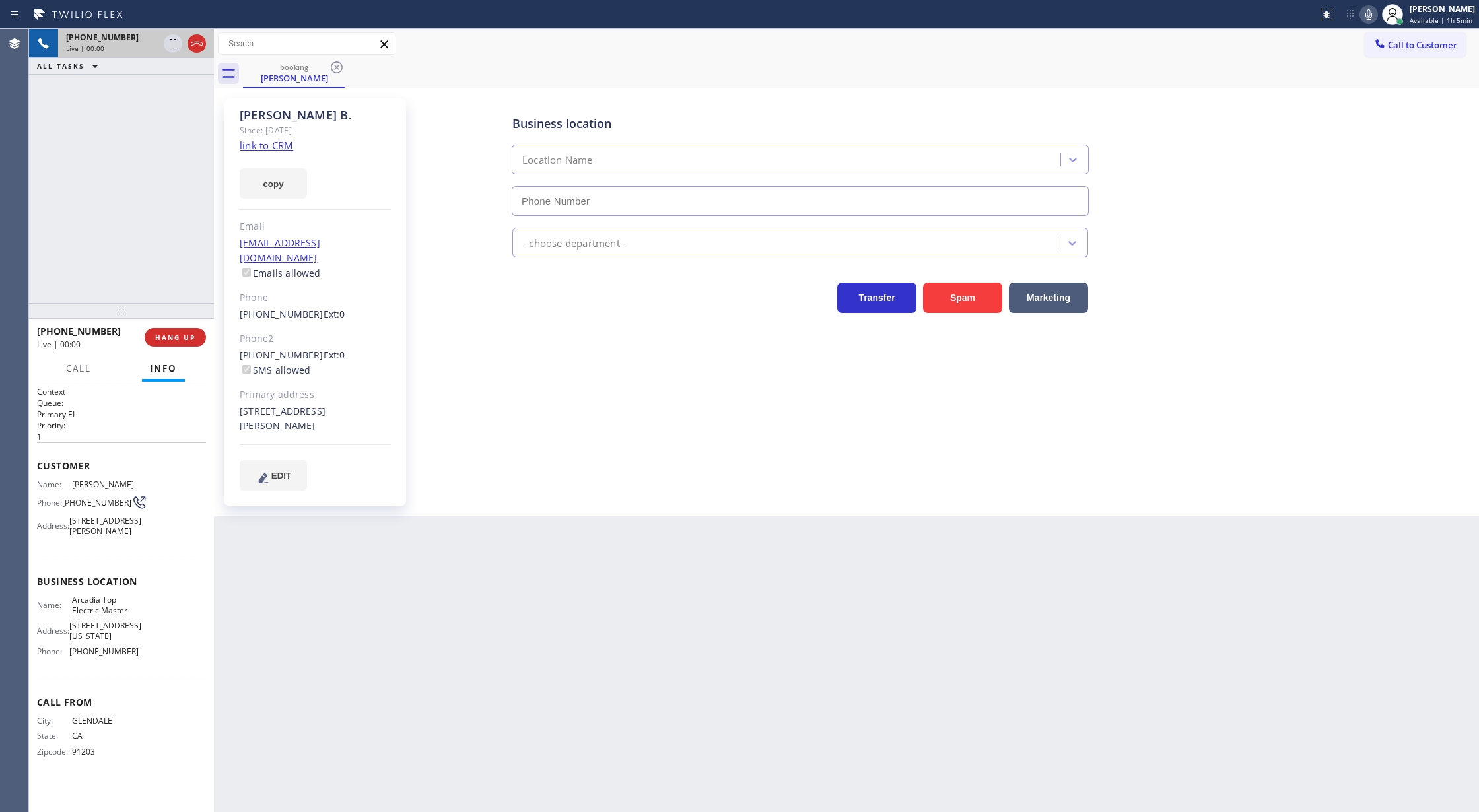
type input "(626) 802-5547"
click at [270, 142] on link "link to CRM" at bounding box center [266, 145] width 53 height 13
drag, startPoint x: 196, startPoint y: 45, endPoint x: 200, endPoint y: 76, distance: 31.3
click at [196, 45] on icon at bounding box center [197, 44] width 16 height 16
click at [162, 331] on button "COMPLETE" at bounding box center [172, 337] width 67 height 19
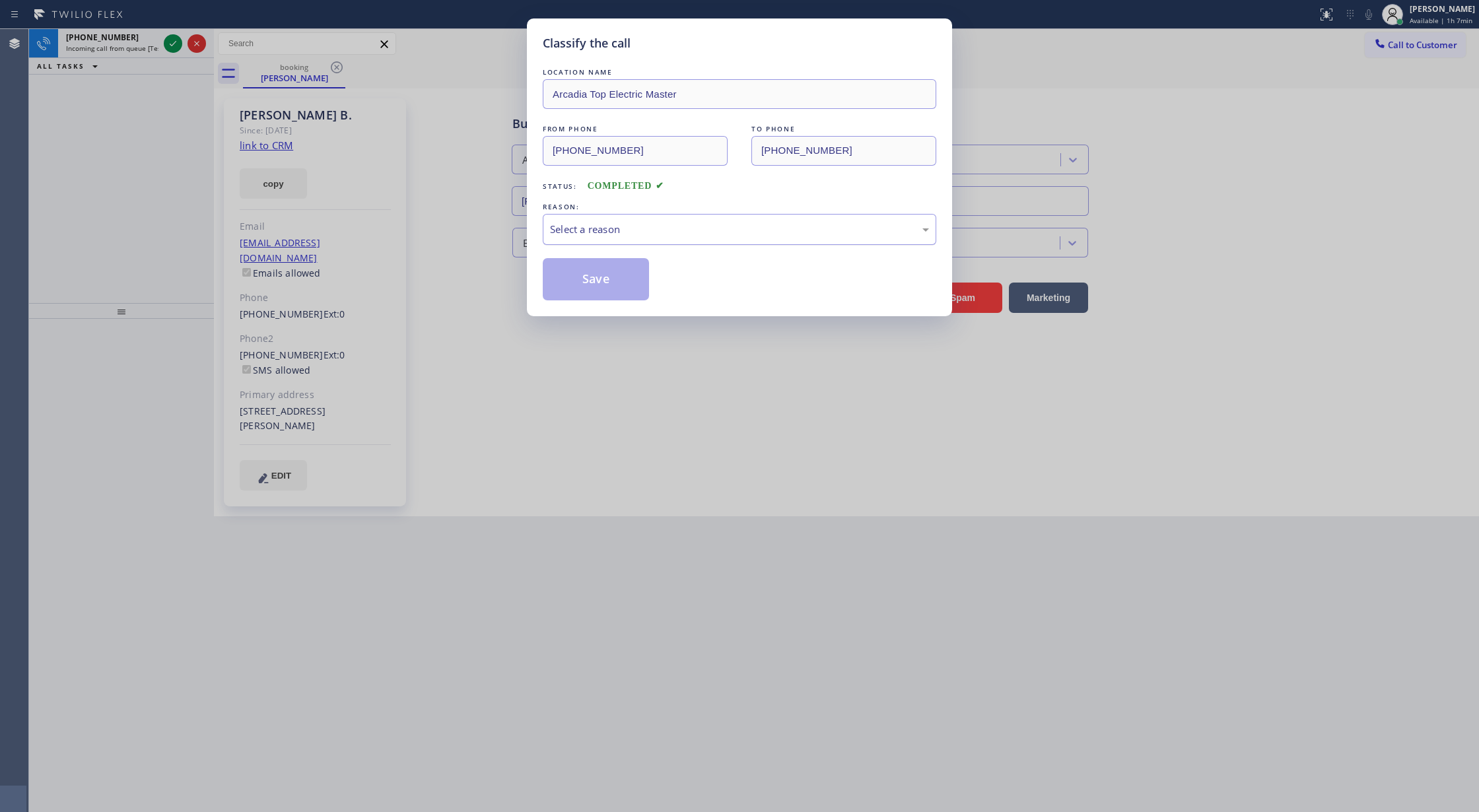
click at [600, 231] on div "Select a reason" at bounding box center [740, 229] width 379 height 15
click at [581, 284] on button "Save" at bounding box center [595, 279] width 106 height 42
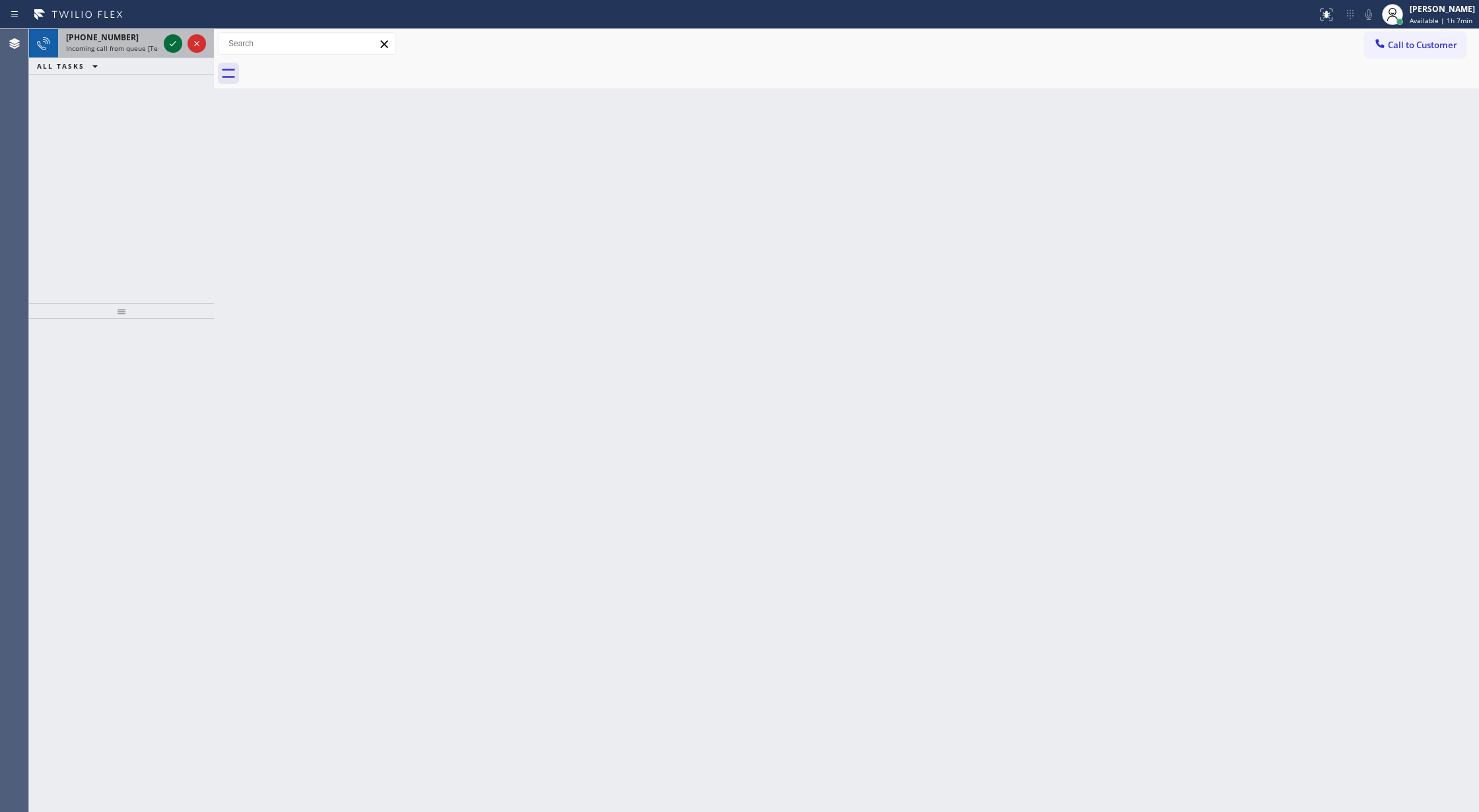
click at [172, 46] on icon at bounding box center [173, 44] width 16 height 16
click at [167, 41] on icon at bounding box center [173, 44] width 16 height 16
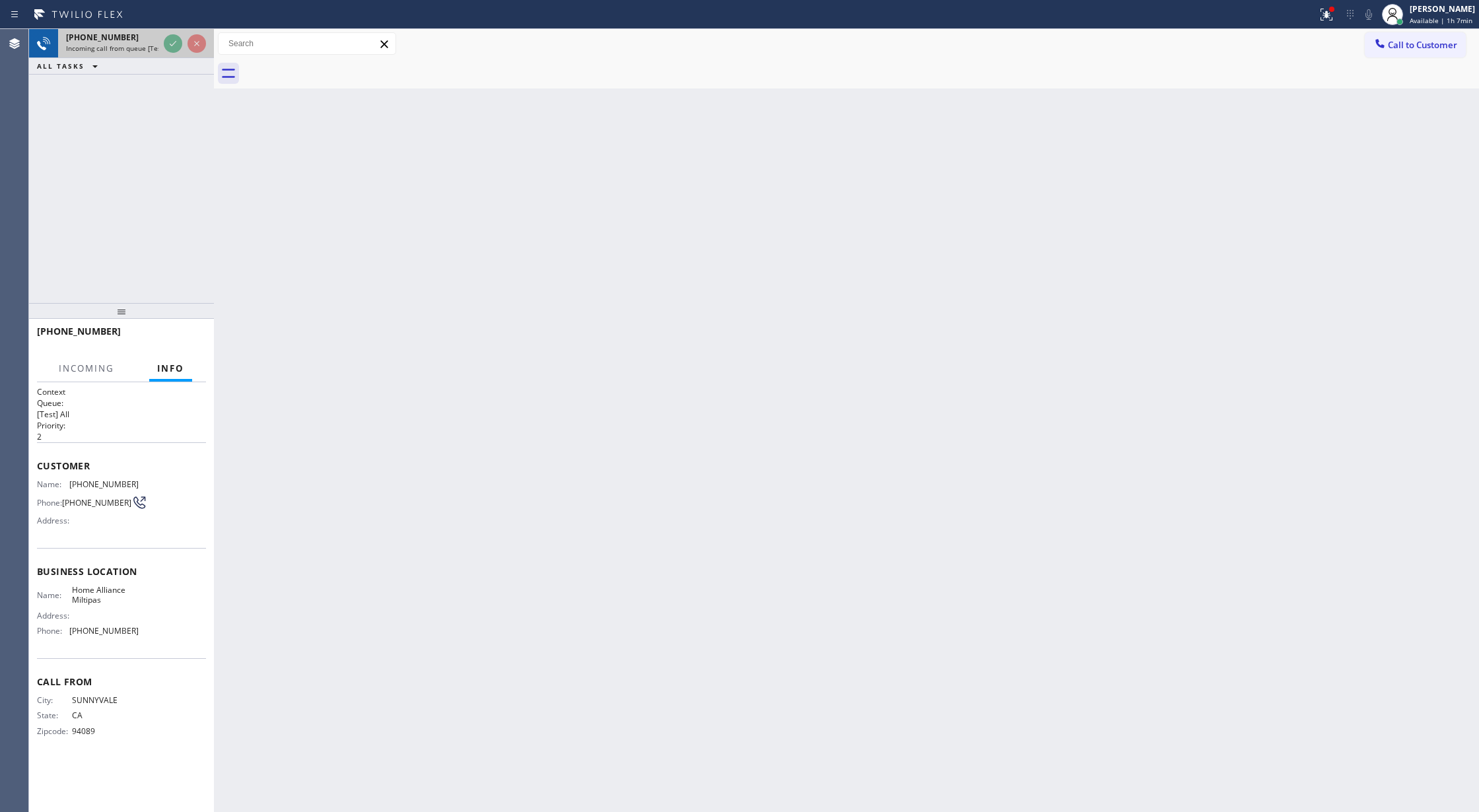
click at [159, 37] on div "+14089918850 Incoming call from queue [Test] All" at bounding box center [110, 44] width 103 height 29
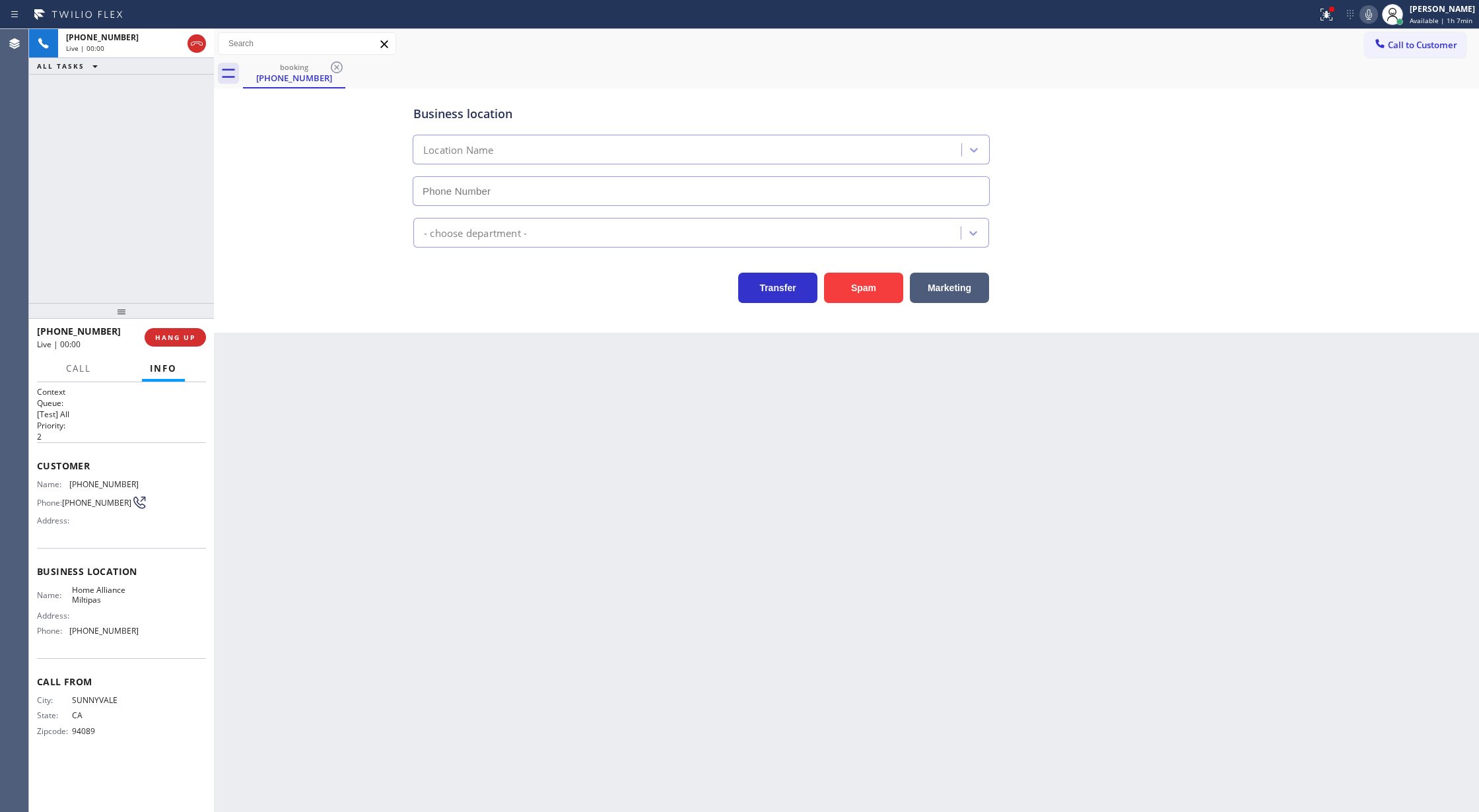
type input "(408) 676-2946"
drag, startPoint x: 870, startPoint y: 288, endPoint x: 857, endPoint y: 288, distance: 13.0
click at [870, 288] on button "Spam" at bounding box center [863, 288] width 79 height 30
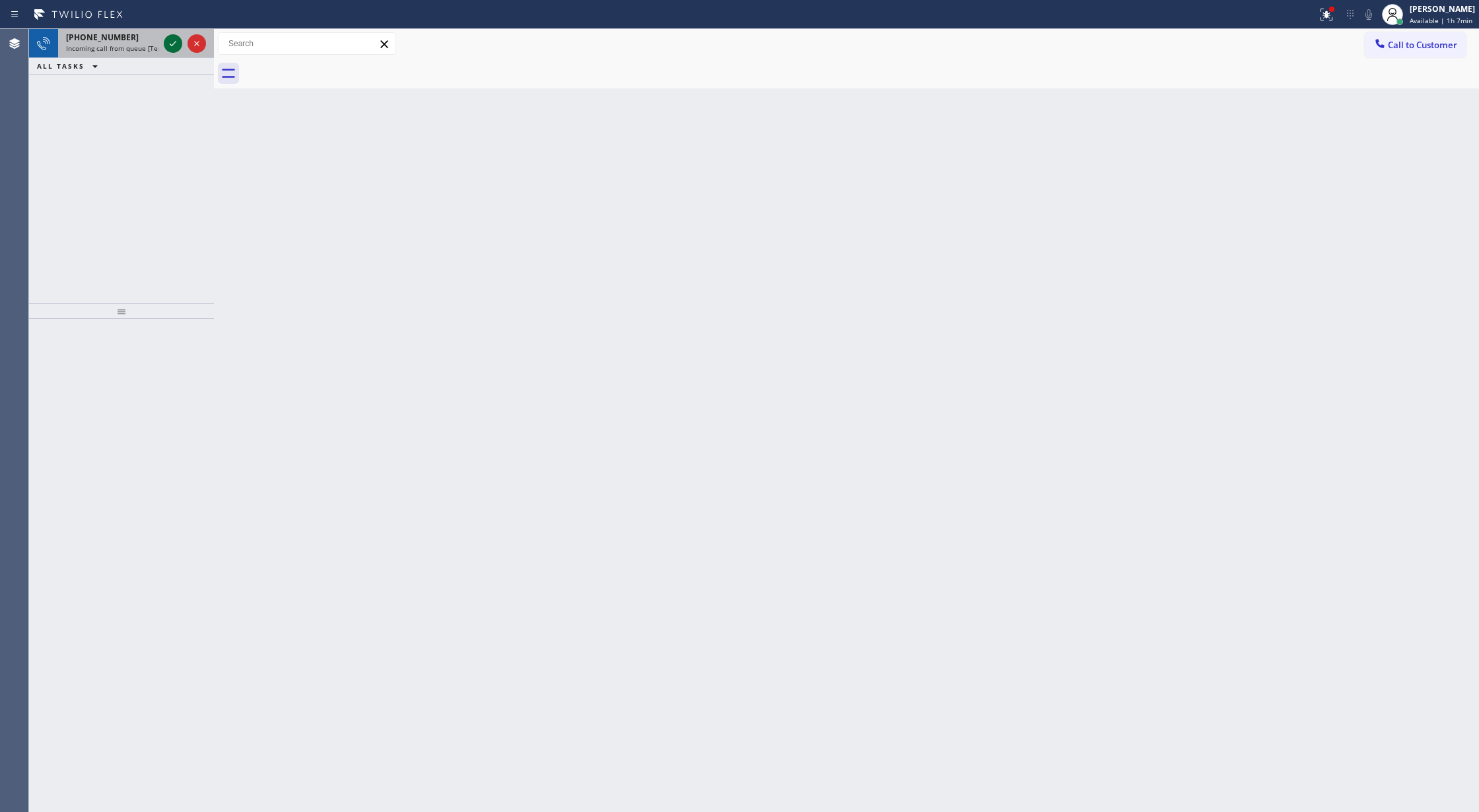
click at [173, 42] on icon at bounding box center [173, 44] width 16 height 16
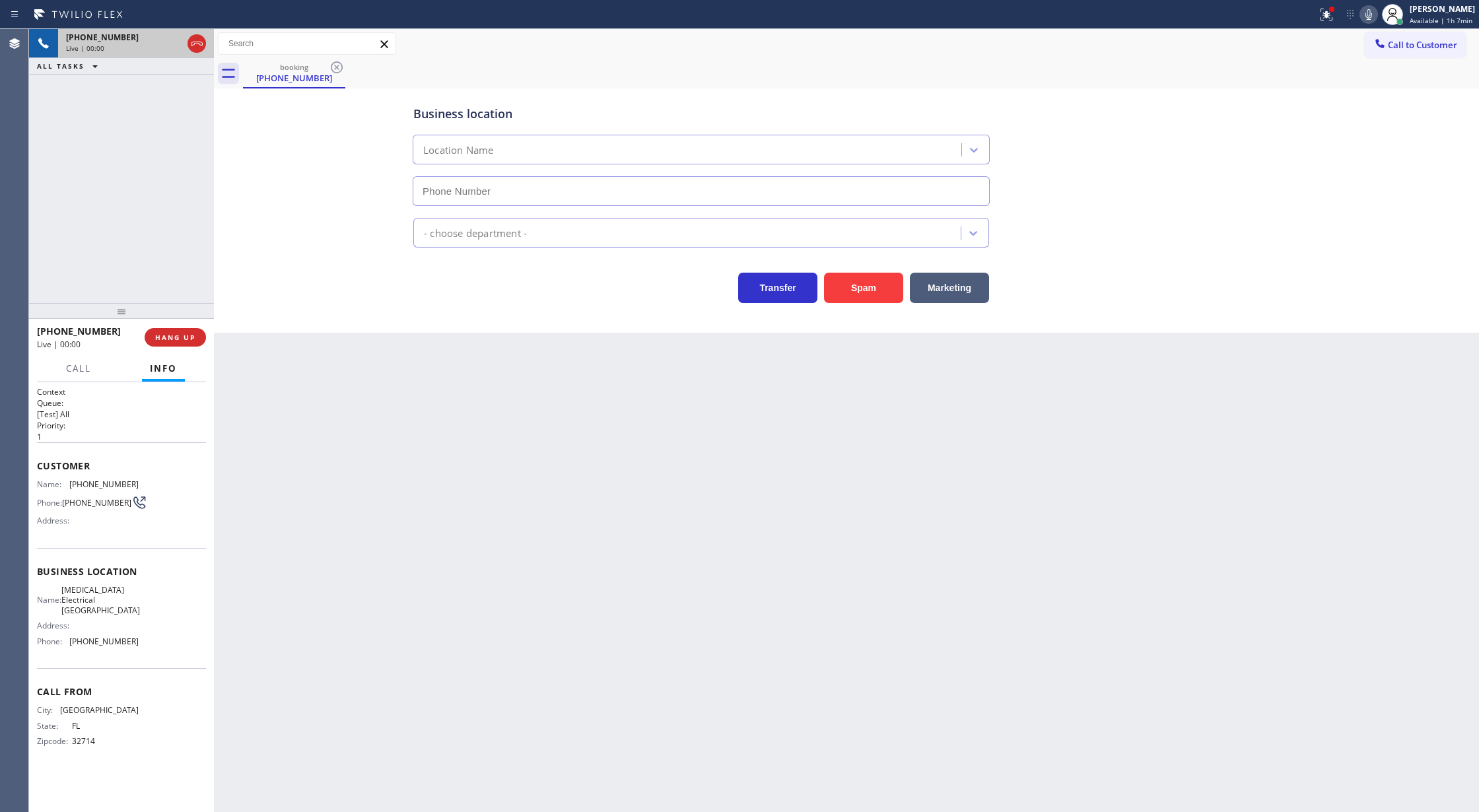
type input "(714) 613-0743"
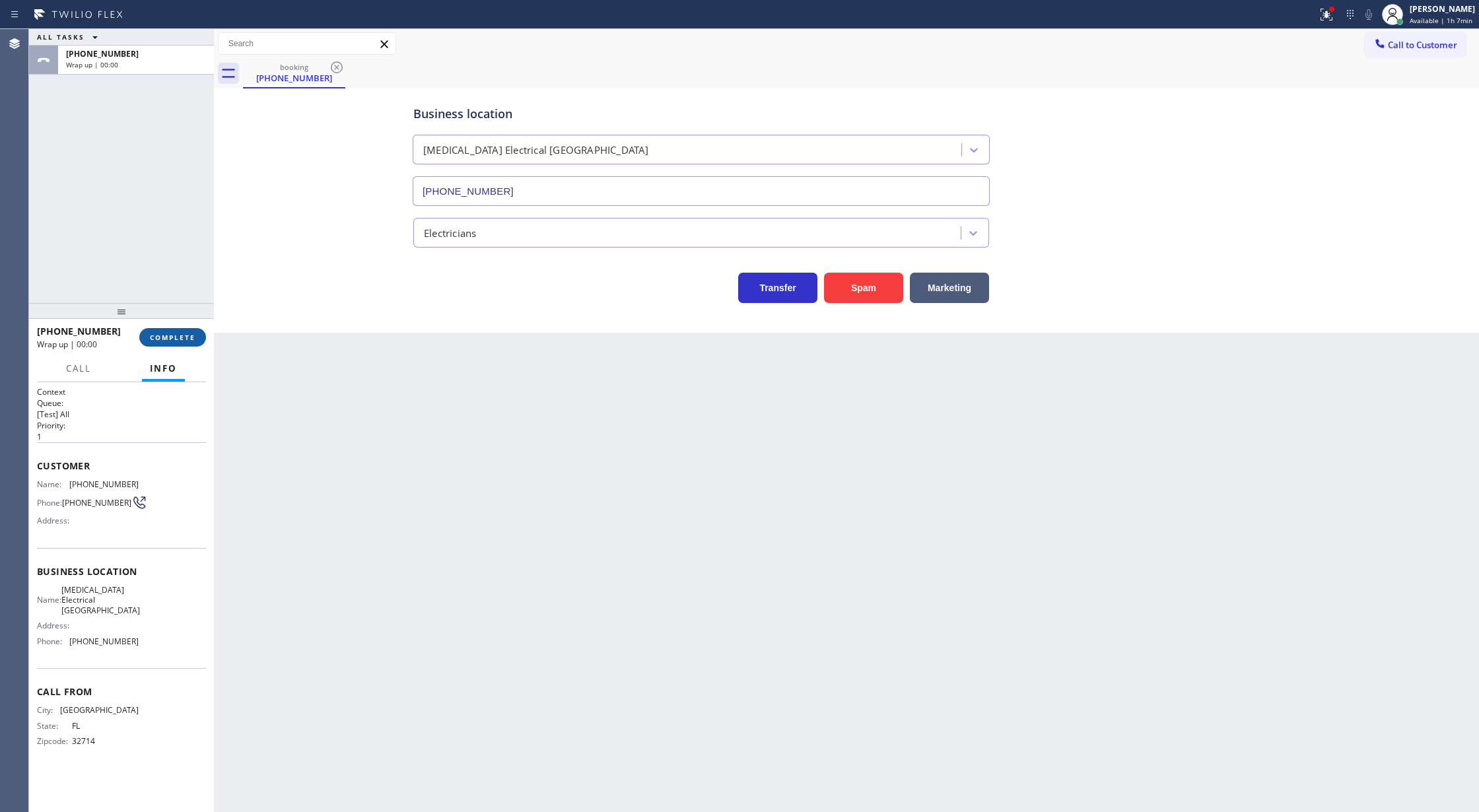
click at [183, 334] on span "COMPLETE" at bounding box center [172, 337] width 45 height 9
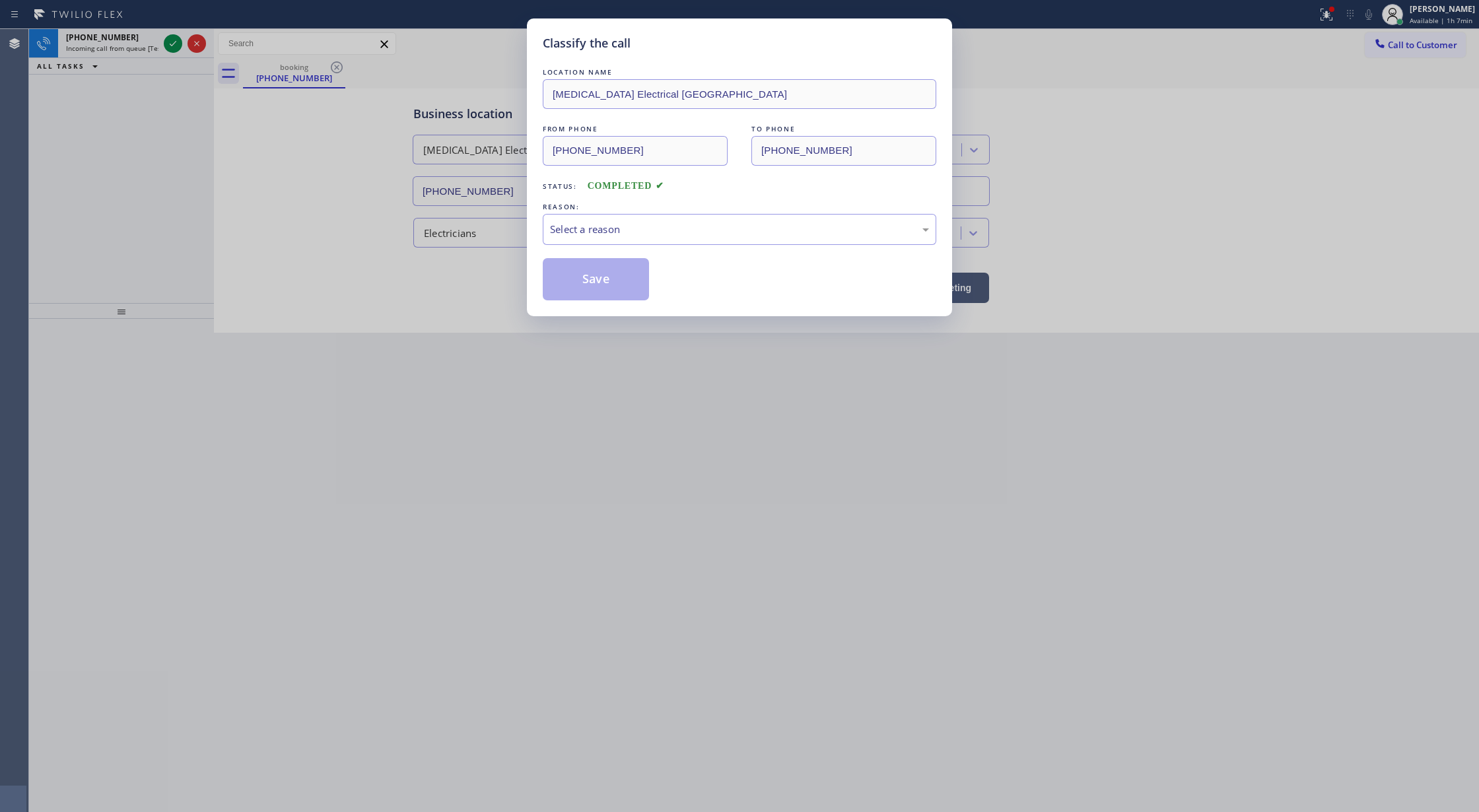
click at [589, 205] on div "REASON:" at bounding box center [739, 207] width 394 height 14
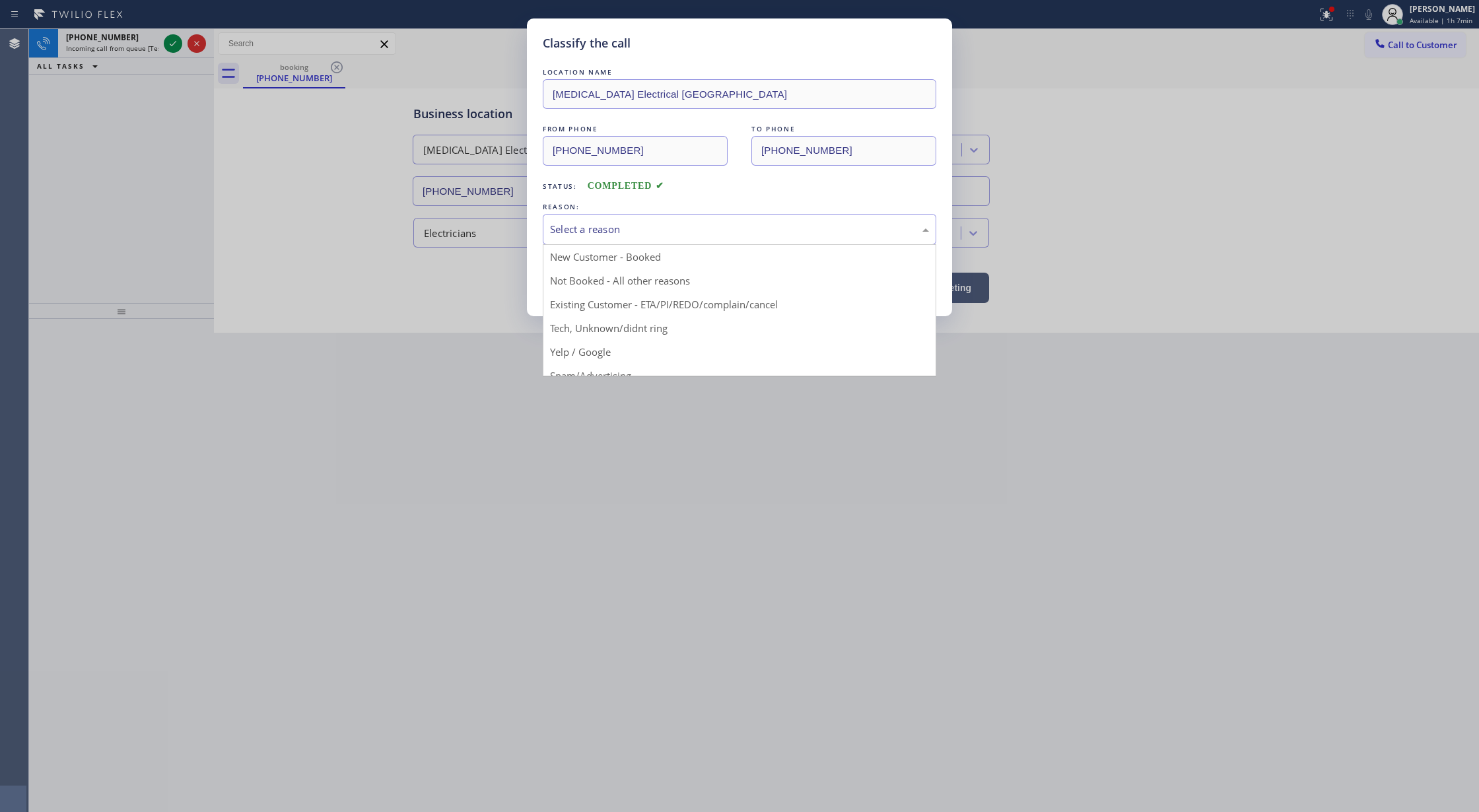
click at [589, 227] on div "Select a reason" at bounding box center [740, 229] width 379 height 15
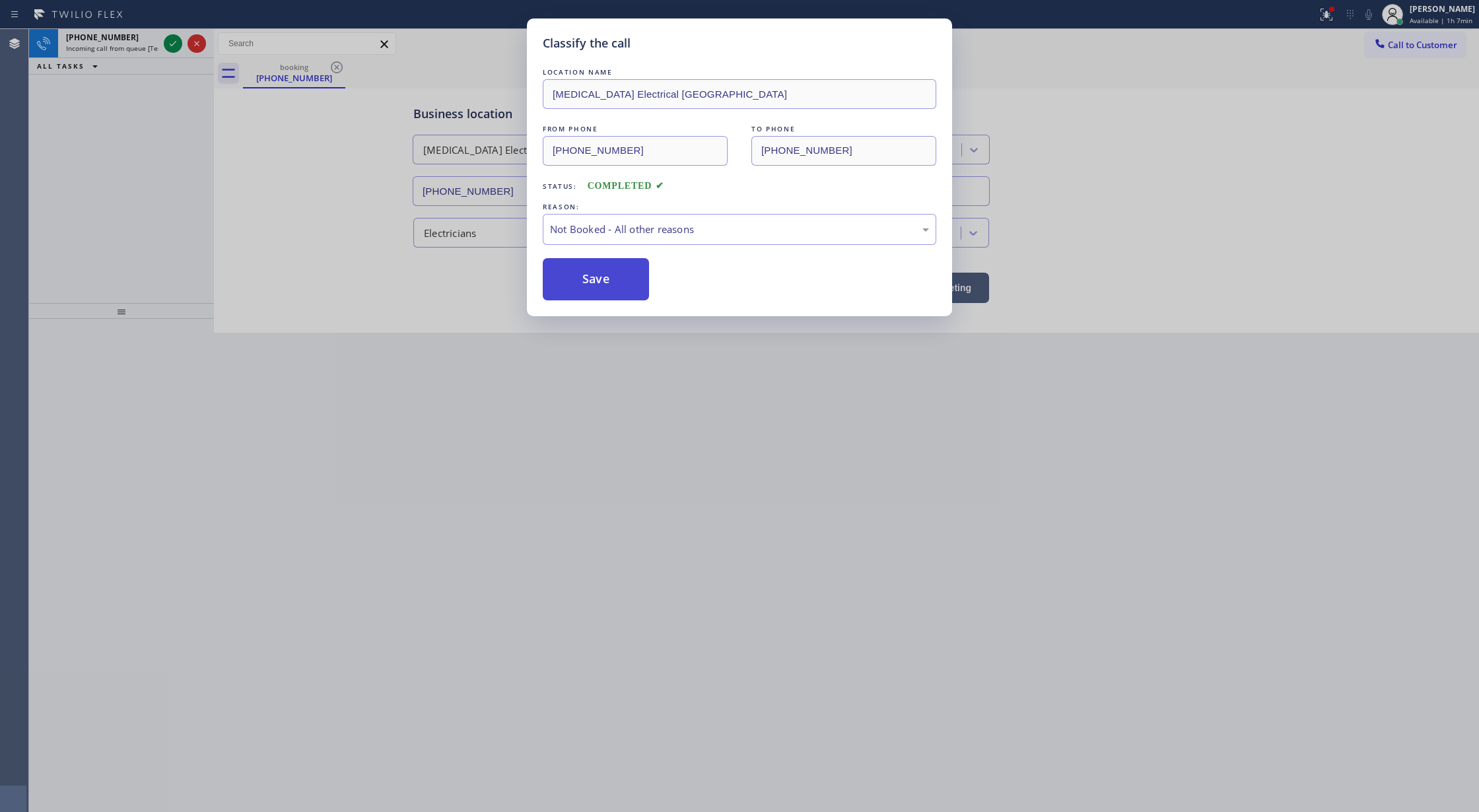
click at [607, 282] on button "Save" at bounding box center [595, 279] width 106 height 42
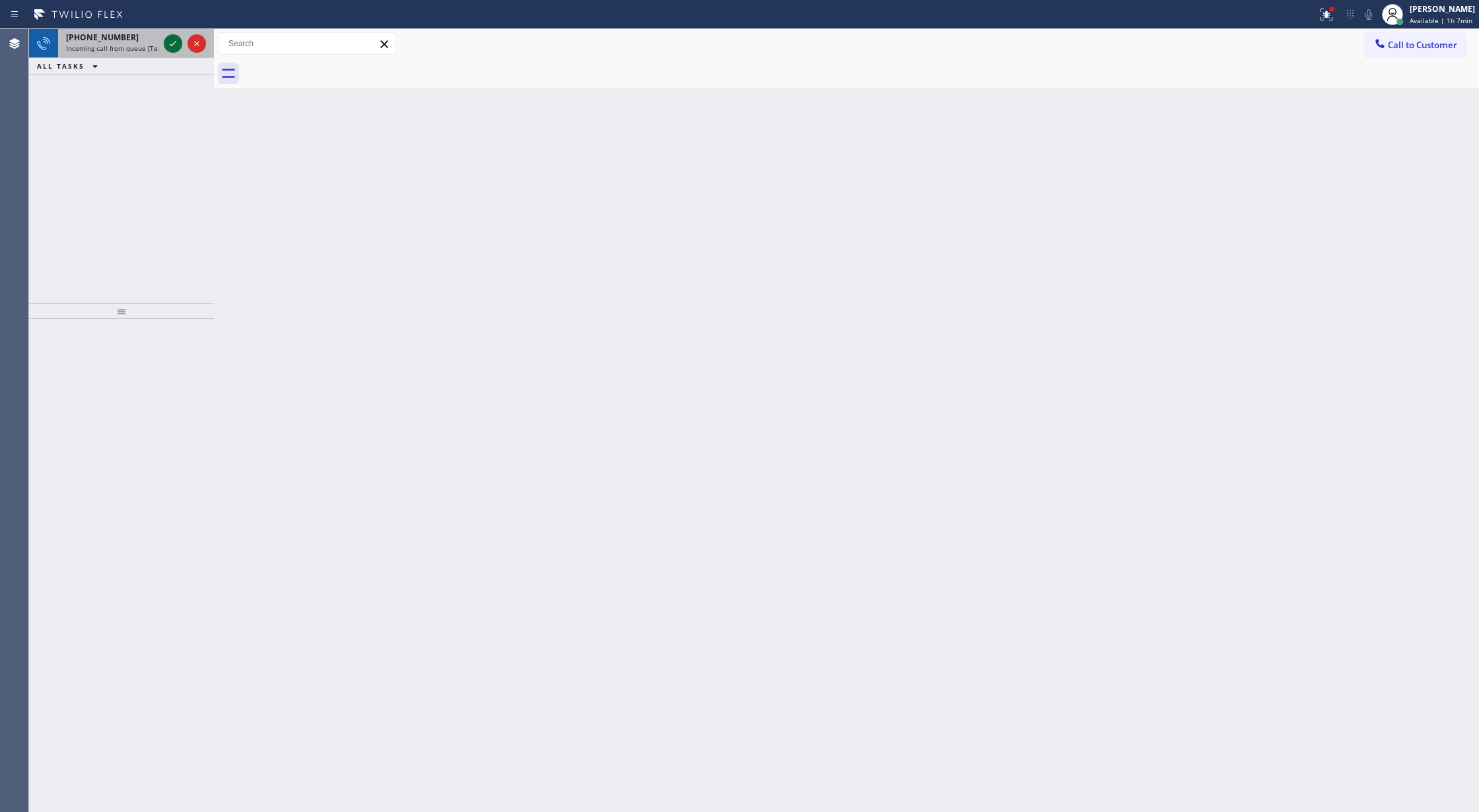
click at [170, 46] on icon at bounding box center [173, 44] width 16 height 16
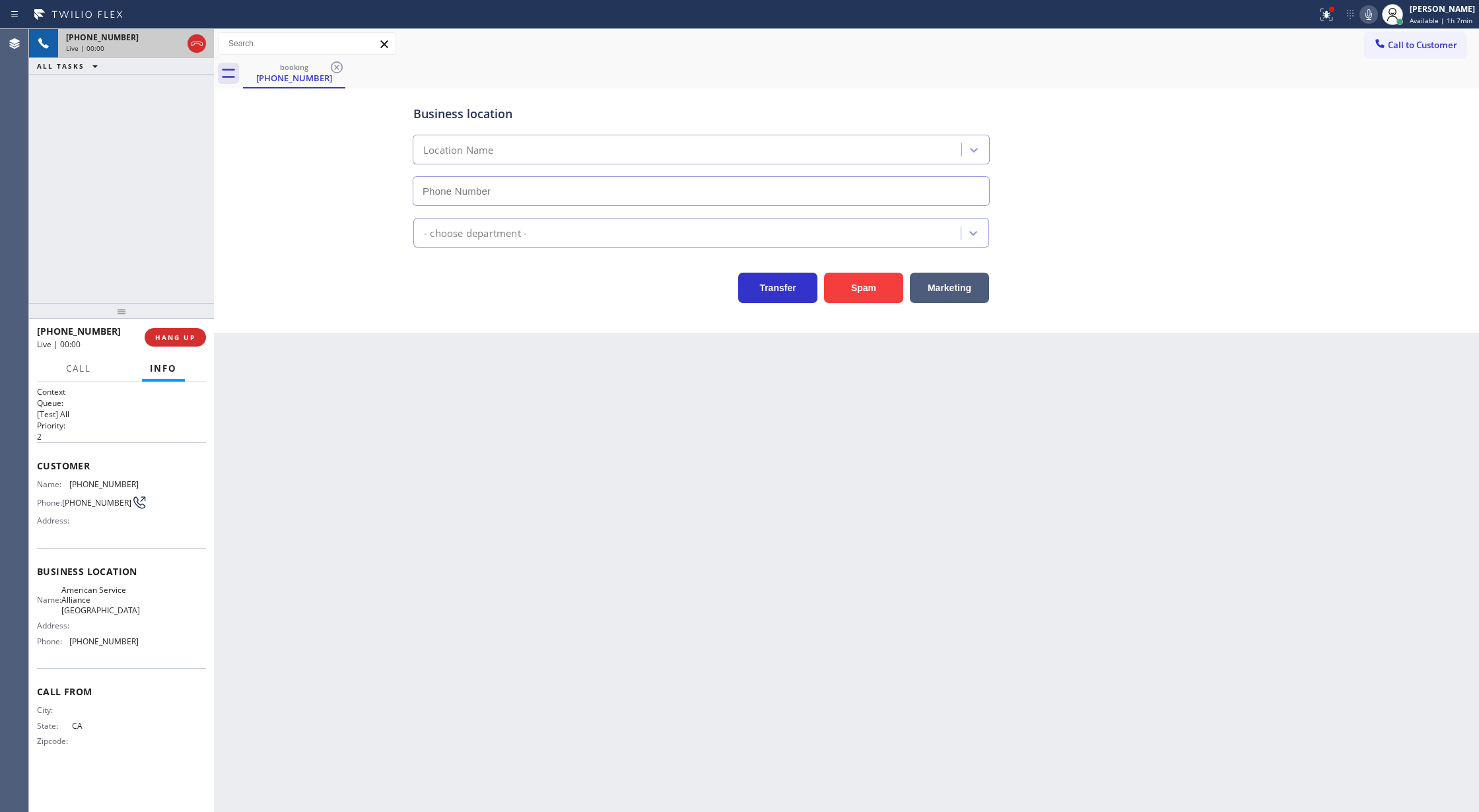
type input "(650) 484-5874"
click at [864, 293] on button "Spam" at bounding box center [863, 288] width 79 height 30
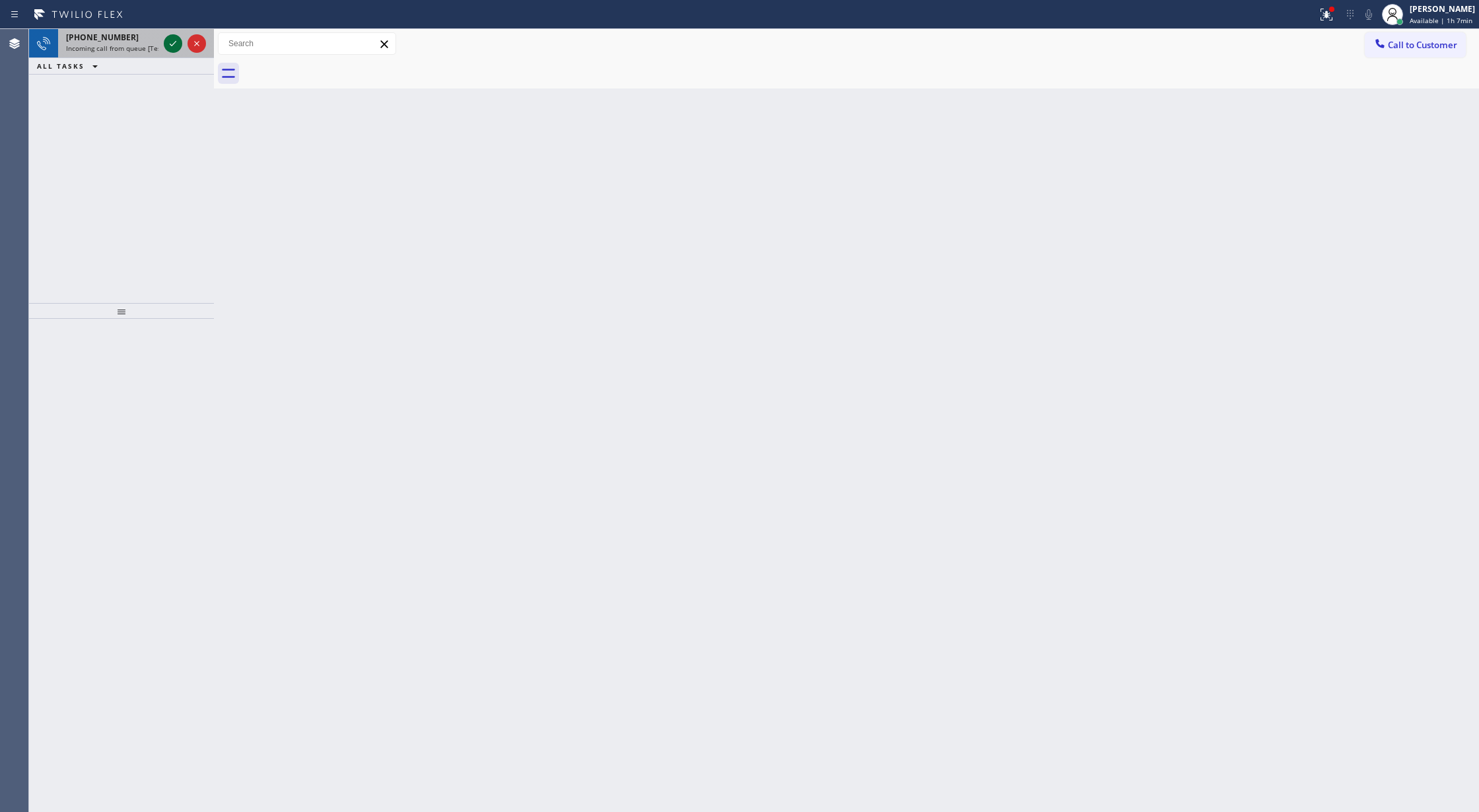
click at [175, 47] on icon at bounding box center [173, 44] width 16 height 16
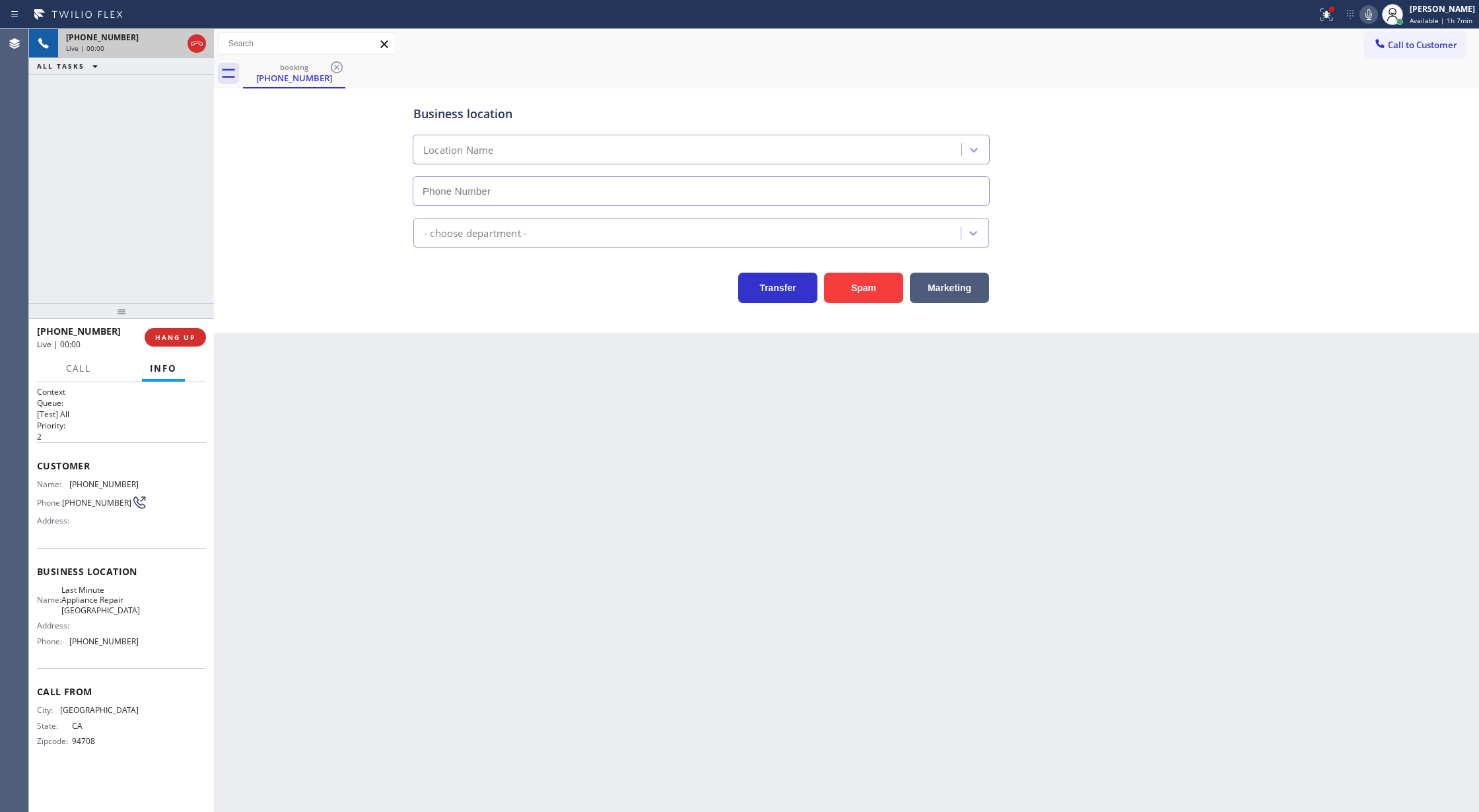
type input "(510) 737-7287"
click at [874, 270] on div "Spam" at bounding box center [860, 285] width 85 height 37
click at [857, 290] on button "Spam" at bounding box center [863, 288] width 79 height 30
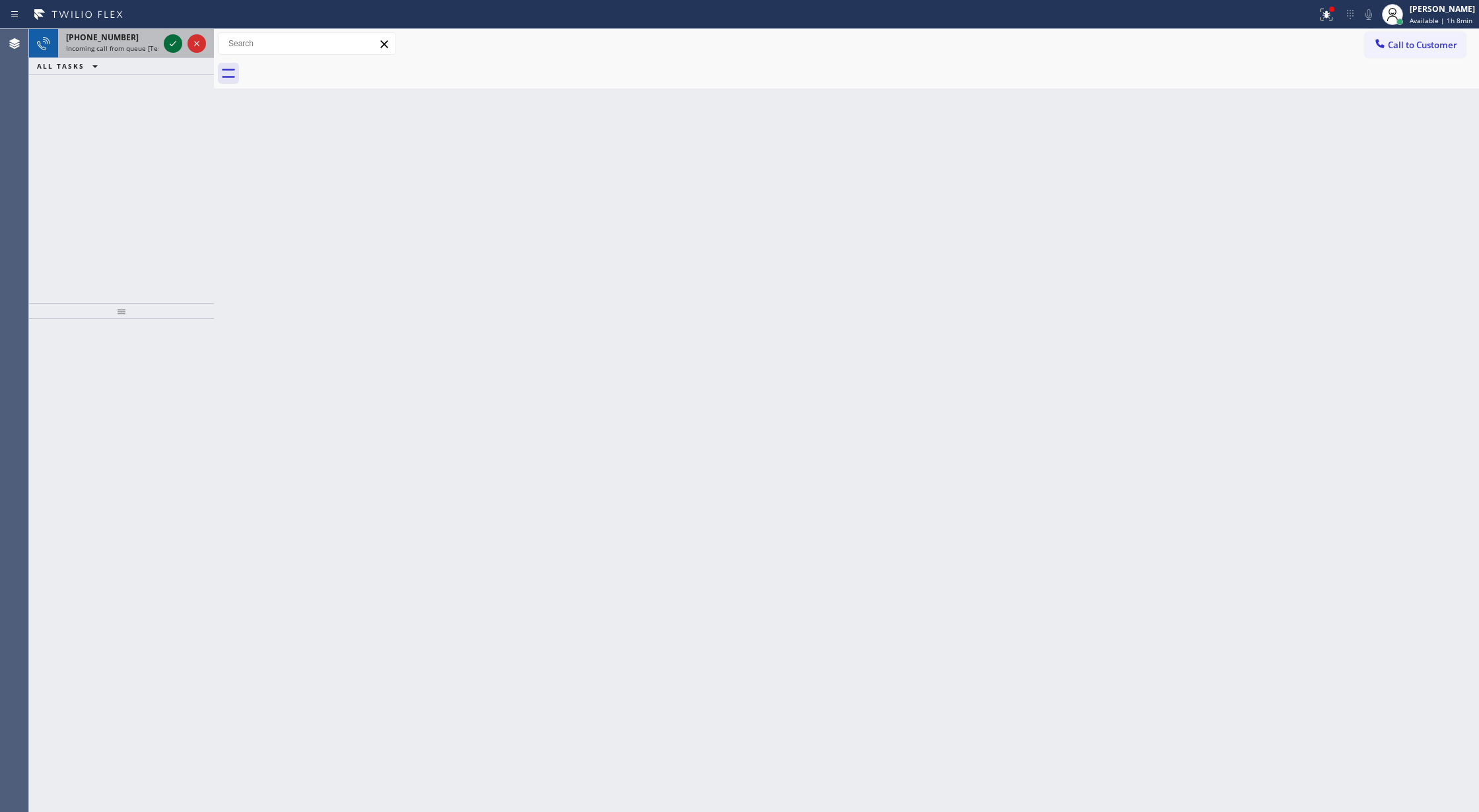
click at [173, 40] on icon at bounding box center [173, 44] width 16 height 16
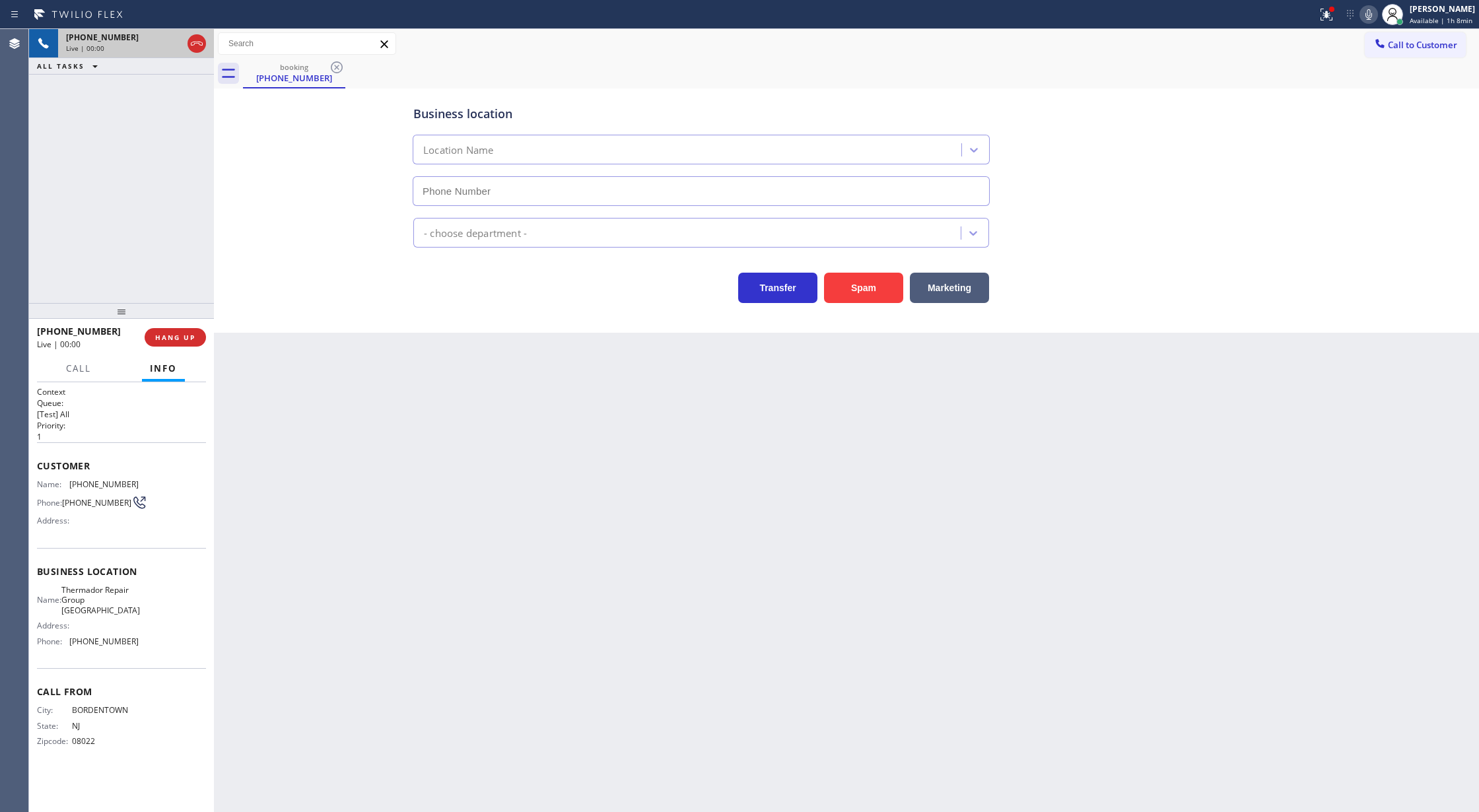
type input "(267) 727-3121"
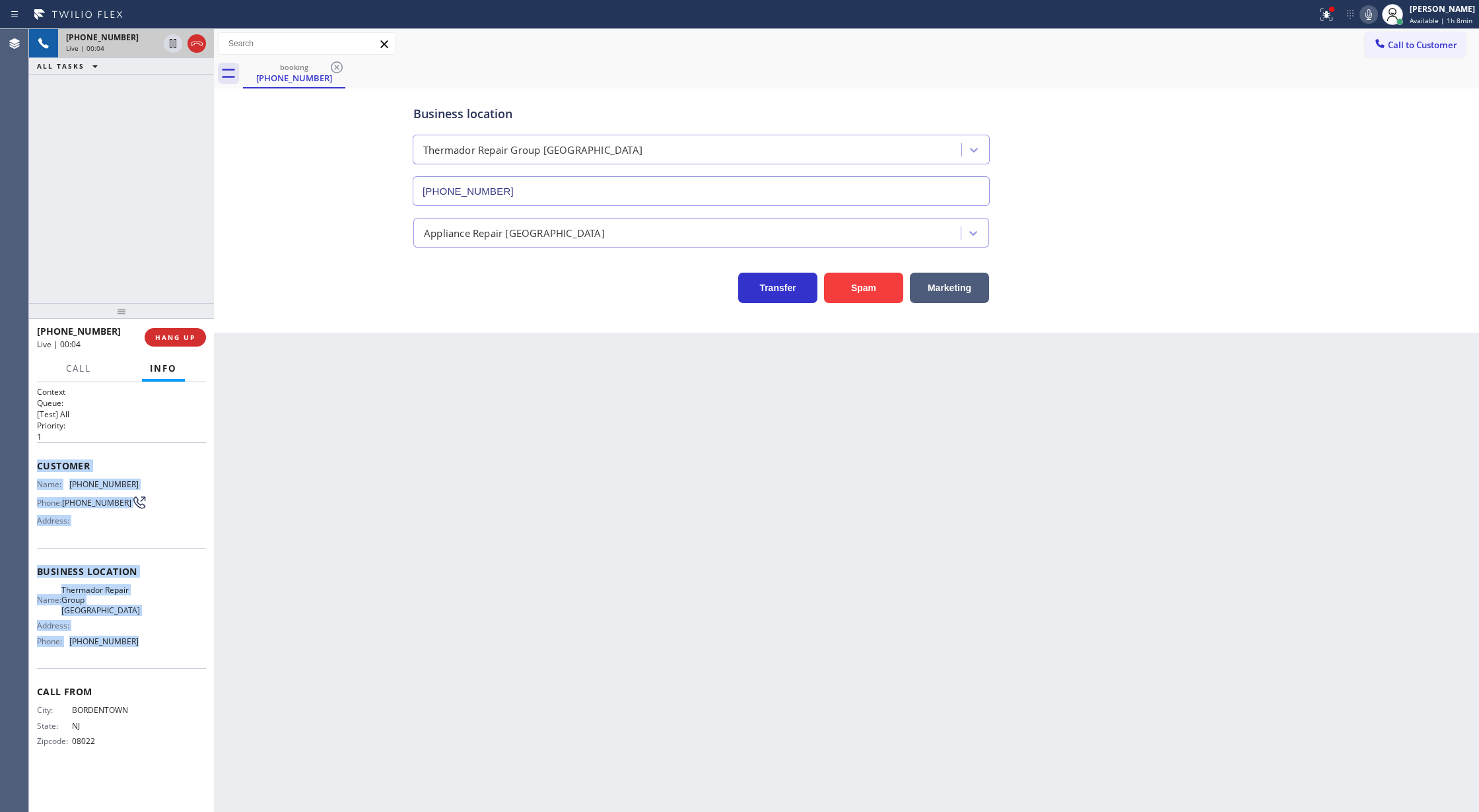
copy div "Customer Name: (609) 424-6686 Phone: (609) 424-6686 Address: Business location …"
drag, startPoint x: 38, startPoint y: 466, endPoint x: 152, endPoint y: 643, distance: 210.5
click at [152, 643] on div "Context Queue: [Test] All Priority: 1 Customer Name: (609) 424-6686 Phone: (609…" at bounding box center [122, 577] width 169 height 382
click at [167, 341] on span "COMPLETE" at bounding box center [172, 337] width 45 height 9
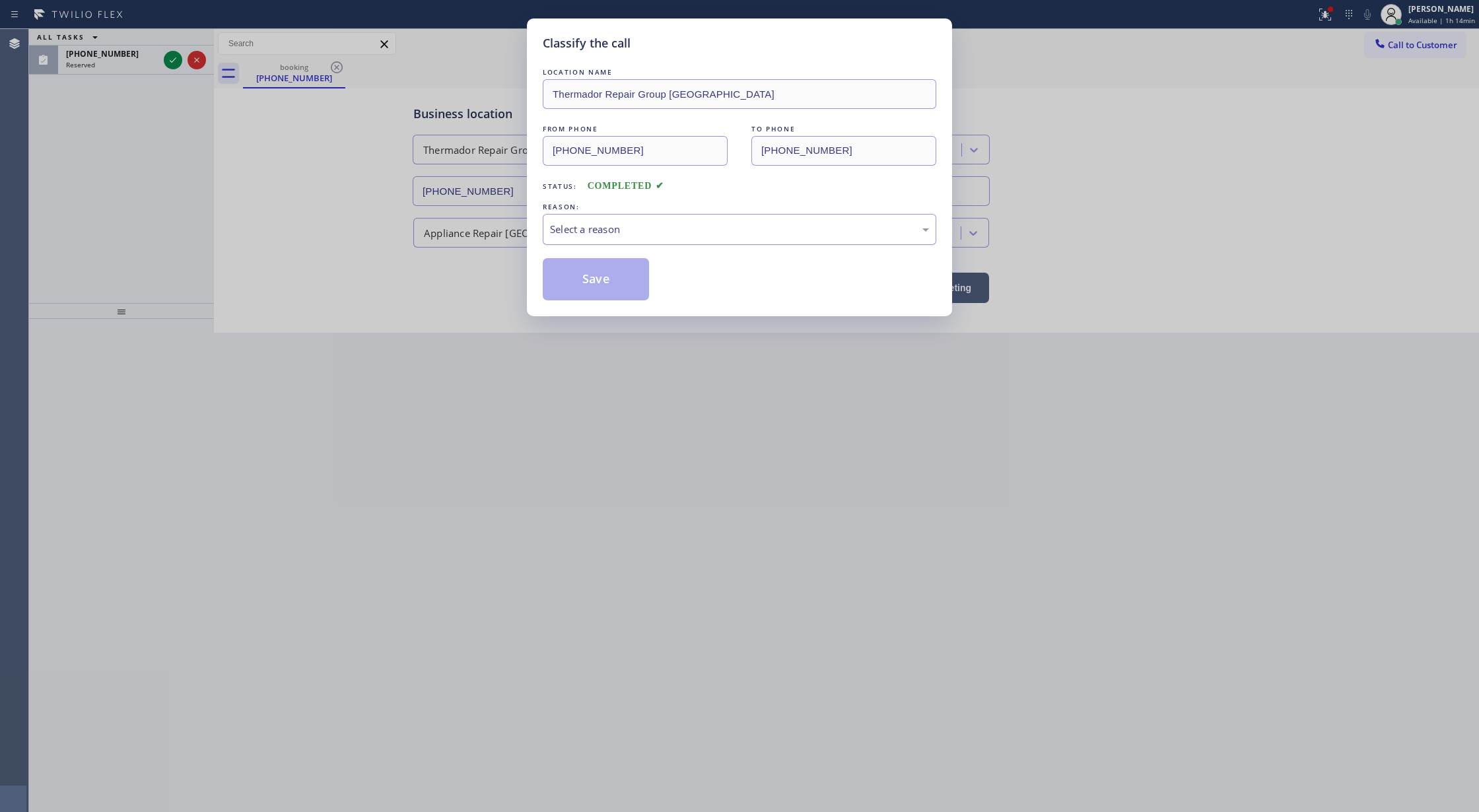
click at [645, 235] on div "Select a reason" at bounding box center [740, 229] width 379 height 15
click at [583, 276] on button "Save" at bounding box center [595, 279] width 106 height 42
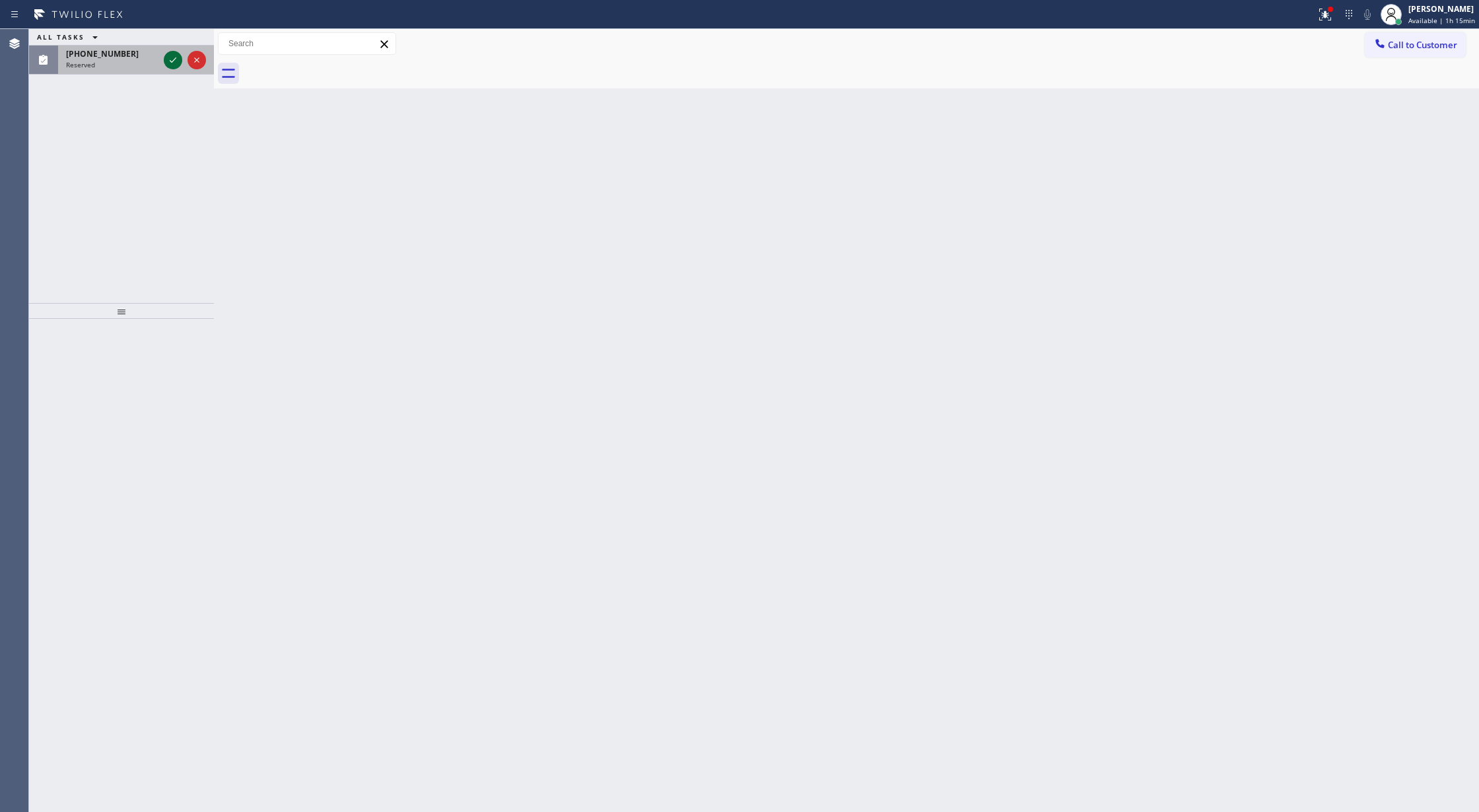
click at [175, 59] on icon at bounding box center [173, 61] width 16 height 16
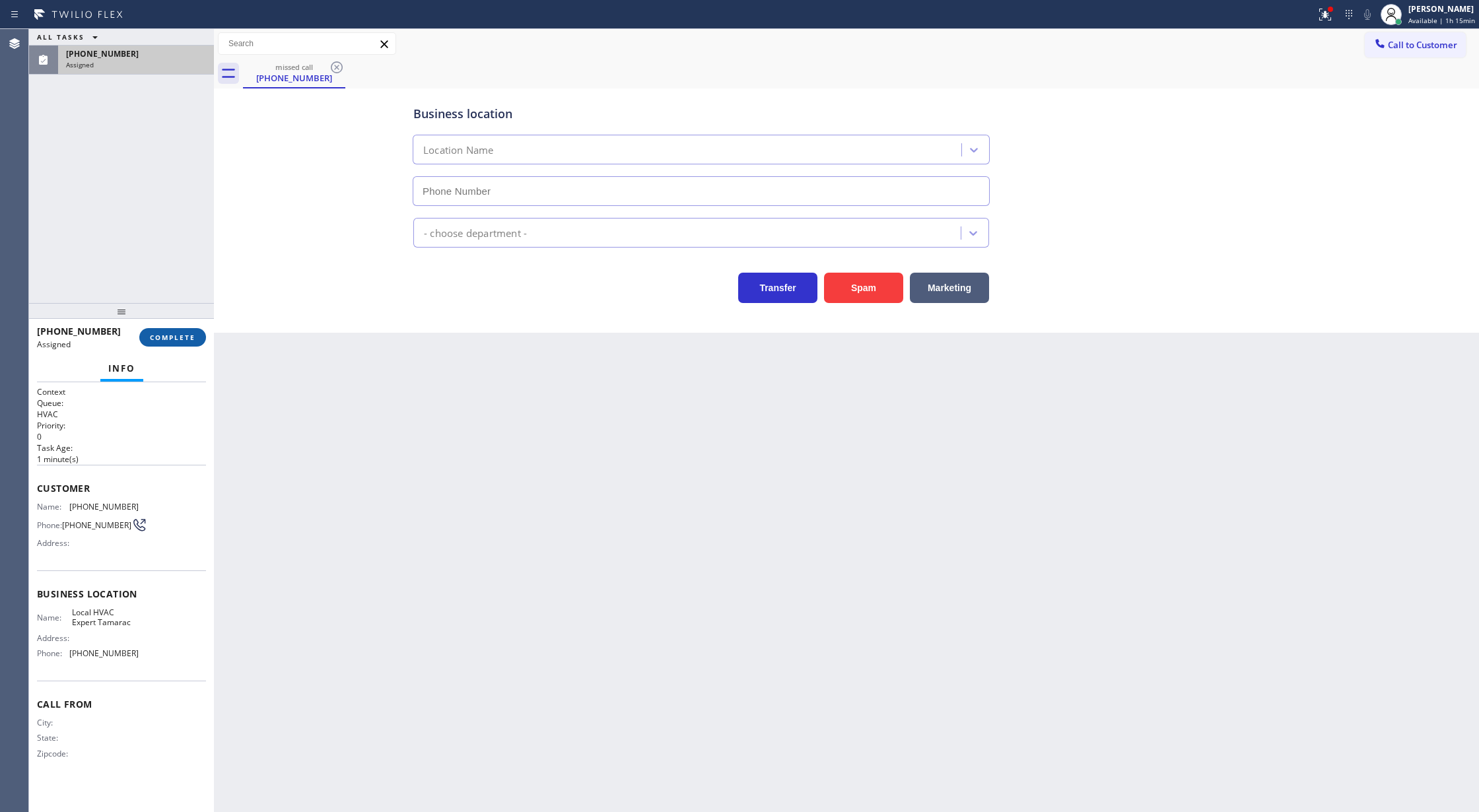
click at [165, 338] on span "COMPLETE" at bounding box center [172, 337] width 45 height 9
type input "(954) 869-4554"
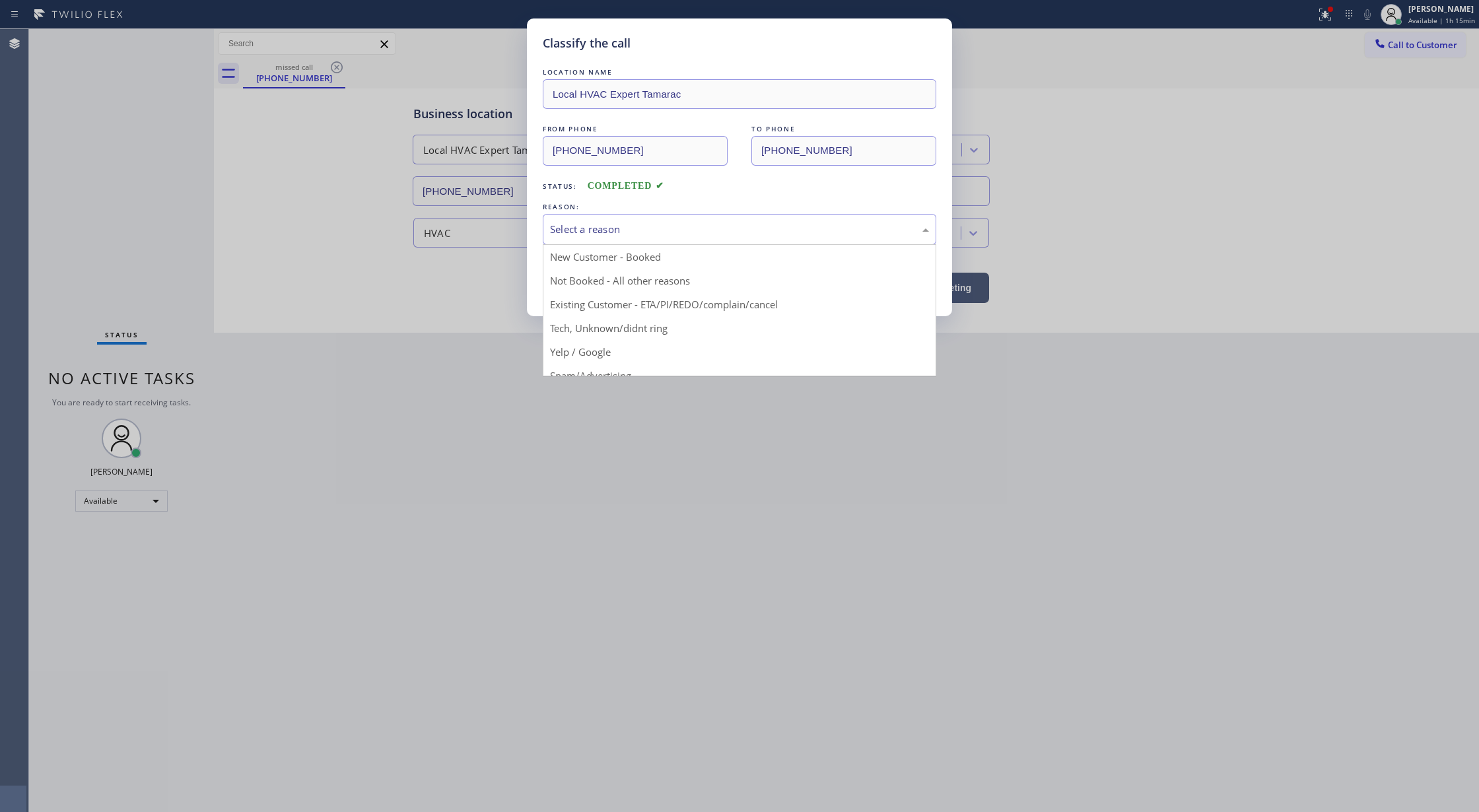
click at [632, 236] on div "Select a reason" at bounding box center [740, 229] width 379 height 15
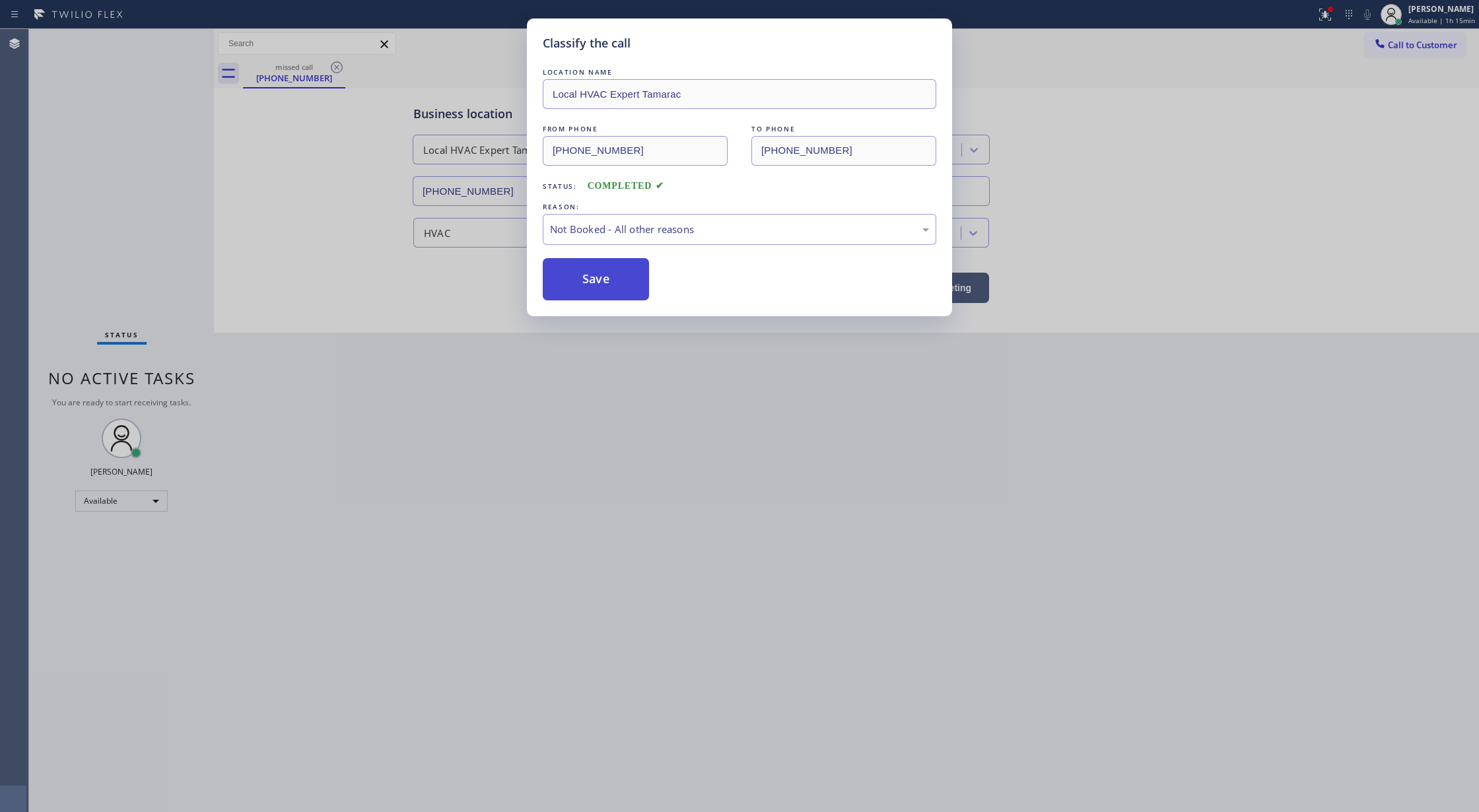
click at [595, 274] on button "Save" at bounding box center [595, 279] width 106 height 42
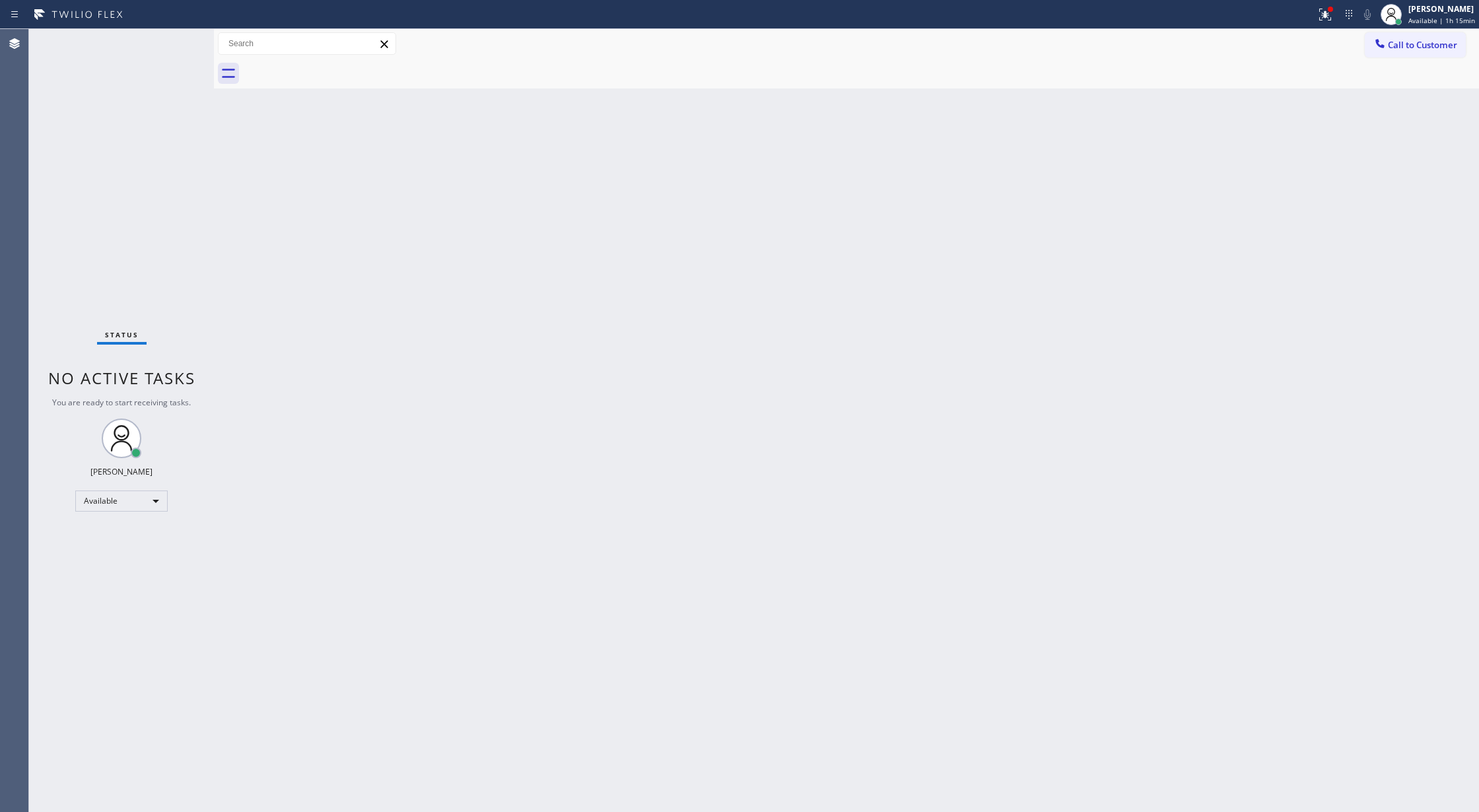
click at [177, 41] on div "Status No active tasks You are ready to start receiving tasks. Lilibeth Pueyo A…" at bounding box center [122, 420] width 185 height 783
drag, startPoint x: 177, startPoint y: 41, endPoint x: 170, endPoint y: 42, distance: 7.1
click at [175, 43] on div "Status No active tasks You are ready to start receiving tasks. Lilibeth Pueyo A…" at bounding box center [122, 420] width 185 height 783
click at [205, 285] on div "Status No active tasks You are ready to start receiving tasks. Lilibeth Pueyo A…" at bounding box center [122, 420] width 185 height 783
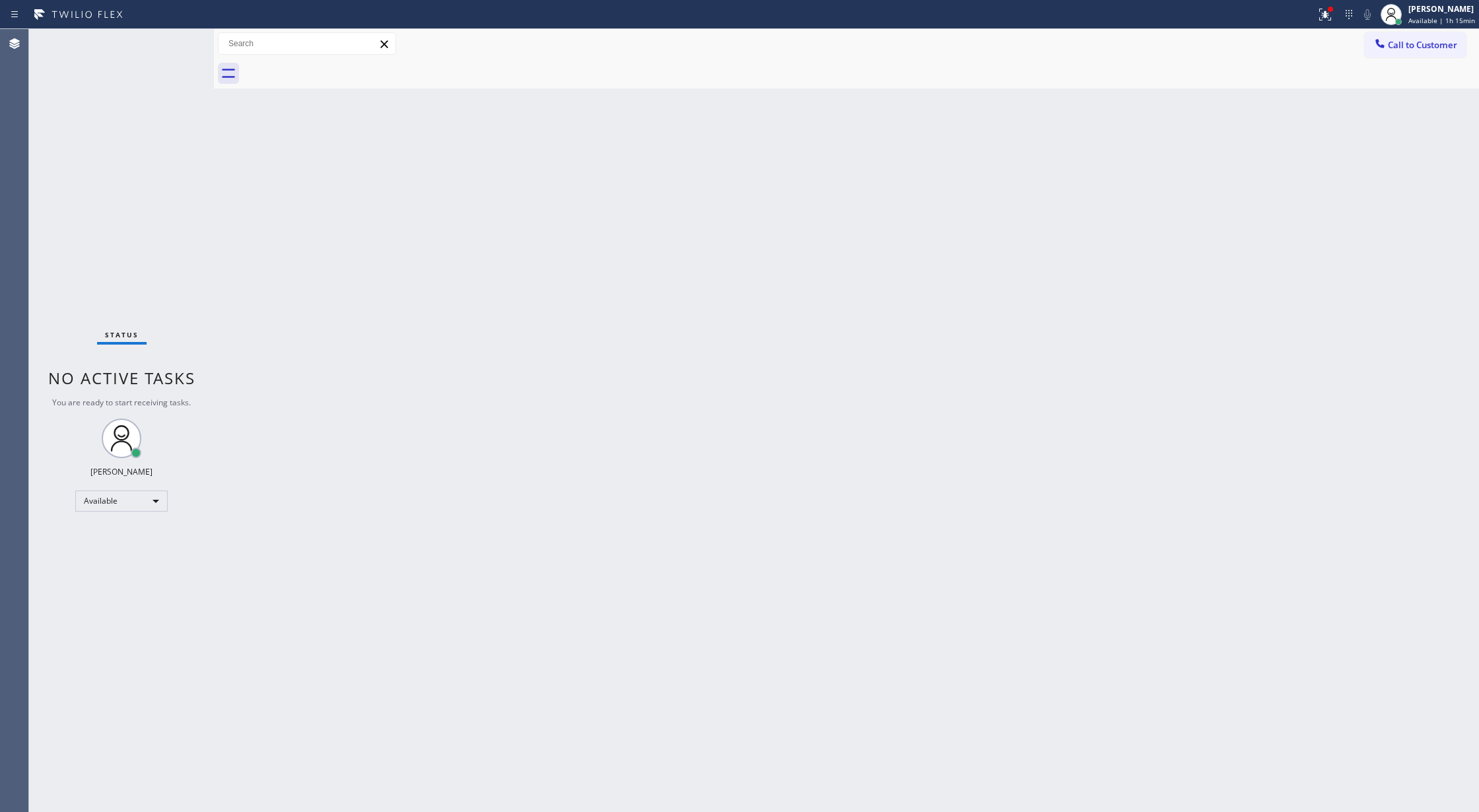
click at [185, 45] on div "Status No active tasks You are ready to start receiving tasks. Lilibeth Pueyo A…" at bounding box center [122, 420] width 185 height 783
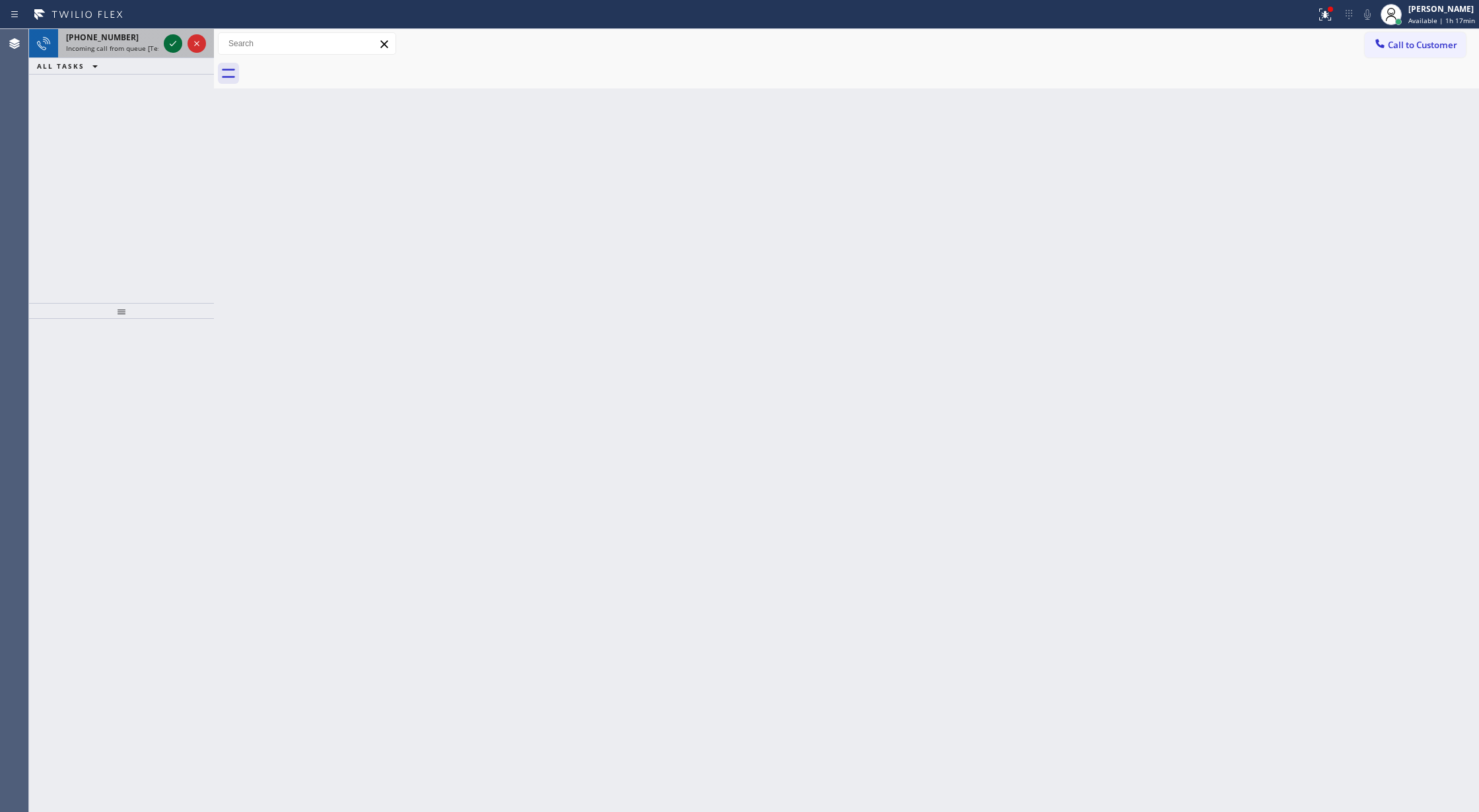
click at [173, 37] on icon at bounding box center [173, 44] width 16 height 16
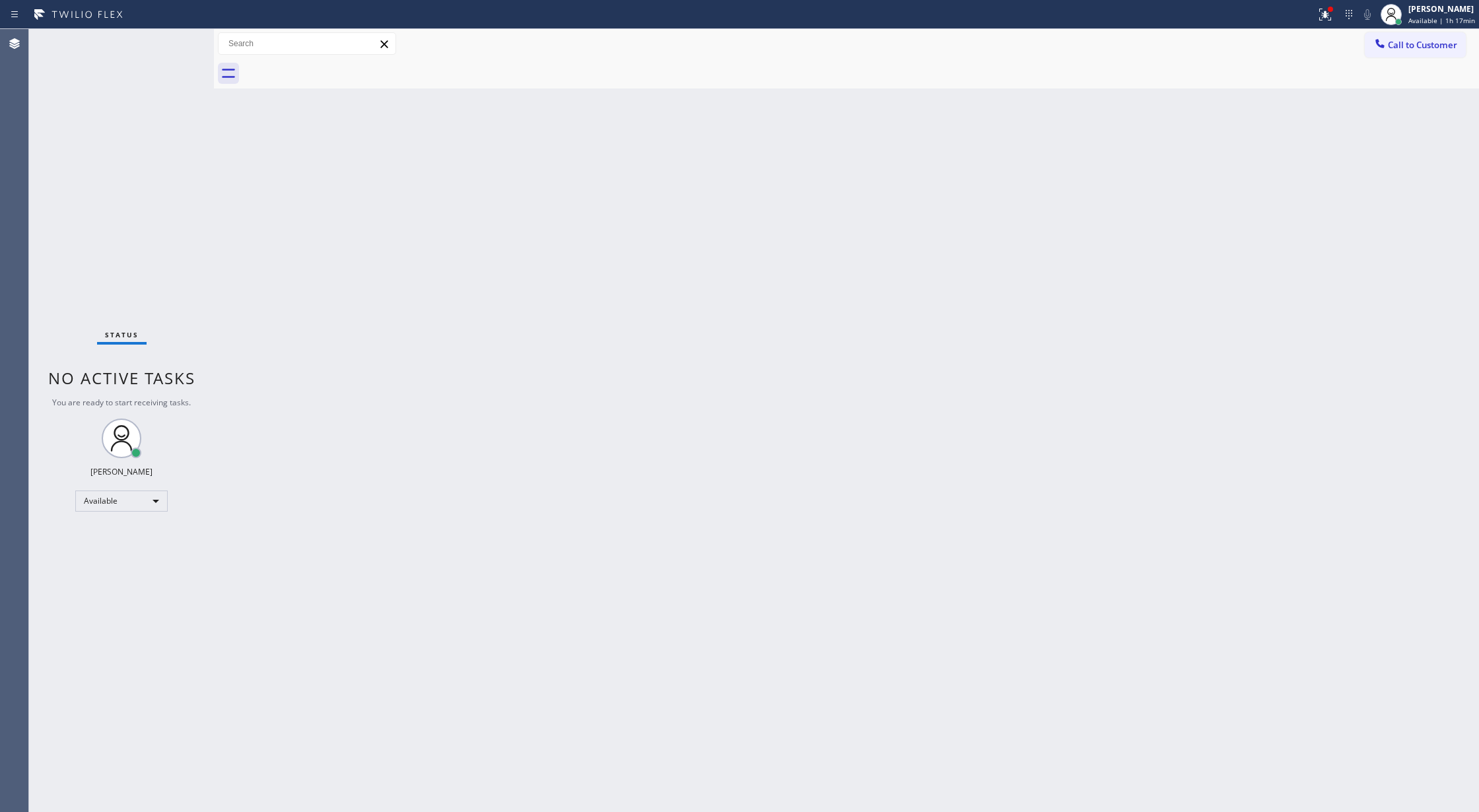
click at [167, 46] on div "Status No active tasks You are ready to start receiving tasks. Lilibeth Pueyo A…" at bounding box center [122, 420] width 185 height 783
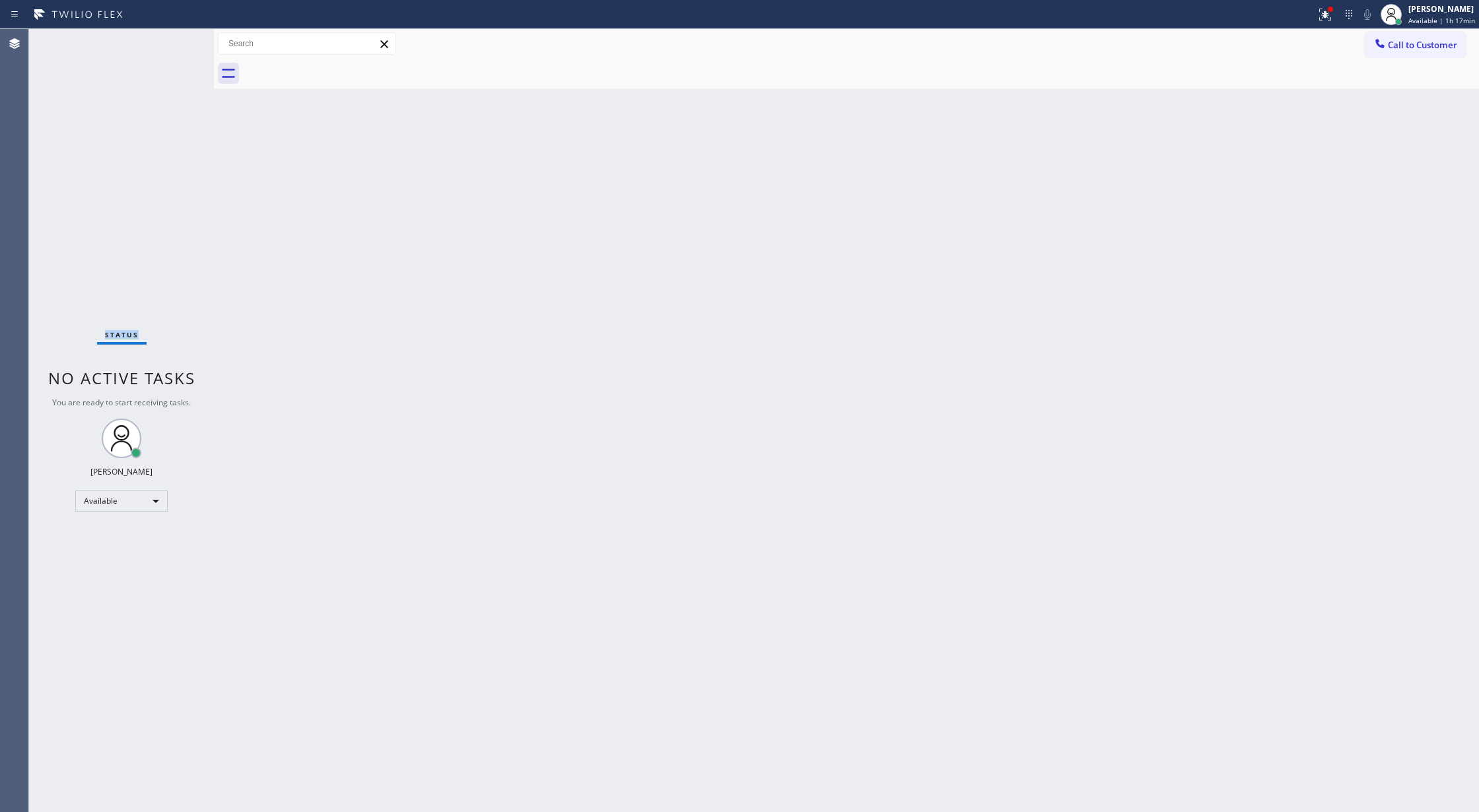
click at [167, 46] on div "Status No active tasks You are ready to start receiving tasks. Lilibeth Pueyo A…" at bounding box center [122, 420] width 185 height 783
click at [170, 44] on div "Status No active tasks You are ready to start receiving tasks. Lilibeth Pueyo A…" at bounding box center [122, 420] width 185 height 783
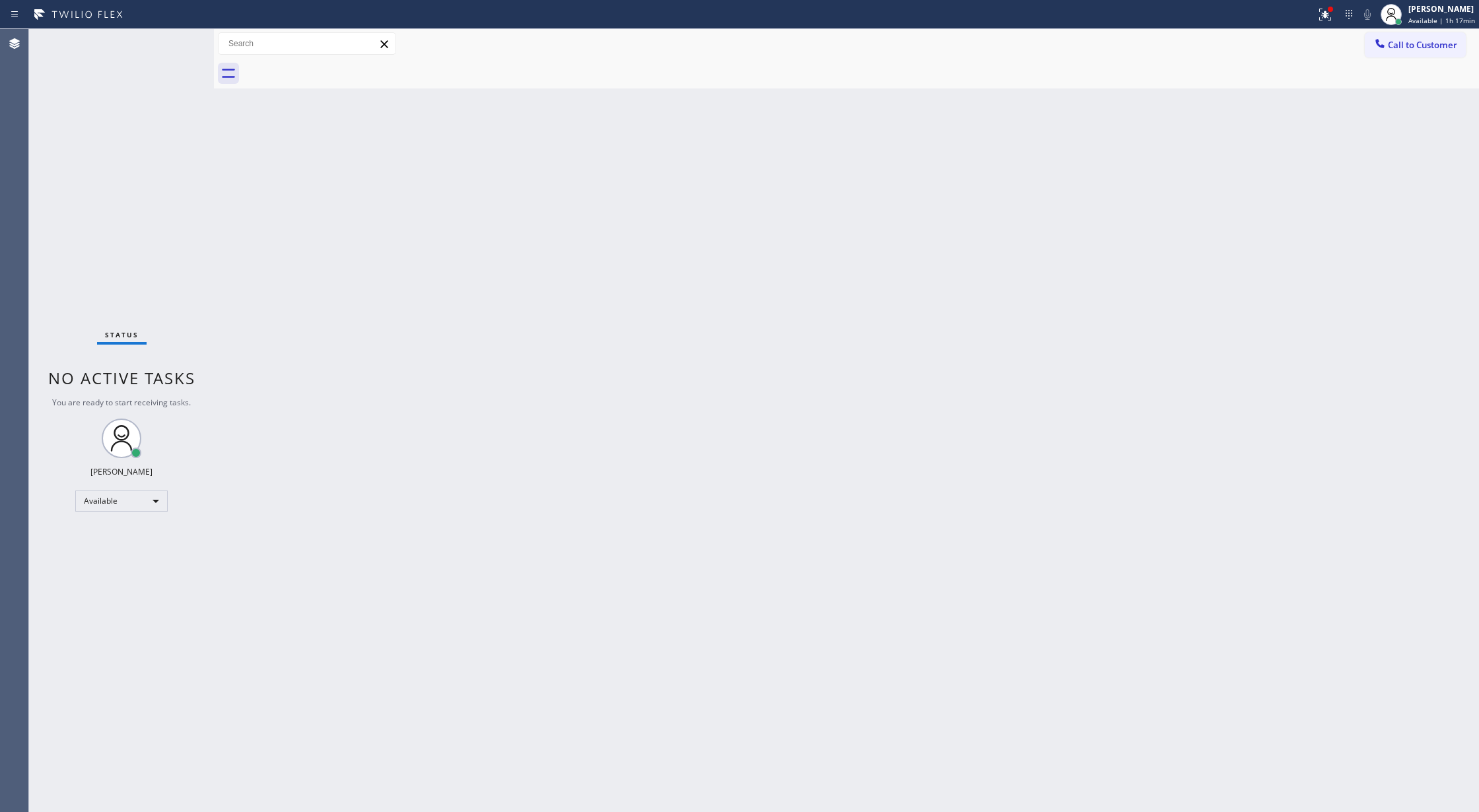
click at [173, 43] on div "Status No active tasks You are ready to start receiving tasks. Lilibeth Pueyo A…" at bounding box center [122, 420] width 185 height 783
click at [183, 41] on div "Status No active tasks You are ready to start receiving tasks. Lilibeth Pueyo A…" at bounding box center [122, 420] width 185 height 783
click at [178, 41] on div "Status No active tasks You are ready to start receiving tasks. Lilibeth Pueyo A…" at bounding box center [122, 420] width 185 height 783
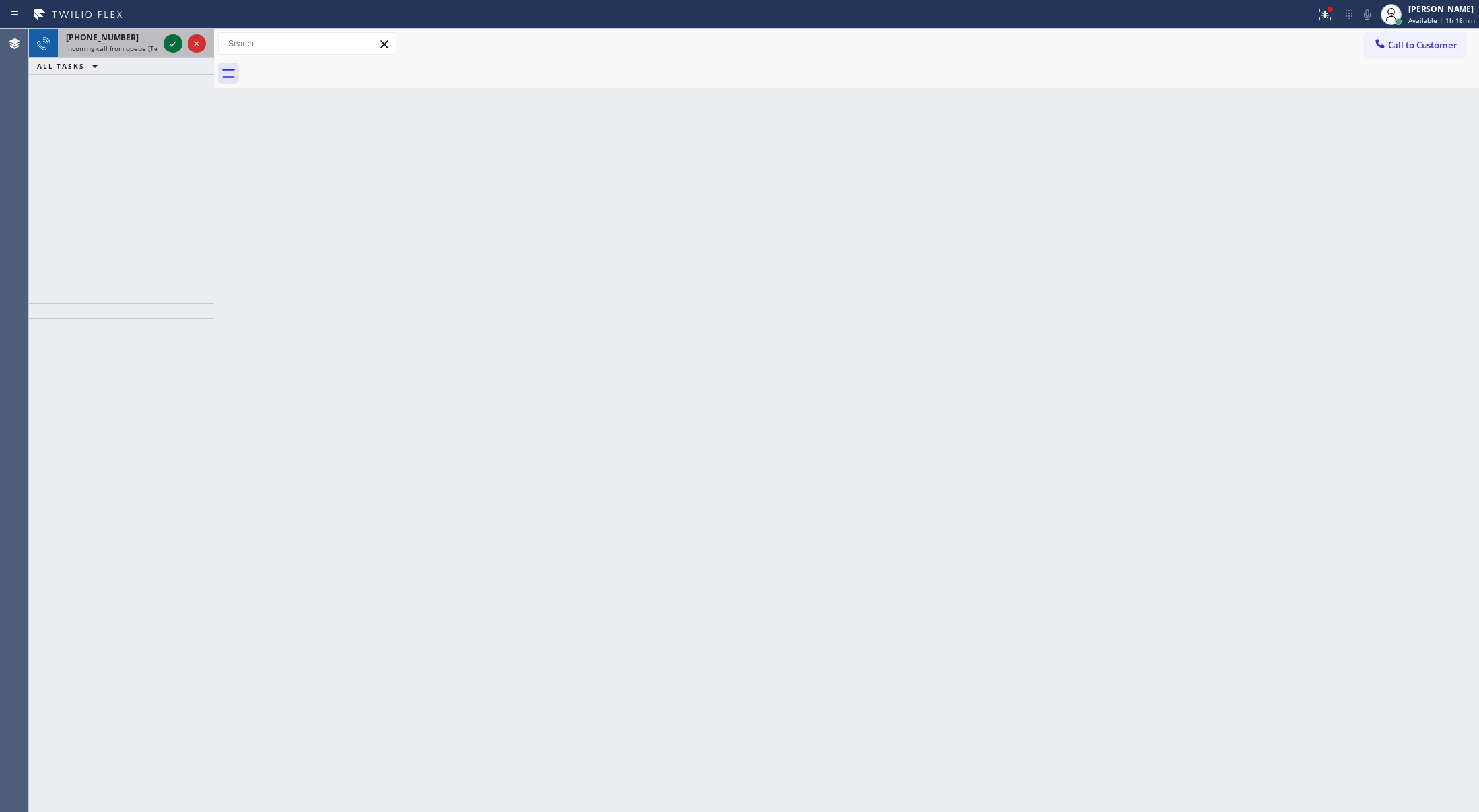
click at [164, 39] on div at bounding box center [173, 44] width 19 height 16
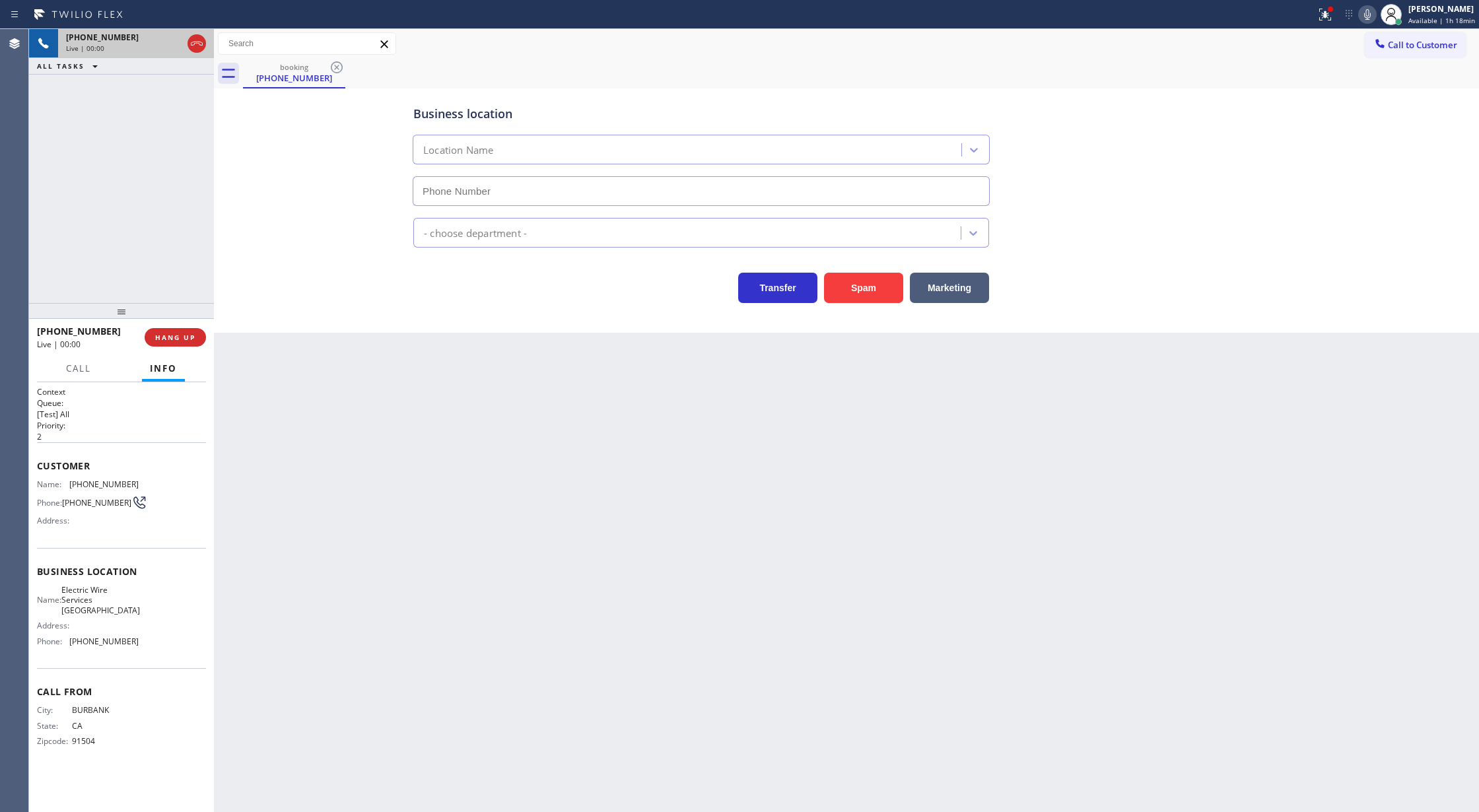
type input "(805) 669-9053"
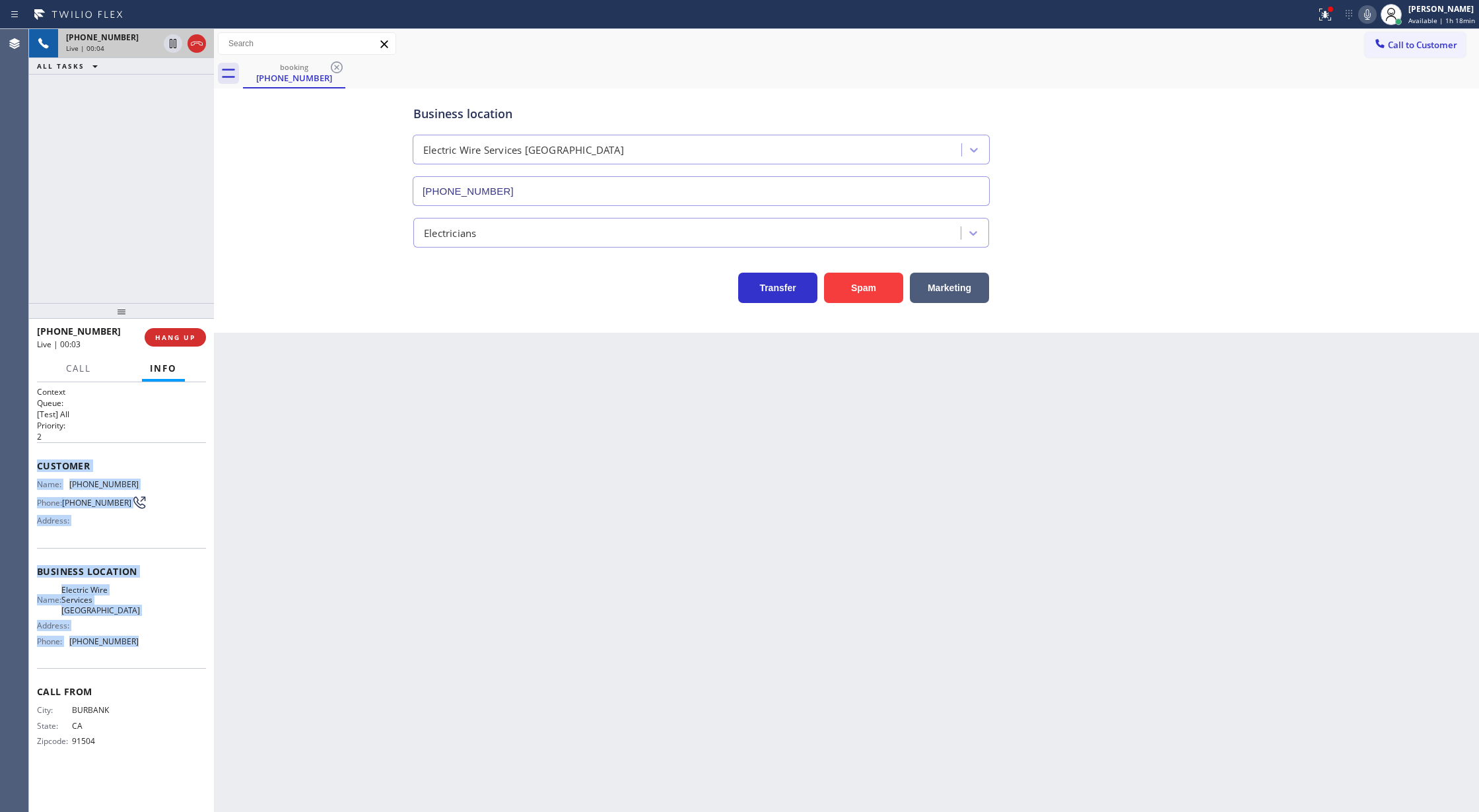
drag, startPoint x: 35, startPoint y: 459, endPoint x: 157, endPoint y: 631, distance: 210.9
click at [157, 631] on div "Context Queue: [Test] All Priority: 2 Customer Name: (805) 827-5871 Phone: (805…" at bounding box center [122, 597] width 185 height 430
copy div "Customer Name: (805) 827-5871 Phone: (805) 827-5871 Address: Business location …"
click at [1366, 12] on icon at bounding box center [1368, 14] width 16 height 16
click at [1366, 14] on icon at bounding box center [1368, 14] width 16 height 16
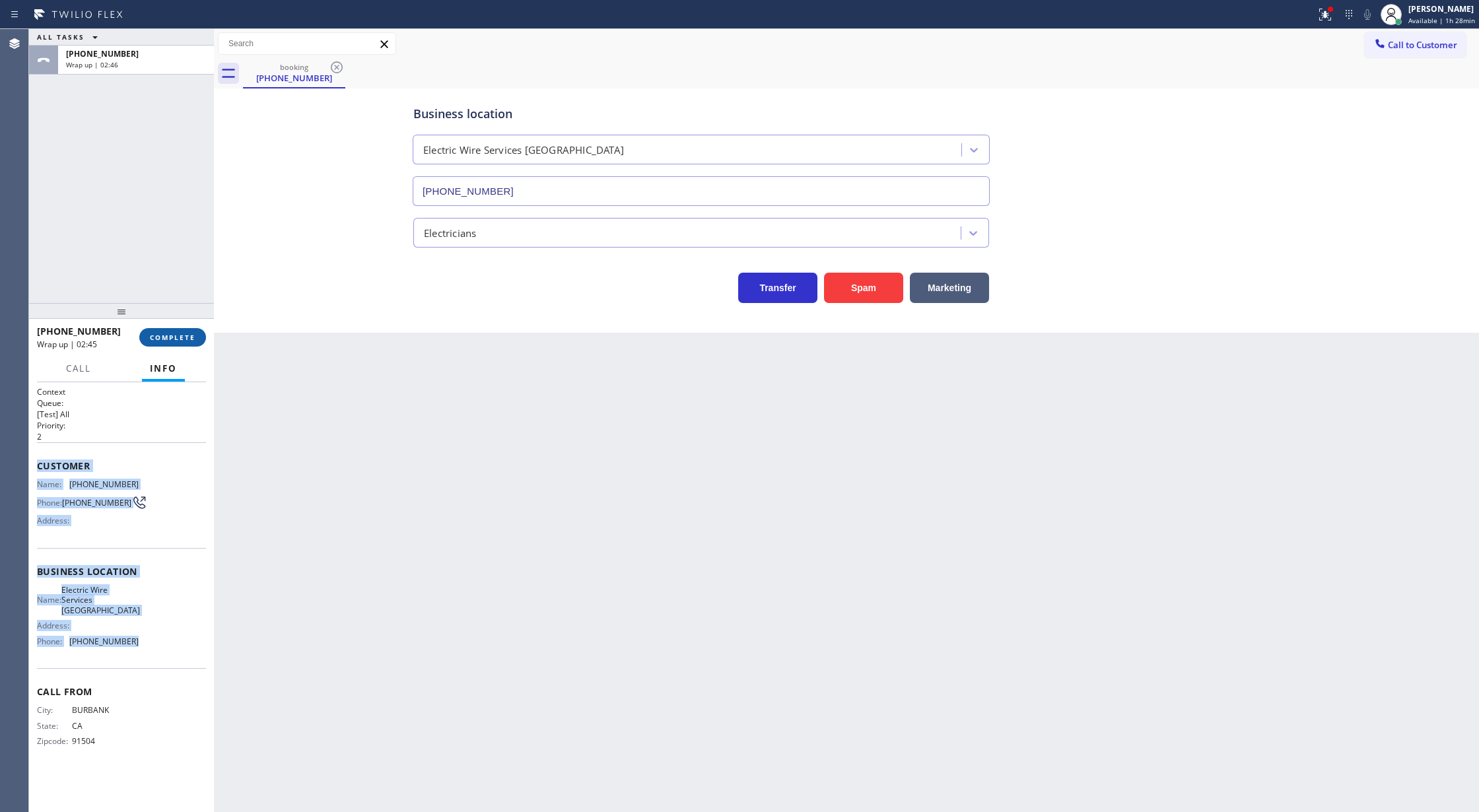
click at [159, 337] on span "COMPLETE" at bounding box center [172, 337] width 45 height 9
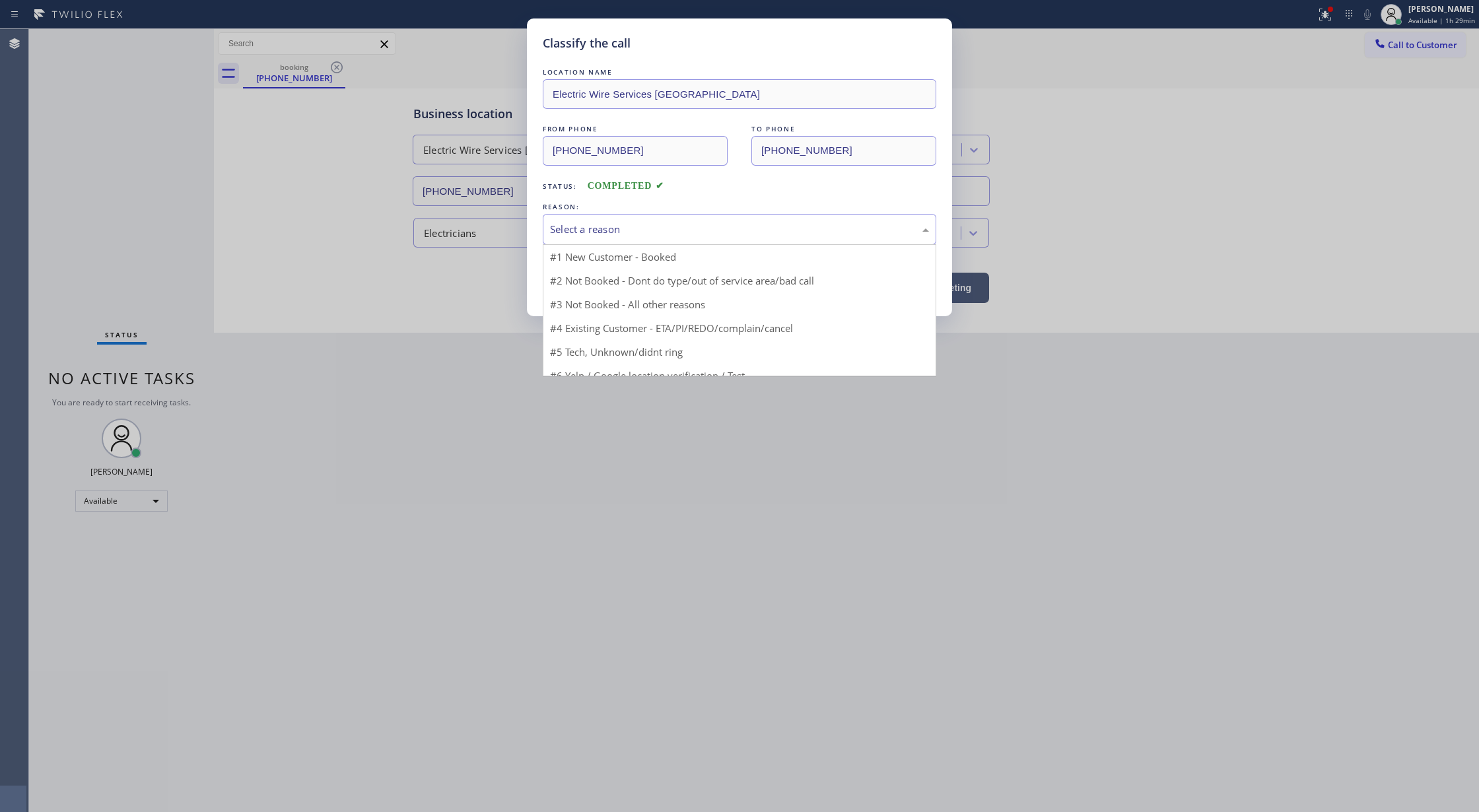
click at [611, 221] on div "Select a reason" at bounding box center [739, 229] width 394 height 31
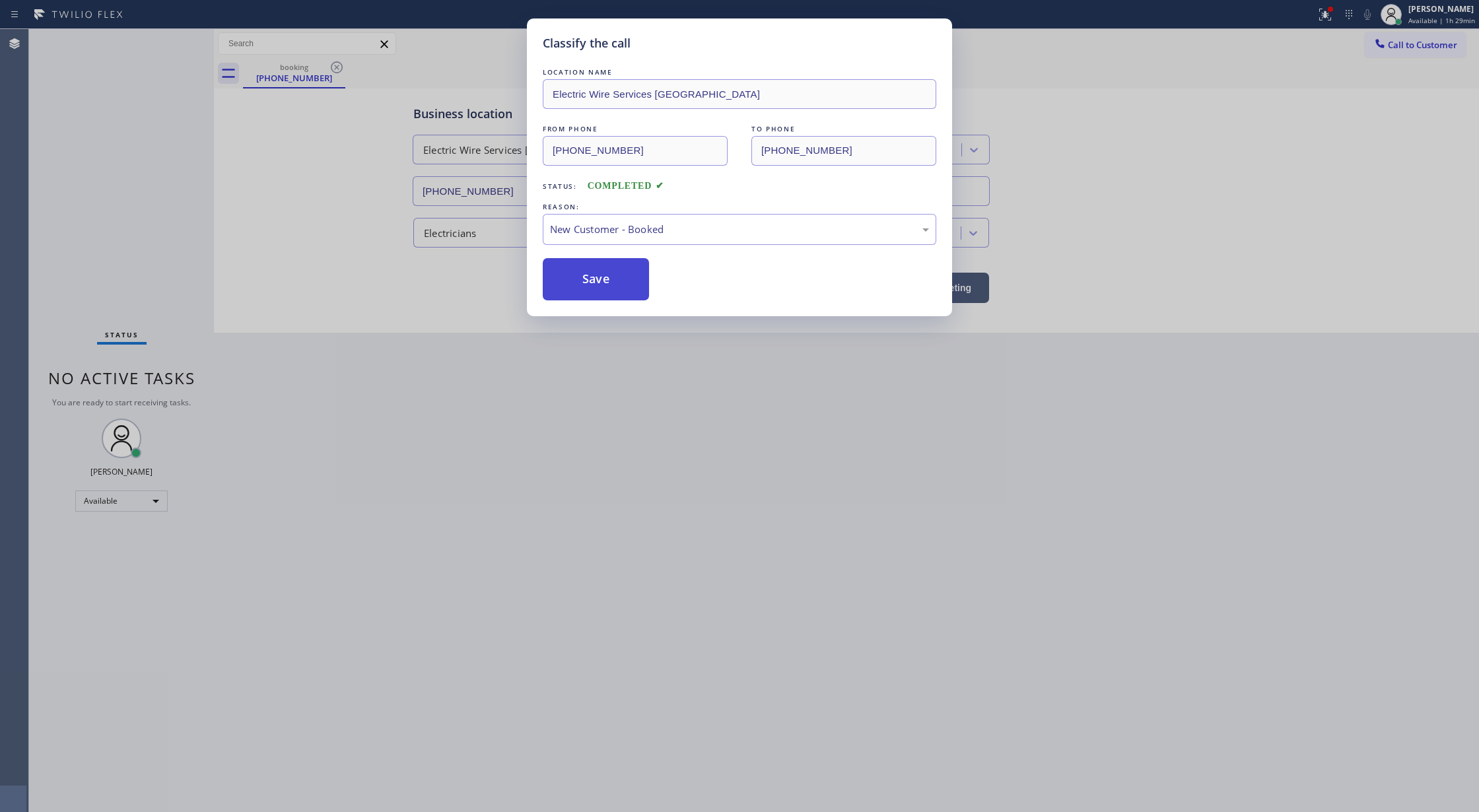
click at [573, 289] on button "Save" at bounding box center [595, 279] width 106 height 42
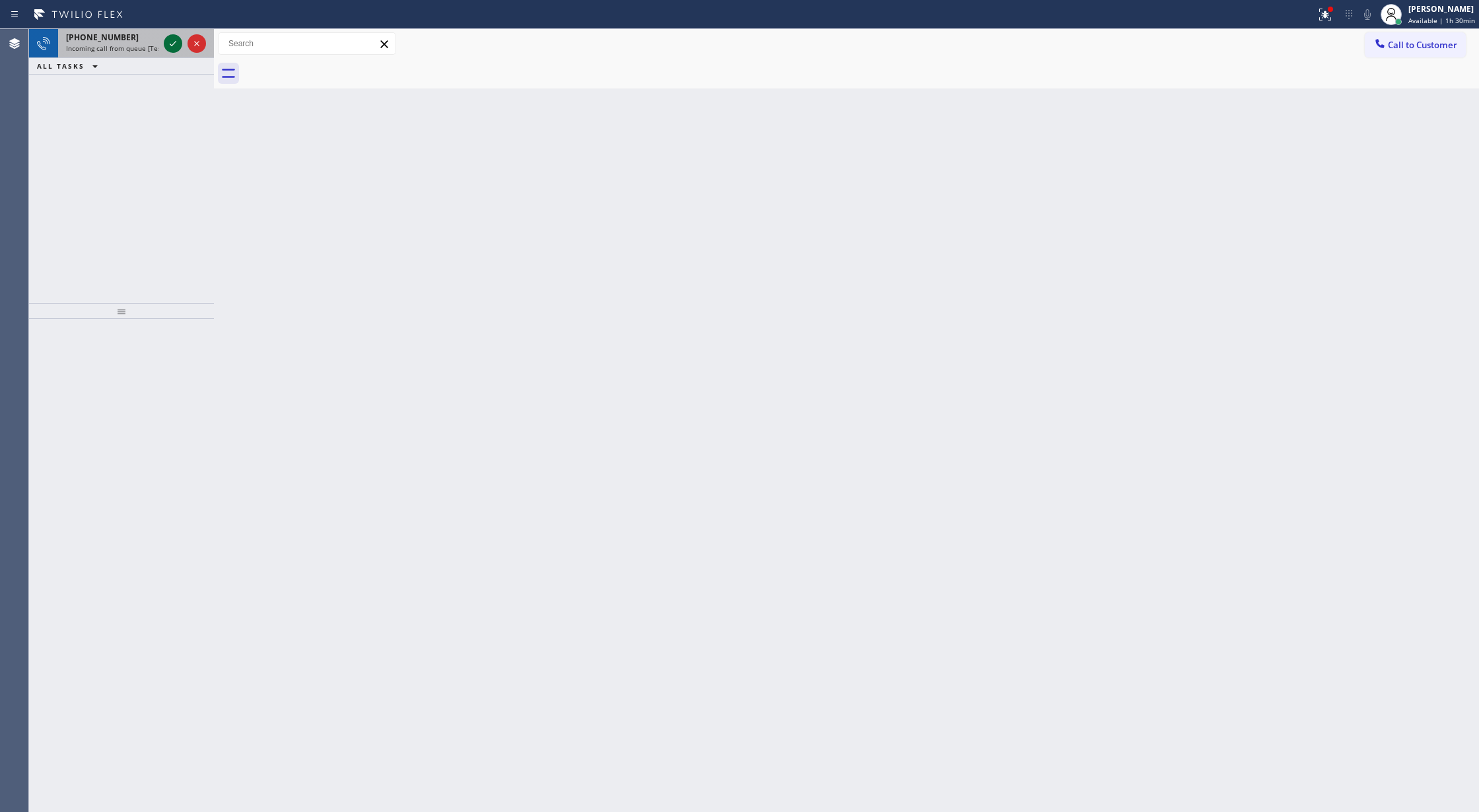
click at [170, 43] on icon at bounding box center [173, 44] width 16 height 16
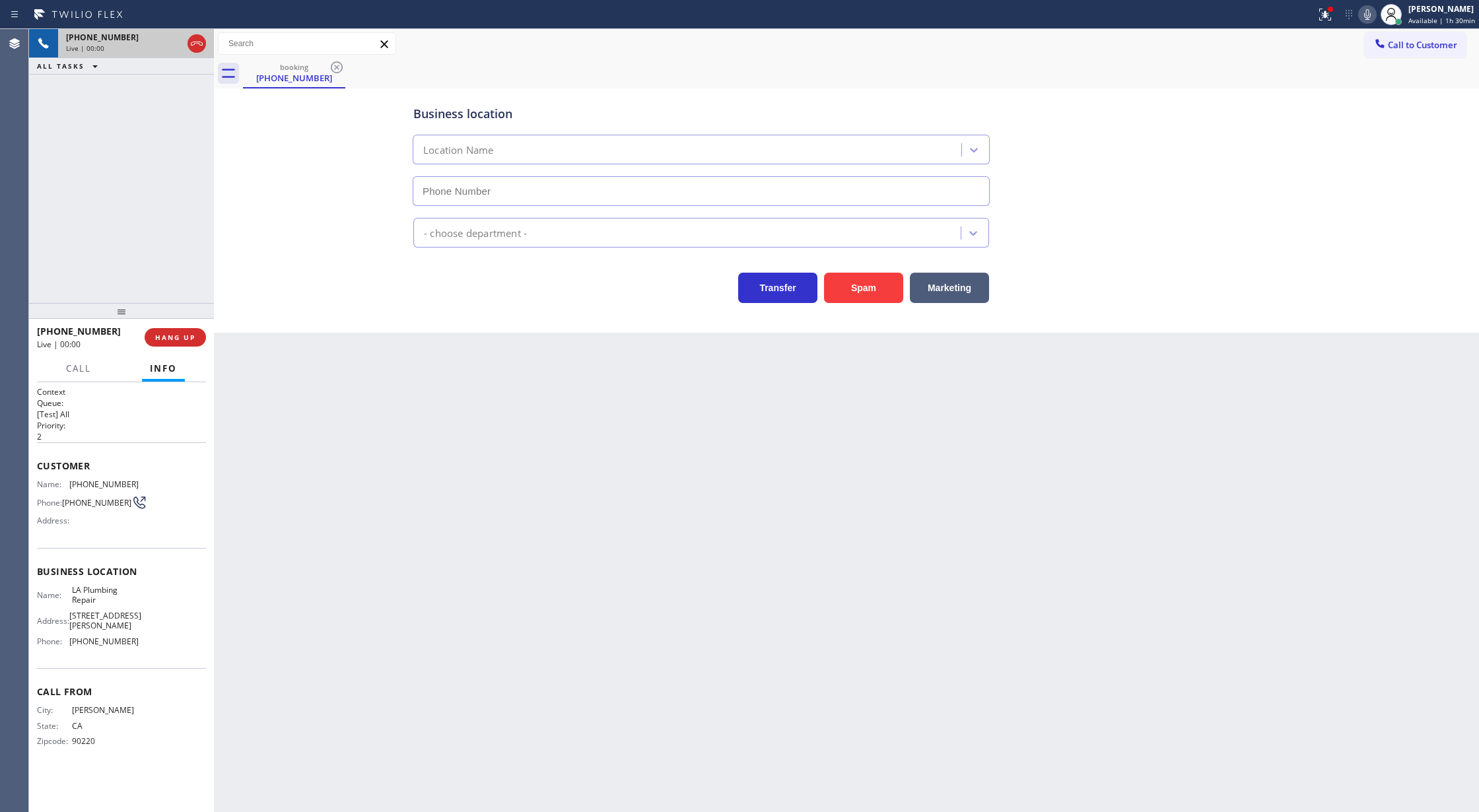
type input "(562) 454-0372"
click at [862, 285] on button "Spam" at bounding box center [863, 288] width 79 height 30
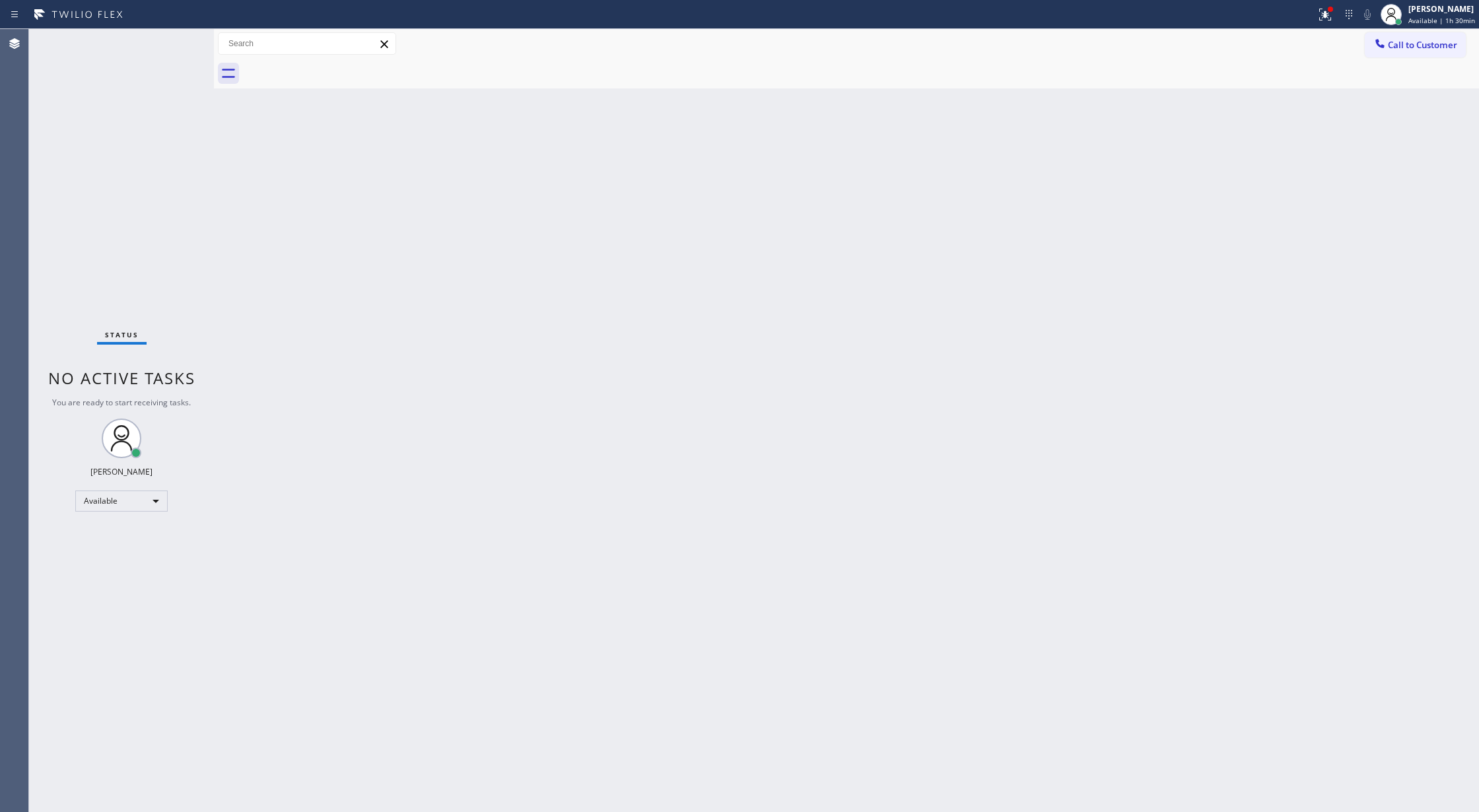
click at [195, 55] on div "Status No active tasks You are ready to start receiving tasks. Lilibeth Pueyo A…" at bounding box center [122, 420] width 185 height 783
click at [180, 37] on div "Status No active tasks You are ready to start receiving tasks. Lilibeth Pueyo A…" at bounding box center [122, 420] width 185 height 783
click at [177, 38] on div "Status No active tasks You are ready to start receiving tasks. Lilibeth Pueyo A…" at bounding box center [122, 420] width 185 height 783
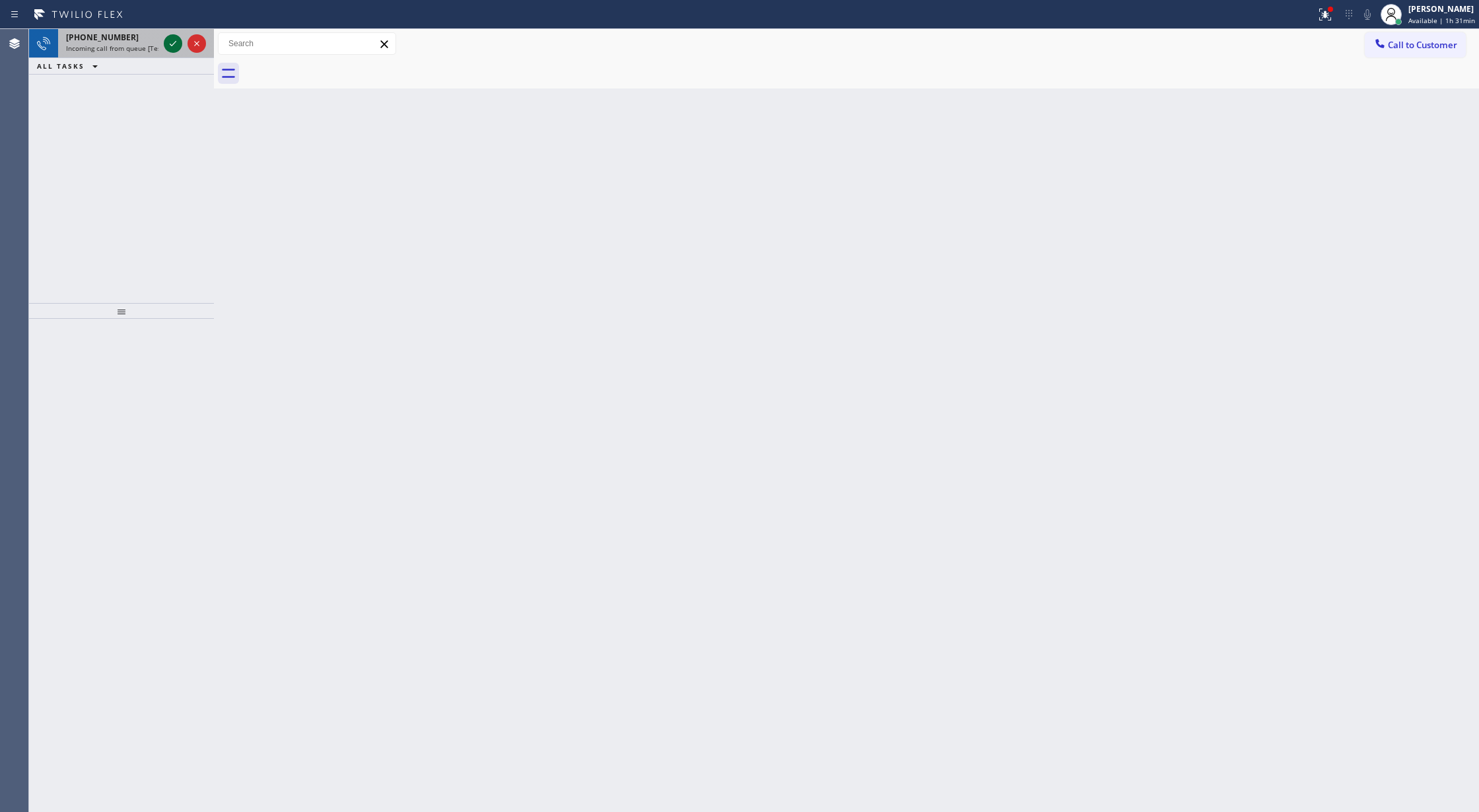
click at [167, 38] on icon at bounding box center [173, 44] width 16 height 16
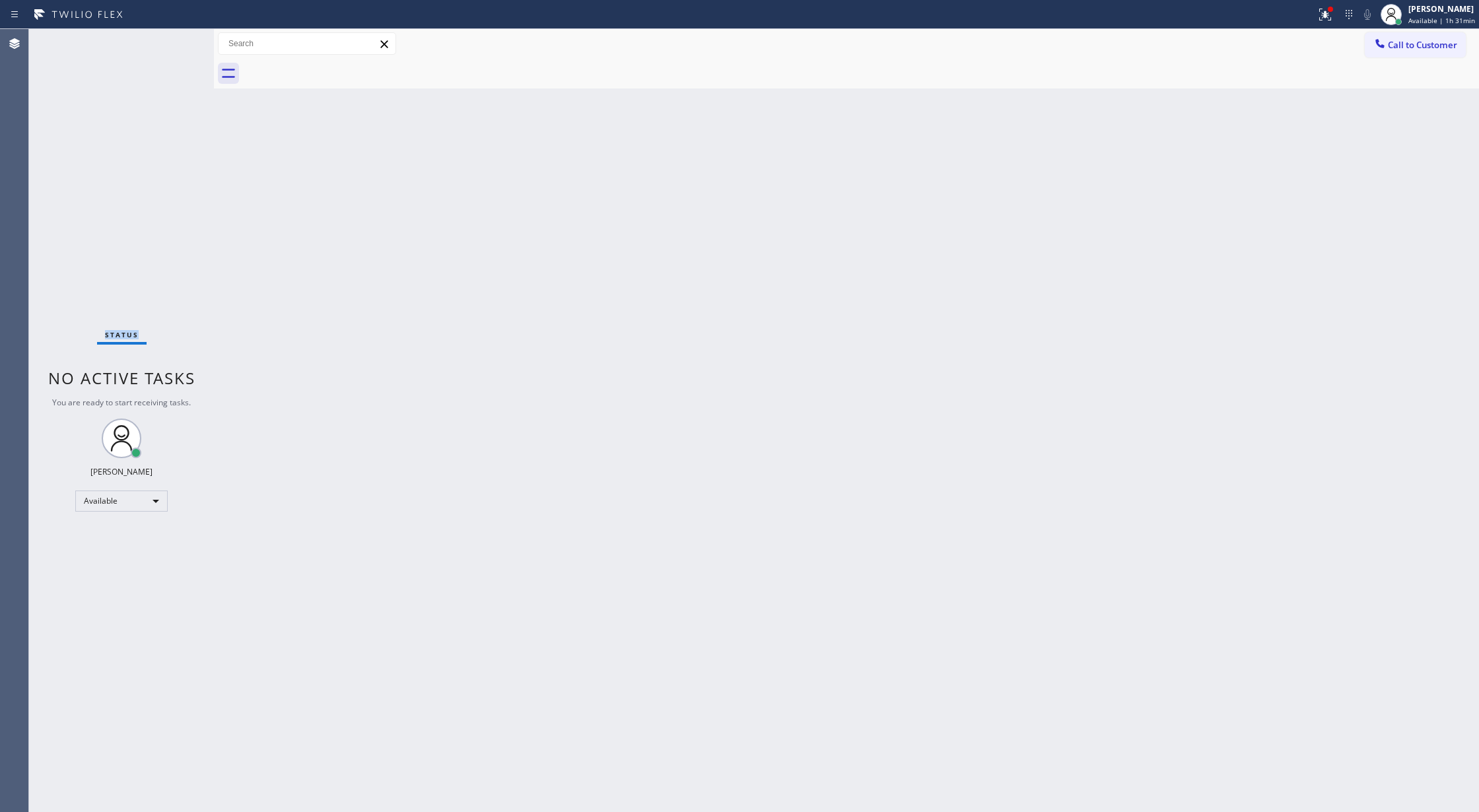
click at [167, 38] on div "Status No active tasks You are ready to start receiving tasks. Lilibeth Pueyo A…" at bounding box center [122, 420] width 185 height 783
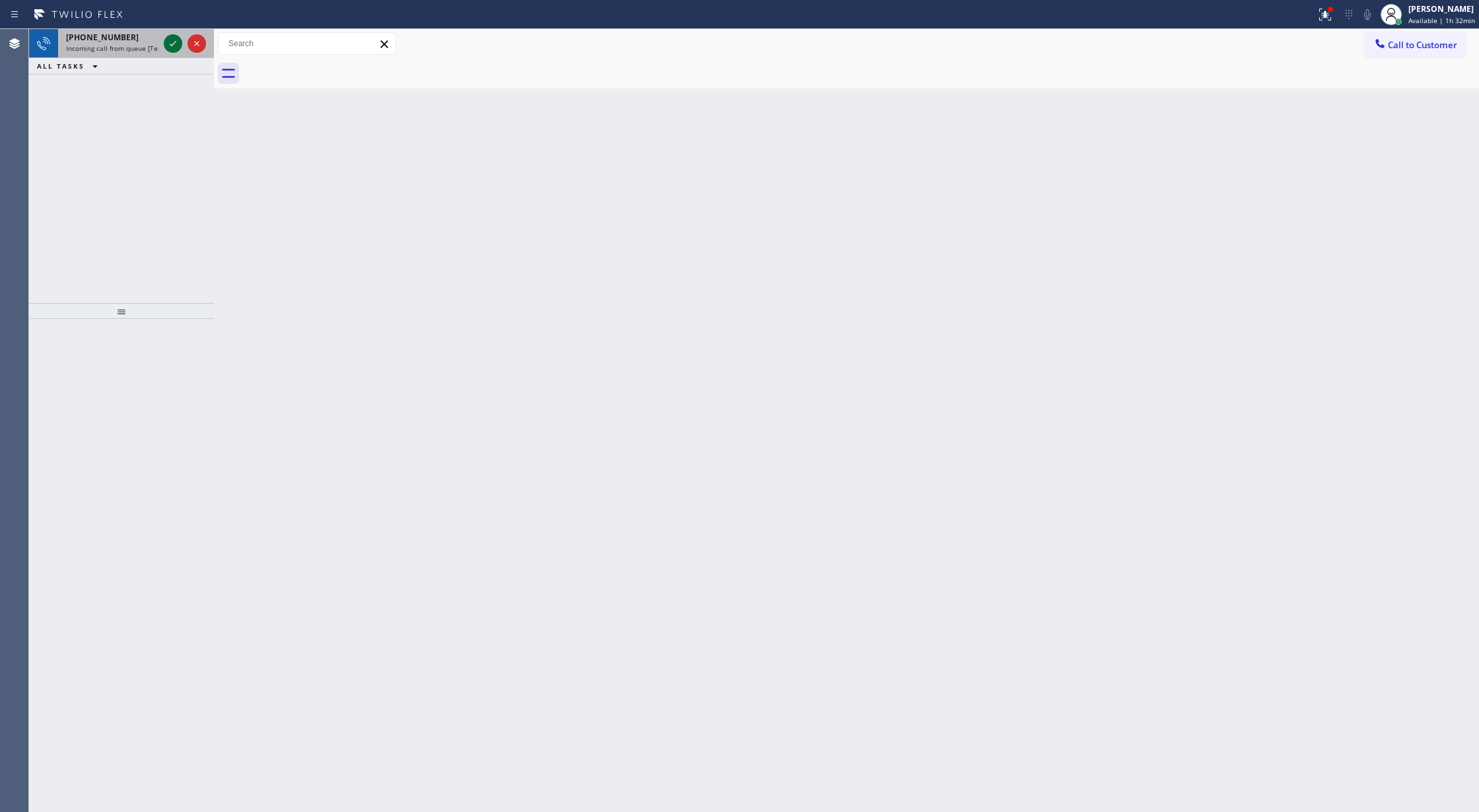
click at [173, 45] on icon at bounding box center [173, 44] width 16 height 16
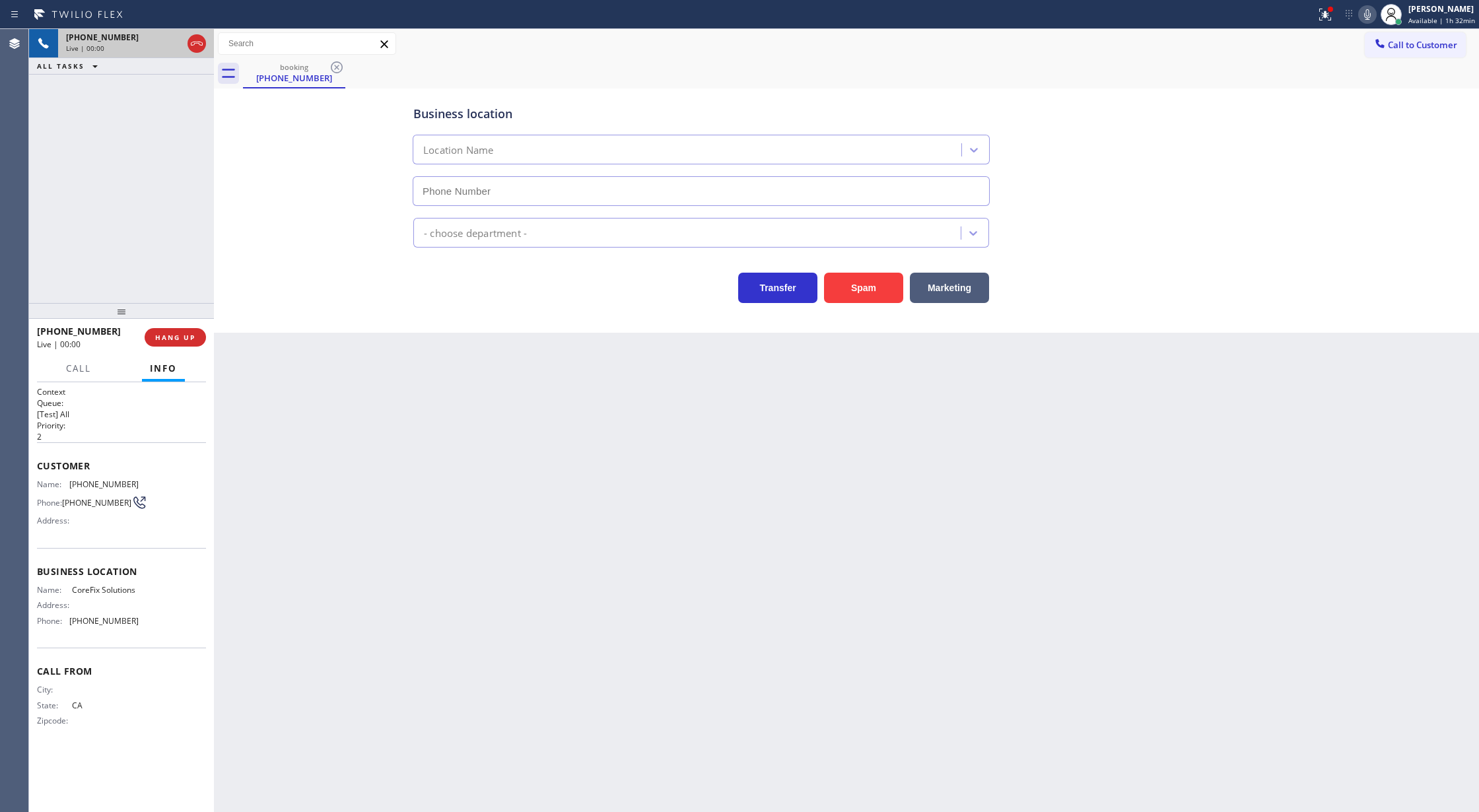
type input "(909) 637-4306"
click at [856, 287] on button "Spam" at bounding box center [863, 288] width 79 height 30
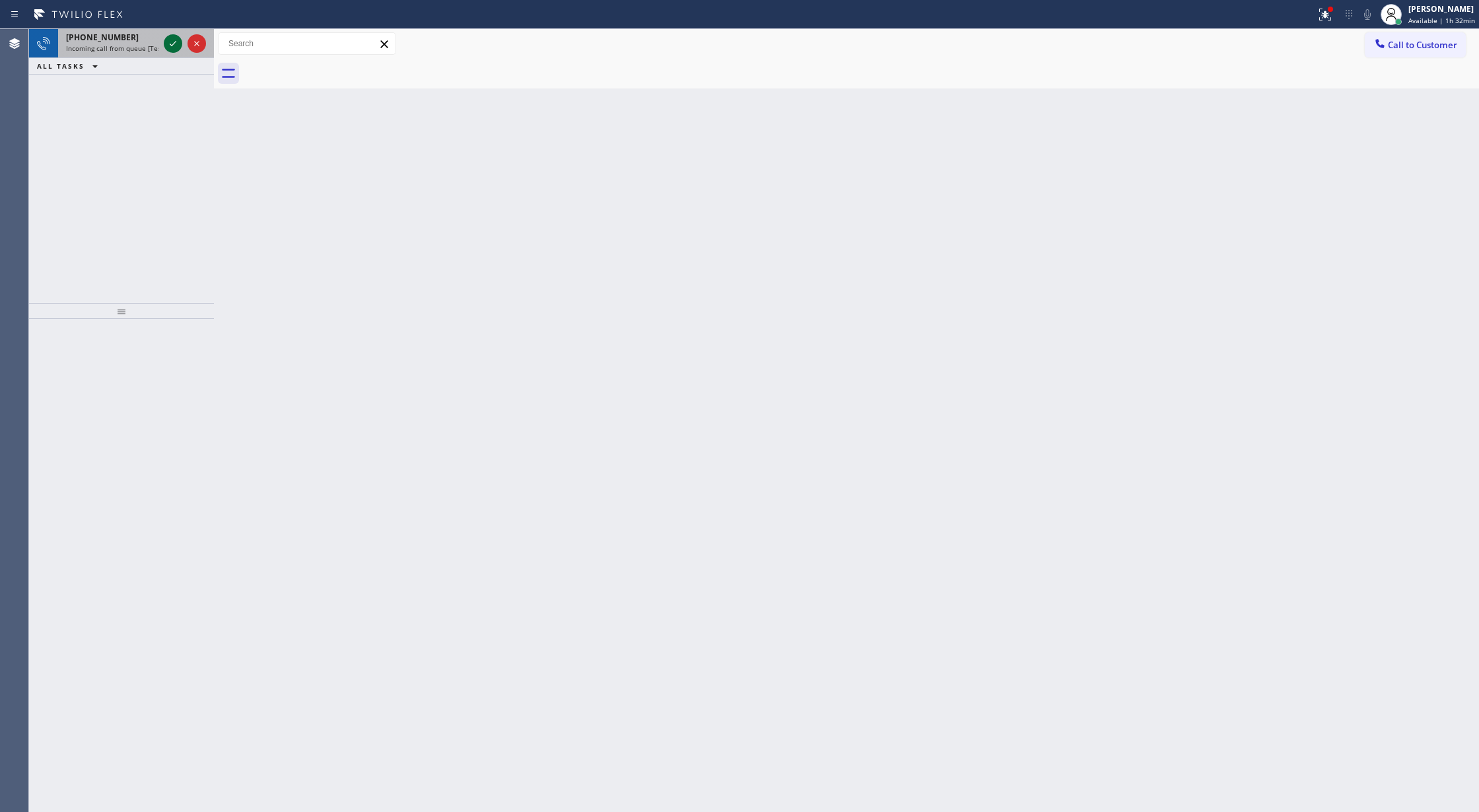
drag, startPoint x: 167, startPoint y: 38, endPoint x: 167, endPoint y: 46, distance: 8.0
click at [167, 38] on icon at bounding box center [173, 44] width 16 height 16
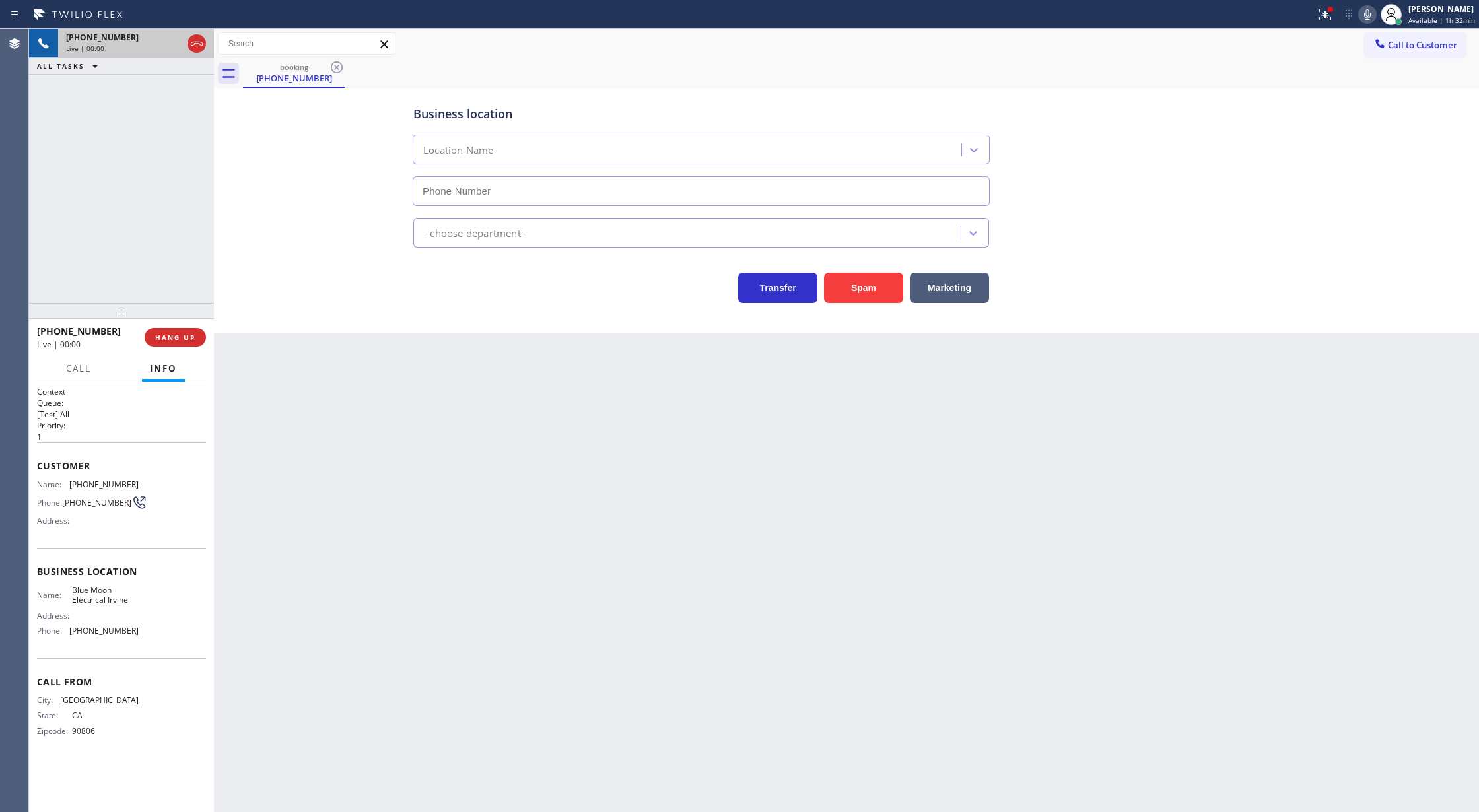
type input "(949) 438-5263"
click at [865, 287] on button "Spam" at bounding box center [863, 288] width 79 height 30
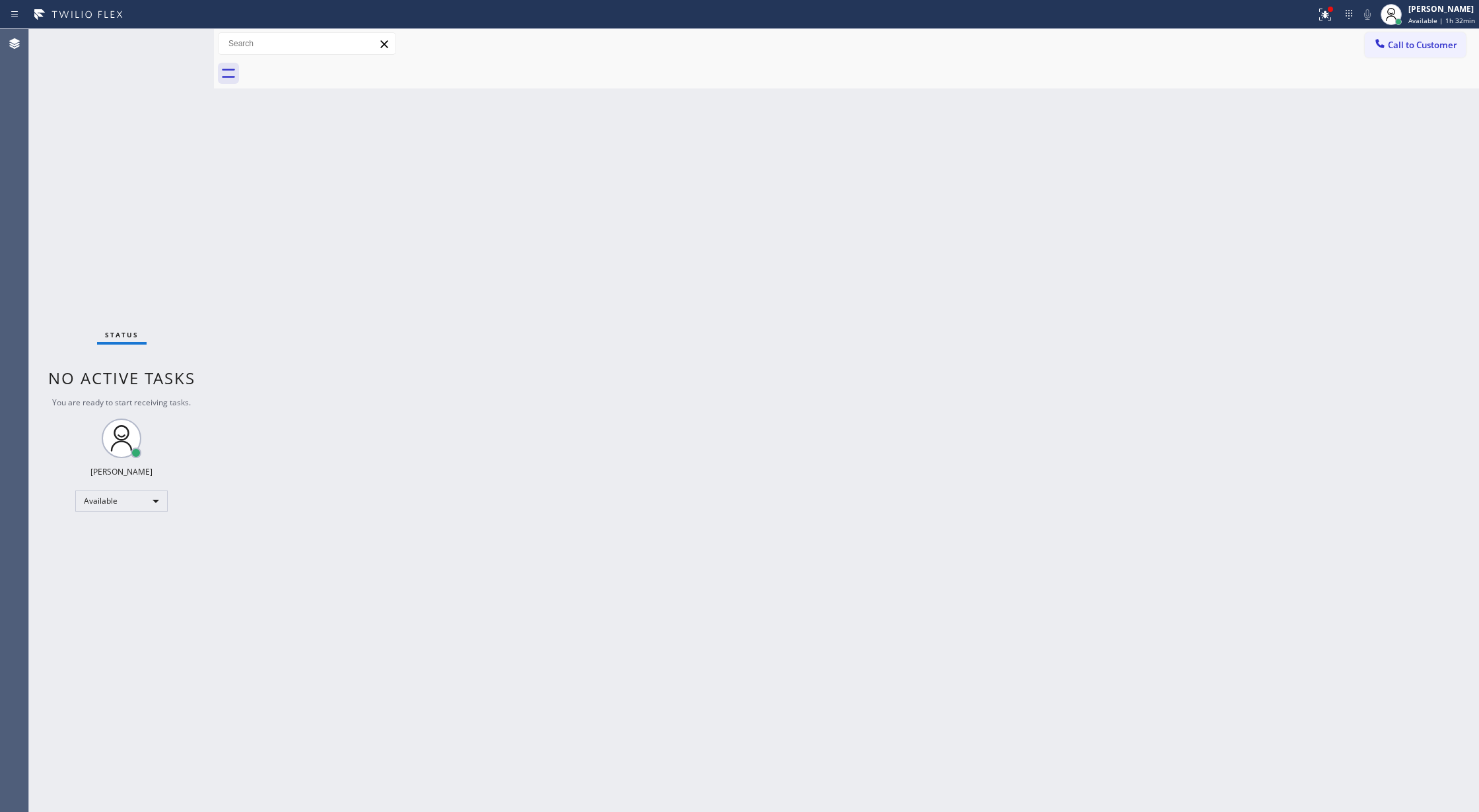
click at [177, 50] on div "Status No active tasks You are ready to start receiving tasks. Lilibeth Pueyo A…" at bounding box center [122, 420] width 185 height 783
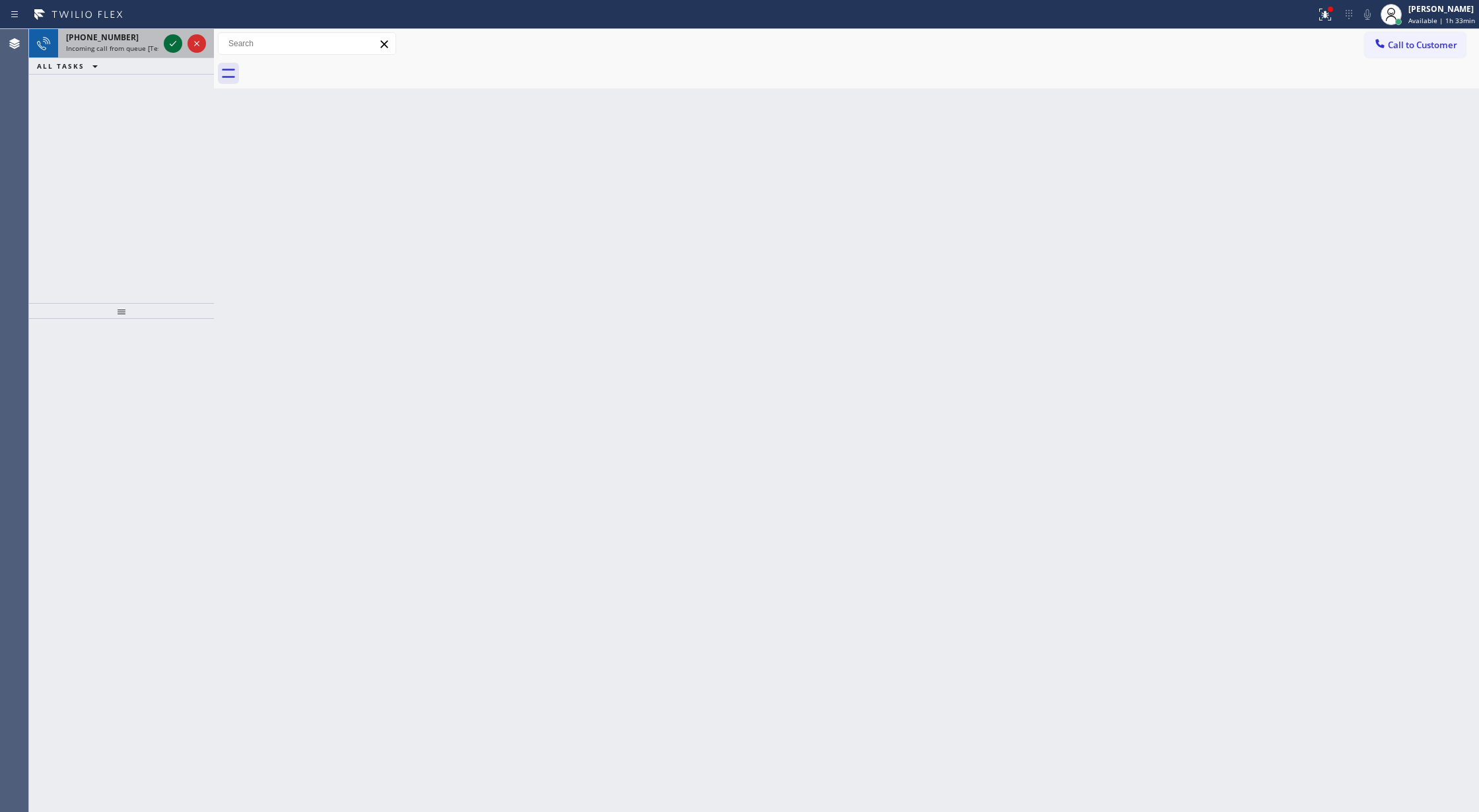
click at [175, 47] on icon at bounding box center [173, 44] width 16 height 16
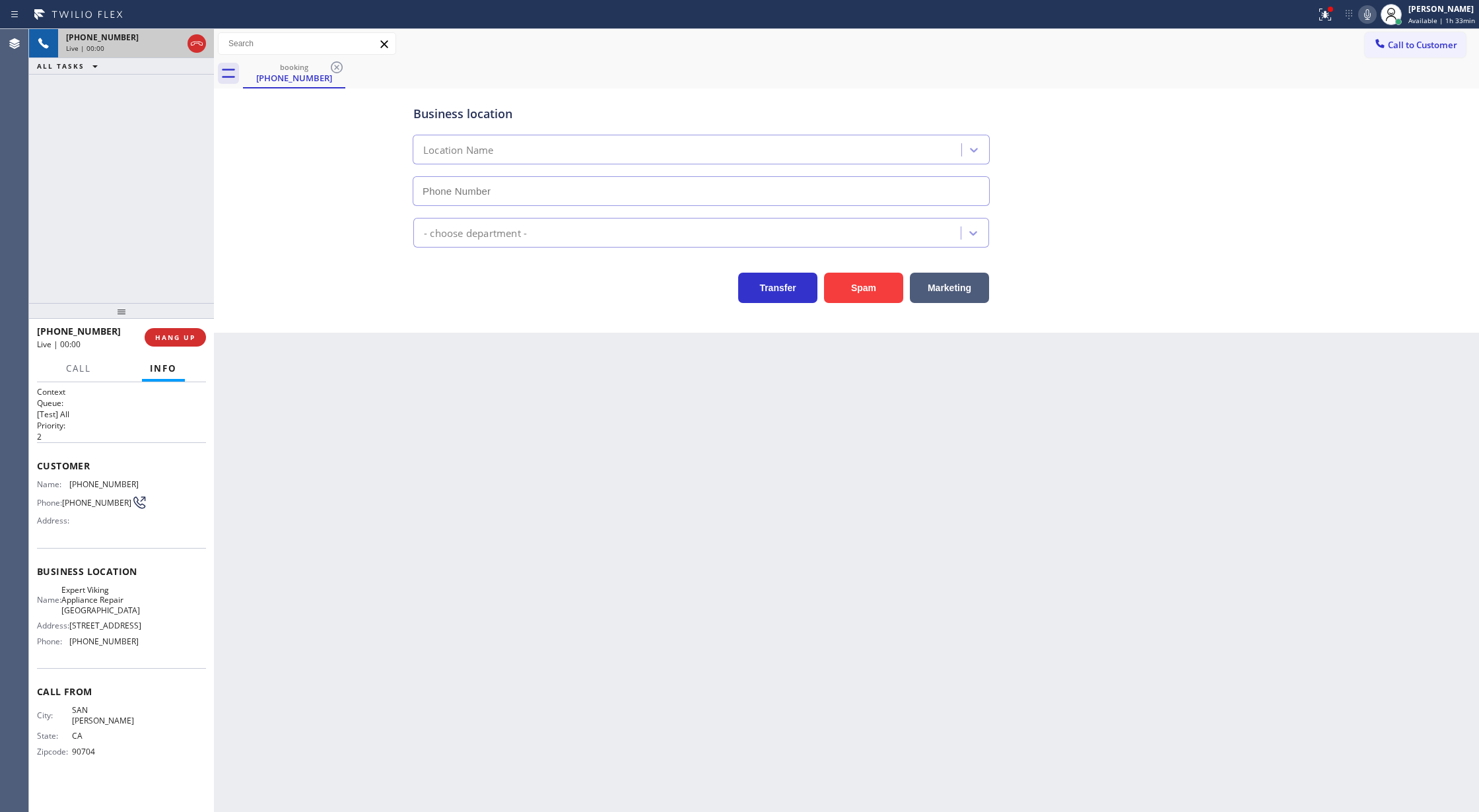
type input "(310) 807-2706"
click at [845, 292] on button "Spam" at bounding box center [863, 288] width 79 height 30
type input "(408) 844-4822"
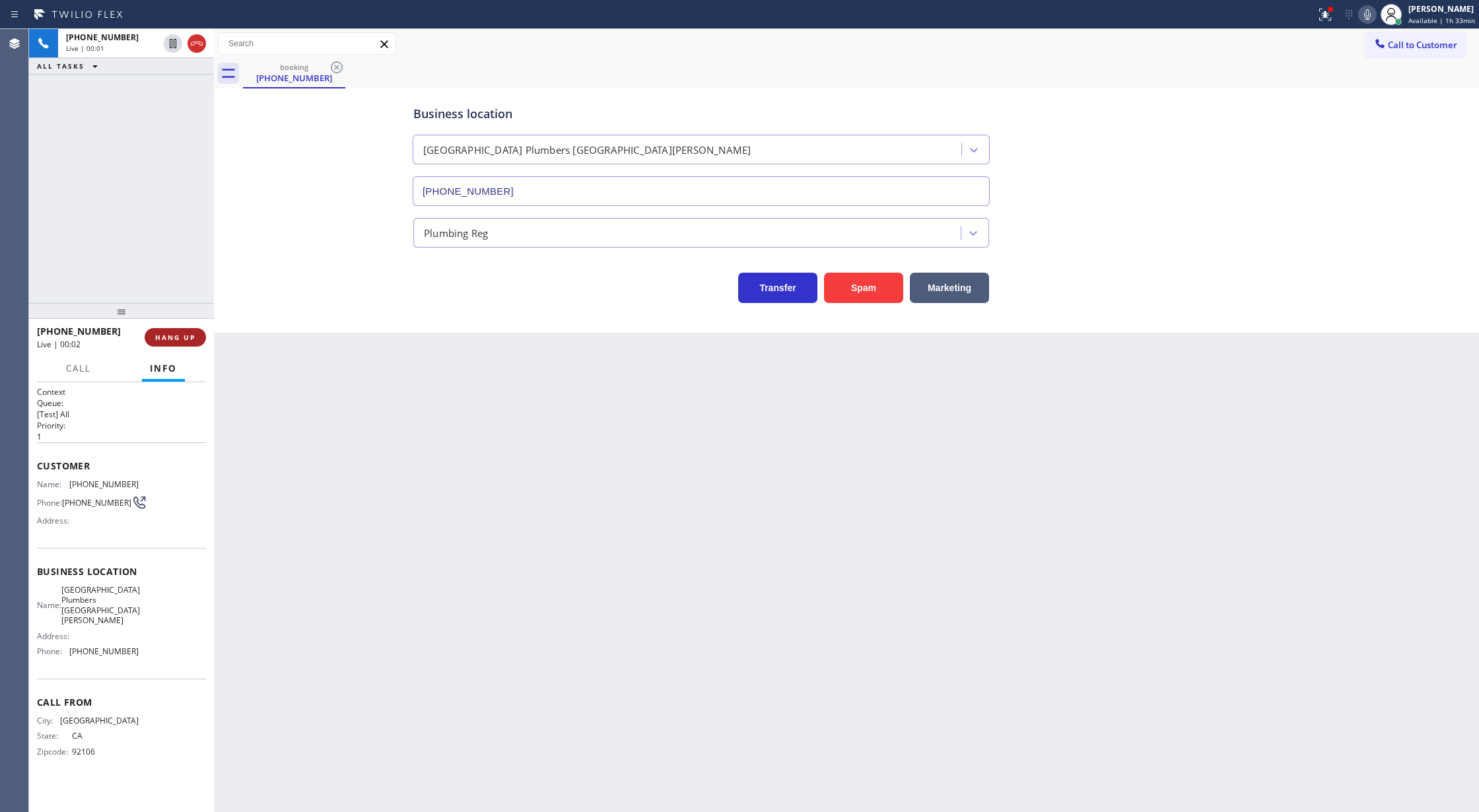
click at [180, 337] on span "HANG UP" at bounding box center [175, 337] width 40 height 9
click at [157, 341] on span "COMPLETE" at bounding box center [172, 337] width 45 height 9
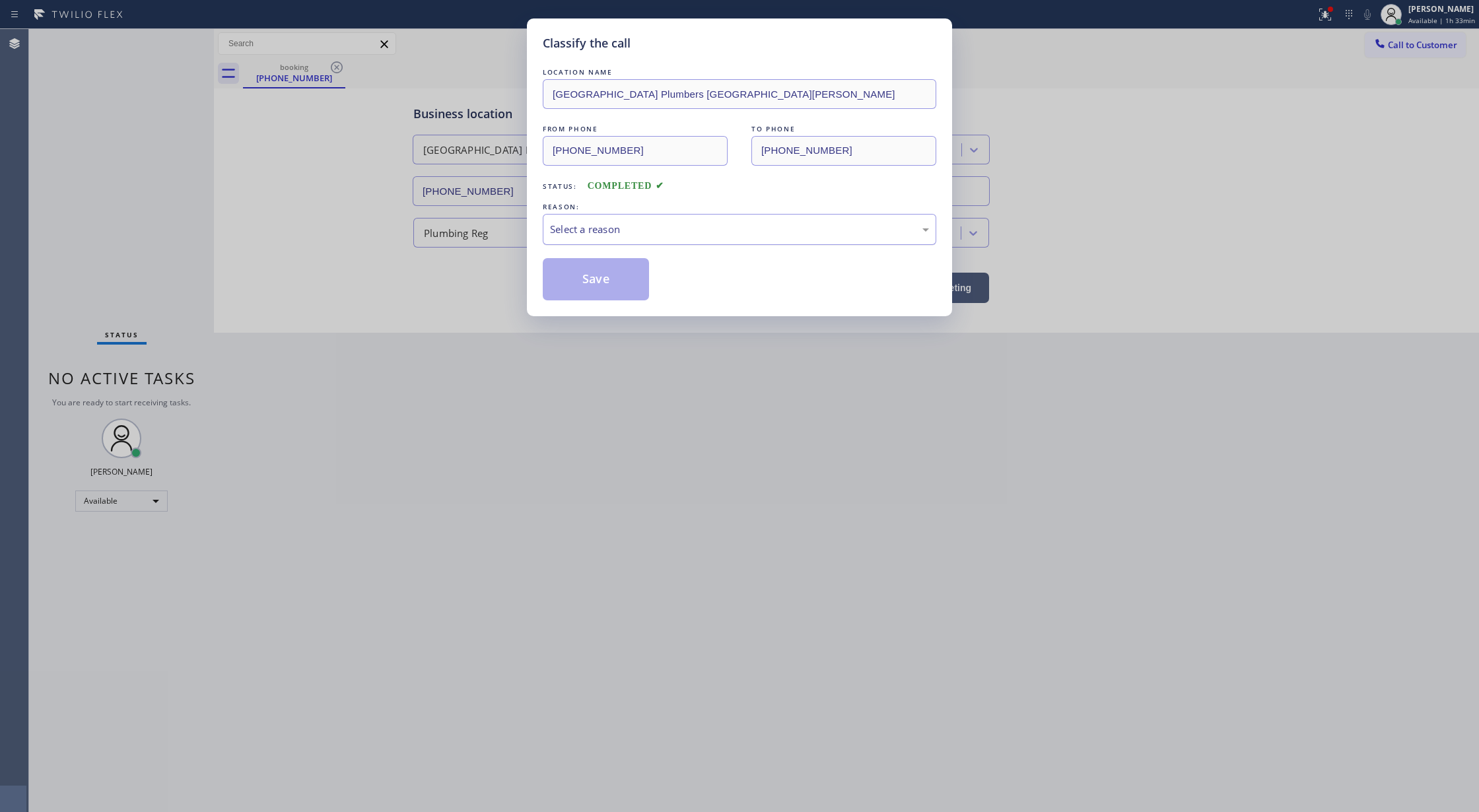
click at [579, 230] on div "Select a reason" at bounding box center [740, 229] width 379 height 15
click at [583, 285] on button "Save" at bounding box center [595, 279] width 106 height 42
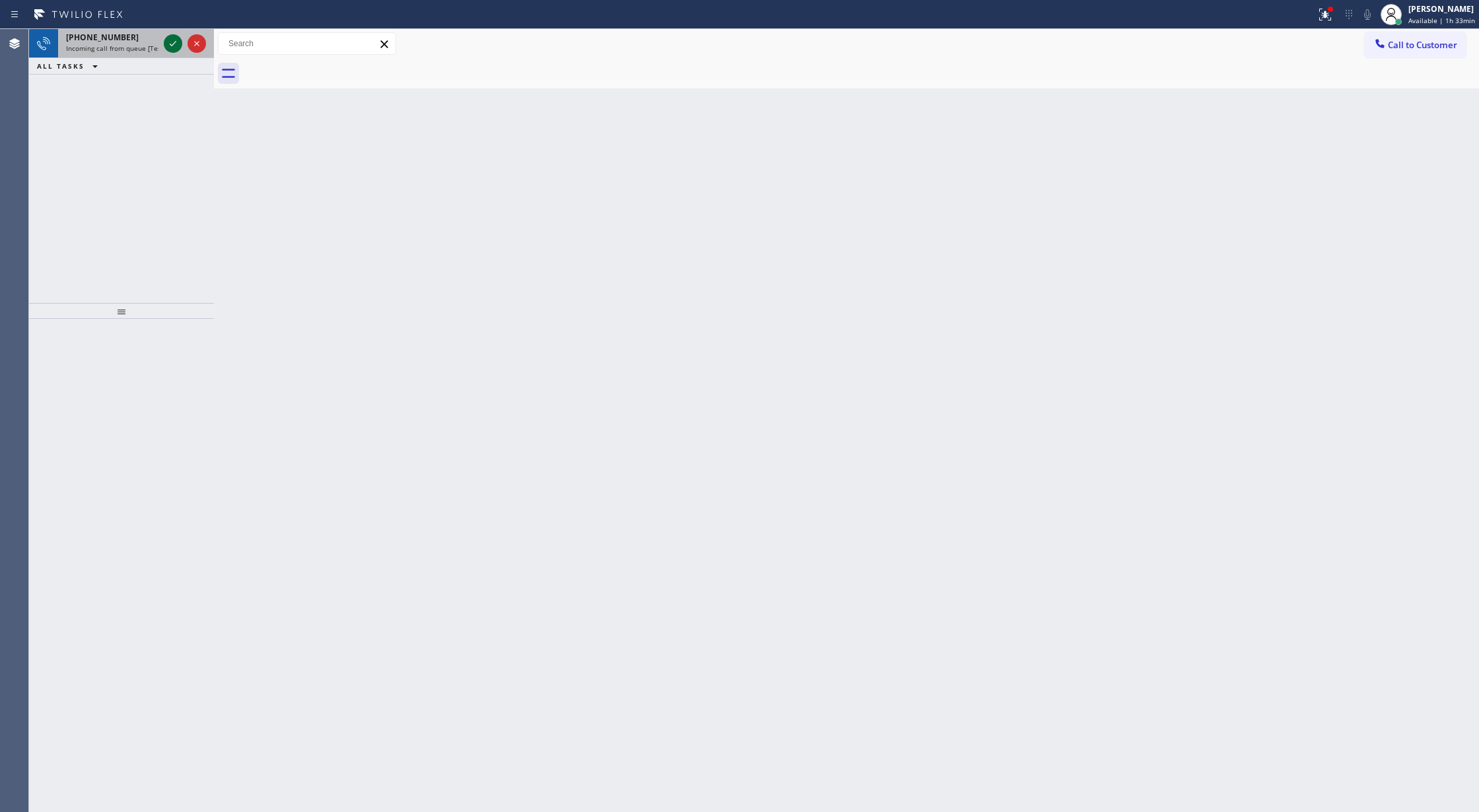
click at [170, 45] on icon at bounding box center [173, 44] width 16 height 16
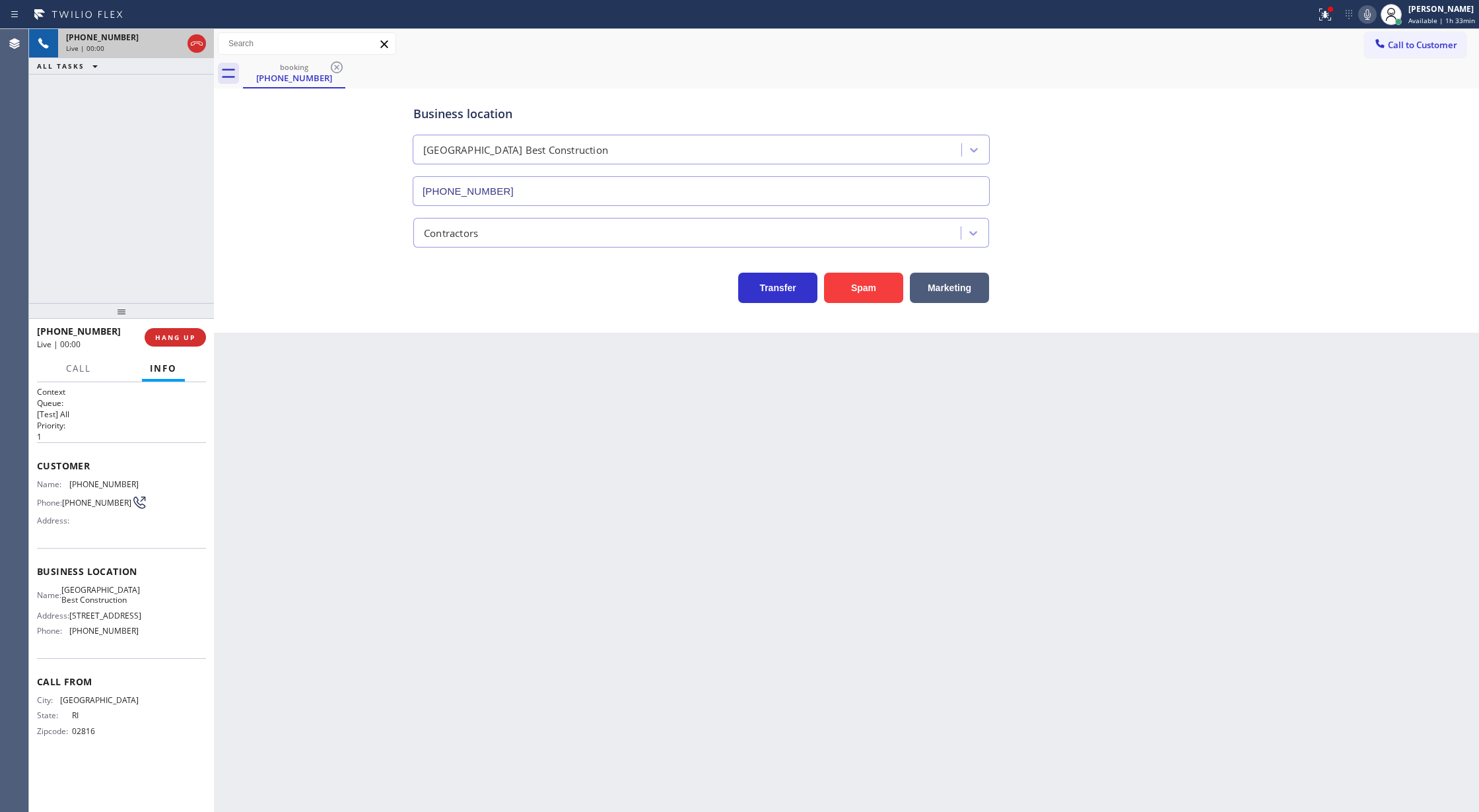
type input "(818) 403-3198"
click at [870, 286] on button "Spam" at bounding box center [863, 288] width 79 height 30
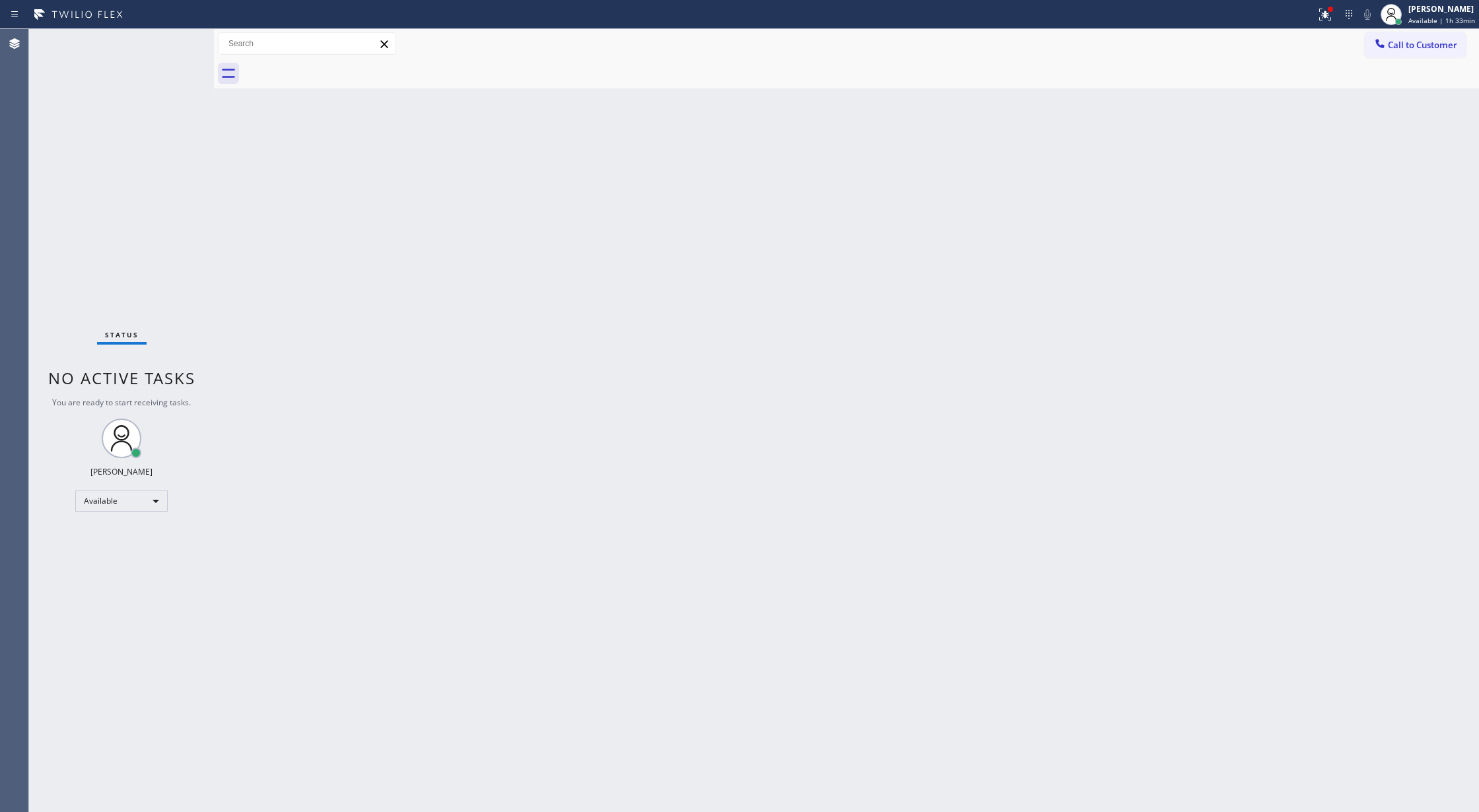
click at [181, 42] on div "Status No active tasks You are ready to start receiving tasks. Lilibeth Pueyo A…" at bounding box center [122, 420] width 185 height 783
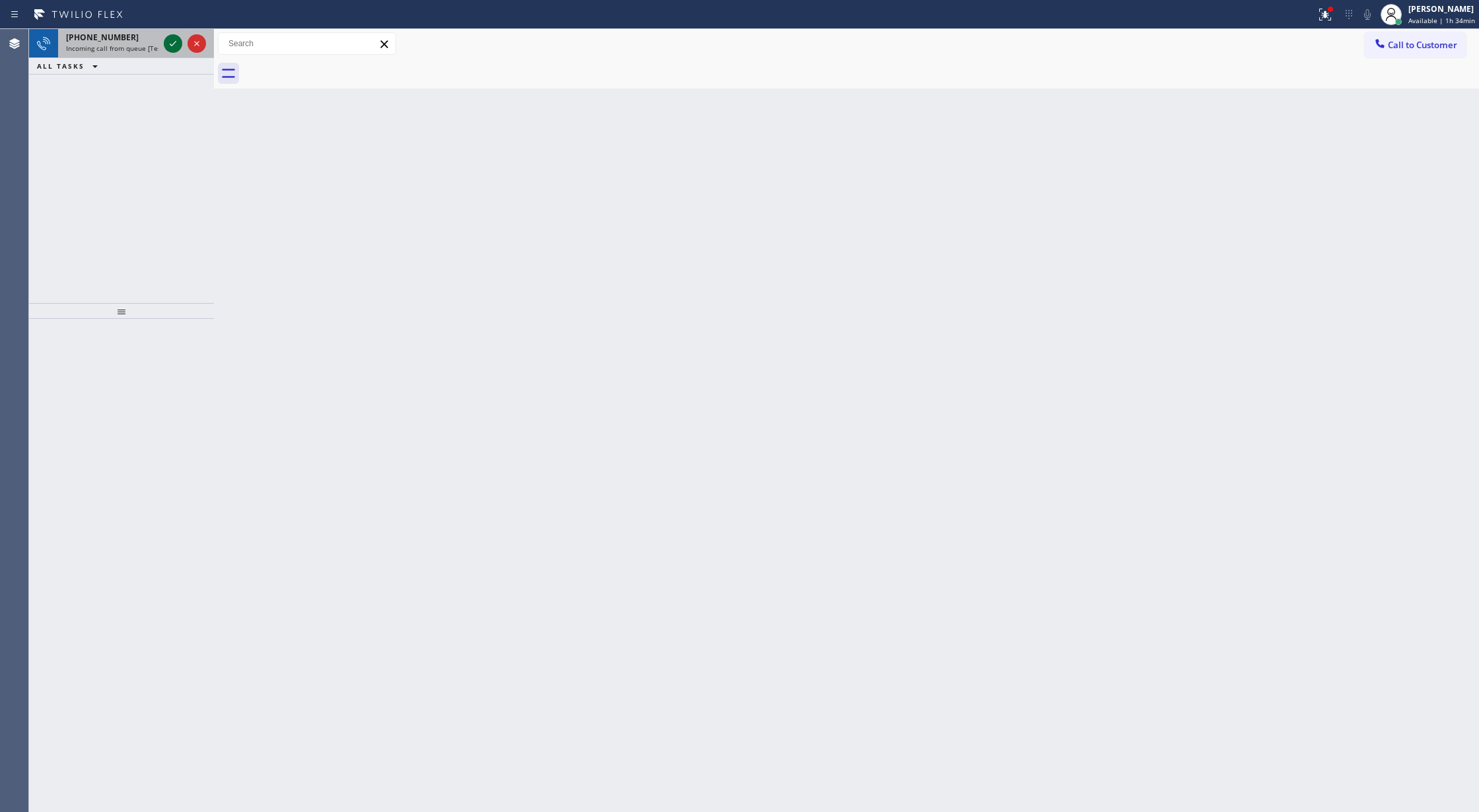
click at [170, 43] on icon at bounding box center [173, 44] width 16 height 16
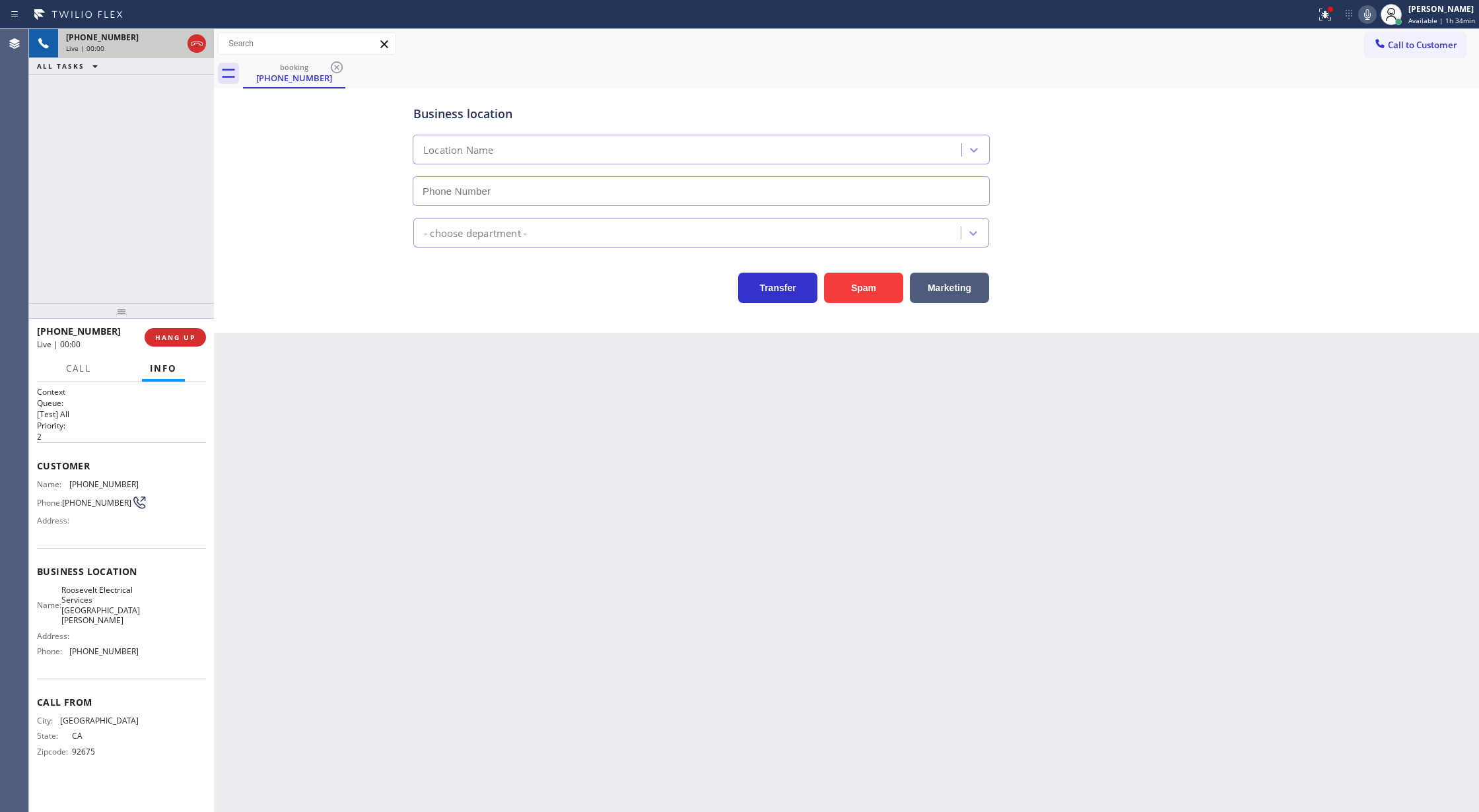
type input "(949) 449-1845"
click at [872, 288] on button "Spam" at bounding box center [863, 288] width 79 height 30
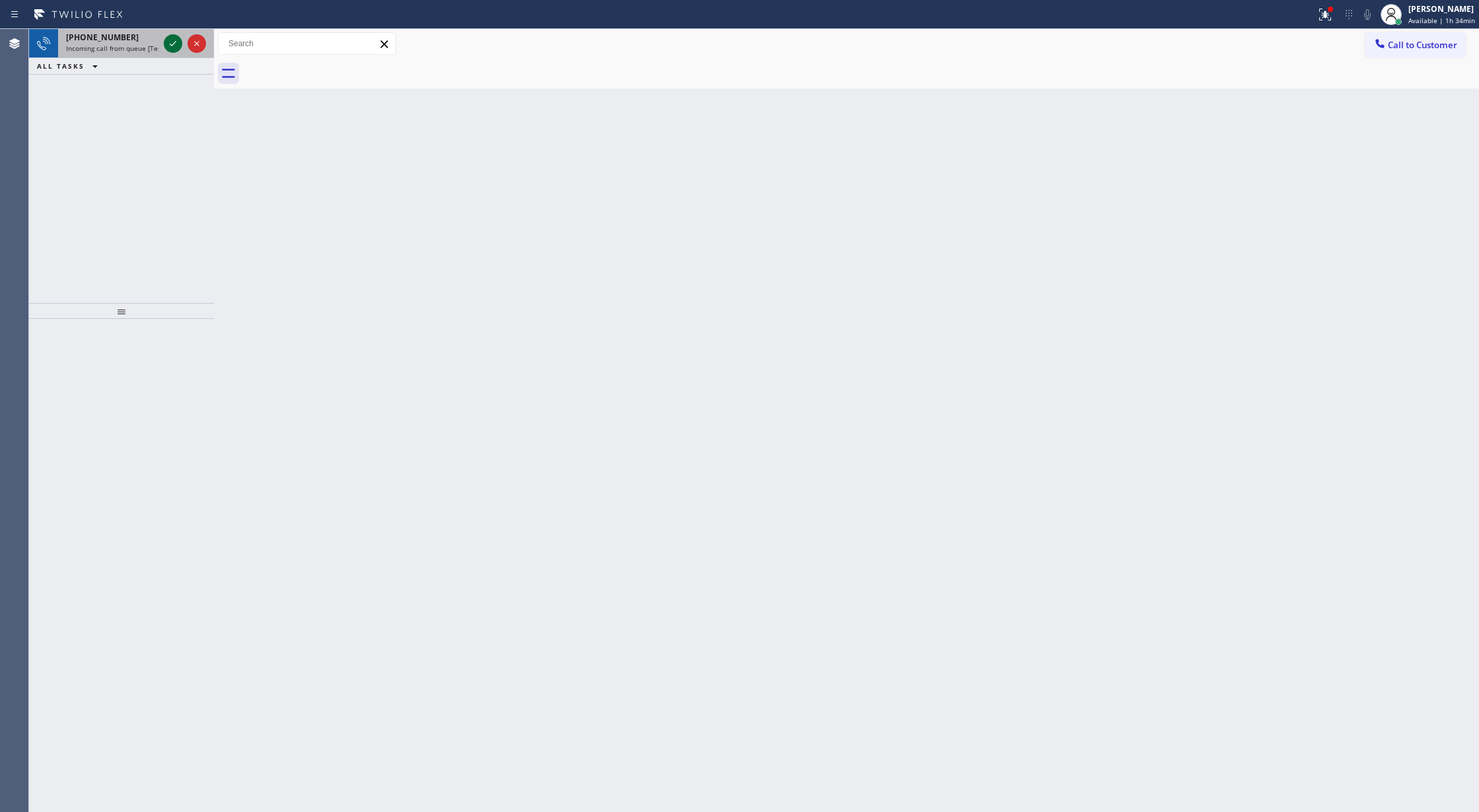
click at [175, 40] on icon at bounding box center [173, 44] width 16 height 16
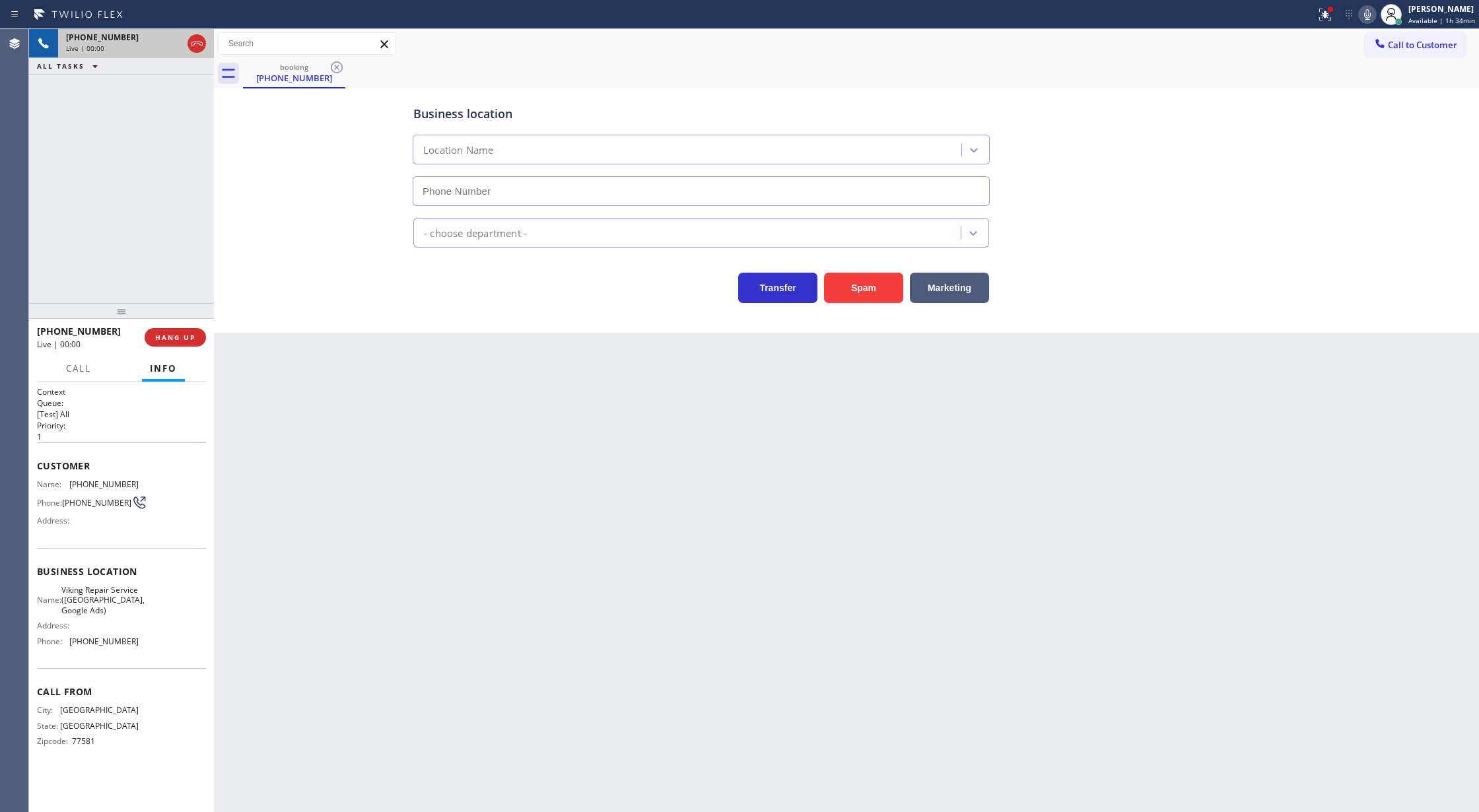
type input "(346) 534-4929"
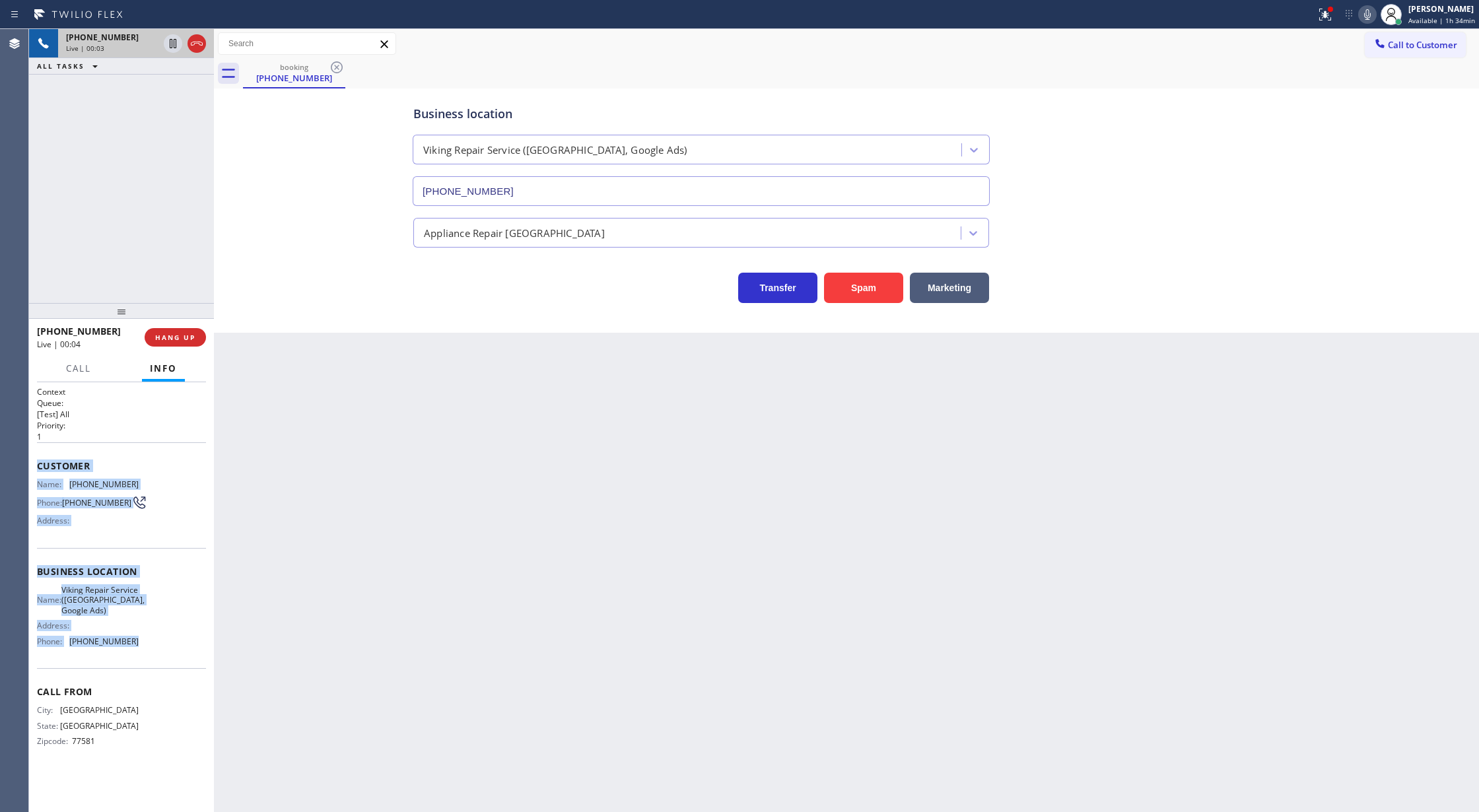
drag, startPoint x: 37, startPoint y: 467, endPoint x: 156, endPoint y: 637, distance: 207.5
click at [156, 637] on div "Context Queue: [Test] All Priority: 1 Customer Name: (281) 224-9570 Phone: (281…" at bounding box center [122, 577] width 169 height 382
copy div "Customer Name: (281) 224-9570 Phone: (281) 224-9570 Address: Business location …"
drag, startPoint x: 202, startPoint y: 38, endPoint x: 202, endPoint y: 103, distance: 65.0
click at [202, 38] on icon at bounding box center [197, 44] width 16 height 16
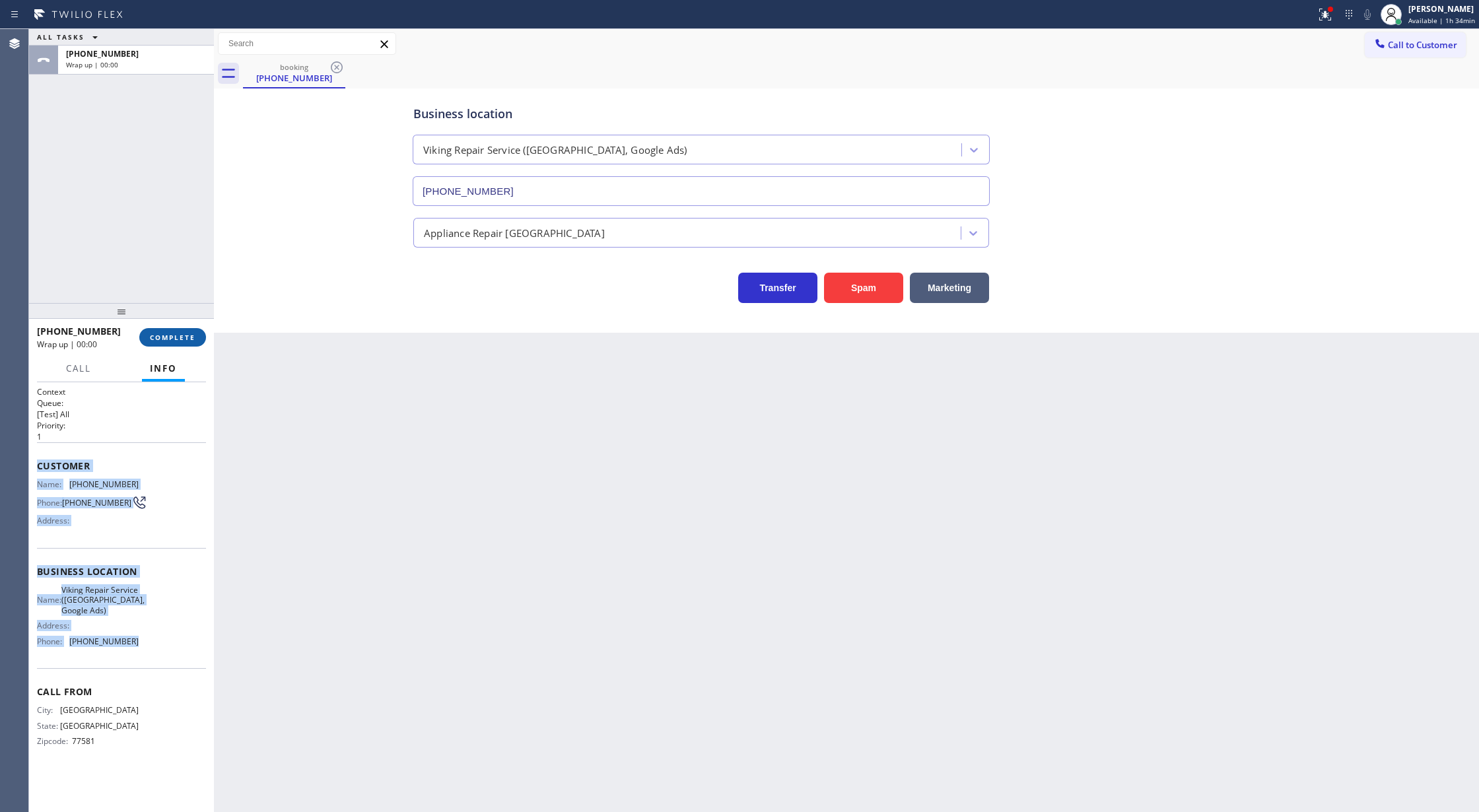
click at [175, 333] on span "COMPLETE" at bounding box center [172, 337] width 45 height 9
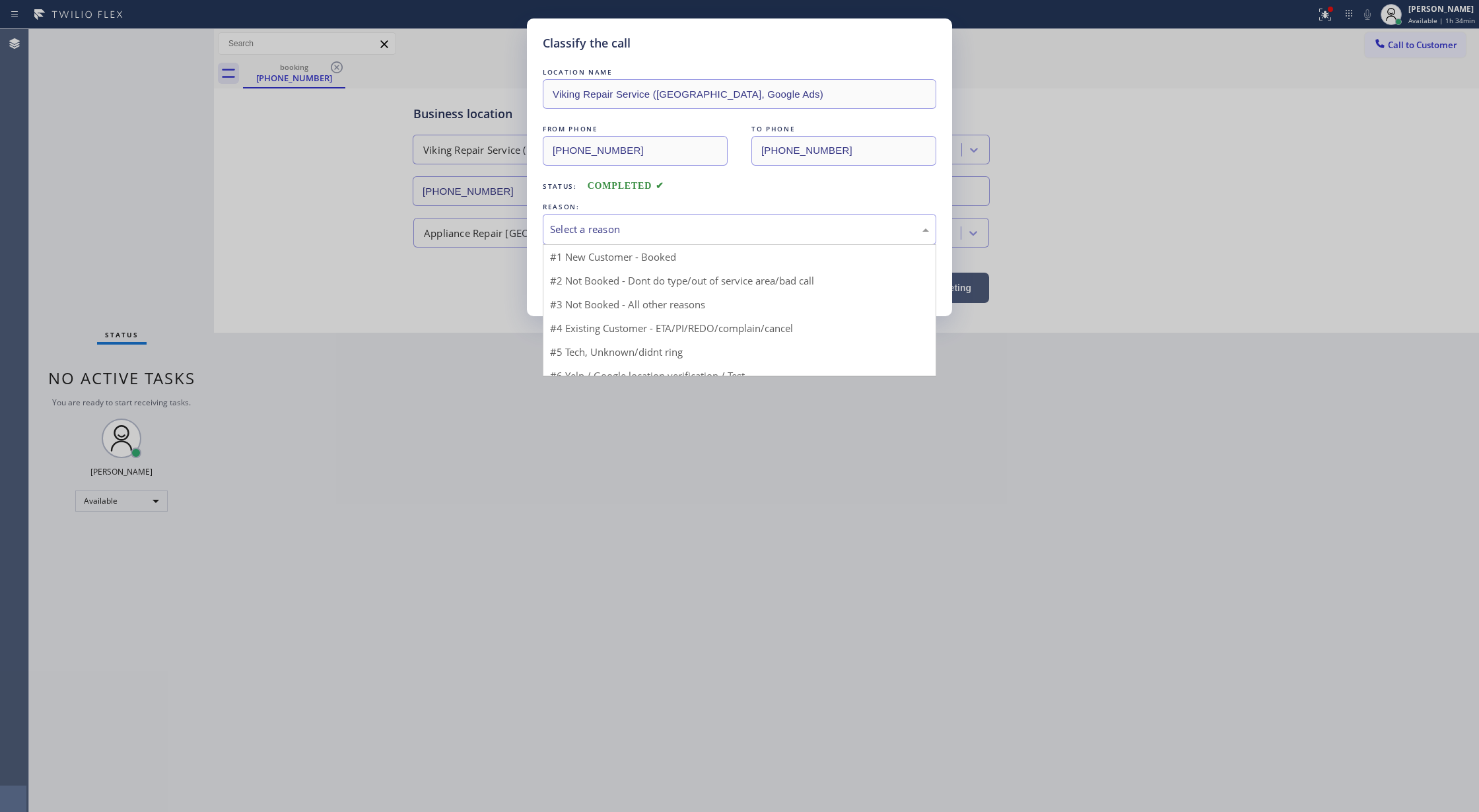
click at [594, 229] on div "Select a reason" at bounding box center [740, 229] width 379 height 15
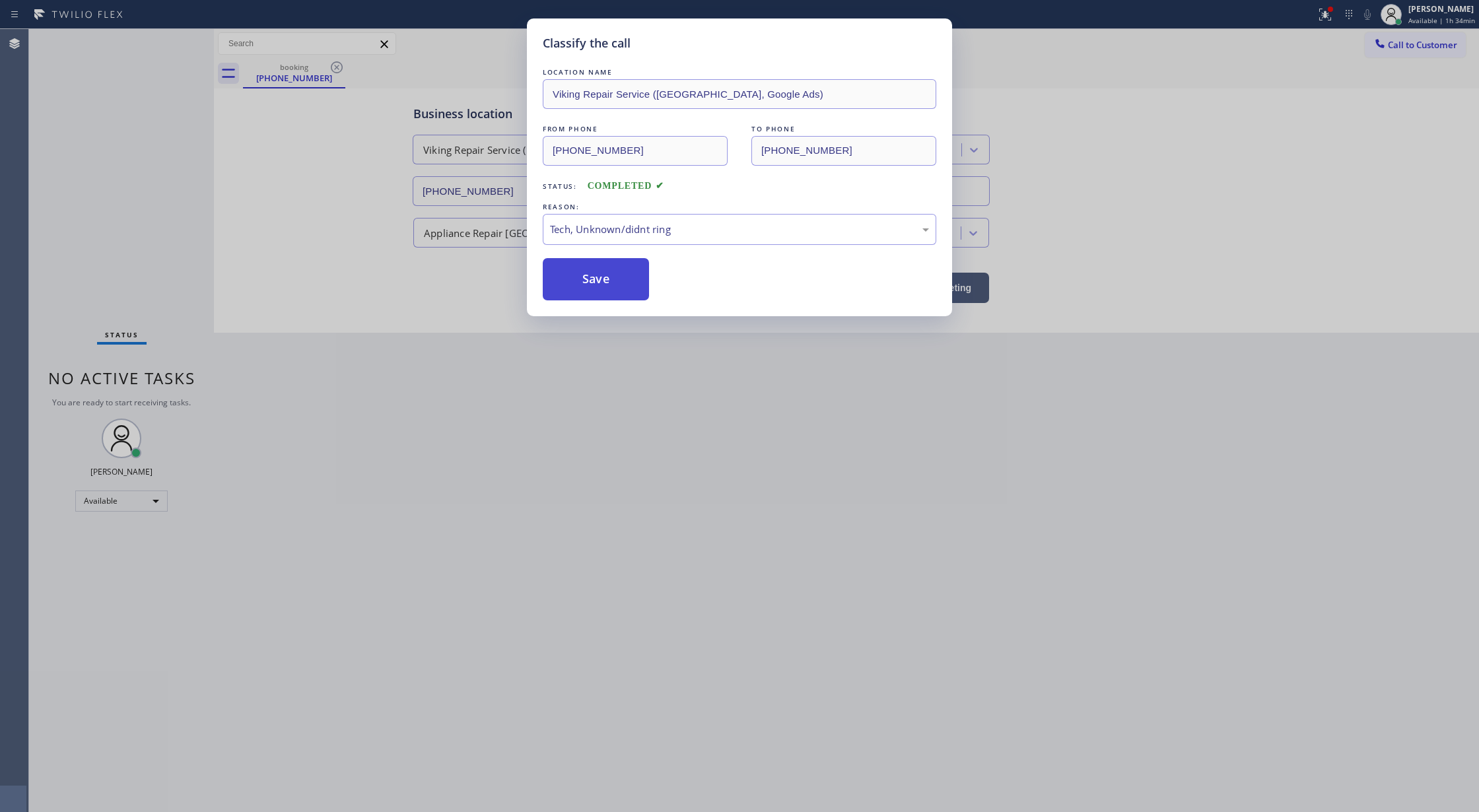
click at [592, 298] on button "Save" at bounding box center [595, 279] width 106 height 42
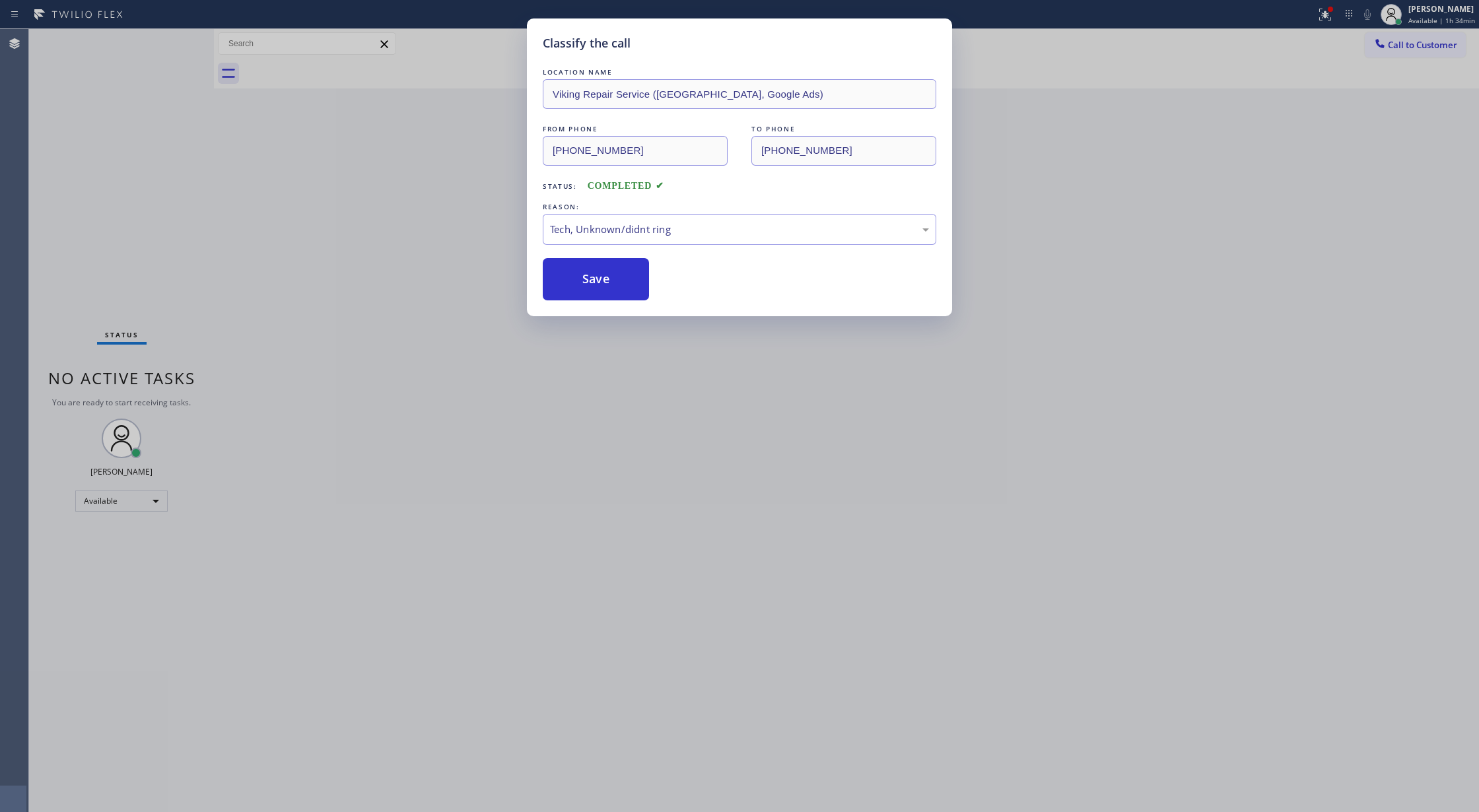
click at [592, 275] on div "Classify the call LOCATION NAME Los Angeles Air Conditioning Companies FROM PHO…" at bounding box center [754, 420] width 1450 height 783
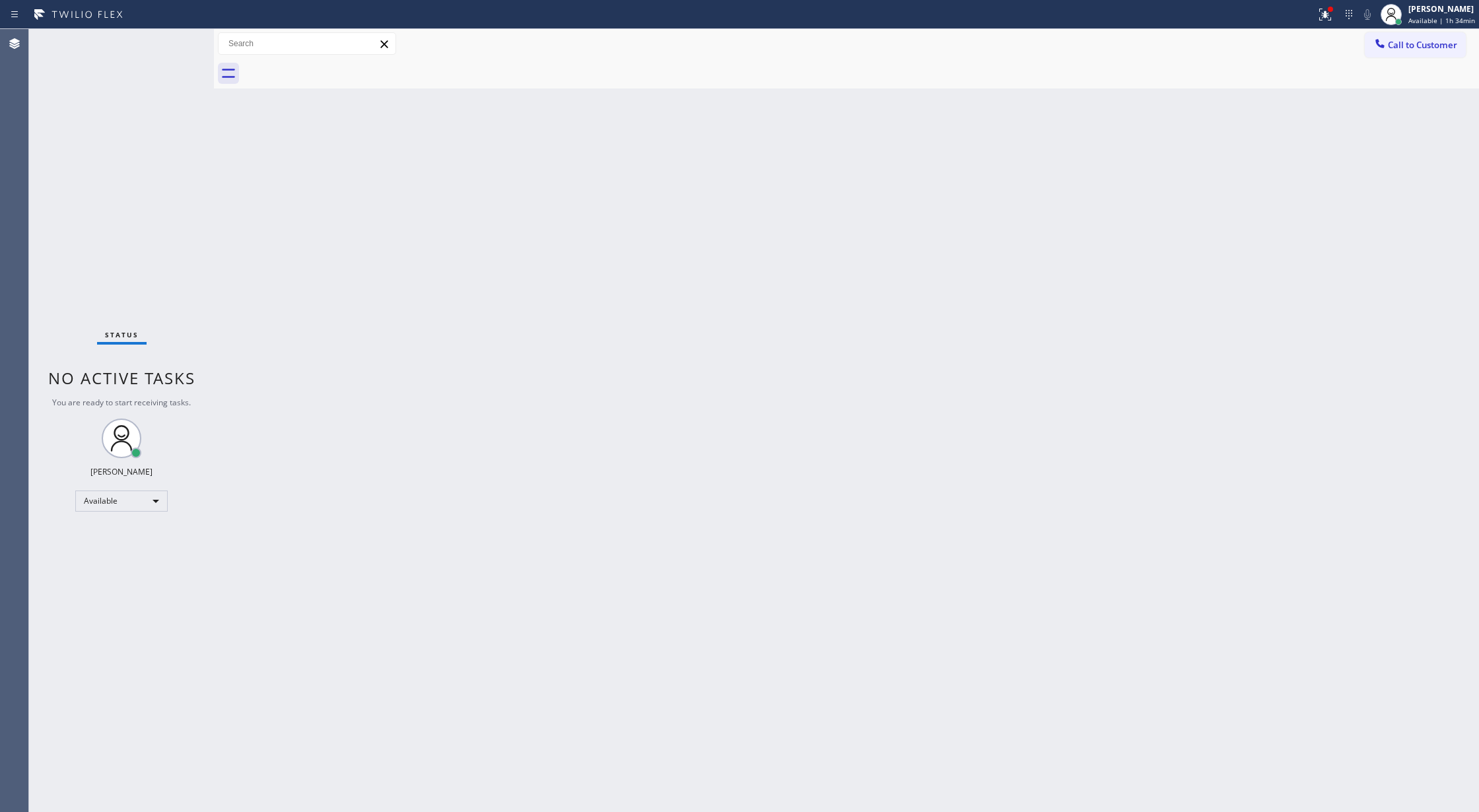
click at [178, 44] on div "Status No active tasks You are ready to start receiving tasks. Lilibeth Pueyo A…" at bounding box center [122, 420] width 185 height 783
click at [178, 38] on div "Status No active tasks You are ready to start receiving tasks. Lilibeth Pueyo A…" at bounding box center [122, 420] width 185 height 783
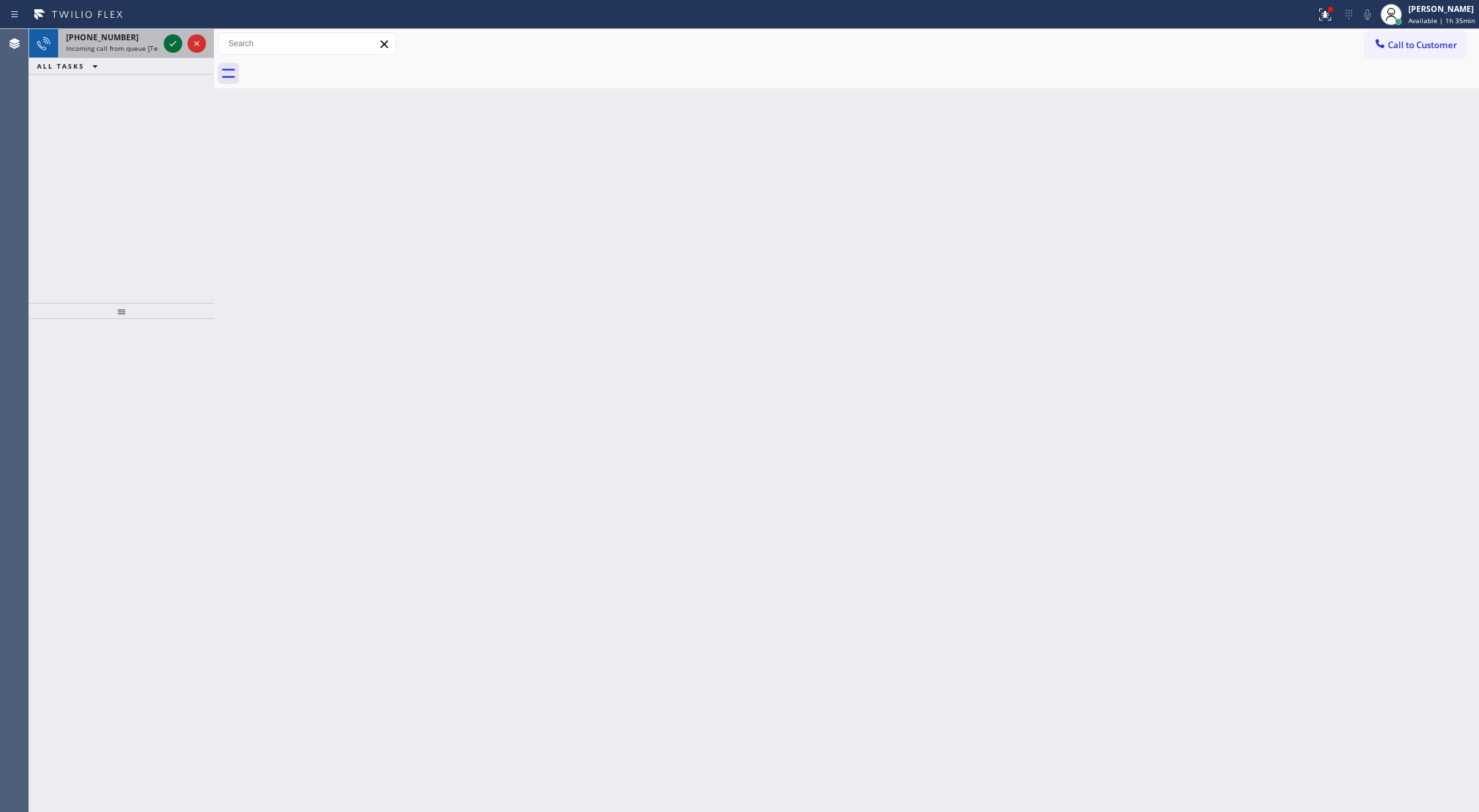
click at [175, 46] on icon at bounding box center [173, 44] width 16 height 16
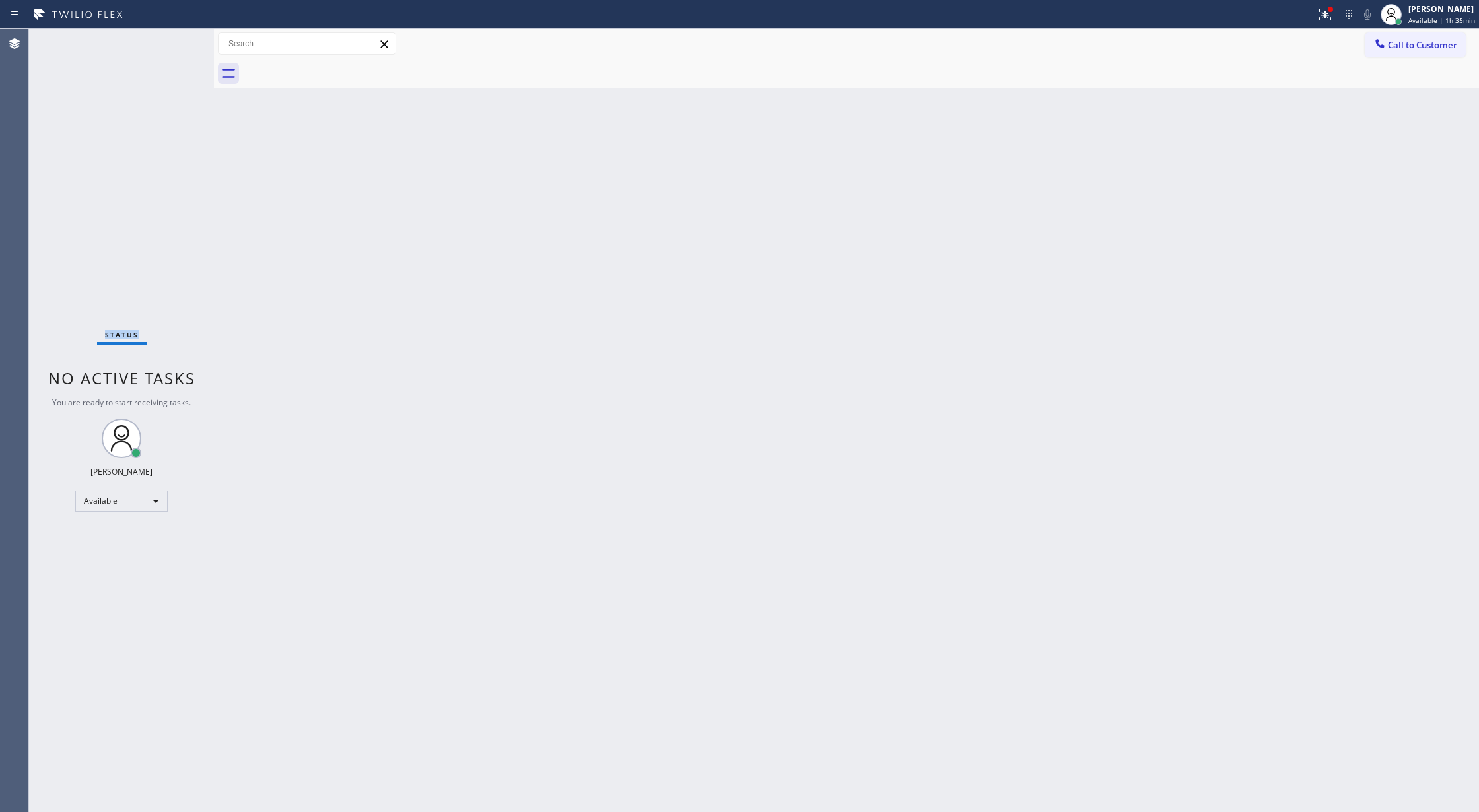
click at [175, 46] on div "Status No active tasks You are ready to start receiving tasks. Lilibeth Pueyo A…" at bounding box center [122, 420] width 185 height 783
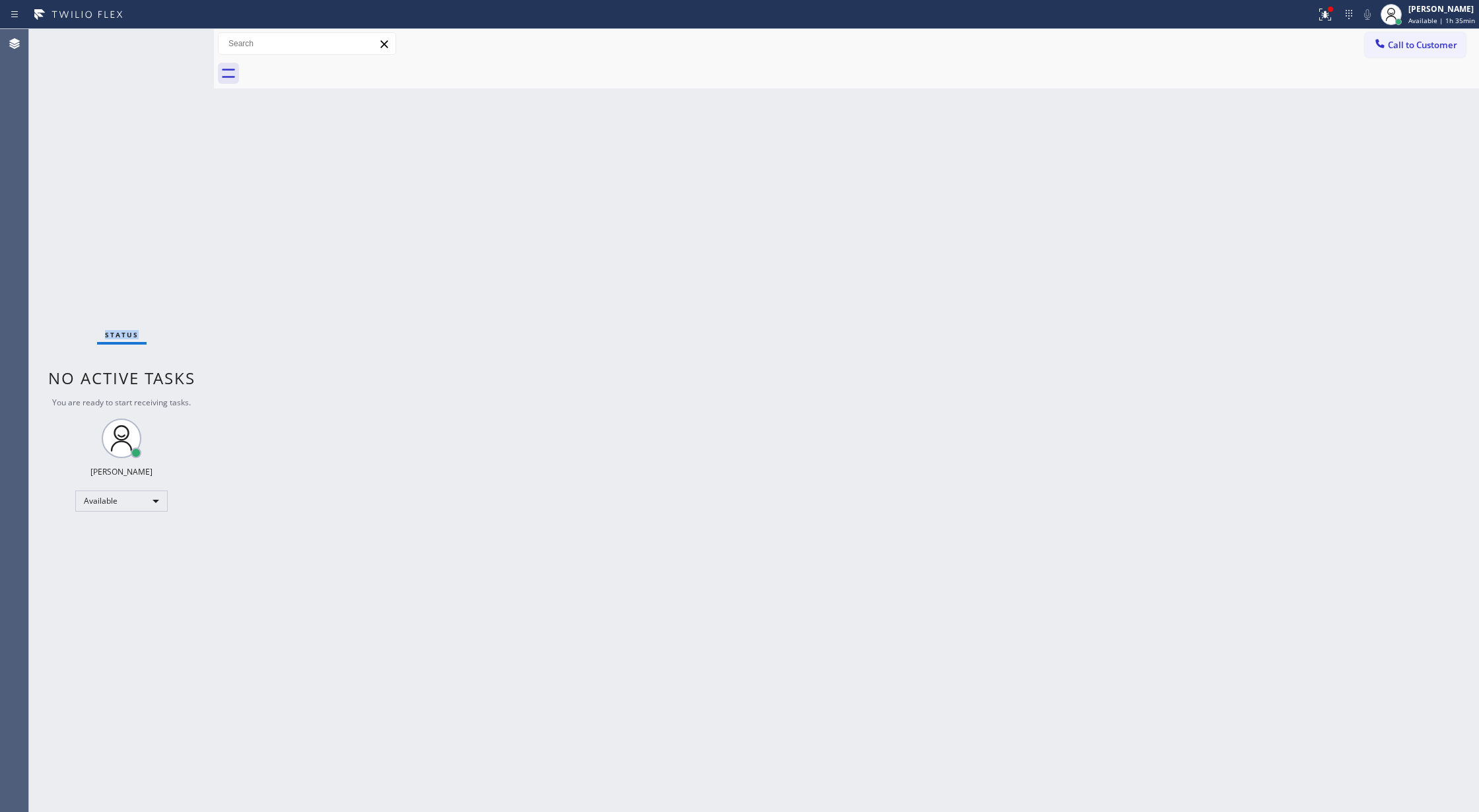
click at [175, 46] on div "Status No active tasks You are ready to start receiving tasks. Lilibeth Pueyo A…" at bounding box center [122, 420] width 185 height 783
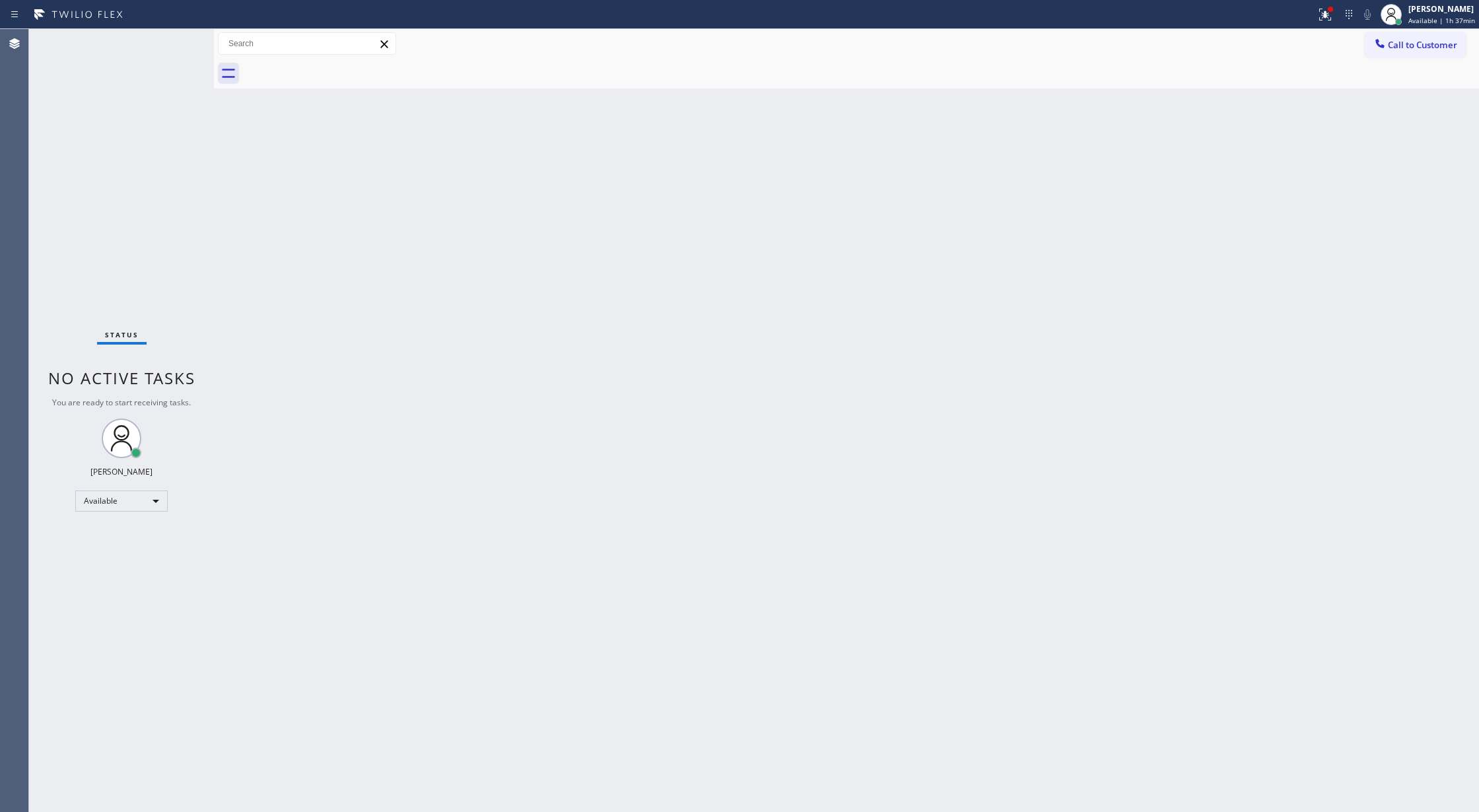
click at [180, 44] on div "Status No active tasks You are ready to start receiving tasks. Lilibeth Pueyo A…" at bounding box center [122, 420] width 185 height 783
click at [173, 43] on div "Status No active tasks You are ready to start receiving tasks. Lilibeth Pueyo A…" at bounding box center [122, 420] width 185 height 783
click at [186, 37] on div "Status No active tasks You are ready to start receiving tasks. Lilibeth Pueyo A…" at bounding box center [122, 420] width 185 height 783
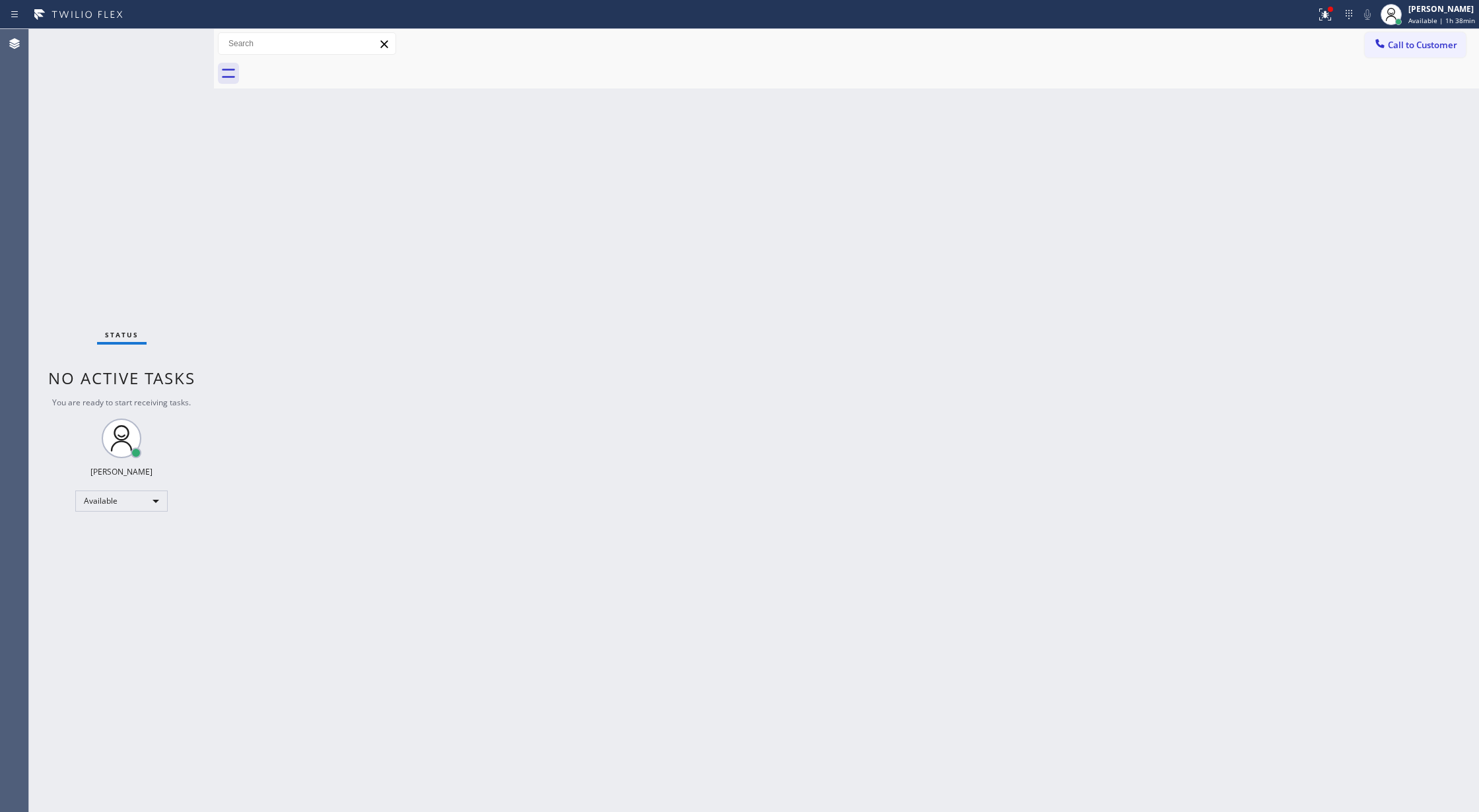
click at [181, 37] on div "Status No active tasks You are ready to start receiving tasks. Lilibeth Pueyo A…" at bounding box center [122, 420] width 185 height 783
click at [170, 37] on div "Status No active tasks You are ready to start receiving tasks. Lilibeth Pueyo A…" at bounding box center [122, 420] width 185 height 783
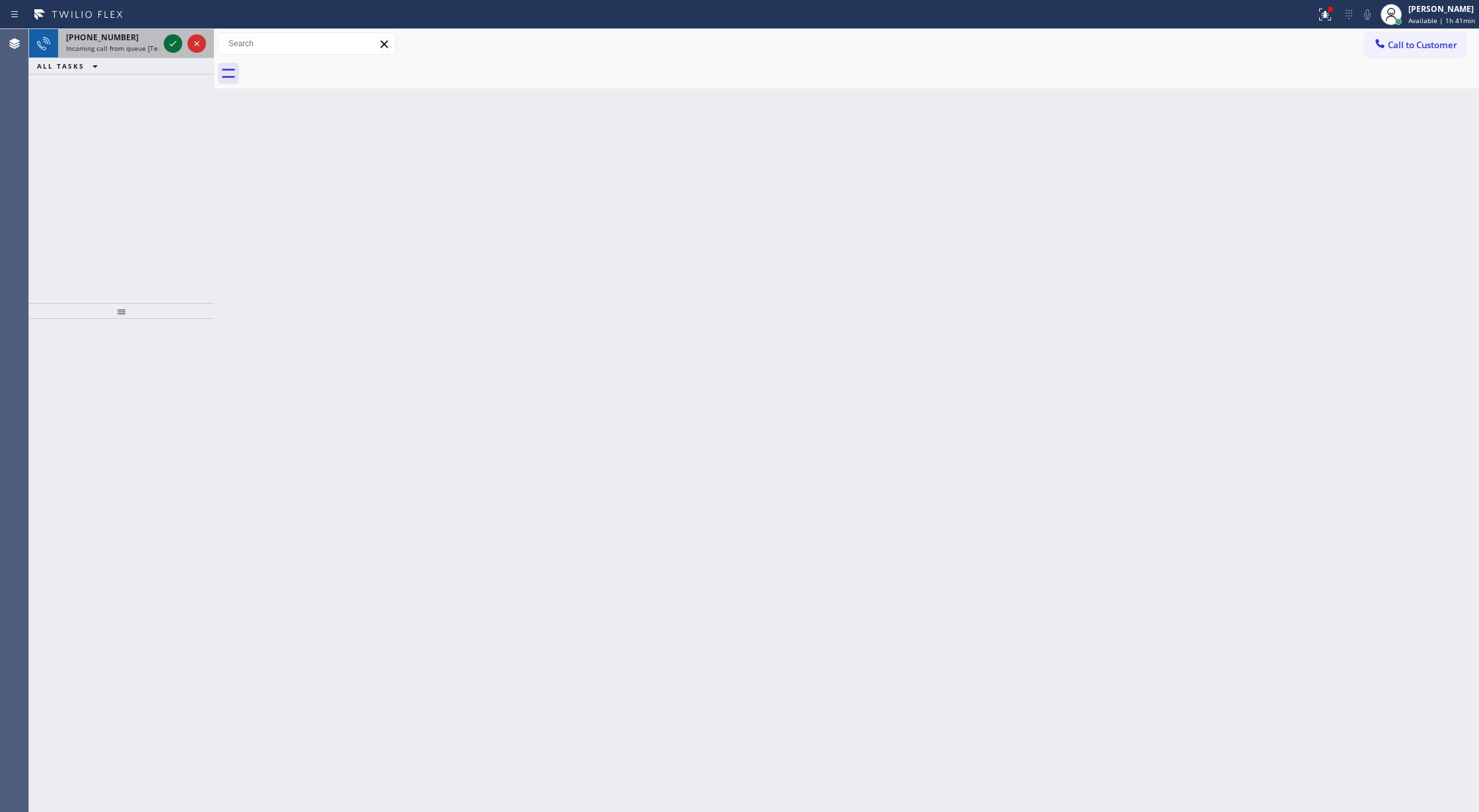
click at [170, 38] on icon at bounding box center [173, 44] width 16 height 16
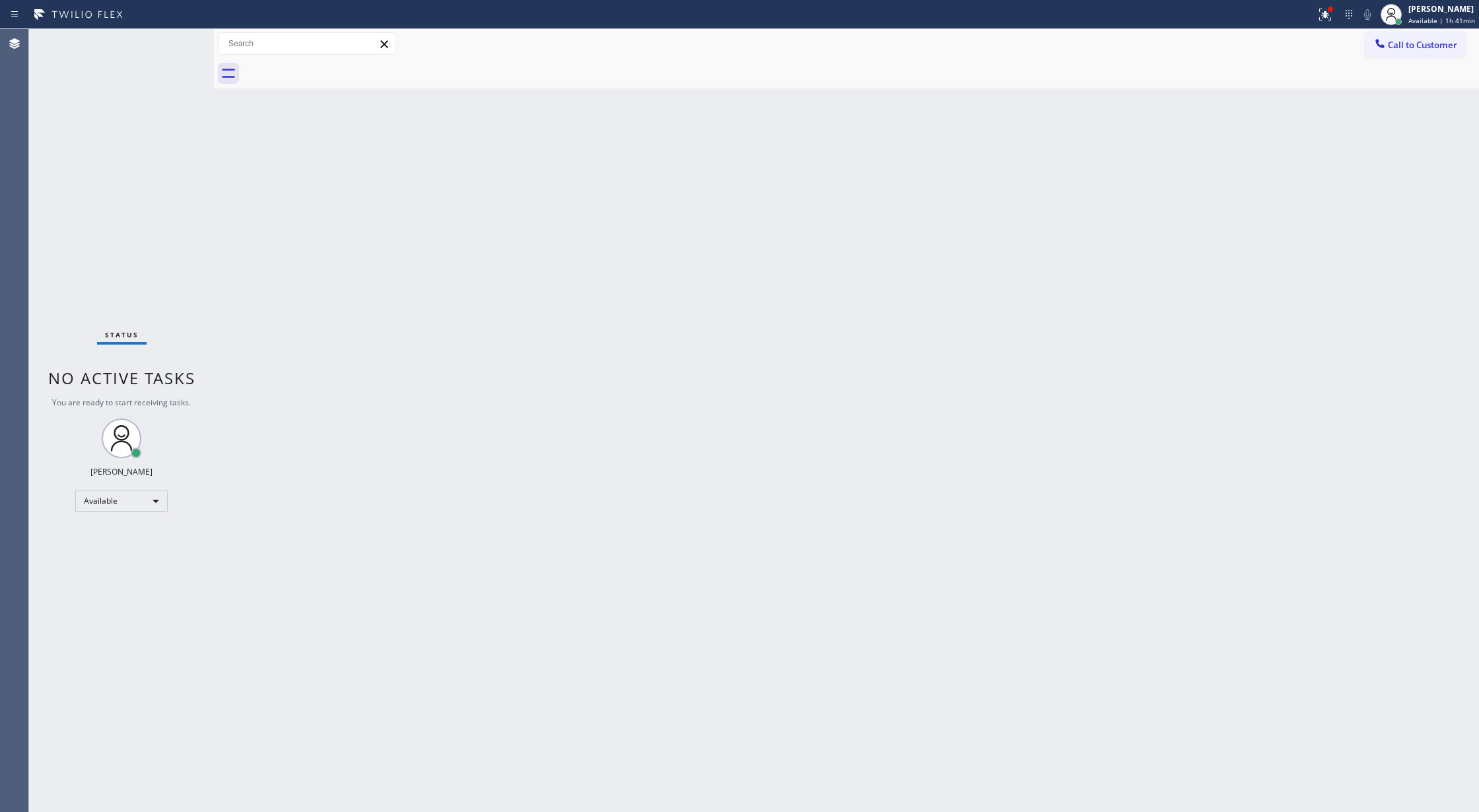
click at [170, 38] on div "Status No active tasks You are ready to start receiving tasks. Lilibeth Pueyo A…" at bounding box center [122, 420] width 185 height 783
drag, startPoint x: 170, startPoint y: 38, endPoint x: 198, endPoint y: 77, distance: 48.0
click at [198, 77] on div "+18653874872 Incoming call from queue [Test] All ALL TASKS ALL TASKS ACTIVE TAS…" at bounding box center [122, 166] width 185 height 274
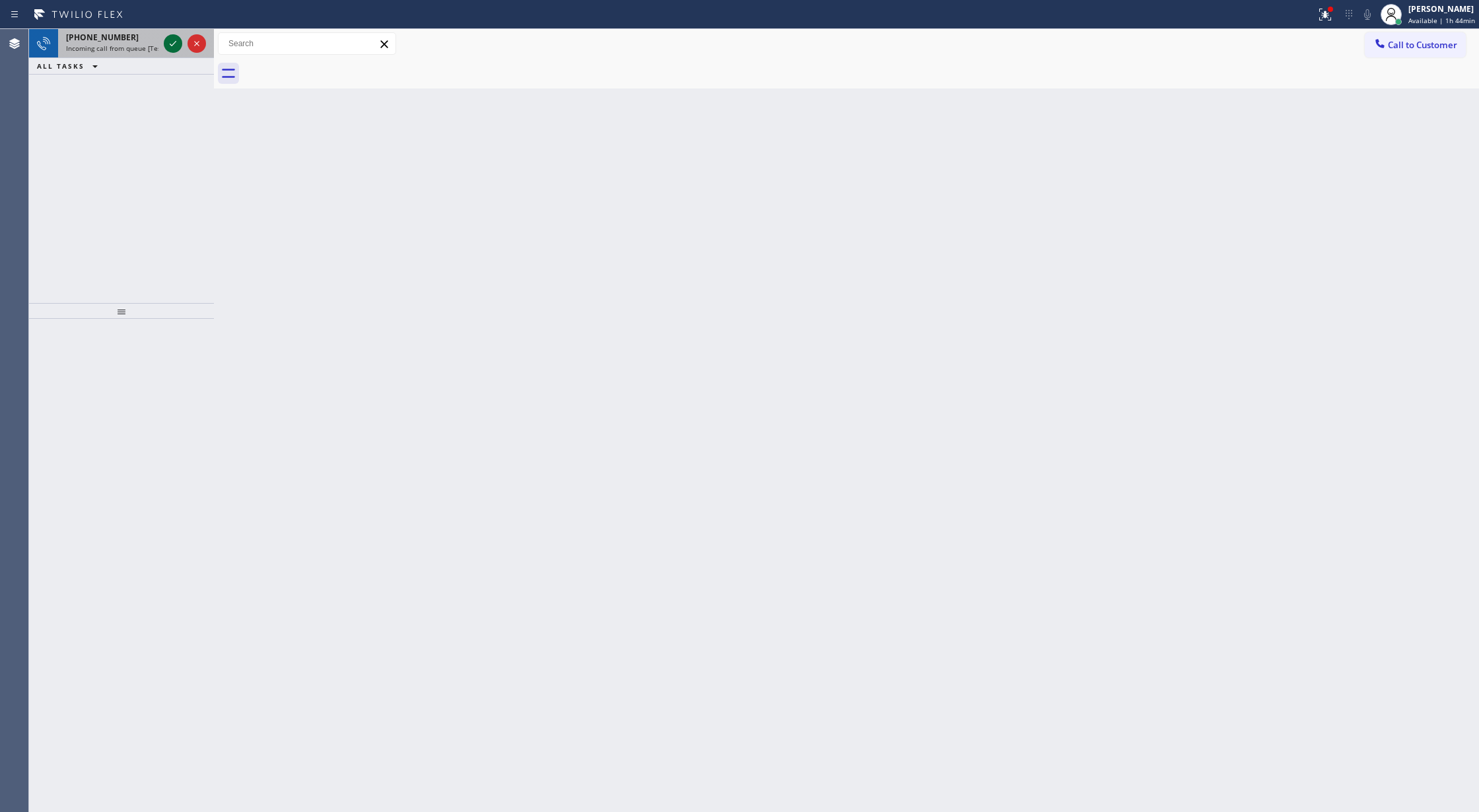
click at [177, 37] on icon at bounding box center [173, 44] width 16 height 16
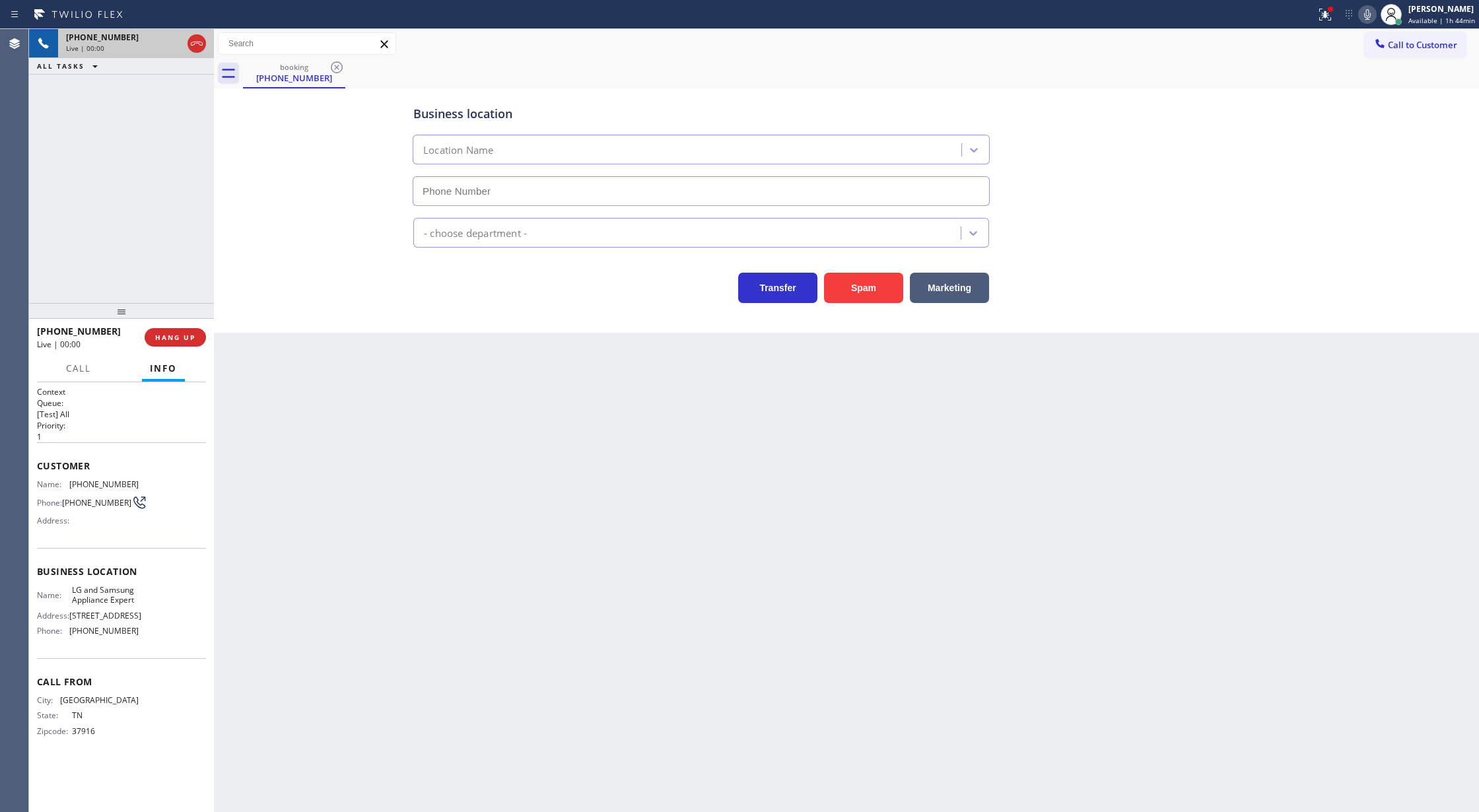
type input "(858) 263-1714"
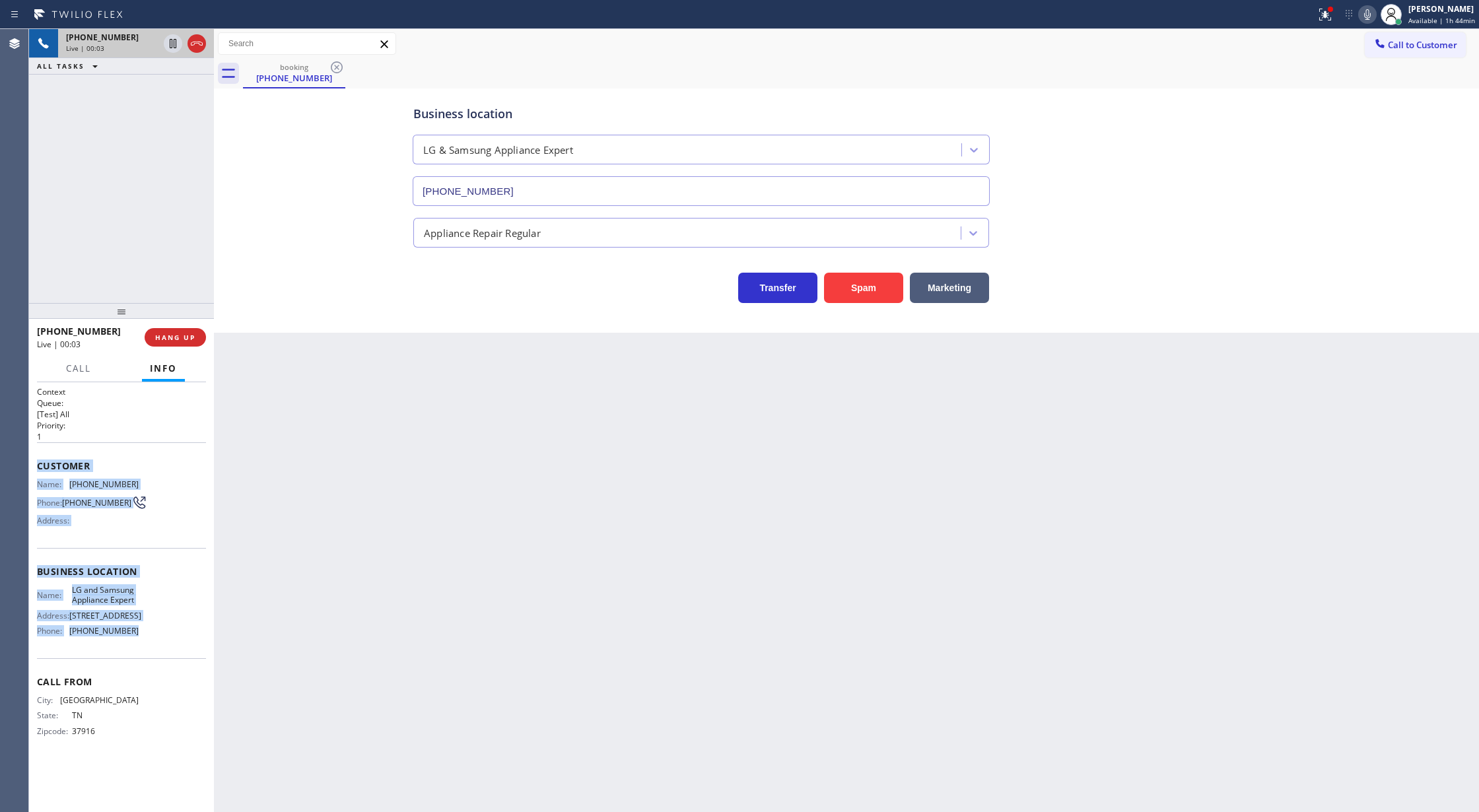
copy div "Customer Name: (865) 387-4872 Phone: (865) 387-4872 Address: Business location …"
drag, startPoint x: 36, startPoint y: 466, endPoint x: 158, endPoint y: 645, distance: 216.6
click at [158, 645] on div "Context Queue: [Test] All Priority: 1 Customer Name: (865) 387-4872 Phone: (865…" at bounding box center [122, 597] width 185 height 430
click at [1362, 12] on icon at bounding box center [1368, 14] width 16 height 16
click at [1367, 12] on icon at bounding box center [1368, 14] width 16 height 16
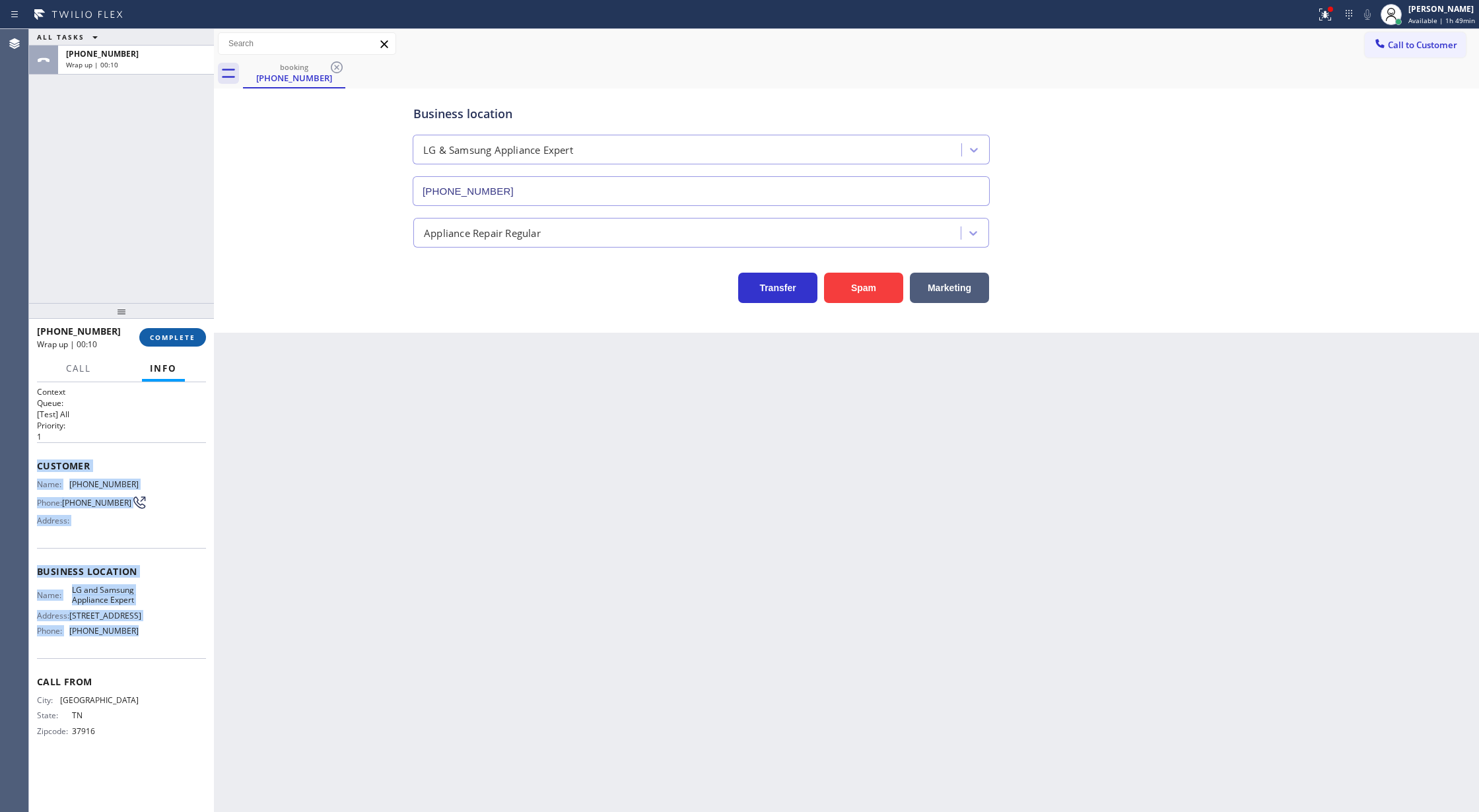
click at [170, 336] on span "COMPLETE" at bounding box center [172, 337] width 45 height 9
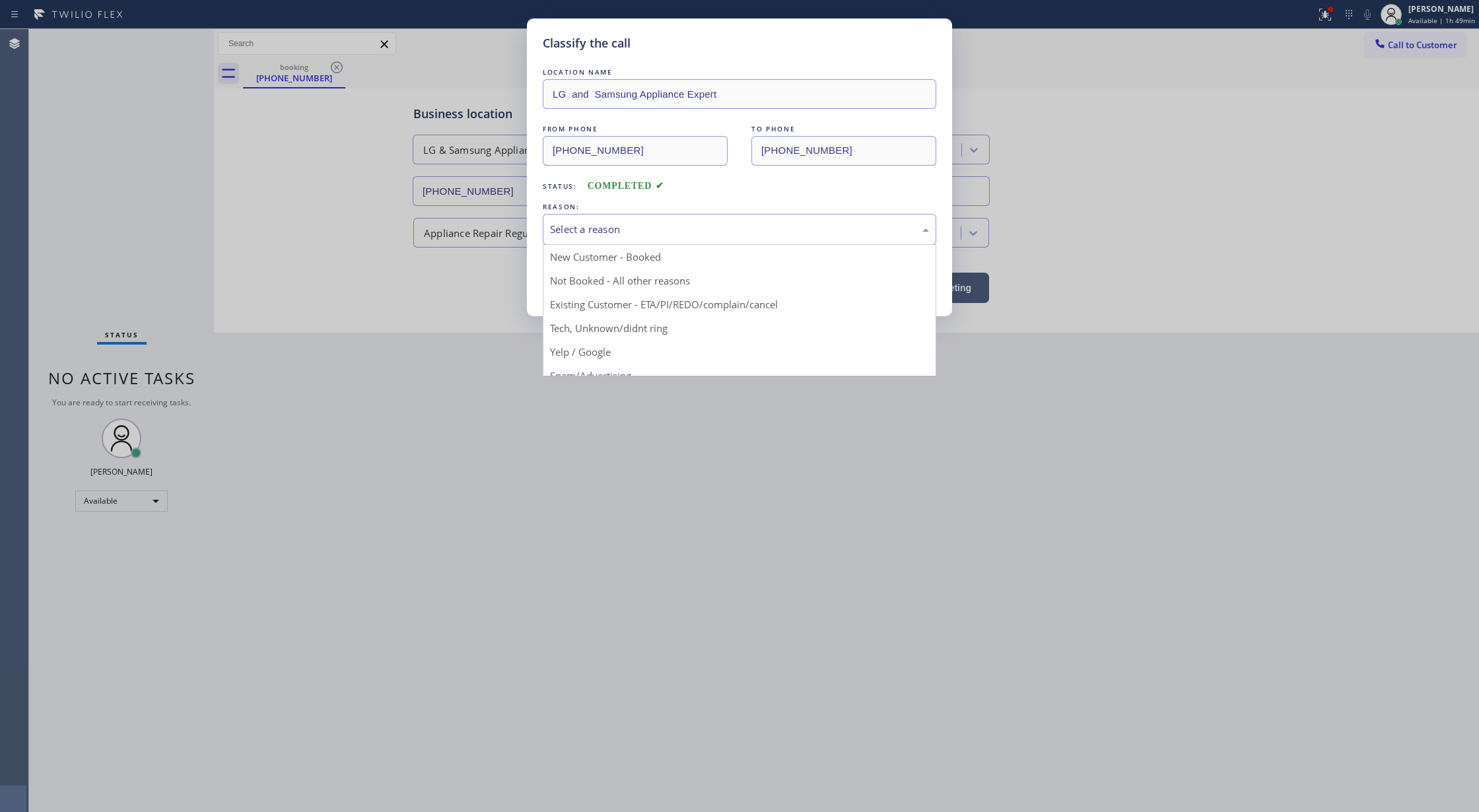
click at [573, 229] on div "Select a reason" at bounding box center [740, 229] width 379 height 15
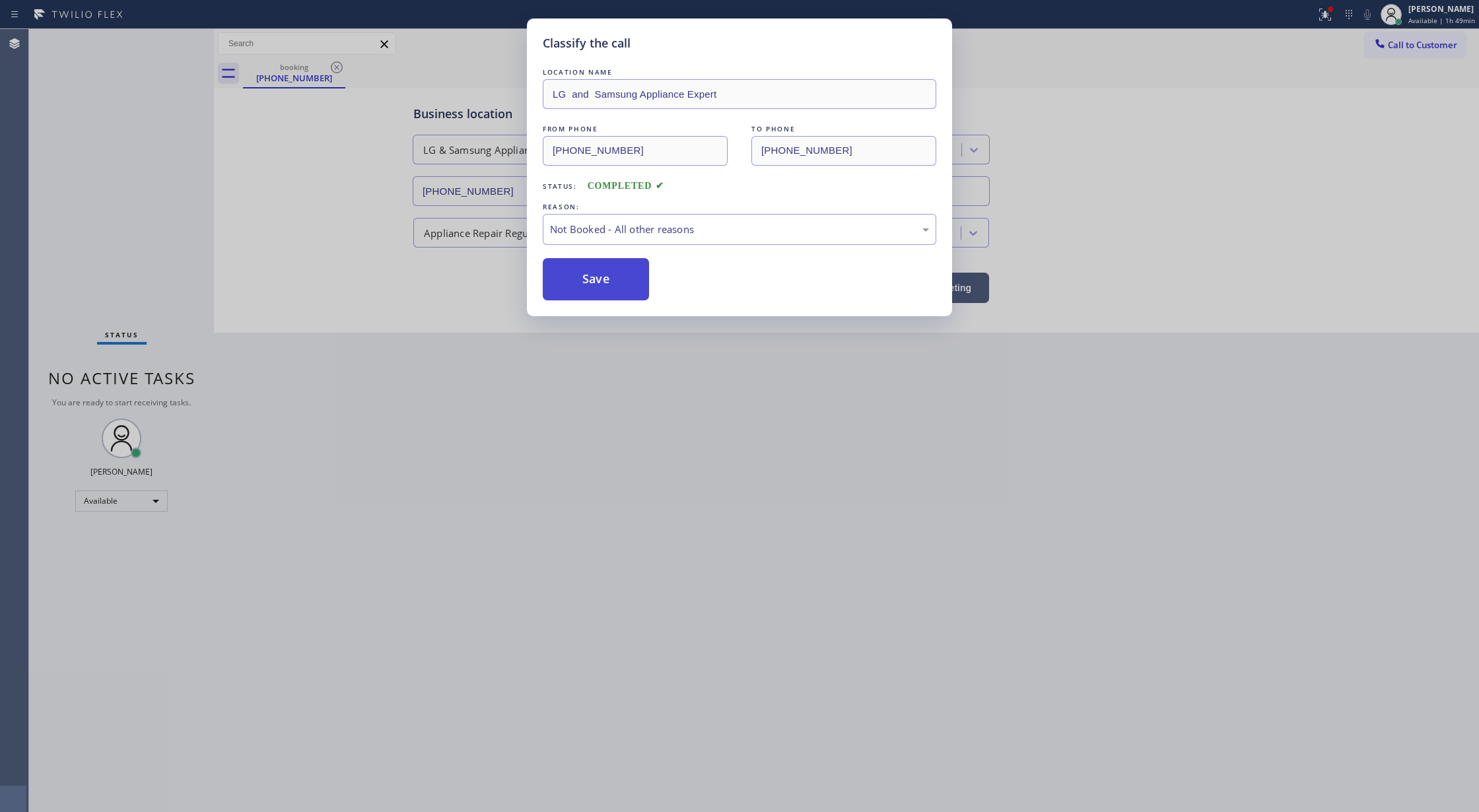
click at [598, 277] on button "Save" at bounding box center [595, 279] width 106 height 42
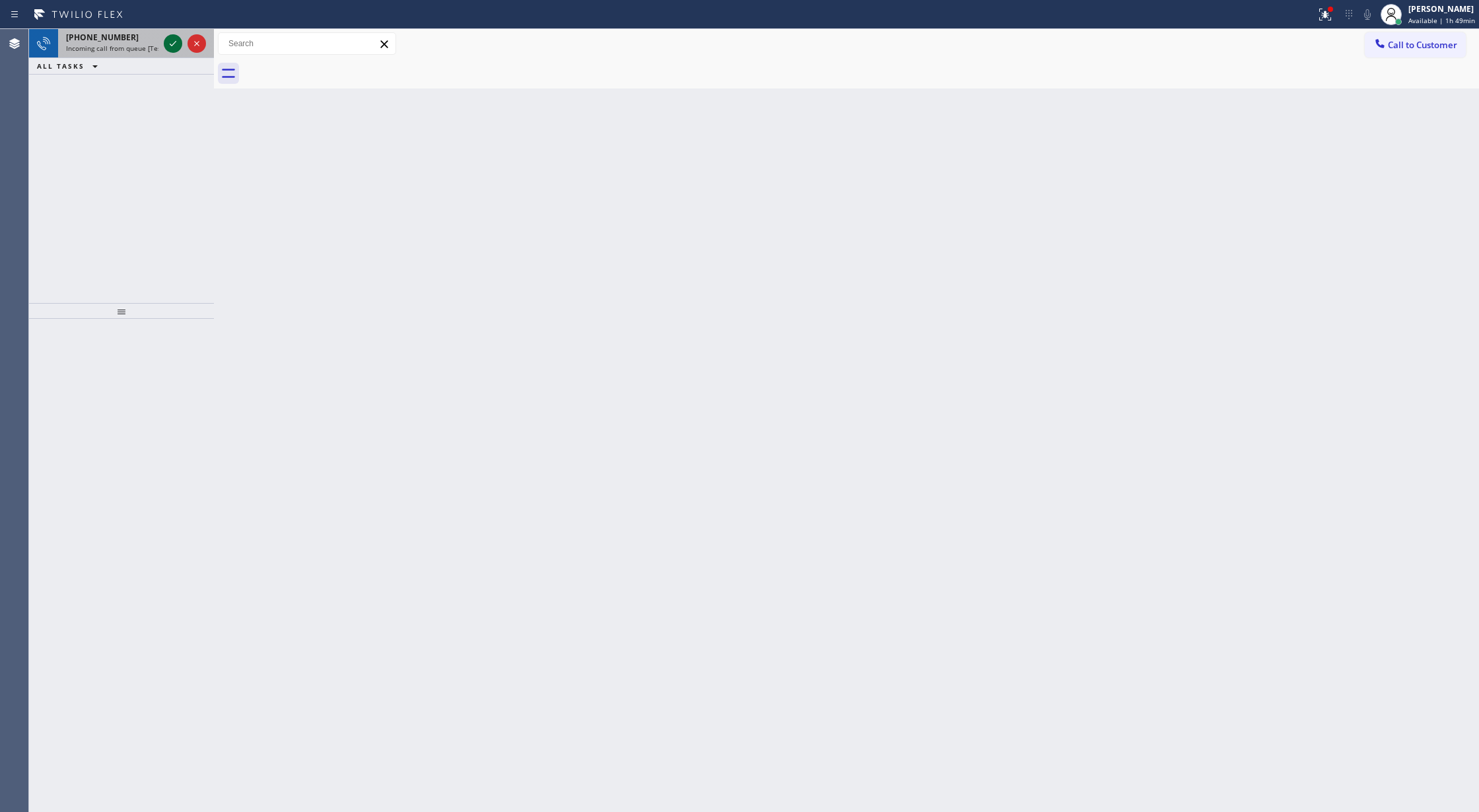
click at [169, 43] on icon at bounding box center [173, 44] width 16 height 16
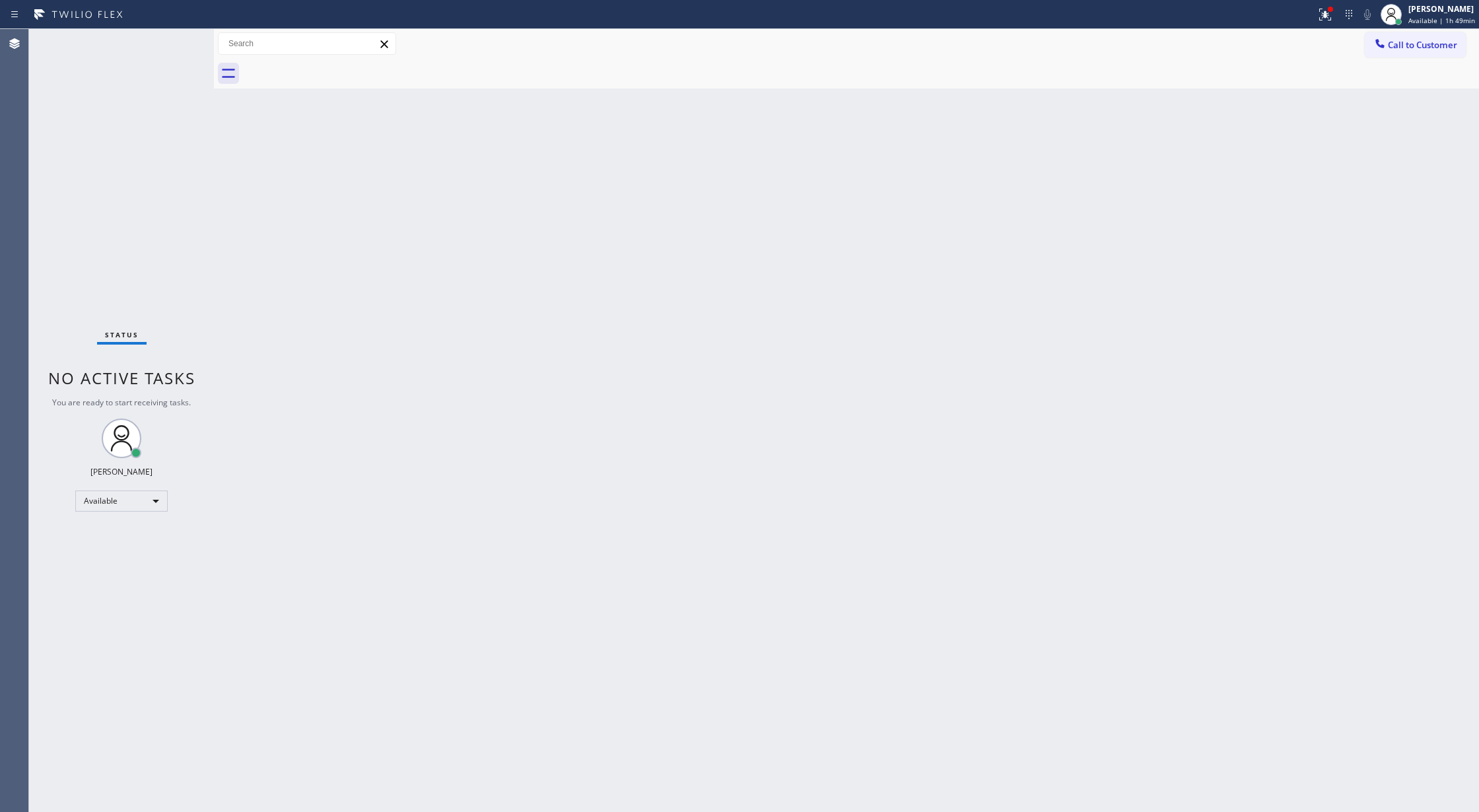
click at [169, 43] on div "Status No active tasks You are ready to start receiving tasks. Lilibeth Pueyo A…" at bounding box center [122, 420] width 185 height 783
click at [173, 35] on div "Status No active tasks You are ready to start receiving tasks. Lilibeth Pueyo A…" at bounding box center [122, 420] width 185 height 783
click at [175, 42] on div "Status No active tasks You are ready to start receiving tasks. Lilibeth Pueyo A…" at bounding box center [122, 420] width 185 height 783
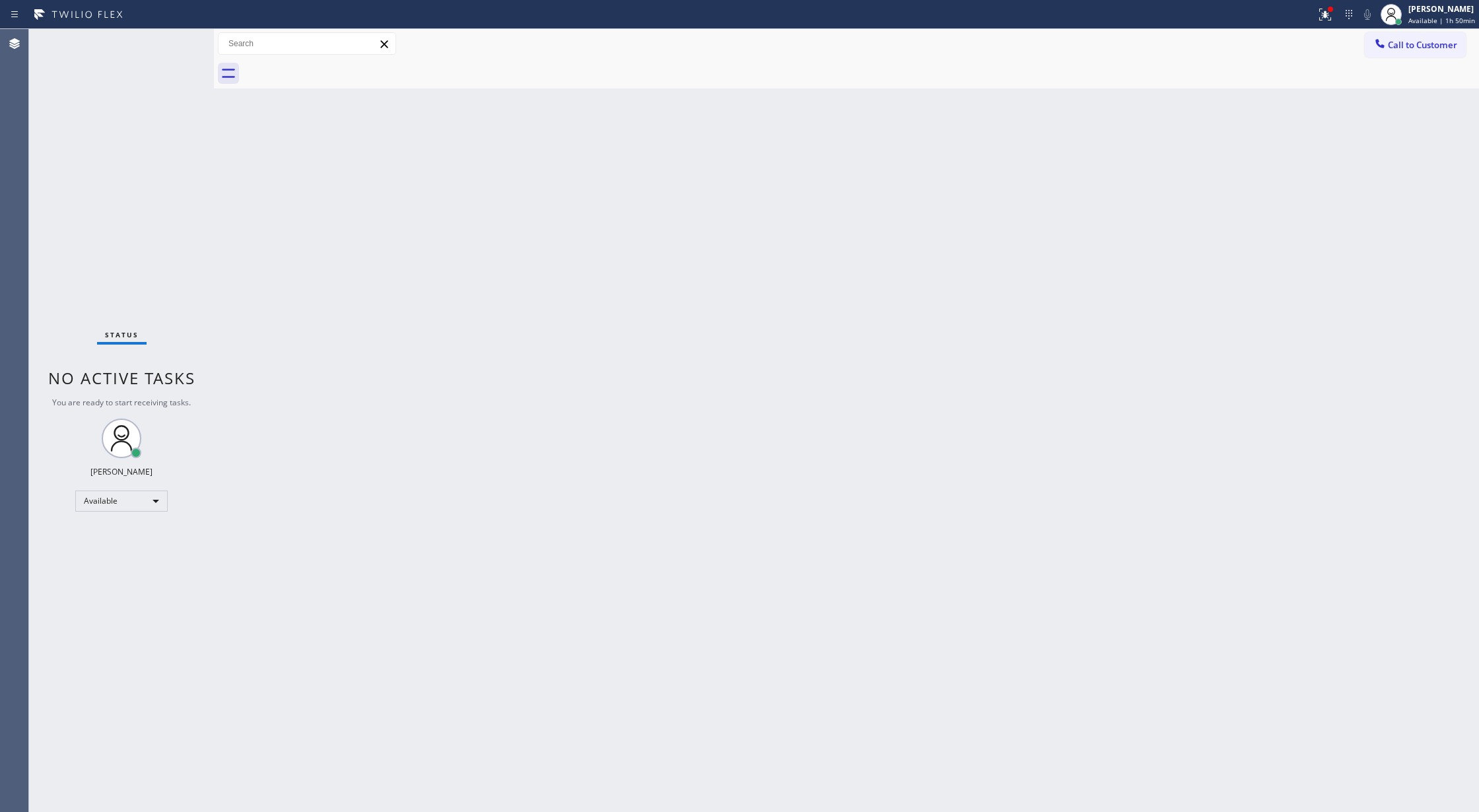
click at [177, 45] on div "Status No active tasks You are ready to start receiving tasks. Lilibeth Pueyo A…" at bounding box center [122, 420] width 185 height 783
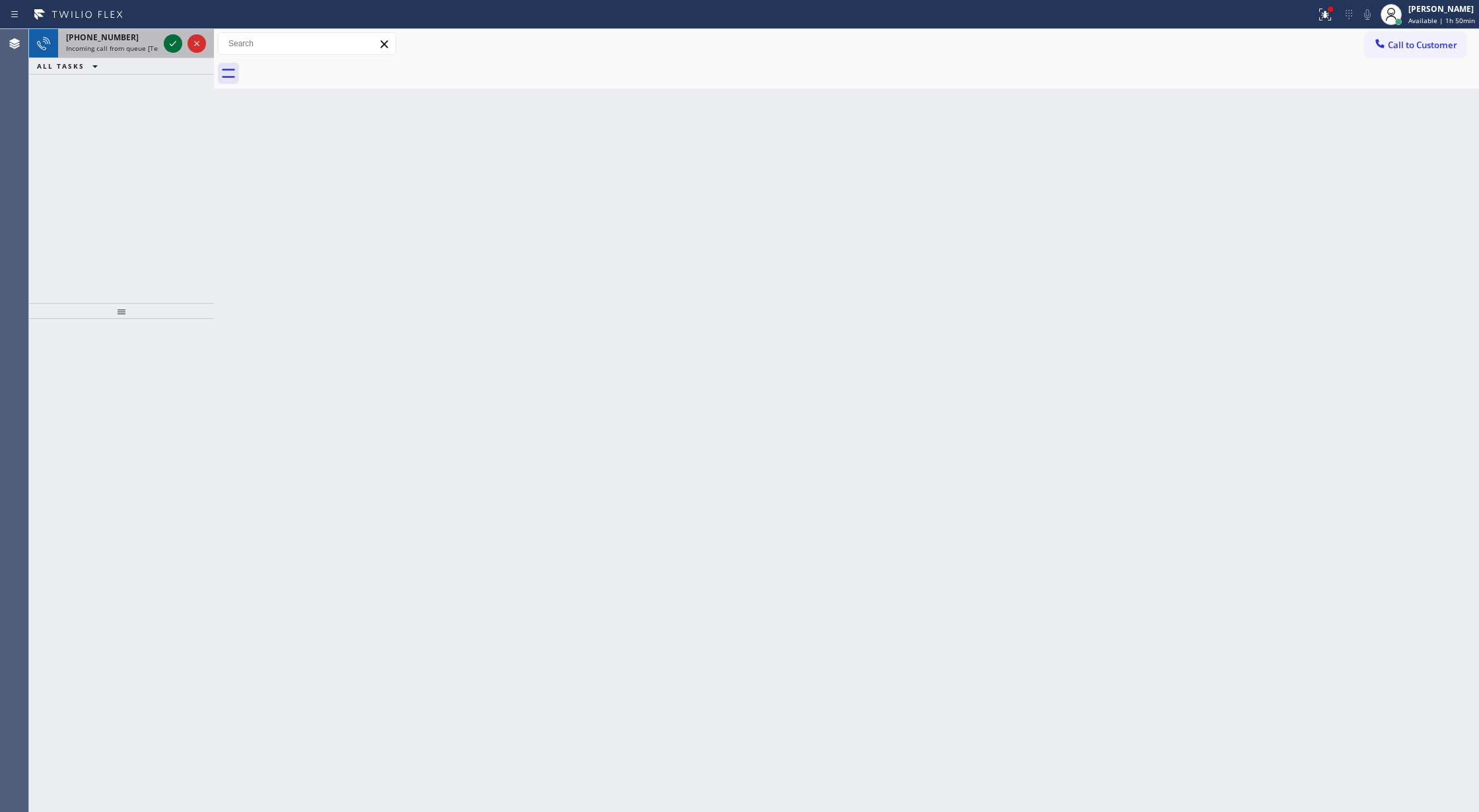
click at [175, 43] on icon at bounding box center [173, 44] width 6 height 5
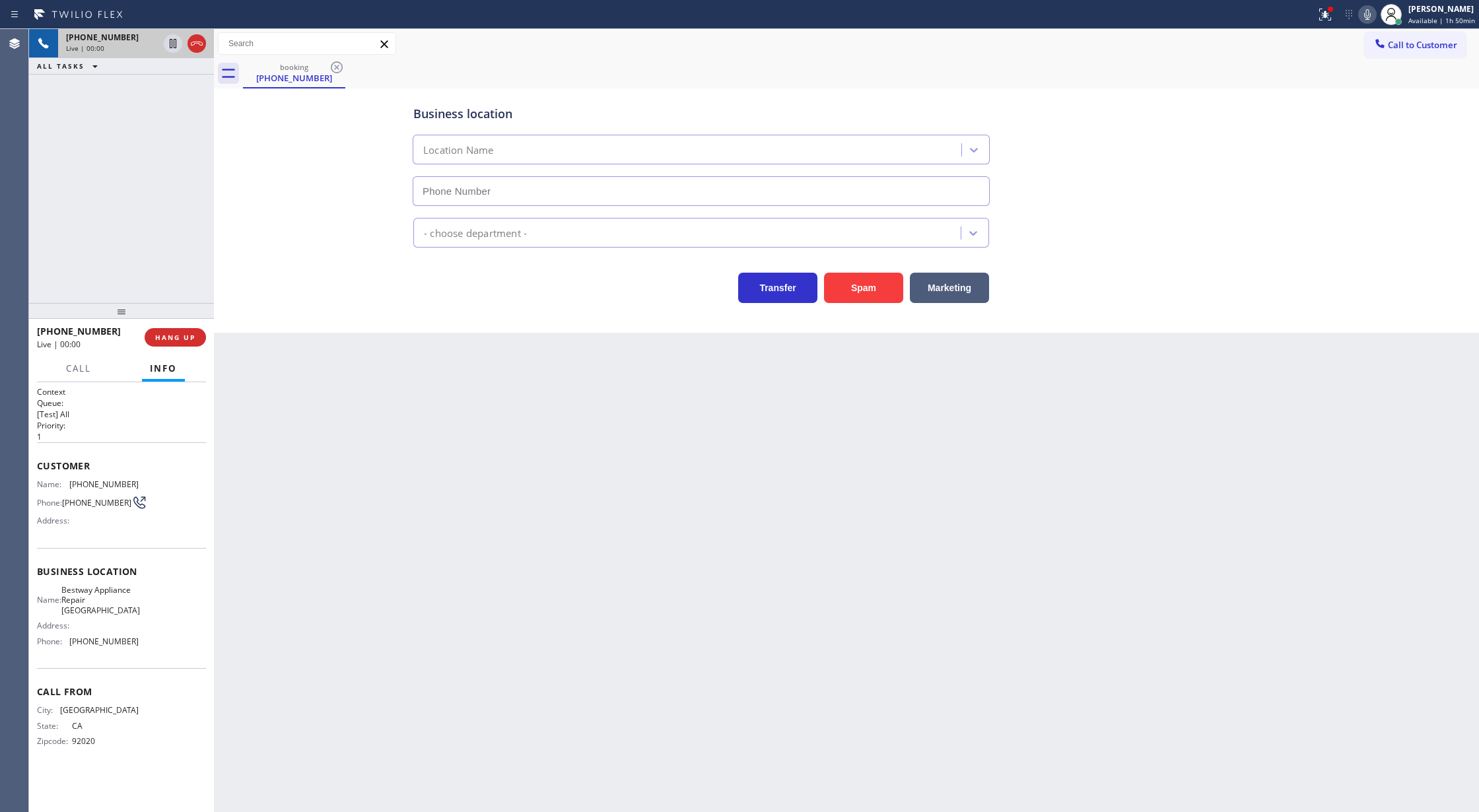
type input "(510) 422-4043"
click at [862, 298] on button "Spam" at bounding box center [863, 288] width 79 height 30
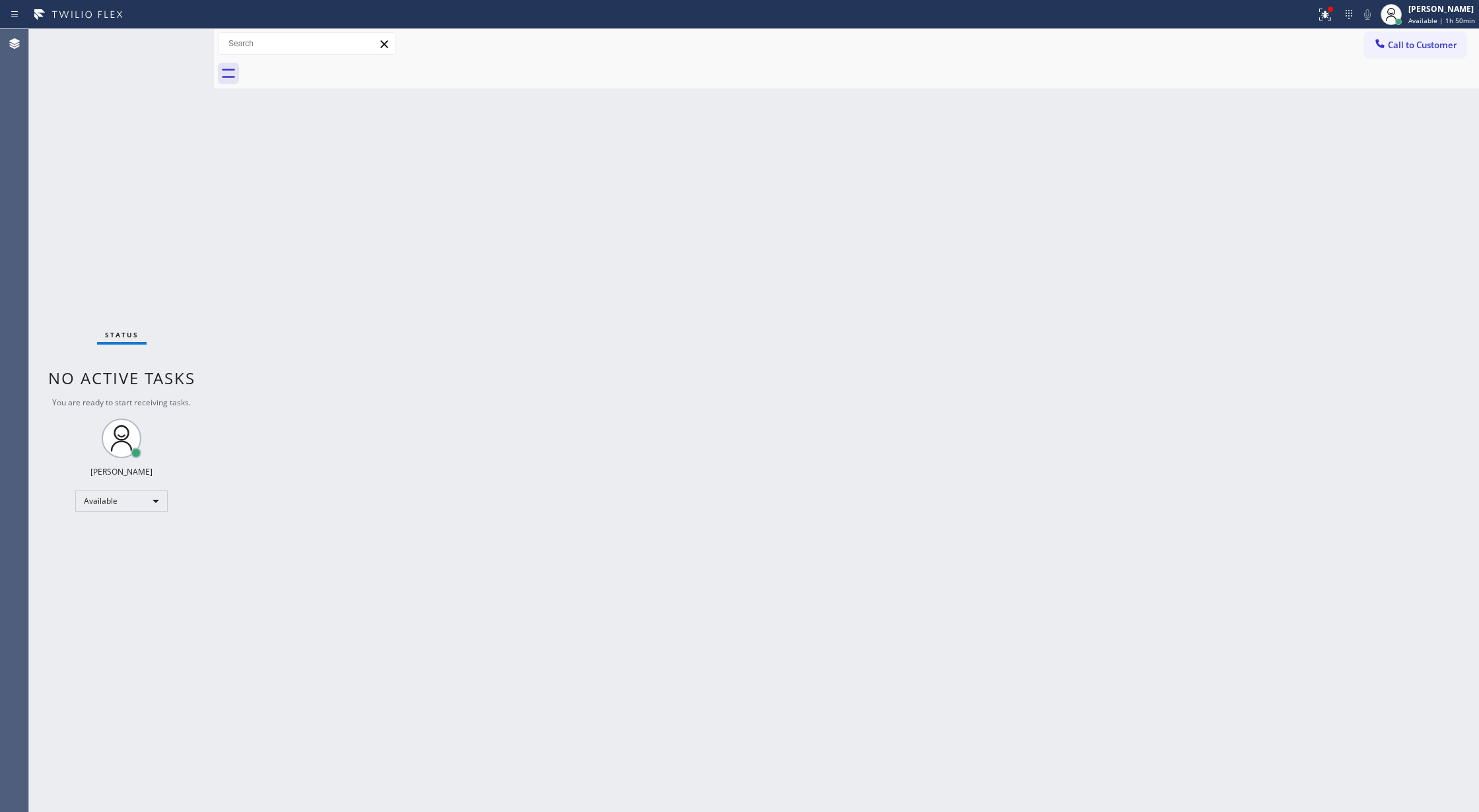
click at [173, 39] on div "Status No active tasks You are ready to start receiving tasks. Lilibeth Pueyo A…" at bounding box center [122, 420] width 185 height 783
click at [118, 501] on div "Available" at bounding box center [122, 501] width 93 height 21
click at [127, 564] on li "Break" at bounding box center [120, 569] width 89 height 16
click at [151, 500] on div "Break" at bounding box center [122, 507] width 93 height 21
click at [137, 545] on li "Available" at bounding box center [120, 541] width 89 height 16
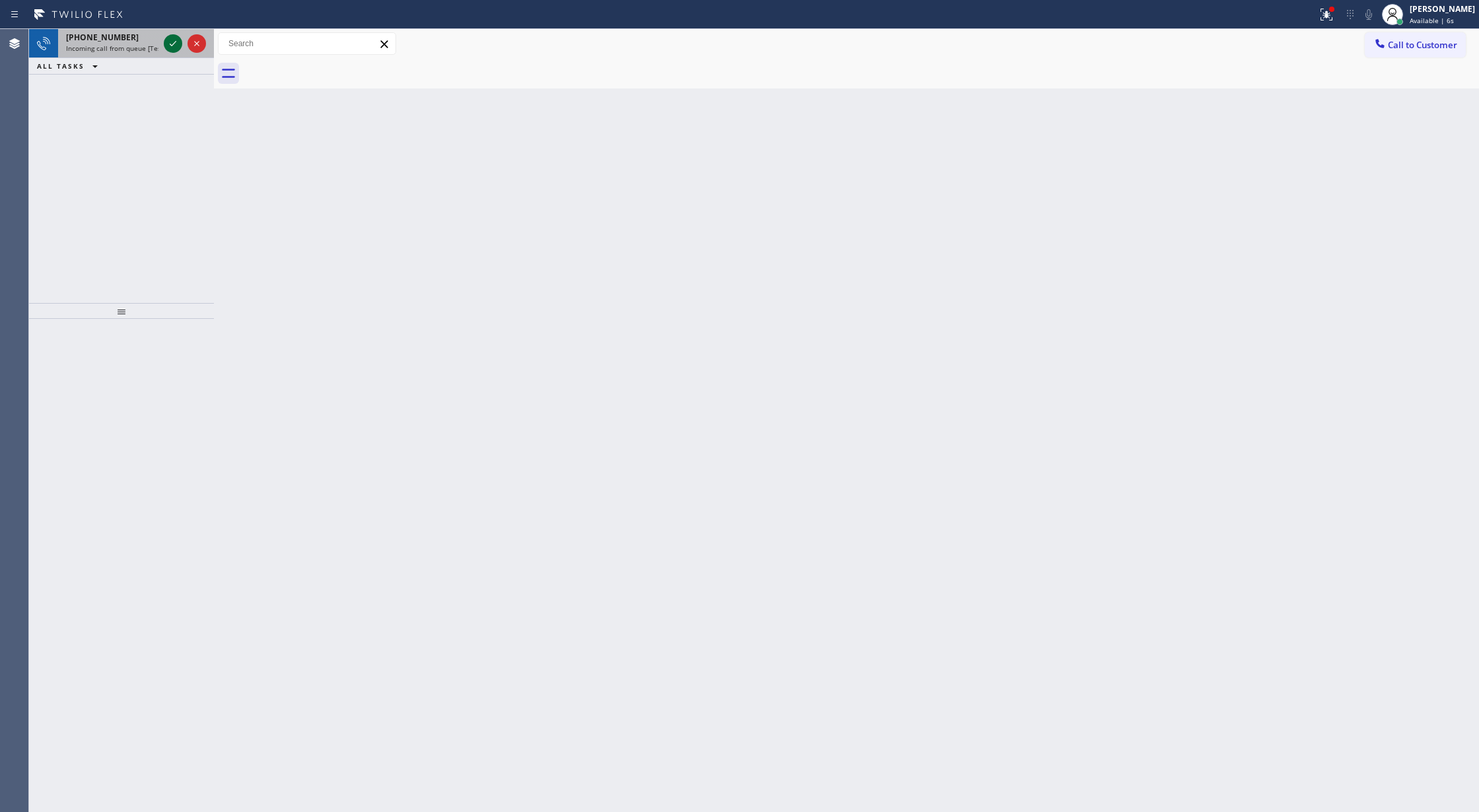
click at [170, 49] on icon at bounding box center [173, 44] width 16 height 16
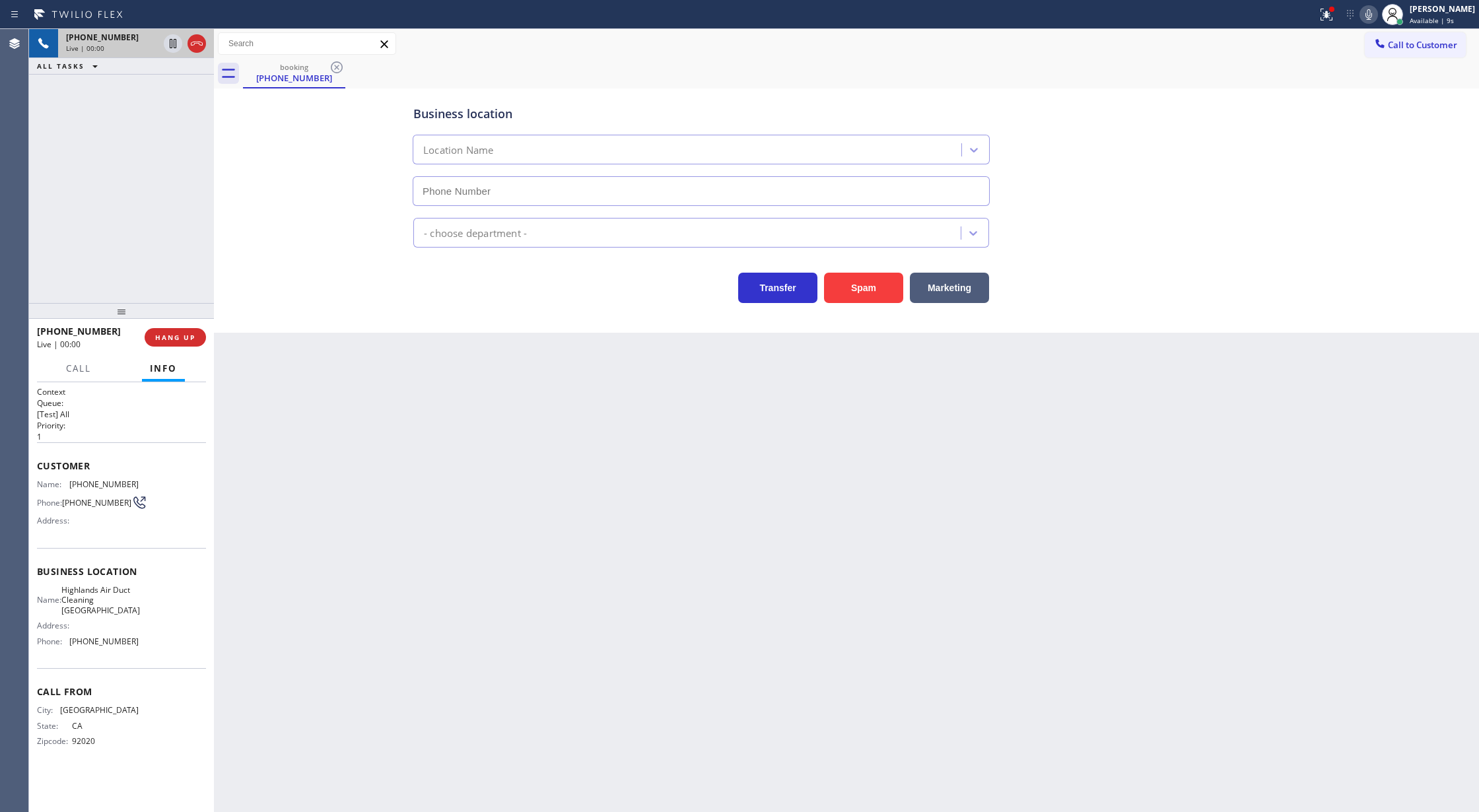
type input "(760) 388-6737"
click at [180, 338] on span "HANG UP" at bounding box center [175, 337] width 40 height 9
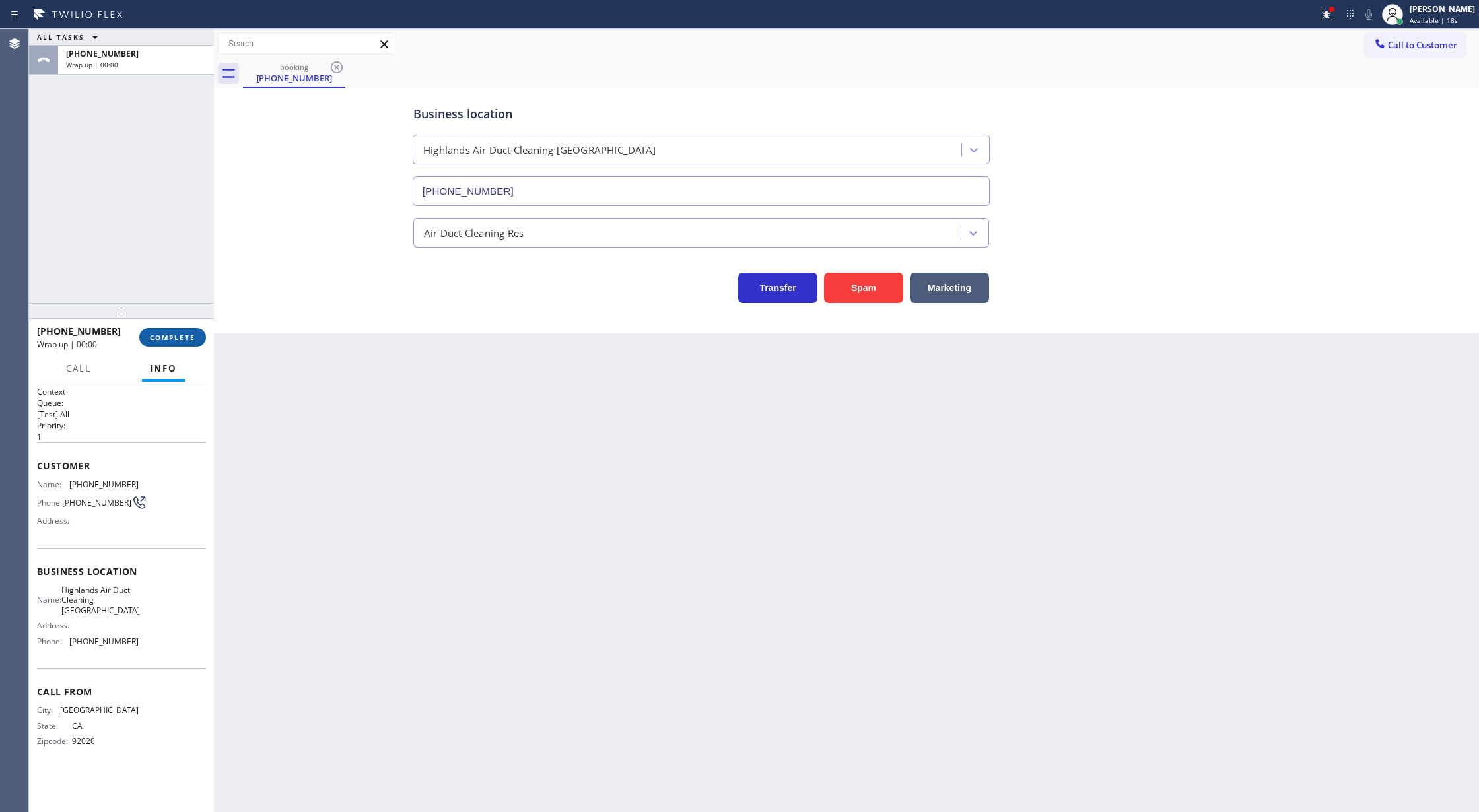
click at [192, 344] on button "COMPLETE" at bounding box center [172, 337] width 67 height 19
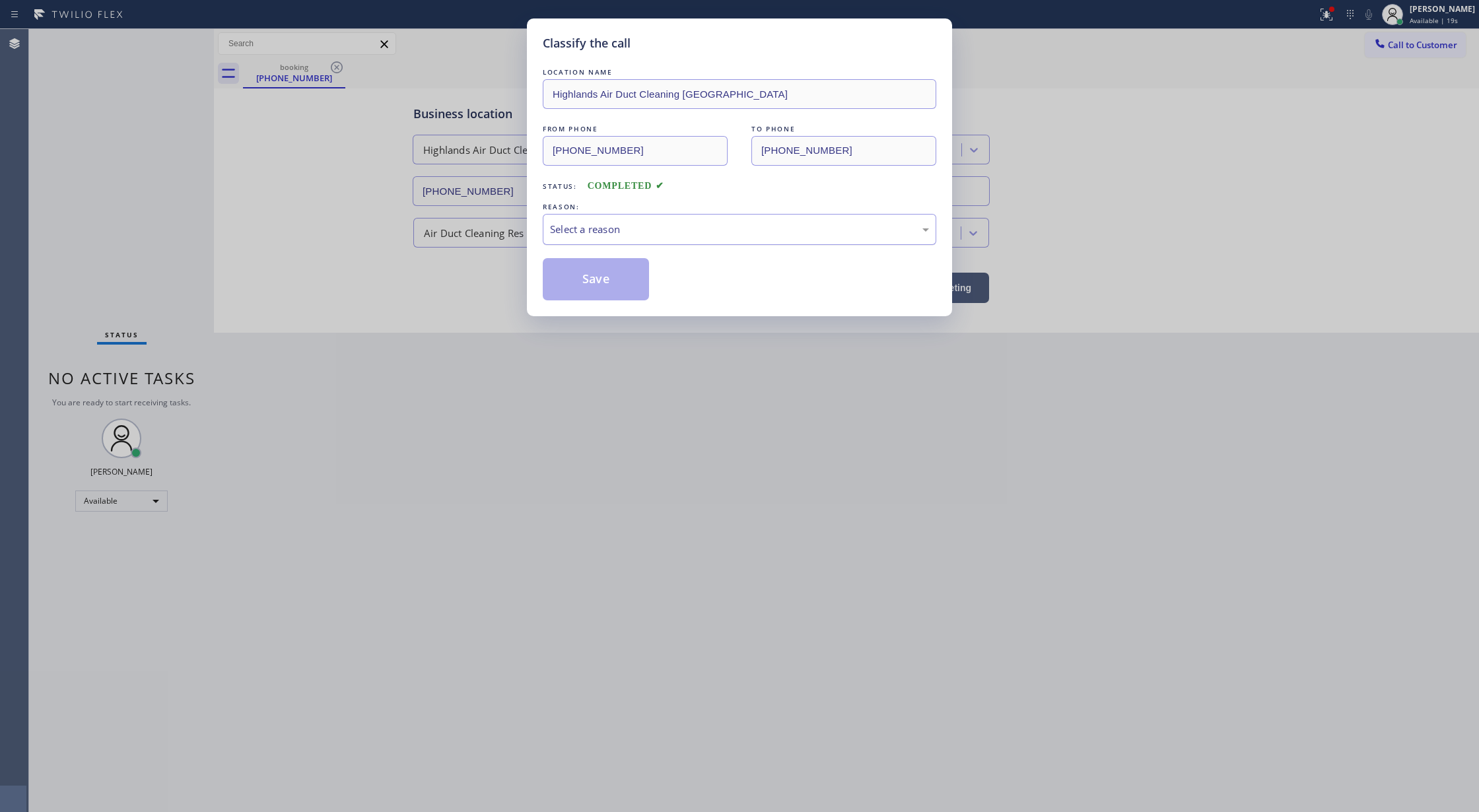
click at [658, 241] on div "Select a reason" at bounding box center [739, 229] width 394 height 31
click at [597, 282] on button "Save" at bounding box center [595, 279] width 106 height 42
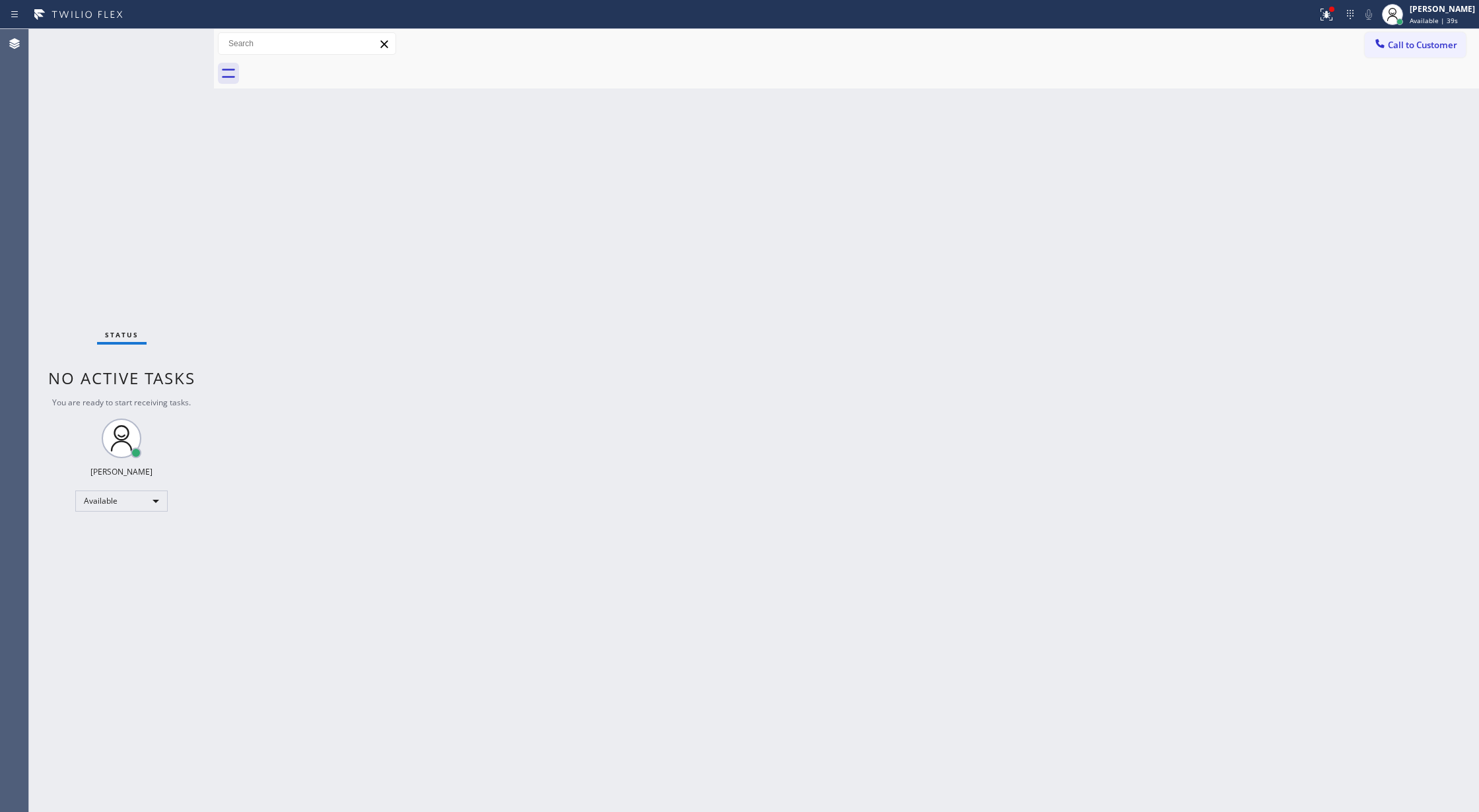
click at [167, 40] on div "Status No active tasks You are ready to start receiving tasks. Lilibeth Pueyo A…" at bounding box center [122, 420] width 185 height 783
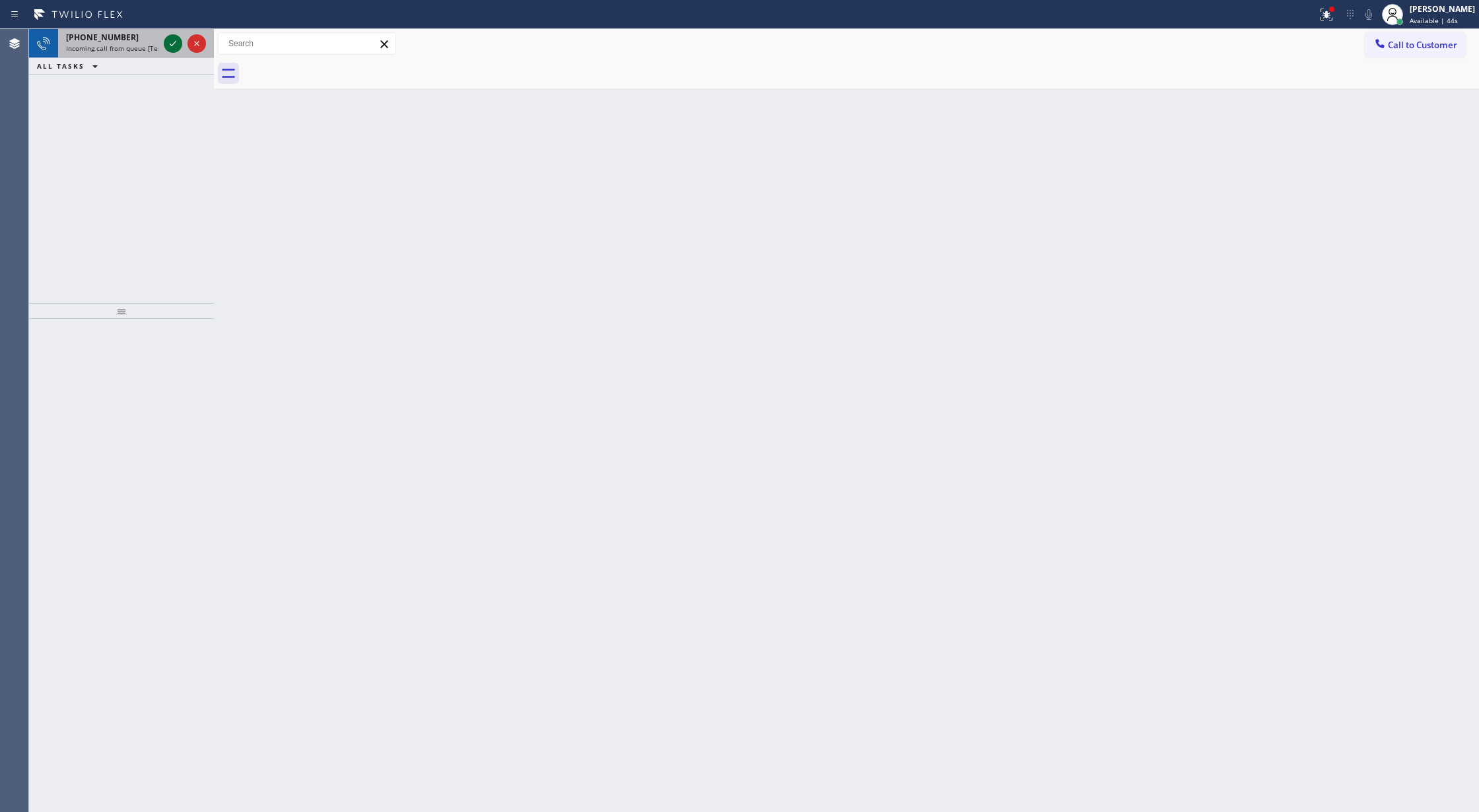
click at [172, 41] on icon at bounding box center [173, 44] width 16 height 16
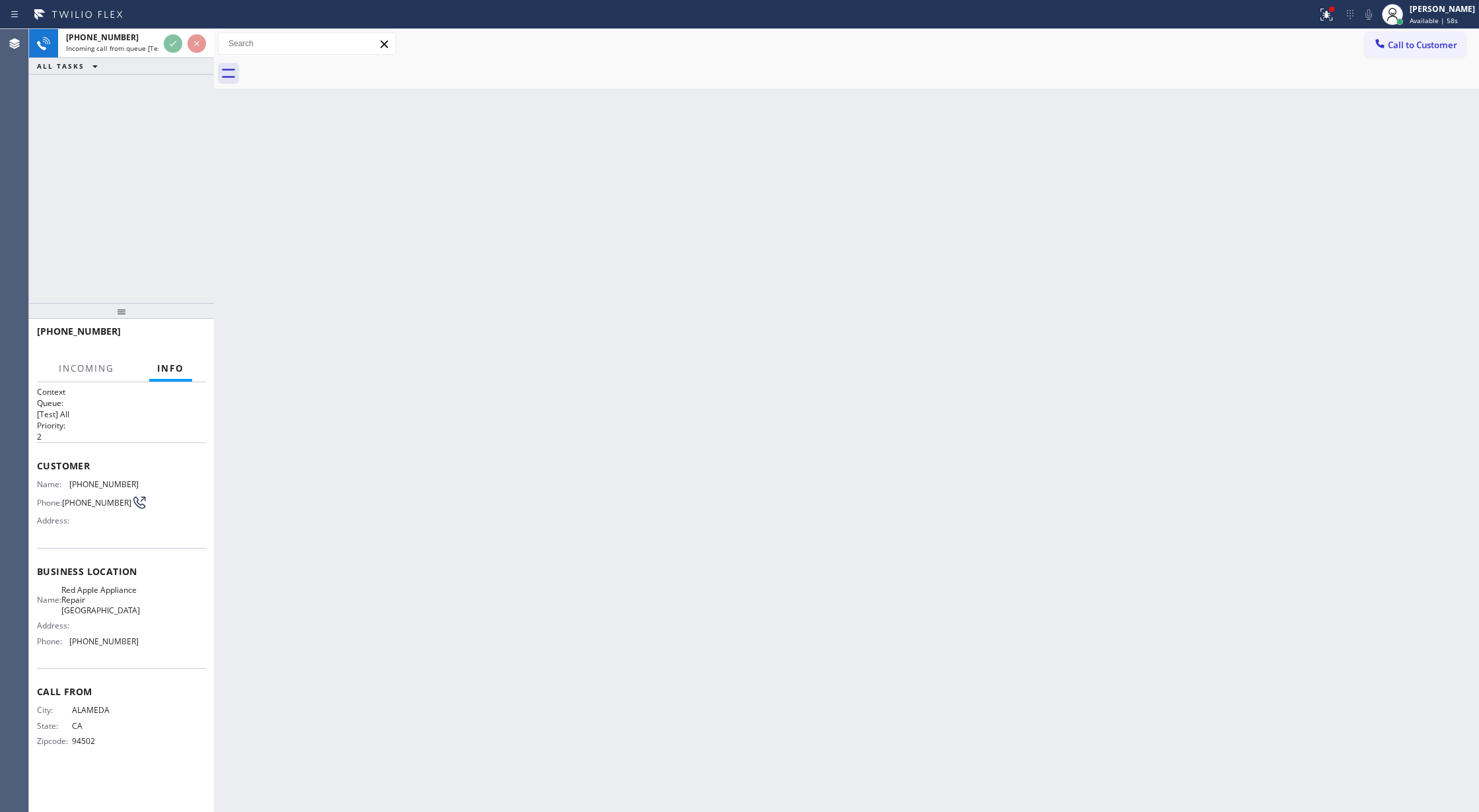
click at [276, 183] on div "Back to Dashboard Change Sender ID Customers Technicians Select a contact Outbo…" at bounding box center [846, 420] width 1265 height 783
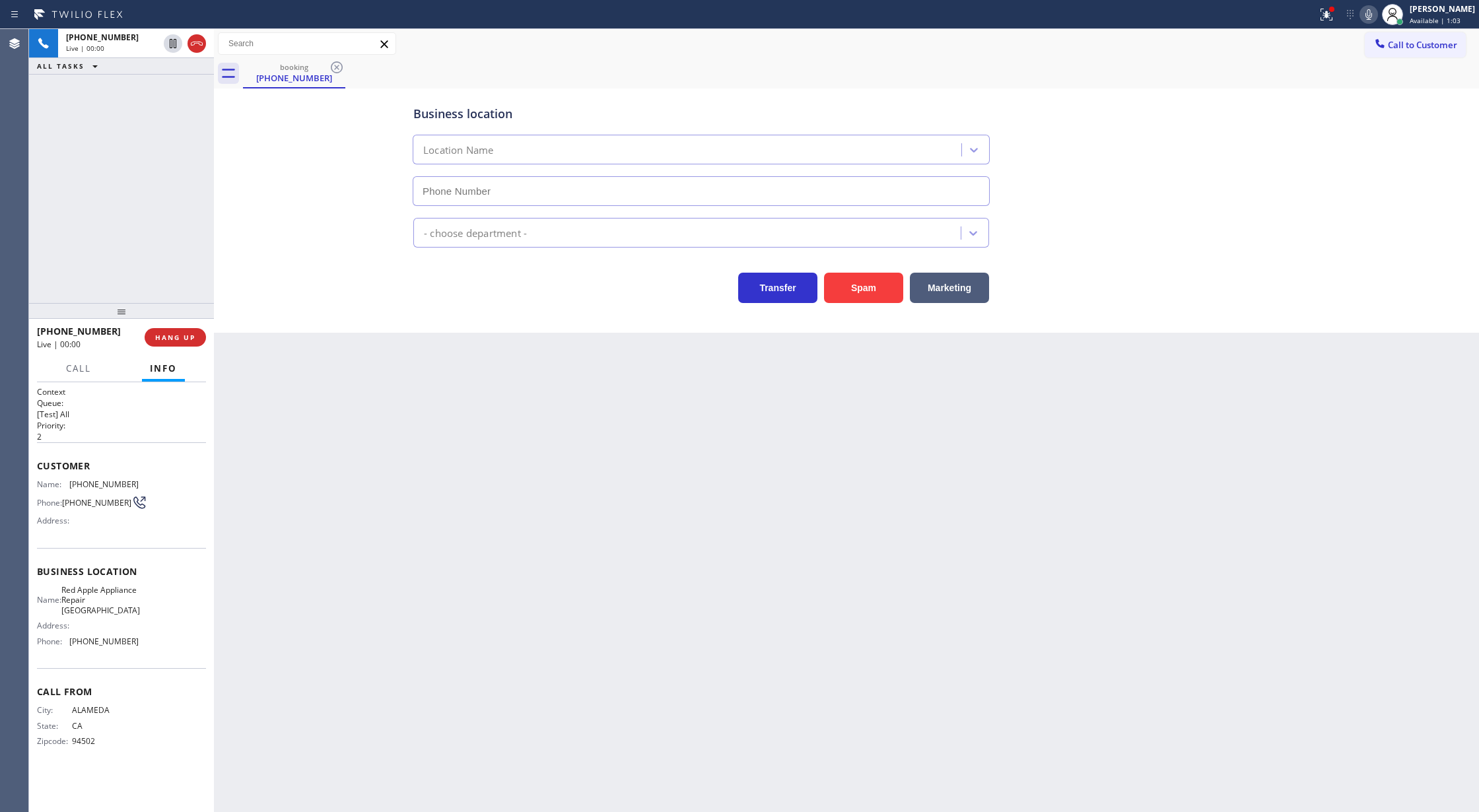
type input "(510) 681-0556"
click at [846, 285] on button "Spam" at bounding box center [863, 288] width 79 height 30
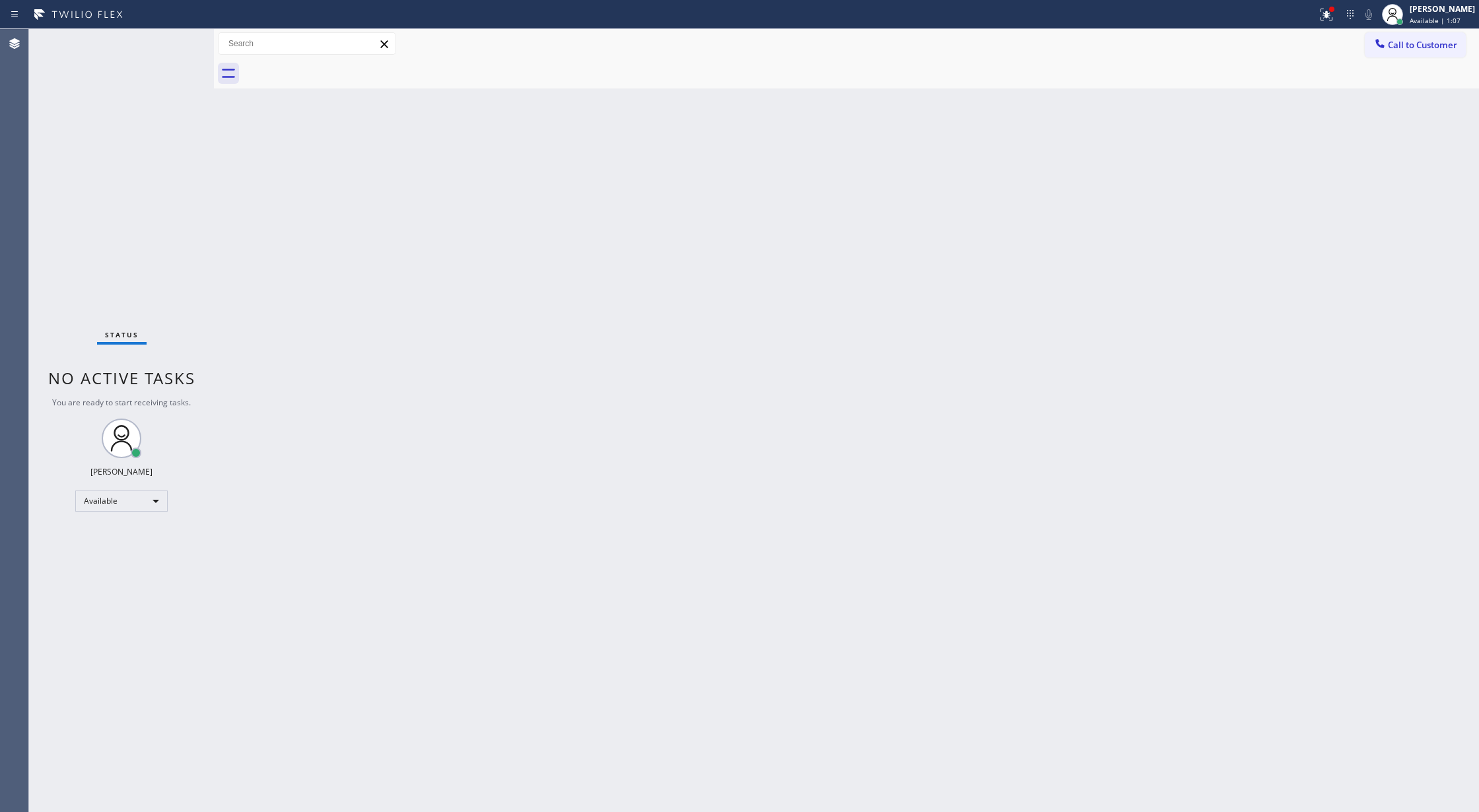
drag, startPoint x: 185, startPoint y: 38, endPoint x: 178, endPoint y: 39, distance: 7.1
click at [185, 38] on div "Status No active tasks You are ready to start receiving tasks. Lilibeth Pueyo A…" at bounding box center [122, 420] width 185 height 783
click at [178, 39] on div "Status No active tasks You are ready to start receiving tasks. Lilibeth Pueyo A…" at bounding box center [122, 420] width 185 height 783
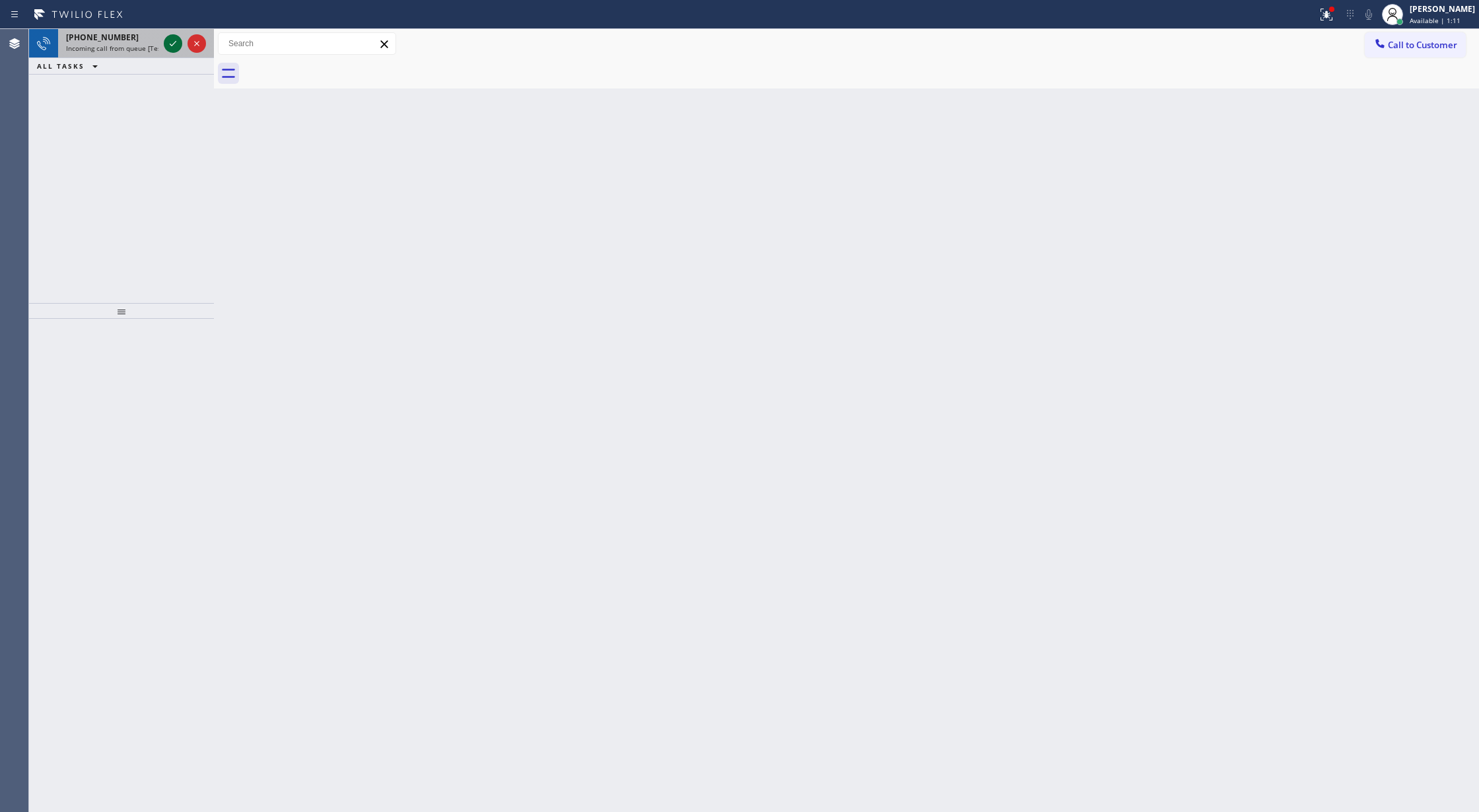
click at [177, 43] on icon at bounding box center [173, 44] width 16 height 16
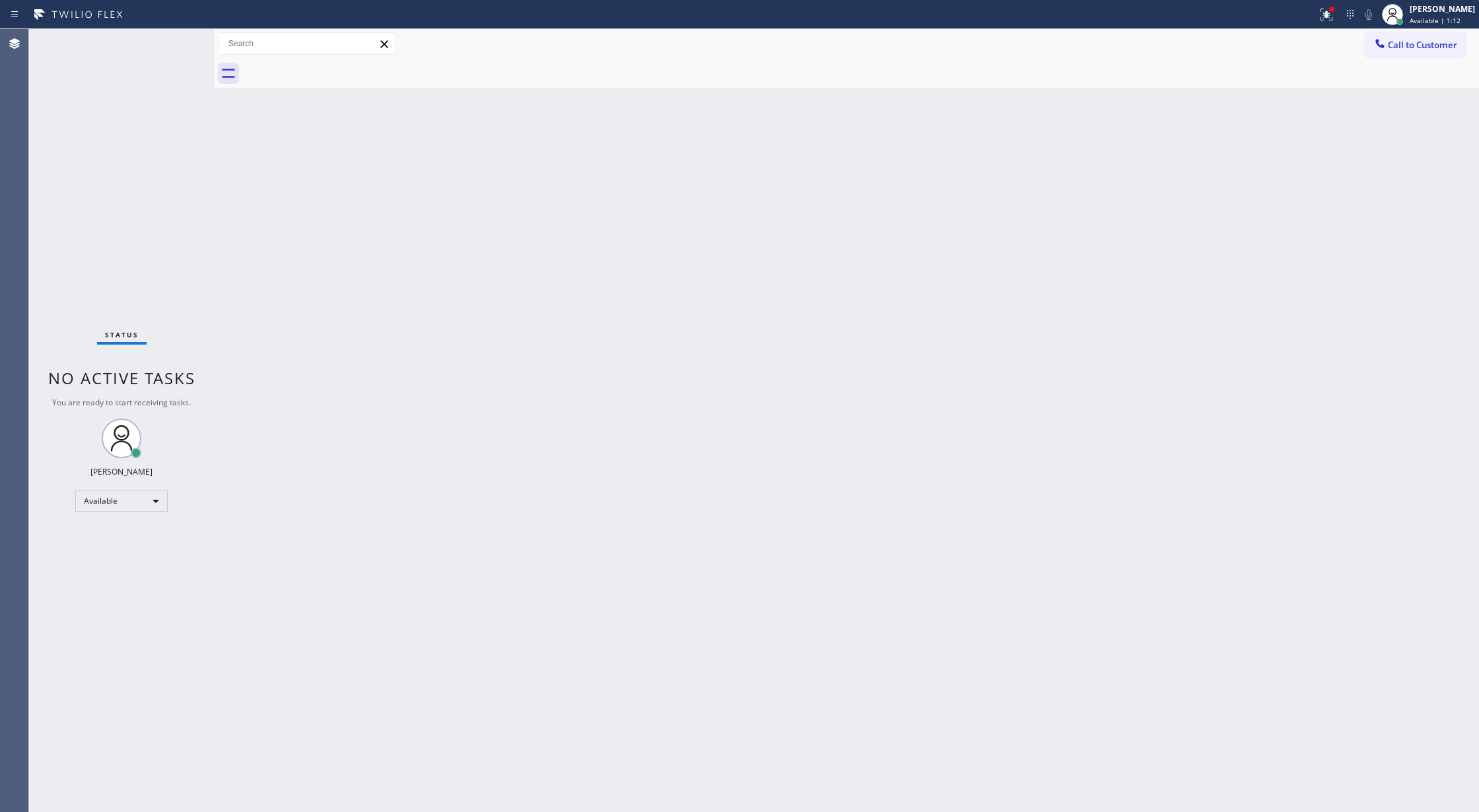
click at [173, 44] on div "Status No active tasks You are ready to start receiving tasks. Lilibeth Pueyo A…" at bounding box center [122, 420] width 185 height 783
click at [169, 37] on div "Status No active tasks You are ready to start receiving tasks. Lilibeth Pueyo A…" at bounding box center [122, 420] width 185 height 783
click at [169, 38] on div "Status No active tasks You are ready to start receiving tasks. Lilibeth Pueyo A…" at bounding box center [122, 420] width 185 height 783
click at [173, 37] on div "Status No active tasks You are ready to start receiving tasks. Lilibeth Pueyo A…" at bounding box center [122, 420] width 185 height 783
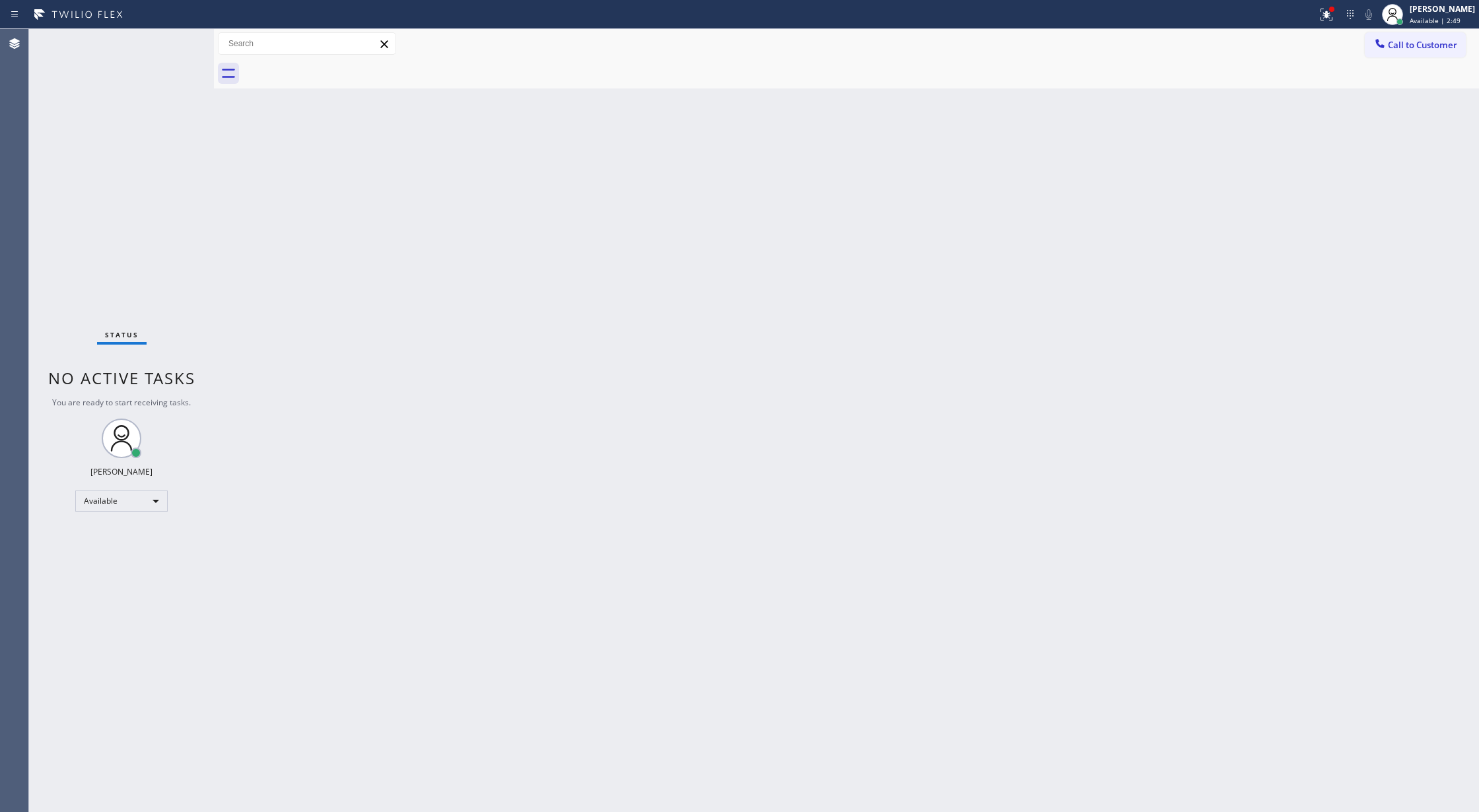
click at [173, 38] on div "Status No active tasks You are ready to start receiving tasks. Lilibeth Pueyo A…" at bounding box center [122, 420] width 185 height 783
click at [180, 38] on div "Status No active tasks You are ready to start receiving tasks. Lilibeth Pueyo A…" at bounding box center [122, 420] width 185 height 783
drag, startPoint x: 172, startPoint y: 39, endPoint x: 172, endPoint y: 32, distance: 7.0
click at [172, 33] on div "Status No active tasks You are ready to start receiving tasks. Lilibeth Pueyo A…" at bounding box center [122, 420] width 185 height 783
drag, startPoint x: 175, startPoint y: 43, endPoint x: 162, endPoint y: 59, distance: 20.6
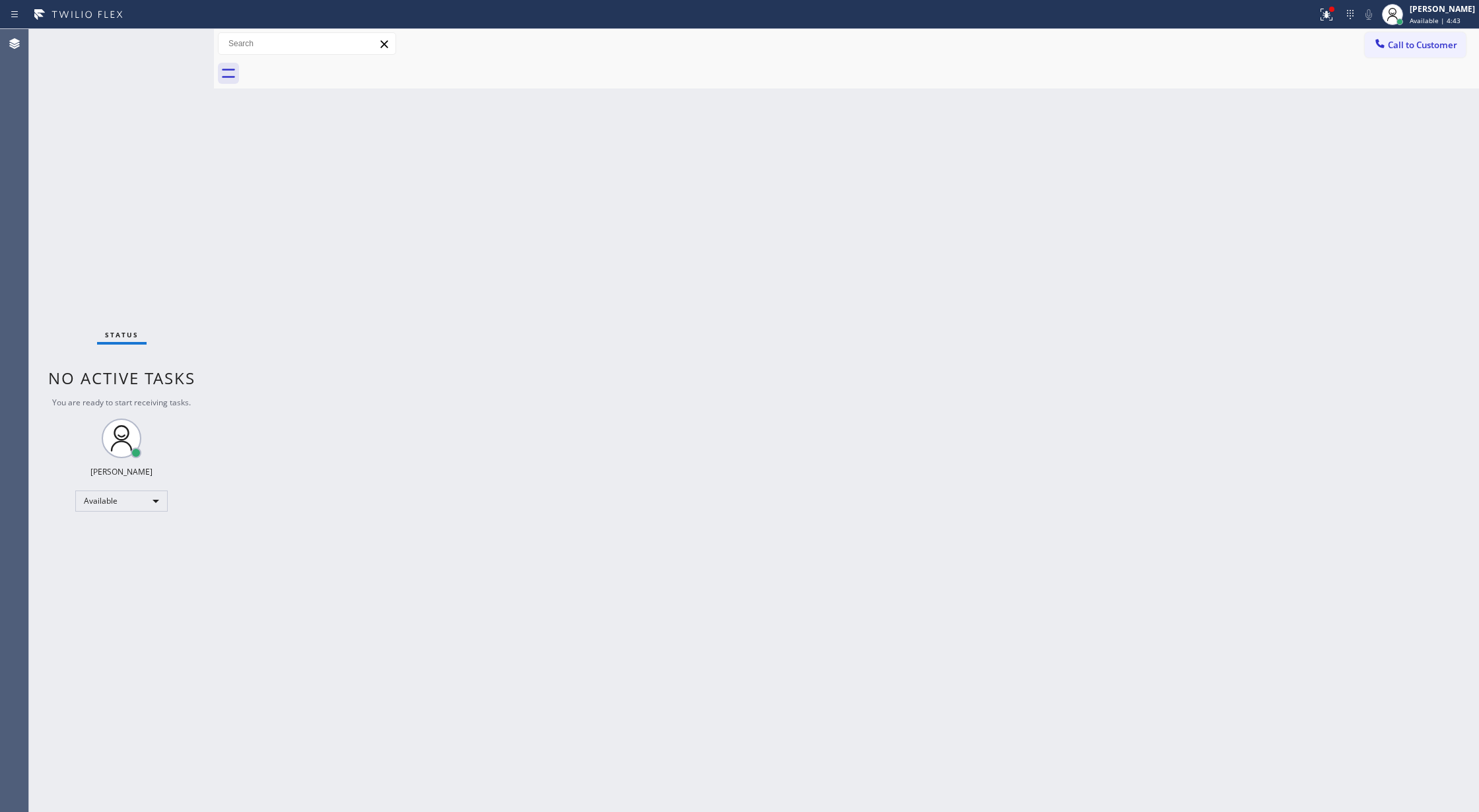
click at [167, 52] on div "Status No active tasks You are ready to start receiving tasks. Lilibeth Pueyo A…" at bounding box center [122, 420] width 185 height 783
click at [167, 53] on div "Status No active tasks You are ready to start receiving tasks. Lilibeth Pueyo A…" at bounding box center [122, 420] width 185 height 783
click at [181, 45] on div "Status No active tasks You are ready to start receiving tasks. Lilibeth Pueyo A…" at bounding box center [122, 420] width 185 height 783
click at [191, 43] on div "Status No active tasks You are ready to start receiving tasks. Lilibeth Pueyo A…" at bounding box center [122, 420] width 185 height 783
click at [177, 44] on div "Status No active tasks You are ready to start receiving tasks. Lilibeth Pueyo A…" at bounding box center [122, 420] width 185 height 783
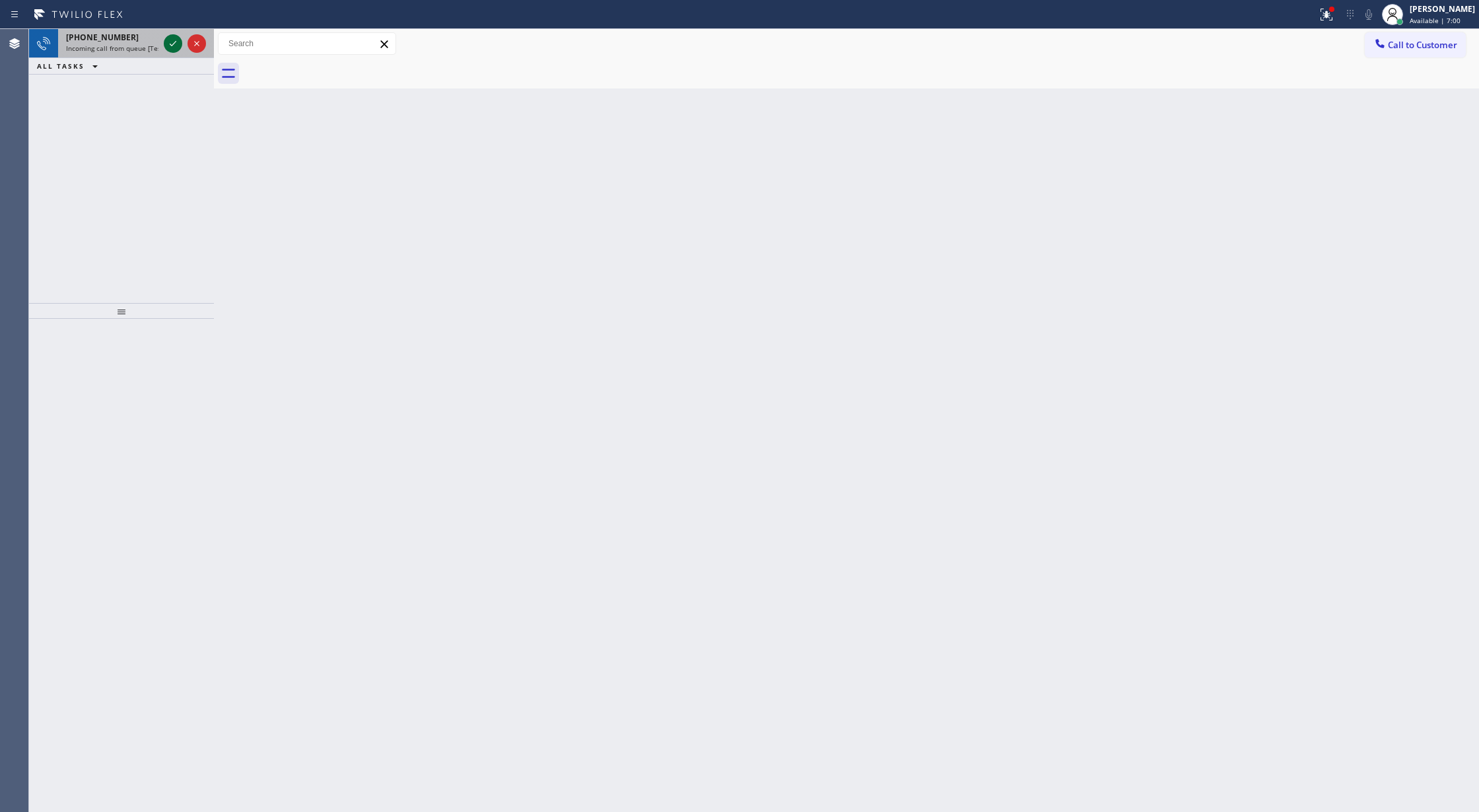
click at [175, 43] on icon at bounding box center [173, 44] width 16 height 16
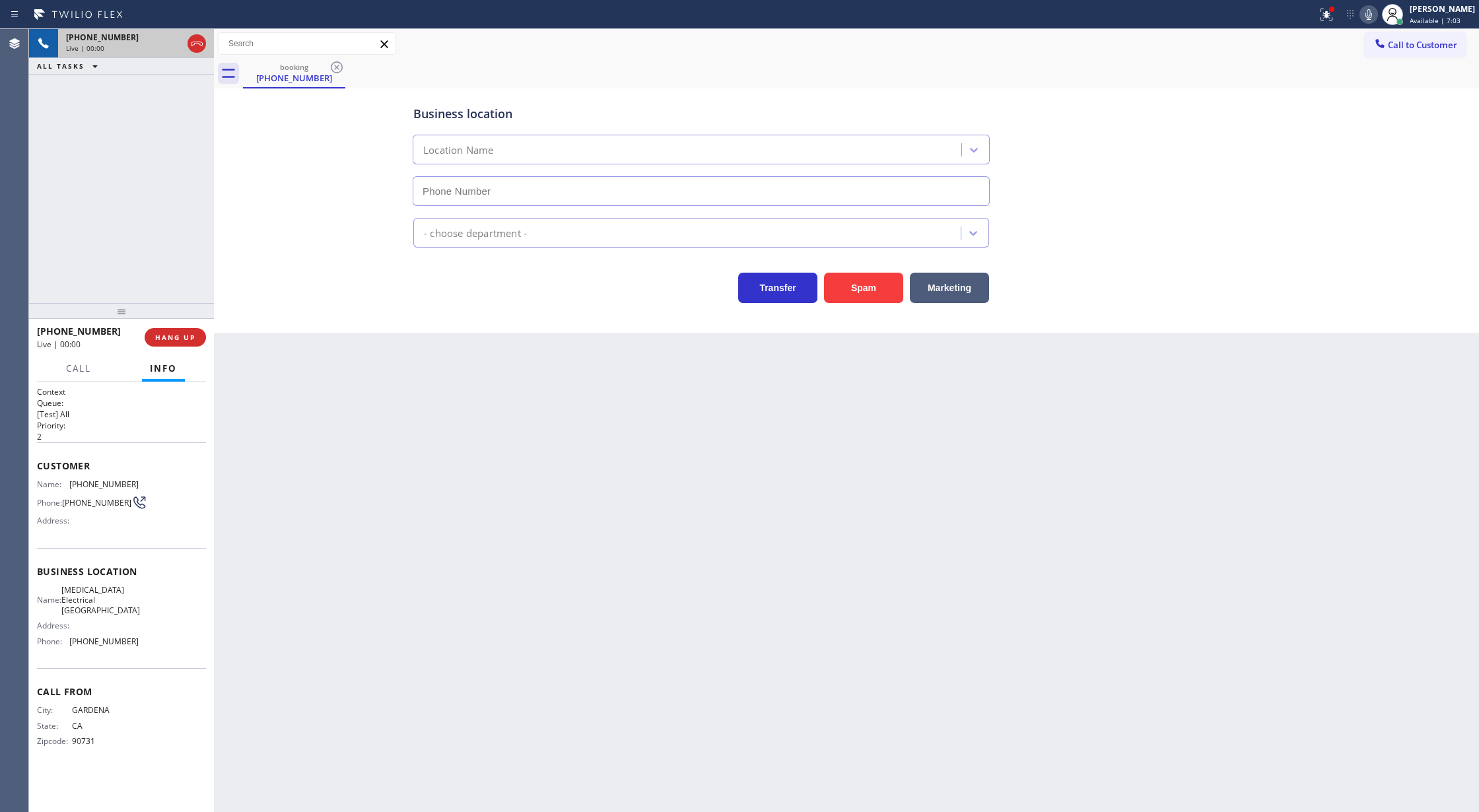
type input "(310) 388-3749"
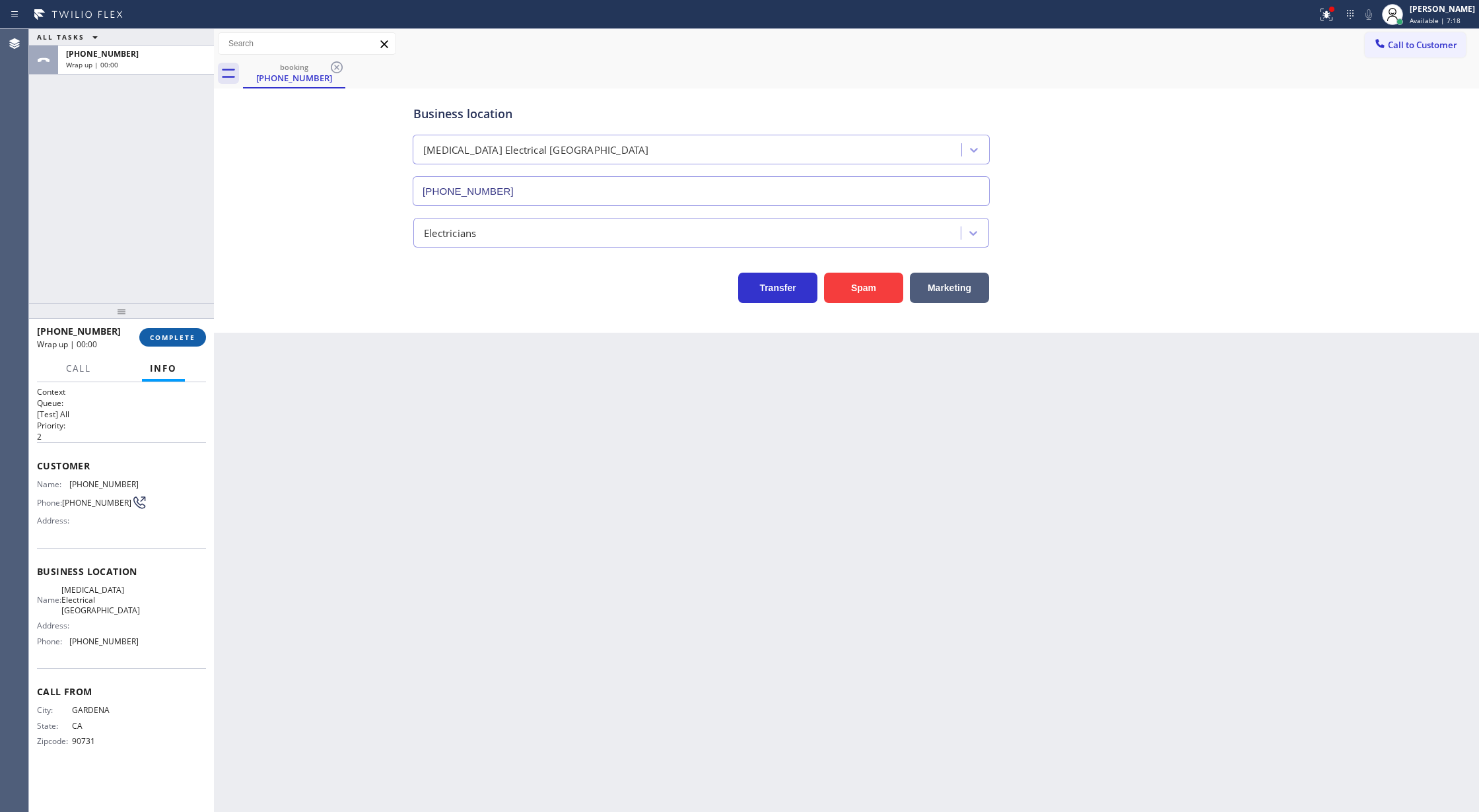
click at [173, 342] on button "COMPLETE" at bounding box center [172, 337] width 67 height 19
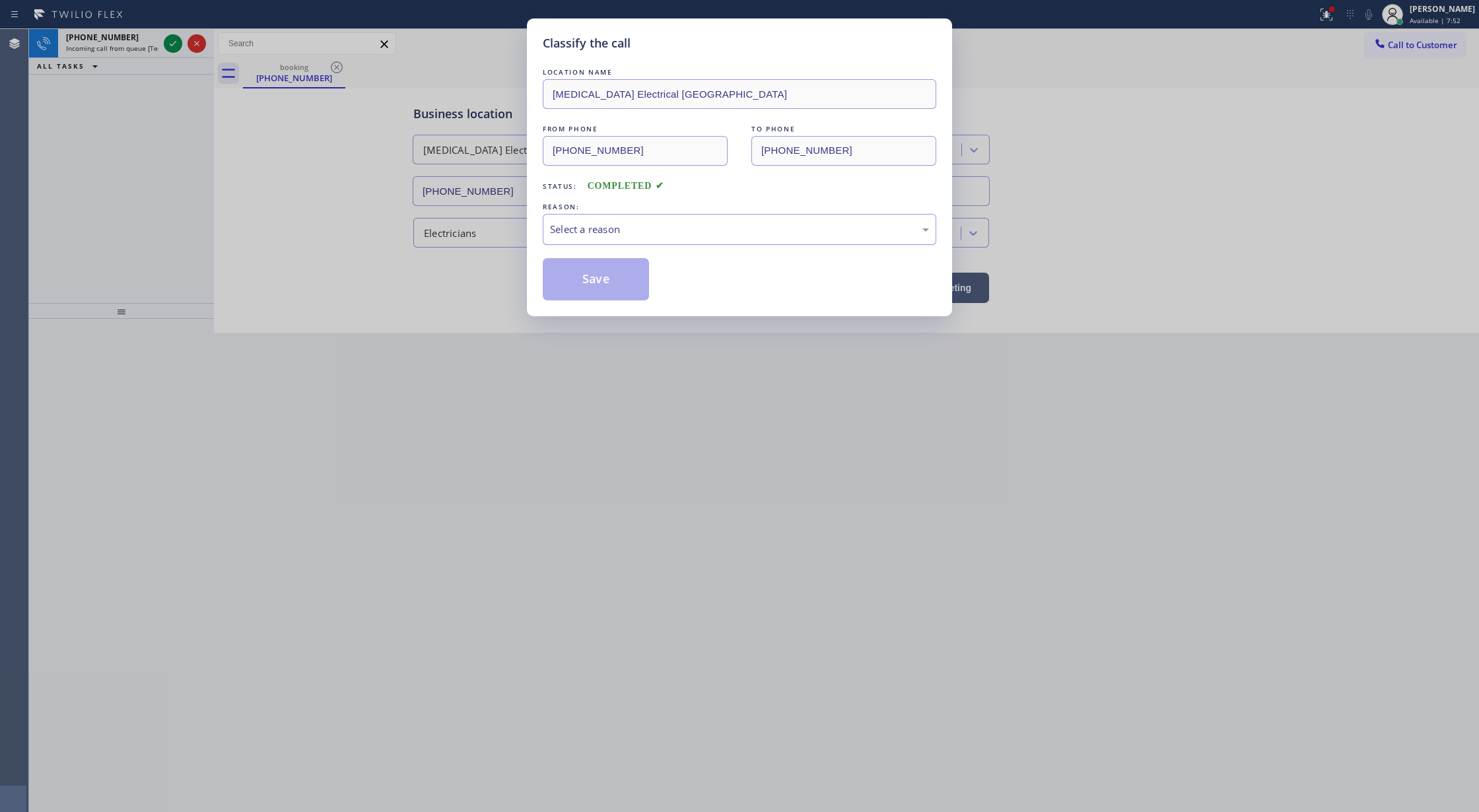
click at [565, 226] on div "Select a reason" at bounding box center [740, 229] width 379 height 15
click at [592, 290] on button "Save" at bounding box center [595, 279] width 106 height 42
click at [589, 282] on button "Save" at bounding box center [595, 279] width 106 height 42
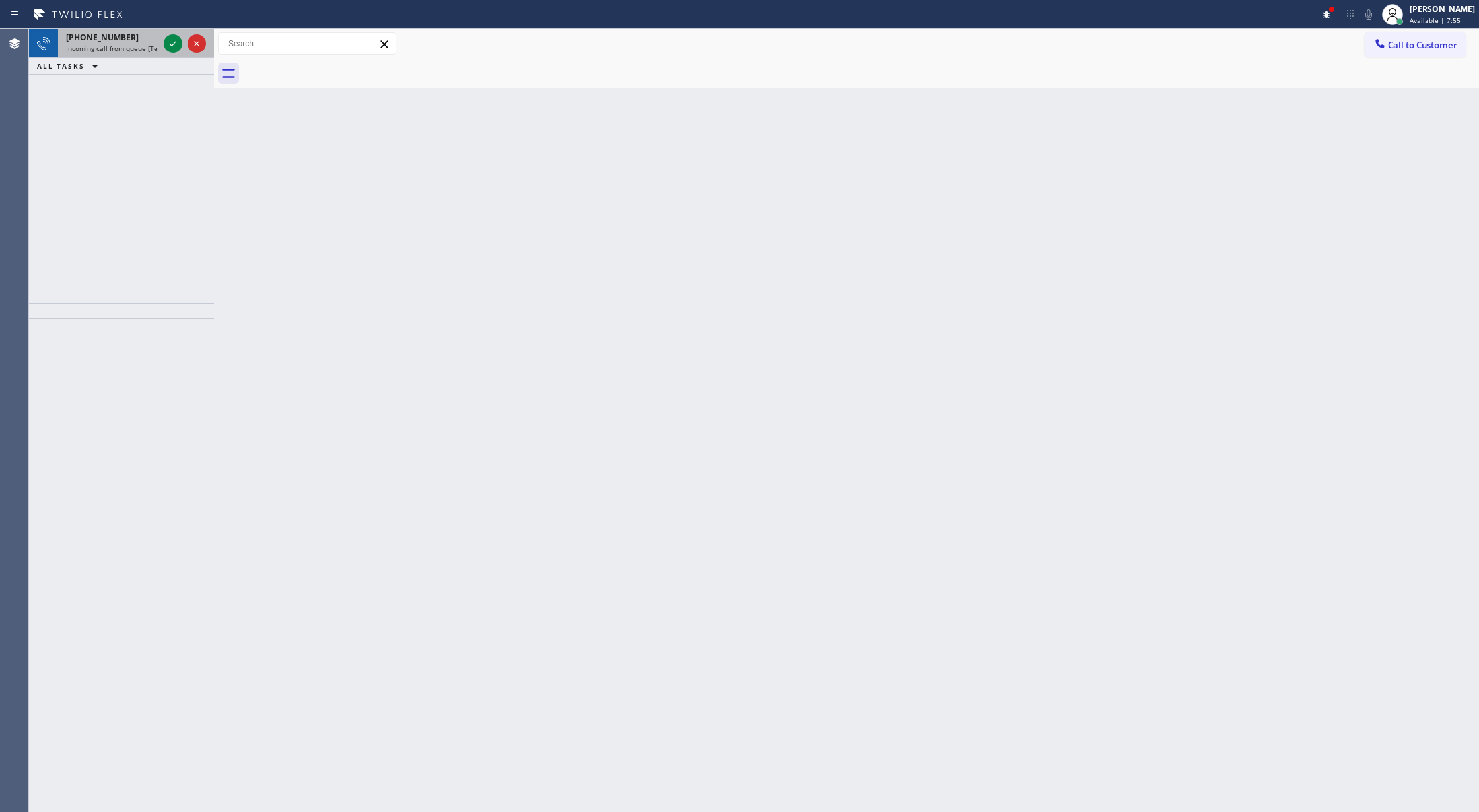
click at [175, 55] on div at bounding box center [184, 44] width 47 height 29
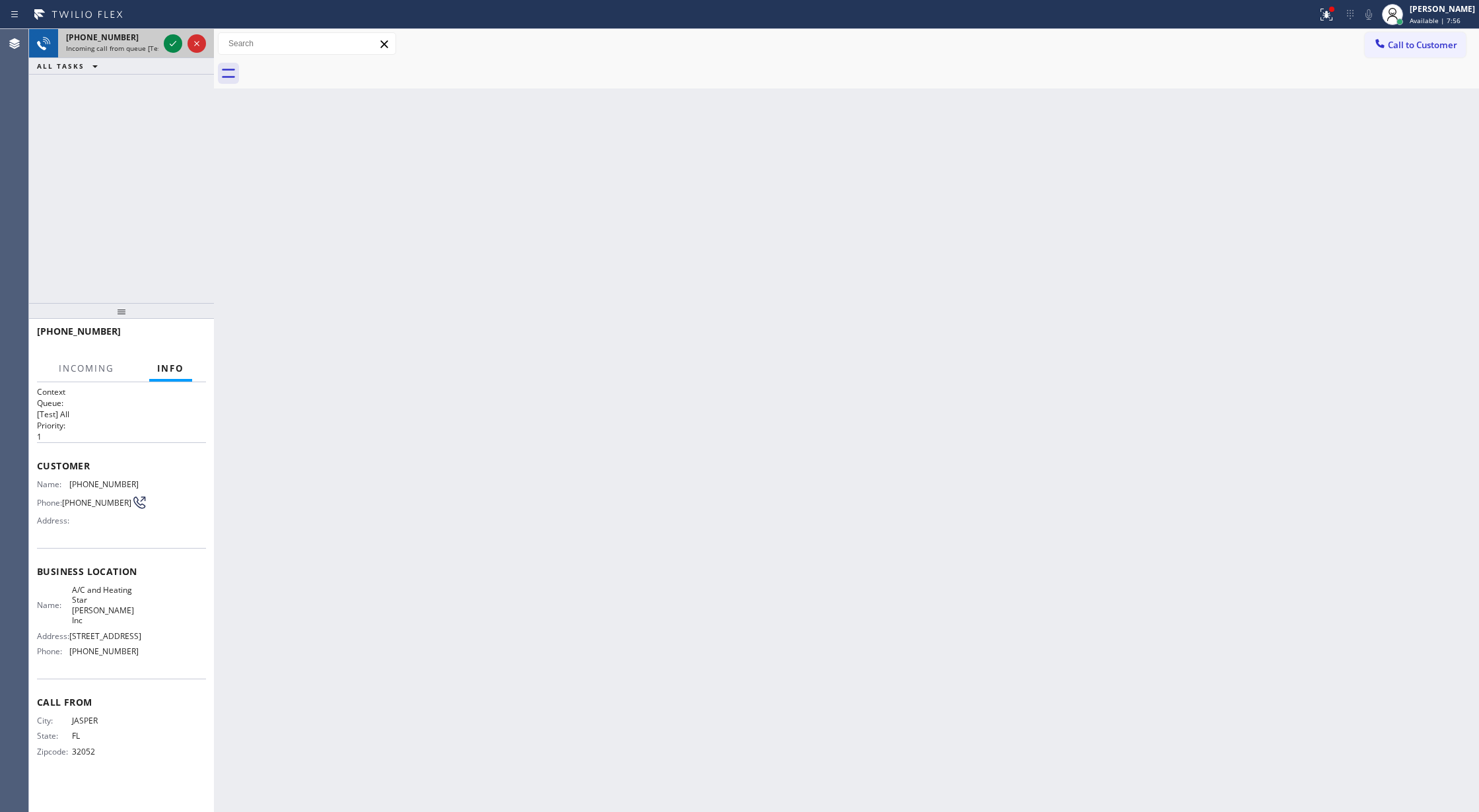
click at [175, 55] on div at bounding box center [184, 44] width 47 height 29
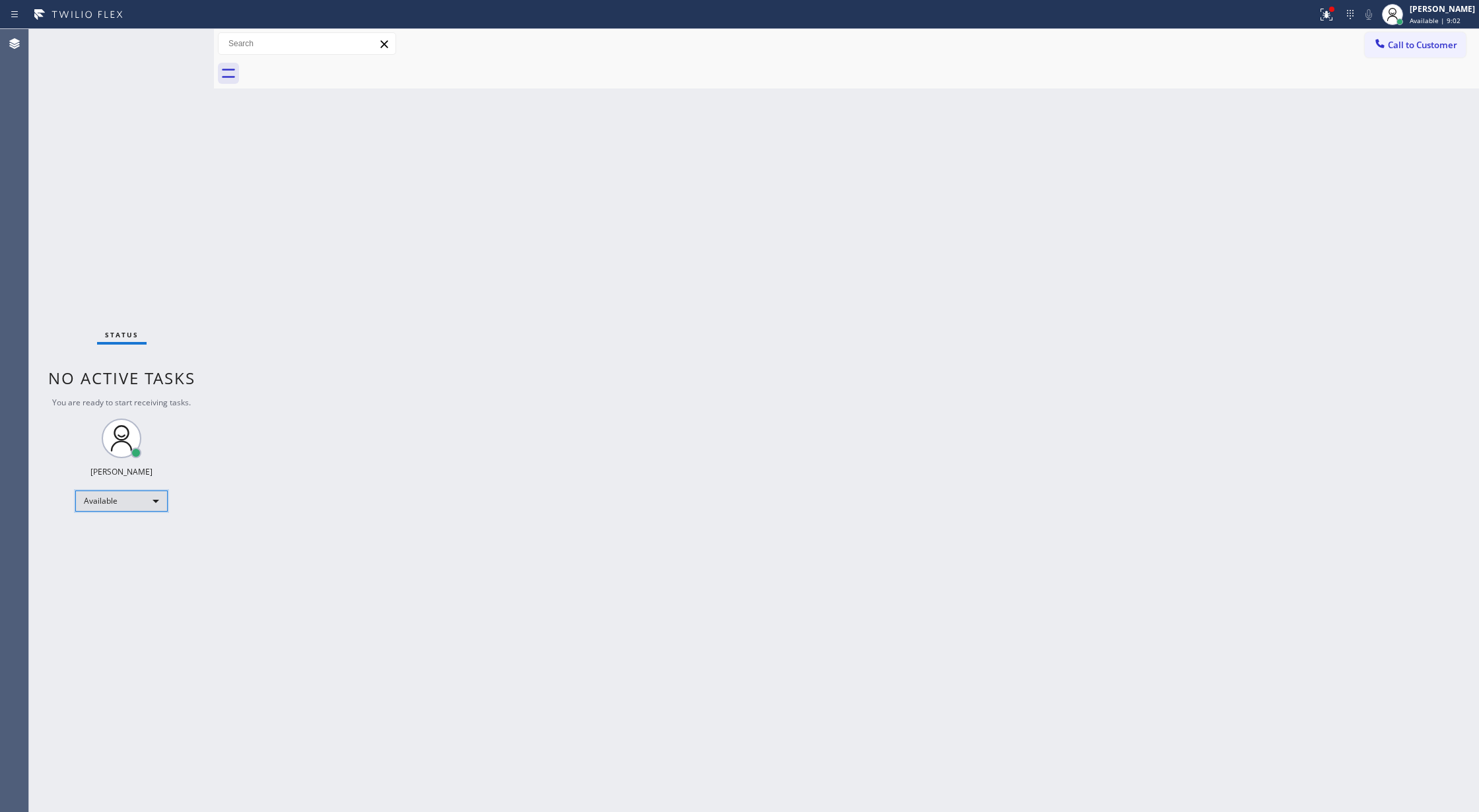
click at [150, 491] on div "Available" at bounding box center [122, 501] width 93 height 21
click at [149, 568] on li "Break" at bounding box center [120, 569] width 89 height 16
